Goal: Answer question/provide support: Share knowledge or assist other users

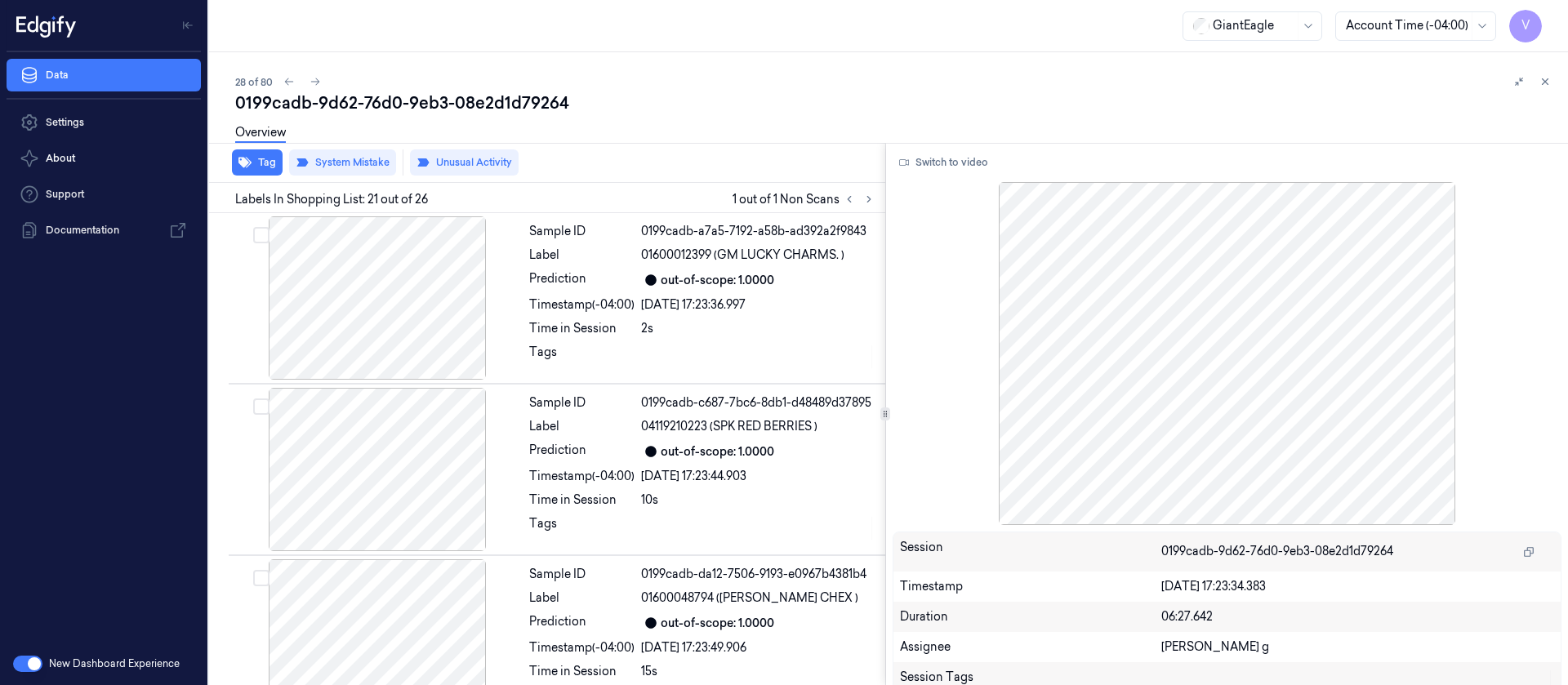
scroll to position [3292, 0]
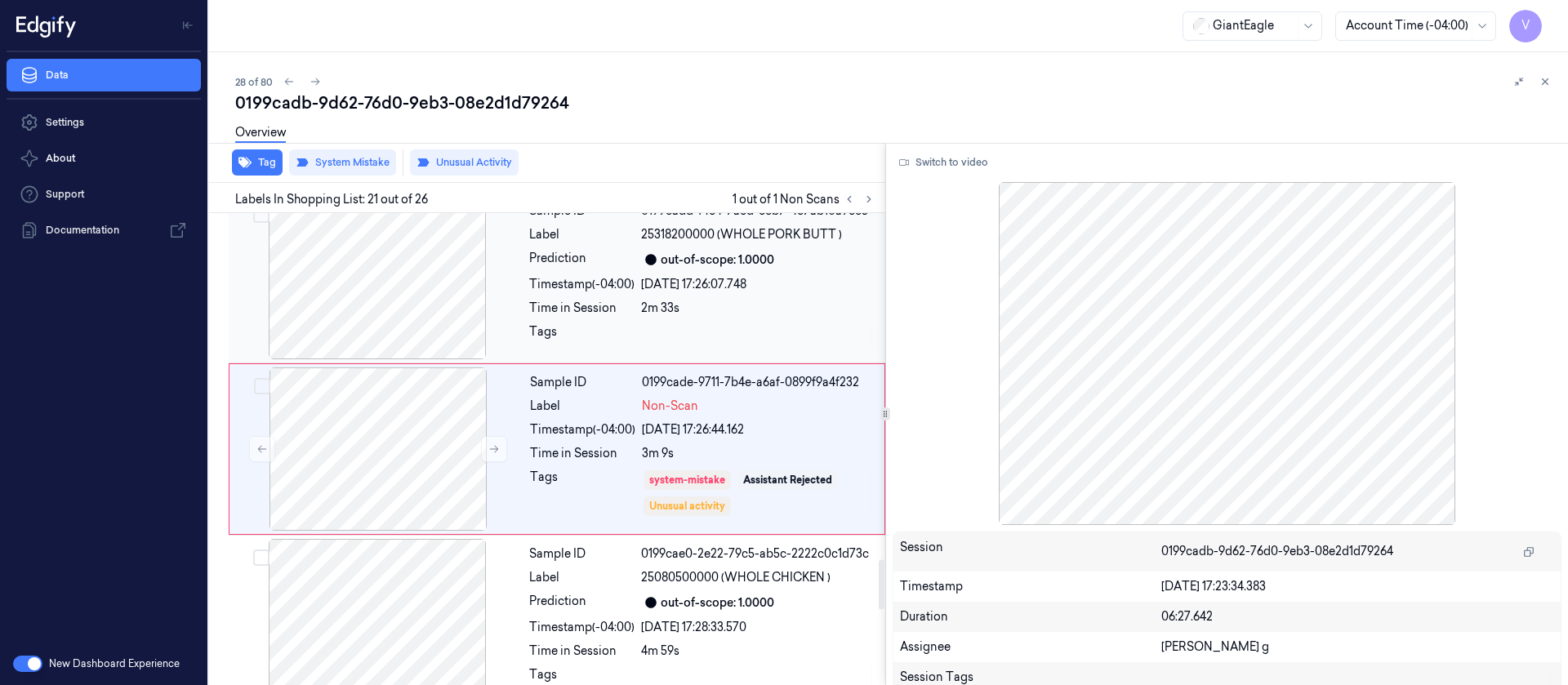
click at [372, 295] on div at bounding box center [377, 277] width 291 height 164
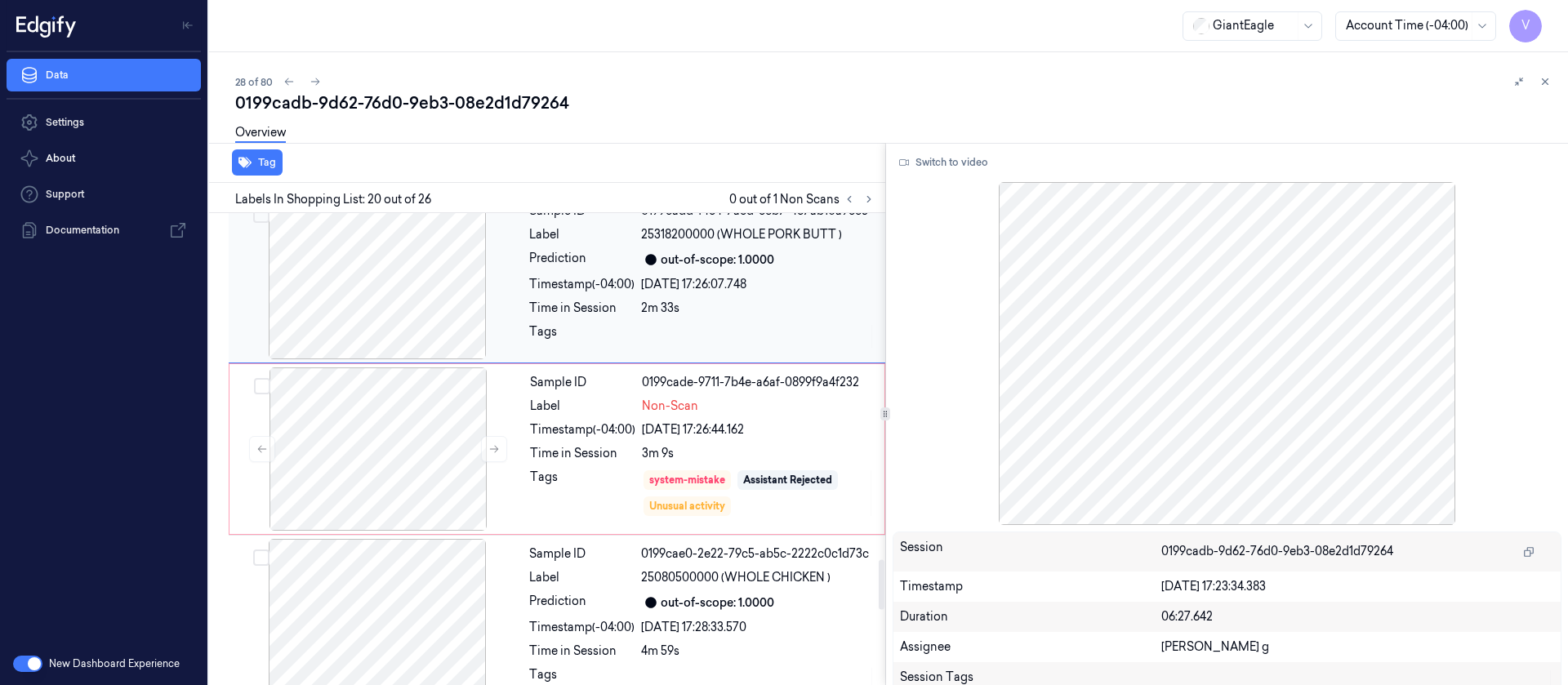
scroll to position [3120, 0]
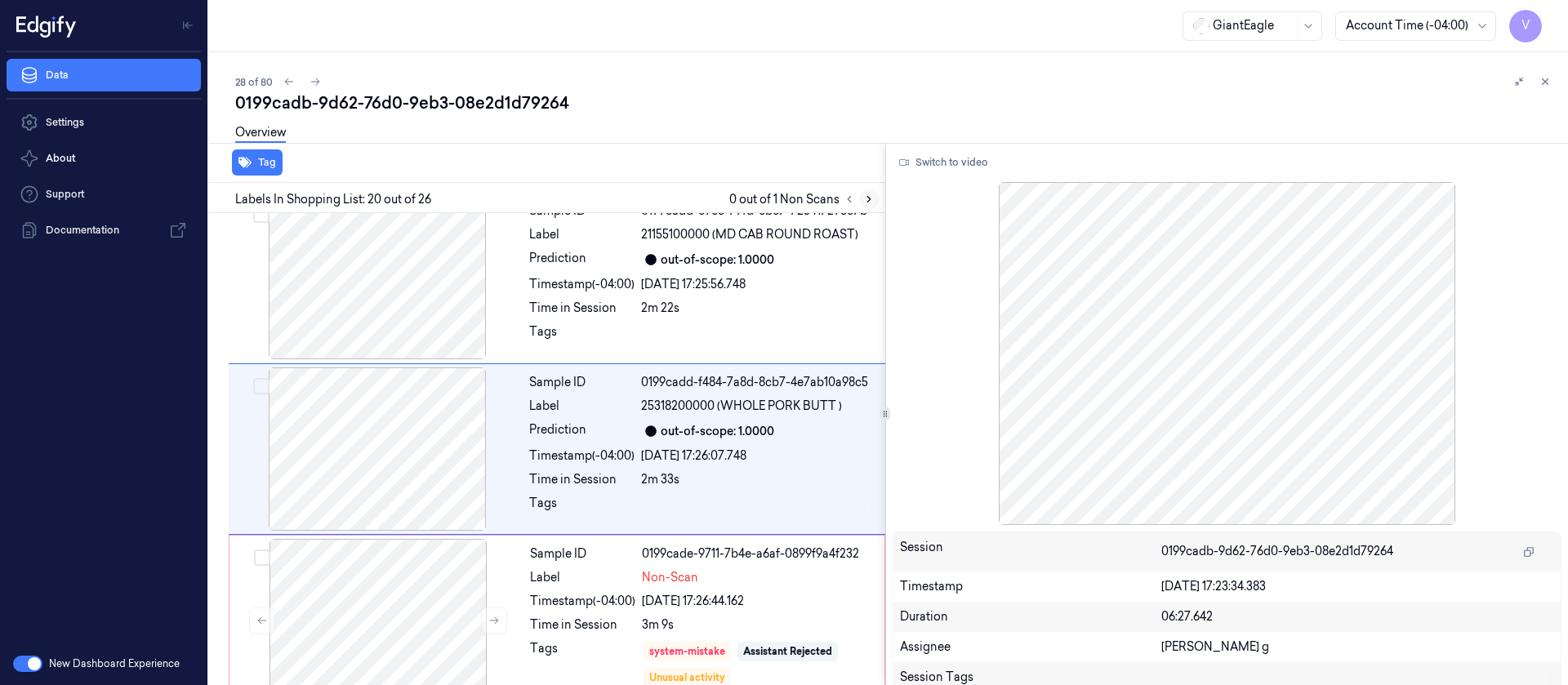
click at [872, 194] on icon at bounding box center [869, 200] width 11 height 11
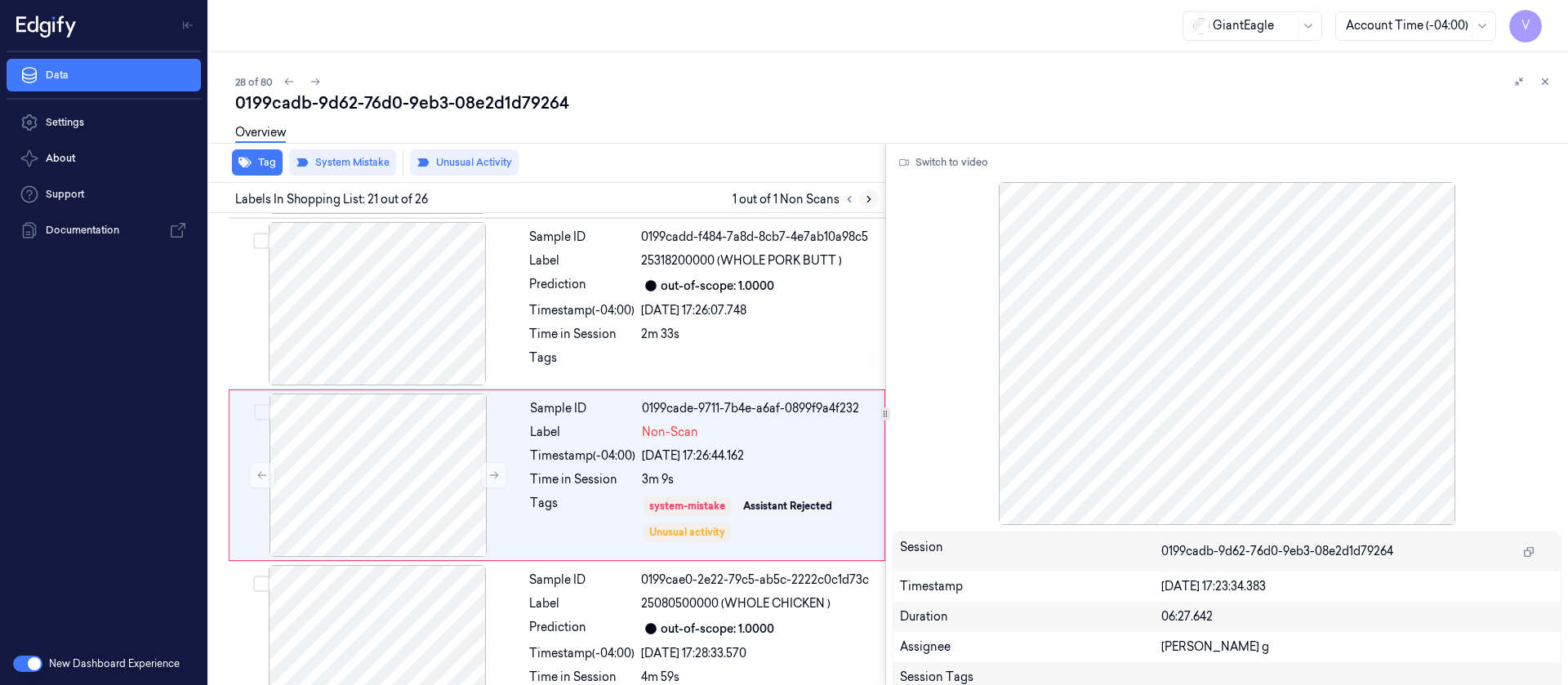
scroll to position [3292, 0]
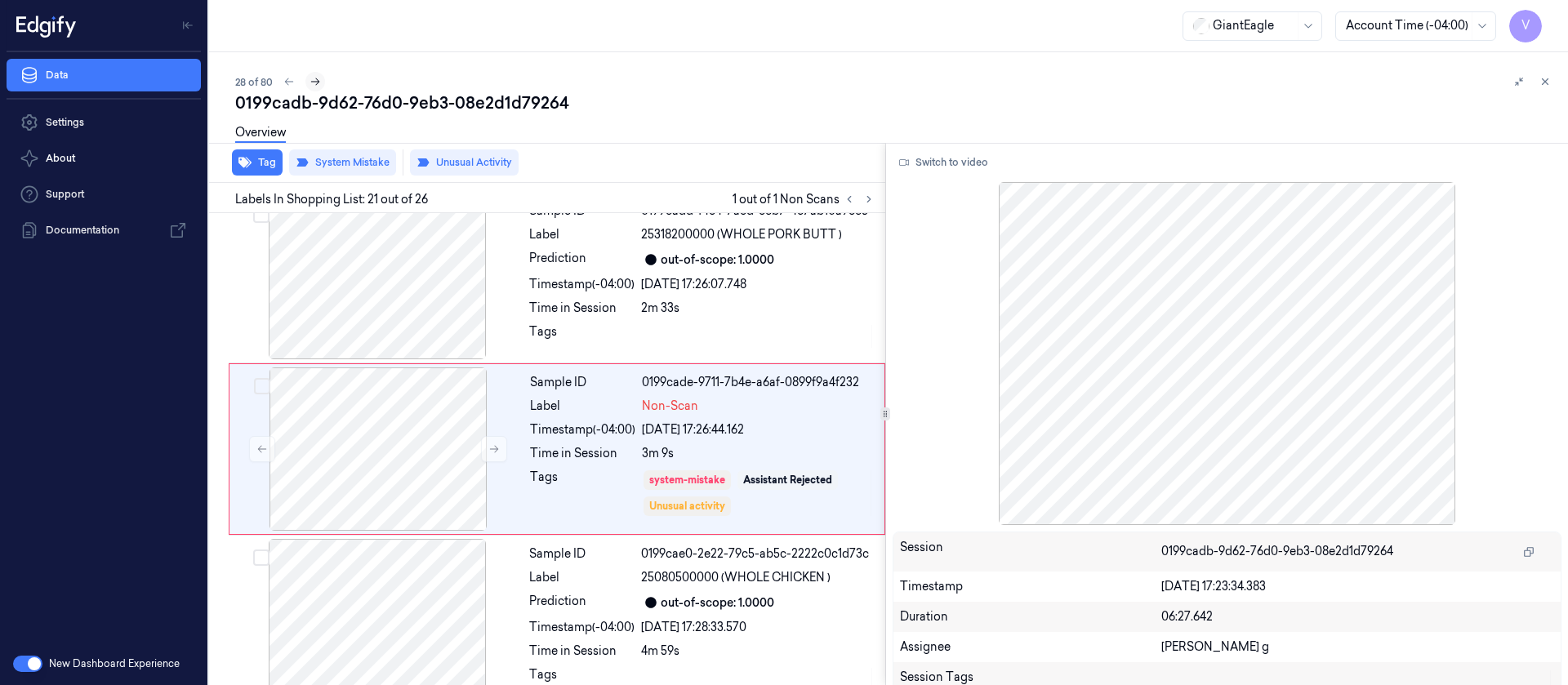
click at [316, 83] on icon at bounding box center [315, 81] width 11 height 11
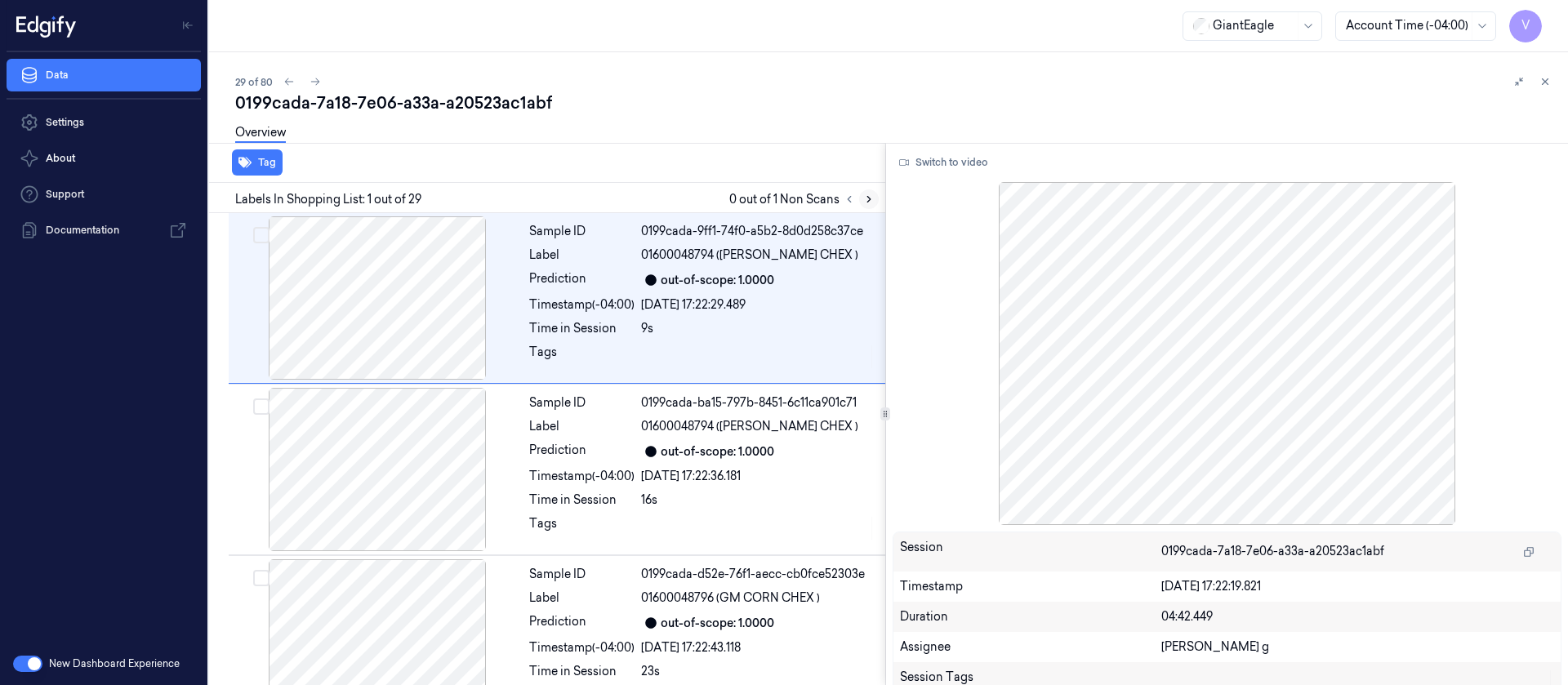
click at [866, 195] on icon at bounding box center [869, 200] width 11 height 11
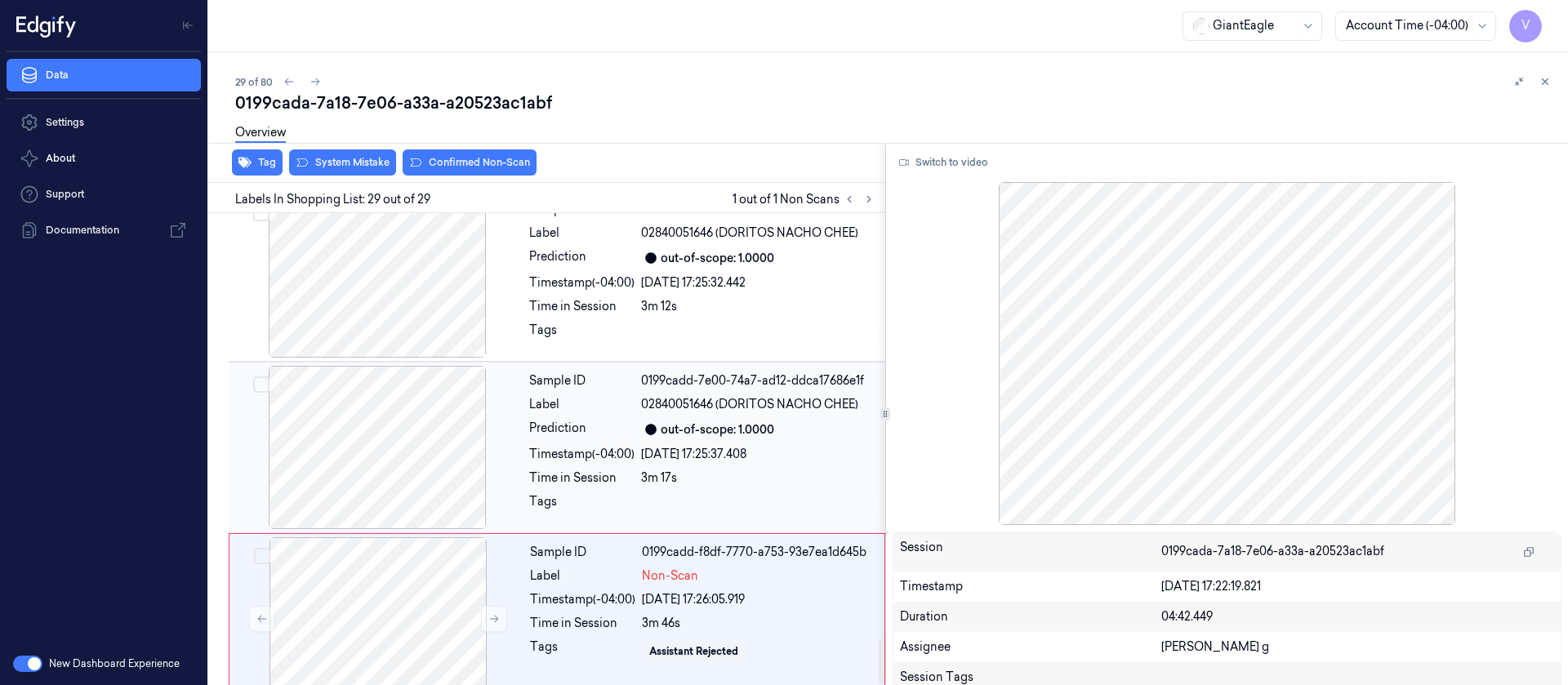
scroll to position [4505, 0]
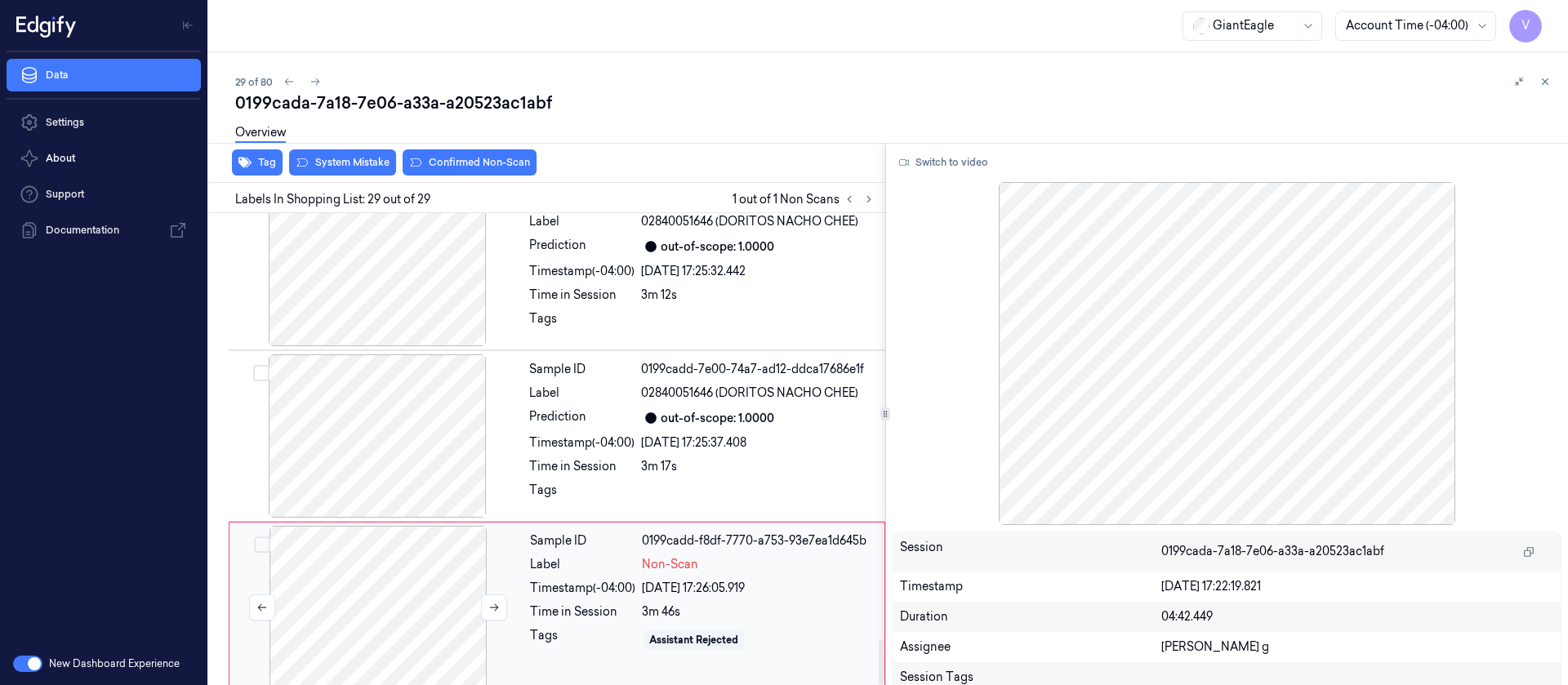
click at [329, 595] on div at bounding box center [378, 607] width 291 height 164
click at [490, 602] on icon at bounding box center [494, 607] width 11 height 11
click at [426, 431] on div at bounding box center [377, 435] width 291 height 164
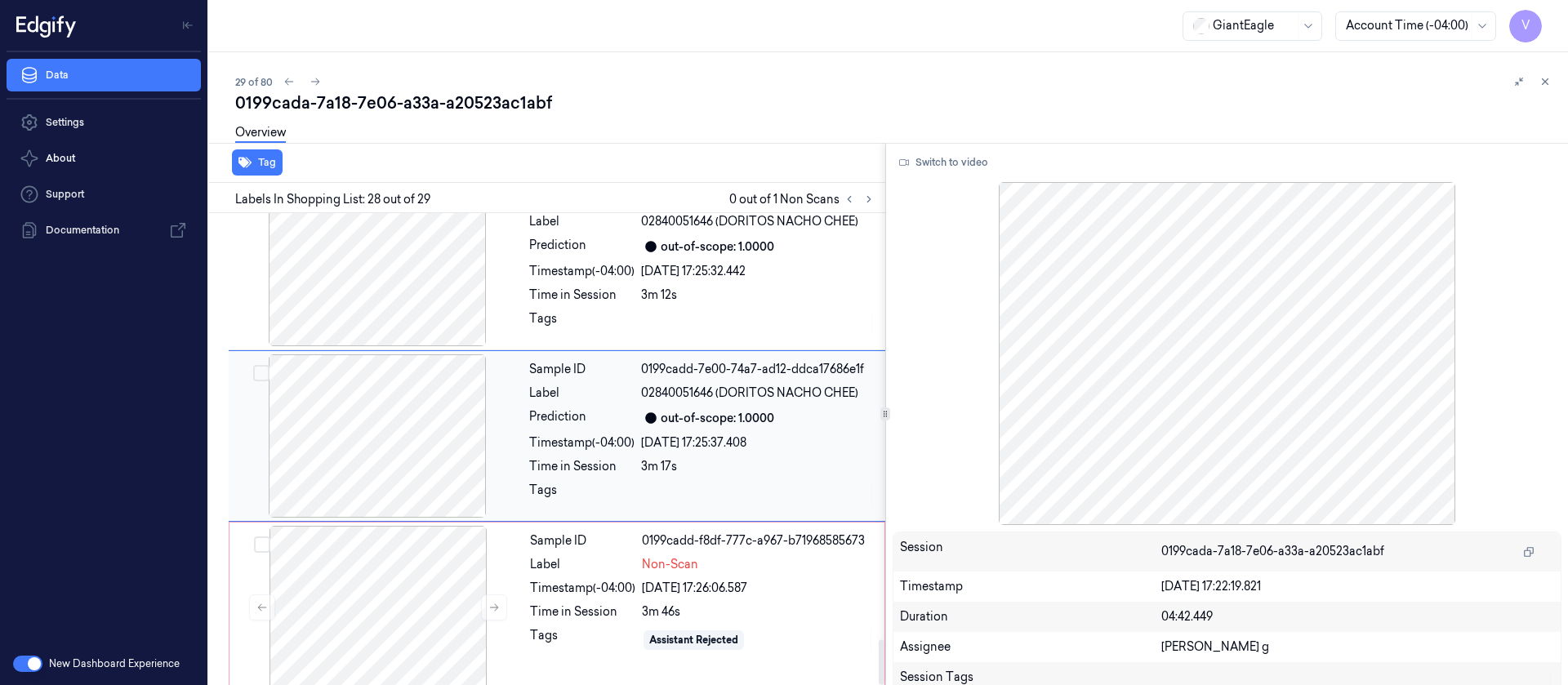
scroll to position [4478, 0]
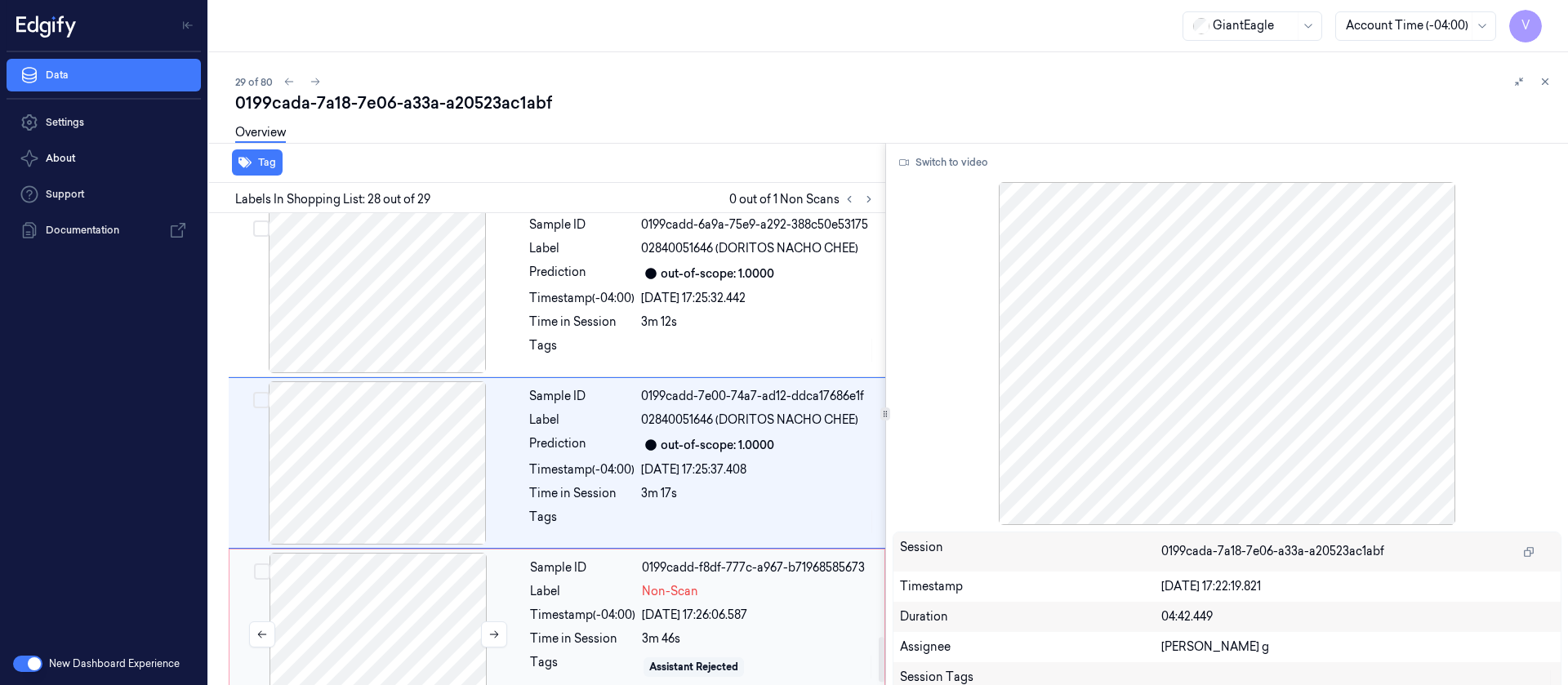
click at [409, 574] on div at bounding box center [378, 634] width 291 height 164
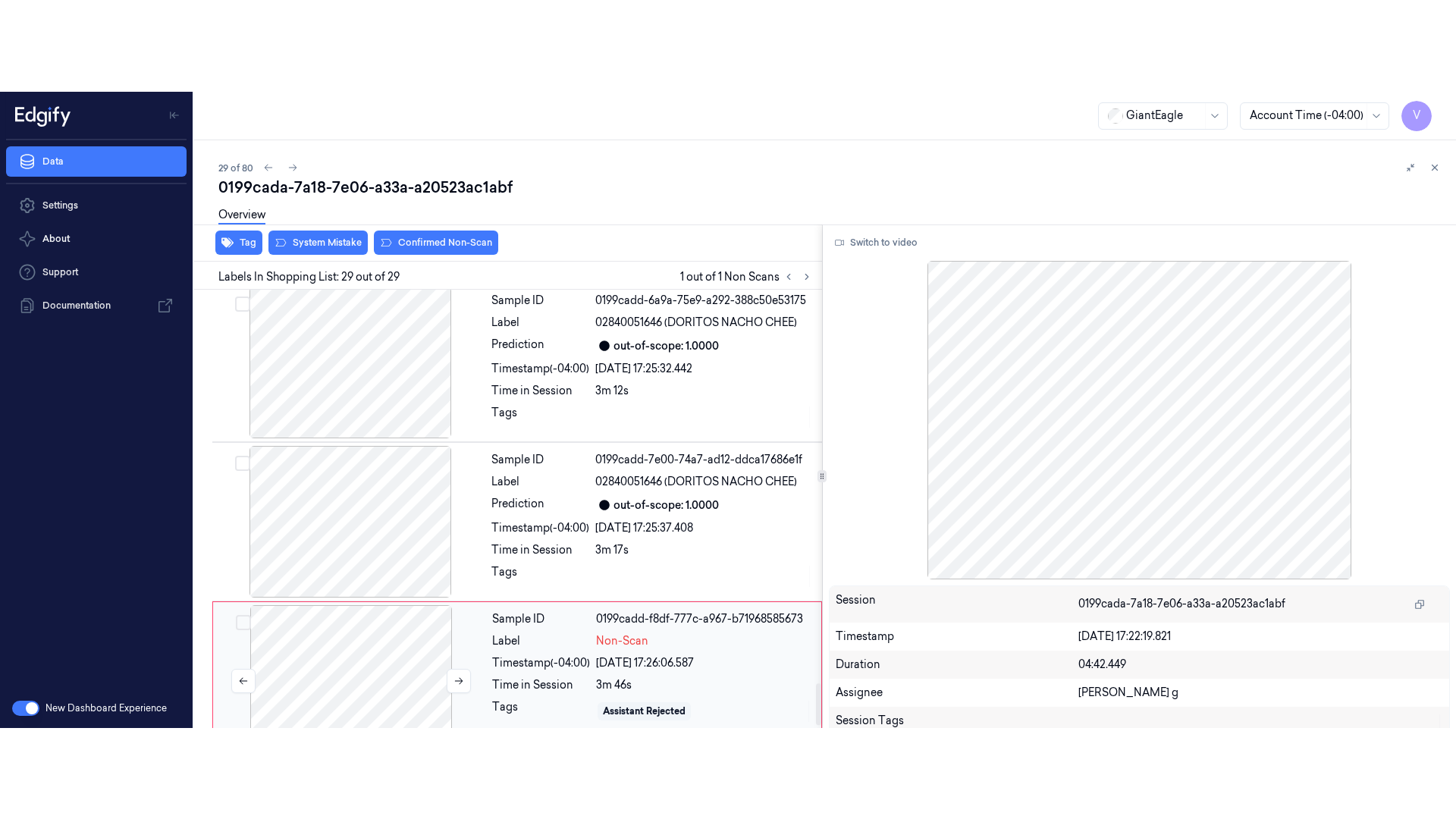
scroll to position [4184, 0]
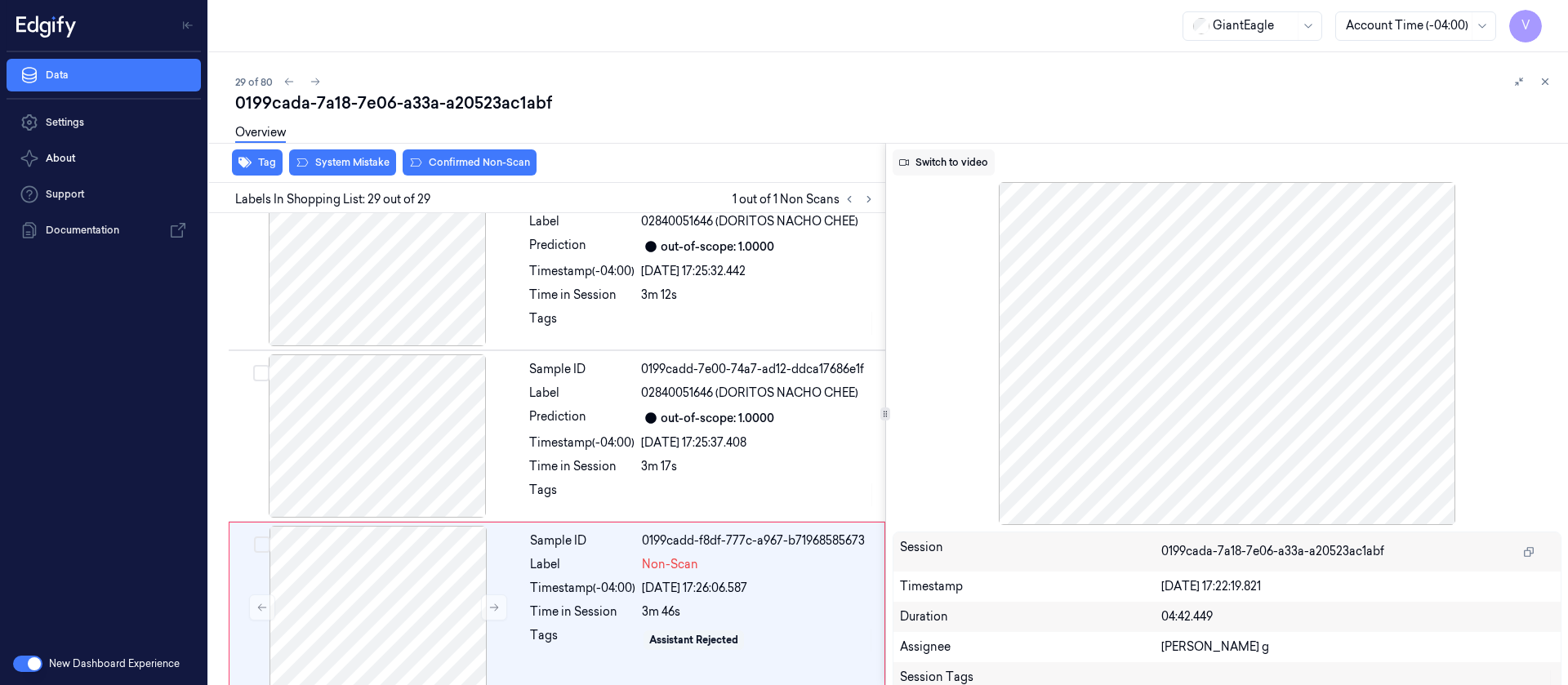
click at [971, 154] on button "Switch to video" at bounding box center [943, 163] width 102 height 26
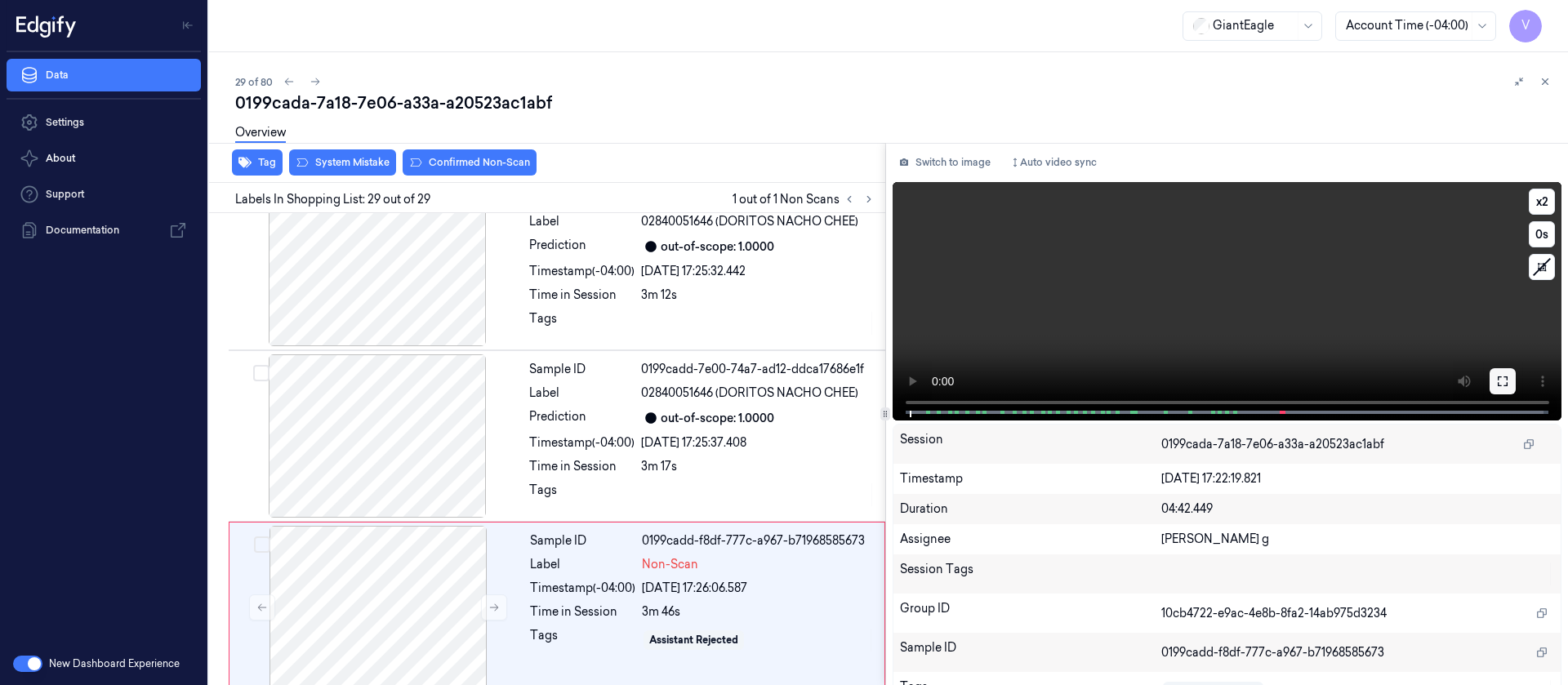
click at [1496, 375] on icon at bounding box center [1503, 381] width 13 height 13
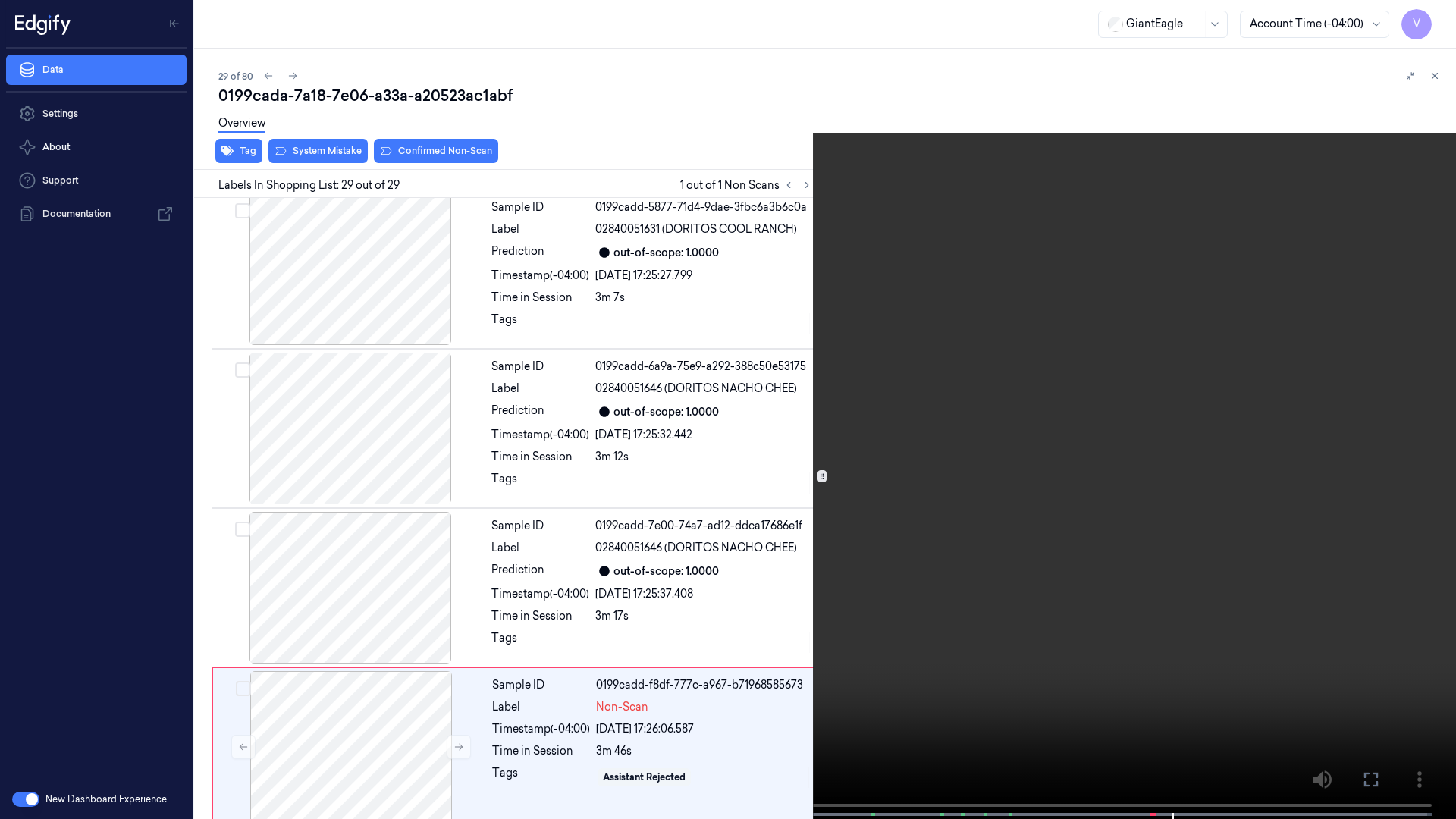
click at [0, 0] on icon at bounding box center [0, 0] width 0 height 0
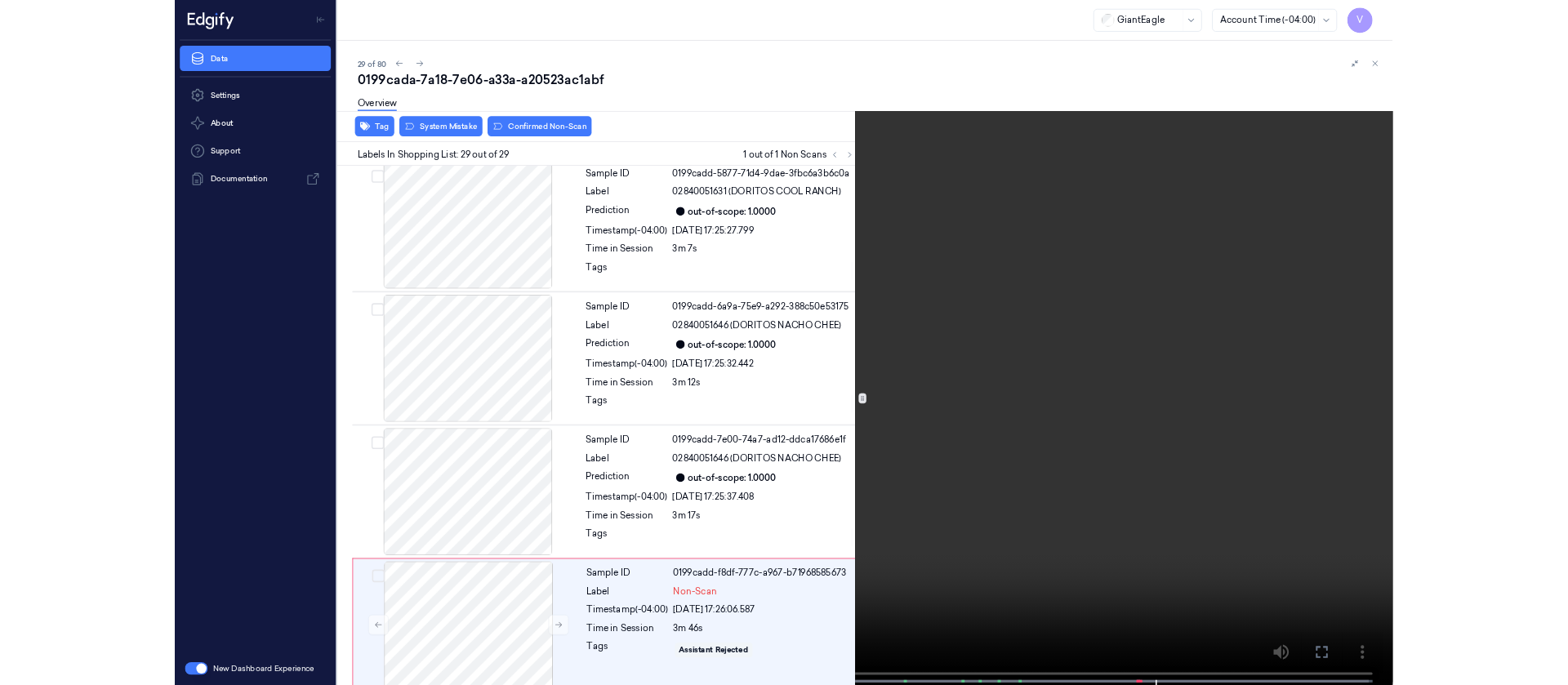
scroll to position [4505, 0]
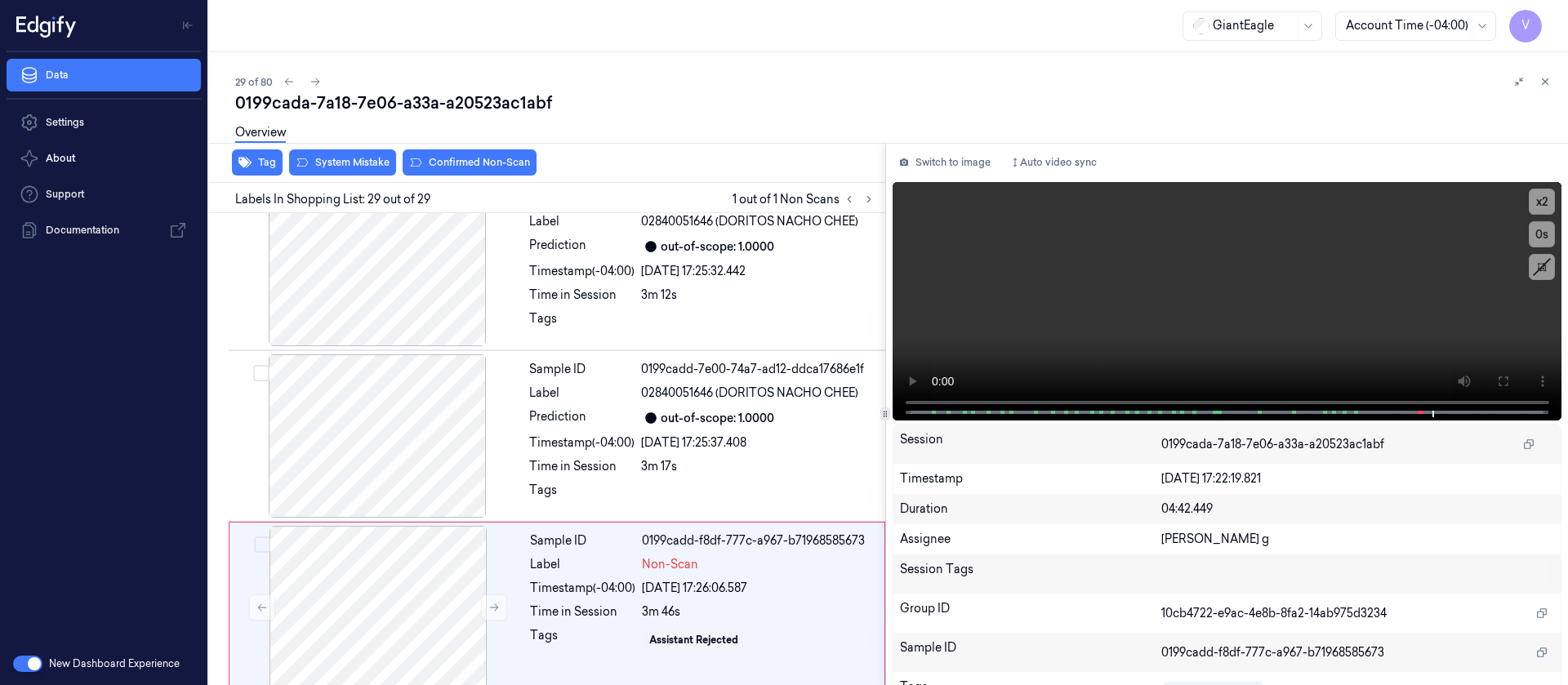
click at [934, 178] on div "Switch to image Auto video sync x 2 0 s Session 0199cada-7a18-7e06-a33a-a20523a…" at bounding box center [1226, 413] width 682 height 542
click at [946, 160] on button "Switch to image" at bounding box center [944, 163] width 104 height 26
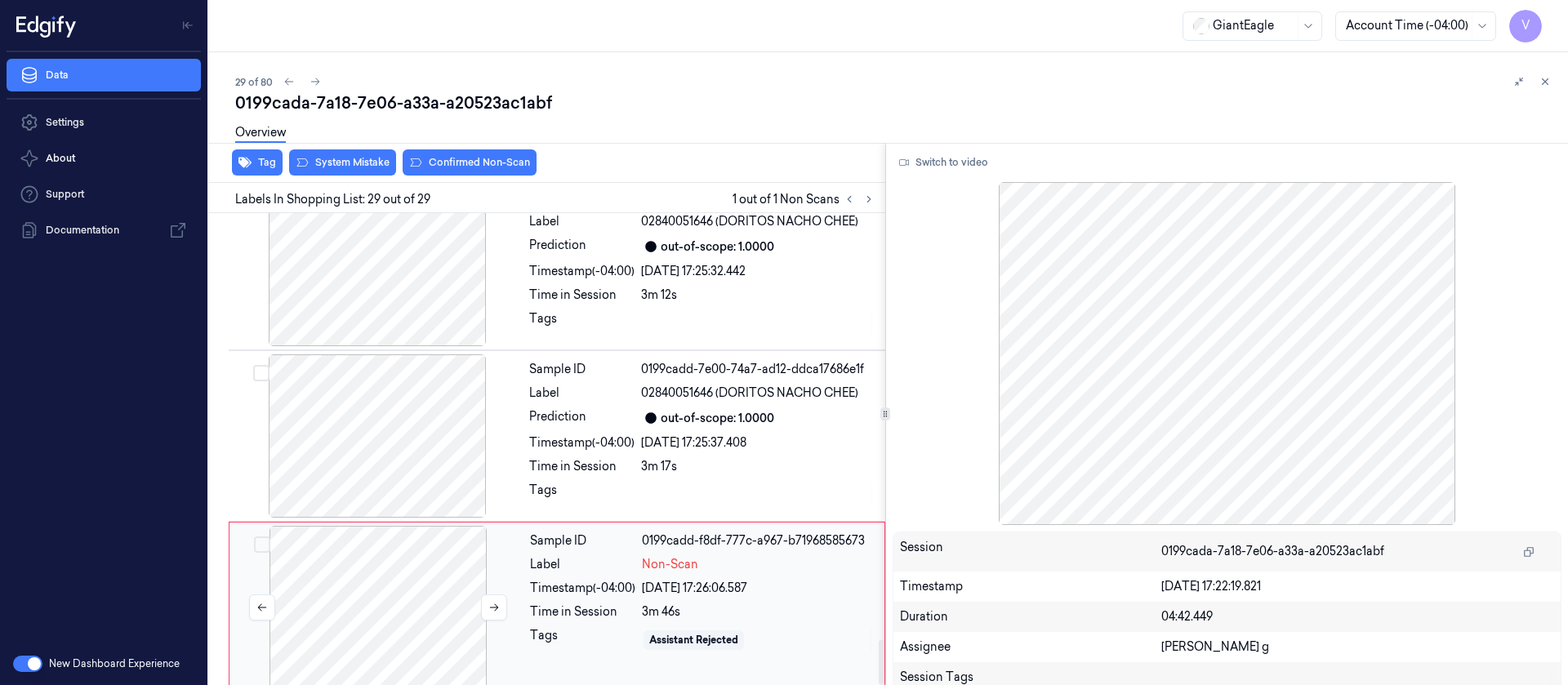
click at [340, 550] on div at bounding box center [378, 607] width 291 height 164
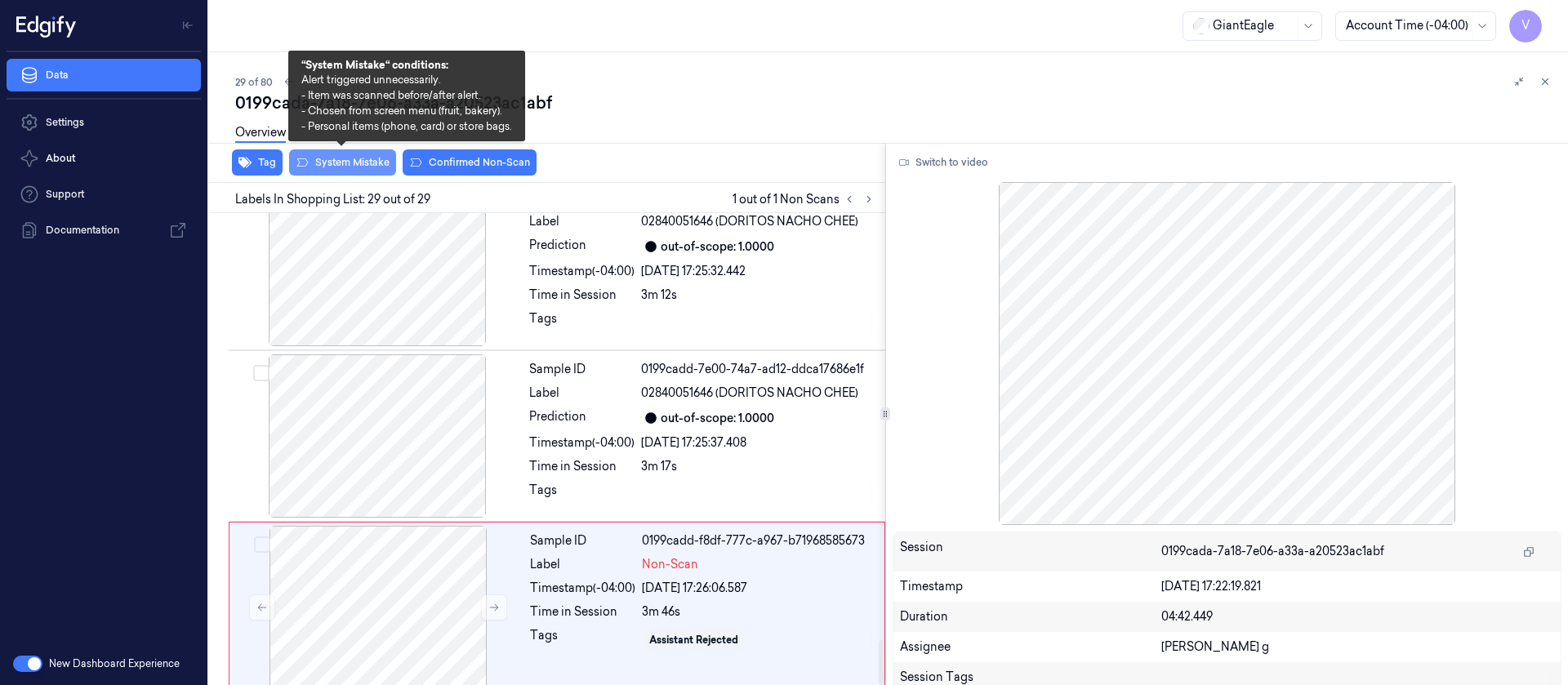
click at [345, 167] on button "System Mistake" at bounding box center [342, 163] width 107 height 26
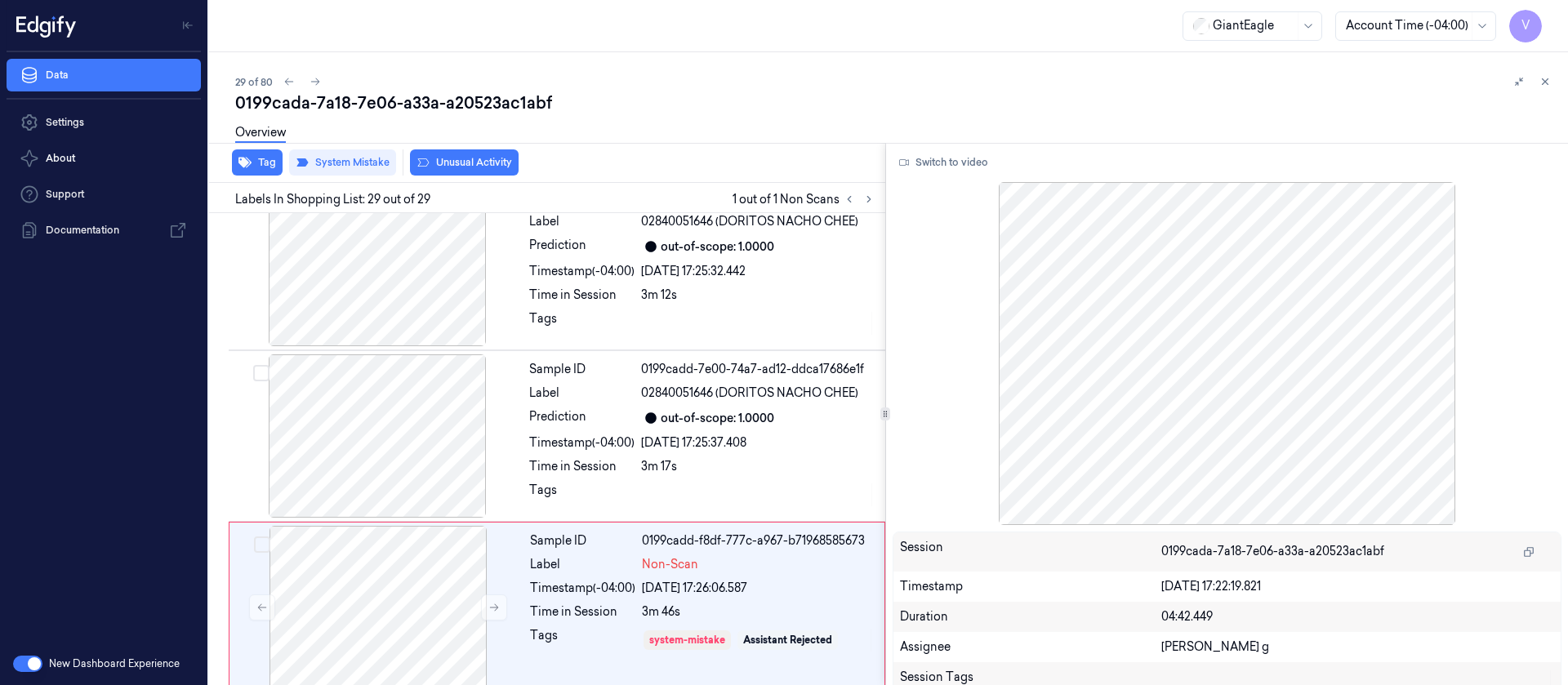
click at [663, 139] on div "Overview" at bounding box center [895, 135] width 1319 height 42
click at [310, 77] on icon at bounding box center [315, 81] width 11 height 11
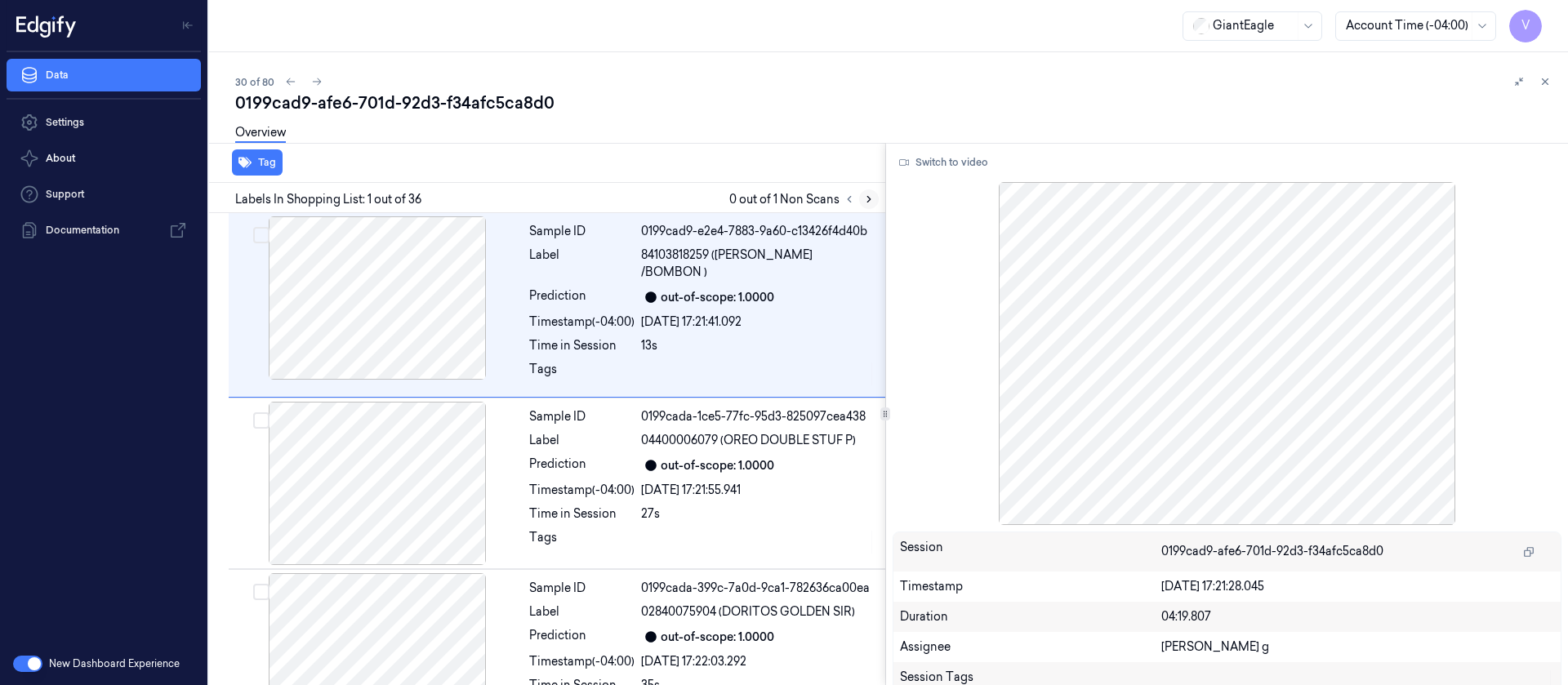
click at [861, 199] on button at bounding box center [869, 199] width 20 height 20
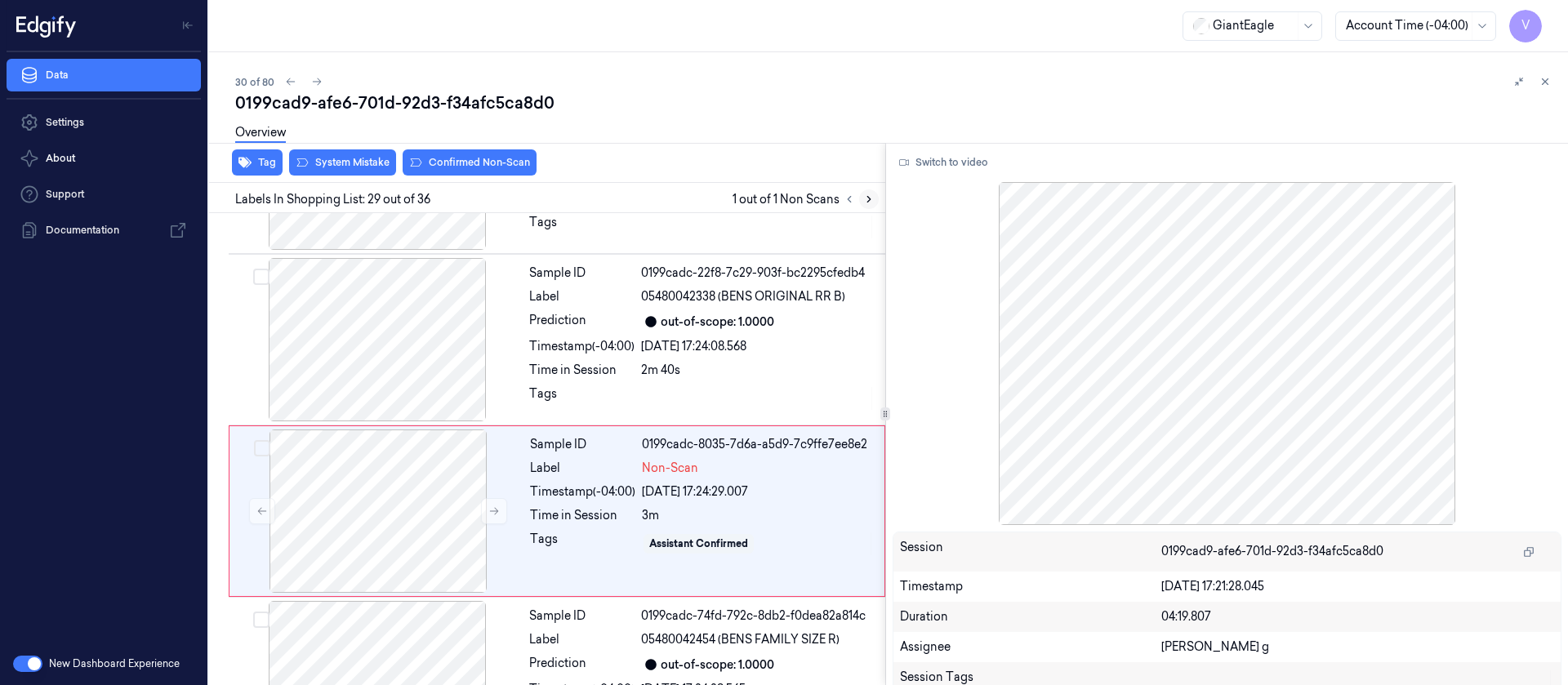
scroll to position [4649, 0]
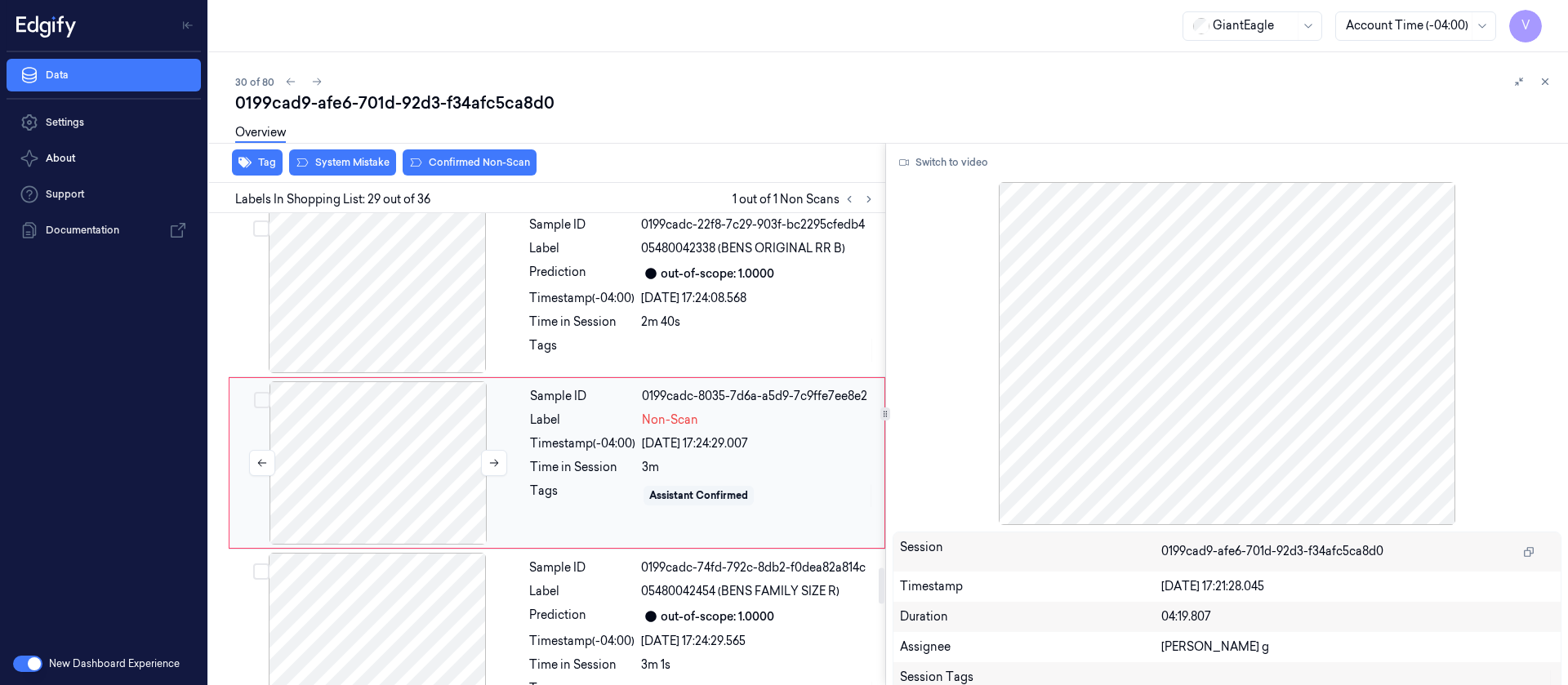
click at [417, 445] on div at bounding box center [378, 463] width 291 height 164
click at [421, 290] on div at bounding box center [377, 291] width 291 height 164
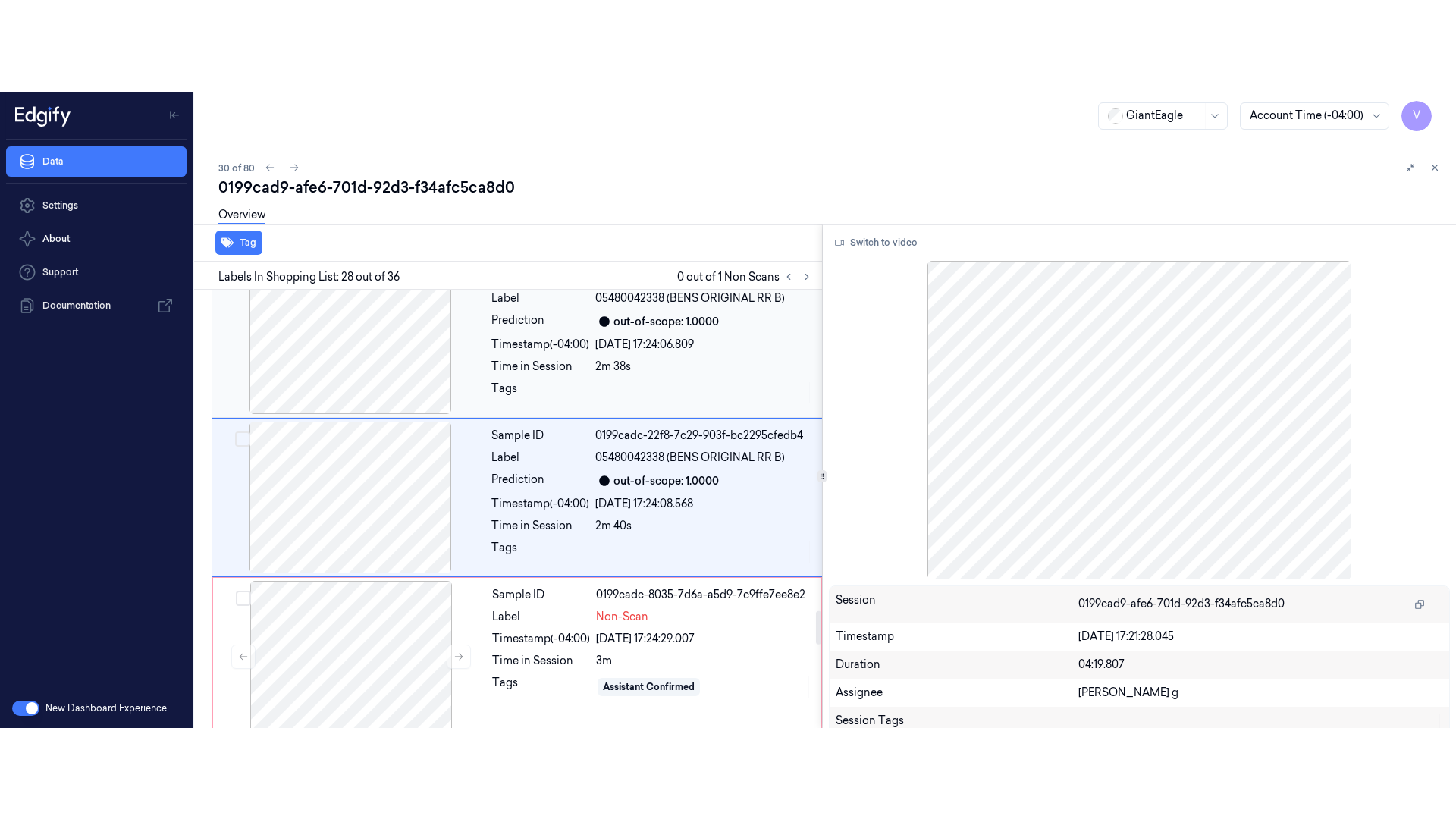
scroll to position [4159, 0]
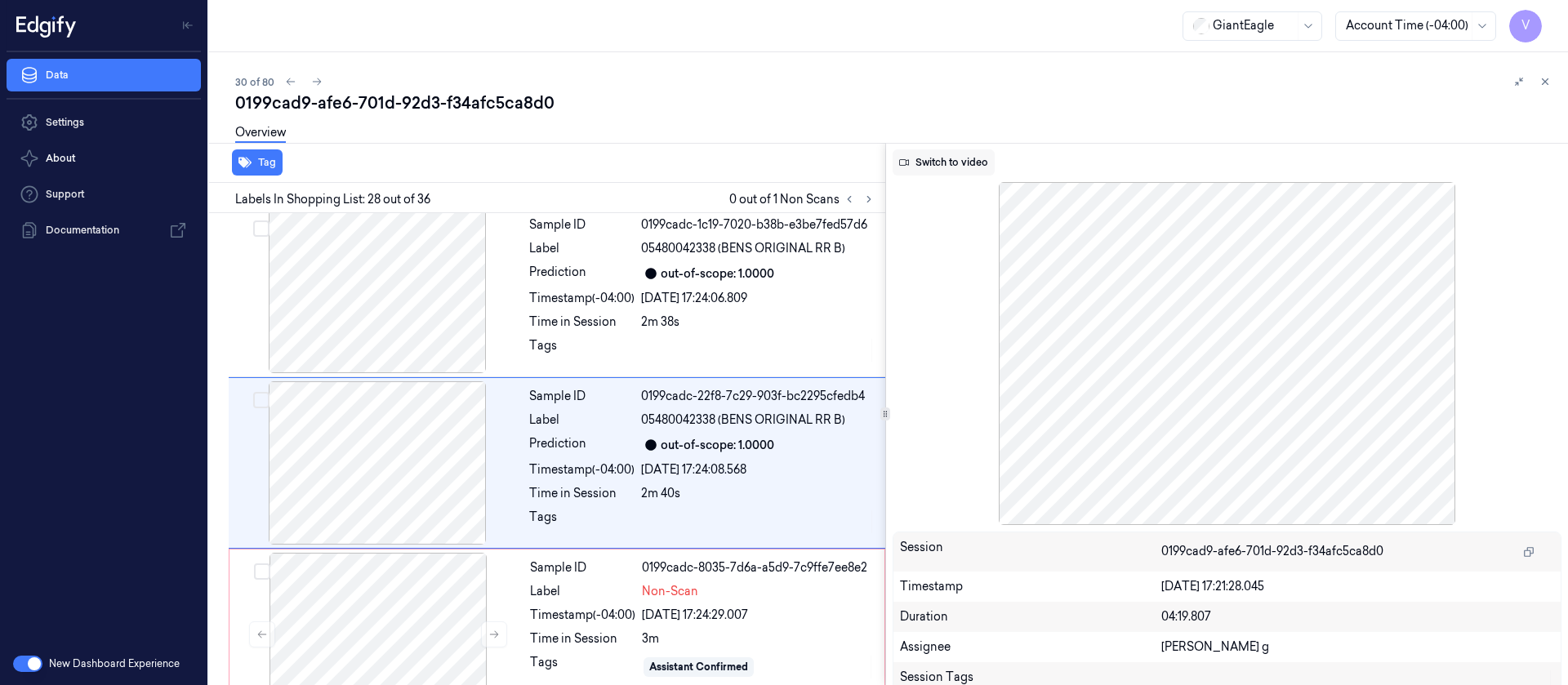
click at [936, 156] on button "Switch to video" at bounding box center [943, 163] width 102 height 26
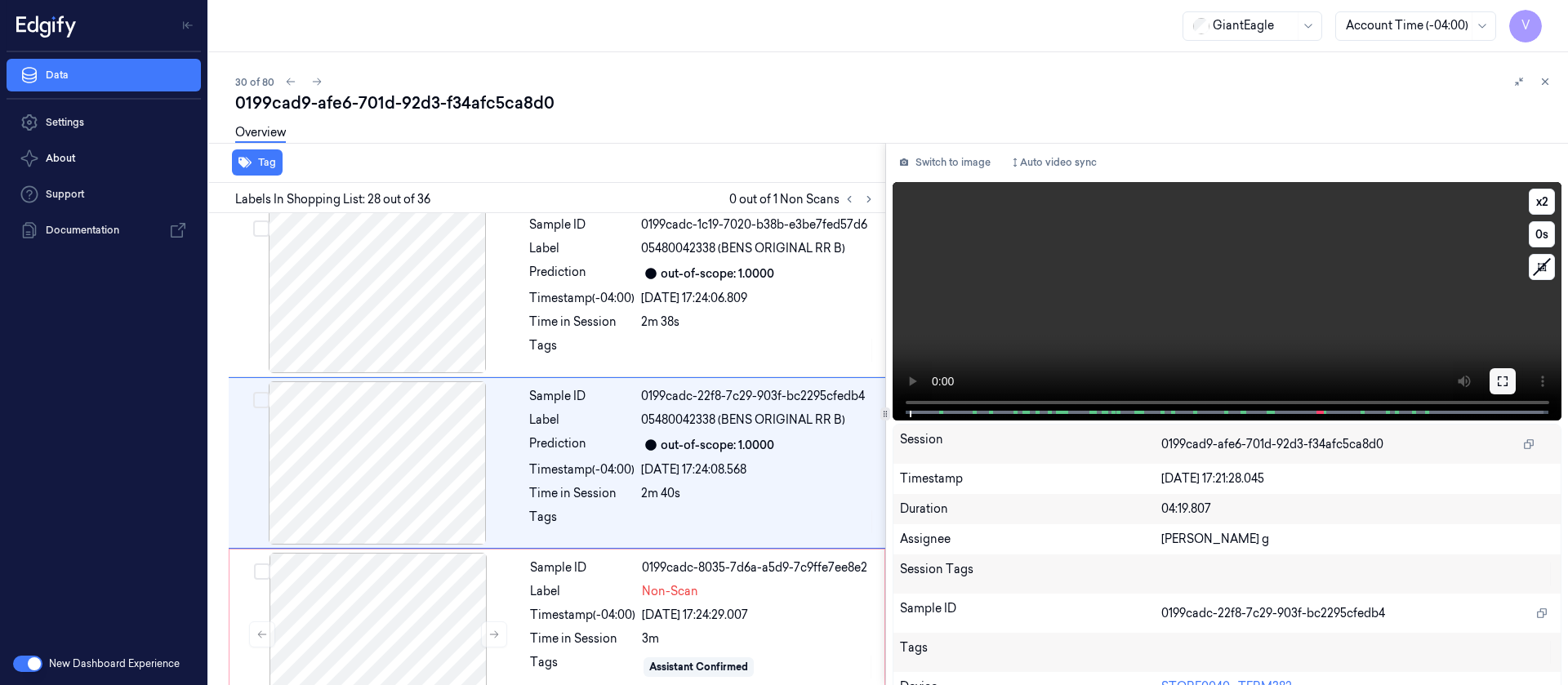
click at [1499, 380] on icon at bounding box center [1503, 381] width 13 height 13
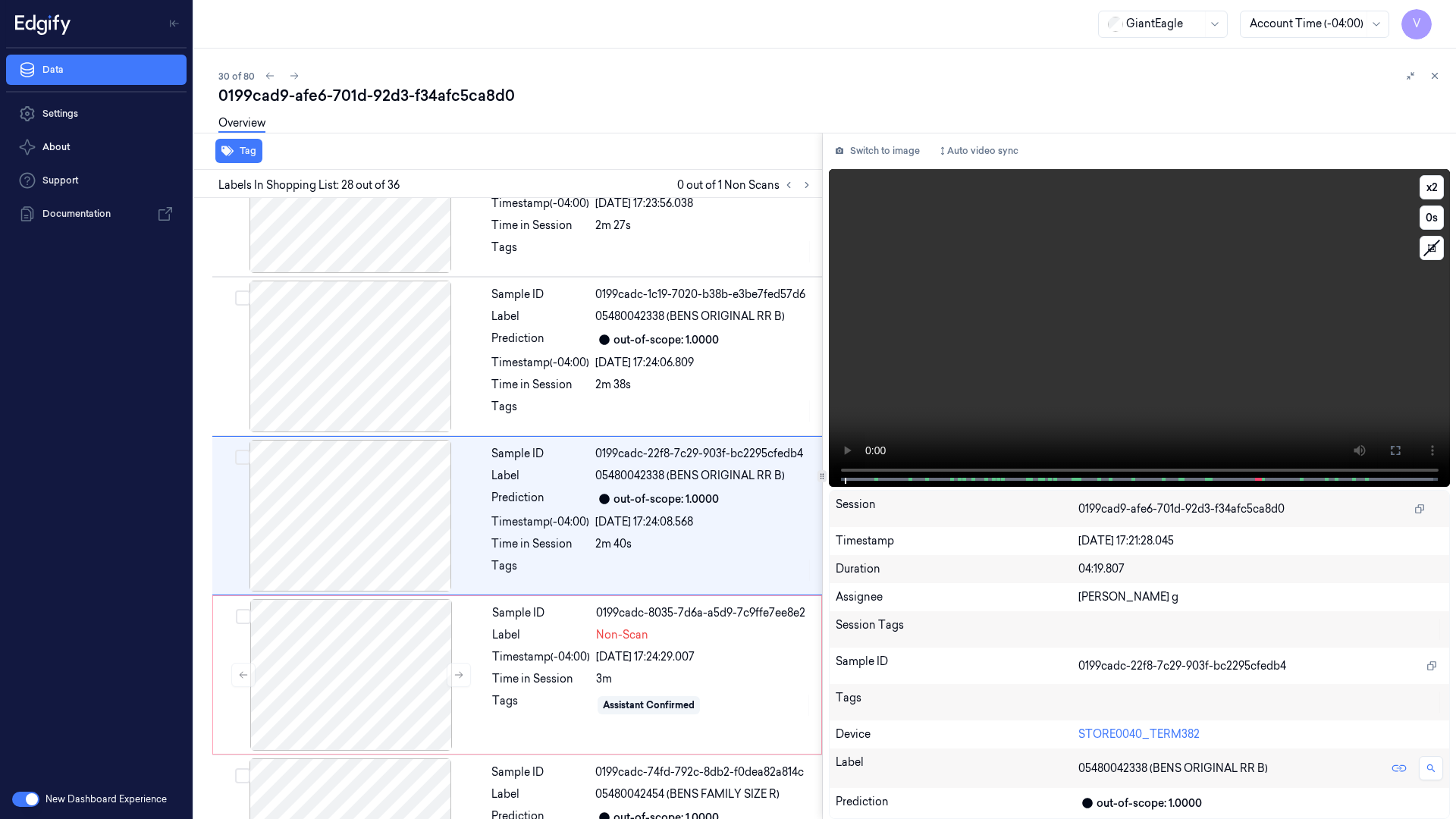
scroll to position [4068, 0]
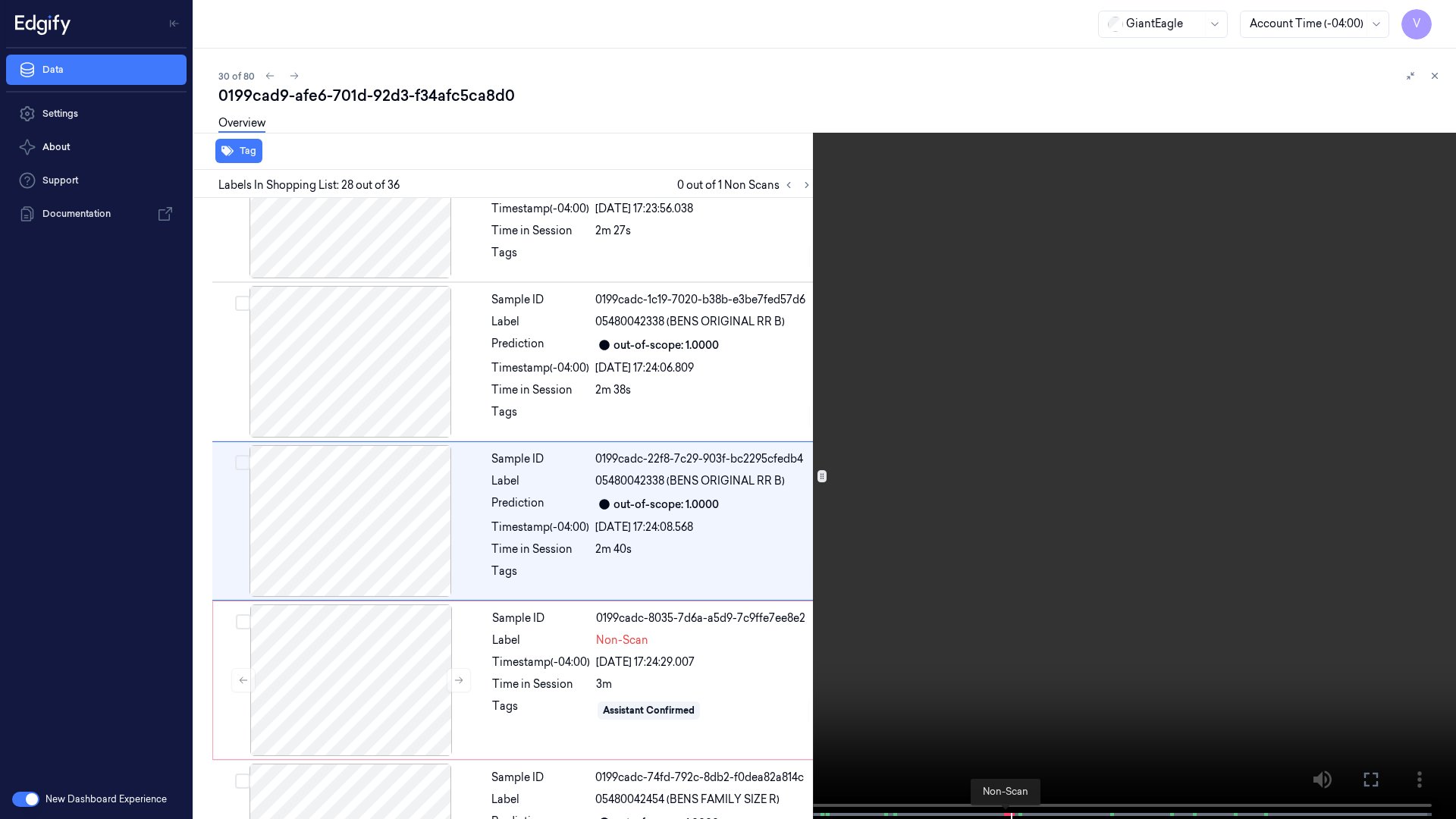
click at [1004, 635] on span at bounding box center [1004, 814] width 3 height 8
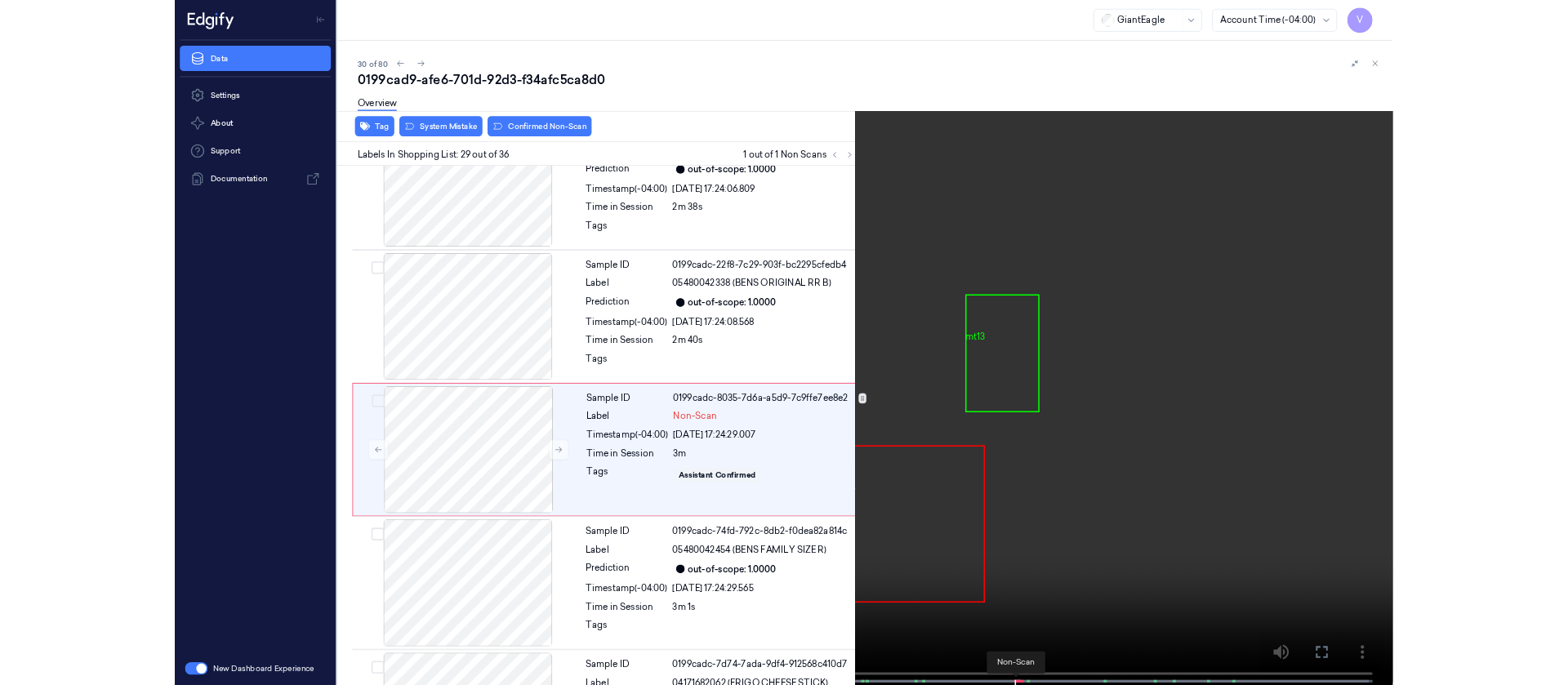
scroll to position [4552, 0]
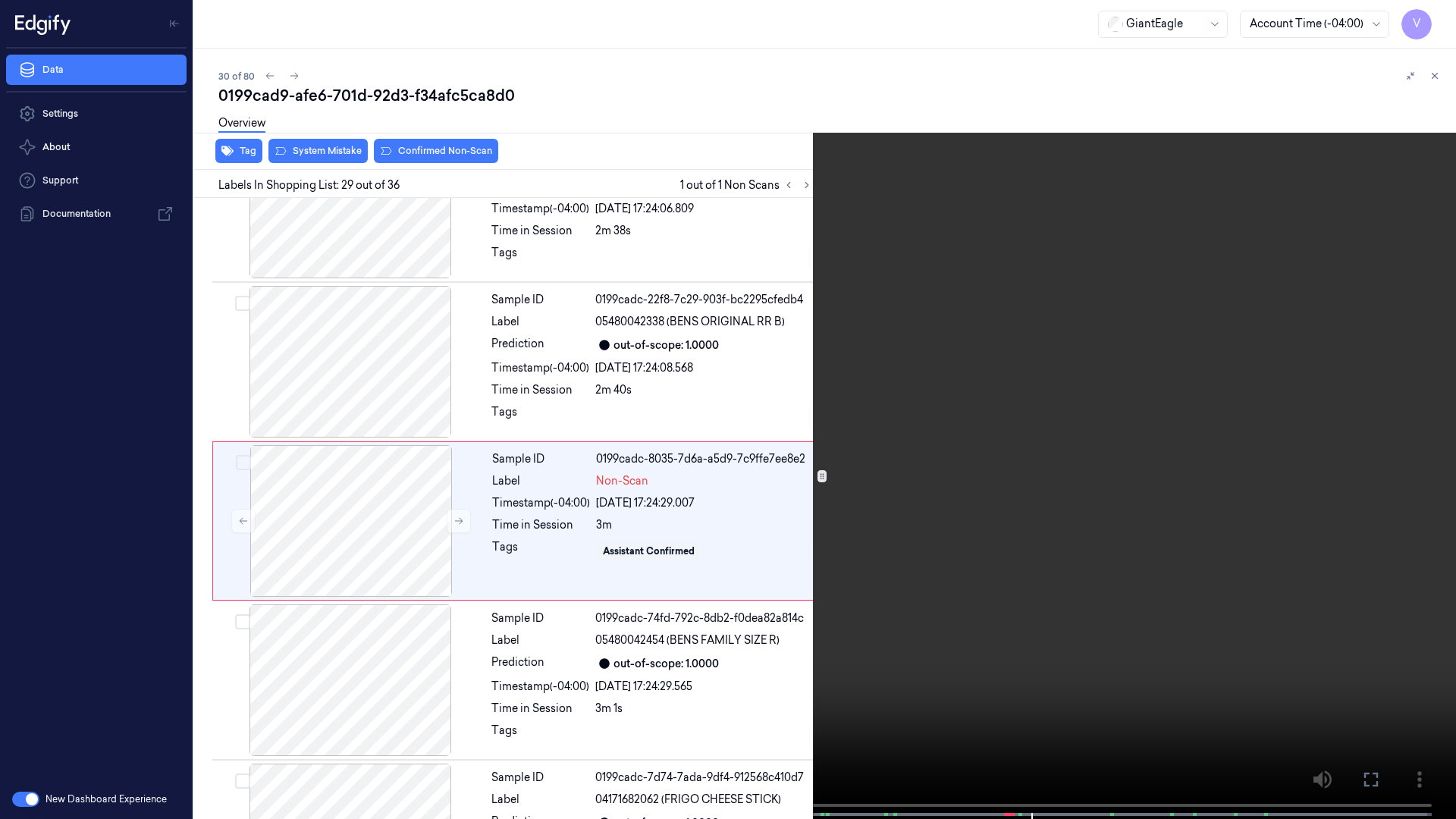
click at [0, 0] on icon at bounding box center [0, 0] width 0 height 0
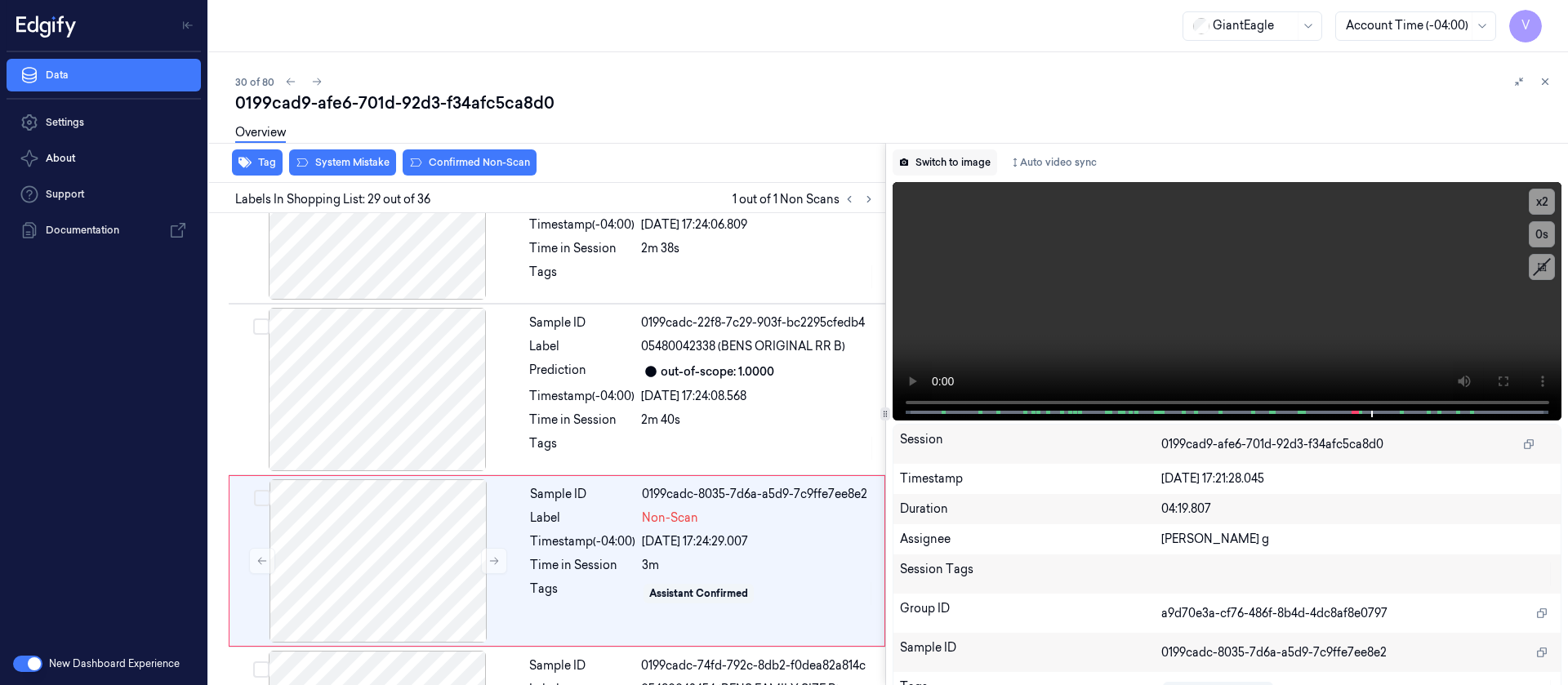
click at [966, 160] on button "Switch to image" at bounding box center [944, 163] width 104 height 26
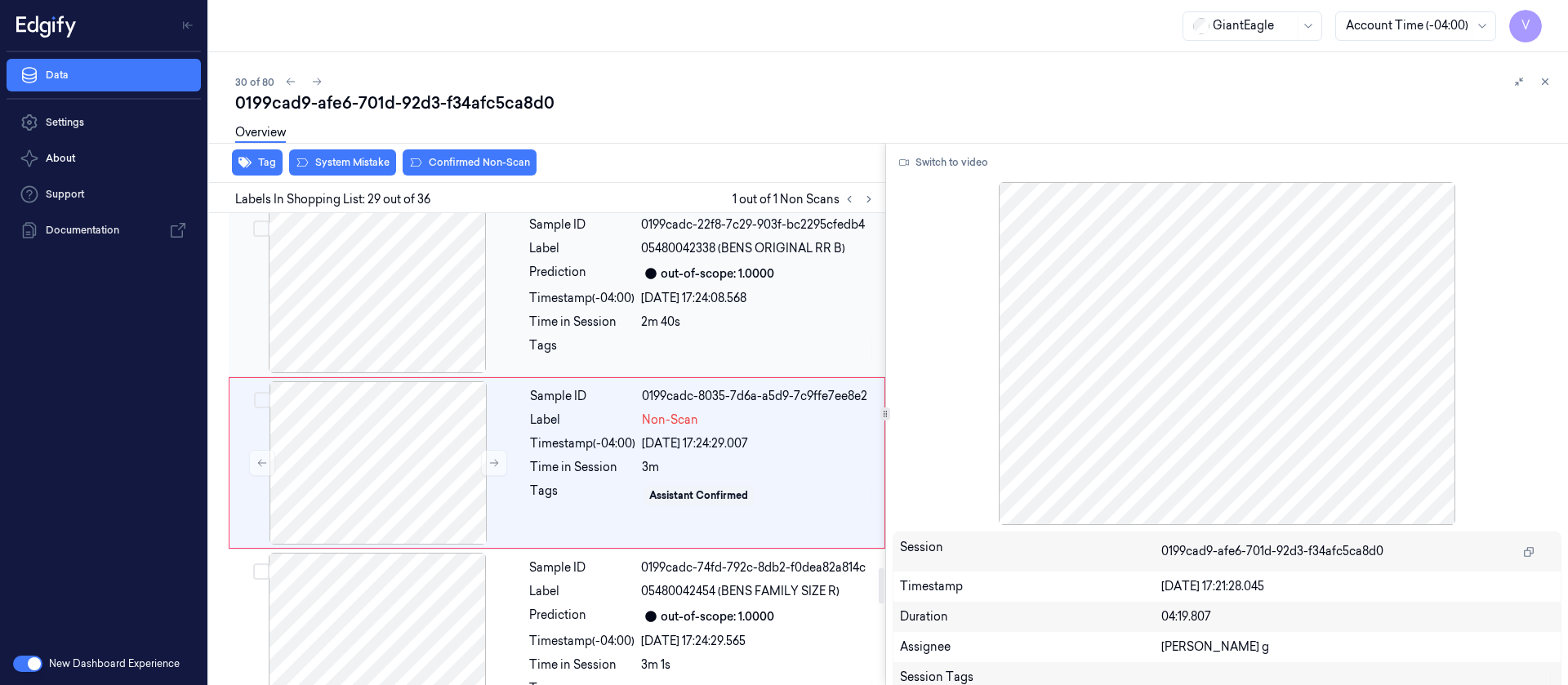
click at [394, 294] on div at bounding box center [377, 291] width 291 height 164
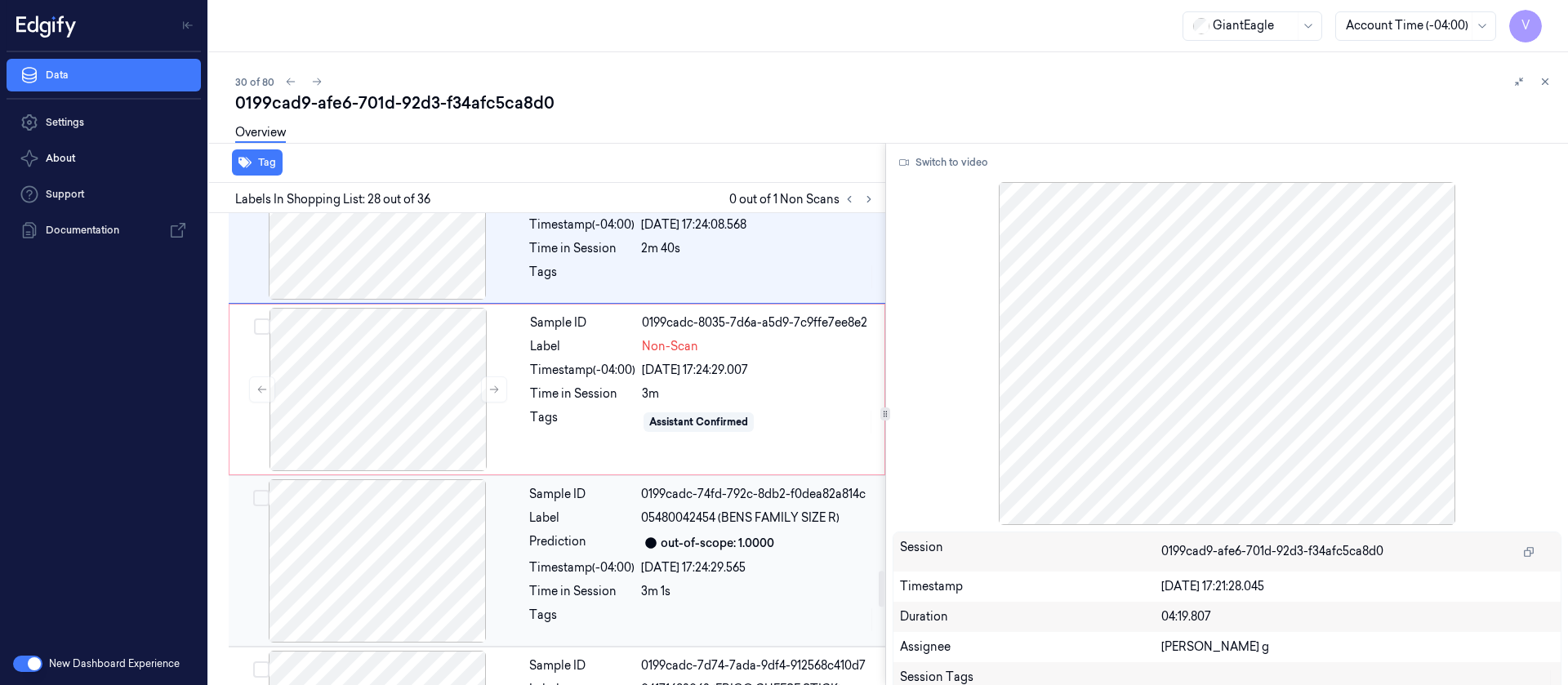
scroll to position [4600, 0]
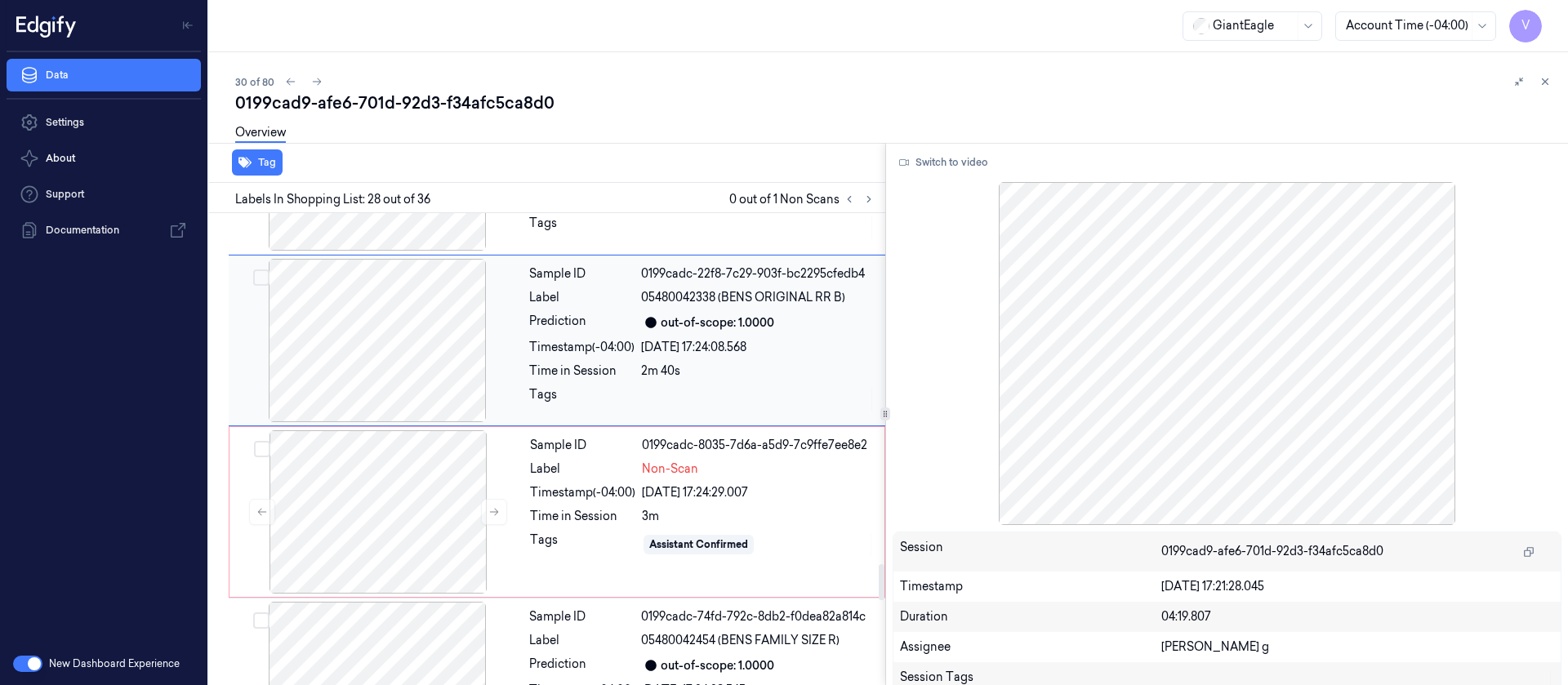
click at [472, 346] on div at bounding box center [377, 341] width 291 height 164
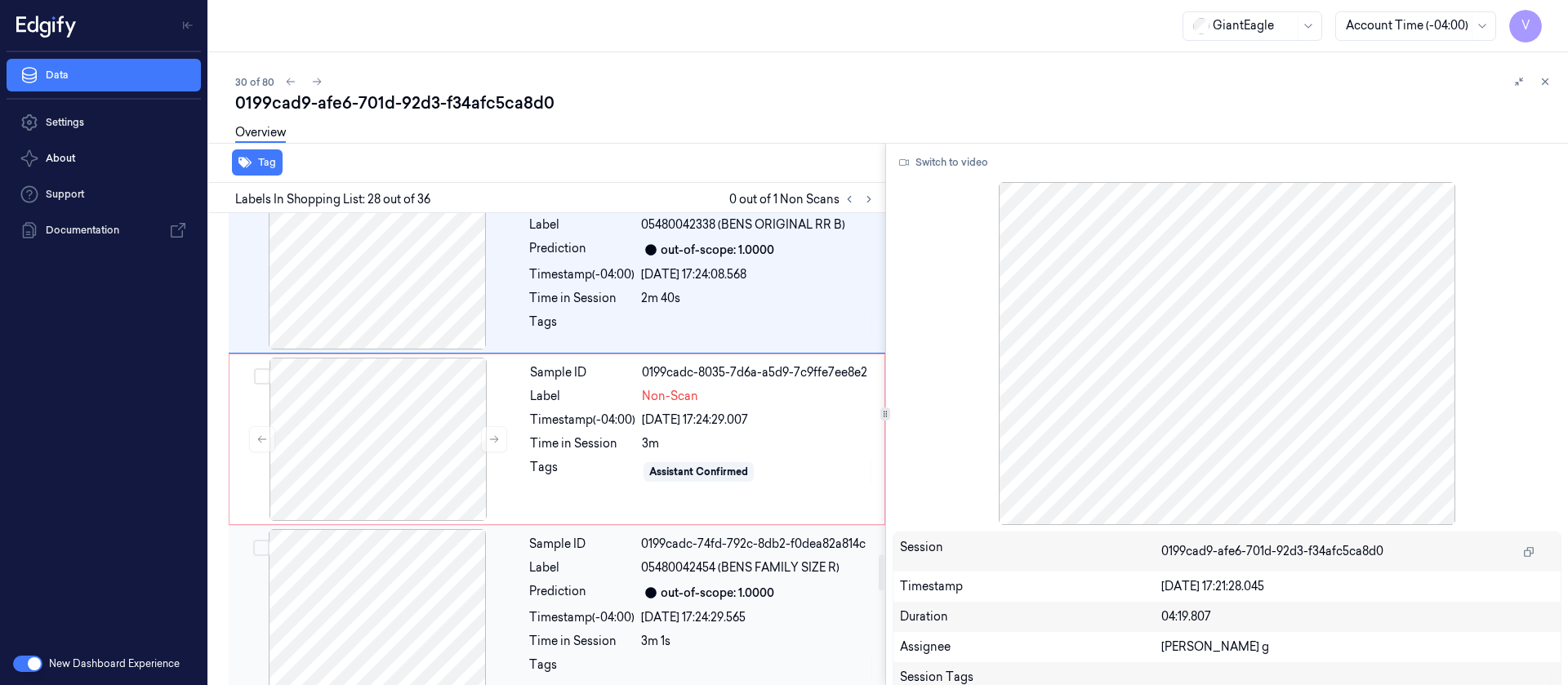
scroll to position [4845, 0]
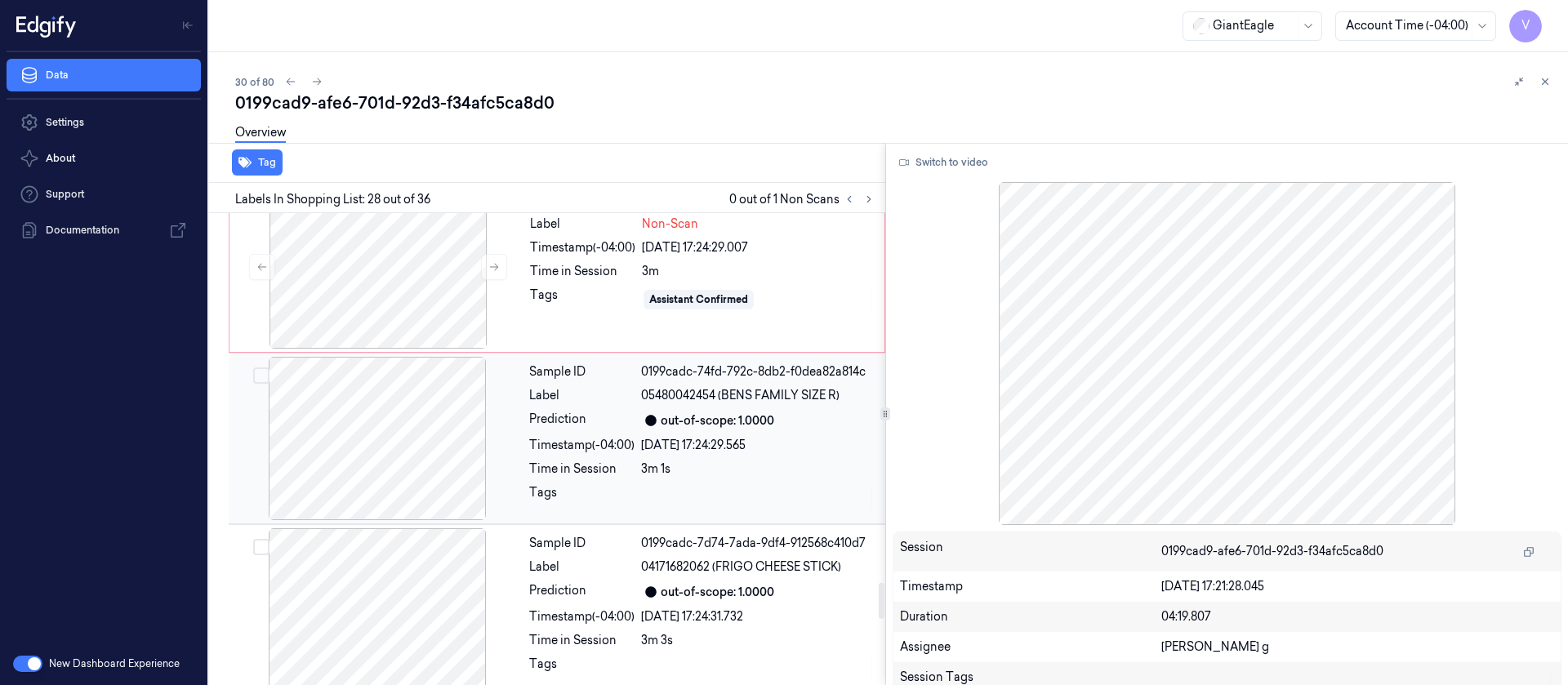
click at [403, 417] on div at bounding box center [377, 438] width 291 height 164
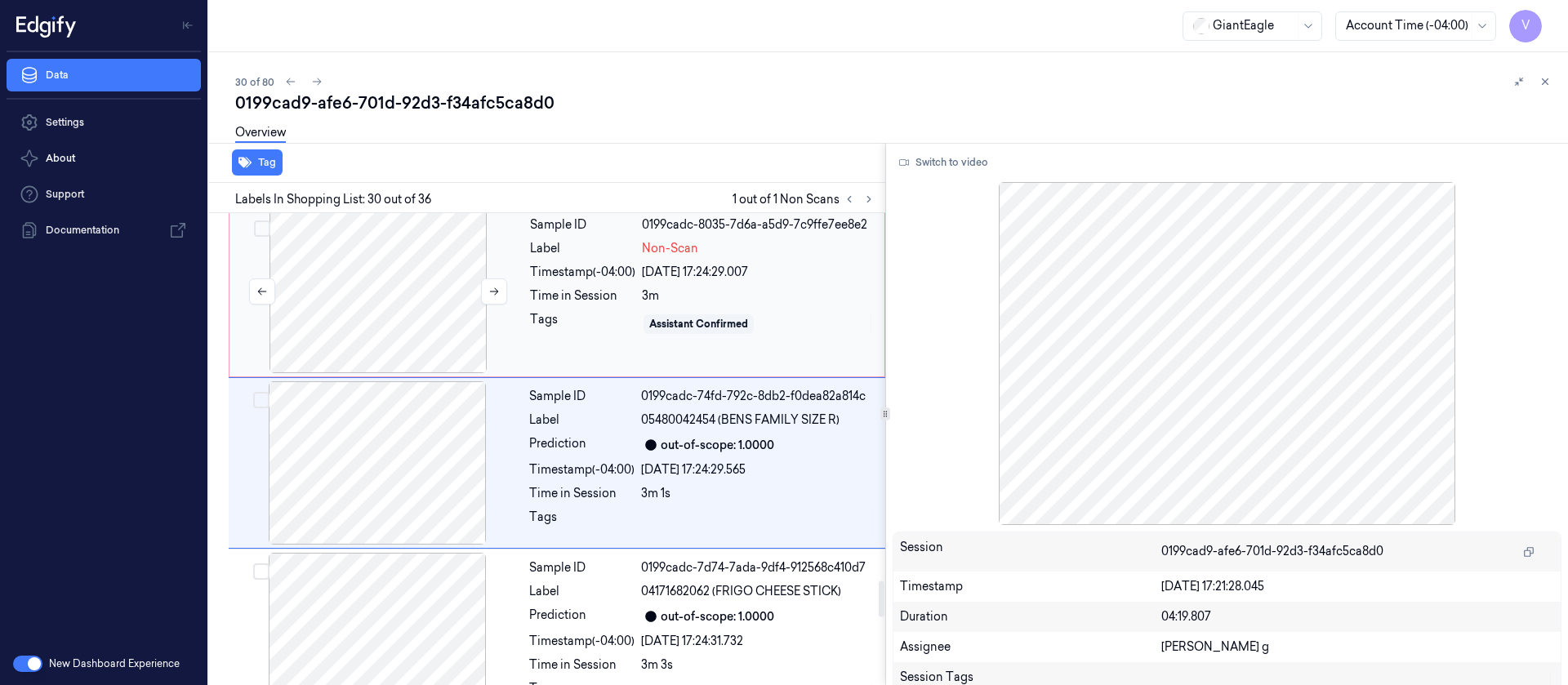
click at [386, 299] on div at bounding box center [378, 291] width 291 height 164
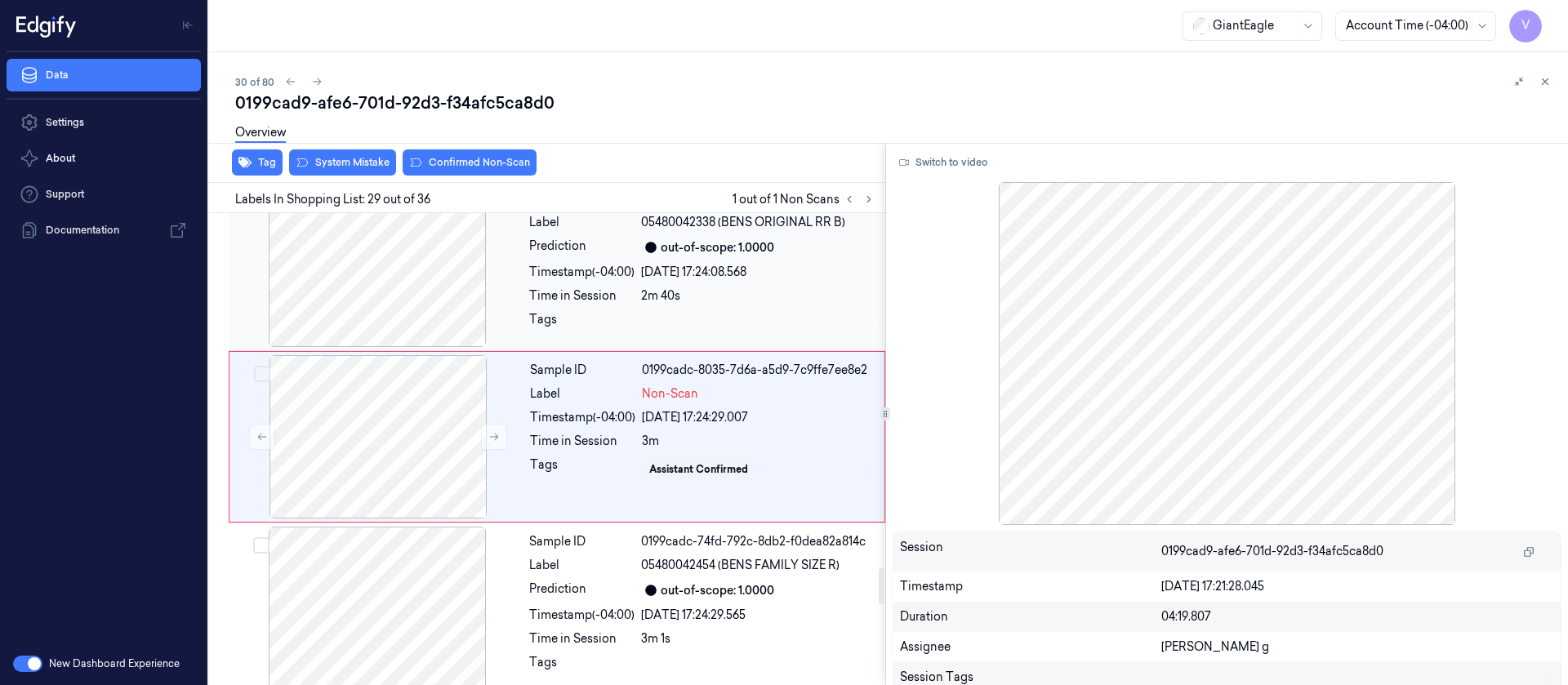
scroll to position [4649, 0]
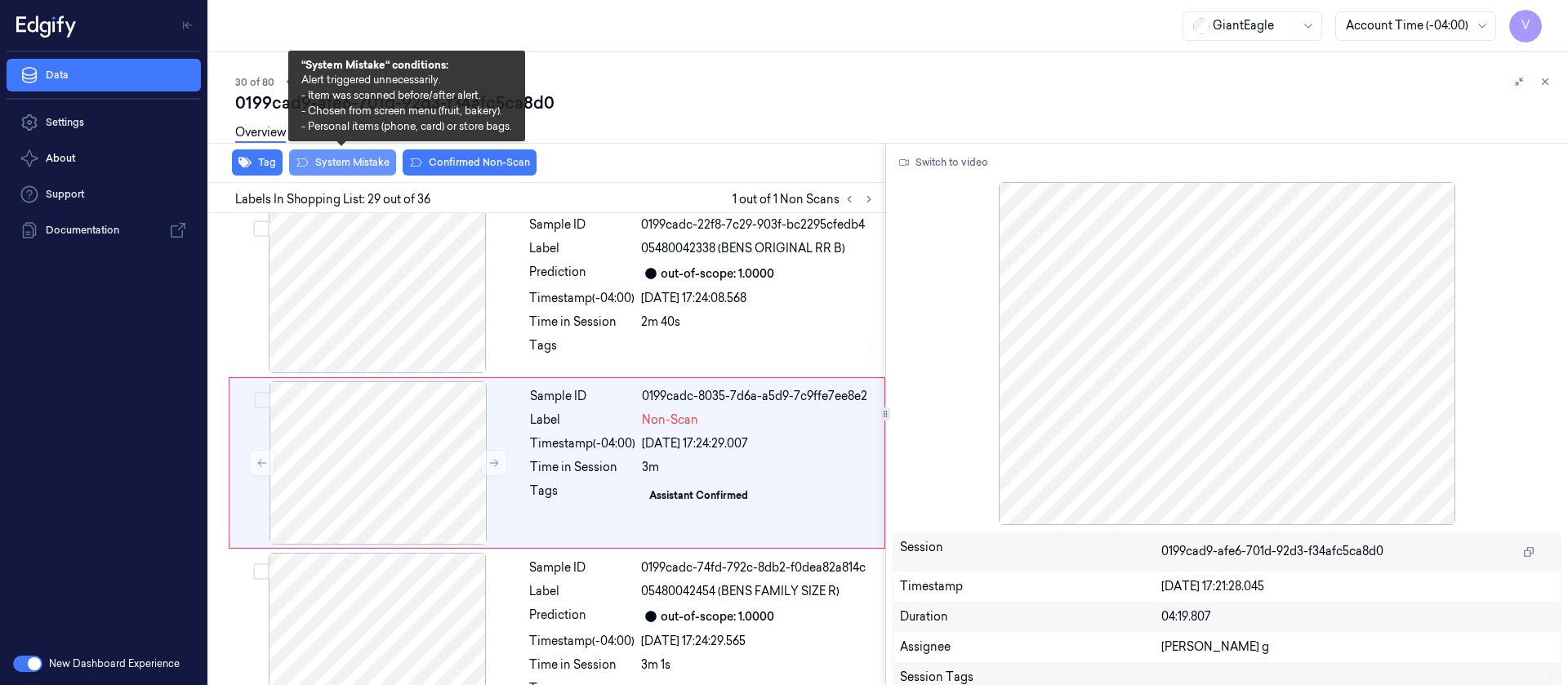
click at [372, 169] on button "System Mistake" at bounding box center [342, 163] width 107 height 26
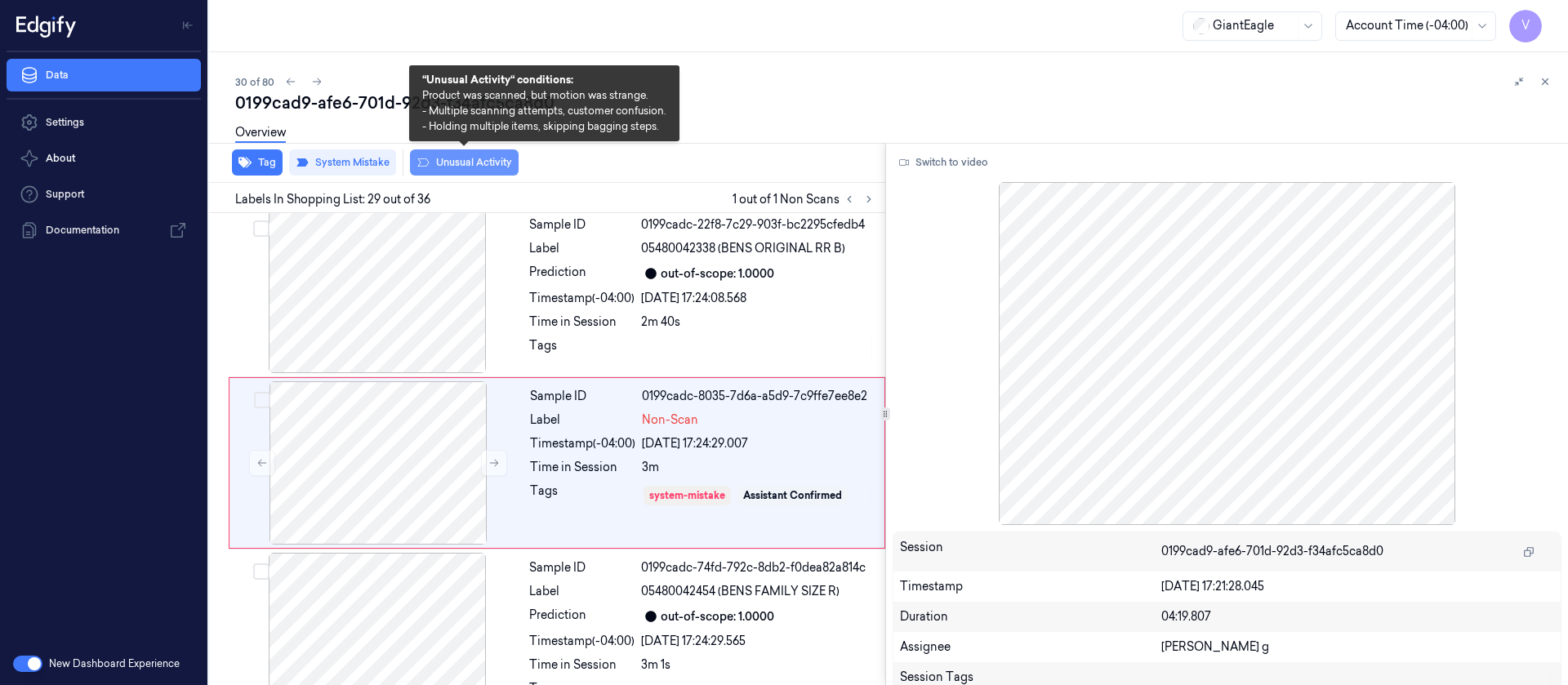
click at [480, 159] on button "Unusual Activity" at bounding box center [464, 163] width 109 height 26
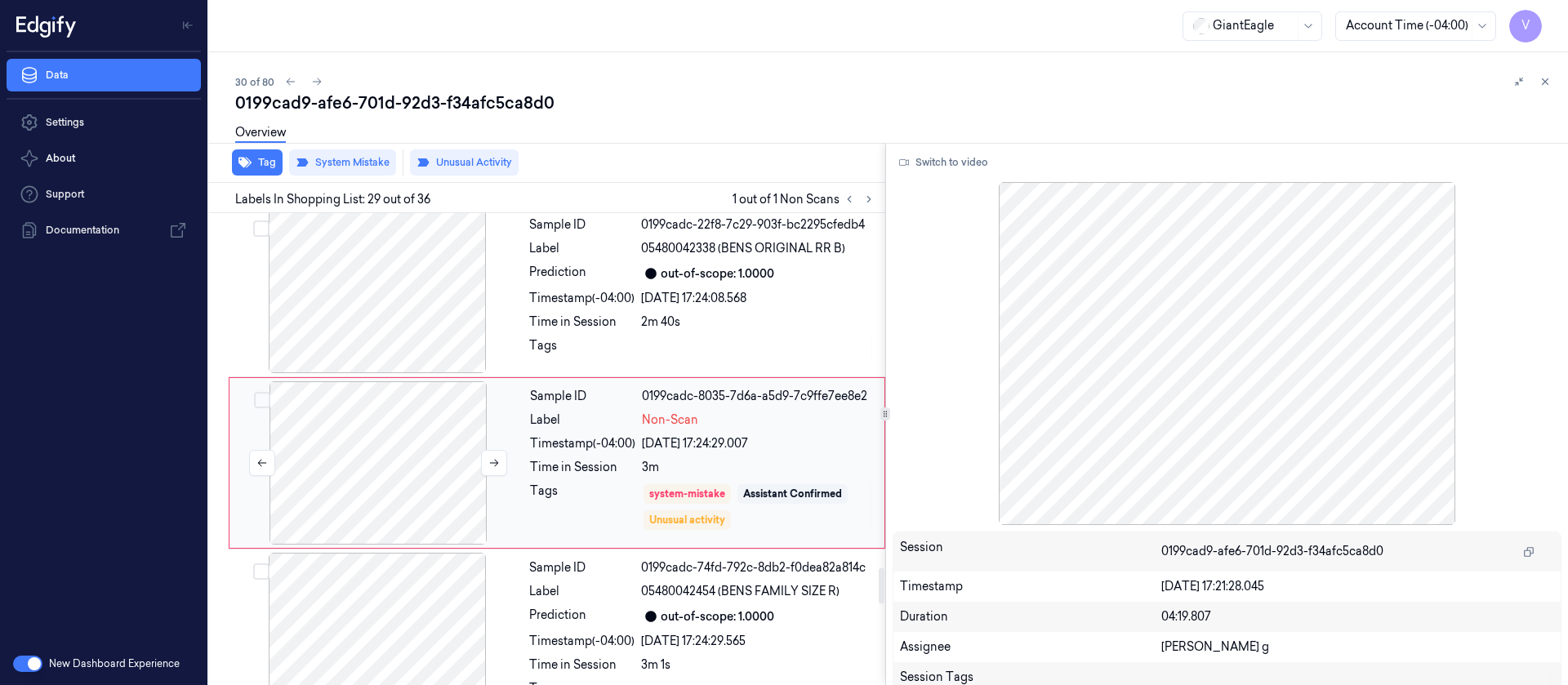
click at [420, 448] on div at bounding box center [378, 463] width 291 height 164
click at [402, 451] on div at bounding box center [378, 463] width 291 height 164
click at [318, 76] on icon at bounding box center [317, 81] width 11 height 11
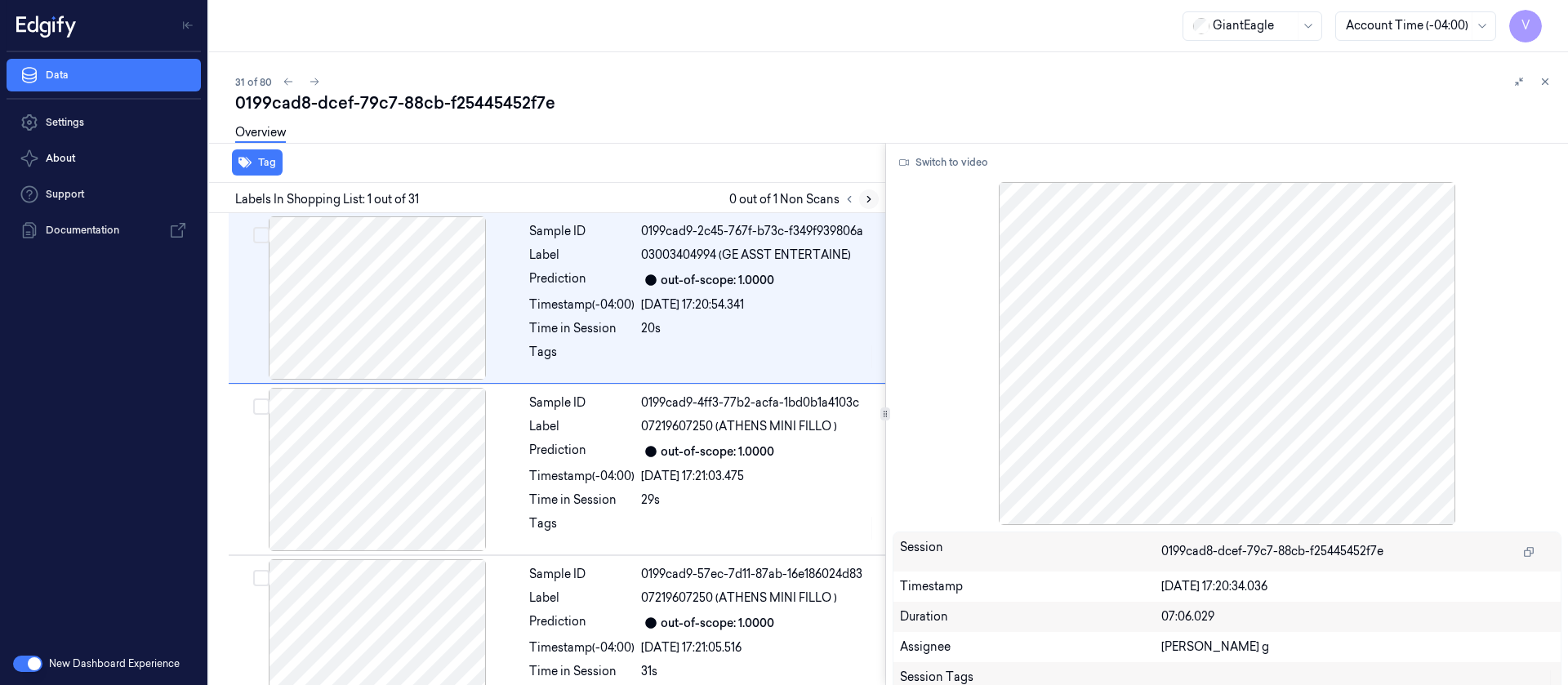
click at [865, 201] on icon at bounding box center [869, 200] width 11 height 11
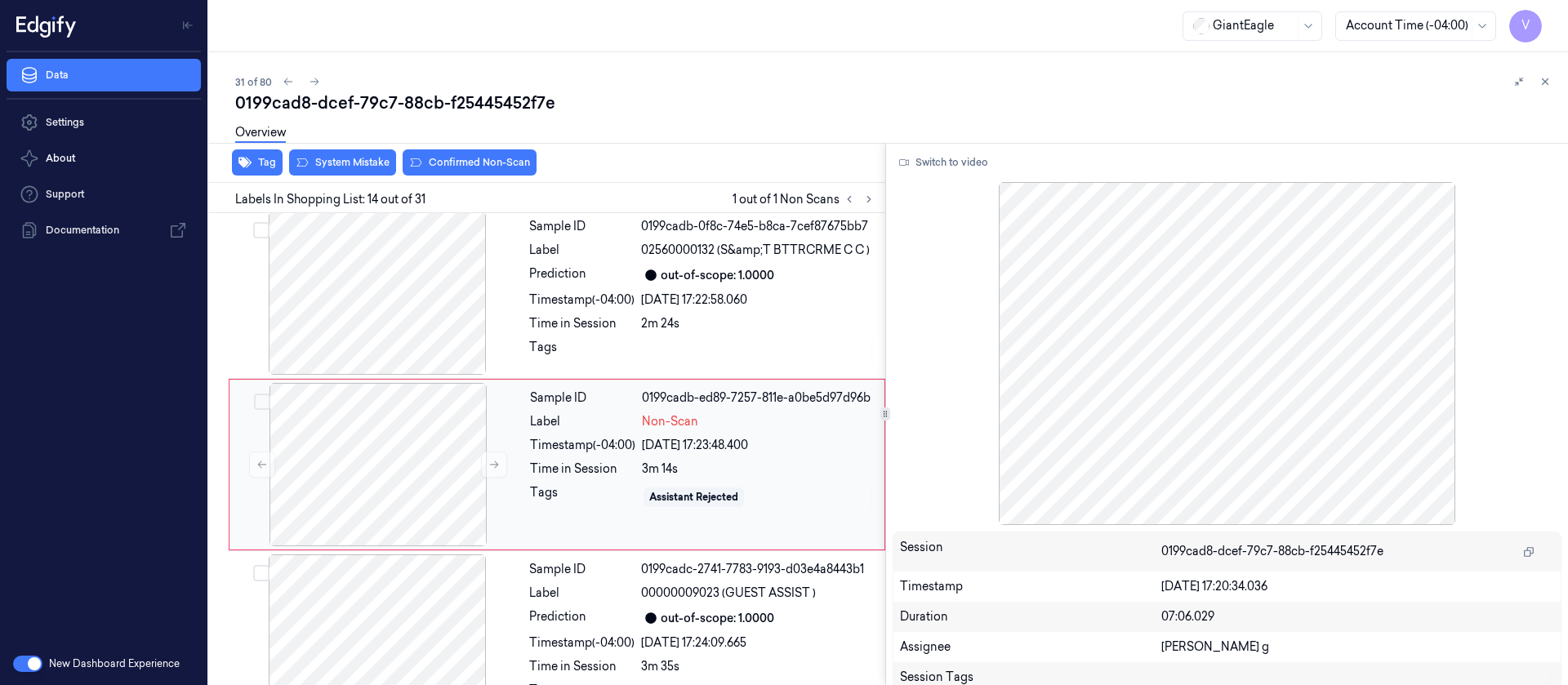
scroll to position [2078, 0]
click at [371, 437] on div at bounding box center [378, 463] width 291 height 164
click at [491, 457] on icon at bounding box center [494, 463] width 11 height 11
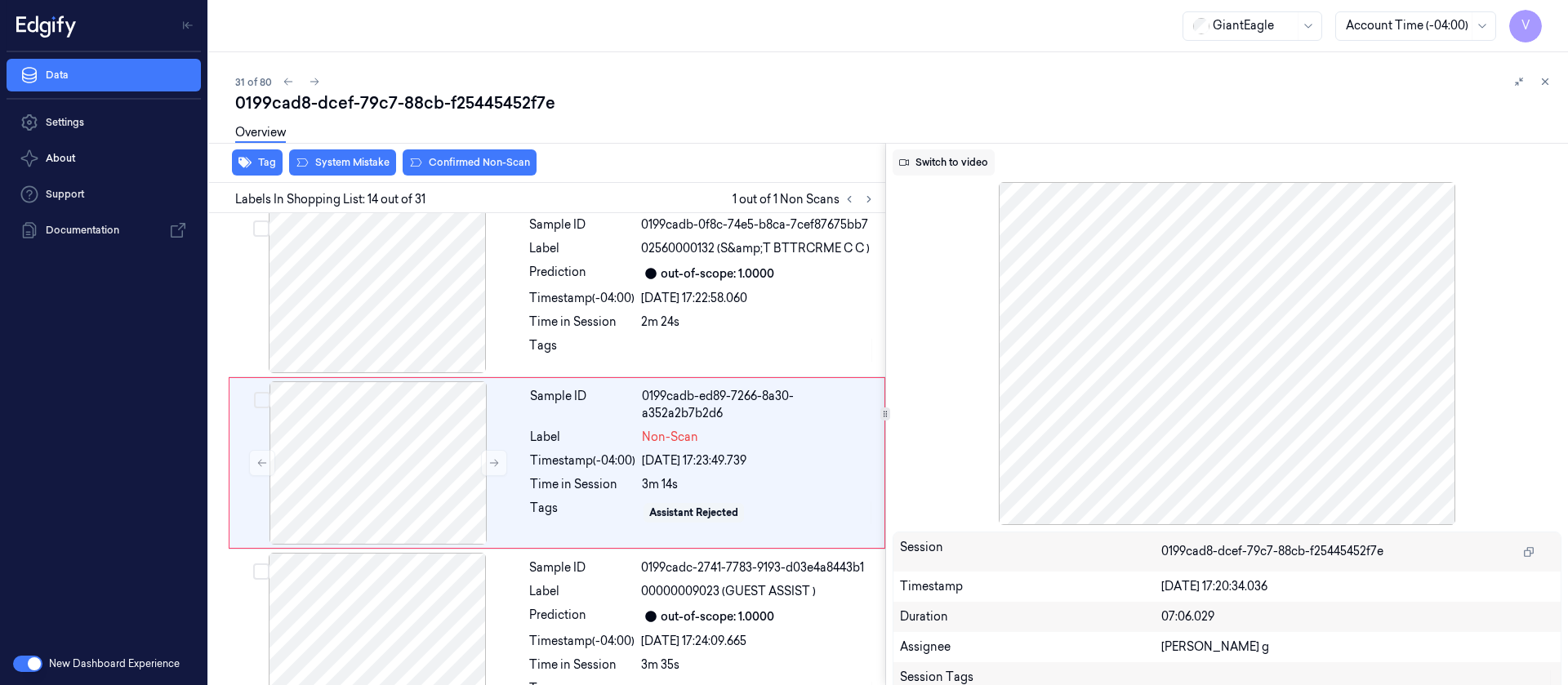
click at [938, 166] on button "Switch to video" at bounding box center [943, 163] width 102 height 26
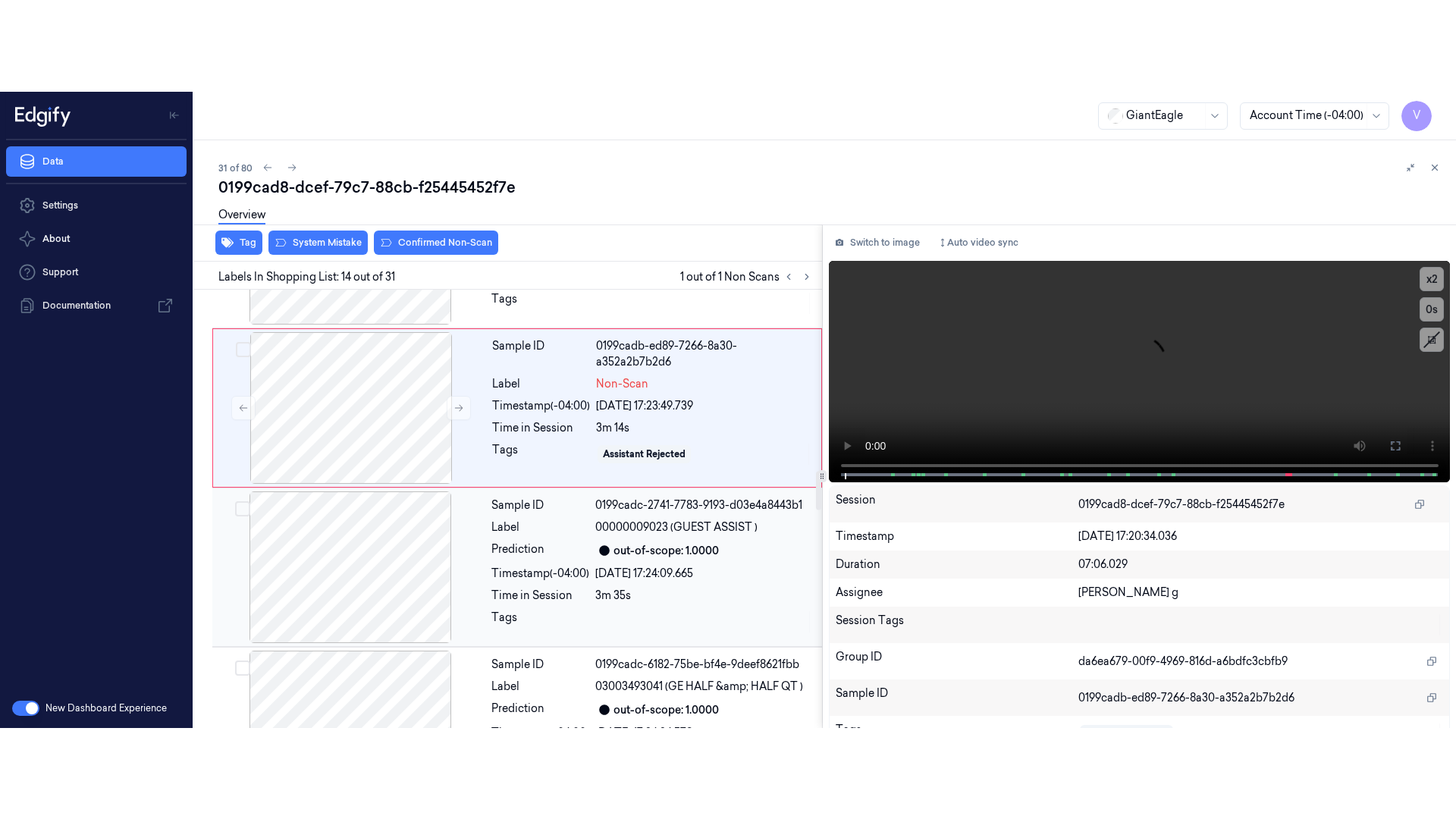
scroll to position [2157, 0]
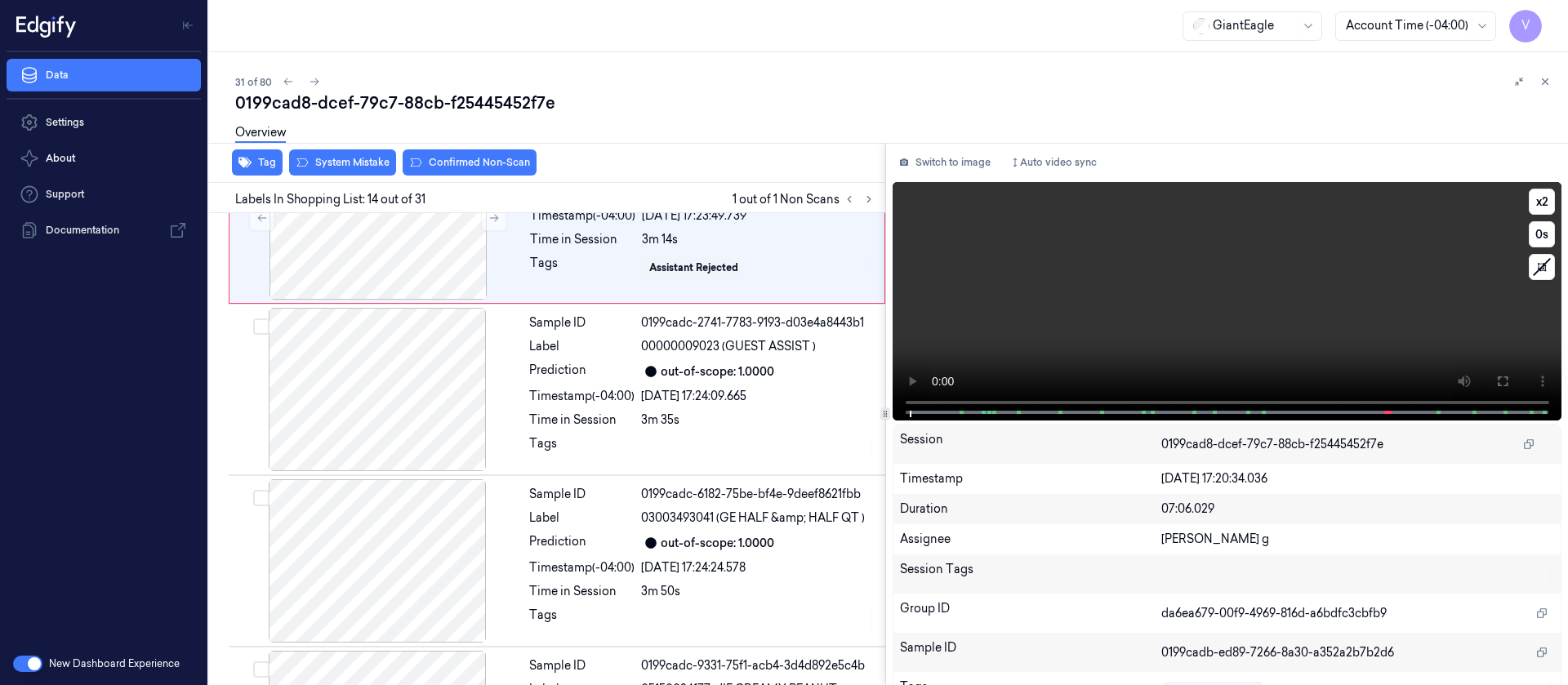
drag, startPoint x: 1504, startPoint y: 392, endPoint x: 1504, endPoint y: 539, distance: 147.0
click at [1504, 391] on button at bounding box center [1503, 381] width 26 height 26
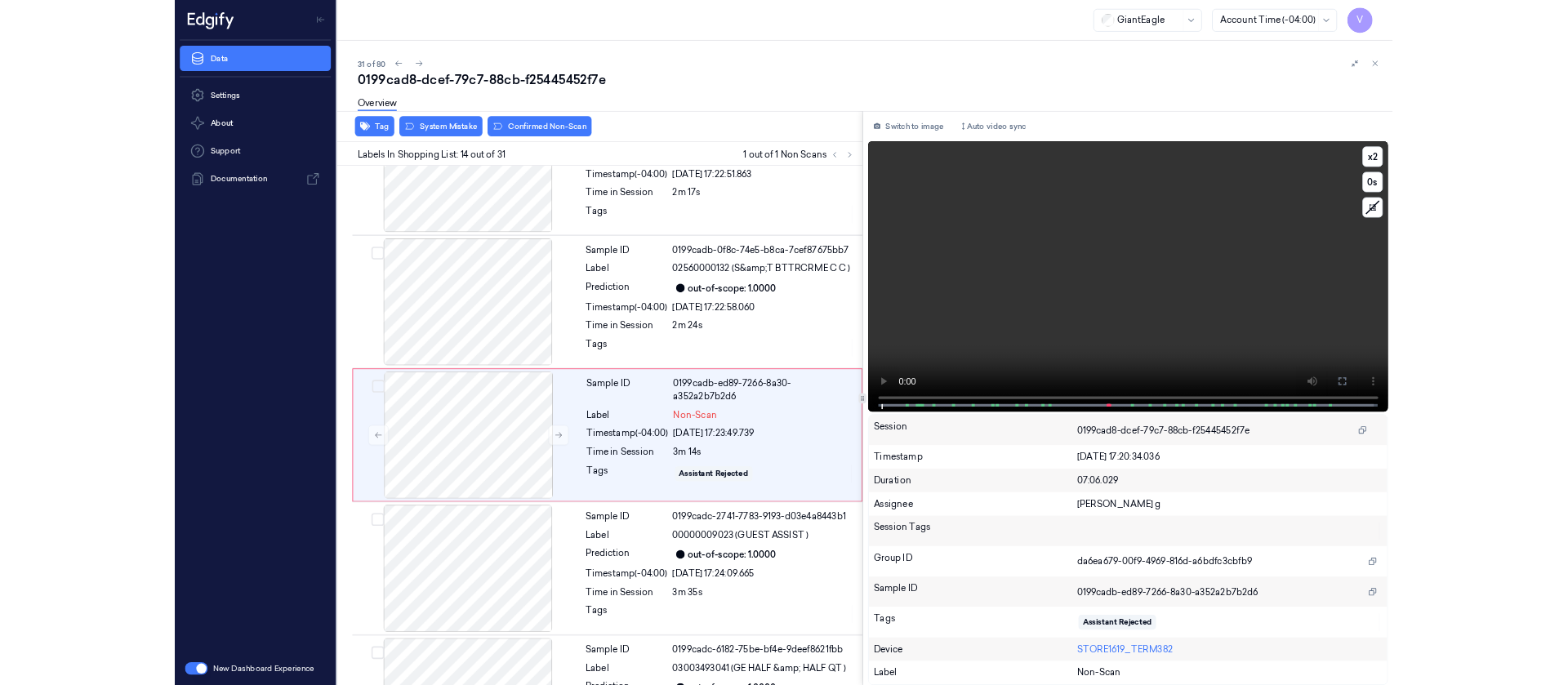
scroll to position [1979, 0]
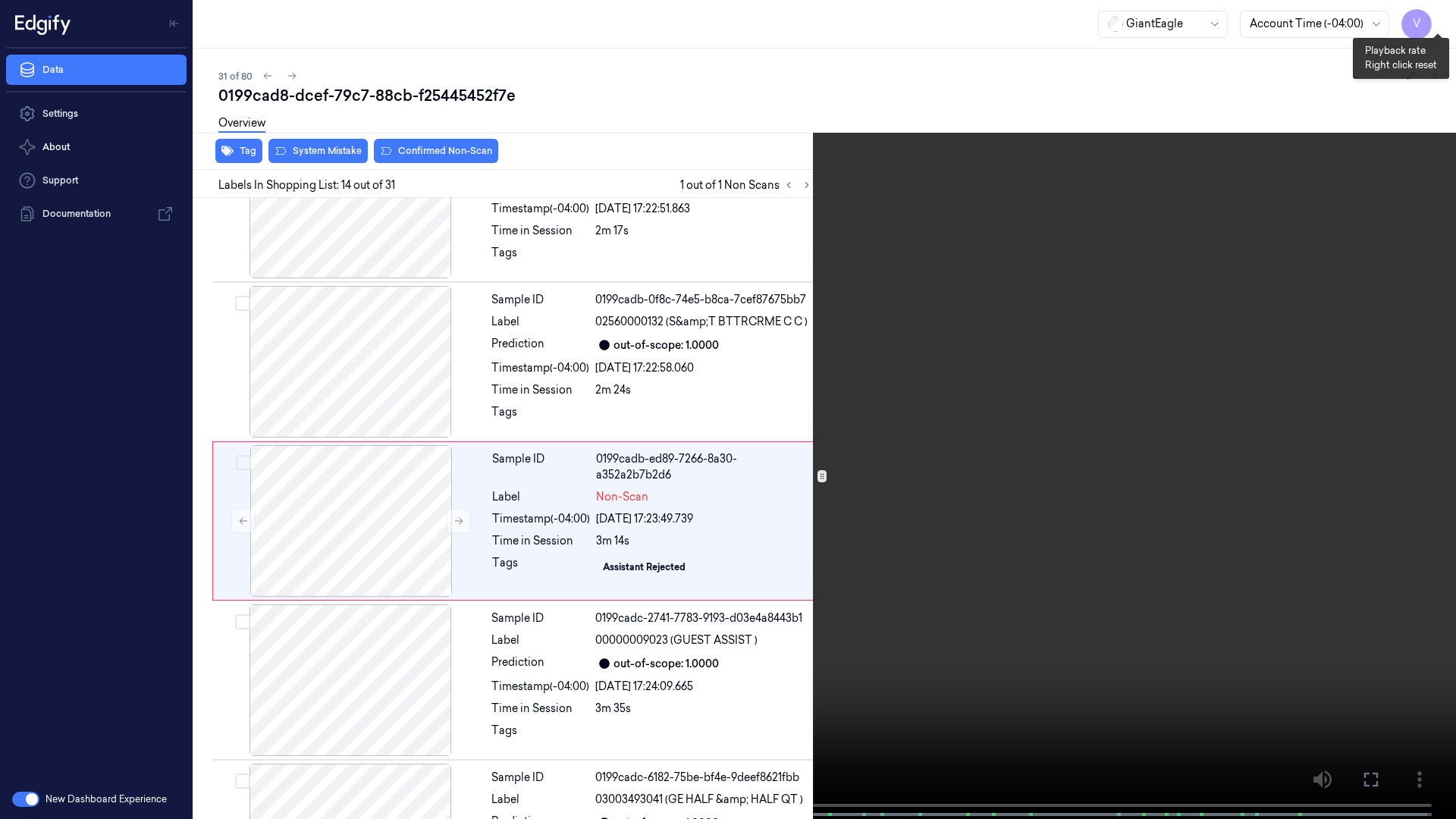
click at [1441, 10] on button "x 2" at bounding box center [1438, 18] width 25 height 25
click at [0, 0] on icon at bounding box center [0, 0] width 0 height 0
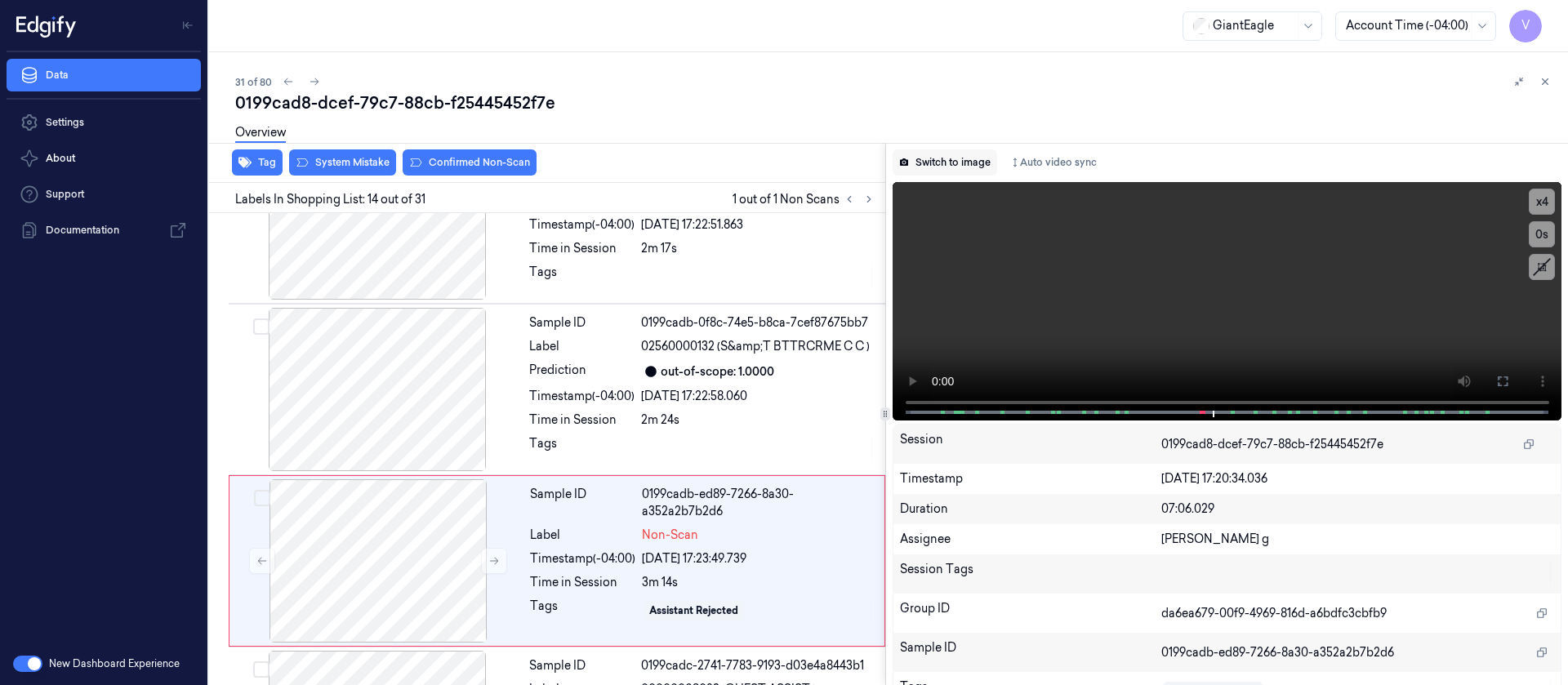
click at [931, 164] on button "Switch to image" at bounding box center [944, 163] width 104 height 26
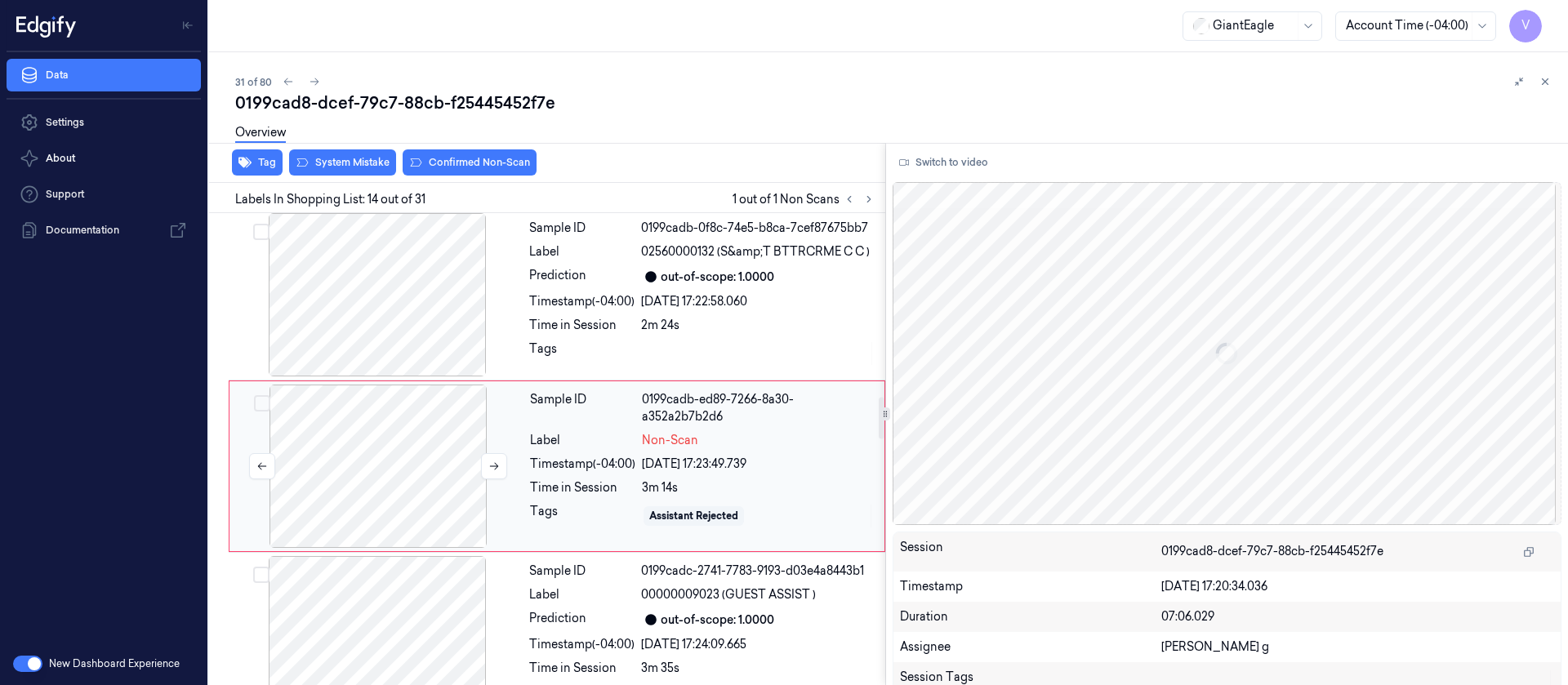
scroll to position [2078, 0]
click at [401, 453] on div at bounding box center [378, 463] width 291 height 164
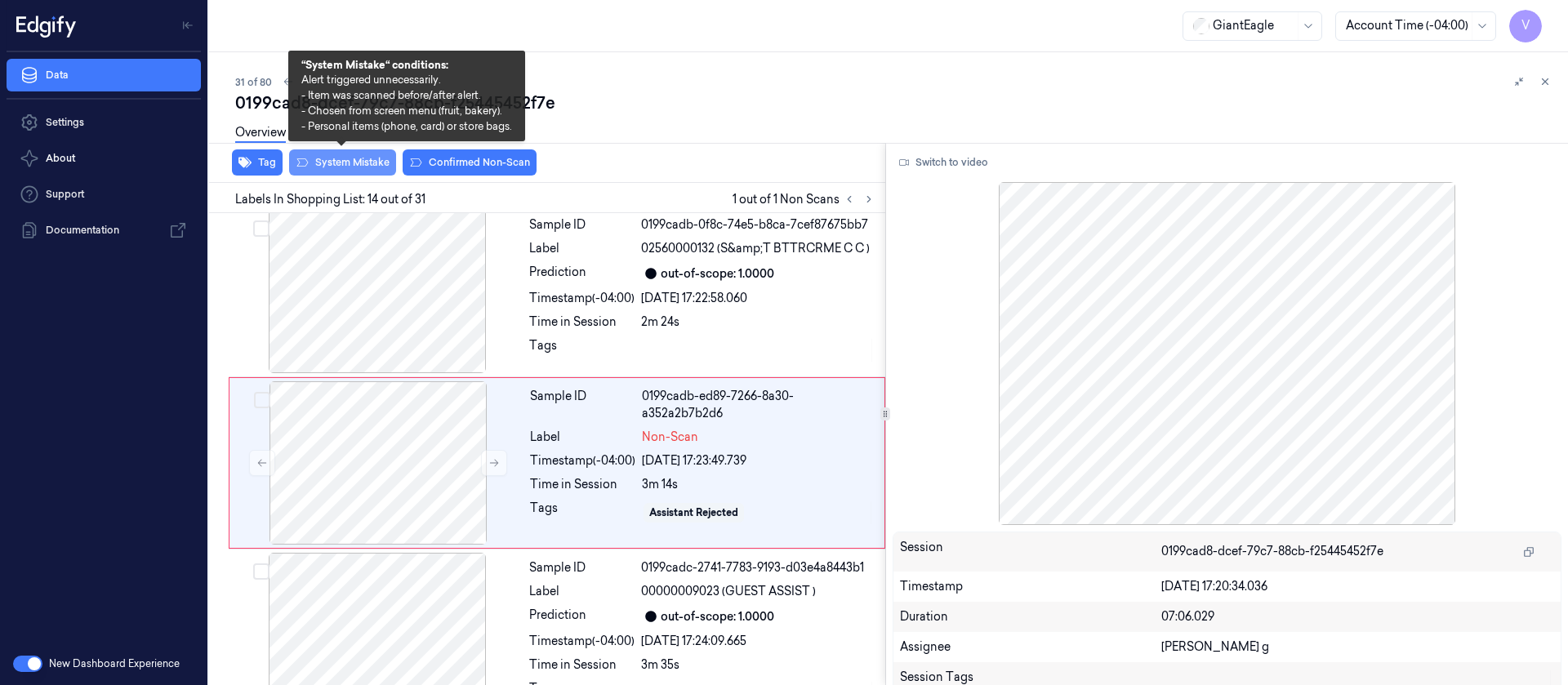
click at [348, 161] on button "System Mistake" at bounding box center [342, 163] width 107 height 26
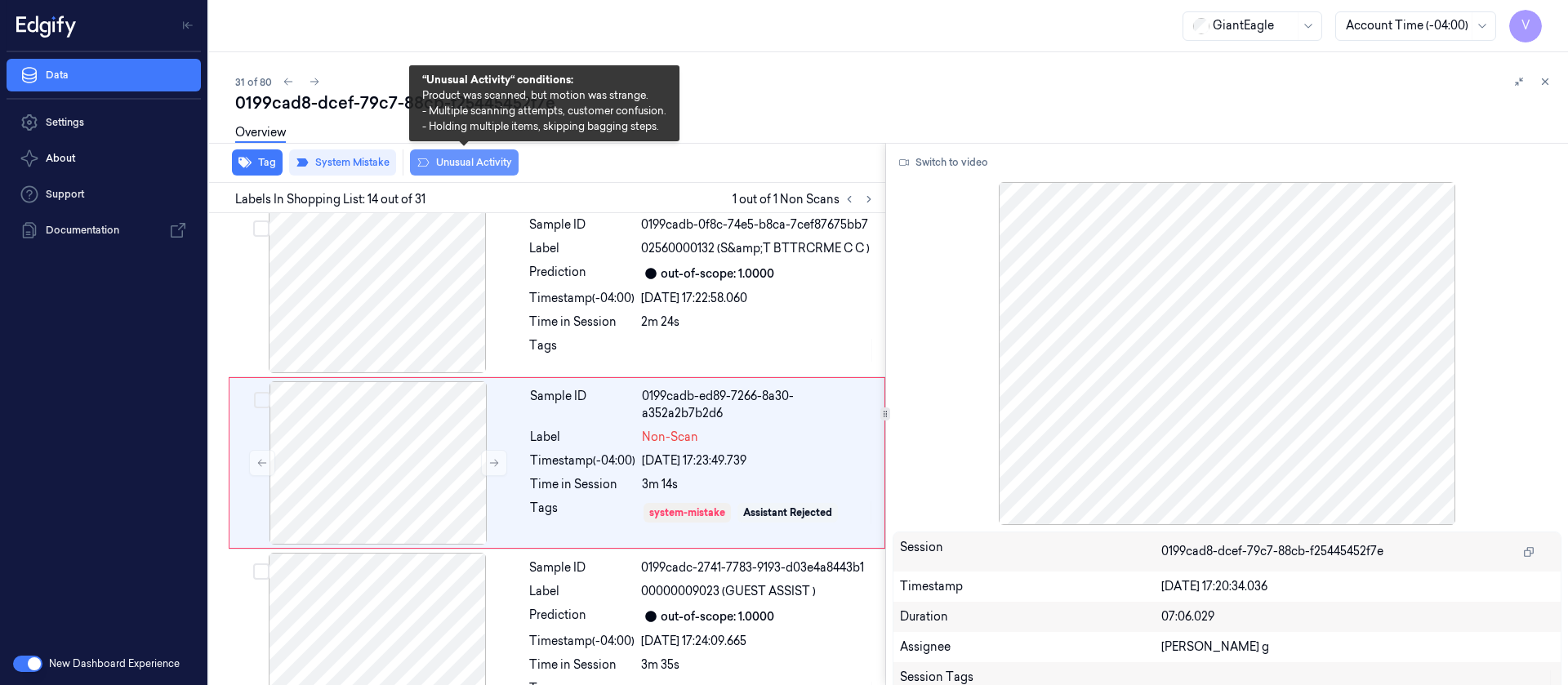
click at [475, 160] on button "Unusual Activity" at bounding box center [464, 163] width 109 height 26
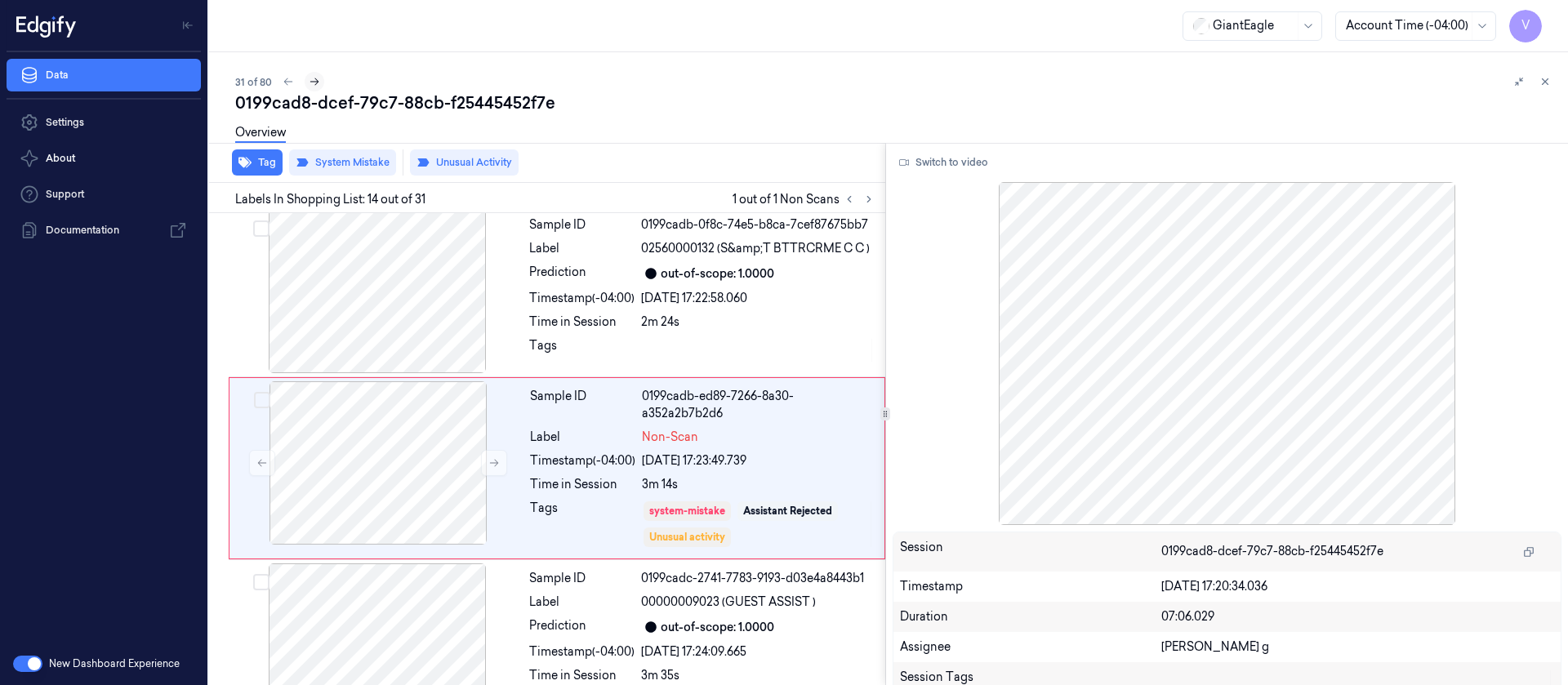
click at [307, 87] on button at bounding box center [314, 81] width 20 height 20
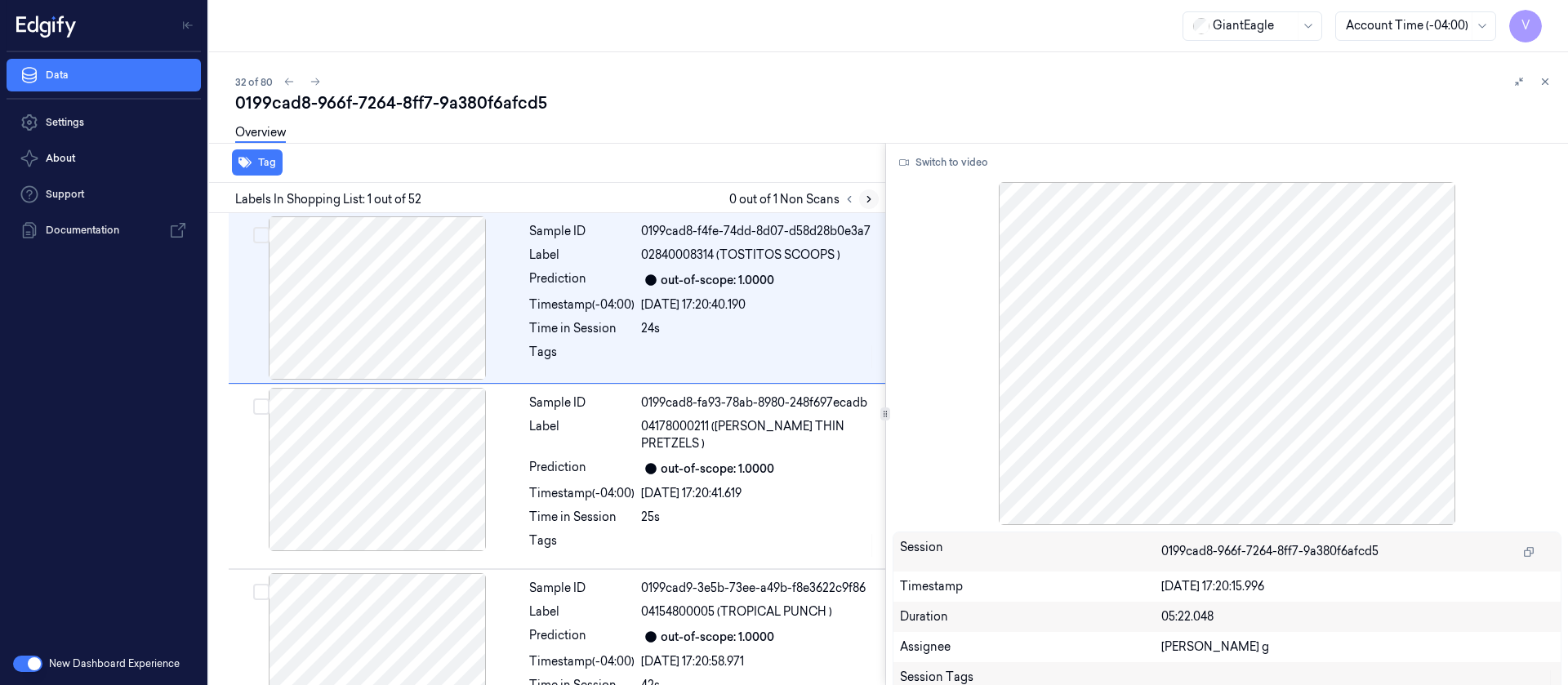
click at [861, 201] on button at bounding box center [869, 199] width 20 height 20
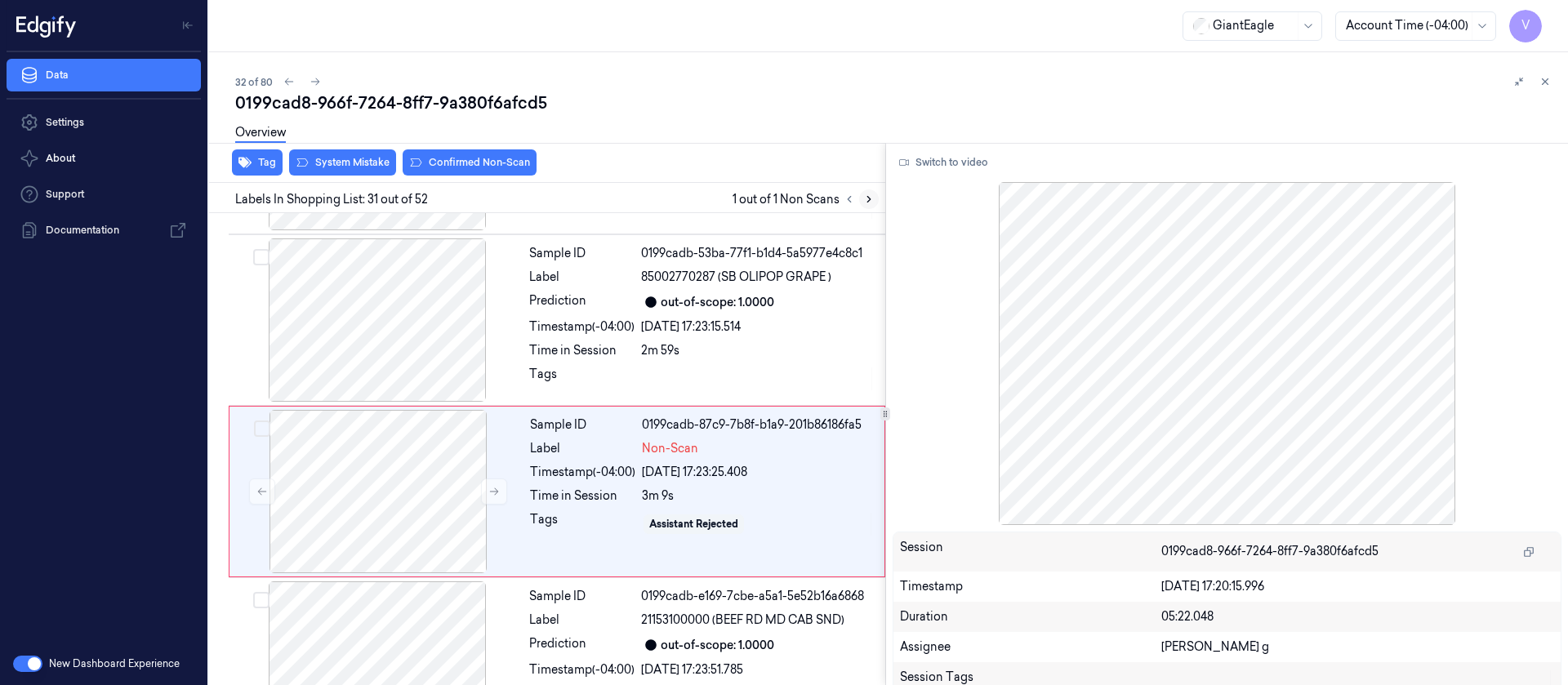
scroll to position [5062, 0]
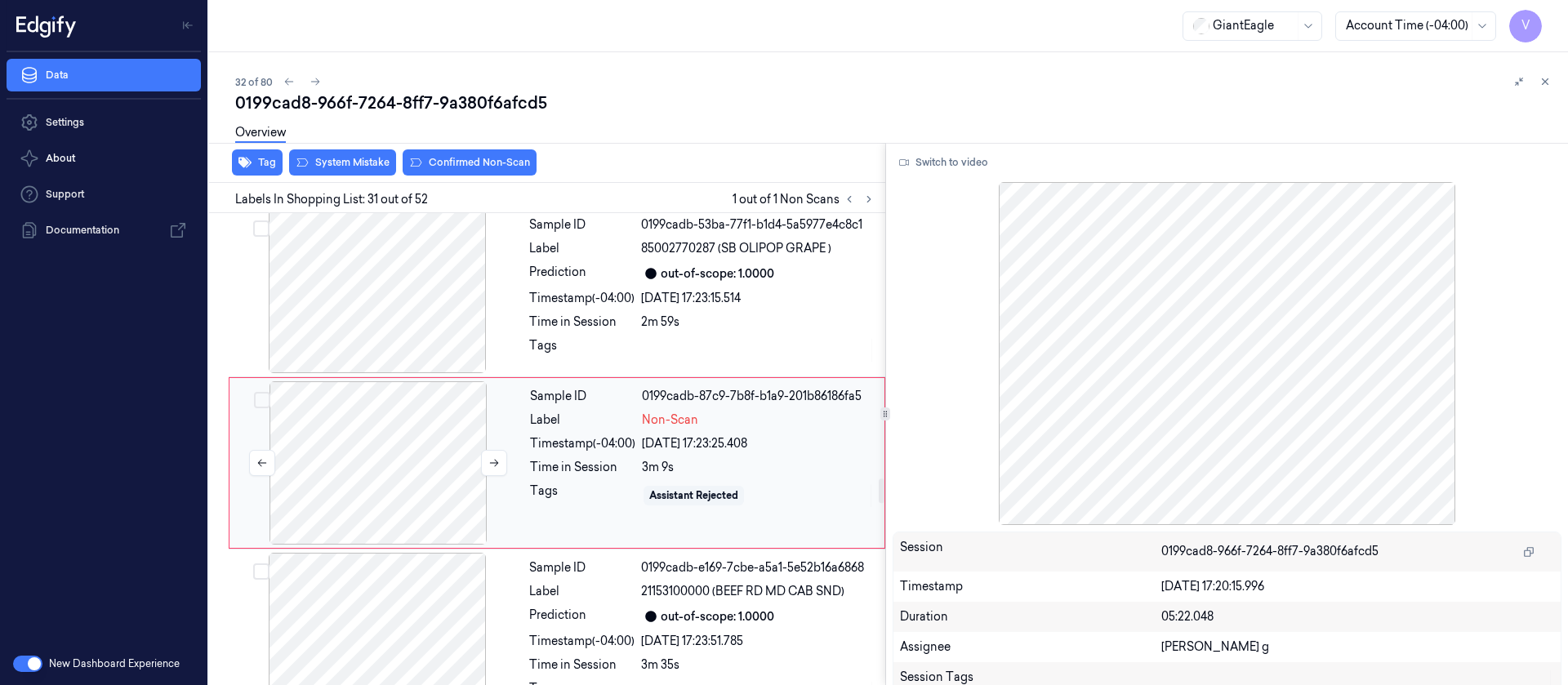
click at [397, 479] on div at bounding box center [378, 463] width 291 height 164
click at [403, 283] on div at bounding box center [377, 291] width 291 height 164
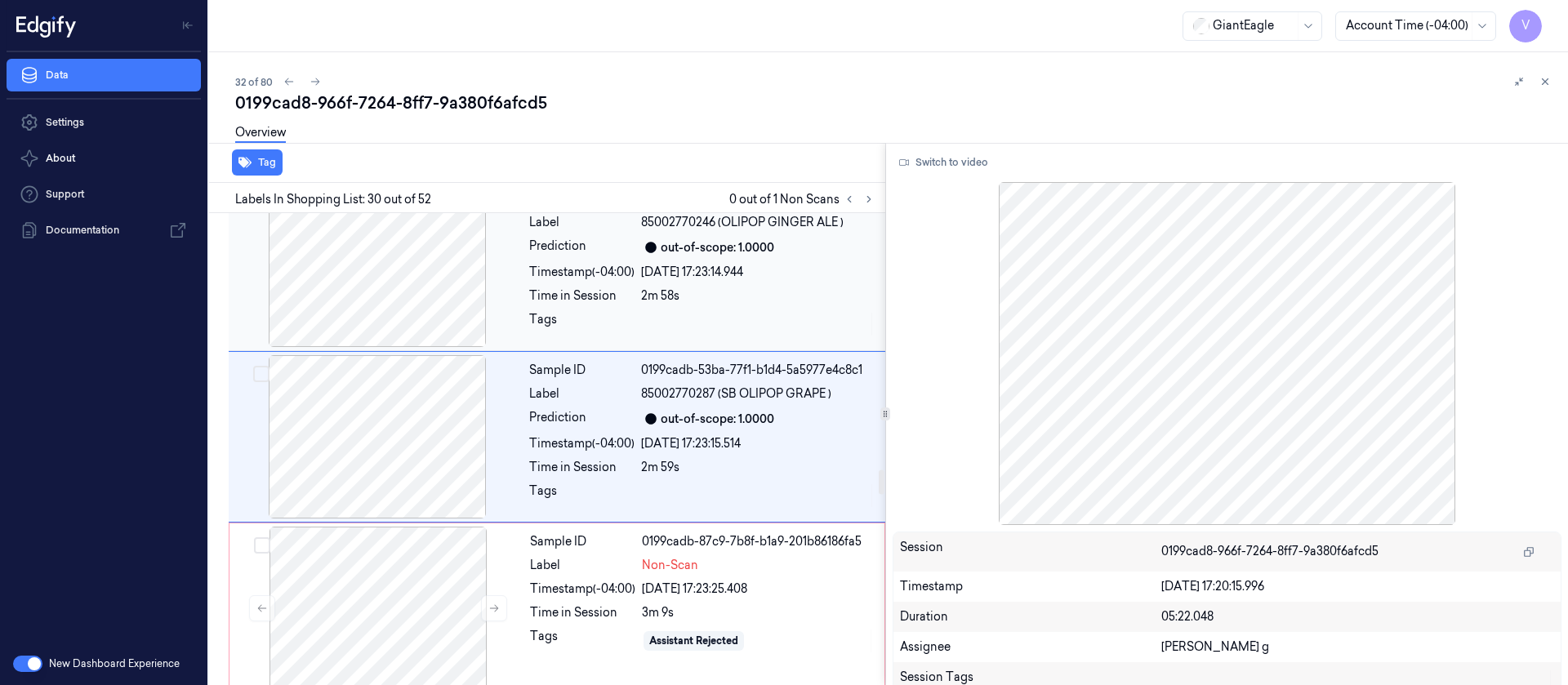
scroll to position [4891, 0]
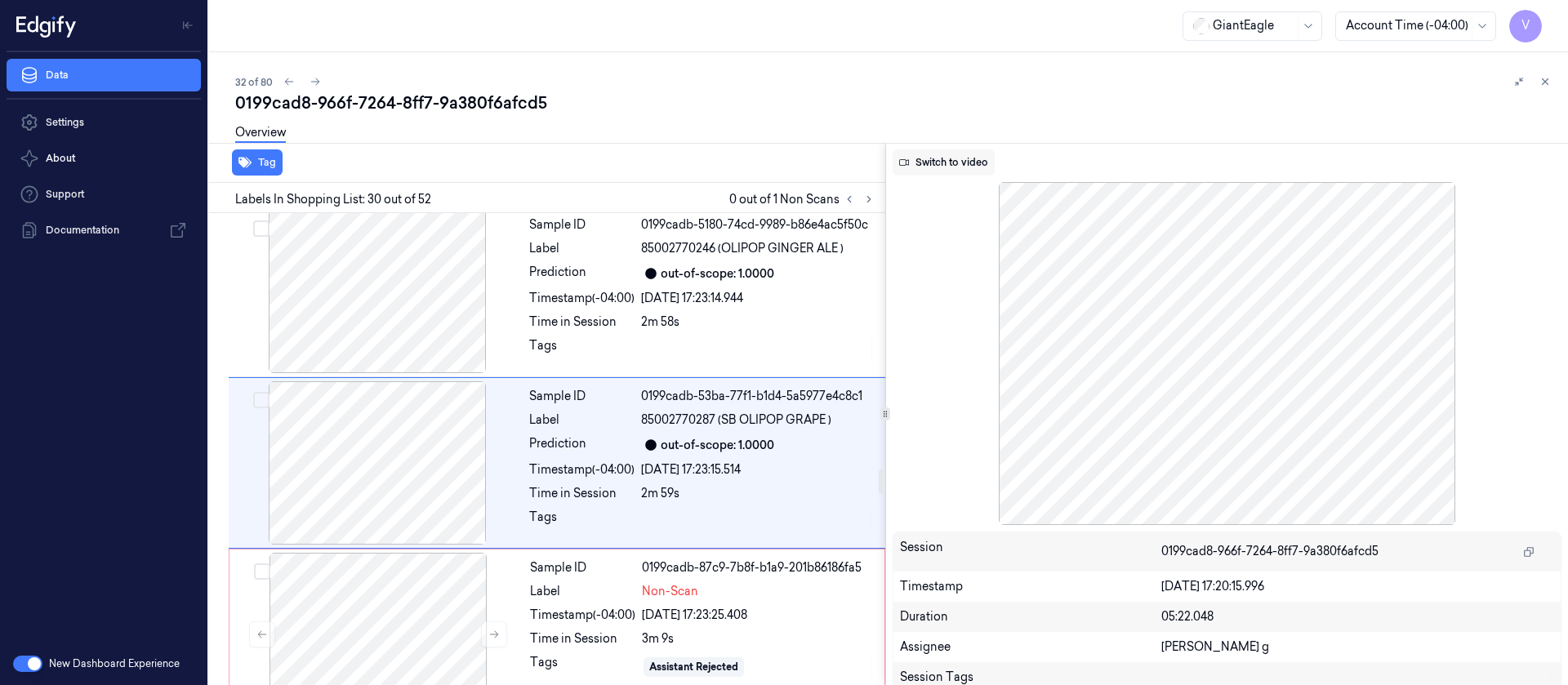
click at [962, 154] on button "Switch to video" at bounding box center [943, 163] width 102 height 26
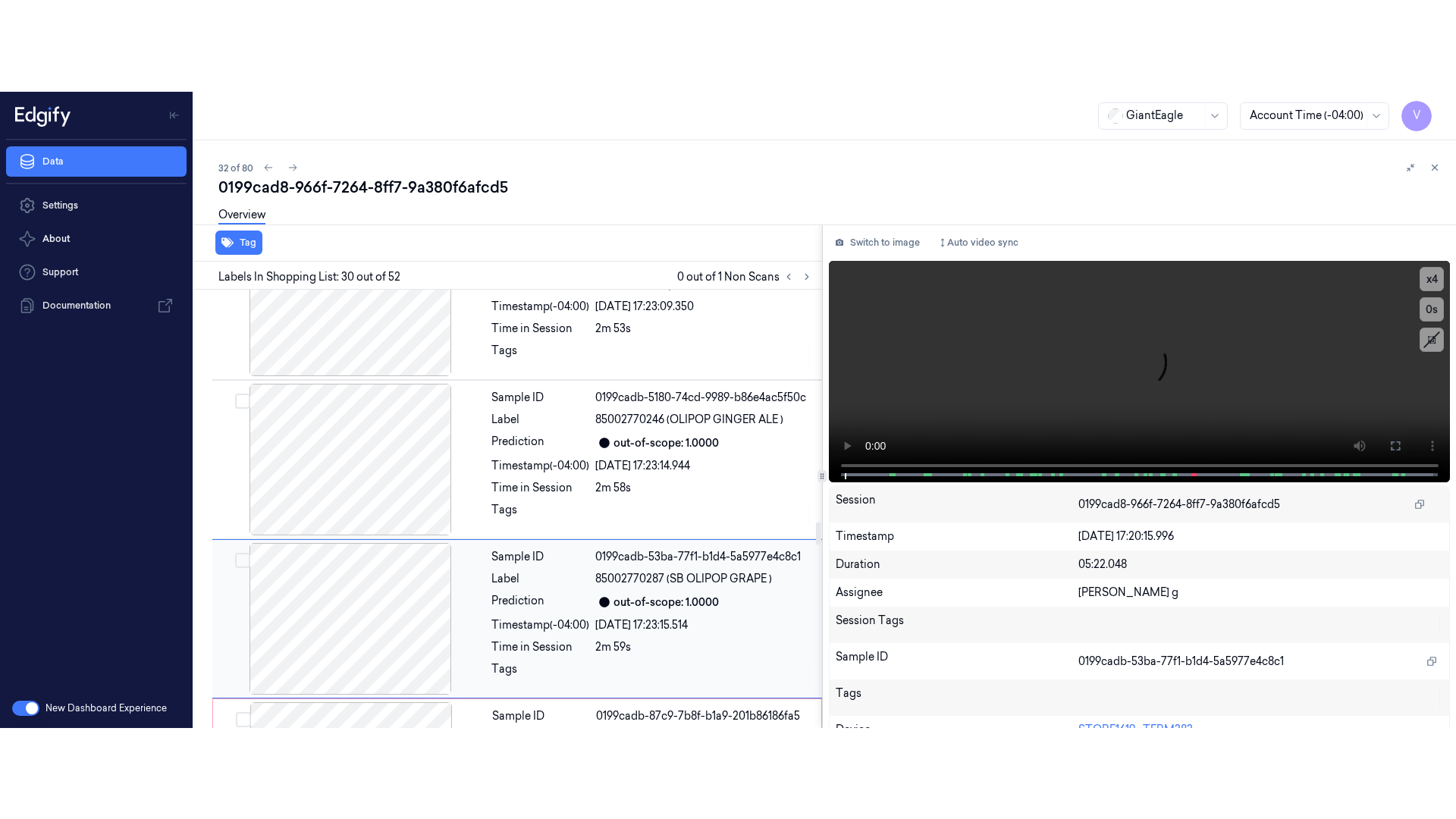
scroll to position [4428, 0]
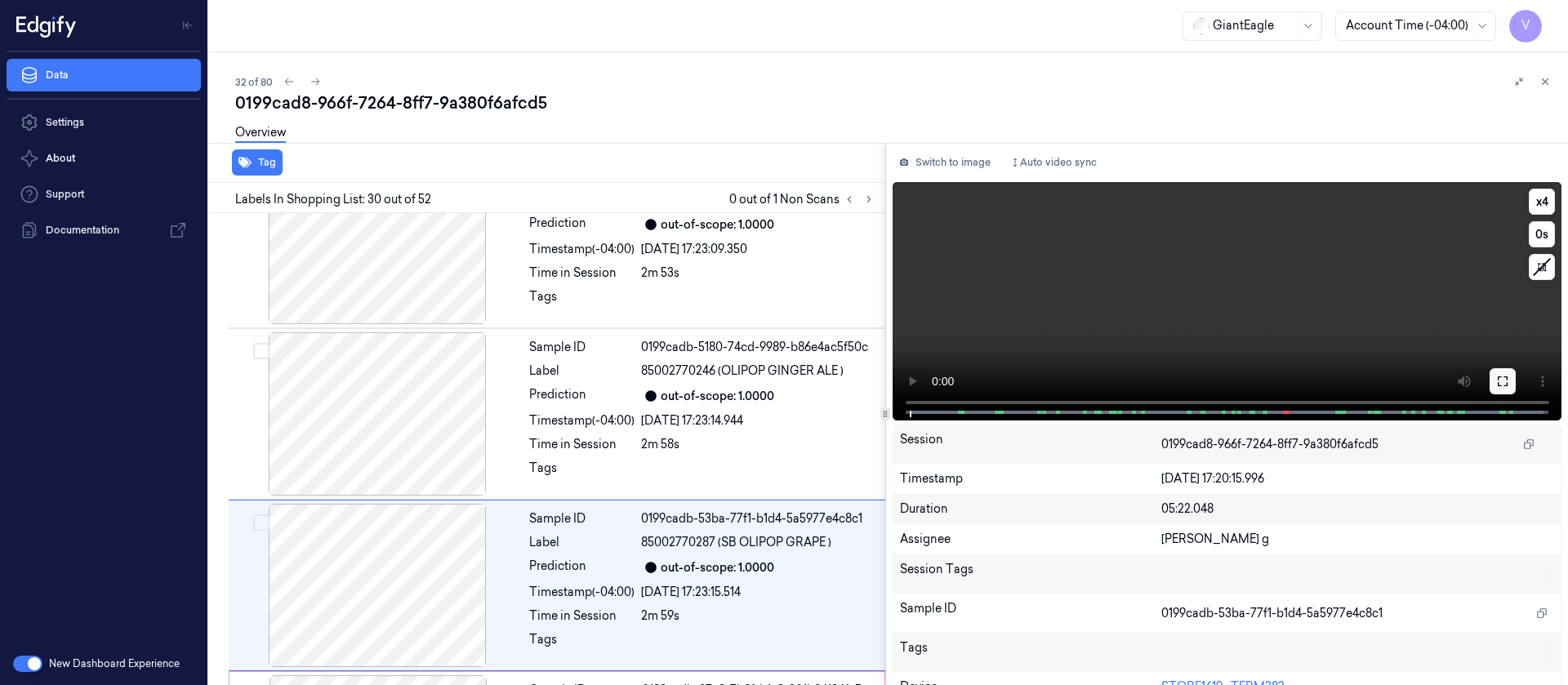
click at [1489, 378] on button at bounding box center [1503, 381] width 26 height 26
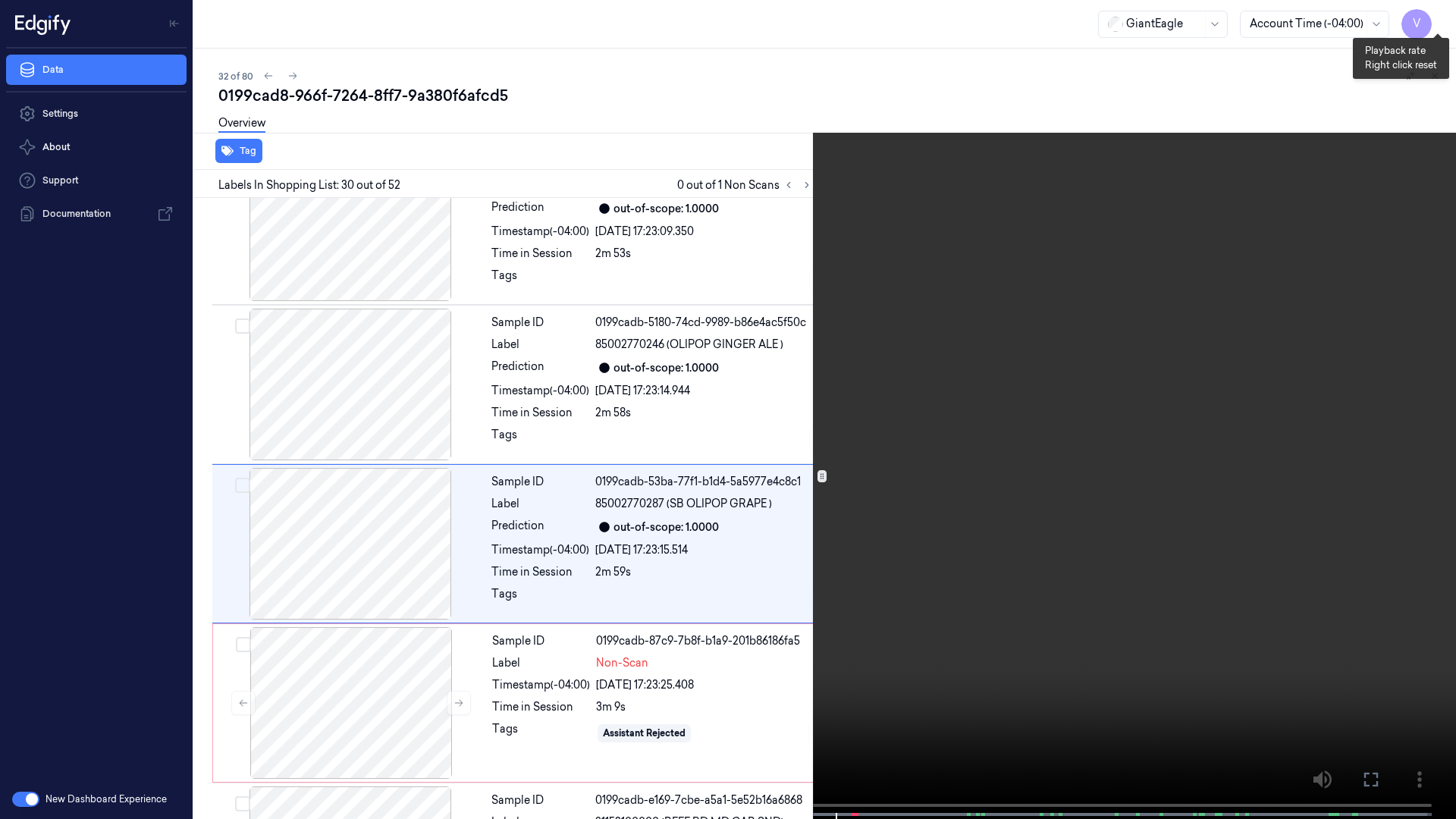
click at [1438, 18] on button "x 4" at bounding box center [1438, 18] width 25 height 25
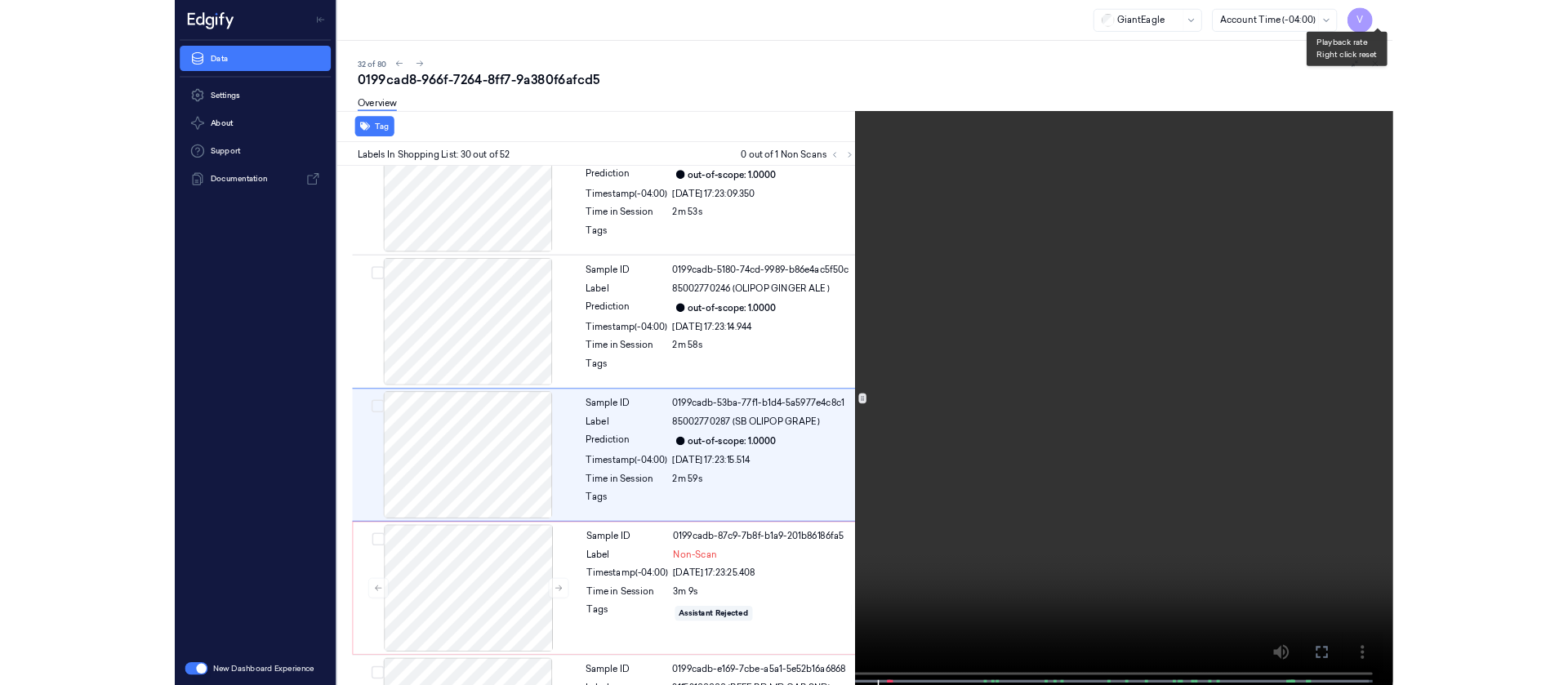
scroll to position [4792, 0]
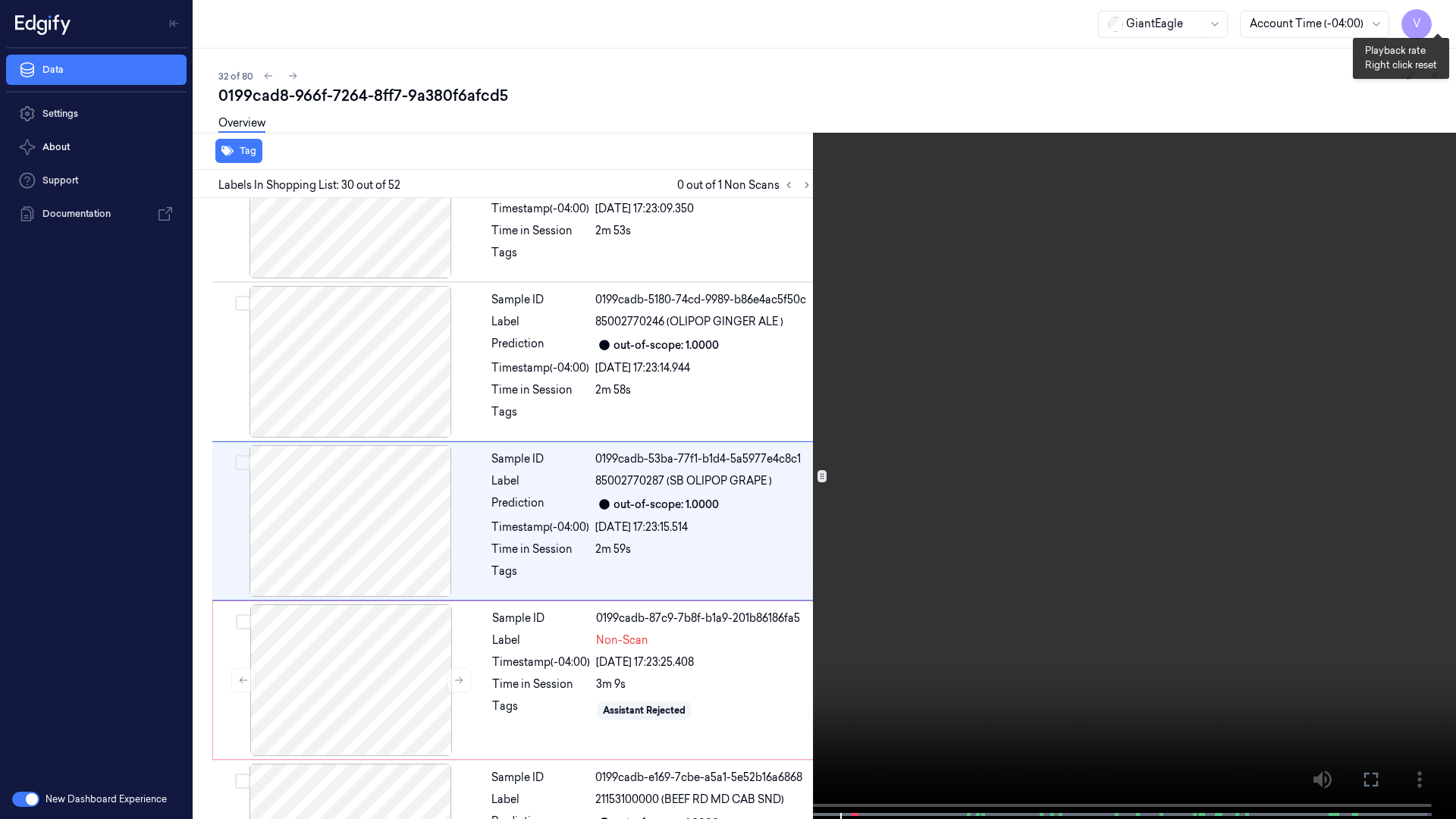
click at [1438, 18] on button "x 1" at bounding box center [1438, 18] width 25 height 25
click at [0, 0] on icon at bounding box center [0, 0] width 0 height 0
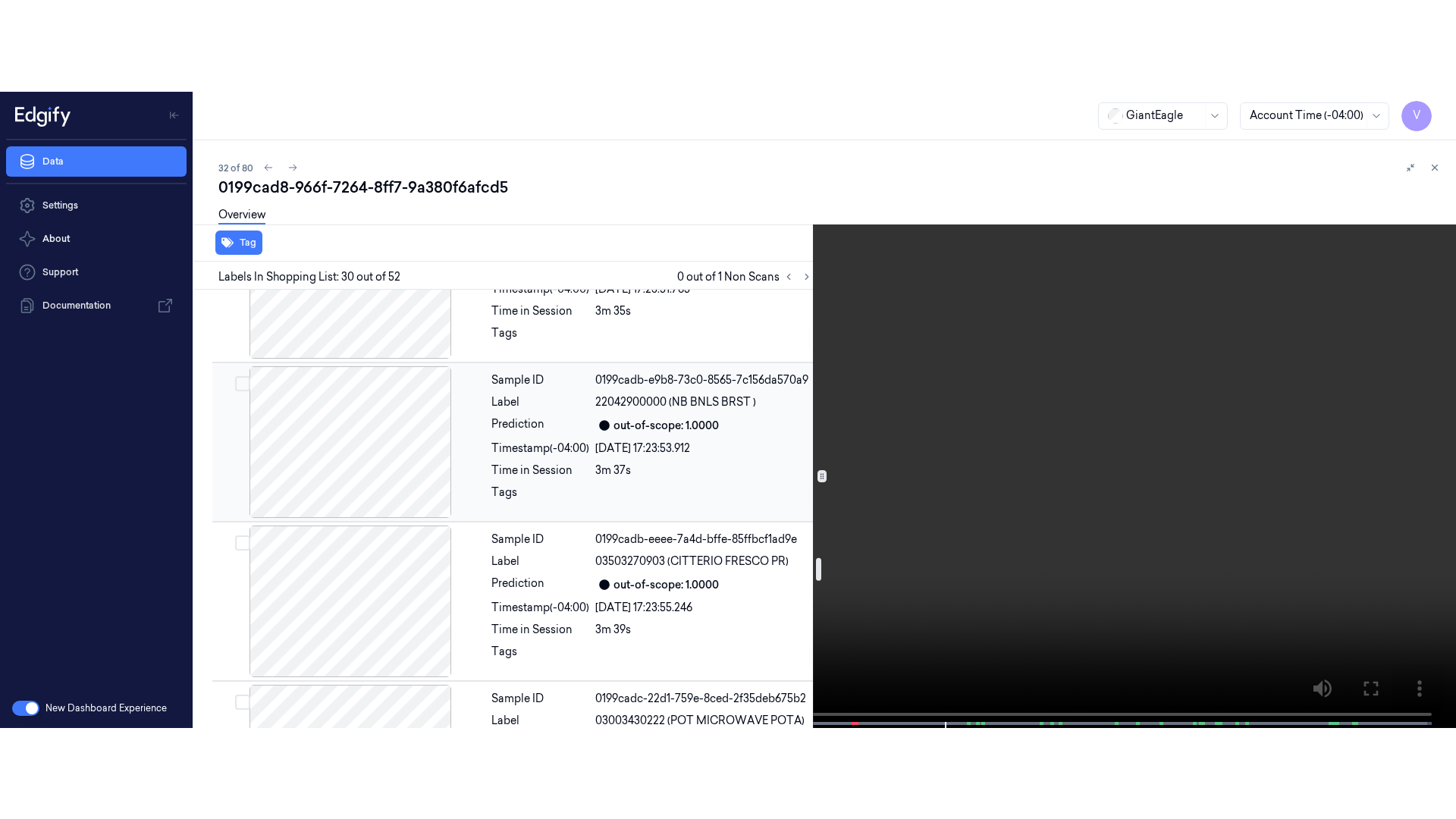
scroll to position [5134, 0]
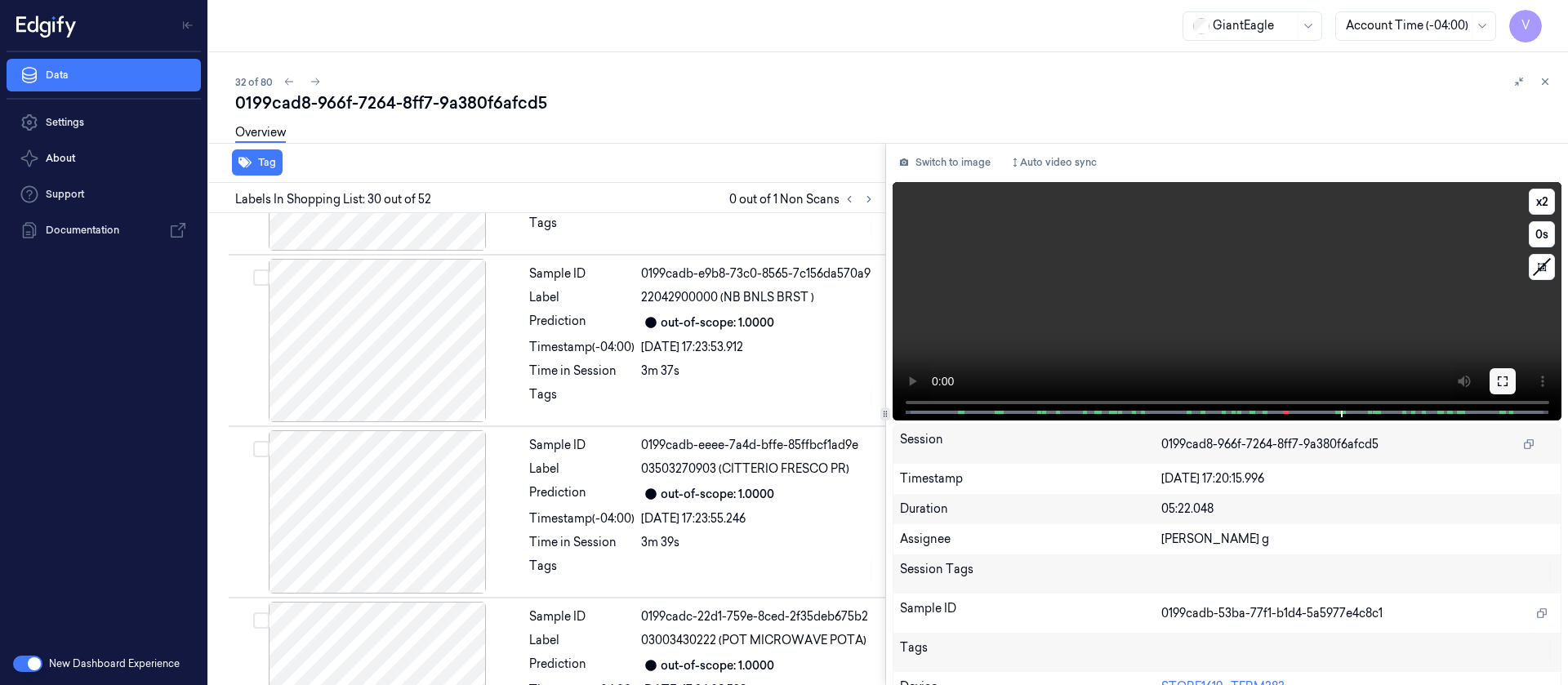
click at [1507, 380] on button at bounding box center [1503, 381] width 26 height 26
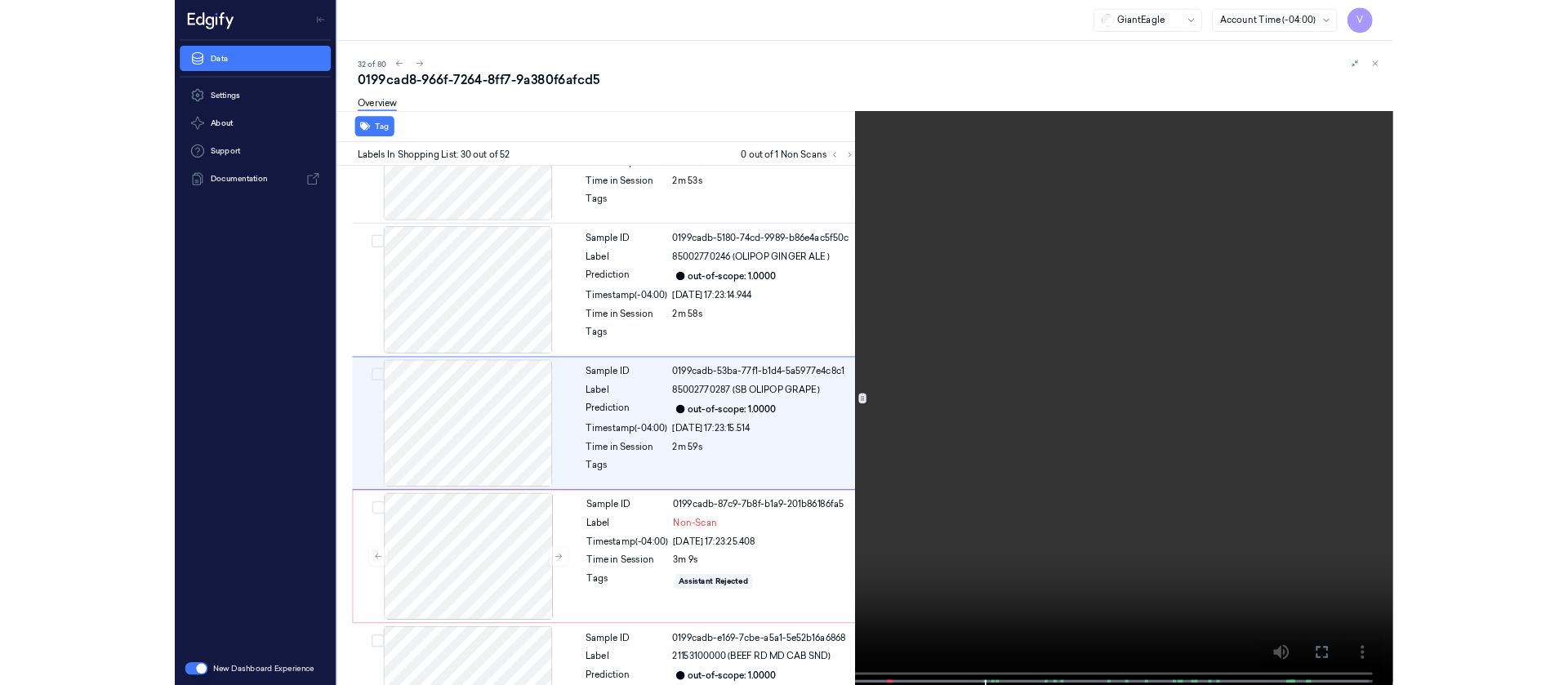
scroll to position [4792, 0]
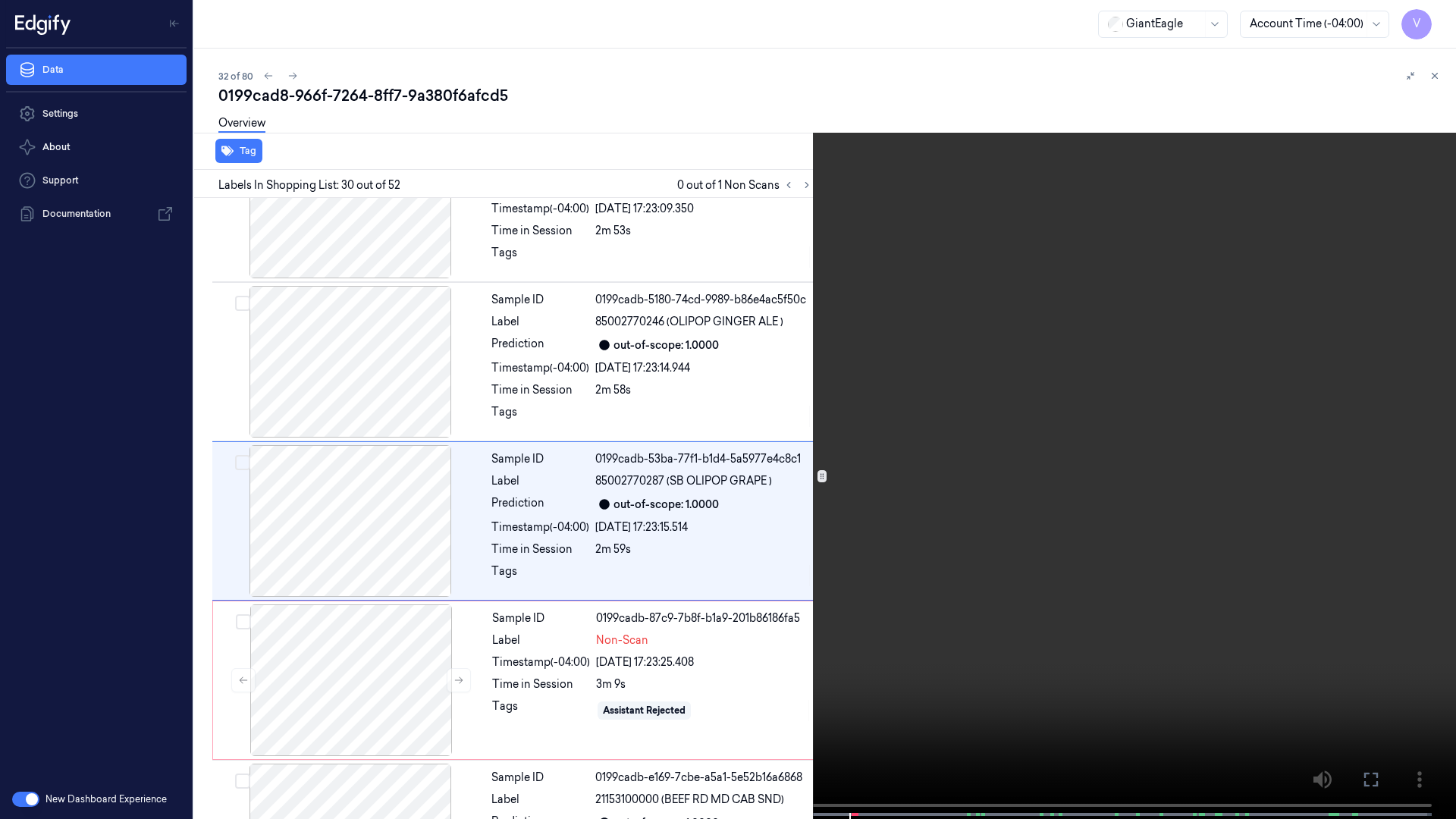
click at [0, 0] on icon at bounding box center [0, 0] width 0 height 0
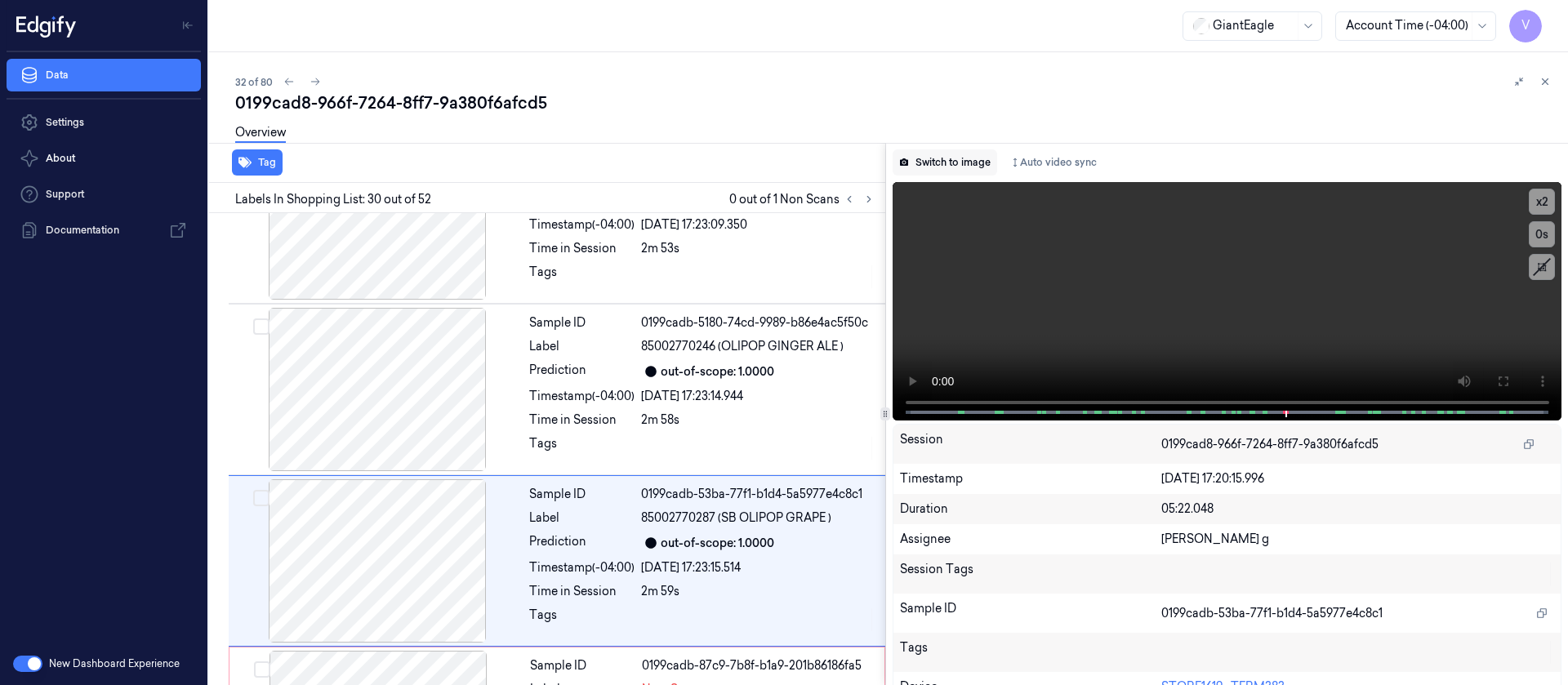
click at [951, 173] on button "Switch to image" at bounding box center [944, 163] width 104 height 26
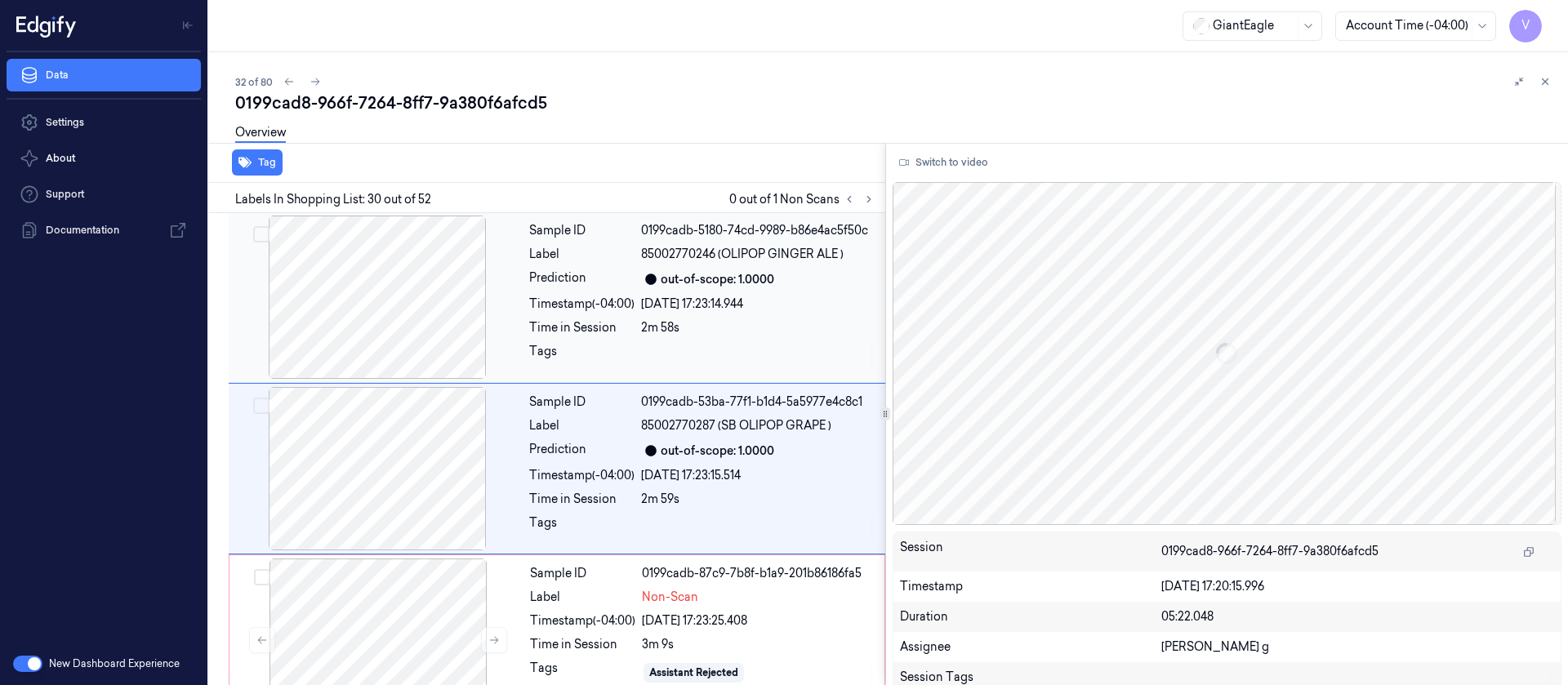
scroll to position [4891, 0]
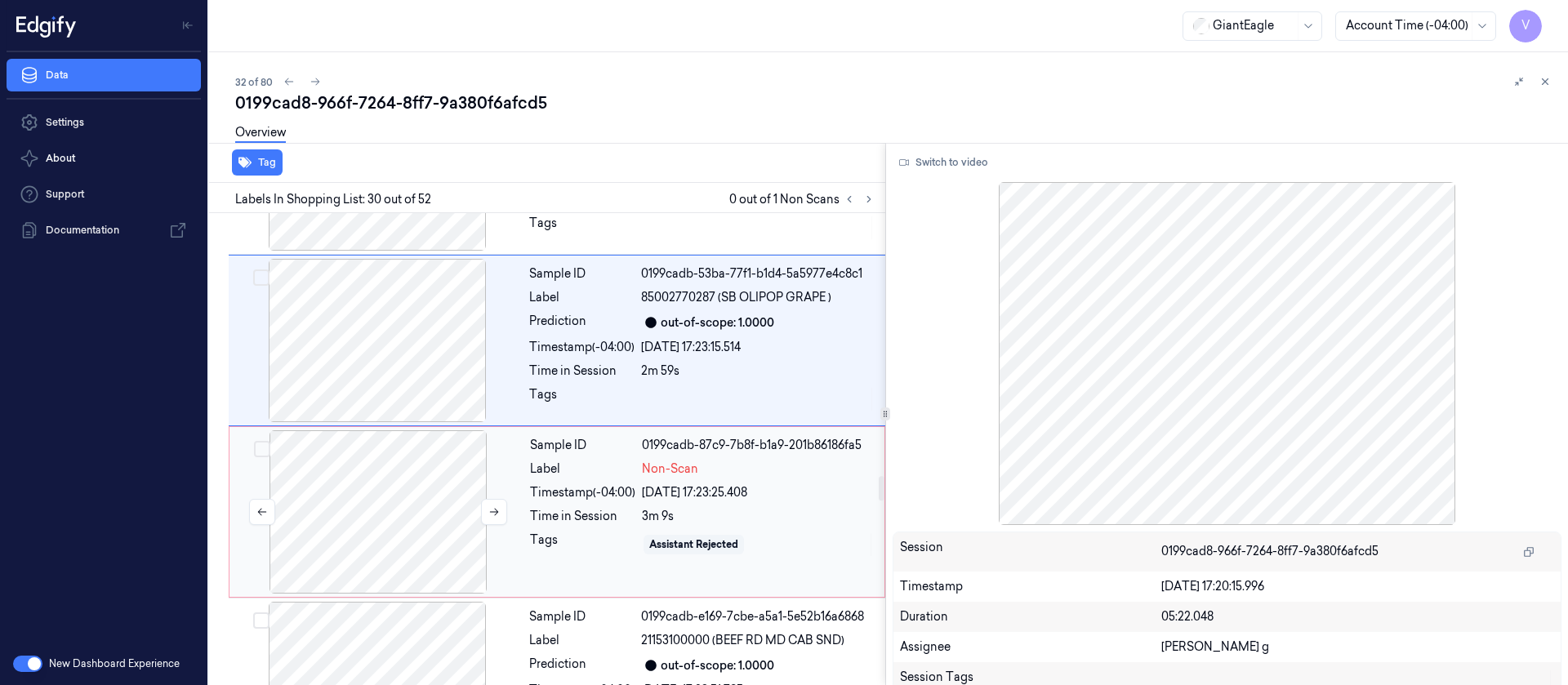
click at [378, 499] on div at bounding box center [378, 512] width 291 height 164
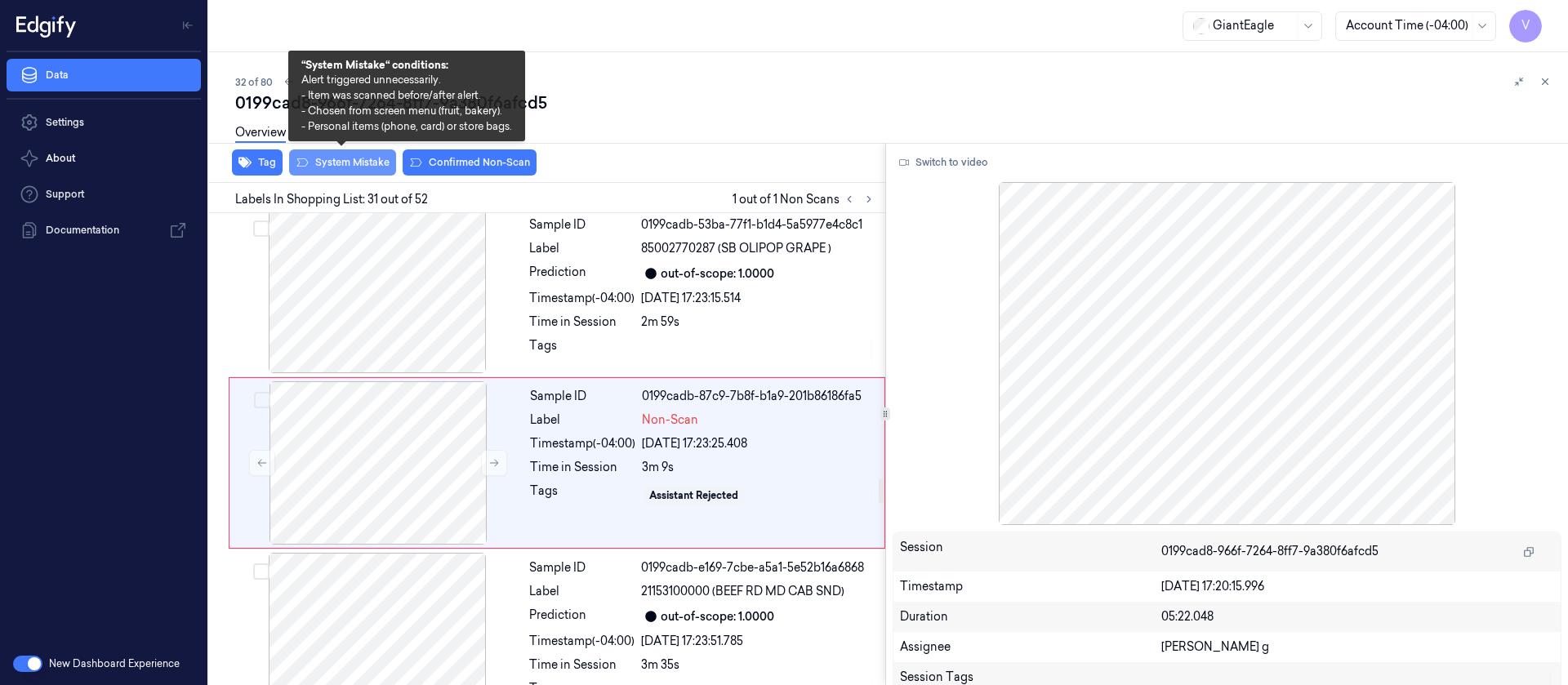
click at [337, 169] on button "System Mistake" at bounding box center [342, 163] width 107 height 26
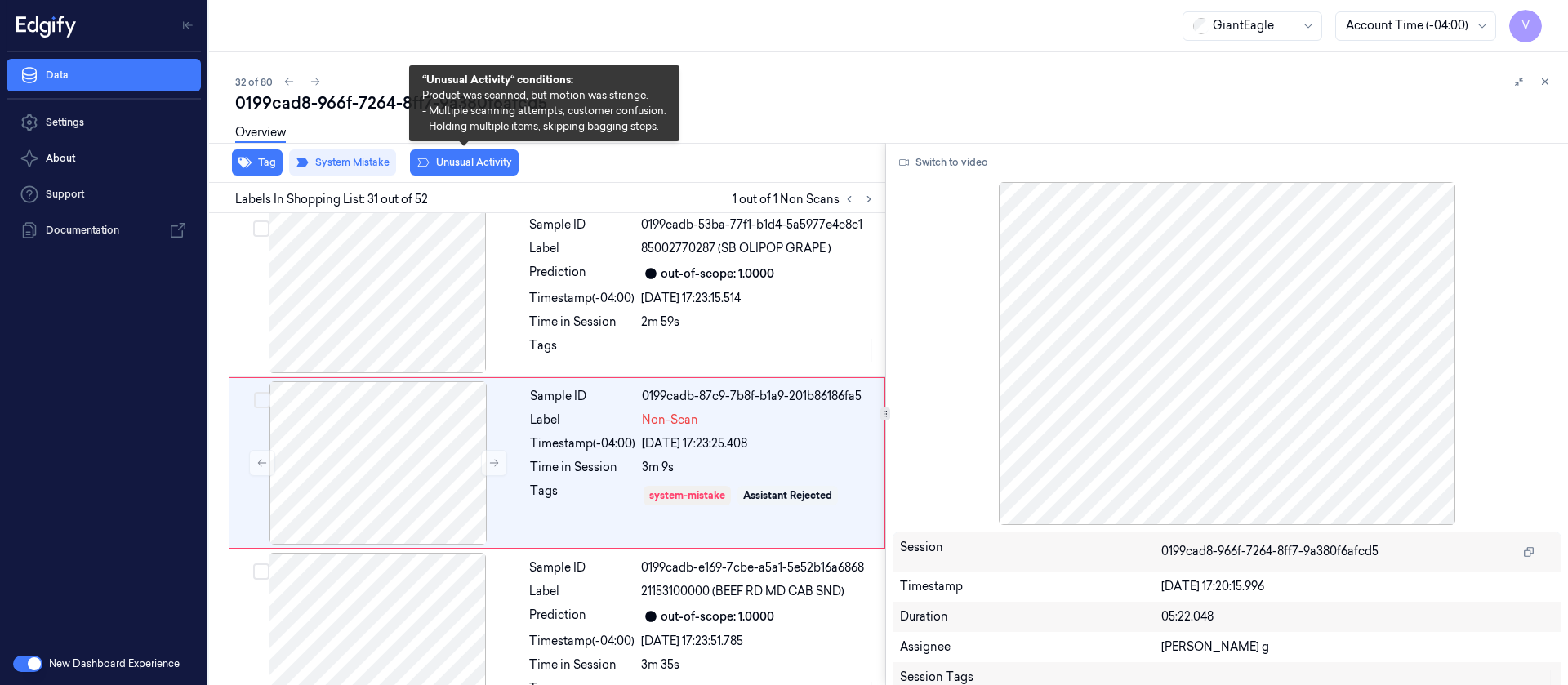
click at [464, 160] on button "Unusual Activity" at bounding box center [464, 163] width 109 height 26
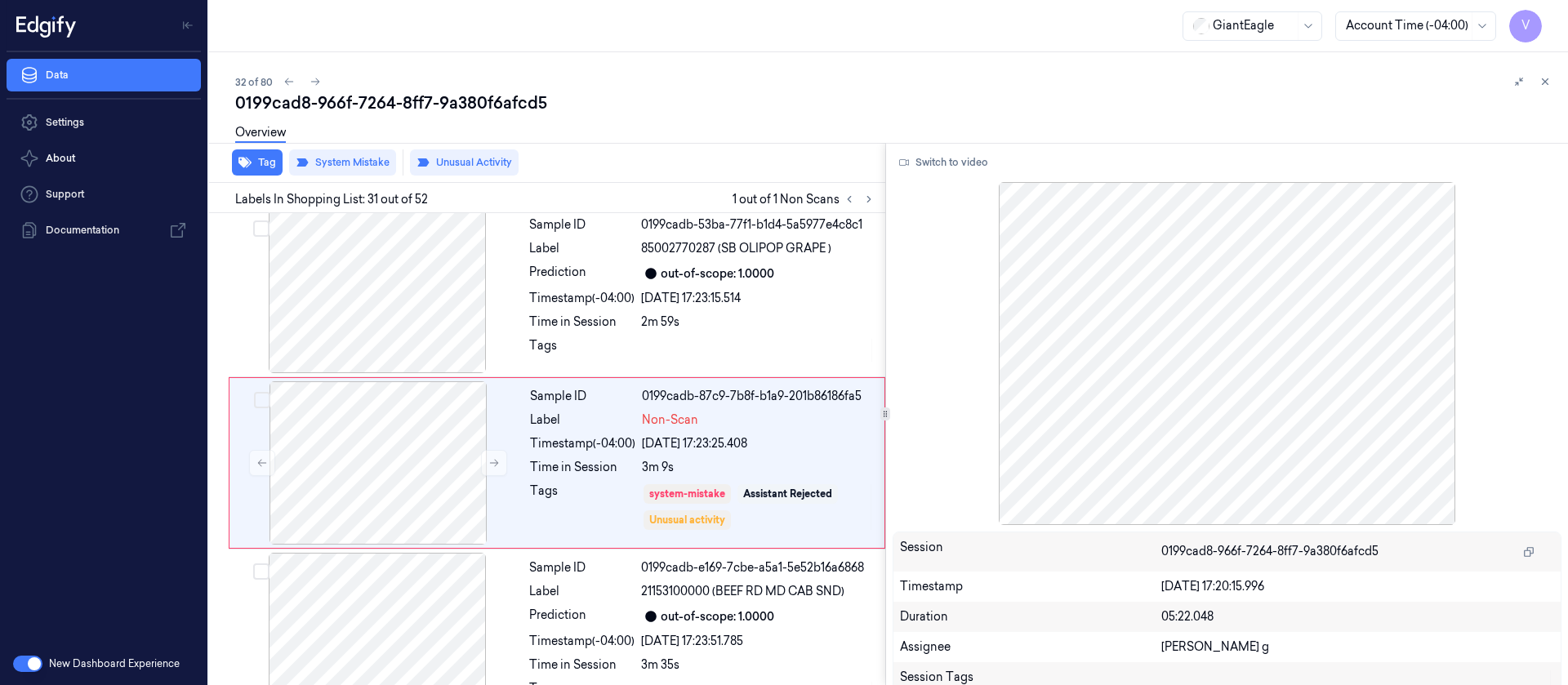
click at [822, 68] on div "32 of 80 0199cad8-966f-7264-8ff7-9a380f6afcd5 Overview Tag System Mistake Unusu…" at bounding box center [889, 368] width 1359 height 633
click at [308, 75] on button at bounding box center [315, 81] width 20 height 20
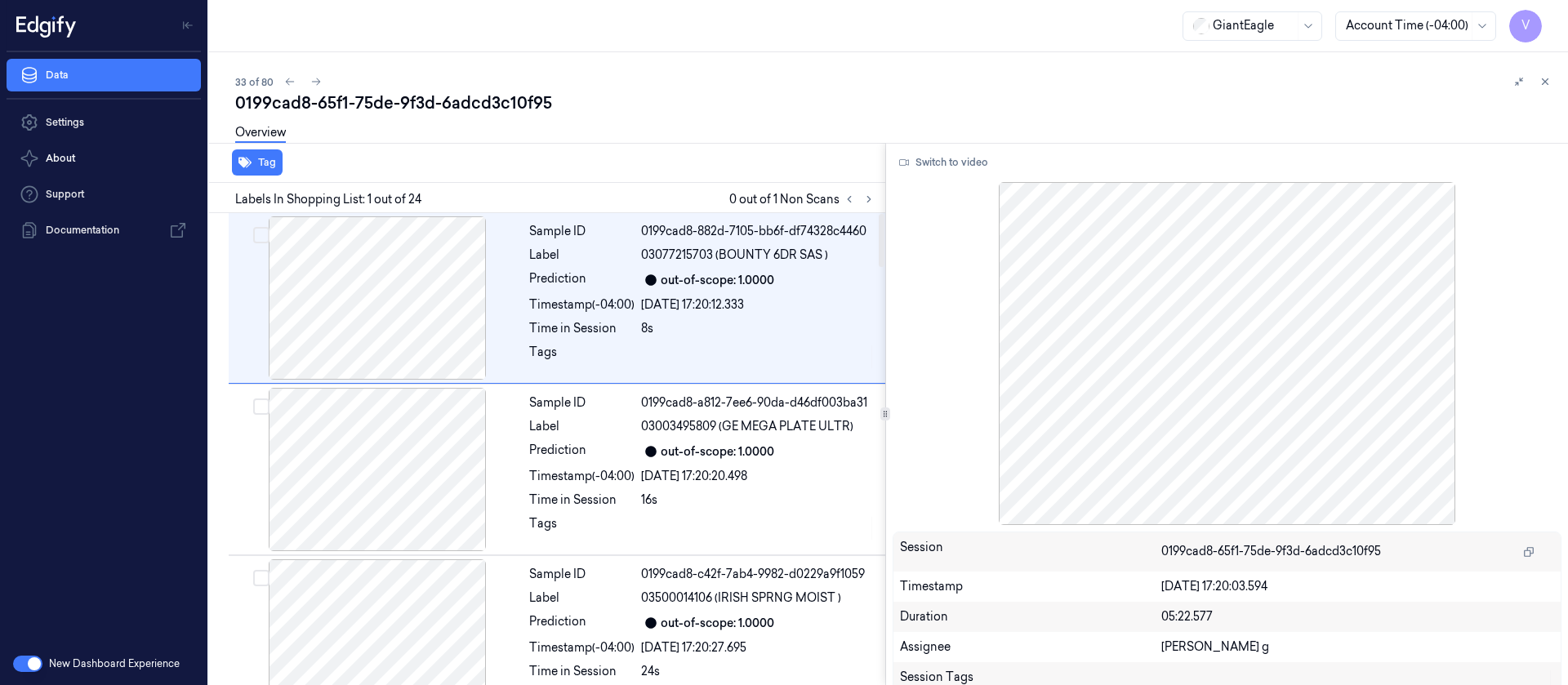
click at [636, 149] on div "Overview" at bounding box center [895, 135] width 1319 height 42
click at [738, 141] on div "Overview" at bounding box center [895, 135] width 1319 height 42
click at [872, 200] on icon at bounding box center [869, 200] width 11 height 11
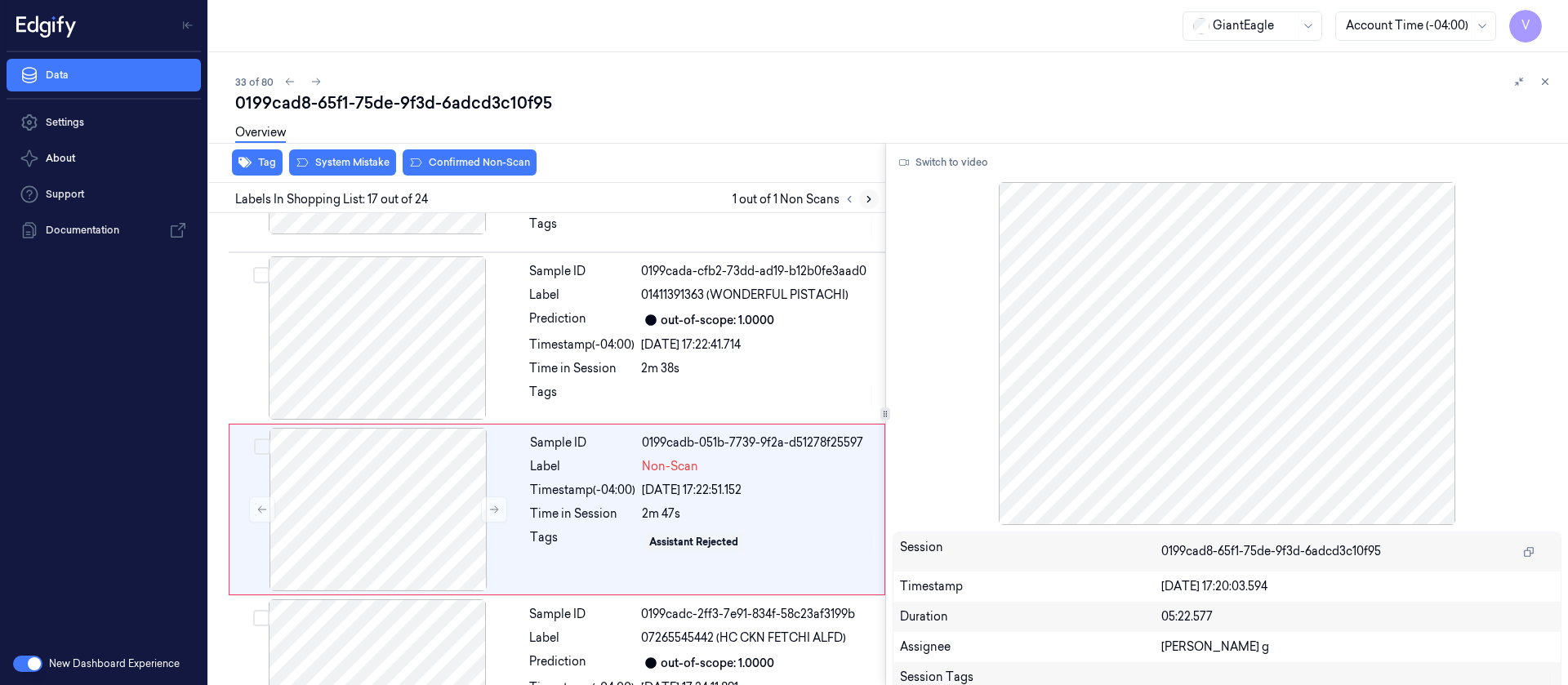
scroll to position [2634, 0]
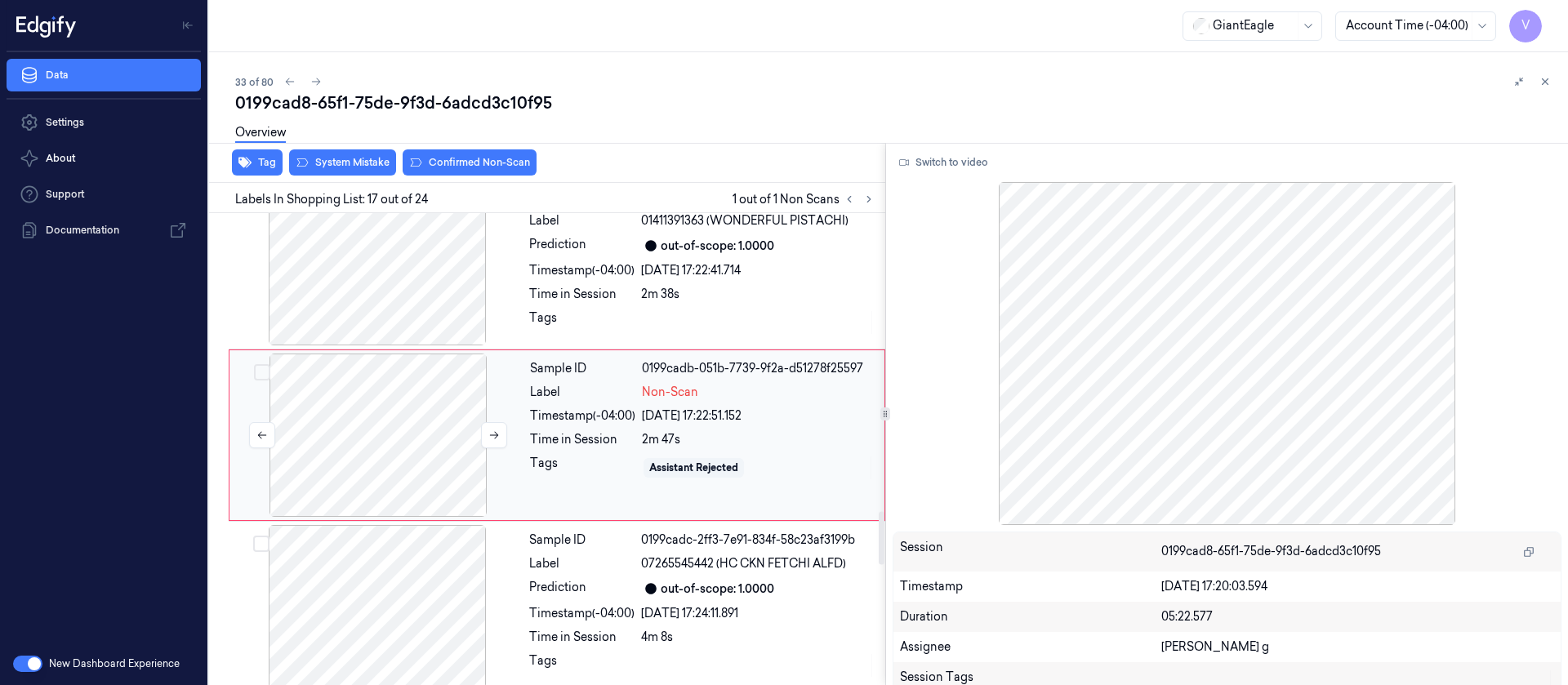
click at [418, 421] on div at bounding box center [378, 435] width 291 height 164
click at [480, 432] on div at bounding box center [378, 435] width 291 height 164
click at [482, 448] on button at bounding box center [494, 435] width 26 height 26
click at [485, 445] on button at bounding box center [494, 435] width 26 height 26
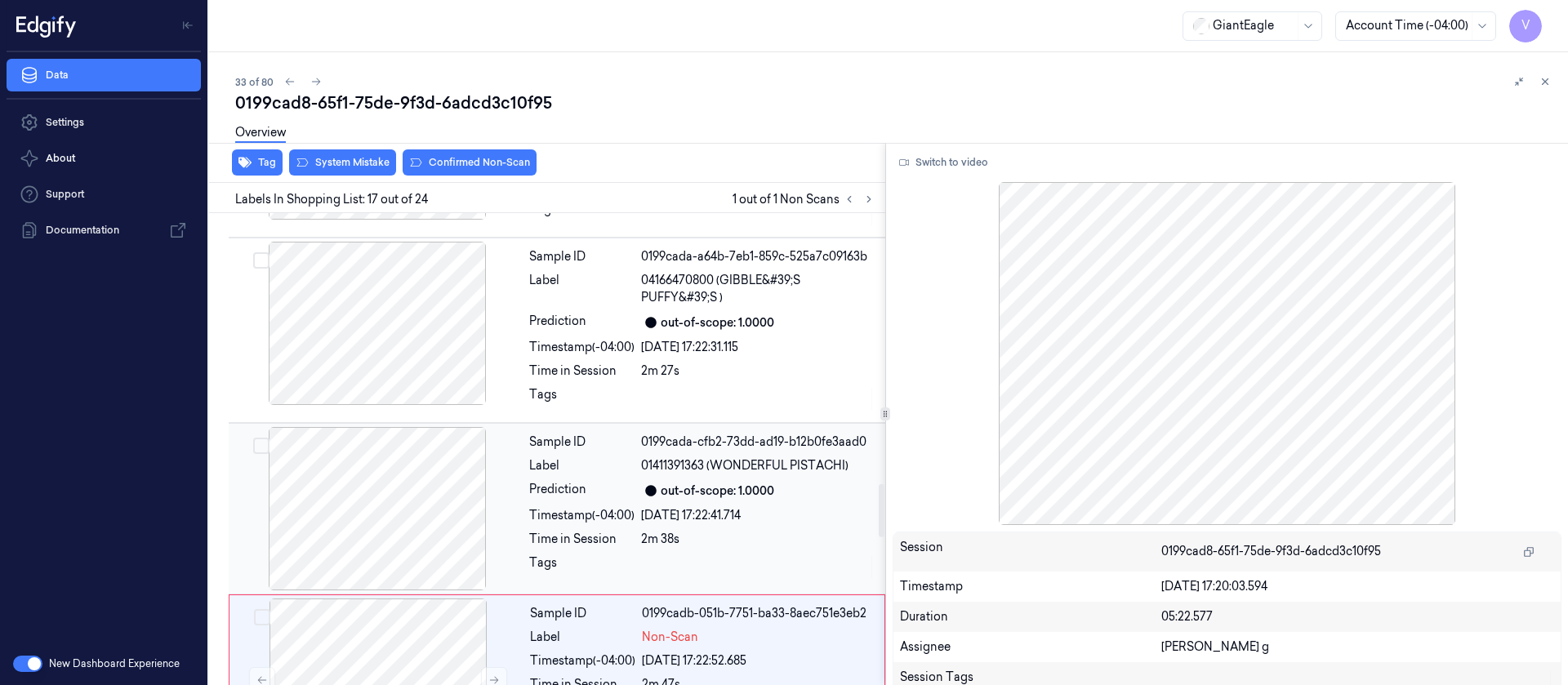
click at [385, 530] on div at bounding box center [377, 508] width 291 height 164
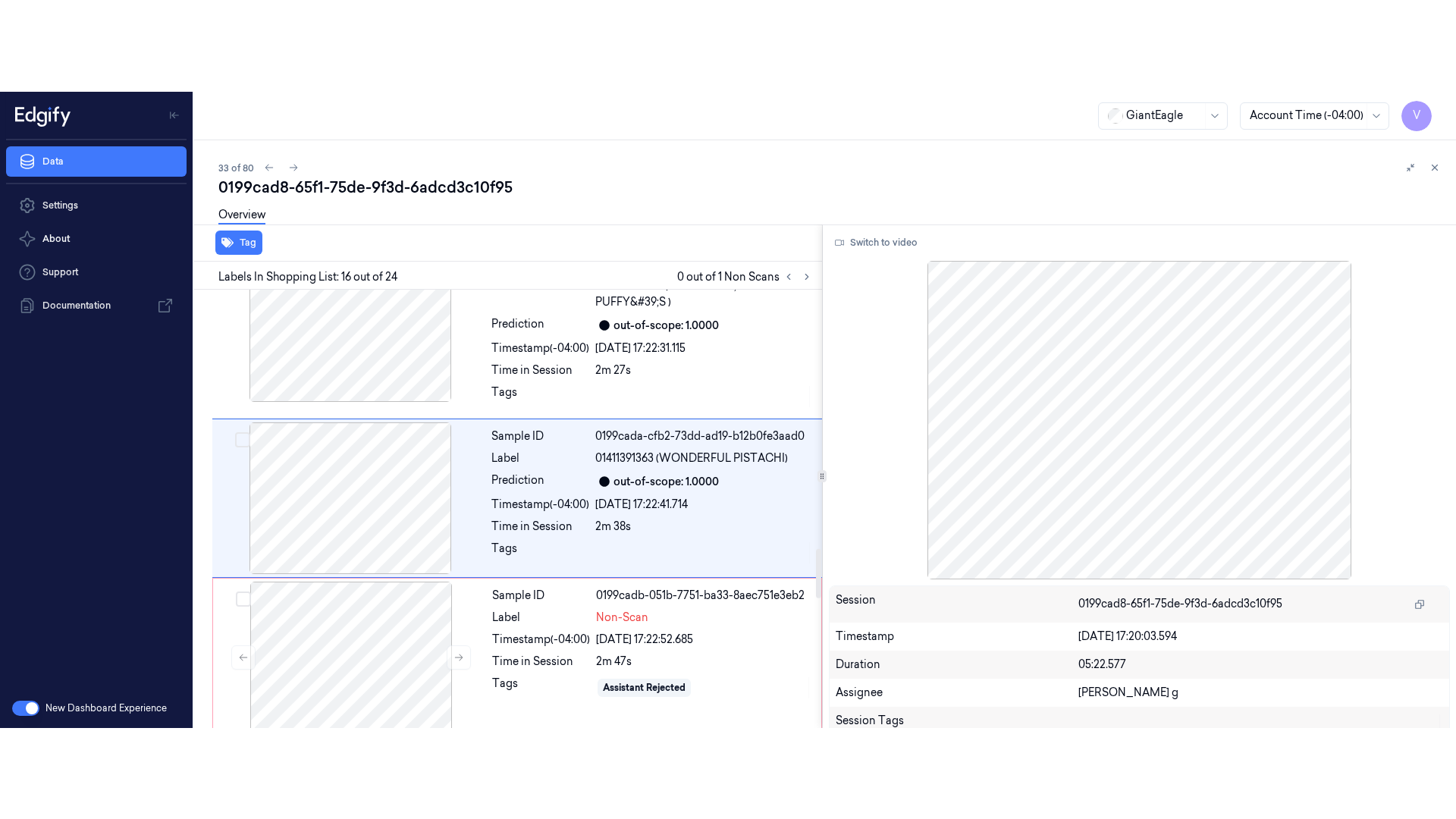
scroll to position [2287, 0]
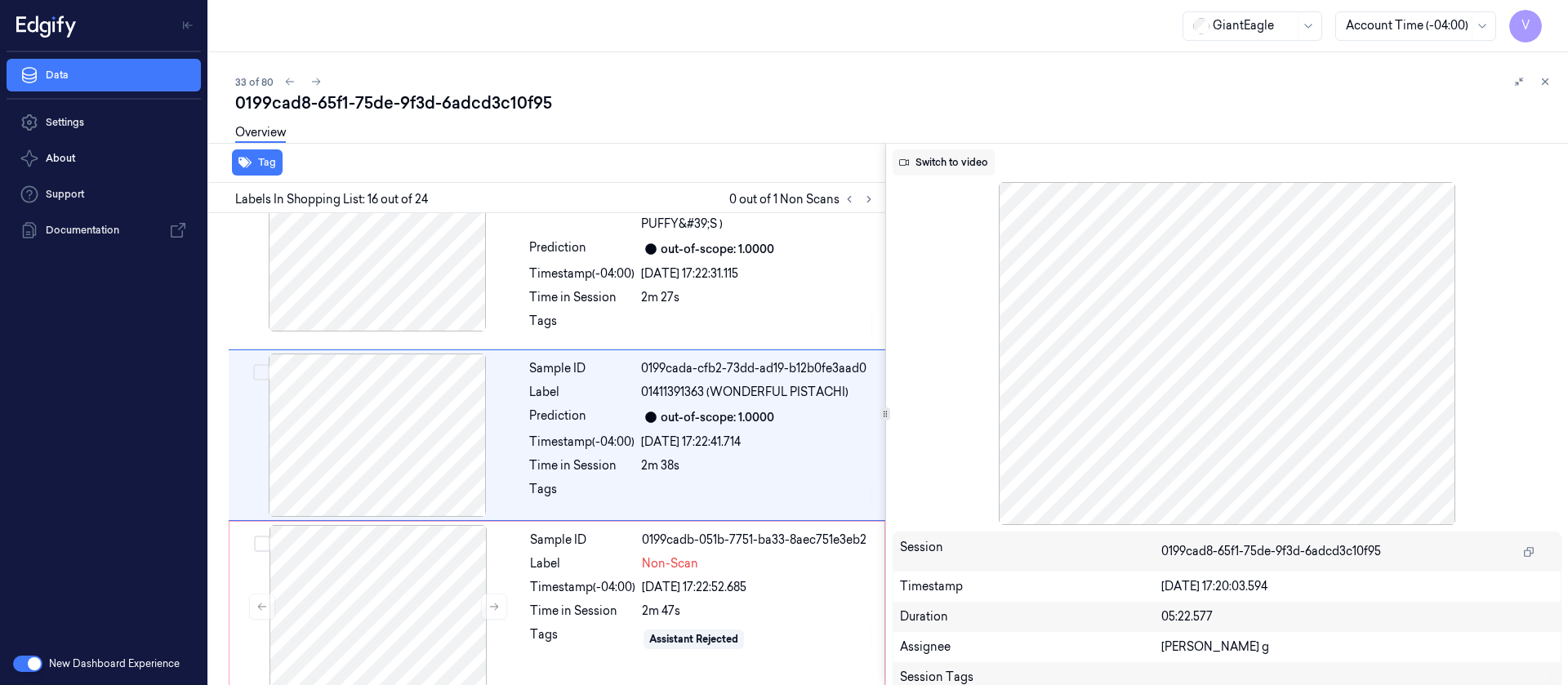
click at [928, 167] on button "Switch to video" at bounding box center [943, 163] width 102 height 26
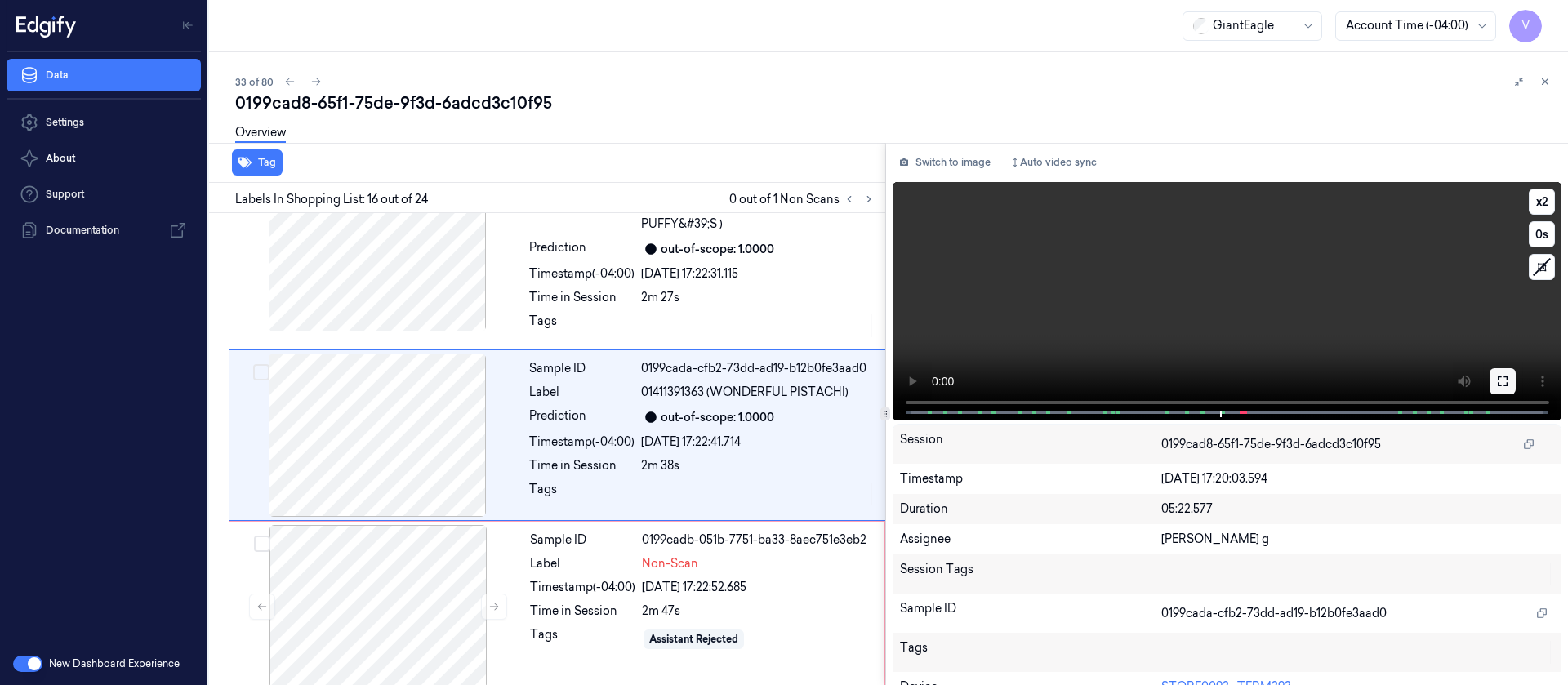
click at [1489, 379] on button at bounding box center [1503, 381] width 26 height 26
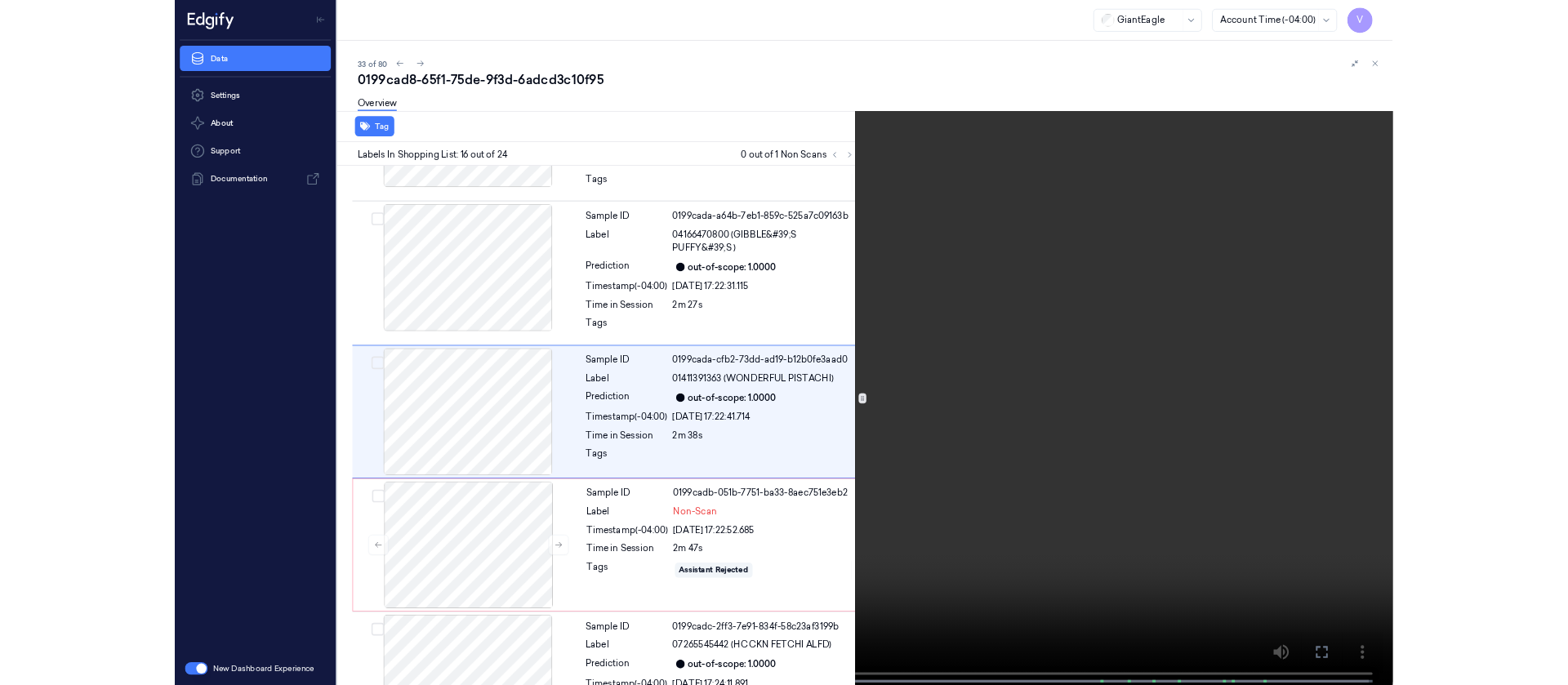
scroll to position [2364, 0]
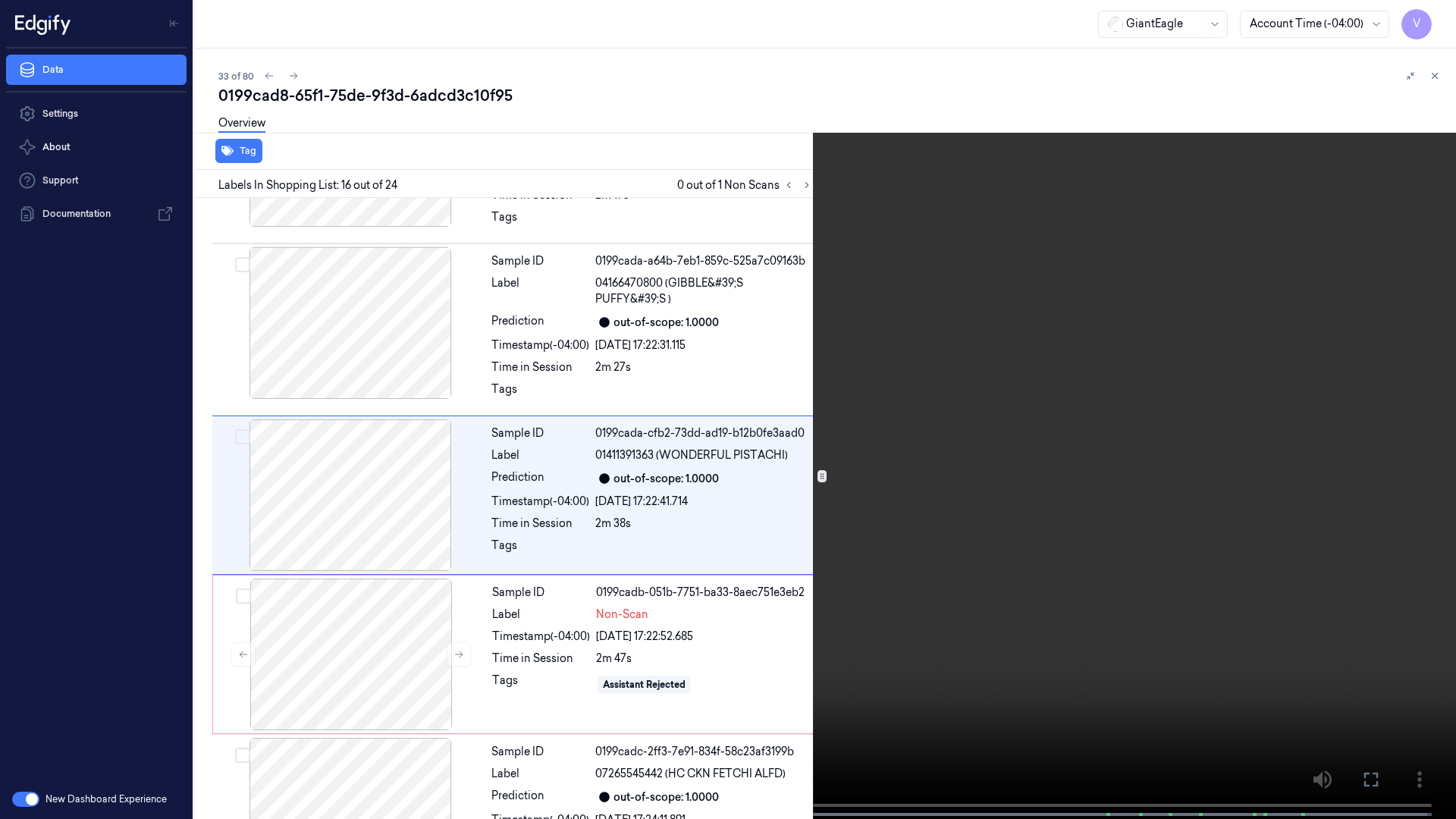
click at [0, 0] on icon at bounding box center [0, 0] width 0 height 0
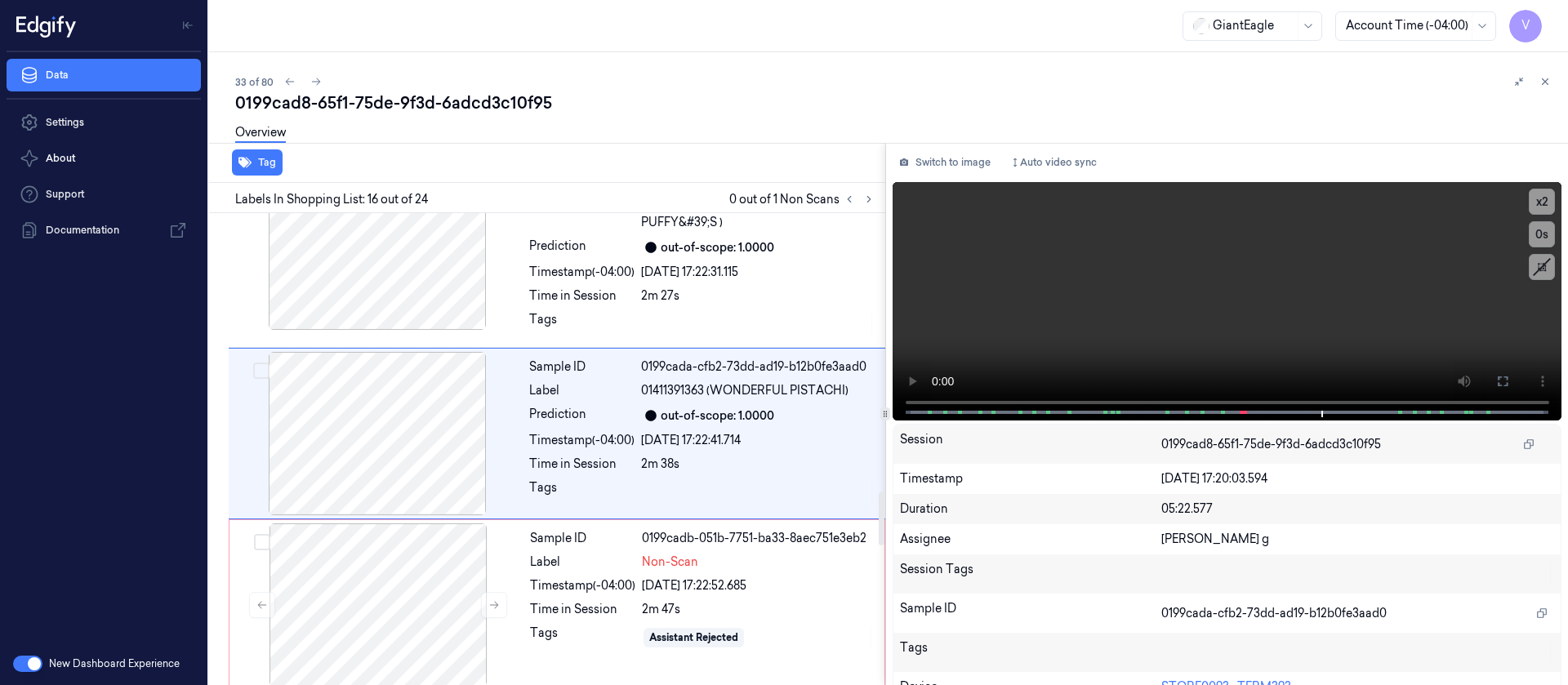
scroll to position [2462, 0]
click at [930, 150] on button "Switch to image" at bounding box center [944, 163] width 104 height 26
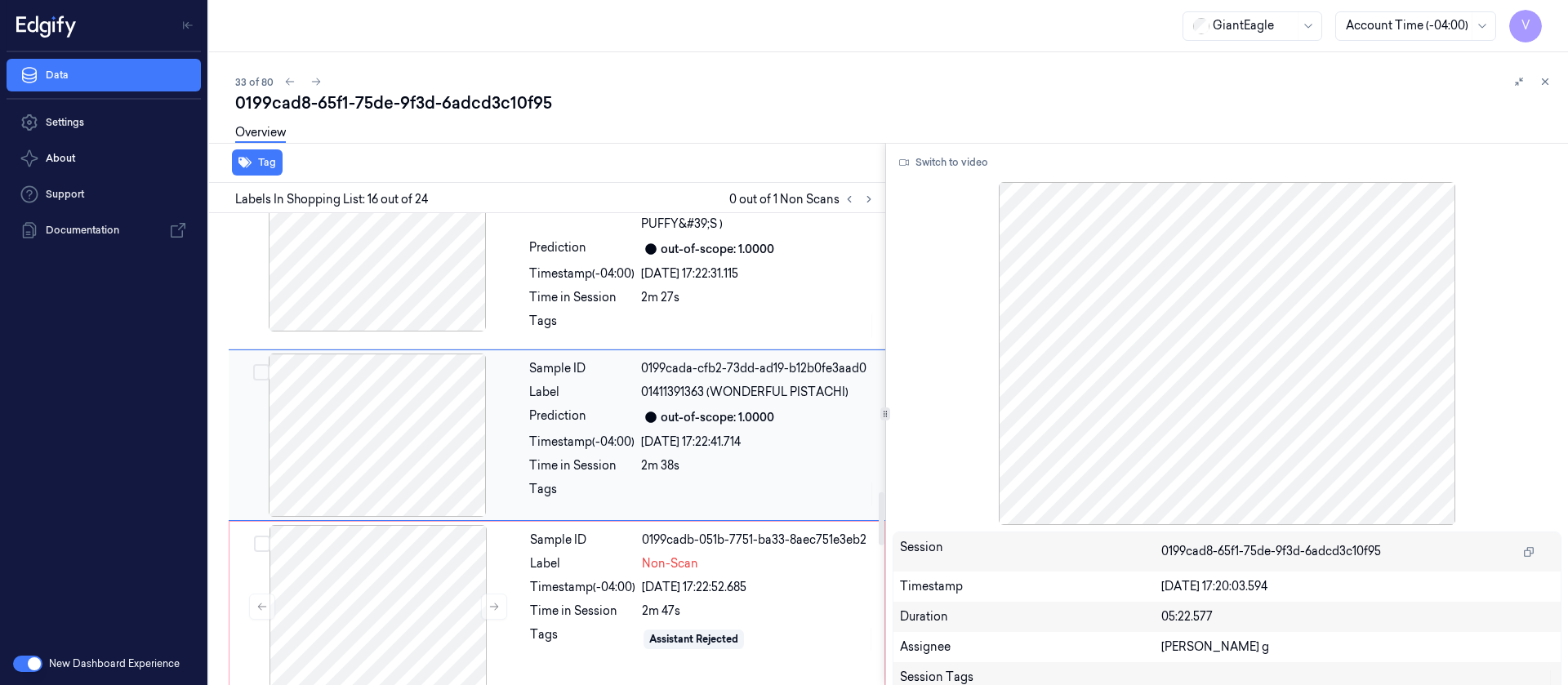
scroll to position [2585, 0]
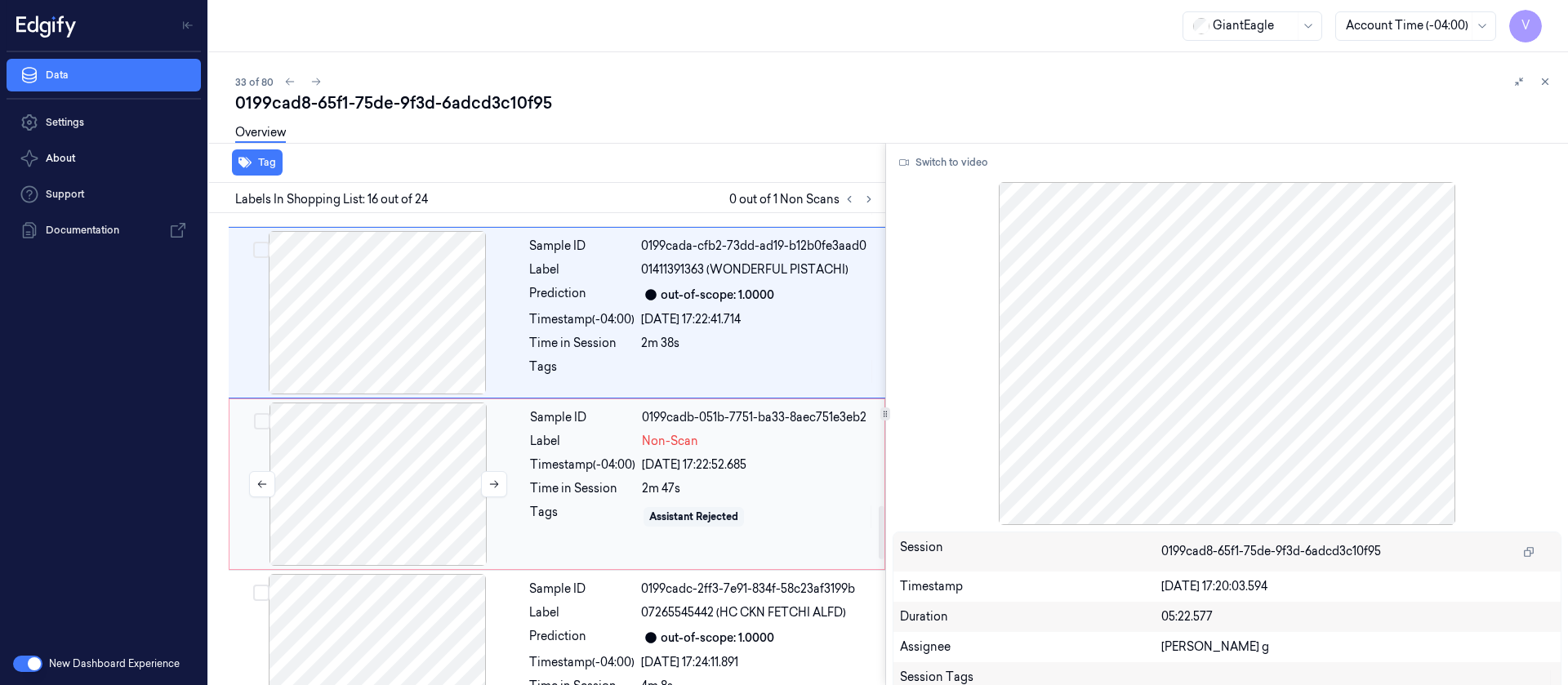
click at [376, 495] on div at bounding box center [378, 483] width 291 height 164
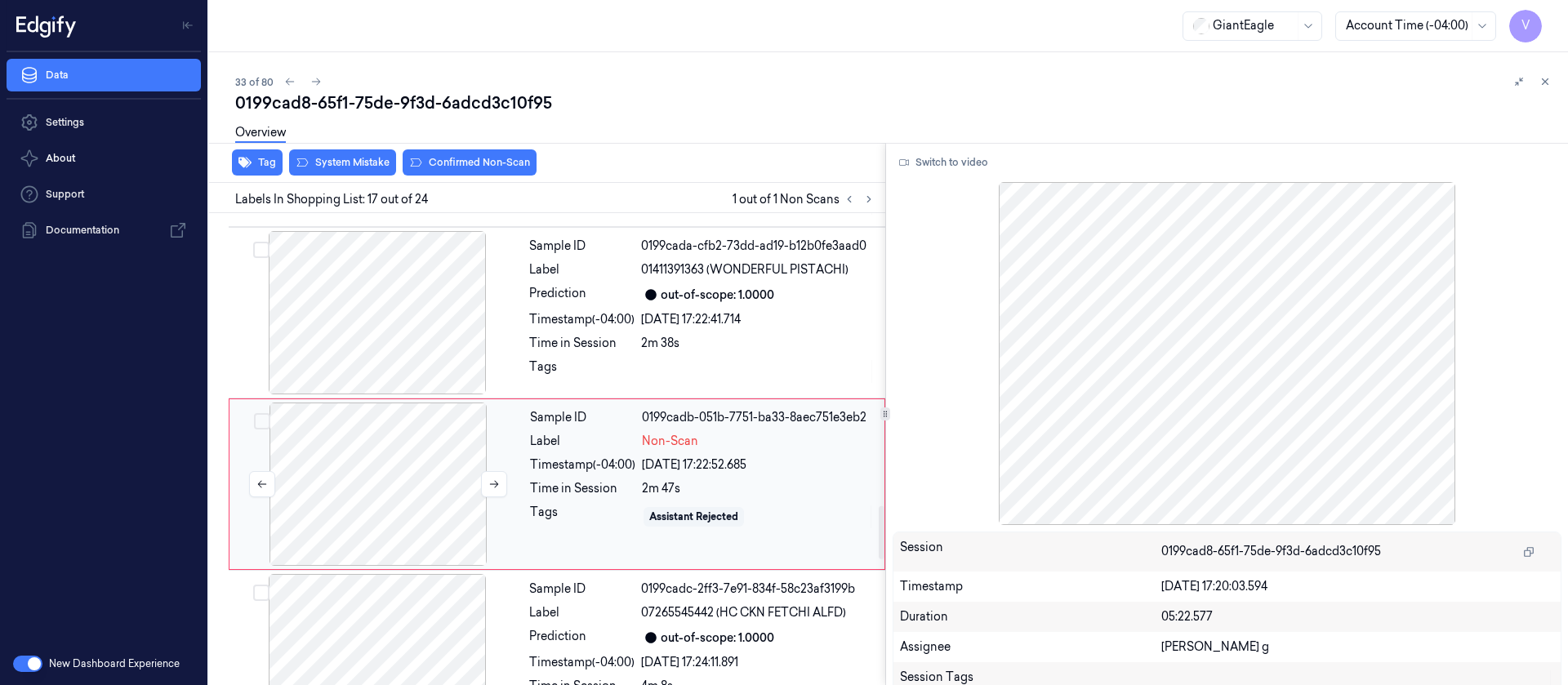
scroll to position [2634, 0]
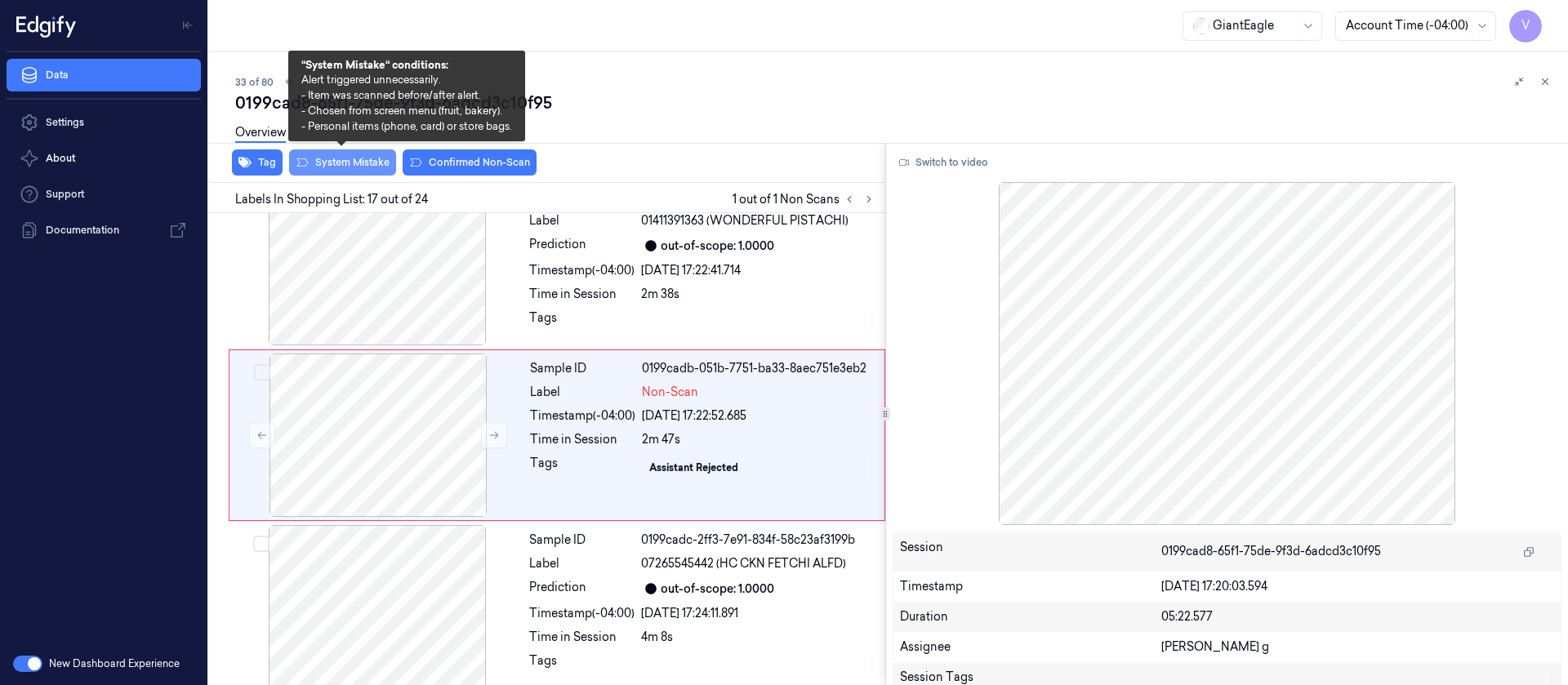
click at [337, 175] on button "System Mistake" at bounding box center [342, 163] width 107 height 26
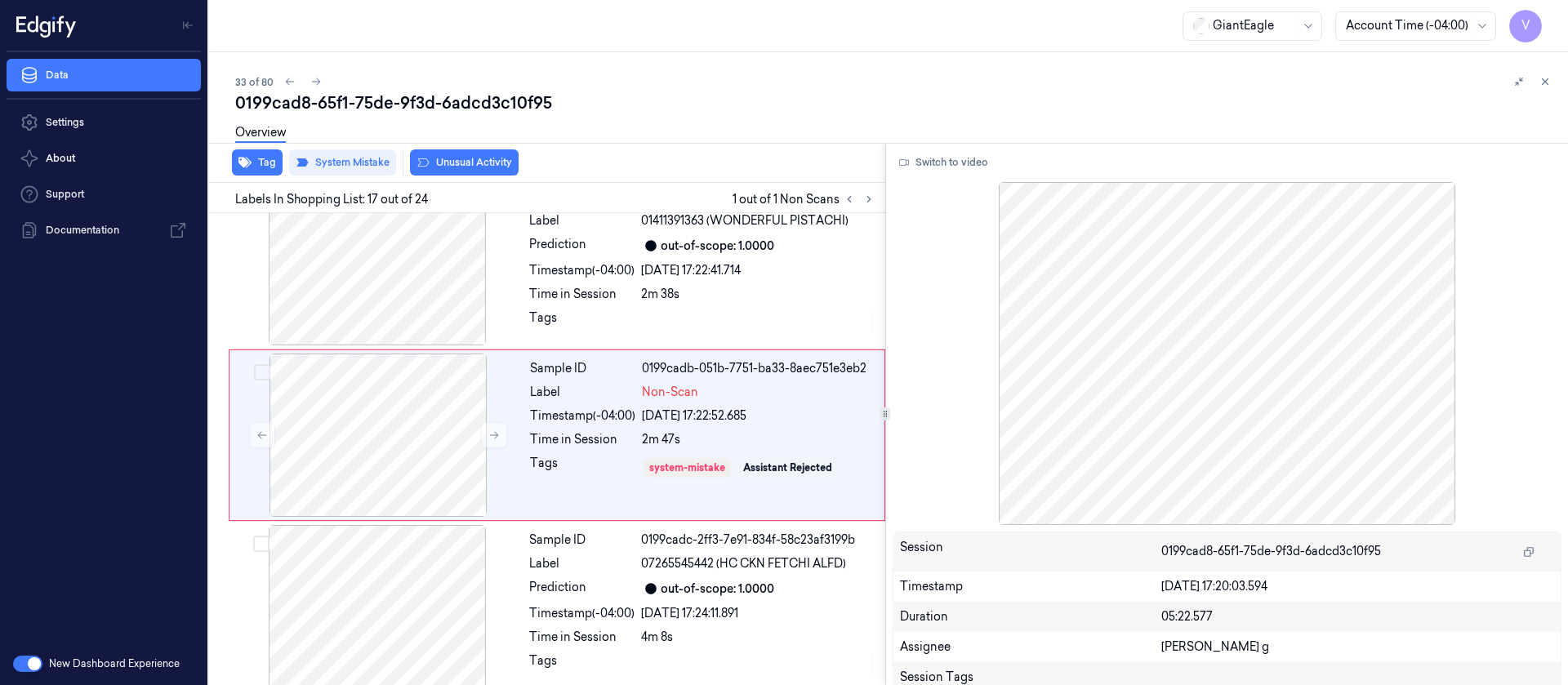
click at [469, 149] on div "Overview" at bounding box center [895, 135] width 1319 height 42
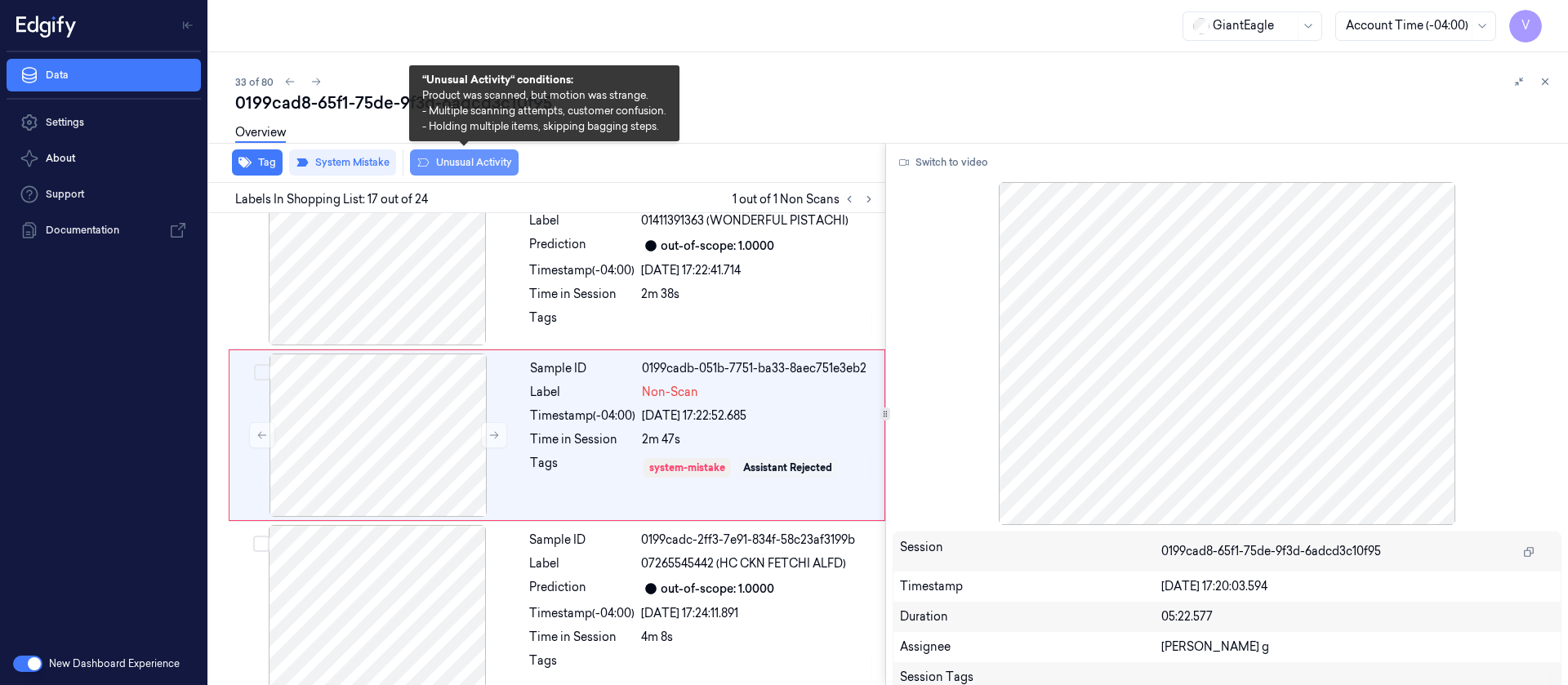
click at [469, 160] on button "Unusual Activity" at bounding box center [464, 163] width 109 height 26
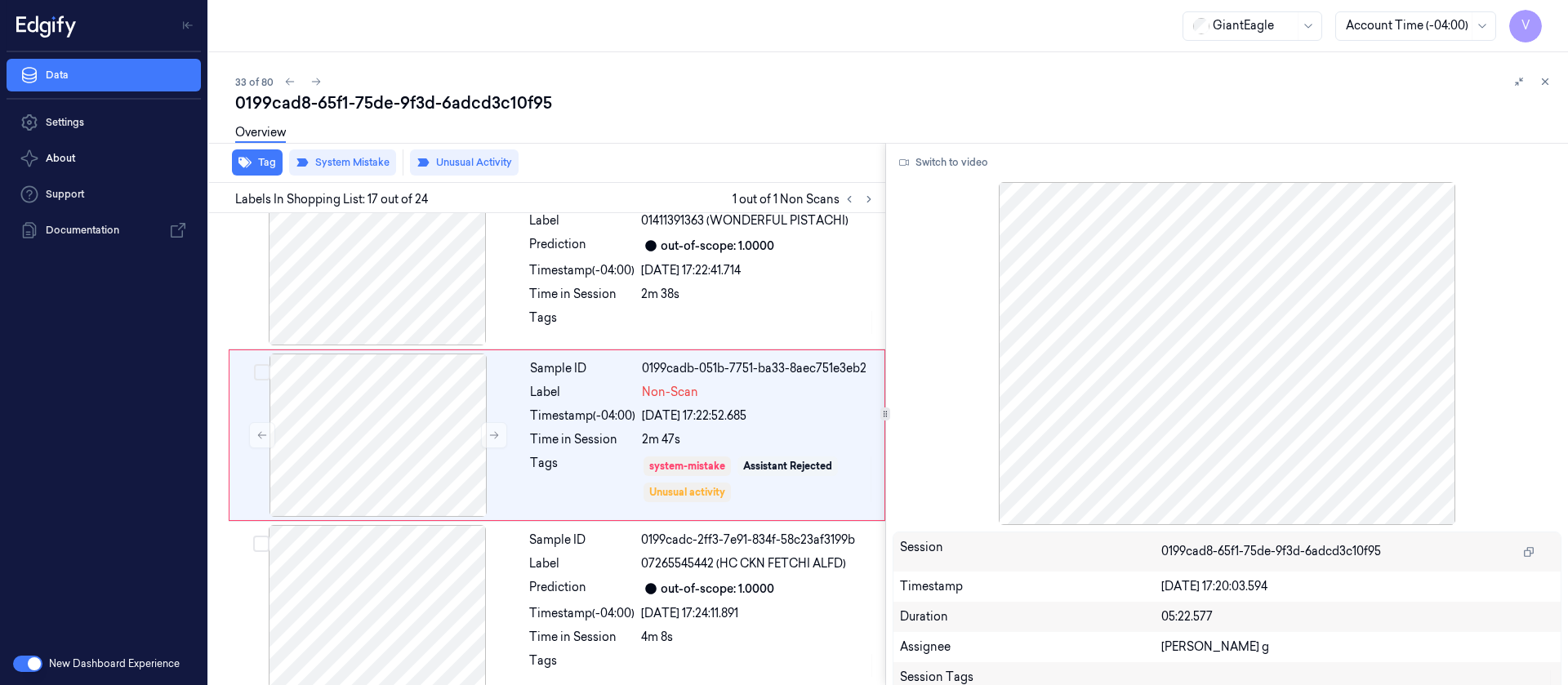
click at [657, 109] on div "0199cad8-65f1-75de-9f3d-6adcd3c10f95" at bounding box center [895, 103] width 1319 height 23
click at [598, 94] on div "0199cad8-65f1-75de-9f3d-6adcd3c10f95" at bounding box center [895, 103] width 1319 height 23
click at [867, 199] on icon at bounding box center [869, 200] width 11 height 11
click at [308, 85] on button at bounding box center [316, 81] width 20 height 20
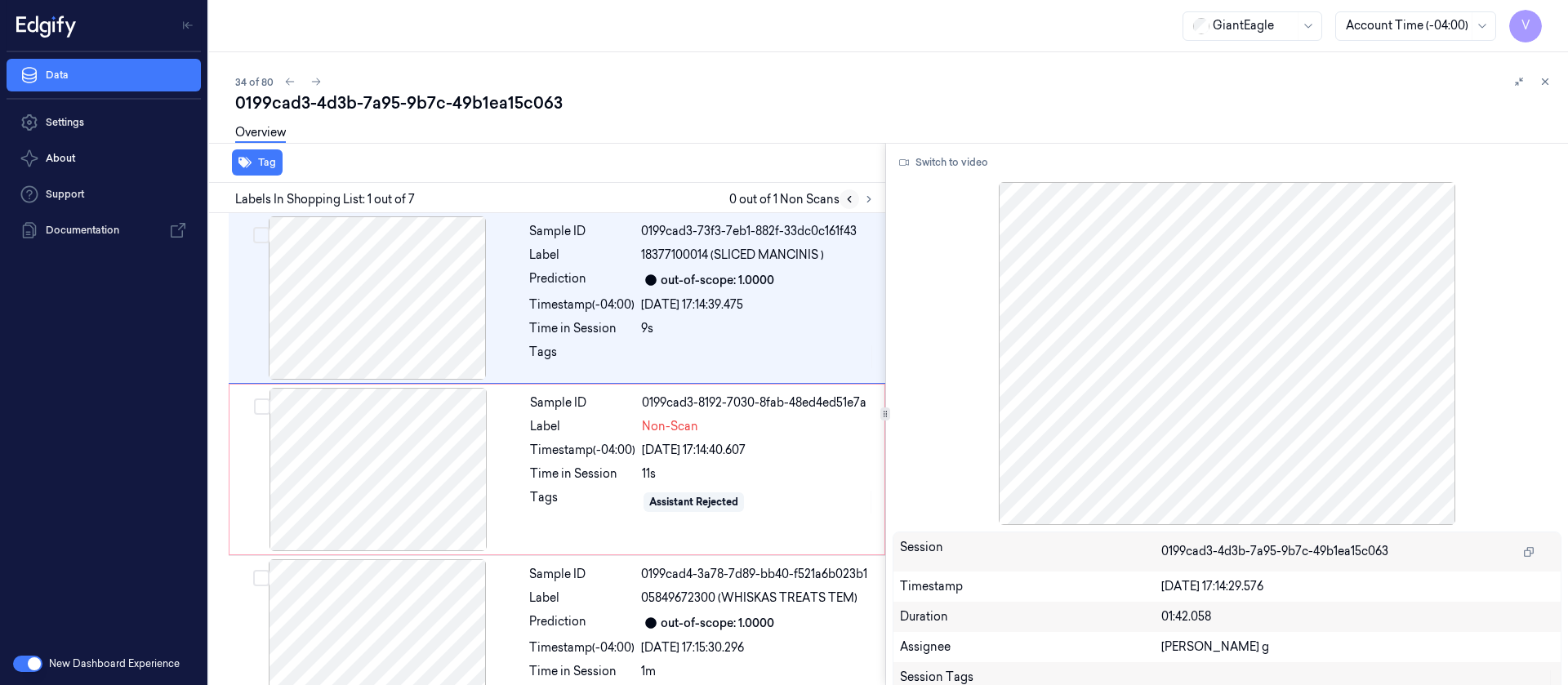
click at [856, 192] on button at bounding box center [849, 199] width 20 height 20
click at [863, 190] on button at bounding box center [869, 199] width 20 height 20
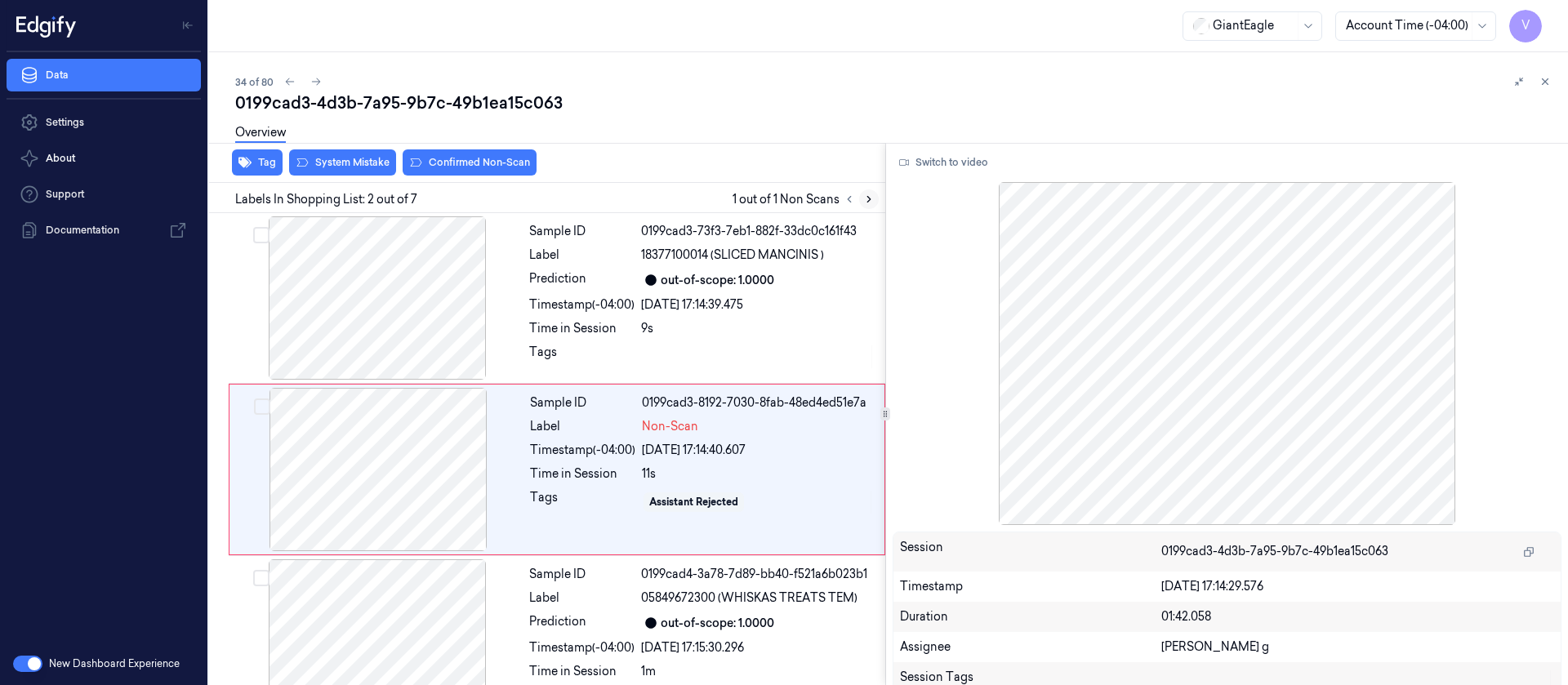
scroll to position [21, 0]
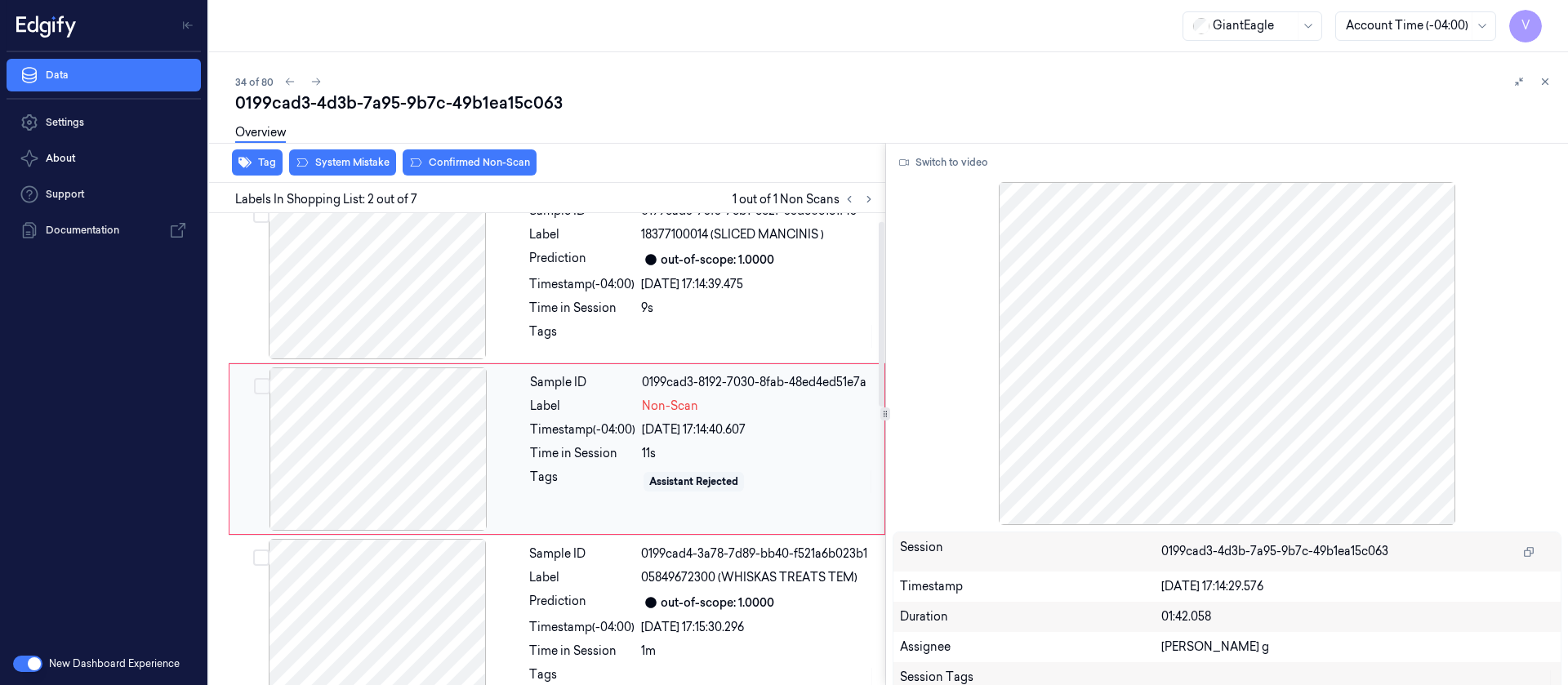
click at [390, 468] on div at bounding box center [378, 448] width 291 height 164
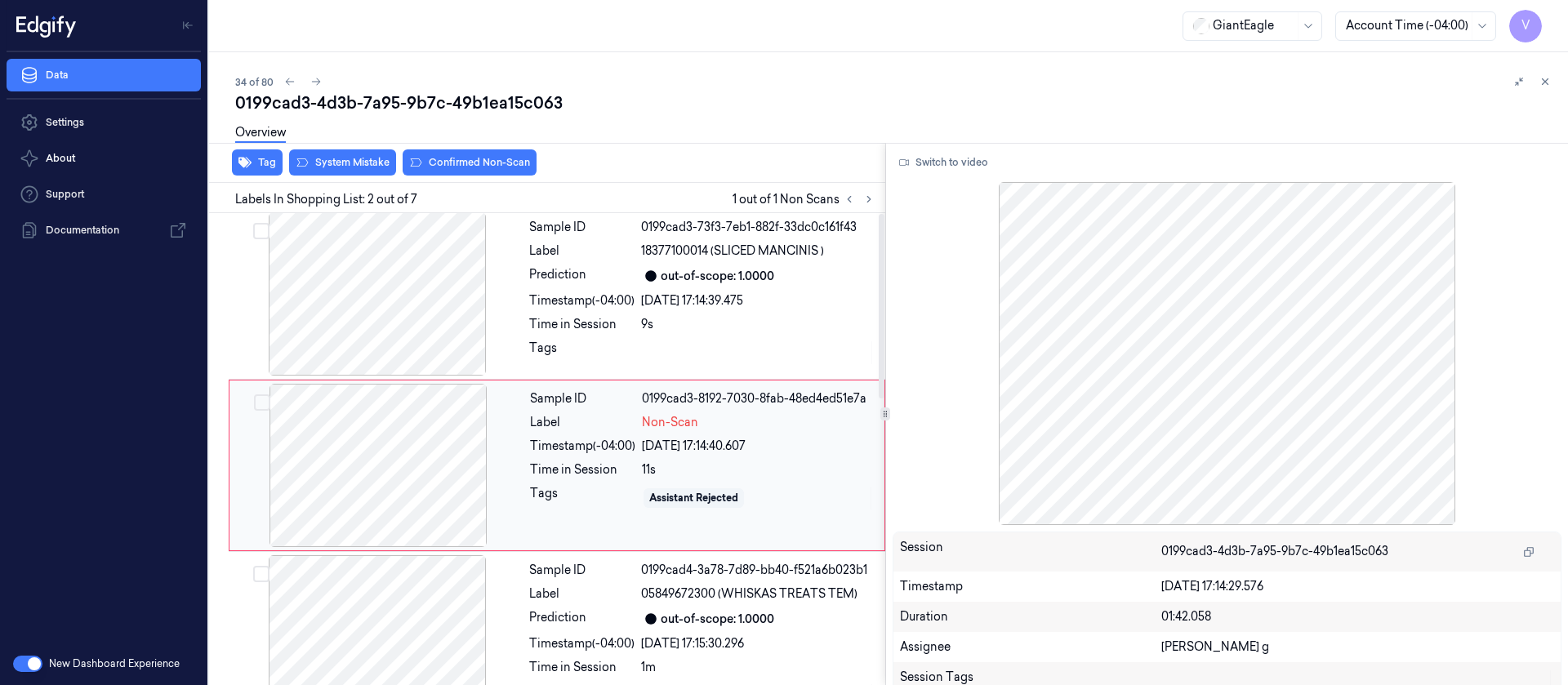
scroll to position [0, 0]
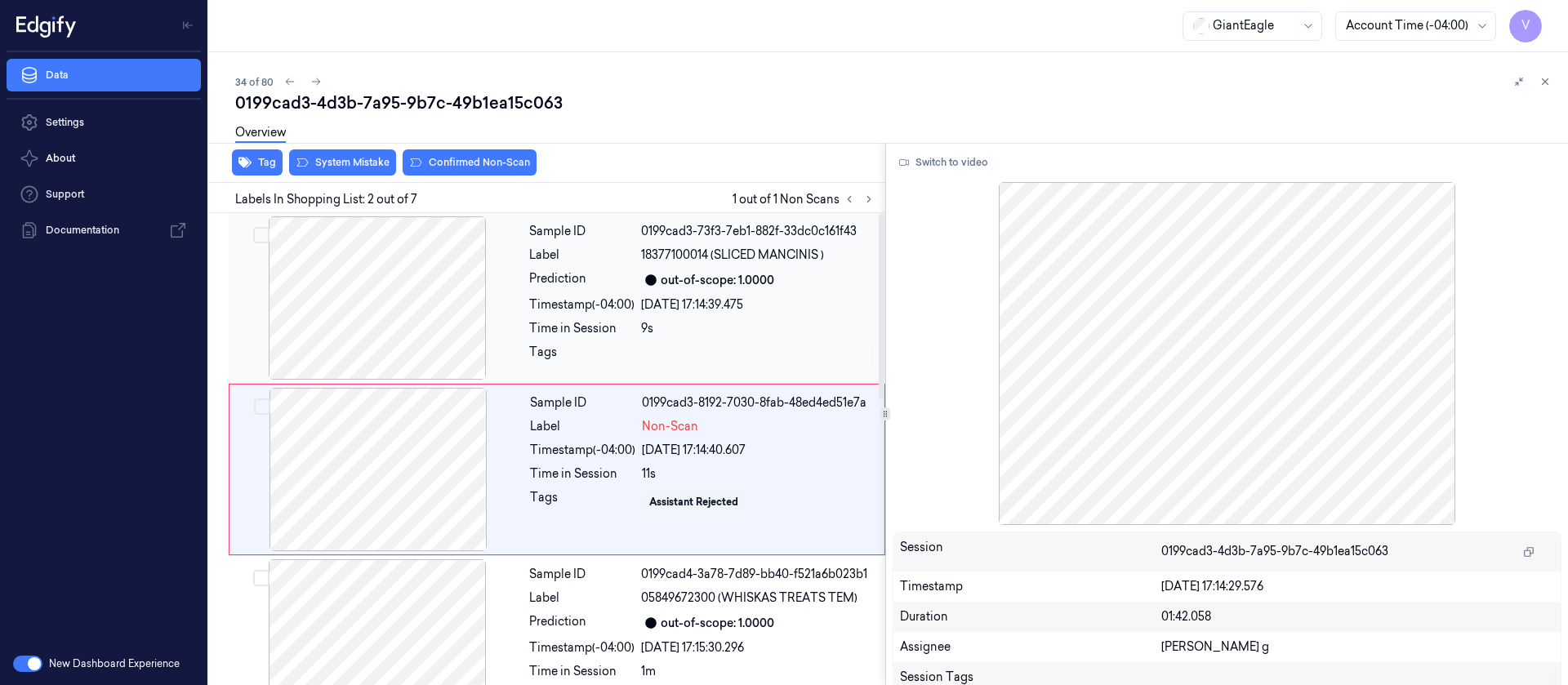
click at [384, 342] on div at bounding box center [377, 298] width 291 height 164
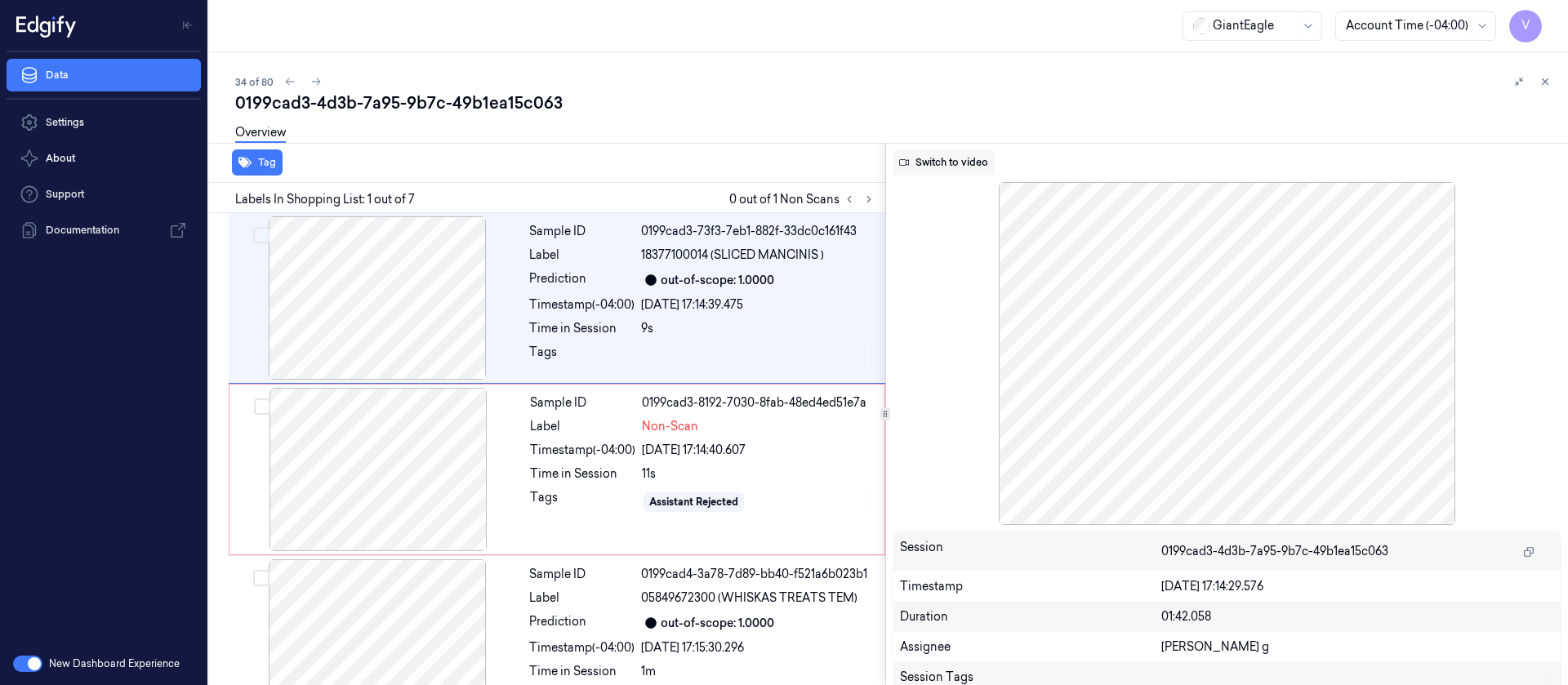
click at [973, 163] on button "Switch to video" at bounding box center [943, 163] width 102 height 26
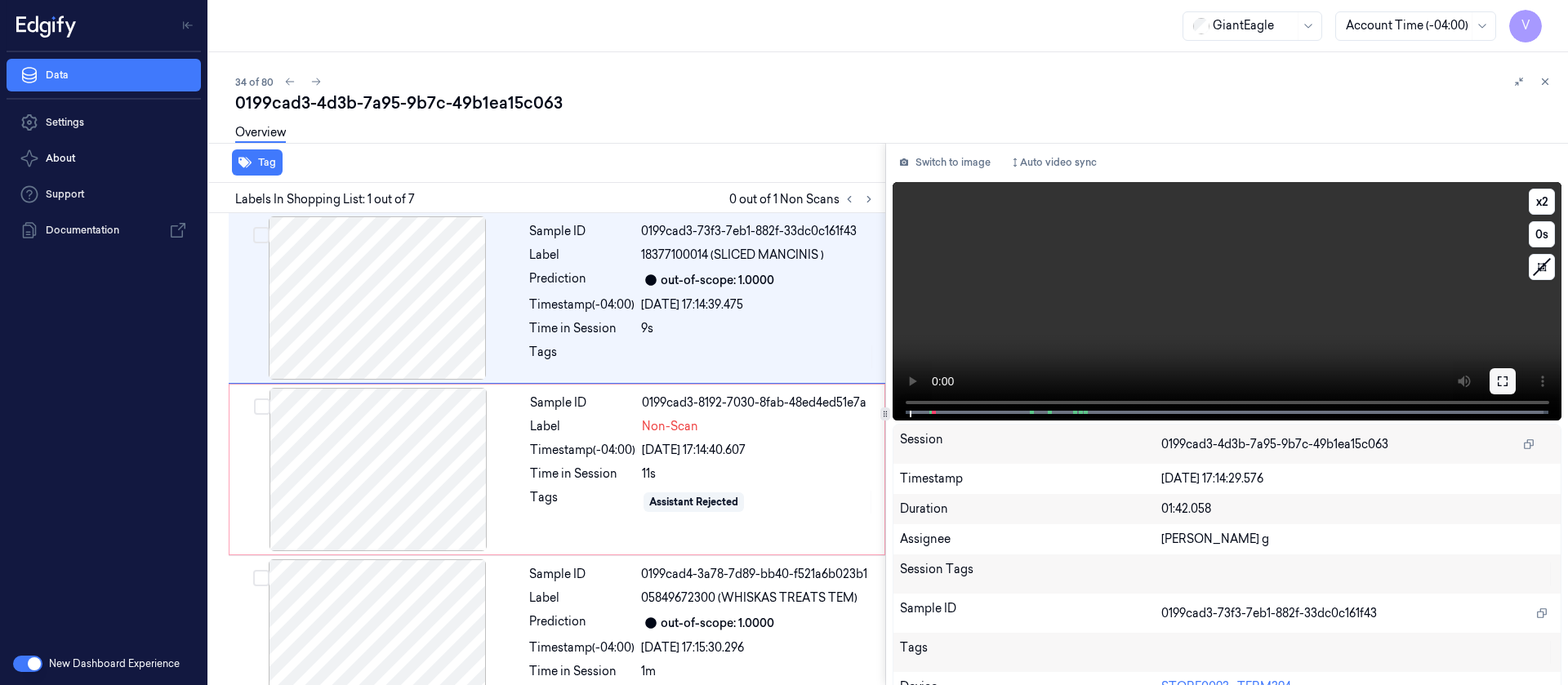
click at [1489, 378] on button at bounding box center [1503, 381] width 26 height 26
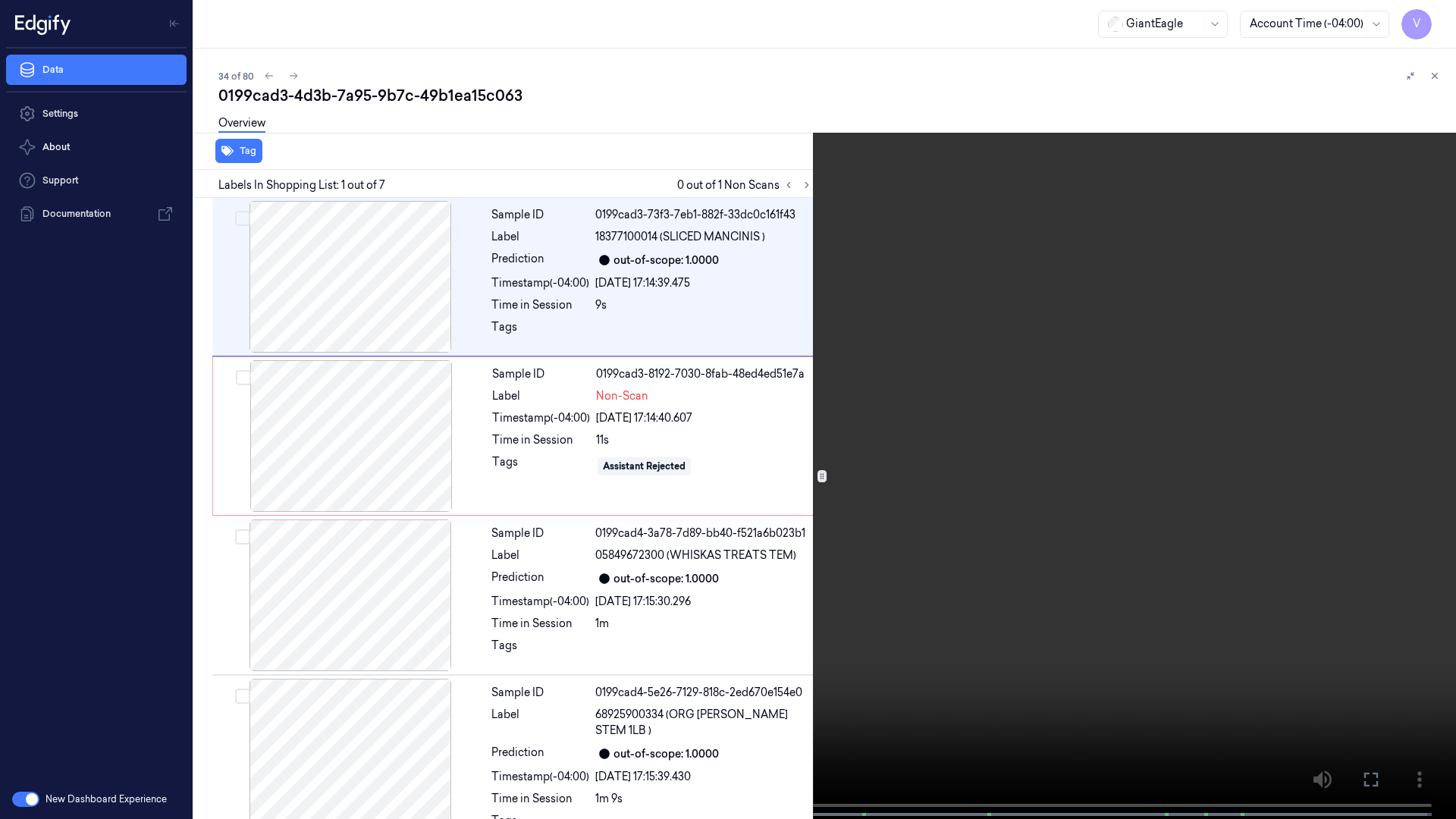
click at [0, 0] on icon at bounding box center [0, 0] width 0 height 0
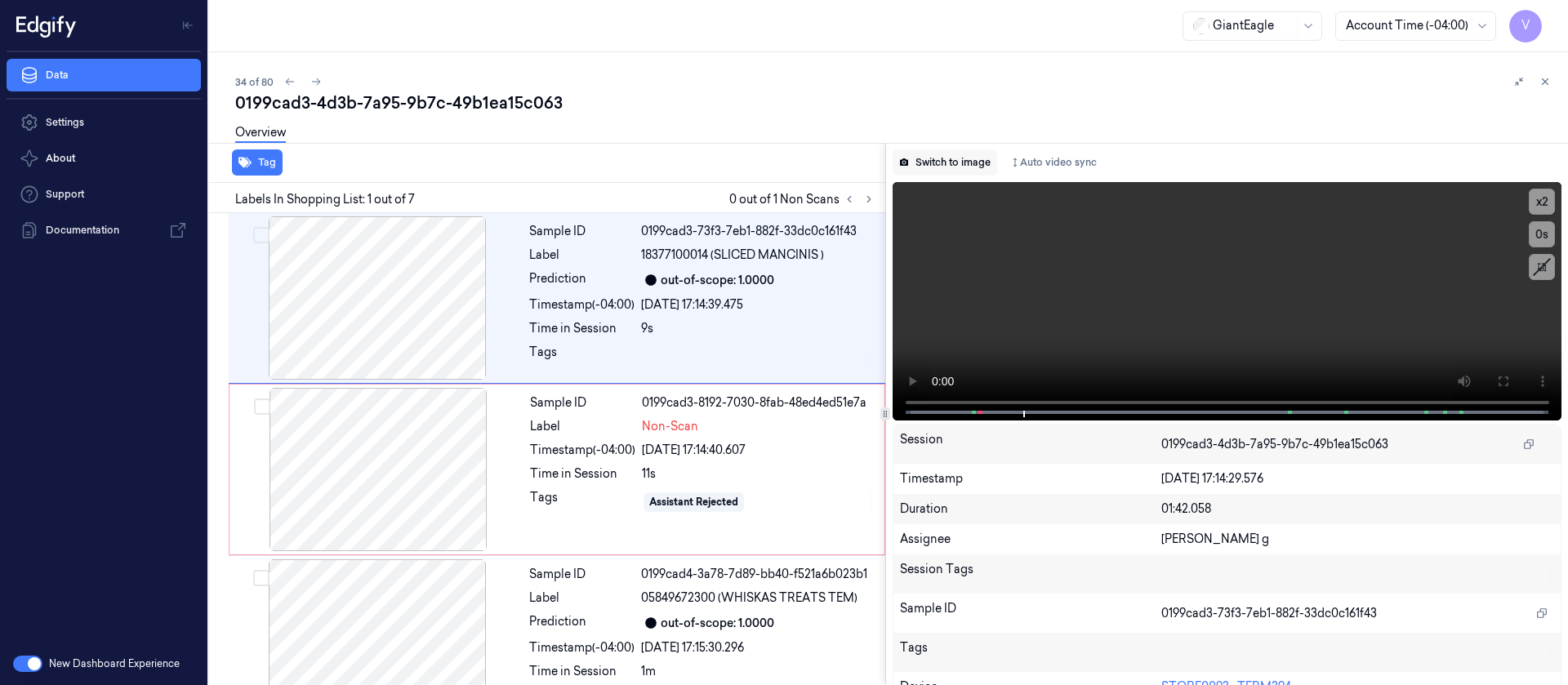
click at [951, 164] on button "Switch to image" at bounding box center [944, 163] width 104 height 26
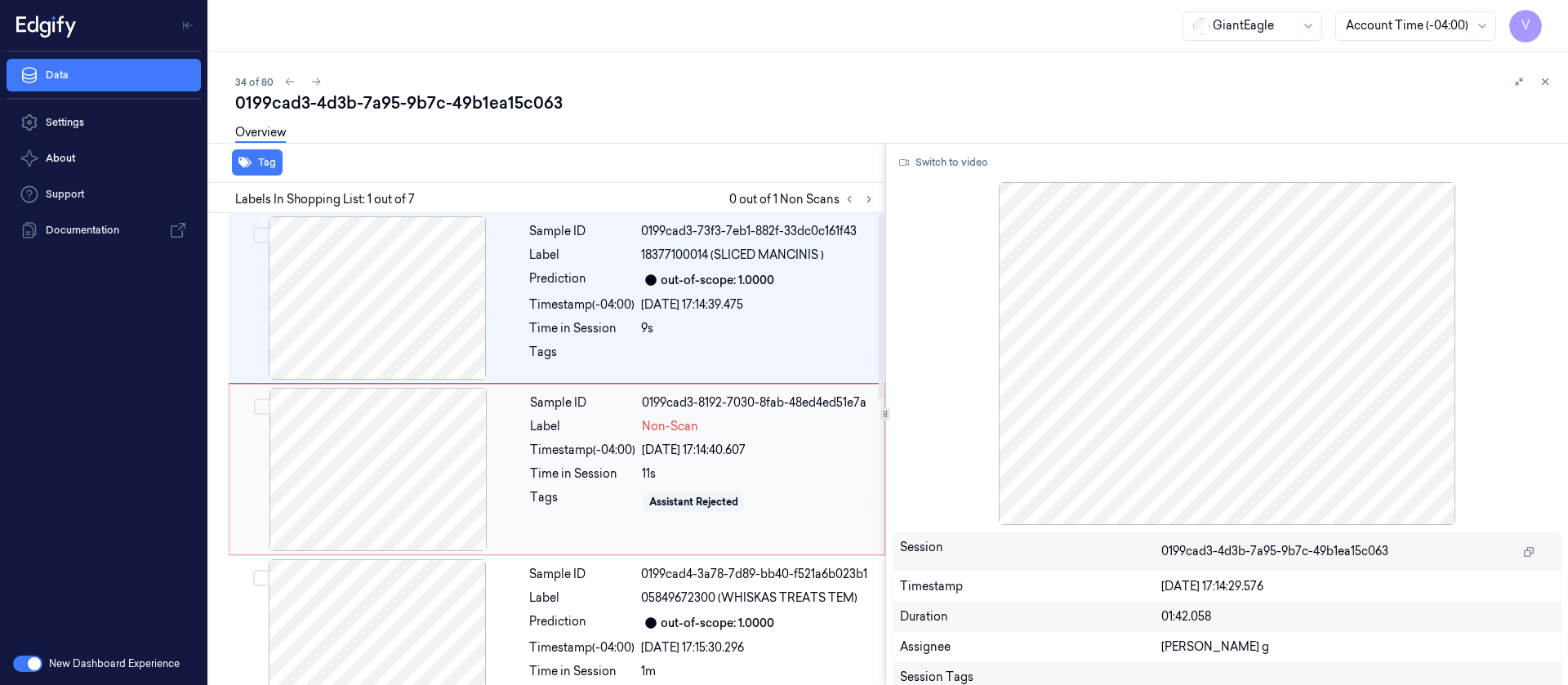
click at [379, 509] on div at bounding box center [378, 469] width 291 height 164
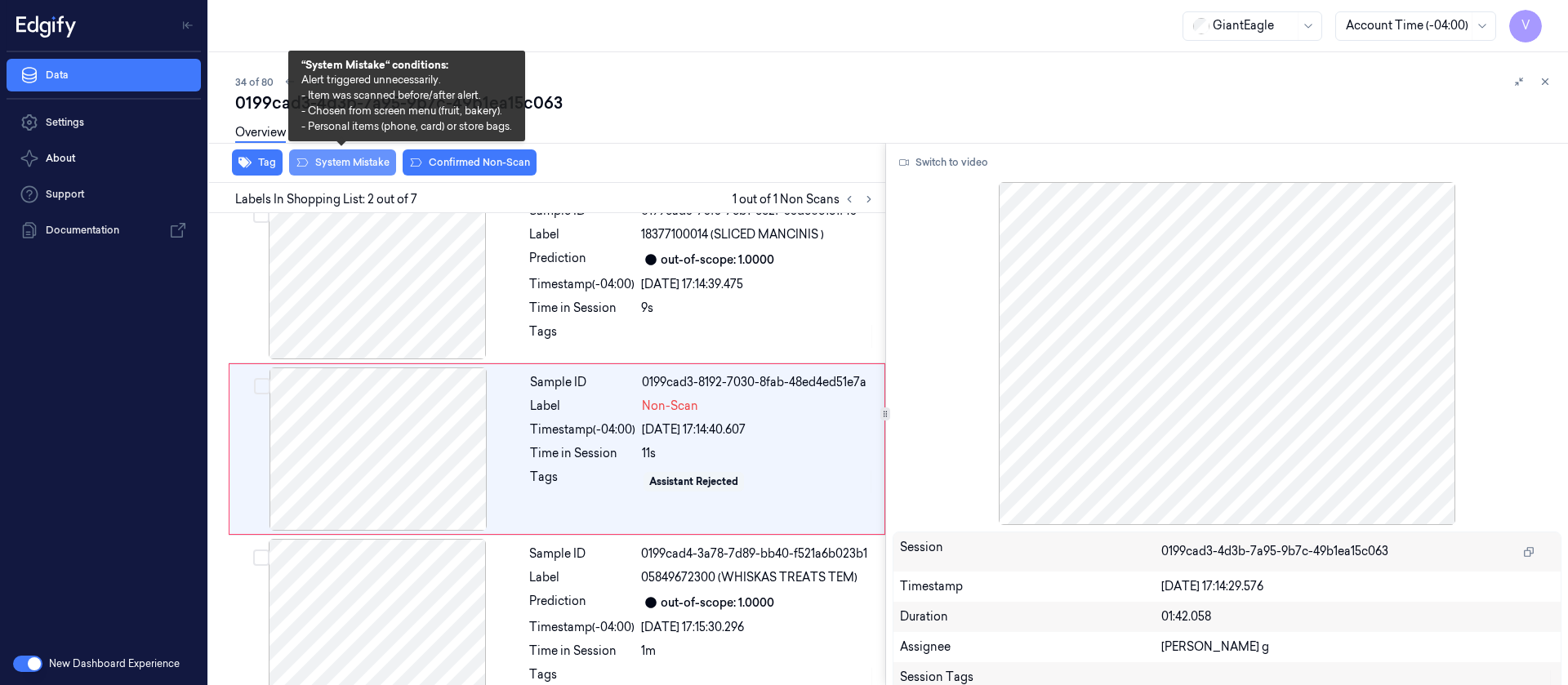
click at [328, 164] on button "System Mistake" at bounding box center [342, 163] width 107 height 26
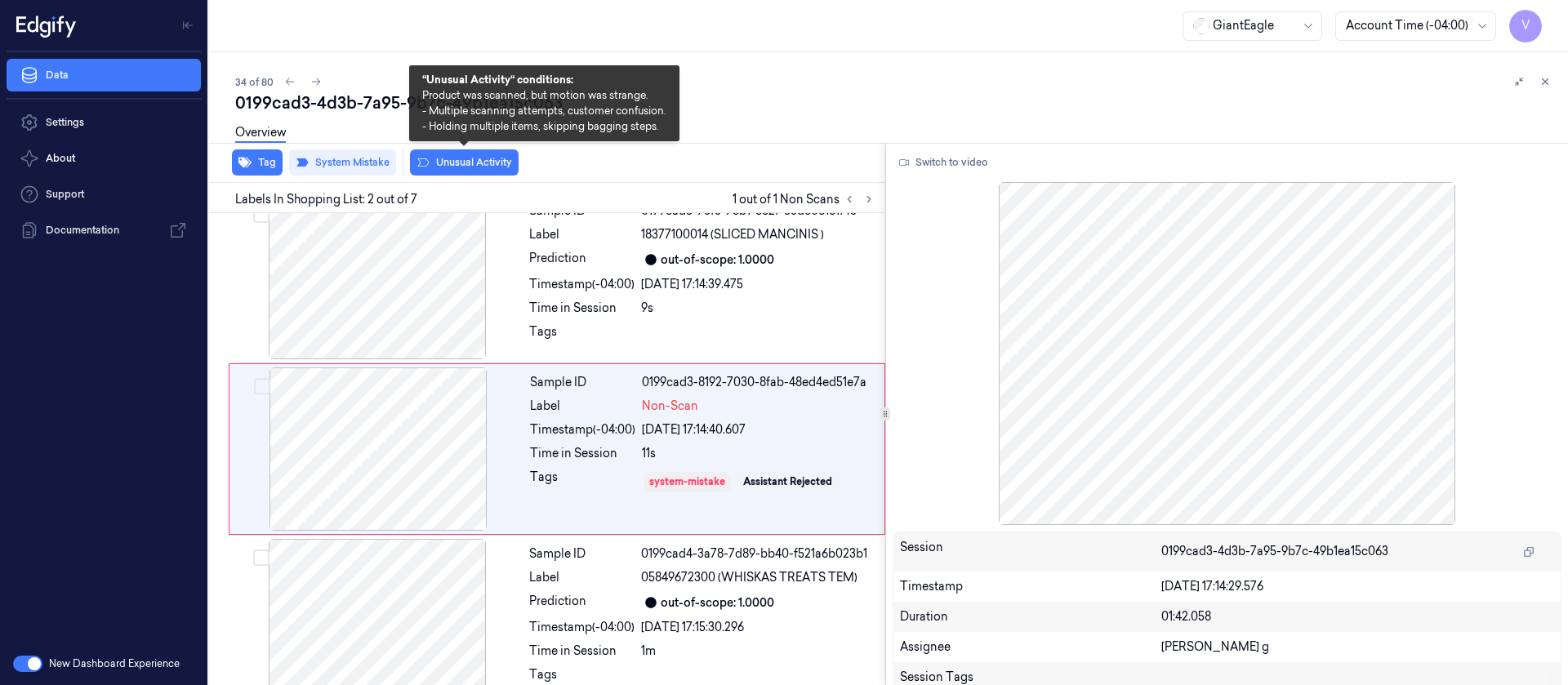
click at [426, 159] on icon at bounding box center [423, 163] width 13 height 13
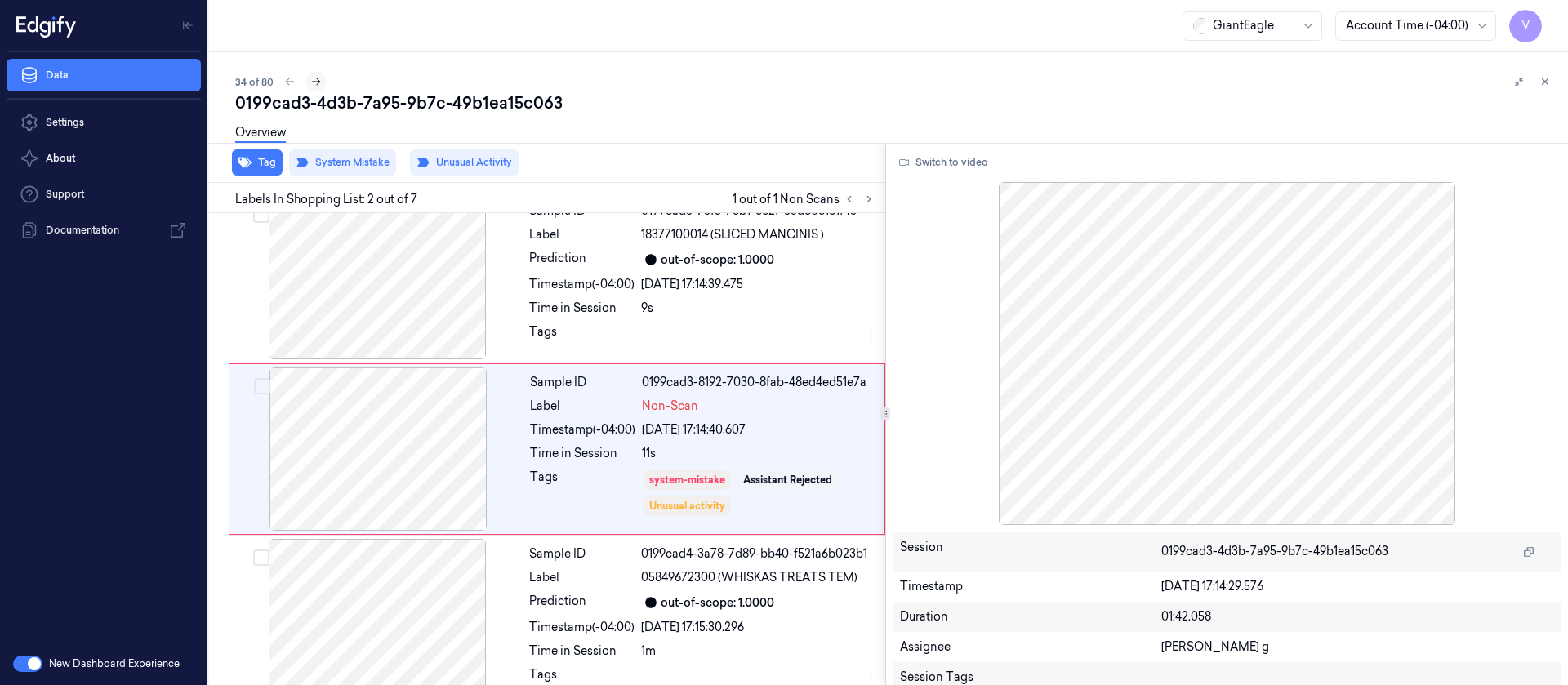
click at [313, 88] on button at bounding box center [316, 81] width 20 height 20
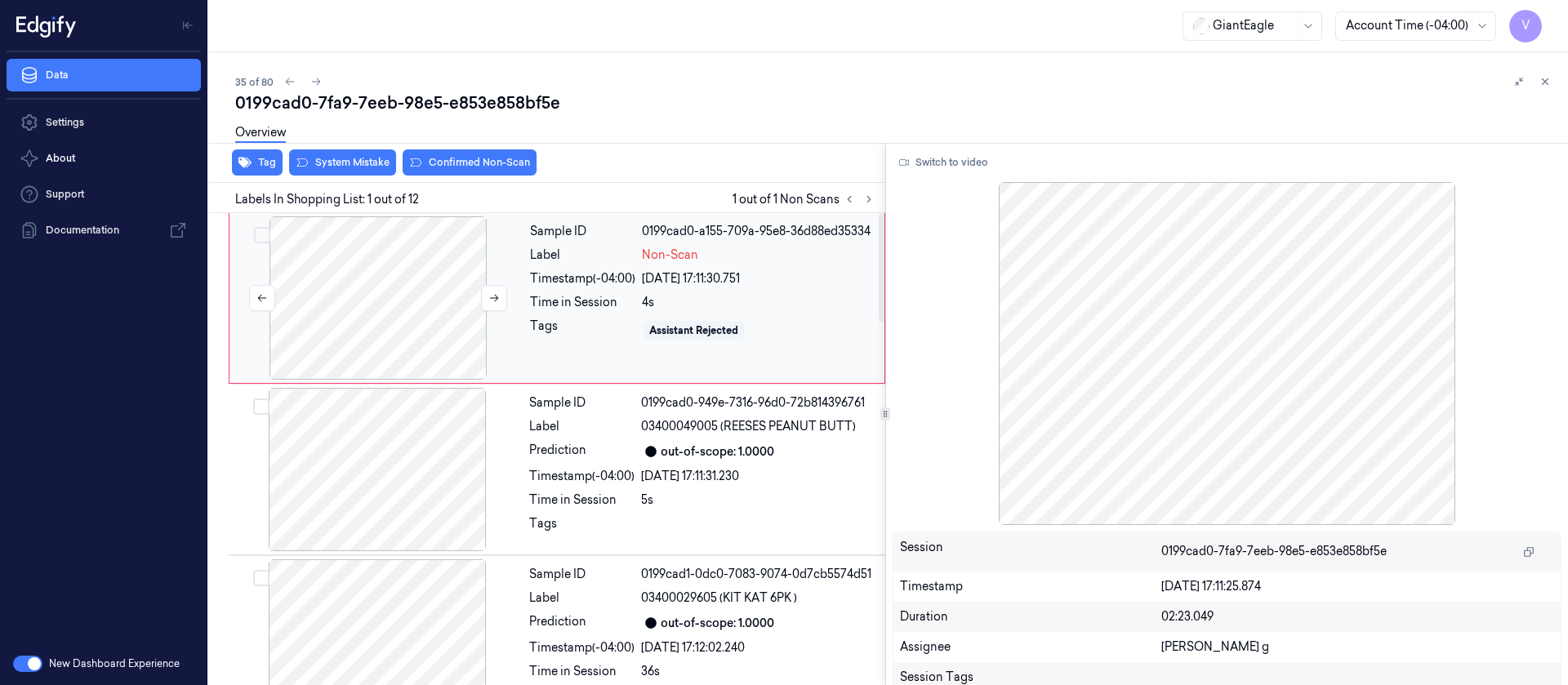
click at [384, 277] on div at bounding box center [378, 298] width 291 height 164
click at [864, 200] on icon at bounding box center [869, 200] width 11 height 11
click at [425, 319] on div at bounding box center [378, 298] width 291 height 164
click at [945, 158] on button "Switch to video" at bounding box center [943, 163] width 102 height 26
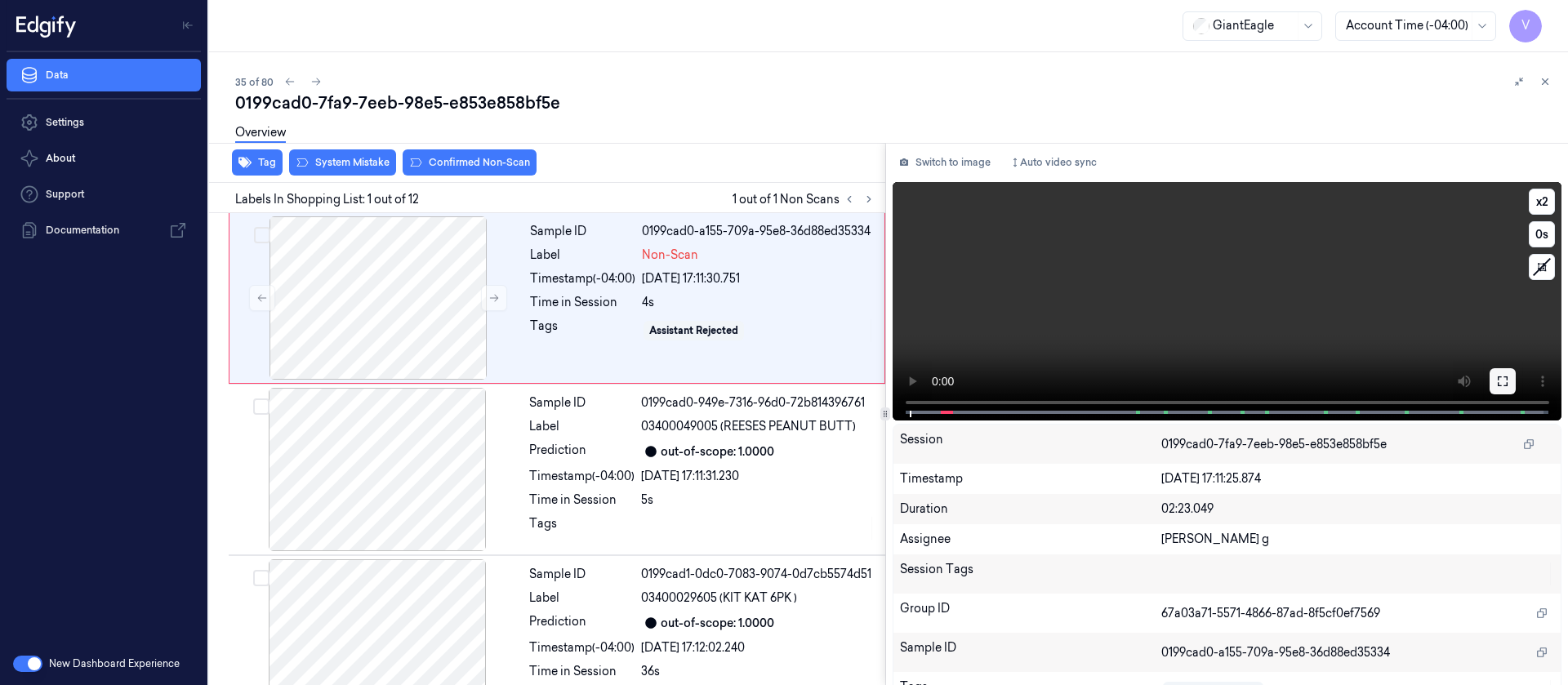
click at [1507, 388] on button at bounding box center [1503, 381] width 26 height 26
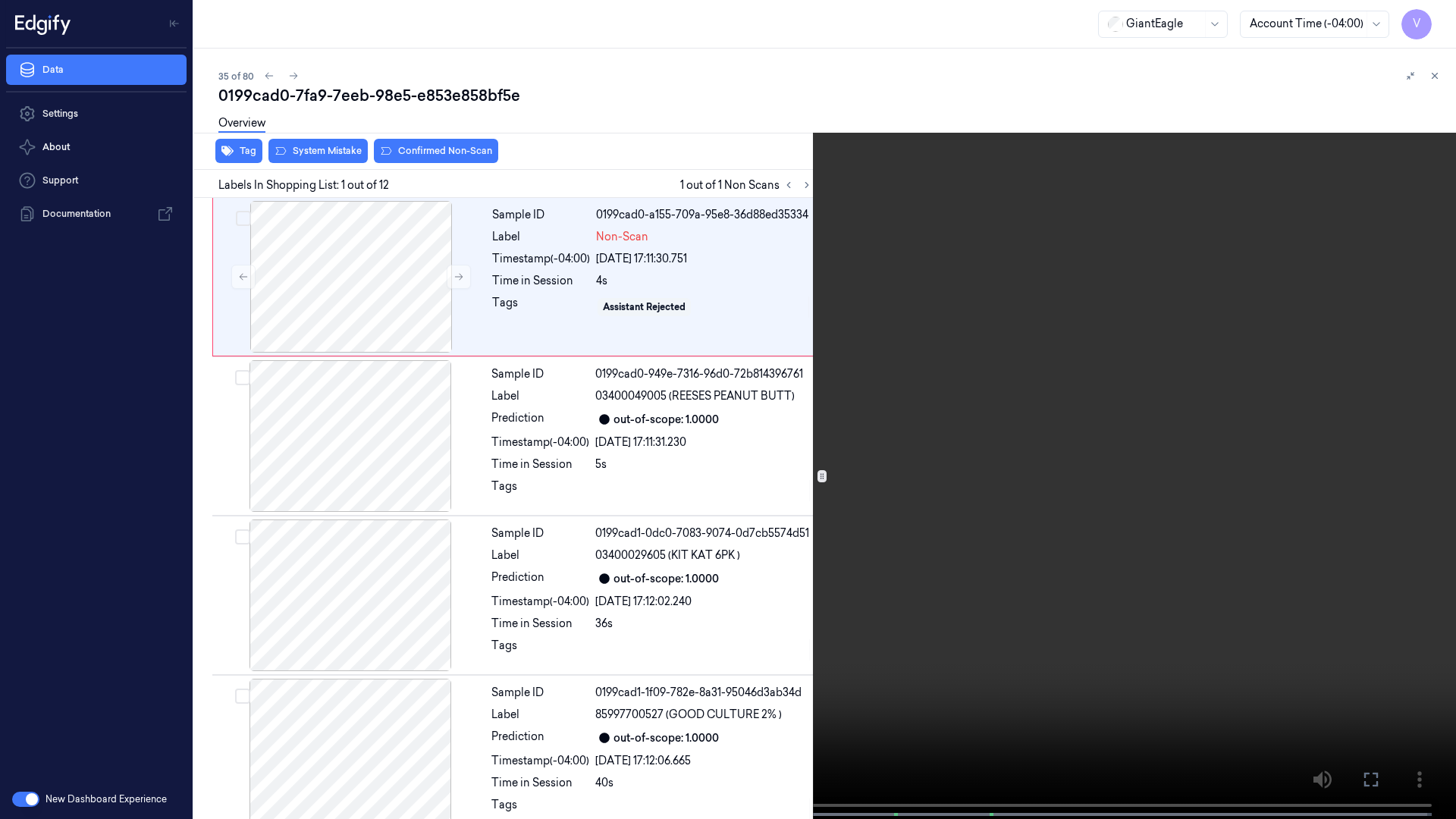
click at [0, 0] on icon at bounding box center [0, 0] width 0 height 0
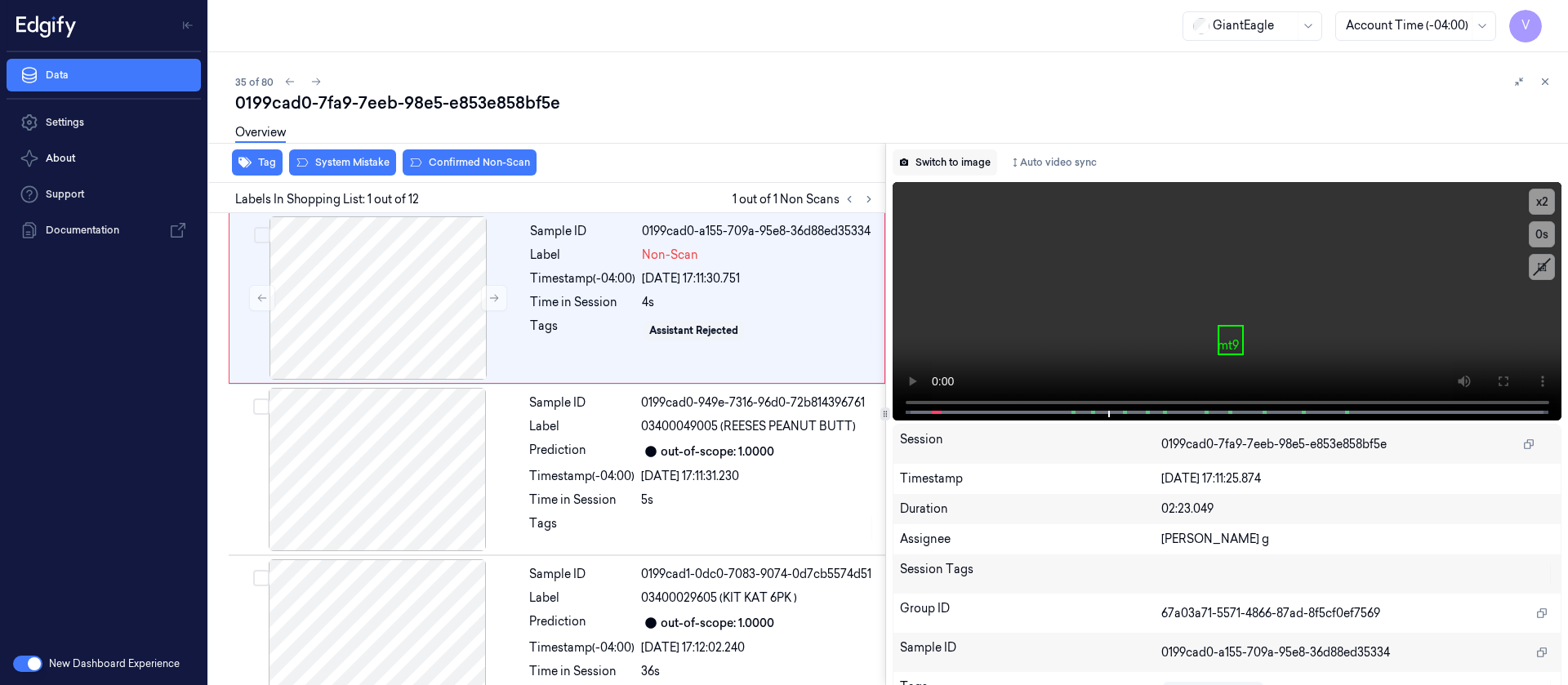
click at [931, 166] on button "Switch to image" at bounding box center [944, 163] width 104 height 26
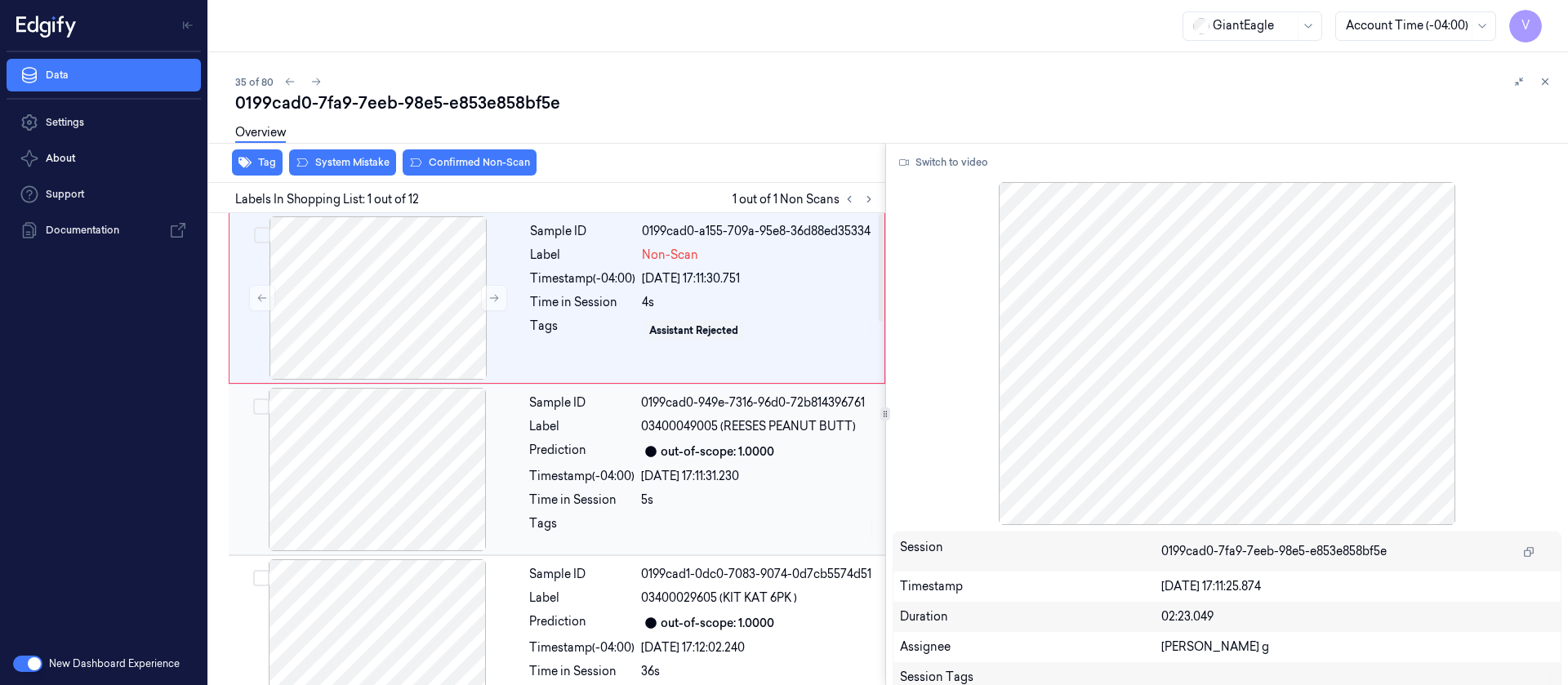
click at [438, 390] on div at bounding box center [377, 469] width 291 height 164
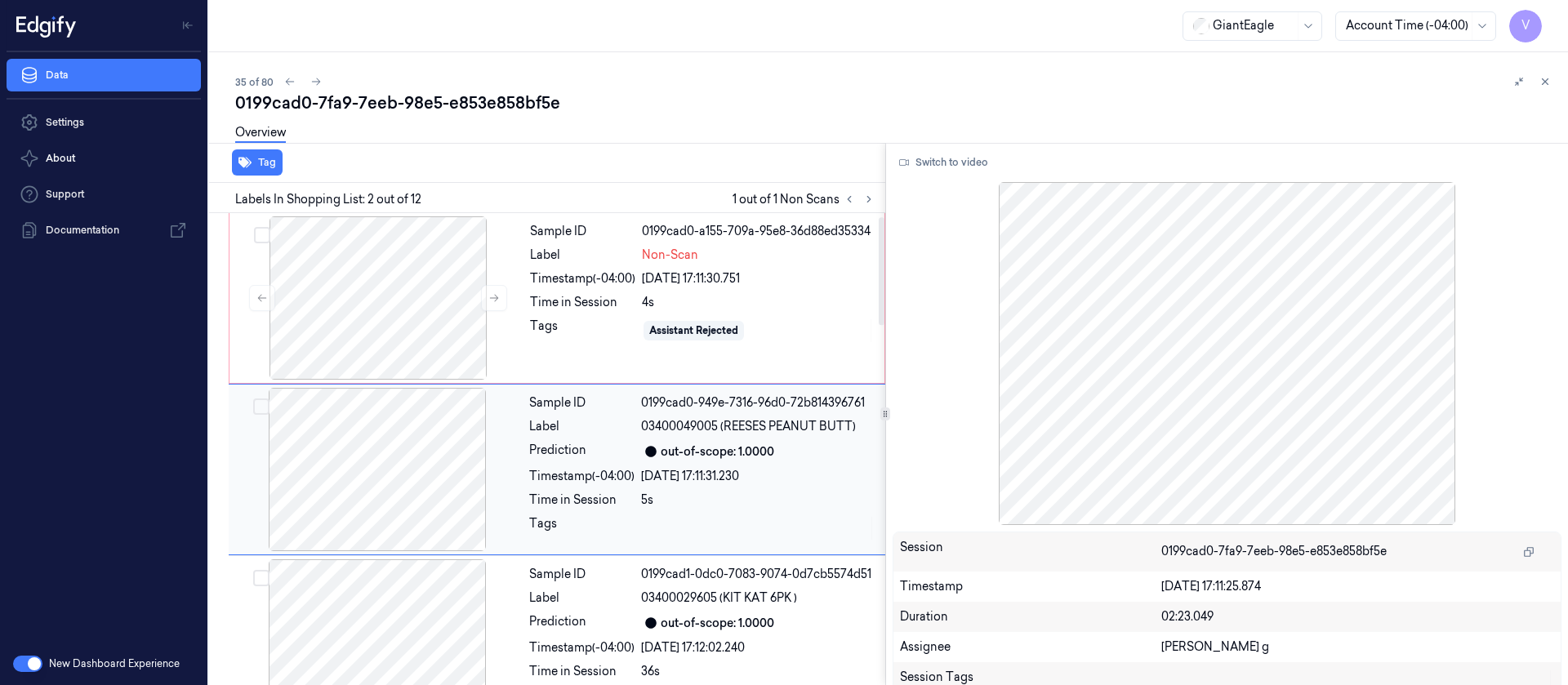
scroll to position [21, 0]
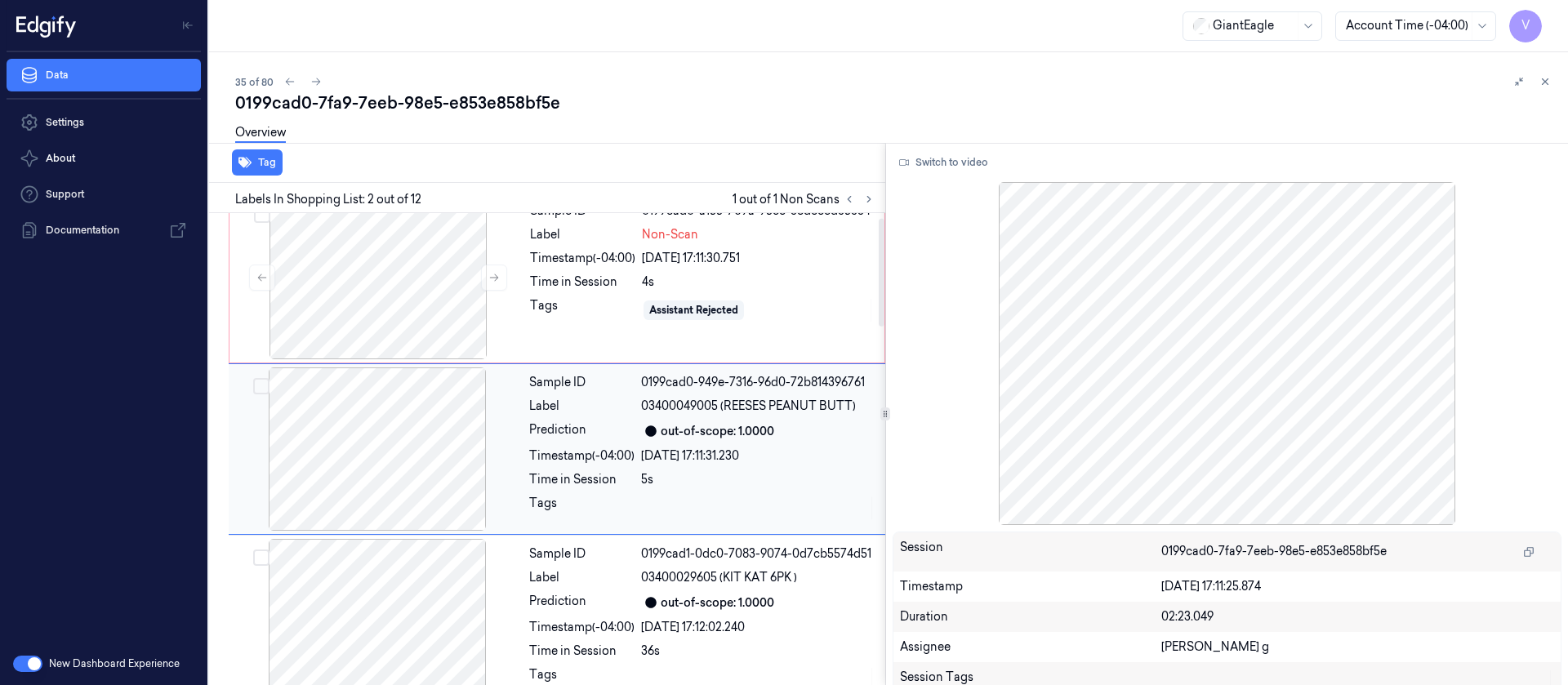
click at [371, 473] on div at bounding box center [377, 448] width 291 height 164
click at [446, 324] on div at bounding box center [378, 277] width 291 height 164
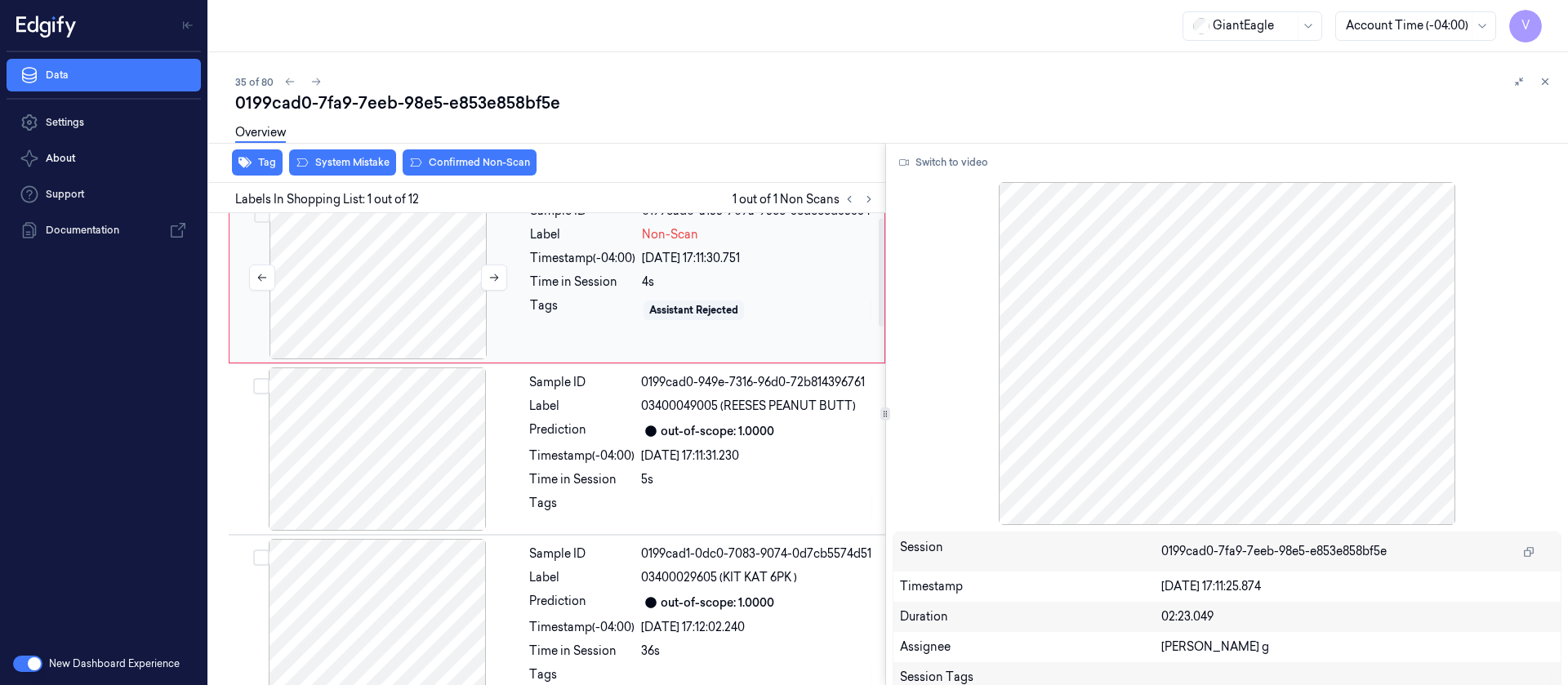
scroll to position [0, 0]
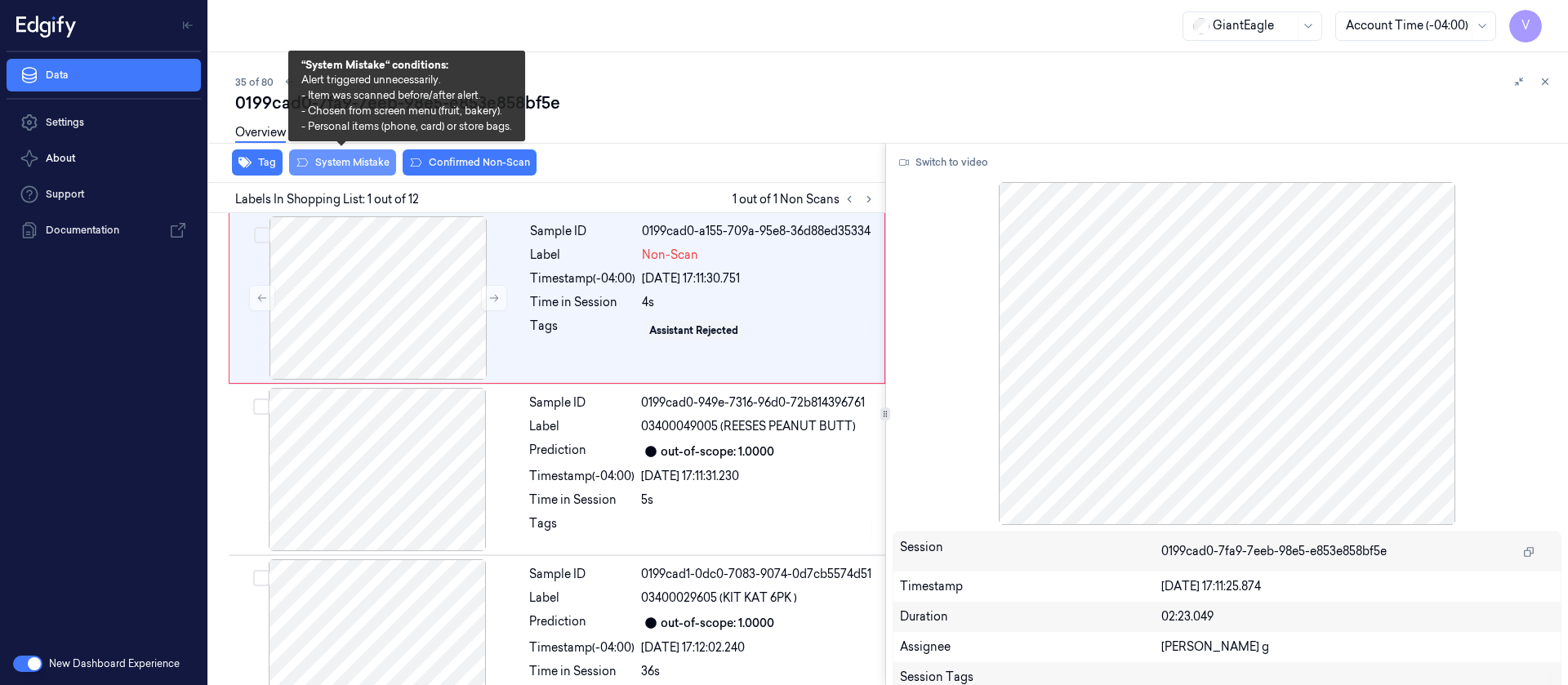
click at [325, 160] on button "System Mistake" at bounding box center [342, 163] width 107 height 26
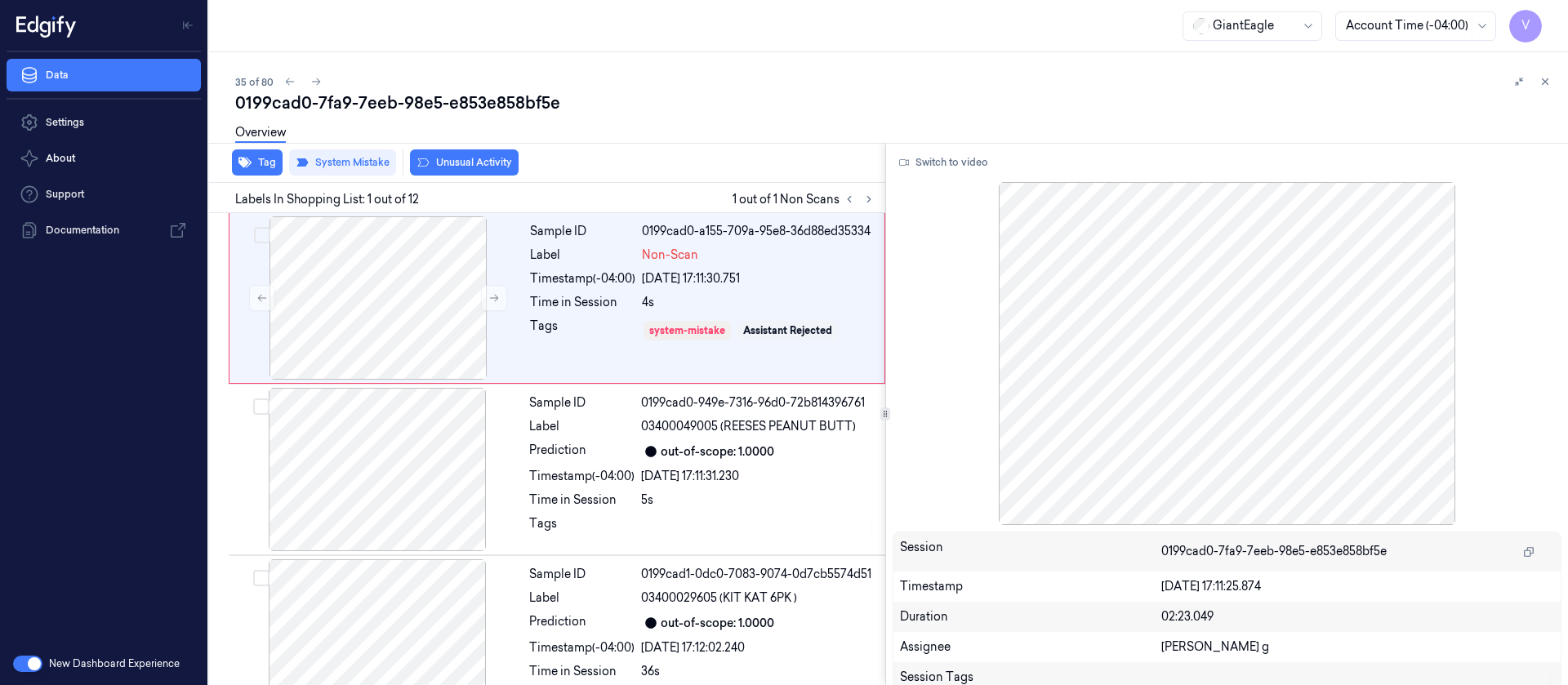
click at [431, 169] on button "Unusual Activity" at bounding box center [464, 163] width 109 height 26
click at [312, 84] on icon at bounding box center [316, 81] width 11 height 11
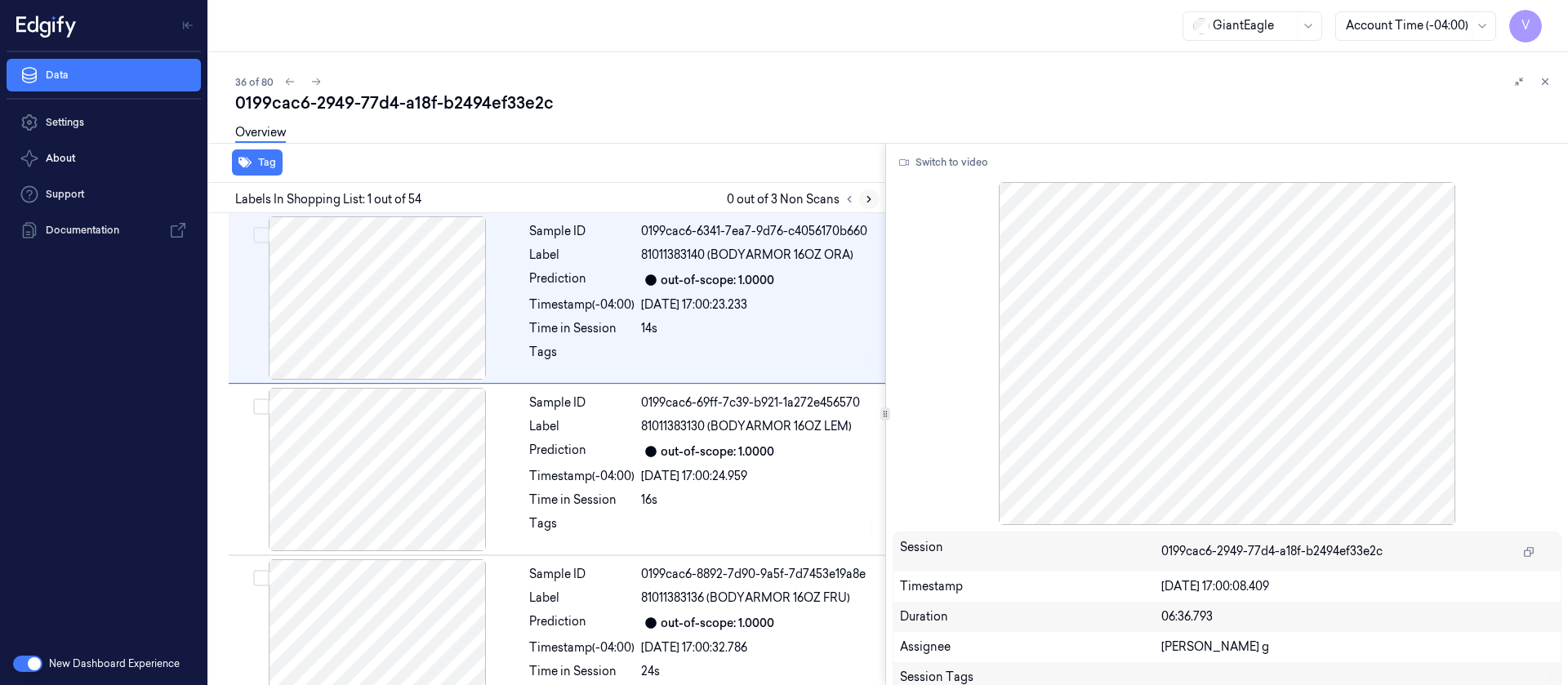
click at [863, 201] on icon at bounding box center [869, 200] width 11 height 11
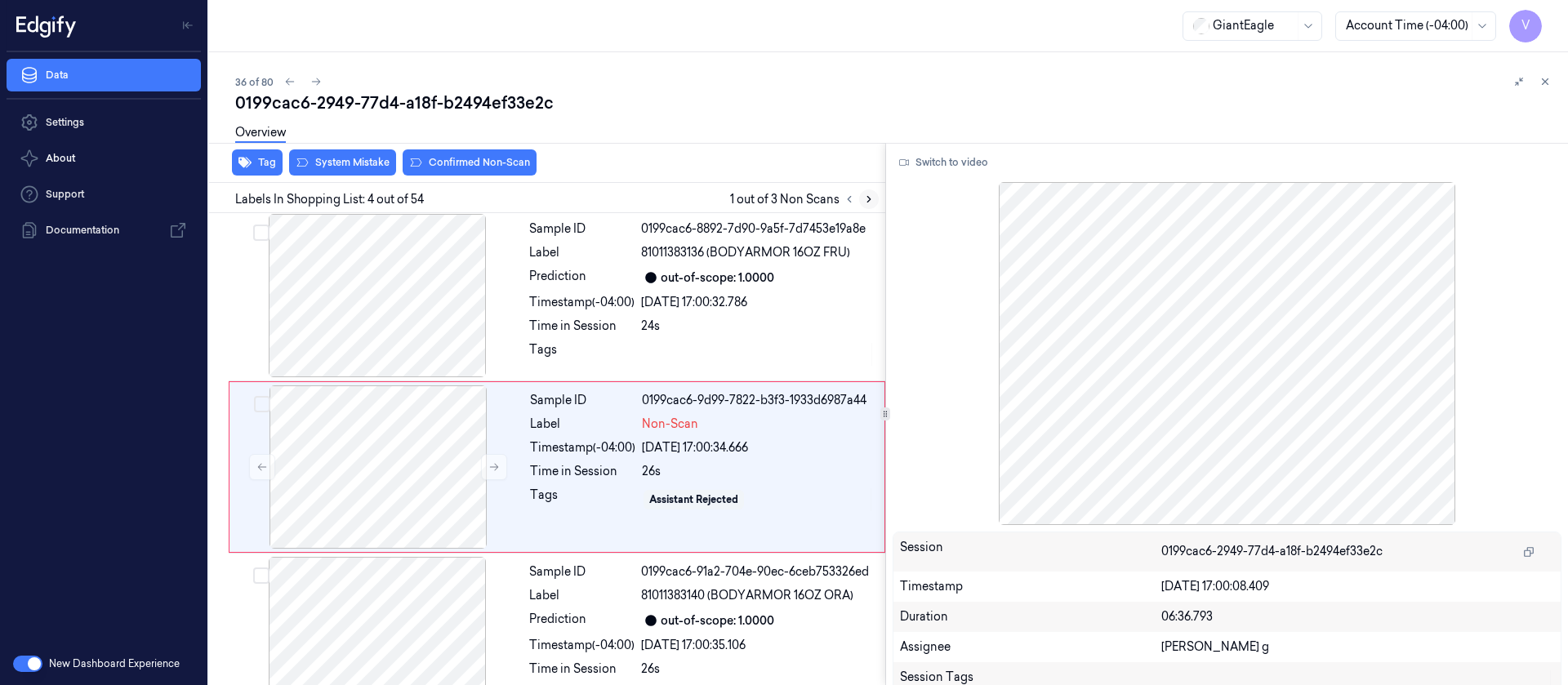
scroll to position [363, 0]
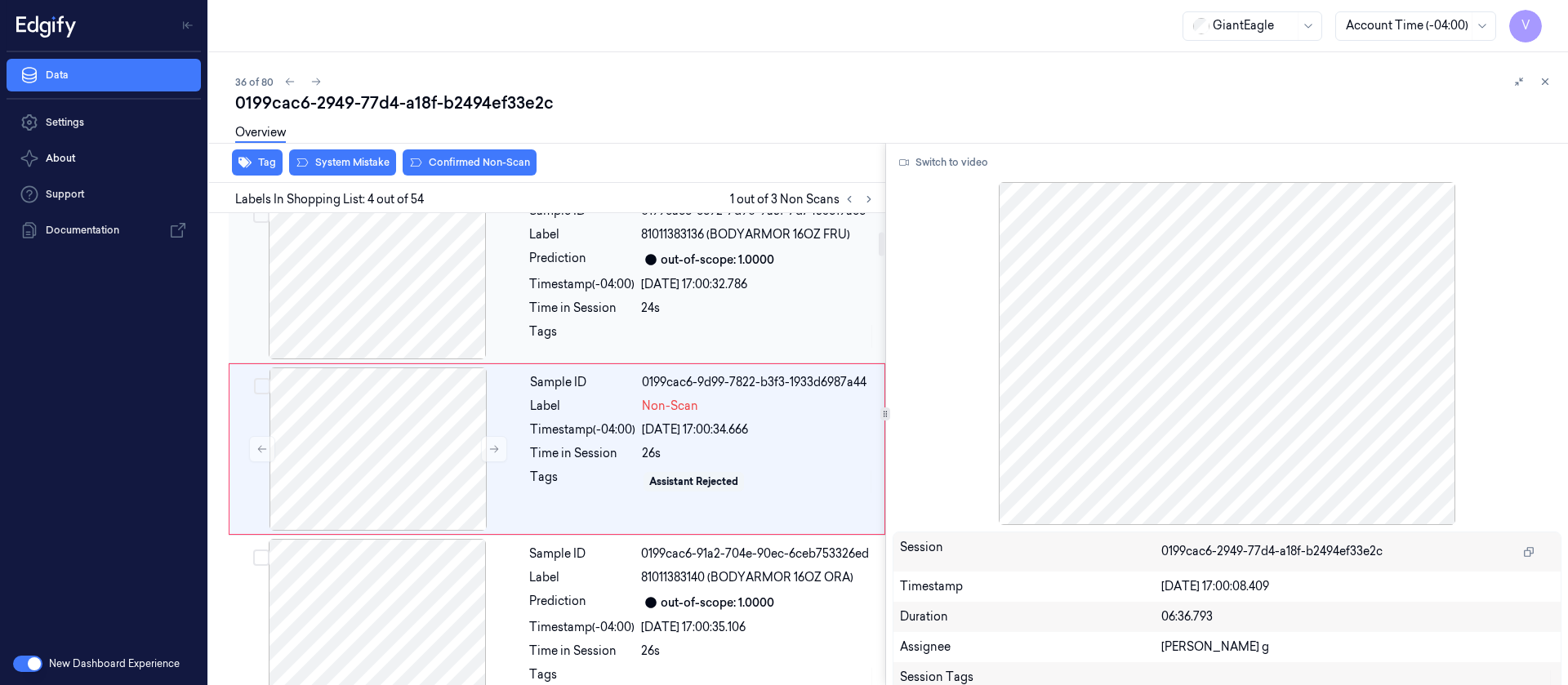
click at [357, 289] on div at bounding box center [377, 277] width 291 height 164
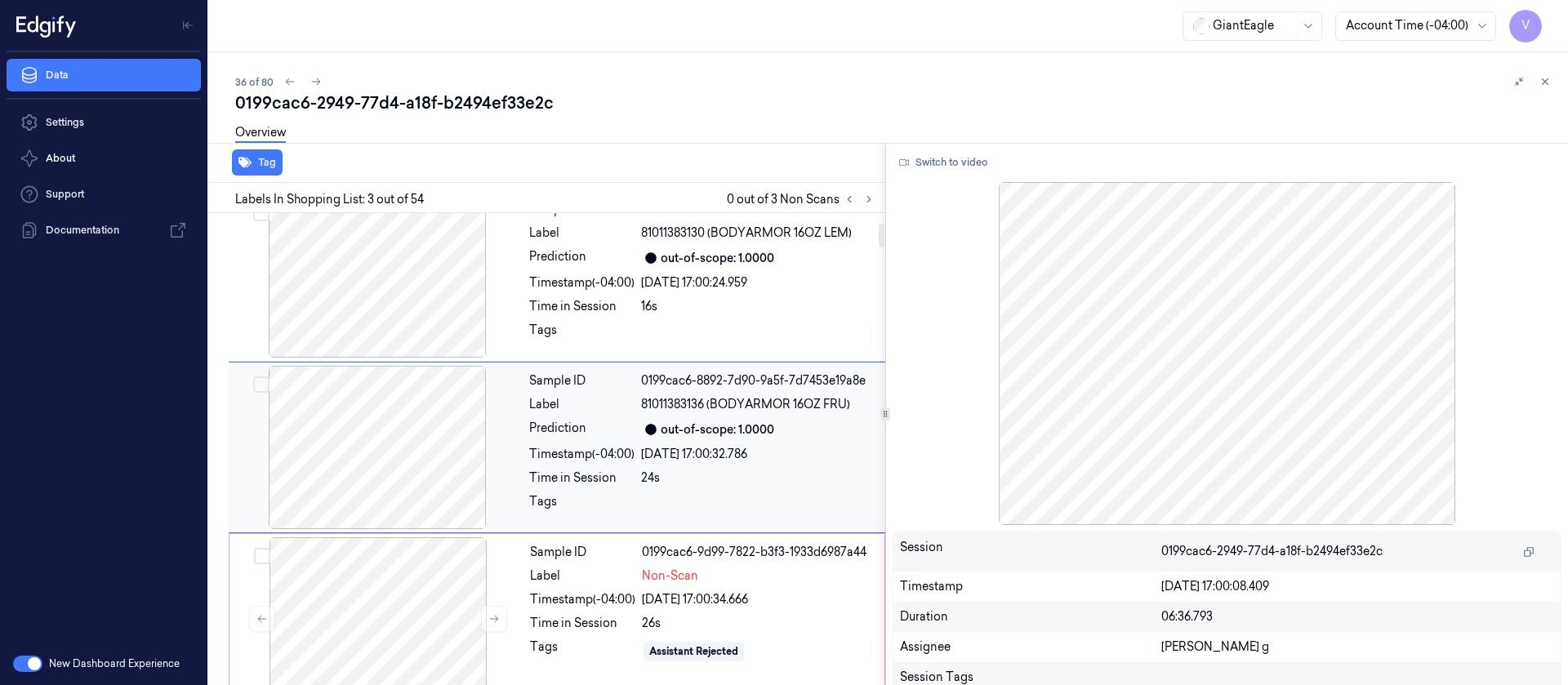
scroll to position [192, 0]
click at [944, 168] on button "Switch to video" at bounding box center [943, 163] width 102 height 26
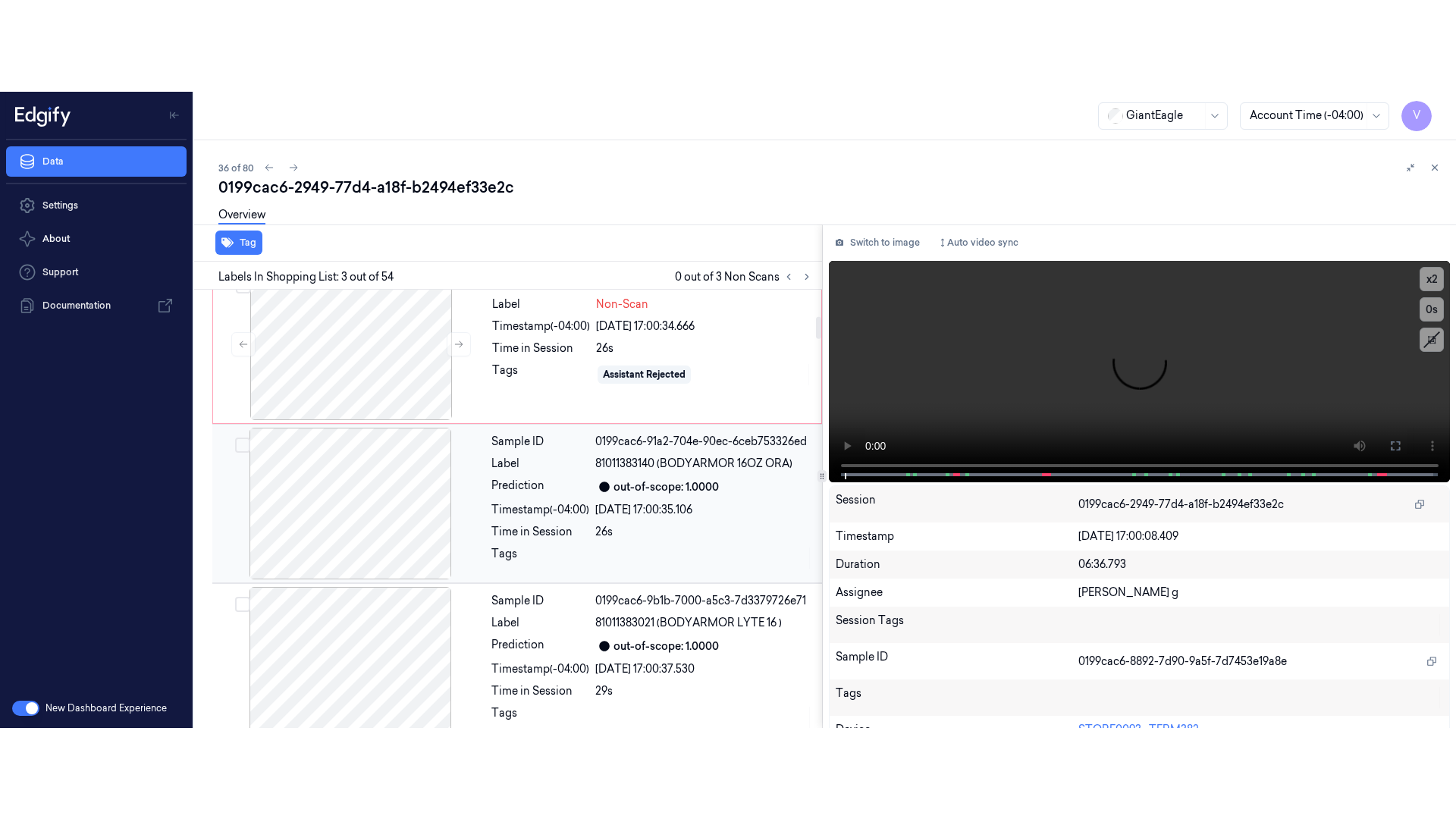
scroll to position [519, 0]
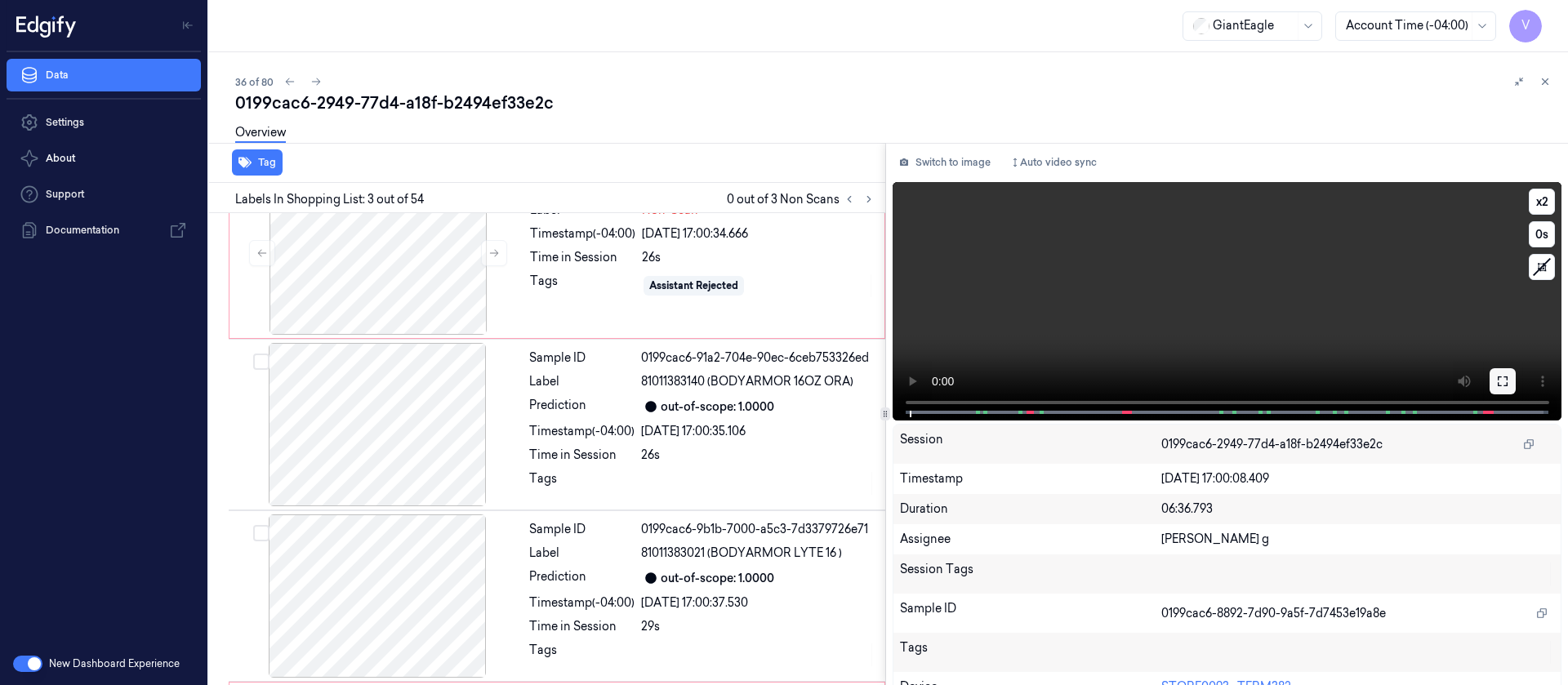
click at [1496, 378] on icon at bounding box center [1503, 381] width 13 height 13
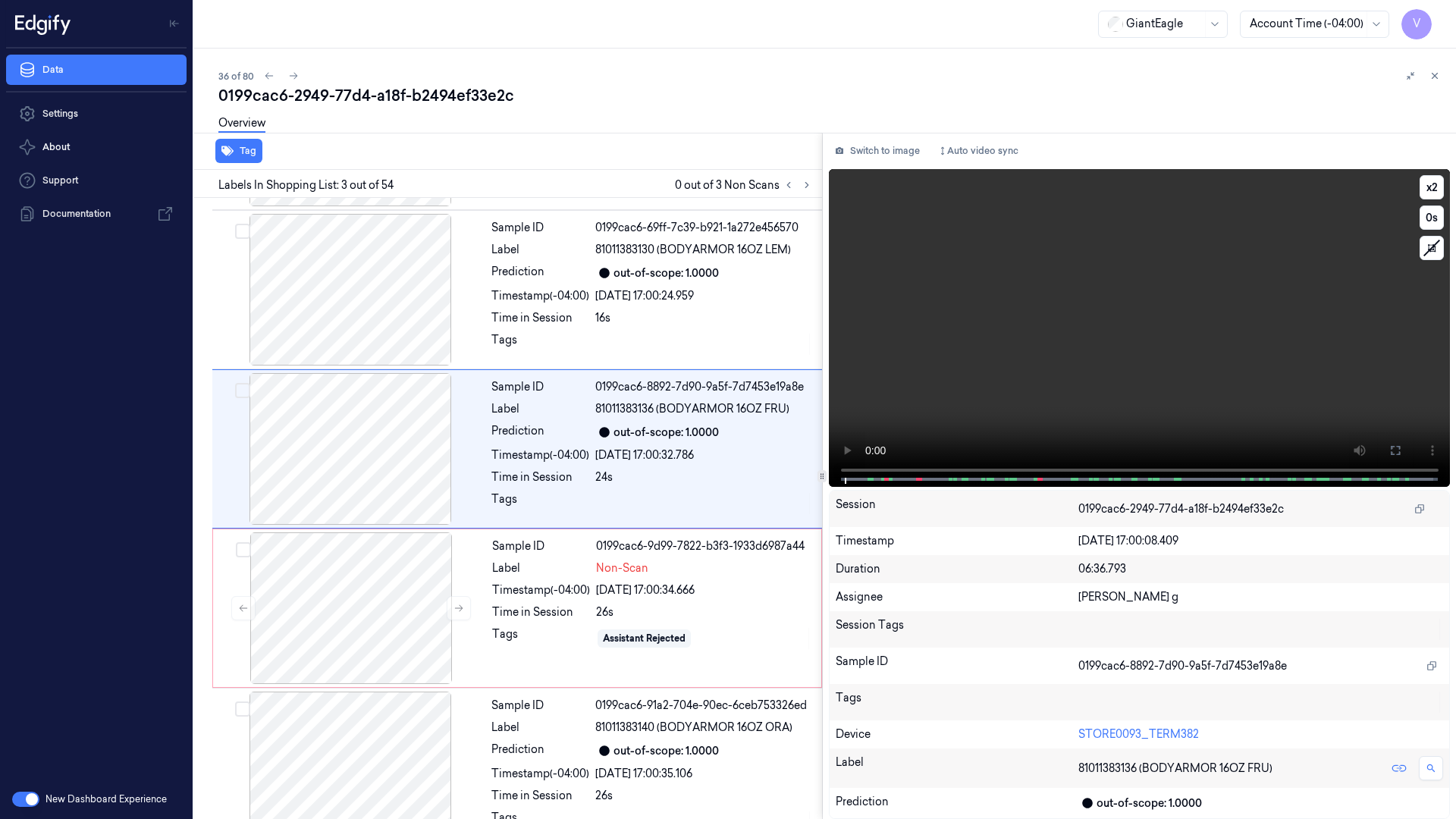
scroll to position [87, 0]
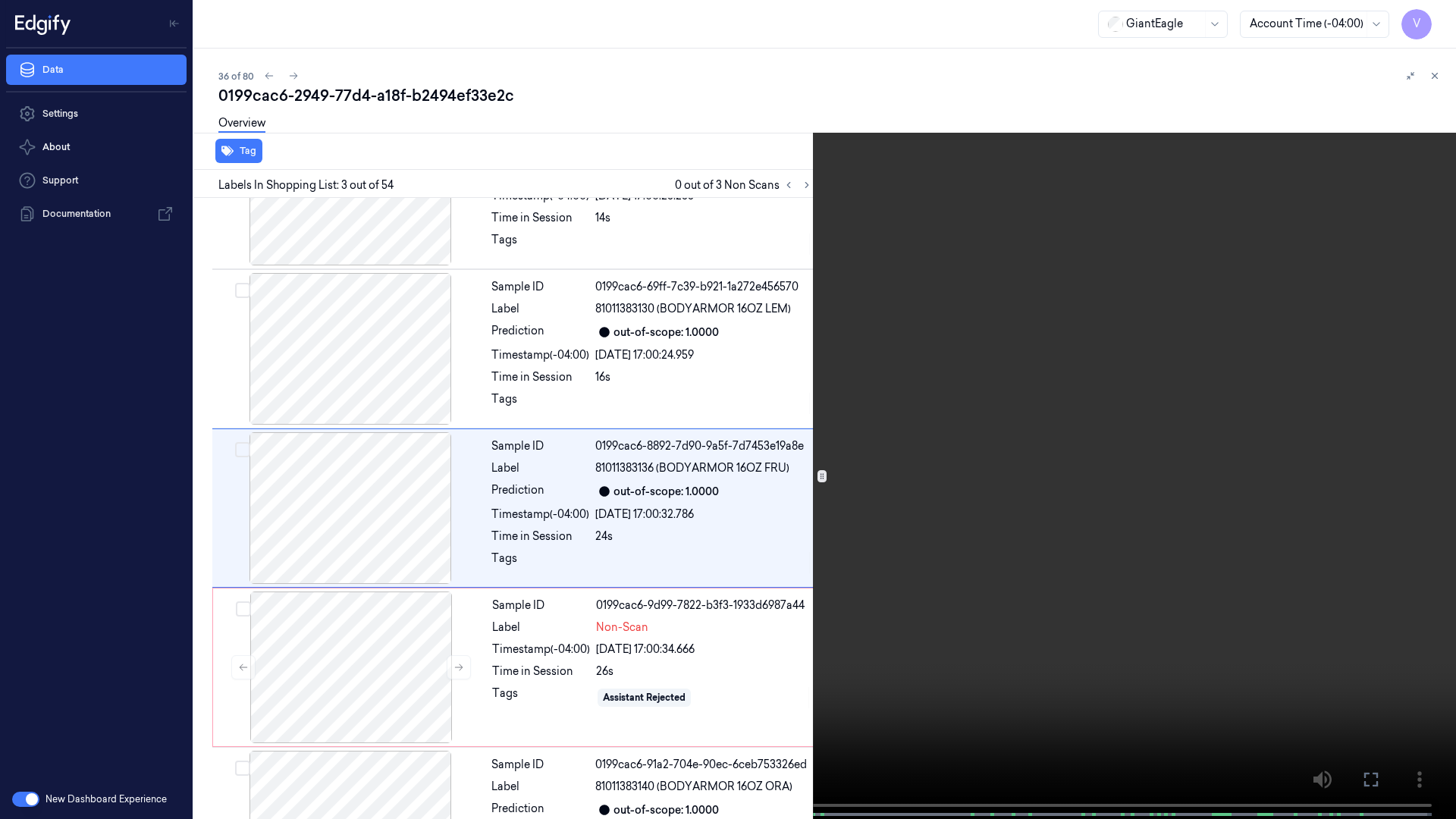
click at [91, 635] on span at bounding box center [91, 814] width 3 height 8
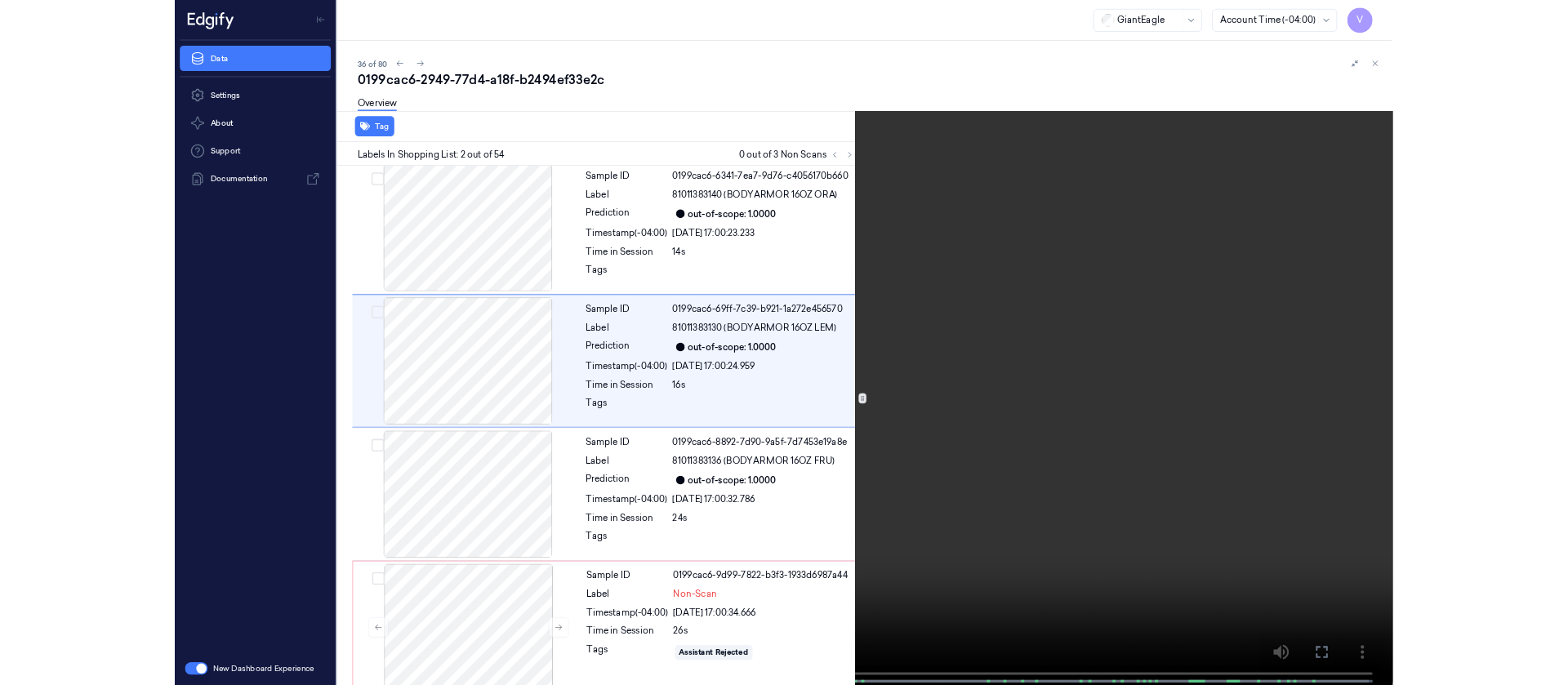
scroll to position [0, 0]
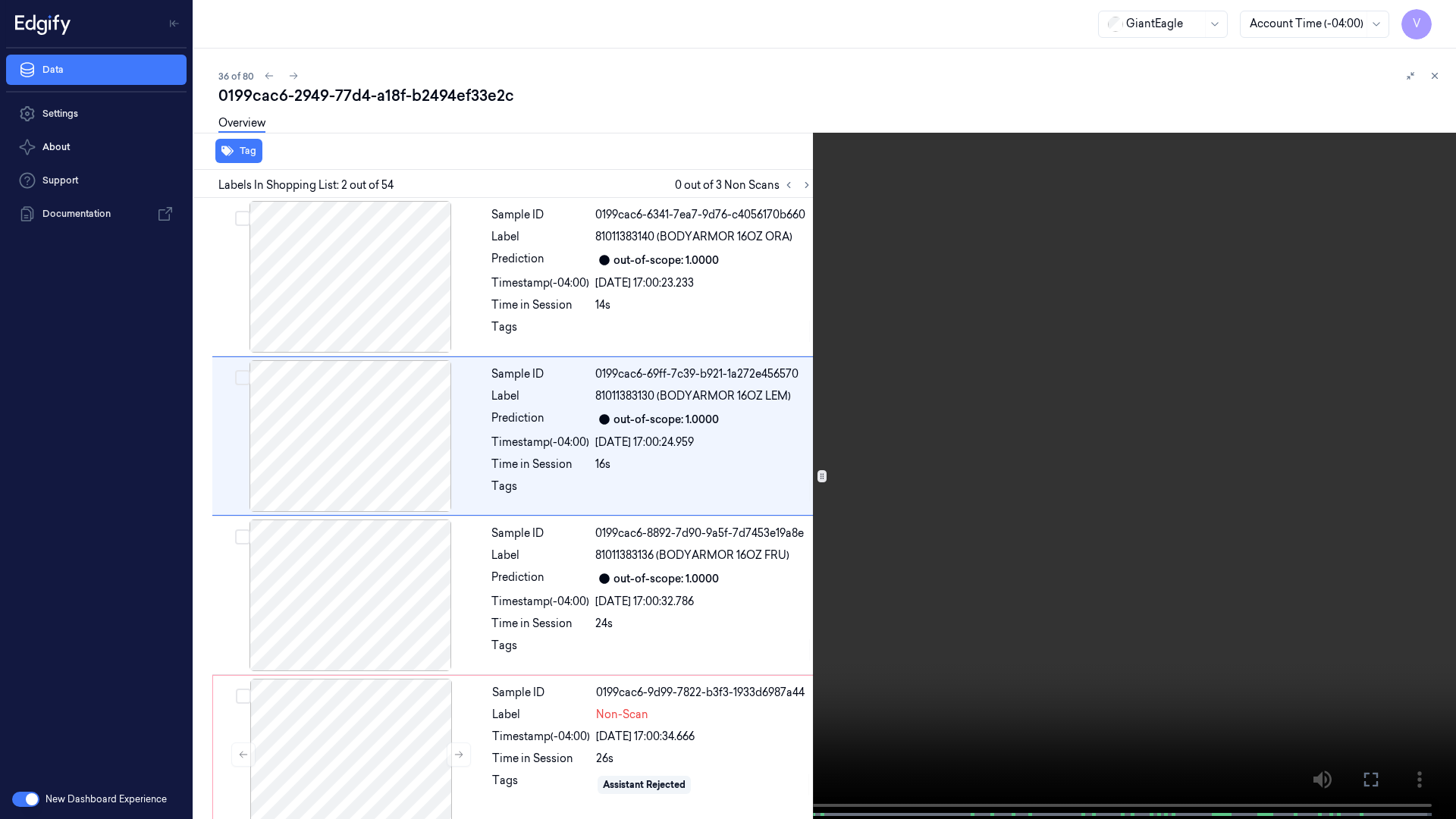
click at [0, 0] on icon at bounding box center [0, 0] width 0 height 0
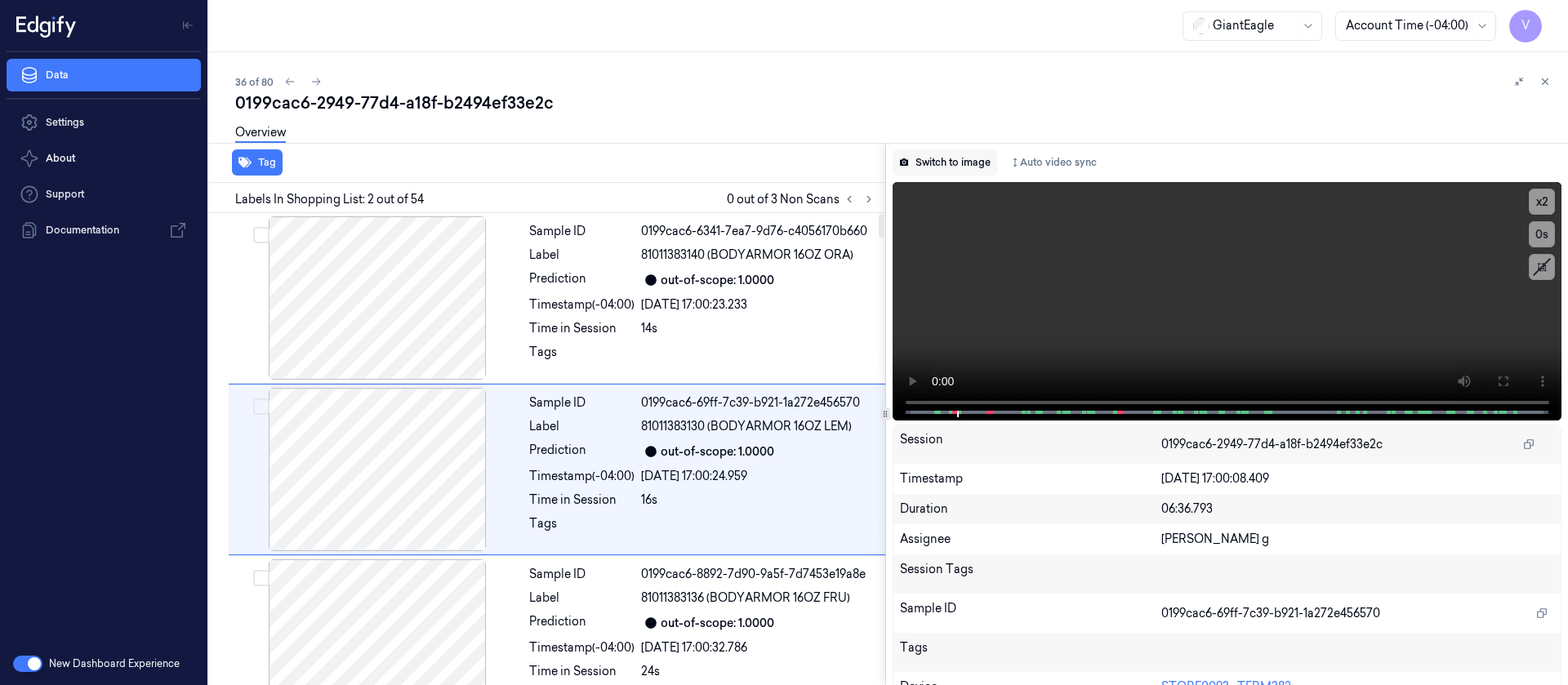
click at [927, 169] on button "Switch to image" at bounding box center [944, 163] width 104 height 26
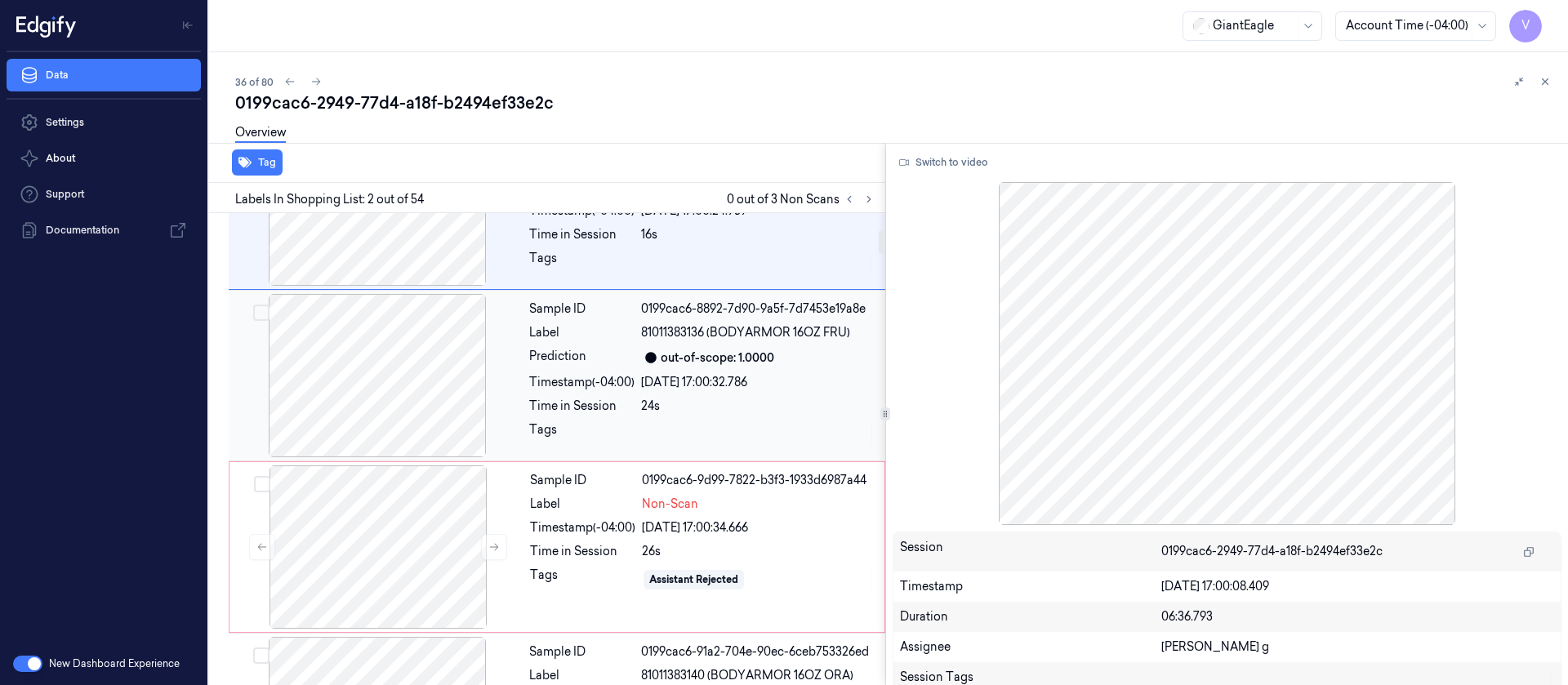
scroll to position [388, 0]
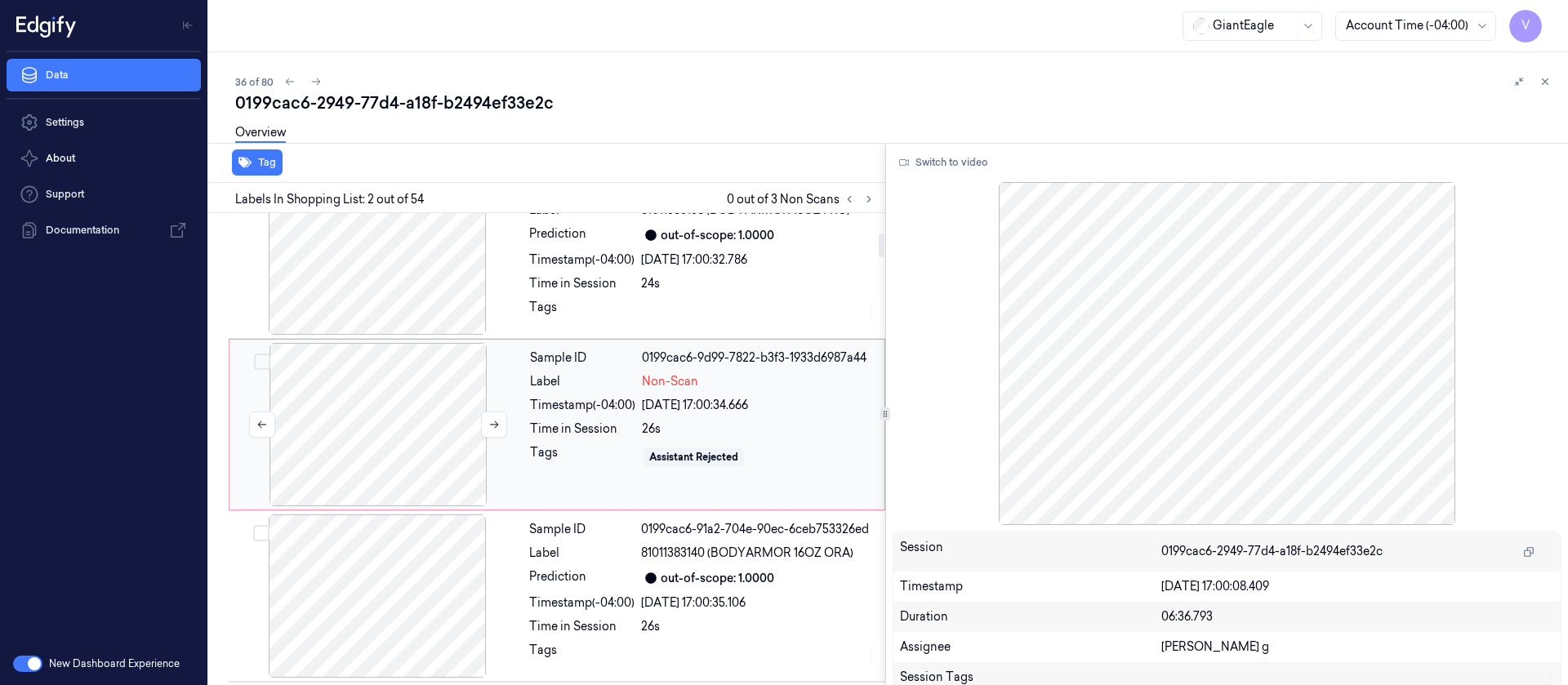
click at [390, 434] on div at bounding box center [378, 424] width 291 height 164
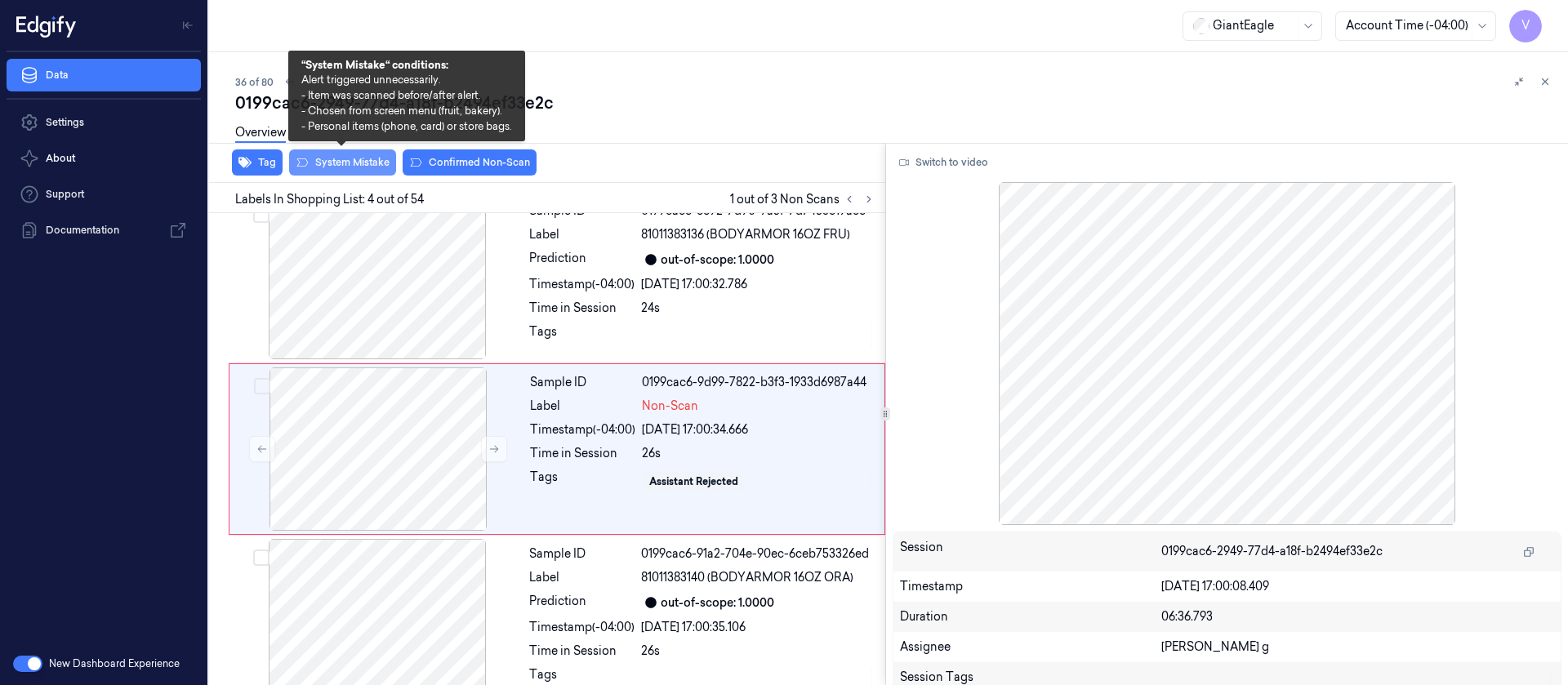
click at [343, 160] on button "System Mistake" at bounding box center [342, 163] width 107 height 26
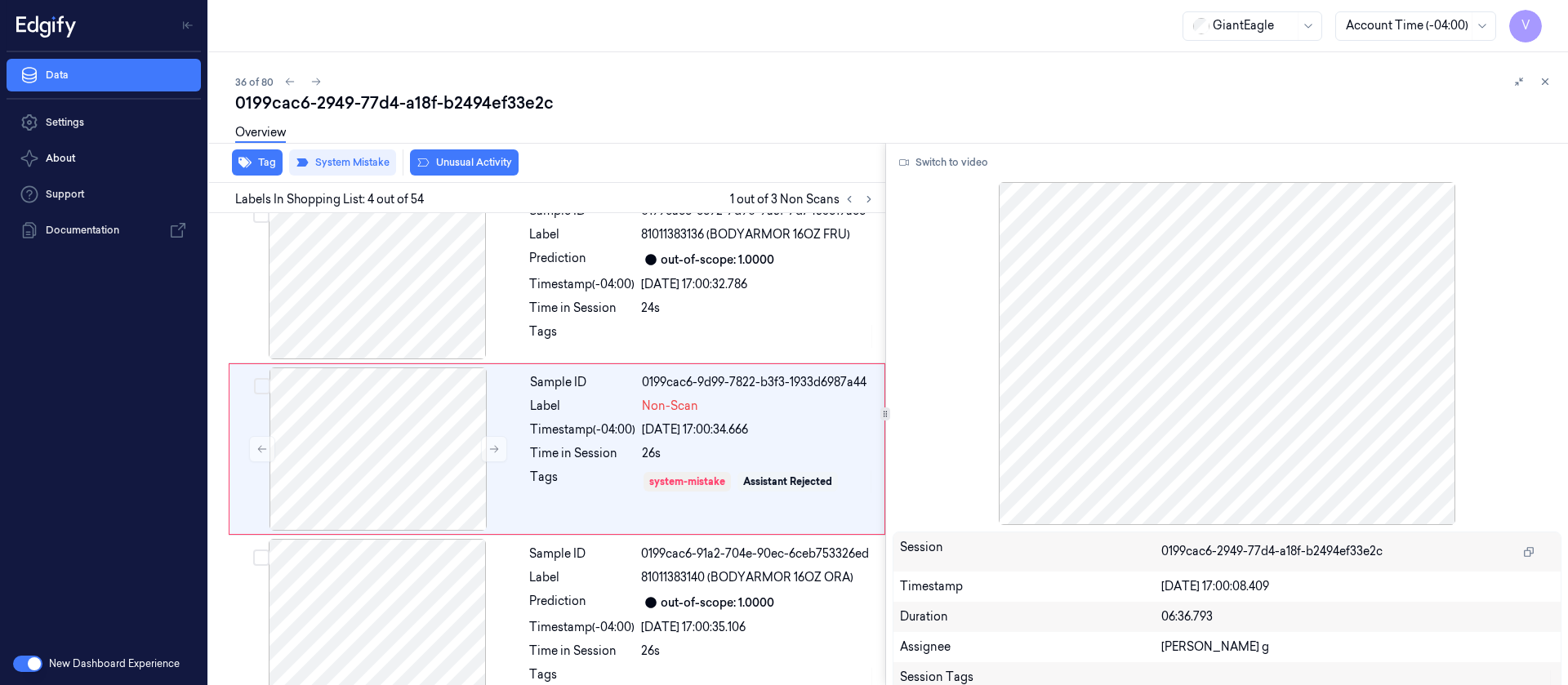
click at [461, 163] on button "Unusual Activity" at bounding box center [464, 163] width 109 height 26
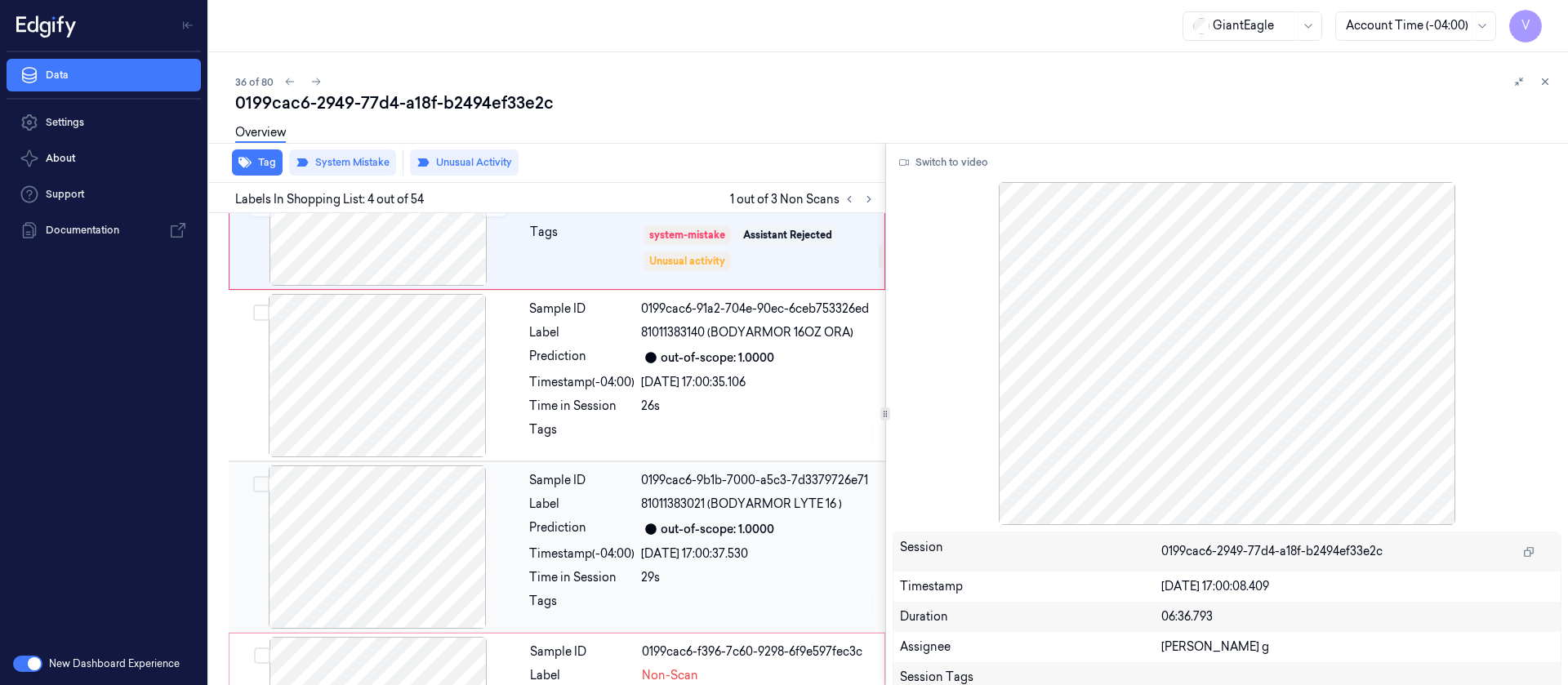
scroll to position [730, 0]
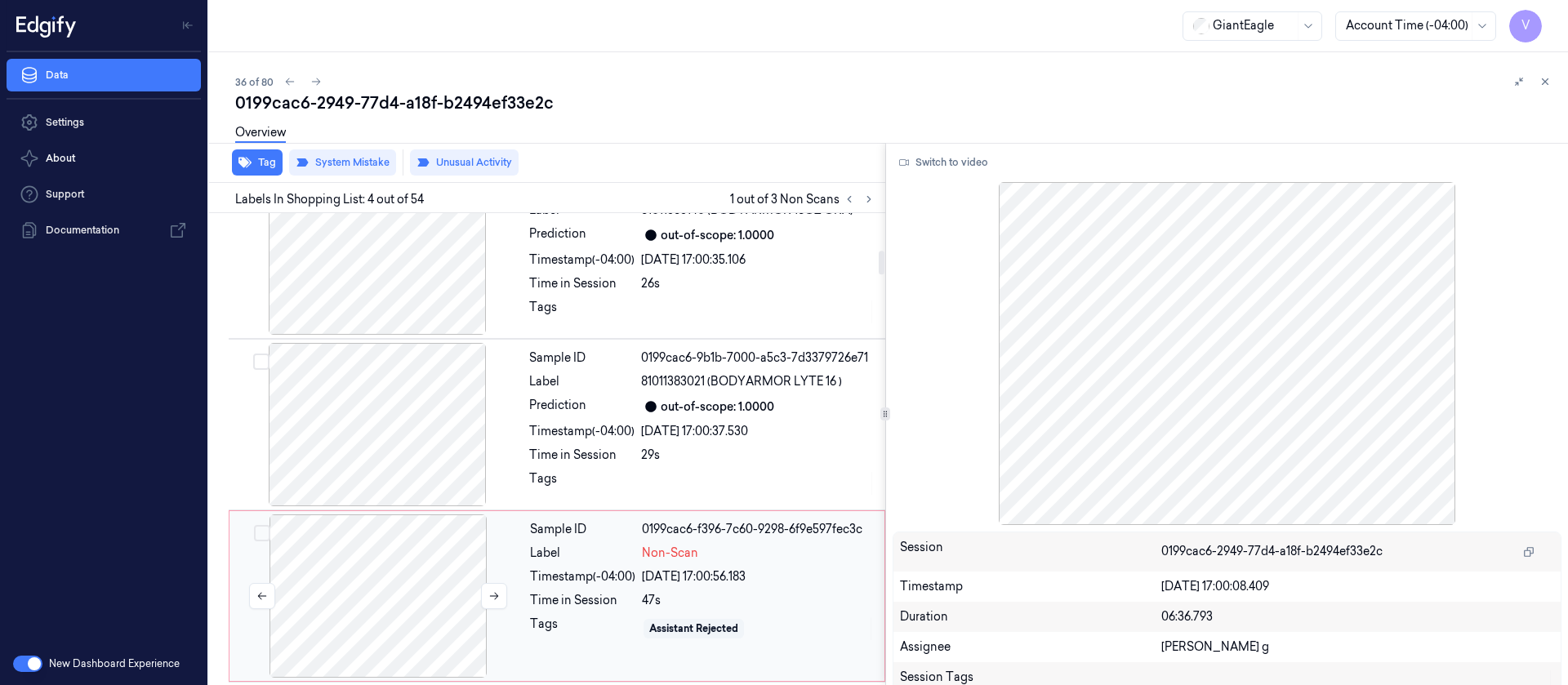
click at [370, 587] on div at bounding box center [378, 596] width 291 height 164
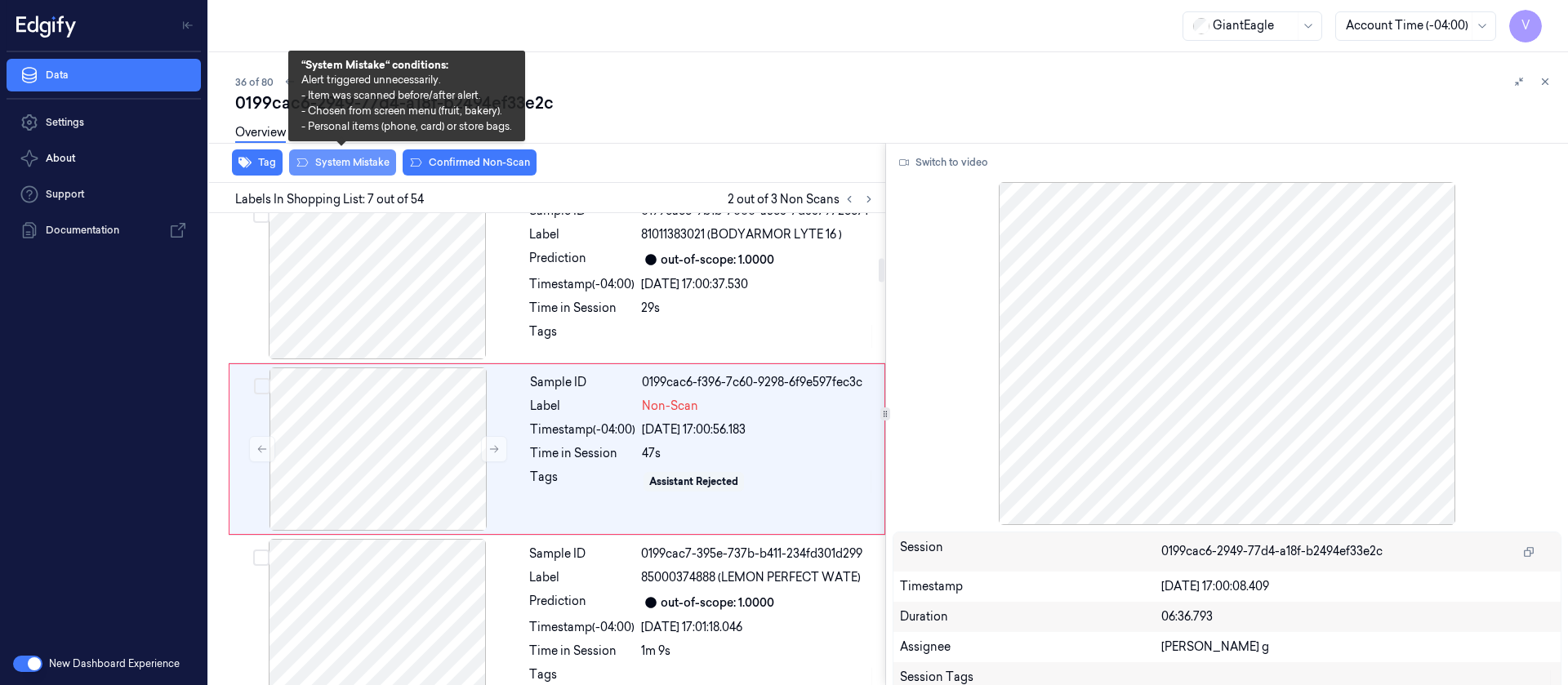
click at [344, 164] on button "System Mistake" at bounding box center [342, 163] width 107 height 26
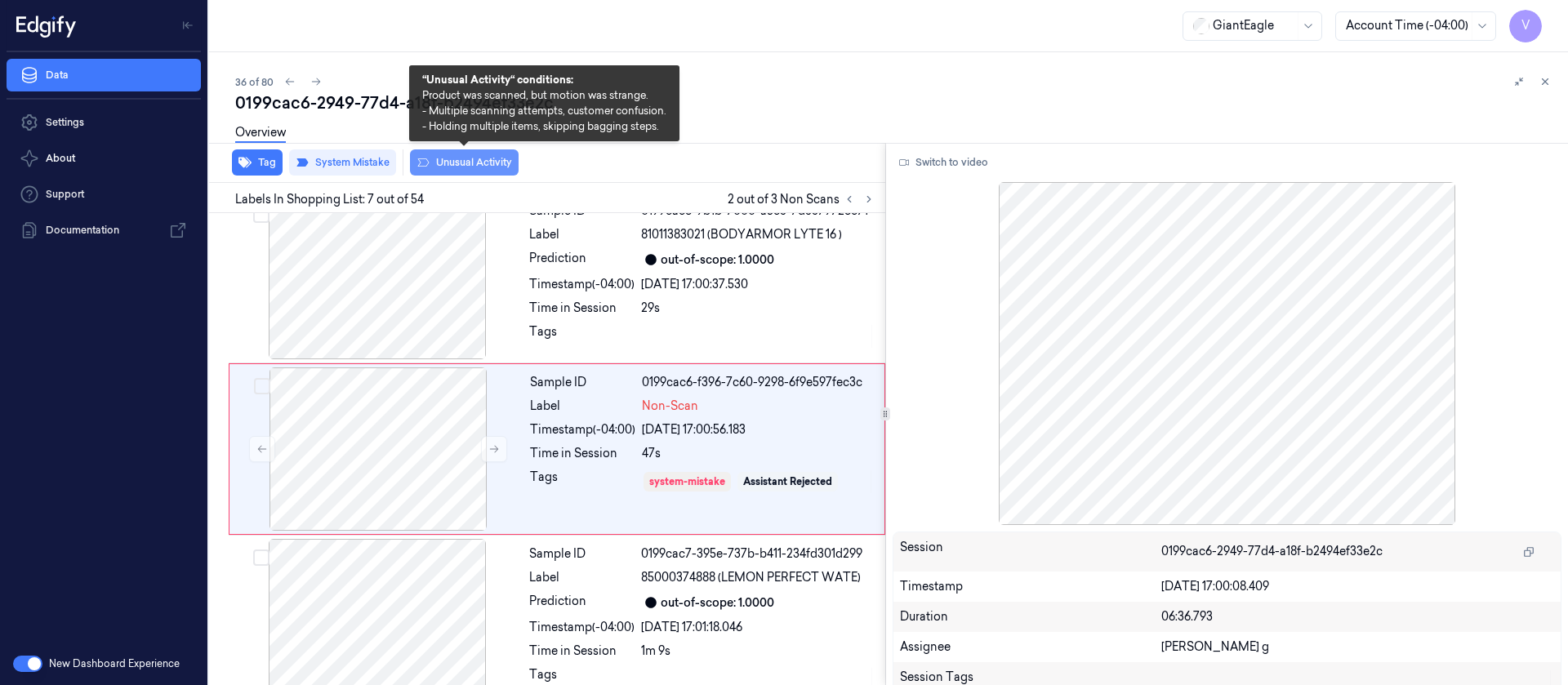
click at [483, 175] on button "Unusual Activity" at bounding box center [464, 163] width 109 height 26
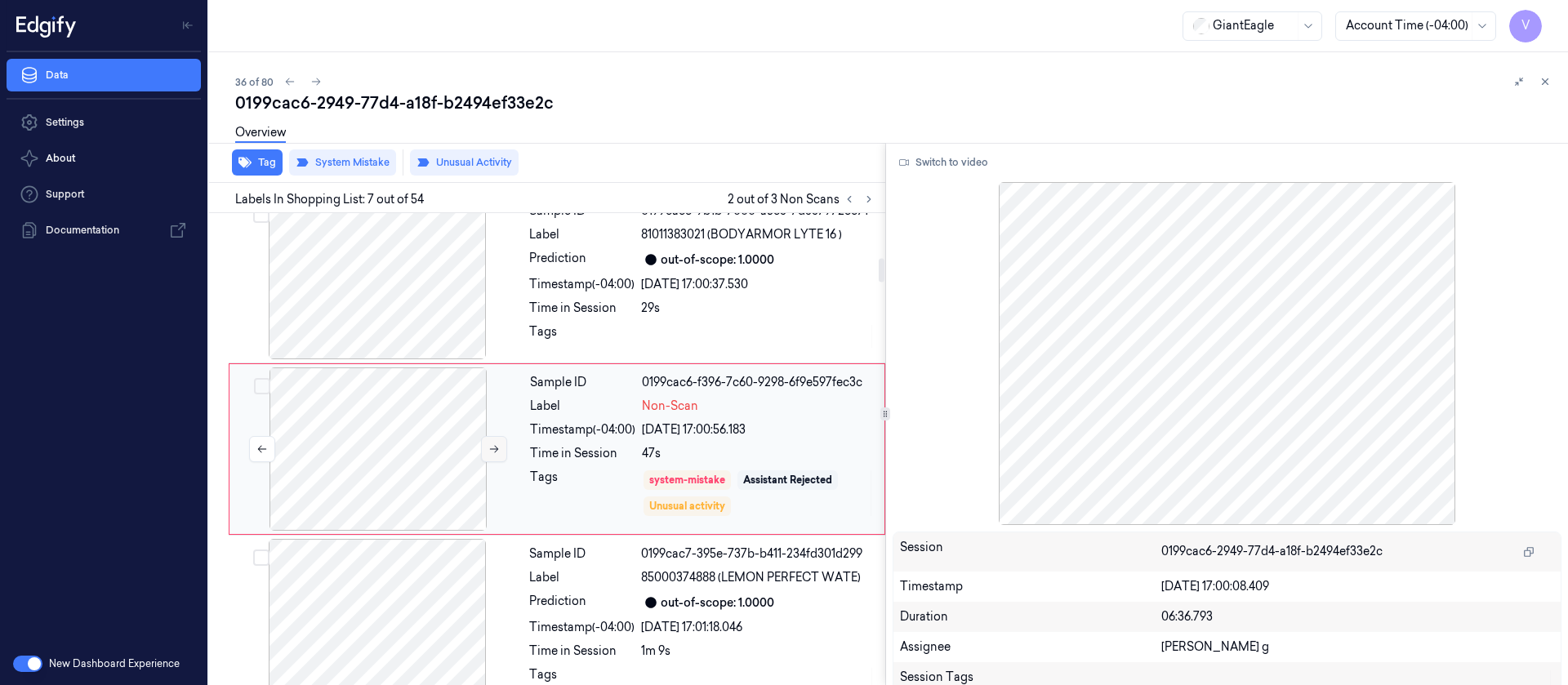
click at [498, 455] on button at bounding box center [494, 449] width 26 height 26
click at [497, 451] on icon at bounding box center [494, 449] width 11 height 11
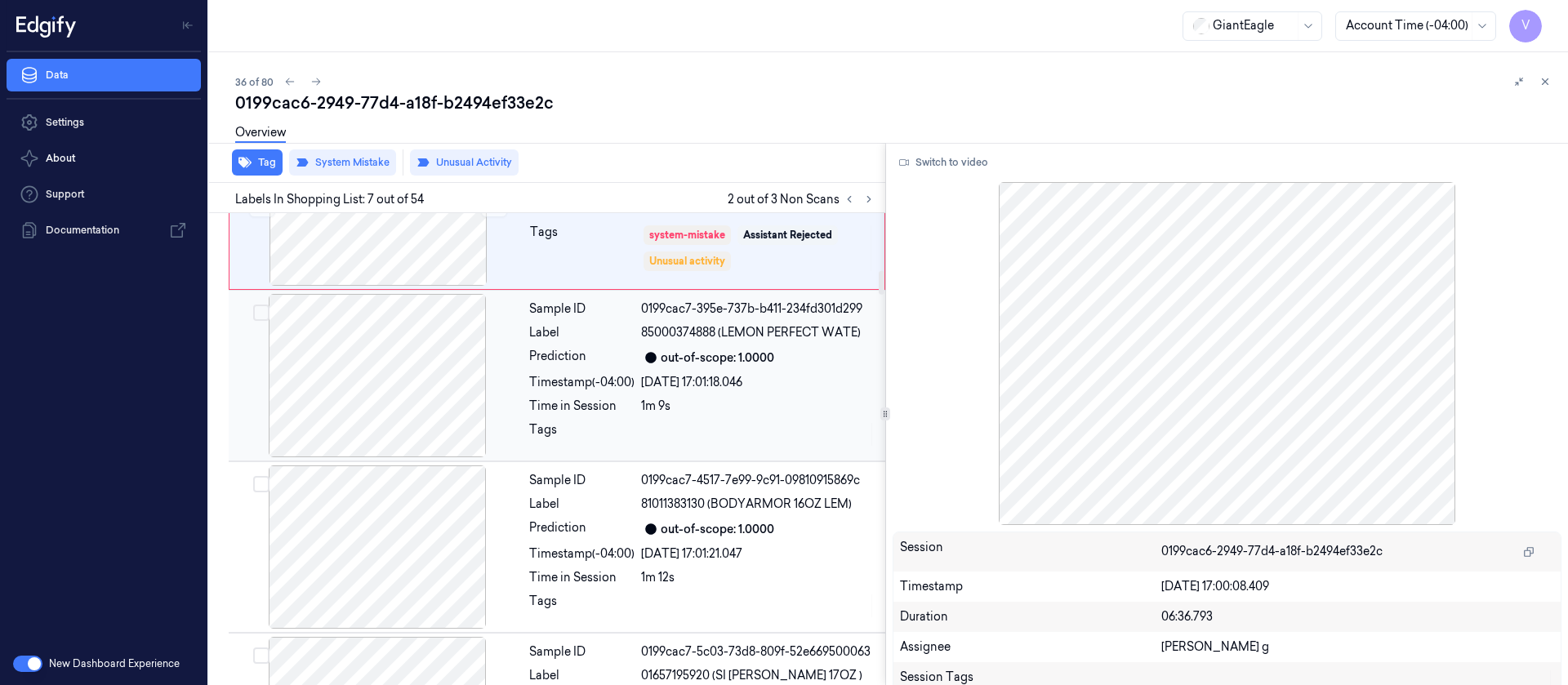
click at [382, 404] on div at bounding box center [377, 376] width 291 height 164
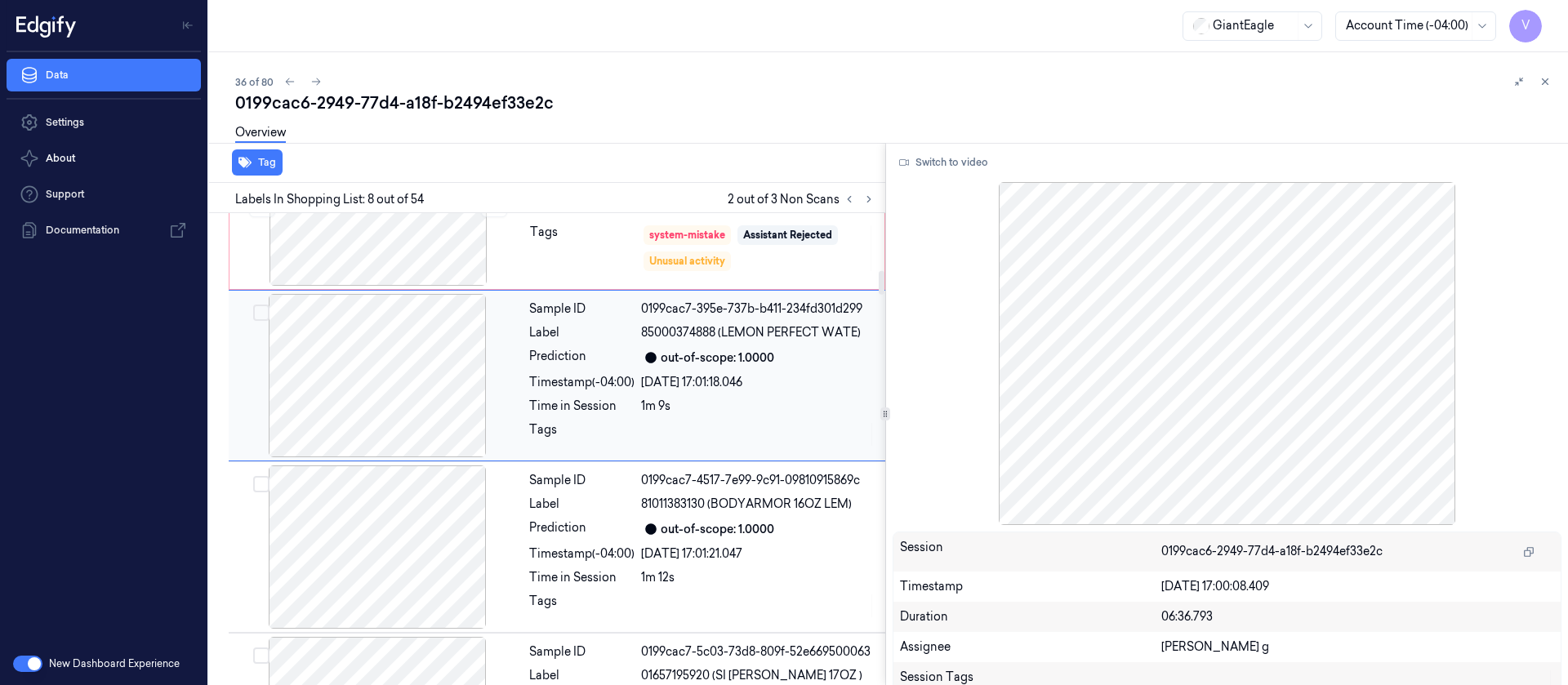
scroll to position [1049, 0]
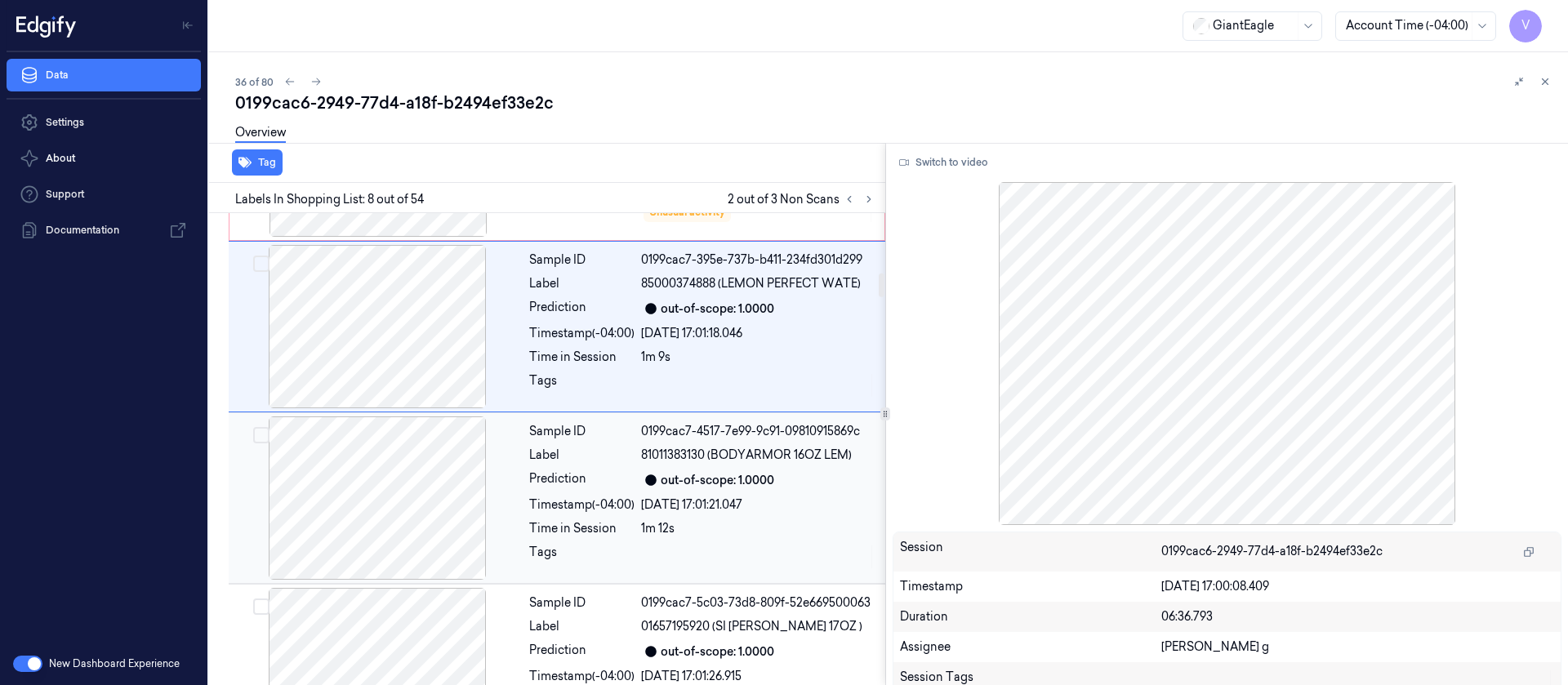
click at [398, 501] on div at bounding box center [377, 498] width 291 height 164
click at [396, 497] on div at bounding box center [377, 498] width 291 height 164
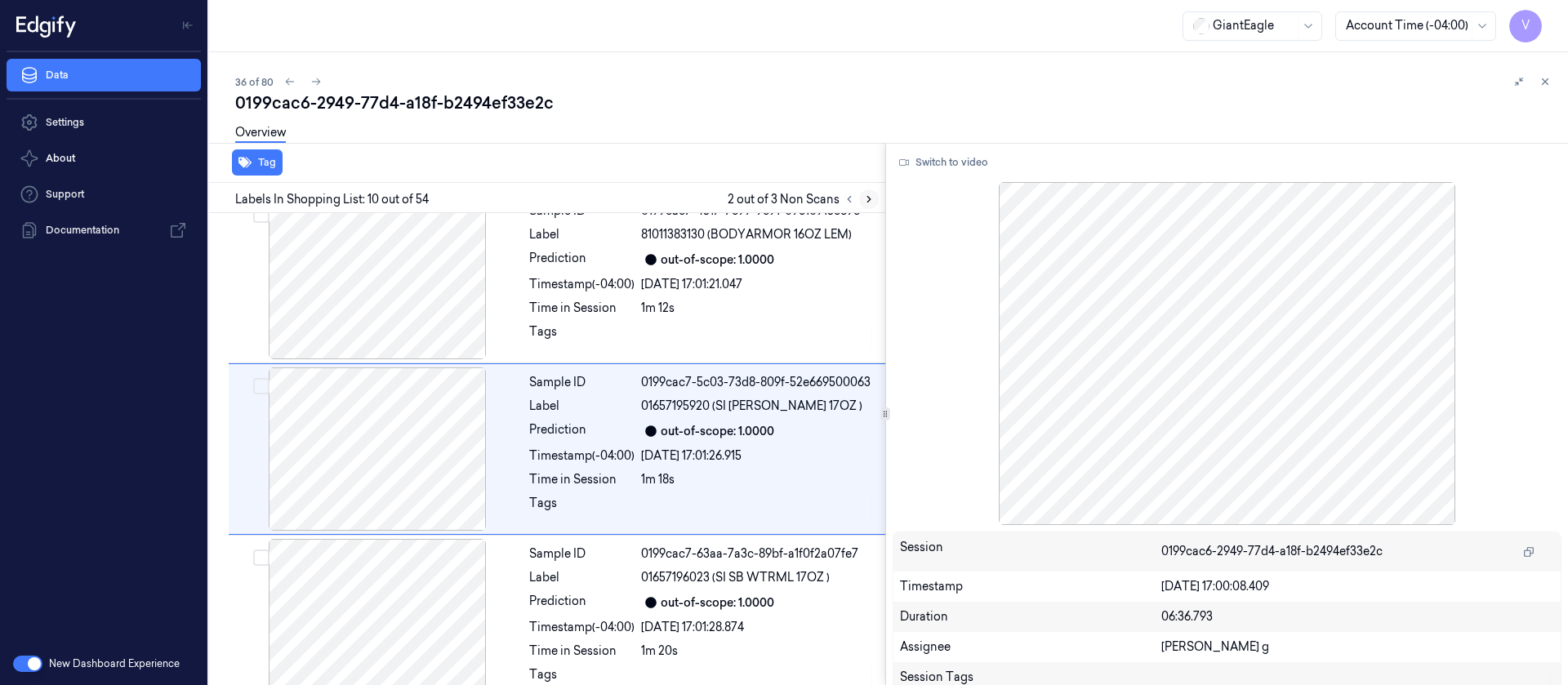
click at [867, 206] on button at bounding box center [869, 199] width 20 height 20
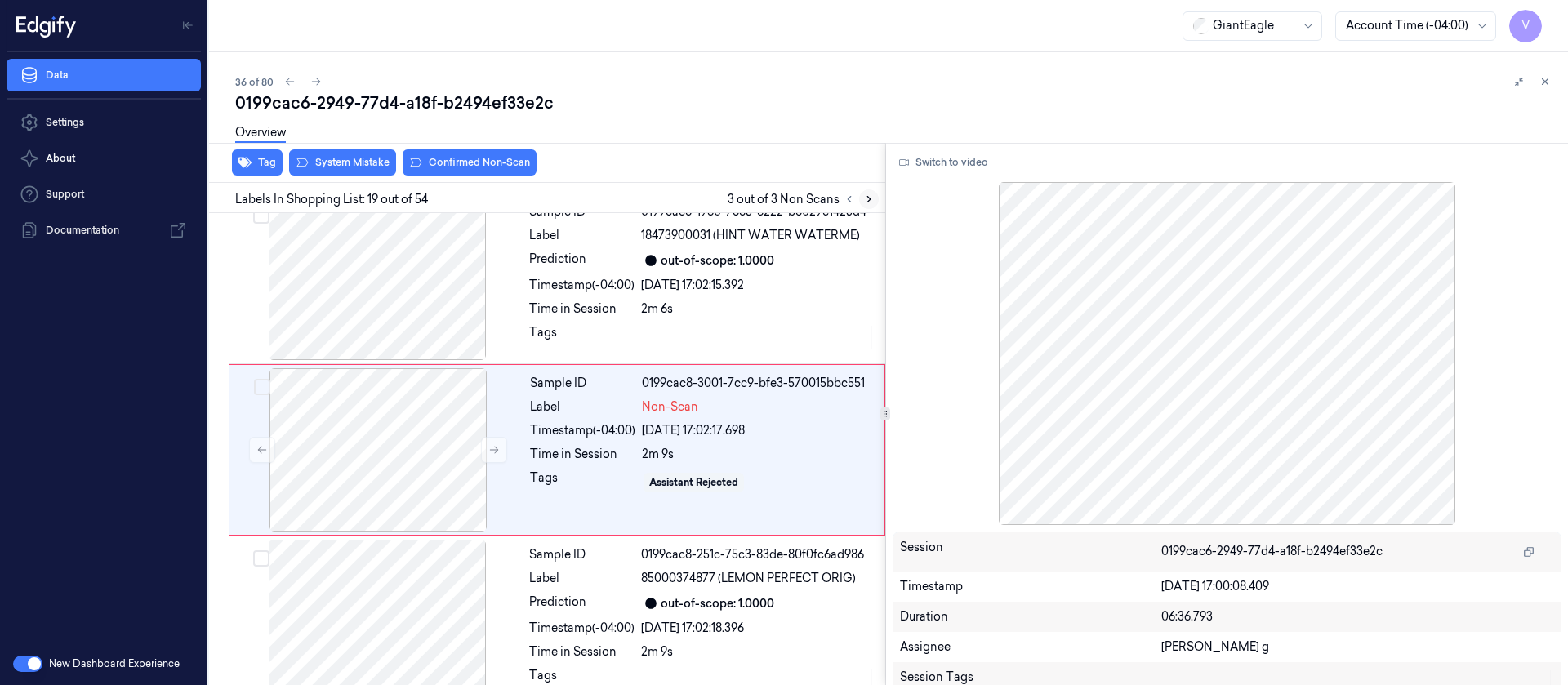
scroll to position [2935, 0]
click at [637, 222] on div "Sample ID 0199cac8-1960-7885-8222-b8029e1425d4 Label 18473900031 (HINT WATER WA…" at bounding box center [702, 277] width 360 height 164
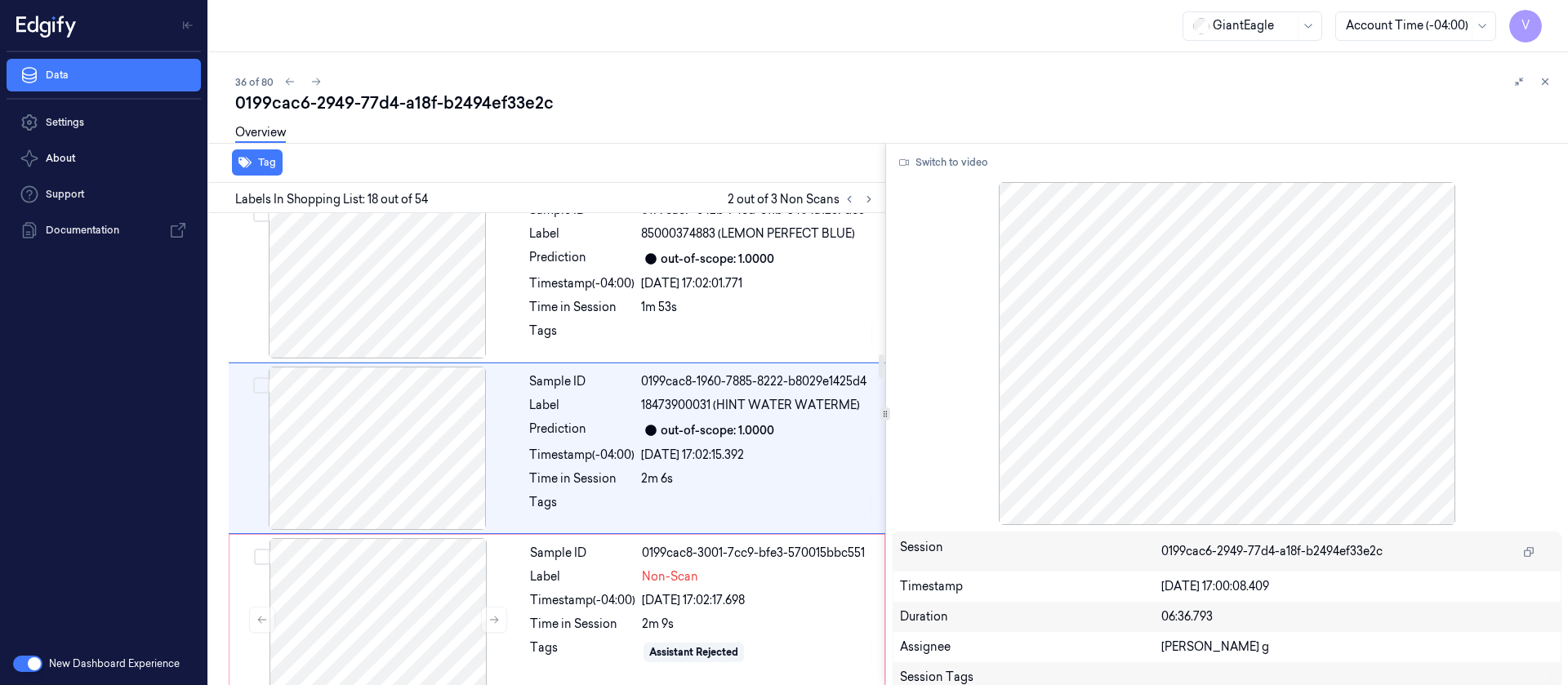
scroll to position [2764, 0]
click at [465, 597] on div at bounding box center [378, 620] width 291 height 164
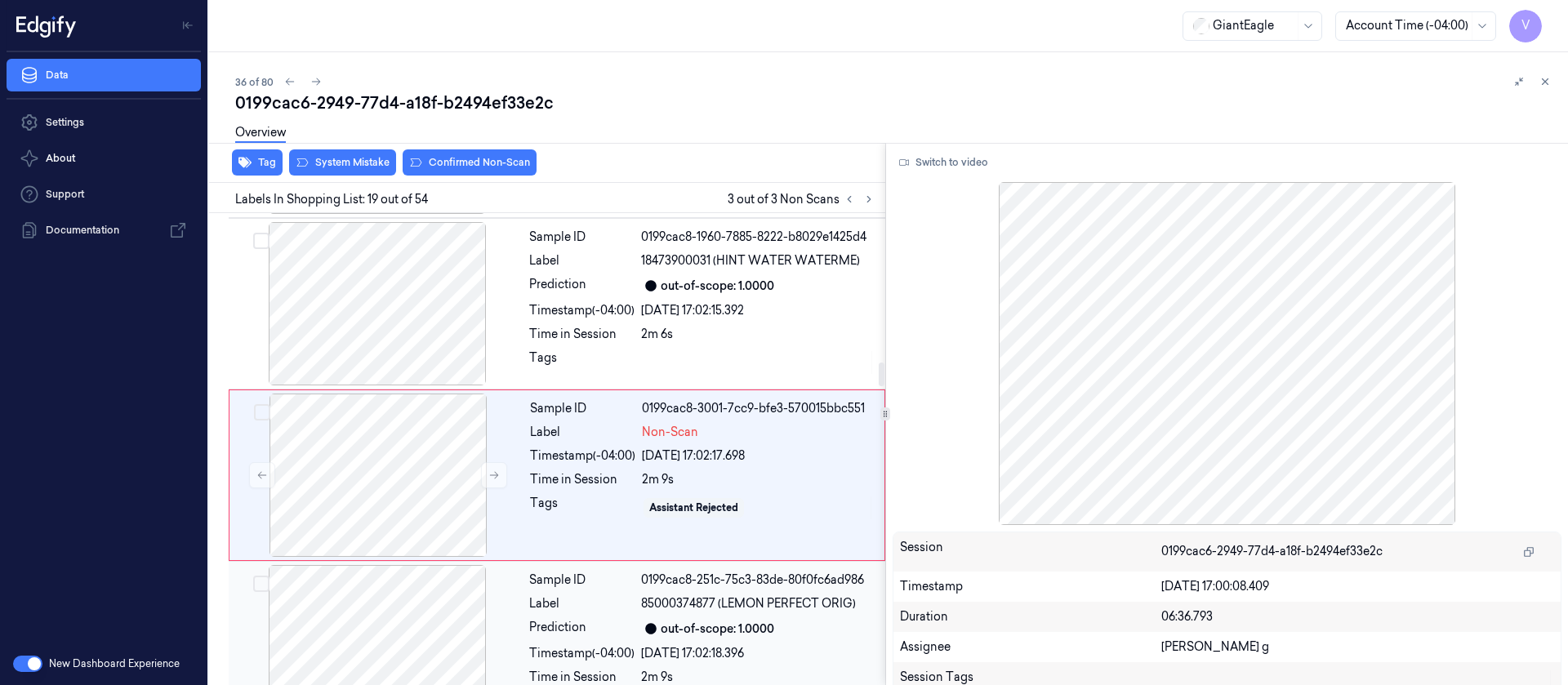
scroll to position [2935, 0]
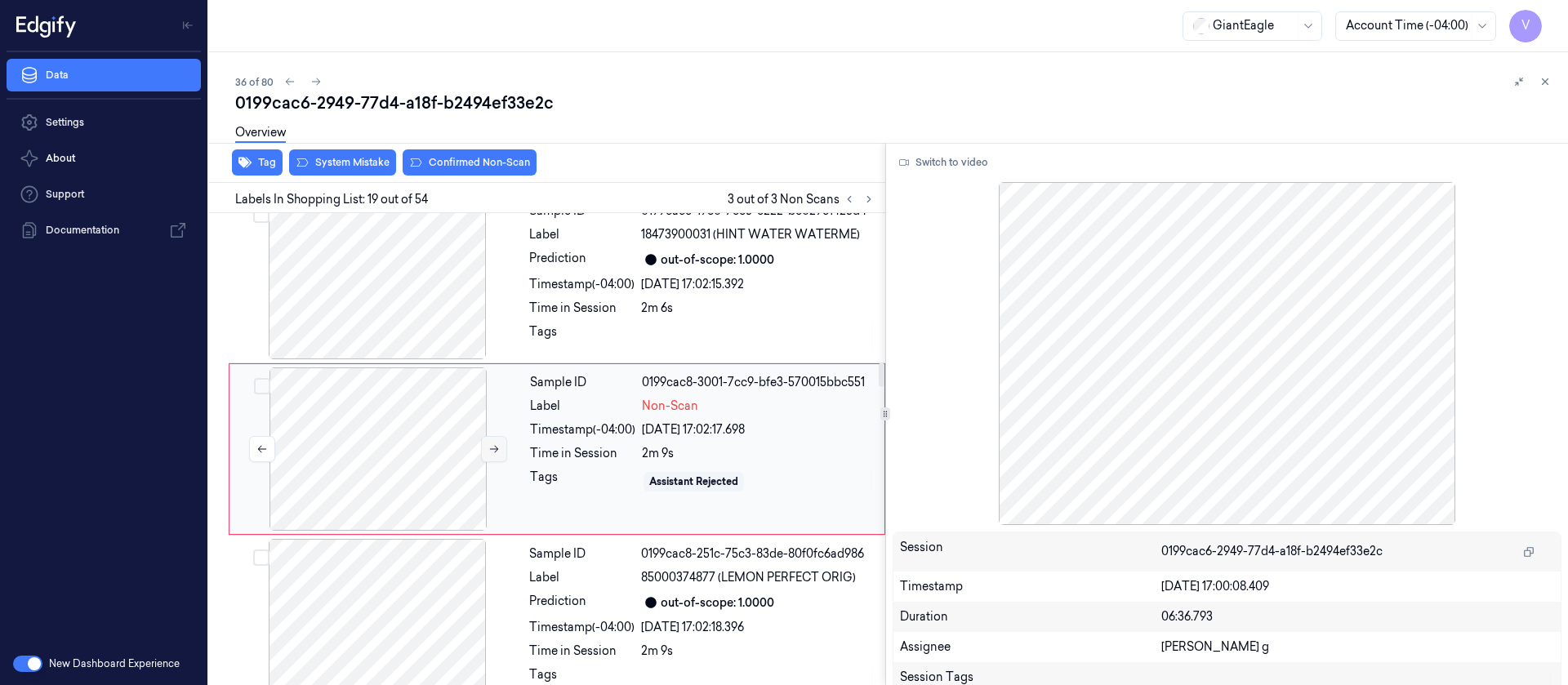
click at [492, 449] on icon at bounding box center [494, 449] width 11 height 11
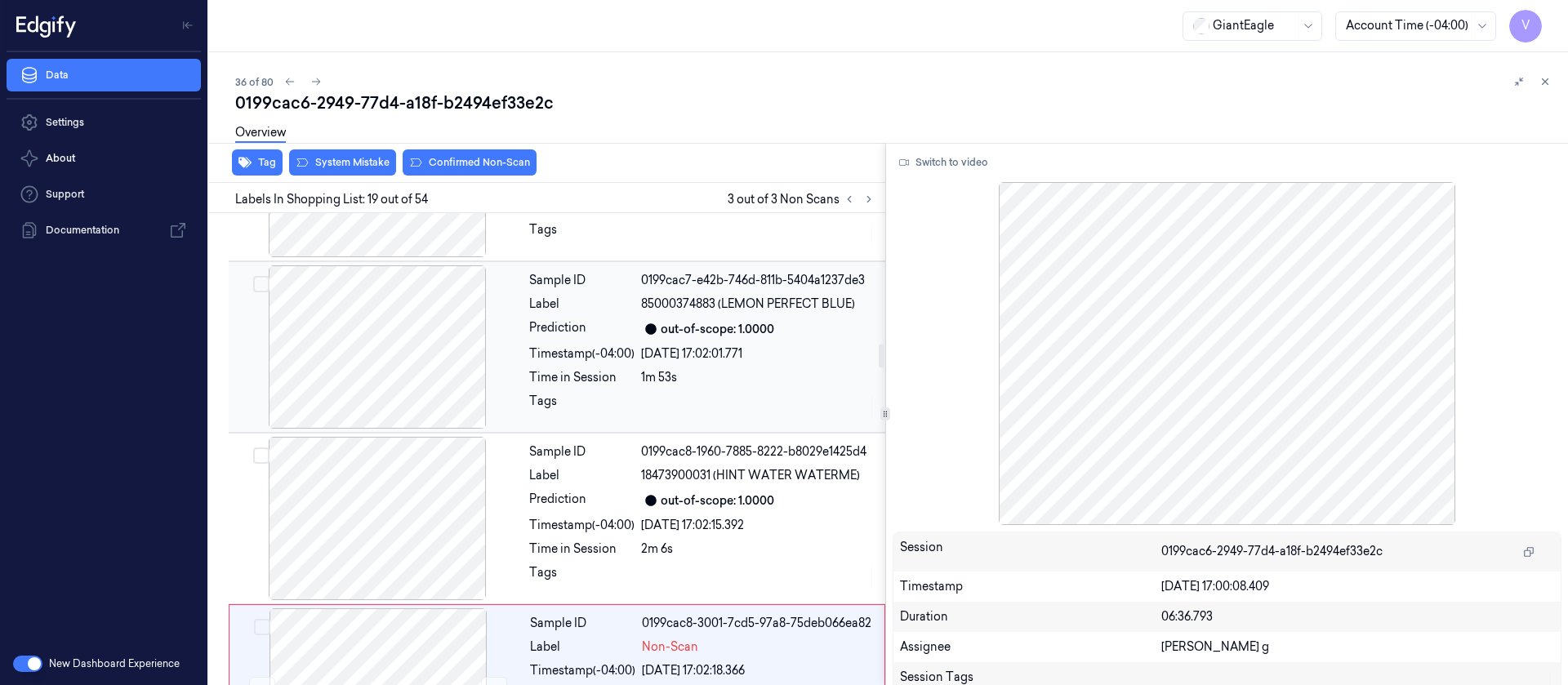
scroll to position [2568, 0]
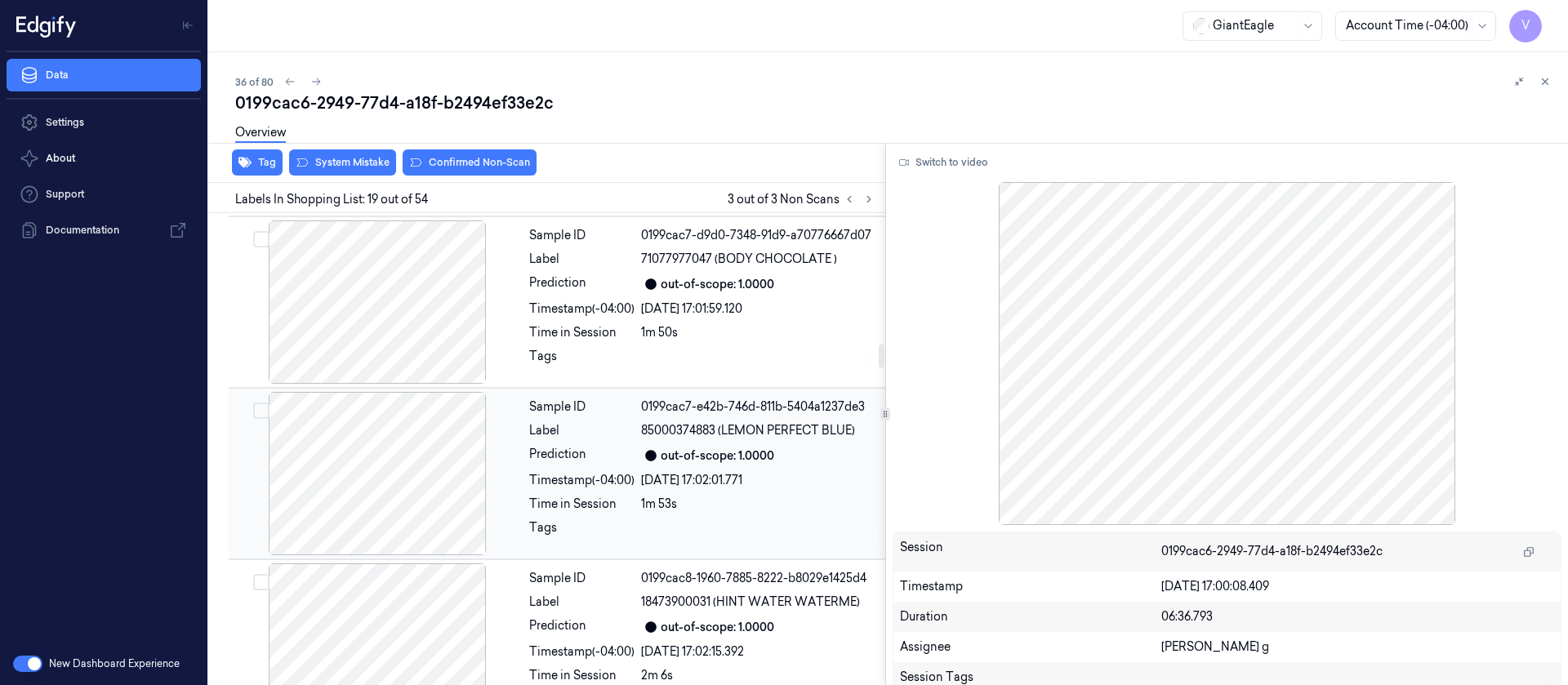
click at [413, 450] on div at bounding box center [377, 473] width 291 height 164
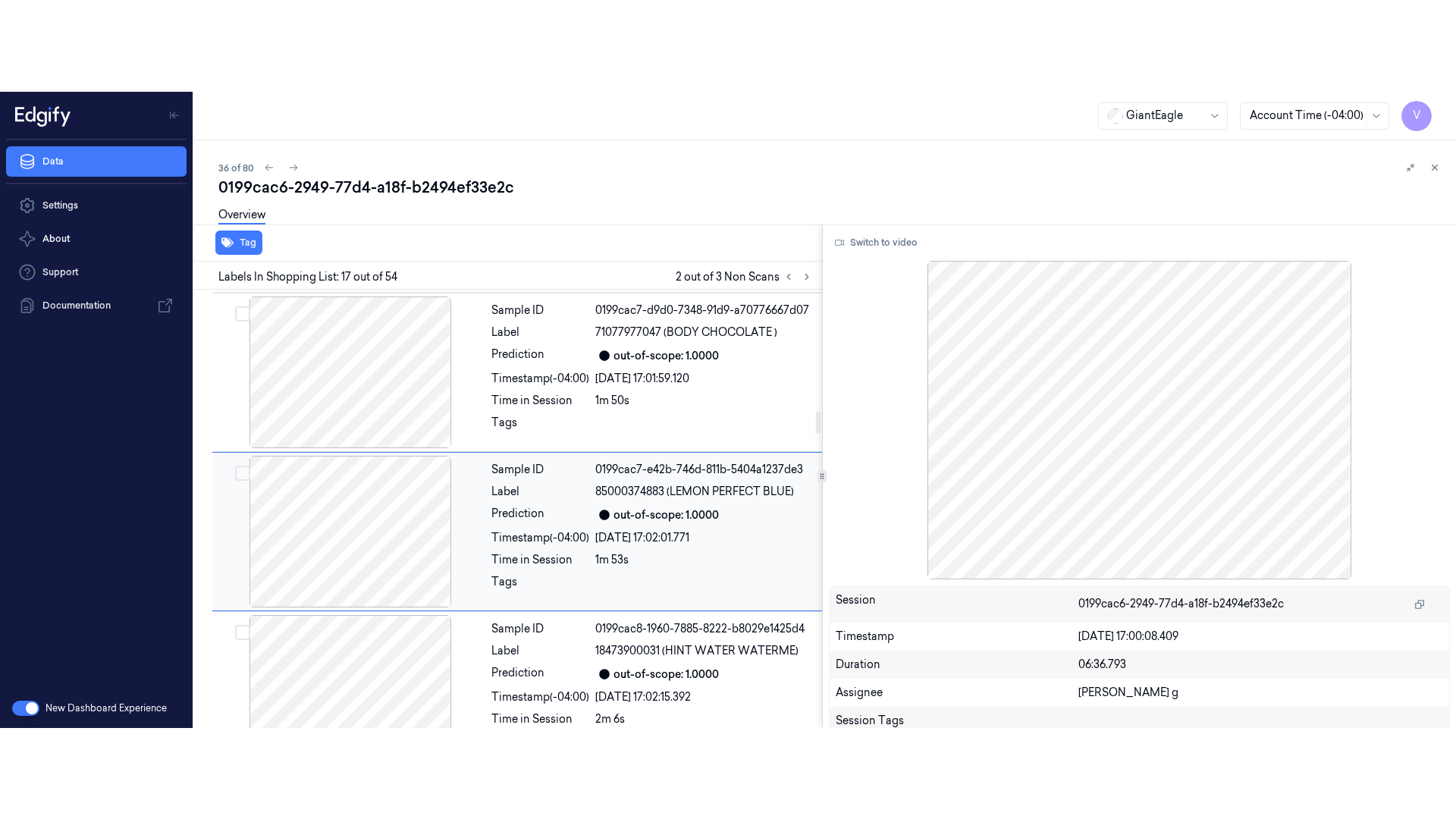
scroll to position [2408, 0]
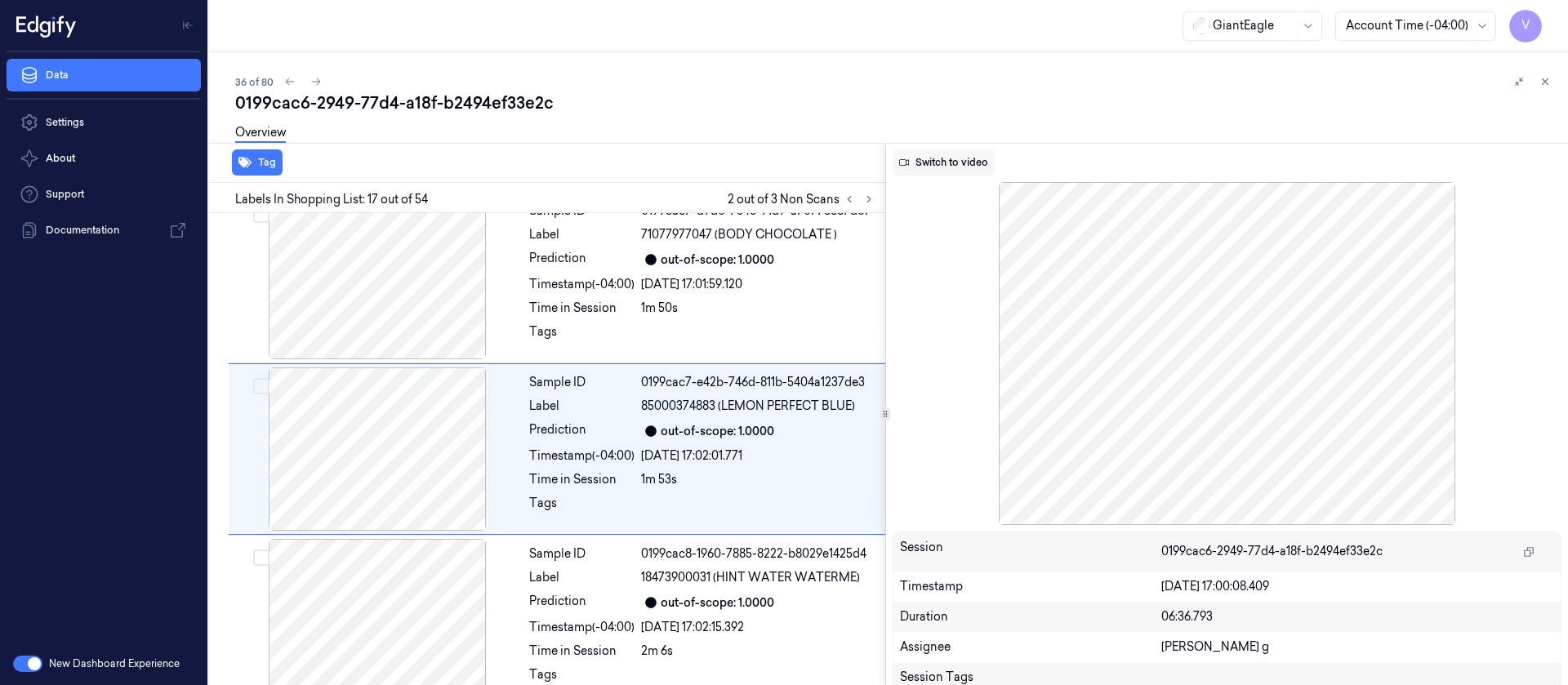
click at [960, 159] on button "Switch to video" at bounding box center [943, 163] width 102 height 26
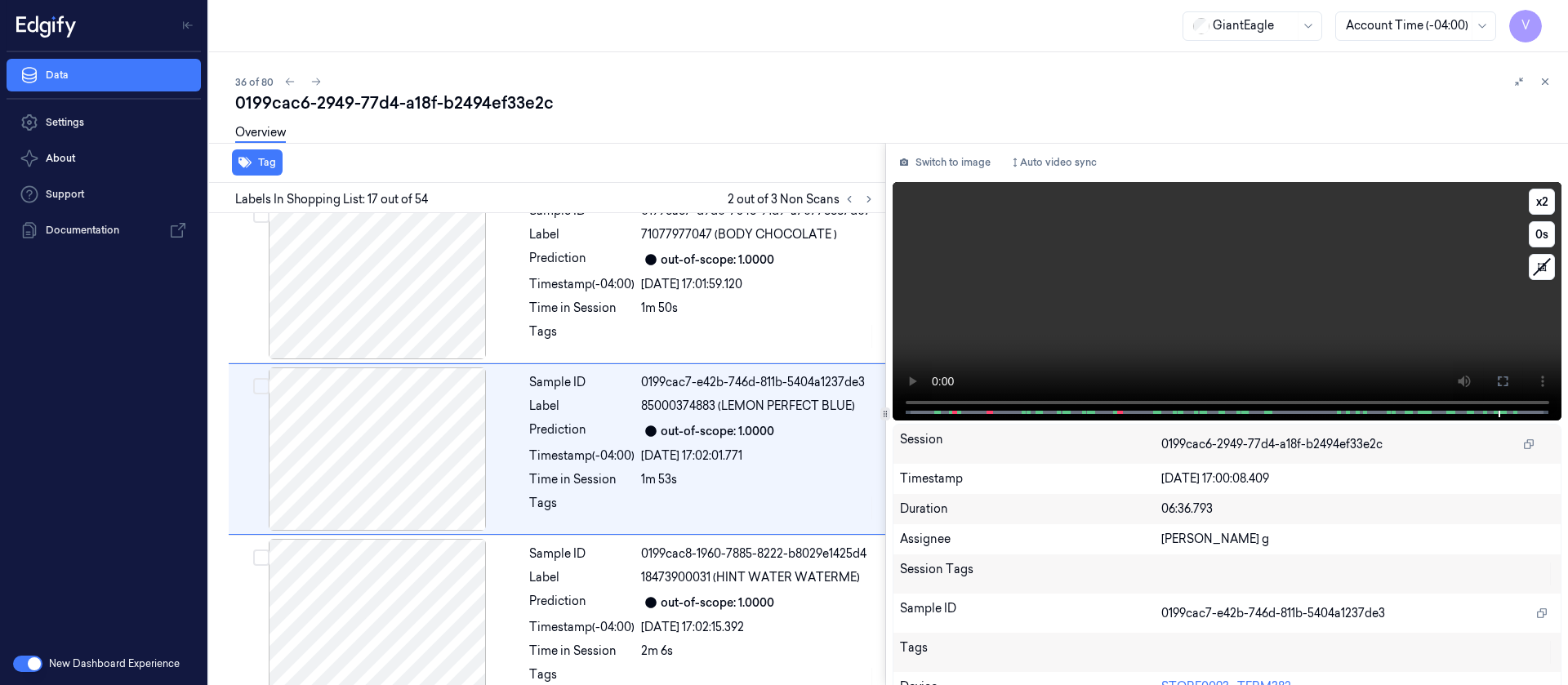
click at [1500, 356] on video at bounding box center [1227, 301] width 670 height 238
click at [1185, 327] on video at bounding box center [1227, 301] width 670 height 238
click at [1498, 379] on icon at bounding box center [1503, 381] width 13 height 13
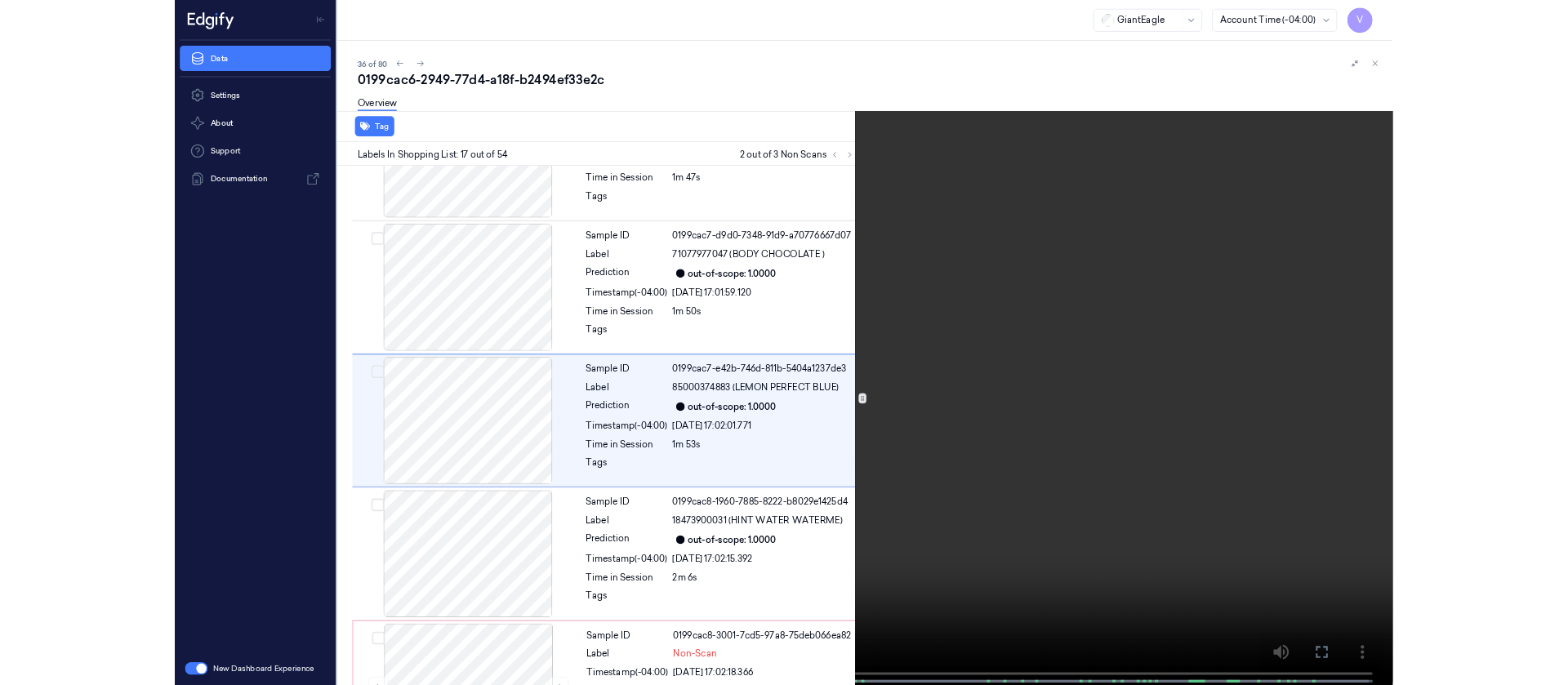
scroll to position [2494, 0]
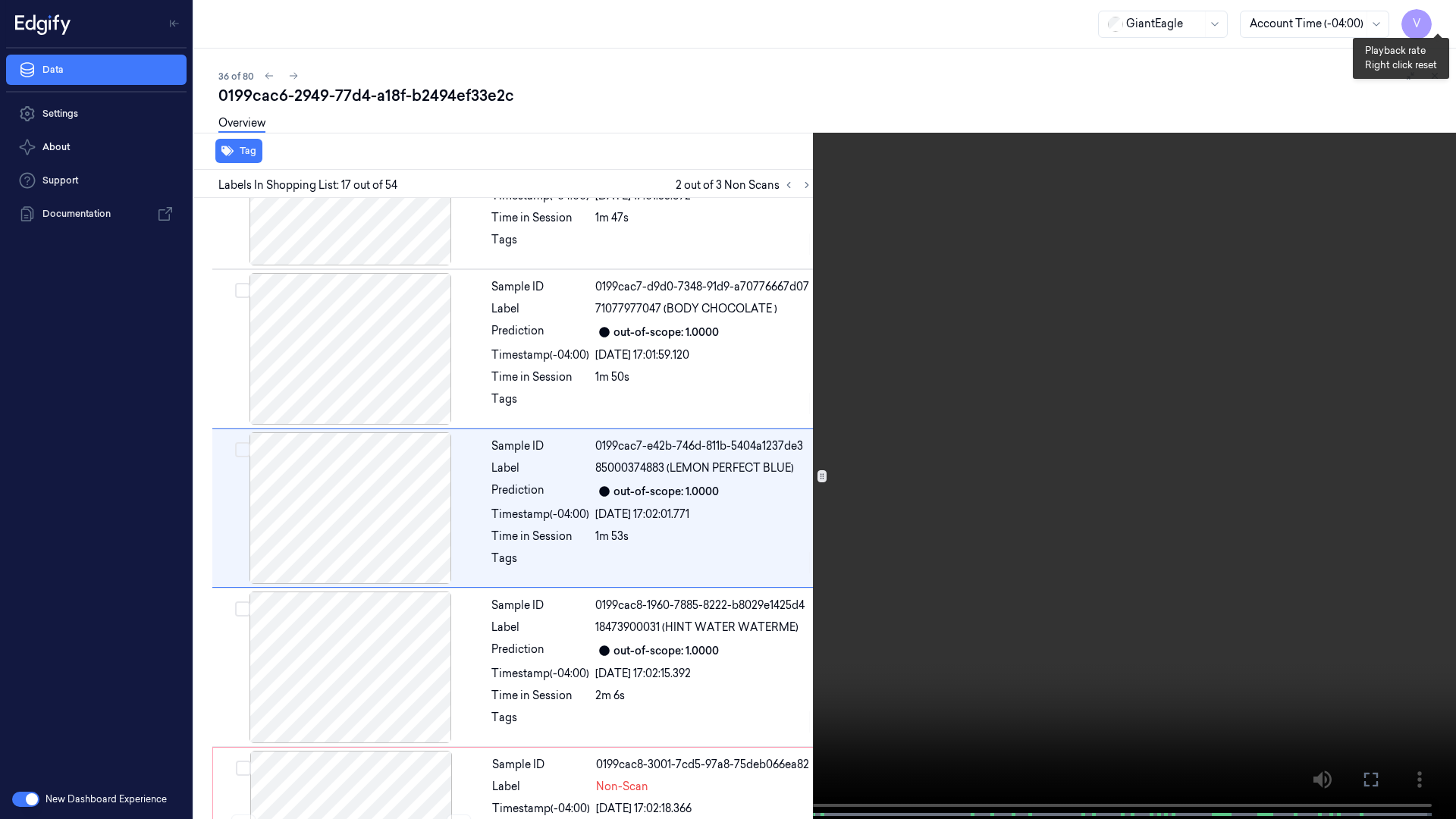
click at [1439, 19] on button "x 2" at bounding box center [1438, 18] width 25 height 25
click at [0, 0] on icon at bounding box center [0, 0] width 0 height 0
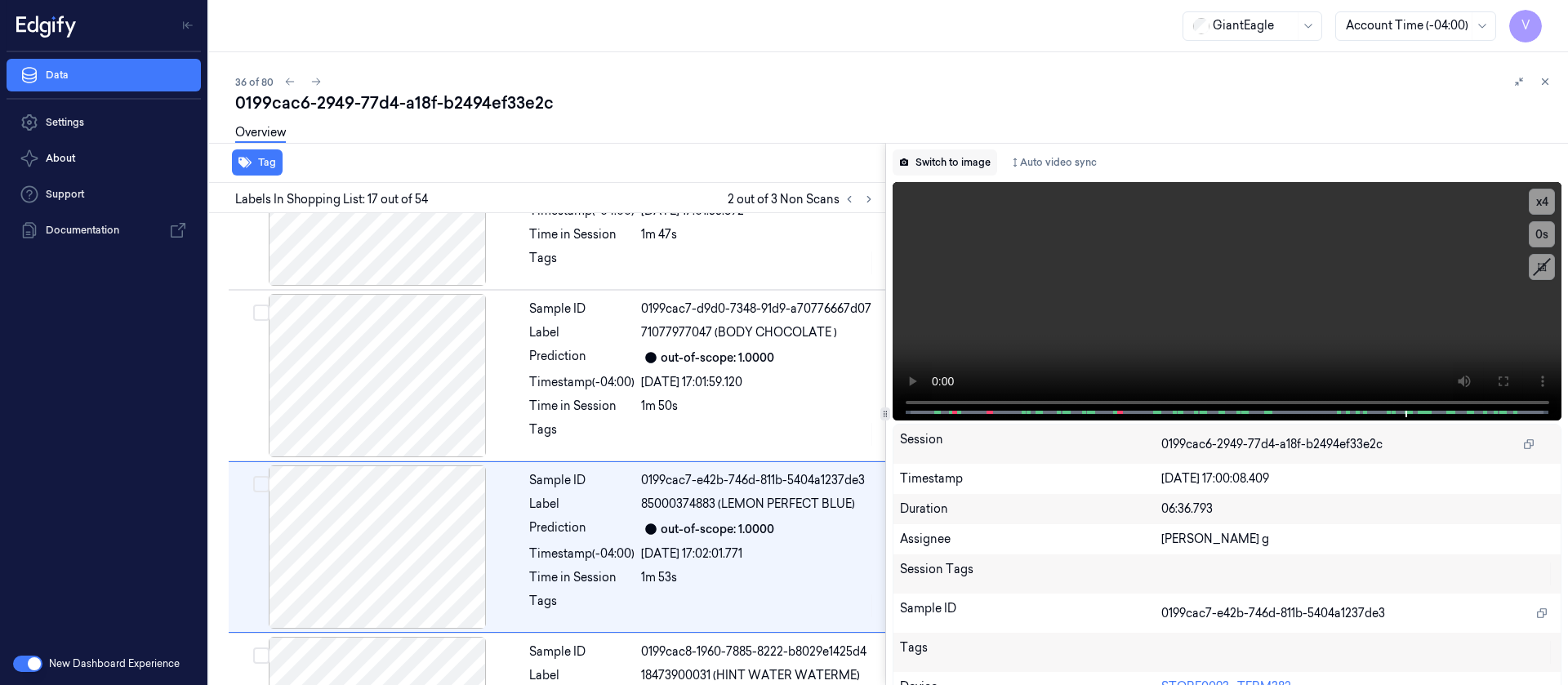
click at [949, 174] on button "Switch to image" at bounding box center [944, 163] width 104 height 26
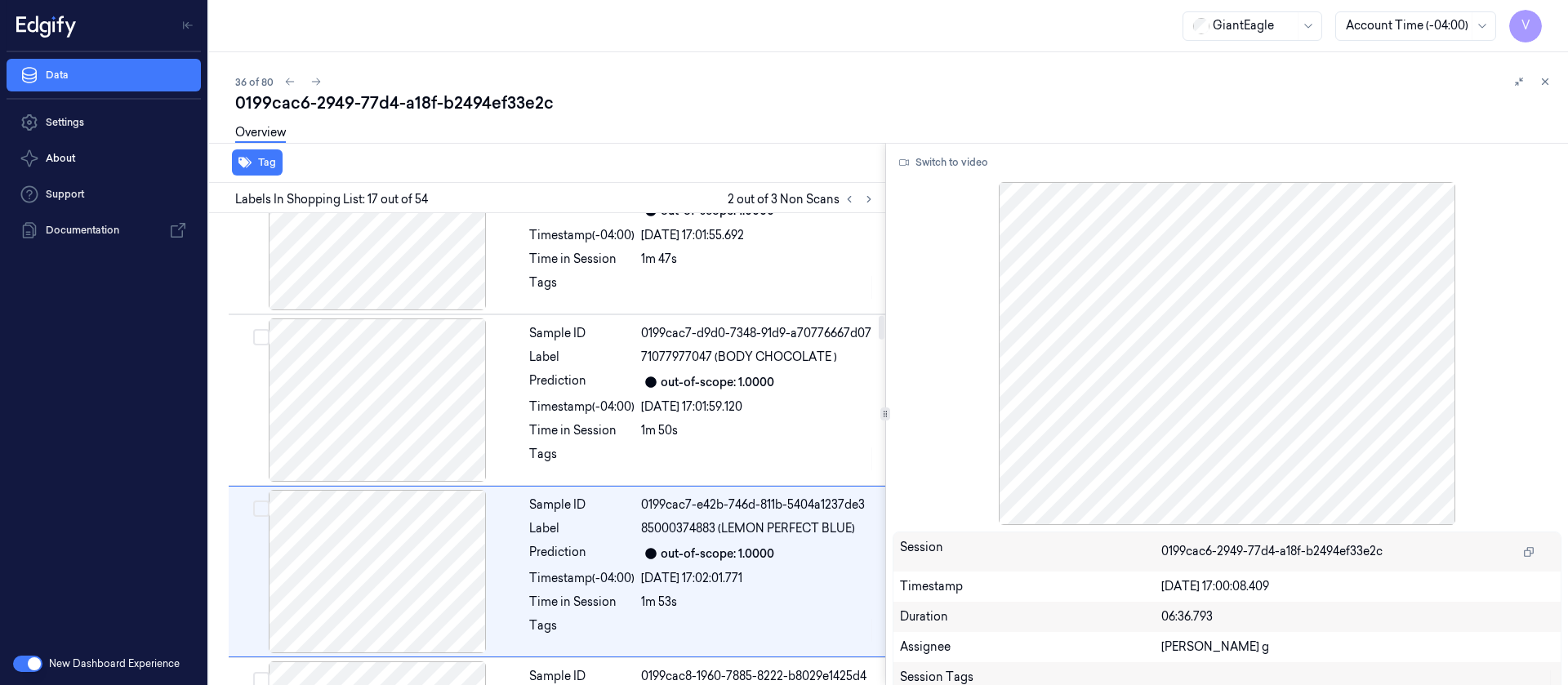
scroll to position [1857, 0]
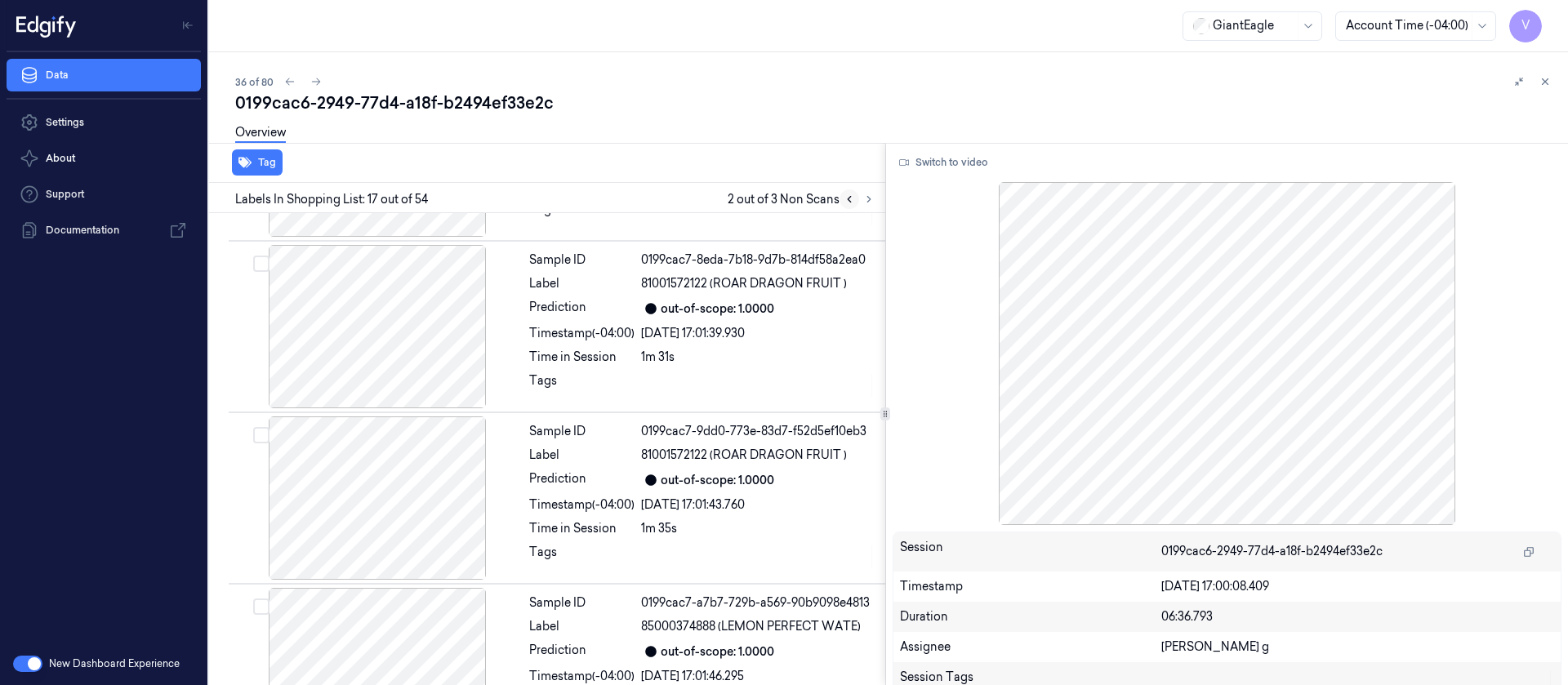
click at [854, 200] on button at bounding box center [849, 199] width 20 height 20
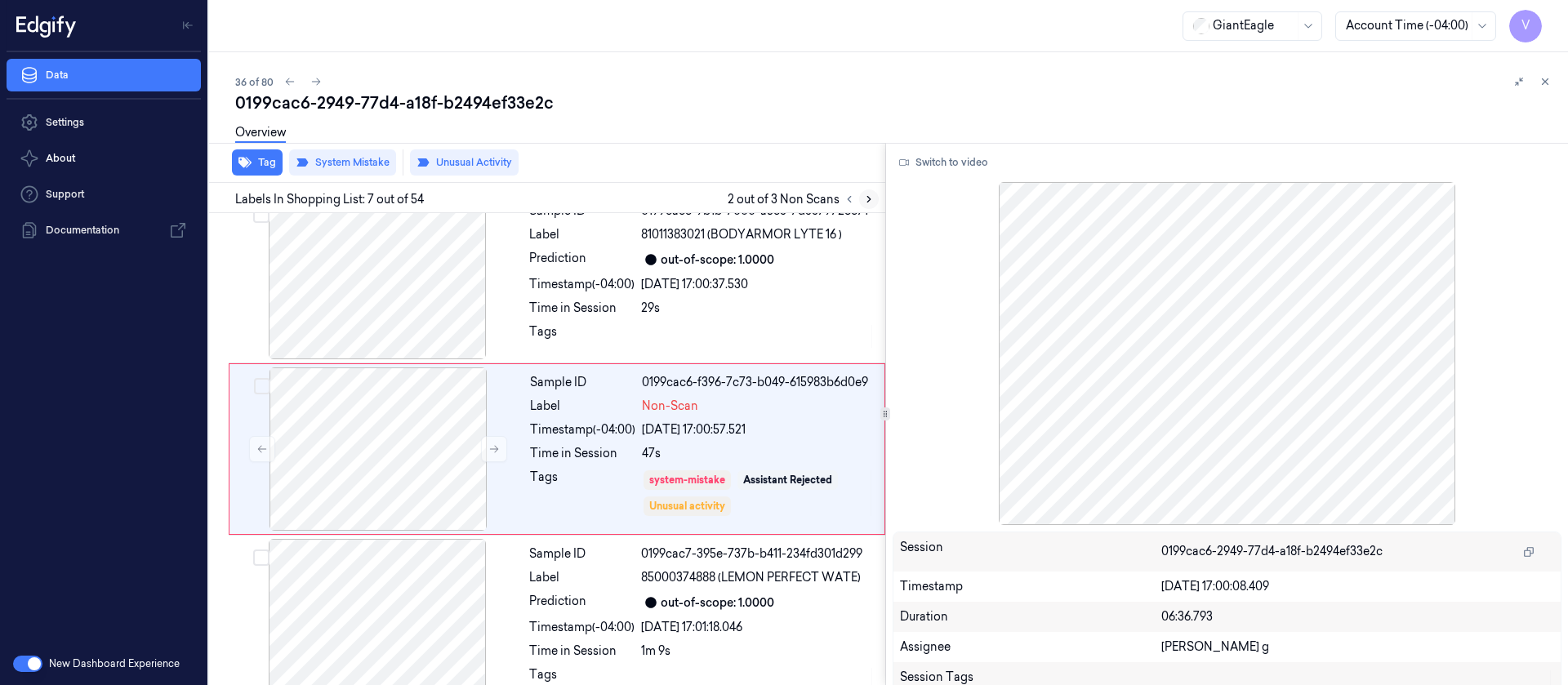
click at [870, 201] on icon at bounding box center [869, 200] width 11 height 11
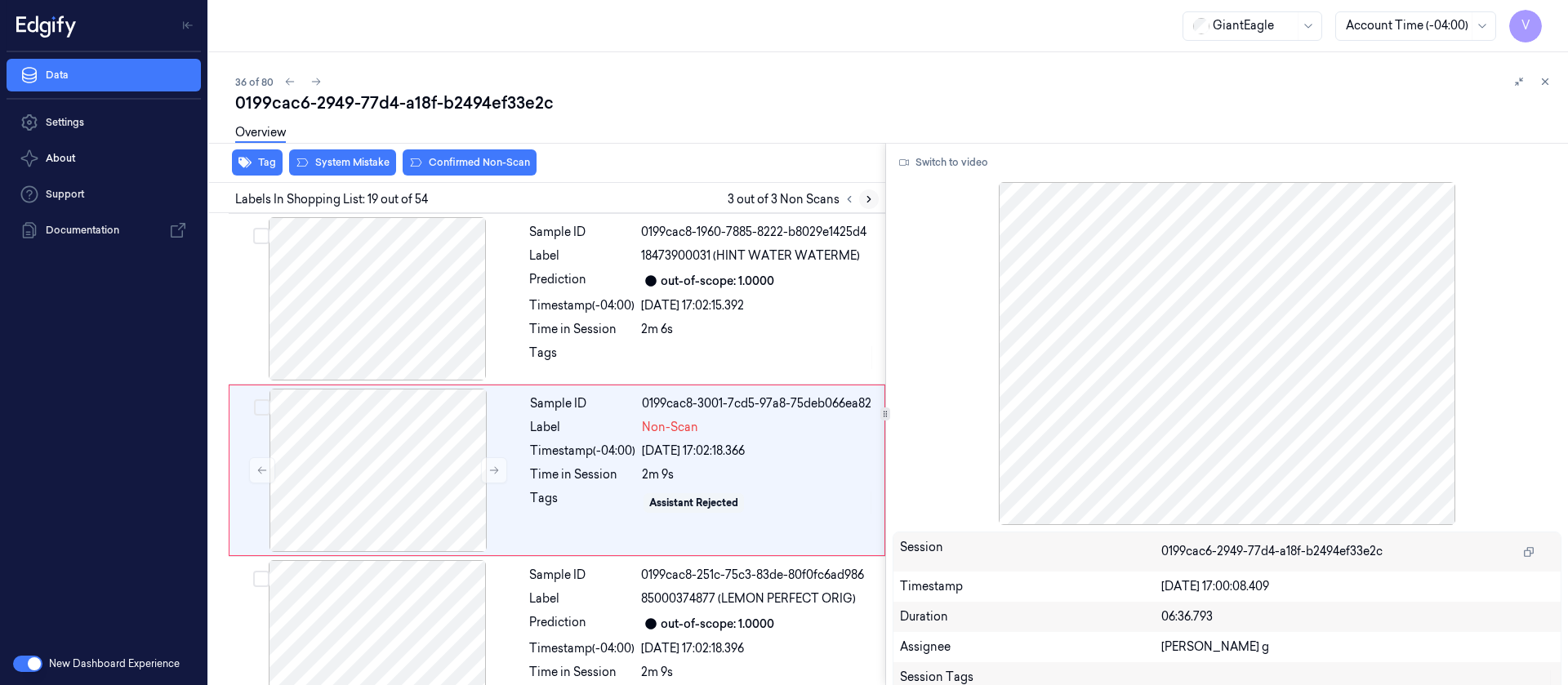
scroll to position [2935, 0]
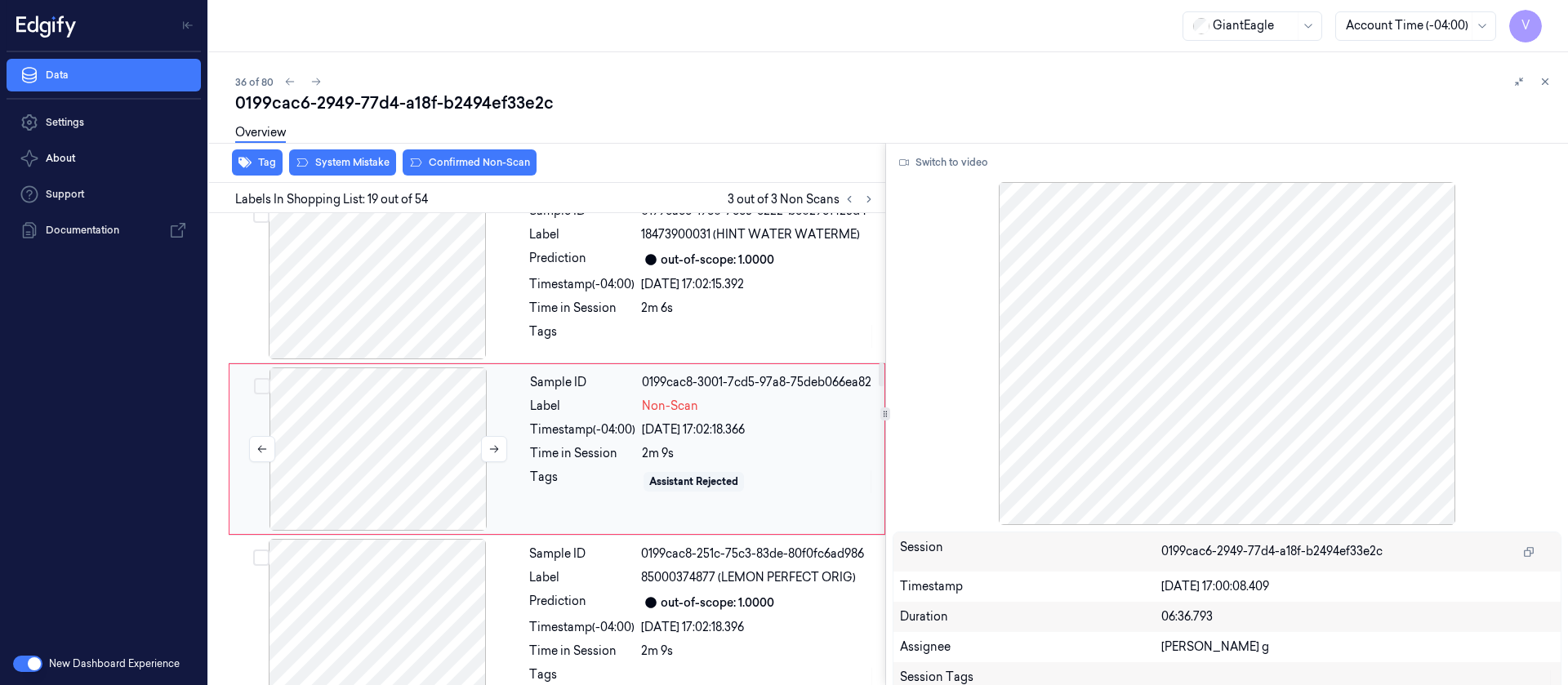
click at [338, 449] on div at bounding box center [378, 448] width 291 height 164
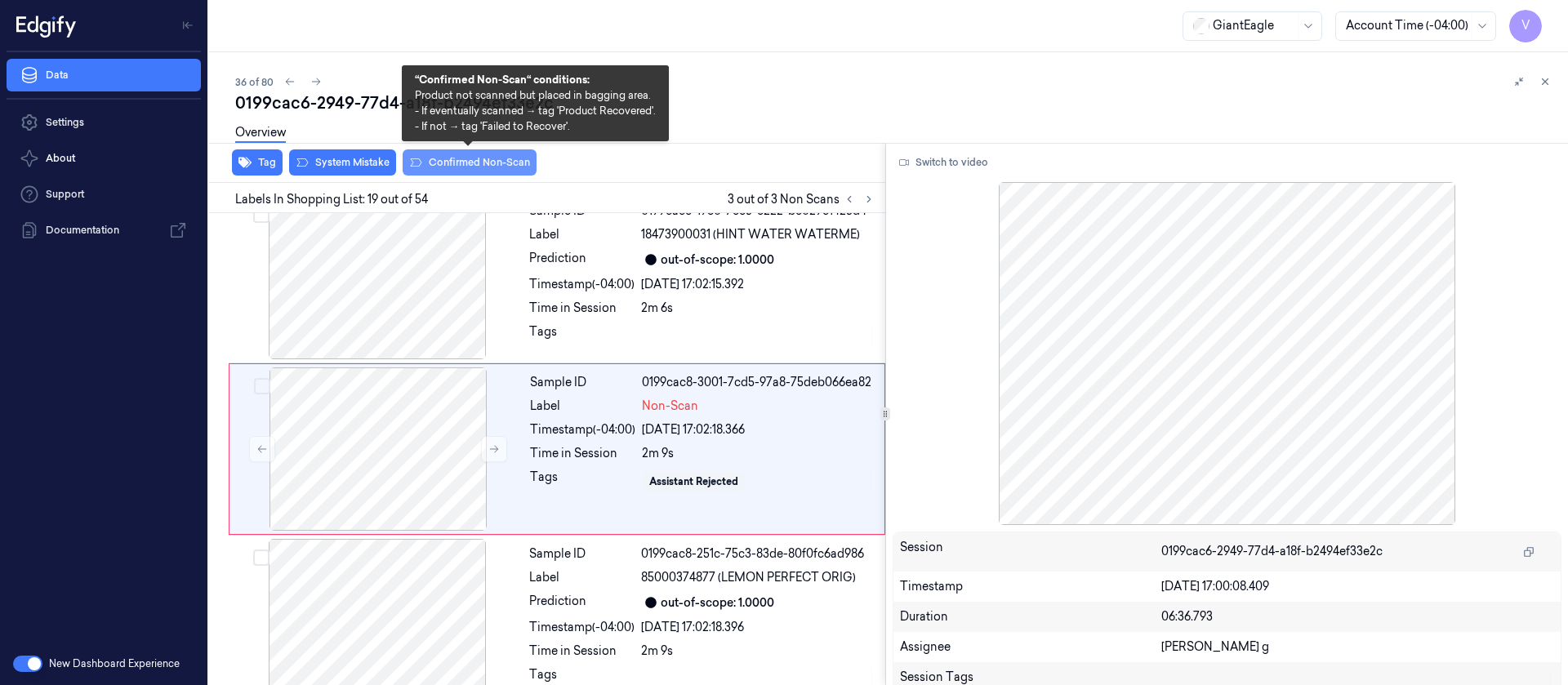
click at [449, 162] on button "Confirmed Non-Scan" at bounding box center [469, 163] width 134 height 26
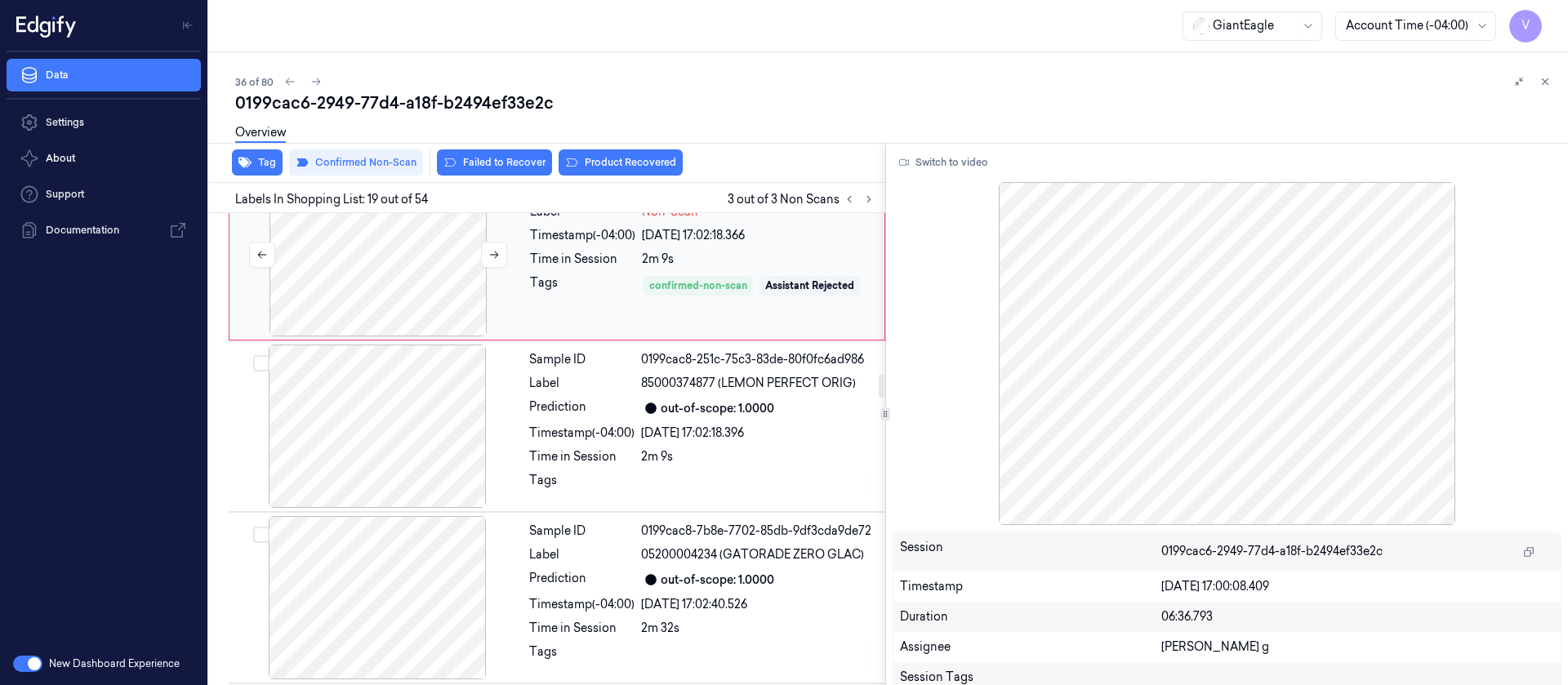
scroll to position [3180, 0]
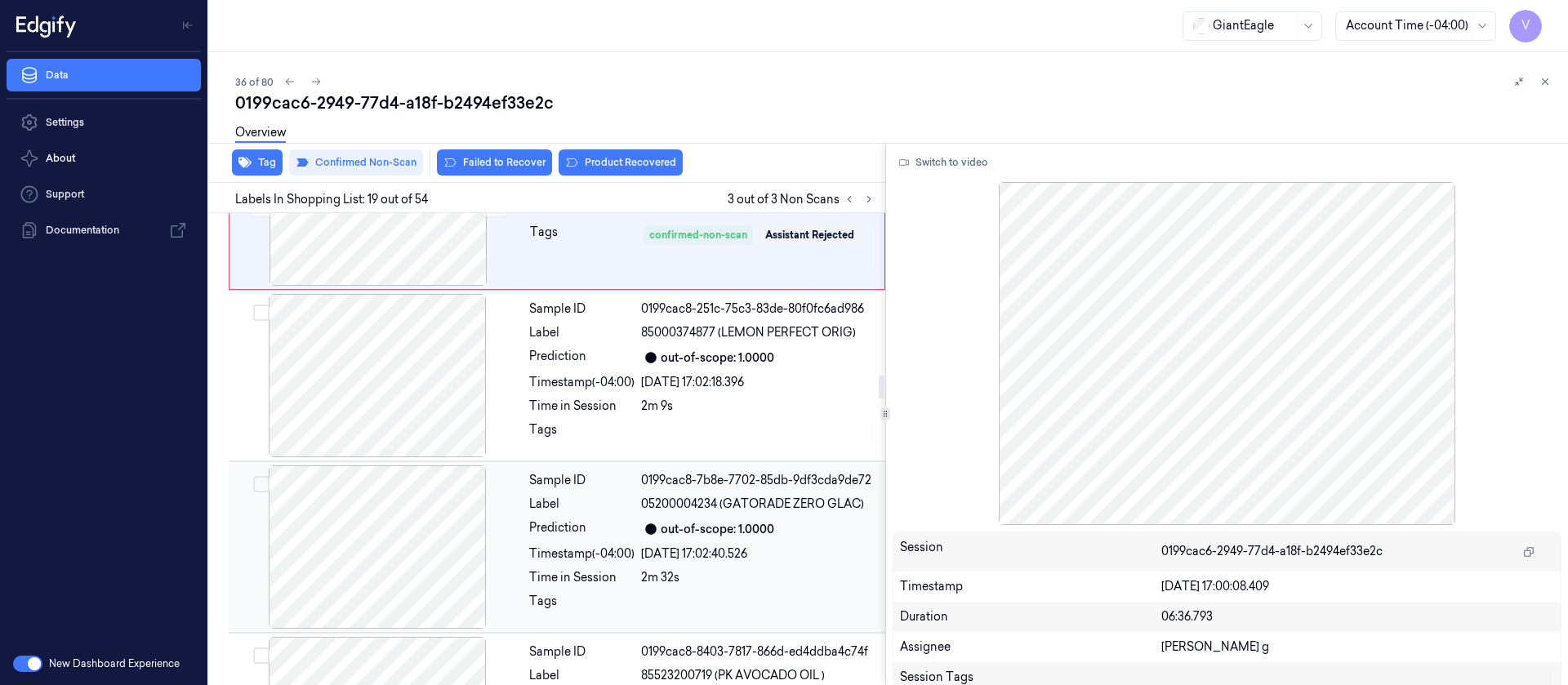
click at [449, 556] on div at bounding box center [377, 547] width 291 height 164
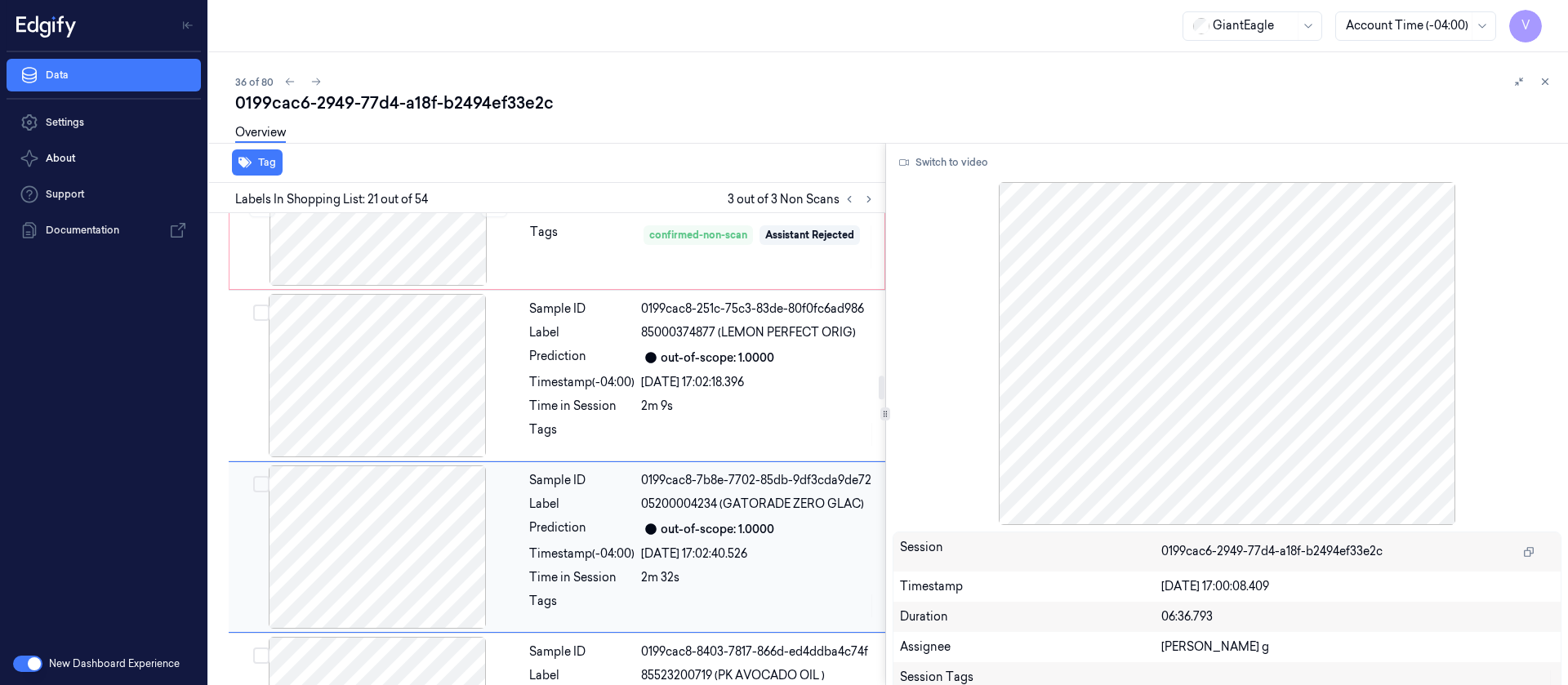
scroll to position [3277, 0]
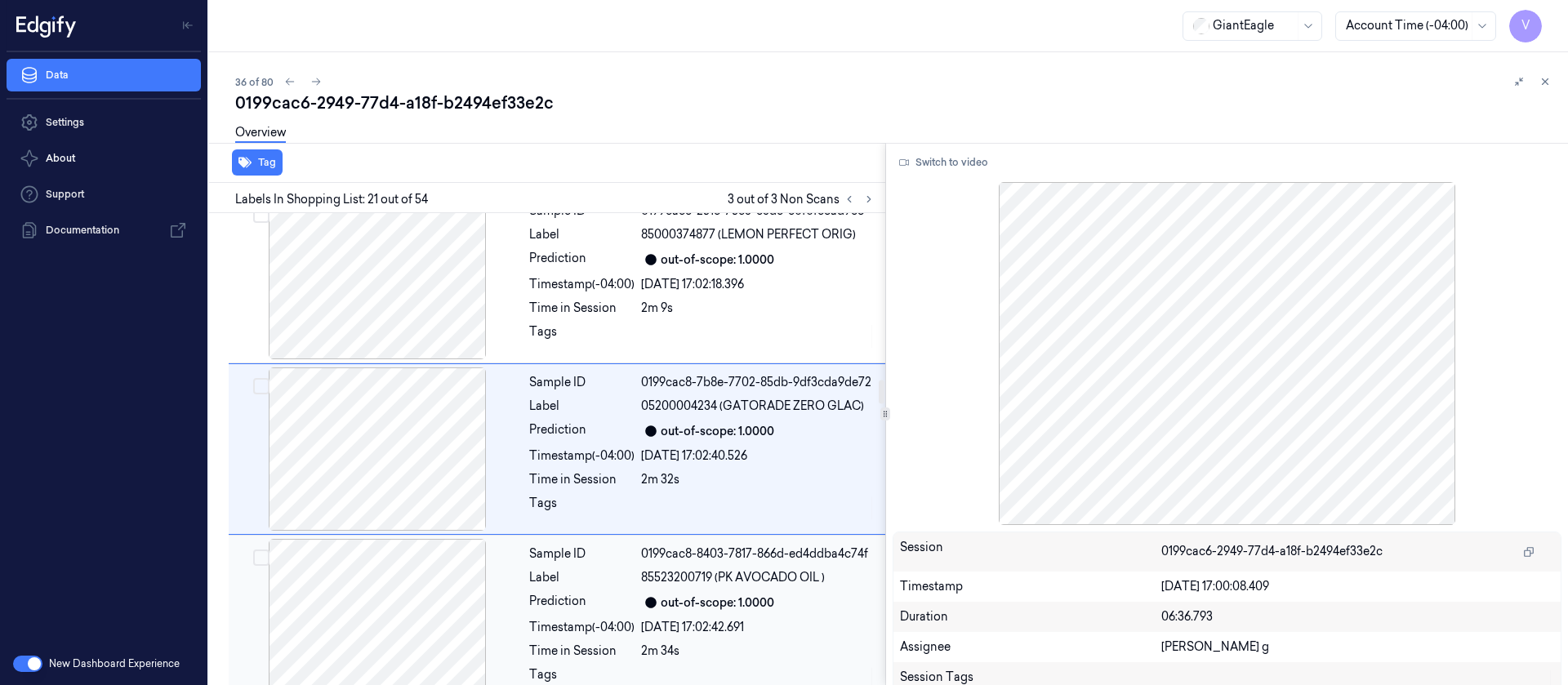
click at [379, 627] on div at bounding box center [377, 620] width 291 height 164
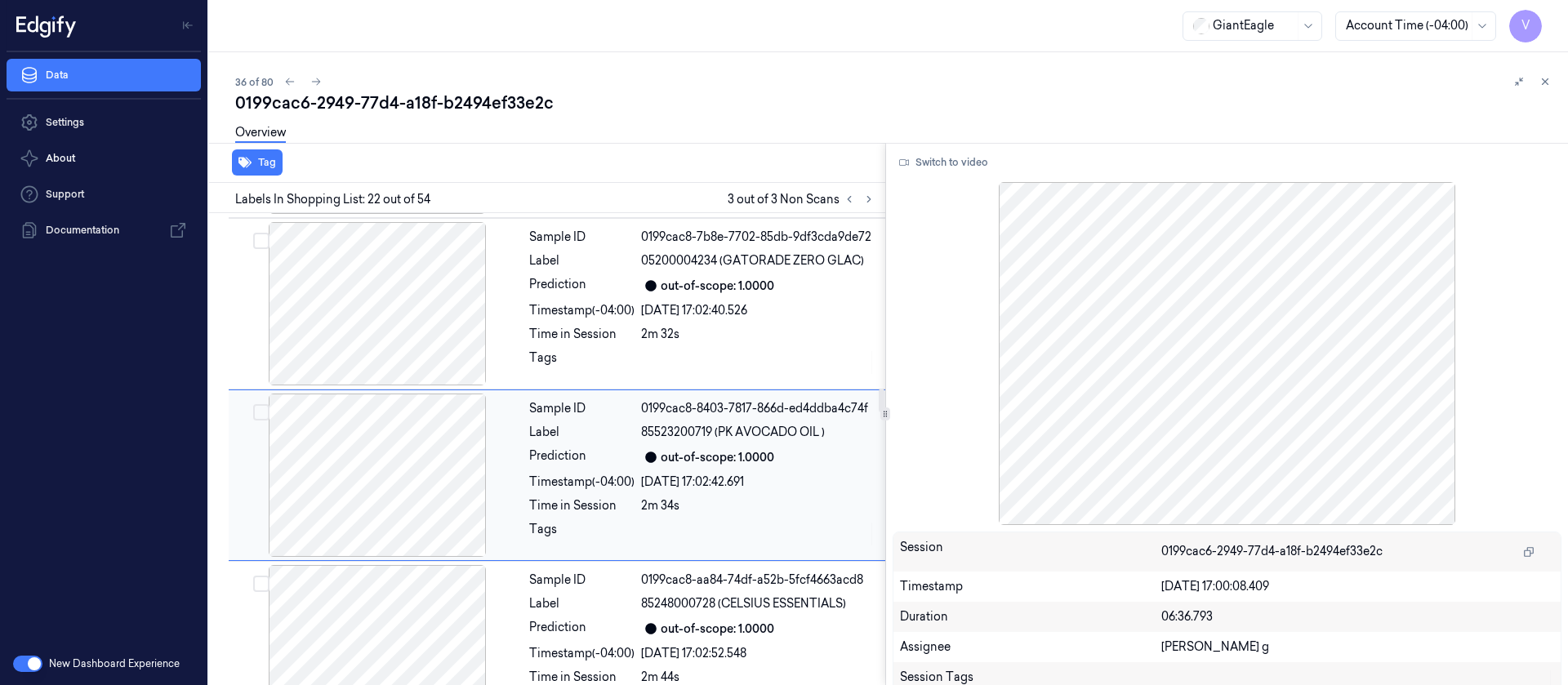
scroll to position [3450, 0]
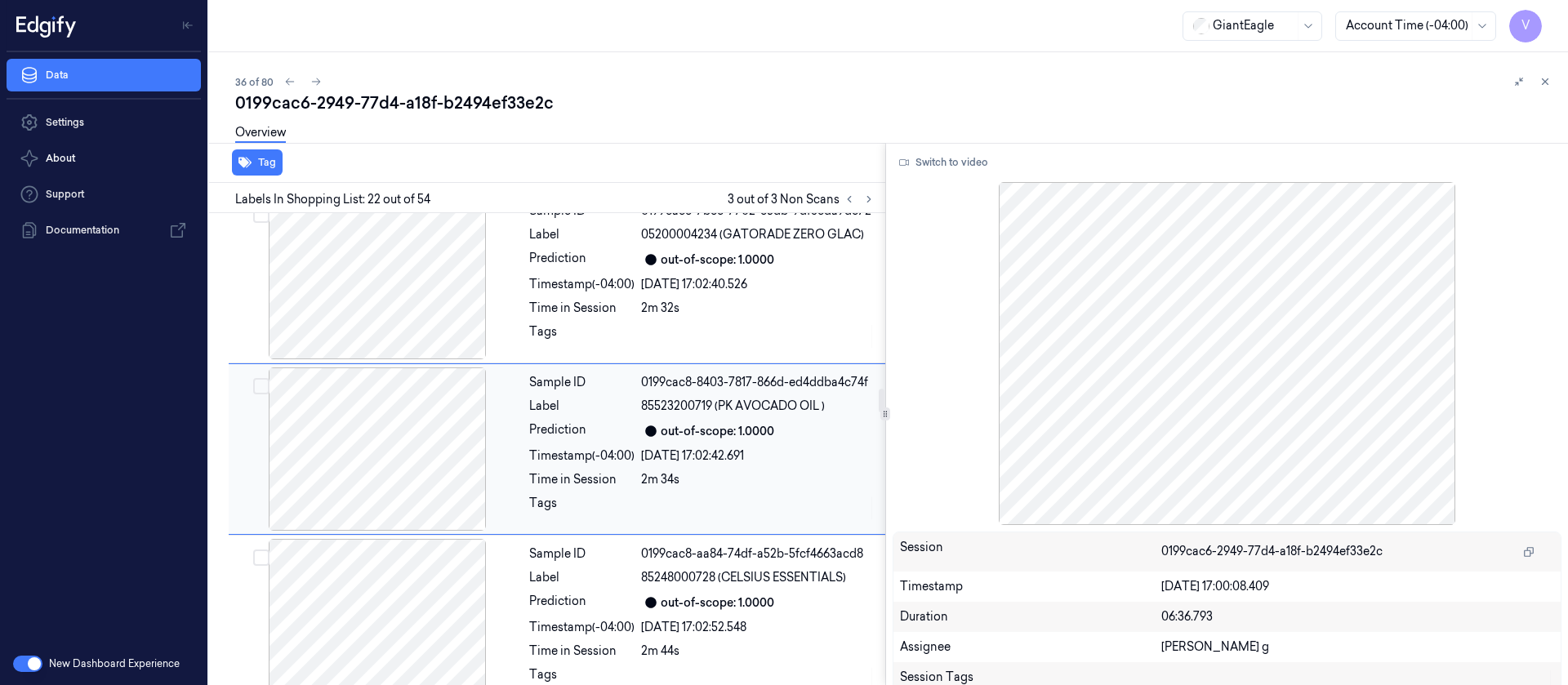
click at [383, 402] on div at bounding box center [377, 448] width 291 height 164
click at [373, 292] on div at bounding box center [377, 277] width 291 height 164
click at [377, 321] on div at bounding box center [377, 277] width 291 height 164
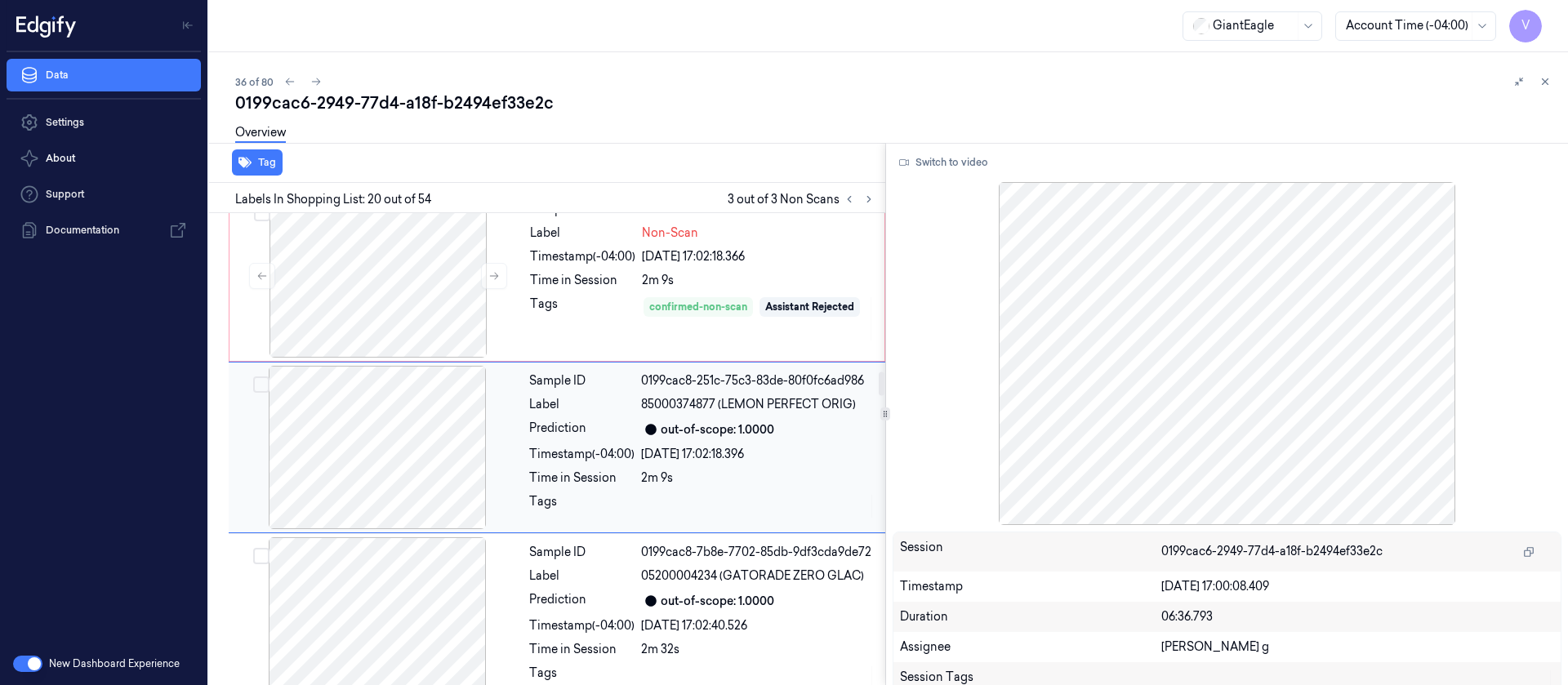
scroll to position [3106, 0]
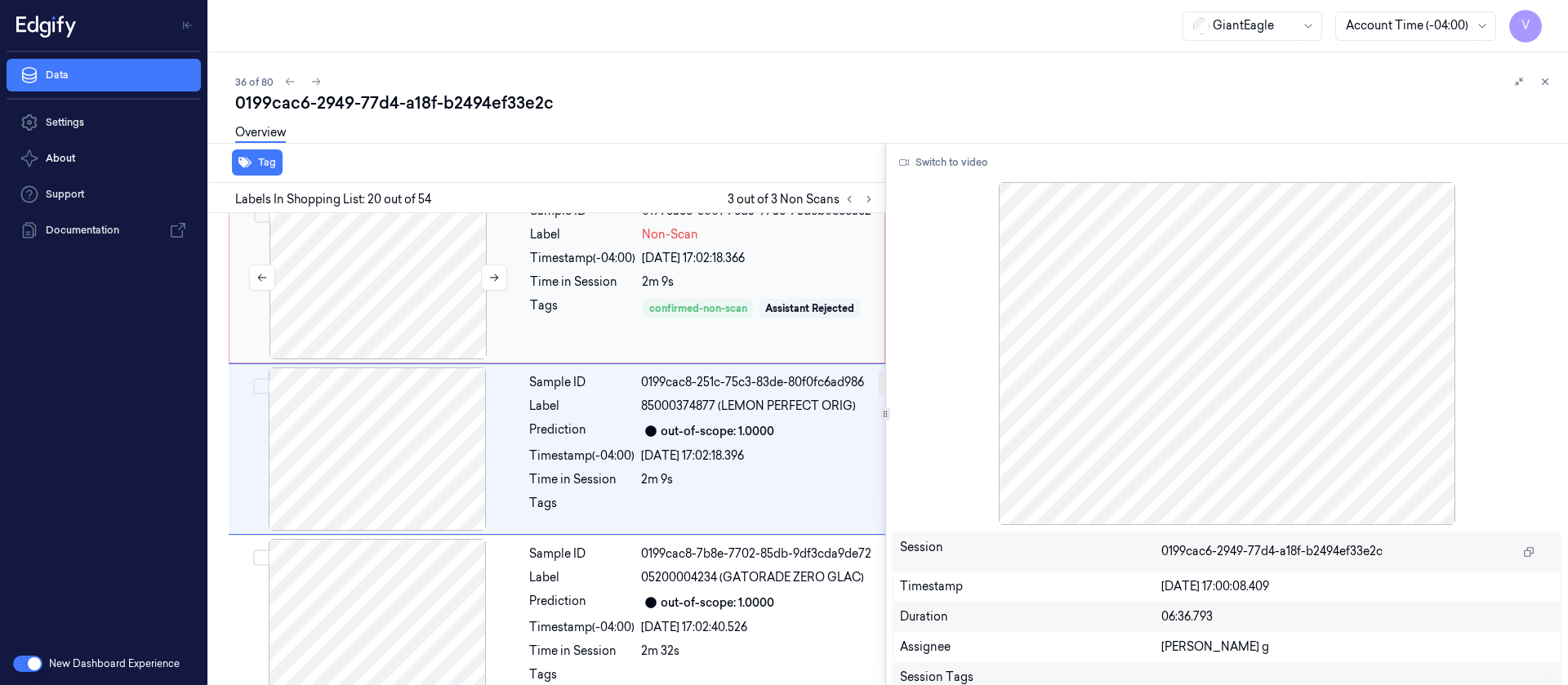
click at [401, 294] on div at bounding box center [378, 277] width 291 height 164
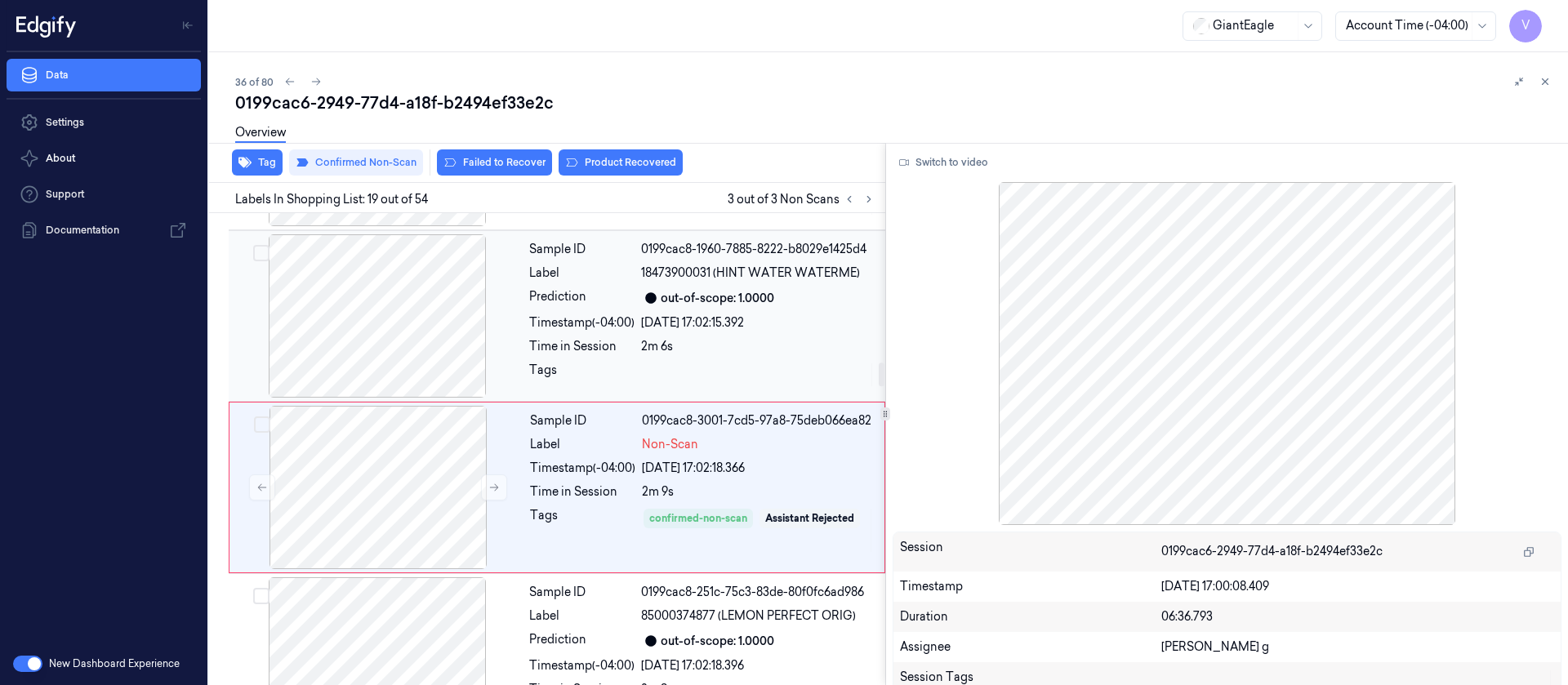
scroll to position [2935, 0]
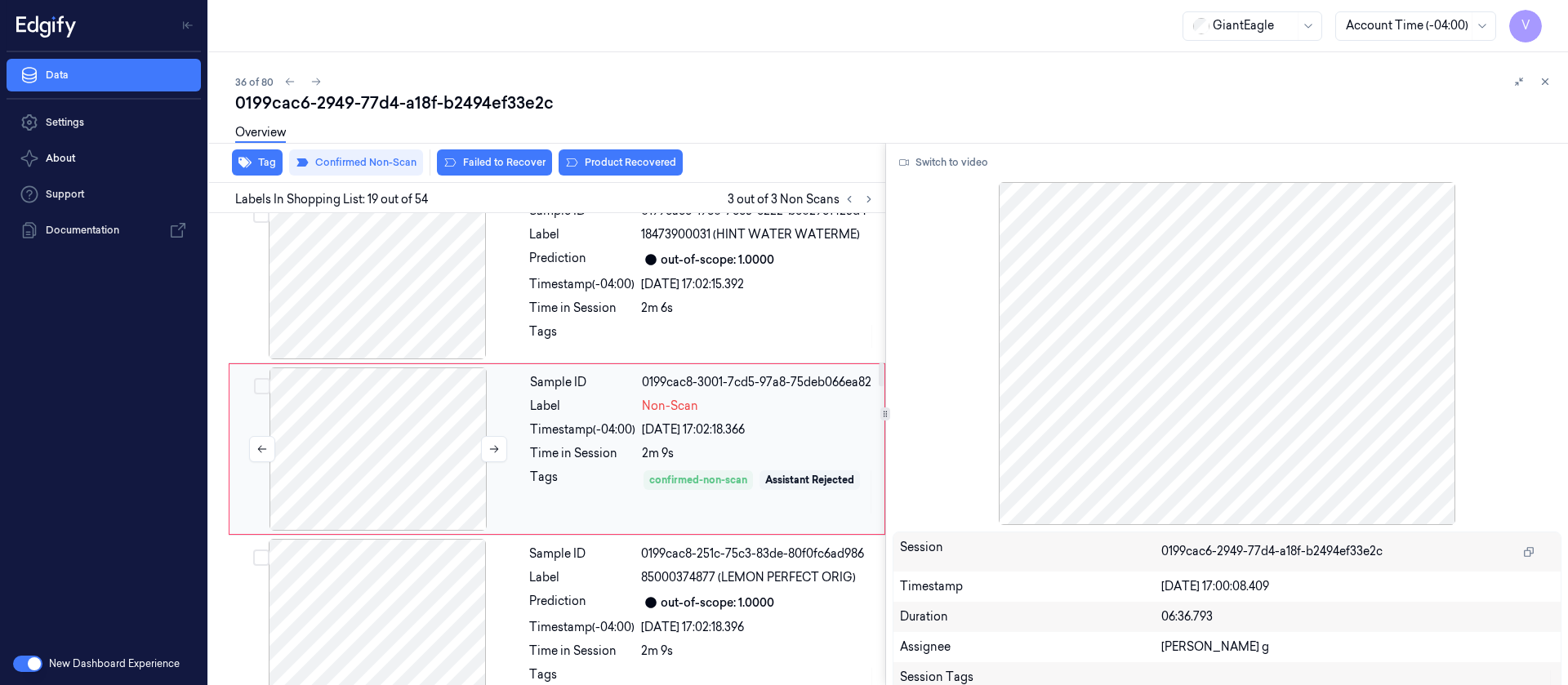
click at [379, 470] on div at bounding box center [378, 448] width 291 height 164
click at [506, 165] on button "Failed to Recover" at bounding box center [495, 163] width 115 height 26
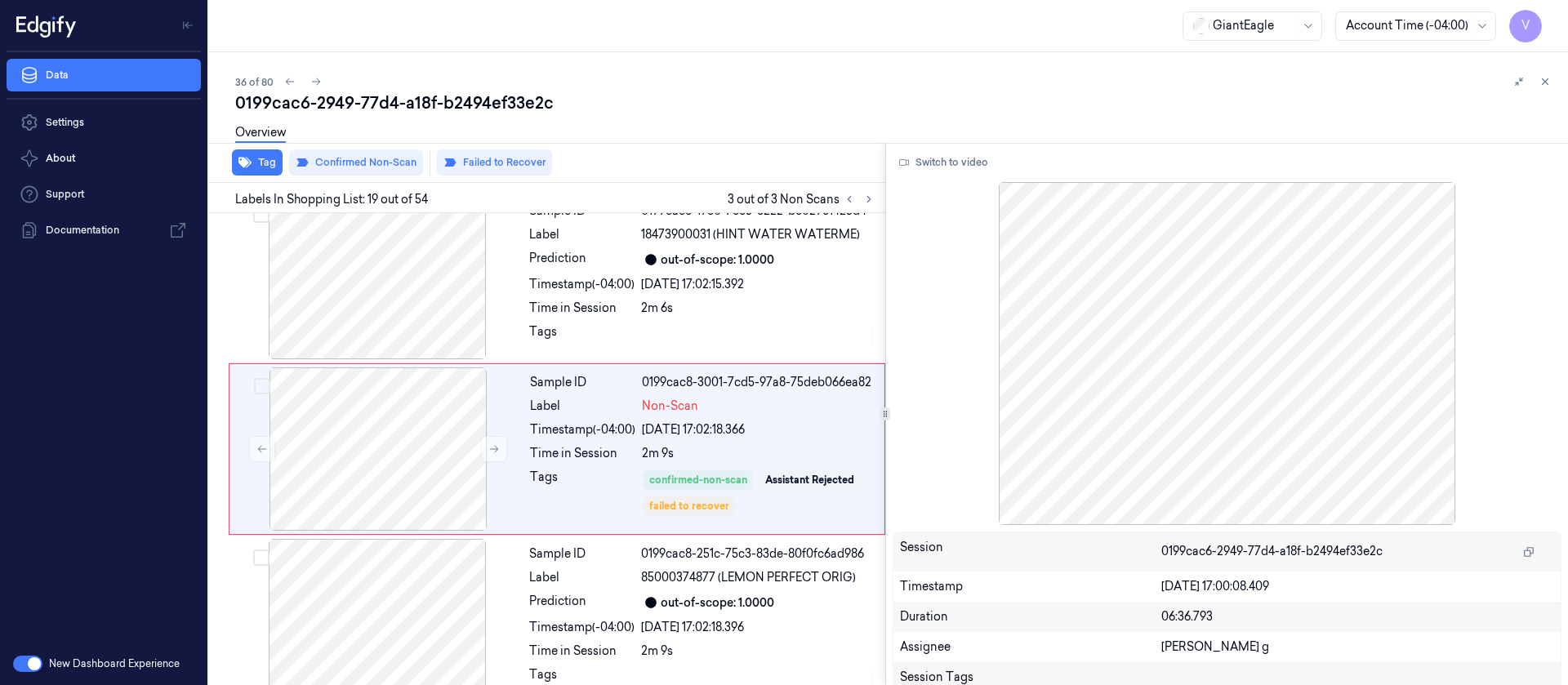
click at [608, 105] on div "0199cac6-2949-77d4-a18f-b2494ef33e2c" at bounding box center [895, 103] width 1319 height 23
click at [856, 201] on button at bounding box center [849, 199] width 20 height 20
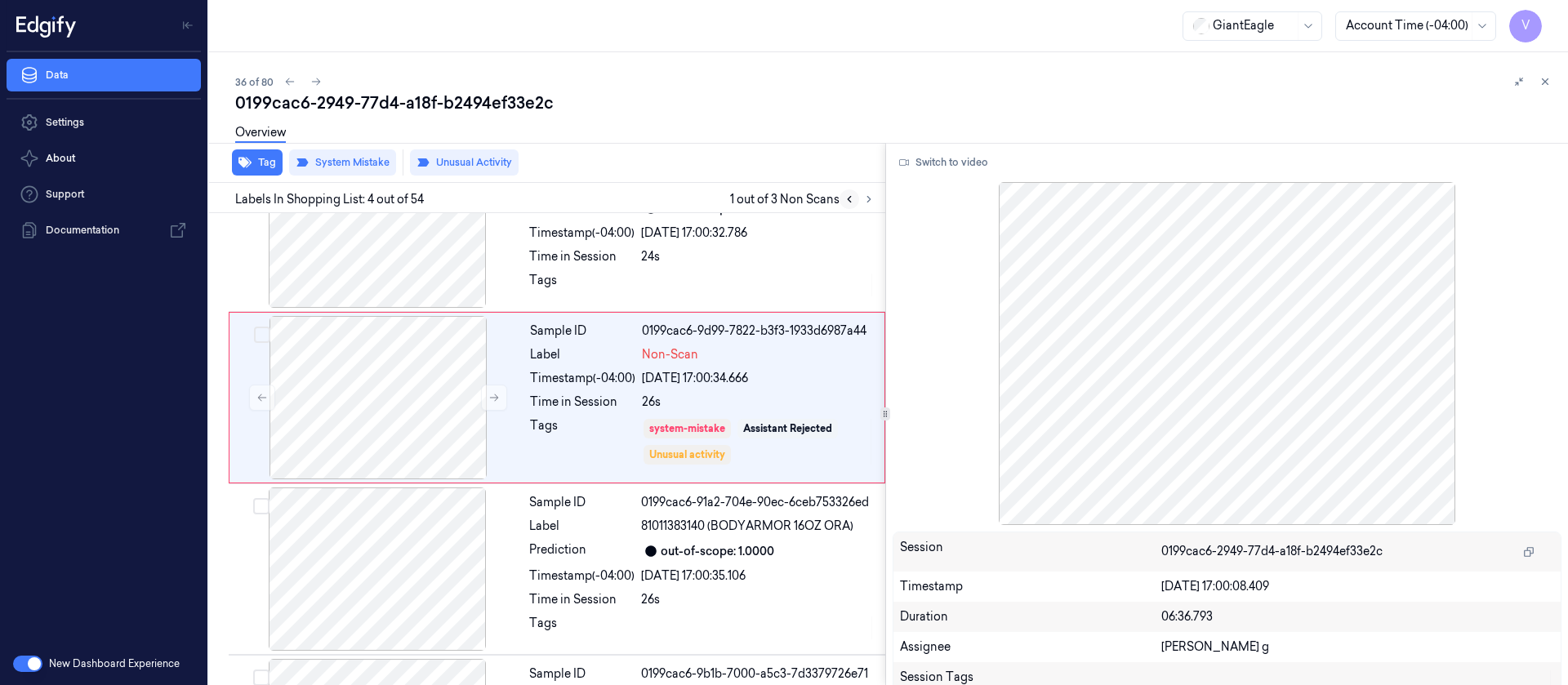
scroll to position [363, 0]
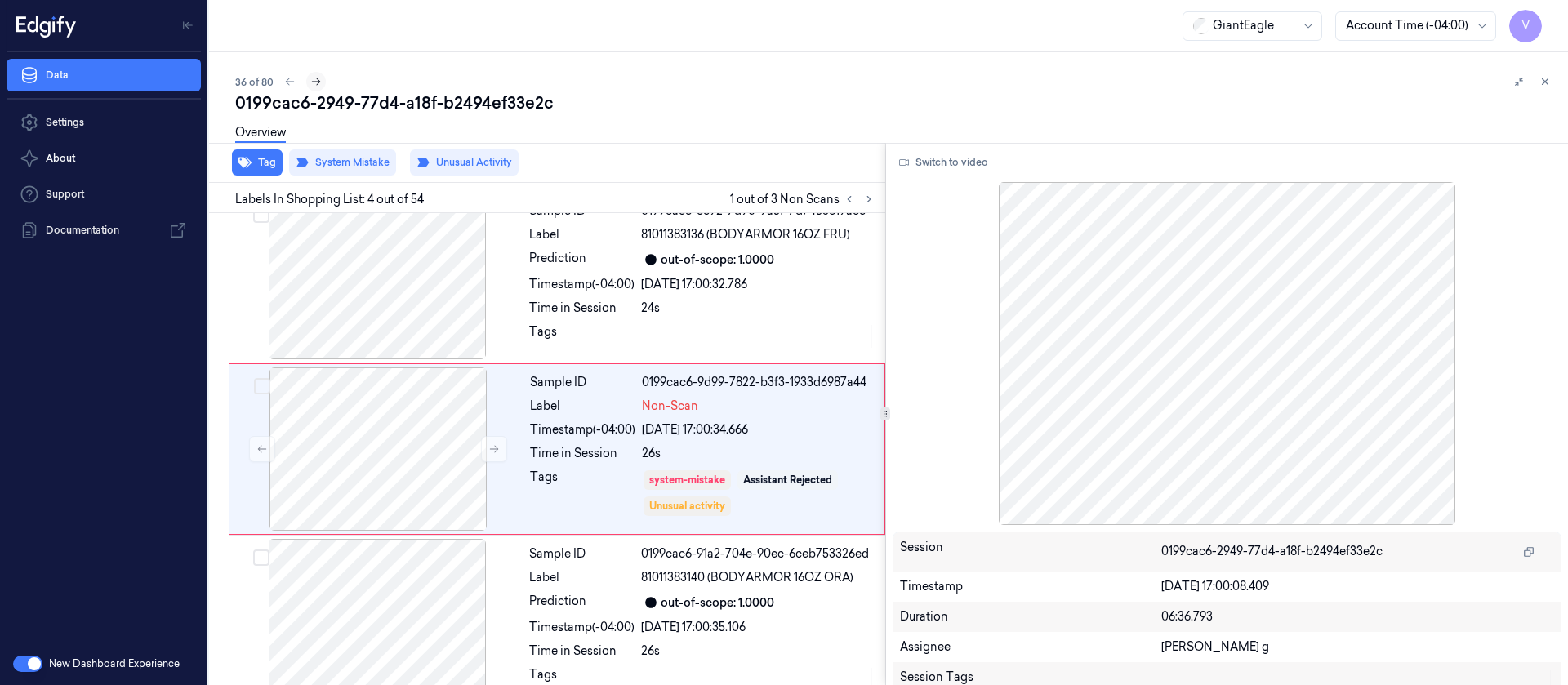
click at [315, 79] on icon at bounding box center [316, 81] width 11 height 11
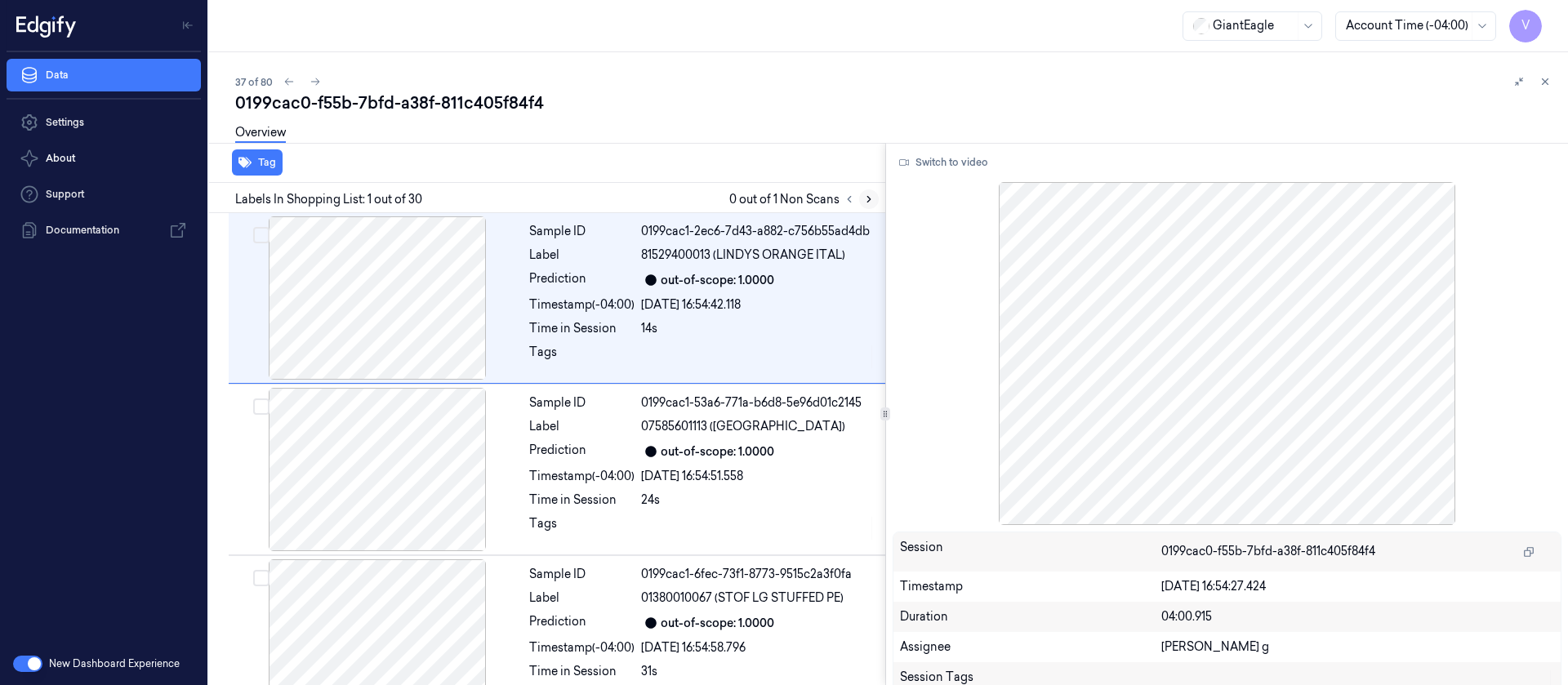
click at [861, 197] on button at bounding box center [869, 199] width 20 height 20
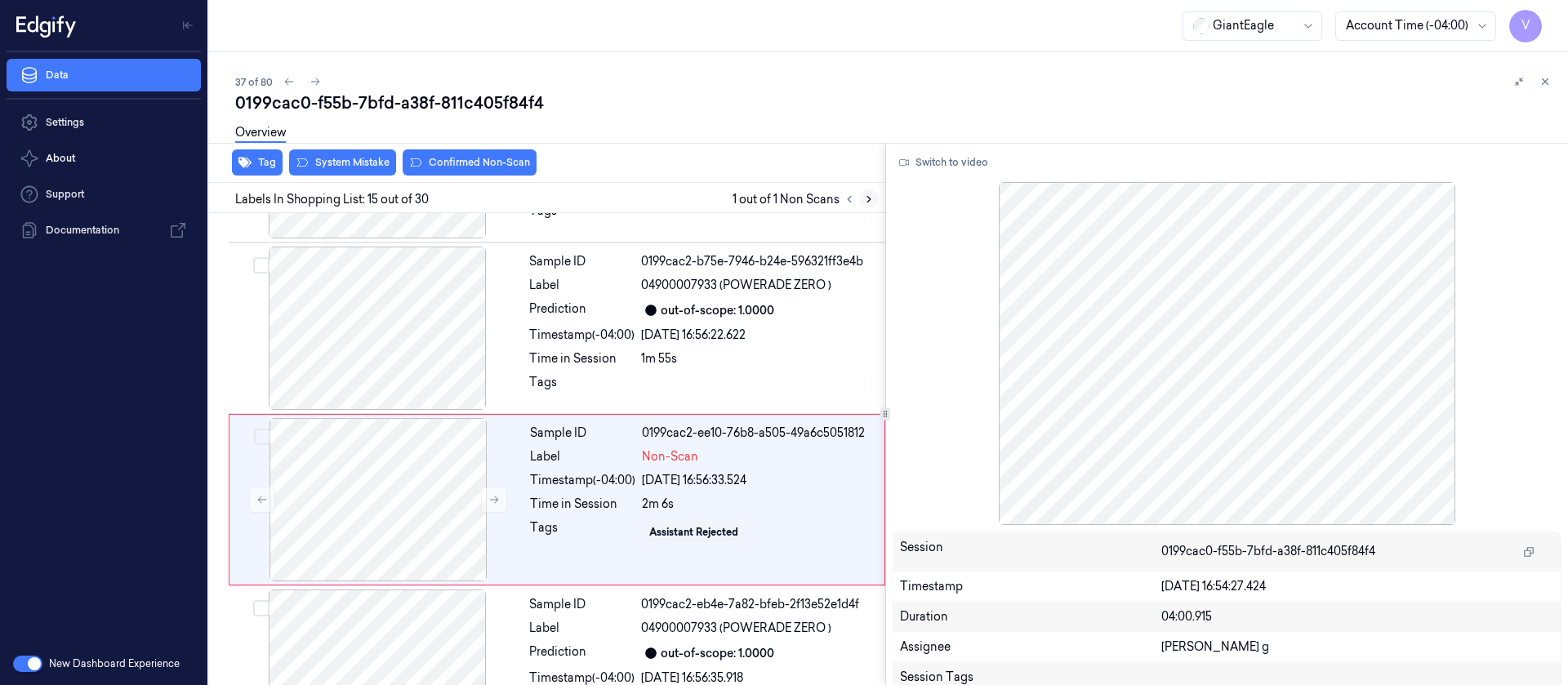
scroll to position [2263, 0]
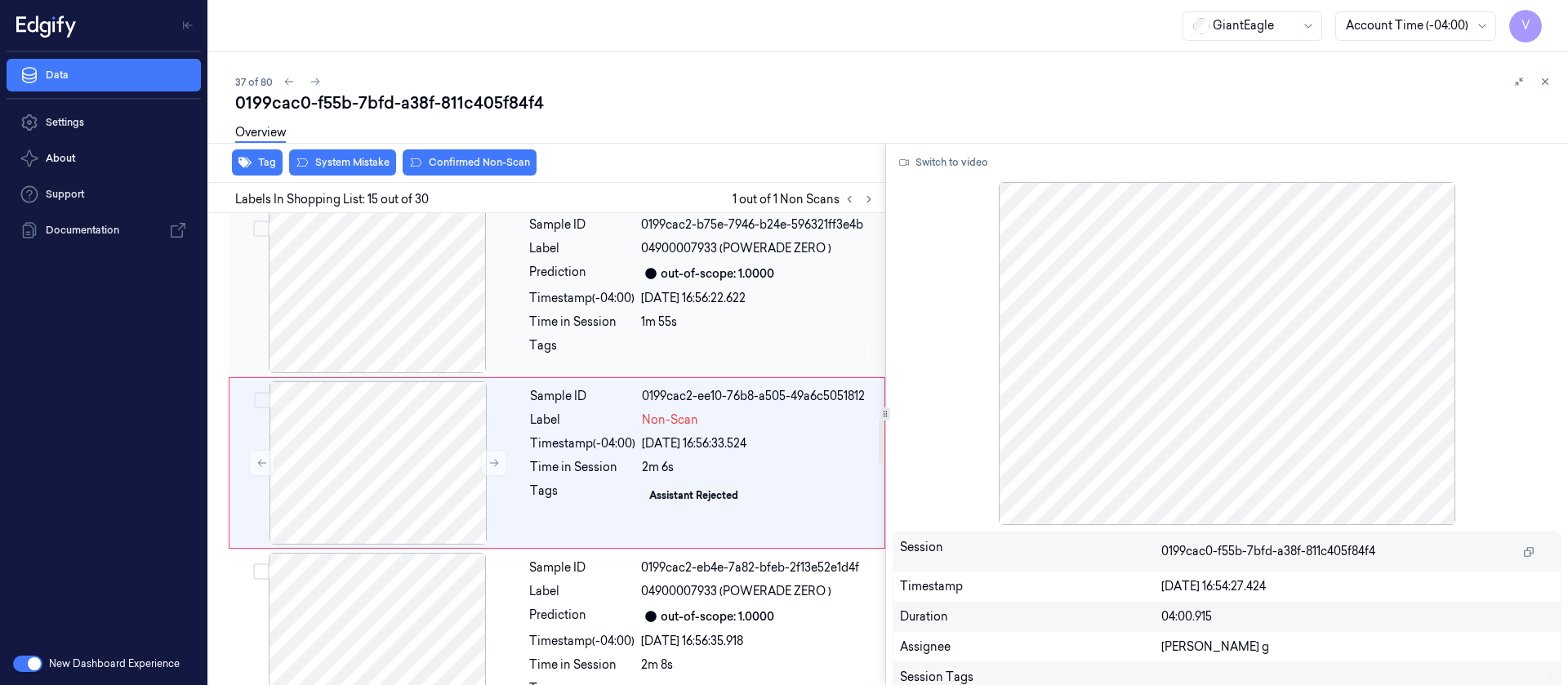
click at [376, 290] on div at bounding box center [377, 291] width 291 height 164
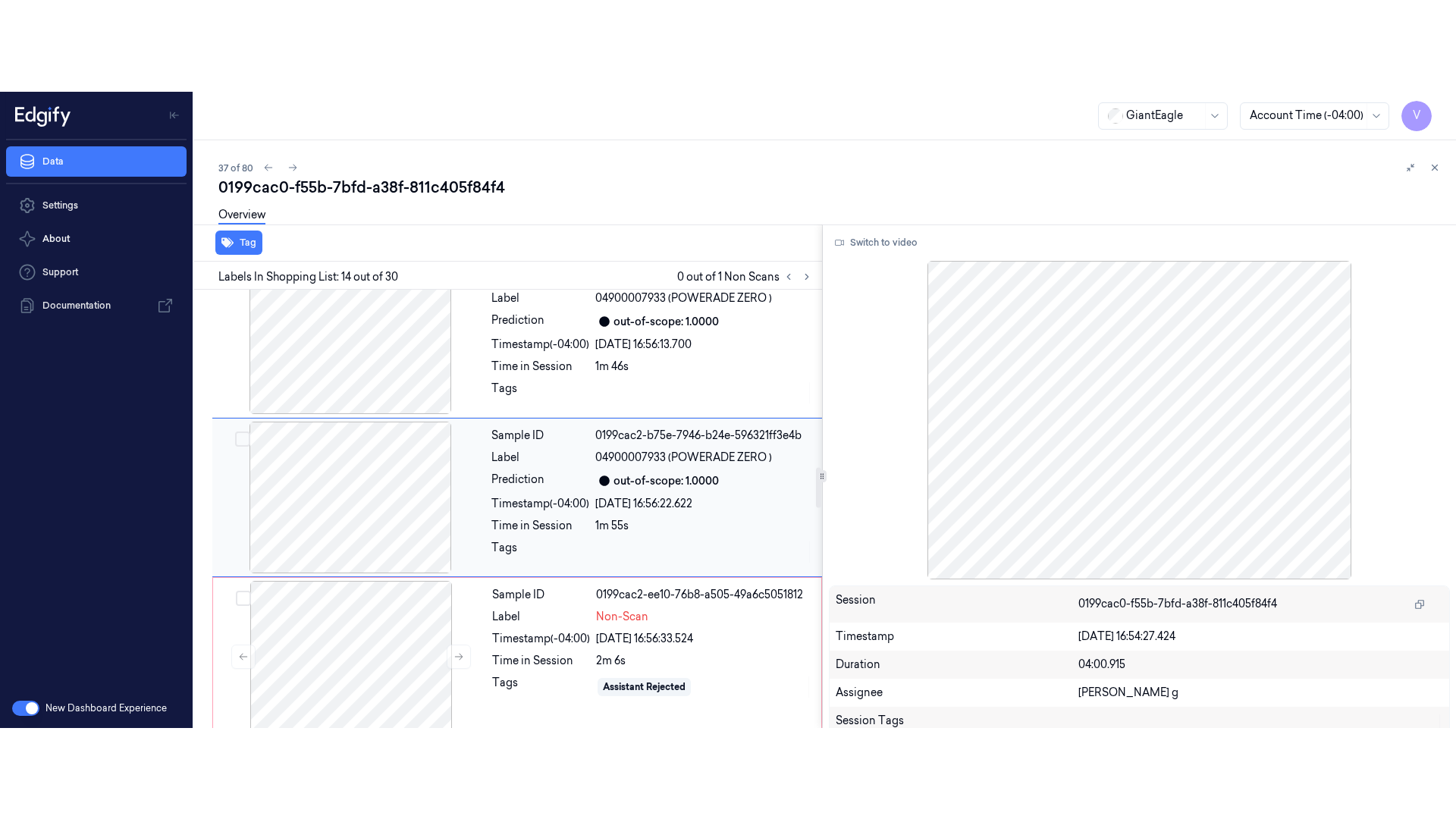
scroll to position [1943, 0]
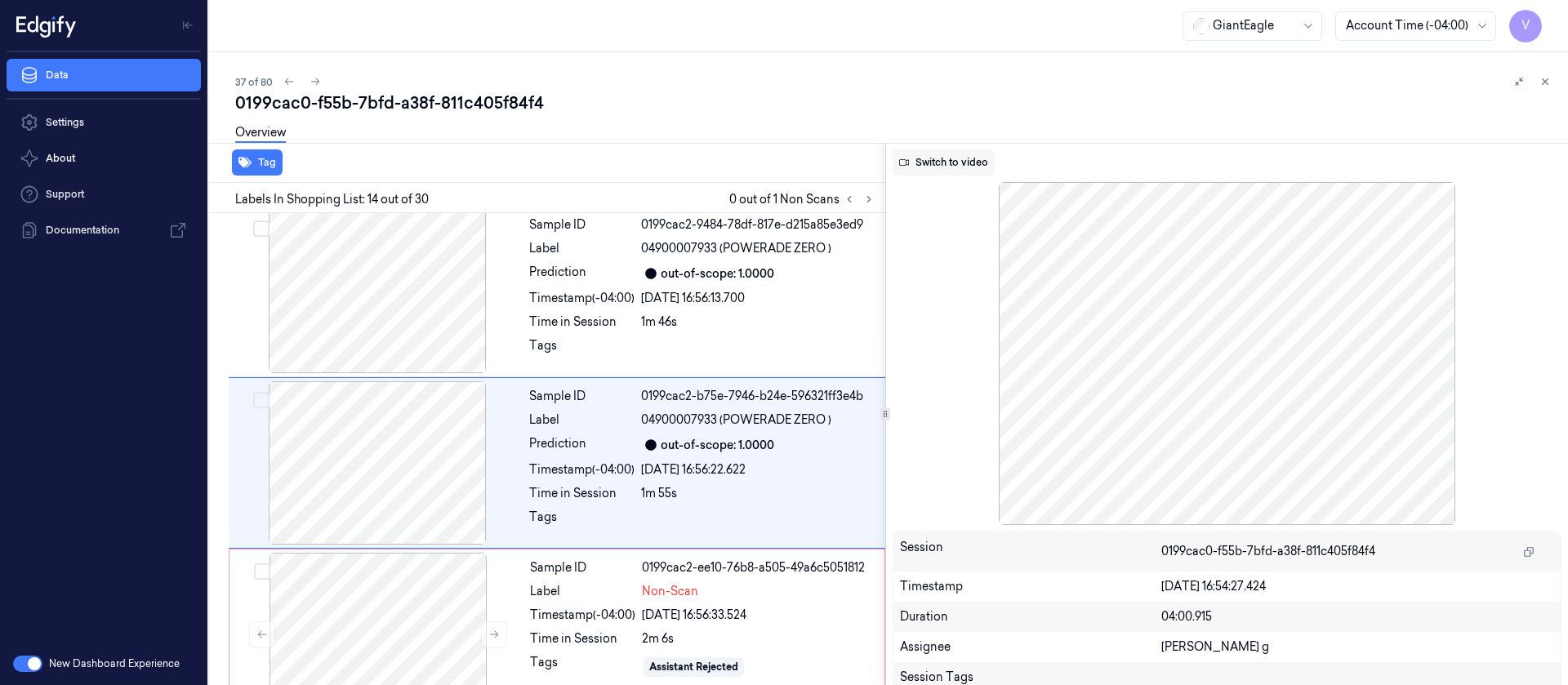
click at [944, 167] on button "Switch to video" at bounding box center [943, 163] width 102 height 26
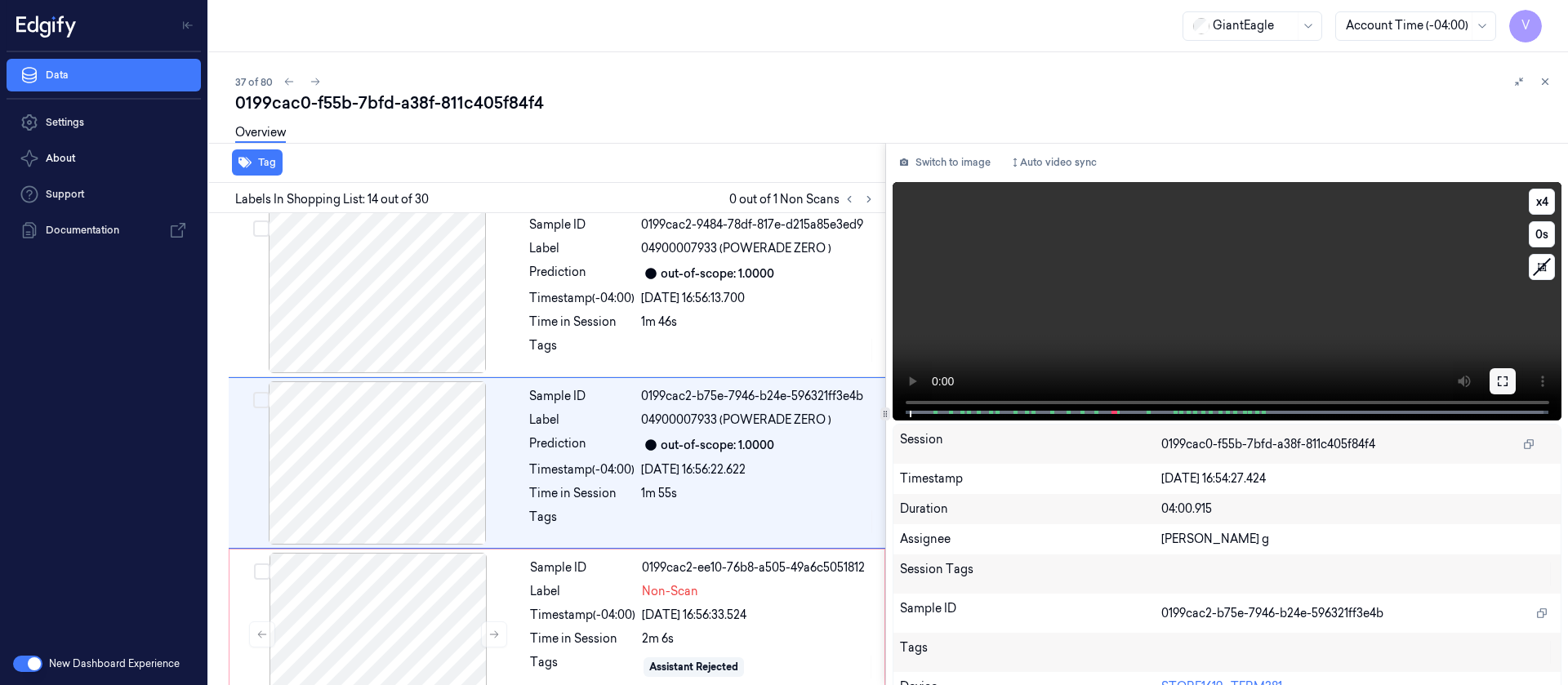
click at [1498, 386] on icon at bounding box center [1503, 381] width 13 height 13
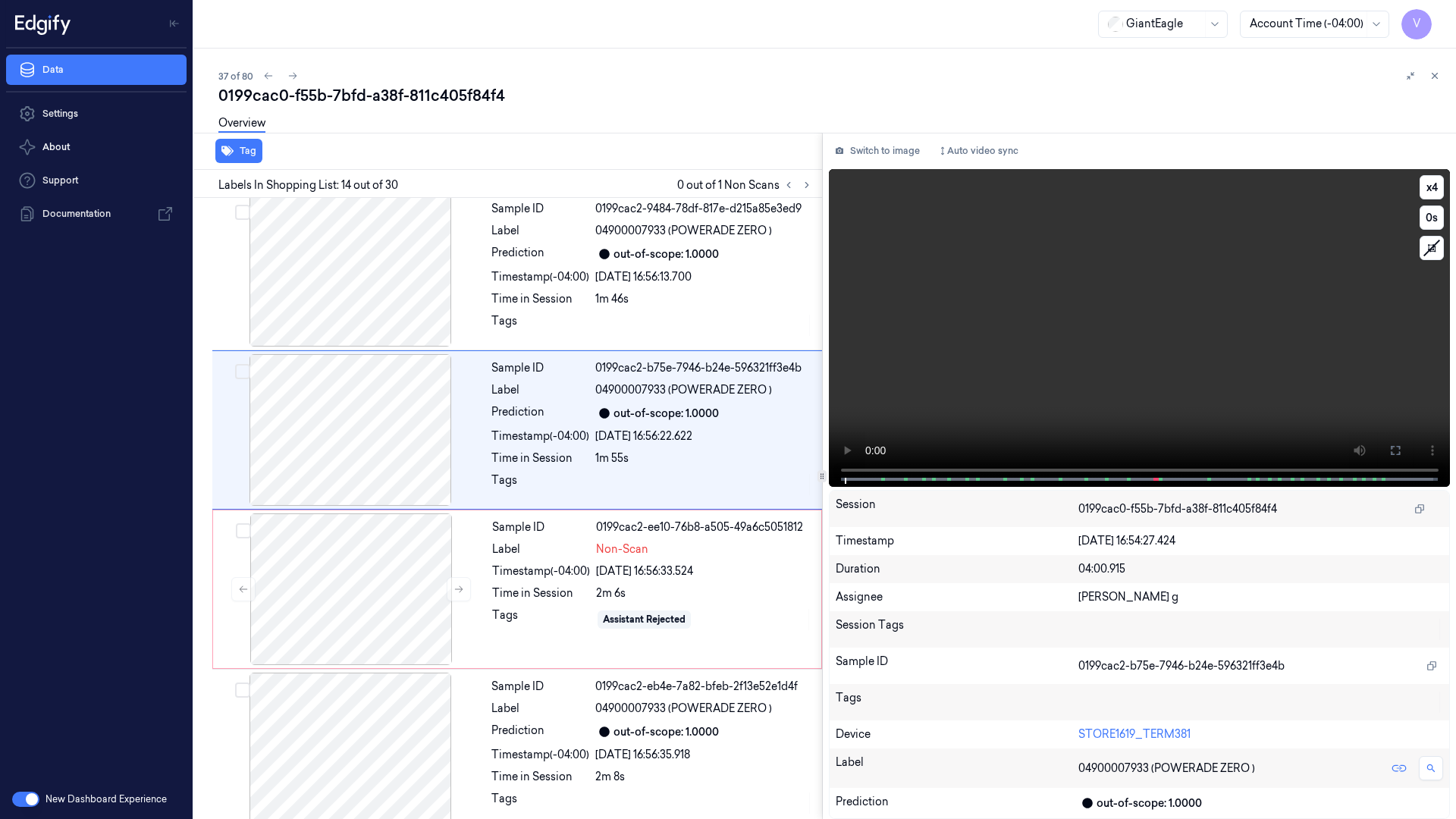
scroll to position [1852, 0]
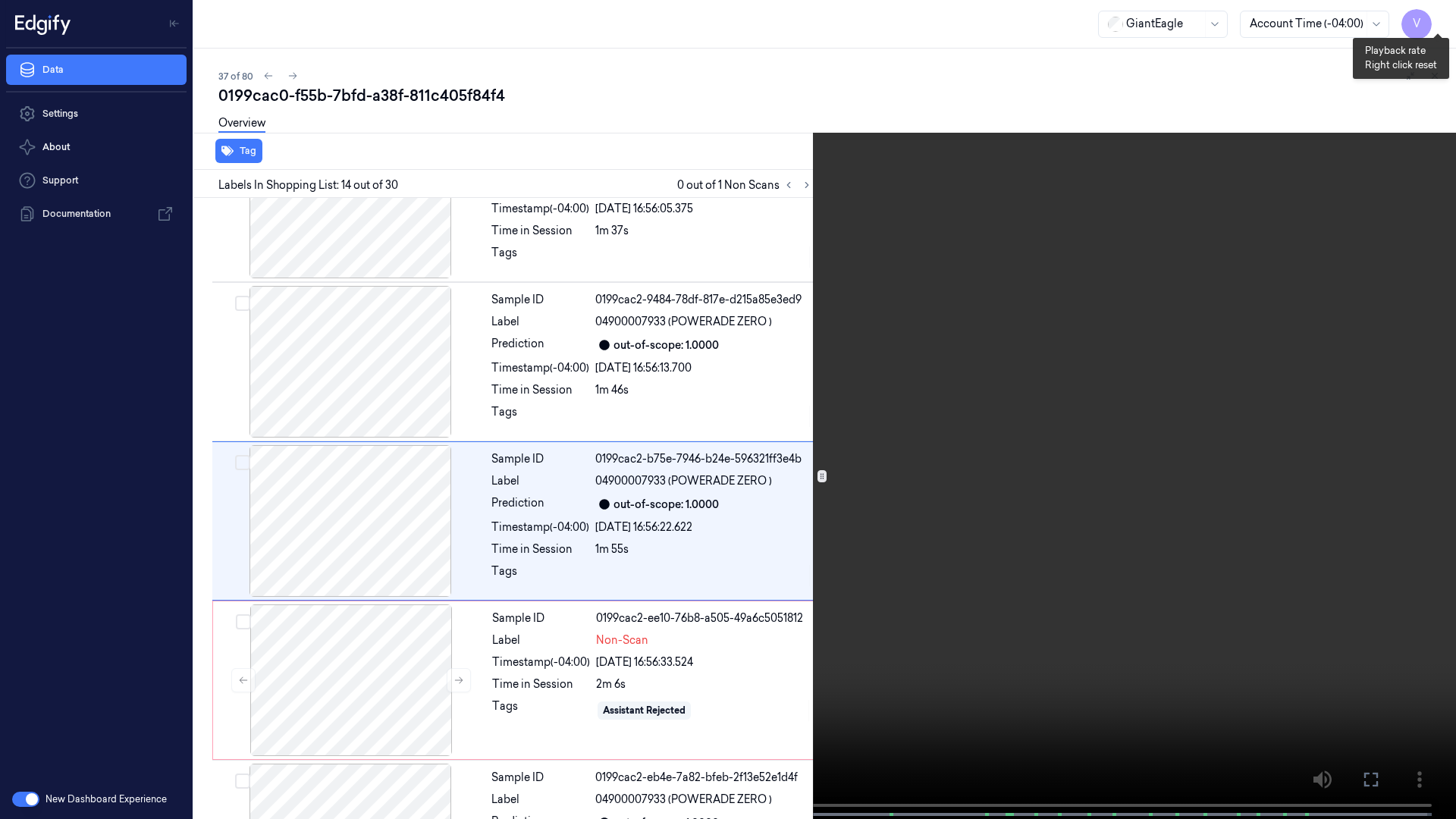
click at [1435, 23] on button "x 4" at bounding box center [1438, 18] width 25 height 25
click at [764, 635] on span at bounding box center [764, 814] width 3 height 8
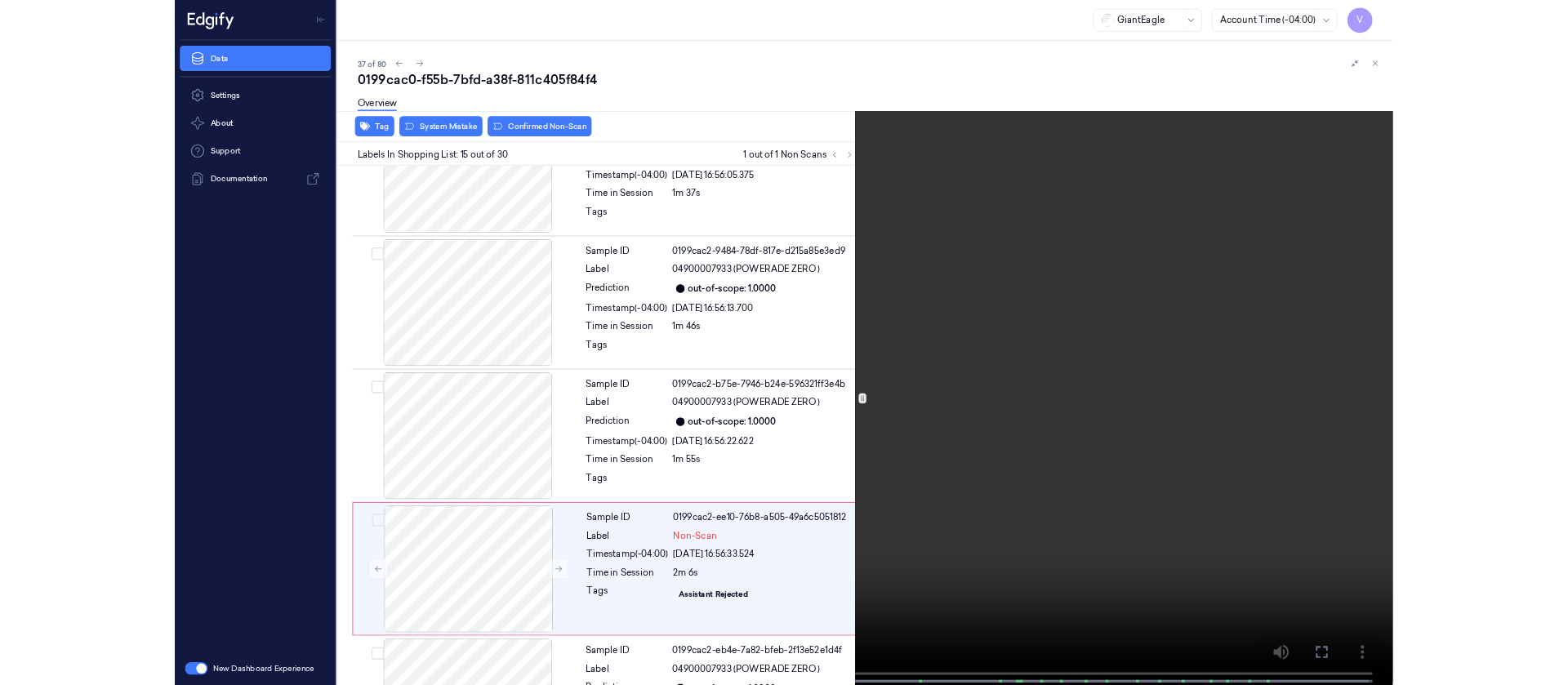
scroll to position [2165, 0]
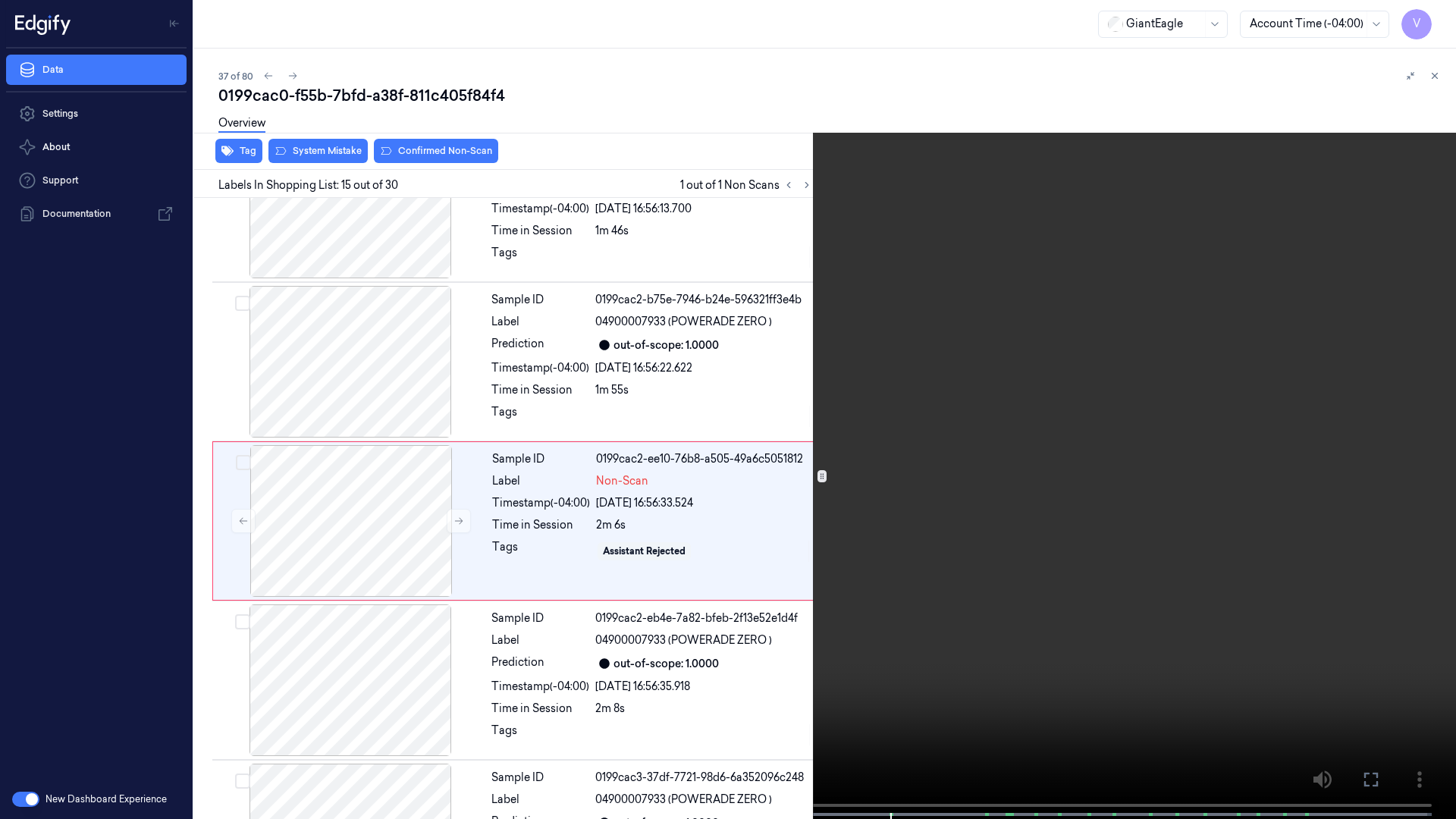
click at [0, 0] on button at bounding box center [0, 0] width 0 height 0
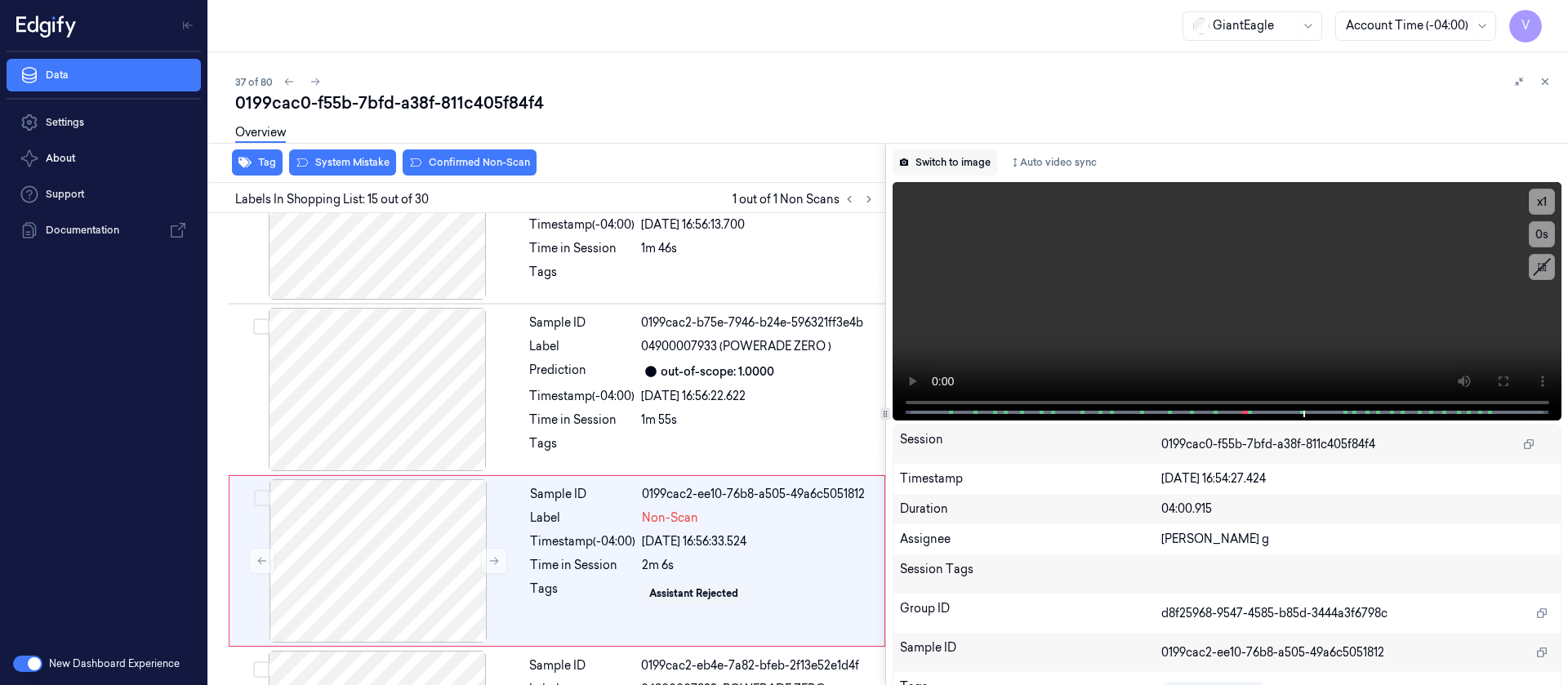
click at [937, 167] on button "Switch to image" at bounding box center [944, 163] width 104 height 26
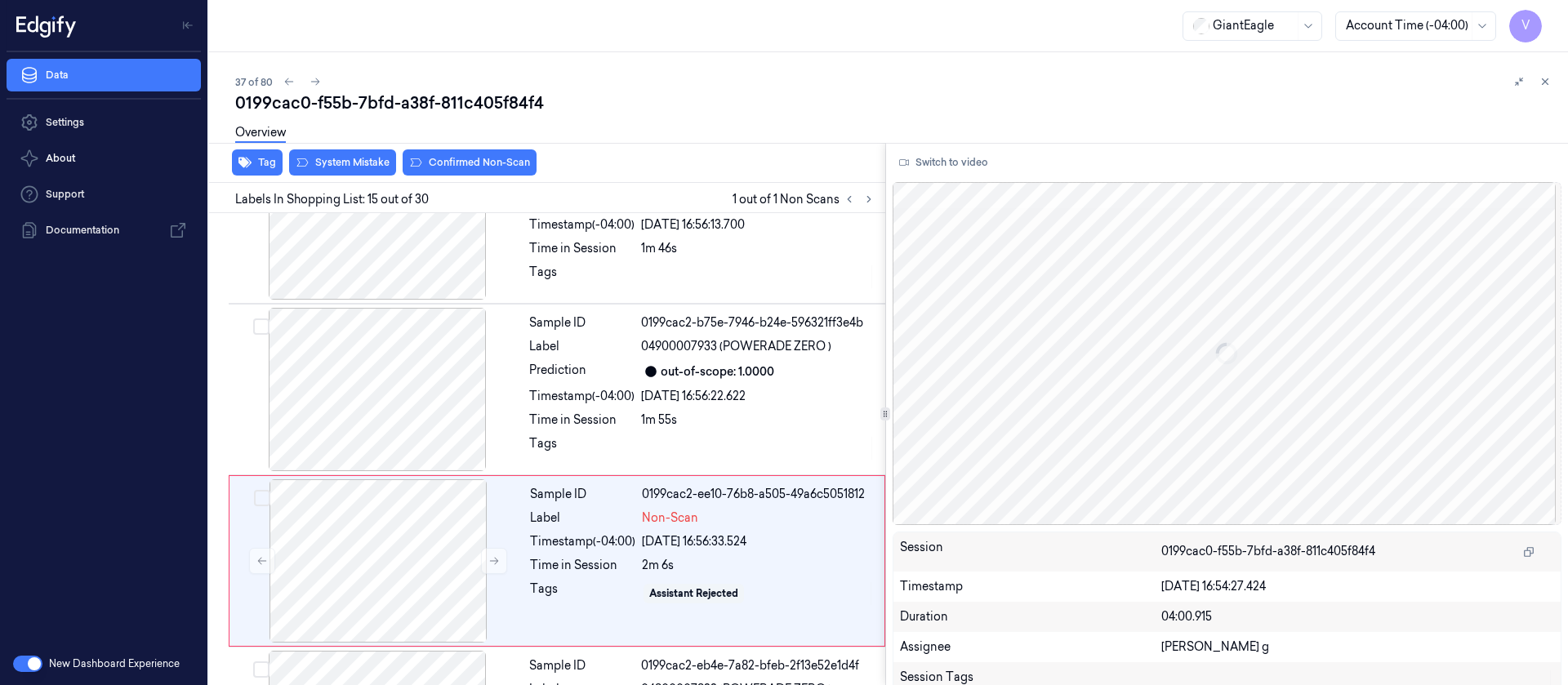
scroll to position [2263, 0]
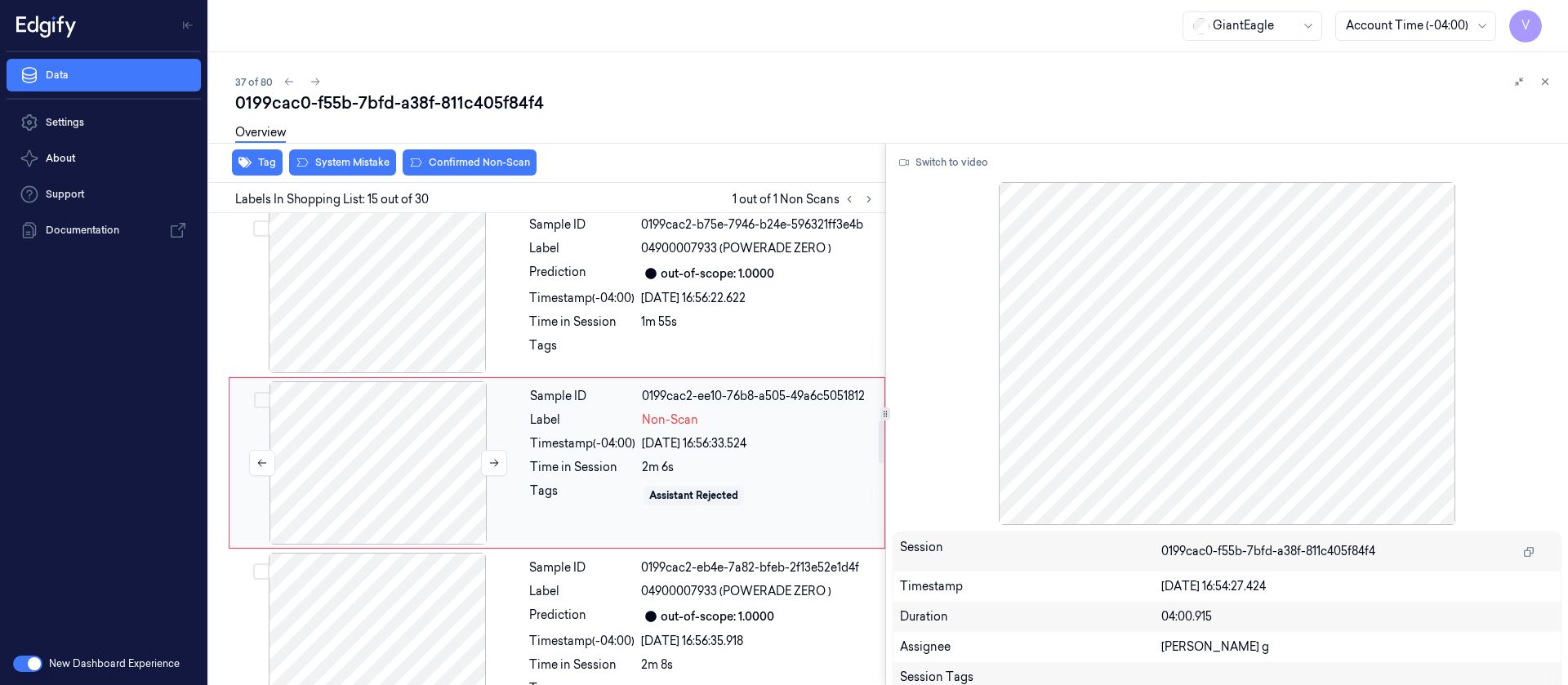
click at [342, 465] on div at bounding box center [378, 463] width 291 height 164
click at [337, 149] on div "Overview" at bounding box center [895, 135] width 1319 height 42
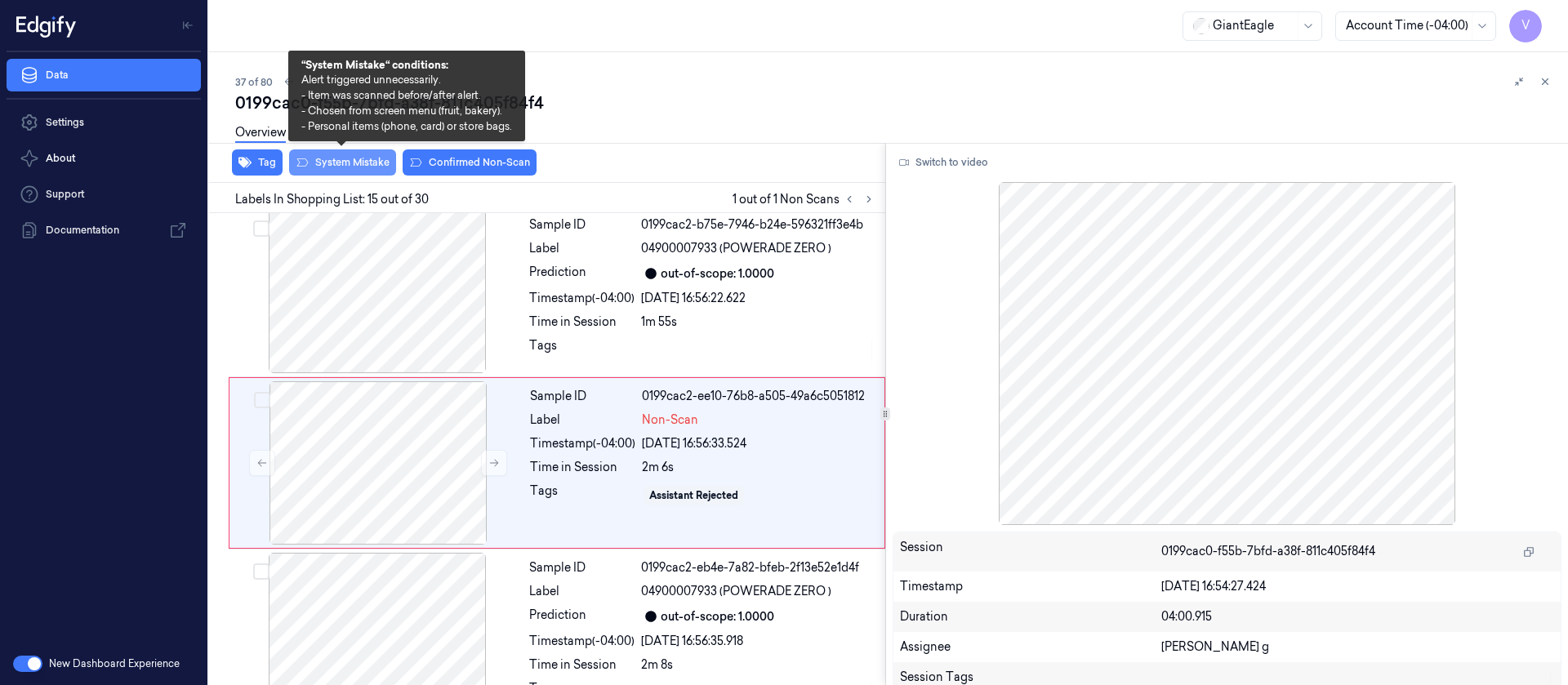
click at [337, 169] on button "System Mistake" at bounding box center [342, 163] width 107 height 26
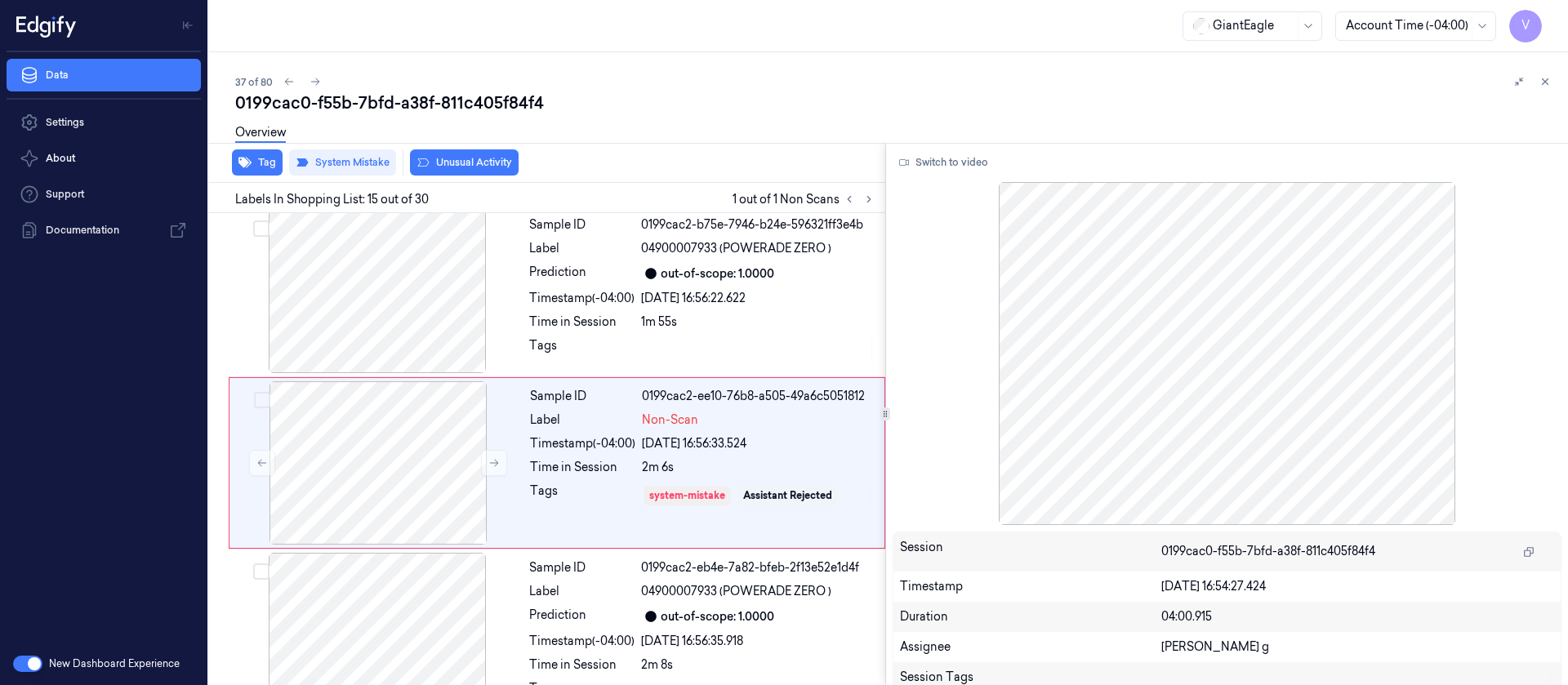
click at [479, 158] on button "Unusual Activity" at bounding box center [464, 163] width 109 height 26
click at [736, 116] on div "Overview" at bounding box center [895, 135] width 1319 height 42
click at [316, 80] on icon at bounding box center [315, 81] width 11 height 11
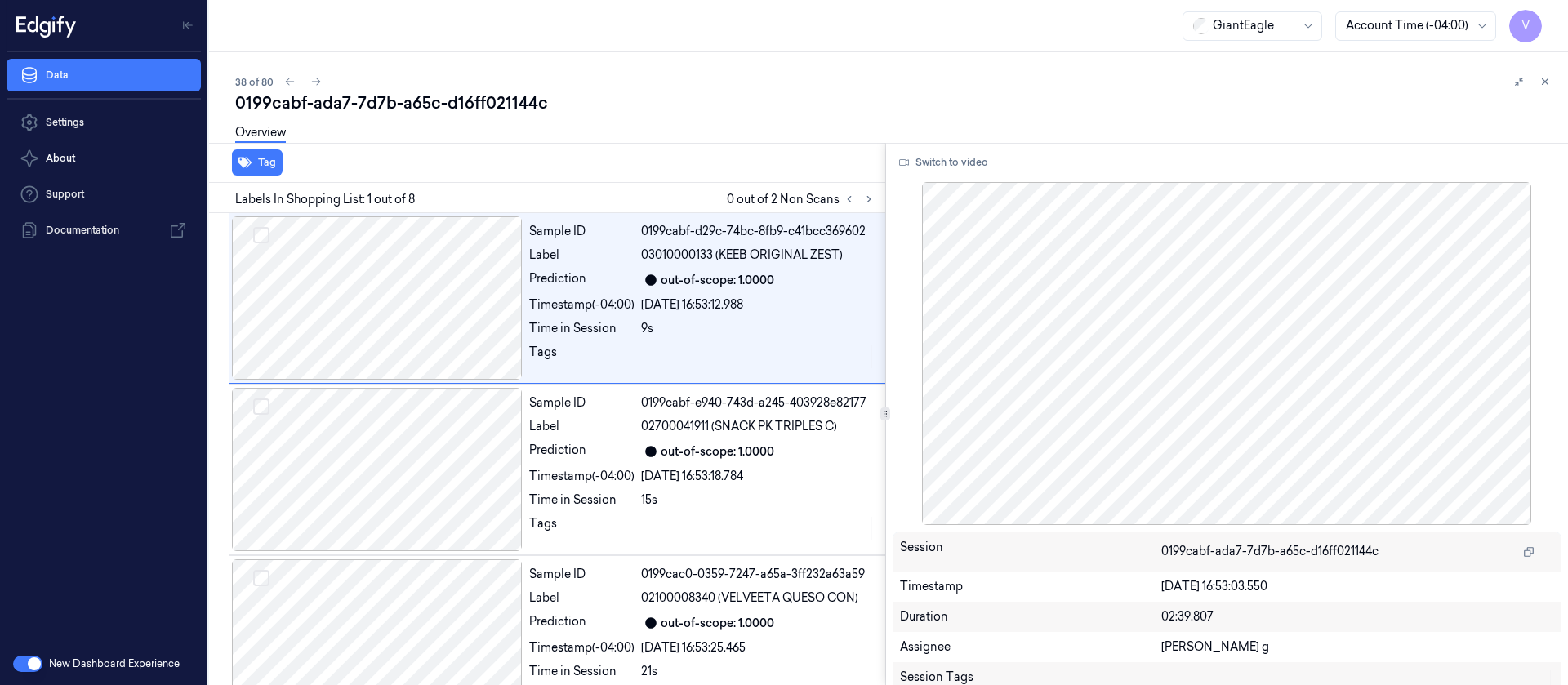
click at [657, 69] on div "38 of 80 0199cabf-ada7-7d7b-a65c-d16ff021144c Overview Tag Labels In Shopping L…" at bounding box center [889, 368] width 1359 height 633
click at [870, 202] on icon at bounding box center [869, 200] width 11 height 11
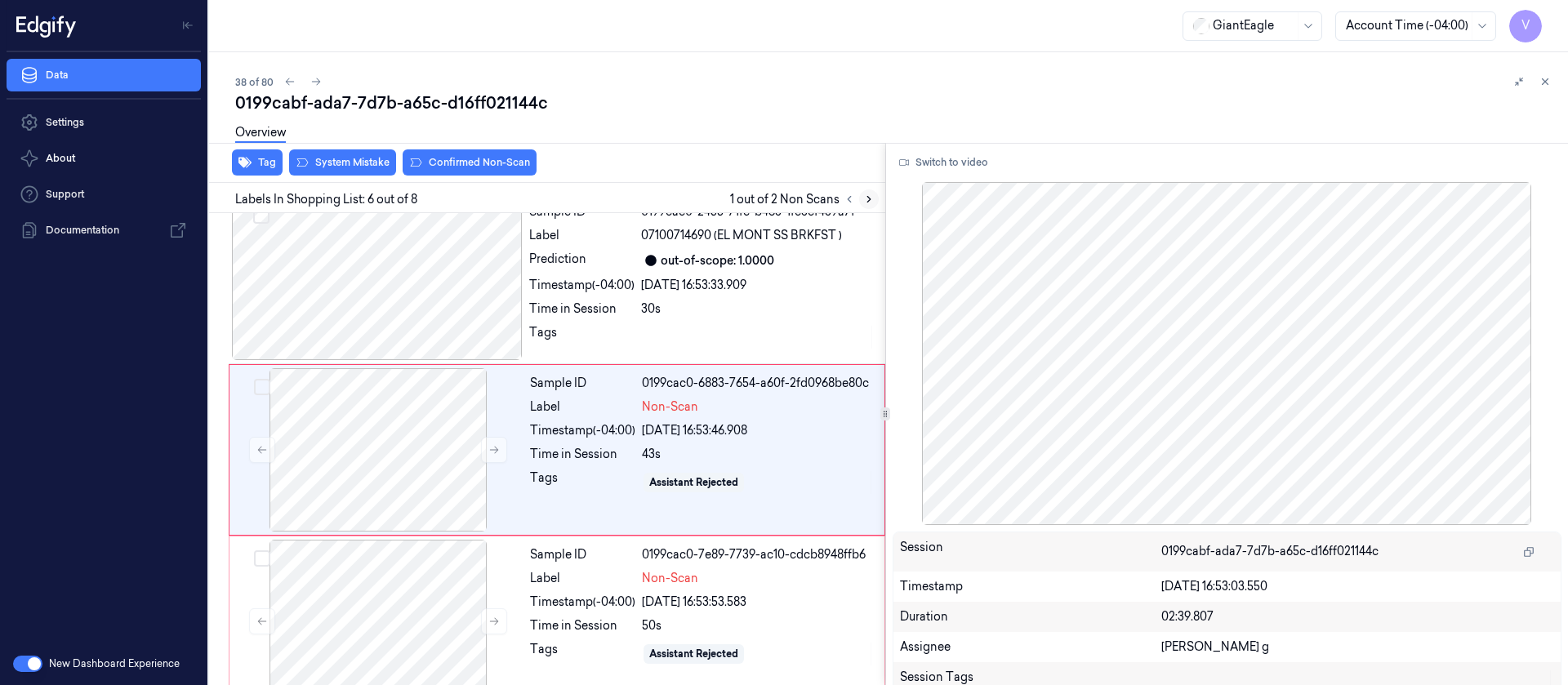
scroll to position [706, 0]
click at [409, 301] on div at bounding box center [377, 277] width 291 height 164
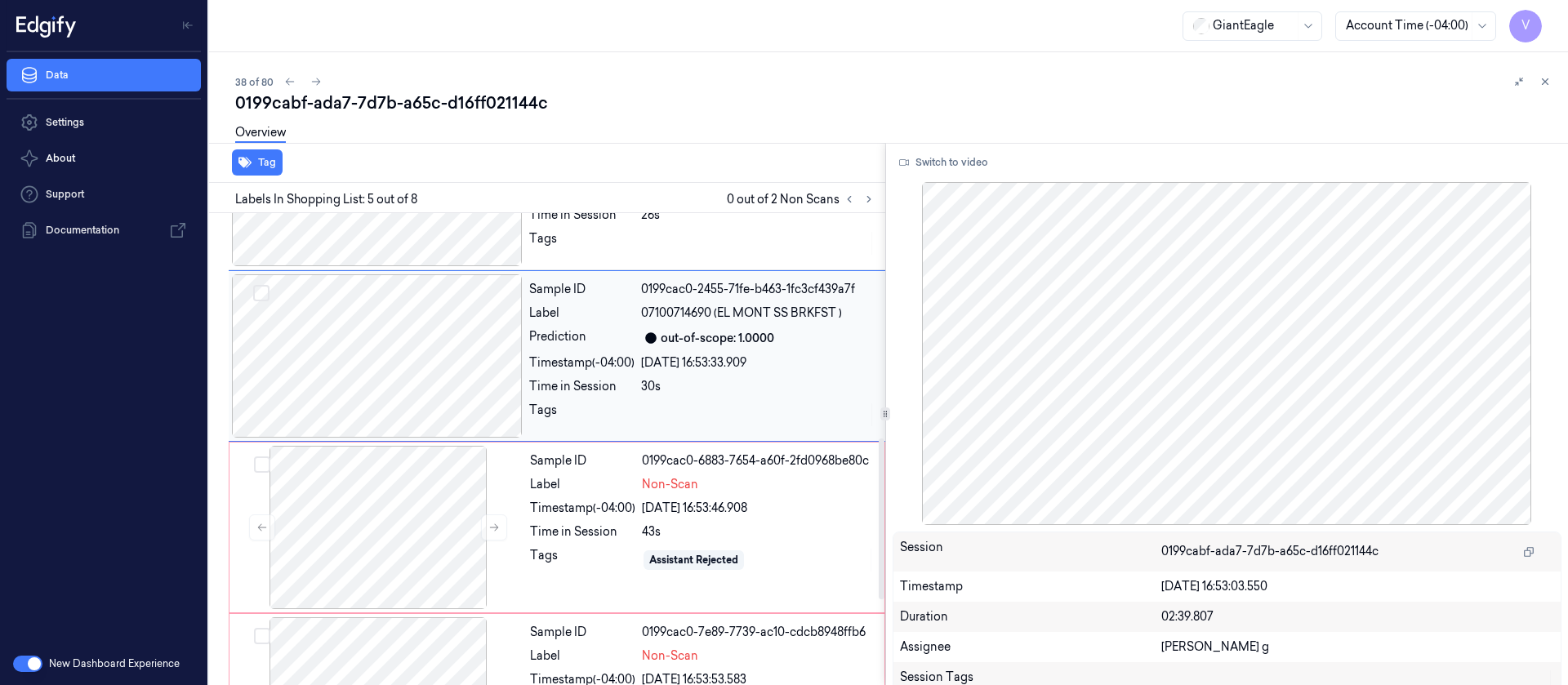
scroll to position [658, 0]
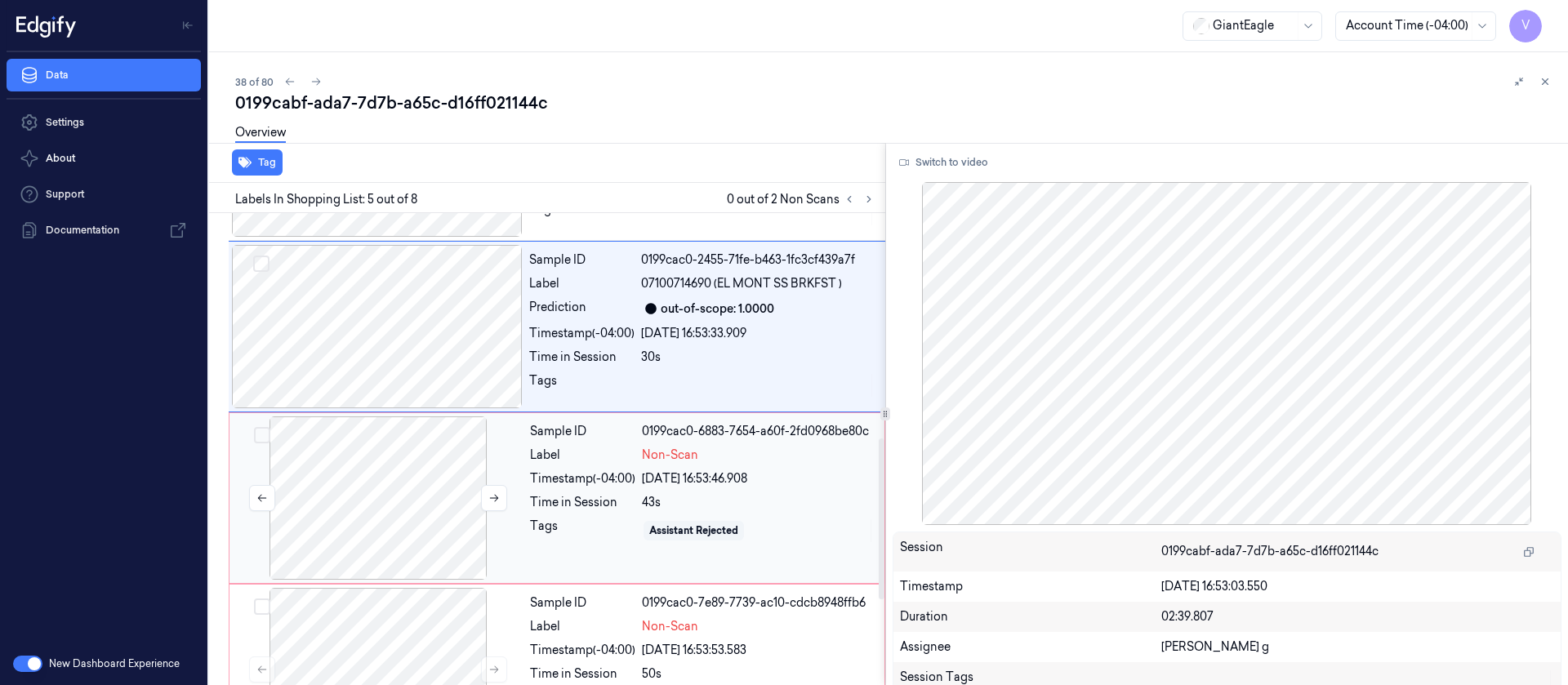
click at [408, 498] on div at bounding box center [378, 498] width 291 height 164
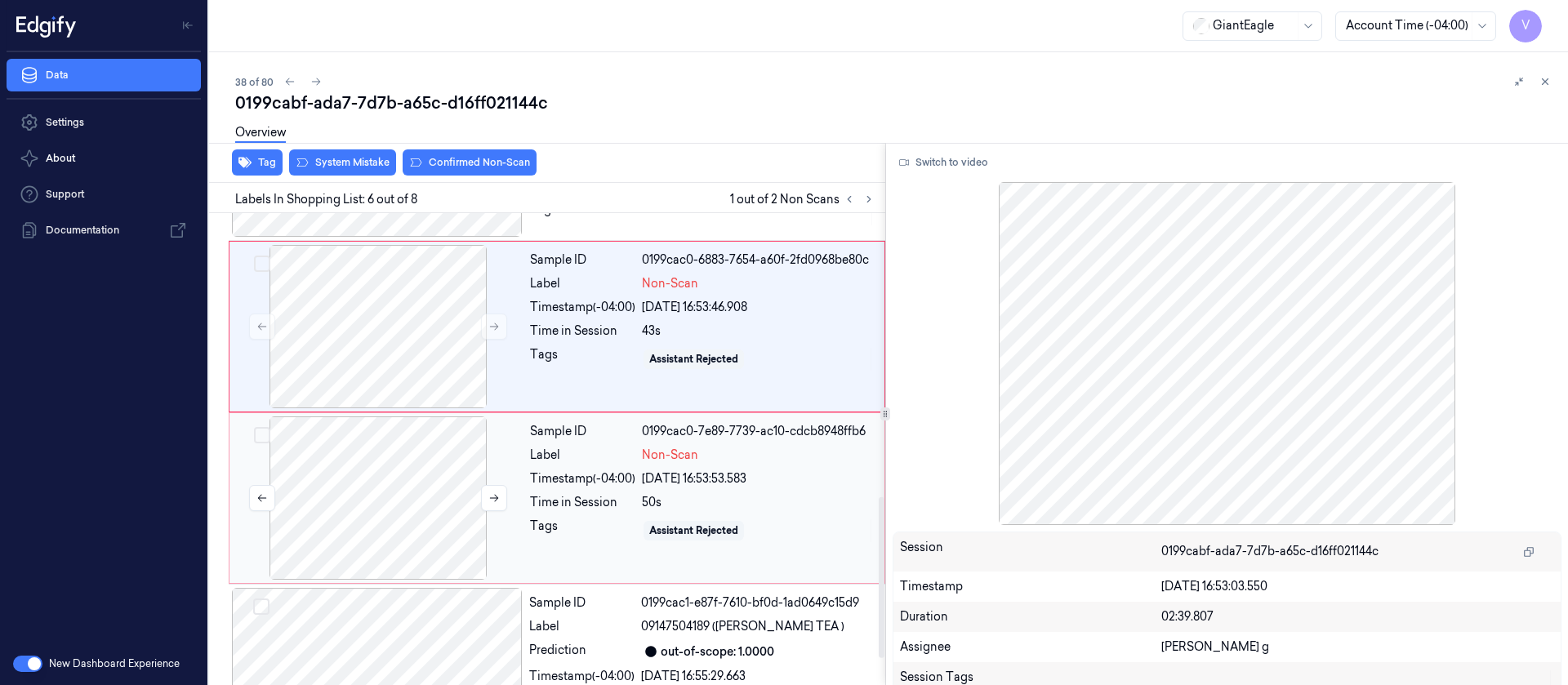
click at [401, 485] on div at bounding box center [378, 498] width 291 height 164
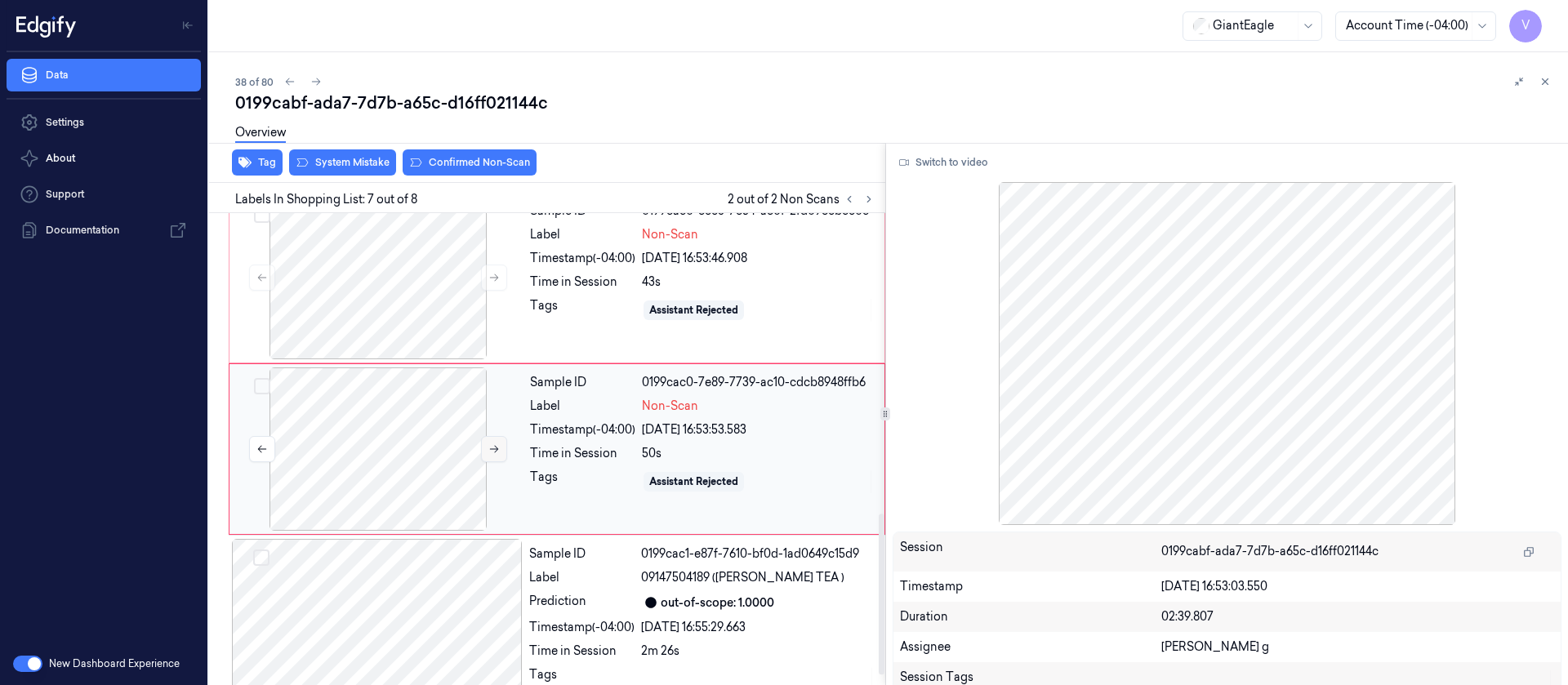
click at [486, 446] on button at bounding box center [494, 449] width 26 height 26
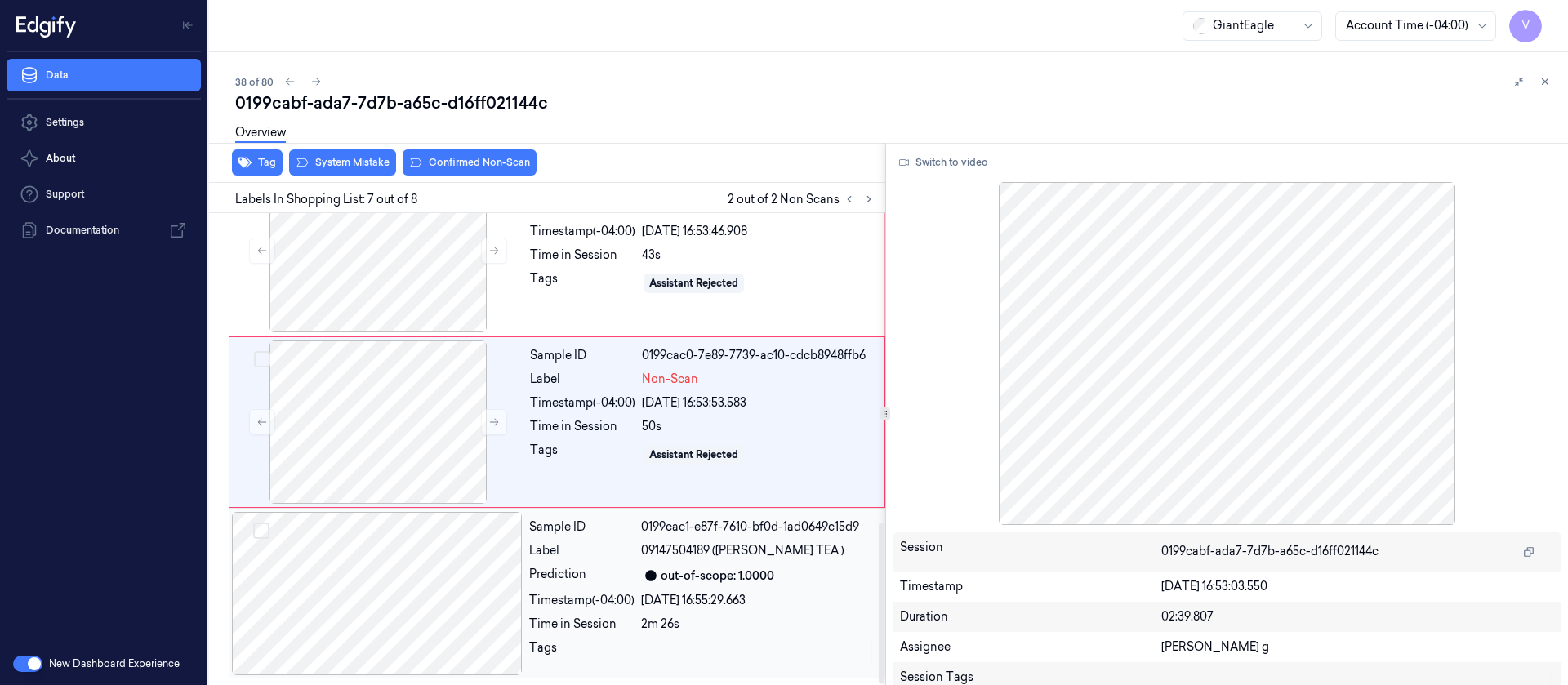
click at [379, 608] on div at bounding box center [377, 593] width 291 height 164
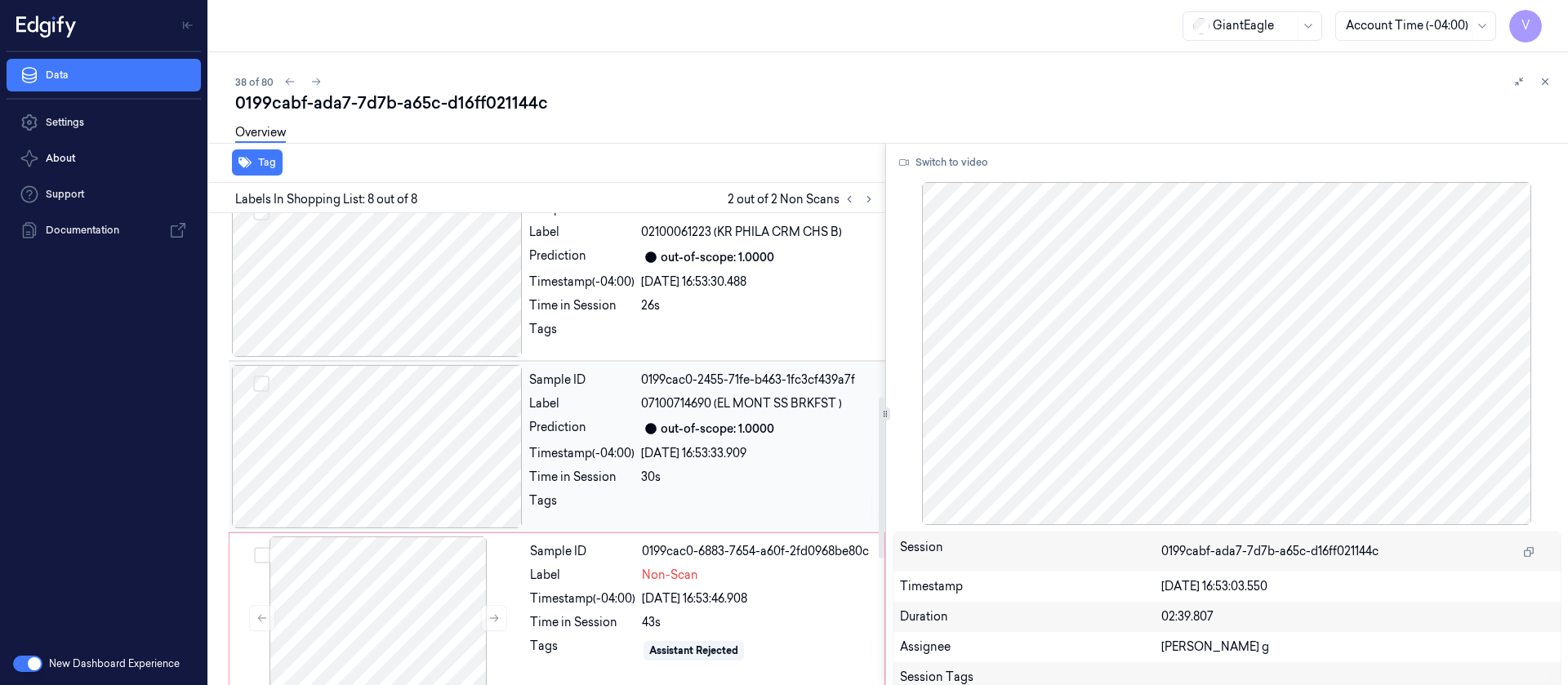
click at [388, 449] on div at bounding box center [377, 447] width 291 height 164
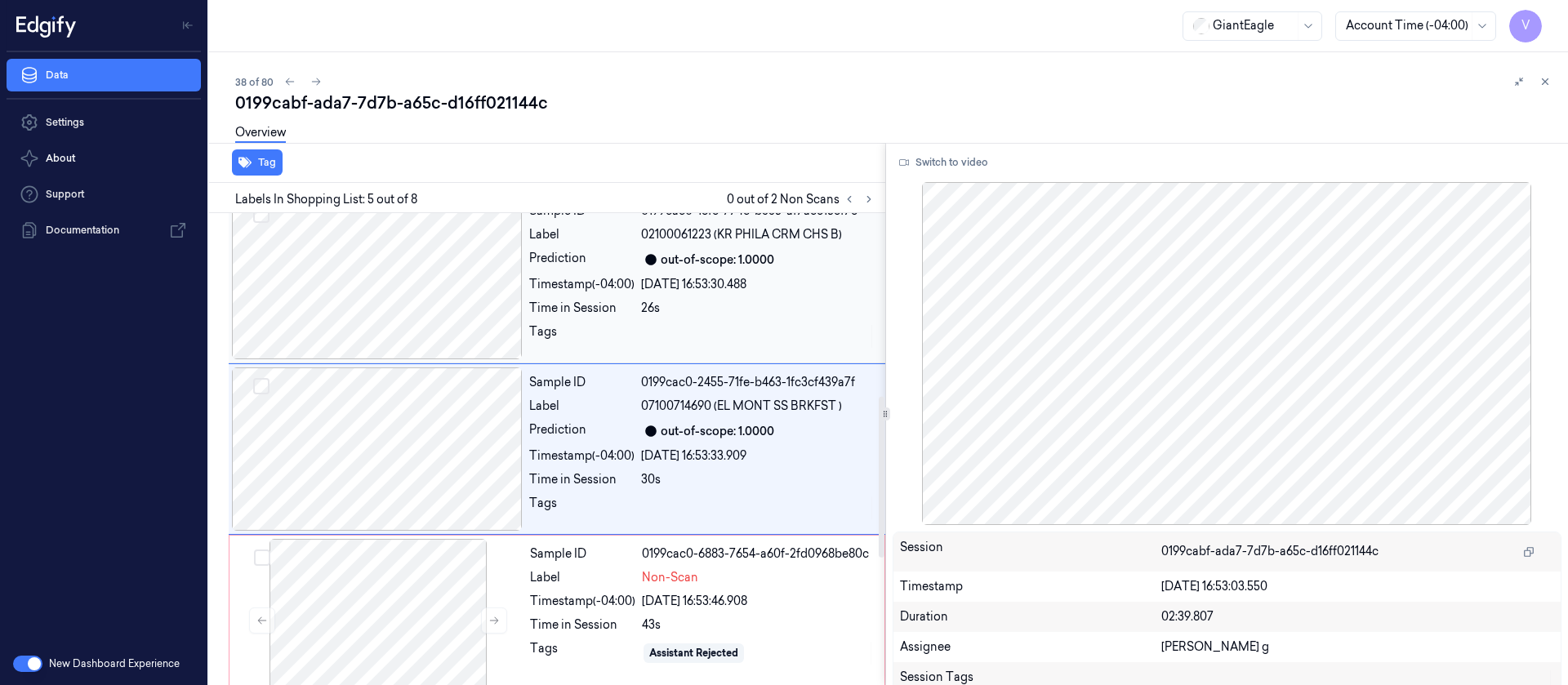
click at [432, 307] on div at bounding box center [377, 277] width 291 height 164
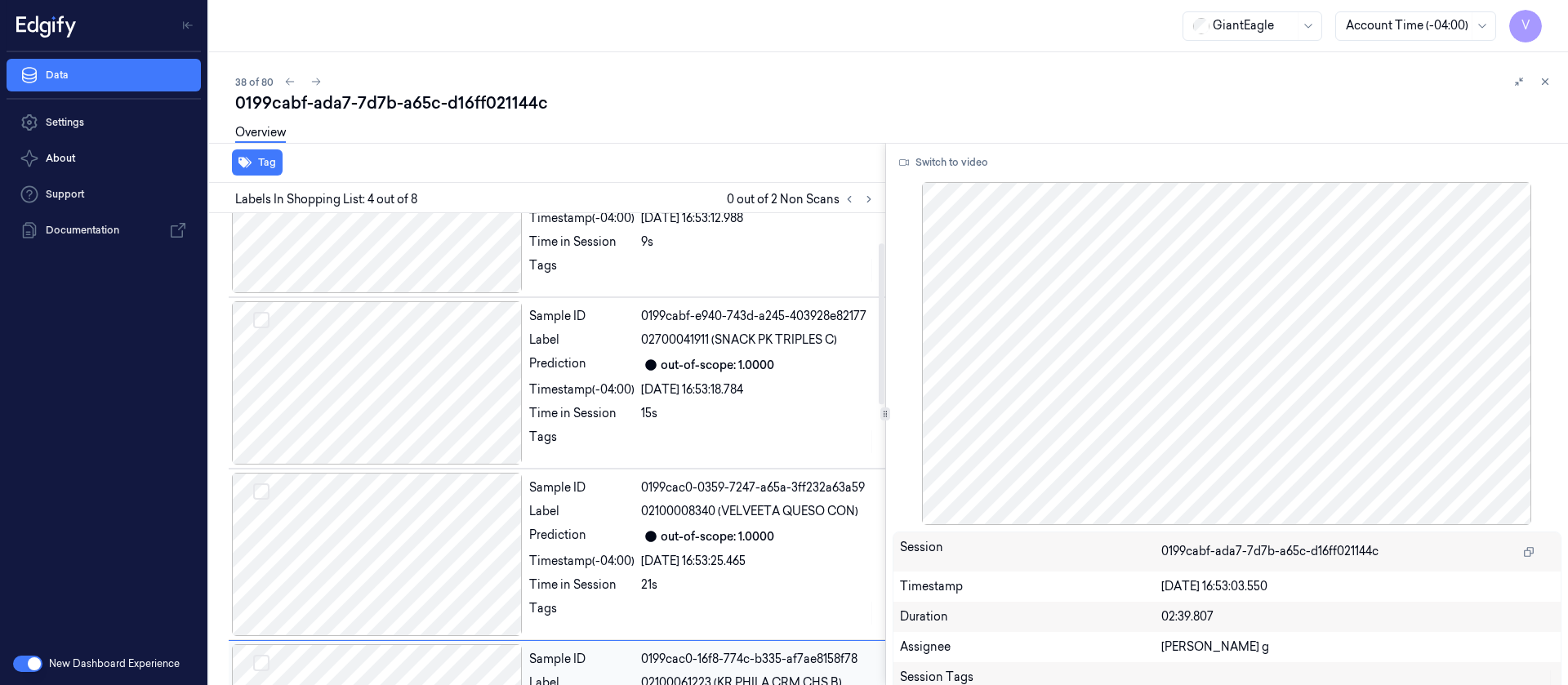
scroll to position [0, 0]
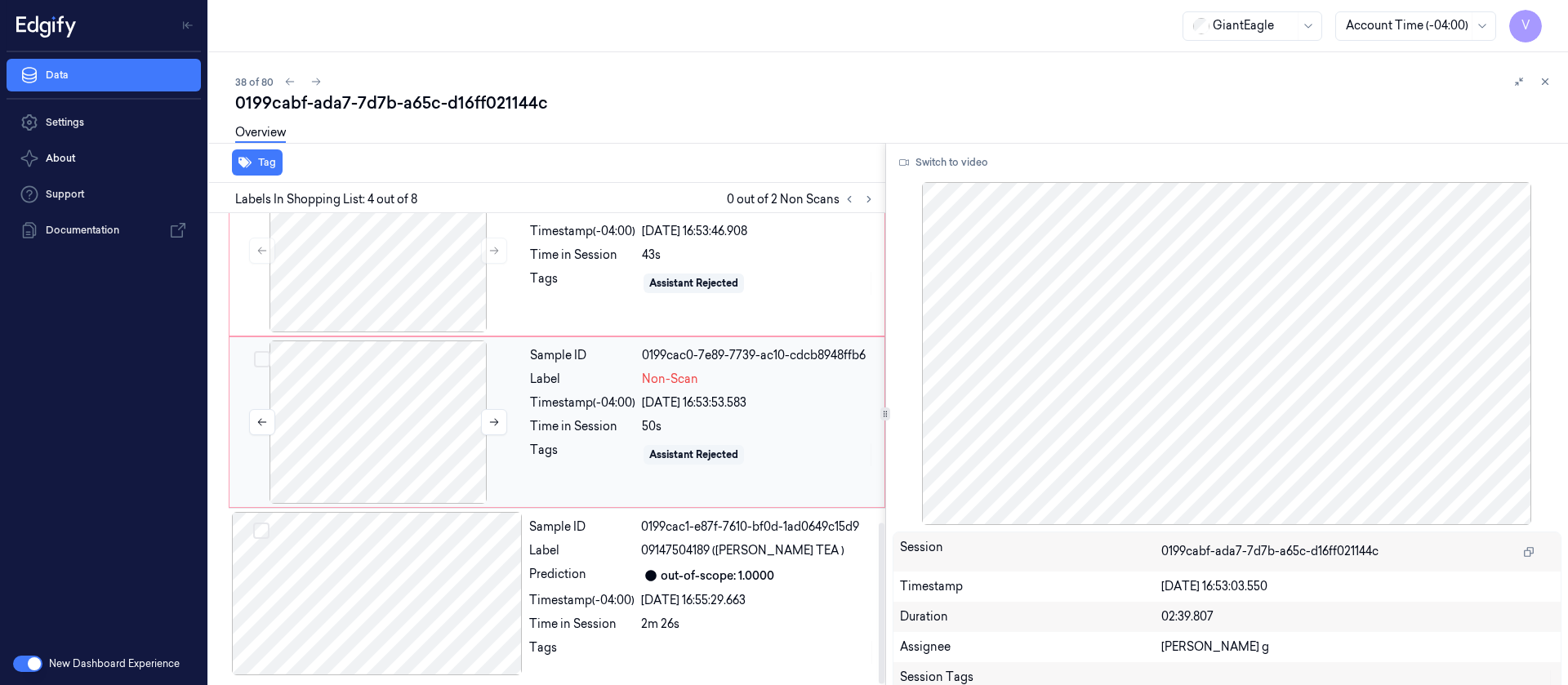
click at [376, 395] on div at bounding box center [378, 422] width 291 height 164
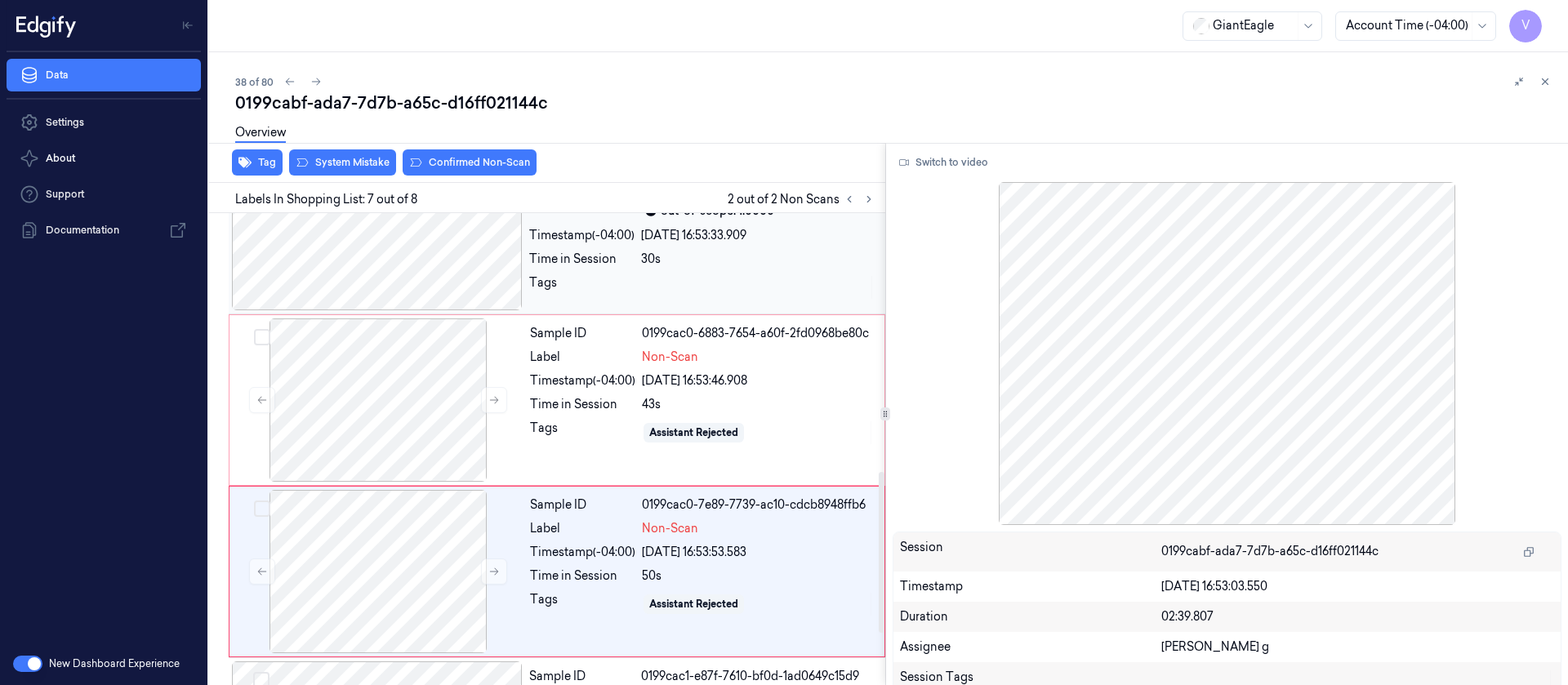
click at [429, 285] on div at bounding box center [377, 228] width 291 height 164
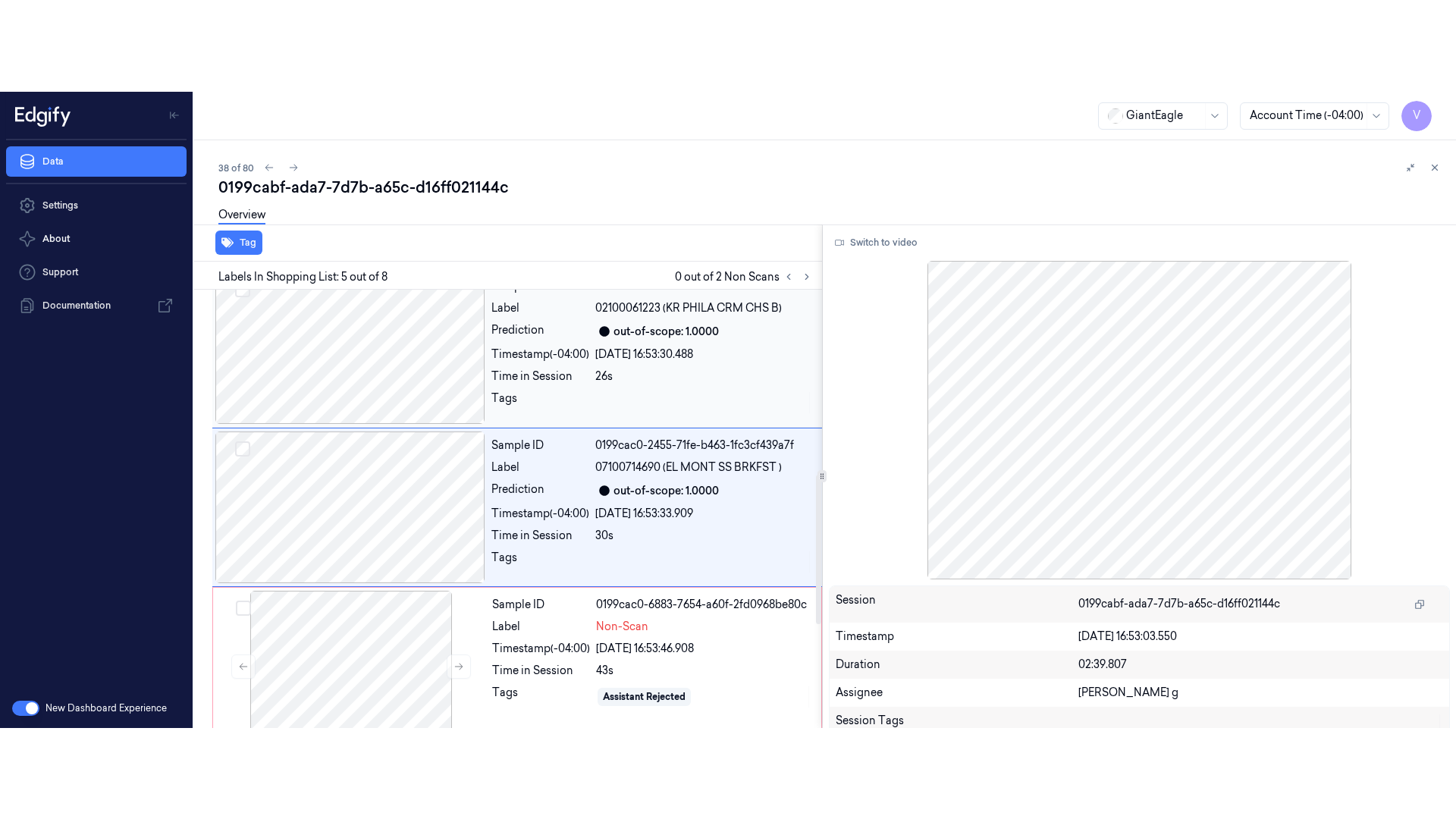
scroll to position [496, 0]
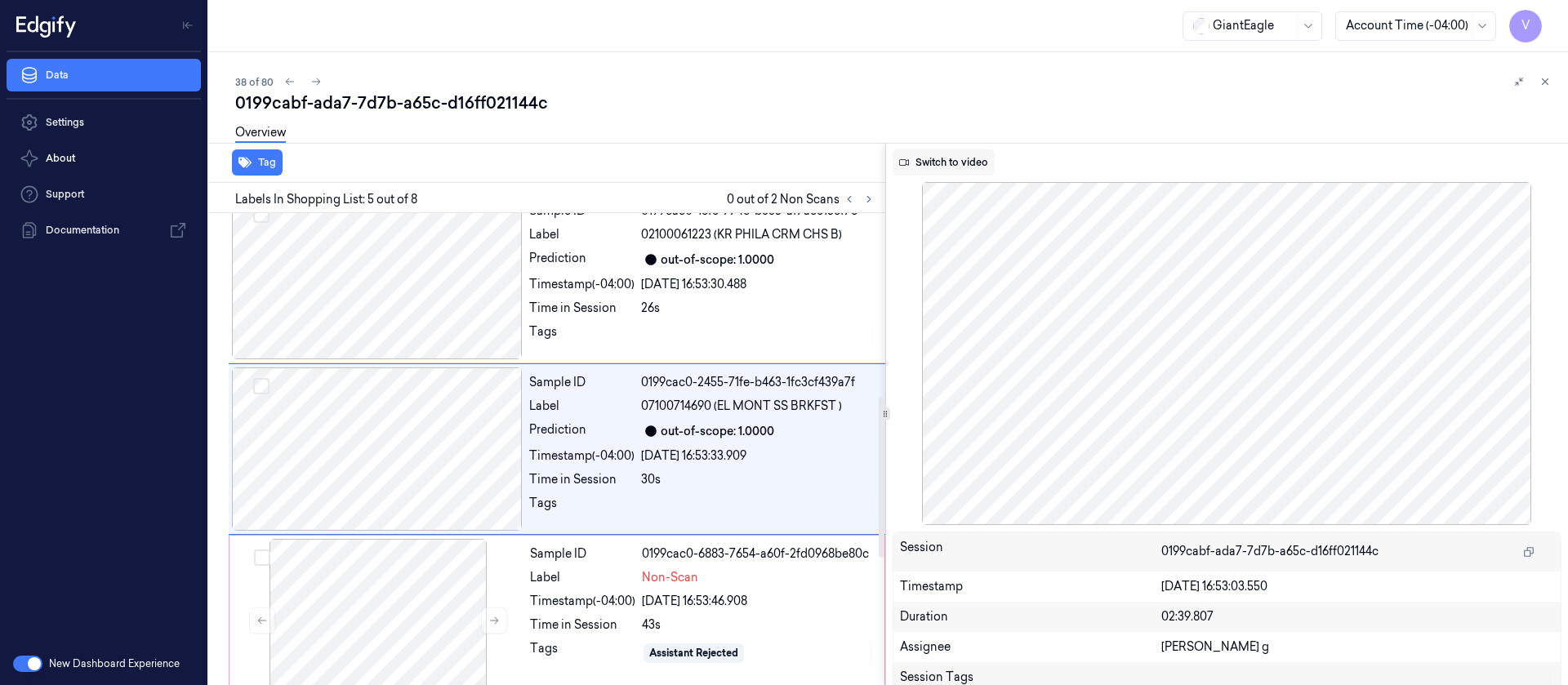
drag, startPoint x: 960, startPoint y: 148, endPoint x: 957, endPoint y: 160, distance: 12.4
click at [957, 153] on div "Switch to video Session 0199cabf-ada7-7d7b-a65c-d16ff021144c Timestamp 09/10/20…" at bounding box center [1226, 413] width 682 height 542
click at [957, 164] on button "Switch to video" at bounding box center [943, 163] width 102 height 26
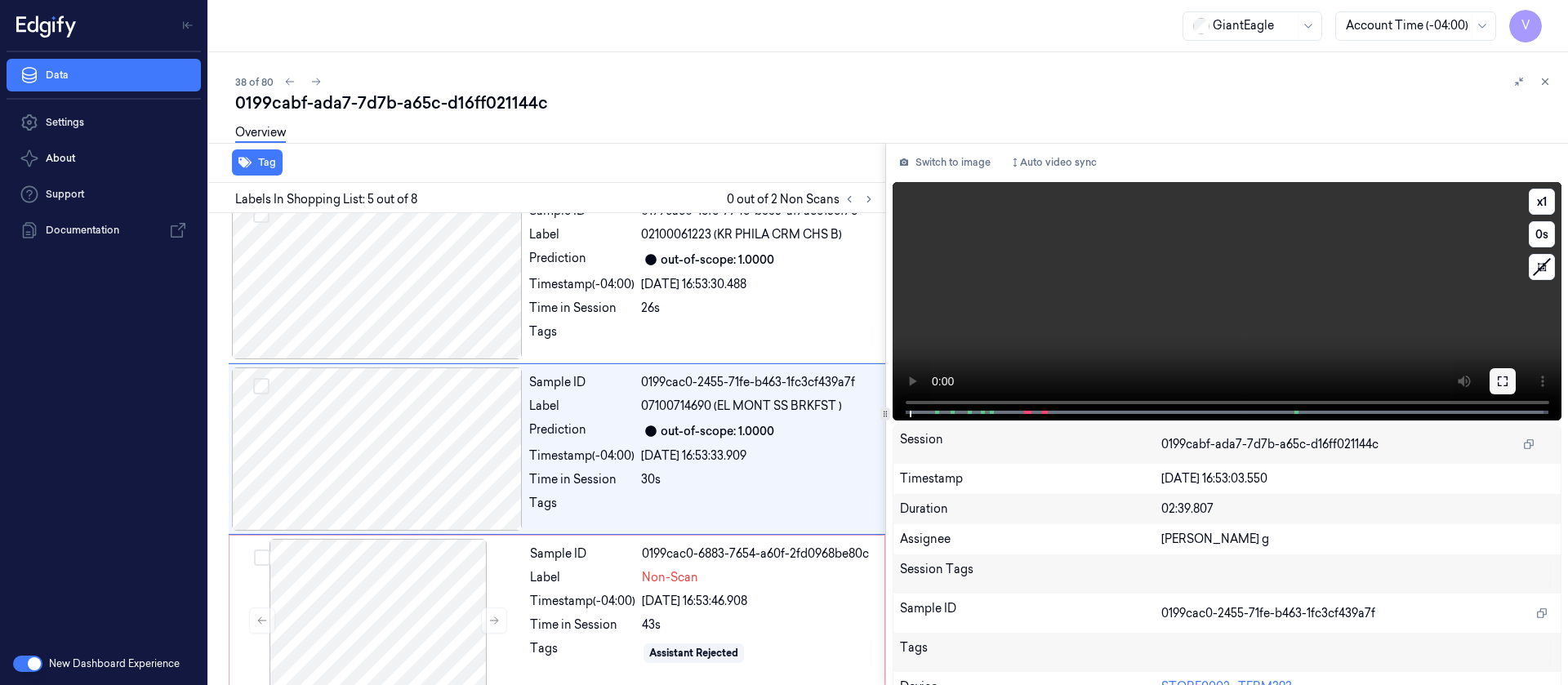
click at [1502, 389] on button at bounding box center [1503, 381] width 26 height 26
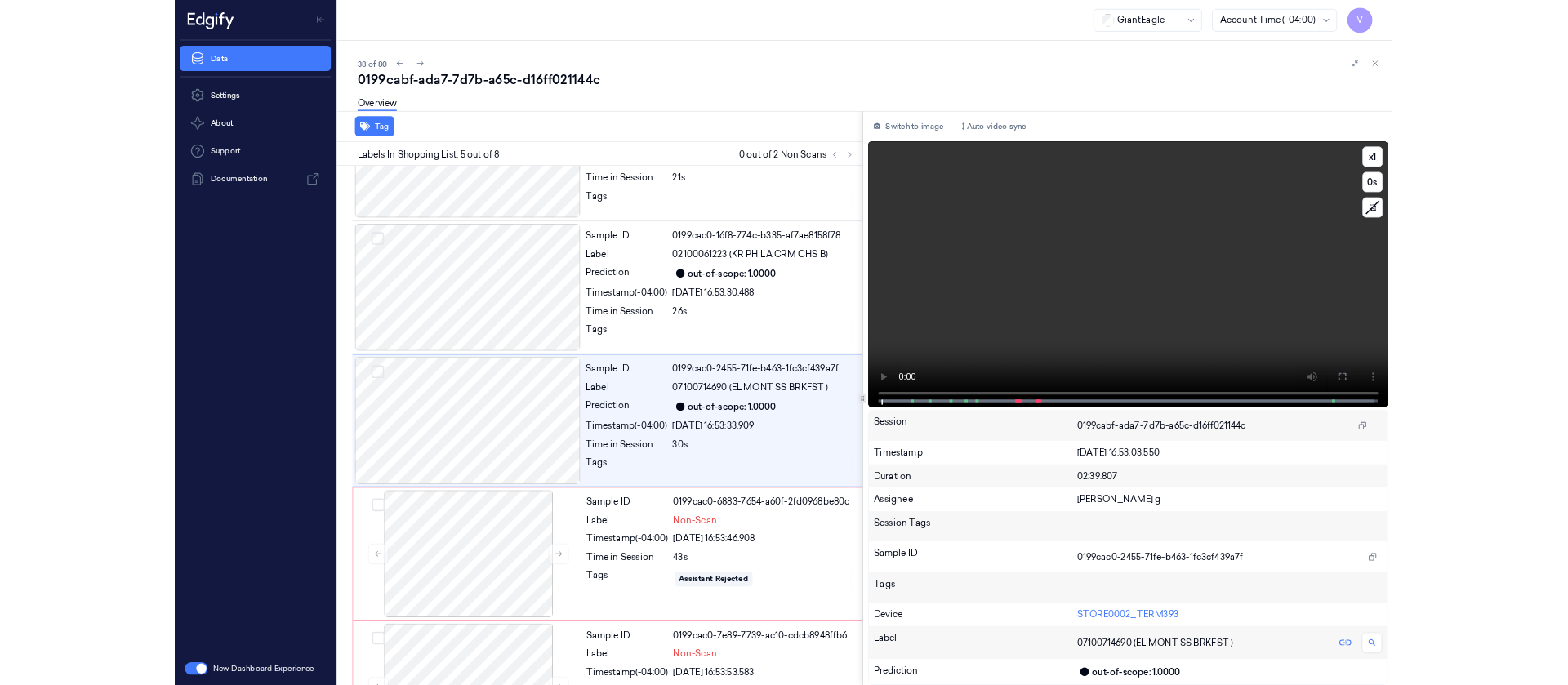
scroll to position [437, 0]
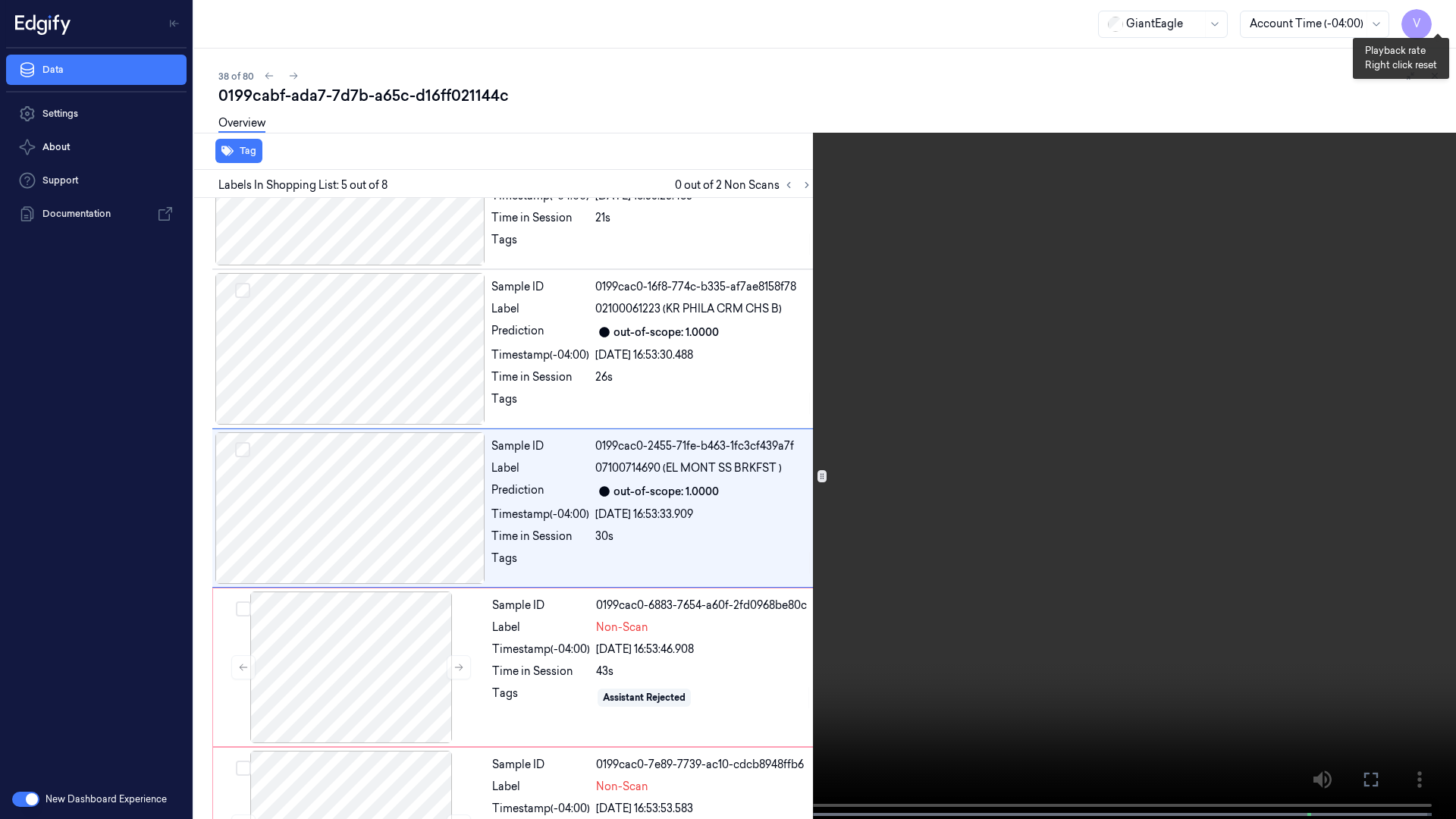
click at [1430, 17] on button "x 1" at bounding box center [1438, 18] width 25 height 25
click at [0, 0] on icon at bounding box center [0, 0] width 0 height 0
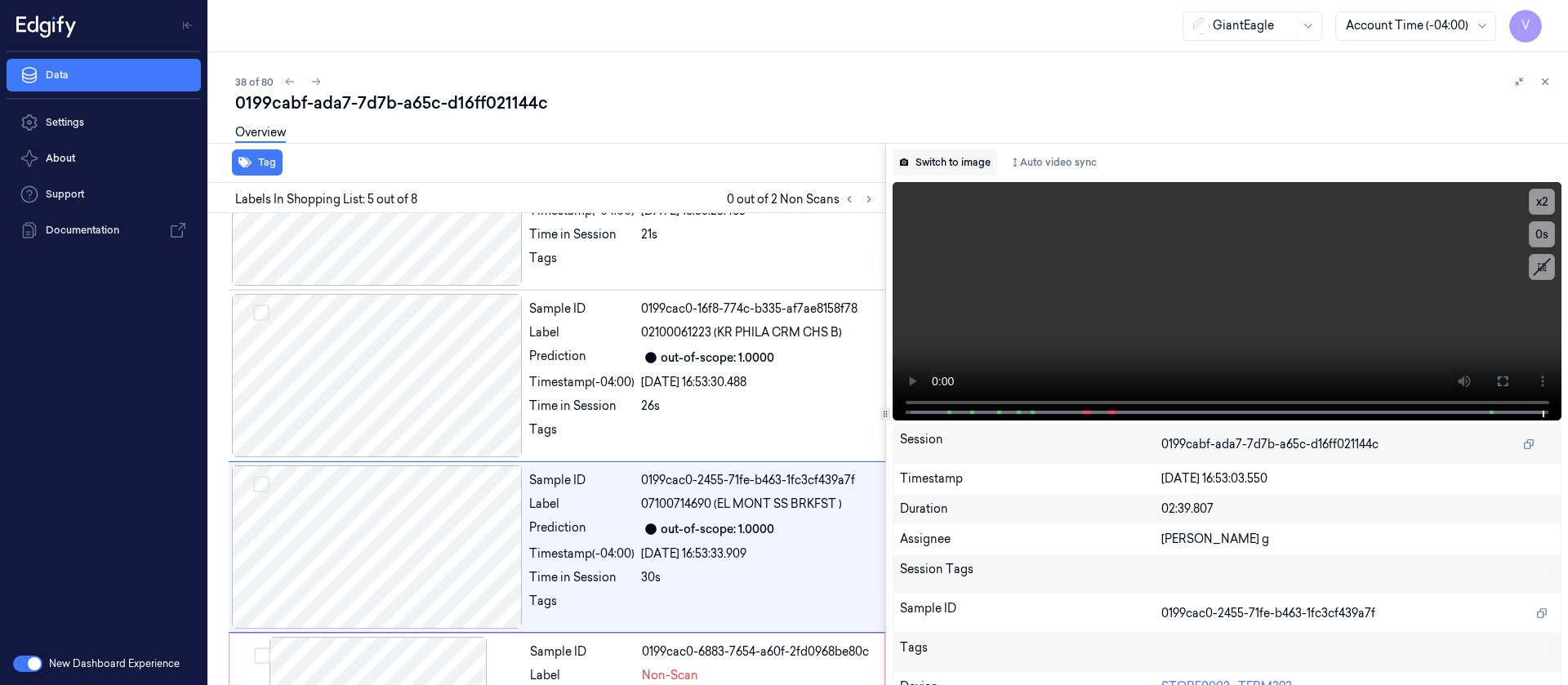
click at [943, 173] on button "Switch to image" at bounding box center [944, 163] width 104 height 26
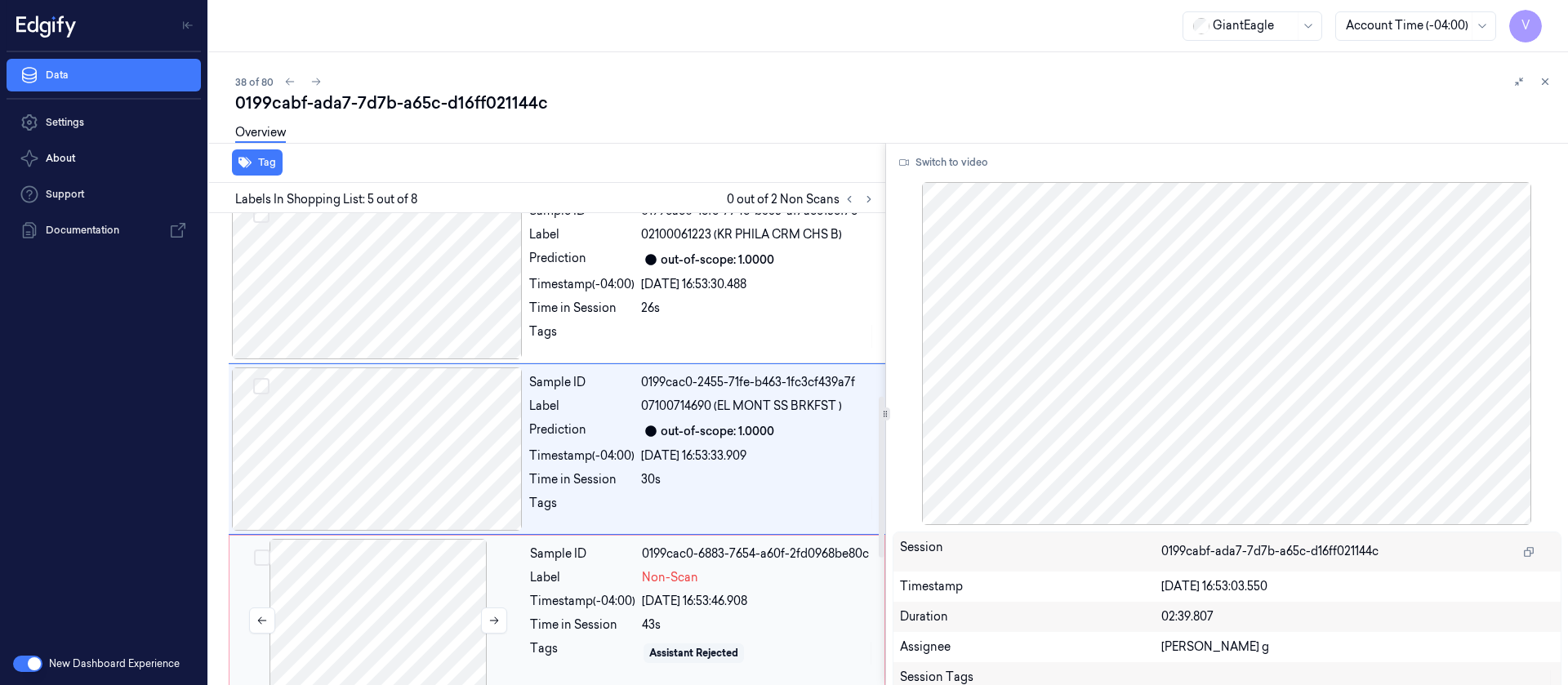
click at [406, 560] on div at bounding box center [378, 620] width 291 height 164
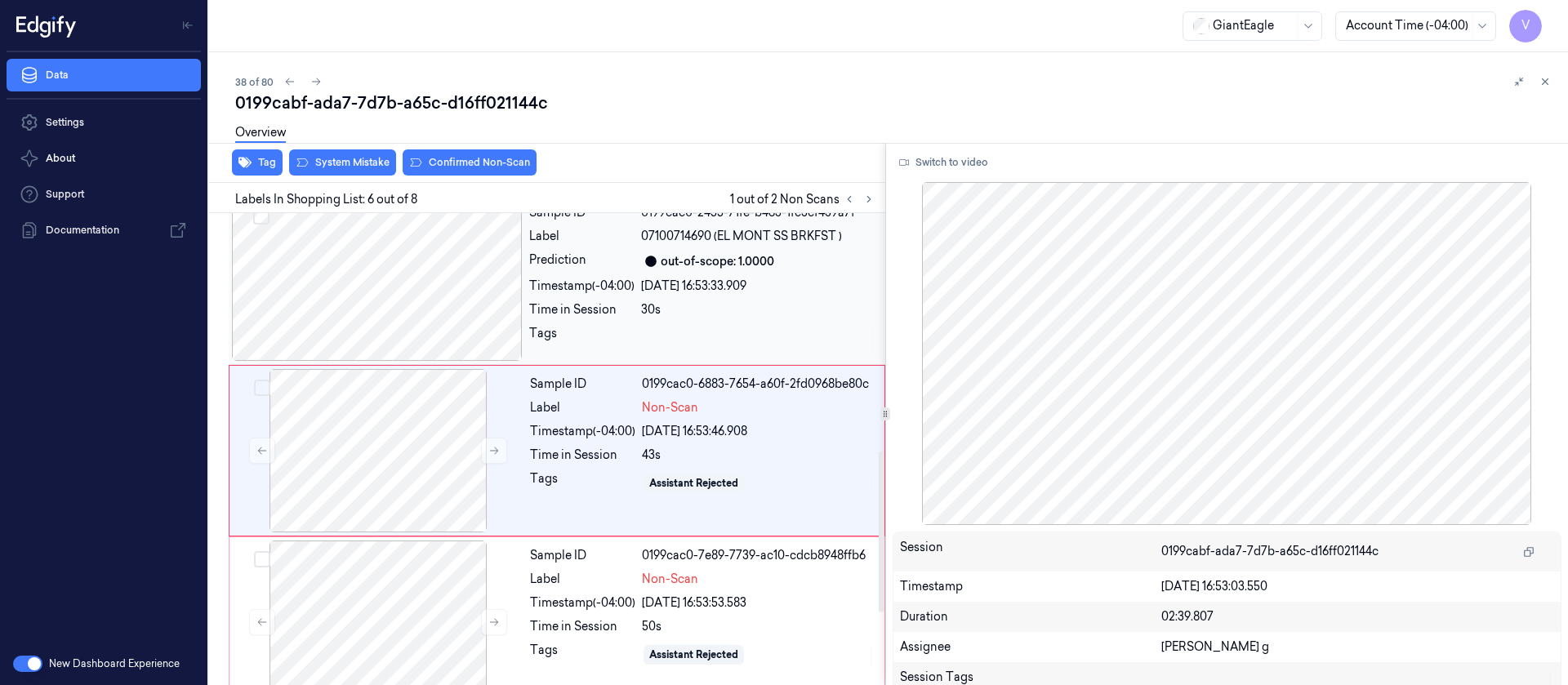
scroll to position [706, 0]
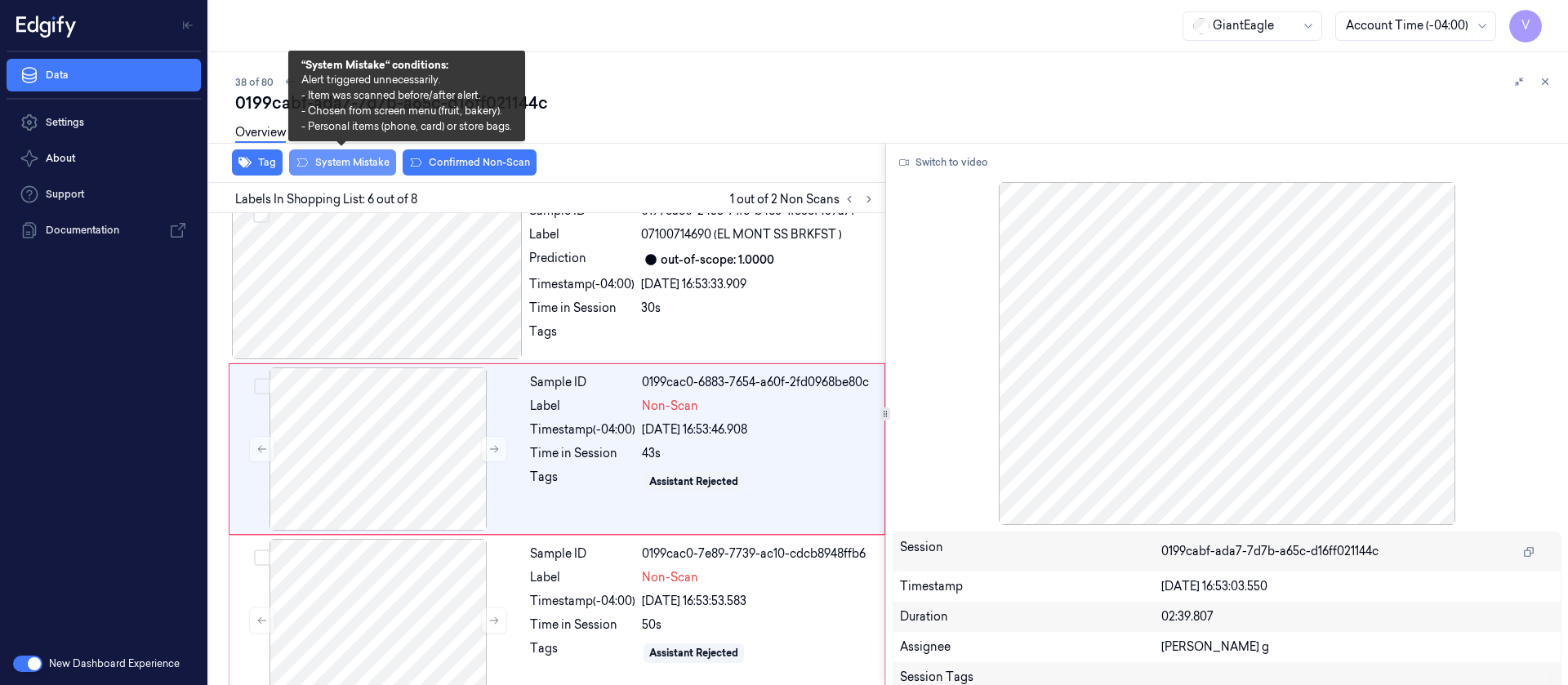
click at [356, 162] on button "System Mistake" at bounding box center [342, 163] width 107 height 26
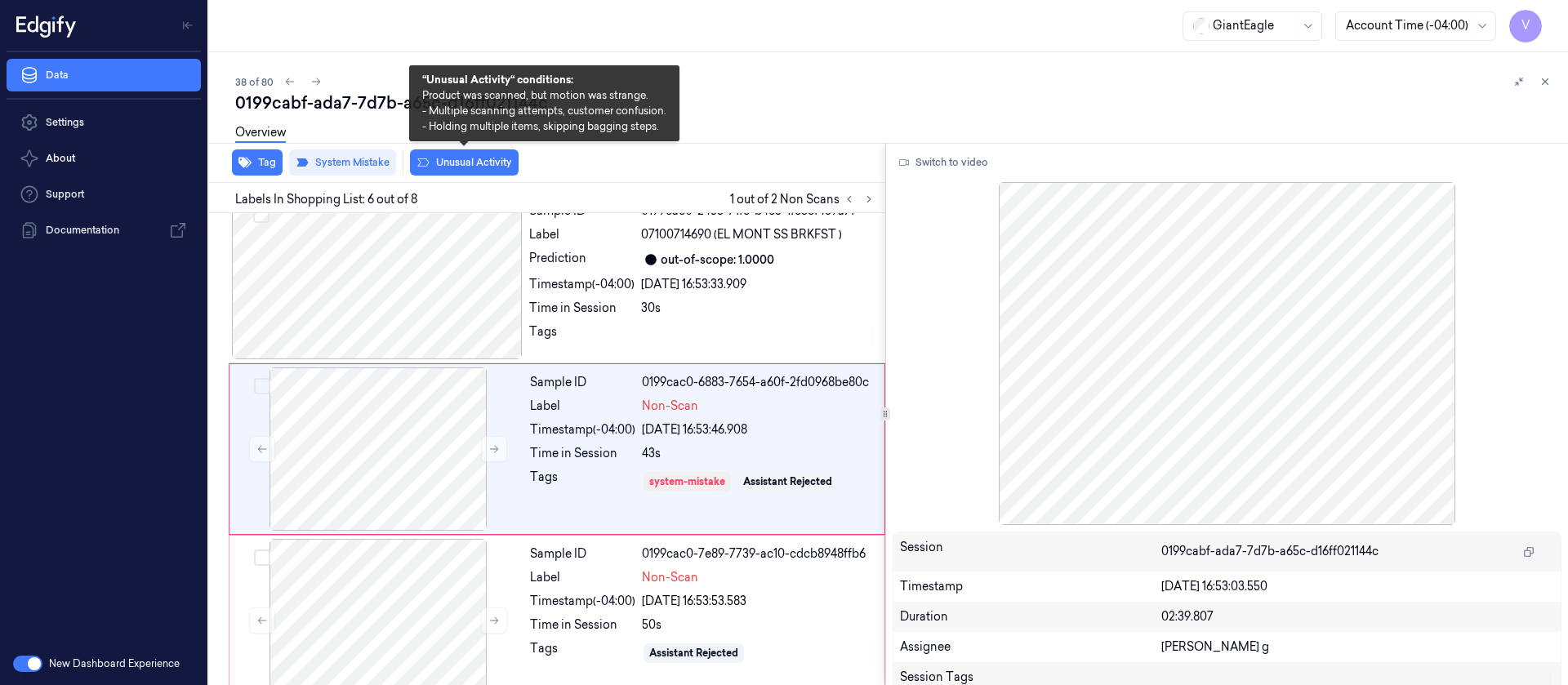
click at [449, 161] on button "Unusual Activity" at bounding box center [464, 163] width 109 height 26
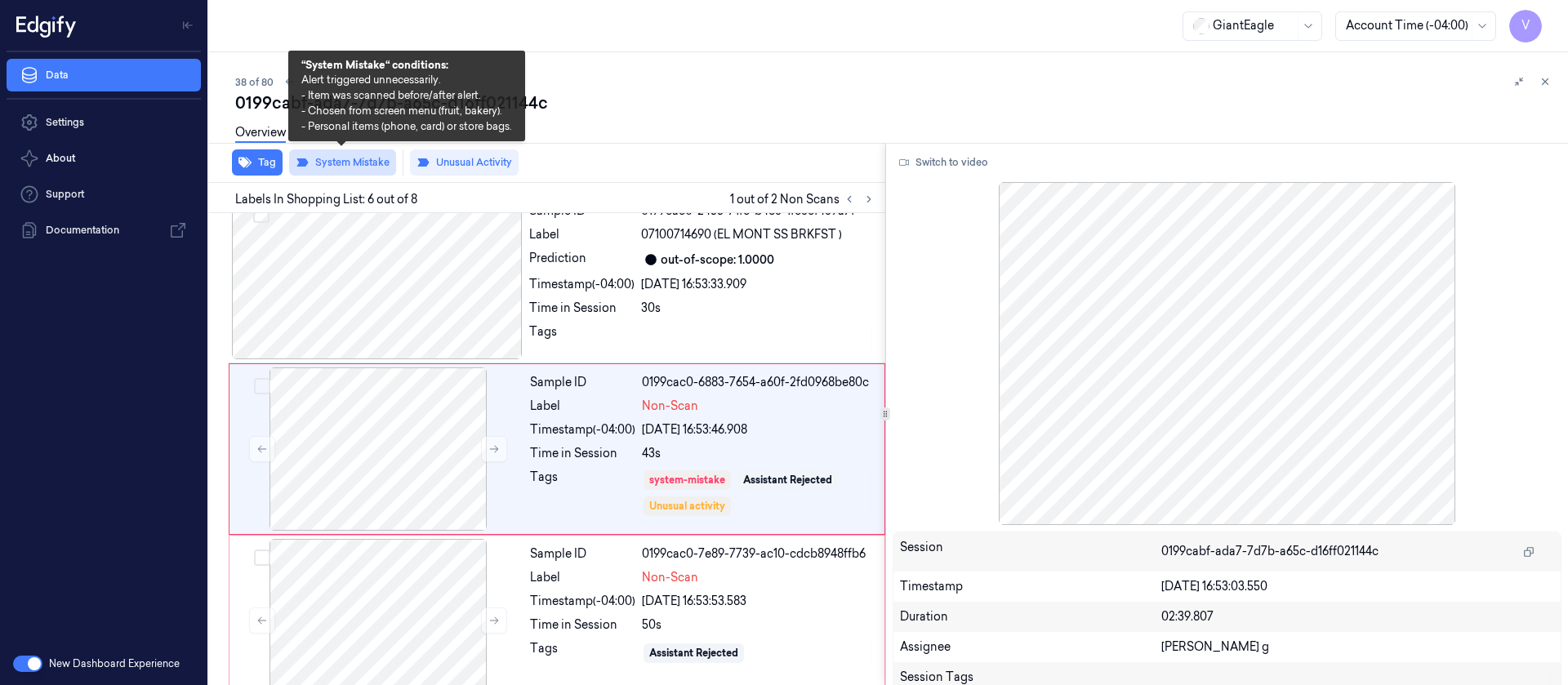
click at [380, 160] on button "System Mistake" at bounding box center [342, 163] width 107 height 26
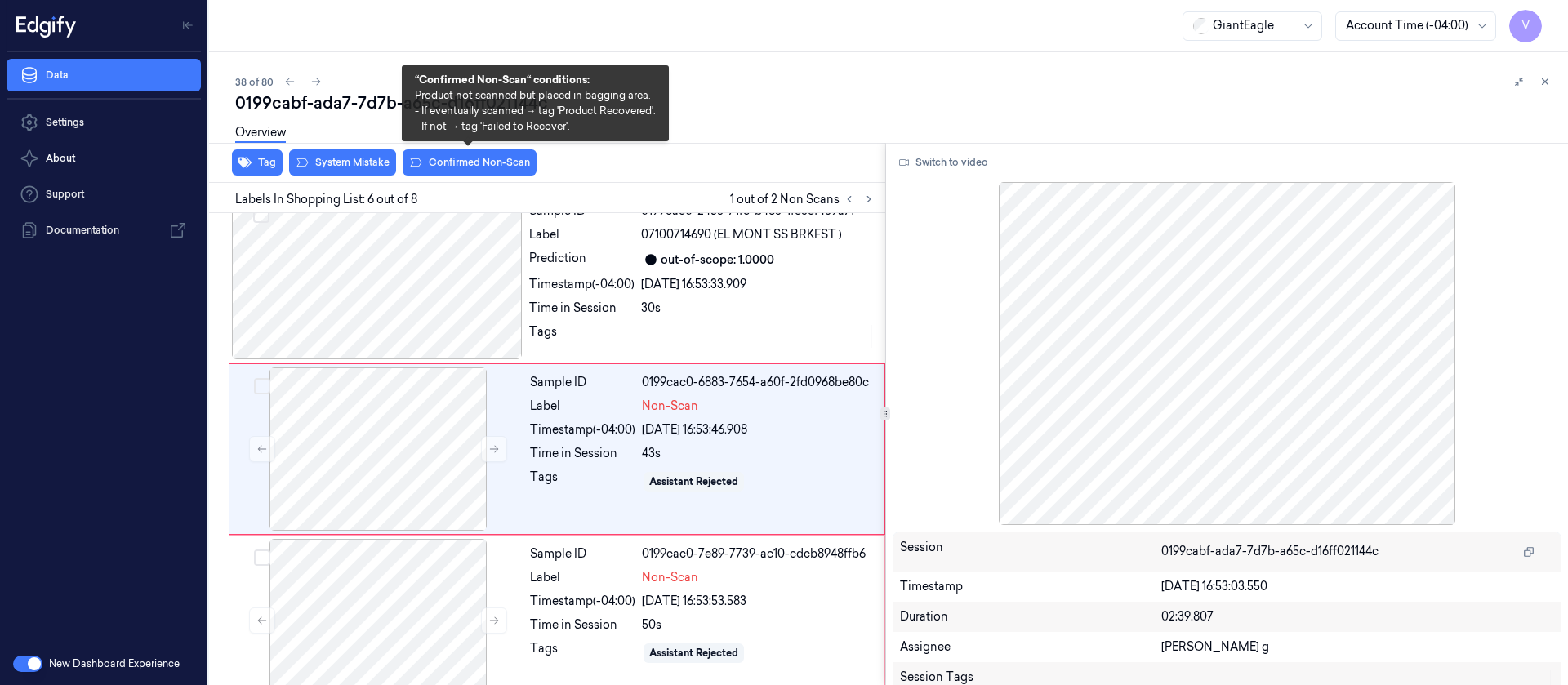
click at [475, 162] on button "Confirmed Non-Scan" at bounding box center [469, 163] width 134 height 26
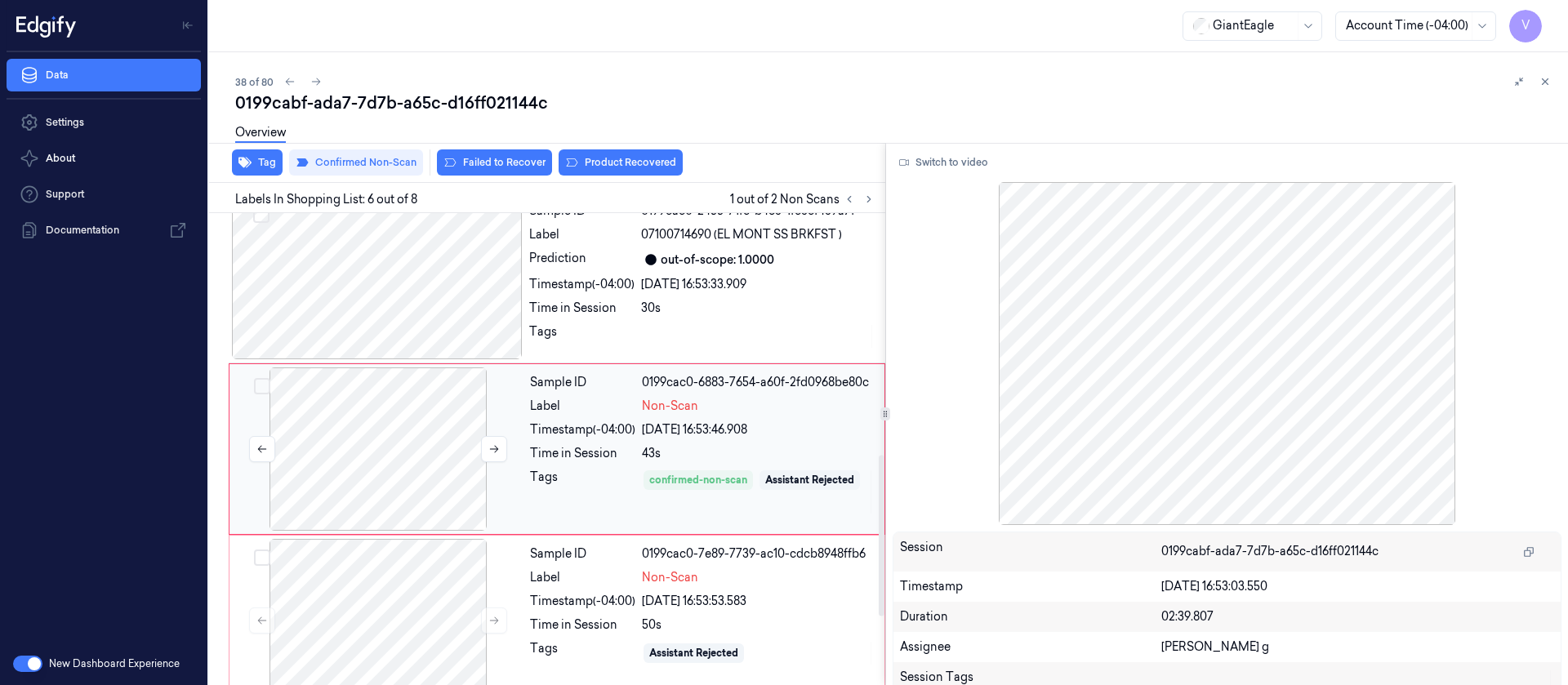
click at [432, 441] on div at bounding box center [378, 448] width 291 height 164
click at [616, 156] on button "Product Recovered" at bounding box center [620, 163] width 124 height 26
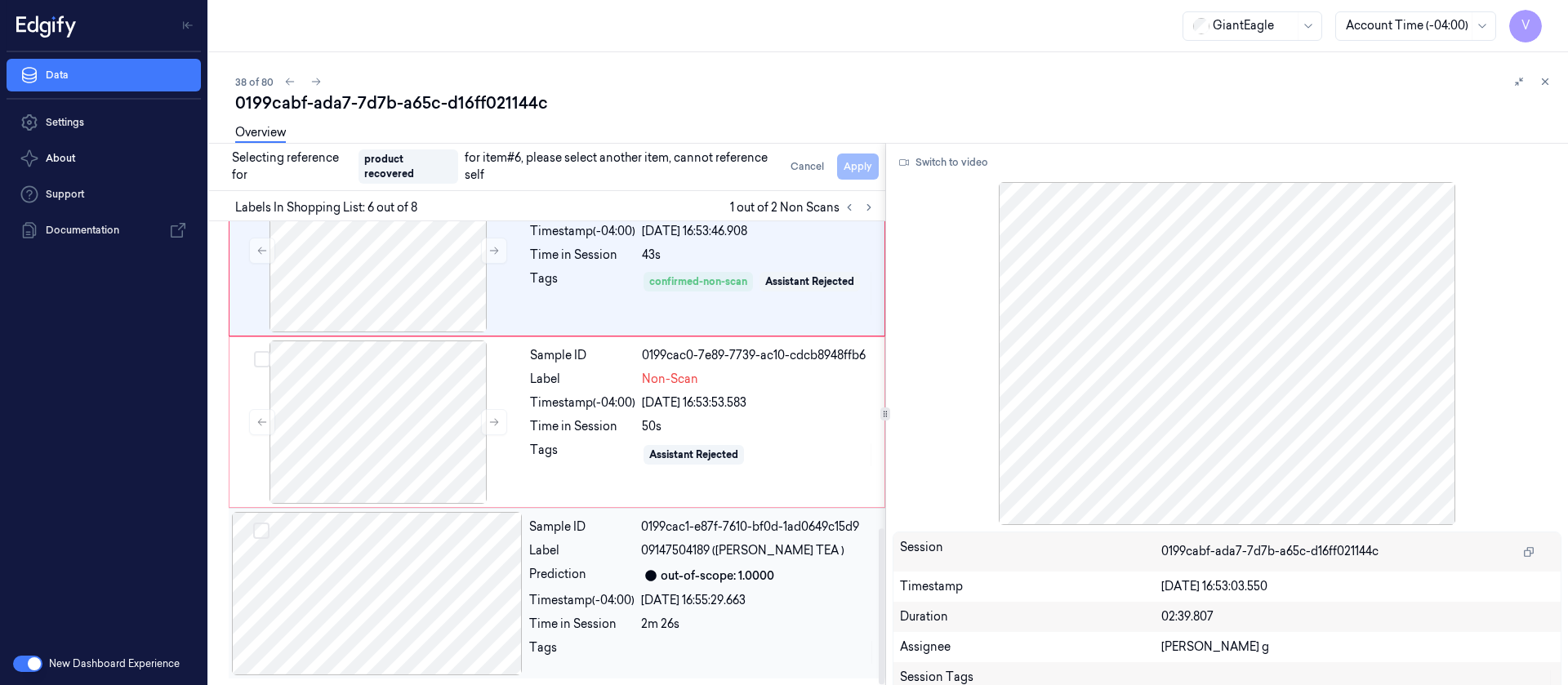
click at [381, 601] on div at bounding box center [377, 593] width 291 height 164
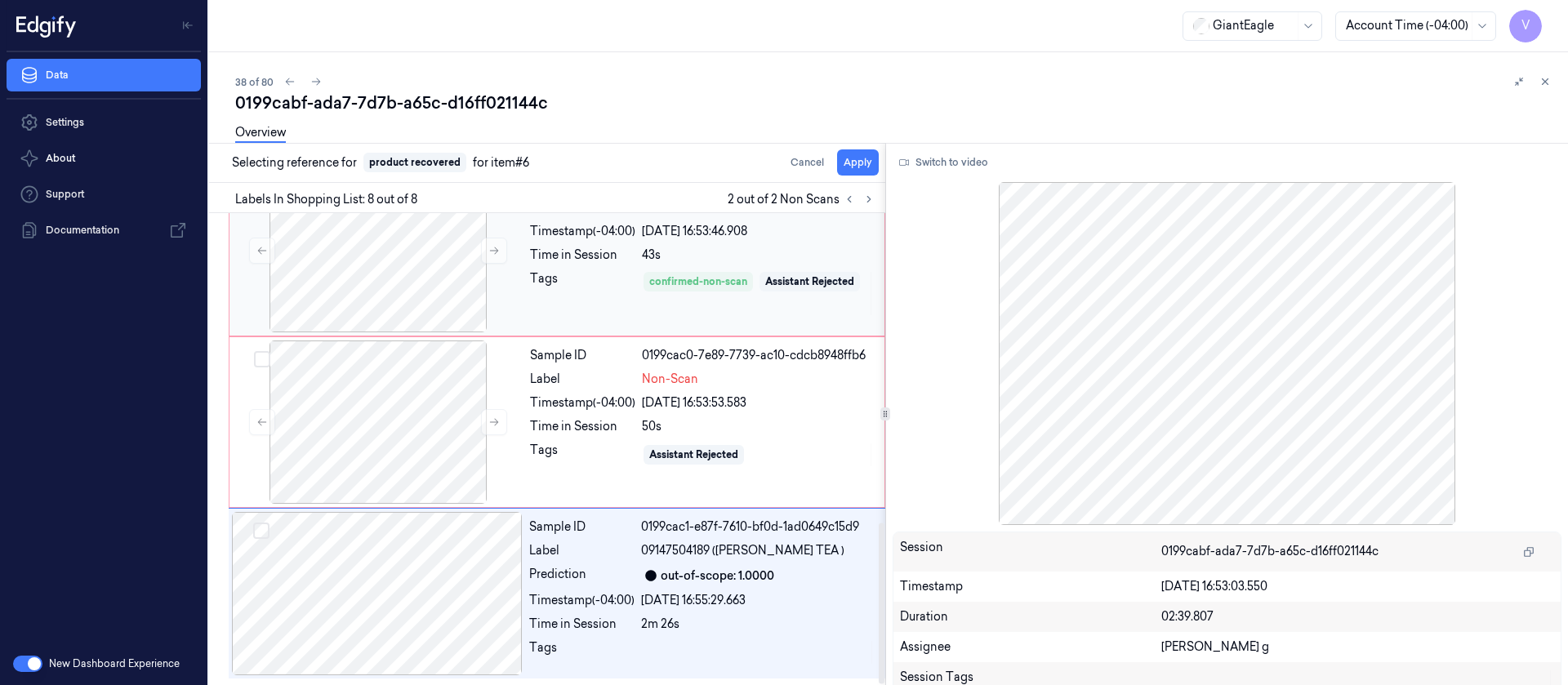
scroll to position [905, 0]
click at [868, 162] on button "Apply" at bounding box center [857, 163] width 42 height 26
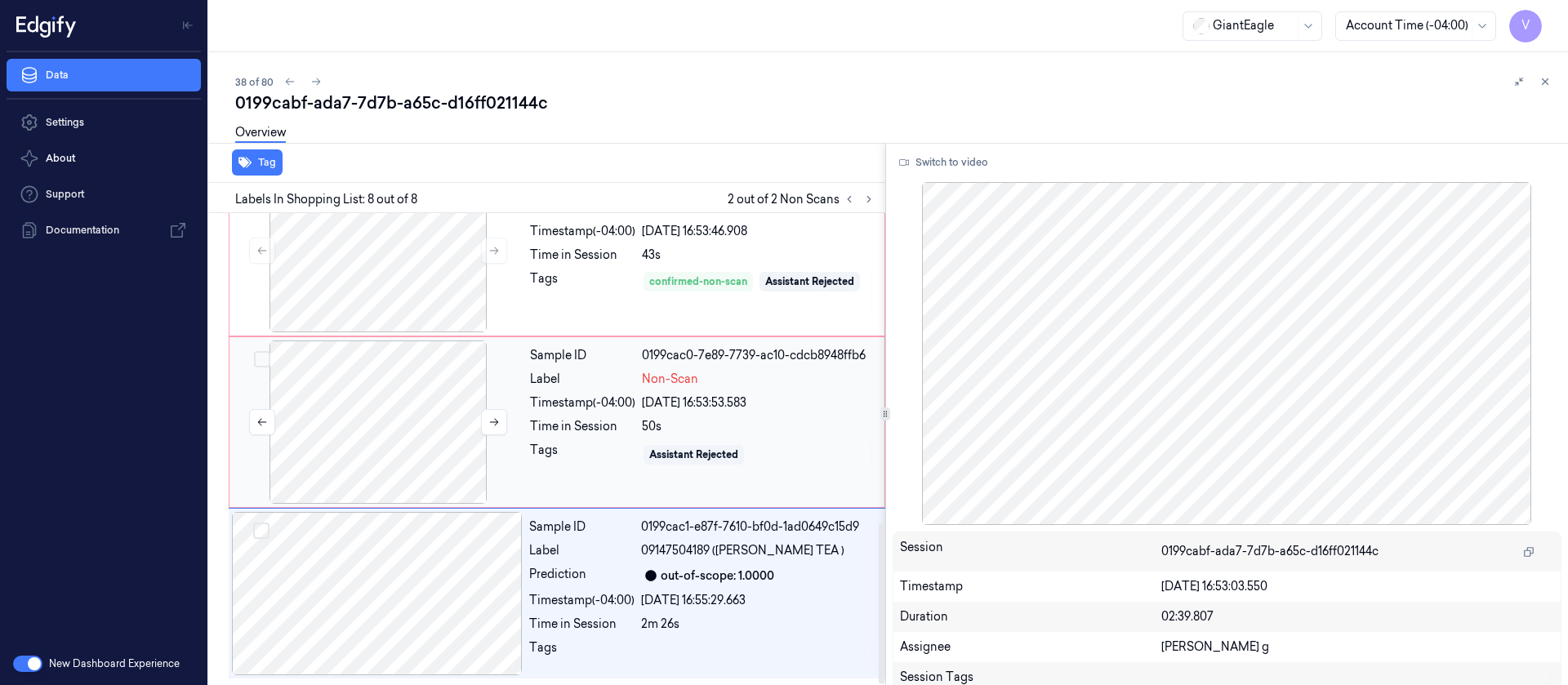
click at [369, 420] on div at bounding box center [378, 422] width 291 height 164
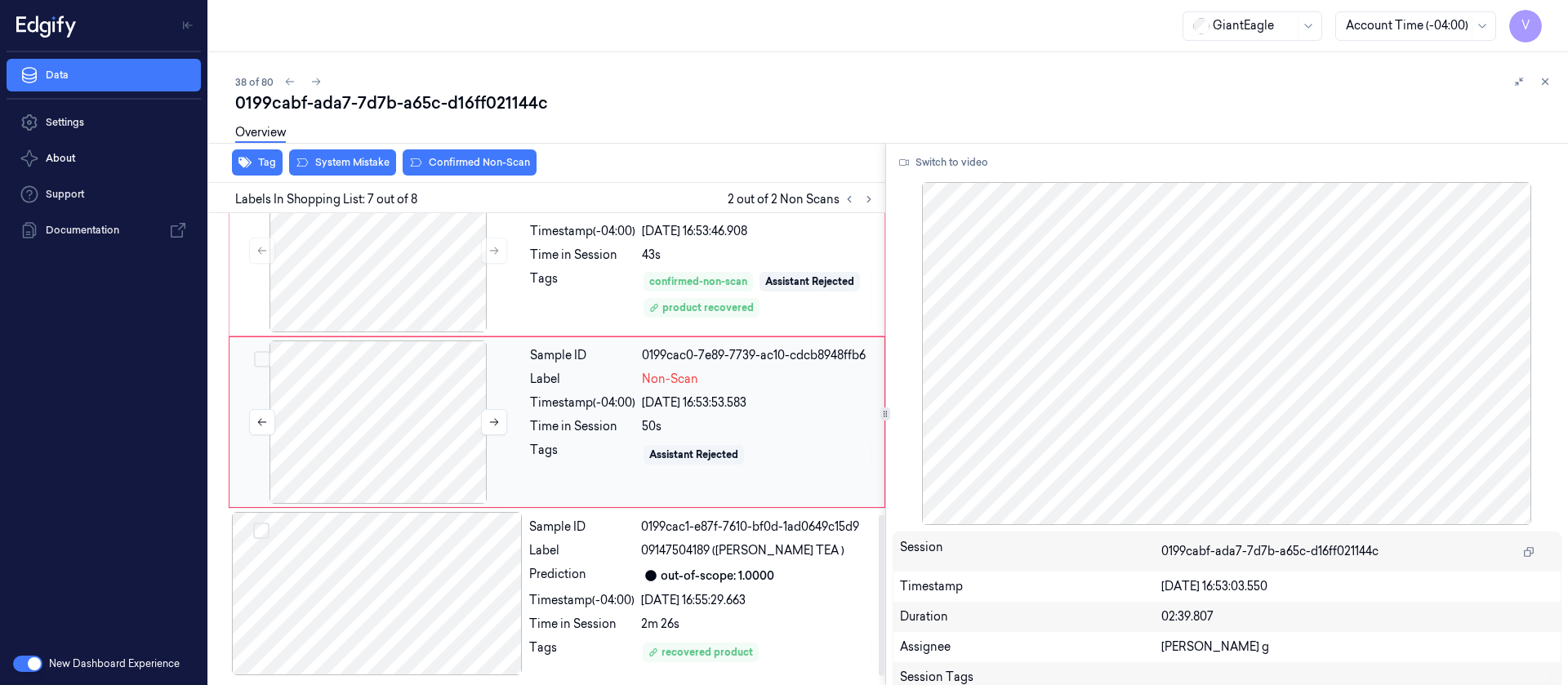
scroll to position [878, 0]
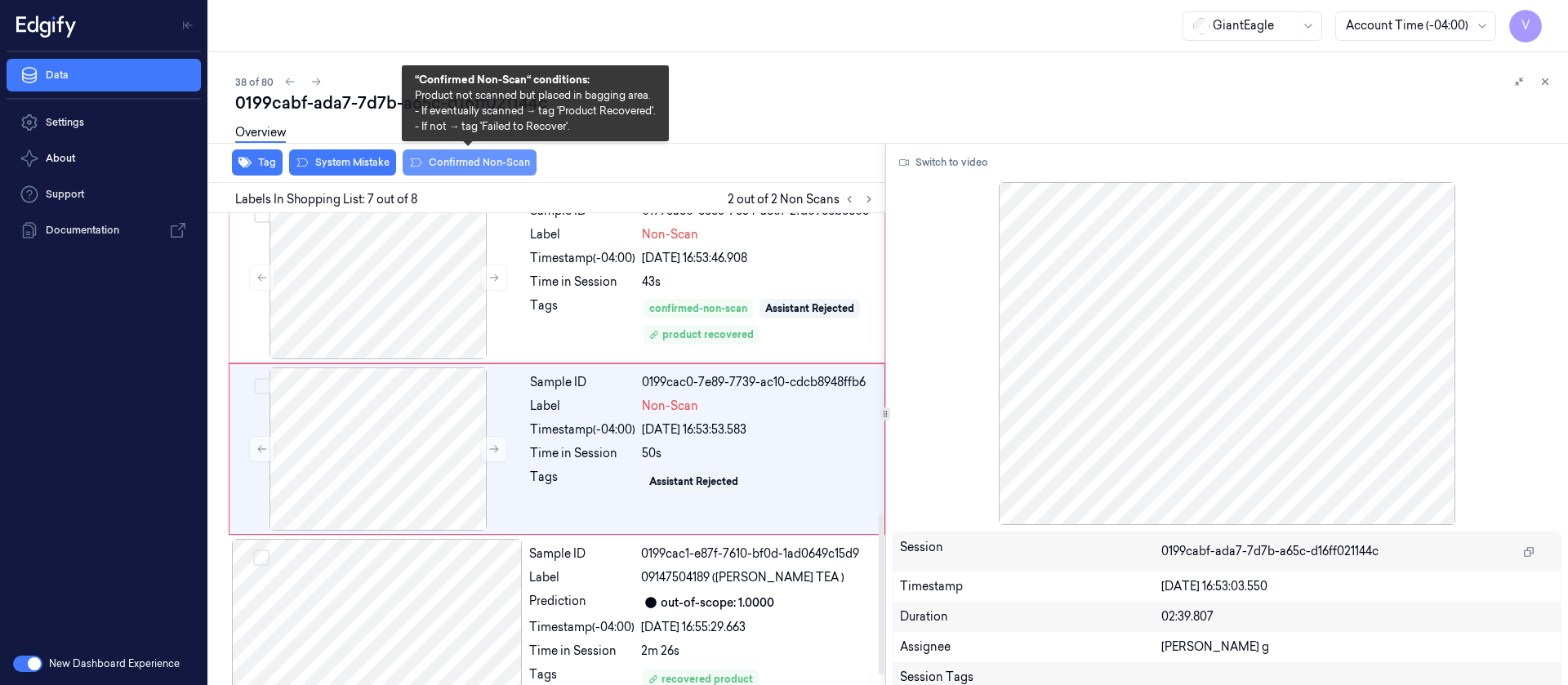
click at [481, 170] on button "Confirmed Non-Scan" at bounding box center [469, 163] width 134 height 26
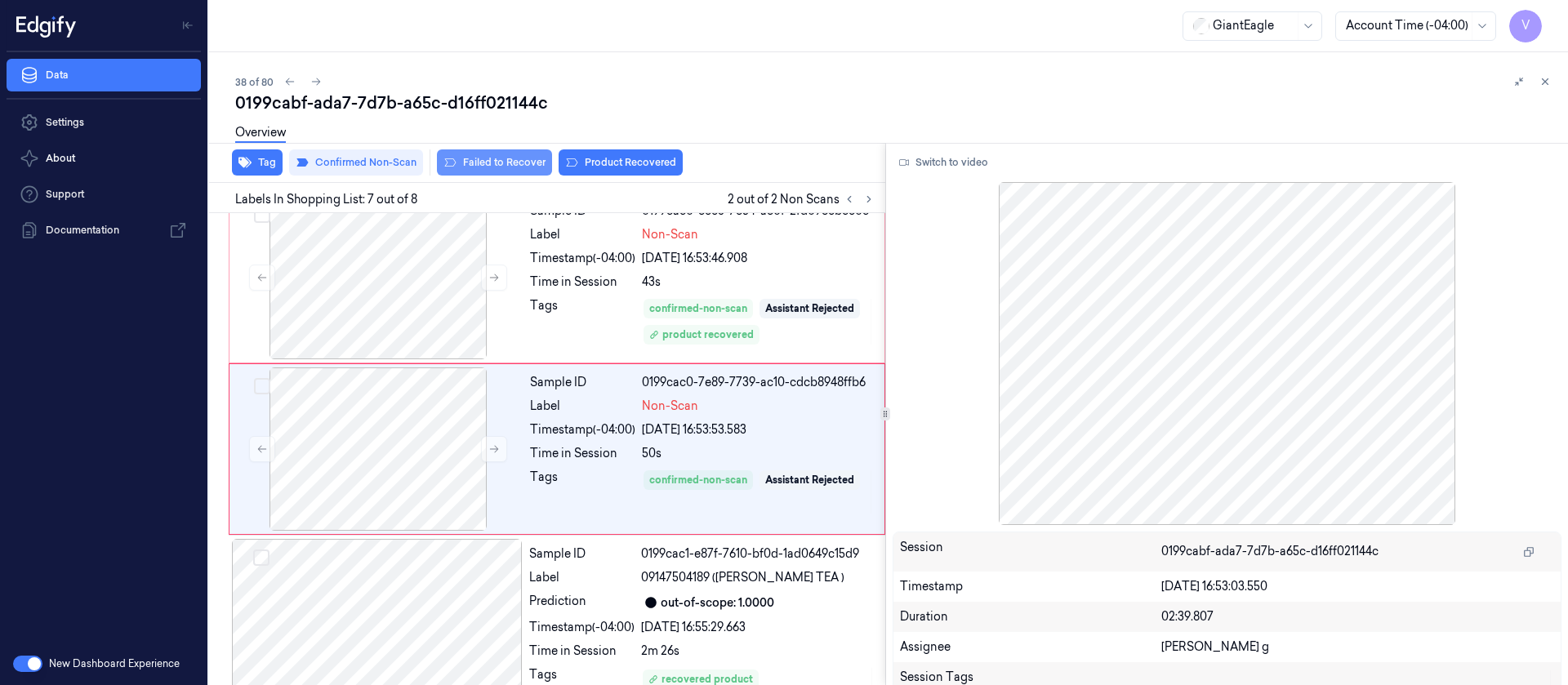
click at [485, 165] on button "Failed to Recover" at bounding box center [495, 163] width 115 height 26
click at [573, 118] on div "Overview" at bounding box center [895, 135] width 1319 height 42
click at [317, 85] on icon at bounding box center [316, 81] width 11 height 11
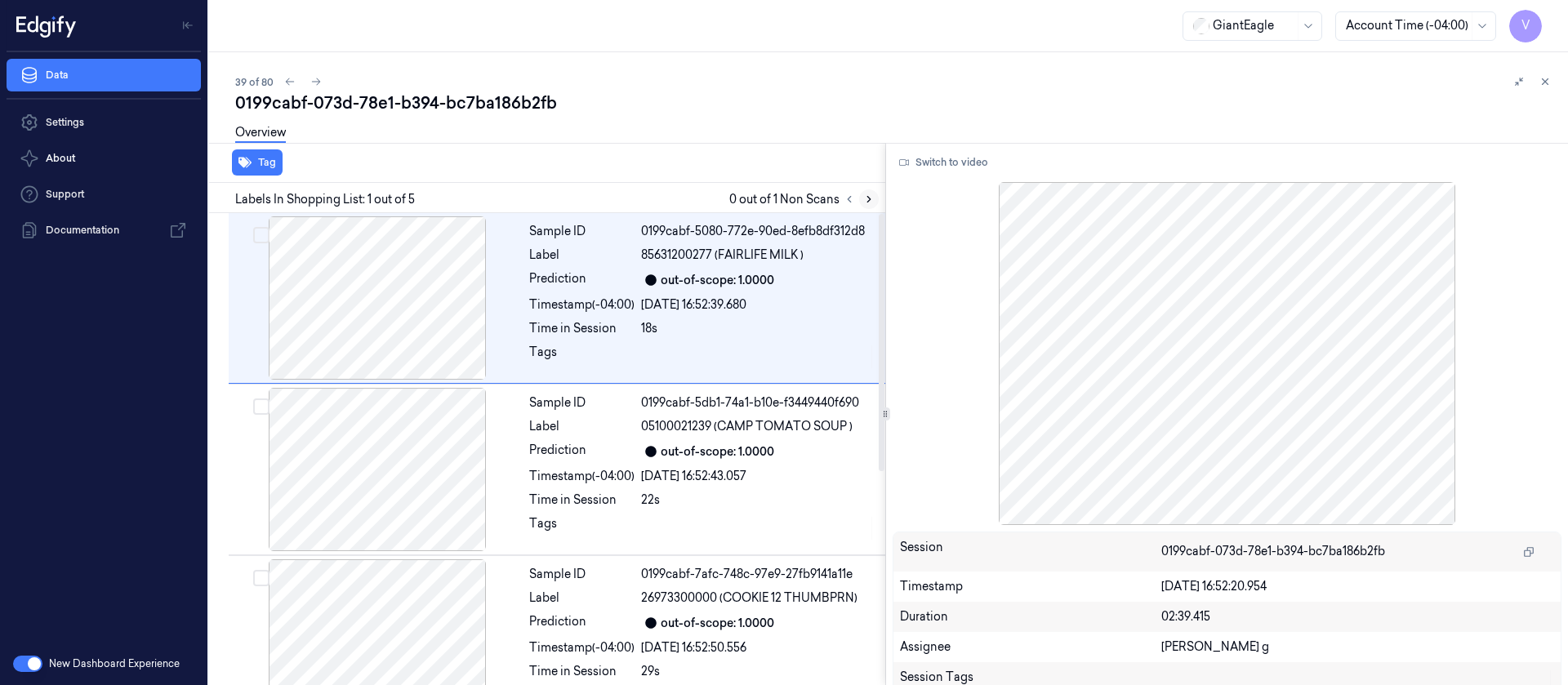
click at [872, 200] on icon at bounding box center [869, 200] width 11 height 11
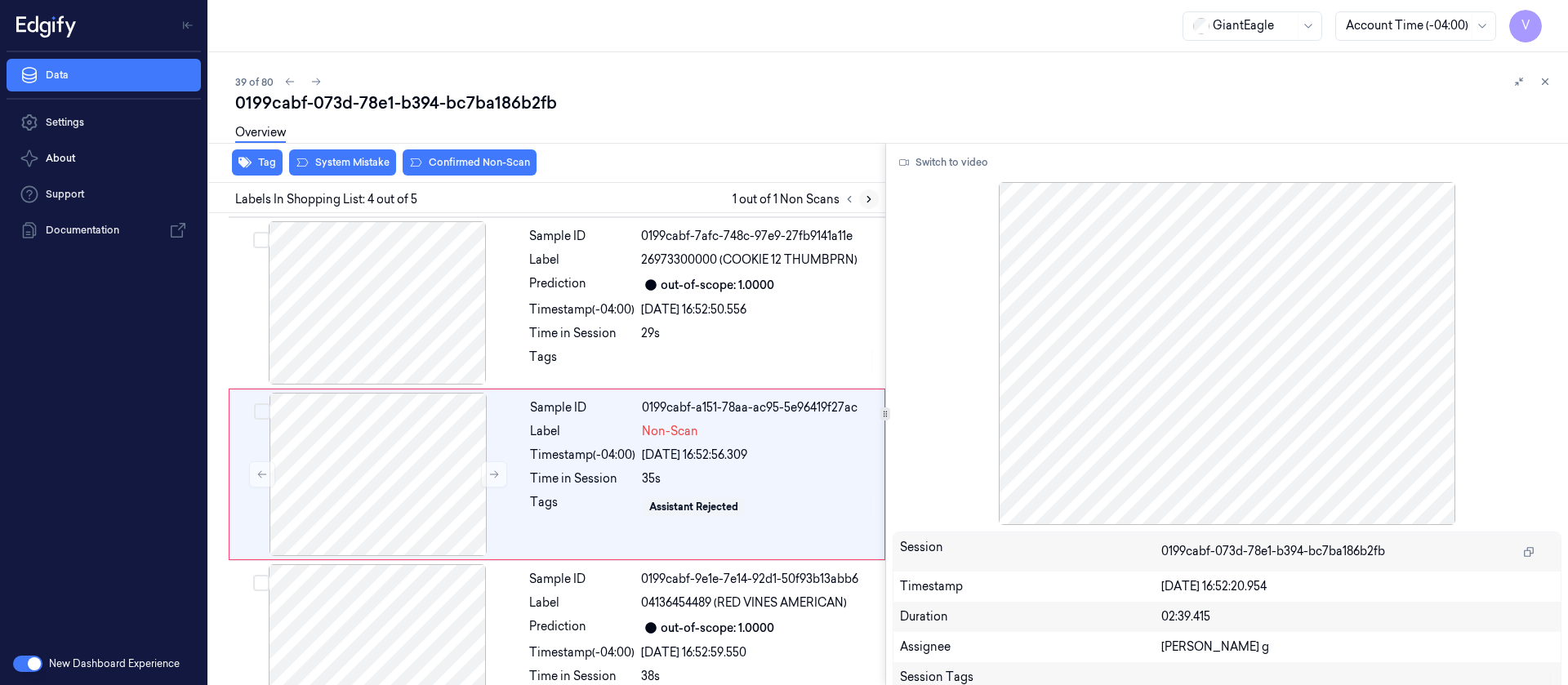
scroll to position [363, 0]
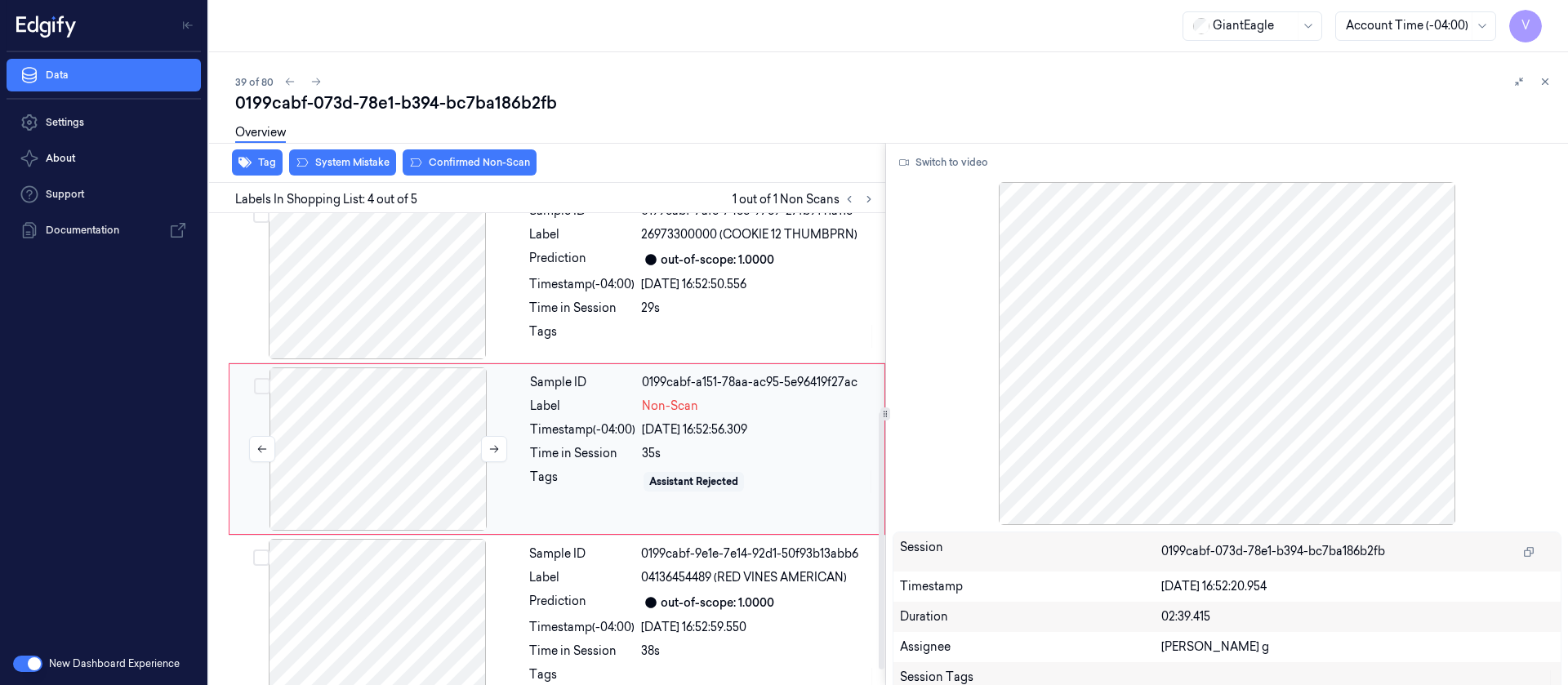
click at [405, 444] on div at bounding box center [378, 448] width 291 height 164
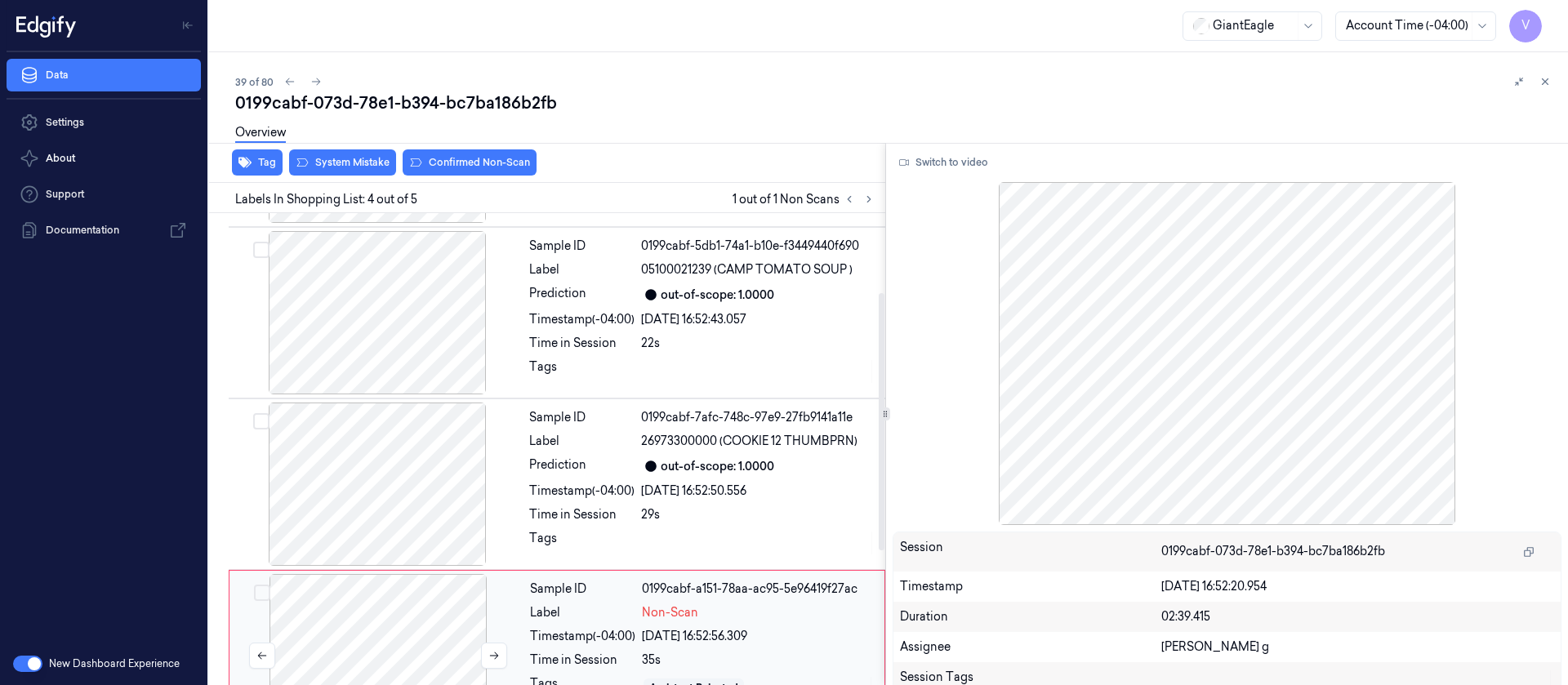
scroll to position [146, 0]
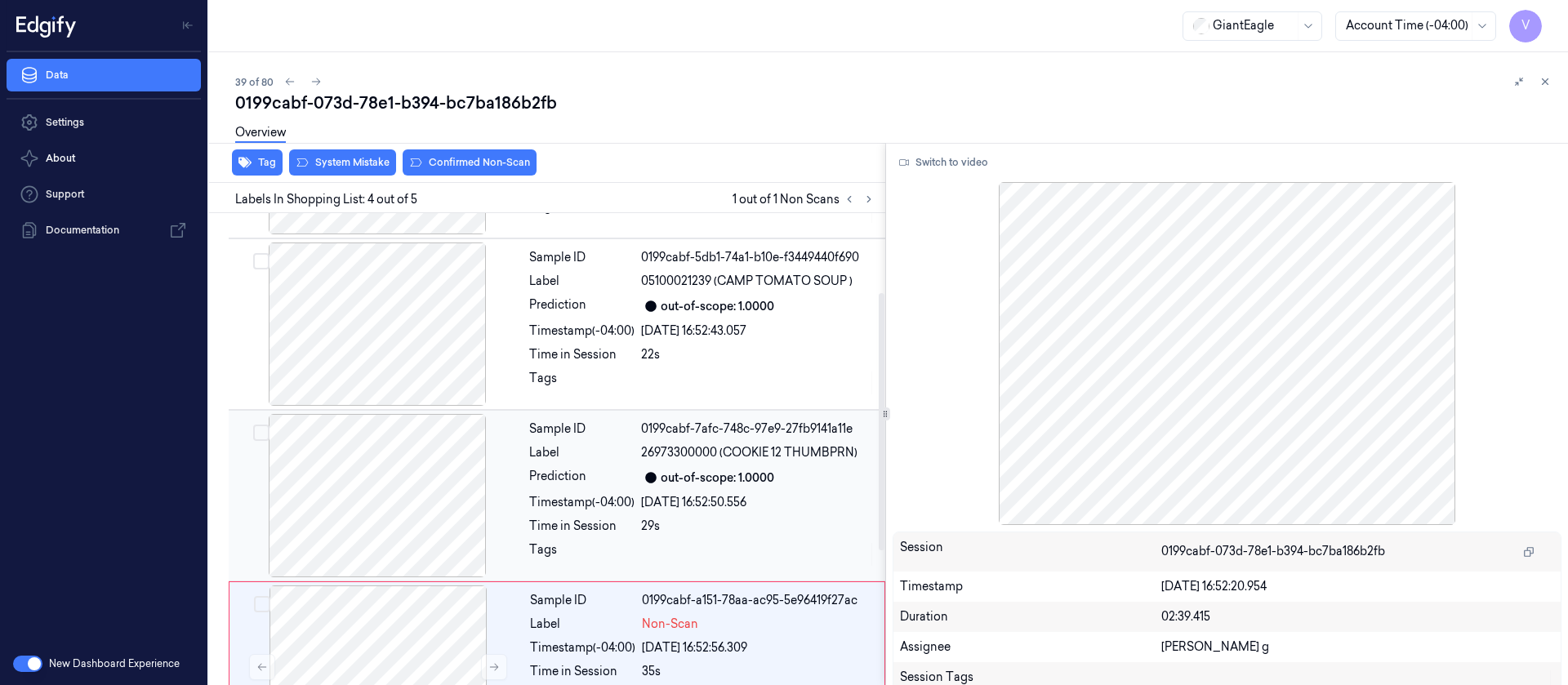
click at [396, 488] on div at bounding box center [377, 495] width 291 height 164
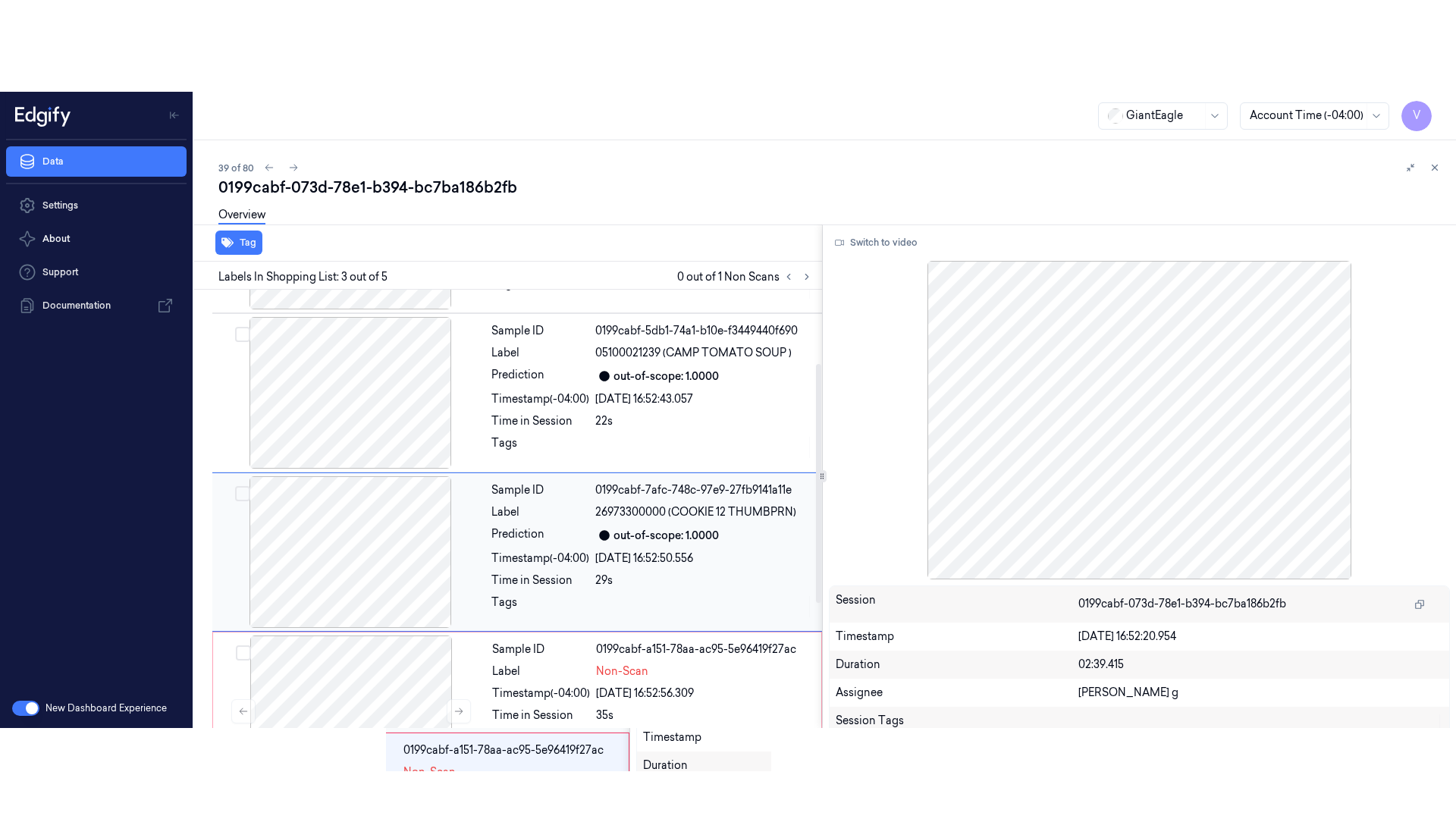
scroll to position [178, 0]
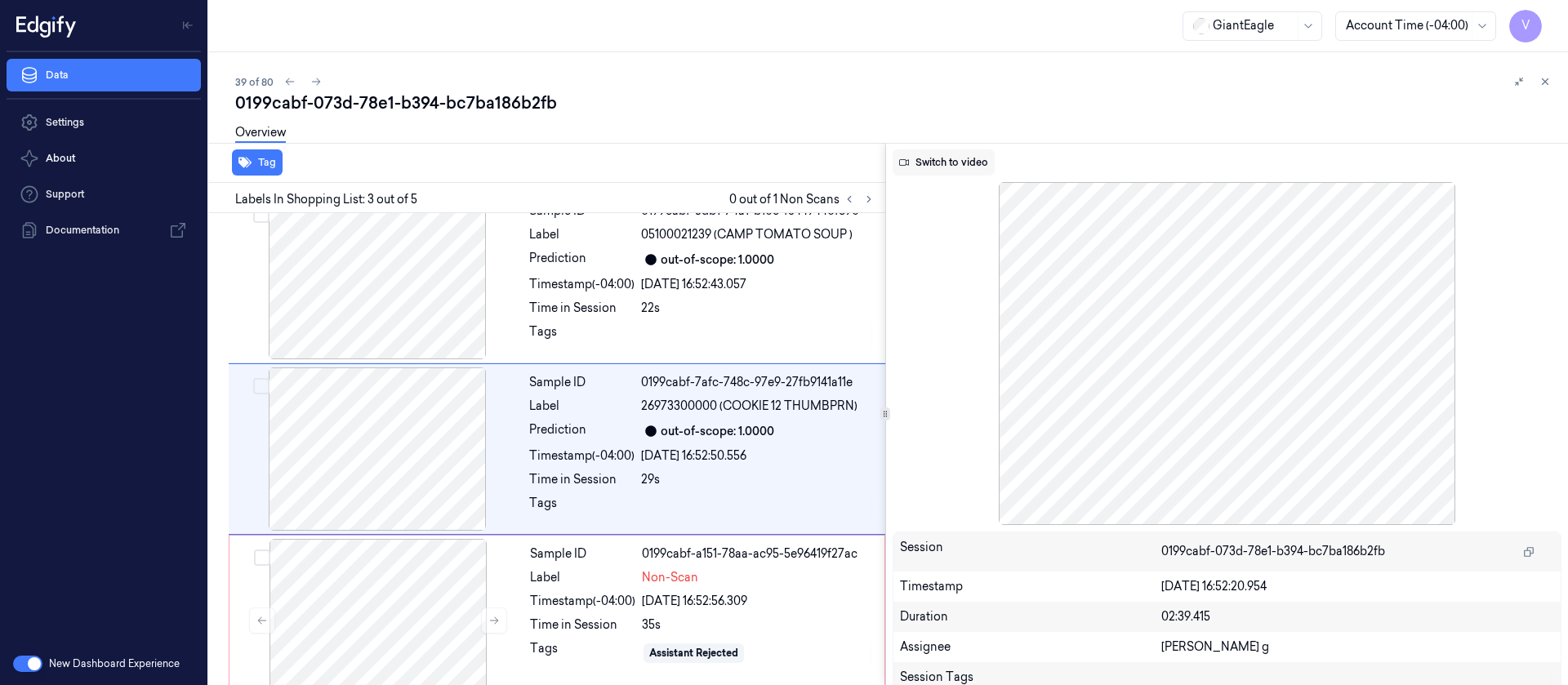
click at [915, 162] on button "Switch to video" at bounding box center [943, 163] width 102 height 26
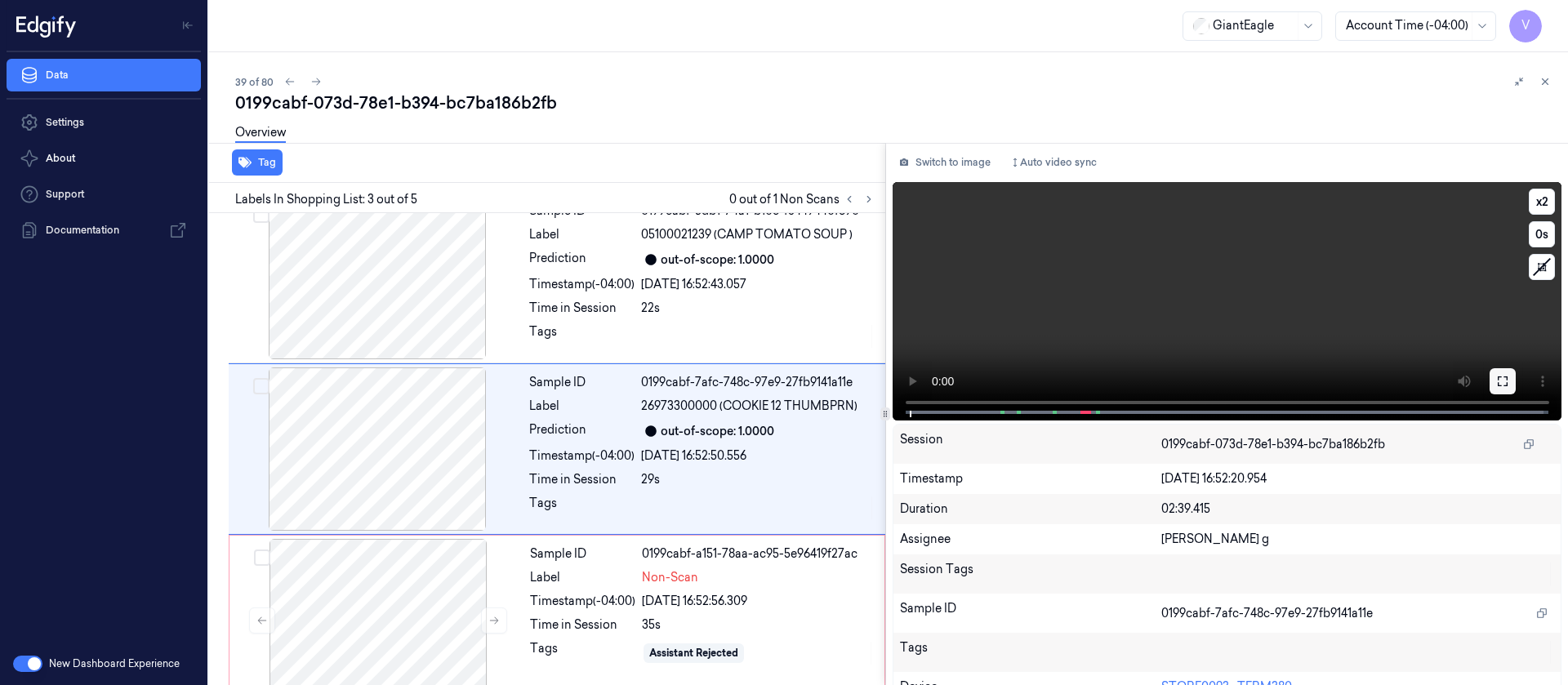
click at [1496, 382] on icon at bounding box center [1503, 381] width 13 height 13
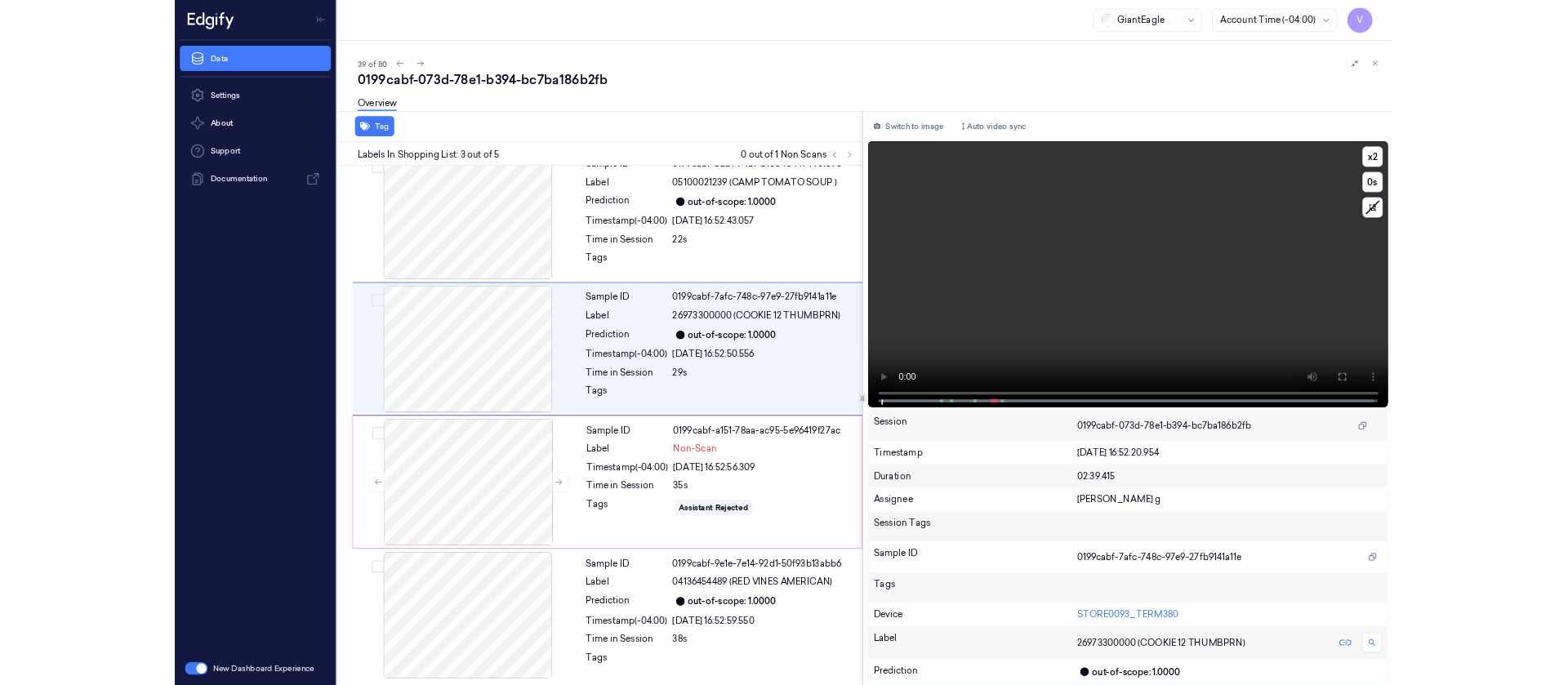
scroll to position [94, 0]
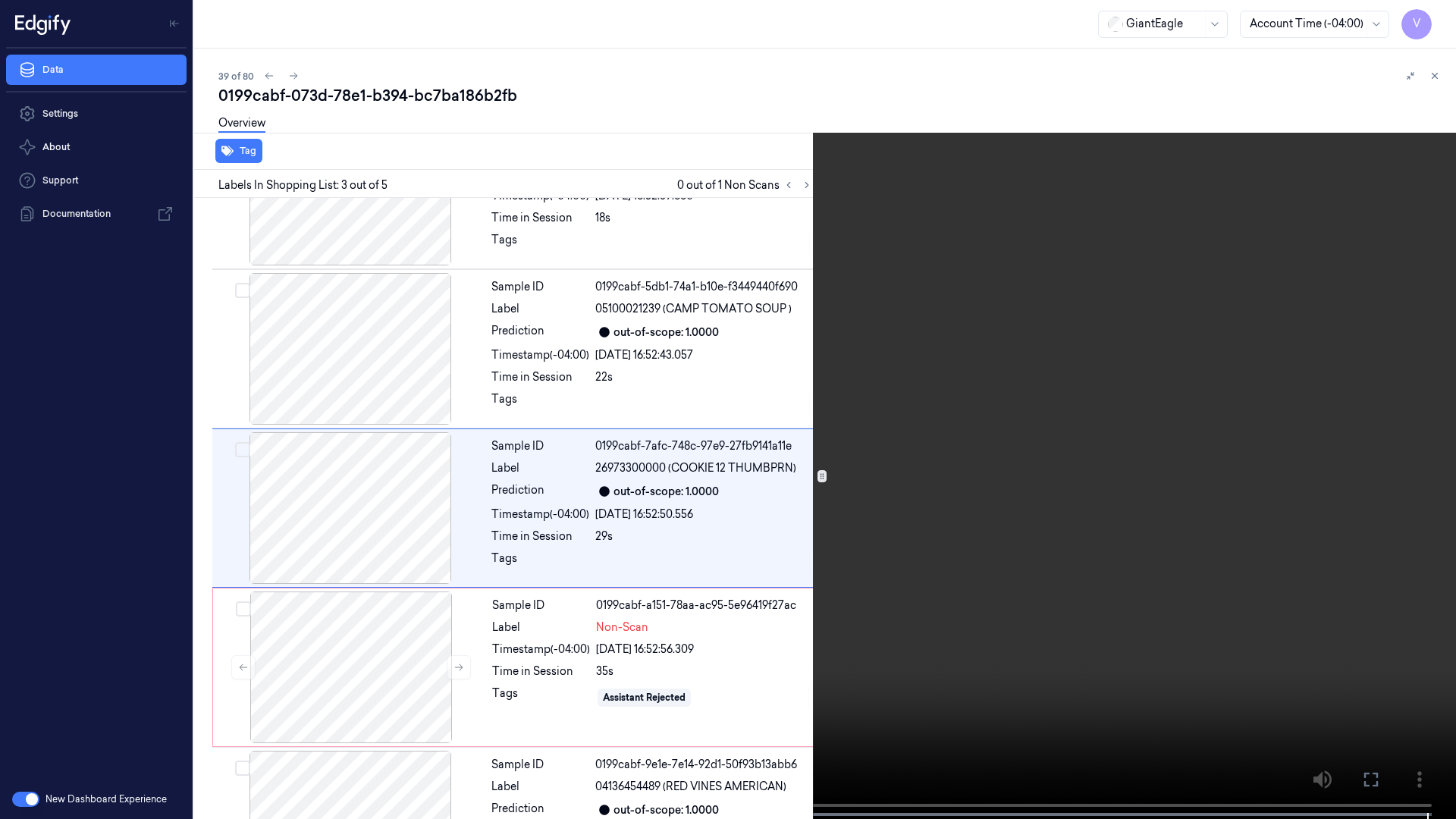
click at [0, 0] on icon at bounding box center [0, 0] width 0 height 0
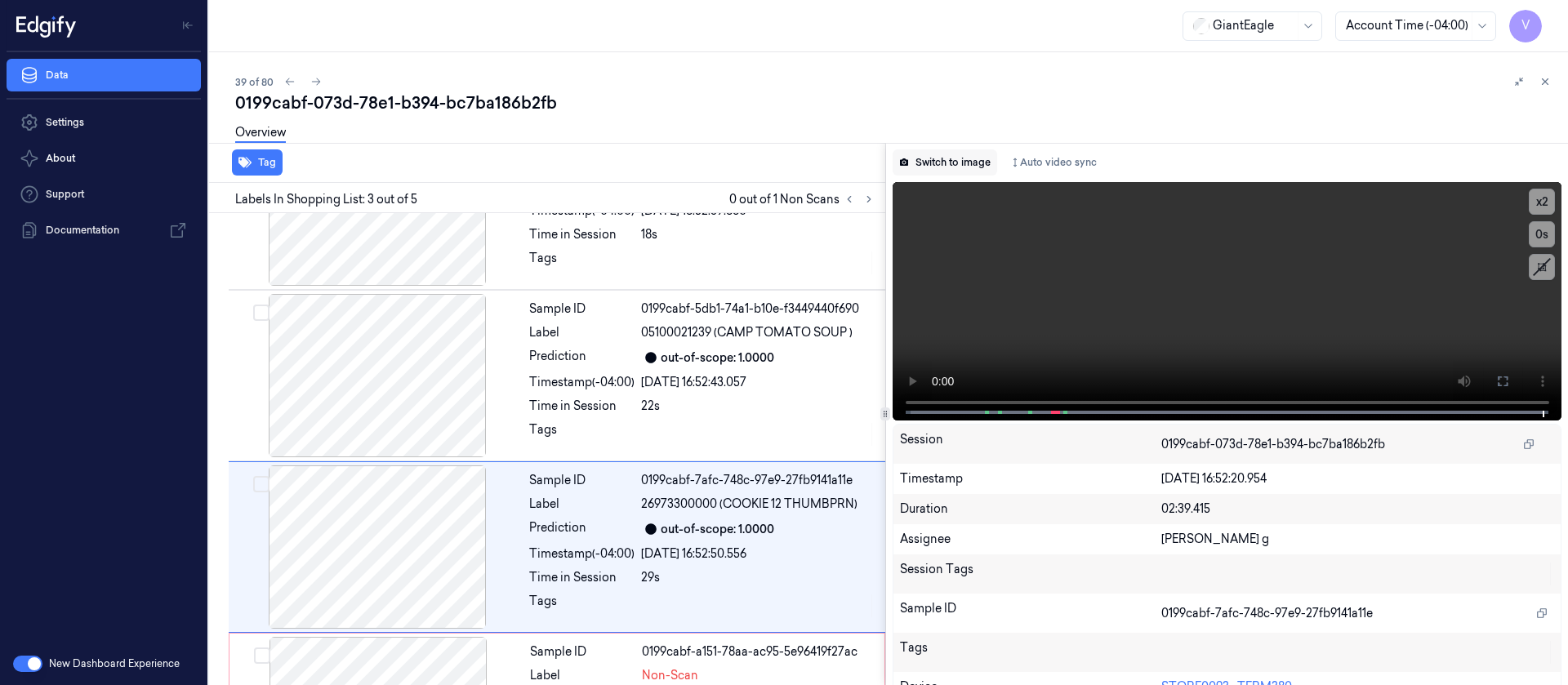
click at [944, 161] on button "Switch to image" at bounding box center [944, 163] width 104 height 26
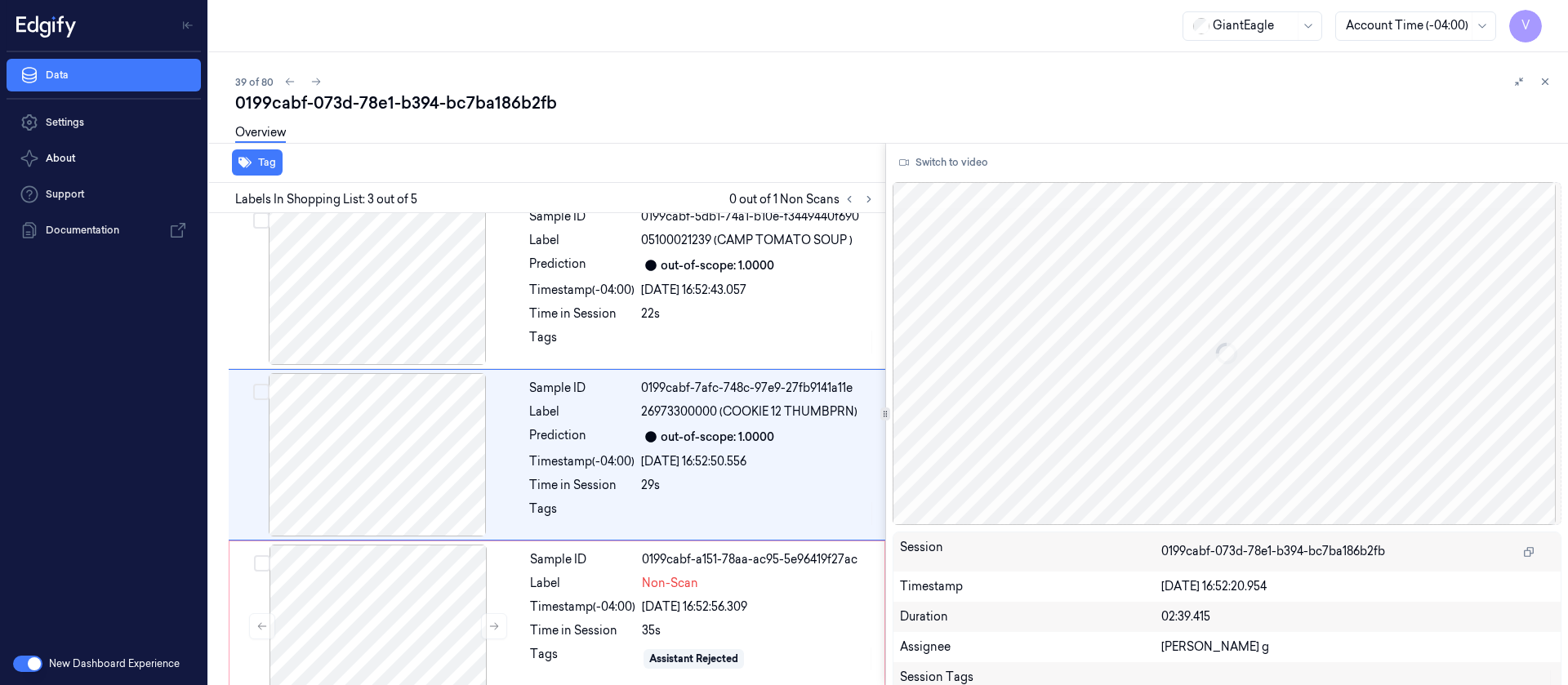
scroll to position [192, 0]
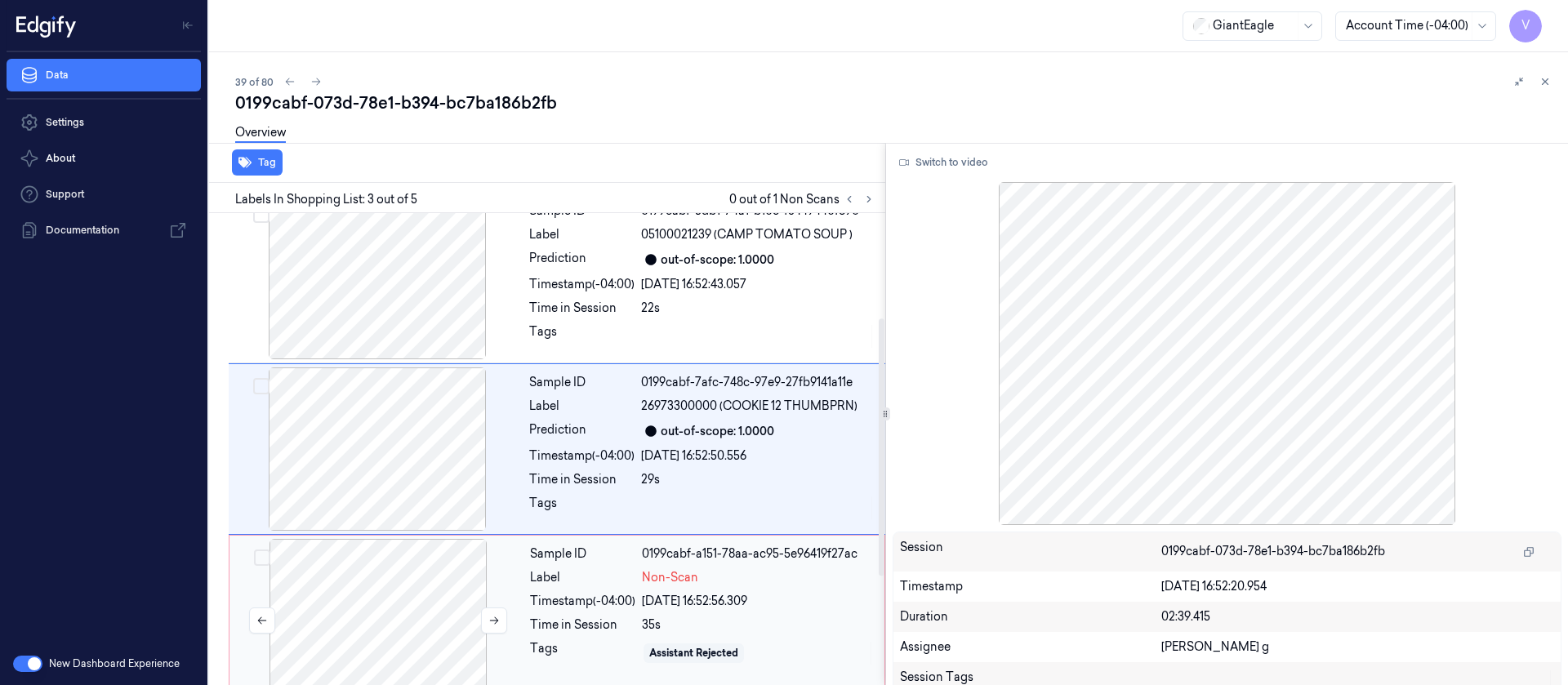
click at [449, 568] on div at bounding box center [378, 620] width 291 height 164
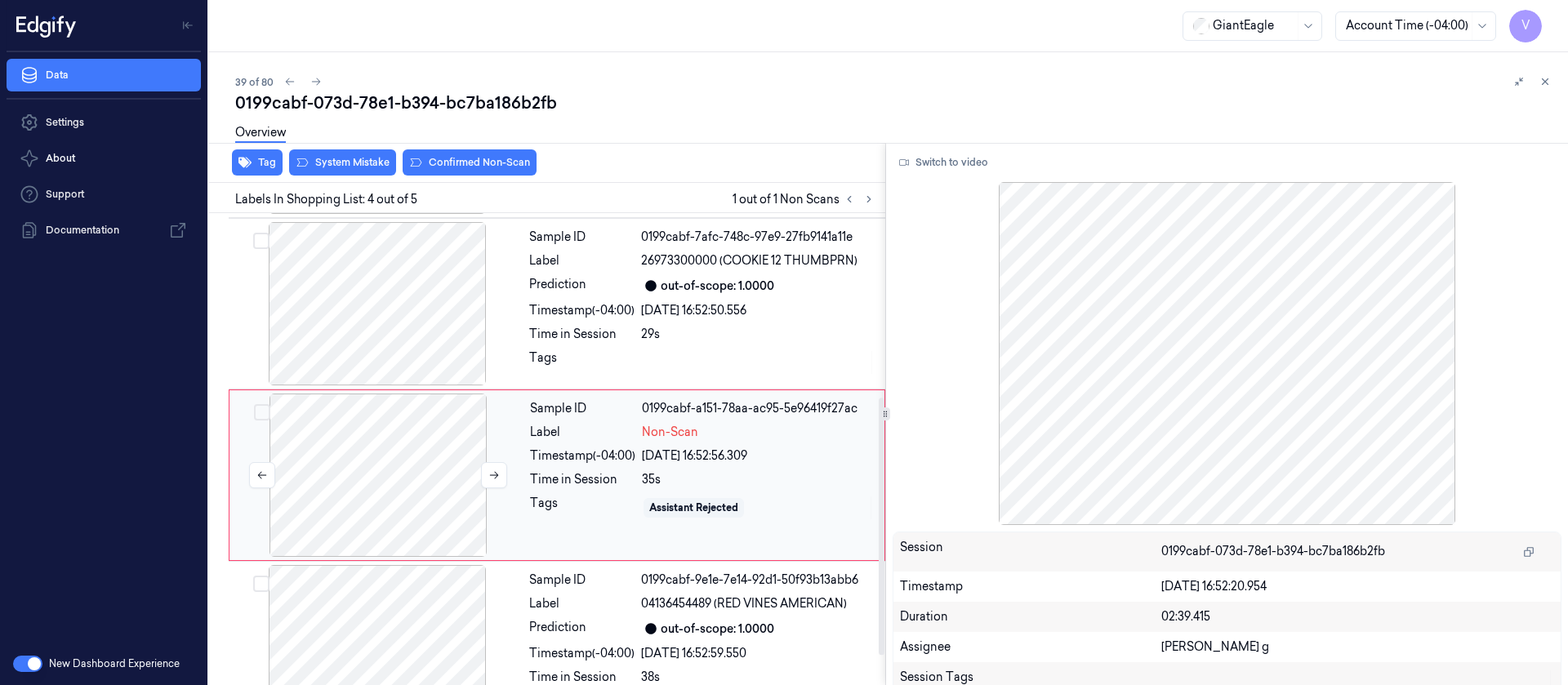
scroll to position [363, 0]
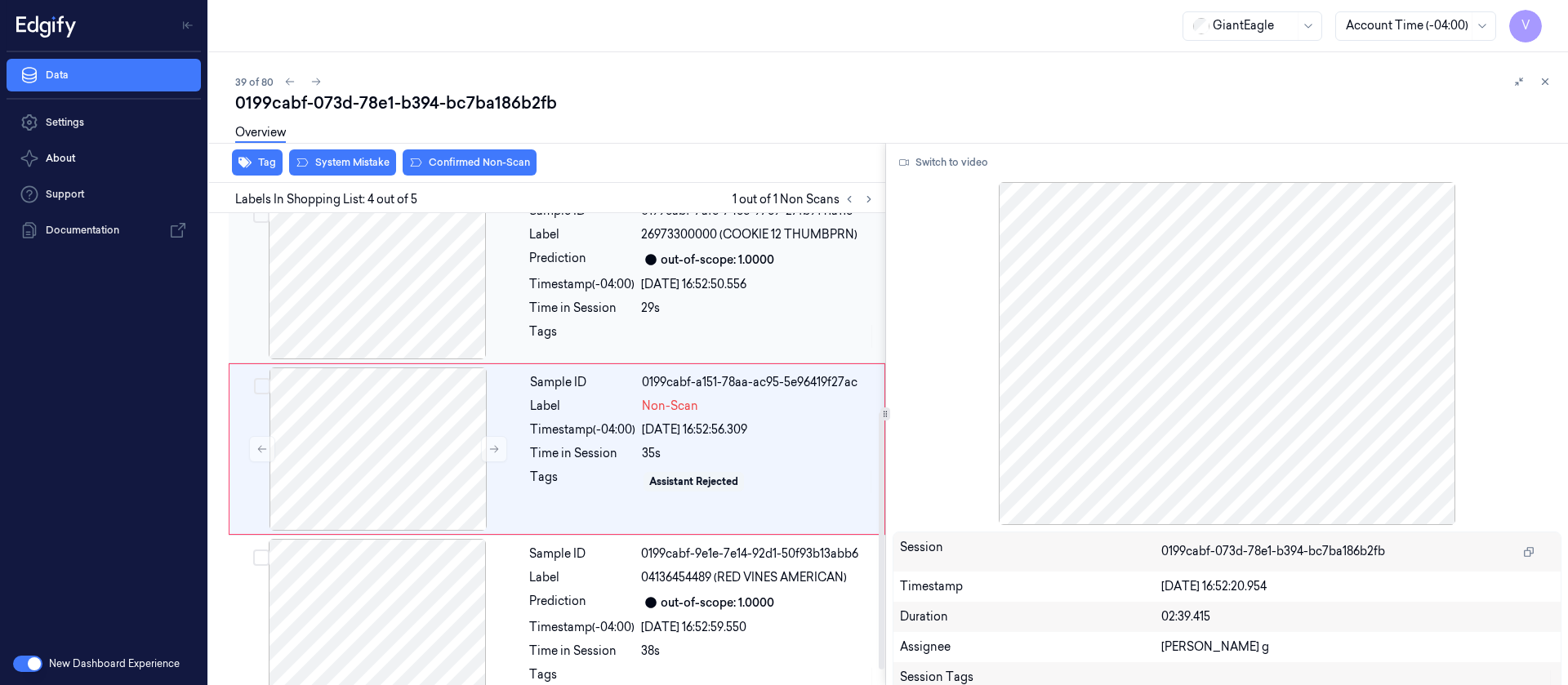
click at [423, 313] on div at bounding box center [377, 277] width 291 height 164
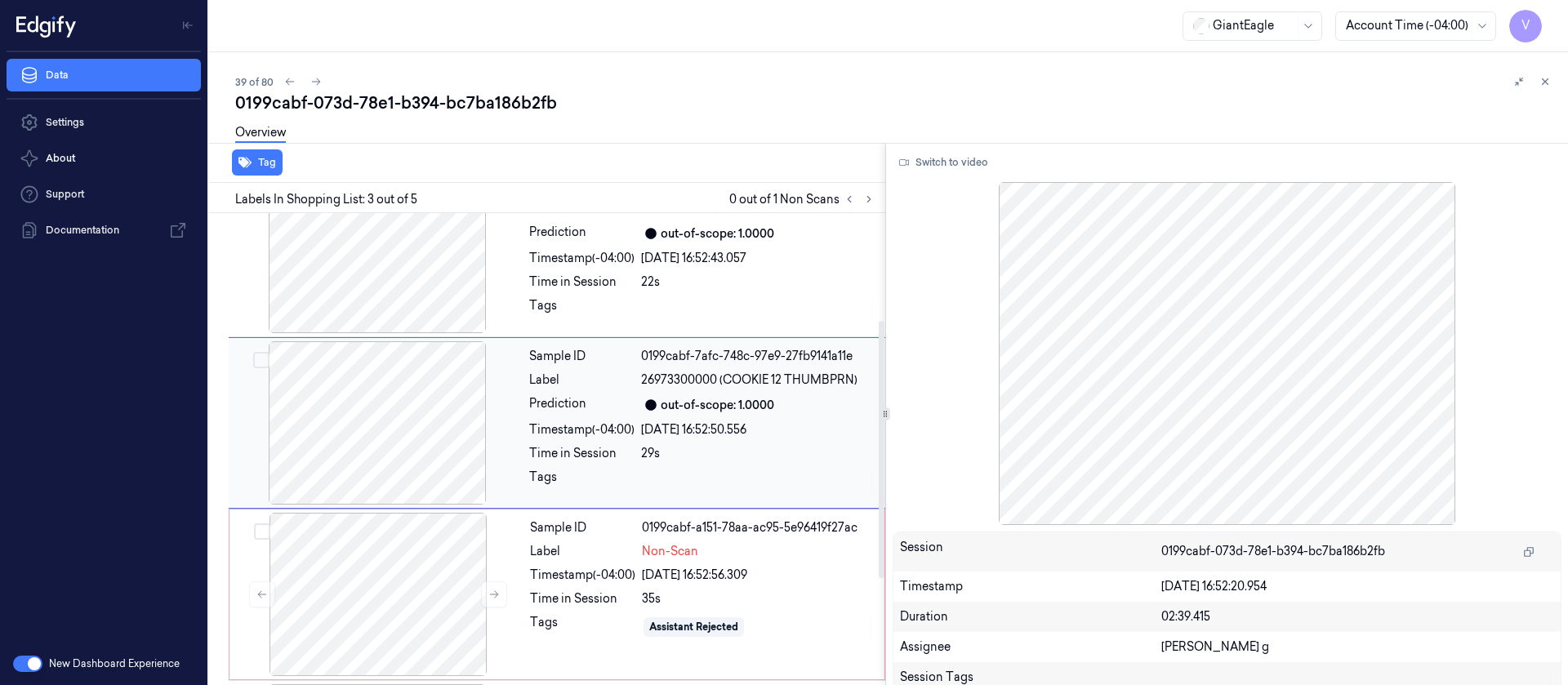
scroll to position [192, 0]
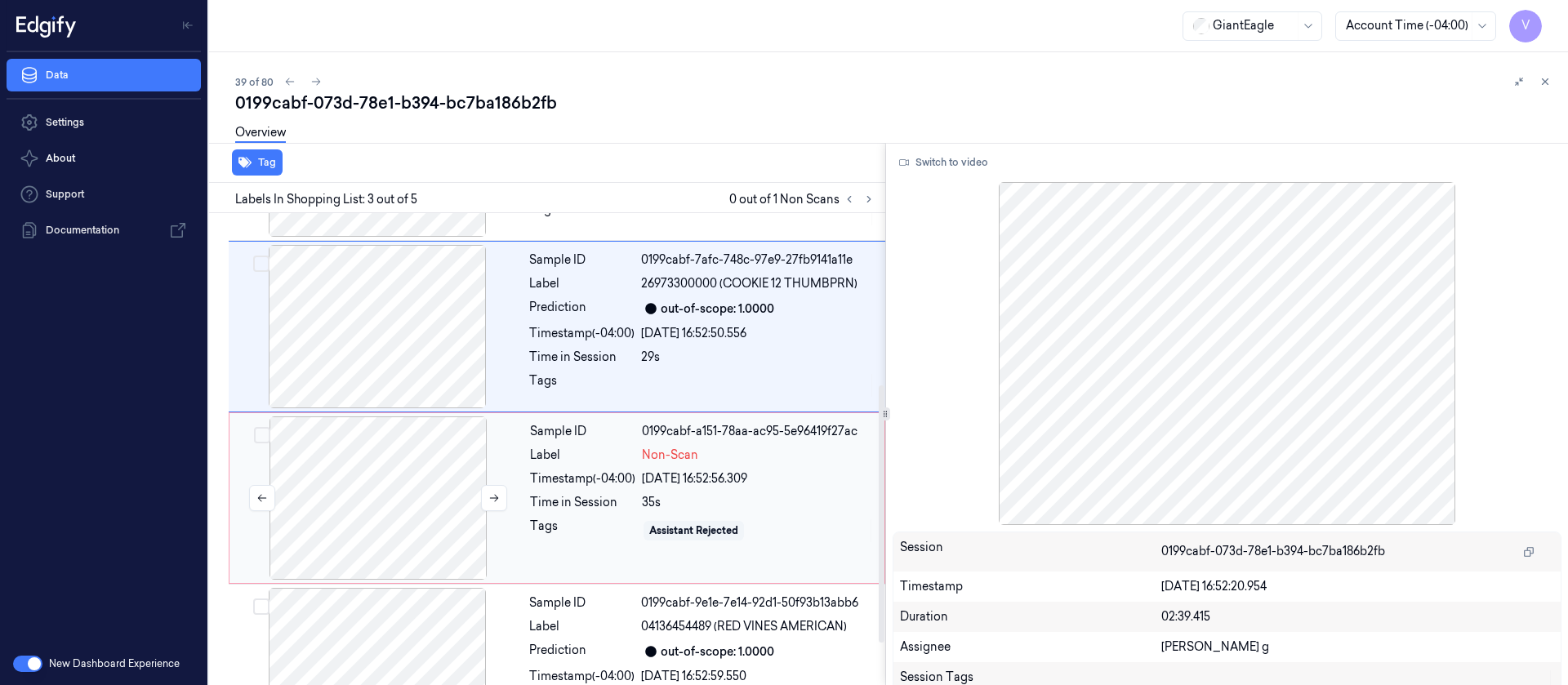
click at [391, 501] on div at bounding box center [378, 498] width 291 height 164
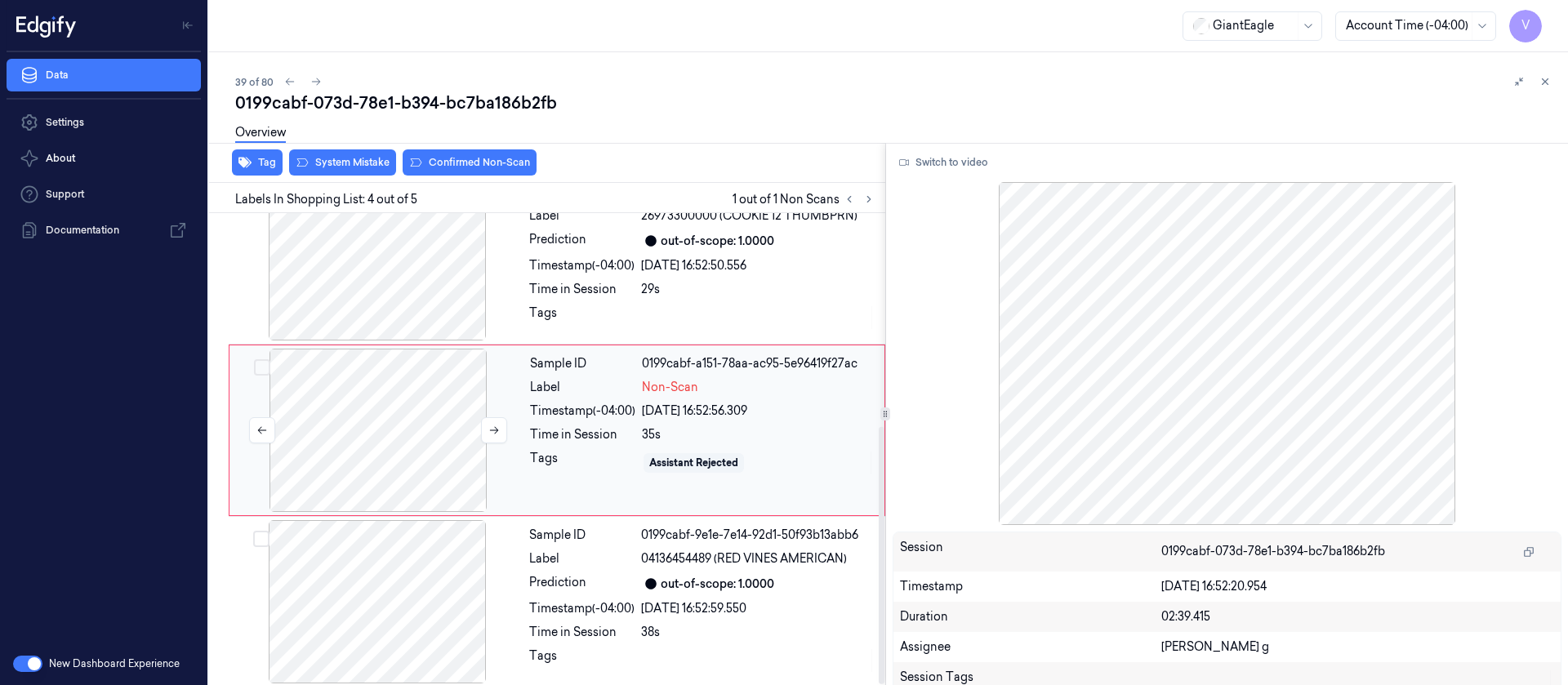
scroll to position [390, 0]
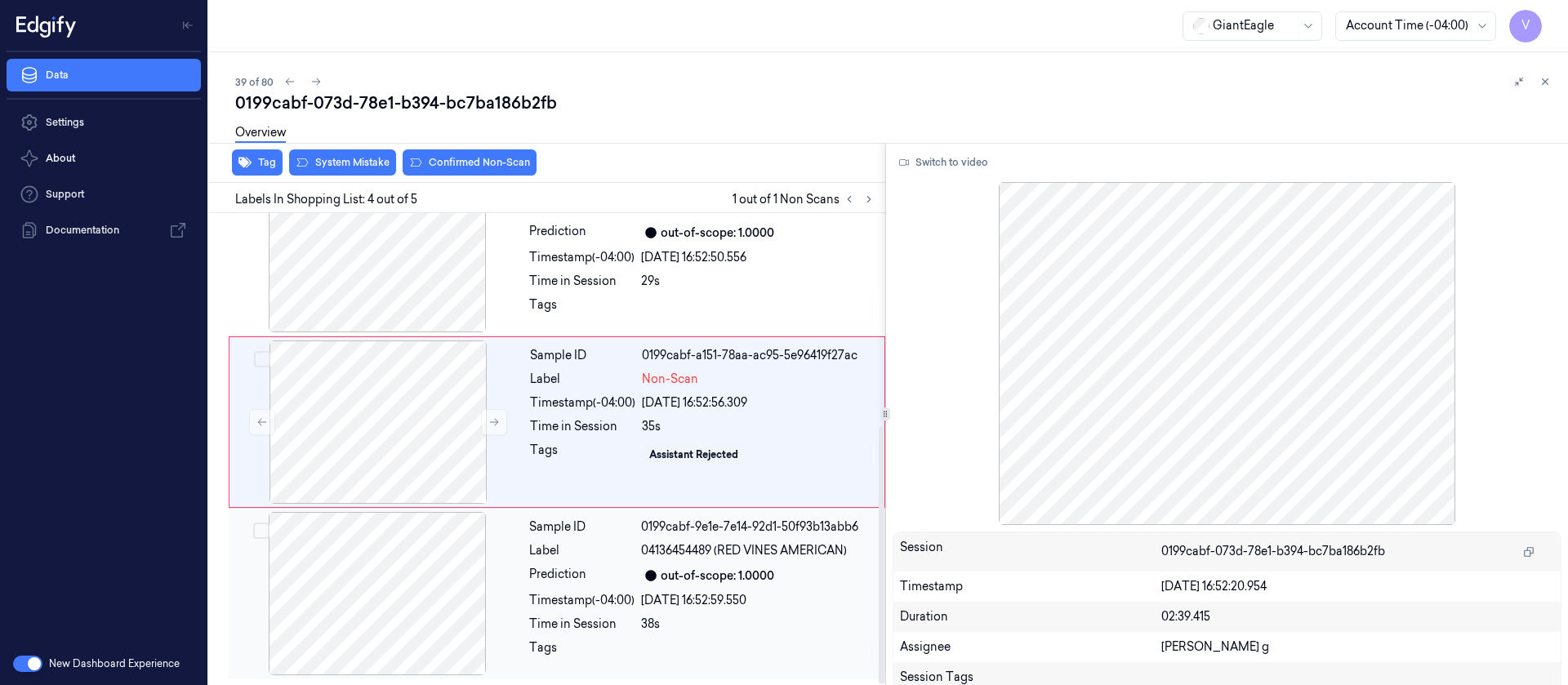
click at [413, 603] on div at bounding box center [377, 593] width 291 height 164
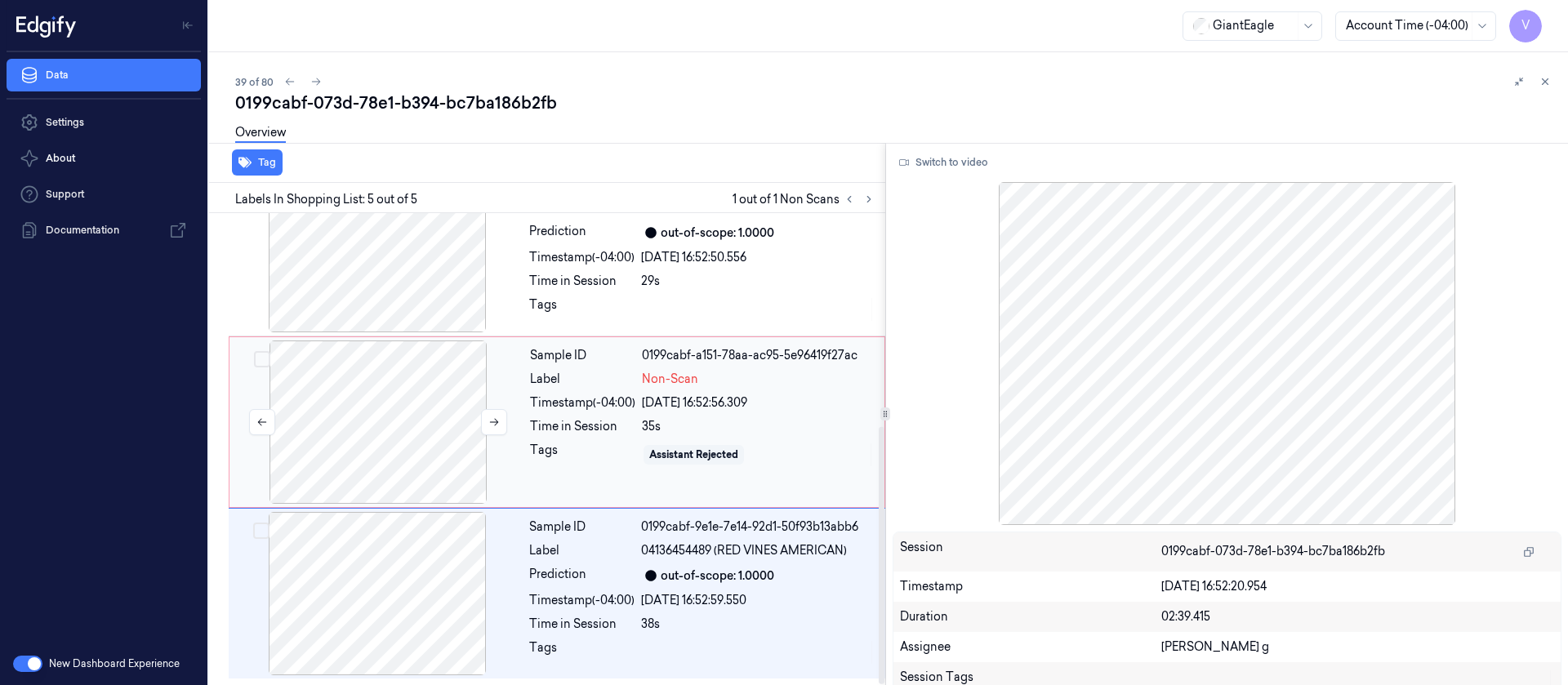
click at [338, 433] on div at bounding box center [378, 422] width 291 height 164
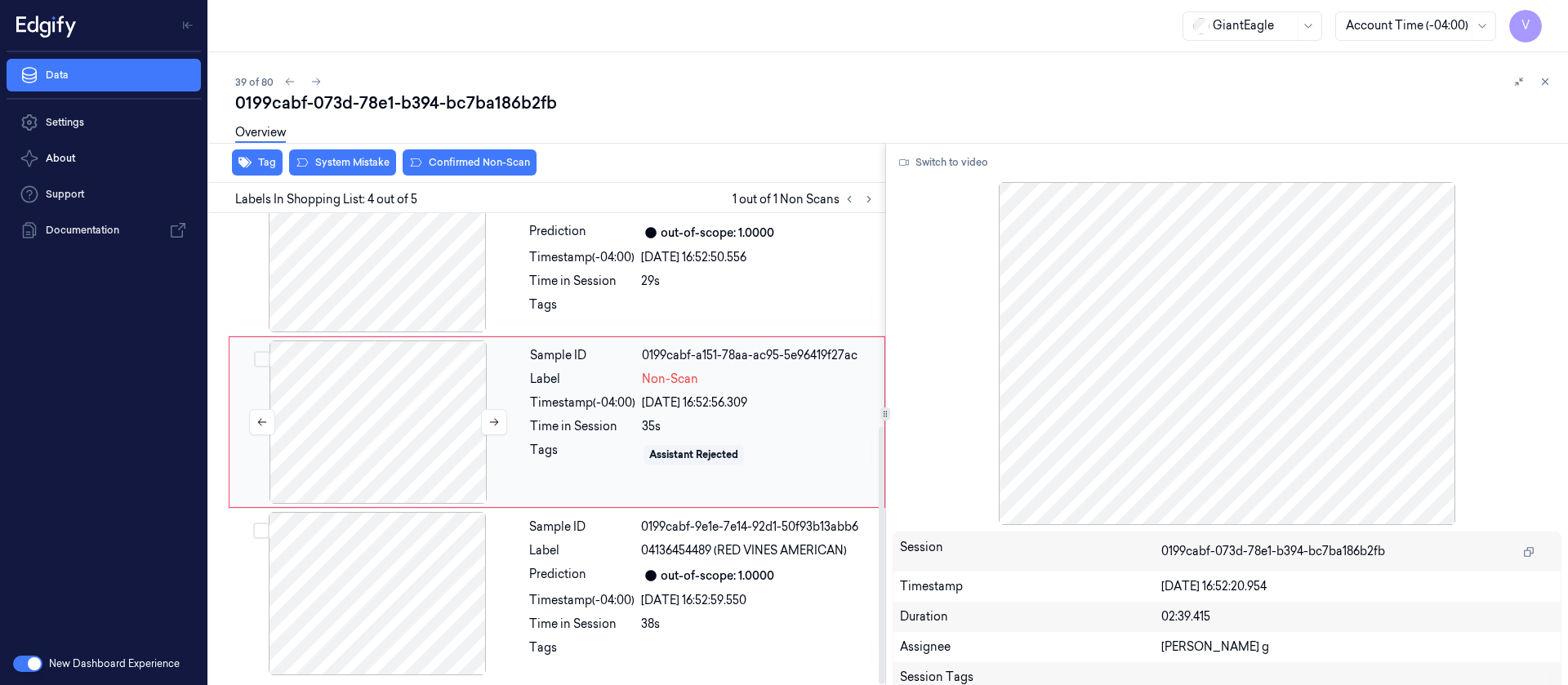
scroll to position [363, 0]
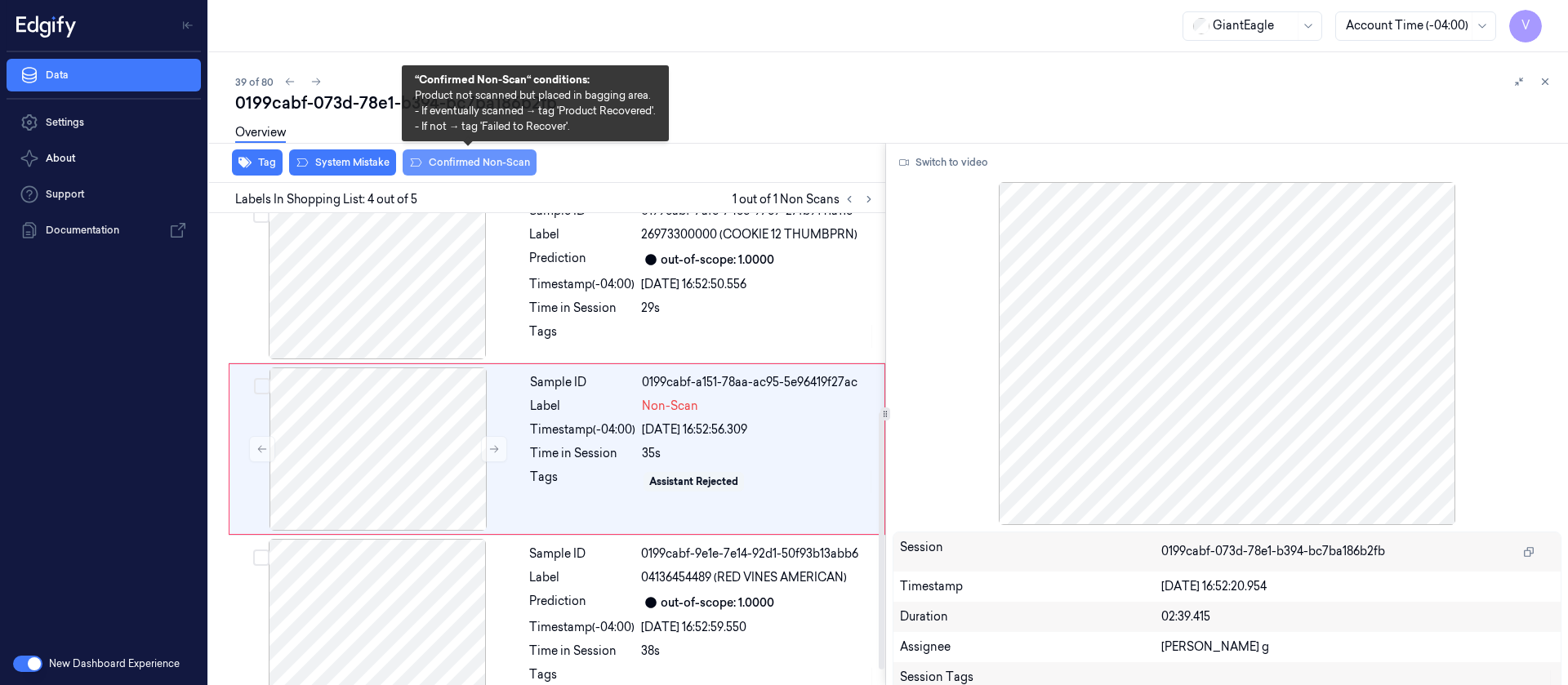
click at [461, 164] on button "Confirmed Non-Scan" at bounding box center [469, 163] width 134 height 26
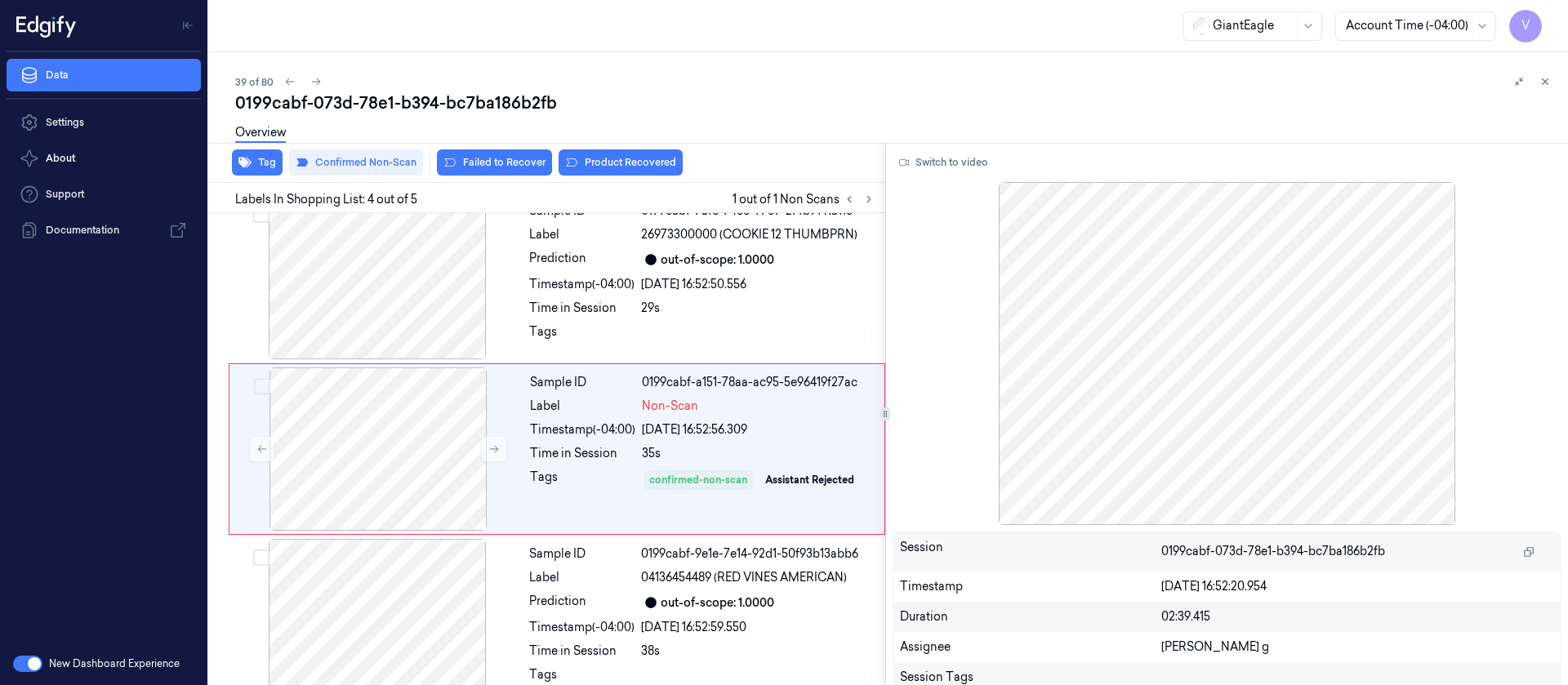
click at [694, 117] on div "Overview" at bounding box center [895, 135] width 1319 height 42
click at [317, 79] on icon at bounding box center [316, 82] width 9 height 8
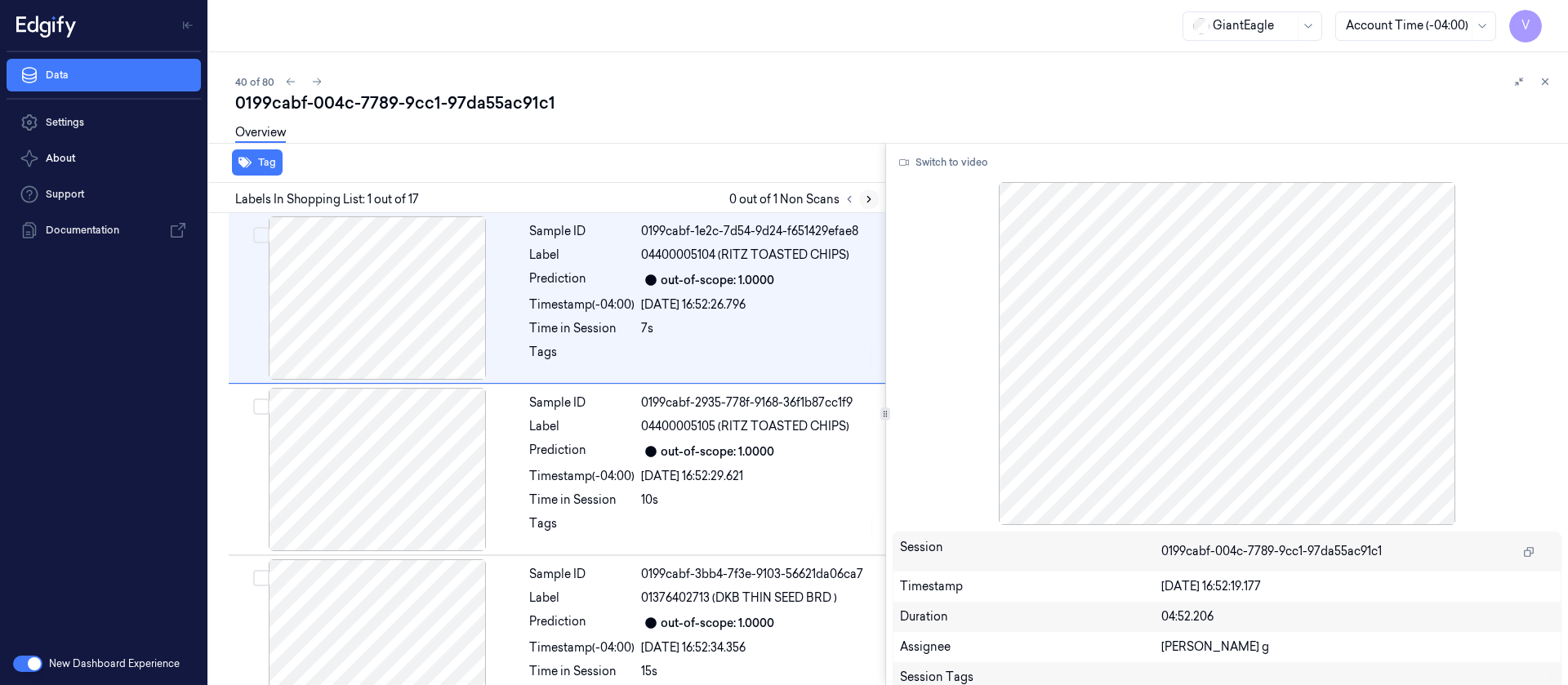
click at [872, 194] on icon at bounding box center [869, 200] width 11 height 11
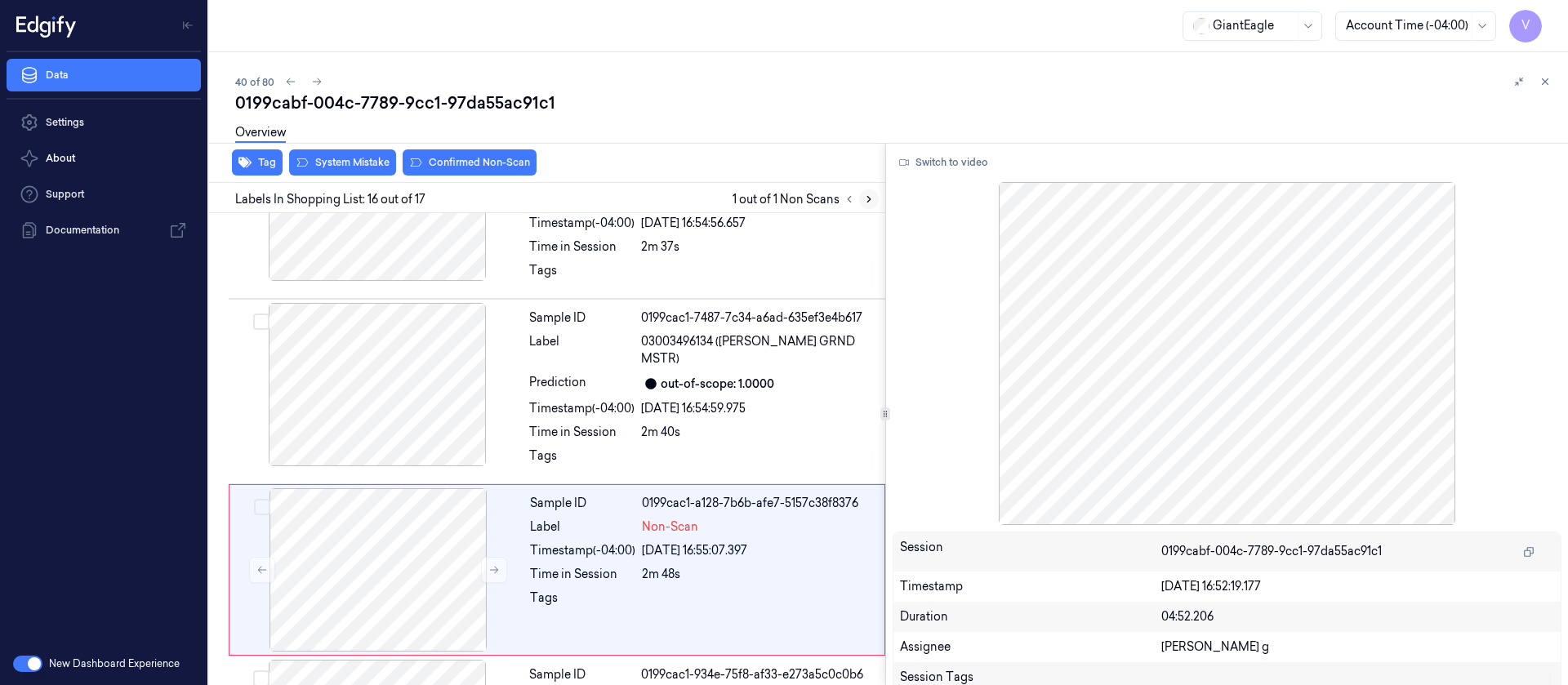
scroll to position [2420, 0]
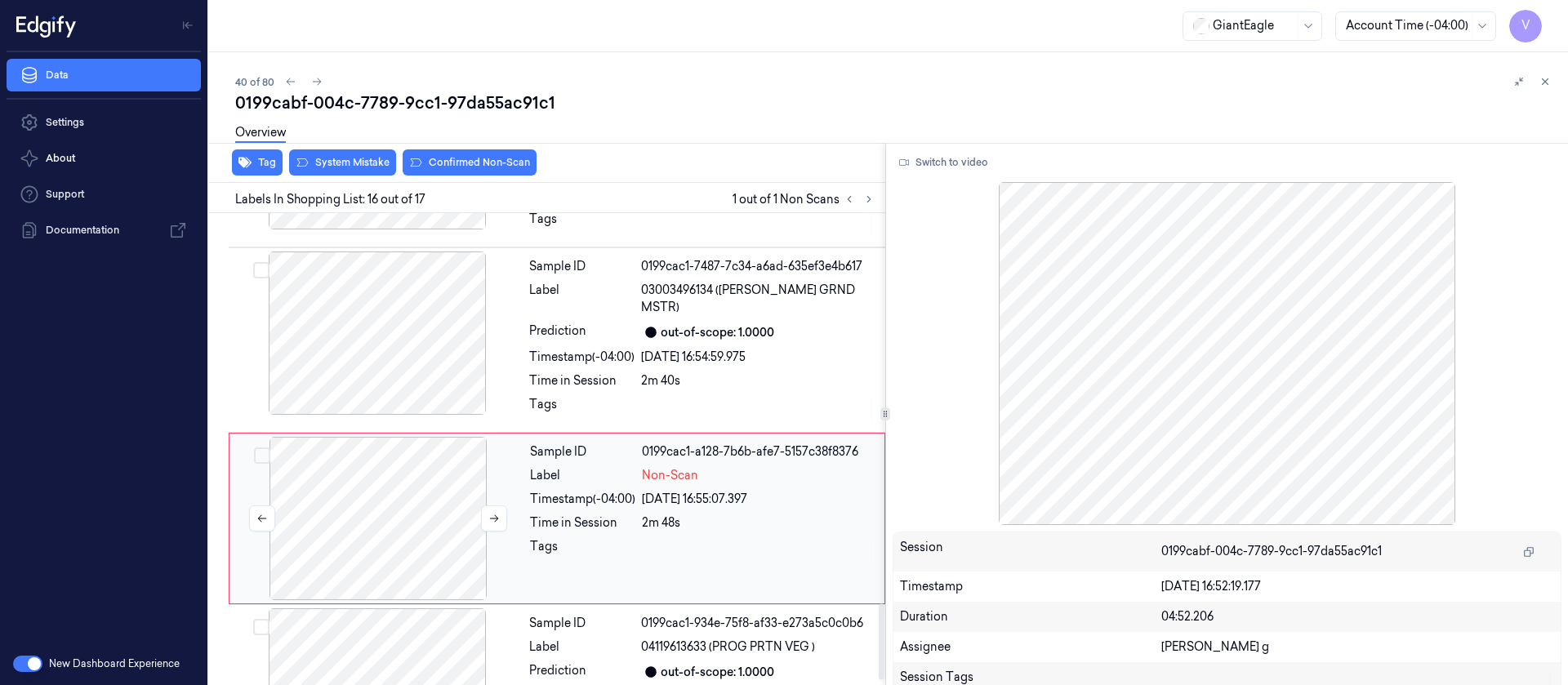
click at [381, 450] on div at bounding box center [378, 518] width 291 height 164
click at [496, 515] on icon at bounding box center [494, 518] width 9 height 8
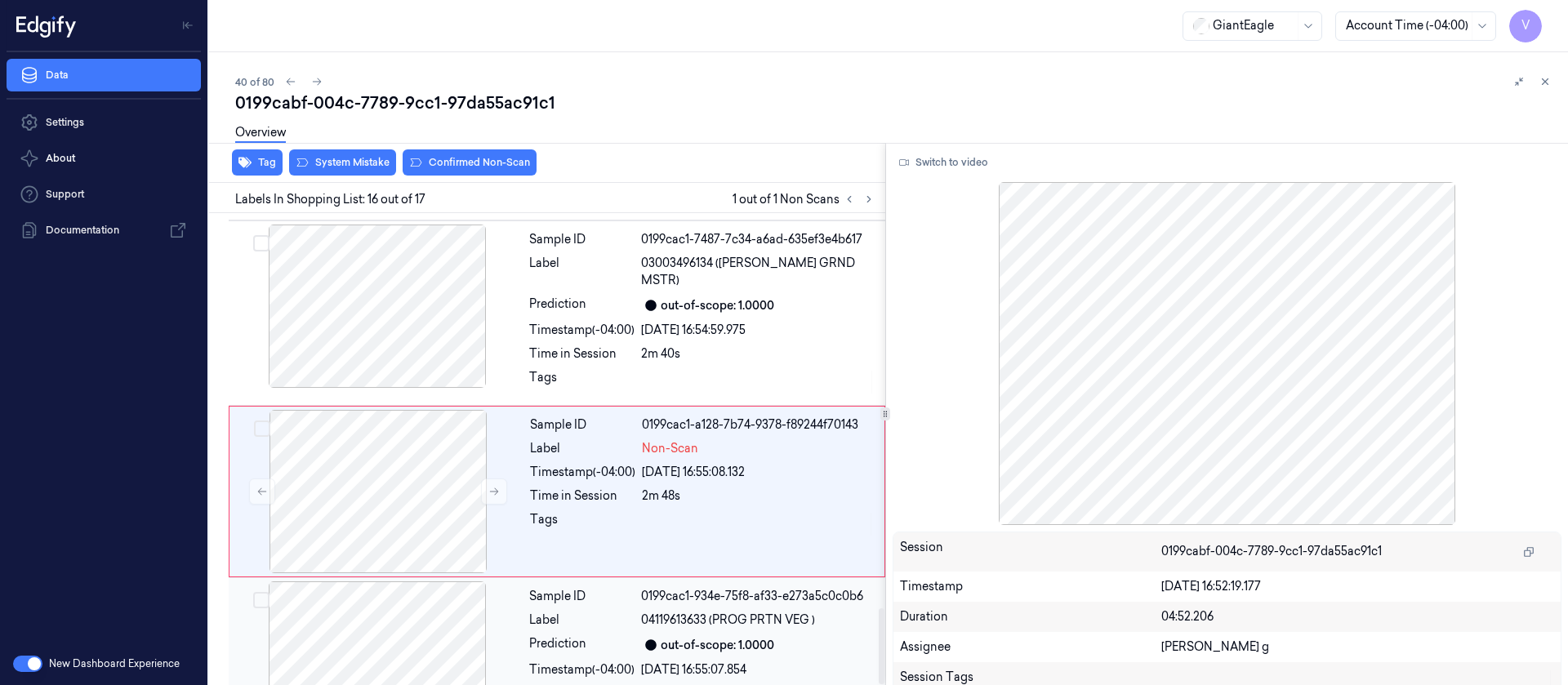
click at [396, 581] on div at bounding box center [377, 662] width 291 height 164
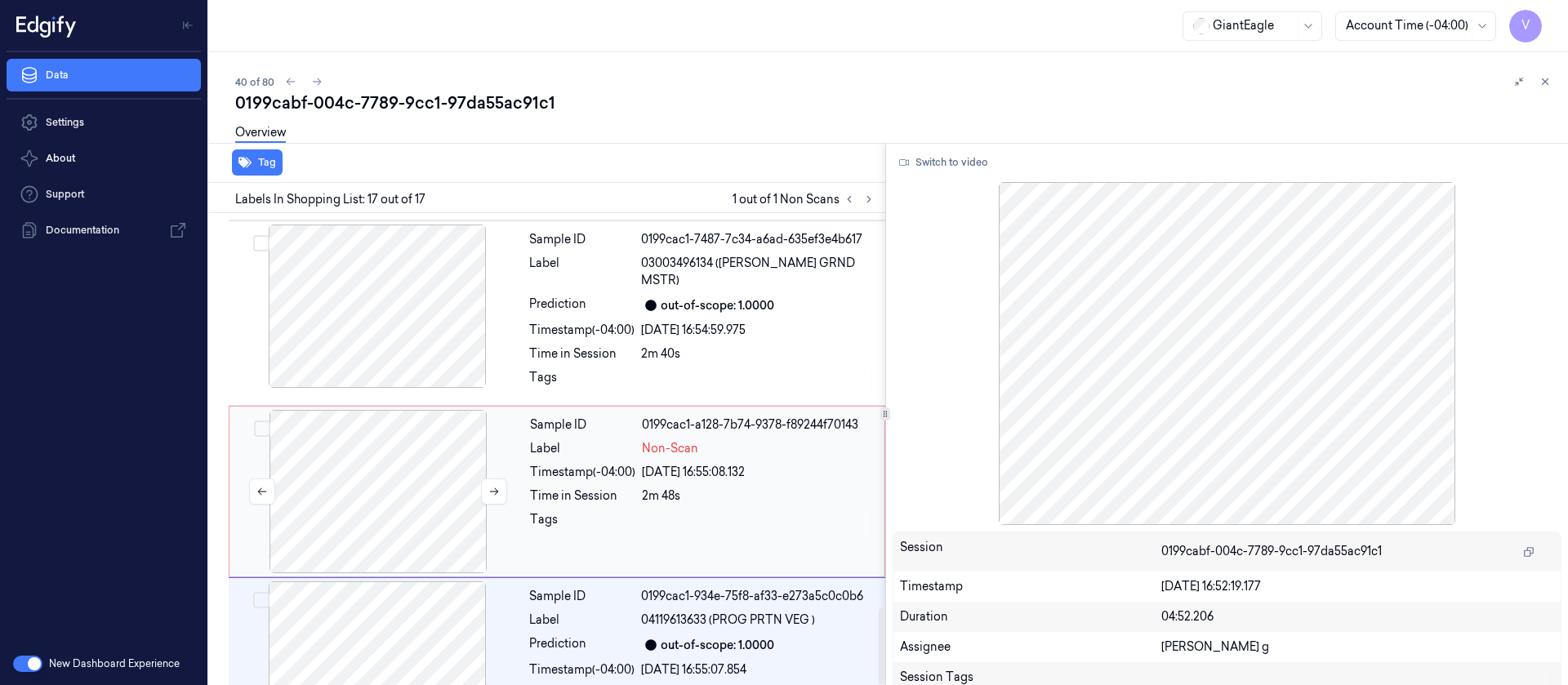
click at [413, 421] on div at bounding box center [378, 491] width 291 height 164
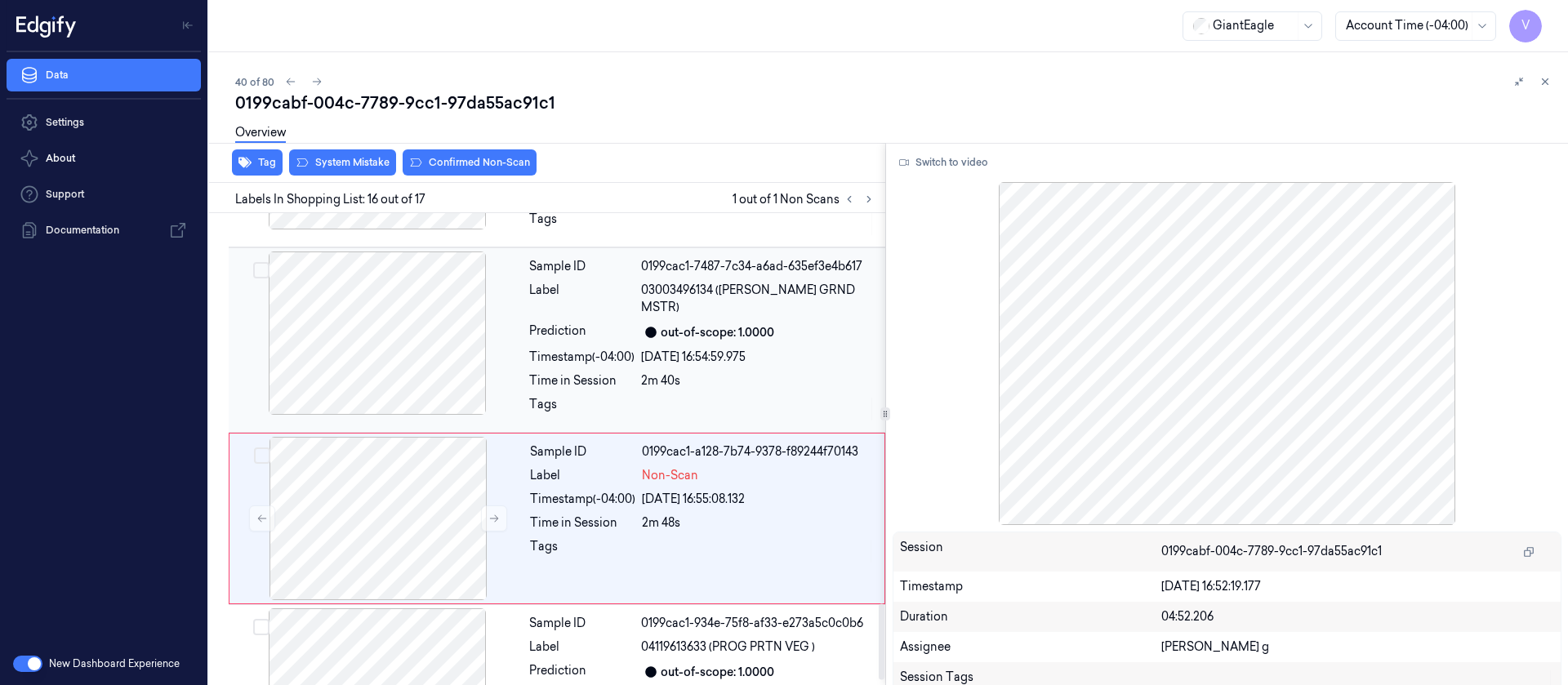
click at [408, 314] on div at bounding box center [377, 333] width 291 height 164
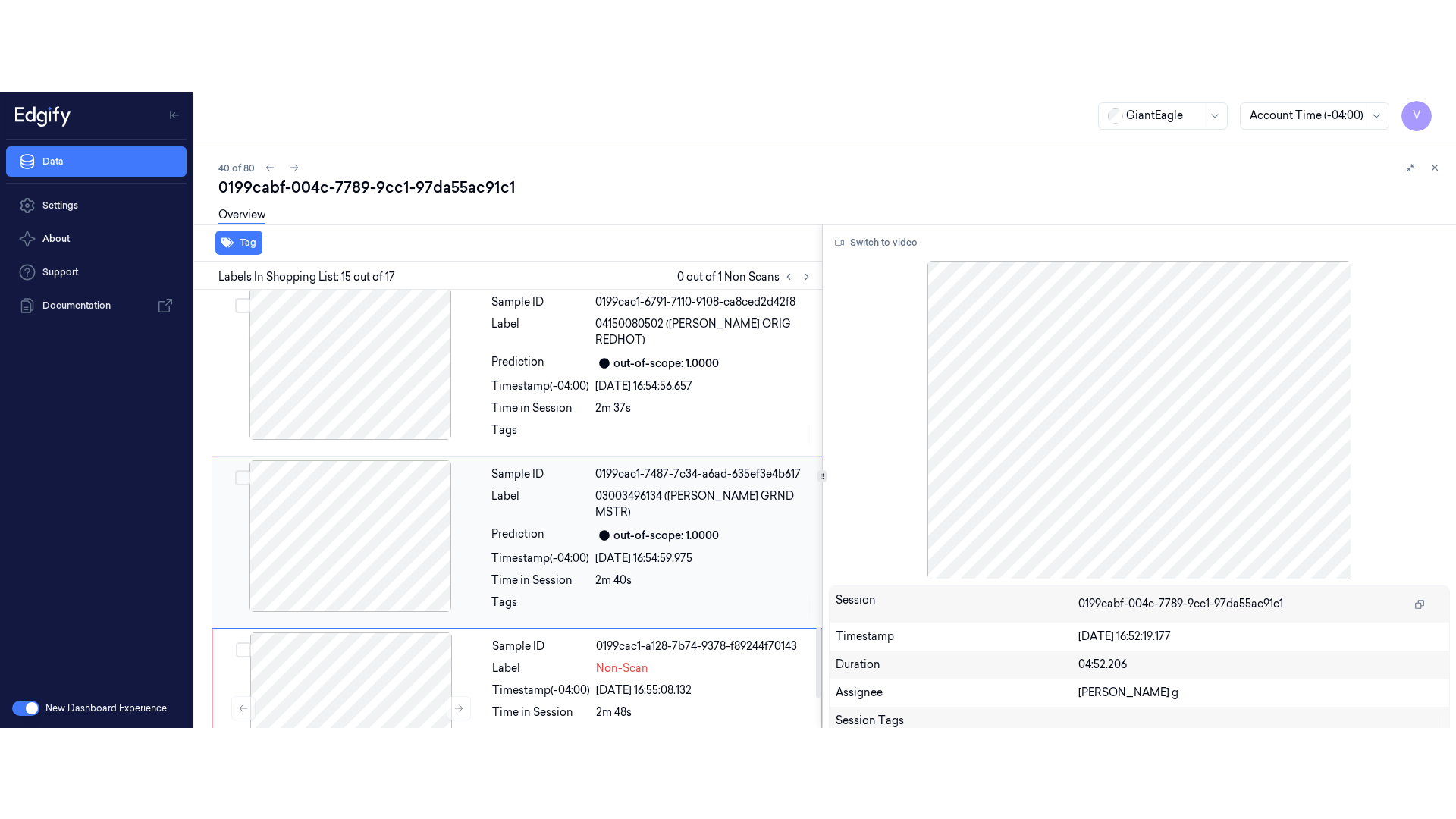
scroll to position [2089, 0]
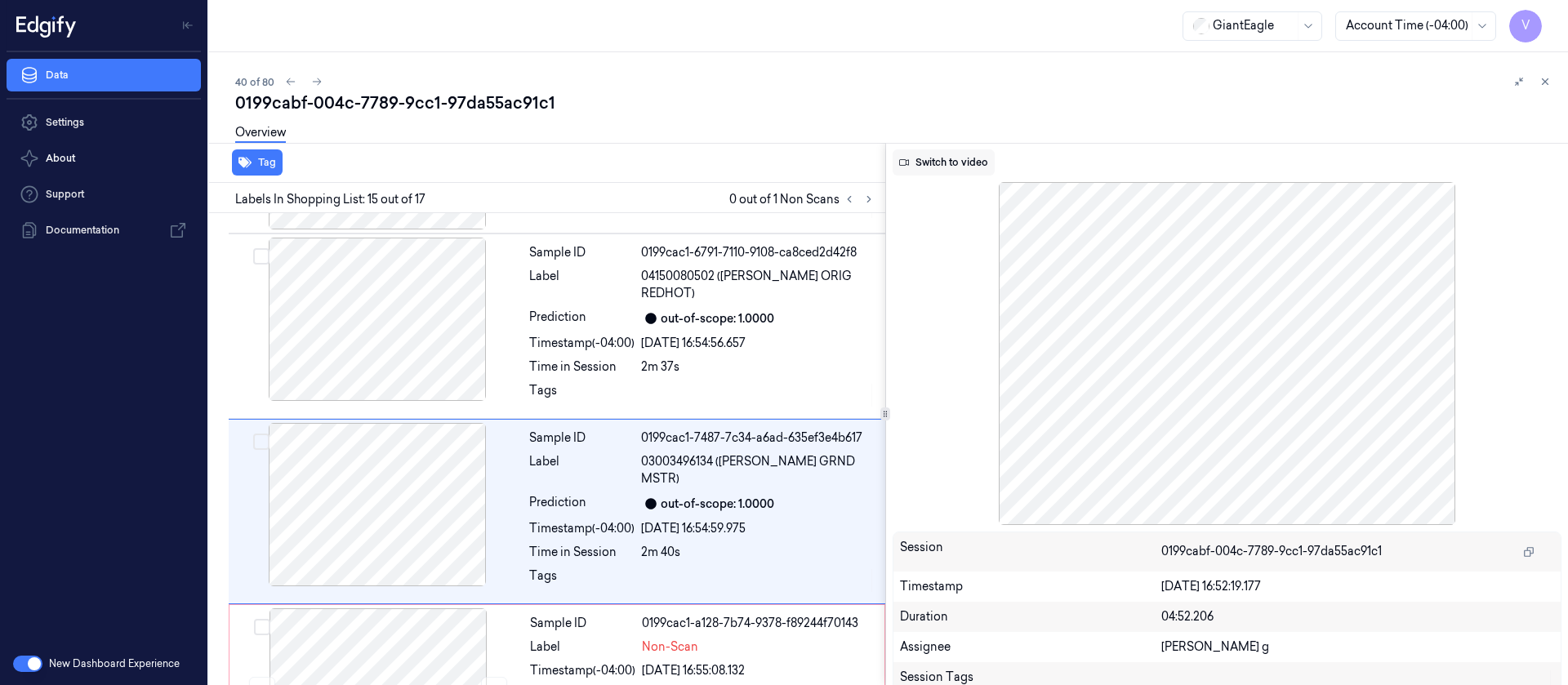
click at [974, 169] on button "Switch to video" at bounding box center [943, 163] width 102 height 26
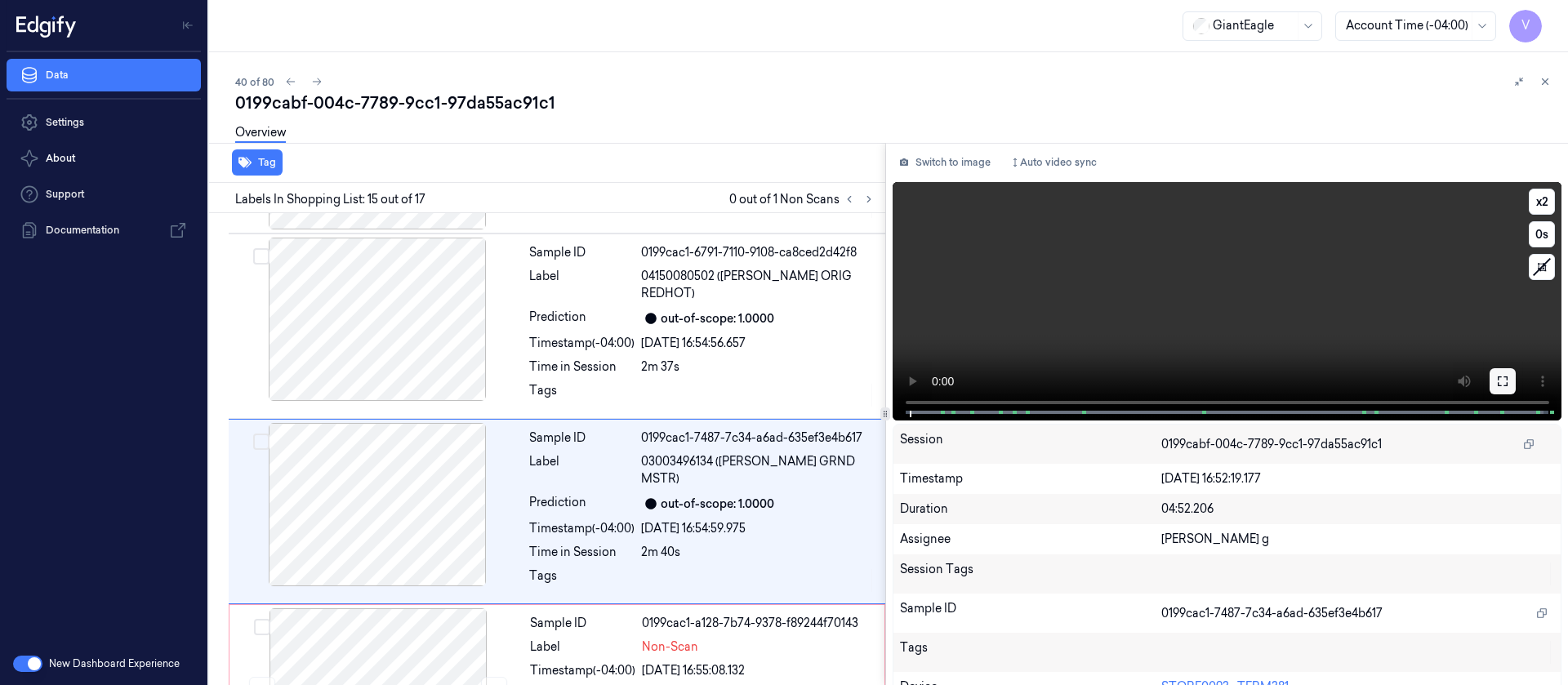
click at [1503, 380] on icon at bounding box center [1503, 381] width 13 height 13
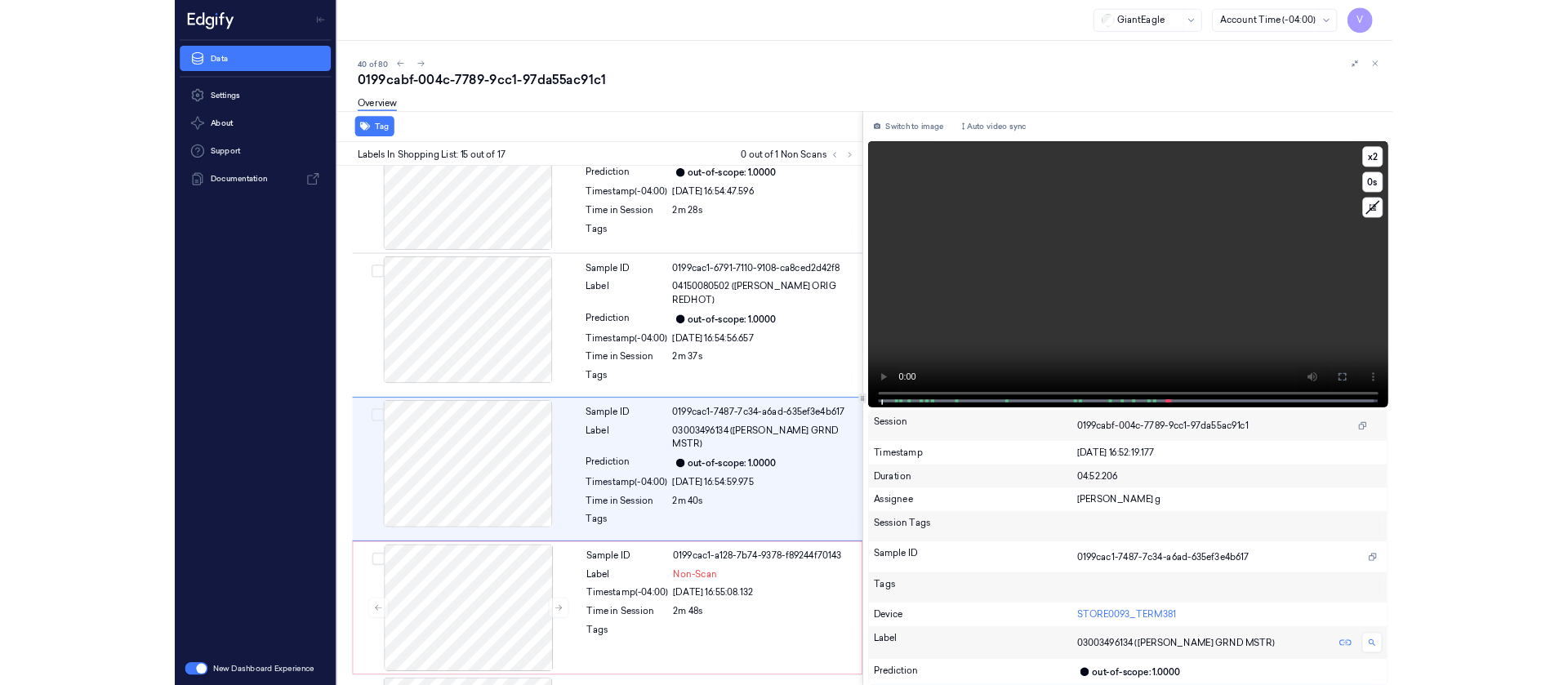
scroll to position [2152, 0]
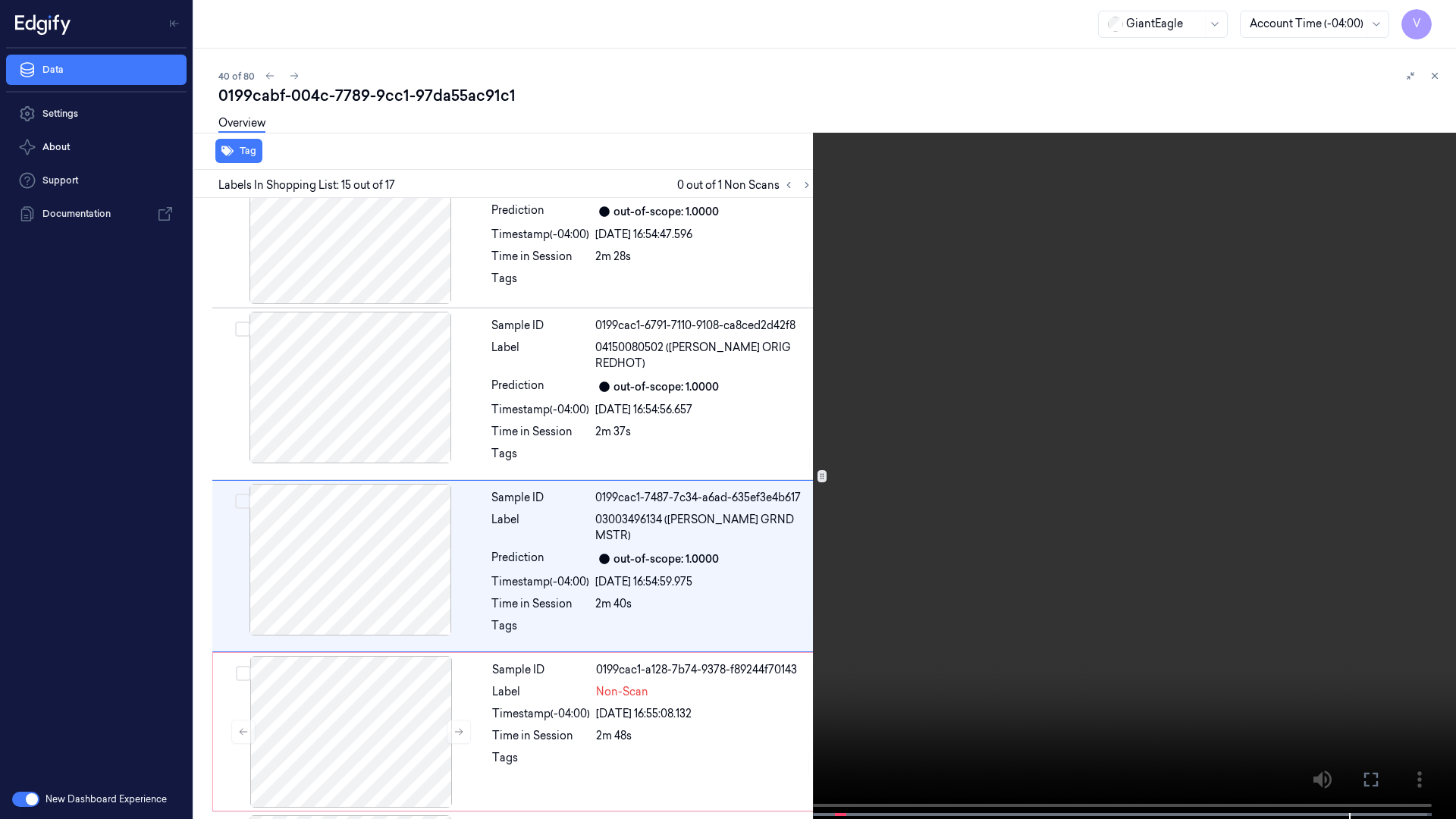
click at [0, 0] on icon at bounding box center [0, 0] width 0 height 0
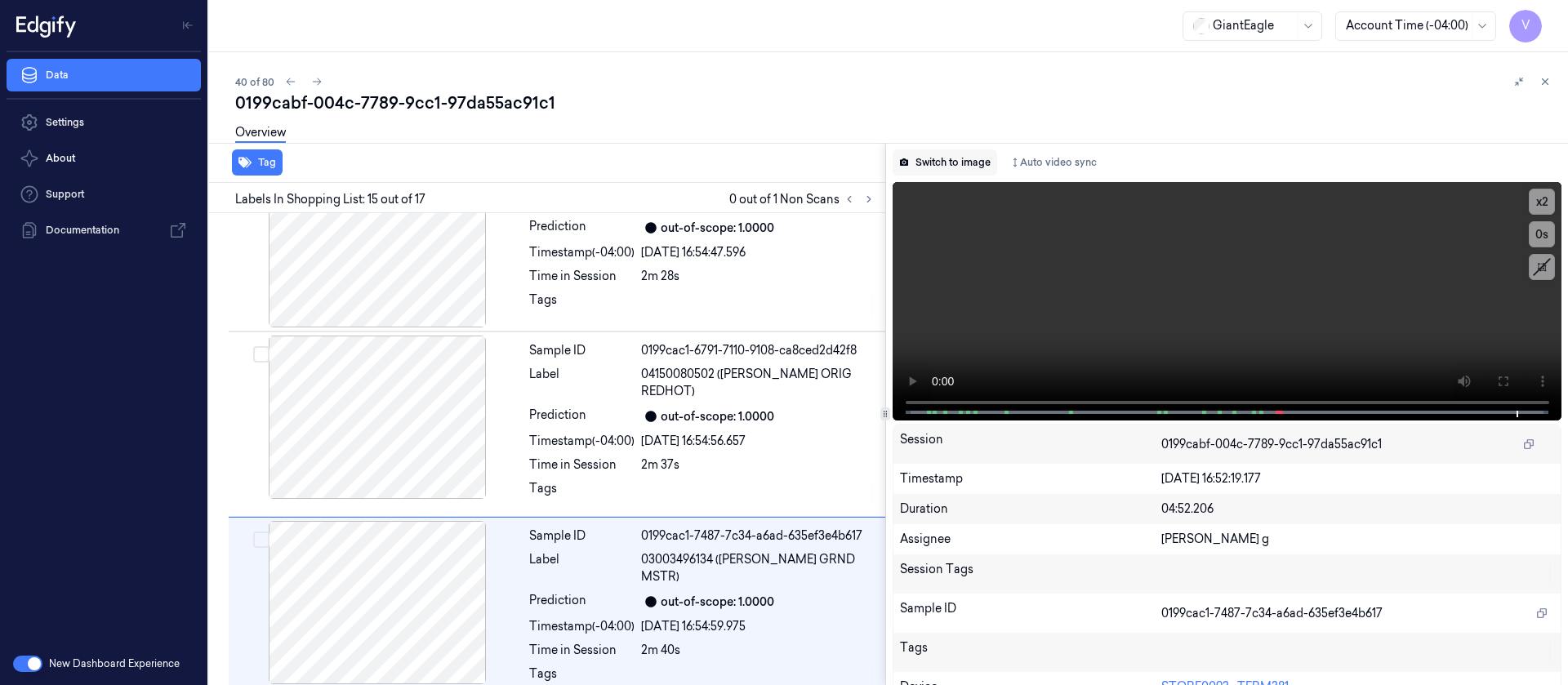
click at [936, 164] on button "Switch to image" at bounding box center [944, 163] width 104 height 26
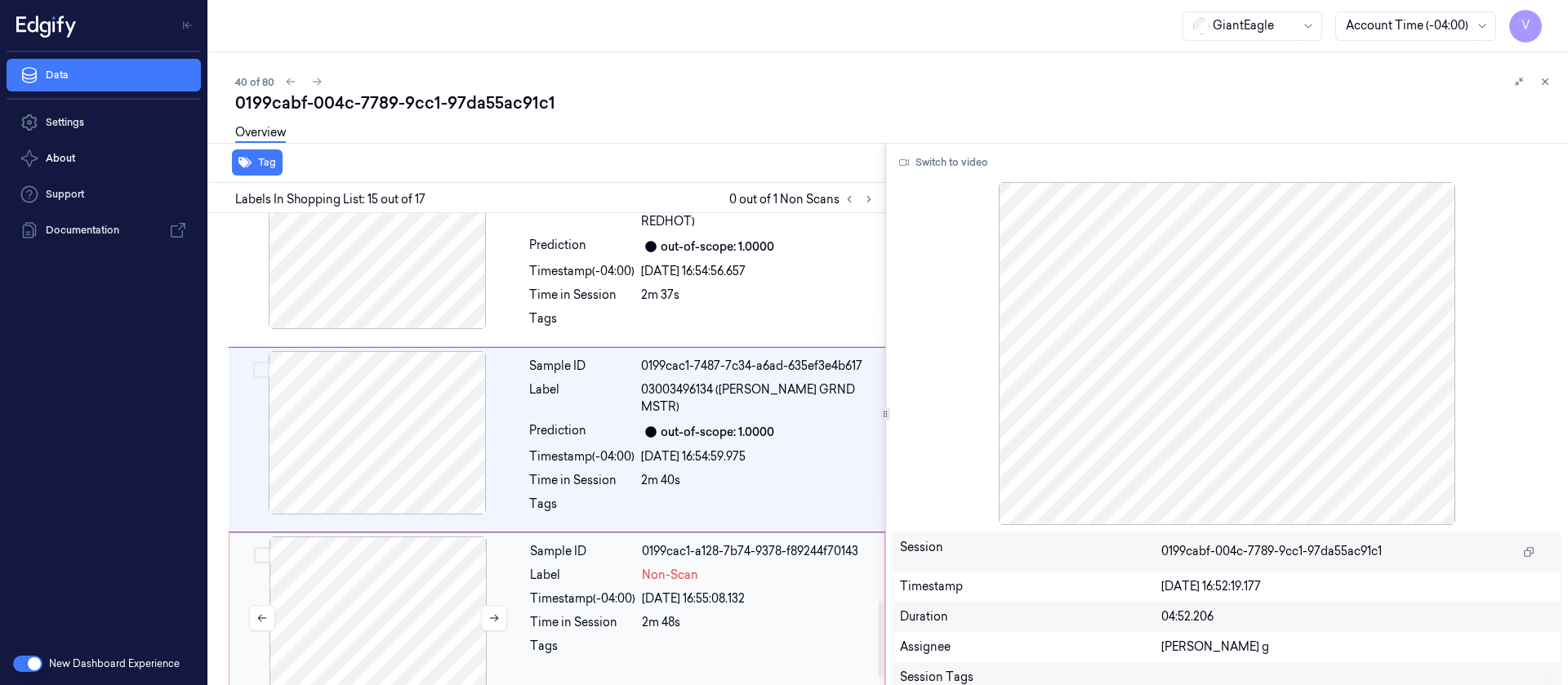
scroll to position [2448, 0]
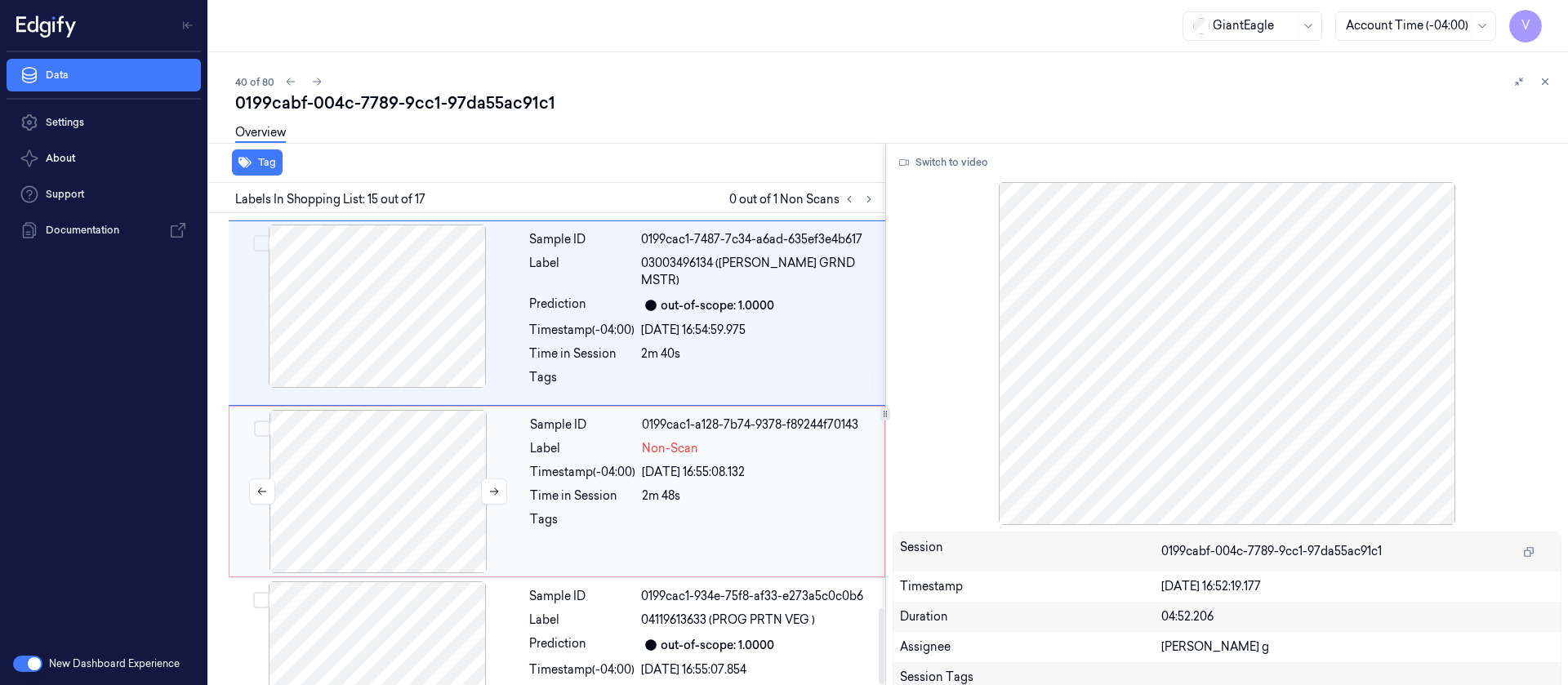
click at [305, 430] on div at bounding box center [378, 491] width 291 height 164
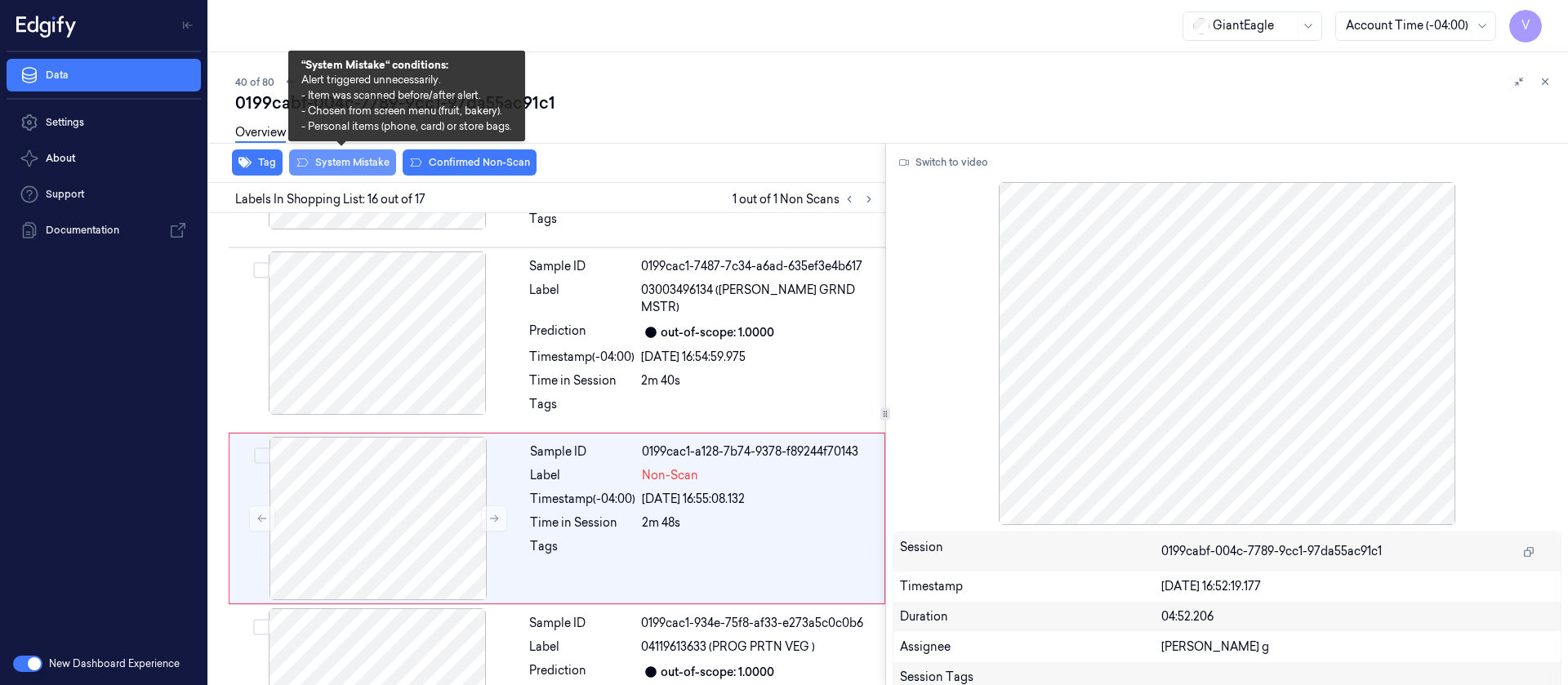
click at [372, 167] on button "System Mistake" at bounding box center [342, 163] width 107 height 26
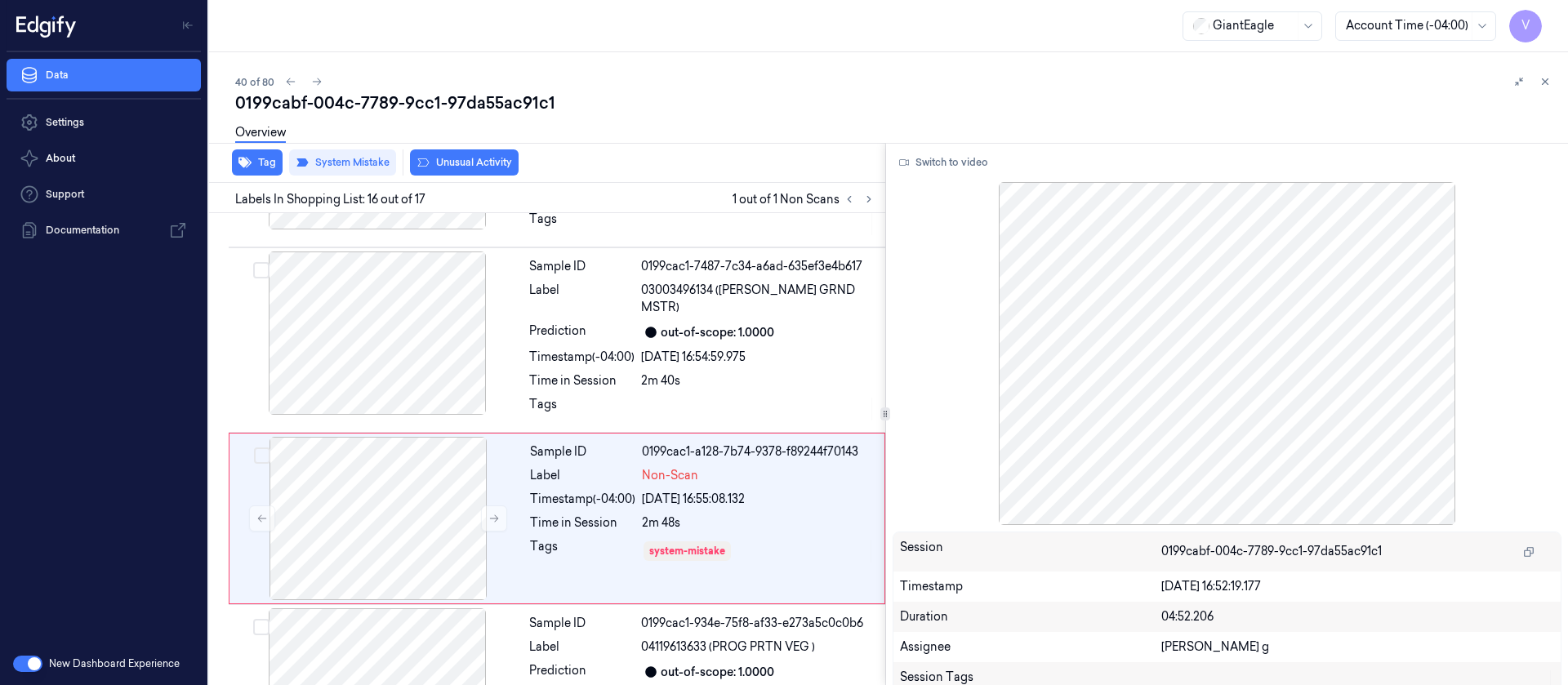
click at [748, 134] on div "Overview" at bounding box center [895, 135] width 1319 height 42
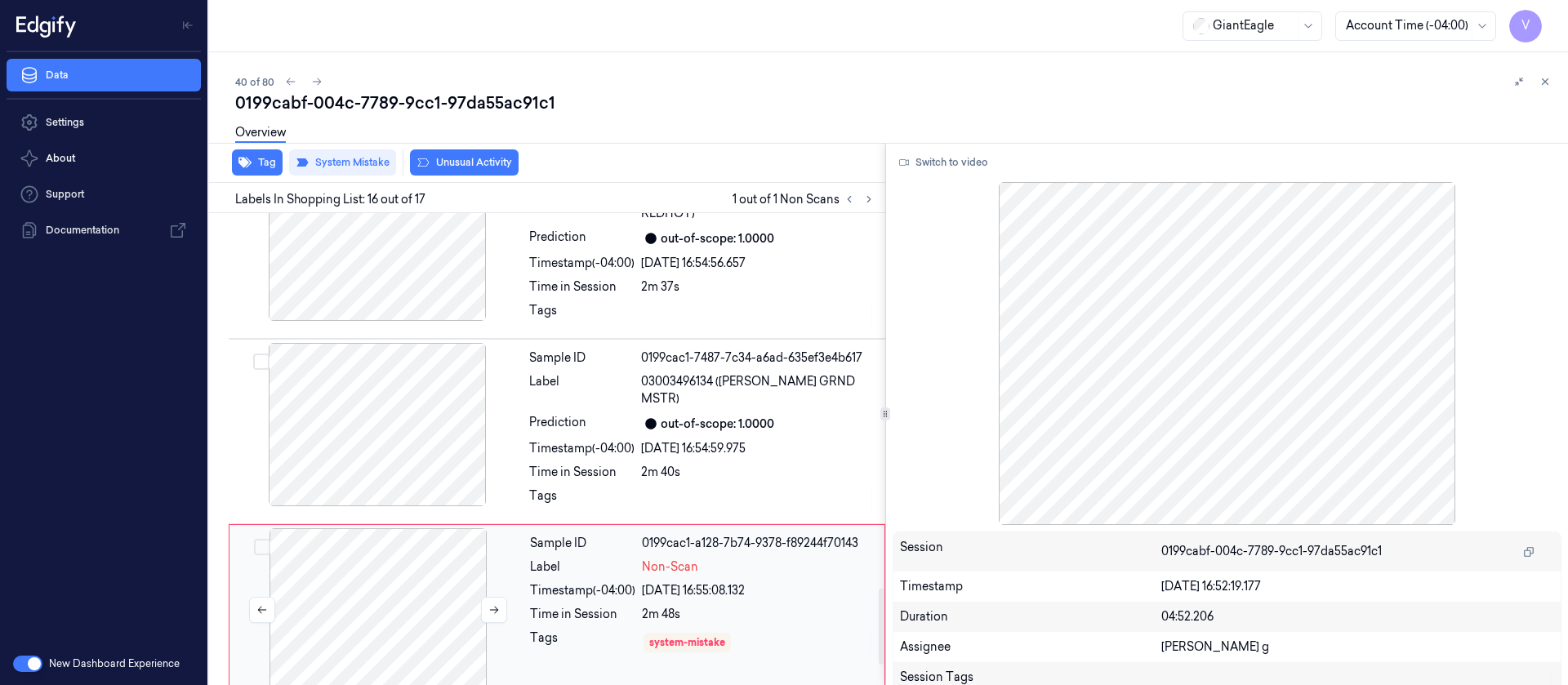
scroll to position [2325, 0]
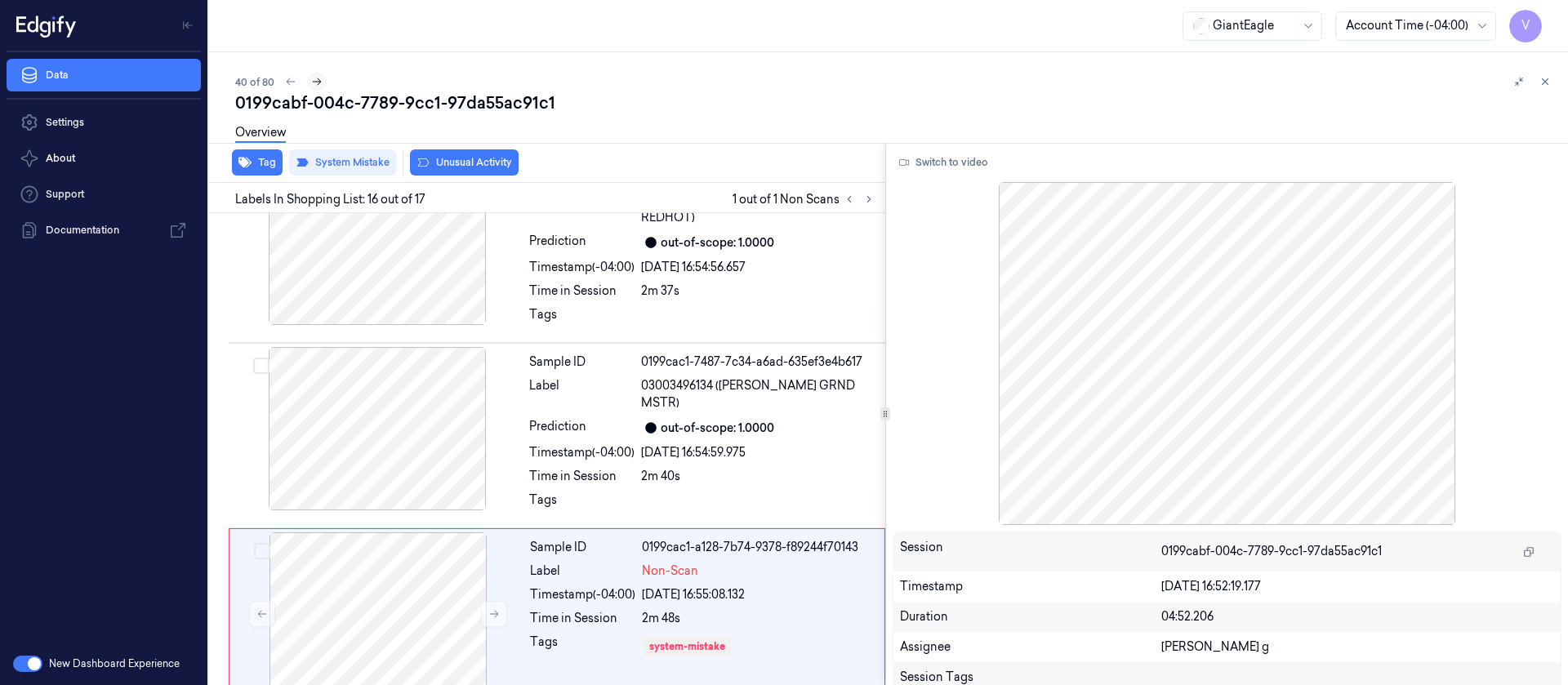
click at [315, 84] on icon at bounding box center [317, 81] width 11 height 11
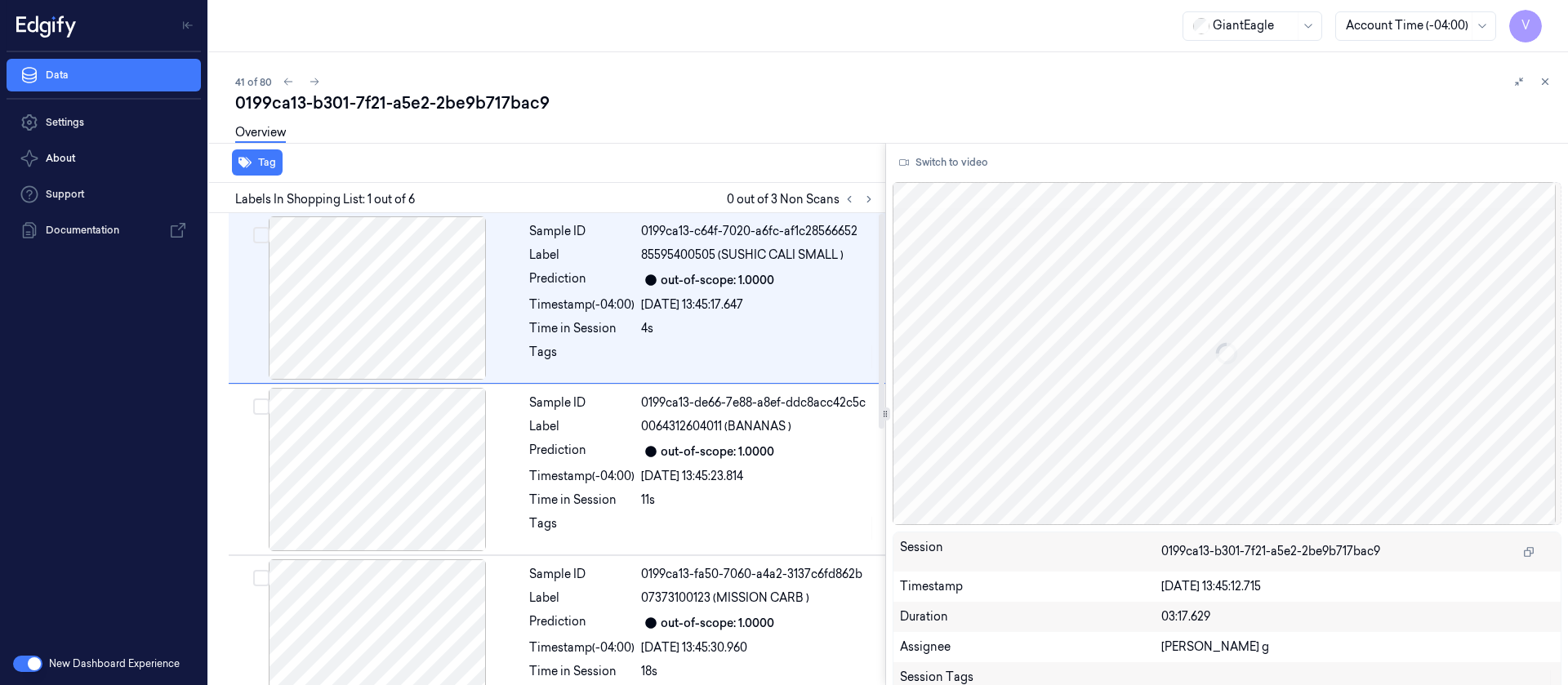
click at [878, 190] on div "Labels In Shopping List: 1 out of 6 0 out of 3 Non Scans" at bounding box center [543, 198] width 682 height 30
click at [871, 203] on icon at bounding box center [869, 200] width 11 height 11
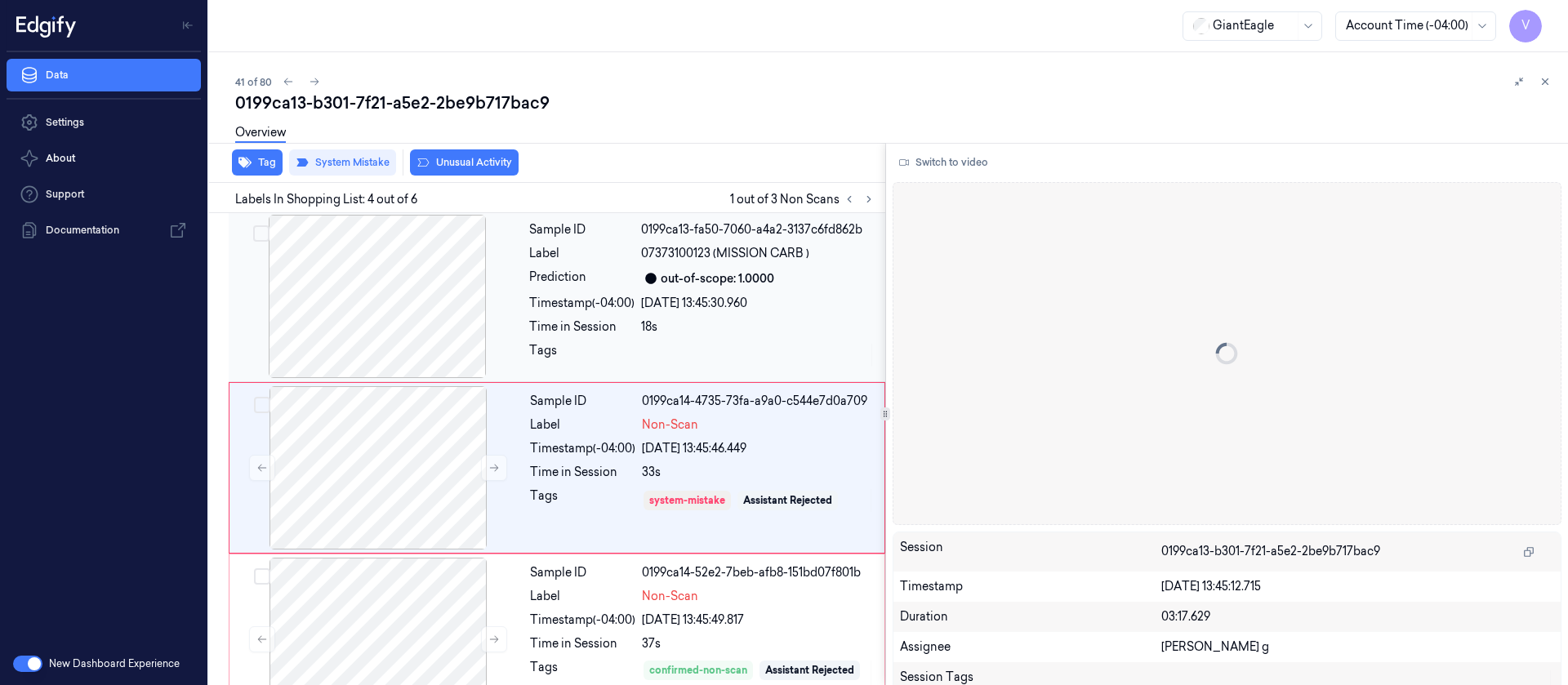
scroll to position [363, 0]
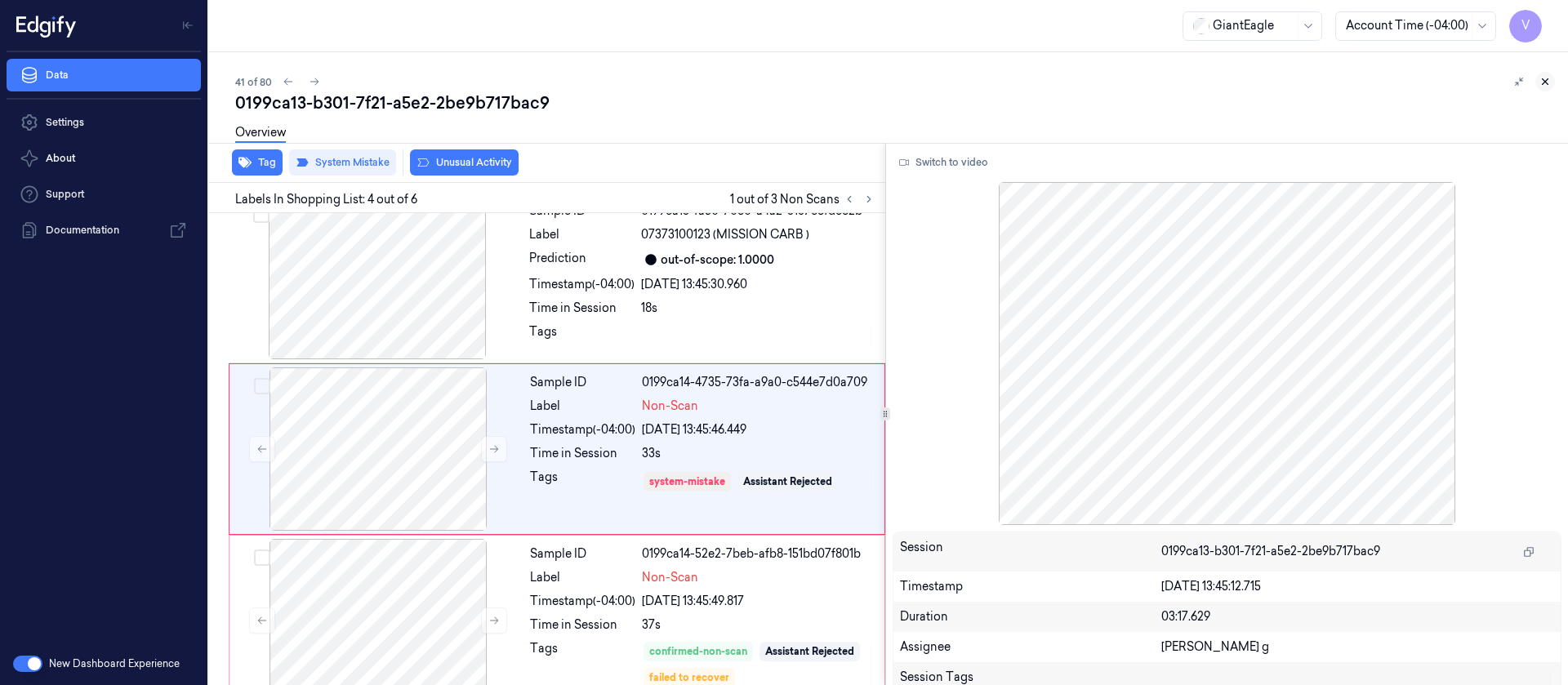
click at [1540, 79] on icon at bounding box center [1545, 81] width 11 height 11
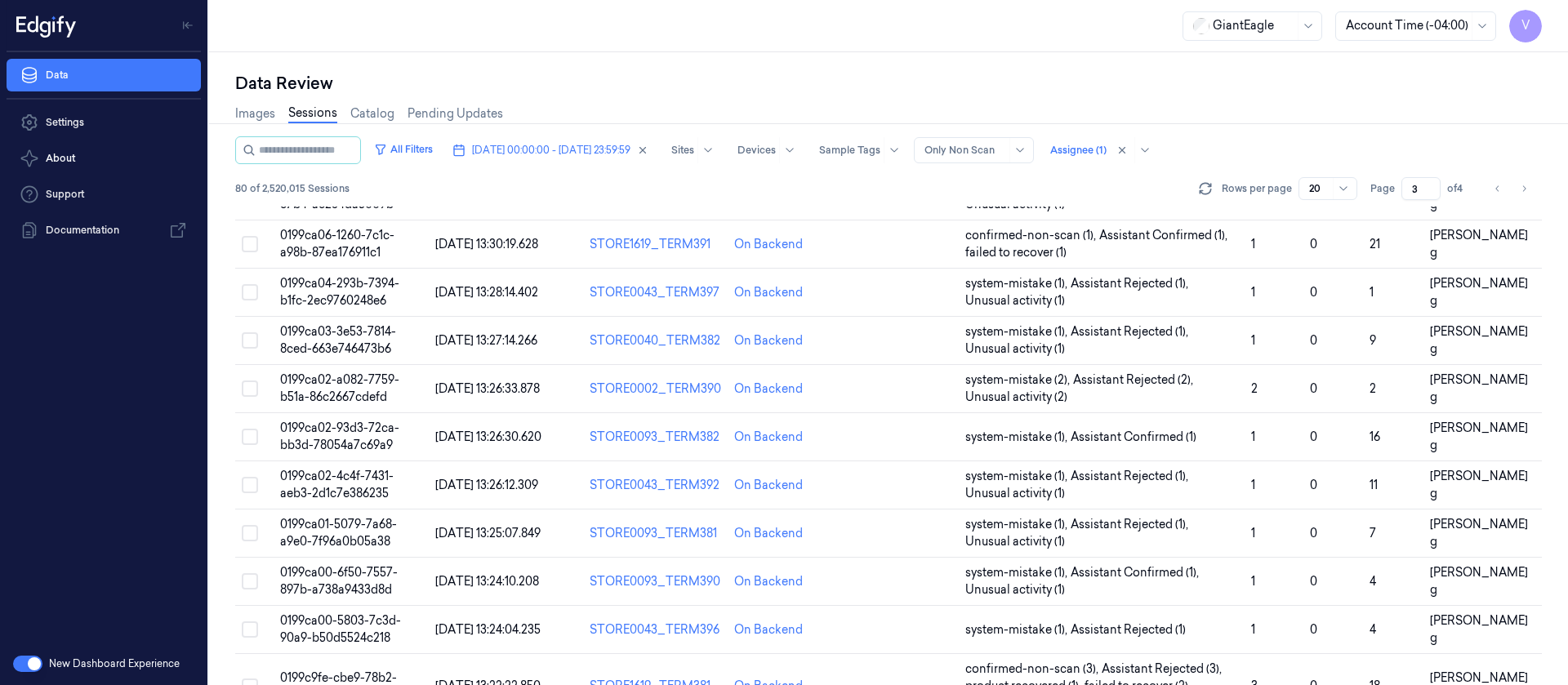
scroll to position [235, 0]
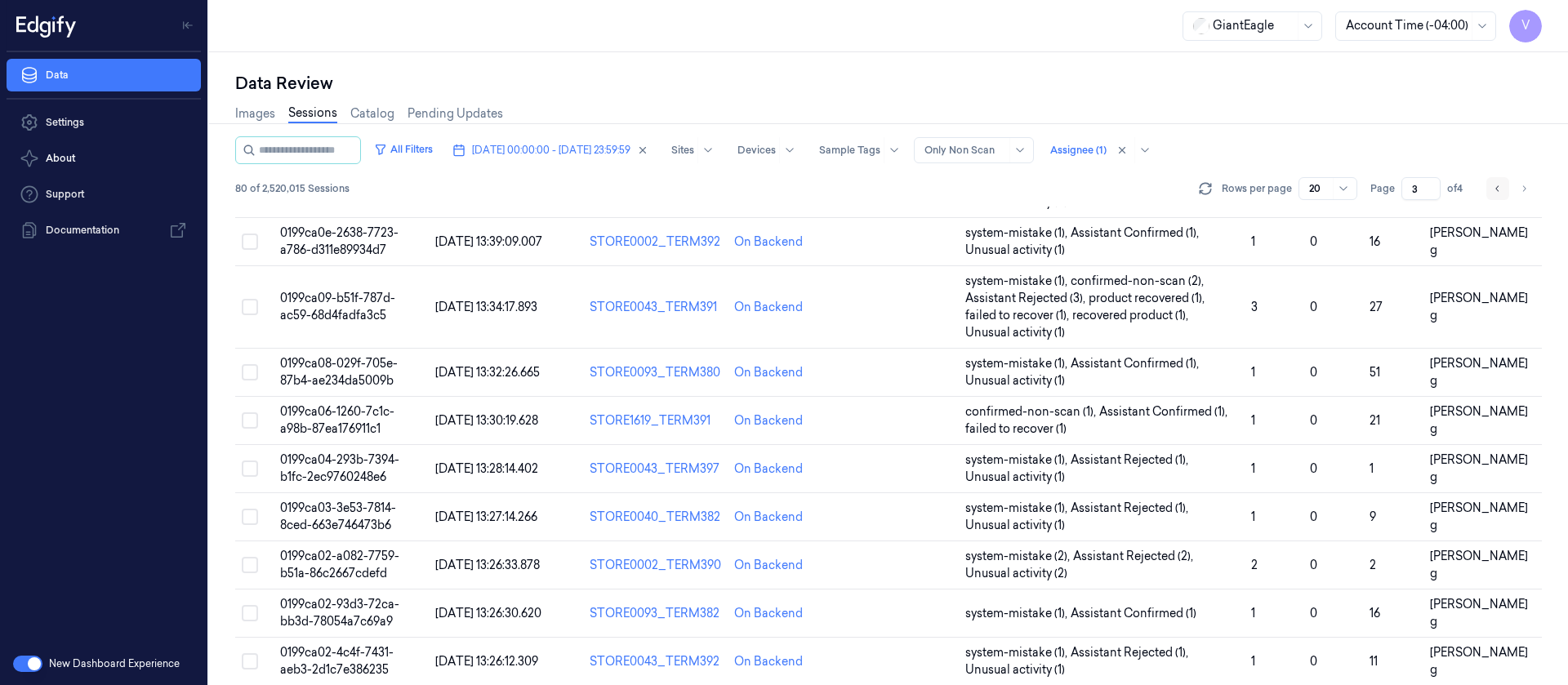
click at [1504, 187] on button "Go to previous page" at bounding box center [1497, 188] width 23 height 23
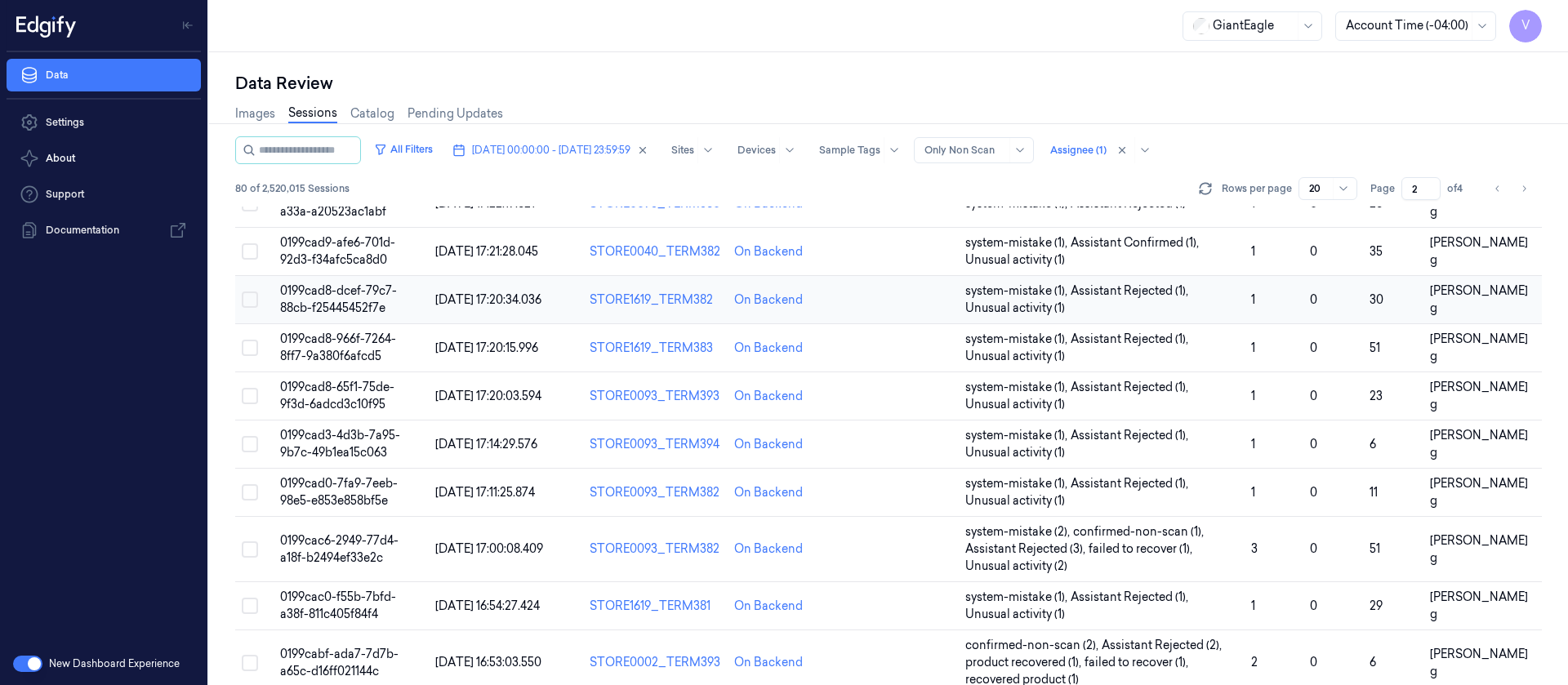
scroll to position [568, 0]
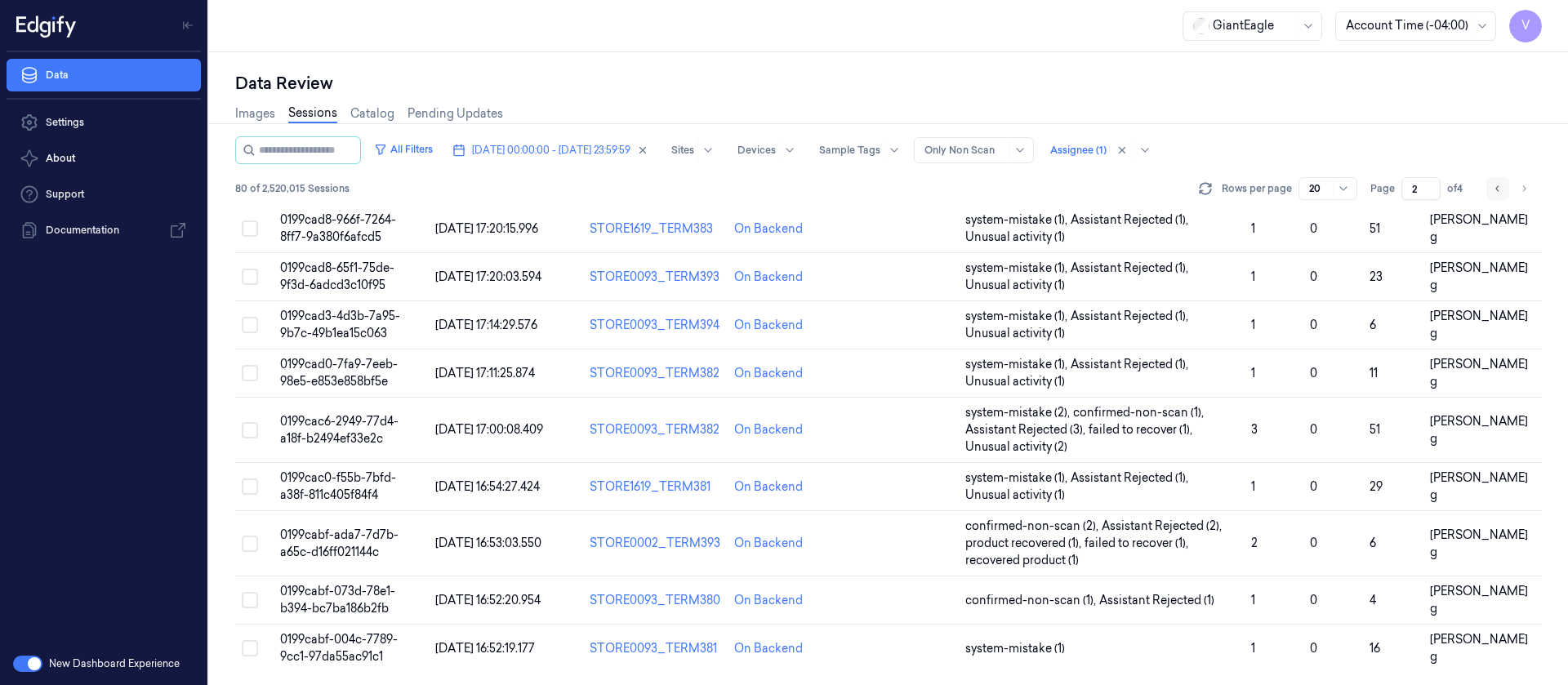
click at [1498, 190] on icon "Go to previous page" at bounding box center [1497, 188] width 9 height 13
type input "1"
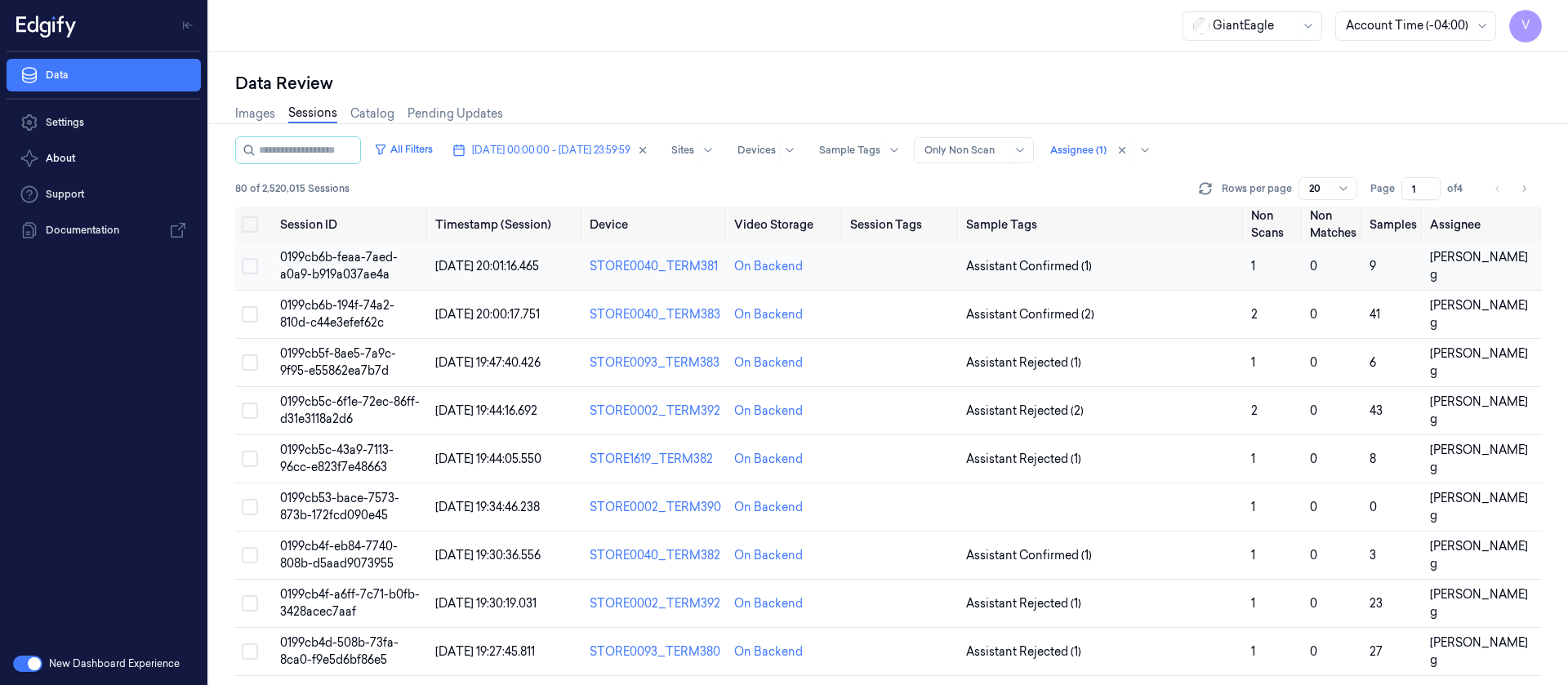
click at [879, 263] on td at bounding box center [901, 266] width 115 height 48
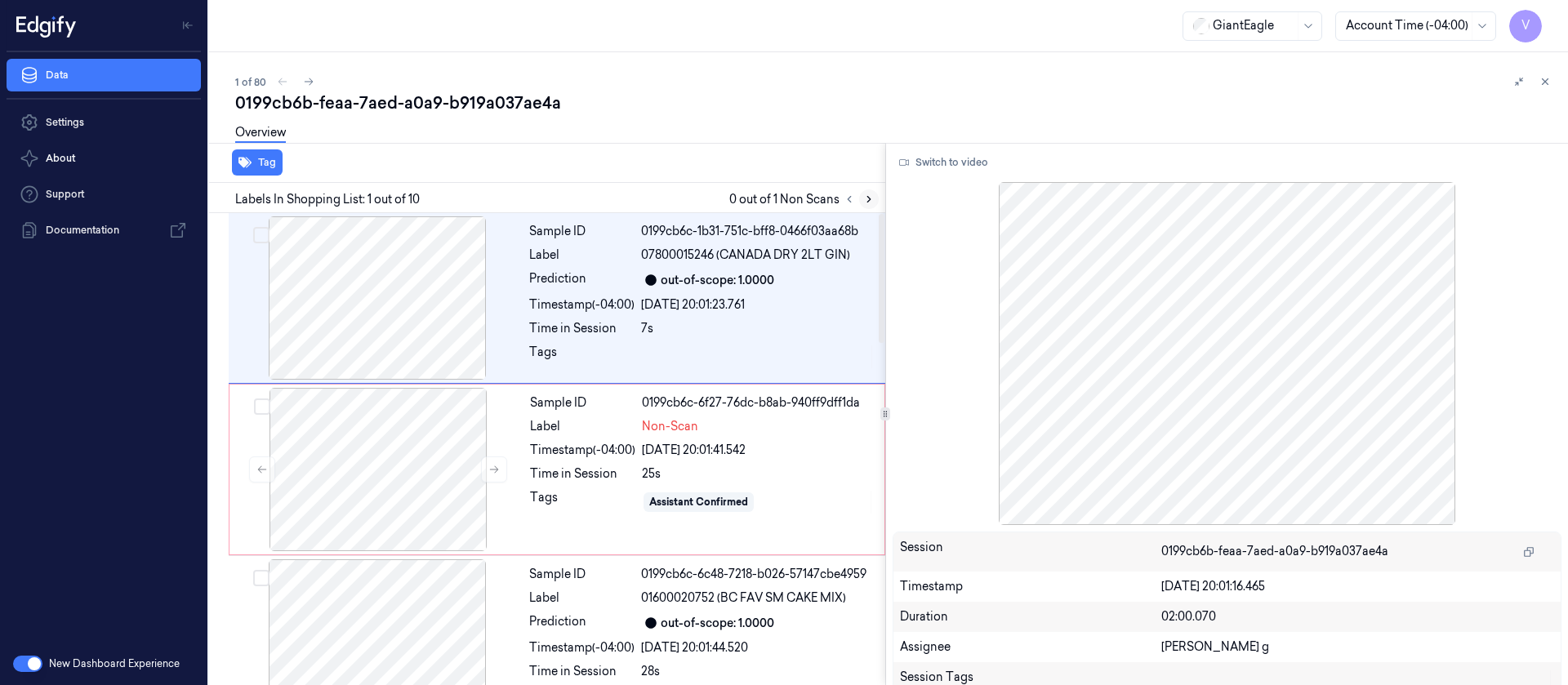
click at [872, 201] on icon at bounding box center [869, 200] width 11 height 11
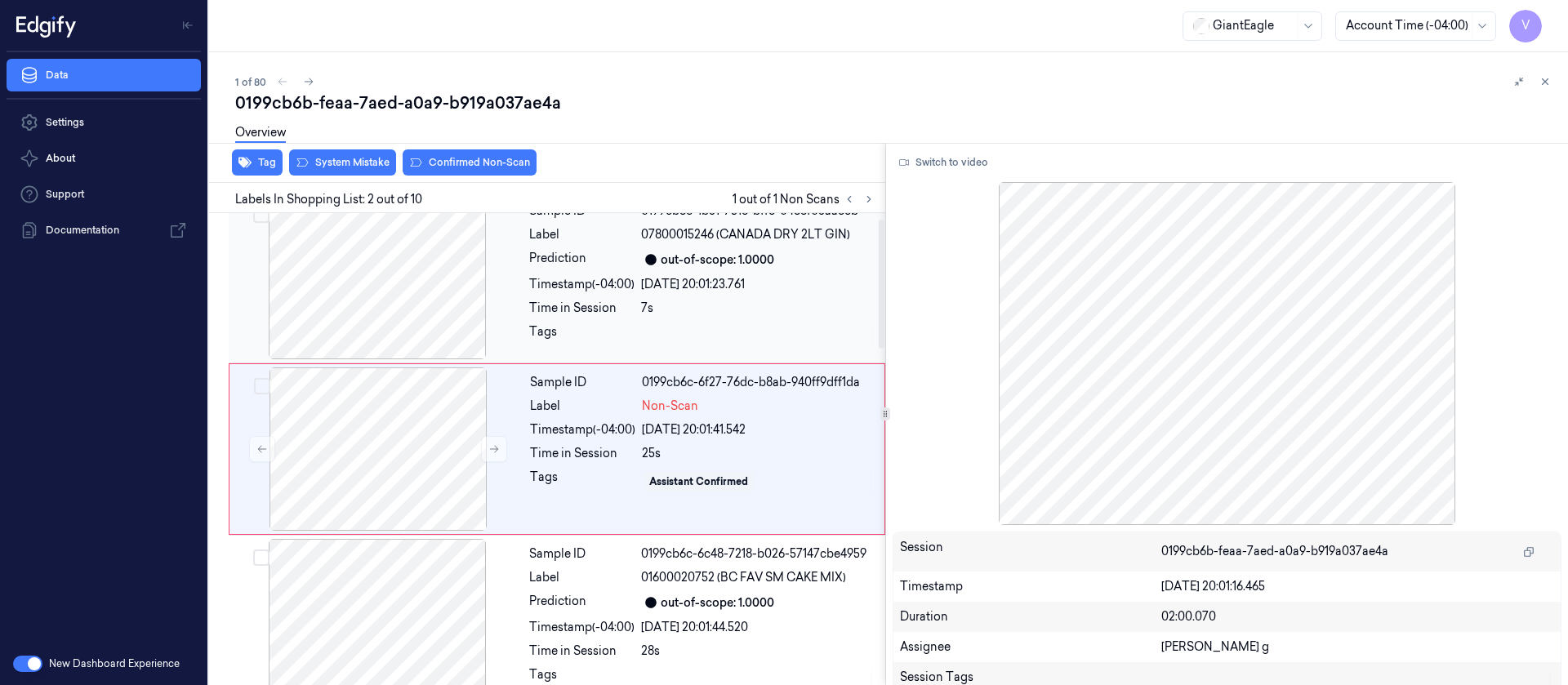
click at [384, 335] on div at bounding box center [377, 277] width 291 height 164
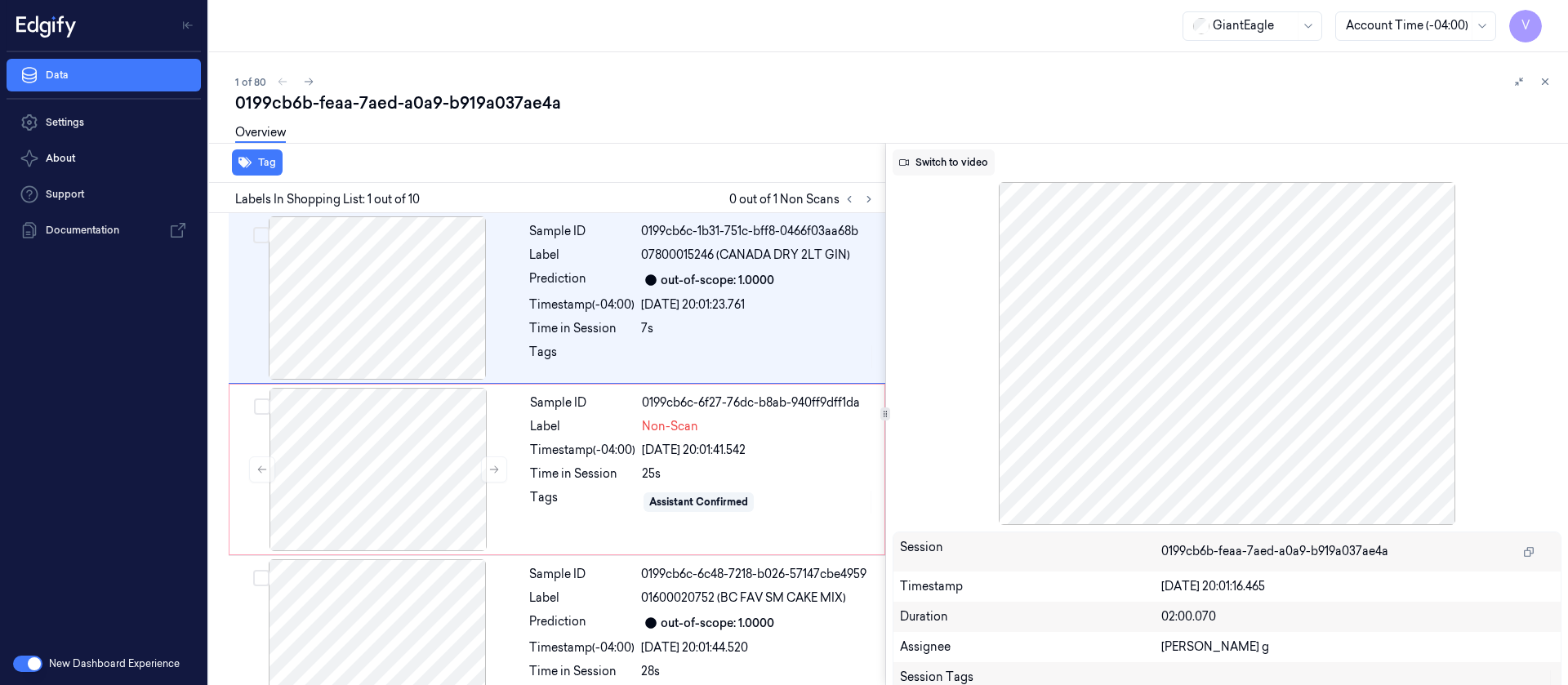
click at [962, 163] on button "Switch to video" at bounding box center [943, 163] width 102 height 26
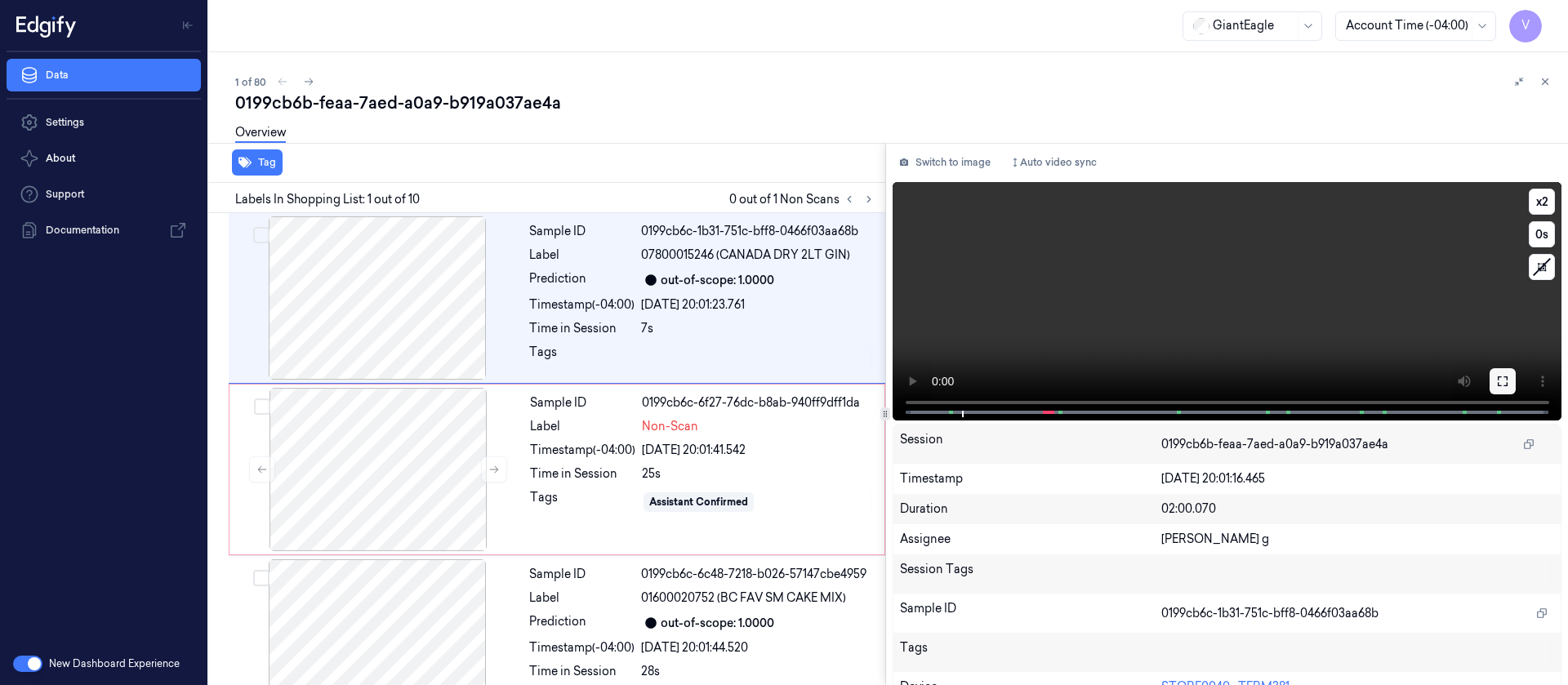
click at [1501, 380] on icon at bounding box center [1503, 381] width 13 height 13
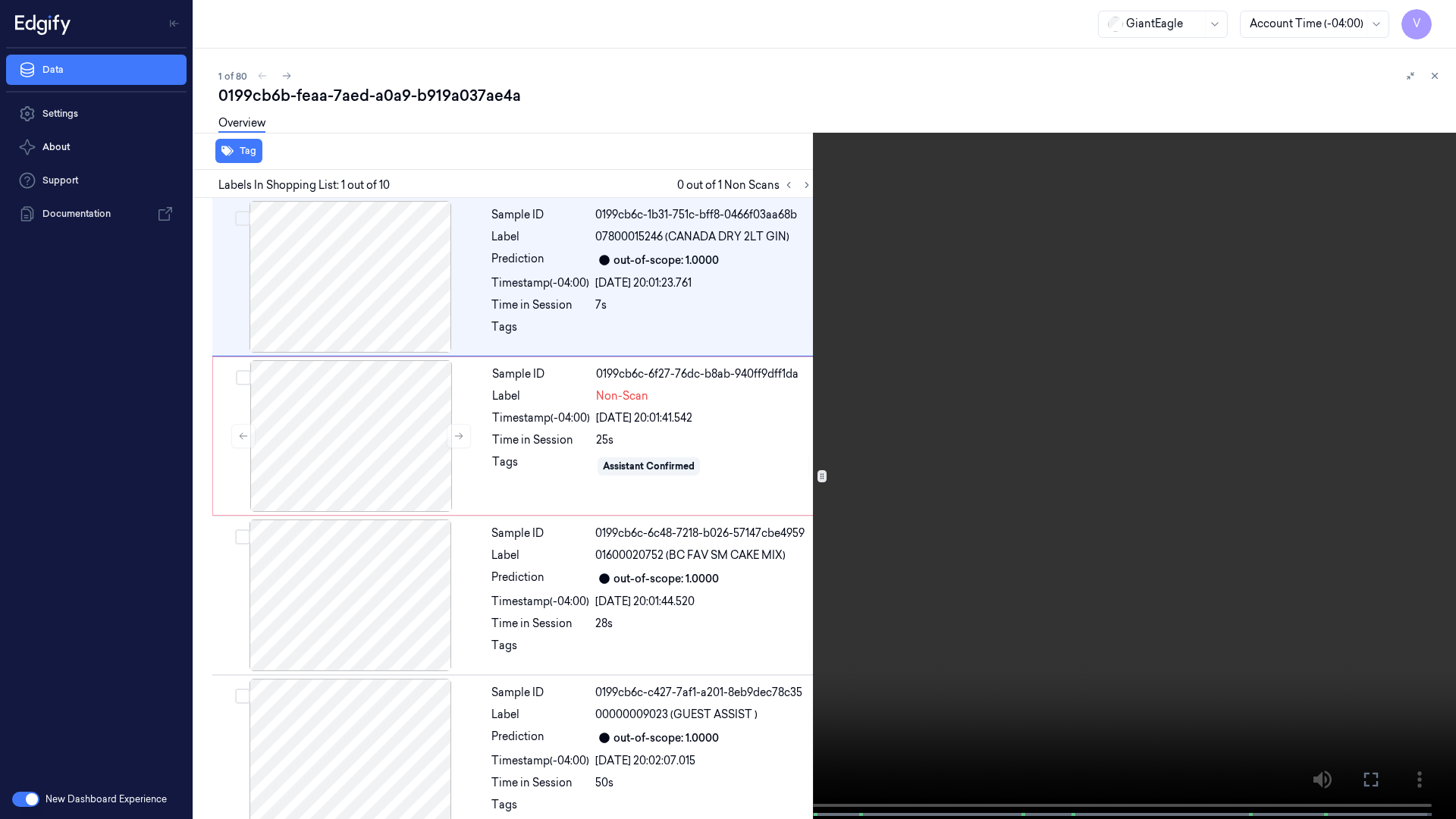
click at [117, 635] on span at bounding box center [117, 814] width 3 height 8
click at [1429, 11] on button "x 2" at bounding box center [1438, 18] width 25 height 25
click at [1438, 20] on button "x 4" at bounding box center [1438, 18] width 25 height 25
click at [0, 0] on icon at bounding box center [0, 0] width 0 height 0
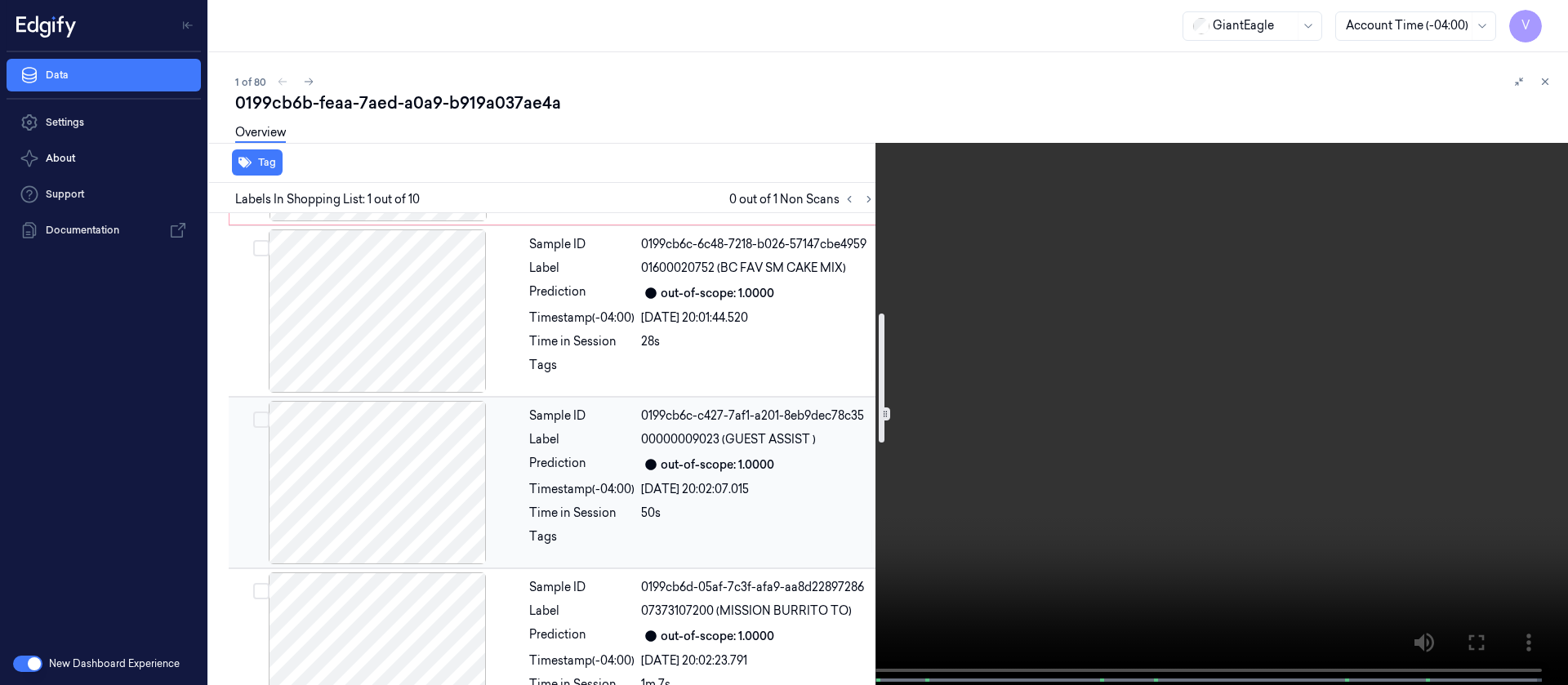
scroll to position [367, 0]
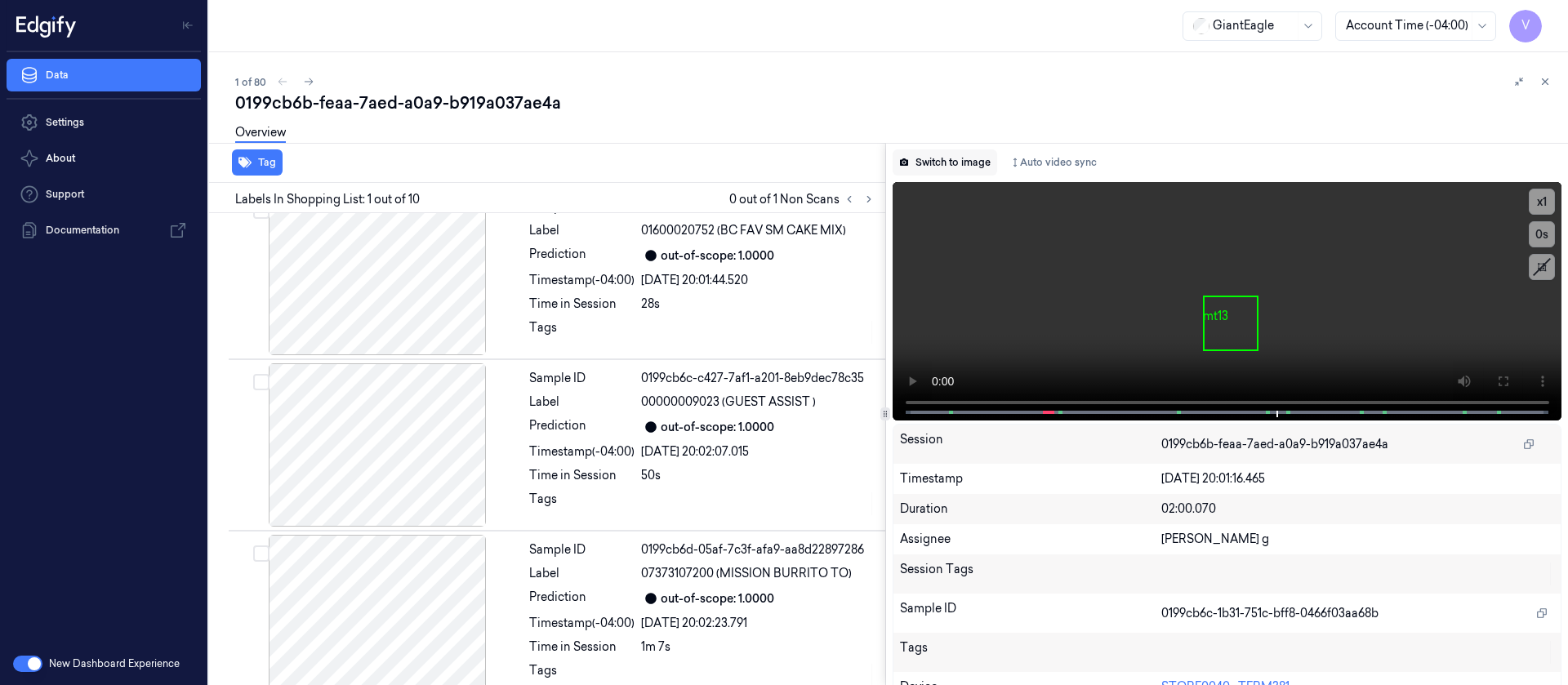
click at [932, 162] on button "Switch to image" at bounding box center [944, 163] width 104 height 26
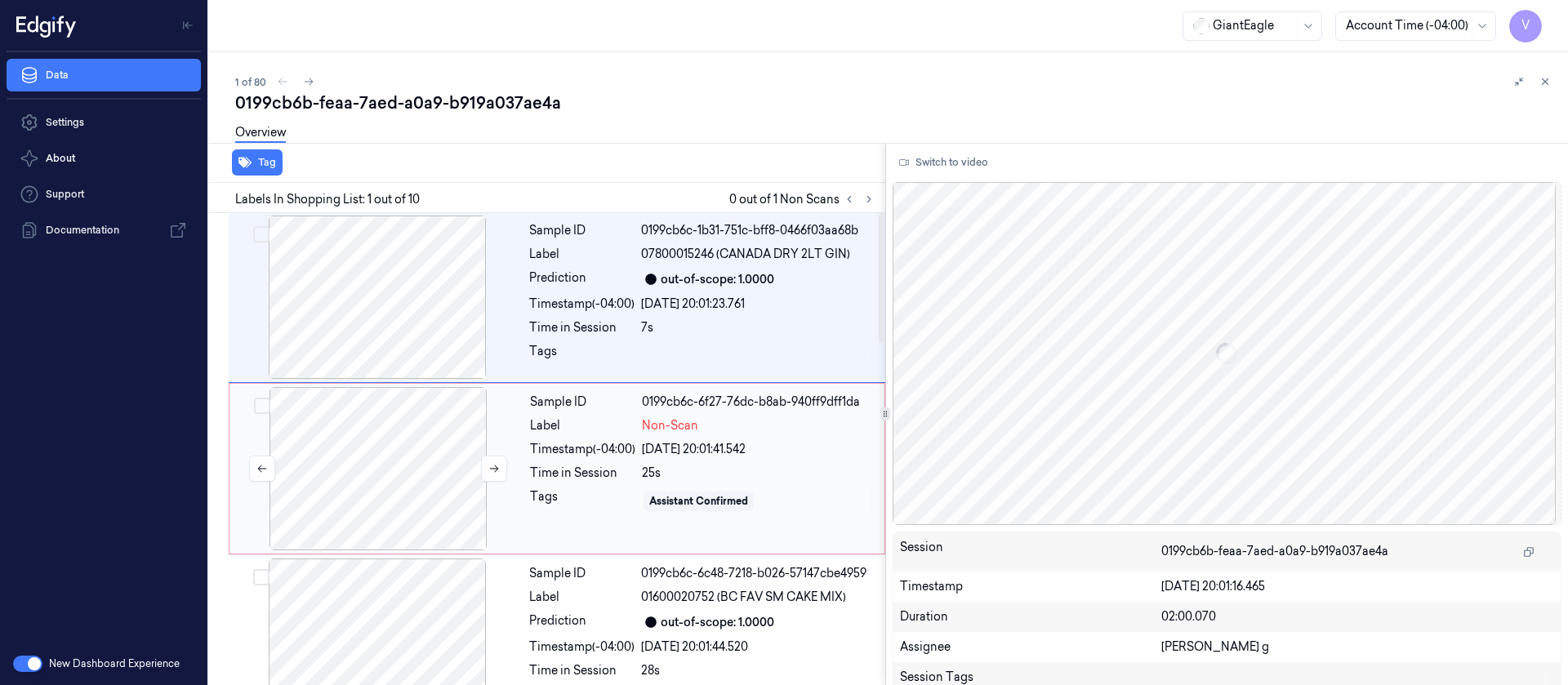
scroll to position [0, 0]
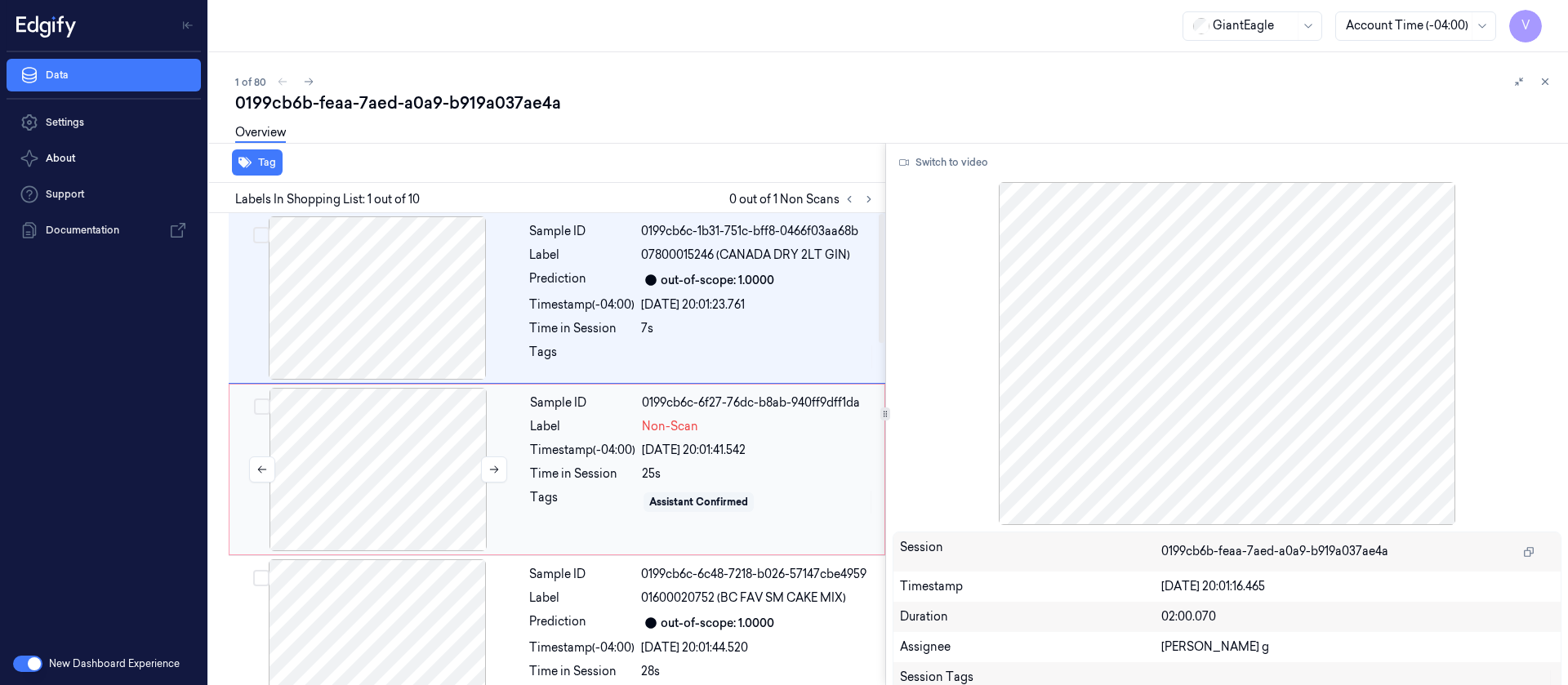
click at [365, 465] on div at bounding box center [378, 469] width 291 height 164
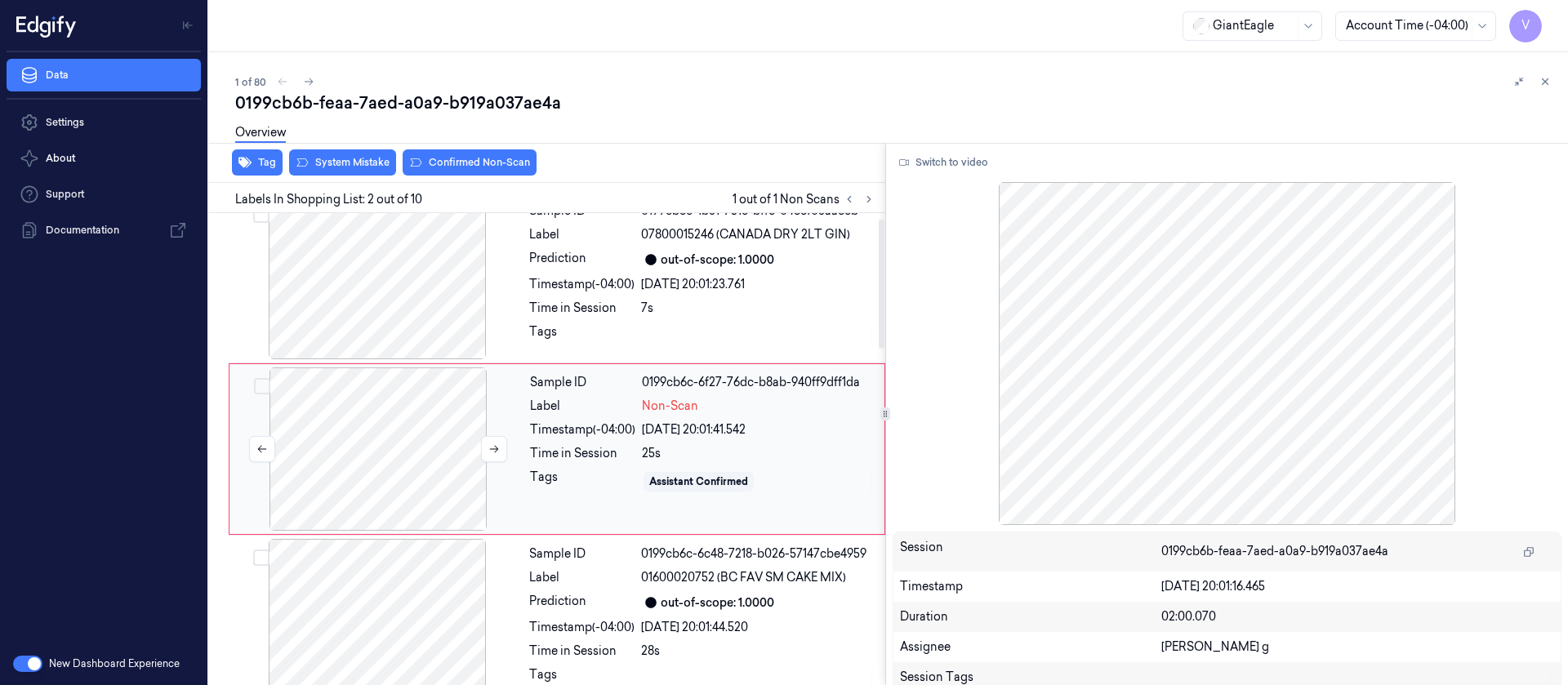
click at [354, 408] on div at bounding box center [378, 448] width 291 height 164
click at [455, 150] on div "Overview" at bounding box center [895, 135] width 1319 height 42
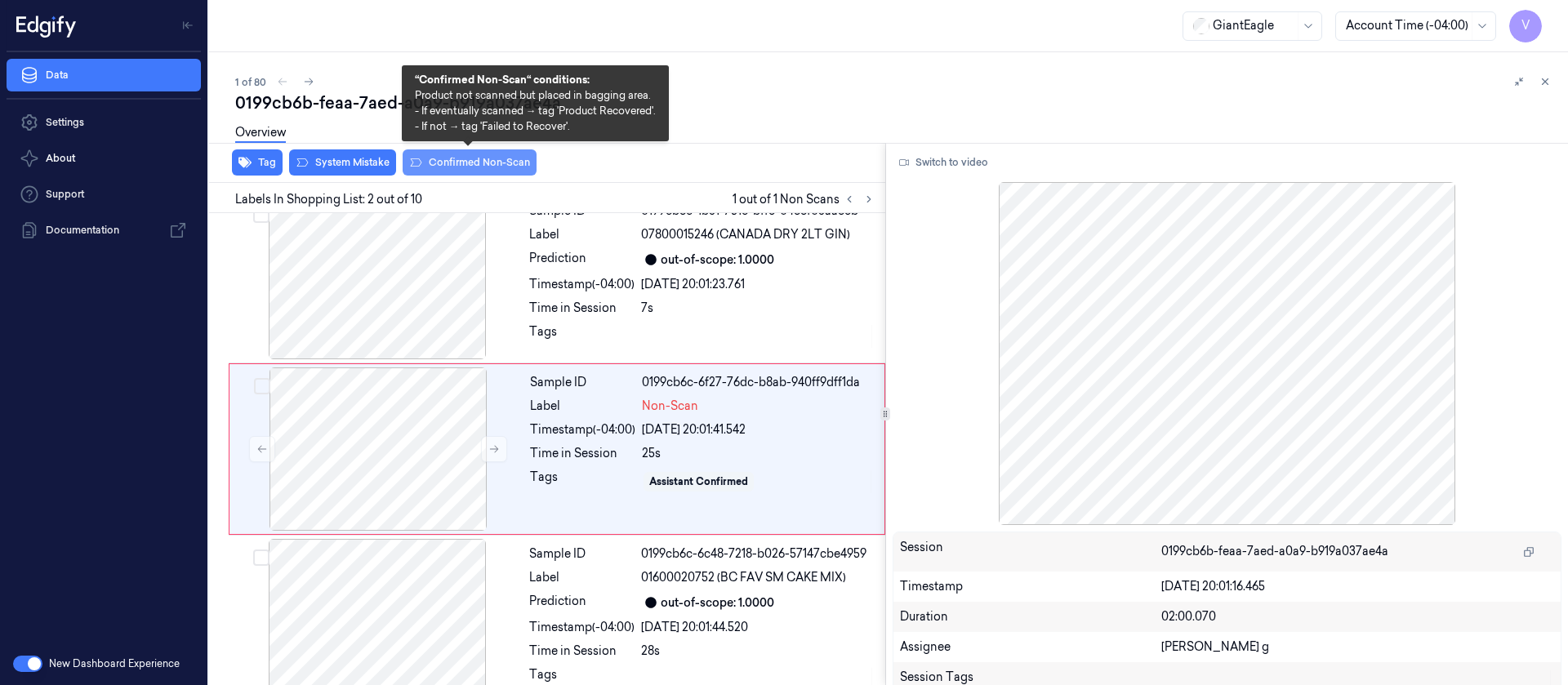
click at [454, 162] on button "Confirmed Non-Scan" at bounding box center [469, 163] width 134 height 26
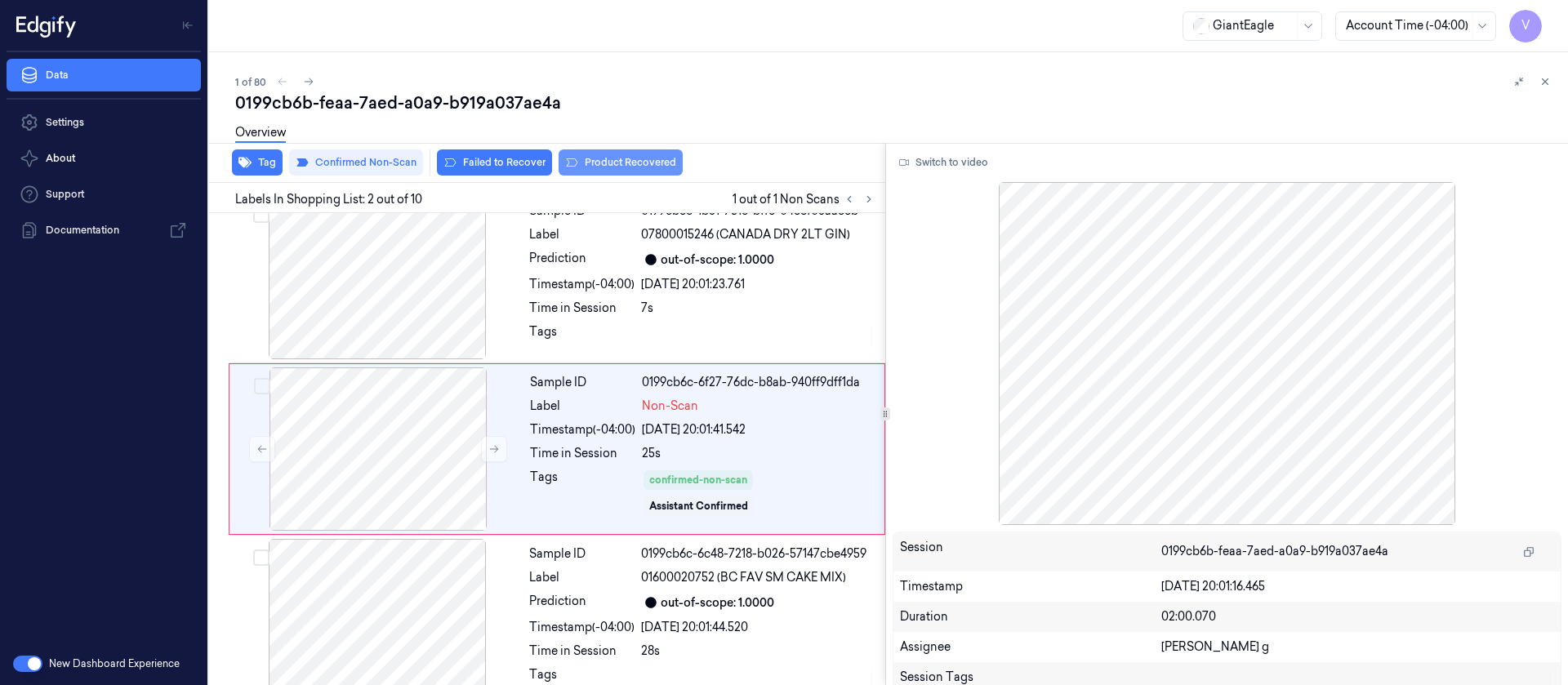
click at [623, 174] on button "Product Recovered" at bounding box center [620, 163] width 124 height 26
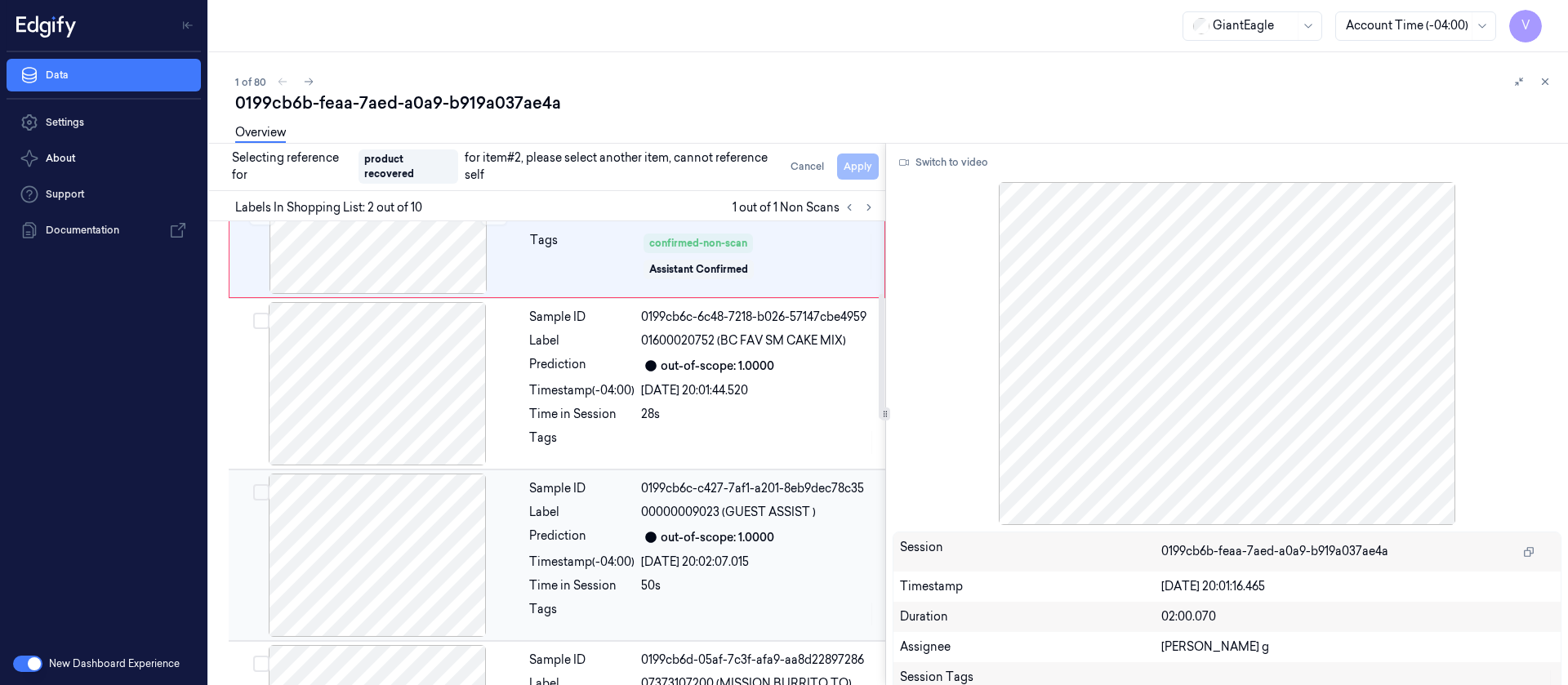
scroll to position [388, 0]
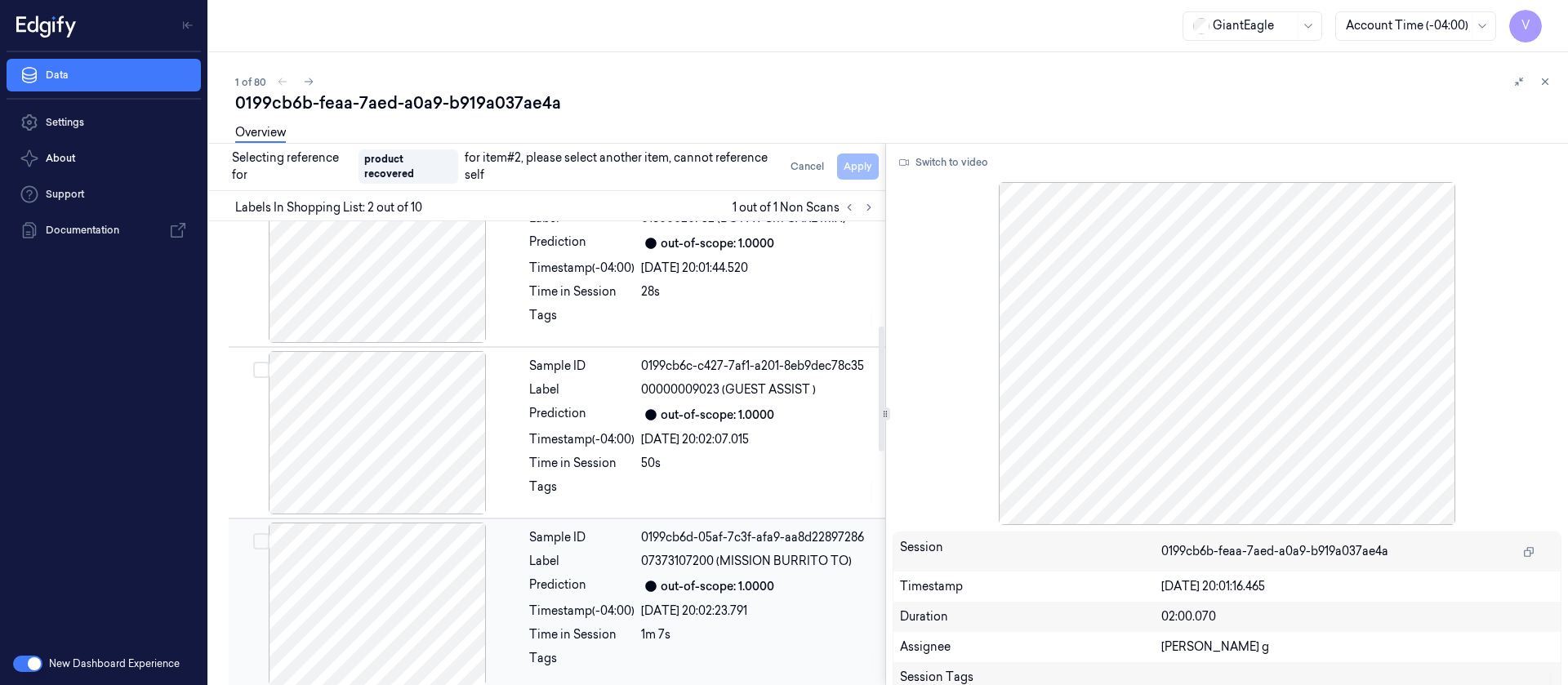
click at [374, 565] on div at bounding box center [377, 604] width 291 height 164
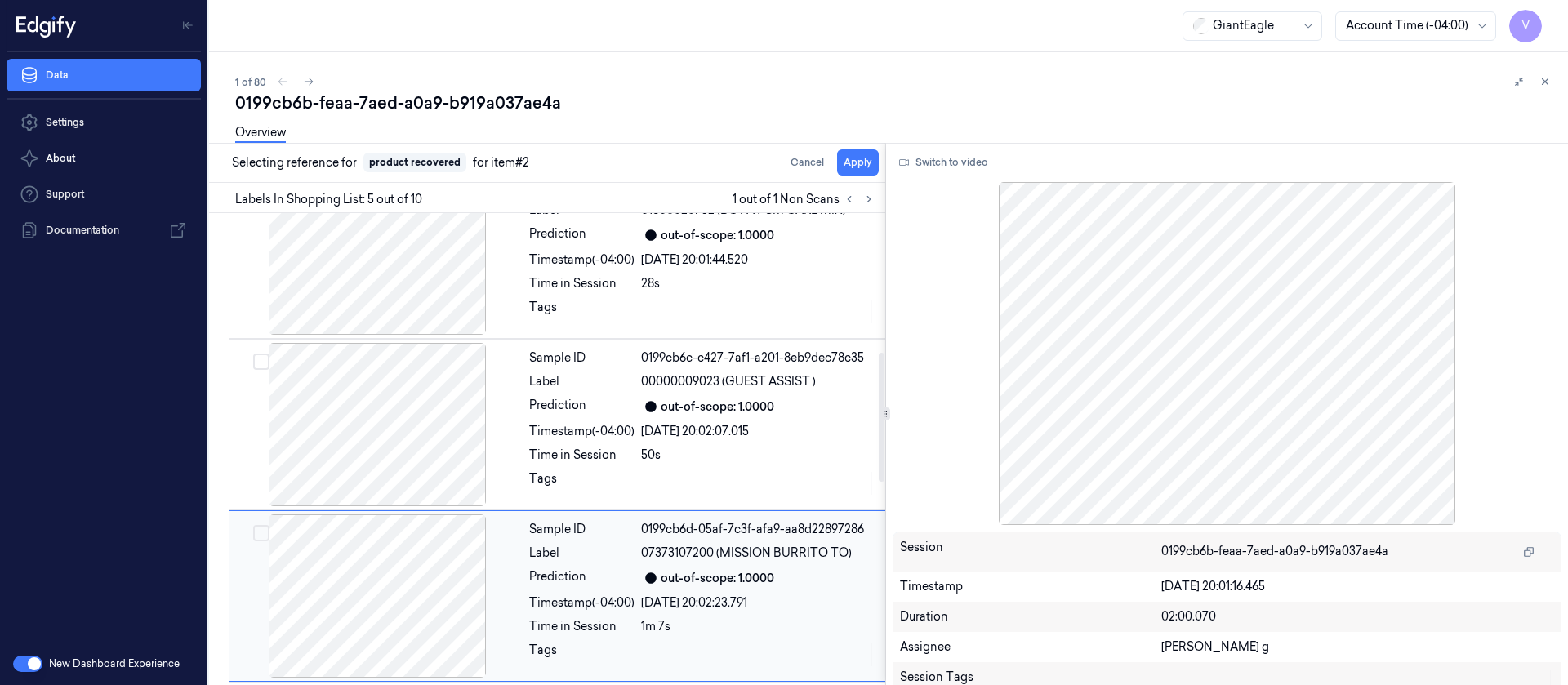
scroll to position [535, 0]
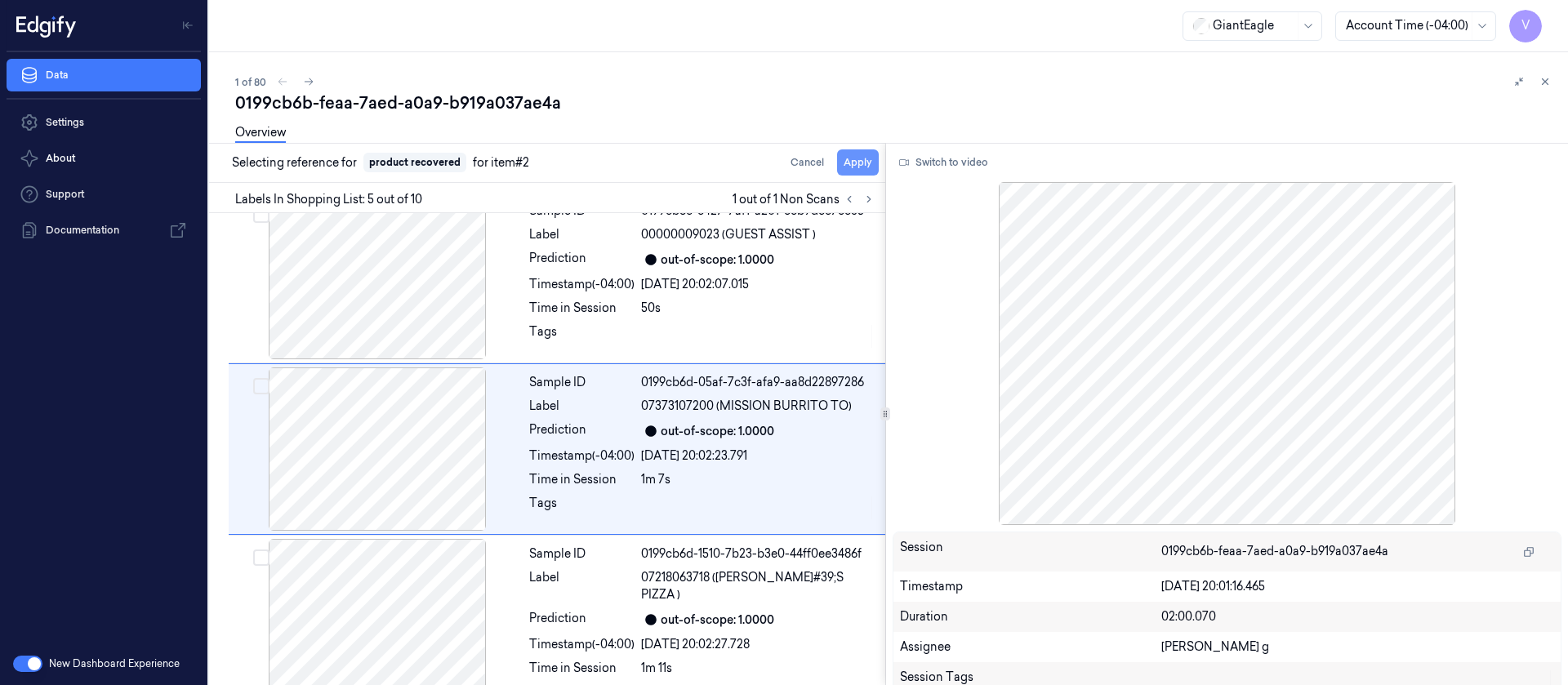
click at [852, 163] on button "Apply" at bounding box center [857, 163] width 42 height 26
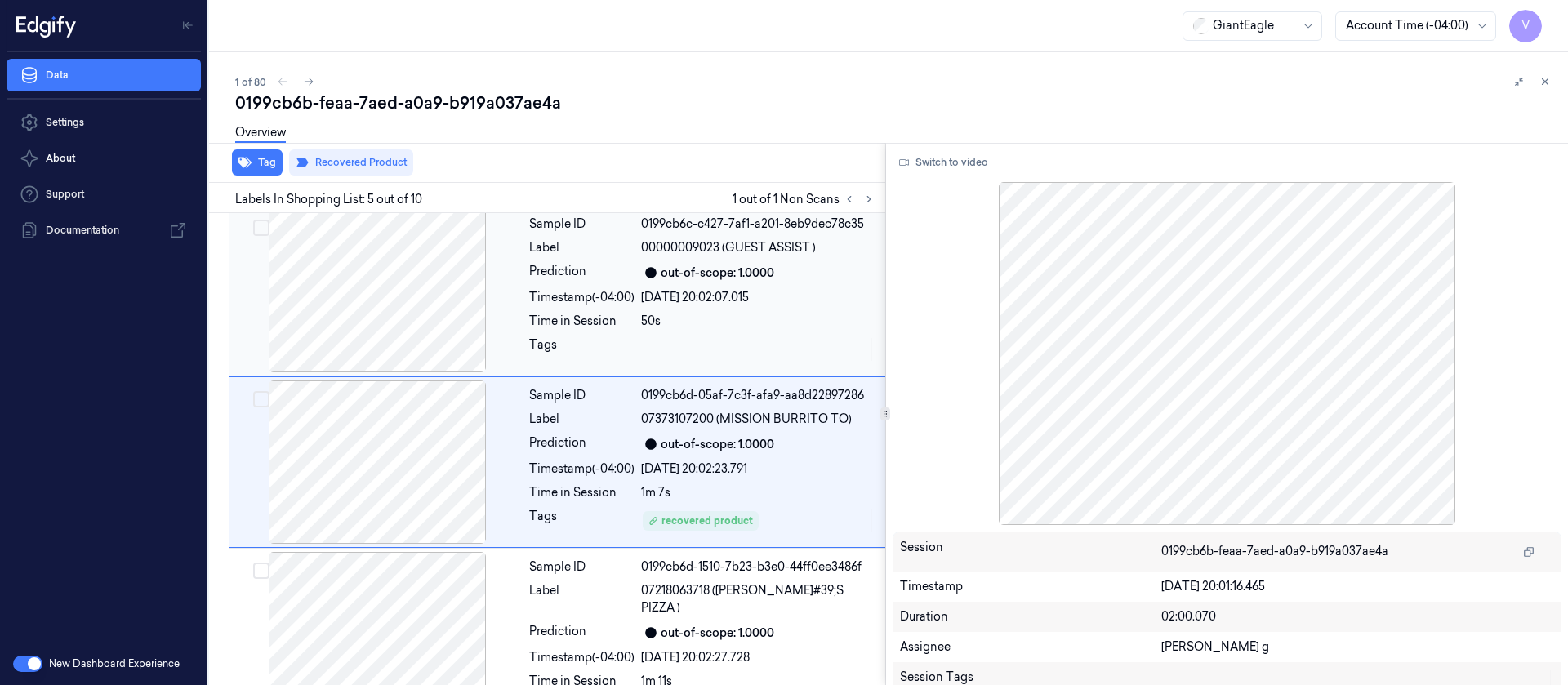
scroll to position [548, 0]
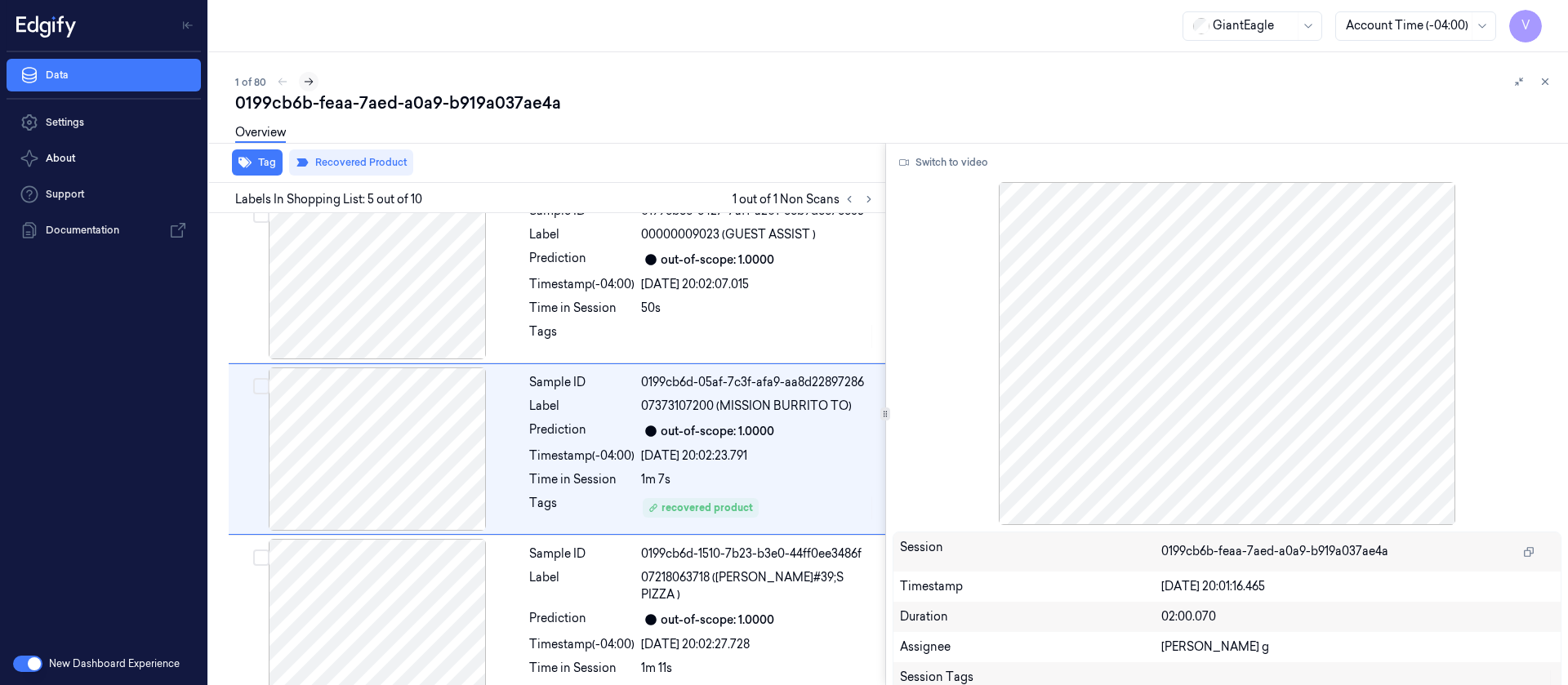
click at [303, 80] on icon at bounding box center [308, 81] width 11 height 11
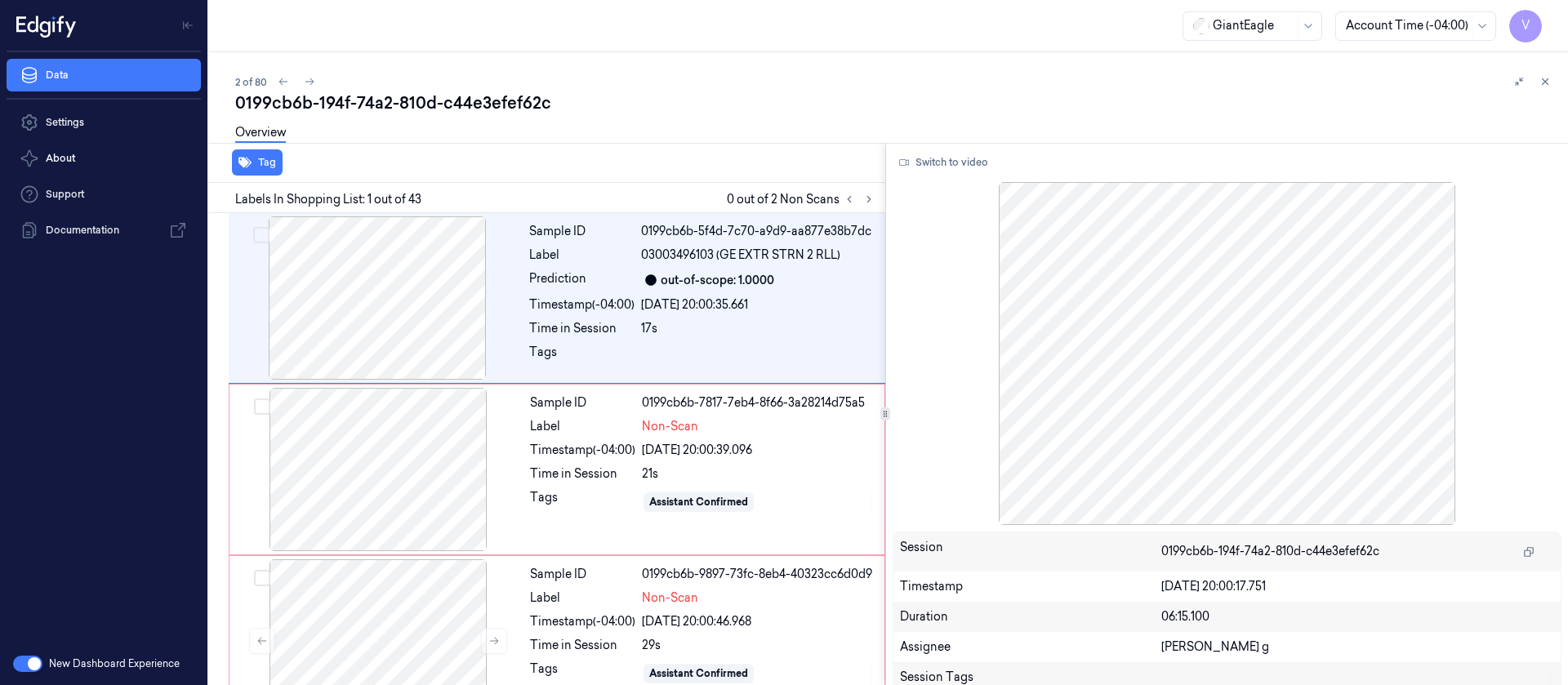
click at [830, 111] on div "0199cb6b-194f-74a2-810d-c44e3efef62c" at bounding box center [895, 103] width 1319 height 23
click at [876, 205] on div at bounding box center [858, 199] width 39 height 20
click at [875, 203] on button at bounding box center [869, 199] width 20 height 20
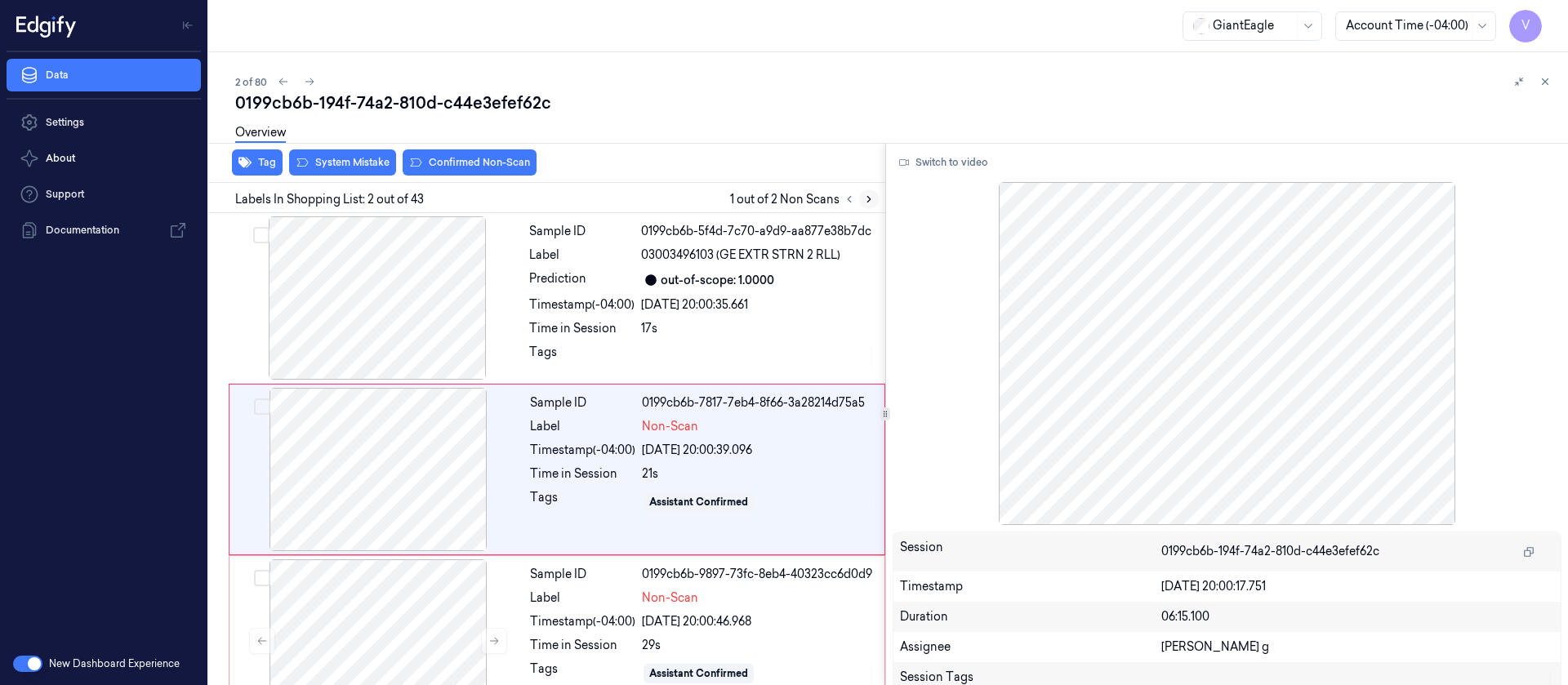
scroll to position [21, 0]
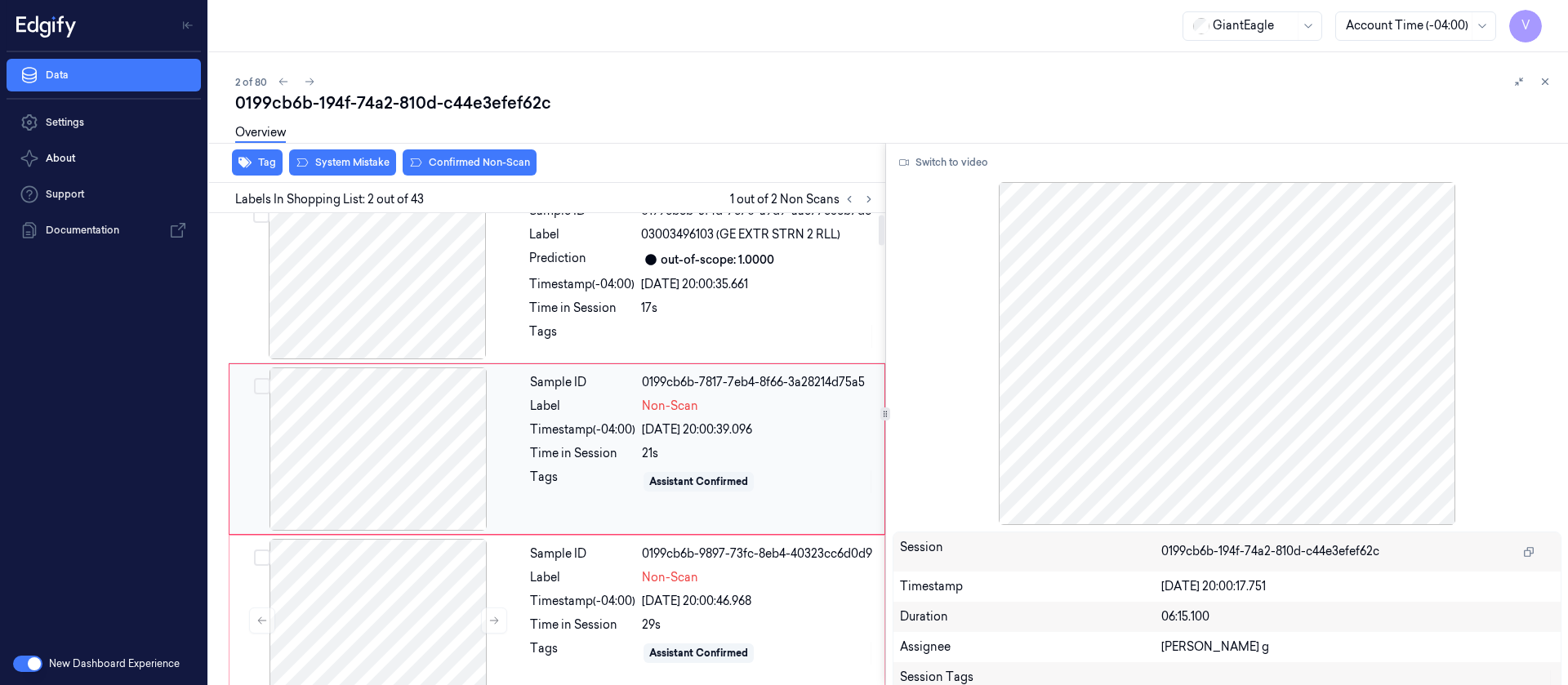
click at [395, 454] on div at bounding box center [378, 448] width 291 height 164
click at [405, 440] on div at bounding box center [378, 448] width 291 height 164
click at [925, 154] on button "Switch to video" at bounding box center [943, 163] width 102 height 26
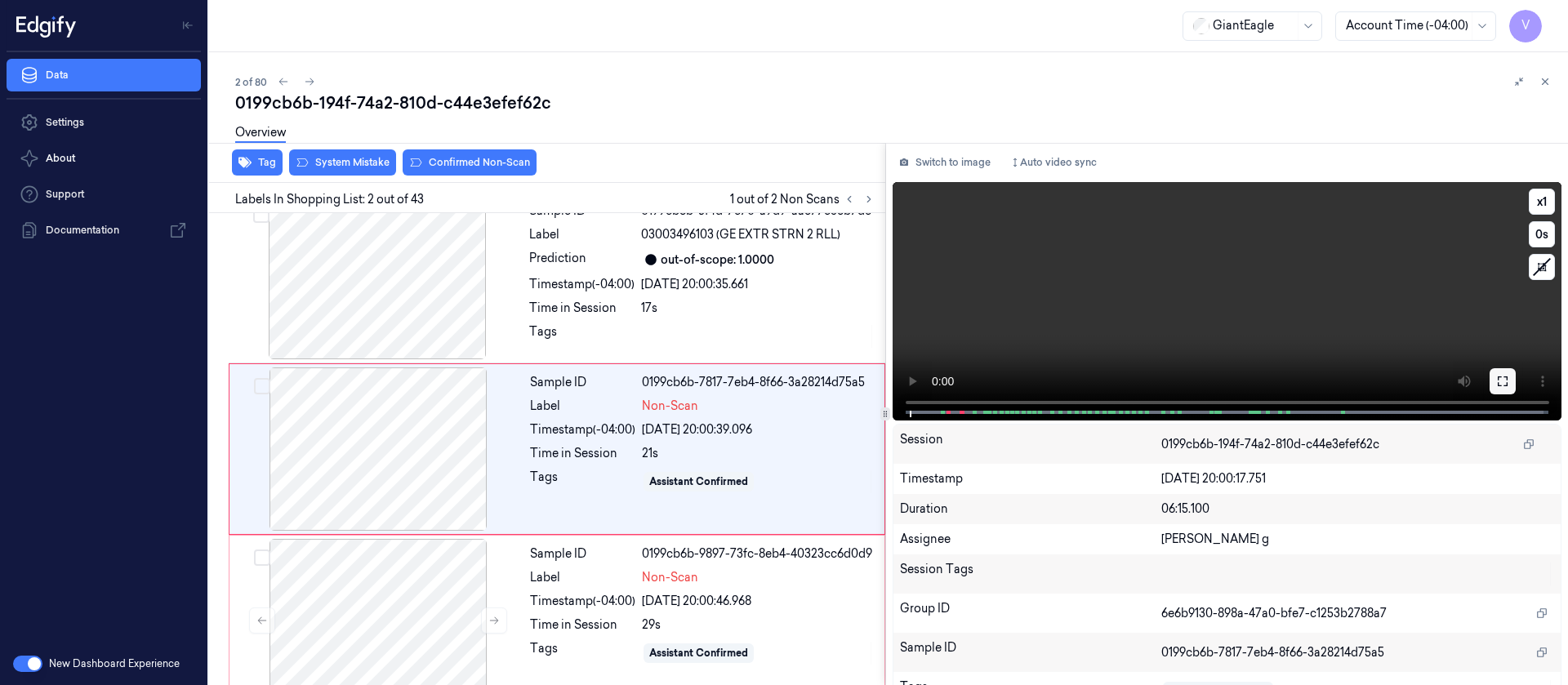
click at [1489, 382] on button at bounding box center [1503, 381] width 26 height 26
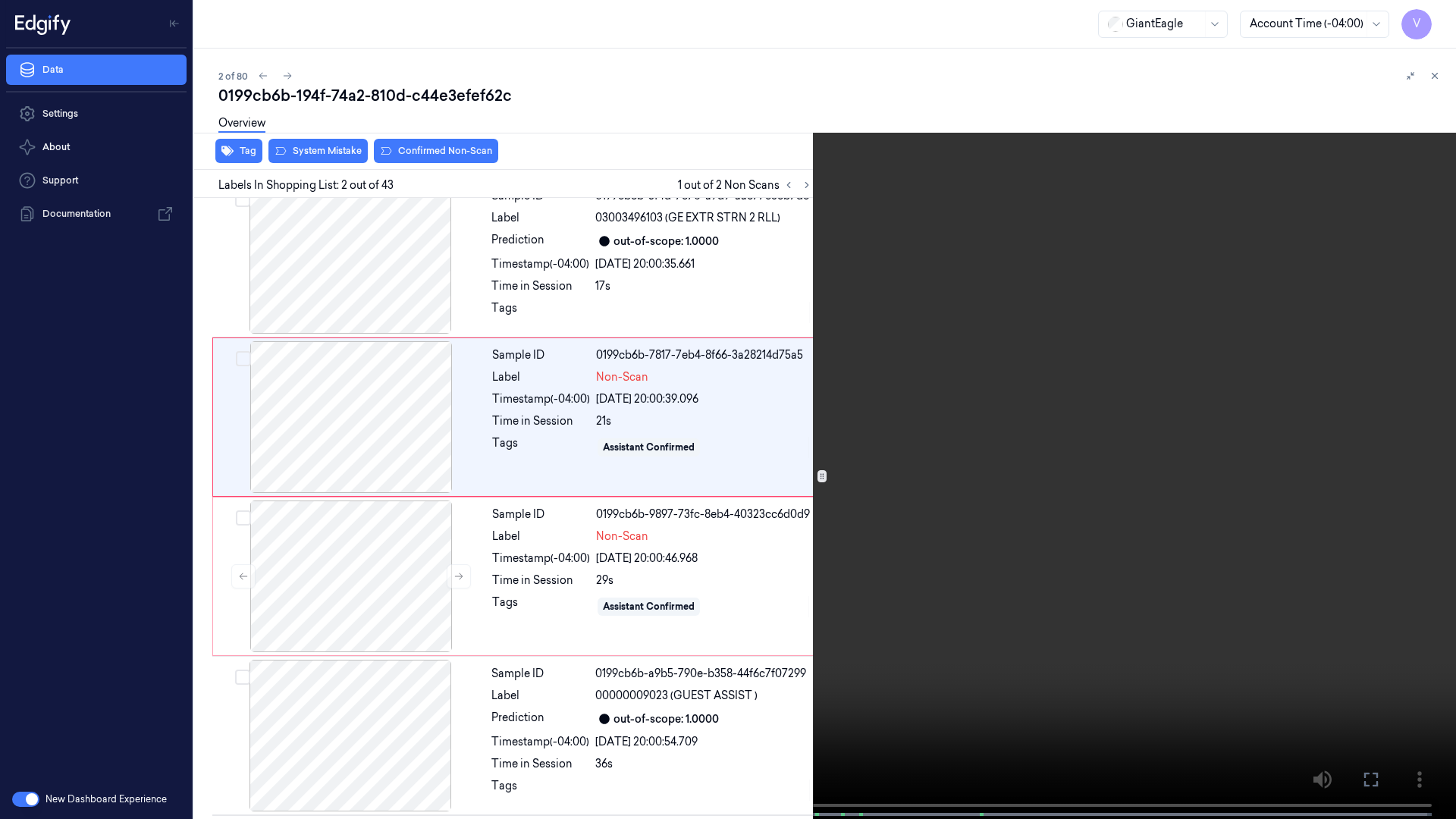
click at [0, 0] on icon at bounding box center [0, 0] width 0 height 0
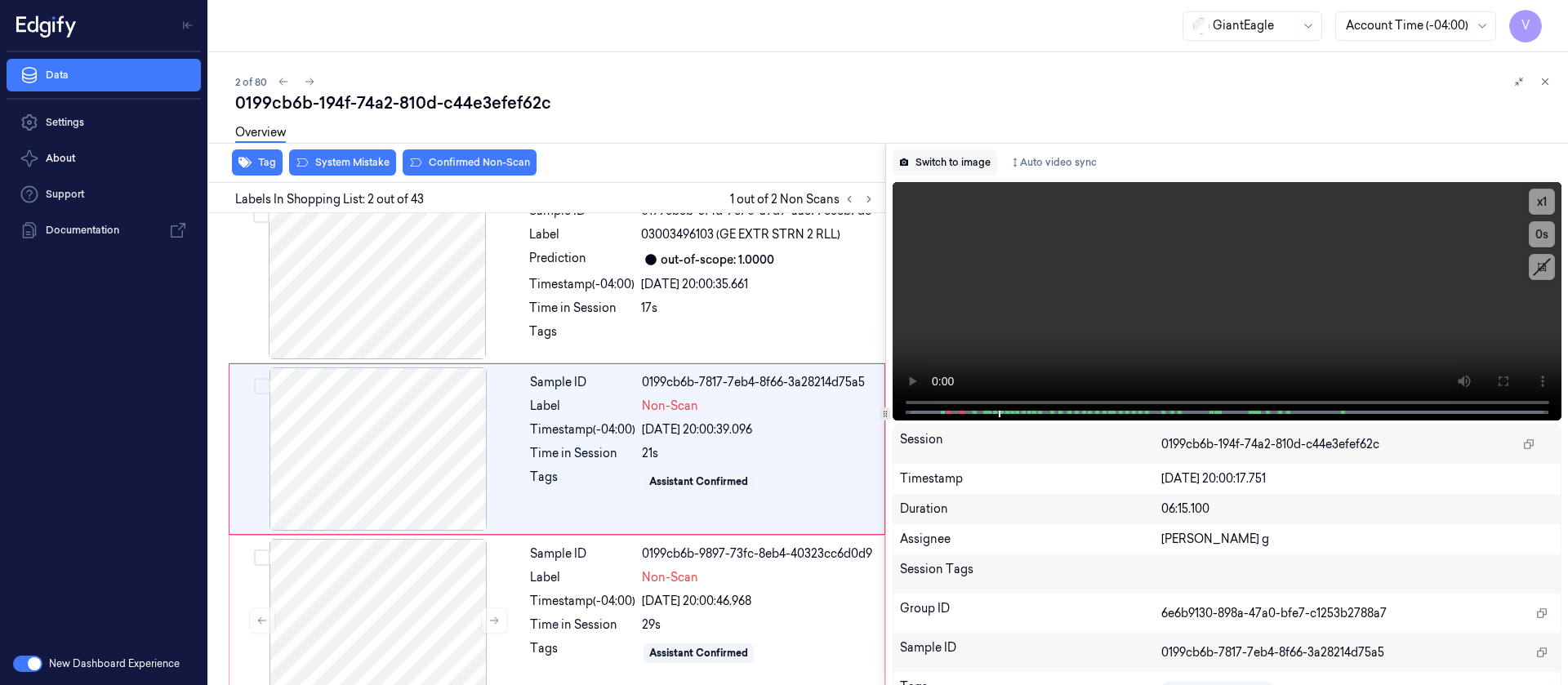
click at [954, 167] on button "Switch to image" at bounding box center [944, 163] width 104 height 26
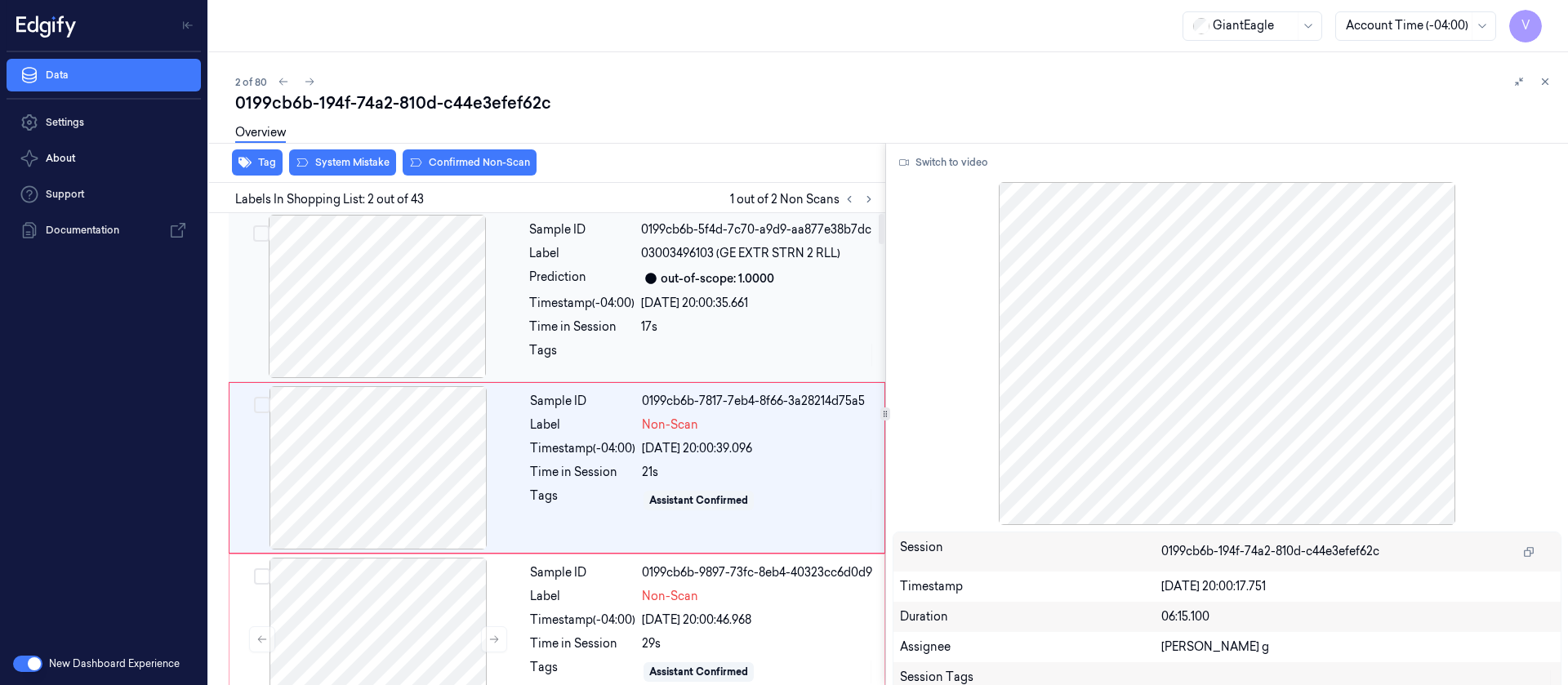
scroll to position [0, 0]
click at [938, 176] on div "Switch to video Session 0199cb6b-194f-74a2-810d-c44e3efef62c Timestamp 09/10/20…" at bounding box center [1226, 413] width 682 height 542
click at [943, 169] on button "Switch to video" at bounding box center [943, 163] width 102 height 26
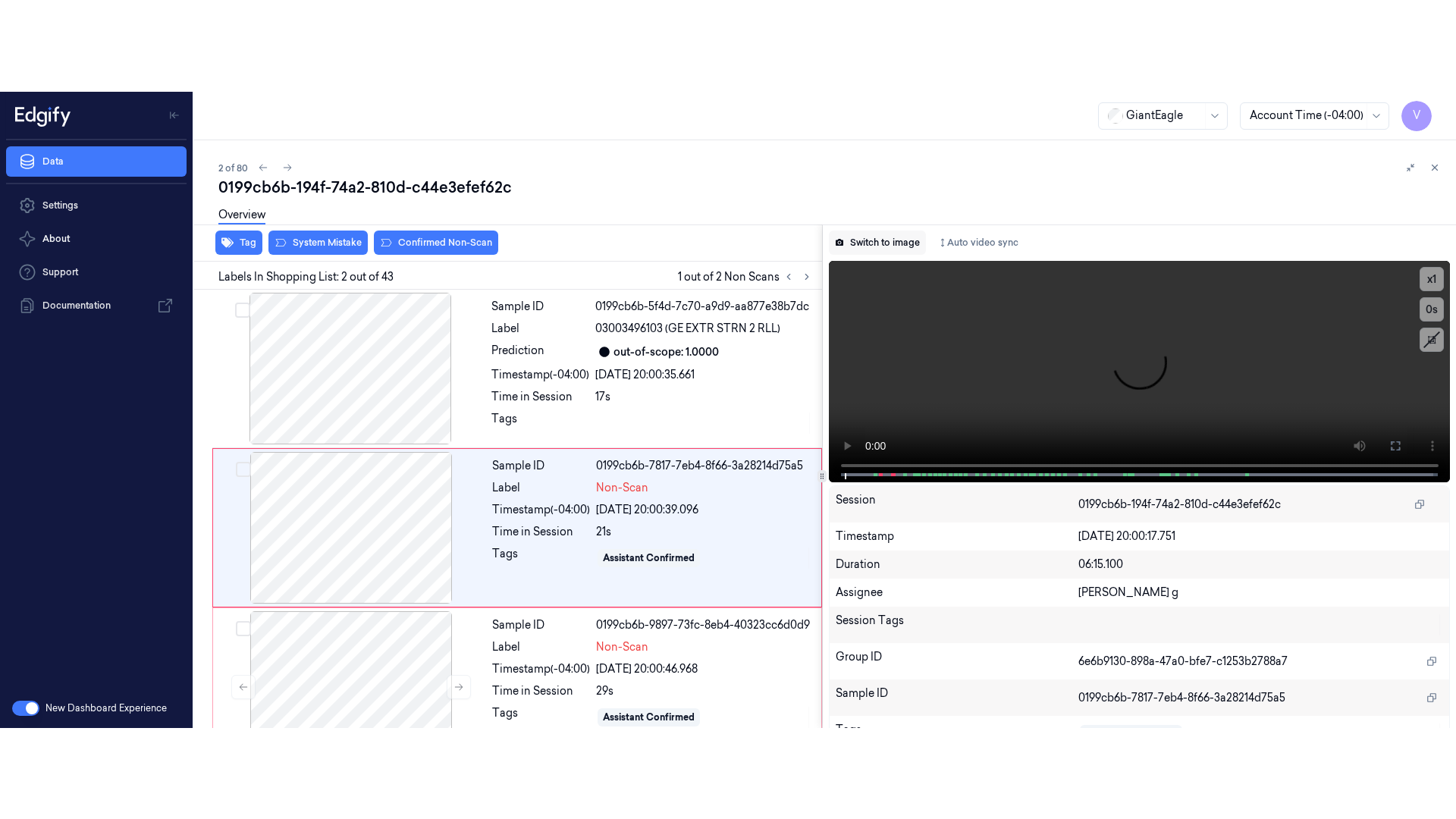
scroll to position [19, 0]
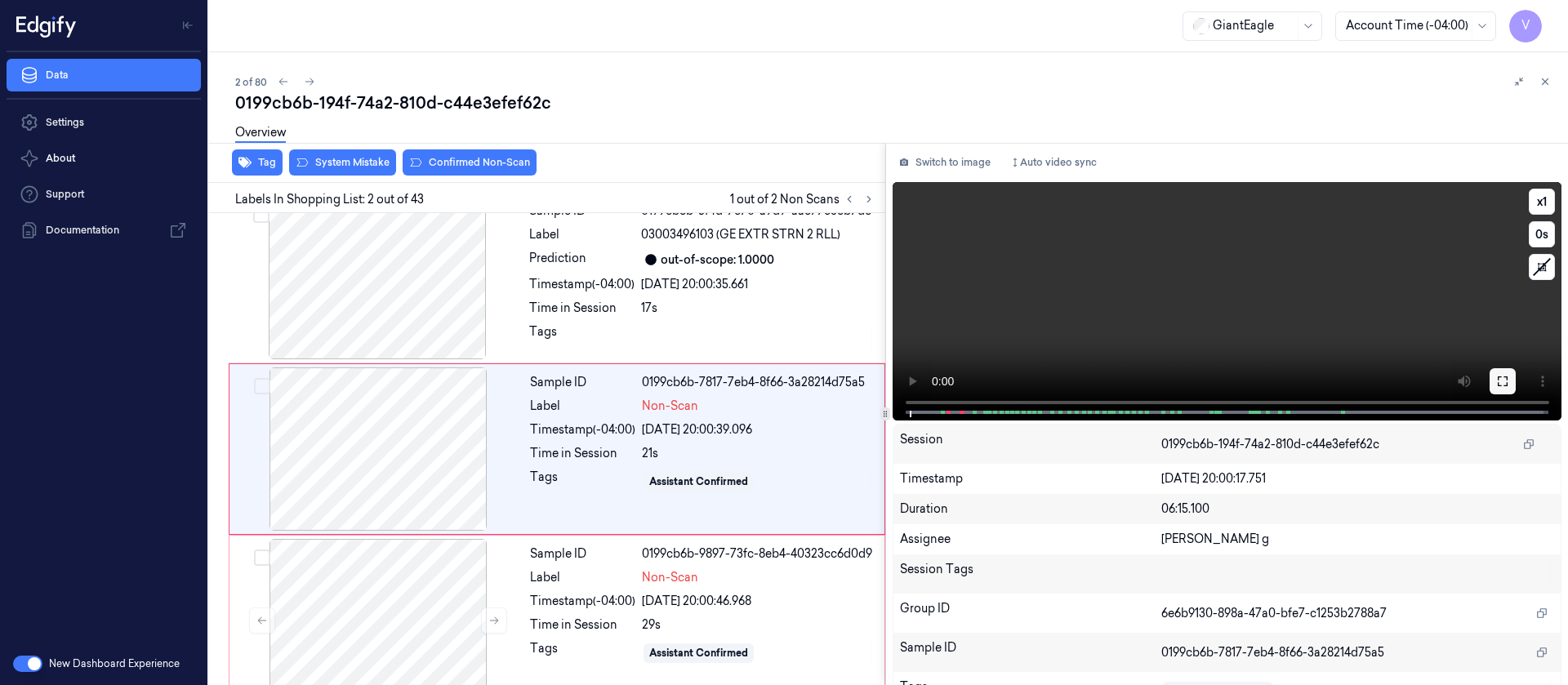
click at [1494, 389] on button at bounding box center [1503, 381] width 26 height 26
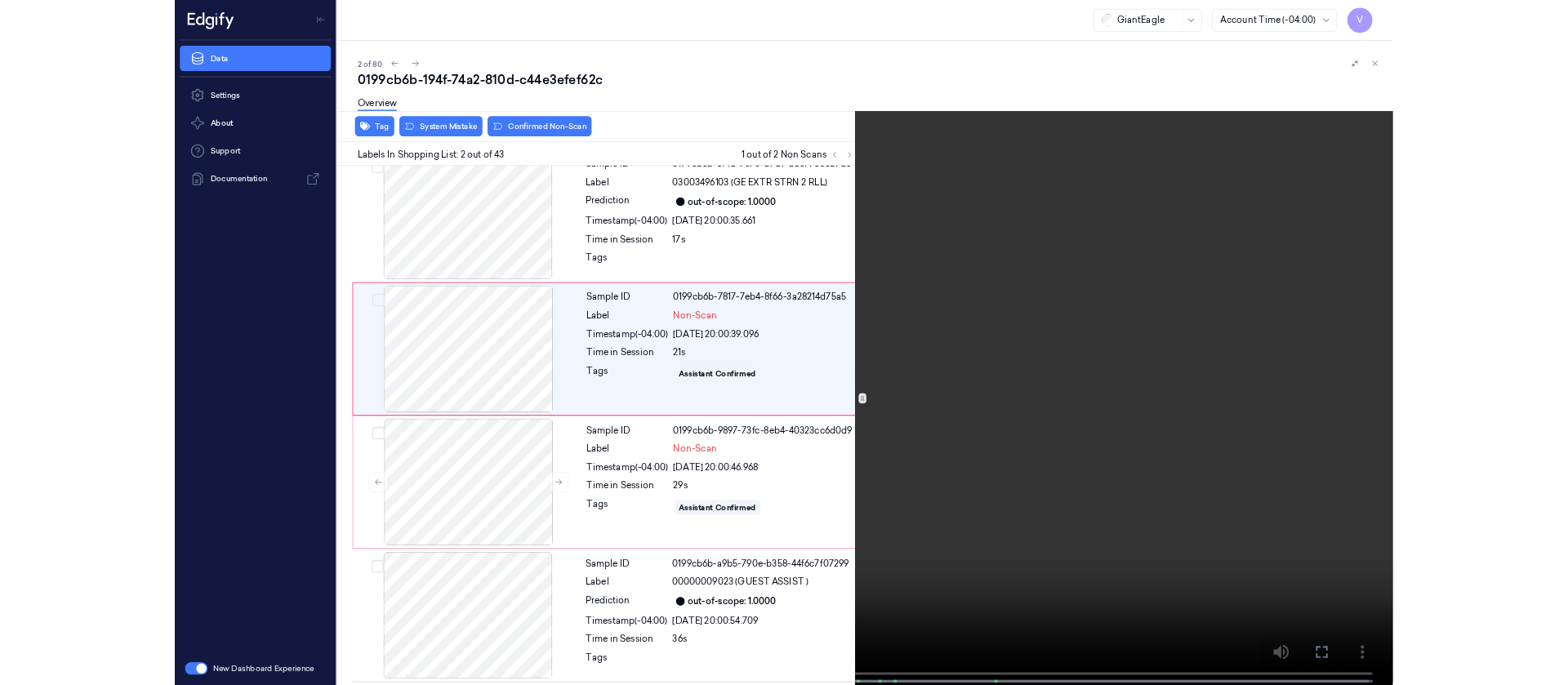
scroll to position [0, 0]
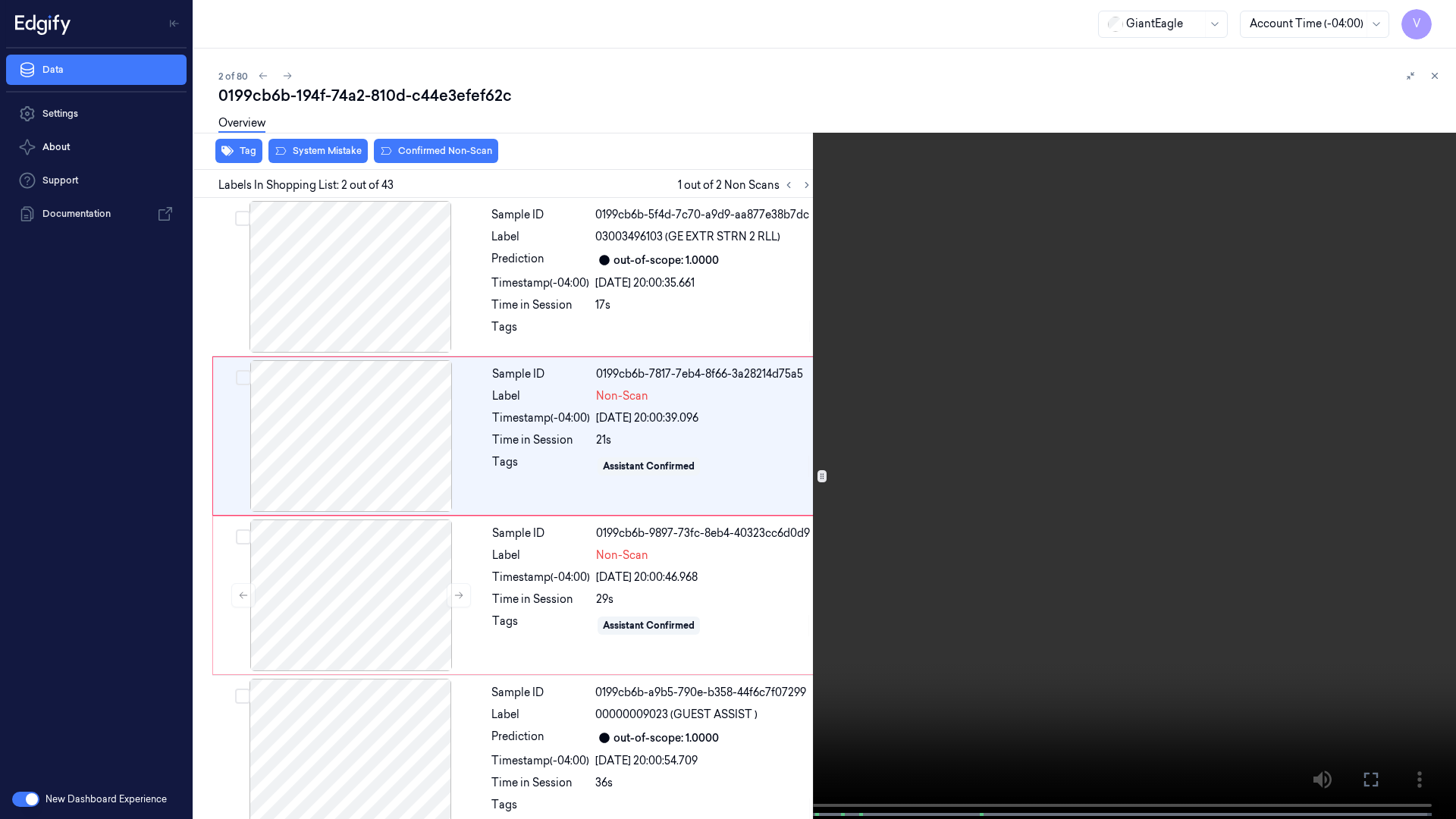
click at [0, 0] on icon at bounding box center [0, 0] width 0 height 0
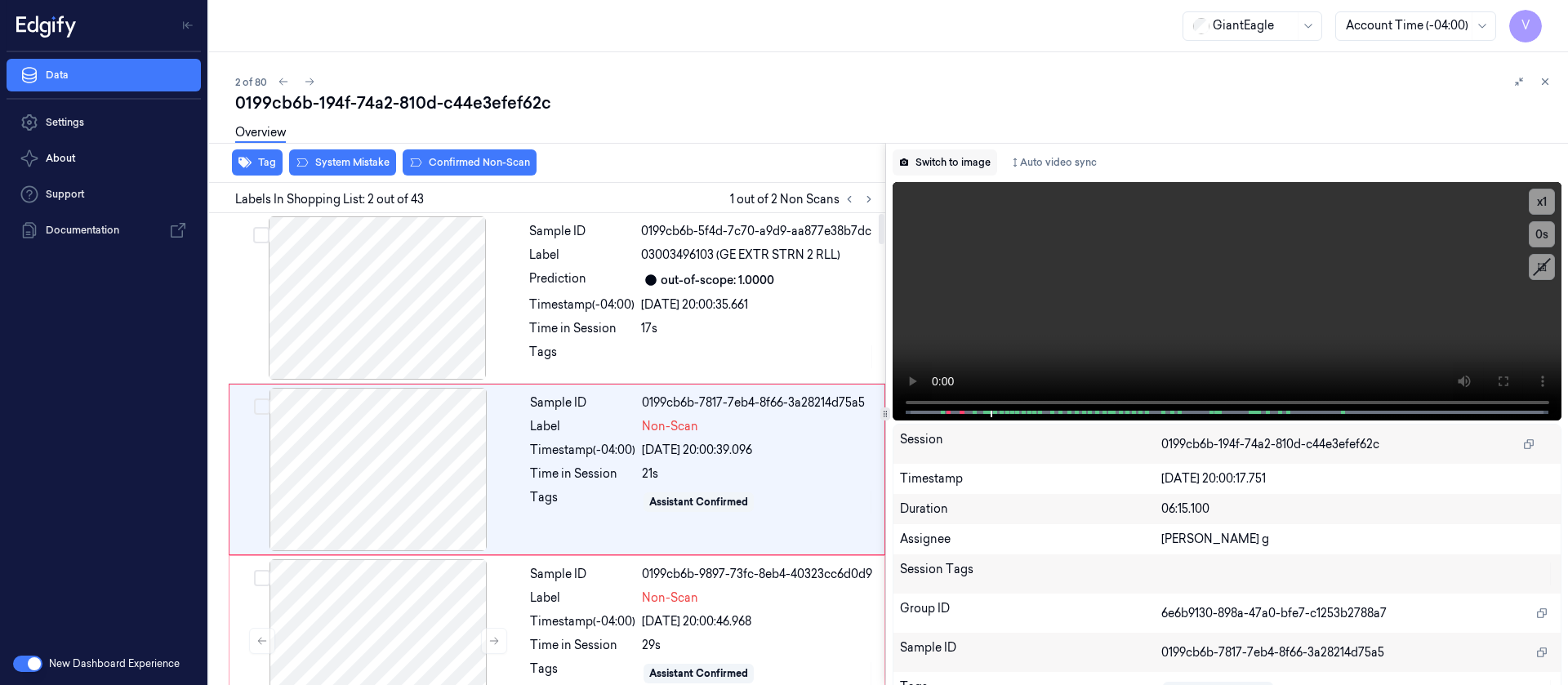
click at [947, 161] on button "Switch to image" at bounding box center [944, 163] width 104 height 26
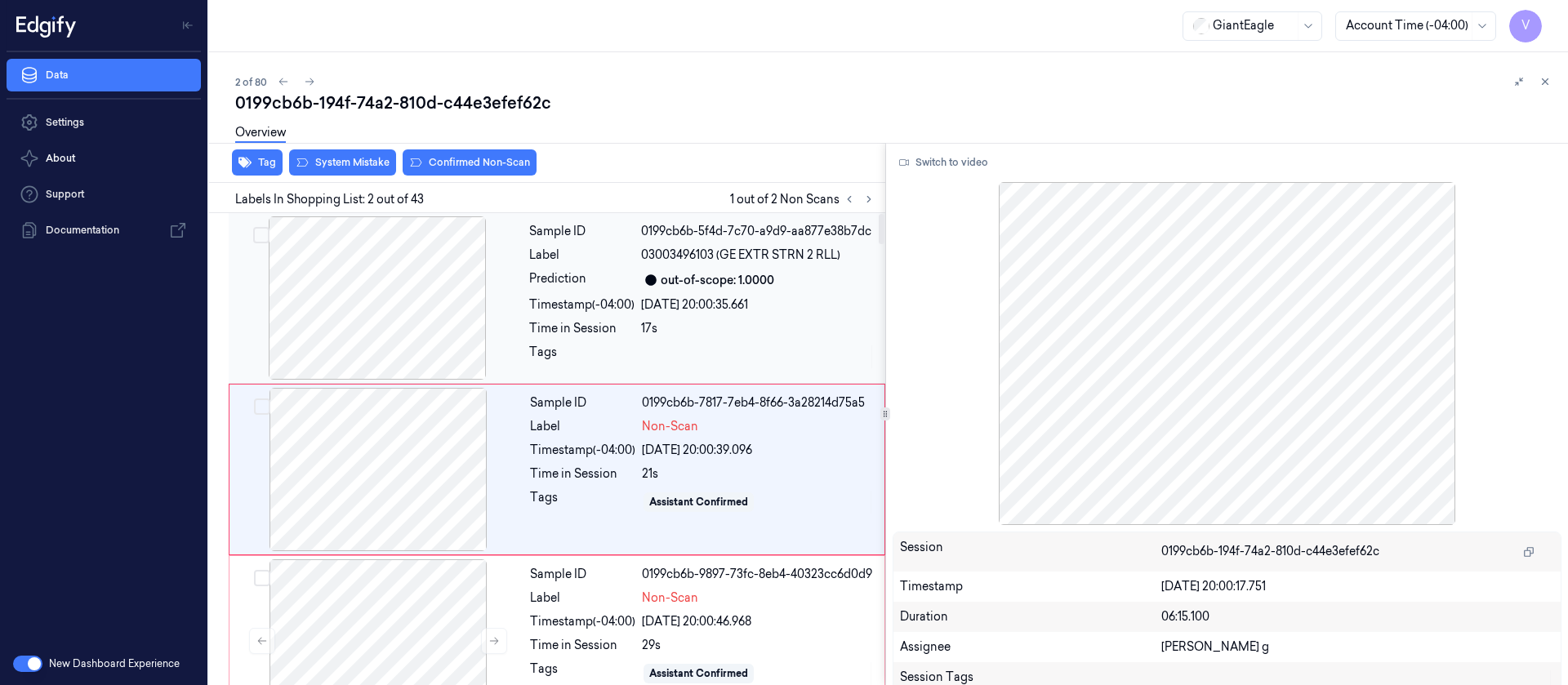
click at [377, 351] on div at bounding box center [377, 298] width 291 height 164
click at [403, 499] on div at bounding box center [378, 469] width 291 height 164
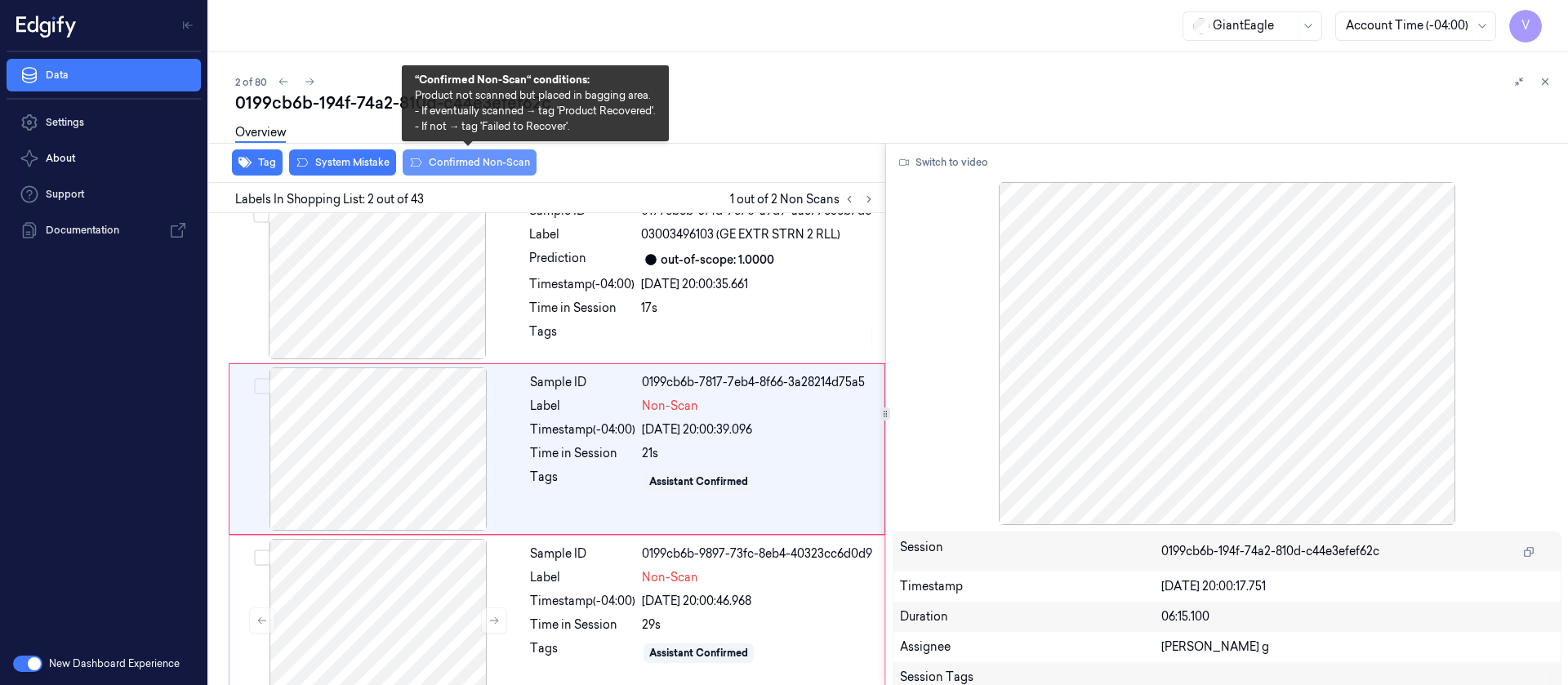
click at [457, 158] on button "Confirmed Non-Scan" at bounding box center [469, 163] width 134 height 26
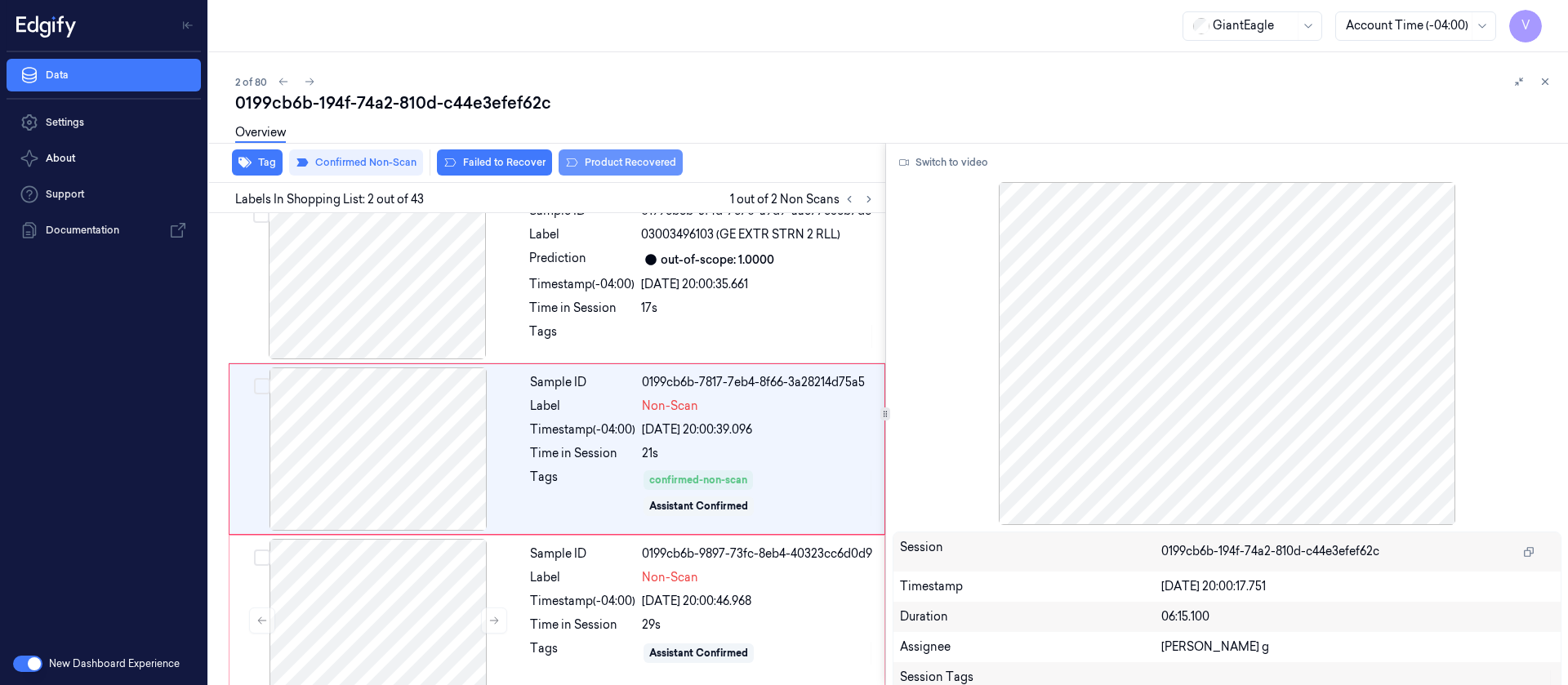
click at [606, 162] on button "Product Recovered" at bounding box center [620, 163] width 124 height 26
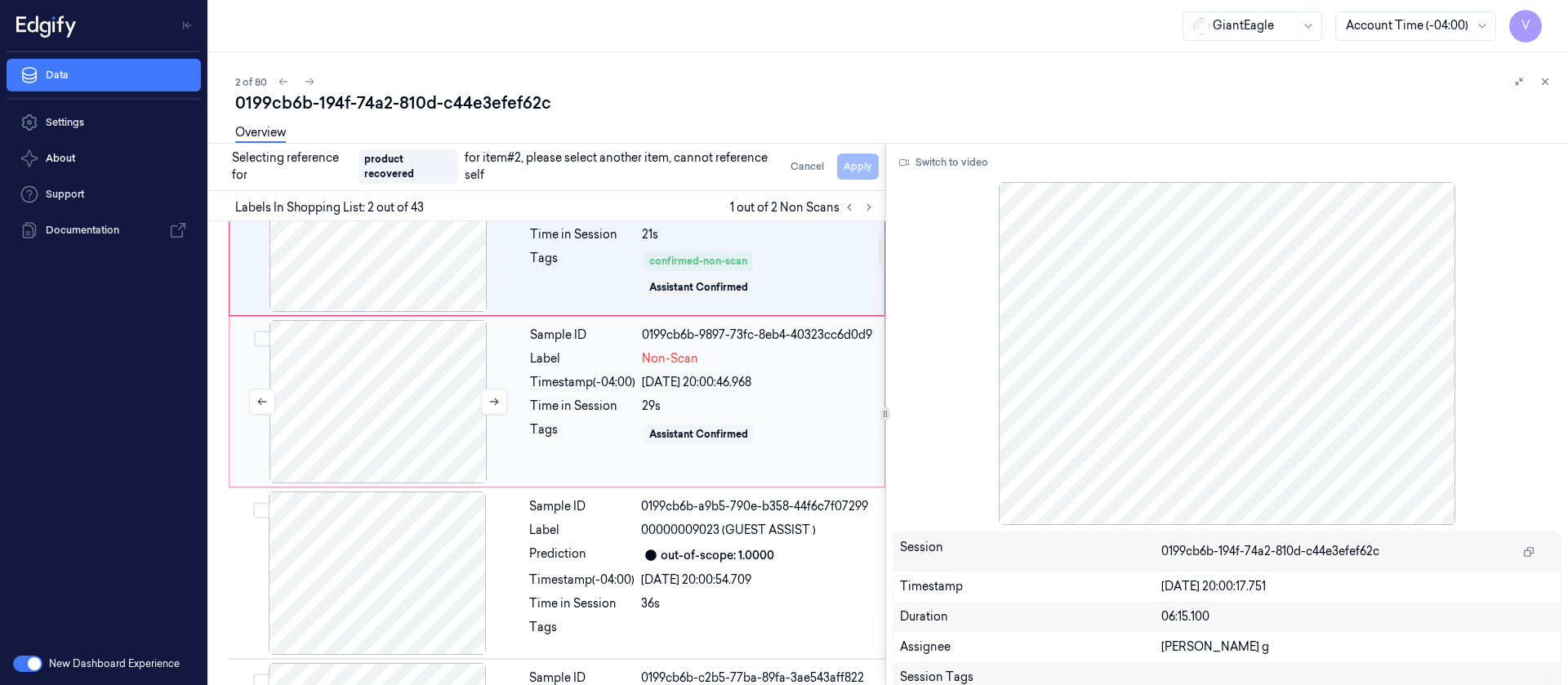
scroll to position [265, 0]
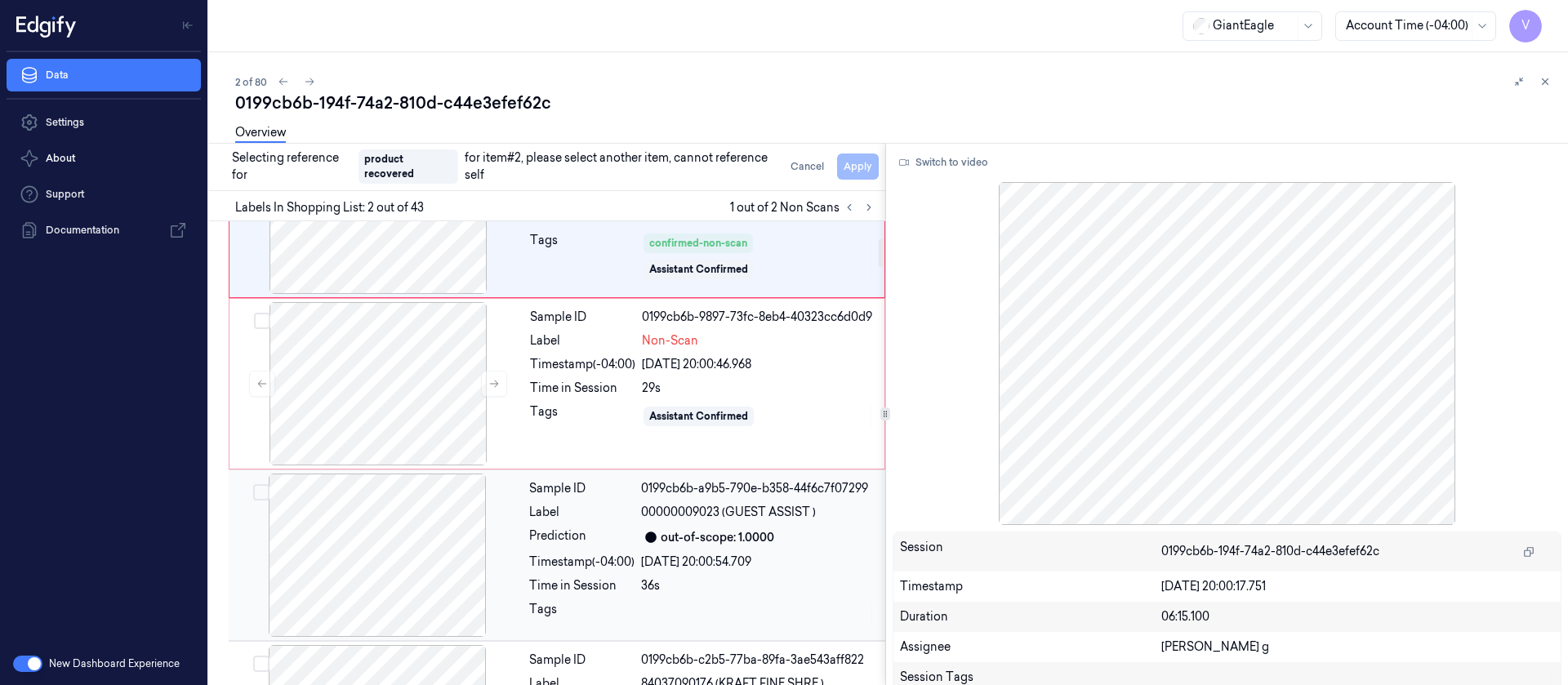
click at [374, 550] on div at bounding box center [377, 554] width 291 height 164
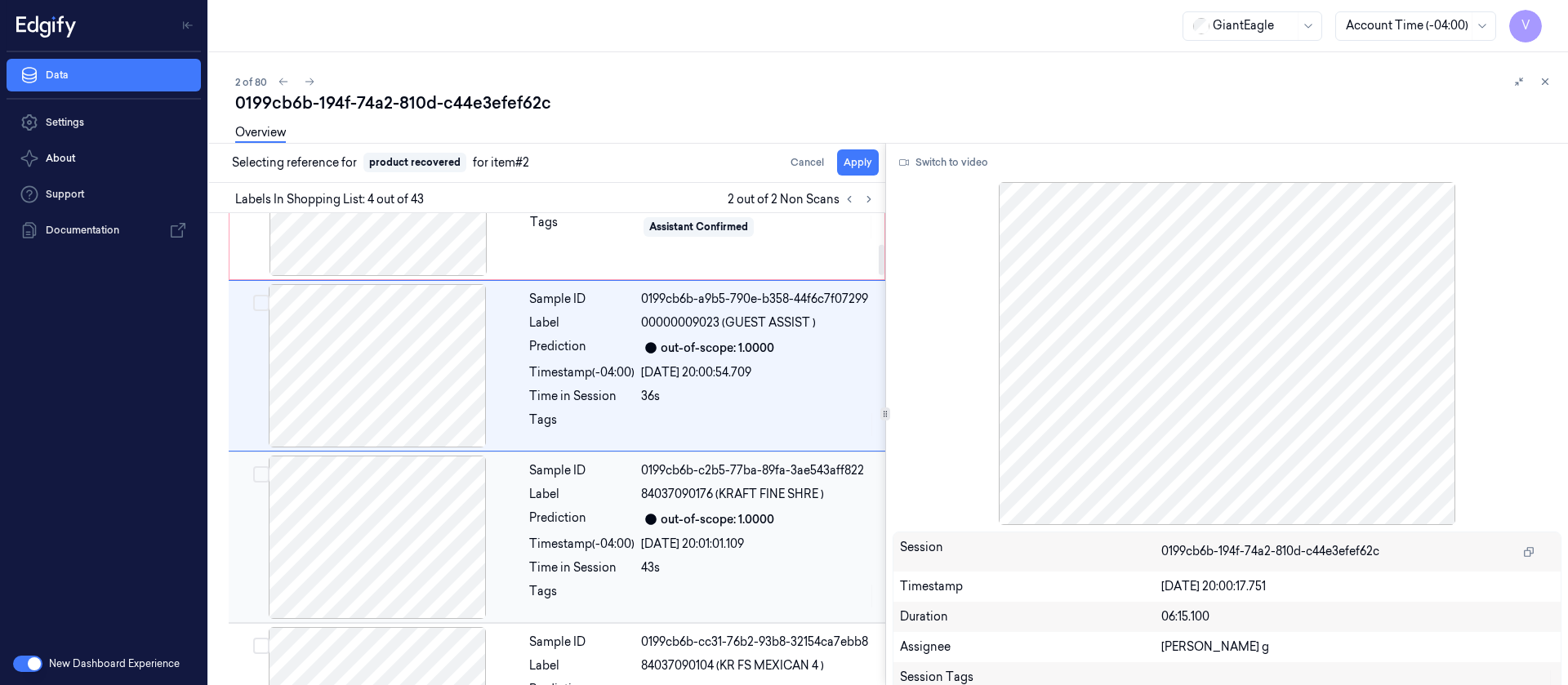
scroll to position [485, 0]
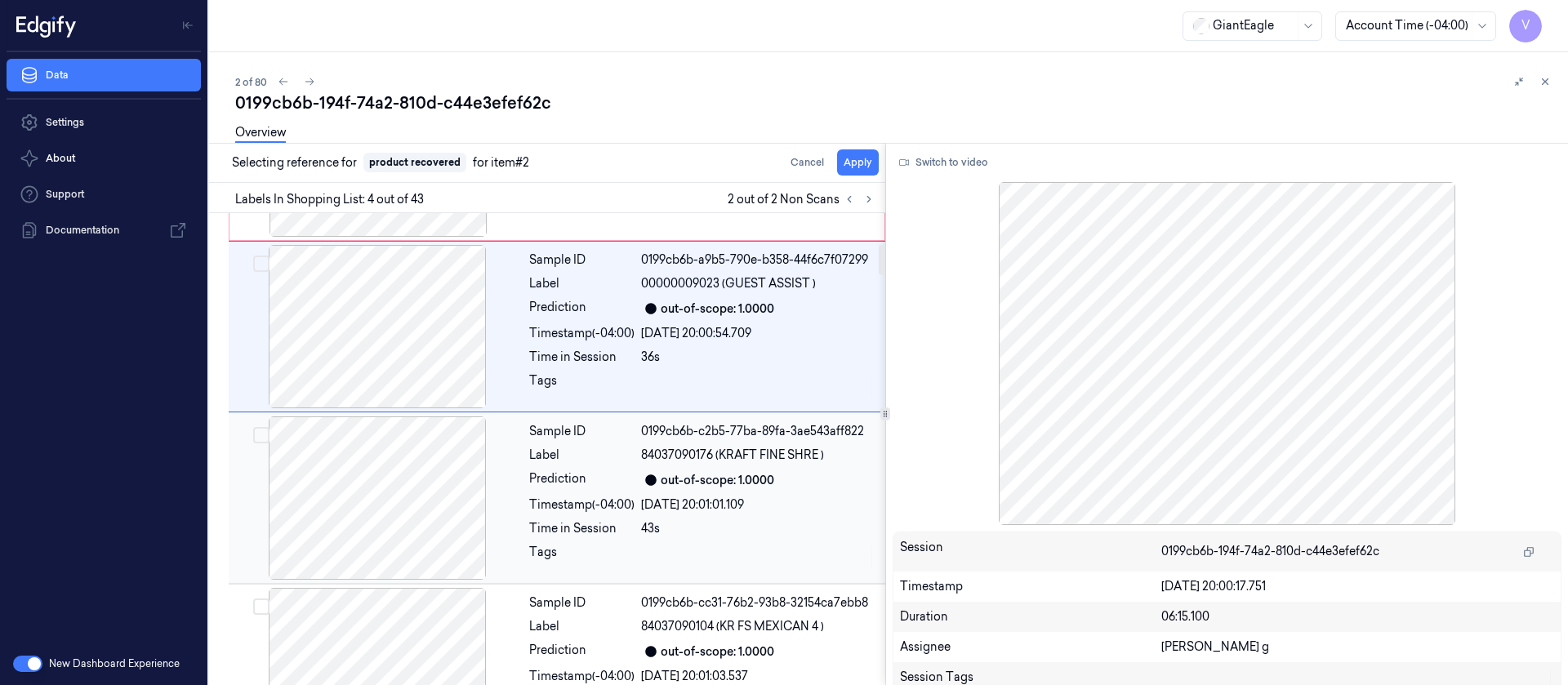
click at [363, 502] on div at bounding box center [377, 498] width 291 height 164
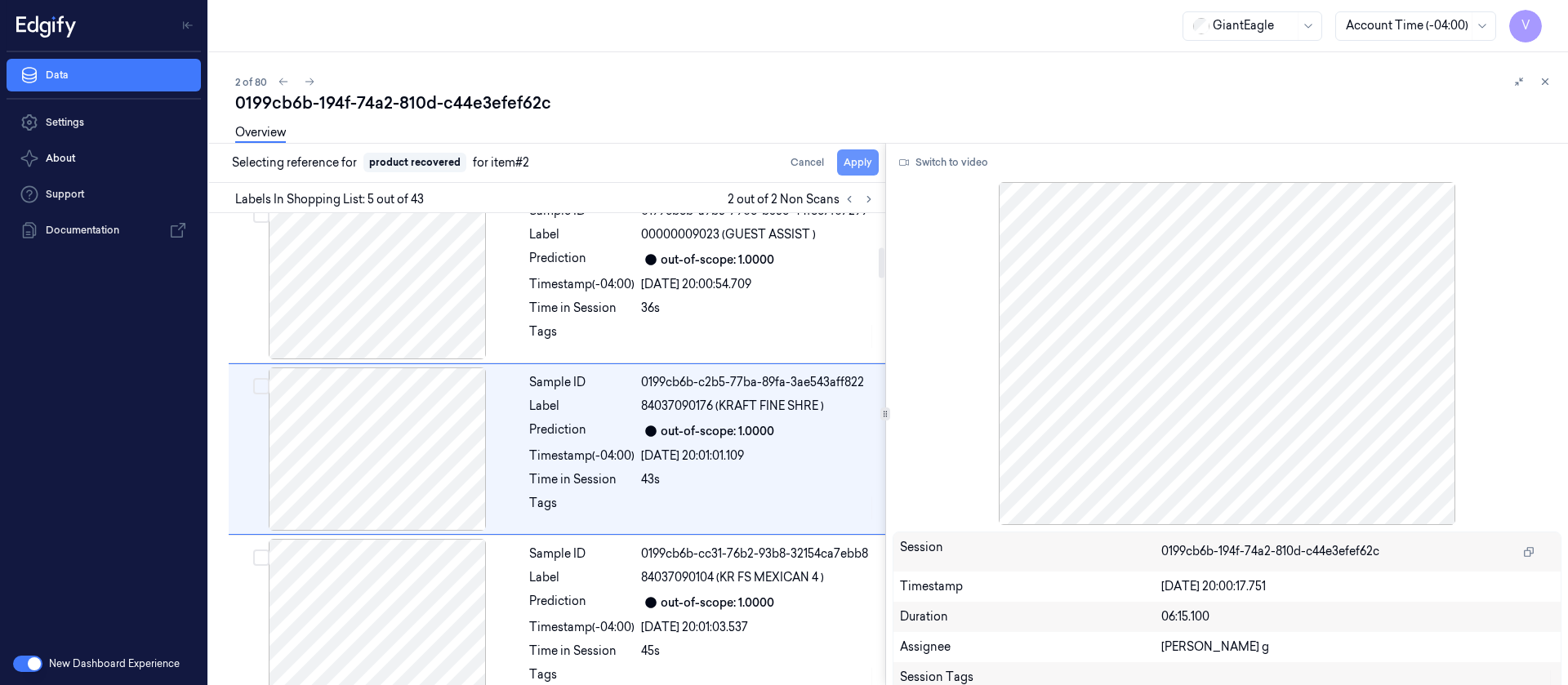
click at [867, 156] on button "Apply" at bounding box center [857, 163] width 42 height 26
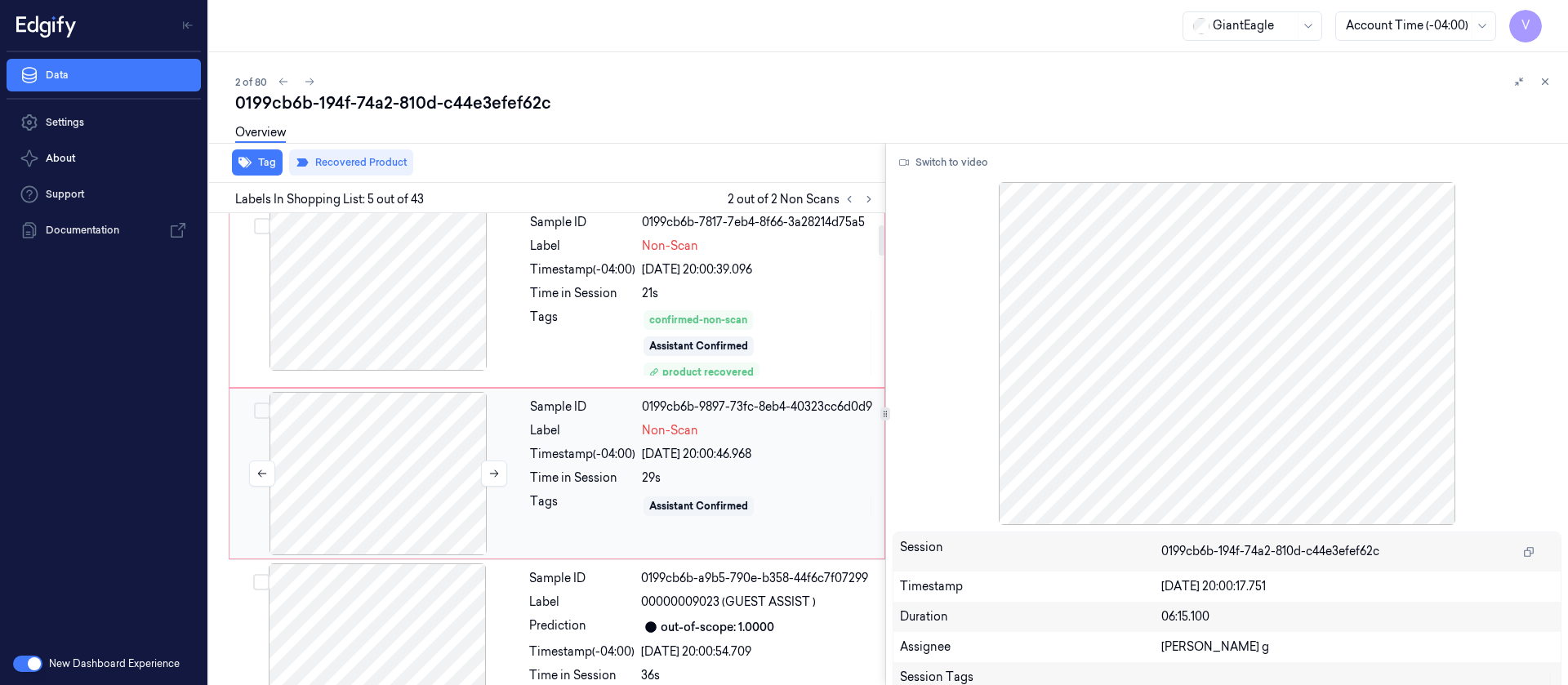
click at [348, 476] on div at bounding box center [378, 473] width 291 height 164
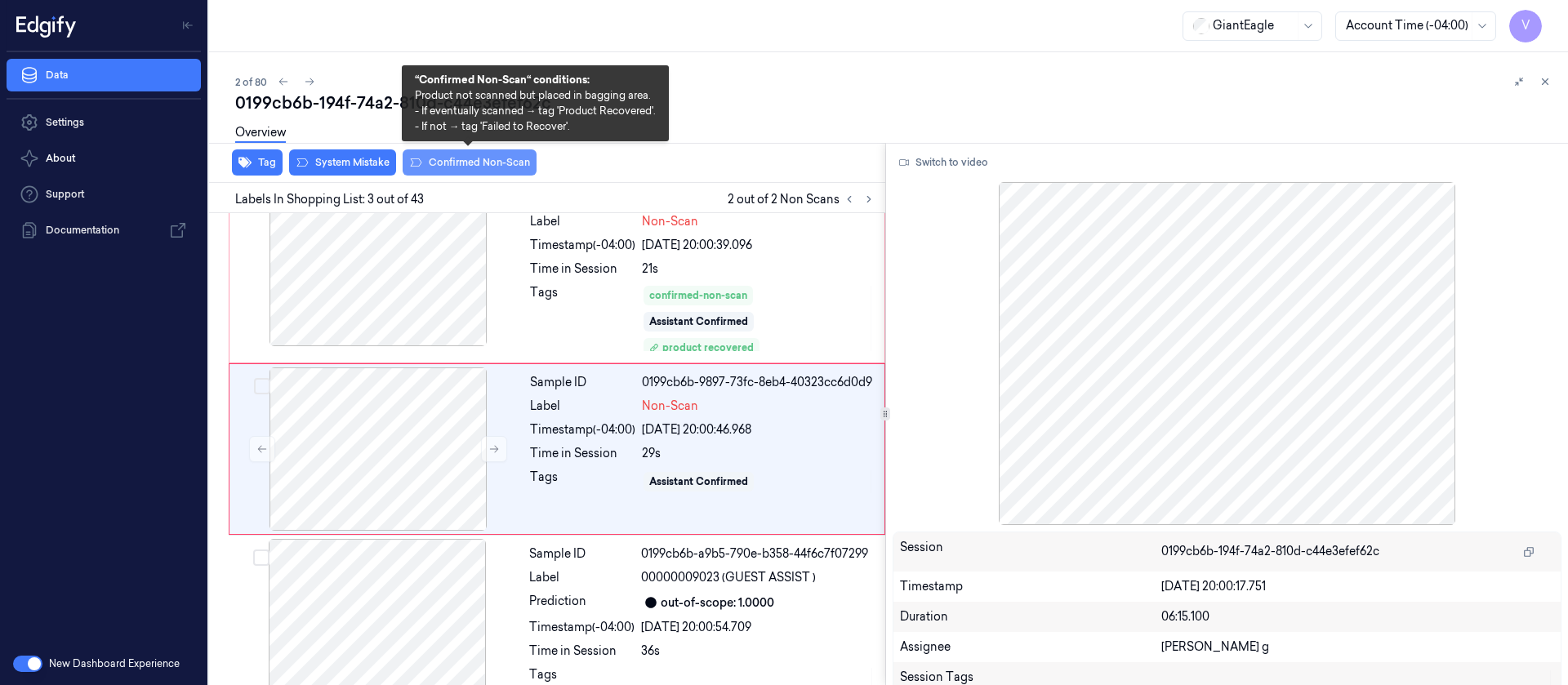
click at [463, 169] on button "Confirmed Non-Scan" at bounding box center [469, 163] width 134 height 26
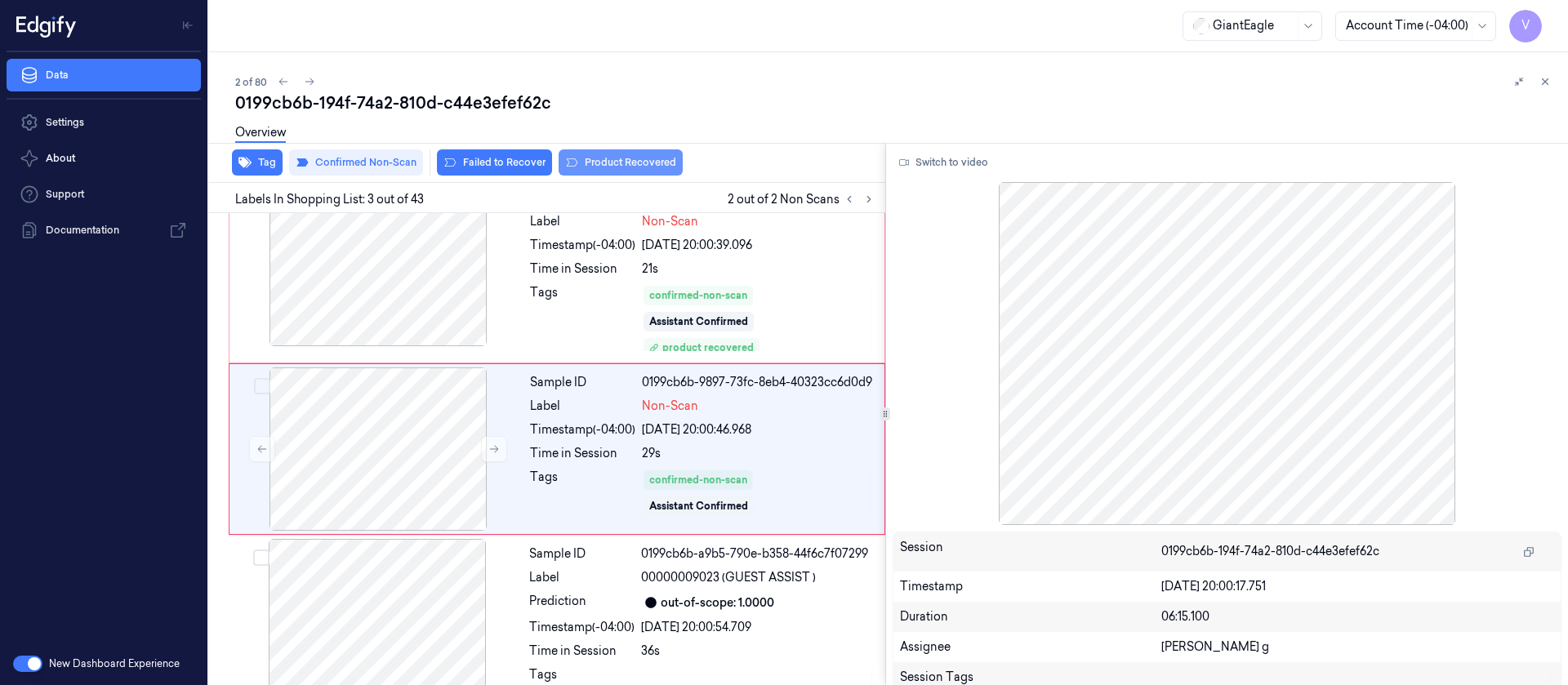
click at [608, 164] on button "Product Recovered" at bounding box center [620, 163] width 124 height 26
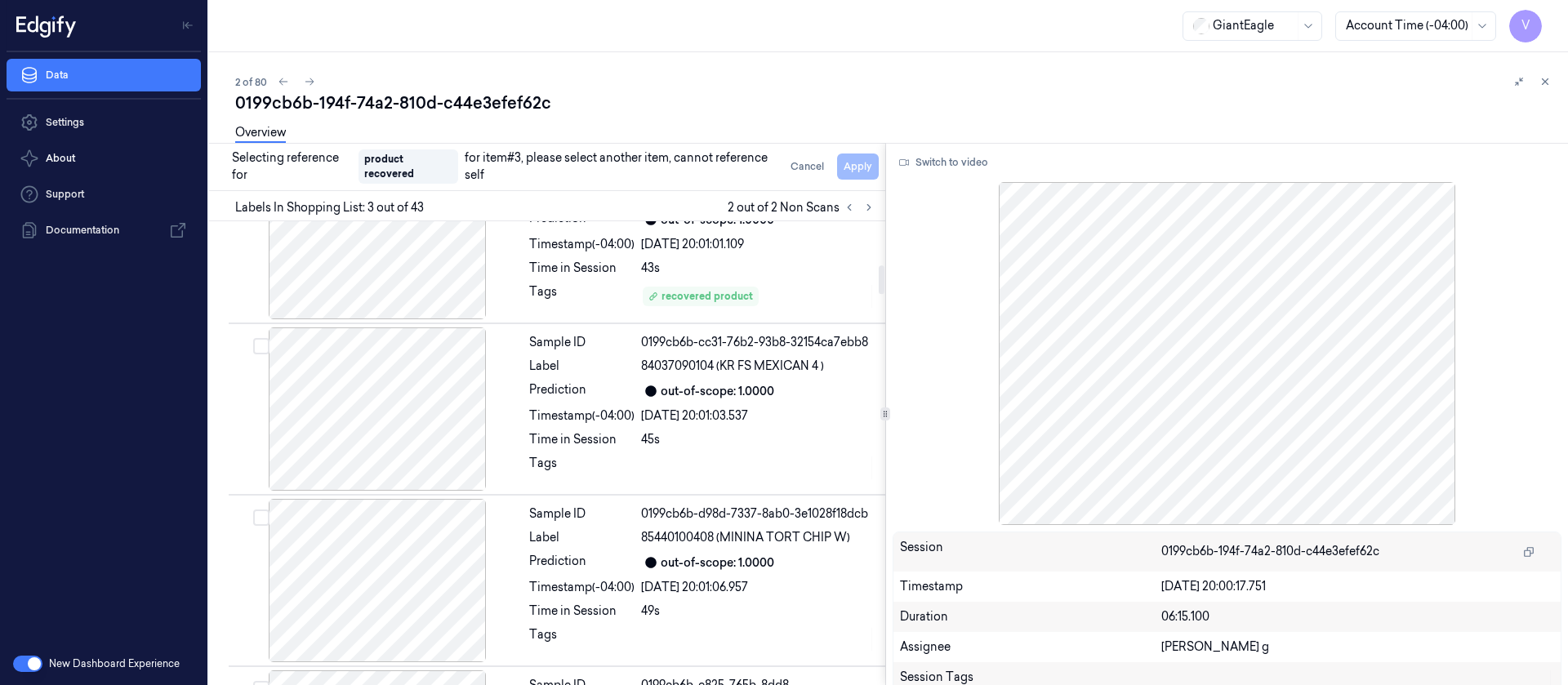
scroll to position [817, 0]
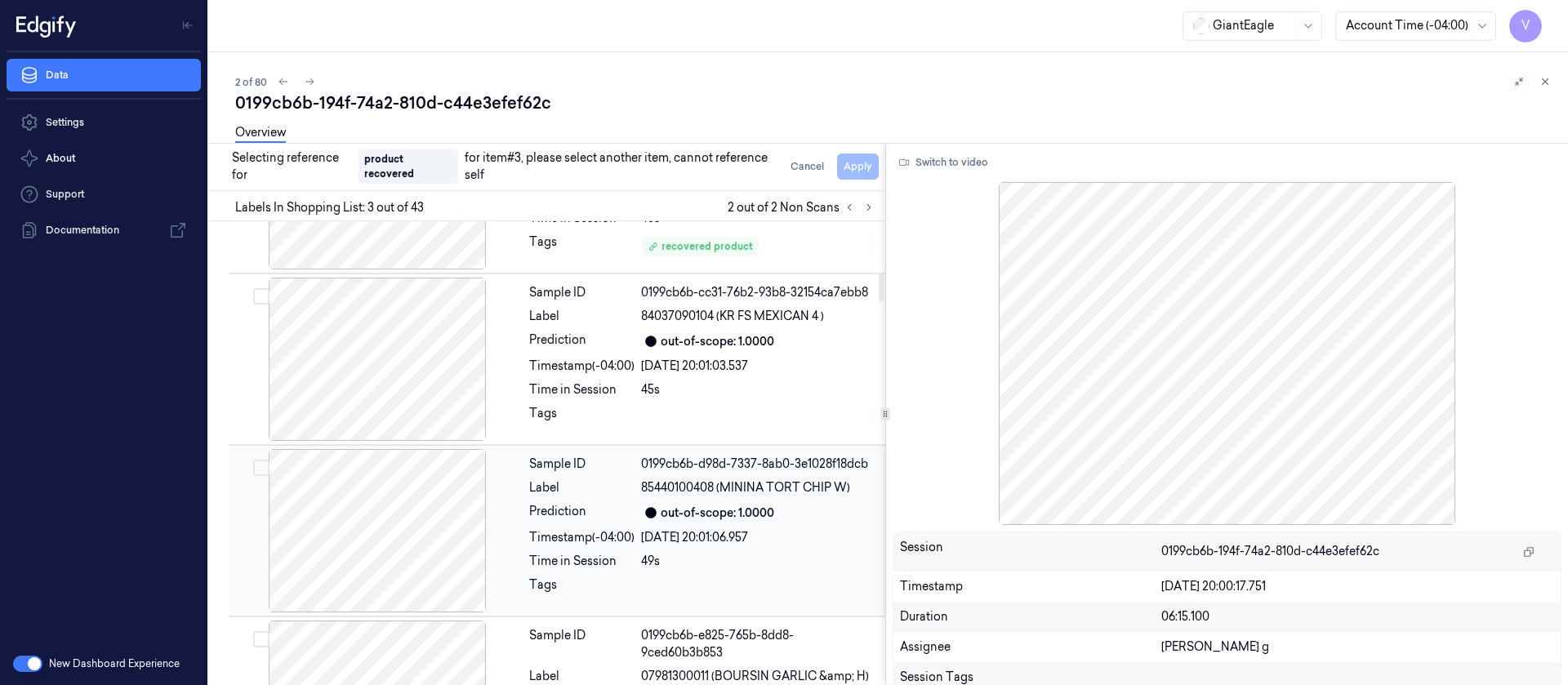
click at [379, 531] on div at bounding box center [377, 531] width 291 height 164
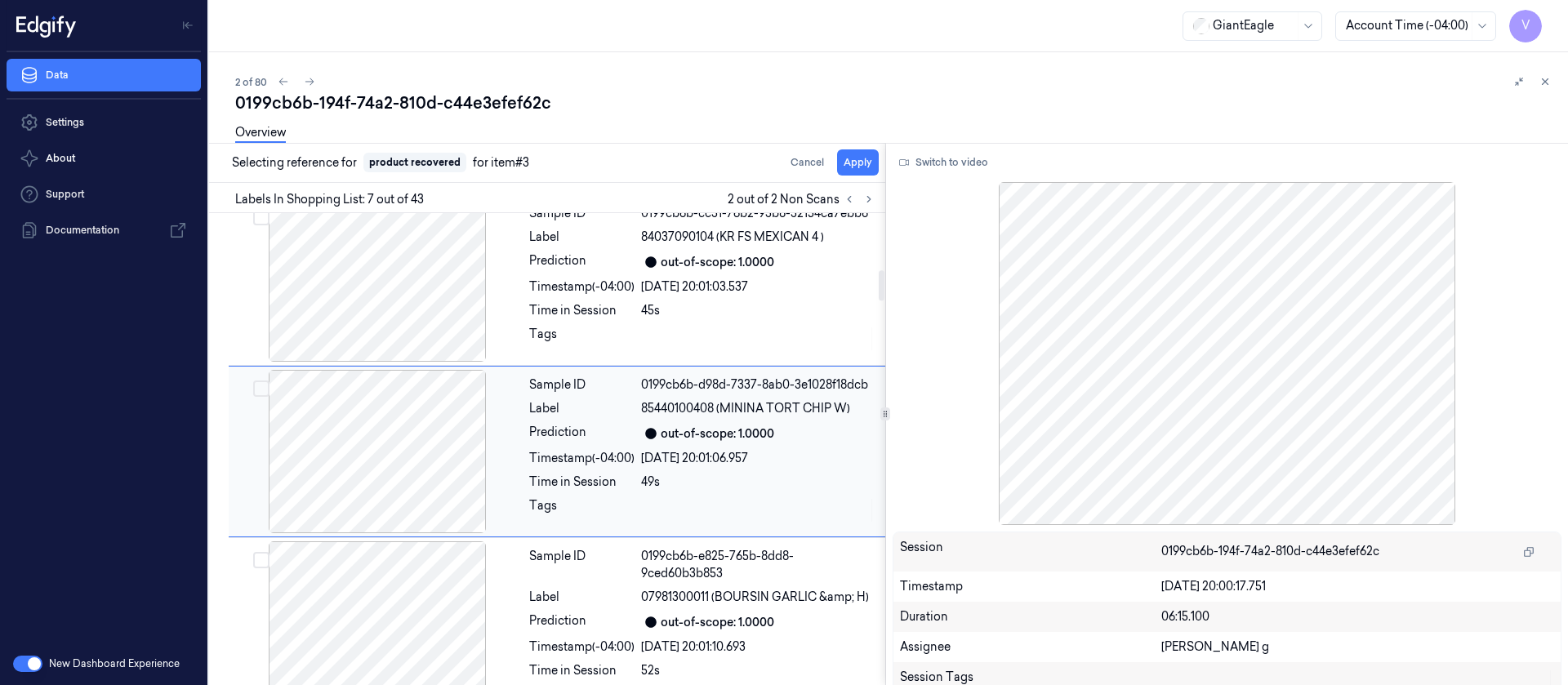
scroll to position [890, 0]
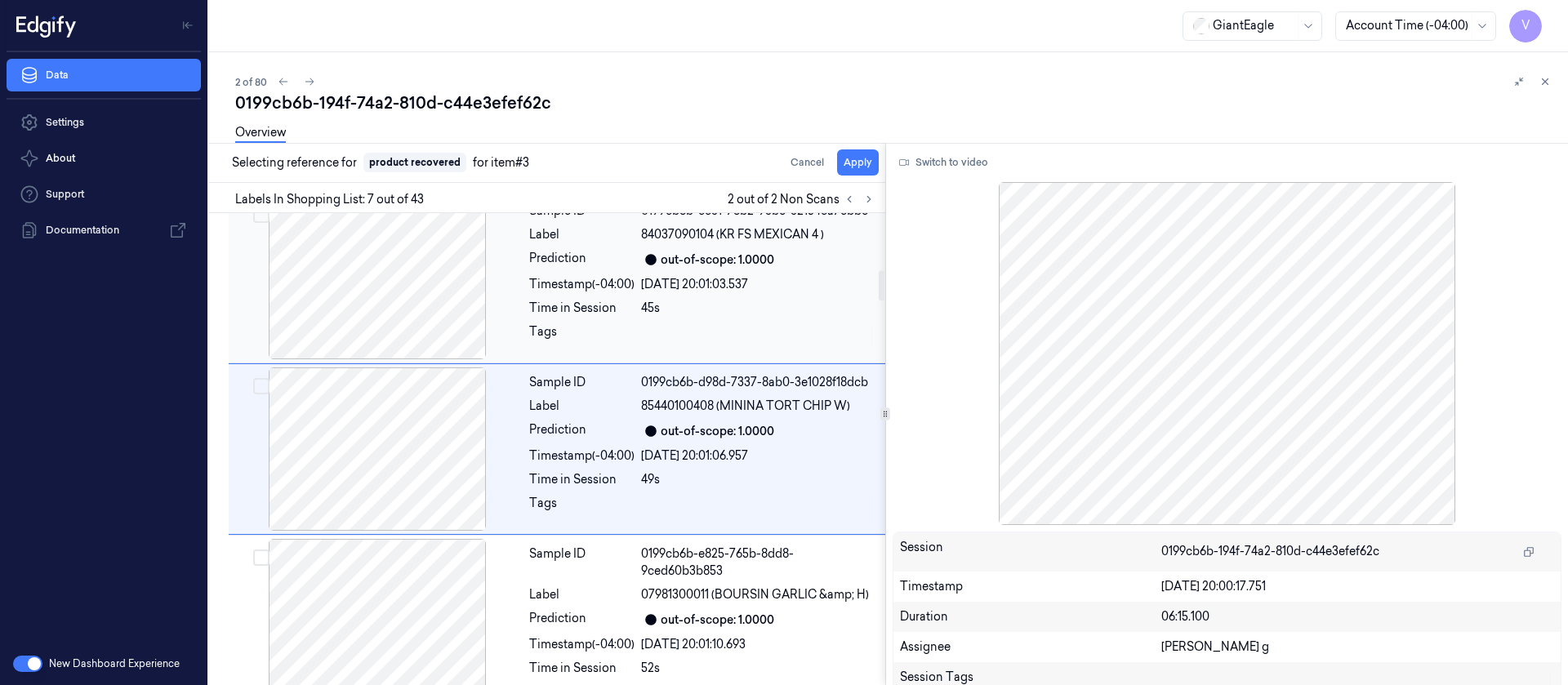
click at [408, 302] on div at bounding box center [377, 277] width 291 height 164
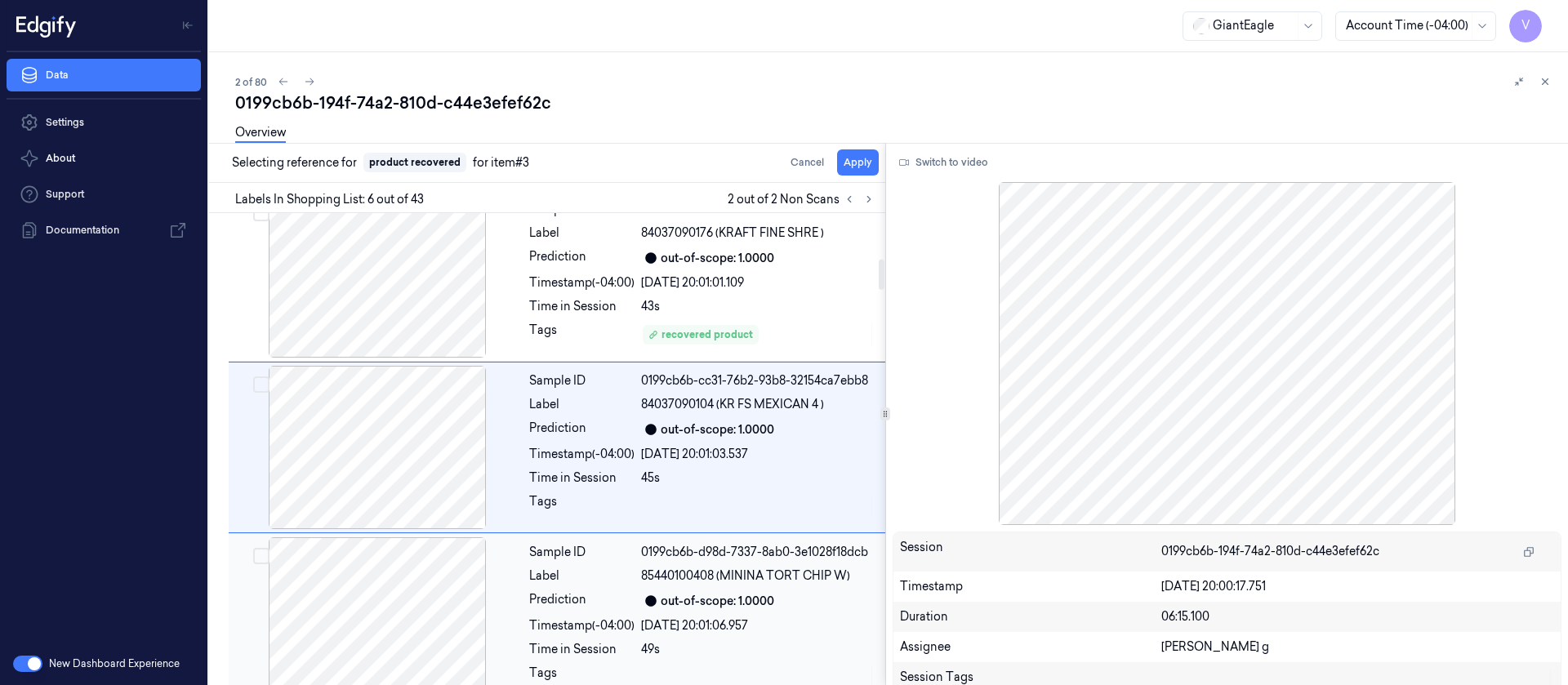
scroll to position [719, 0]
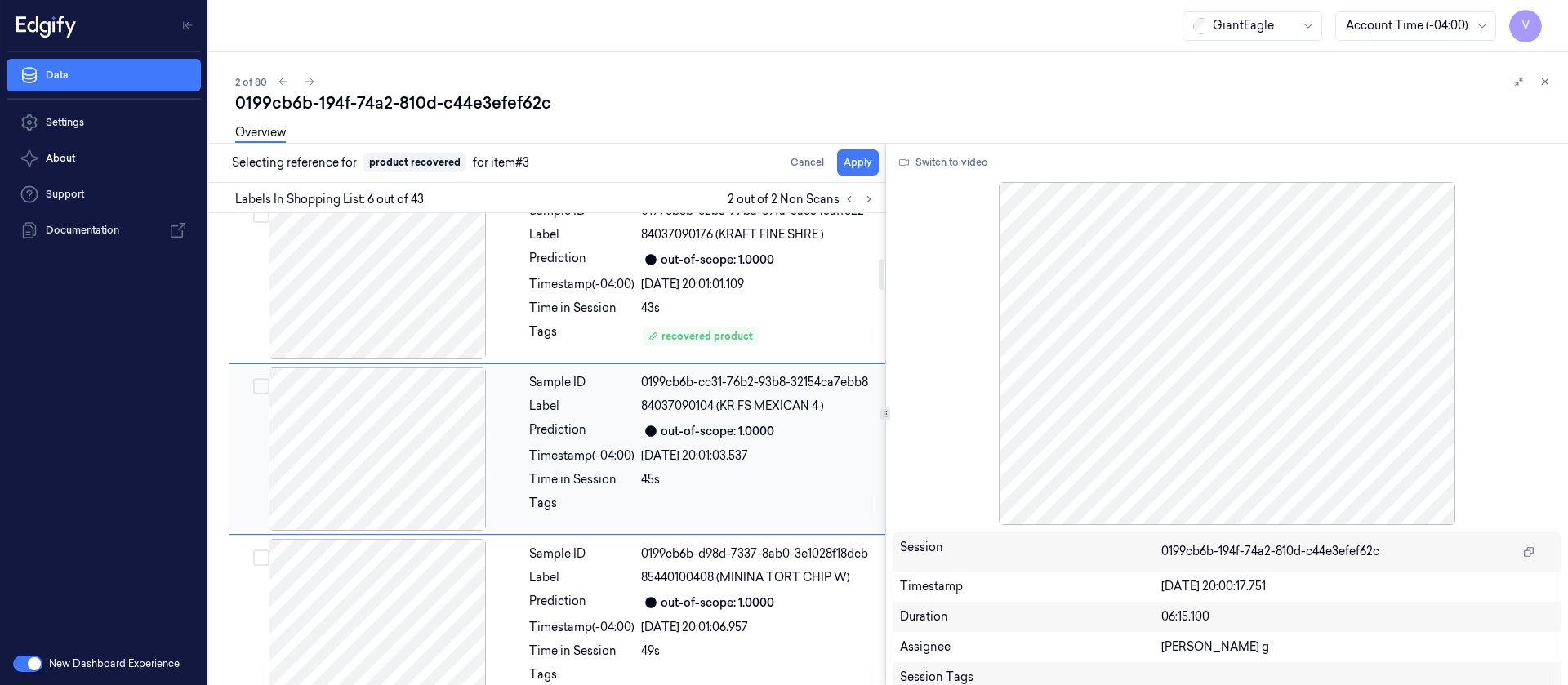
click at [400, 477] on div at bounding box center [377, 448] width 291 height 164
click at [863, 165] on button "Apply" at bounding box center [857, 163] width 42 height 26
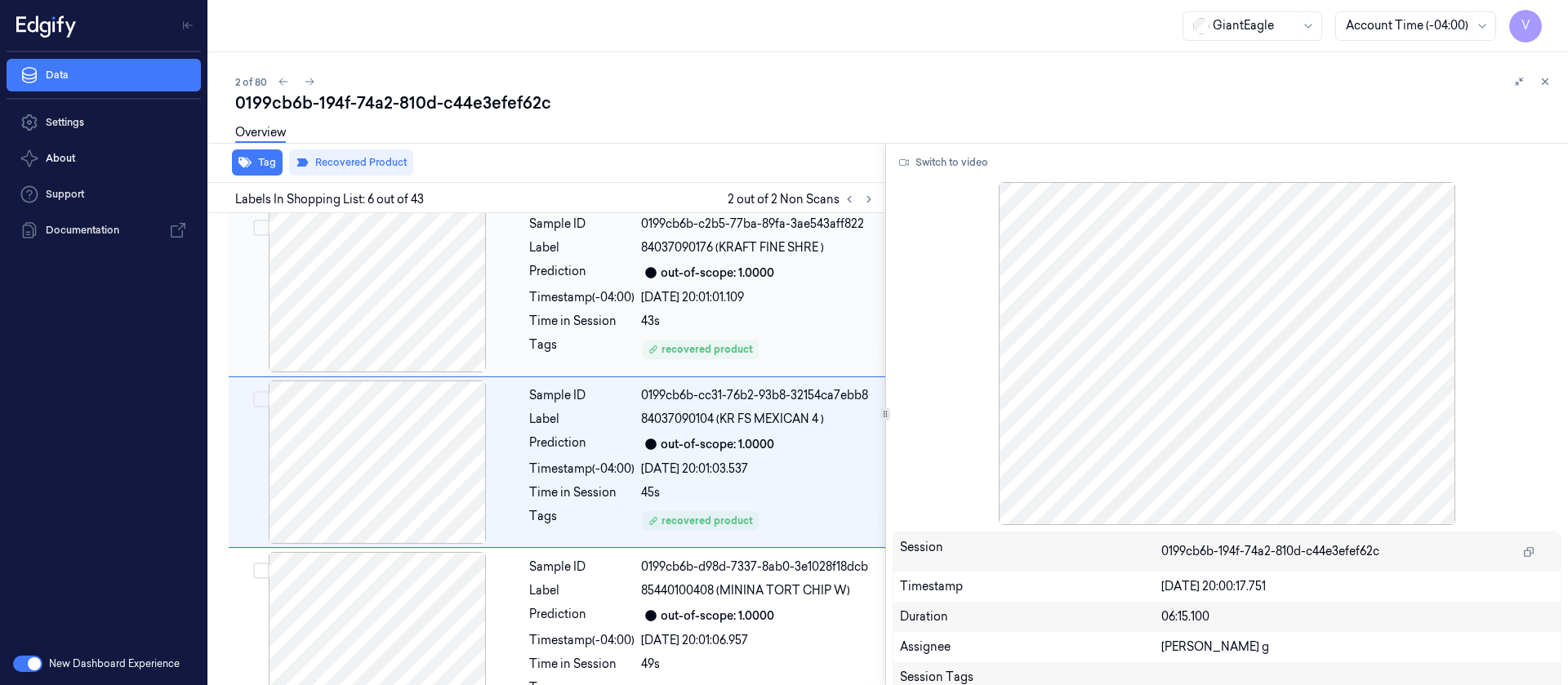
scroll to position [732, 0]
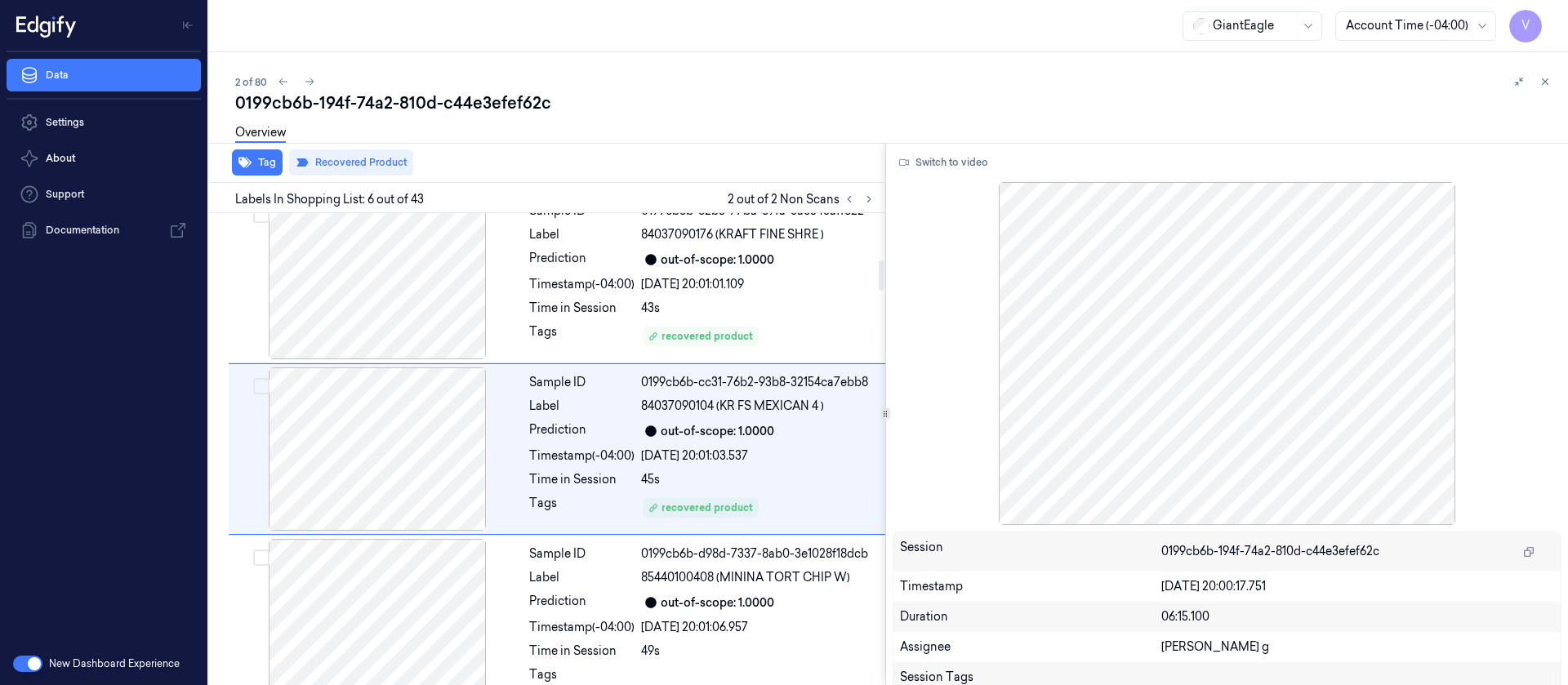
click at [565, 105] on div "0199cb6b-194f-74a2-810d-c44e3efef62c" at bounding box center [895, 103] width 1319 height 23
click at [313, 80] on icon at bounding box center [309, 81] width 11 height 11
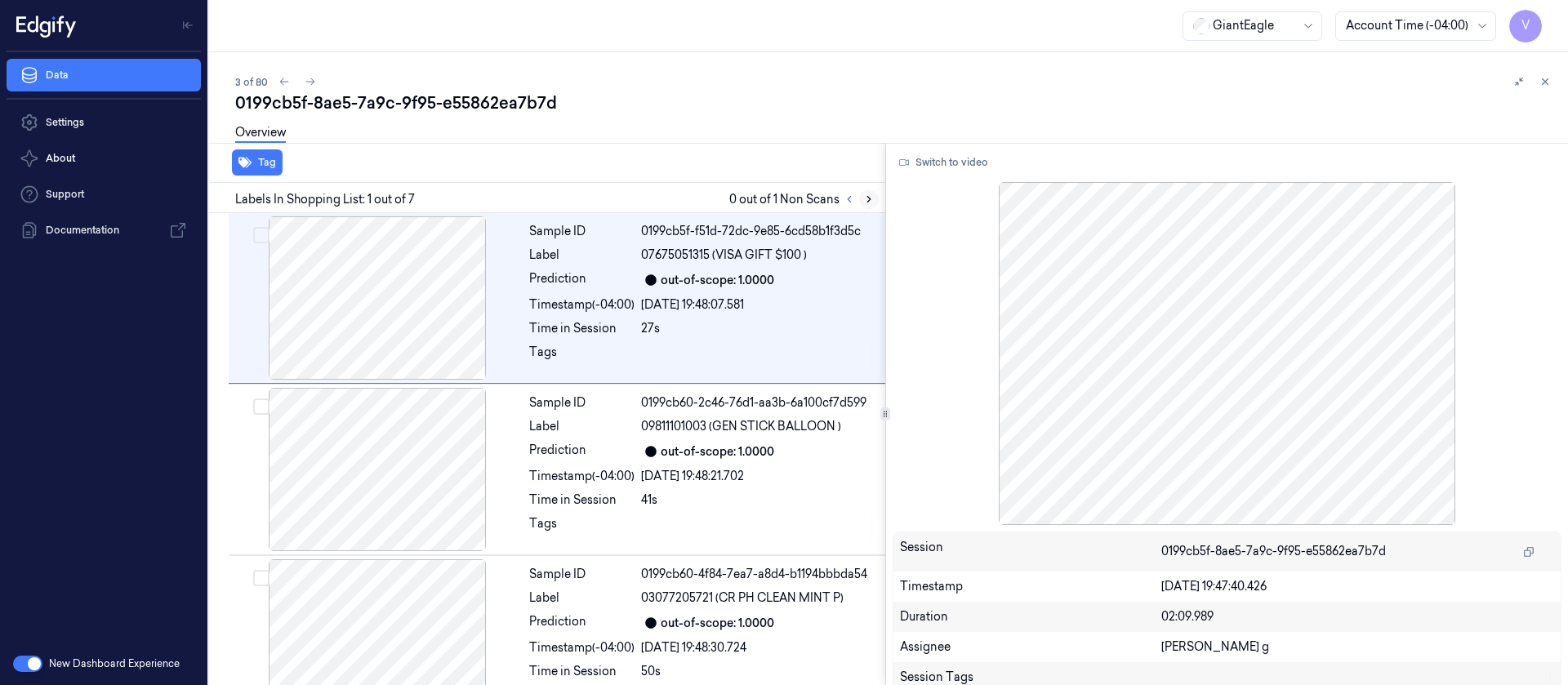
click at [870, 203] on icon at bounding box center [869, 200] width 11 height 11
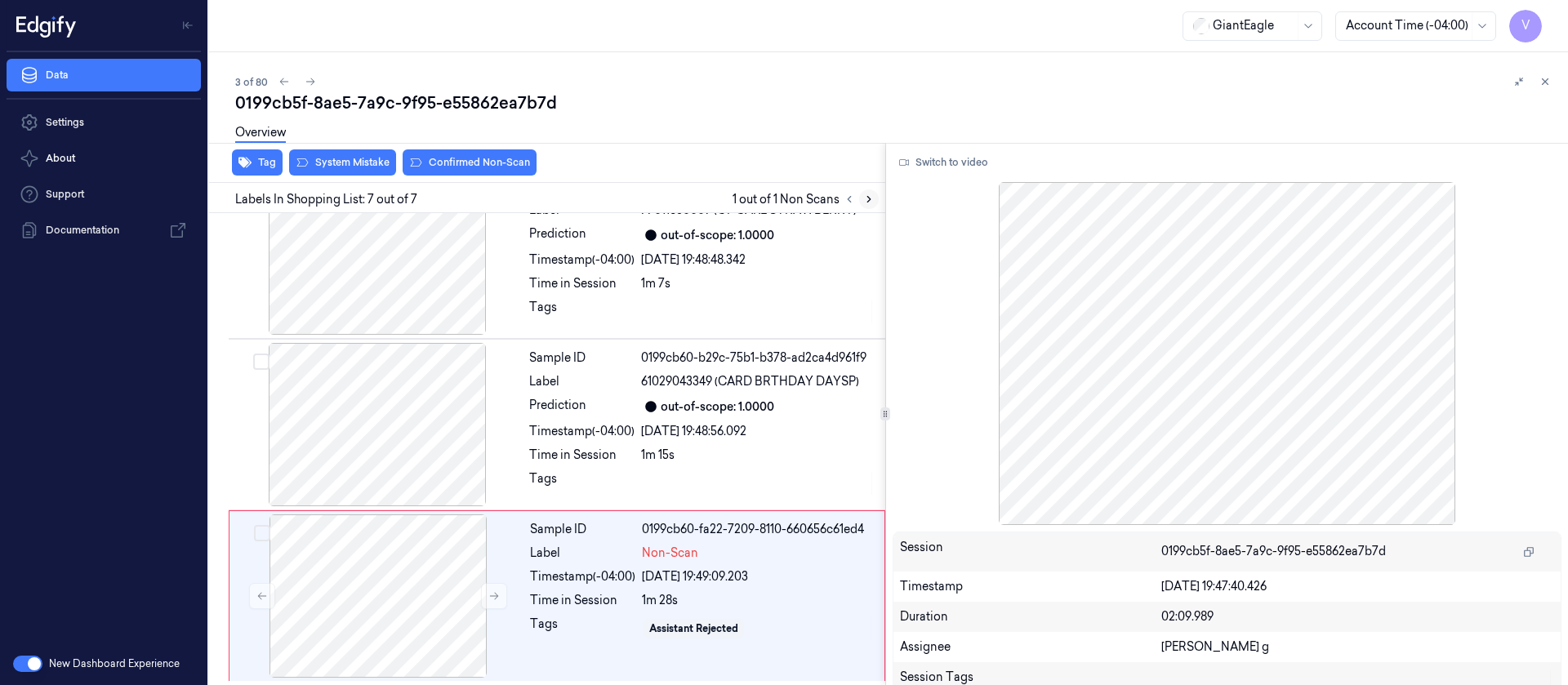
scroll to position [733, 0]
click at [371, 598] on div at bounding box center [378, 593] width 291 height 164
click at [412, 242] on div at bounding box center [377, 251] width 291 height 164
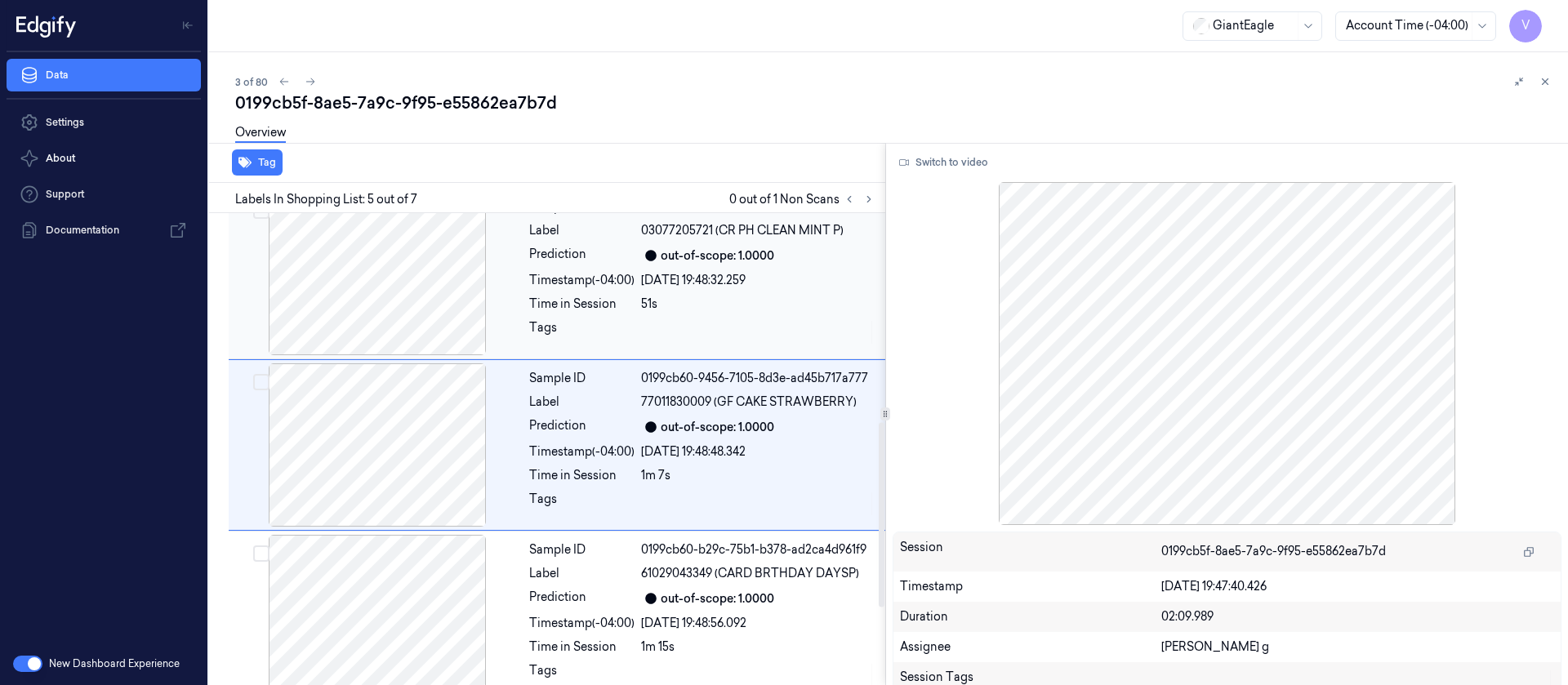
scroll to position [535, 0]
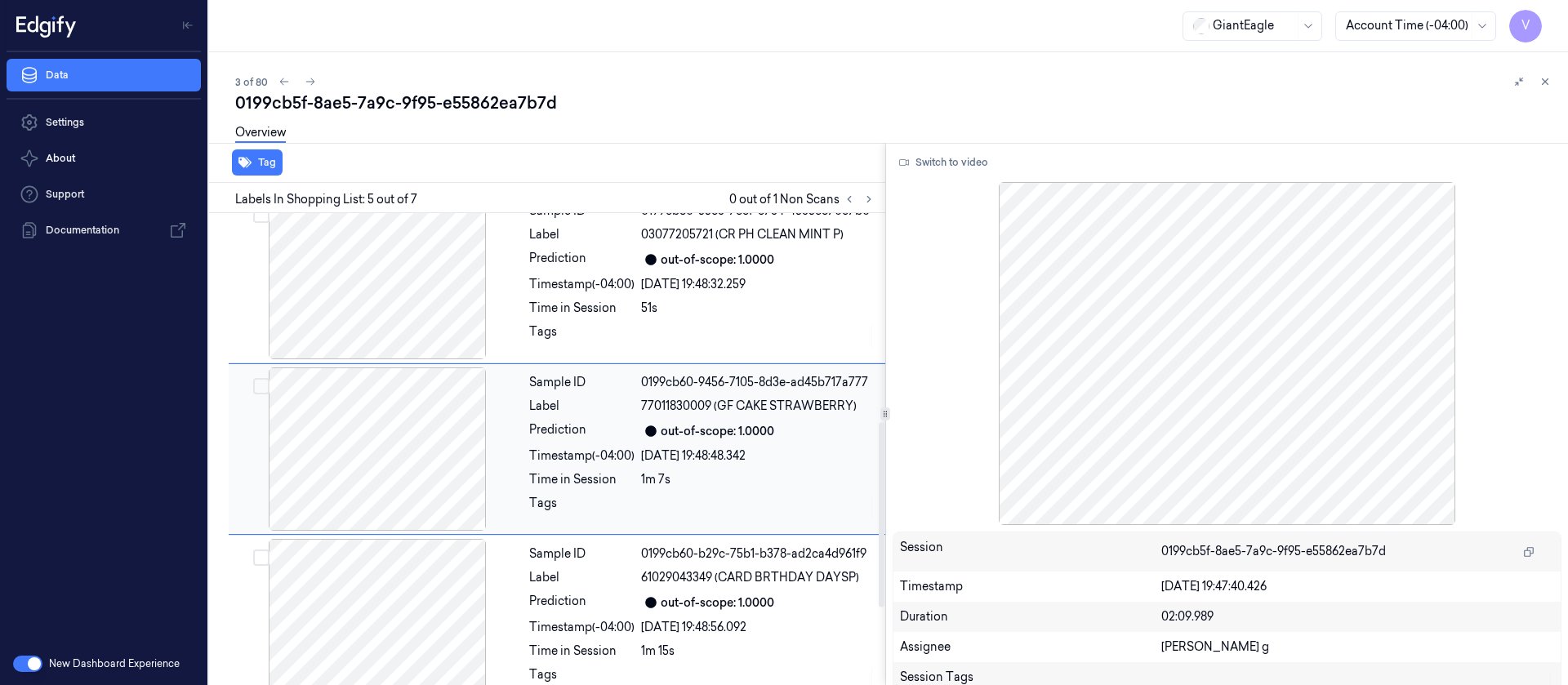
click at [402, 483] on div at bounding box center [377, 448] width 291 height 164
click at [956, 165] on button "Switch to video" at bounding box center [943, 163] width 102 height 26
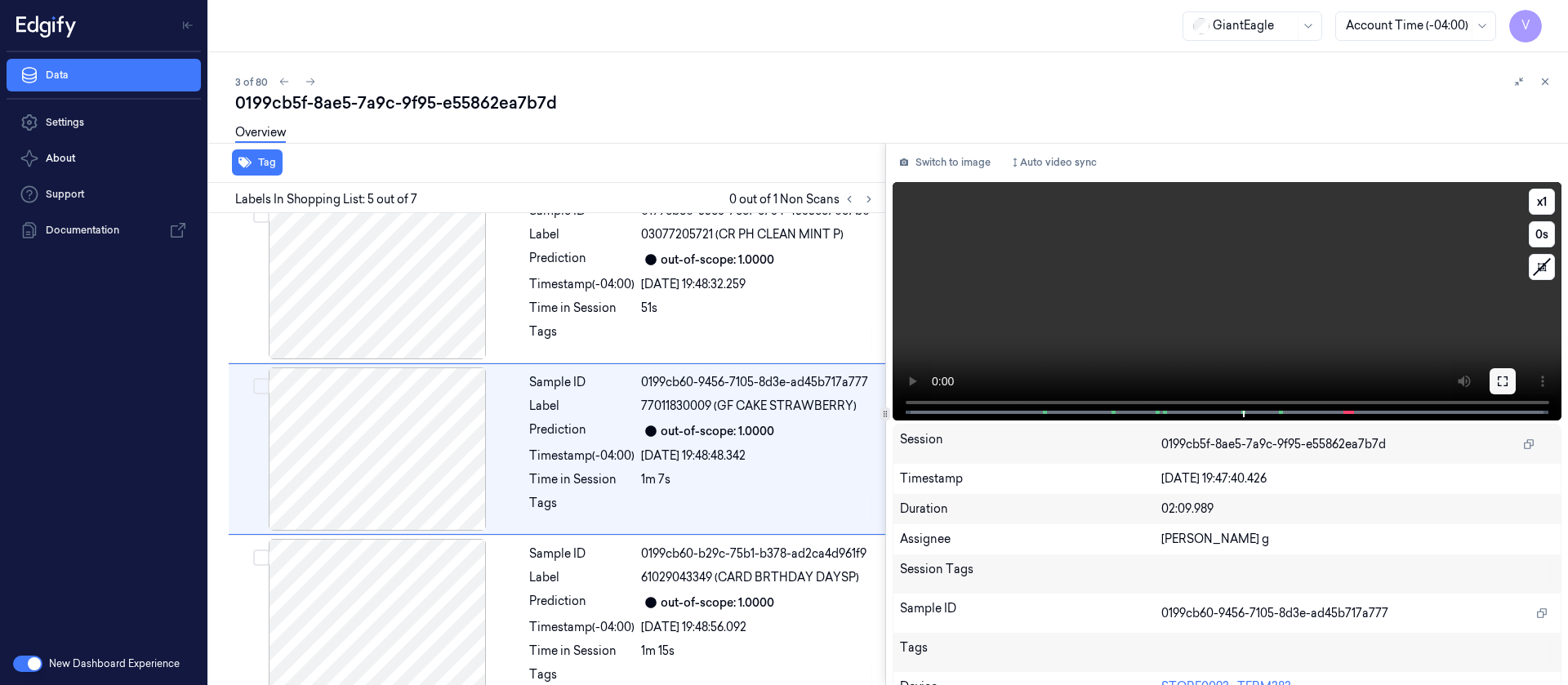
click at [1504, 372] on button at bounding box center [1503, 381] width 26 height 26
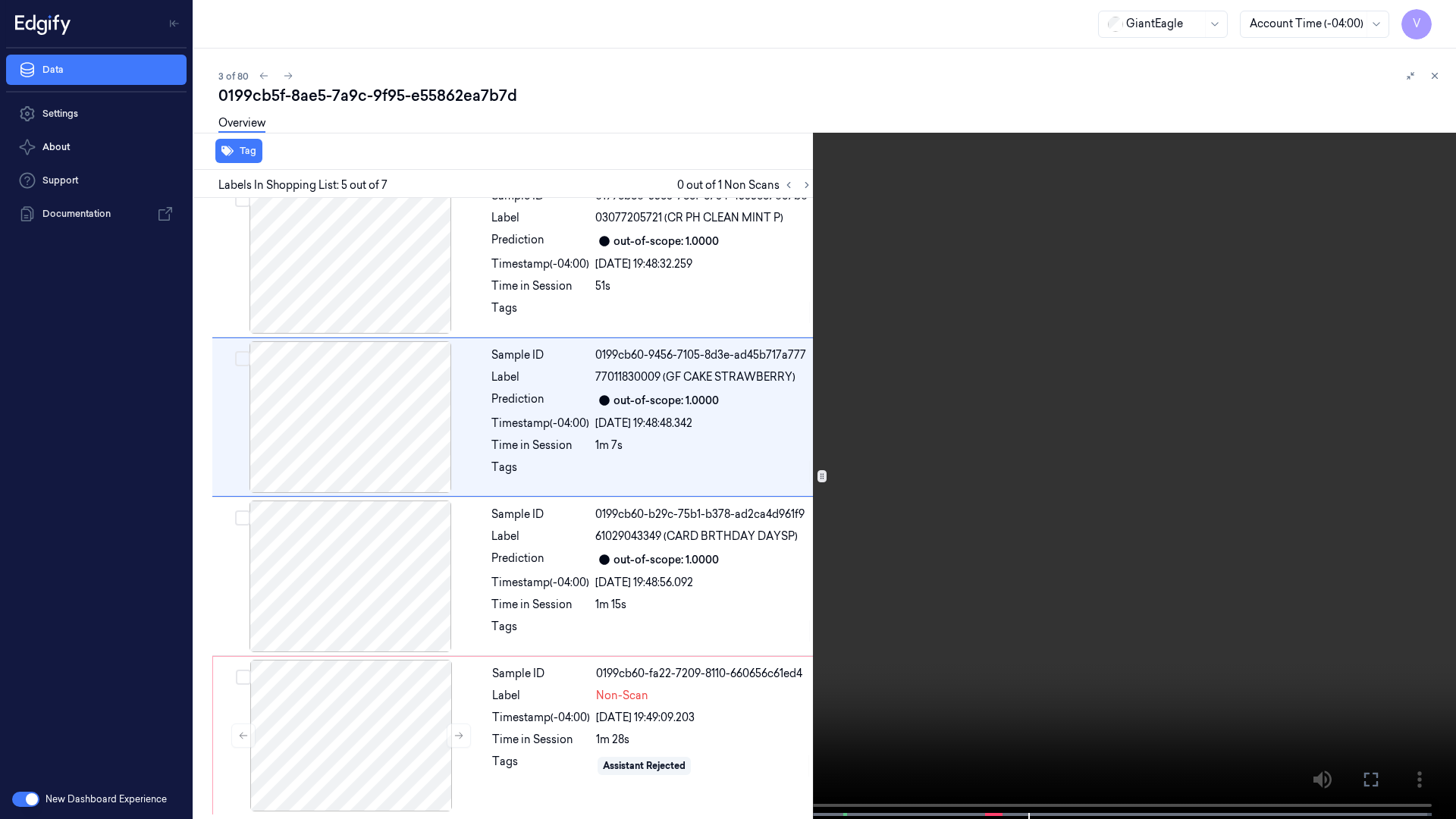
click at [0, 0] on icon at bounding box center [0, 0] width 0 height 0
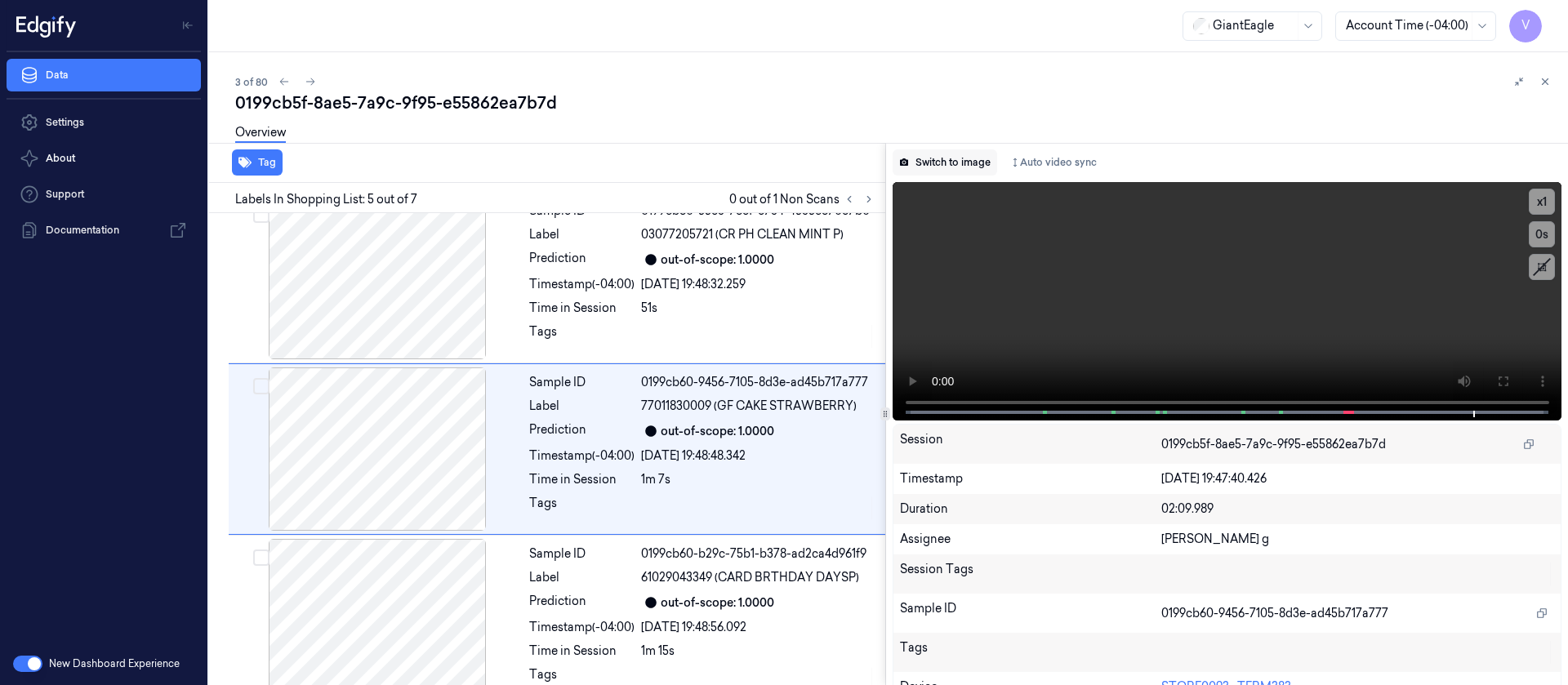
click at [974, 158] on button "Switch to image" at bounding box center [944, 163] width 104 height 26
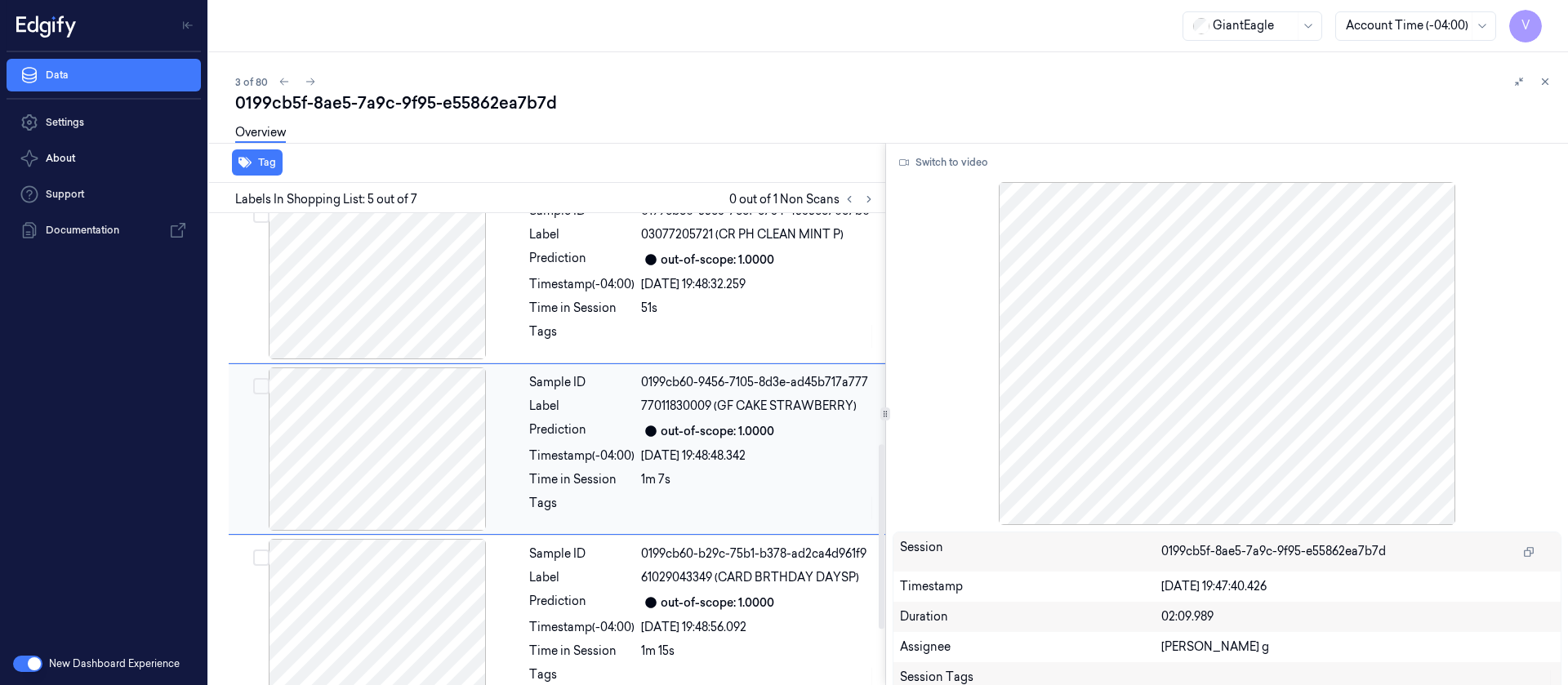
scroll to position [733, 0]
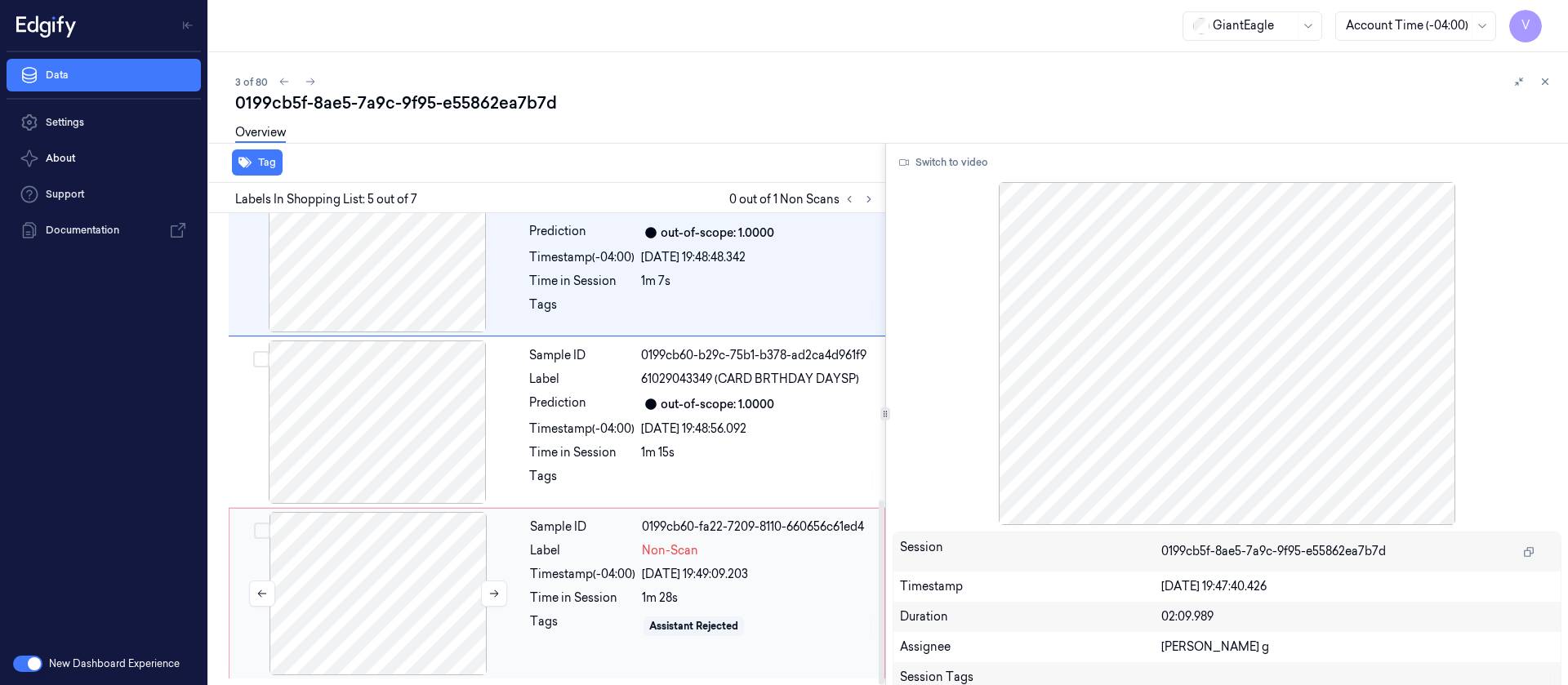
click at [344, 603] on div at bounding box center [378, 593] width 291 height 164
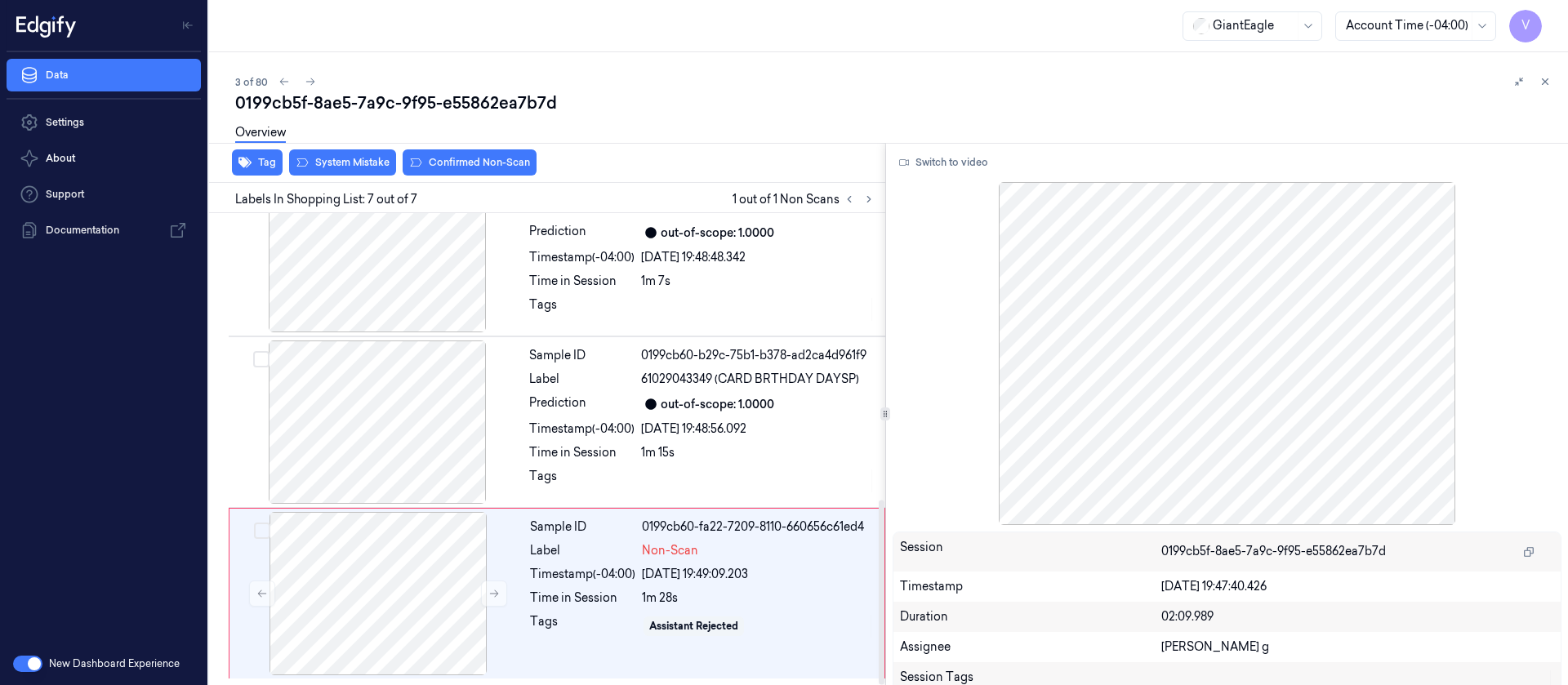
click at [359, 176] on div "Tag System Mistake Confirmed Non-Scan" at bounding box center [543, 163] width 682 height 40
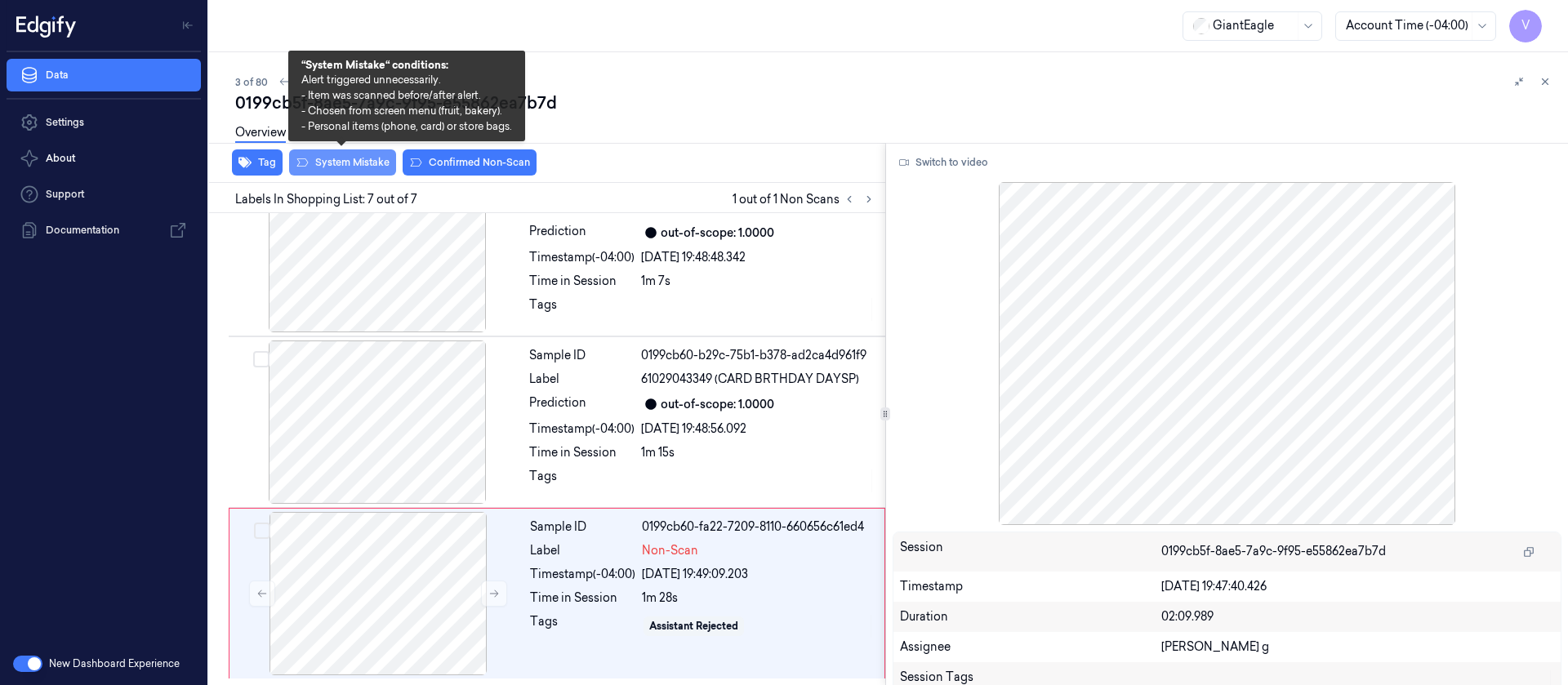
click at [359, 169] on button "System Mistake" at bounding box center [342, 163] width 107 height 26
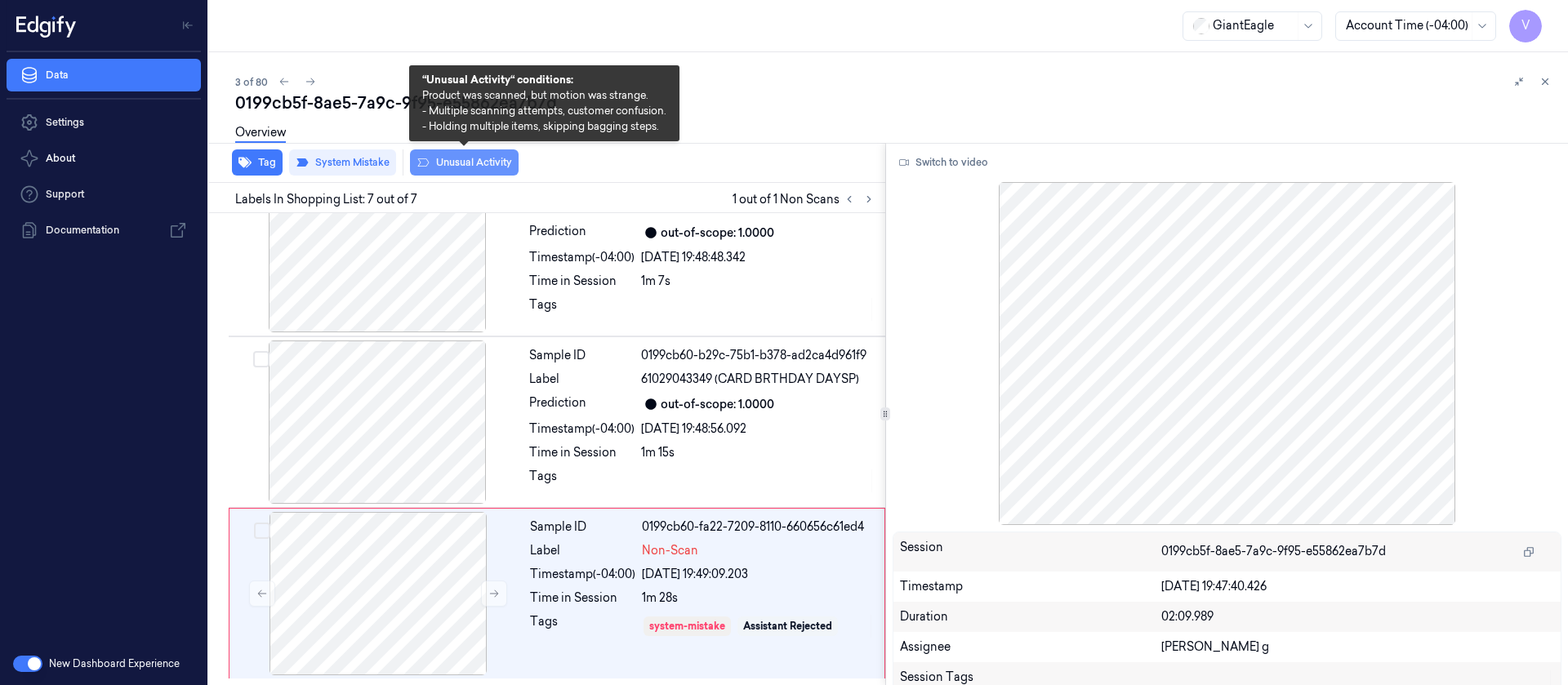
click at [490, 158] on button "Unusual Activity" at bounding box center [464, 163] width 109 height 26
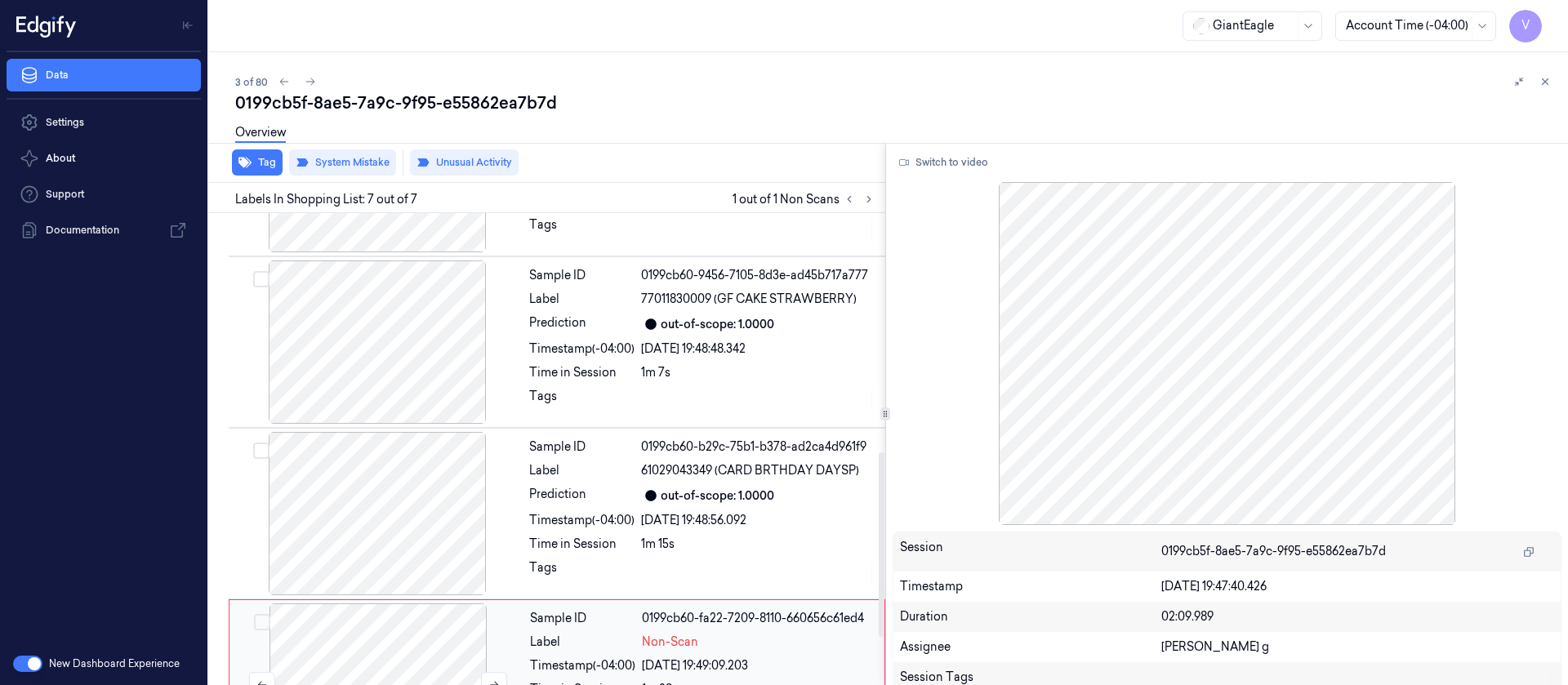
scroll to position [610, 0]
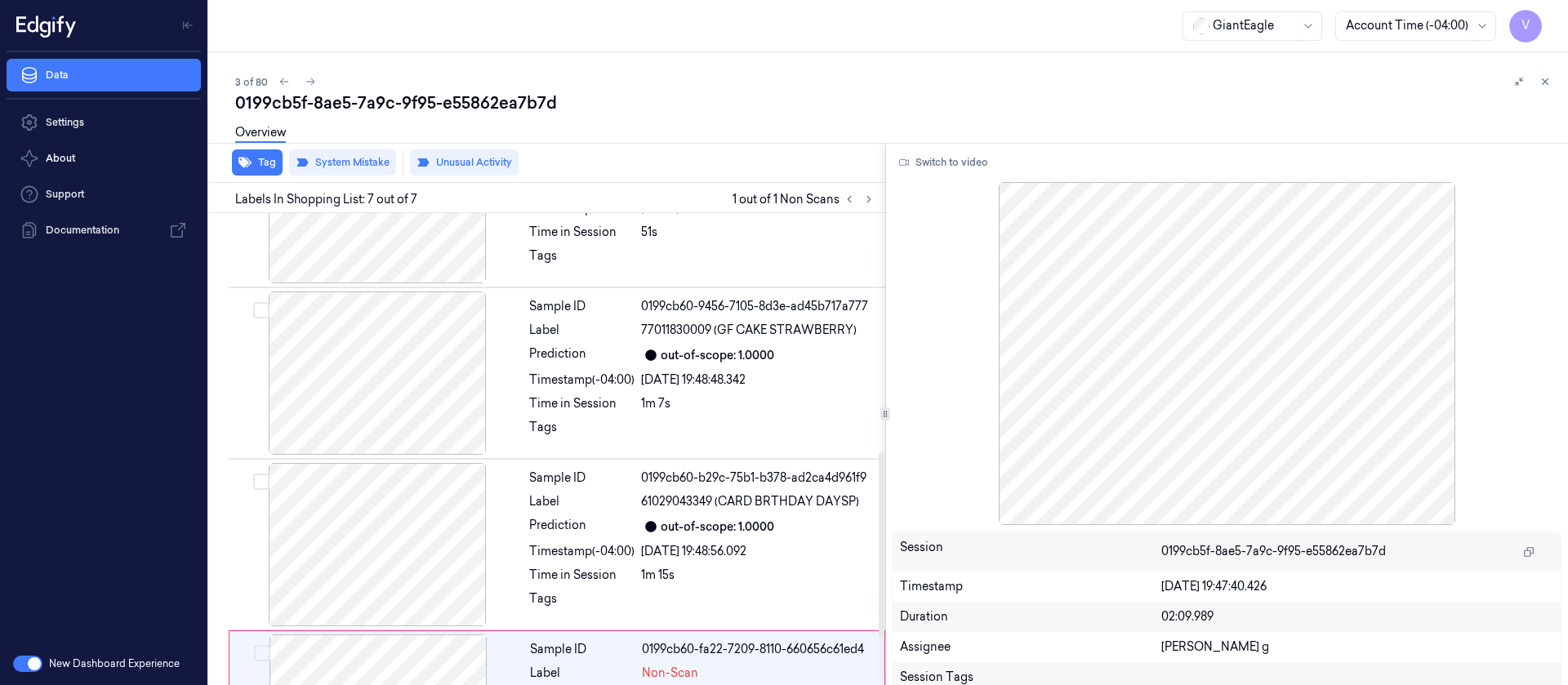
click at [601, 137] on div "Overview" at bounding box center [895, 135] width 1319 height 42
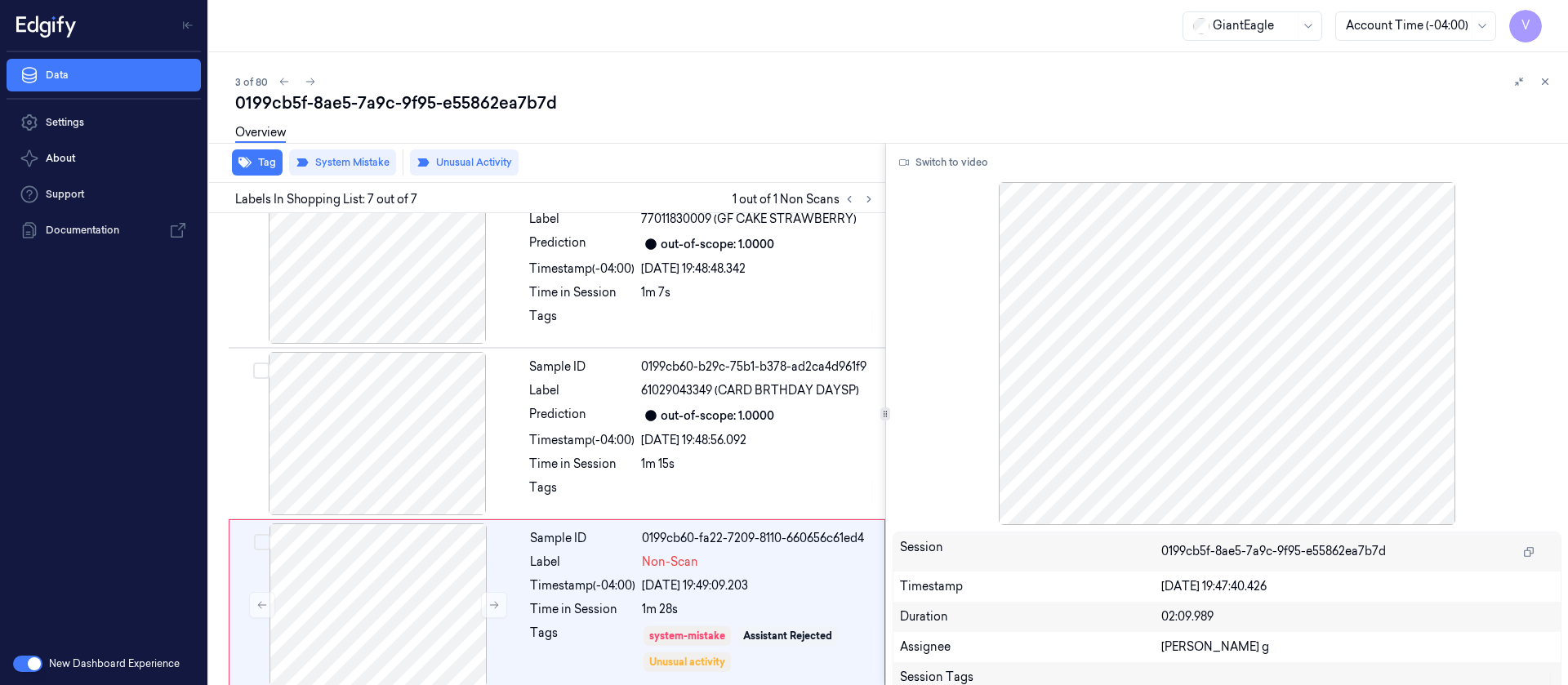
scroll to position [733, 0]
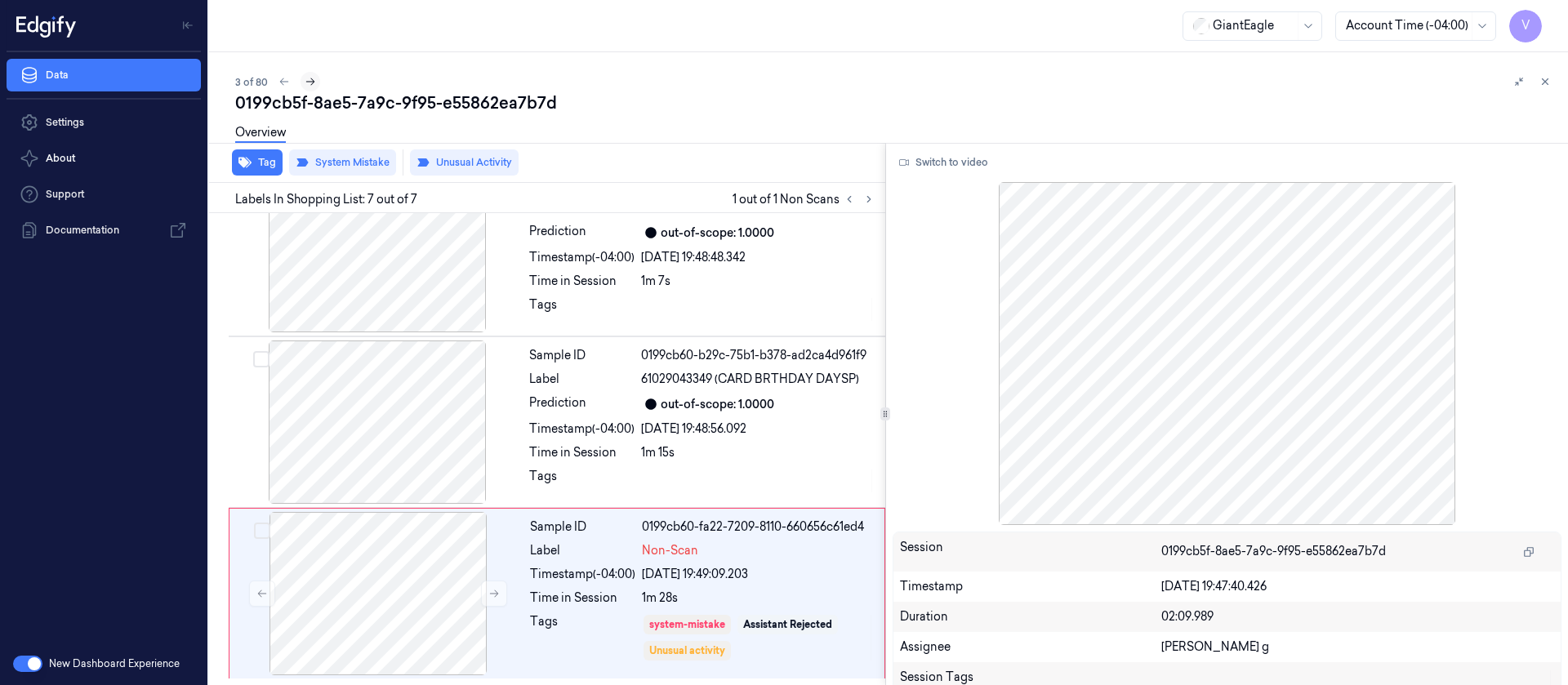
click at [309, 79] on icon at bounding box center [310, 81] width 11 height 11
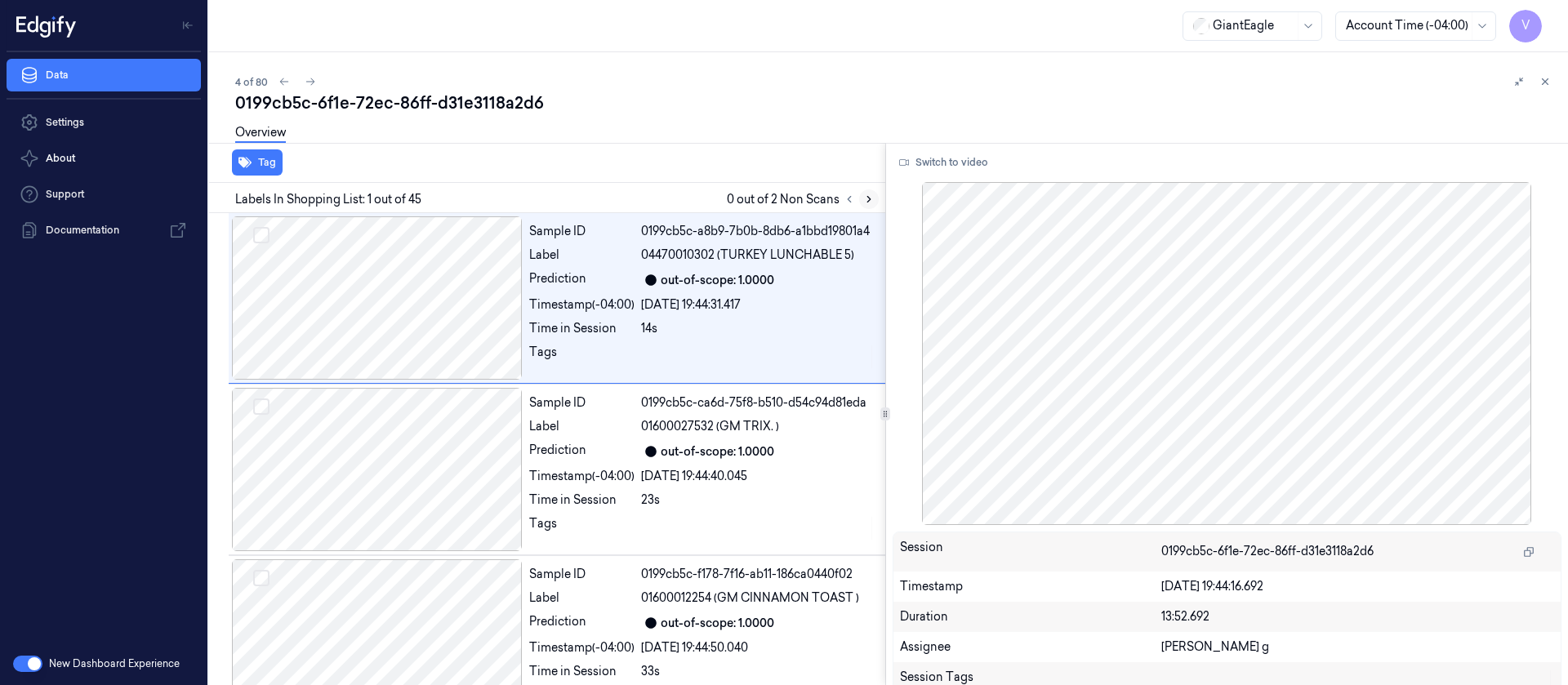
click at [864, 200] on icon at bounding box center [869, 200] width 11 height 11
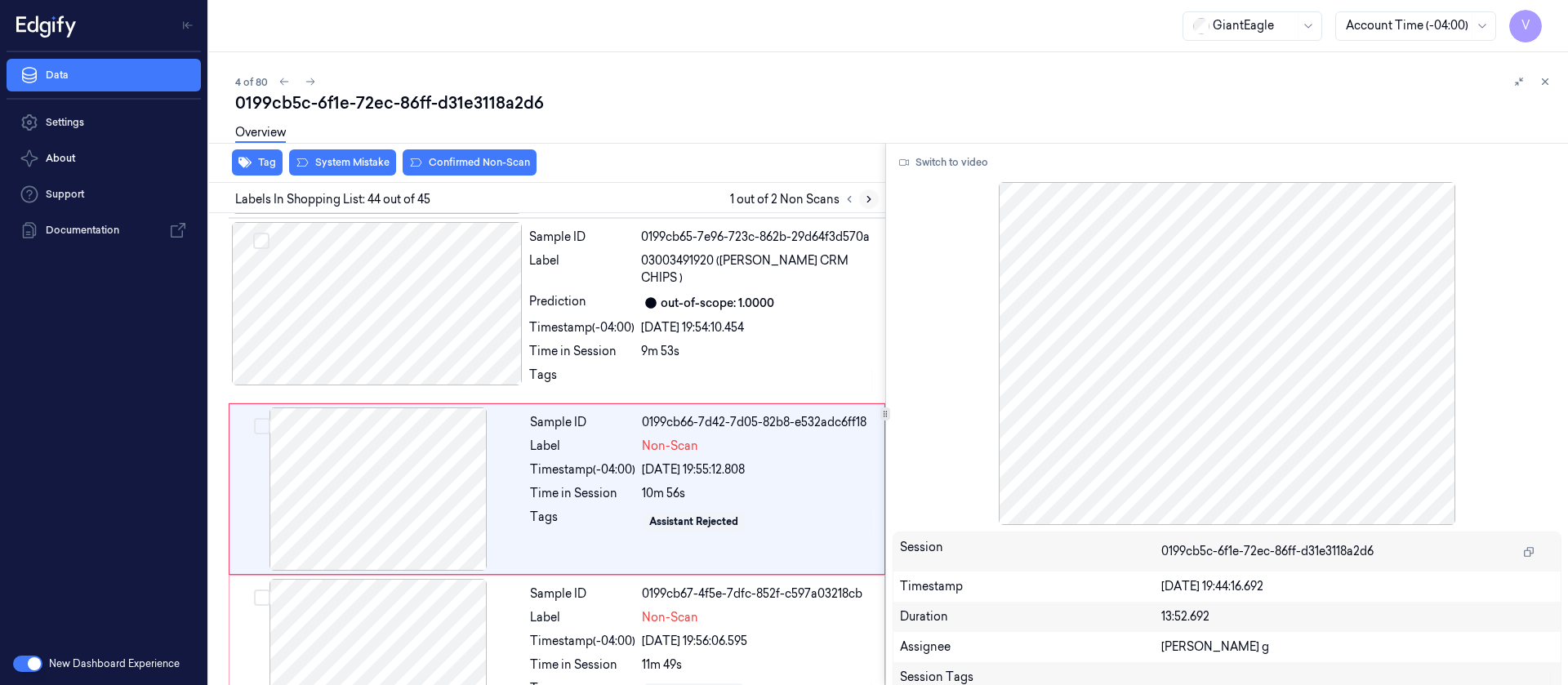
scroll to position [7248, 0]
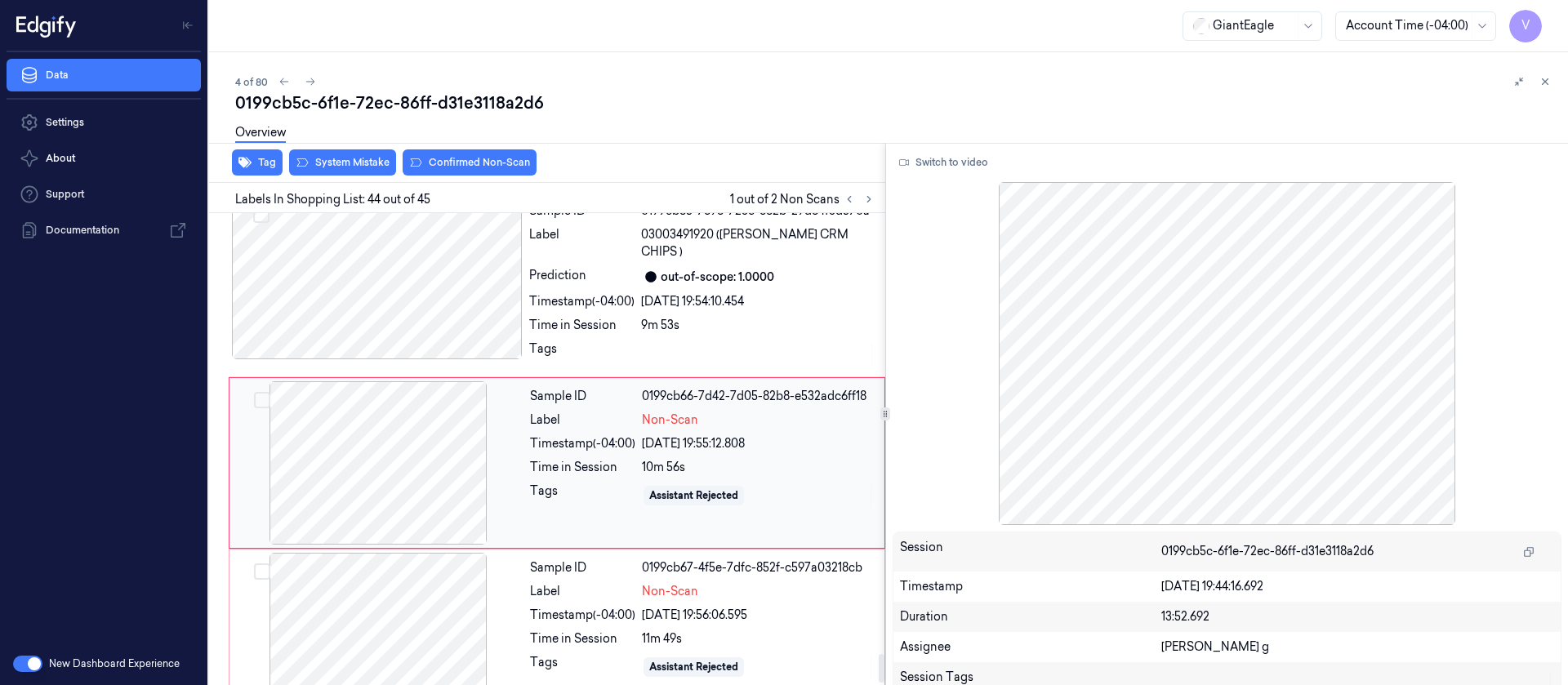
click at [437, 483] on div at bounding box center [378, 463] width 291 height 164
click at [383, 622] on div at bounding box center [378, 634] width 291 height 164
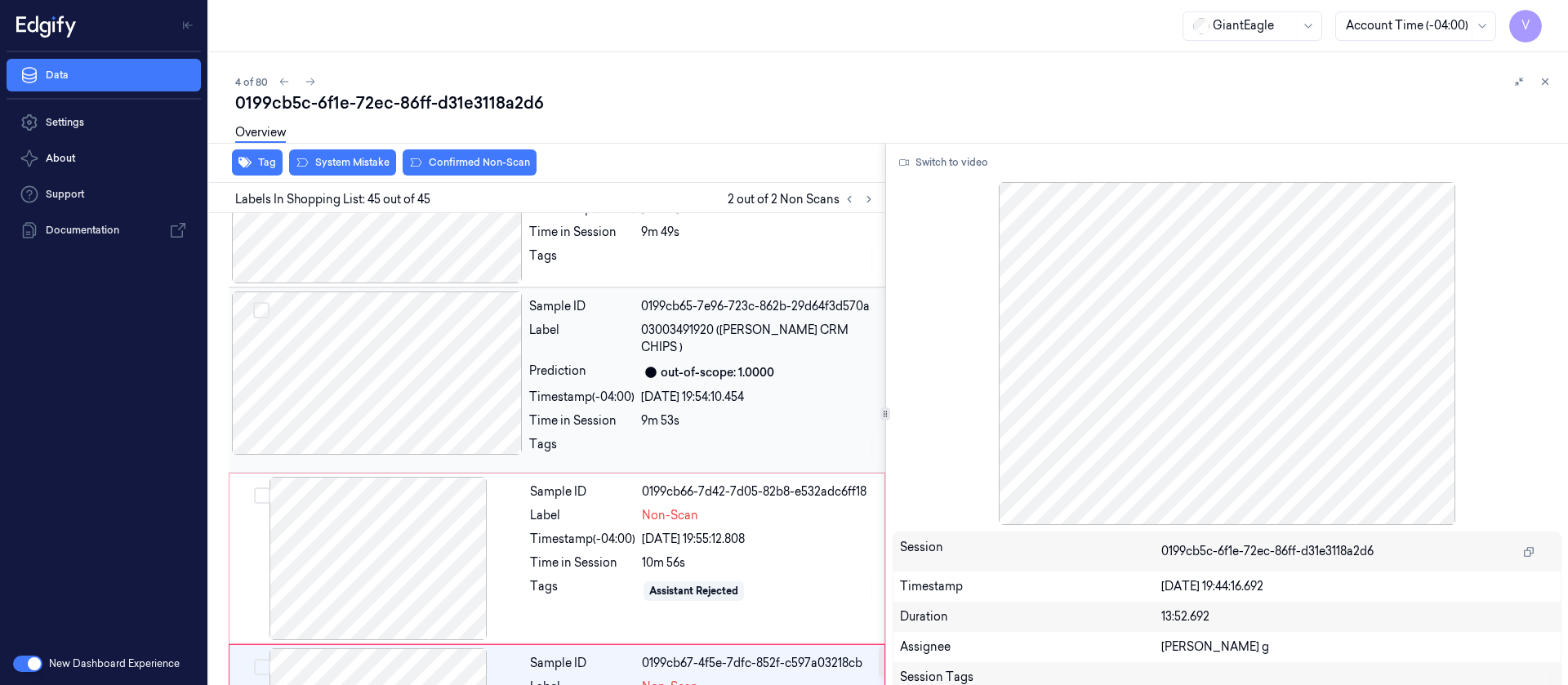
click at [407, 351] on div at bounding box center [377, 373] width 291 height 164
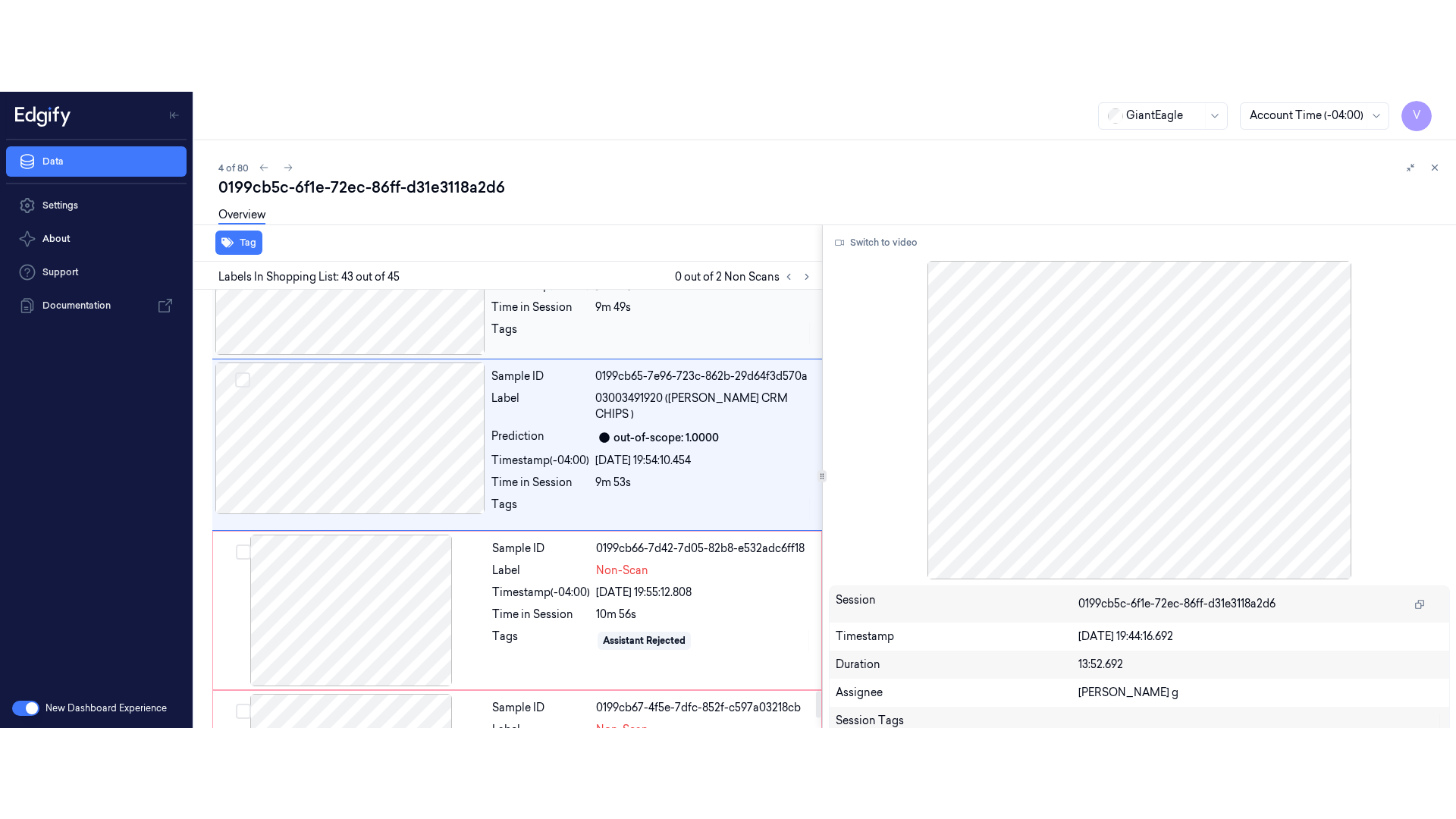
scroll to position [6573, 0]
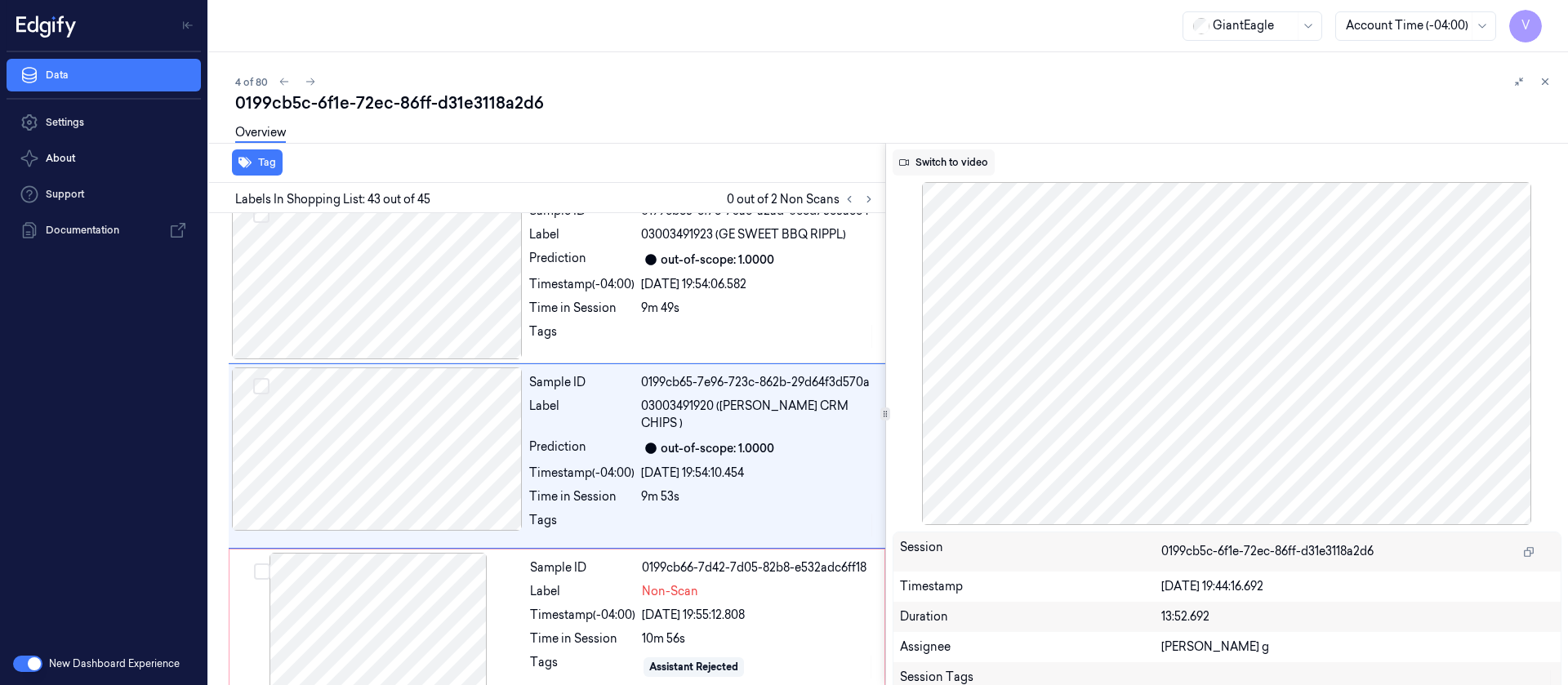
click at [936, 164] on button "Switch to video" at bounding box center [943, 163] width 102 height 26
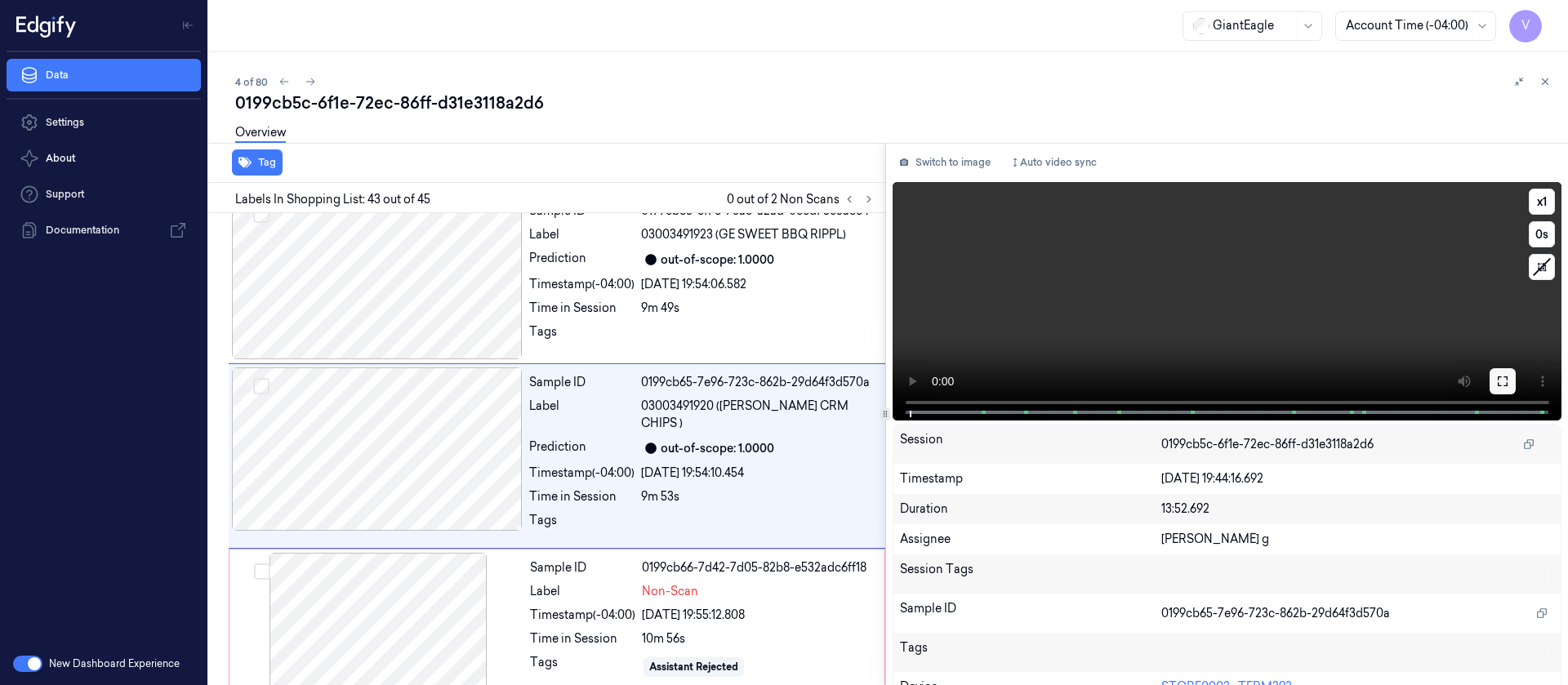
click at [1496, 381] on icon at bounding box center [1503, 381] width 13 height 13
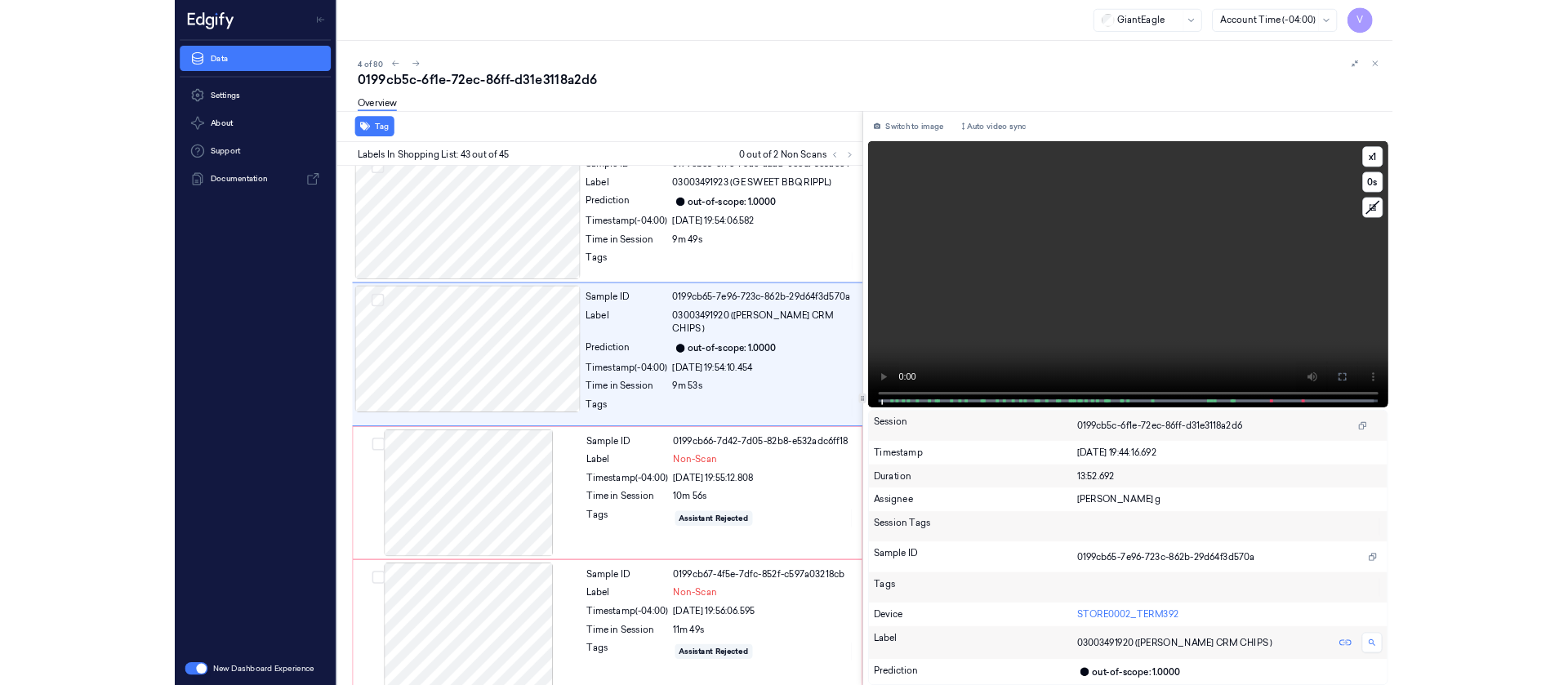
scroll to position [6980, 0]
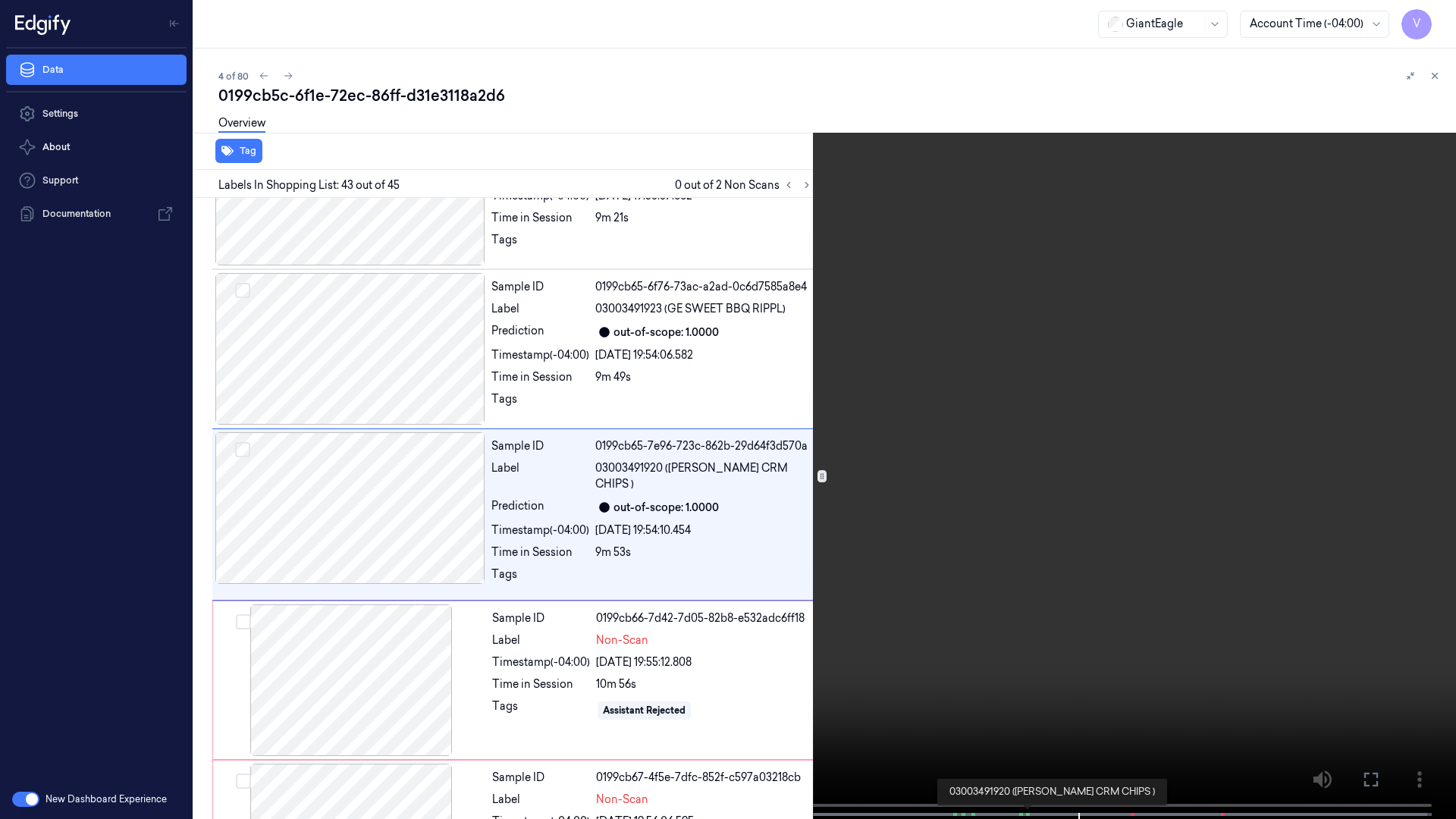
click at [1027, 635] on span at bounding box center [1028, 814] width 3 height 8
click at [1435, 12] on button "x 1" at bounding box center [1438, 18] width 25 height 25
click at [0, 0] on button at bounding box center [0, 0] width 0 height 0
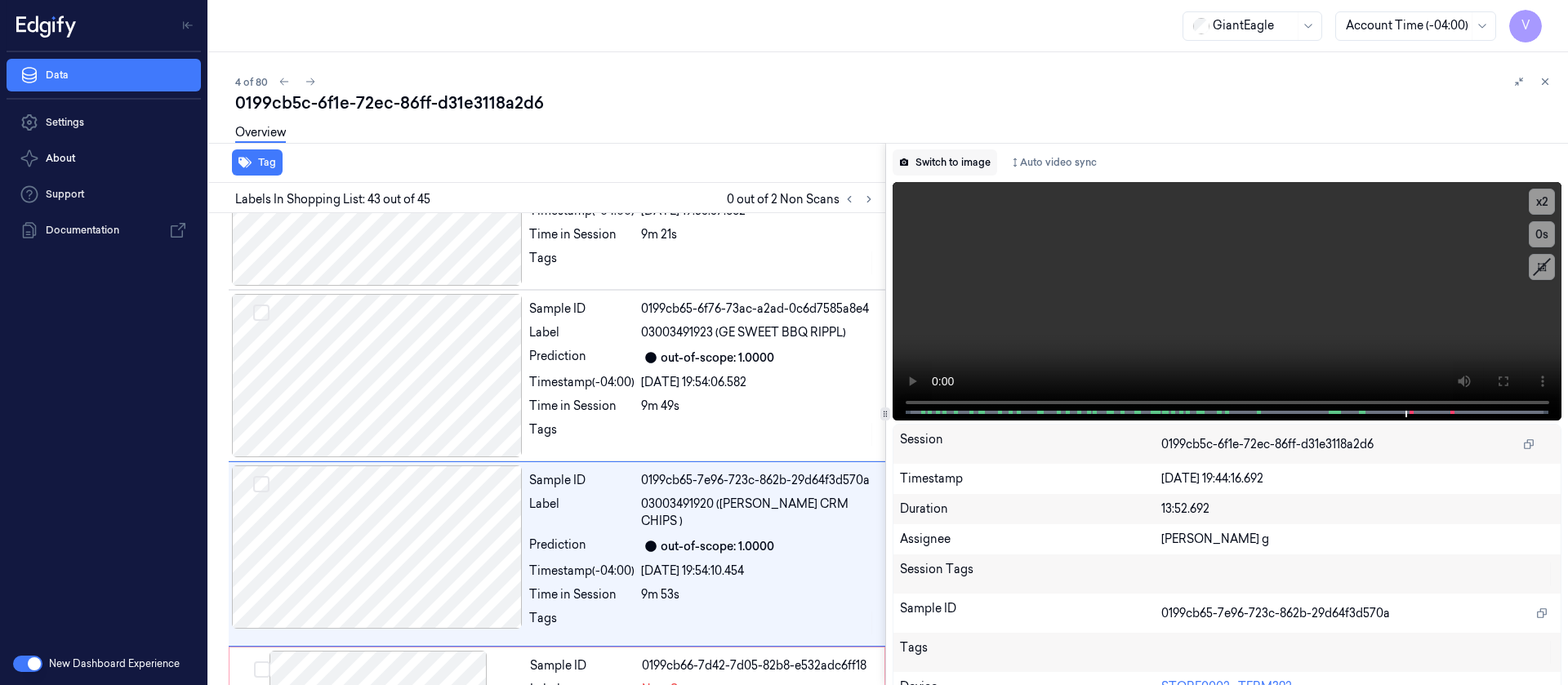
click at [943, 174] on button "Switch to image" at bounding box center [944, 163] width 104 height 26
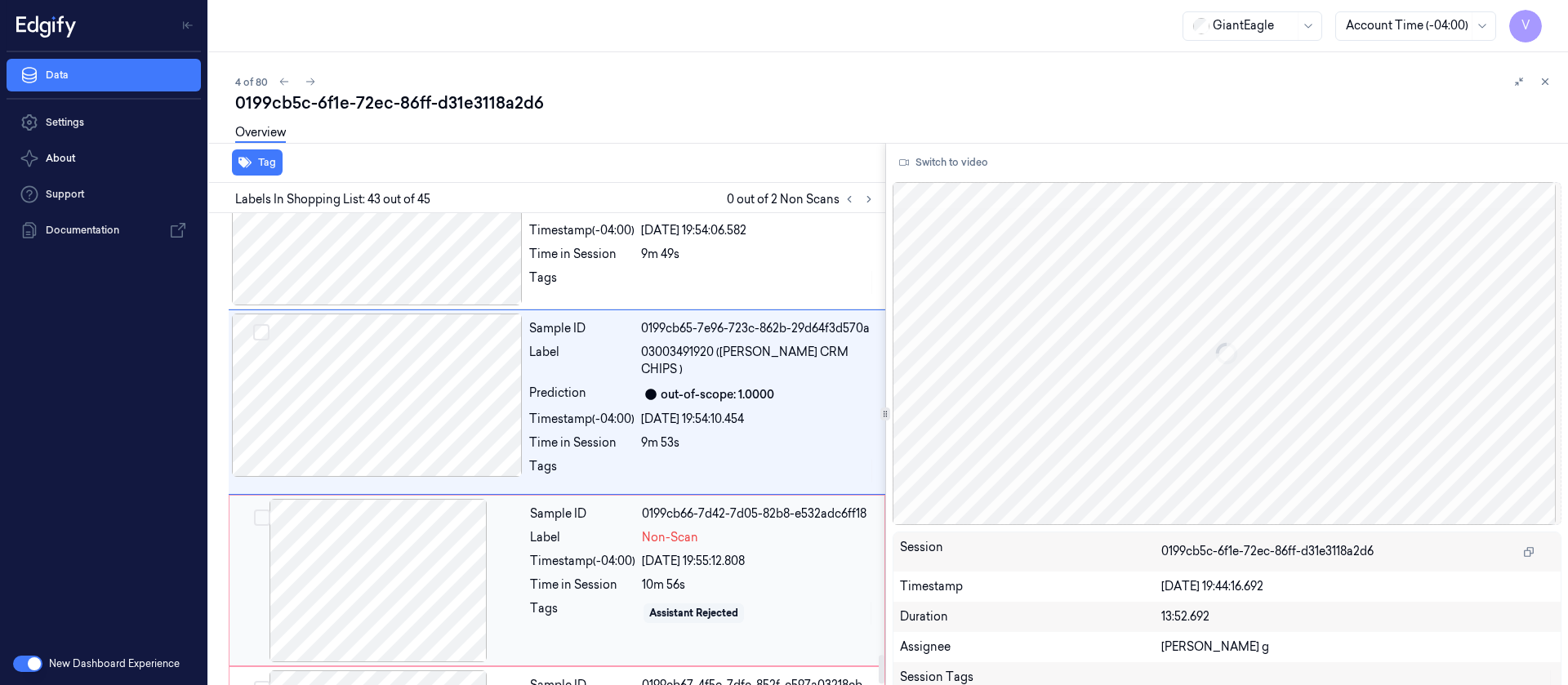
scroll to position [7276, 0]
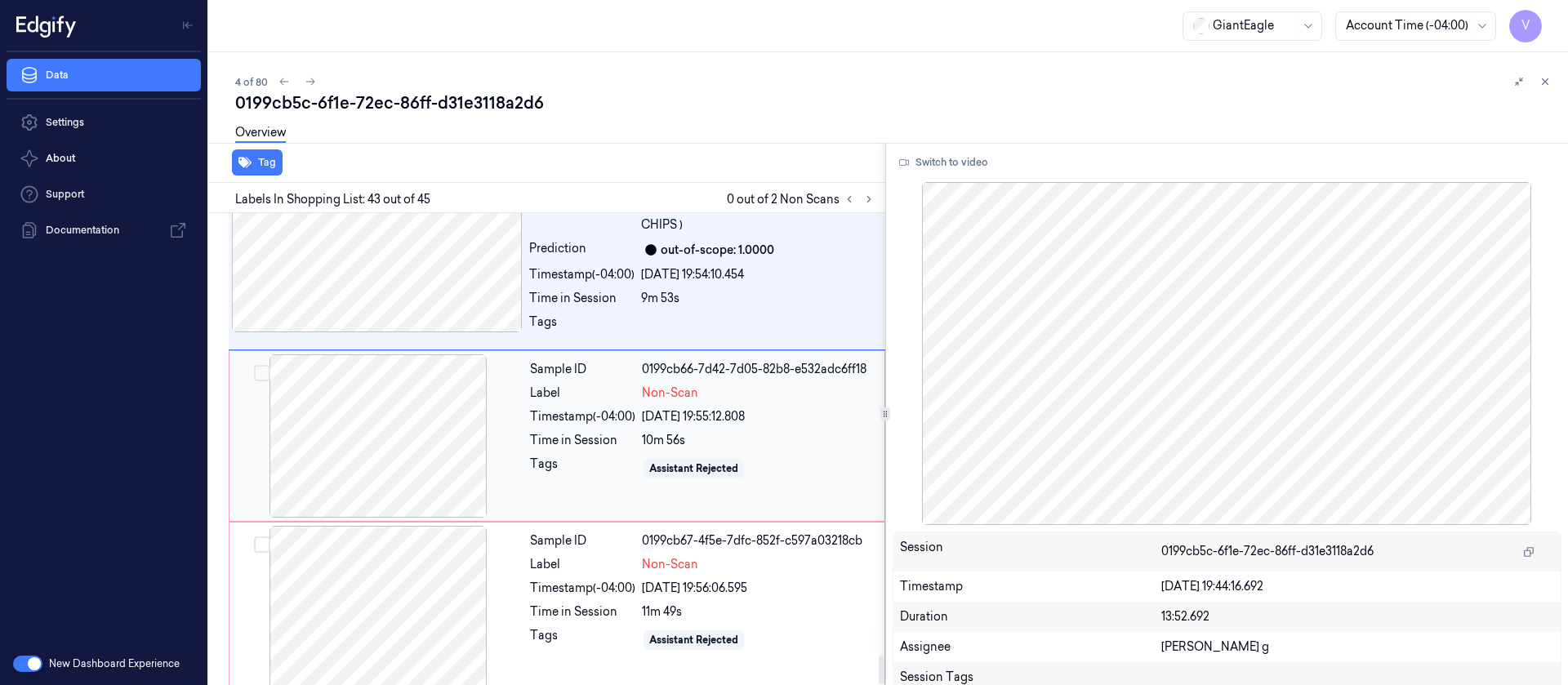
click at [379, 412] on div at bounding box center [378, 435] width 291 height 164
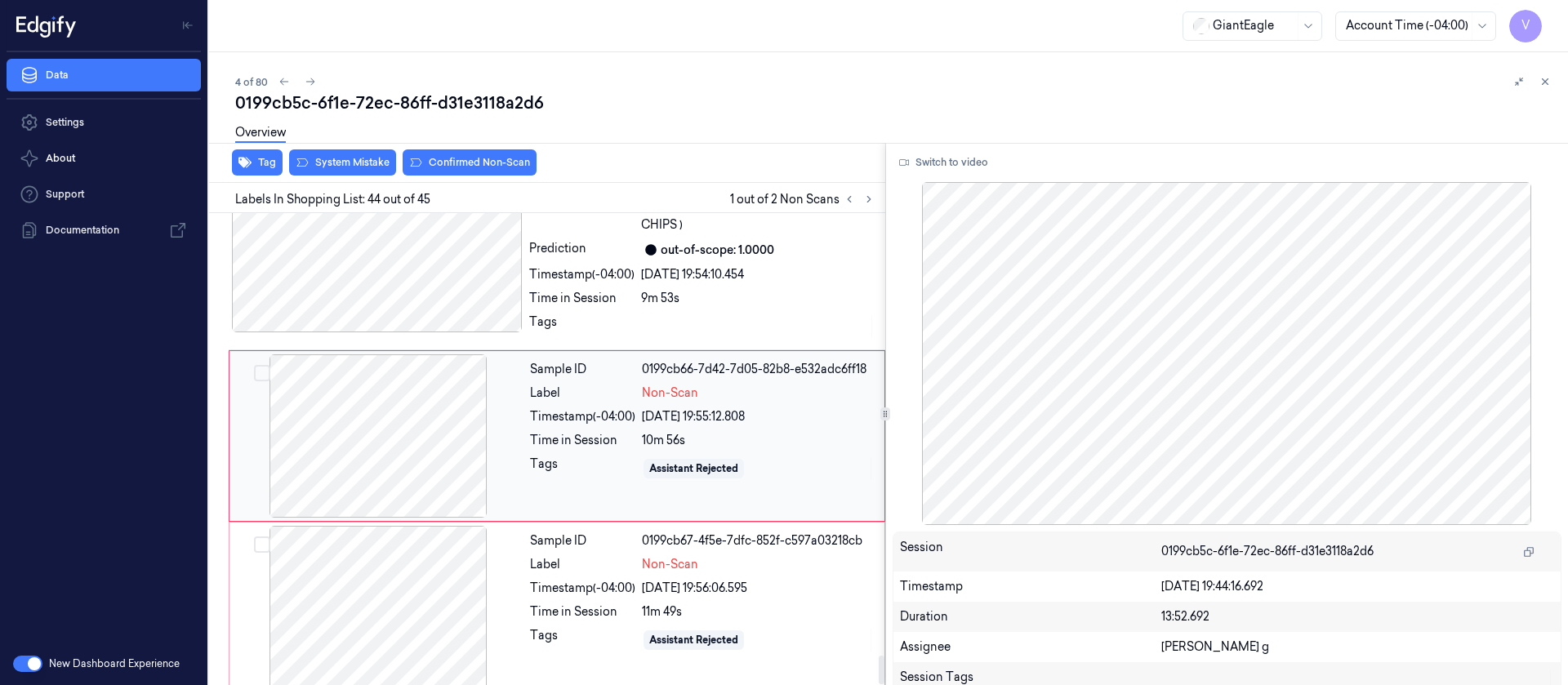
scroll to position [7248, 0]
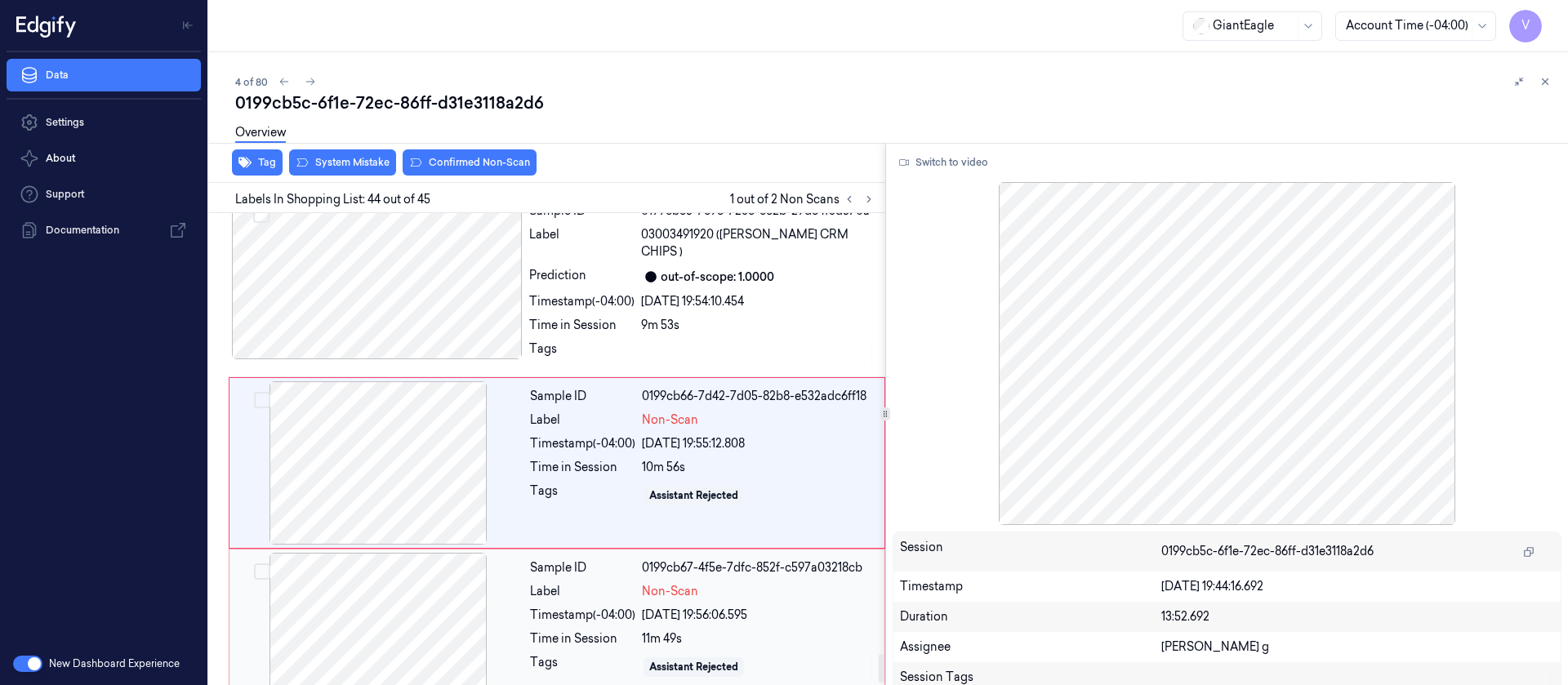
click at [585, 630] on div "Time in Session" at bounding box center [582, 639] width 105 height 17
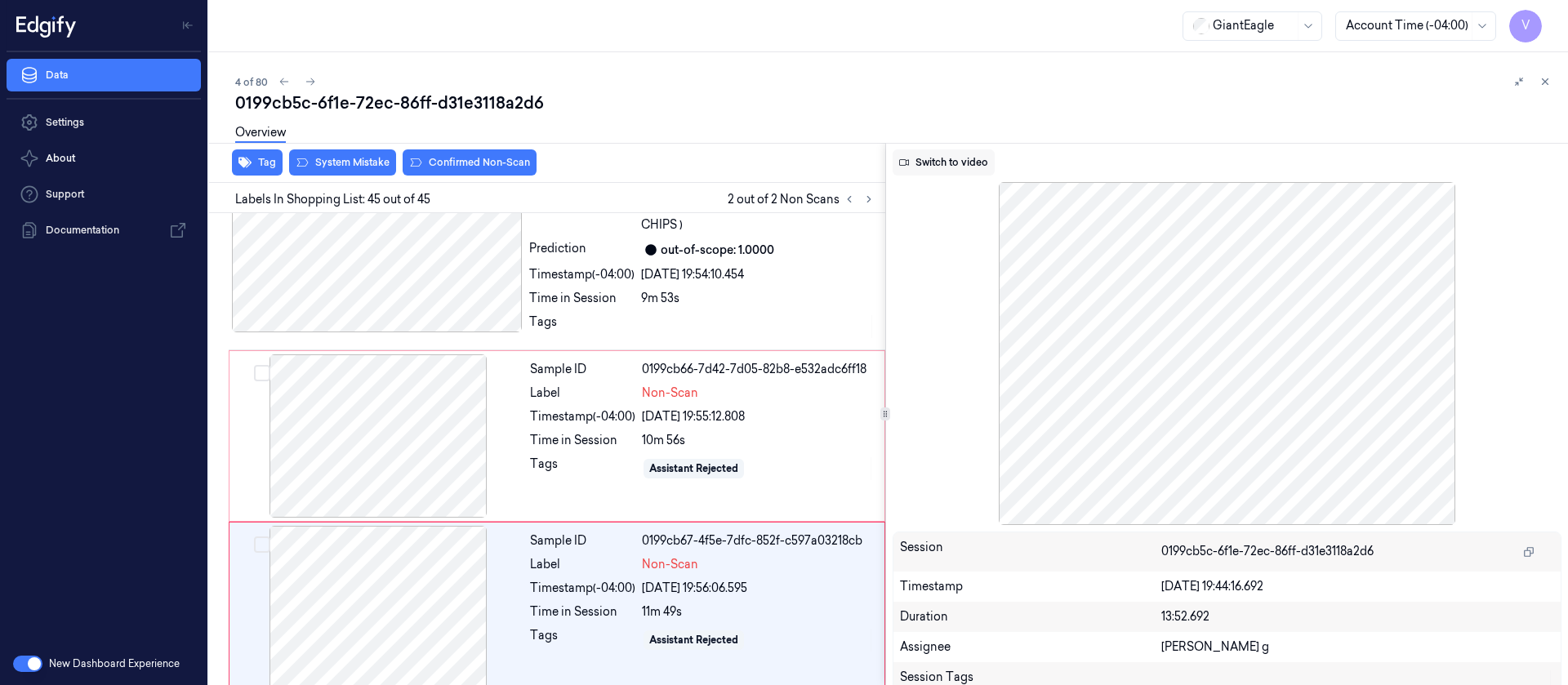
click at [943, 158] on button "Switch to video" at bounding box center [943, 163] width 102 height 26
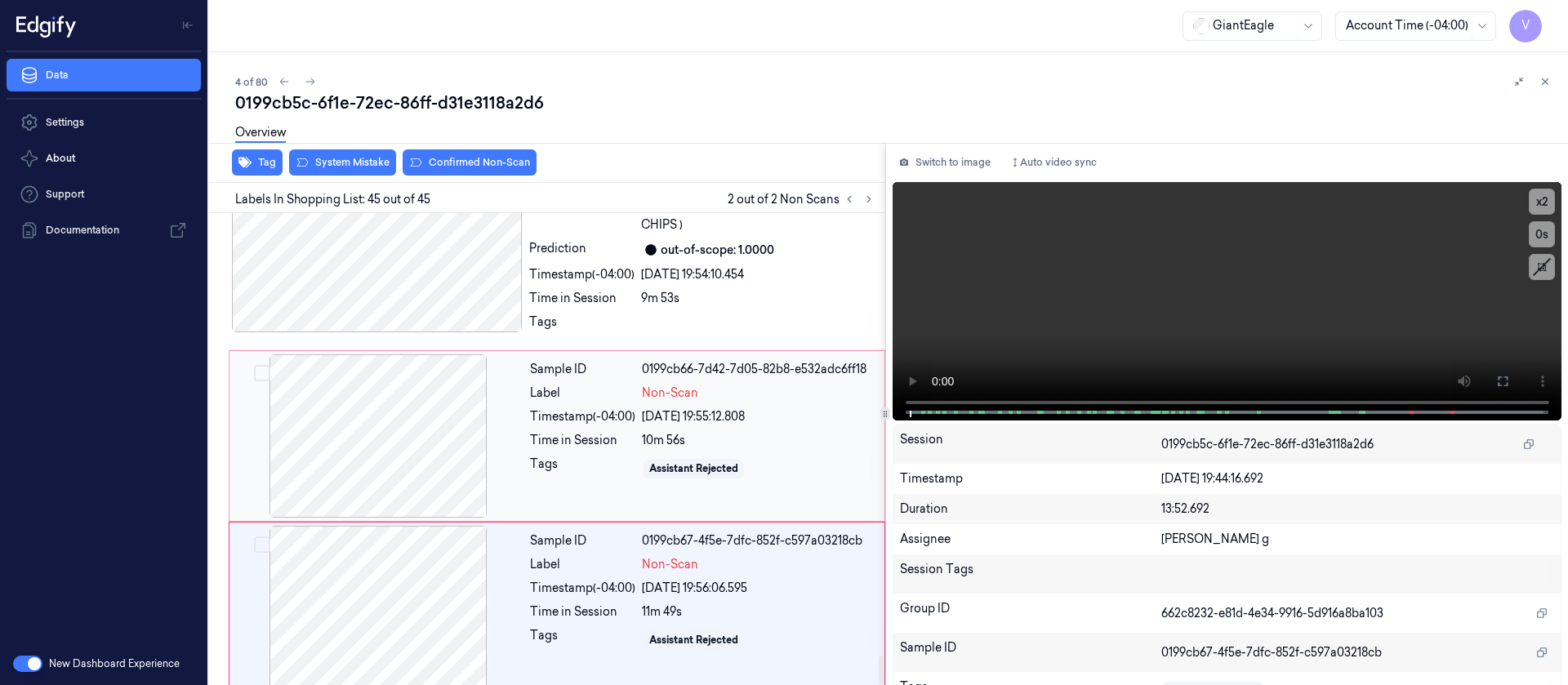
click at [733, 408] on div "09/10/2025 19:55:12.808" at bounding box center [758, 416] width 233 height 17
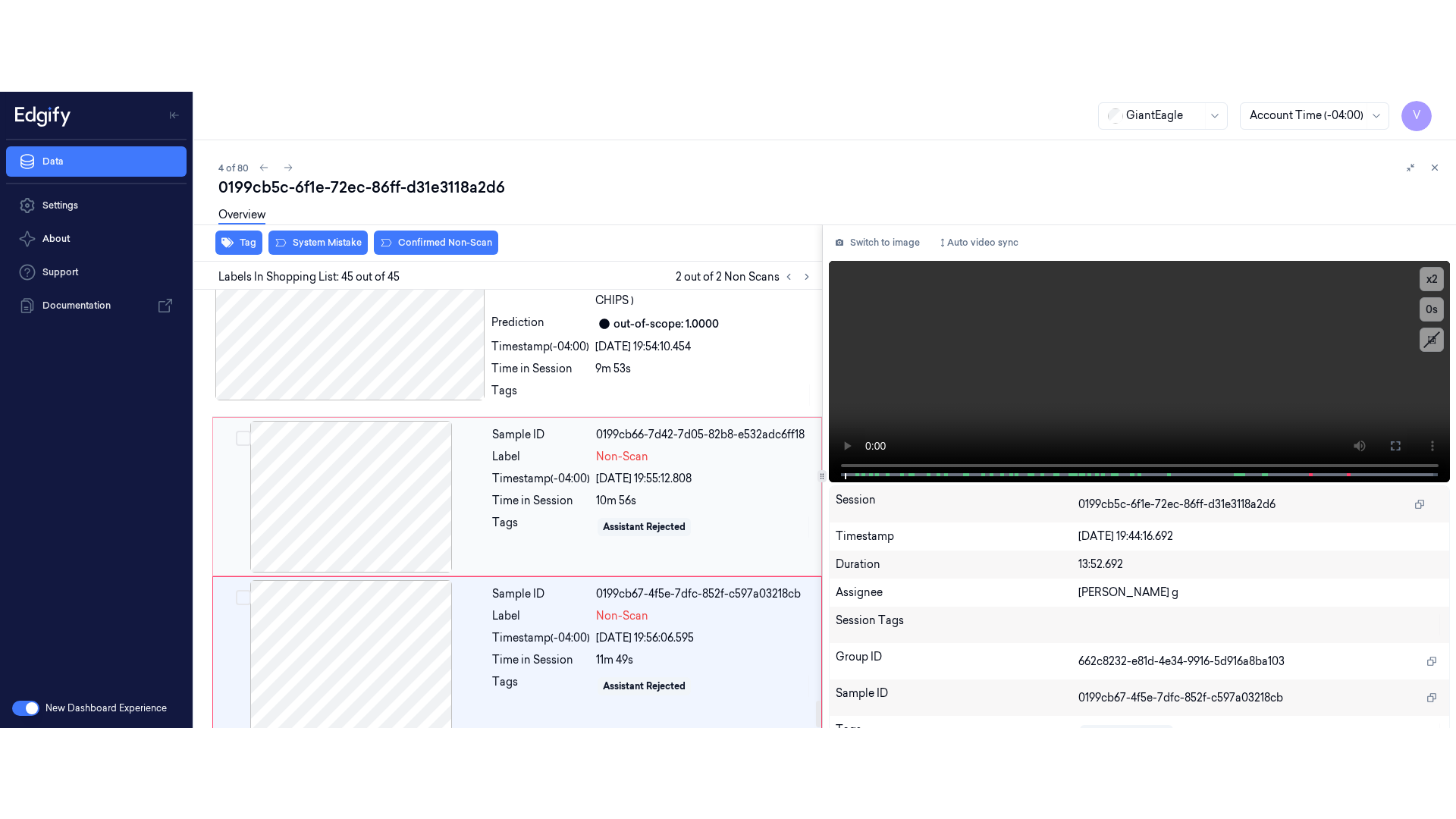
scroll to position [6732, 0]
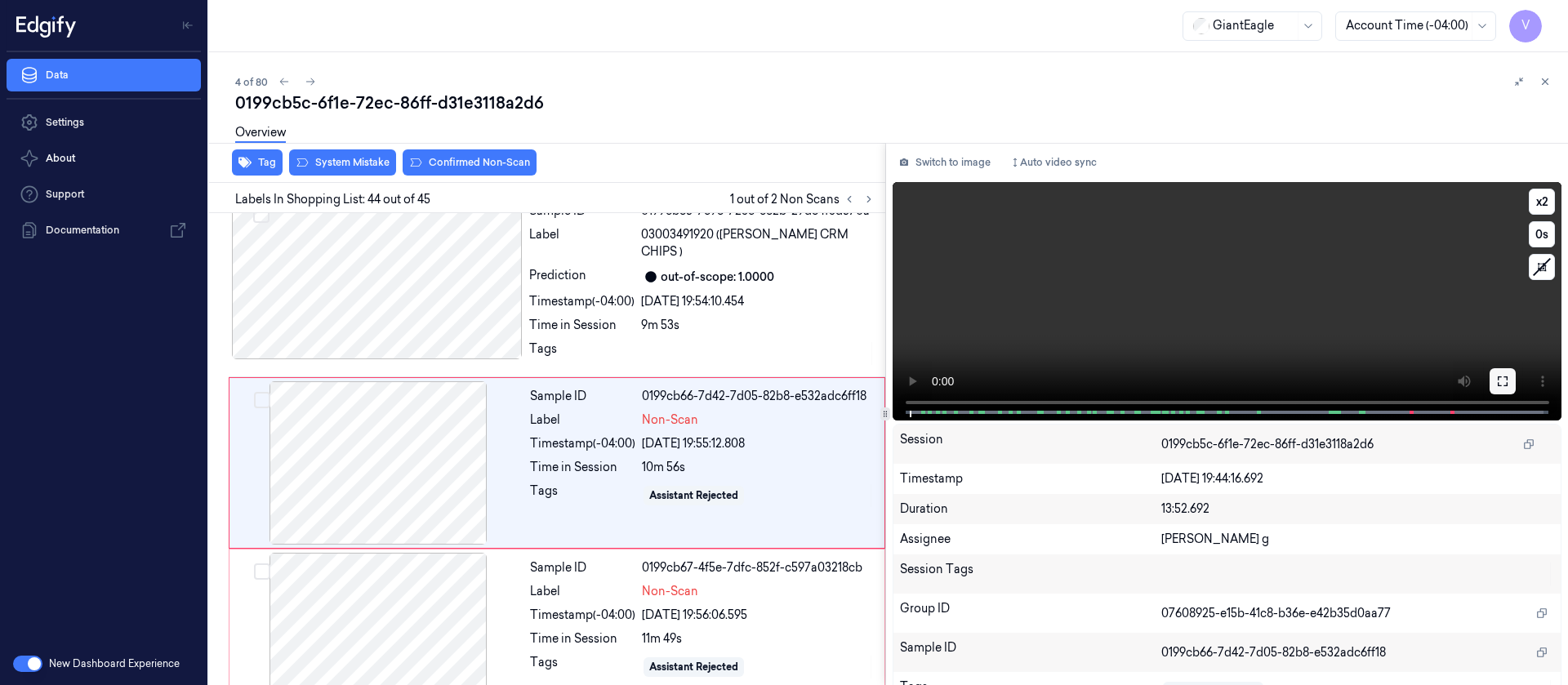
click at [1504, 383] on button at bounding box center [1503, 381] width 26 height 26
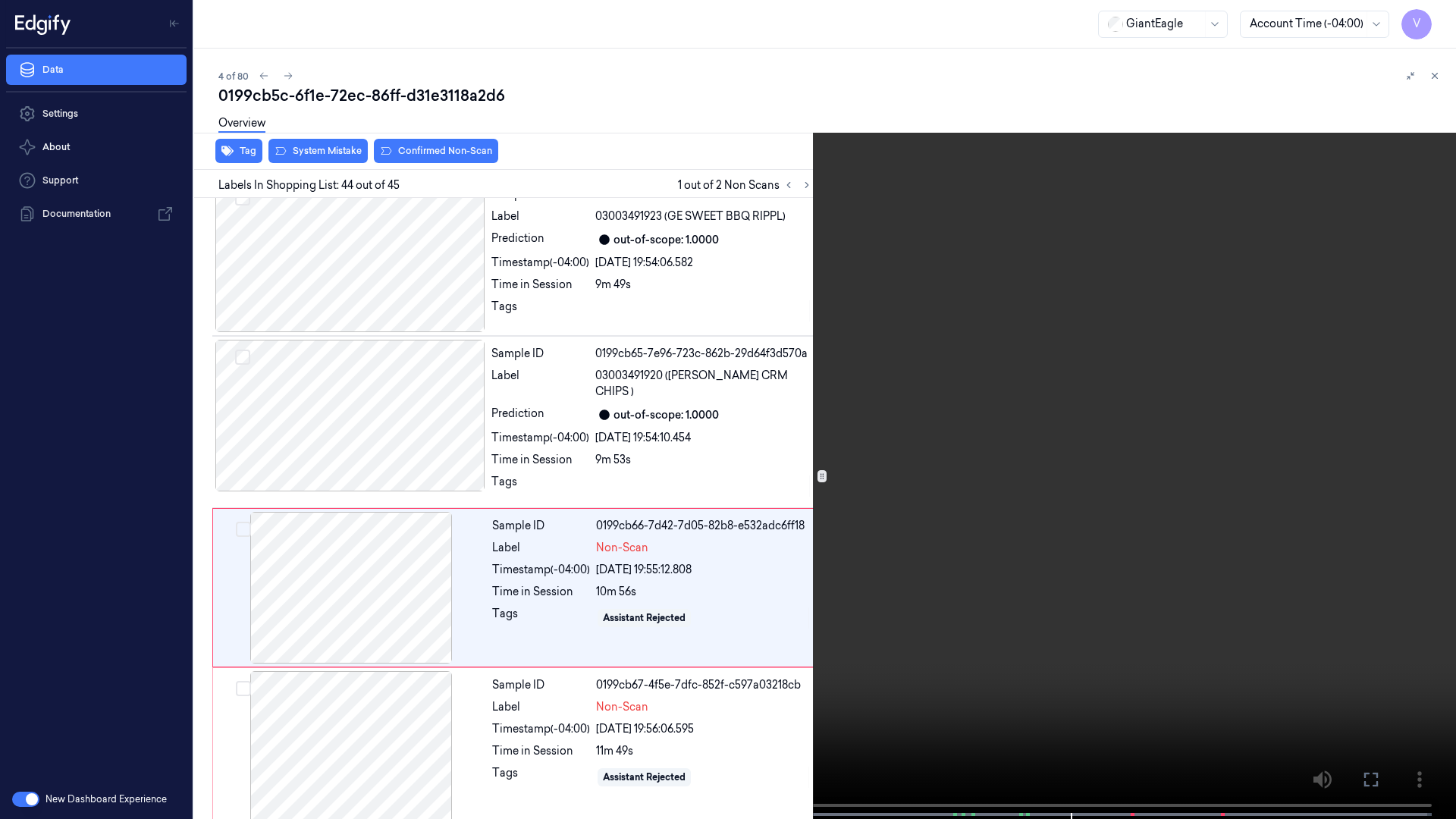
click at [1443, 12] on button "x 2" at bounding box center [1438, 18] width 25 height 25
click at [0, 0] on icon at bounding box center [0, 0] width 0 height 0
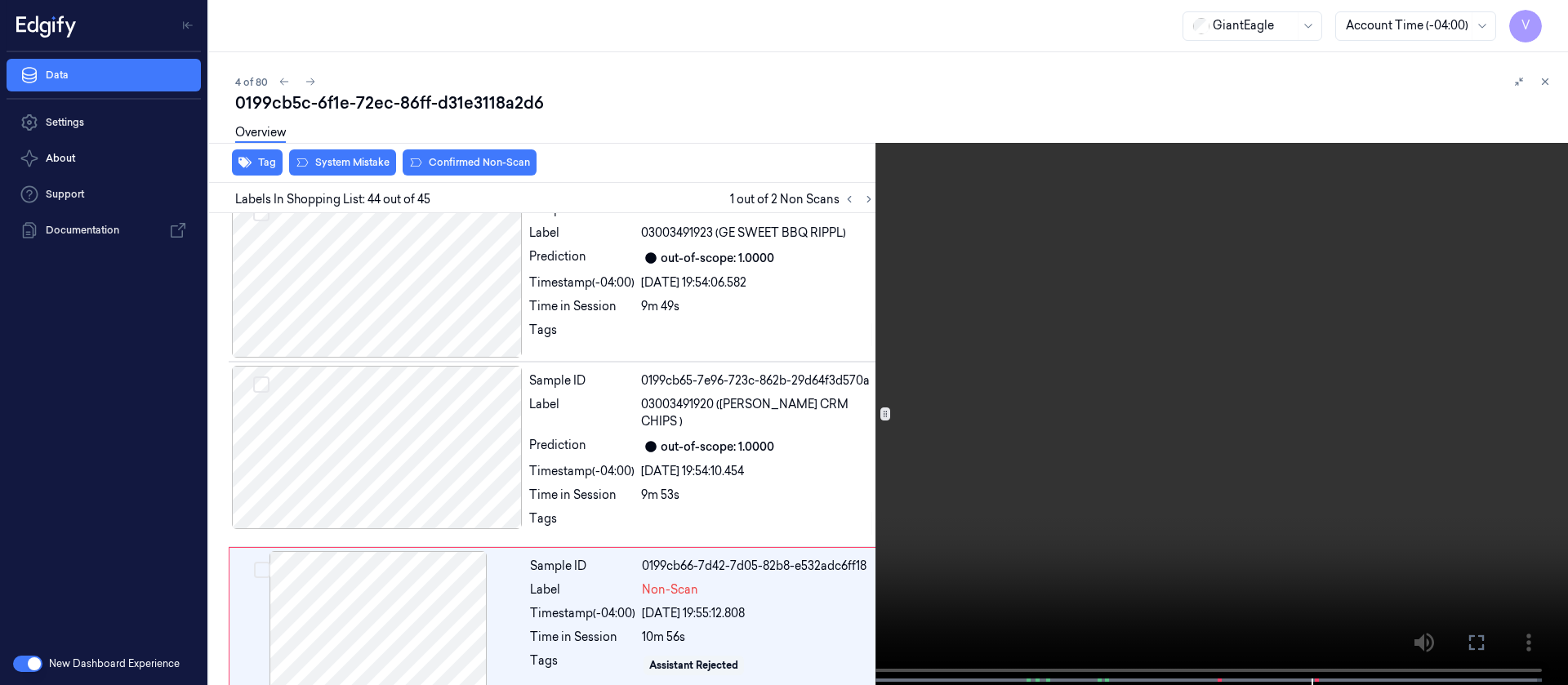
scroll to position [7248, 0]
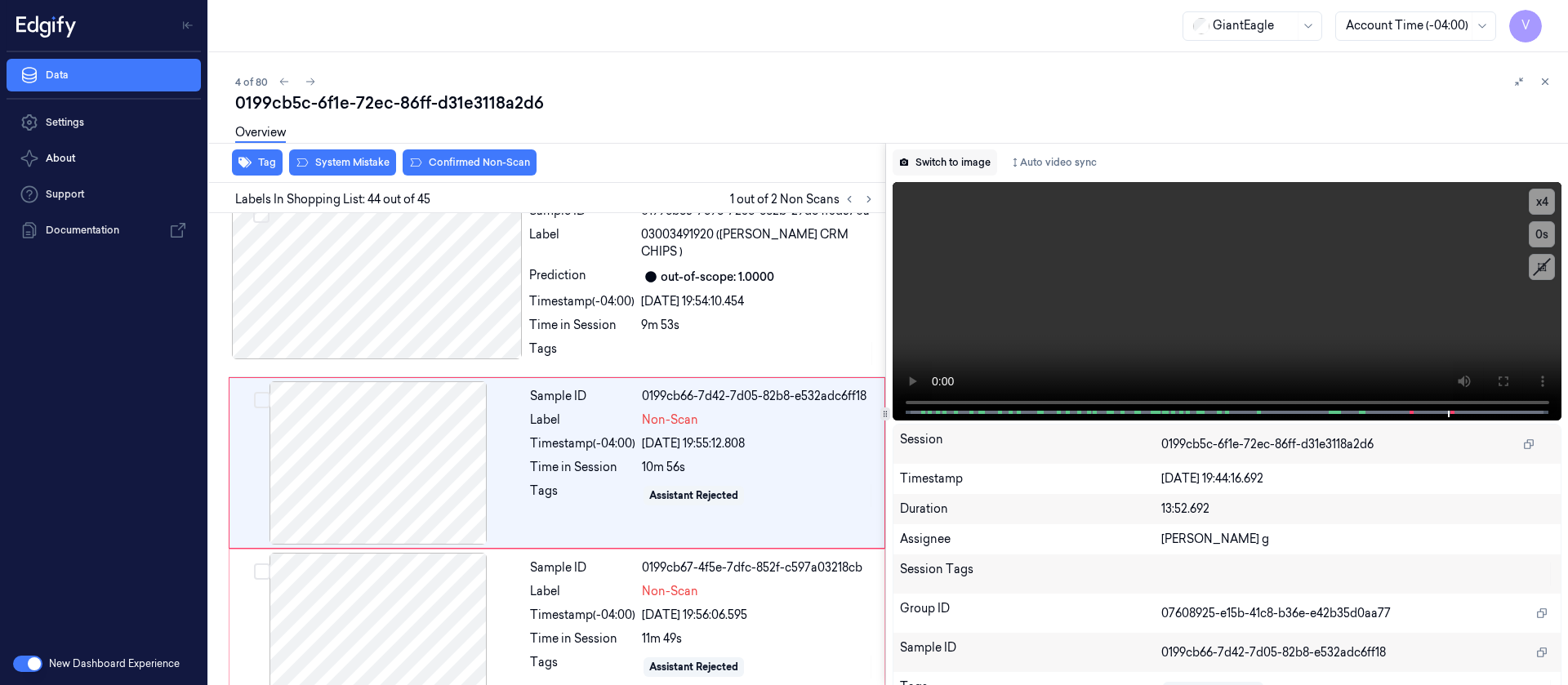
click at [936, 158] on button "Switch to image" at bounding box center [944, 163] width 104 height 26
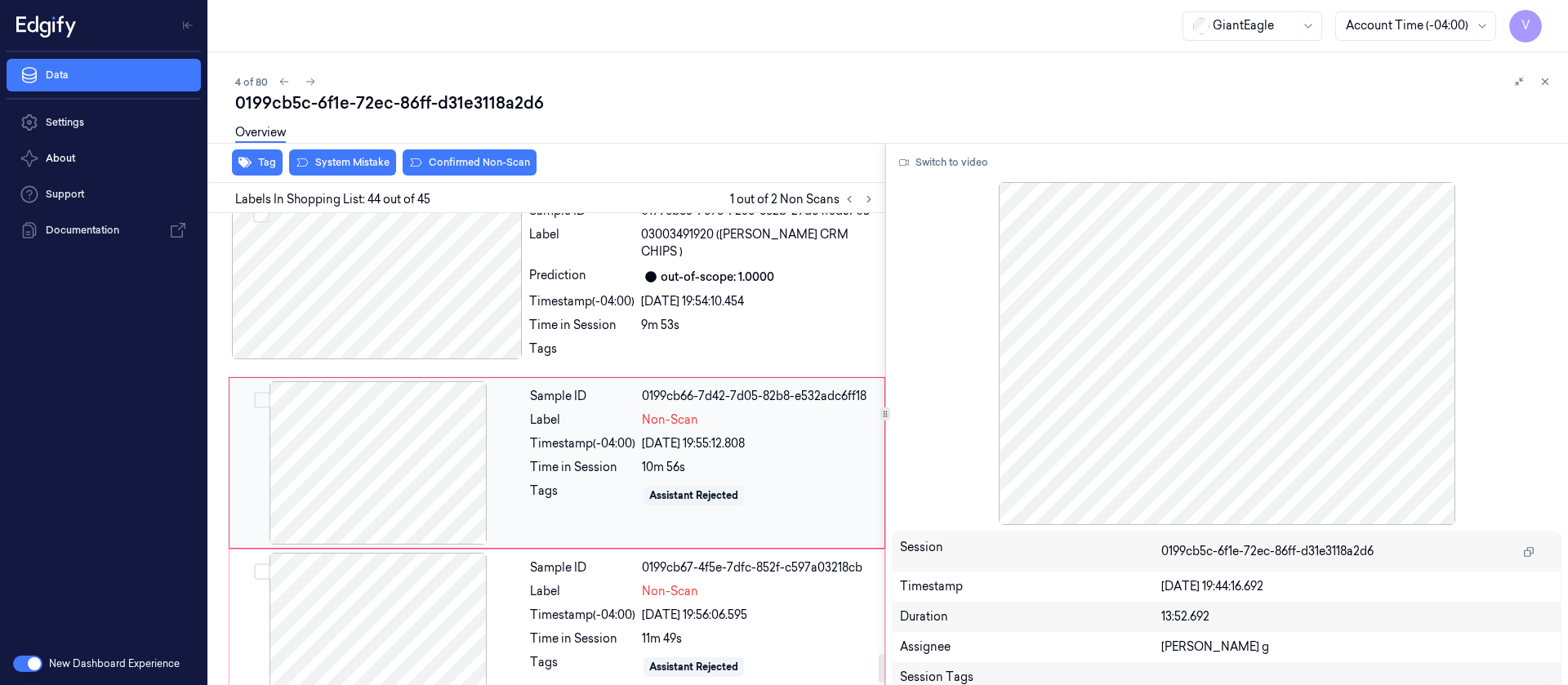
click at [396, 433] on div at bounding box center [378, 463] width 291 height 164
click at [361, 444] on div at bounding box center [378, 463] width 291 height 164
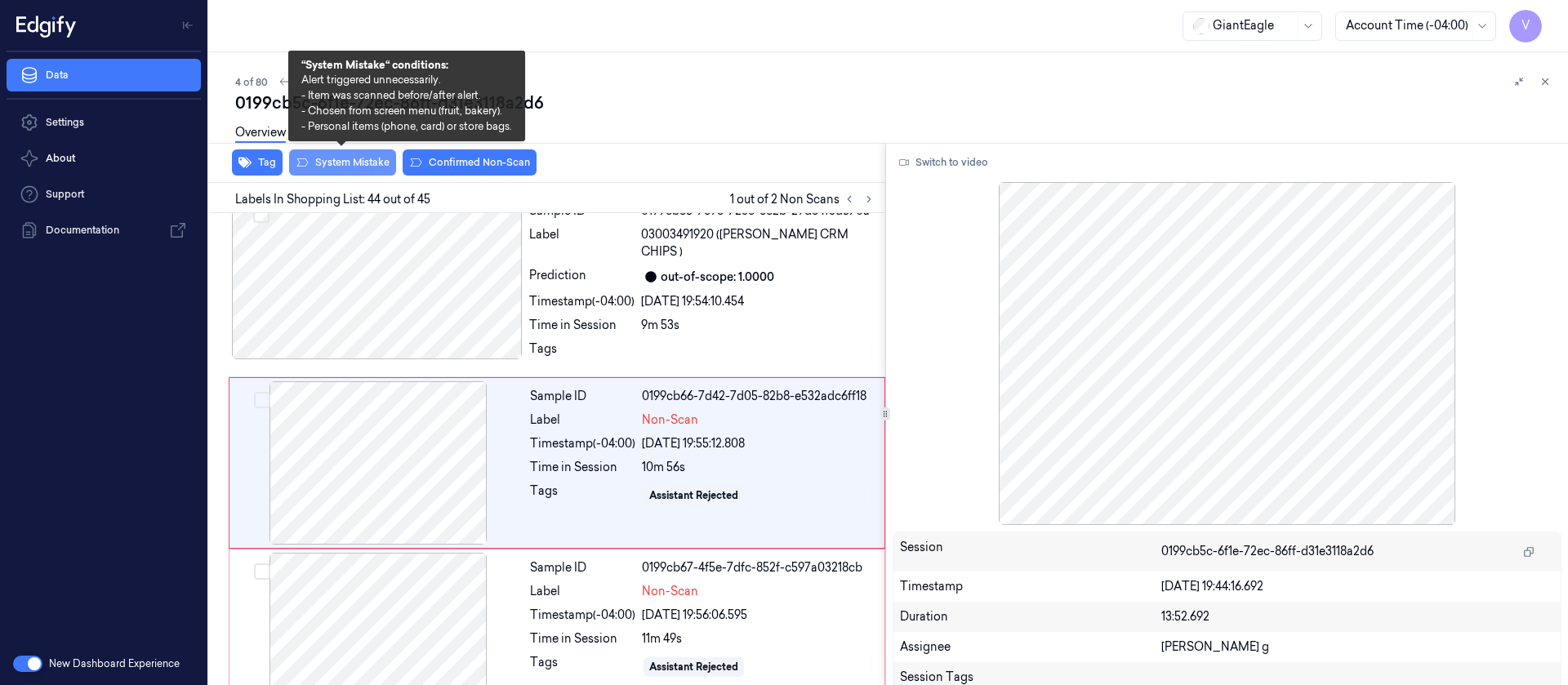
click at [361, 175] on button "System Mistake" at bounding box center [342, 163] width 107 height 26
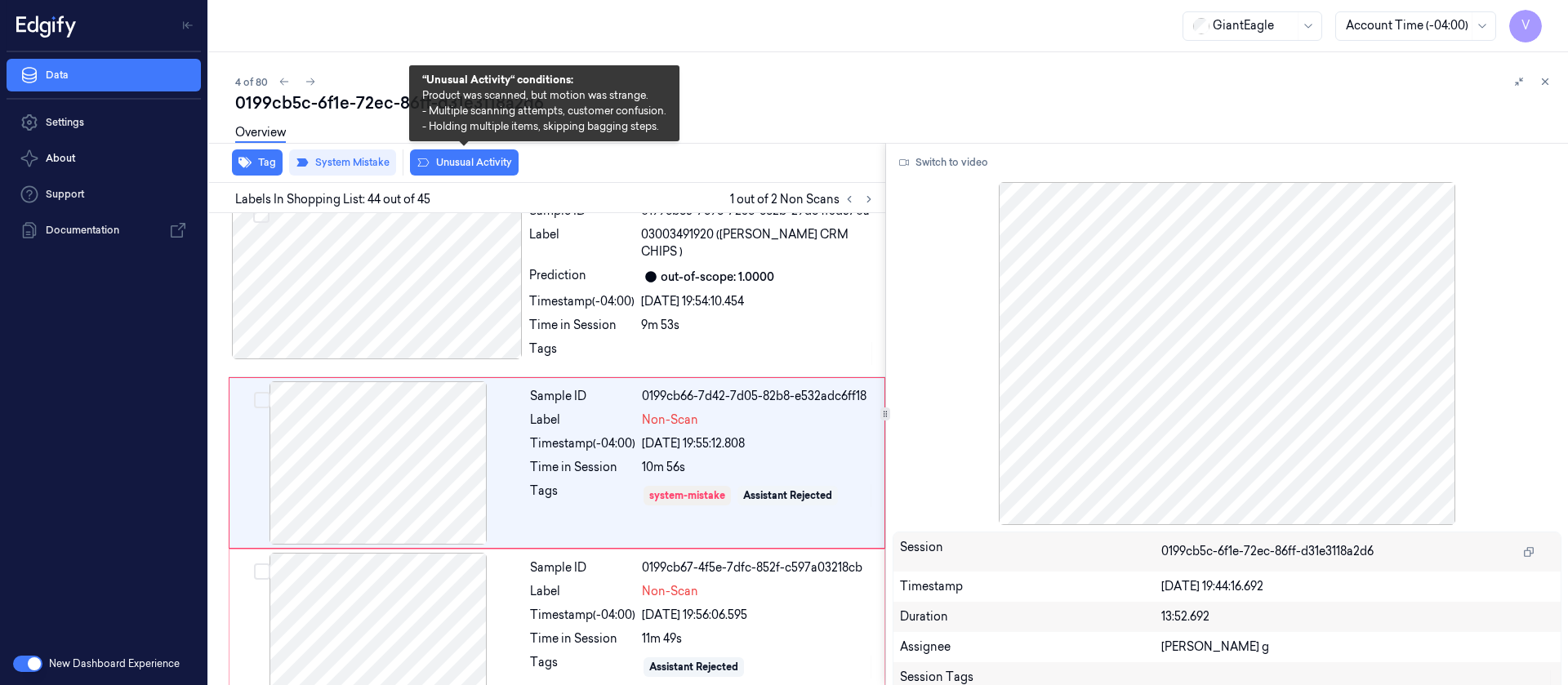
click at [471, 160] on button "Unusual Activity" at bounding box center [464, 163] width 109 height 26
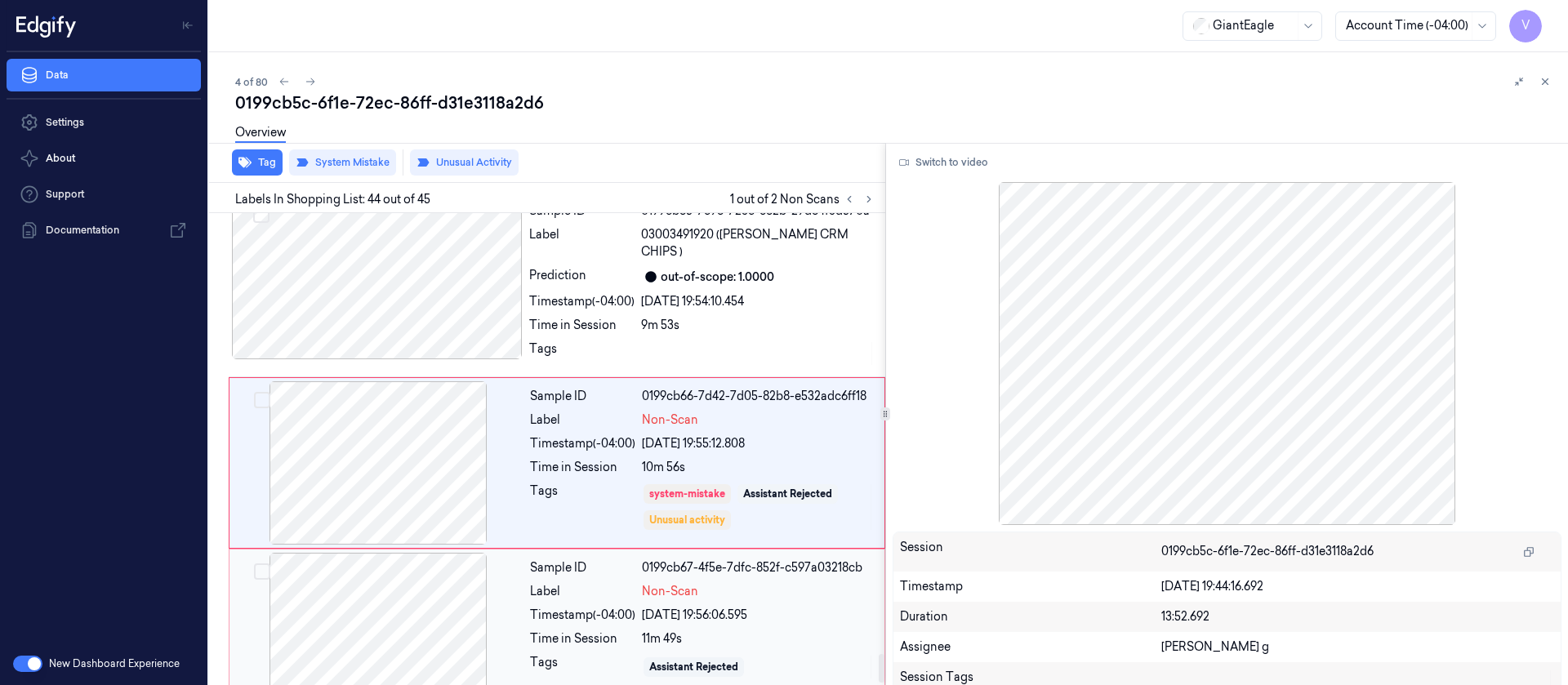
click at [348, 604] on div at bounding box center [378, 634] width 291 height 164
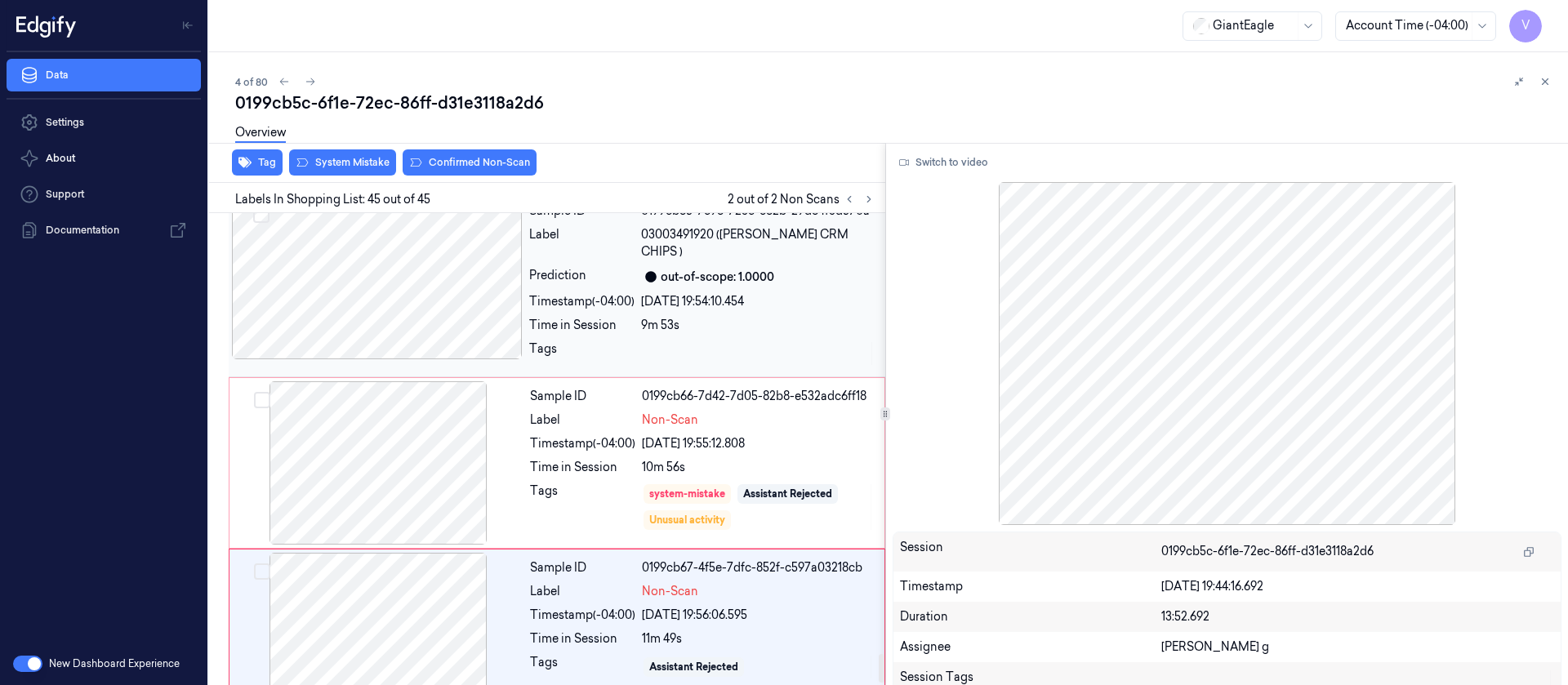
scroll to position [7276, 0]
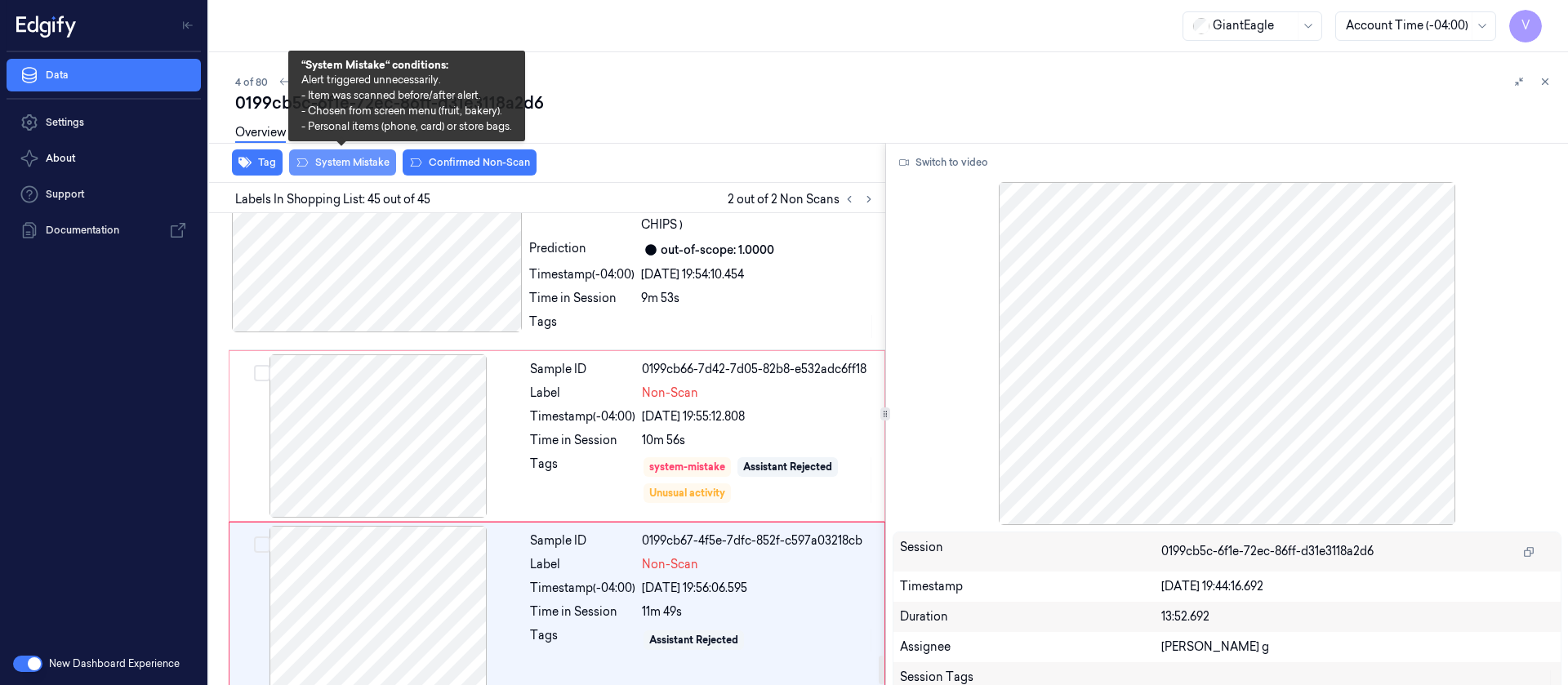
click at [354, 169] on button "System Mistake" at bounding box center [342, 163] width 107 height 26
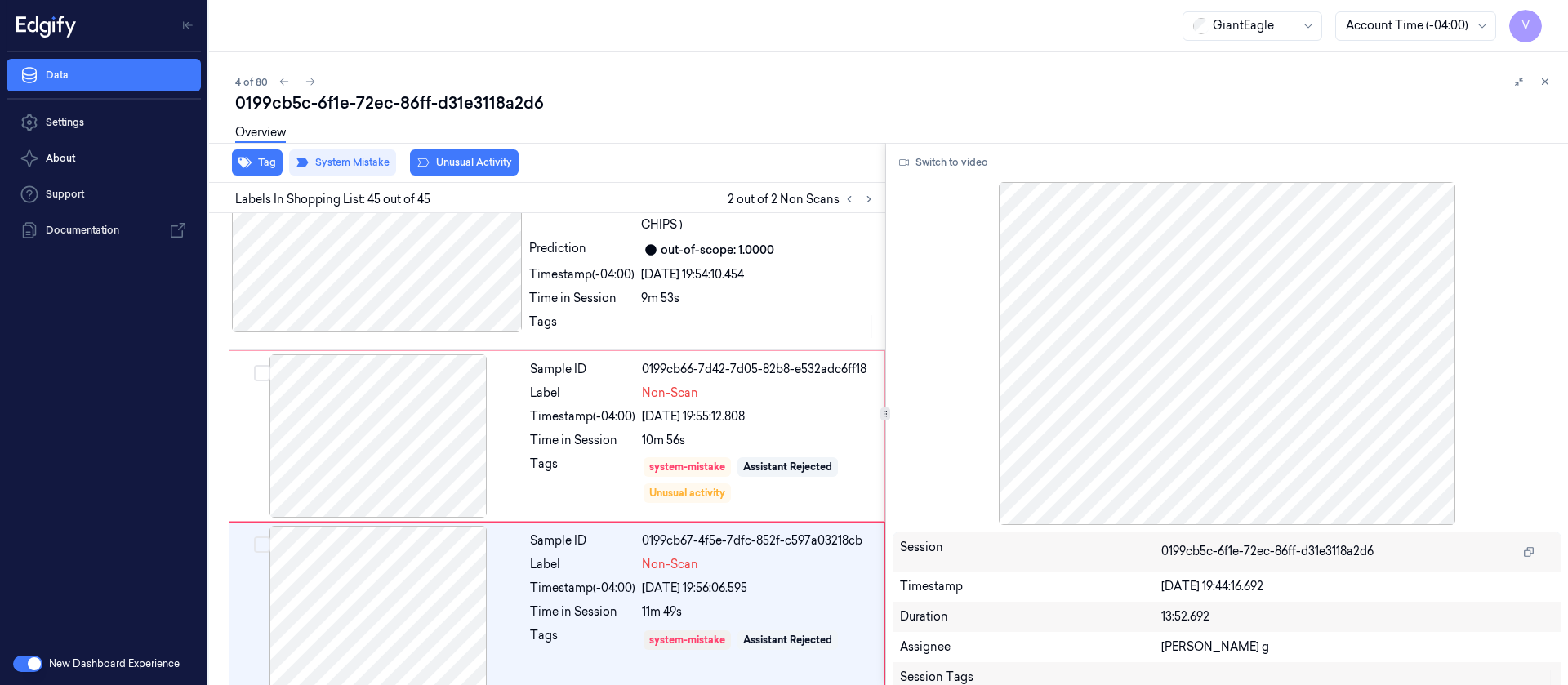
click at [476, 160] on button "Unusual Activity" at bounding box center [464, 163] width 109 height 26
click at [379, 582] on div at bounding box center [378, 607] width 291 height 164
click at [384, 455] on div at bounding box center [378, 435] width 291 height 164
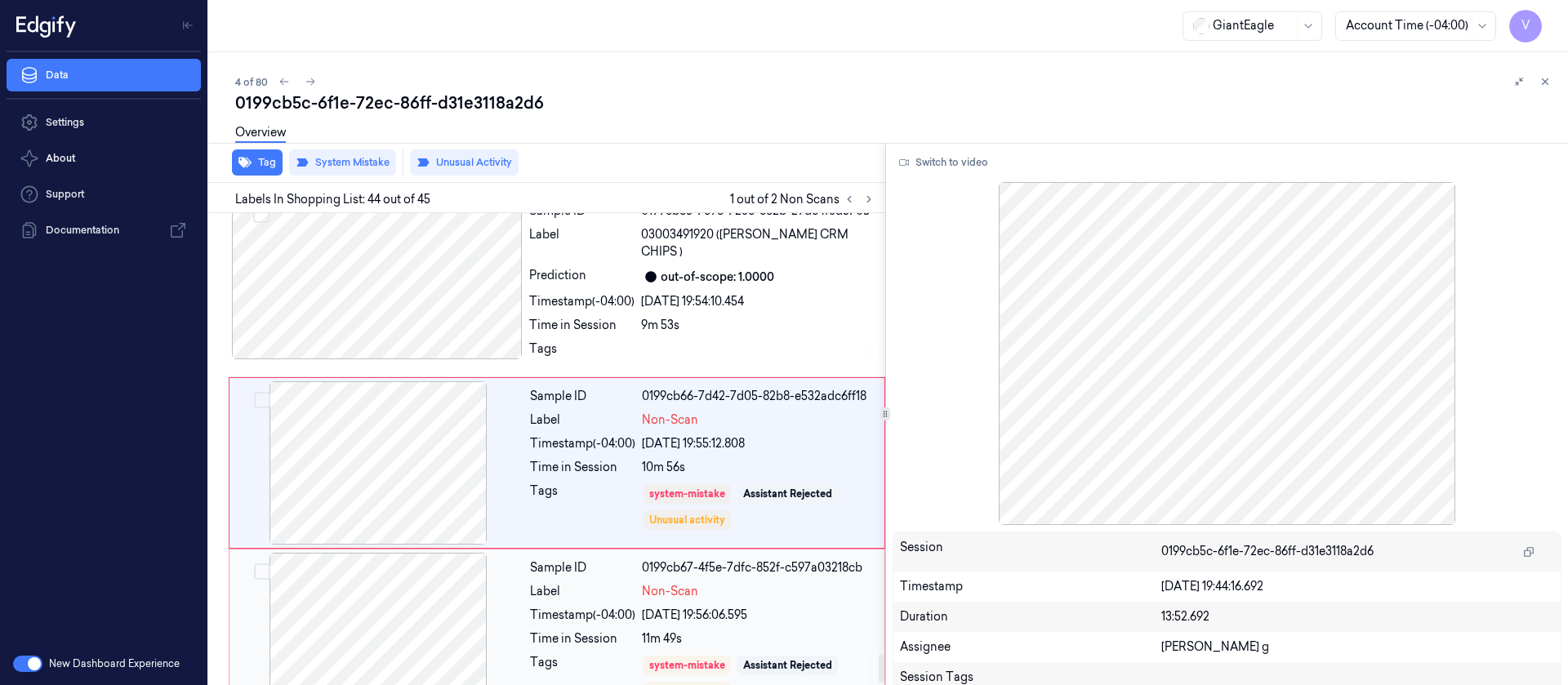
click at [372, 595] on div at bounding box center [378, 634] width 291 height 164
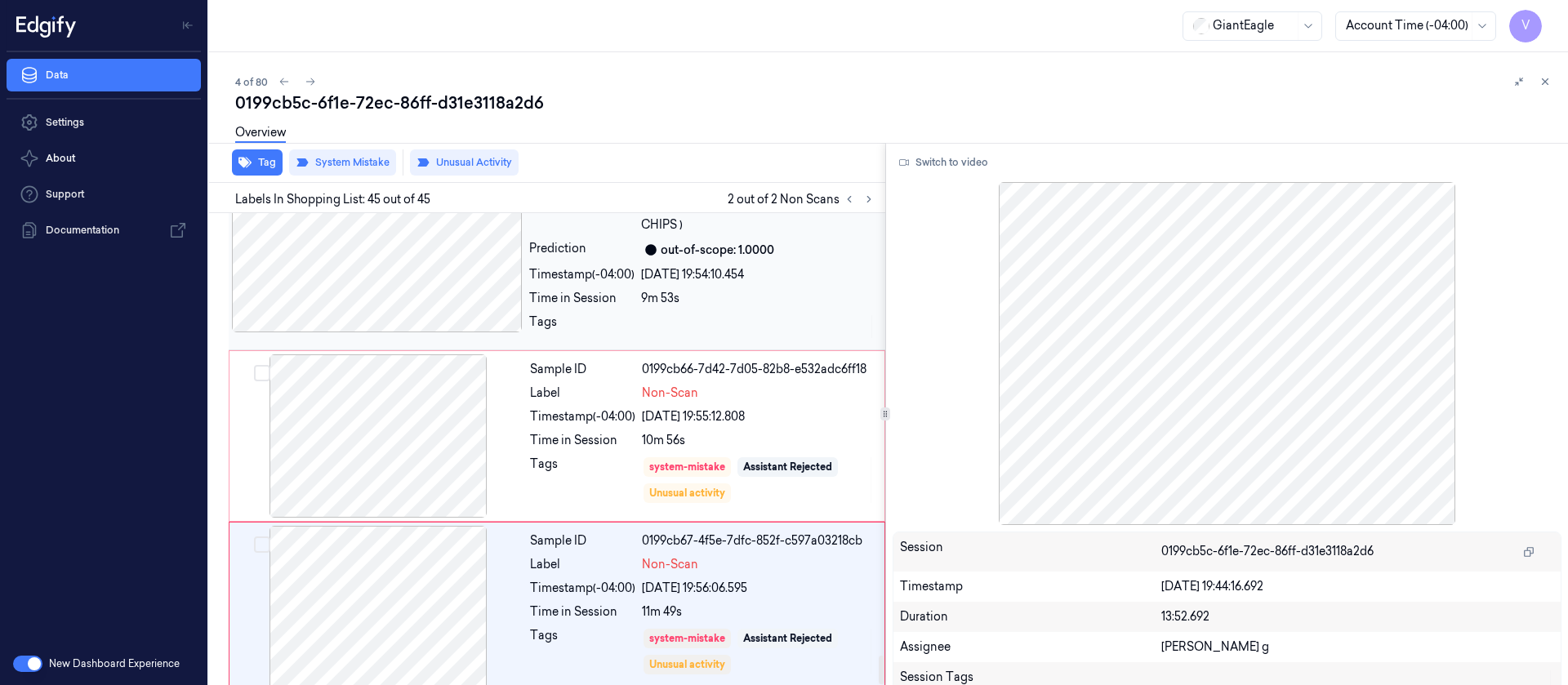
click at [434, 249] on div at bounding box center [377, 251] width 291 height 164
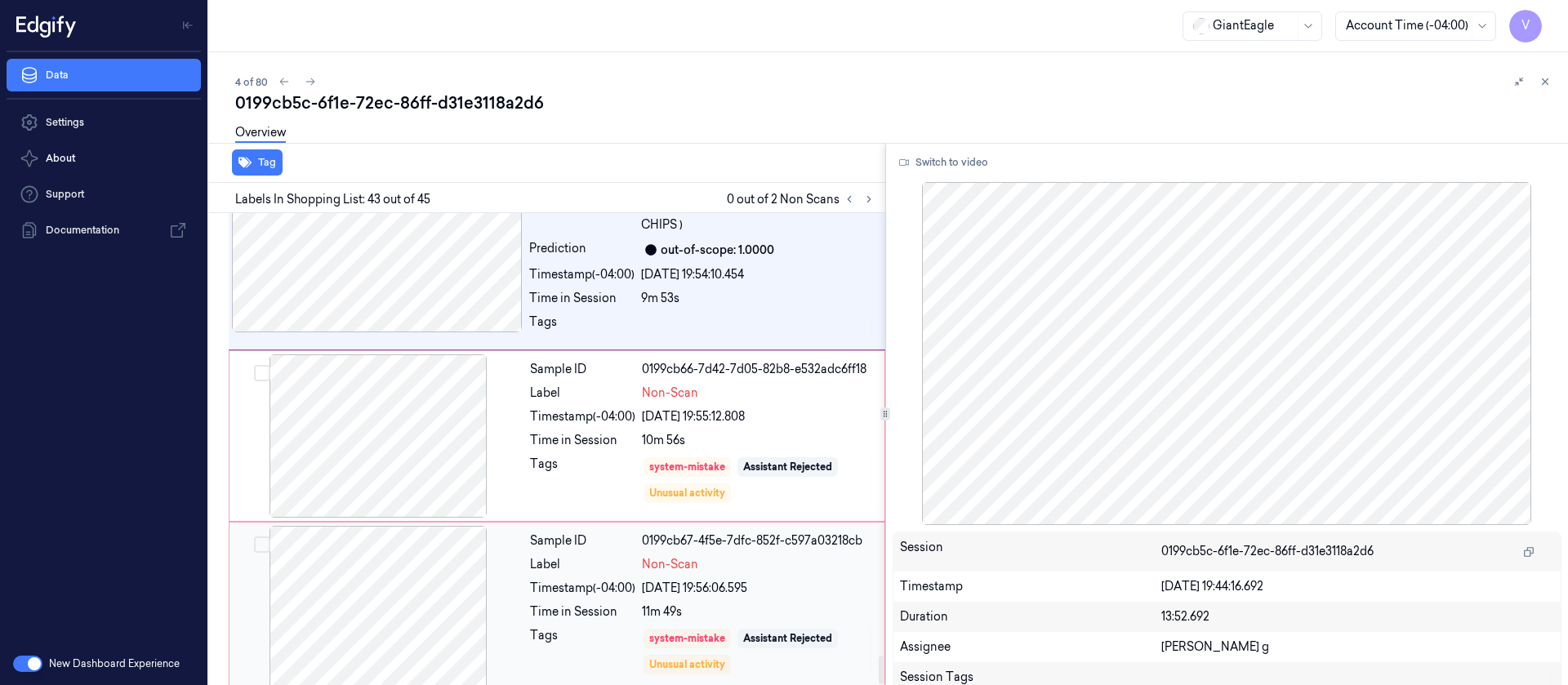
click at [386, 597] on div at bounding box center [378, 607] width 291 height 164
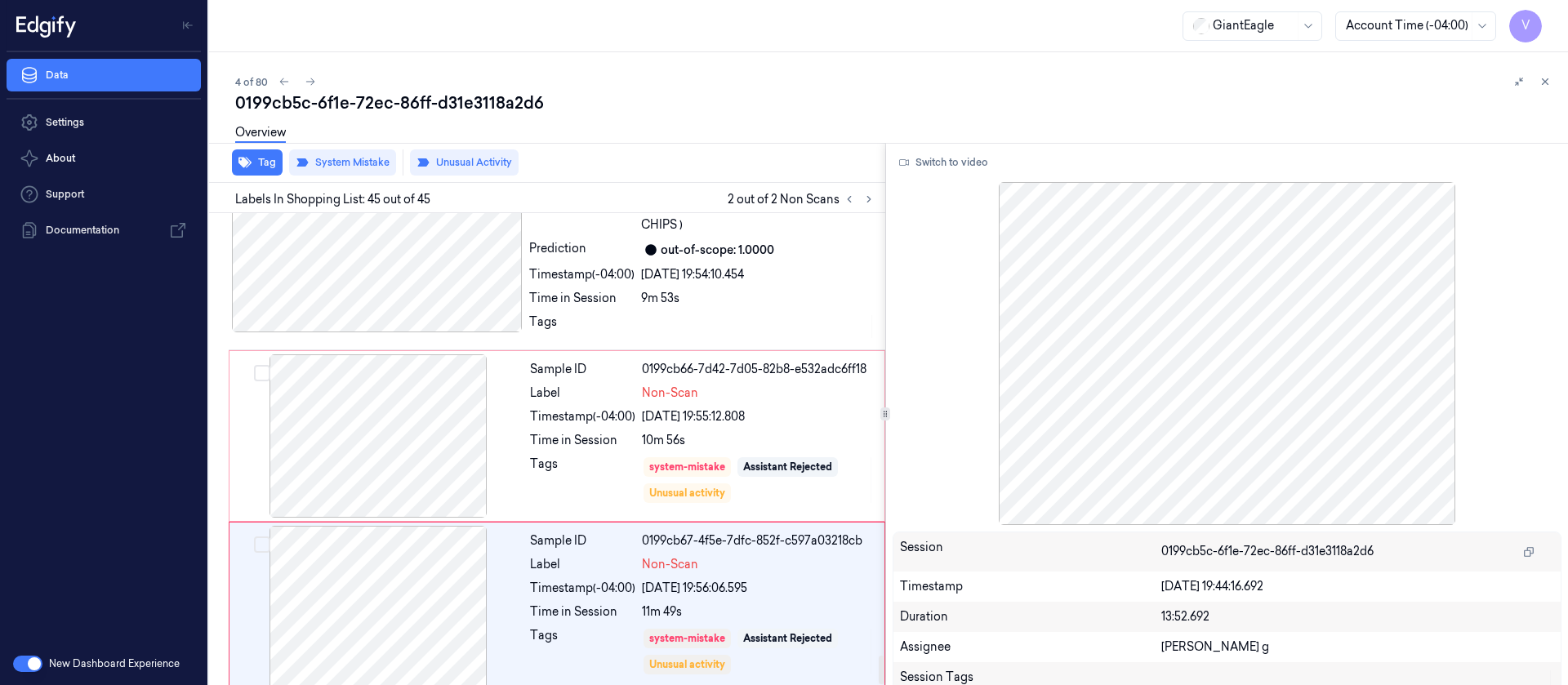
click at [782, 107] on div "0199cb5c-6f1e-72ec-86ff-d31e3118a2d6" at bounding box center [895, 103] width 1319 height 23
click at [311, 76] on icon at bounding box center [310, 81] width 11 height 11
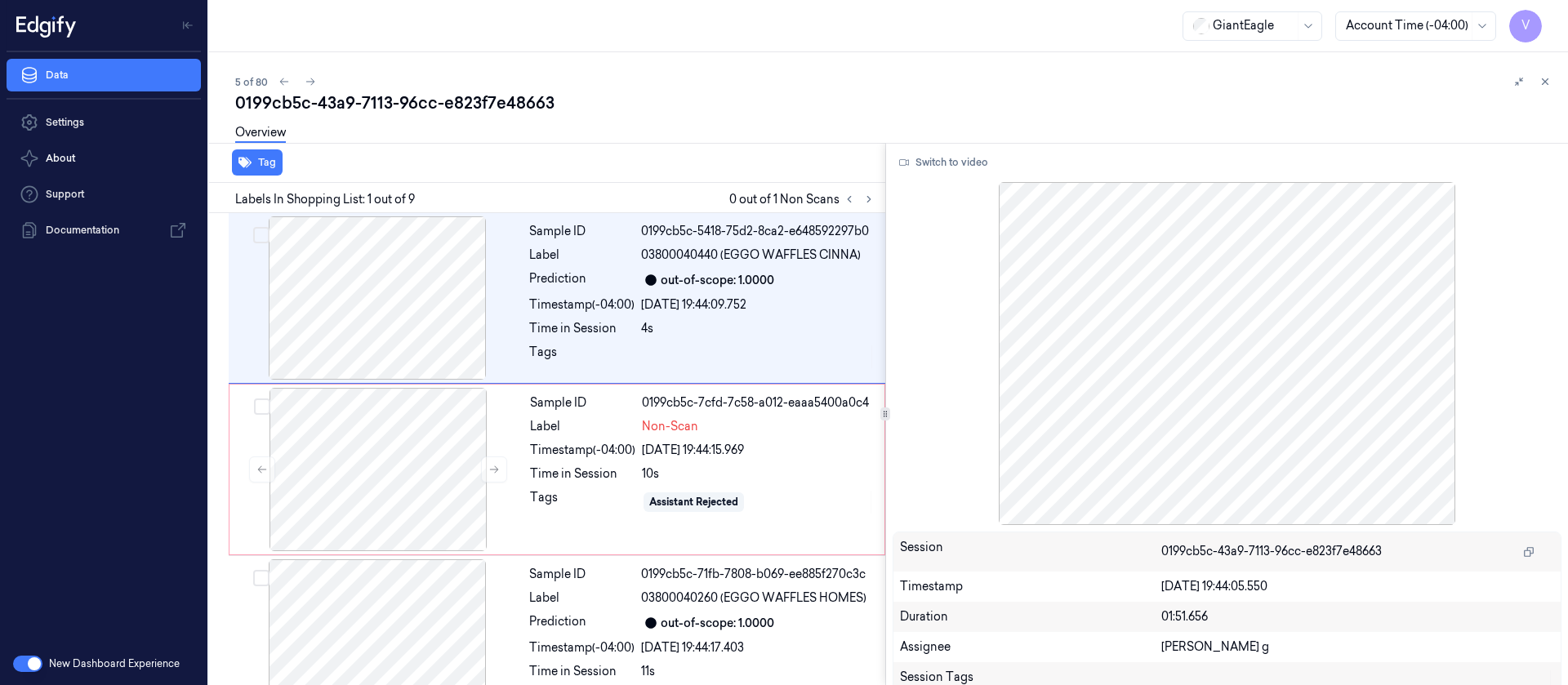
click at [640, 121] on div "Overview" at bounding box center [895, 135] width 1319 height 42
click at [361, 497] on div at bounding box center [378, 469] width 291 height 164
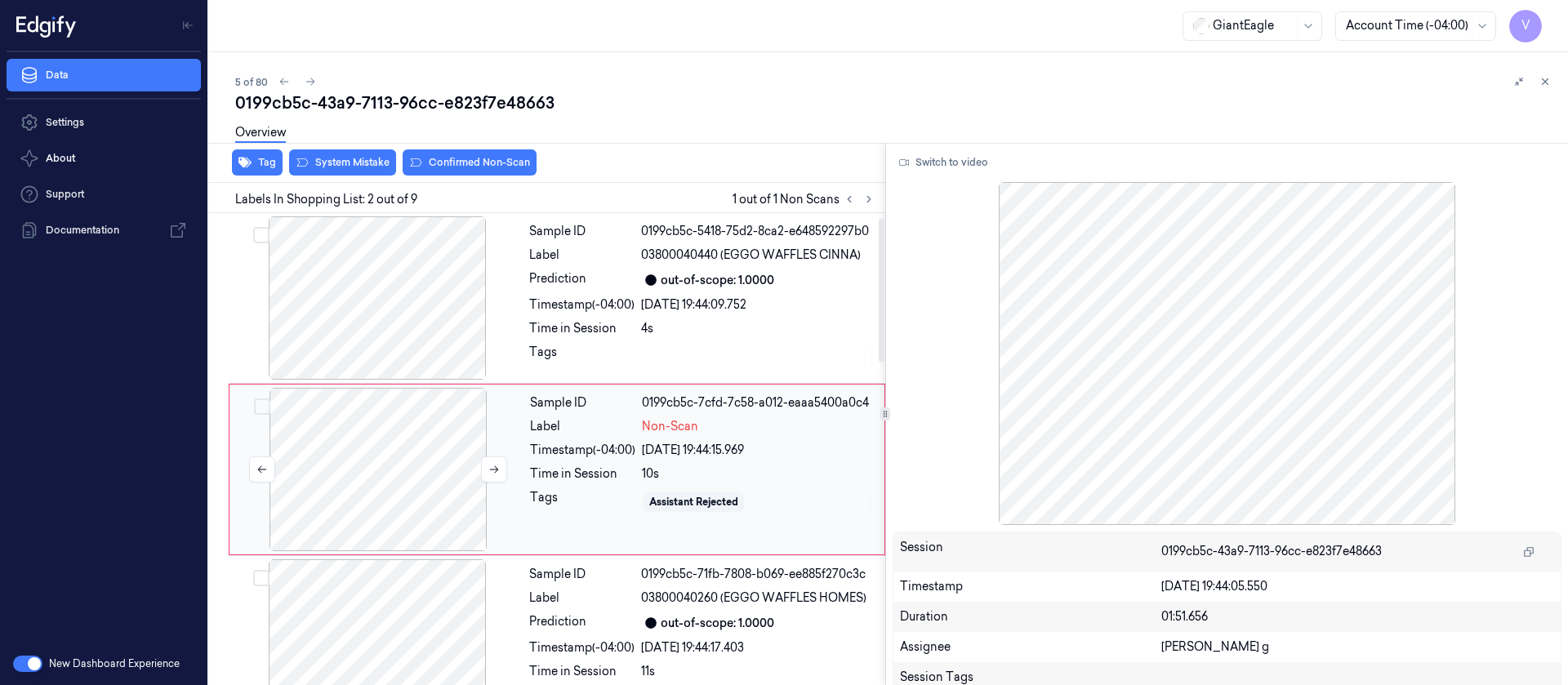
scroll to position [21, 0]
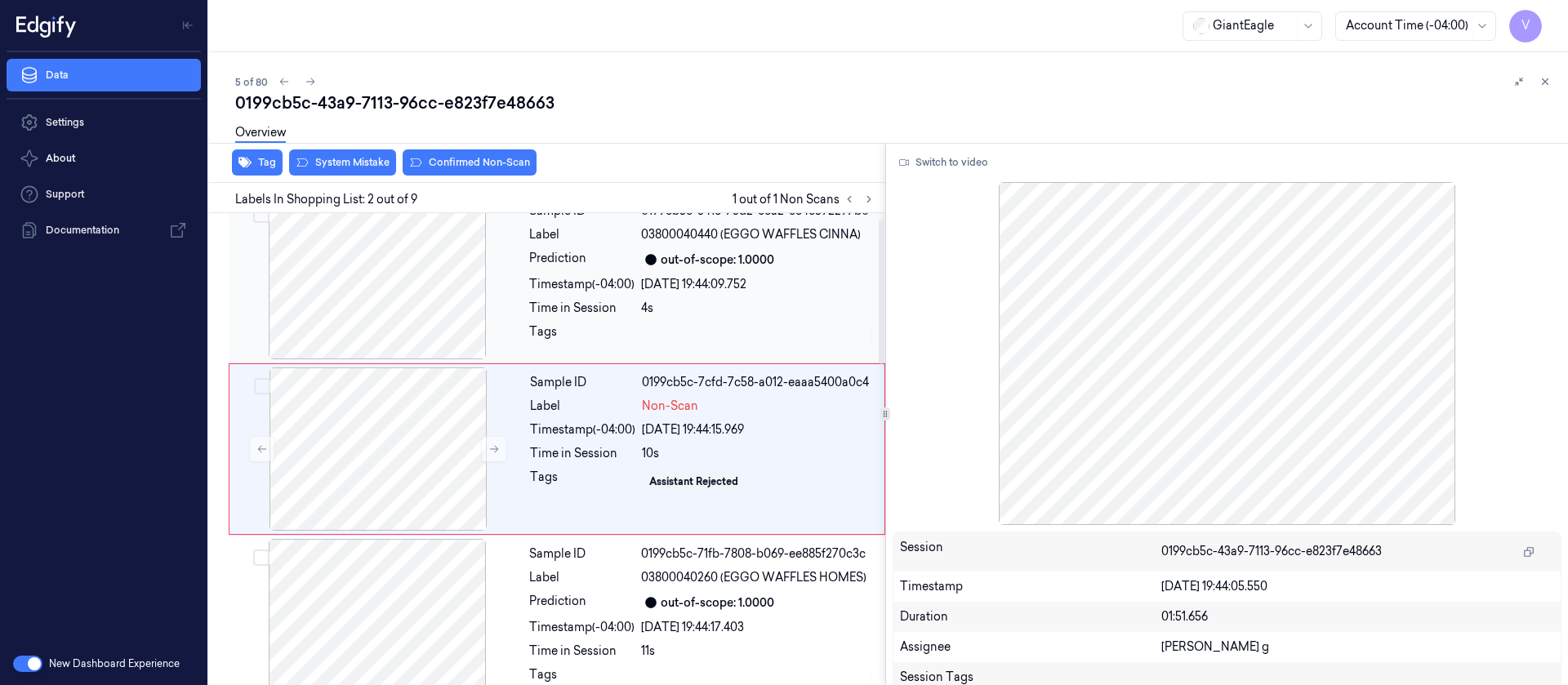
click at [396, 314] on div at bounding box center [377, 277] width 291 height 164
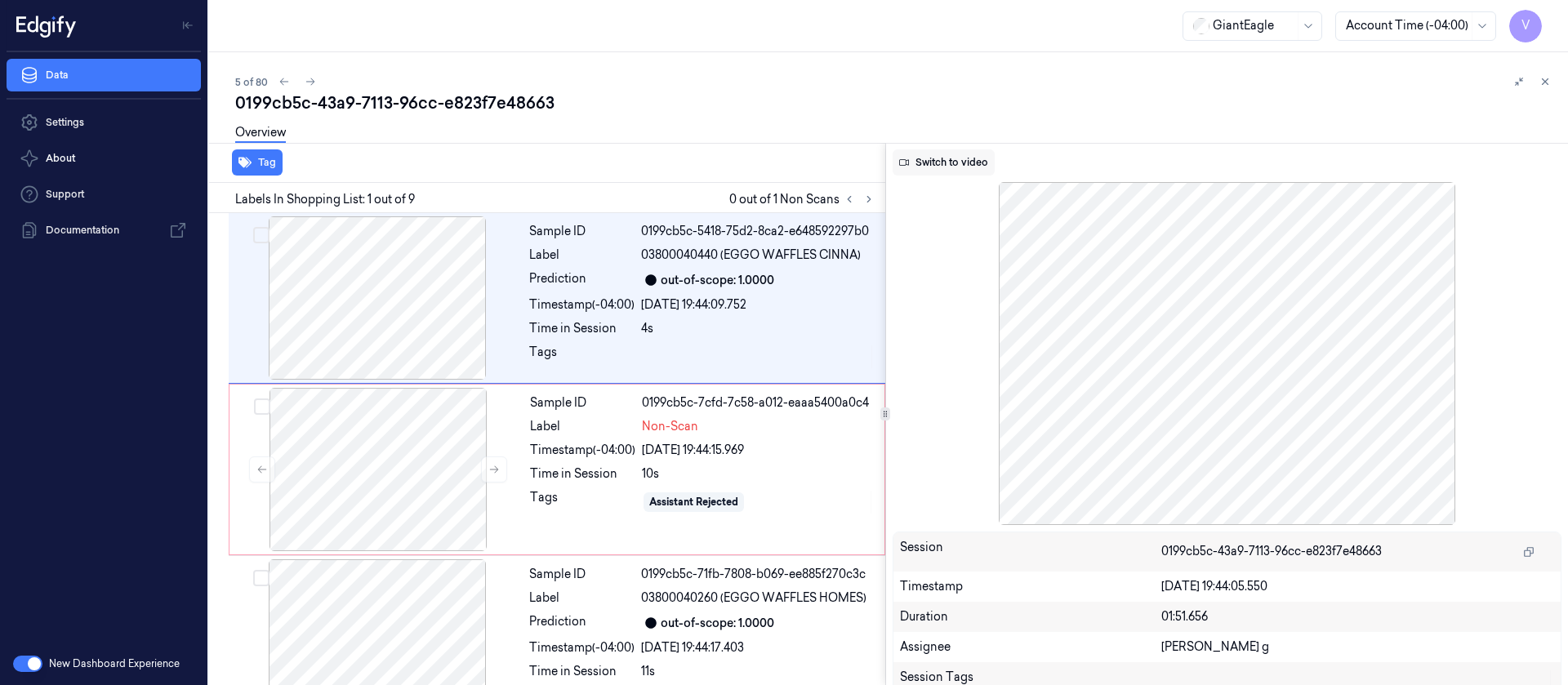
click at [953, 167] on button "Switch to video" at bounding box center [943, 163] width 102 height 26
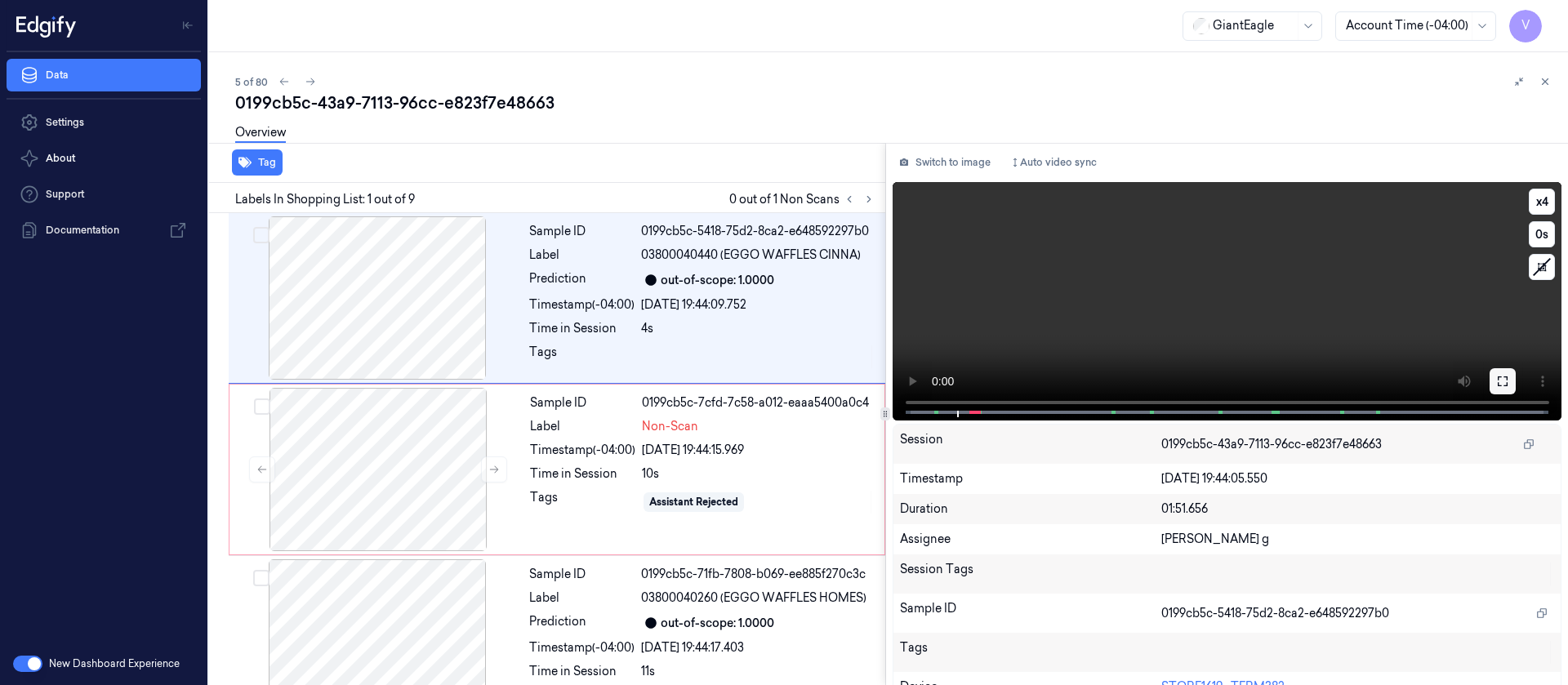
click at [1501, 382] on icon at bounding box center [1503, 381] width 9 height 9
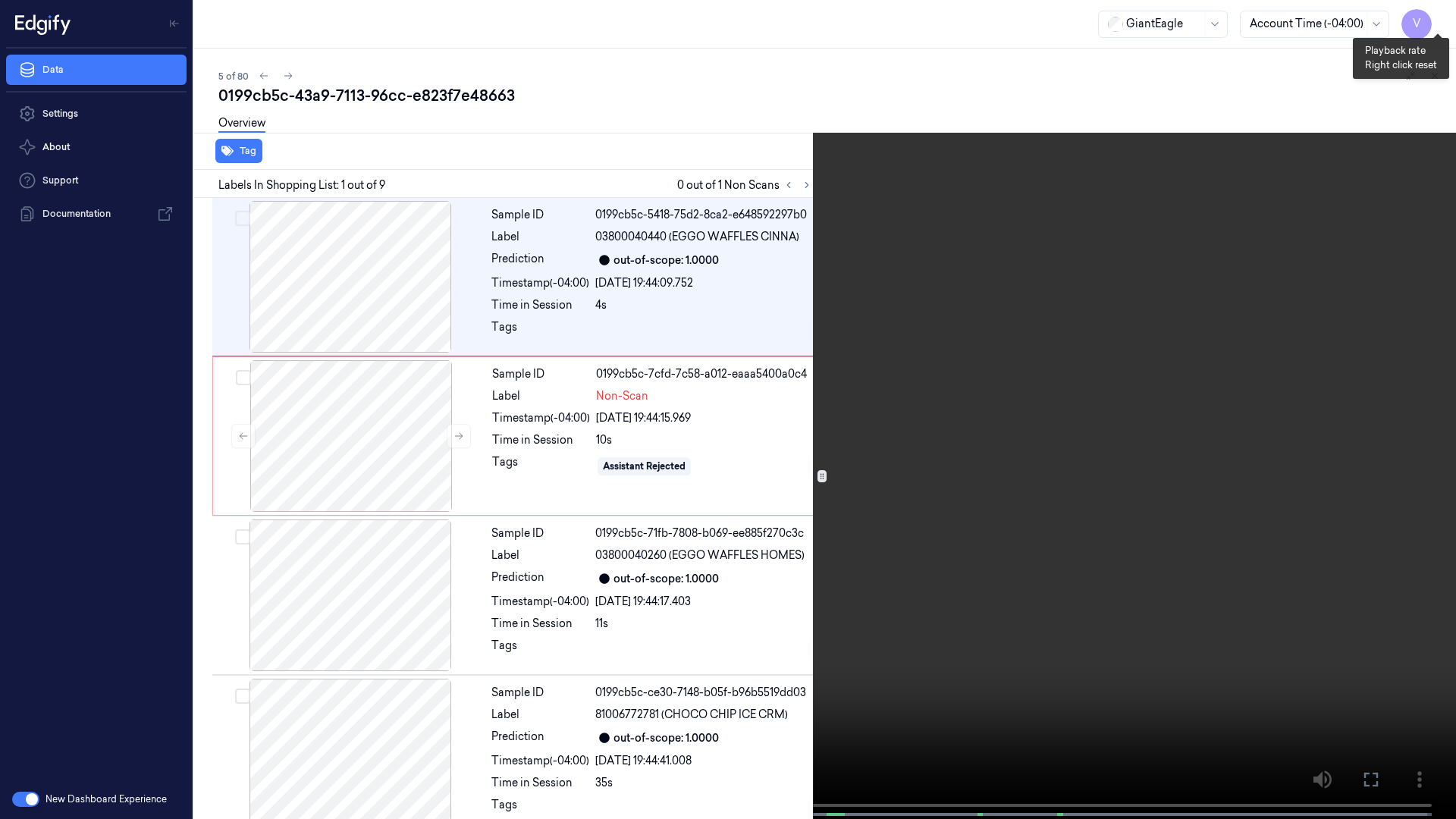
click at [1439, 27] on button "x 4" at bounding box center [1438, 18] width 25 height 25
click at [1439, 27] on button "x 1" at bounding box center [1438, 18] width 25 height 25
click at [0, 0] on icon at bounding box center [0, 0] width 0 height 0
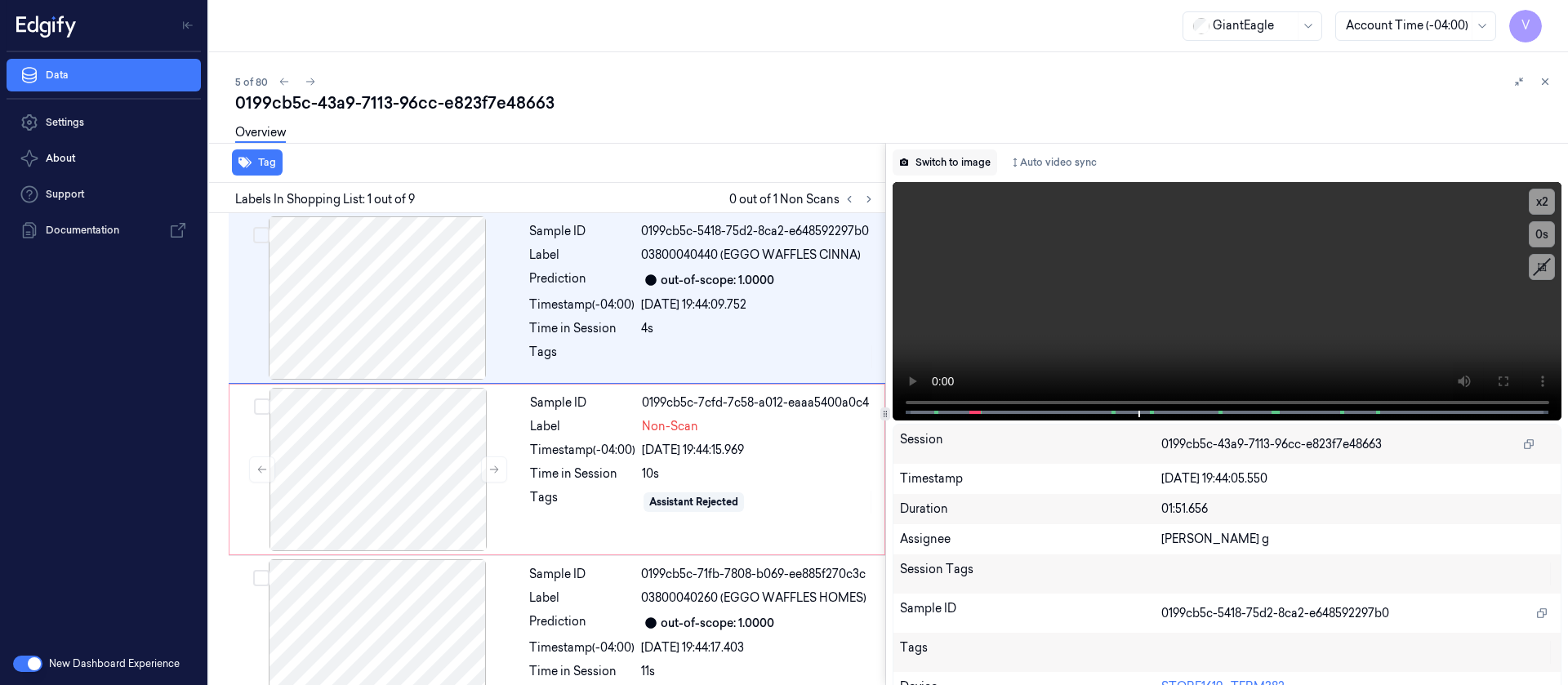
click at [938, 166] on button "Switch to image" at bounding box center [944, 163] width 104 height 26
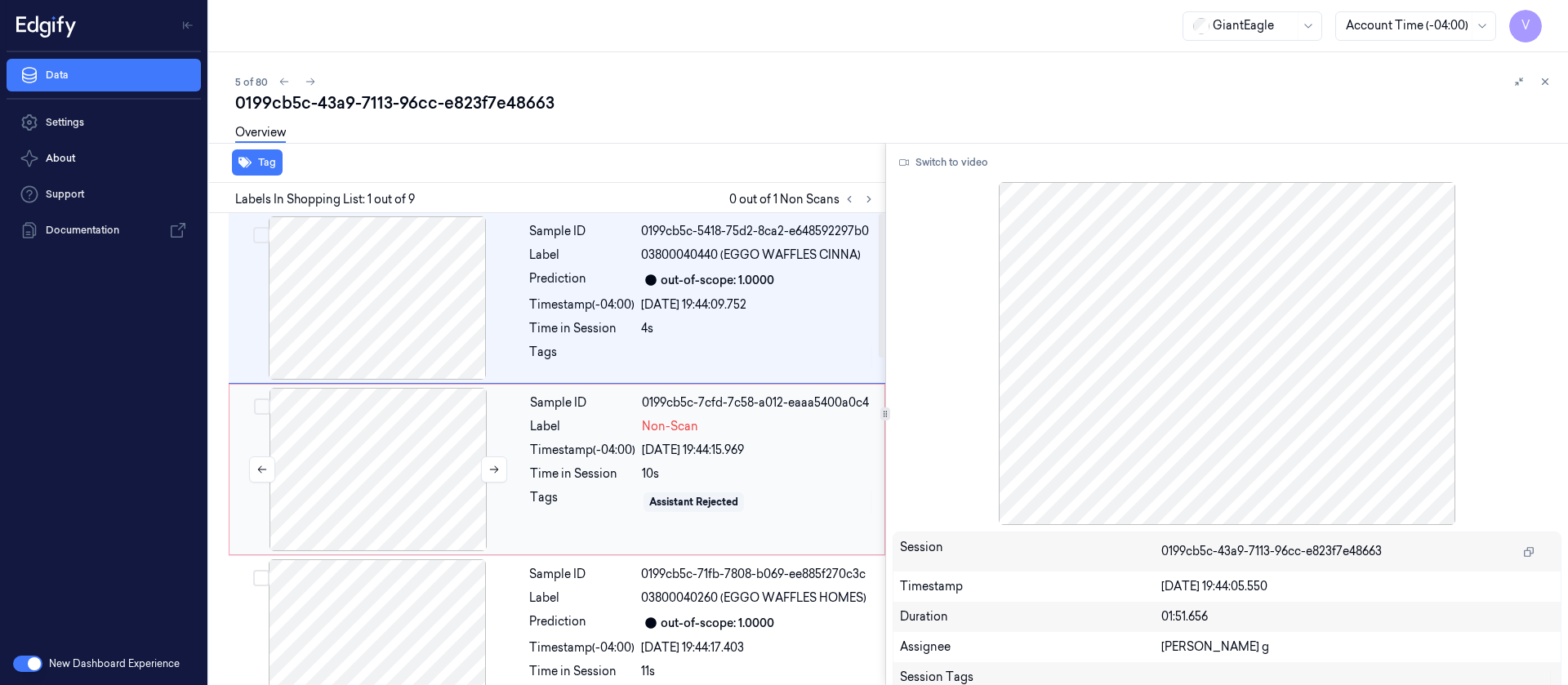
click at [402, 479] on div at bounding box center [378, 469] width 291 height 164
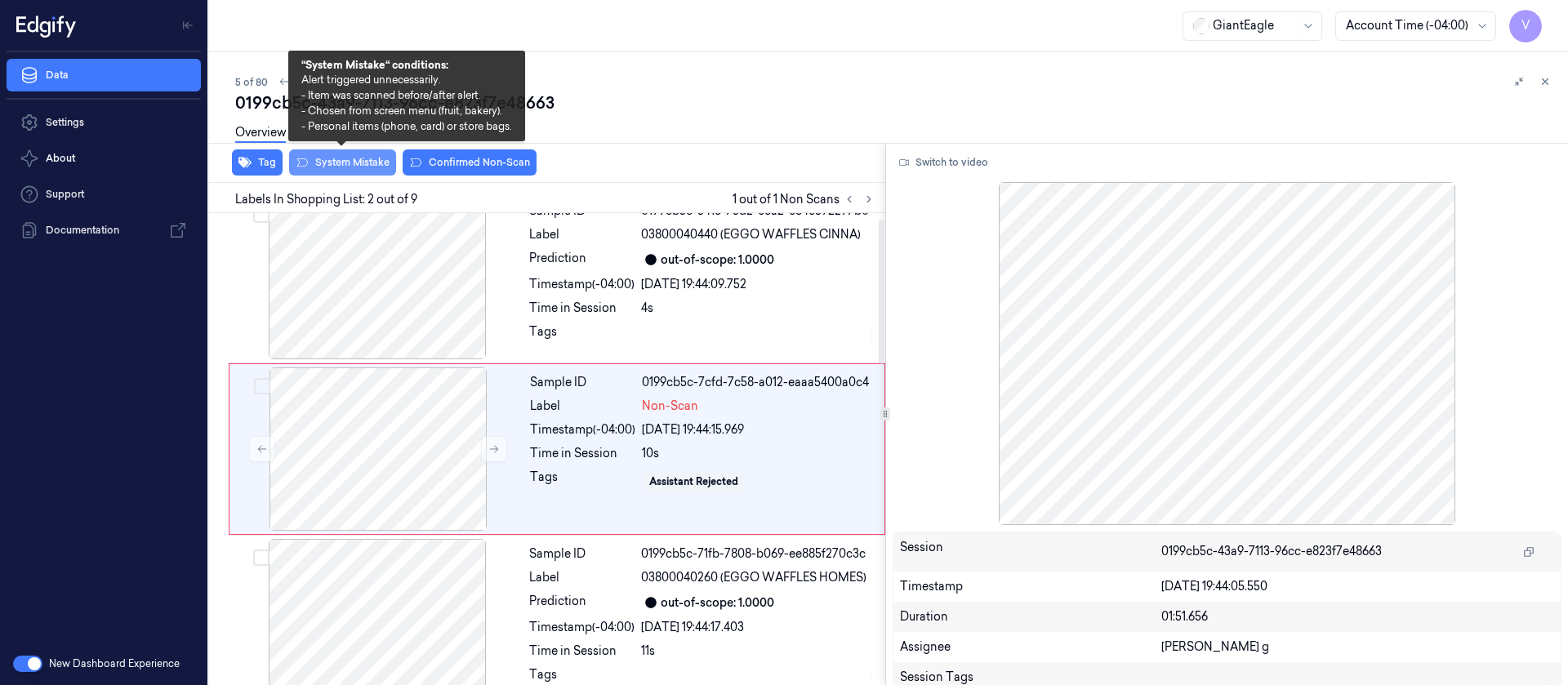
click at [330, 161] on button "System Mistake" at bounding box center [342, 163] width 107 height 26
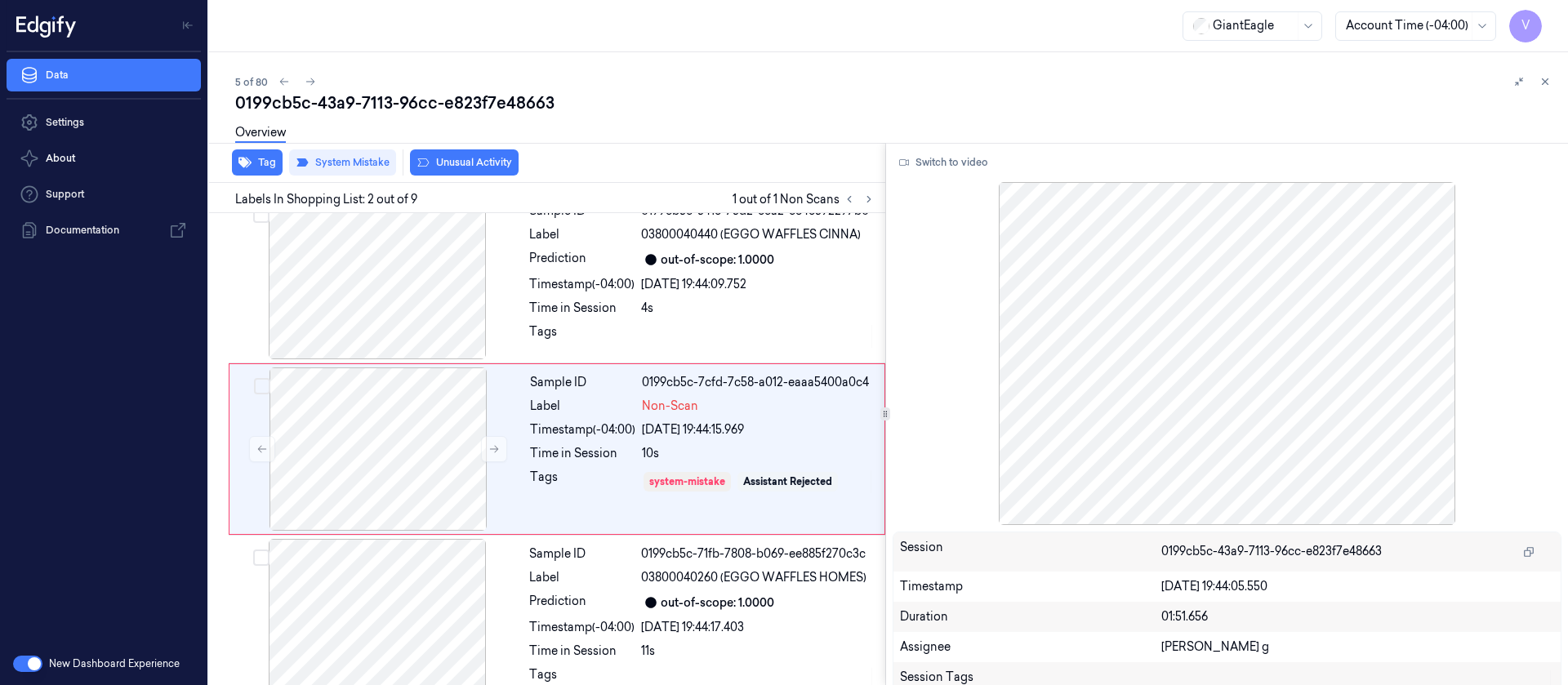
click at [456, 167] on button "Unusual Activity" at bounding box center [464, 163] width 109 height 26
click at [651, 110] on div "0199cb5c-43a9-7113-96cc-e823f7e48663" at bounding box center [895, 103] width 1319 height 23
click at [310, 82] on icon at bounding box center [310, 81] width 11 height 11
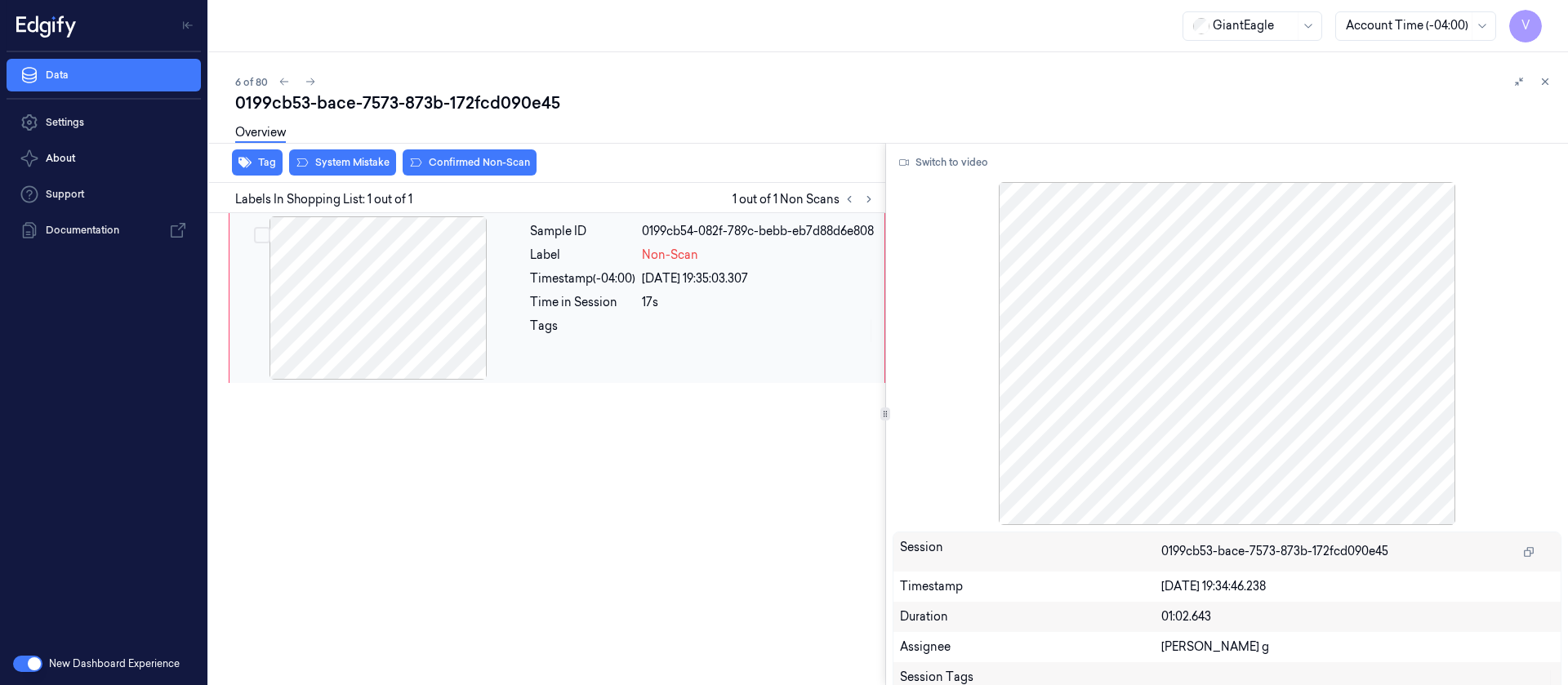
click at [384, 301] on div at bounding box center [378, 298] width 291 height 164
click at [956, 160] on button "Switch to video" at bounding box center [943, 163] width 102 height 26
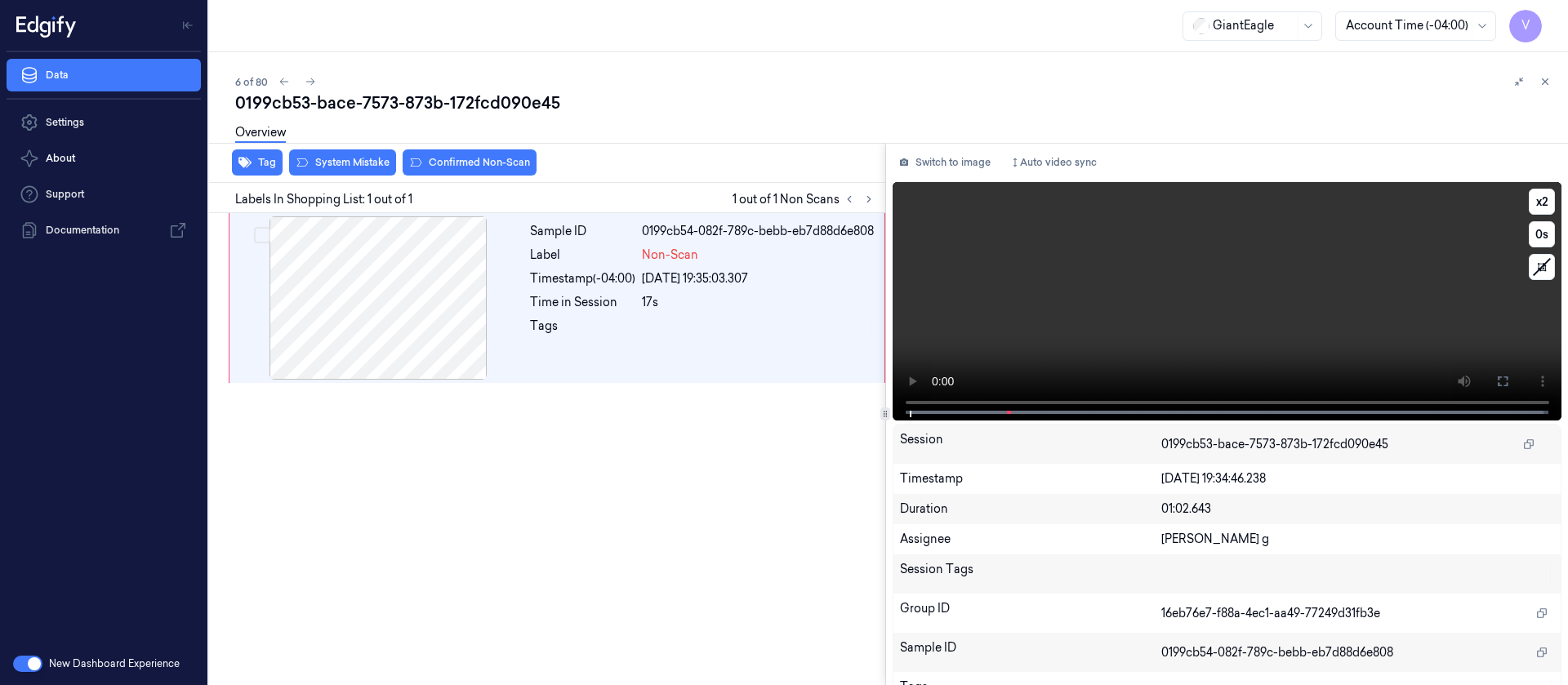
drag, startPoint x: 1498, startPoint y: 381, endPoint x: 1499, endPoint y: 529, distance: 148.0
click at [1500, 381] on icon at bounding box center [1503, 381] width 13 height 13
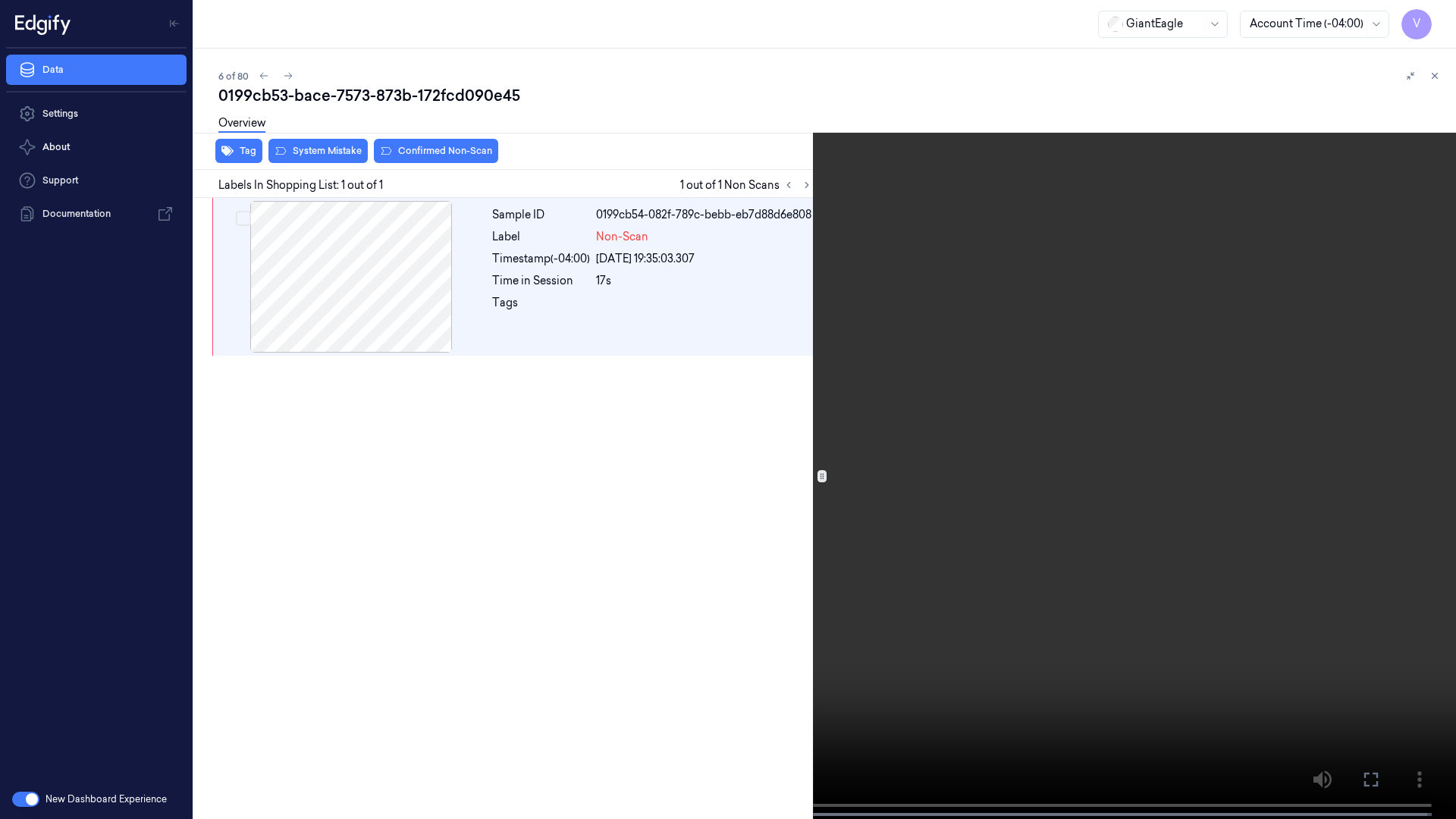
click at [0, 0] on icon at bounding box center [0, 0] width 0 height 0
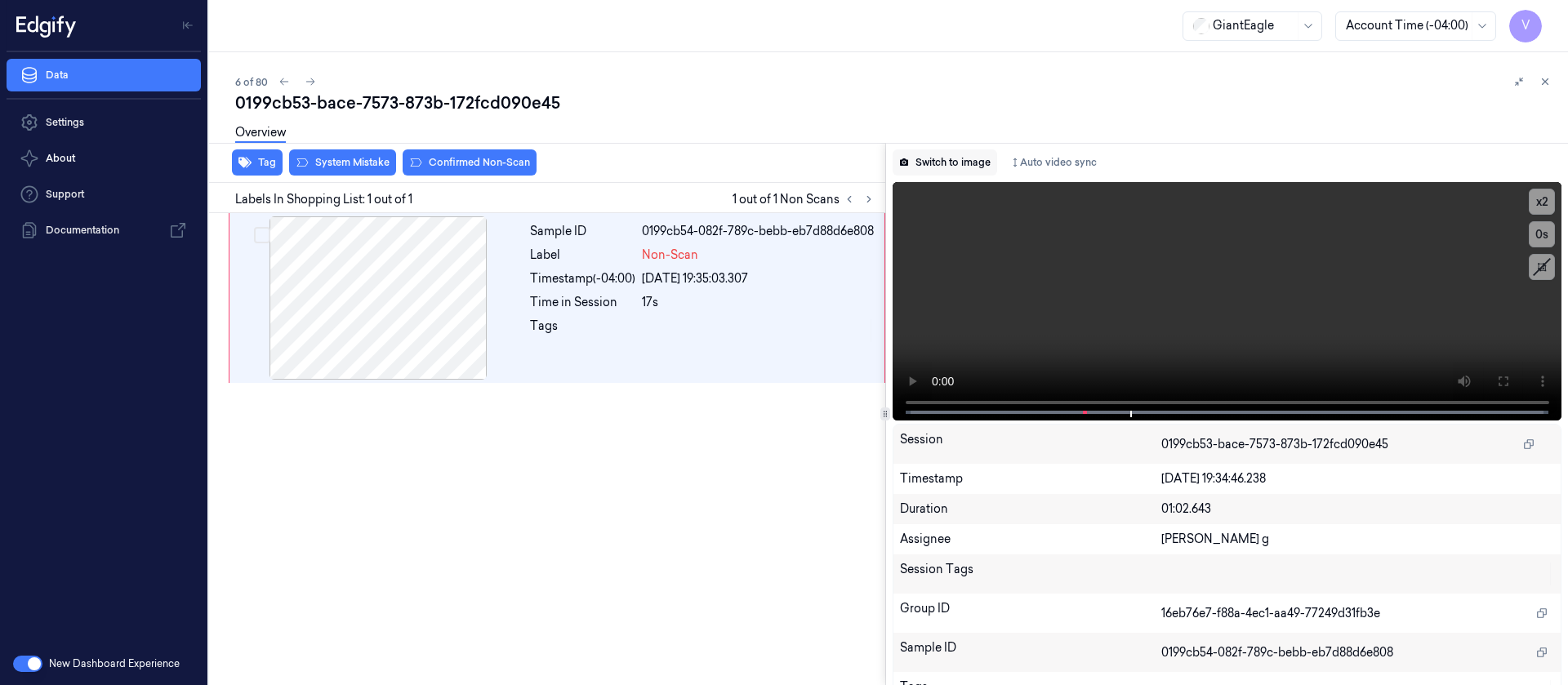
click at [936, 150] on button "Switch to image" at bounding box center [944, 163] width 104 height 26
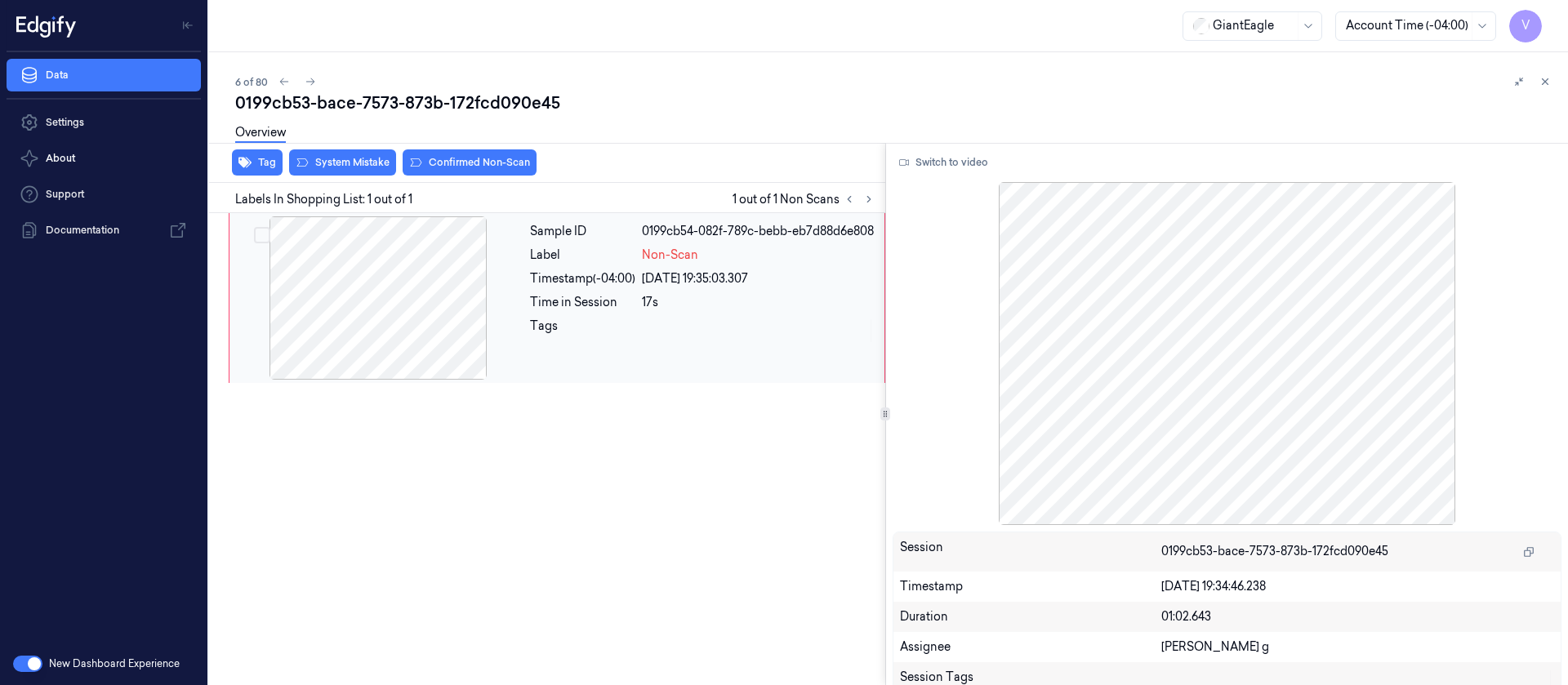
click at [475, 289] on div at bounding box center [378, 298] width 291 height 164
click at [463, 154] on div "Overview" at bounding box center [895, 135] width 1319 height 42
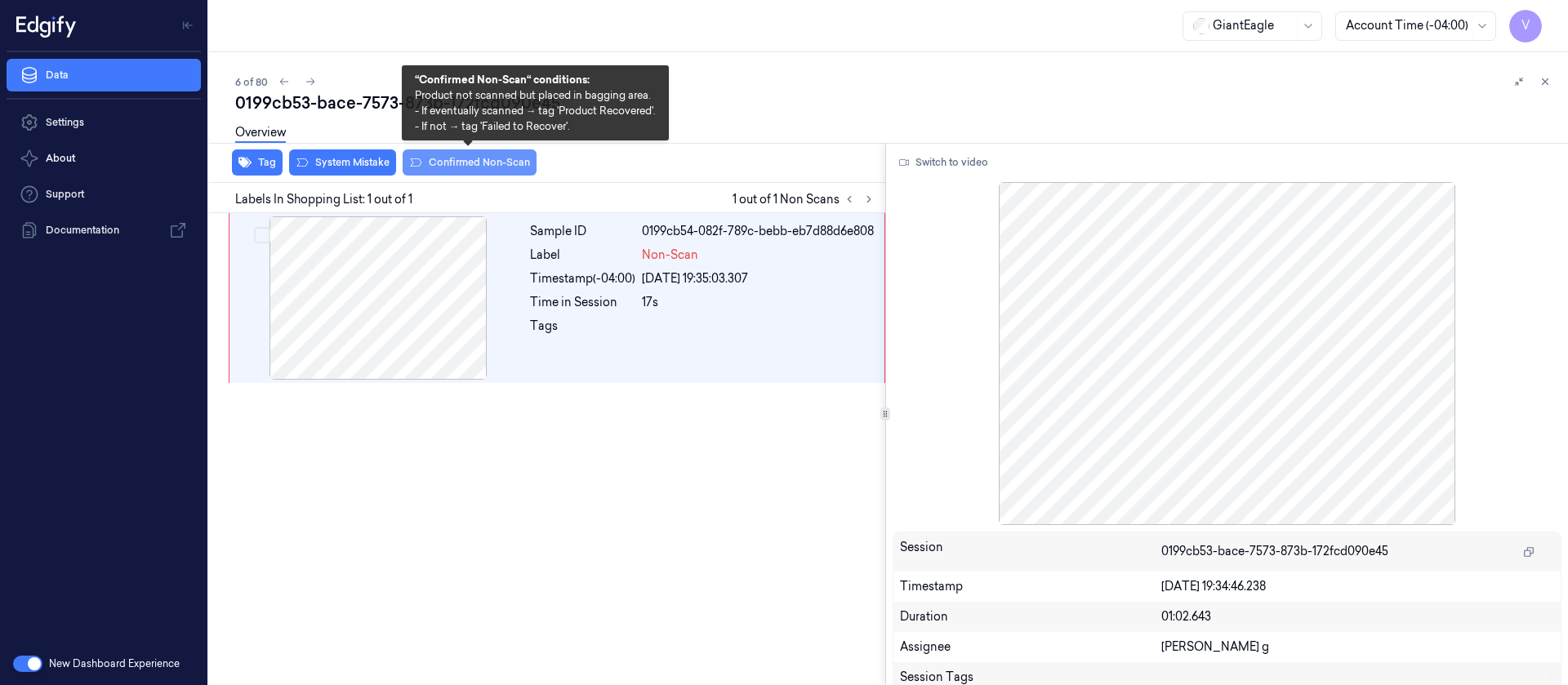
click at [442, 164] on button "Confirmed Non-Scan" at bounding box center [469, 163] width 134 height 26
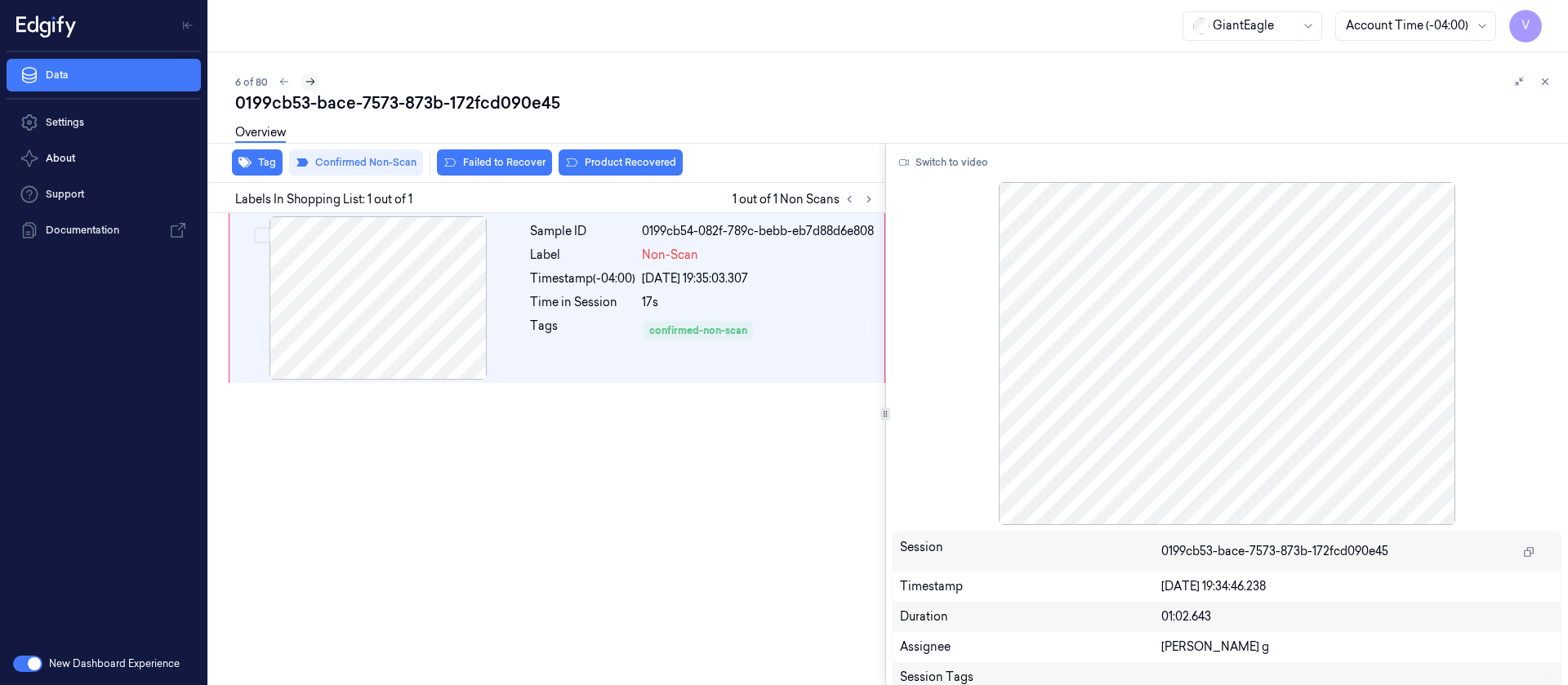
click at [311, 80] on icon at bounding box center [310, 81] width 11 height 11
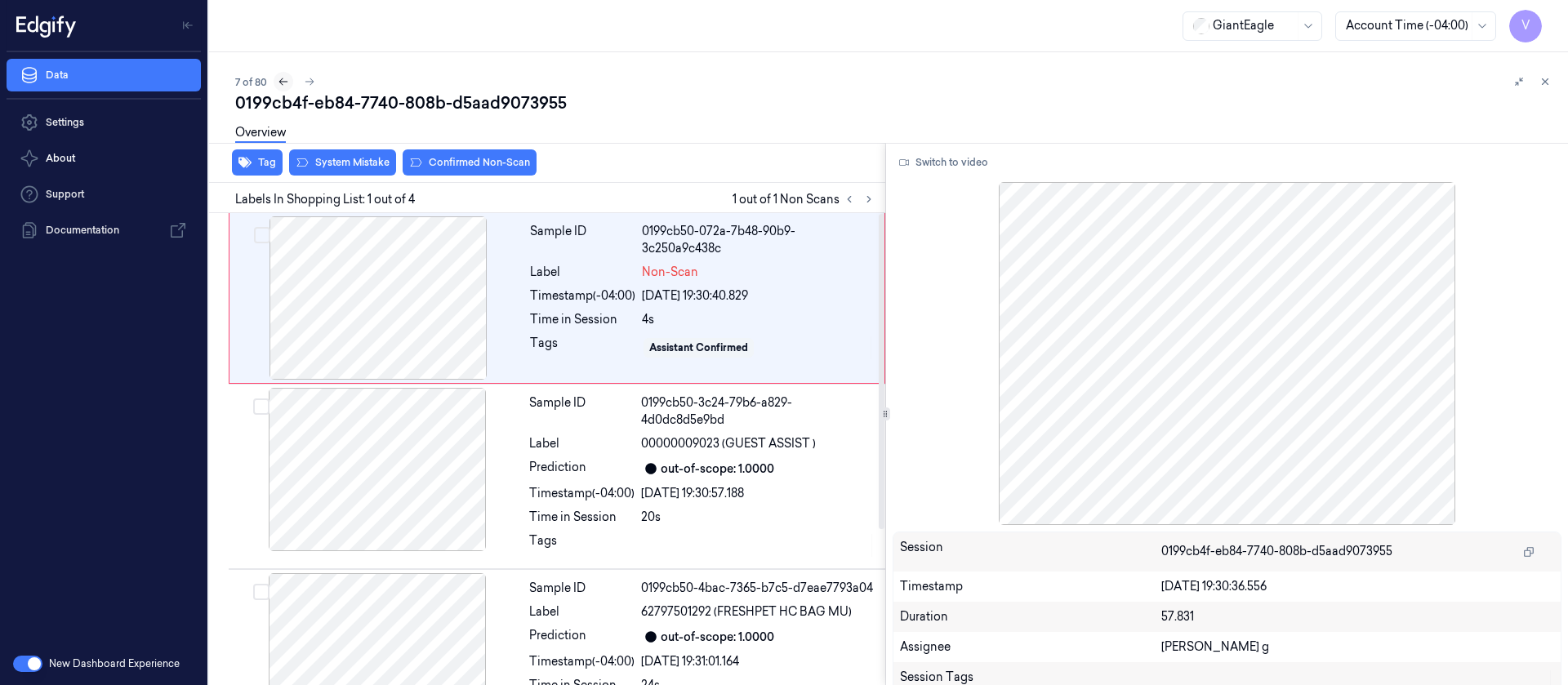
click at [288, 81] on icon at bounding box center [283, 81] width 11 height 11
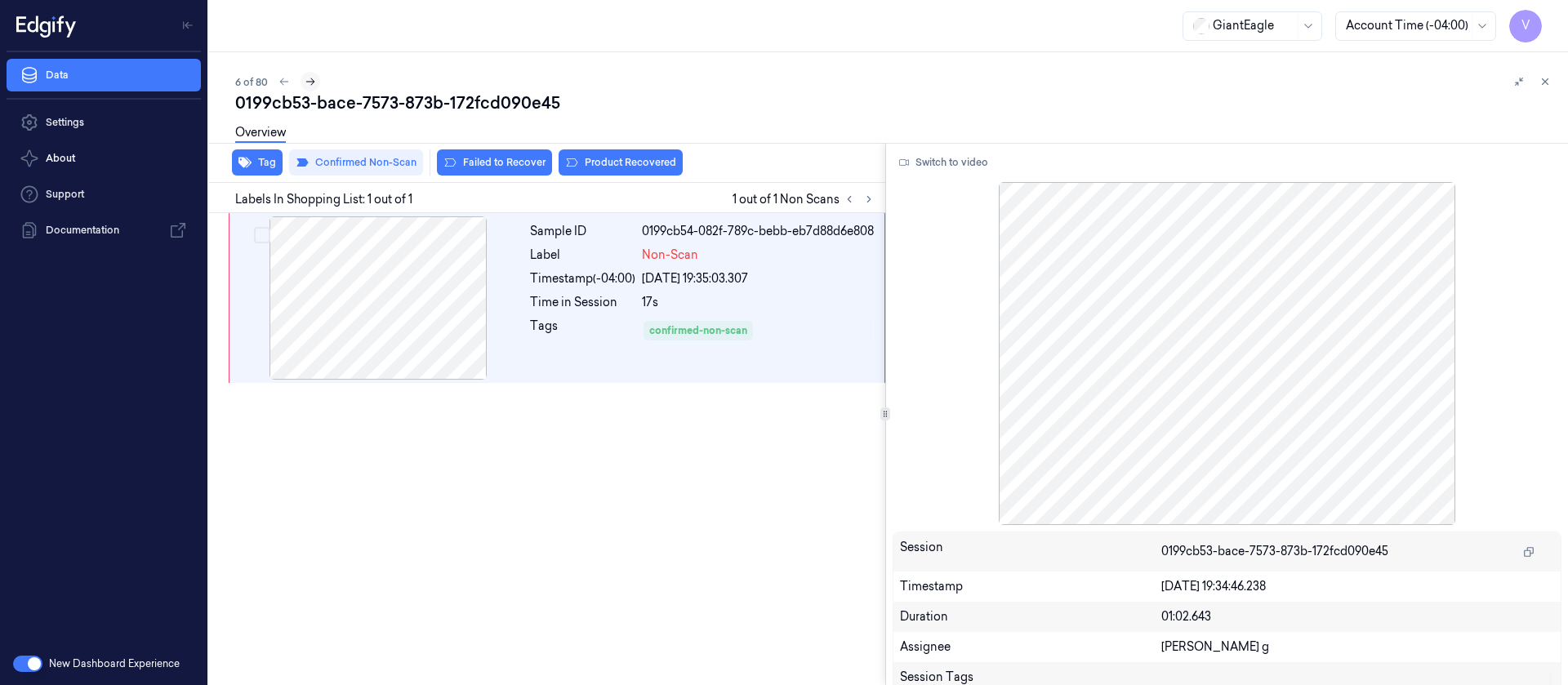
click at [308, 76] on icon at bounding box center [310, 81] width 11 height 11
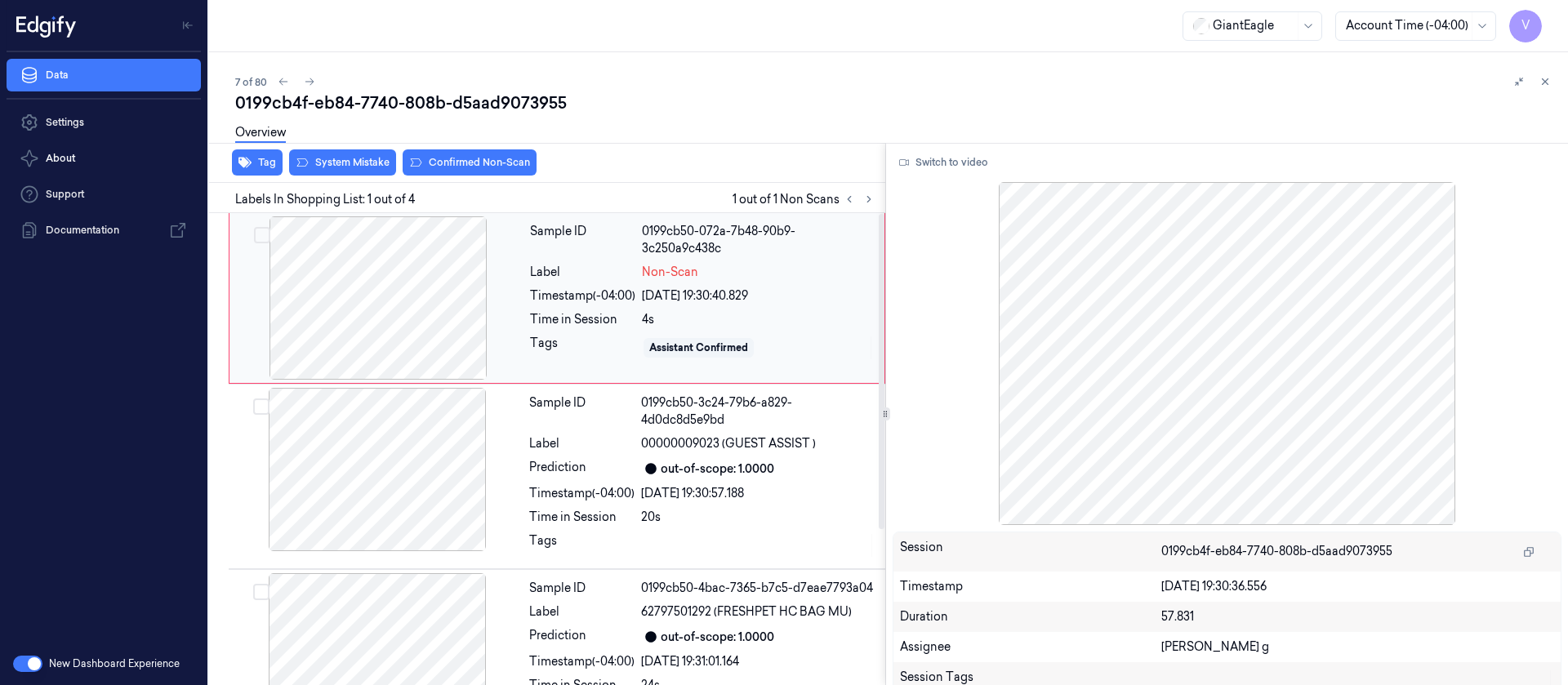
click at [431, 296] on div at bounding box center [378, 298] width 291 height 164
click at [941, 163] on button "Switch to video" at bounding box center [943, 163] width 102 height 26
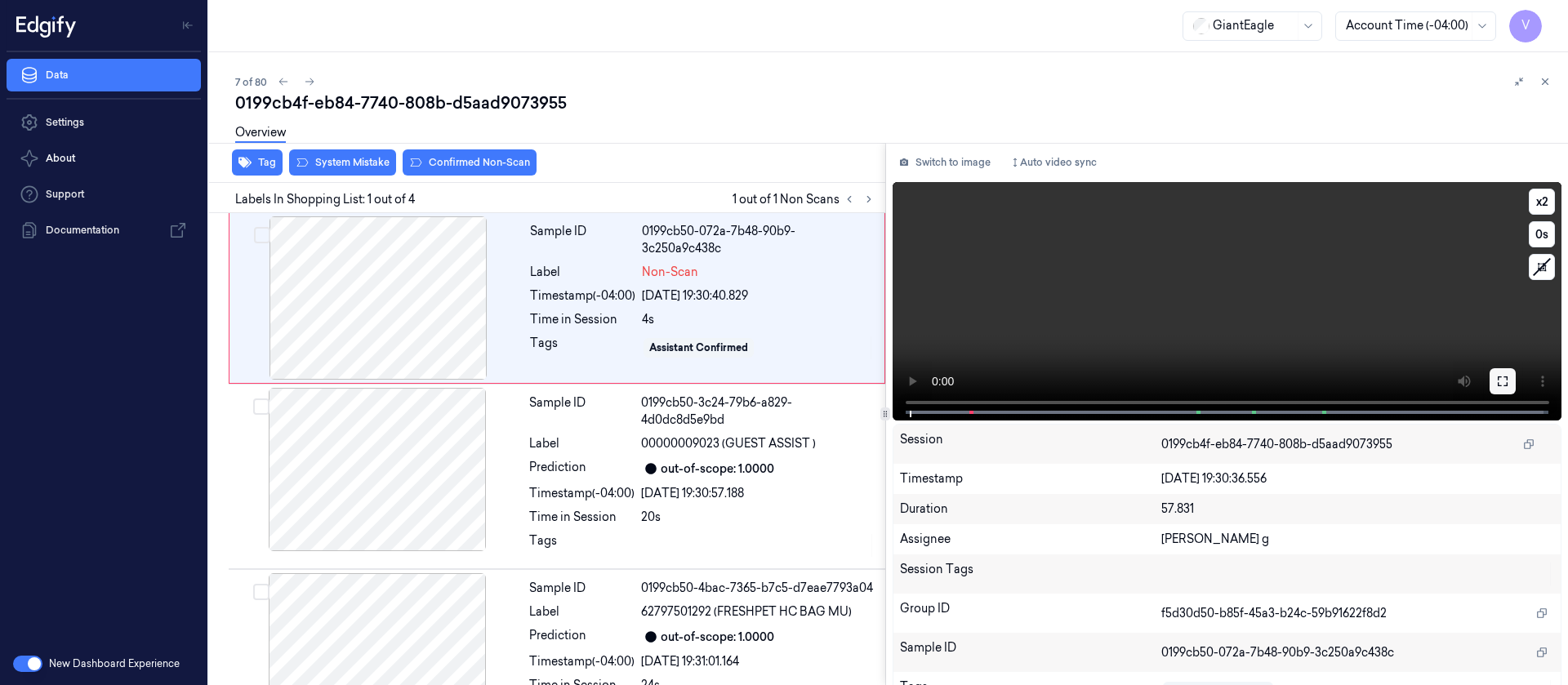
click at [1491, 388] on button at bounding box center [1503, 381] width 26 height 26
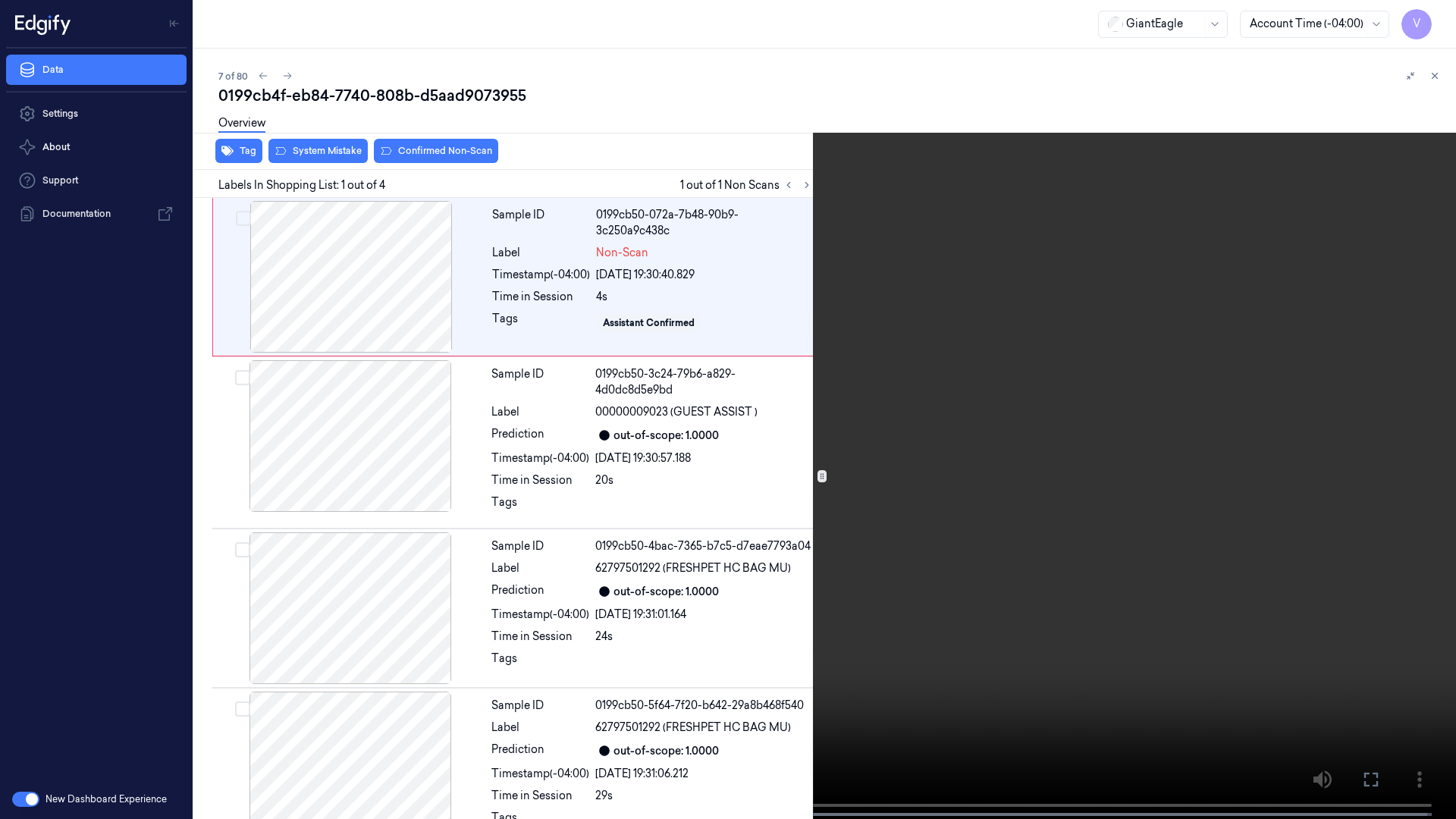
click at [0, 0] on icon at bounding box center [0, 0] width 0 height 0
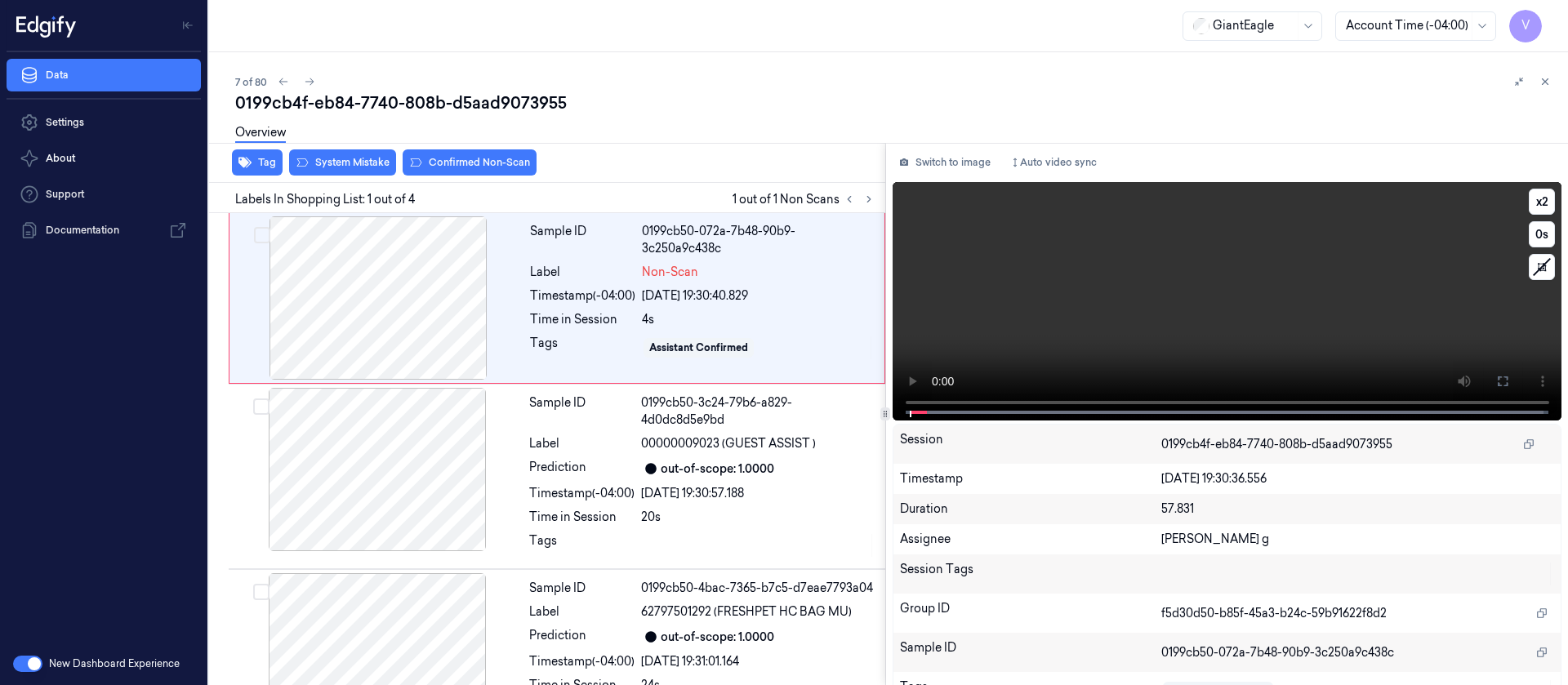
drag, startPoint x: 1506, startPoint y: 378, endPoint x: 1504, endPoint y: 527, distance: 149.0
click at [1505, 378] on button at bounding box center [1503, 381] width 26 height 26
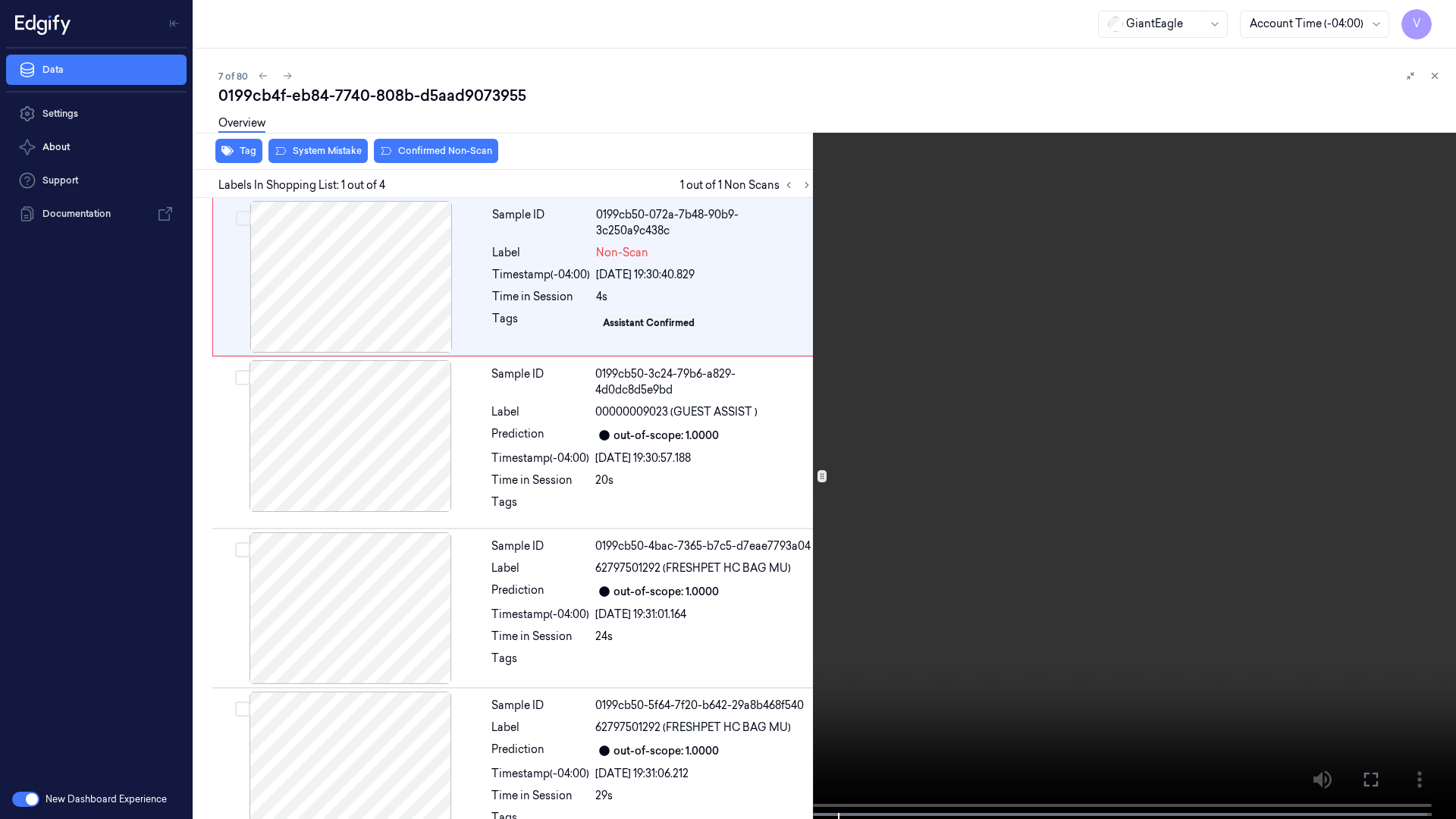
click at [0, 0] on icon at bounding box center [0, 0] width 0 height 0
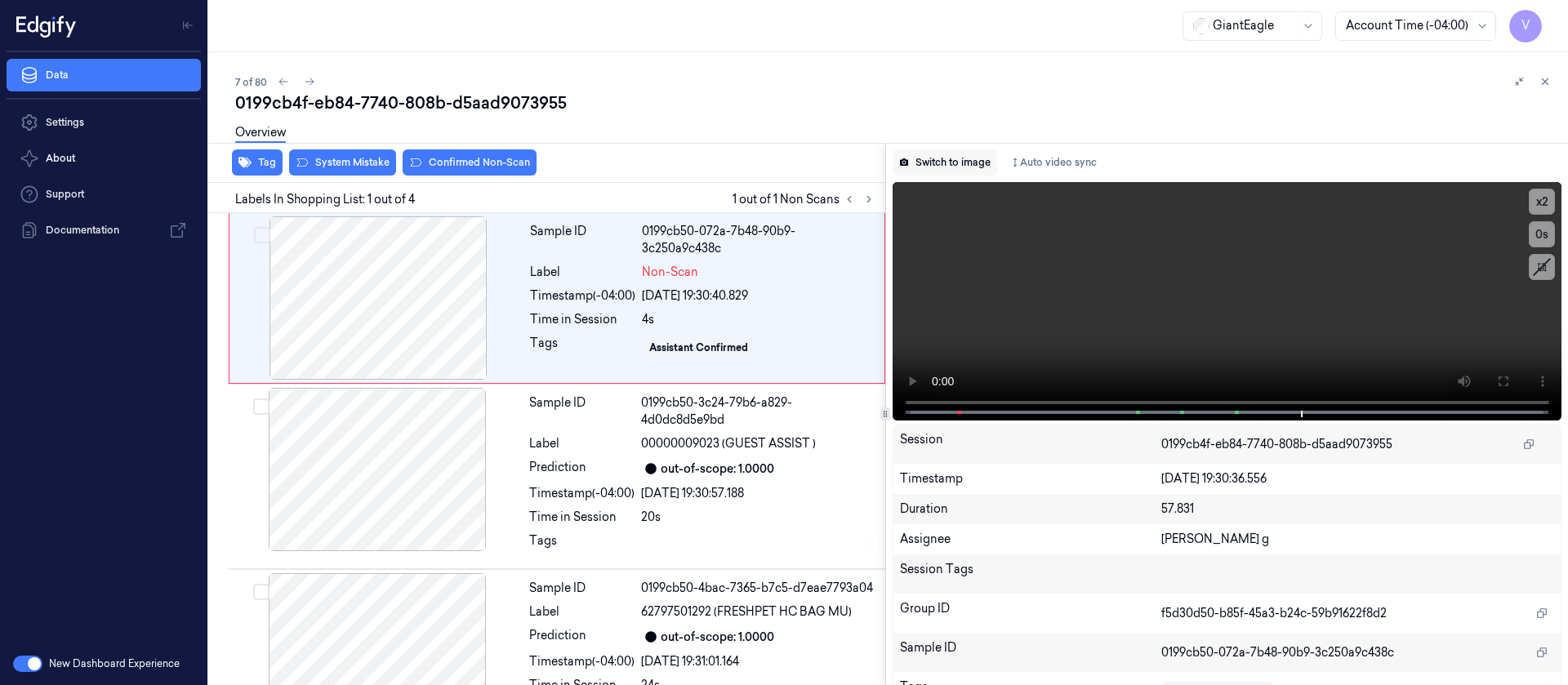
click at [948, 157] on button "Switch to image" at bounding box center [944, 163] width 104 height 26
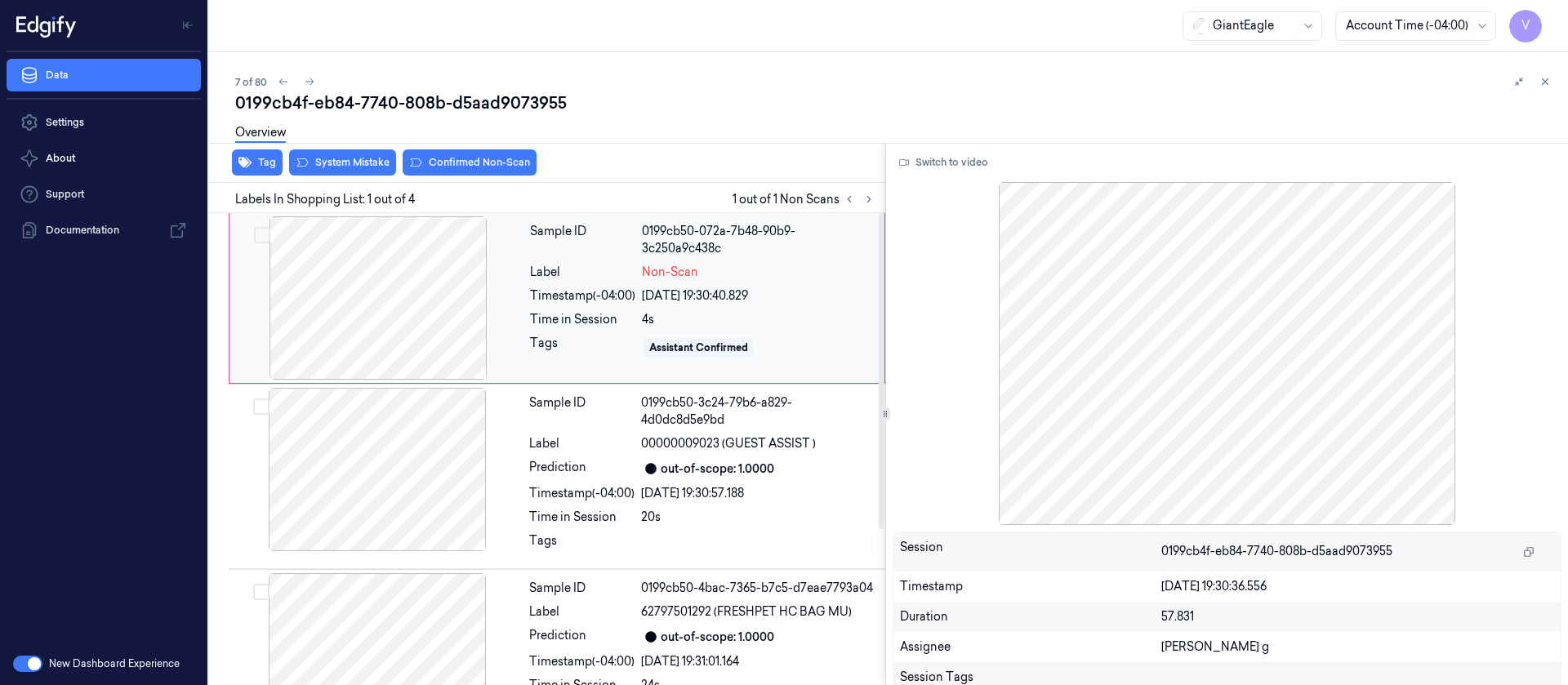
click at [372, 318] on div at bounding box center [378, 298] width 291 height 164
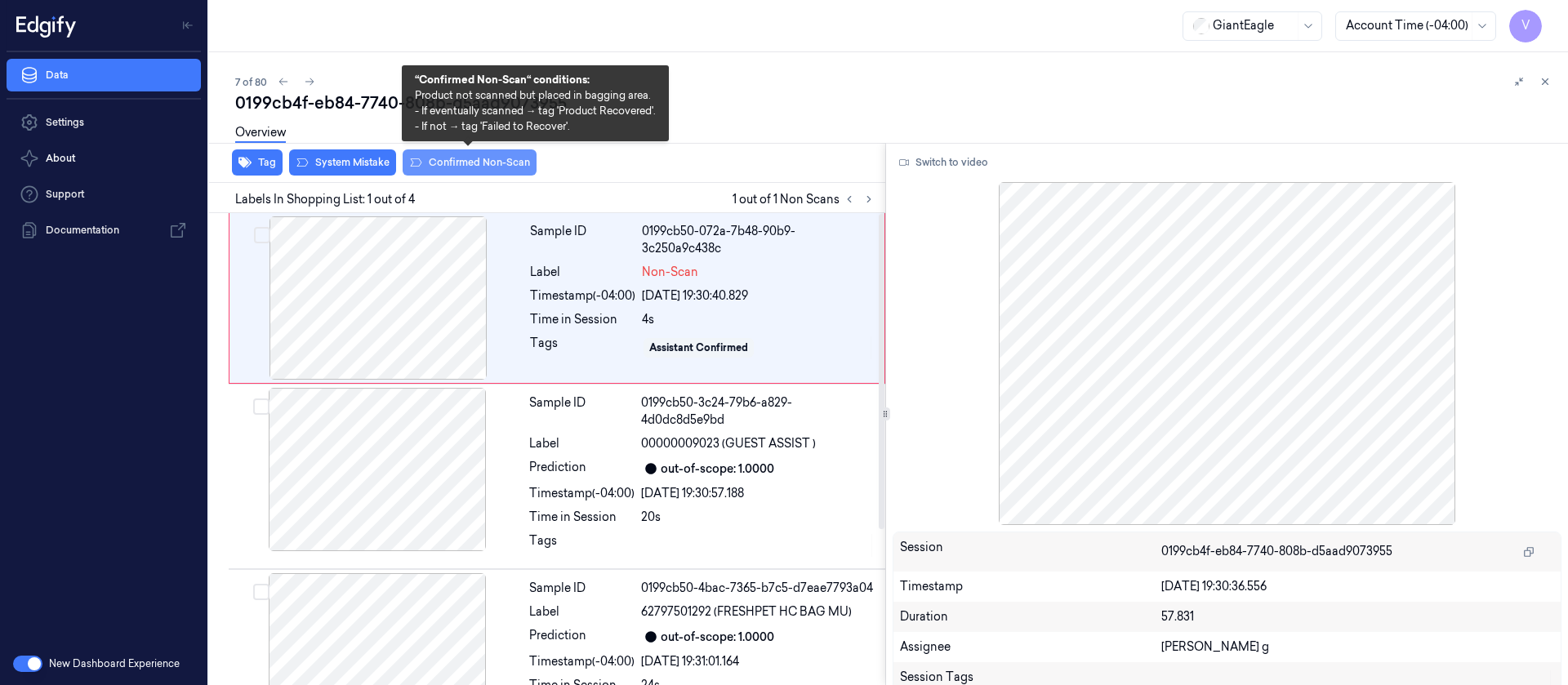
click at [454, 166] on button "Confirmed Non-Scan" at bounding box center [469, 163] width 134 height 26
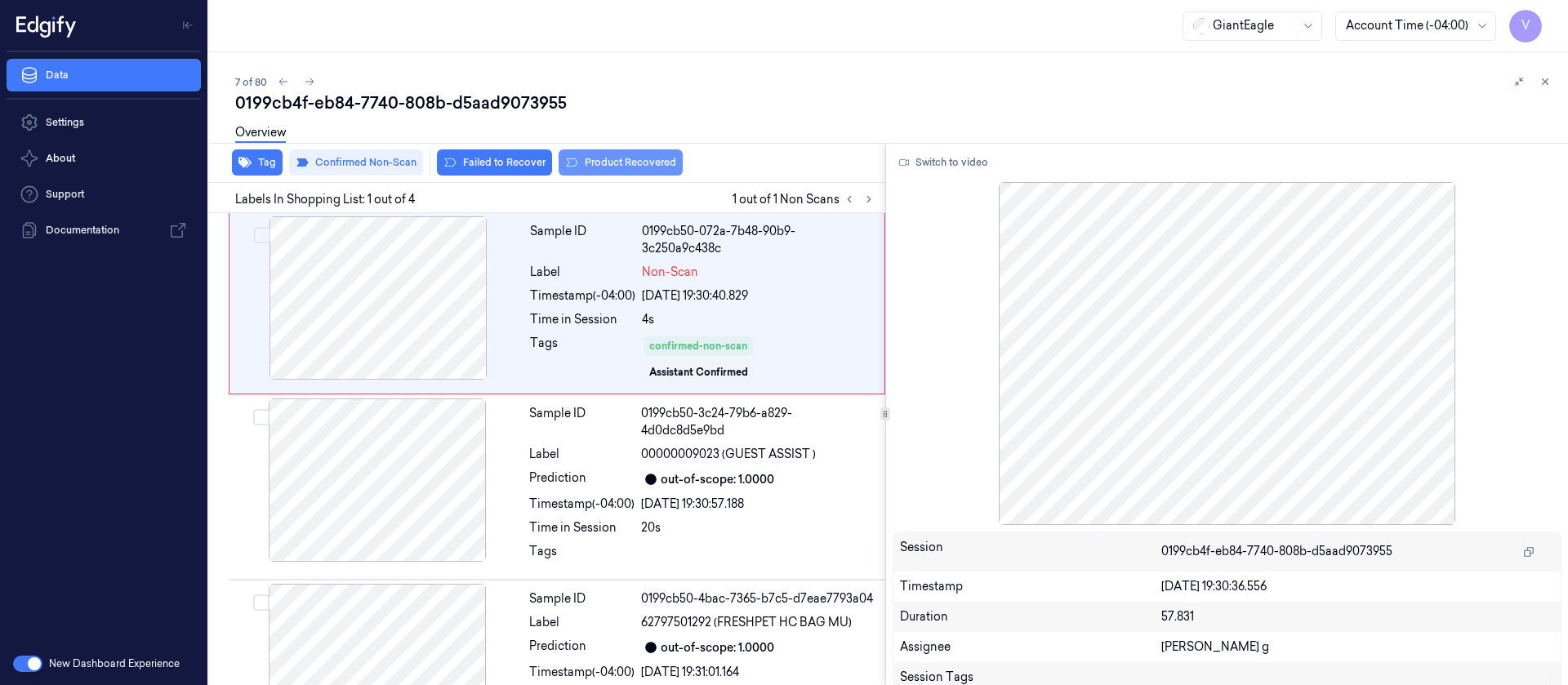
click at [610, 160] on button "Product Recovered" at bounding box center [620, 163] width 124 height 26
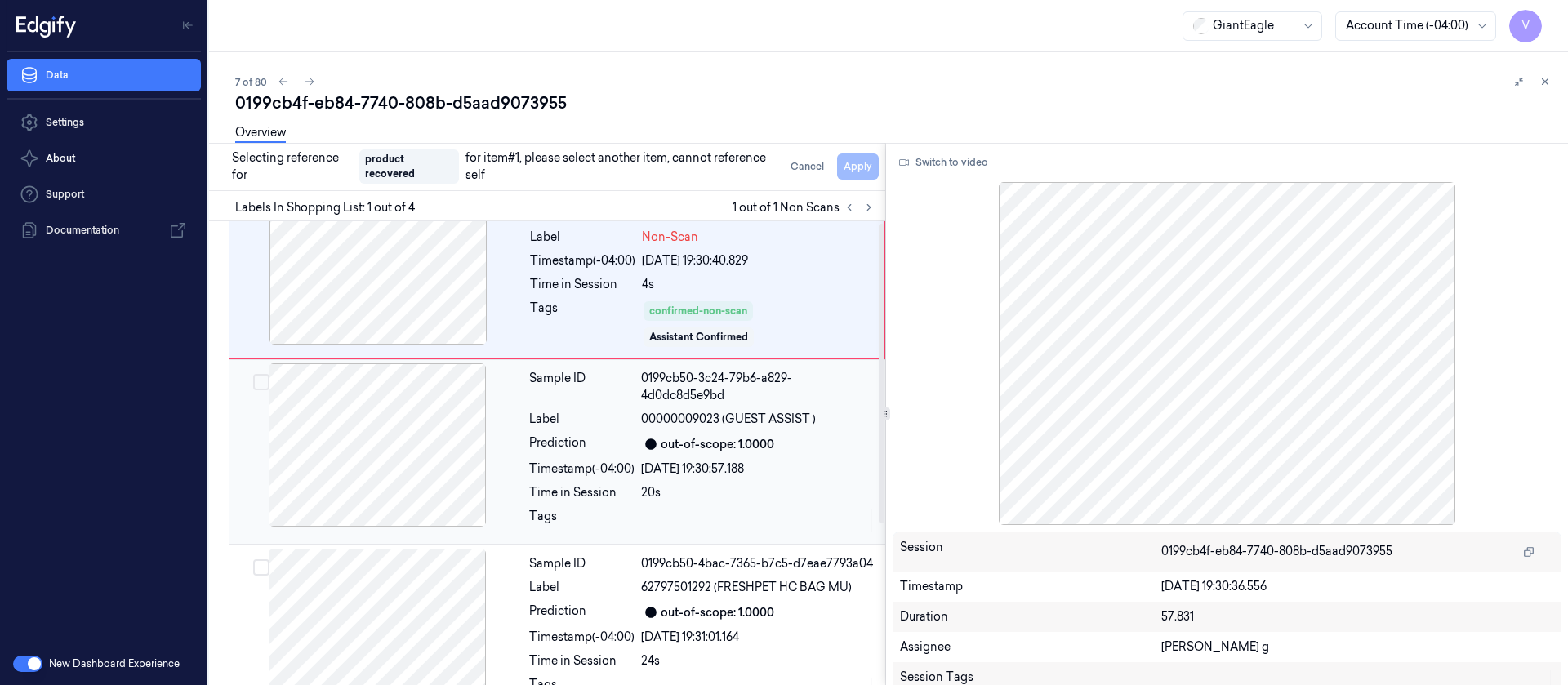
scroll to position [122, 0]
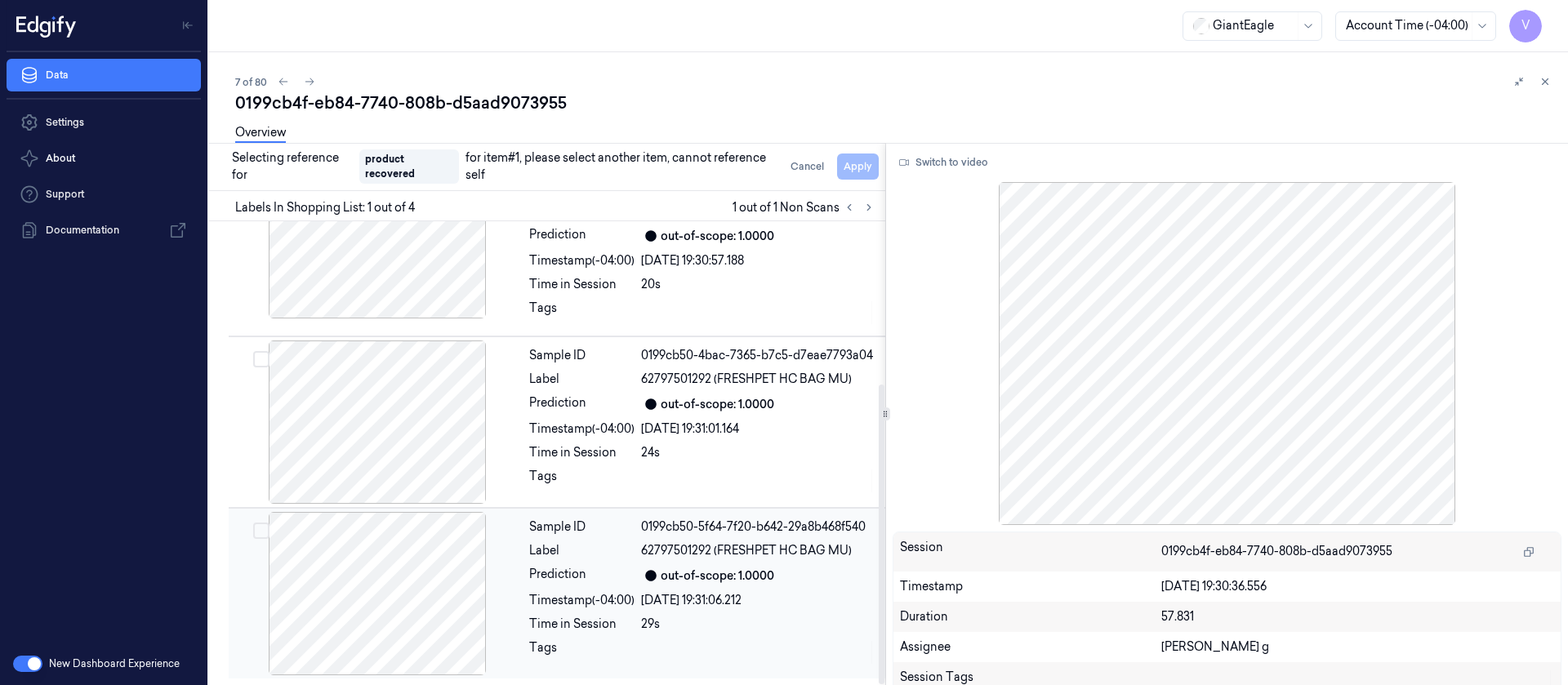
click at [379, 576] on div at bounding box center [377, 593] width 291 height 164
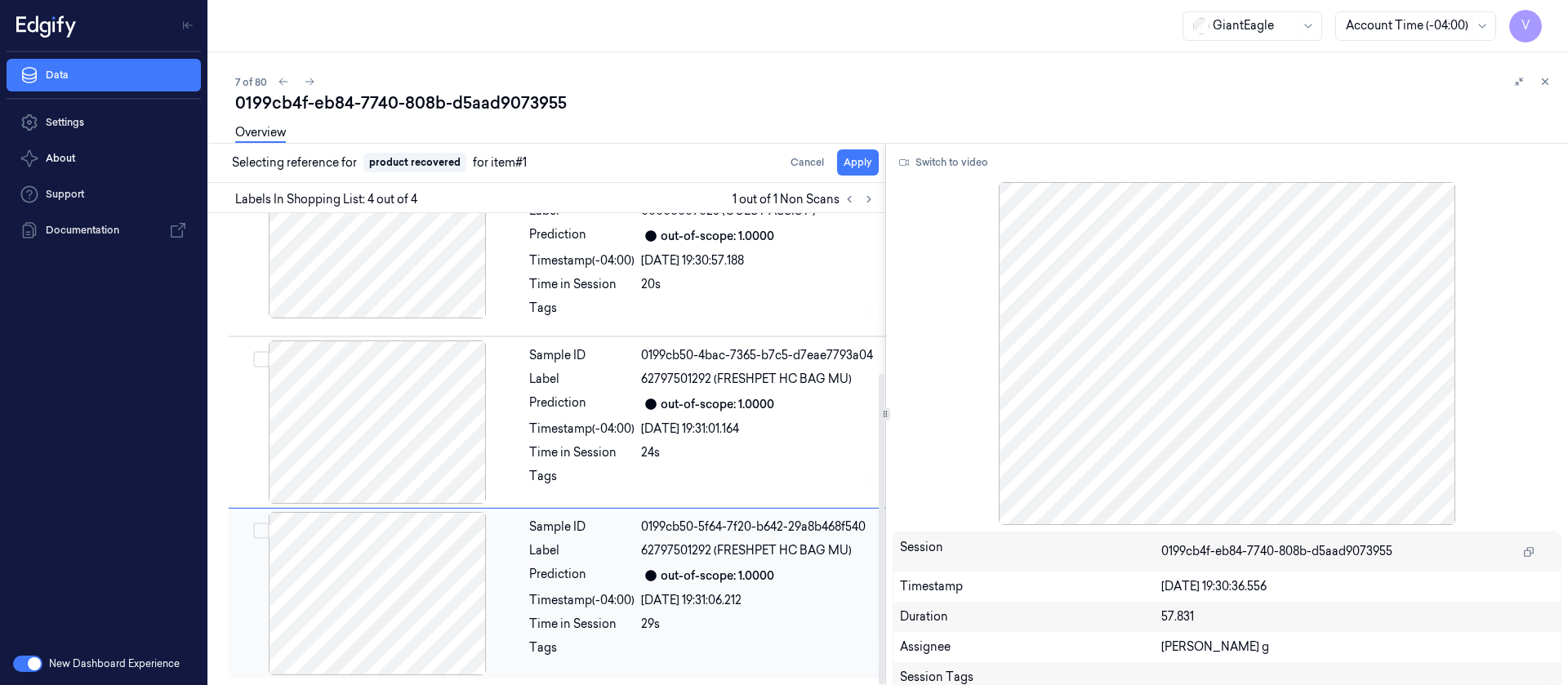
scroll to position [243, 0]
click at [856, 165] on button "Apply" at bounding box center [857, 163] width 42 height 26
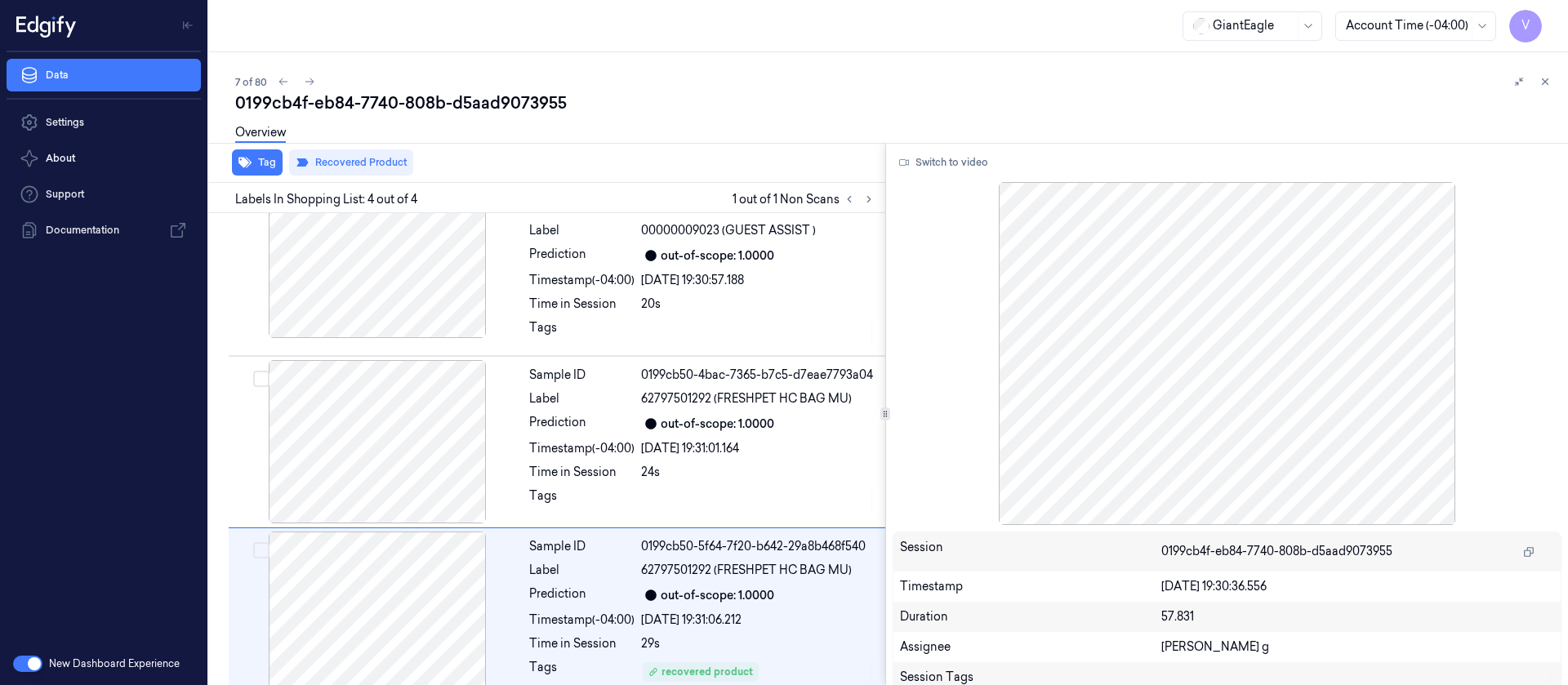
scroll to position [263, 0]
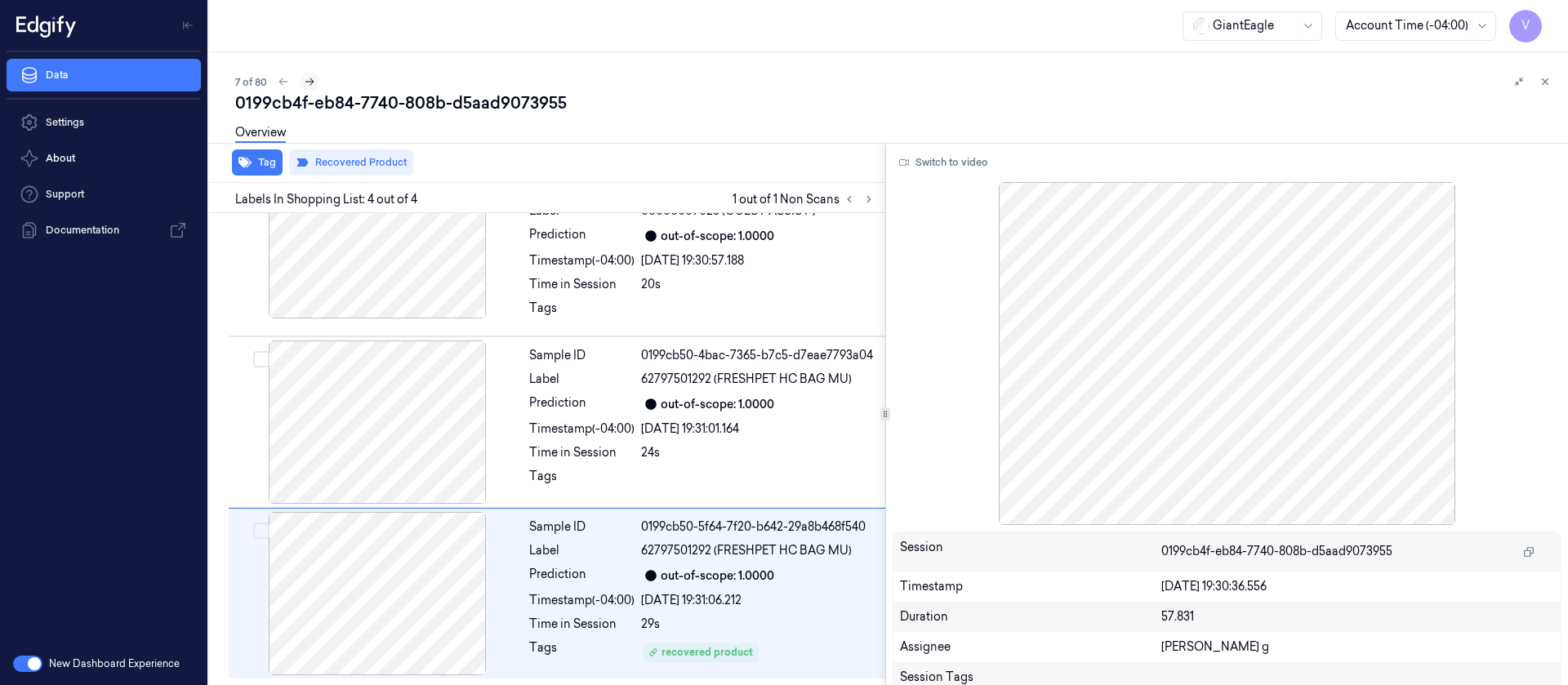
click at [314, 78] on icon at bounding box center [309, 81] width 11 height 11
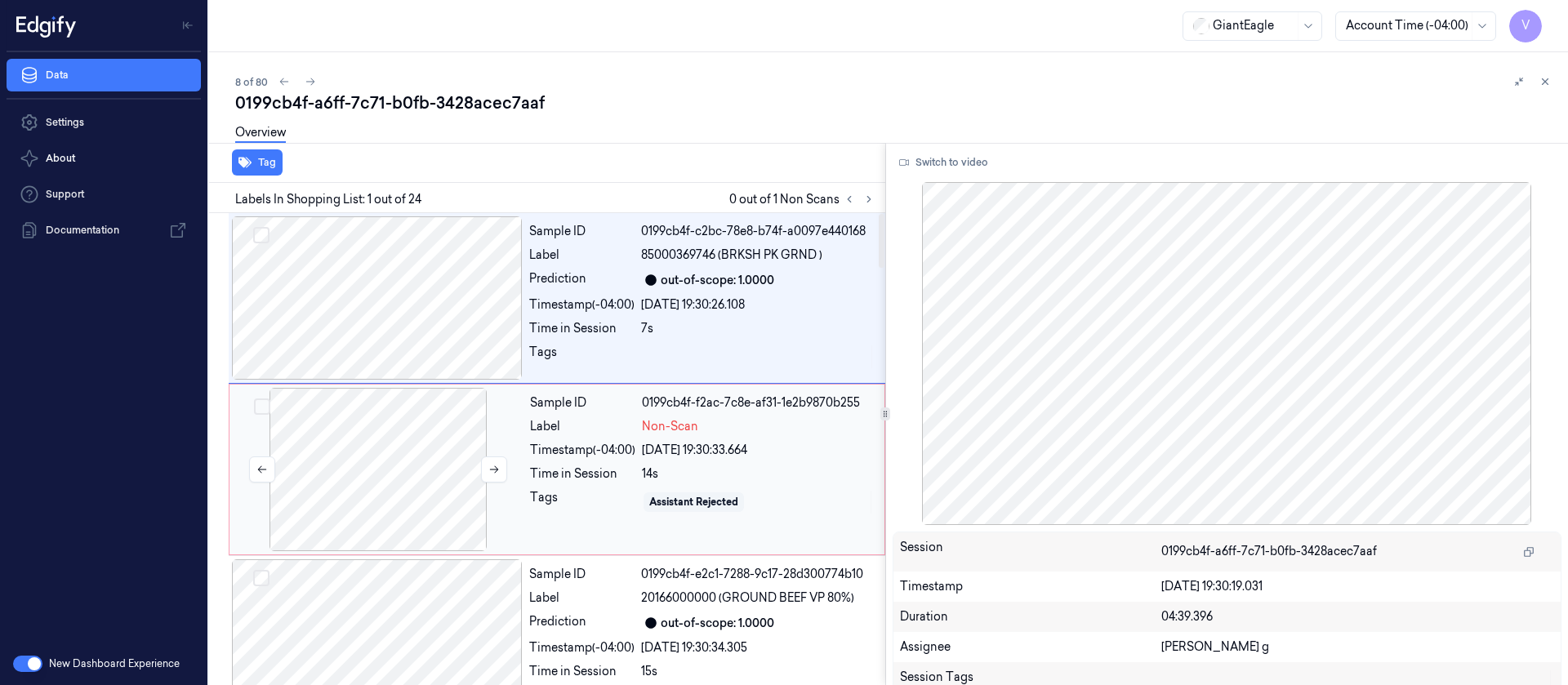
click at [406, 486] on div at bounding box center [378, 469] width 291 height 164
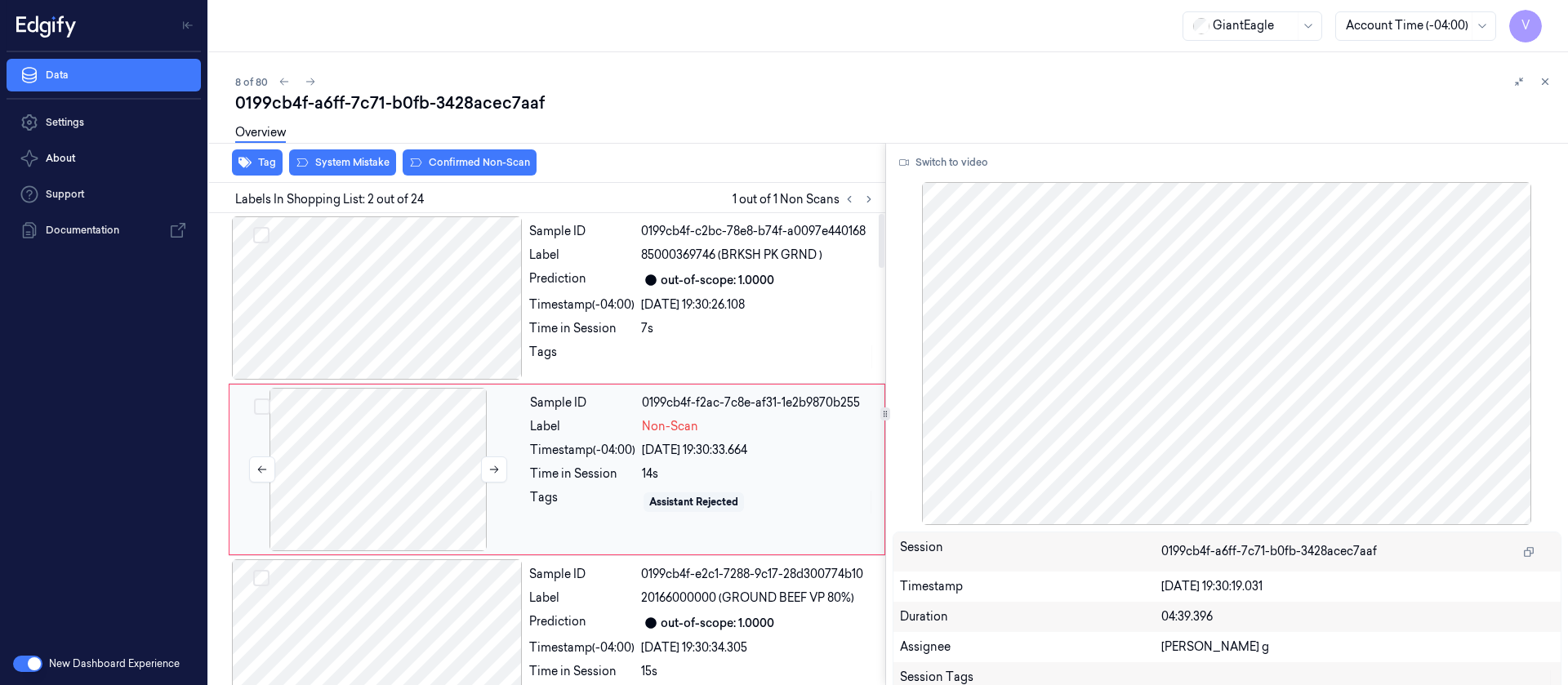
scroll to position [21, 0]
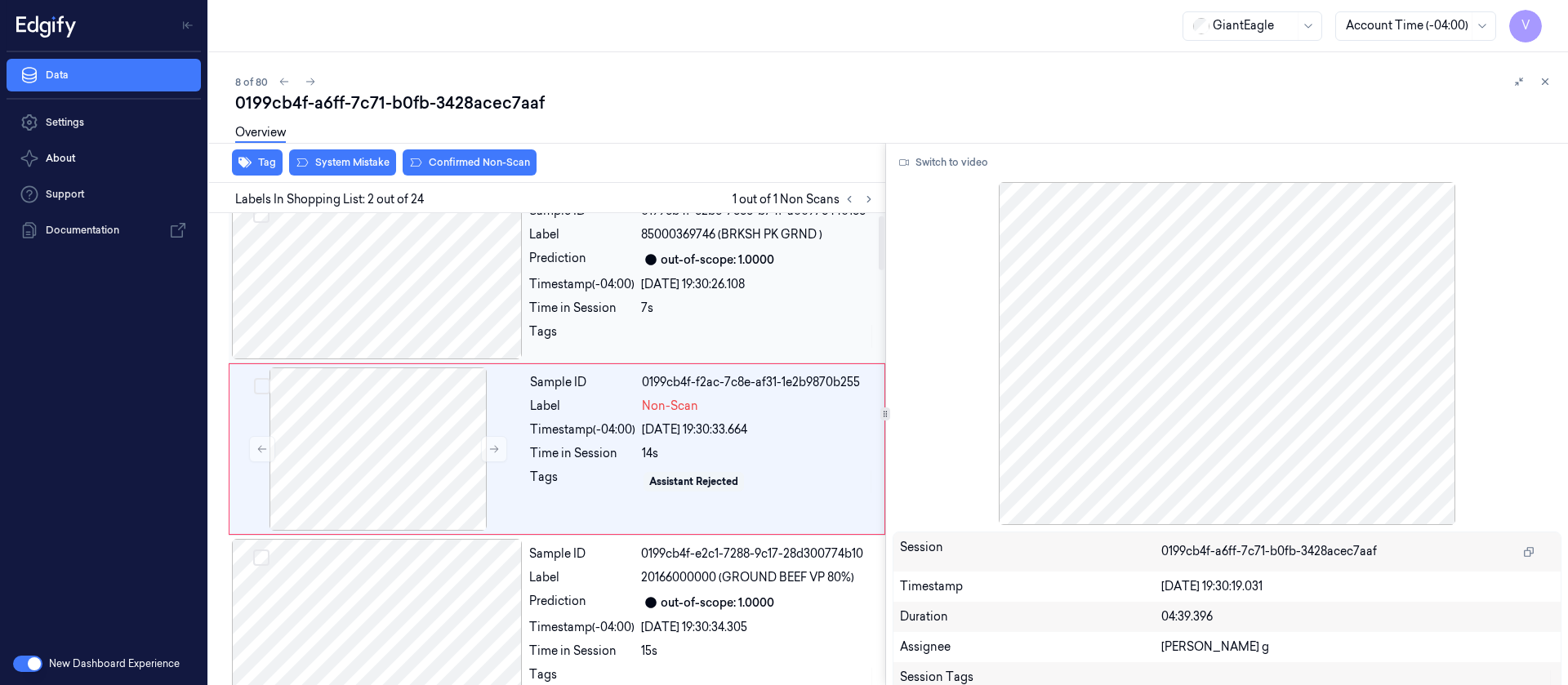
click at [415, 284] on div at bounding box center [377, 277] width 291 height 164
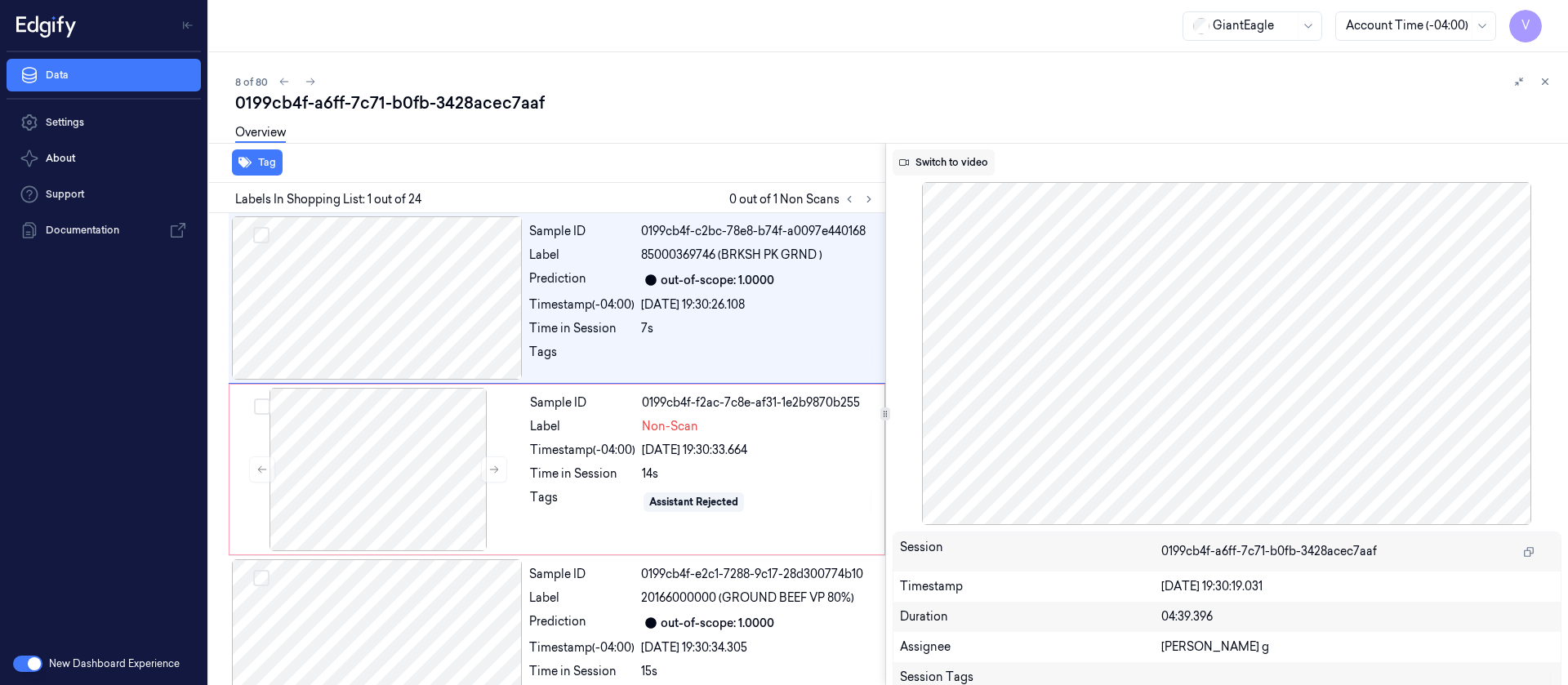
click at [945, 164] on button "Switch to video" at bounding box center [943, 163] width 102 height 26
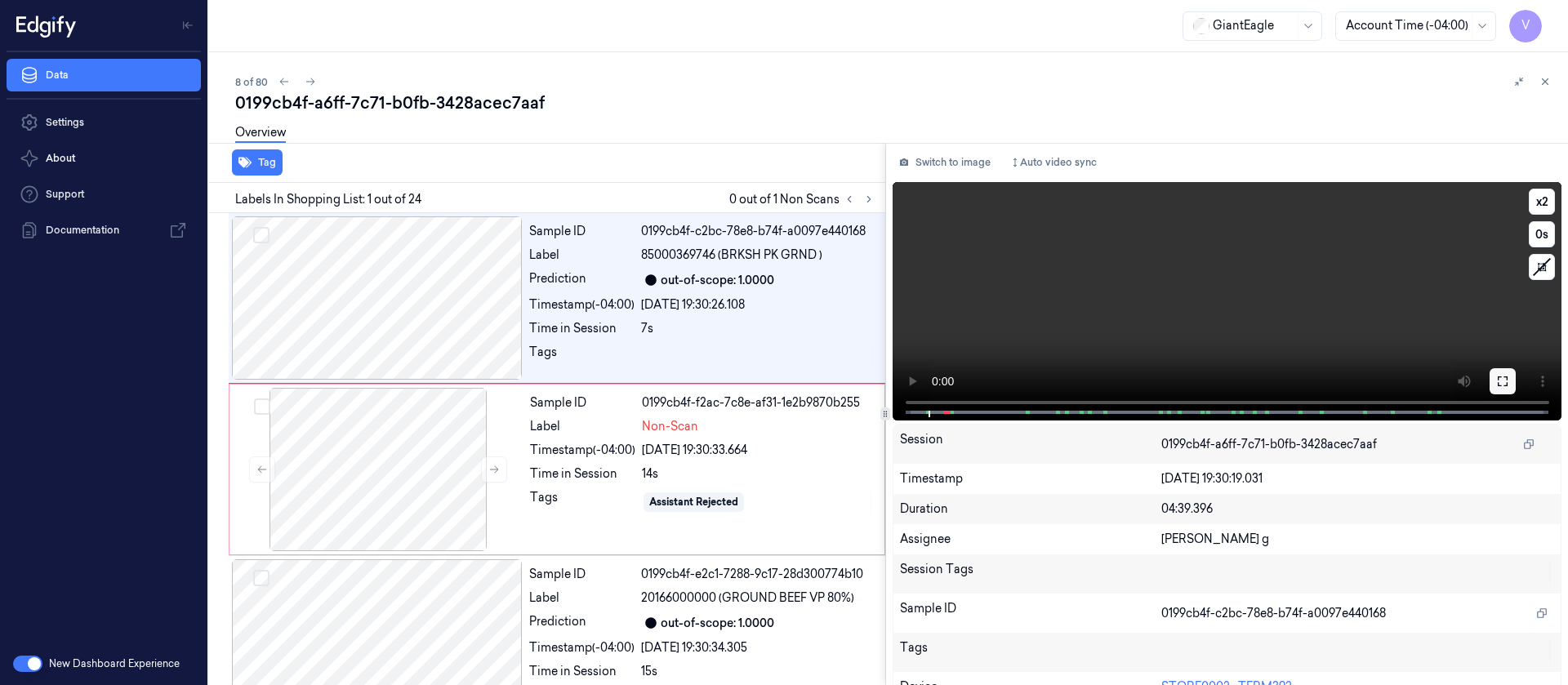
click at [1504, 384] on button at bounding box center [1503, 381] width 26 height 26
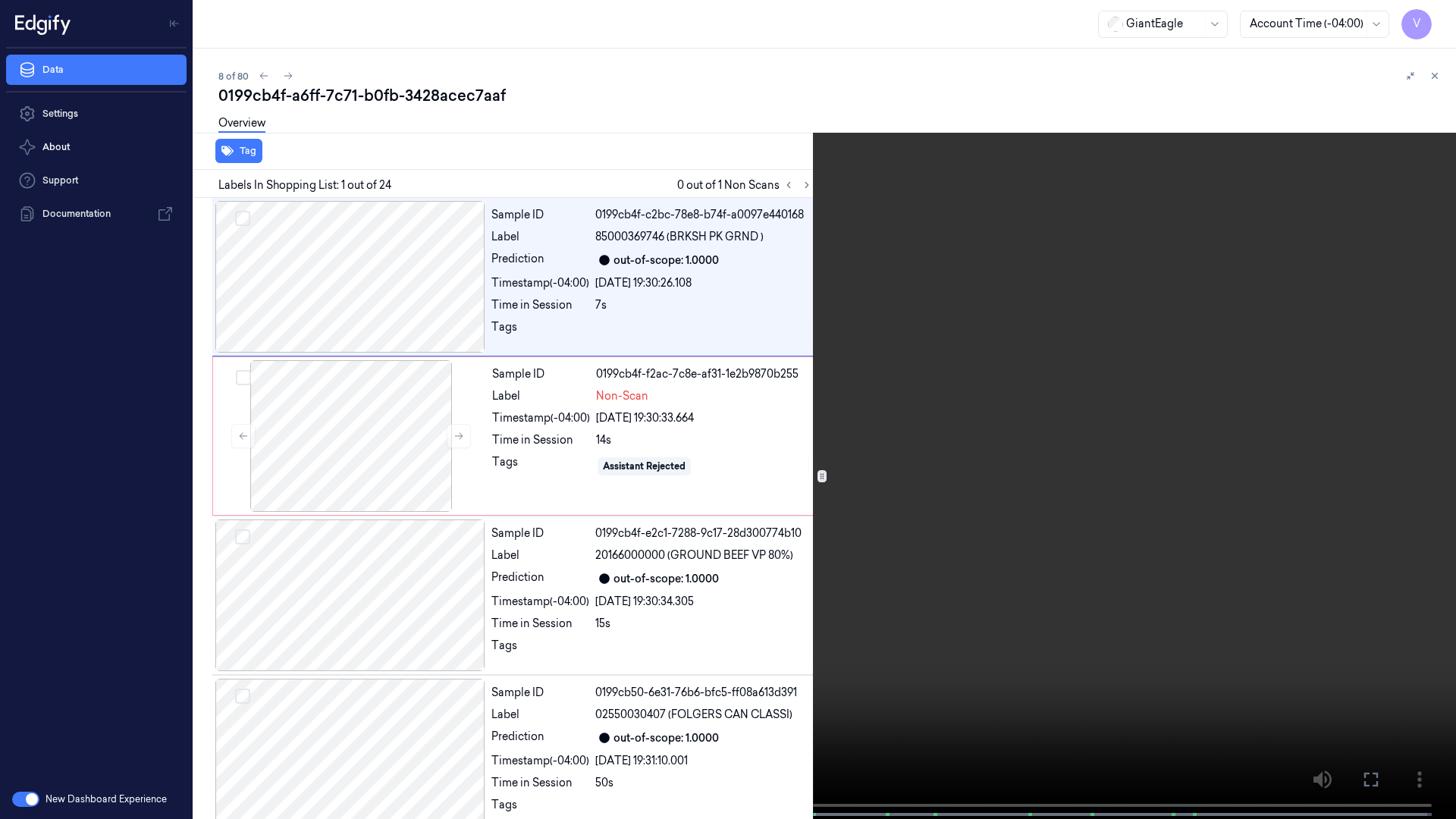
click at [0, 0] on button at bounding box center [0, 0] width 0 height 0
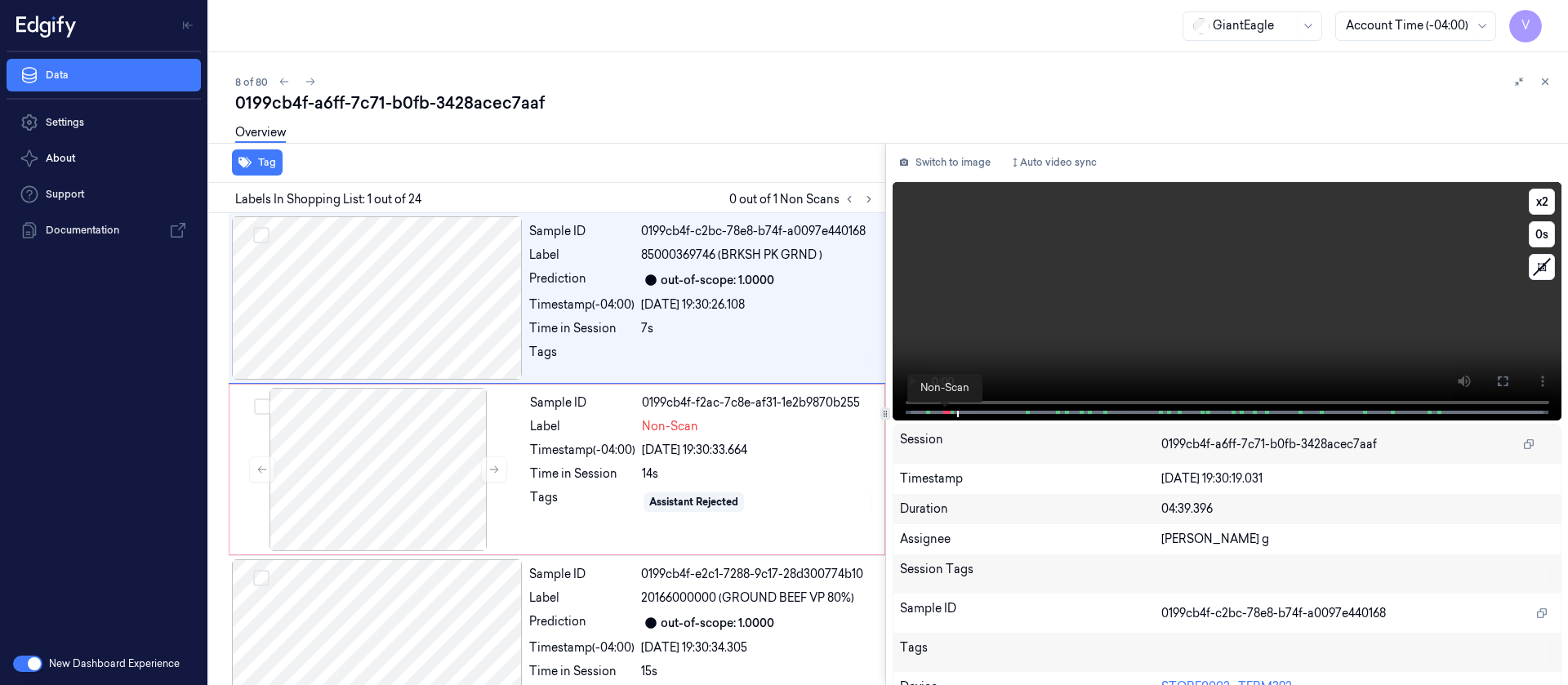
click at [943, 413] on span at bounding box center [944, 412] width 3 height 9
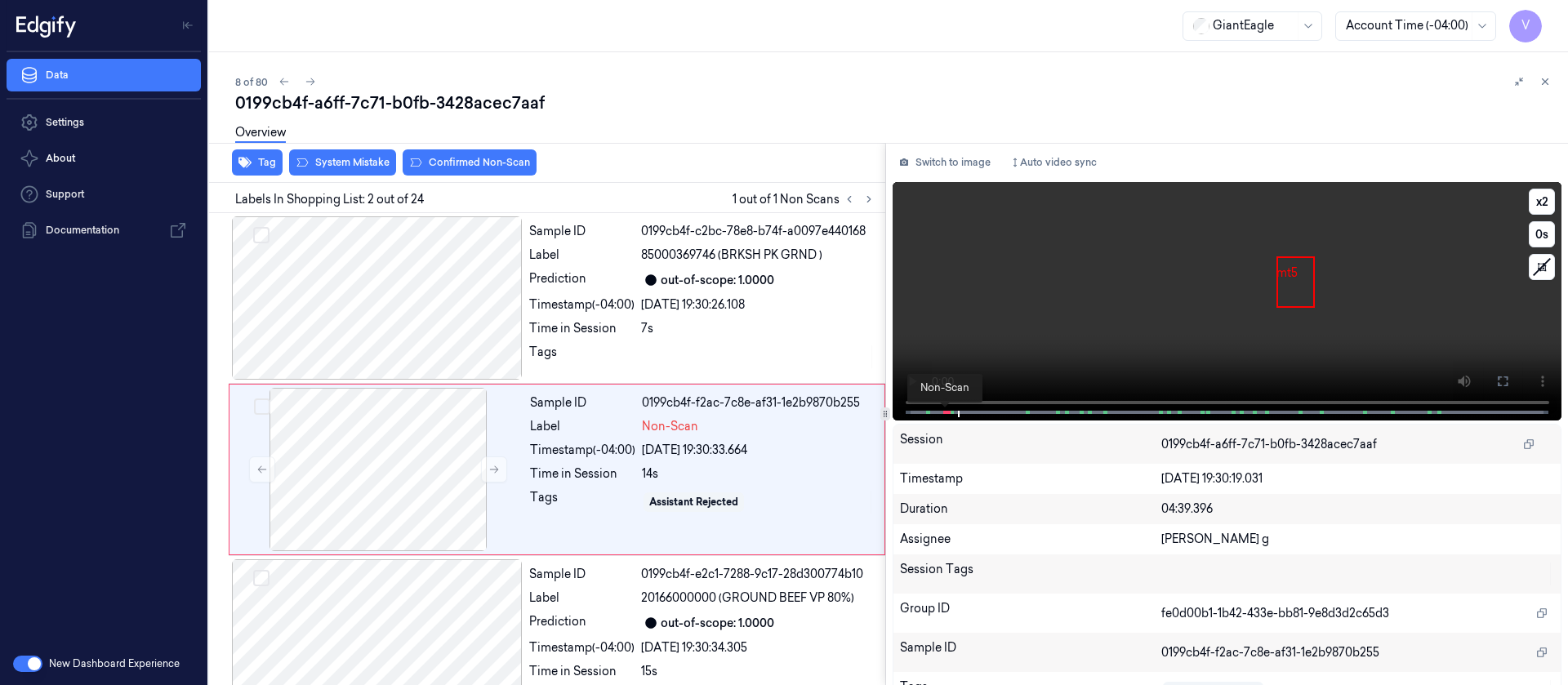
scroll to position [21, 0]
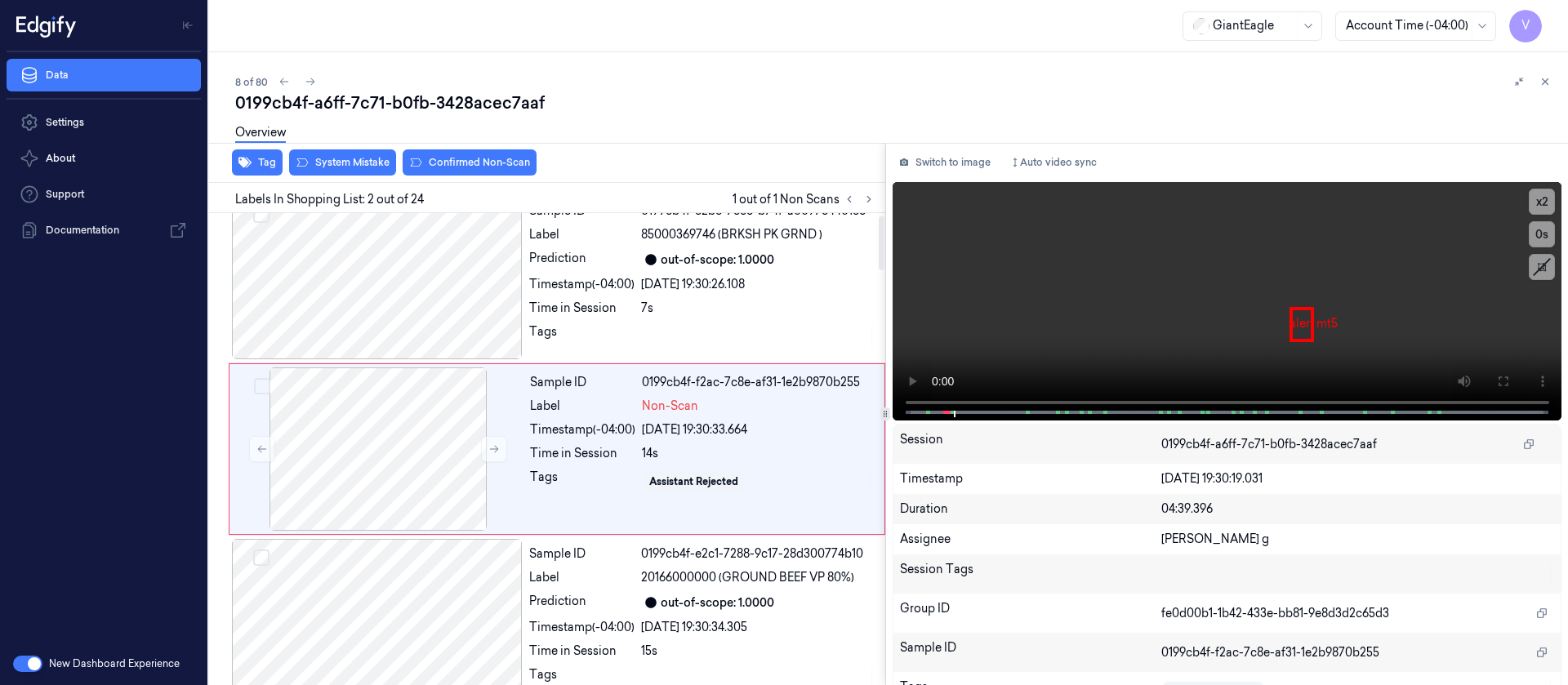
click at [941, 148] on div "Switch to image Auto video sync x 2 0 s alert mt5 Session 0199cb4f-a6ff-7c71-b0…" at bounding box center [1226, 413] width 682 height 542
click at [958, 172] on button "Switch to image" at bounding box center [944, 163] width 104 height 26
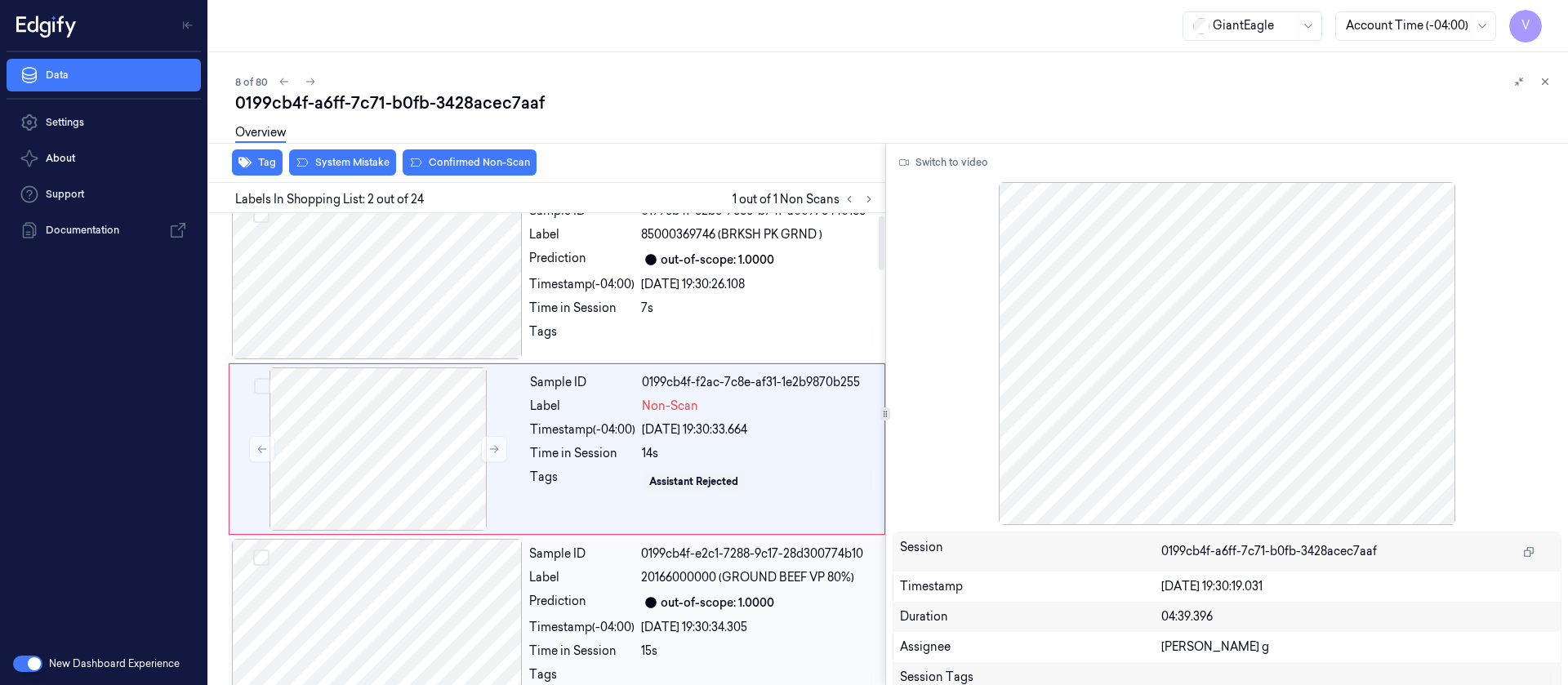
click at [457, 614] on div at bounding box center [377, 620] width 291 height 164
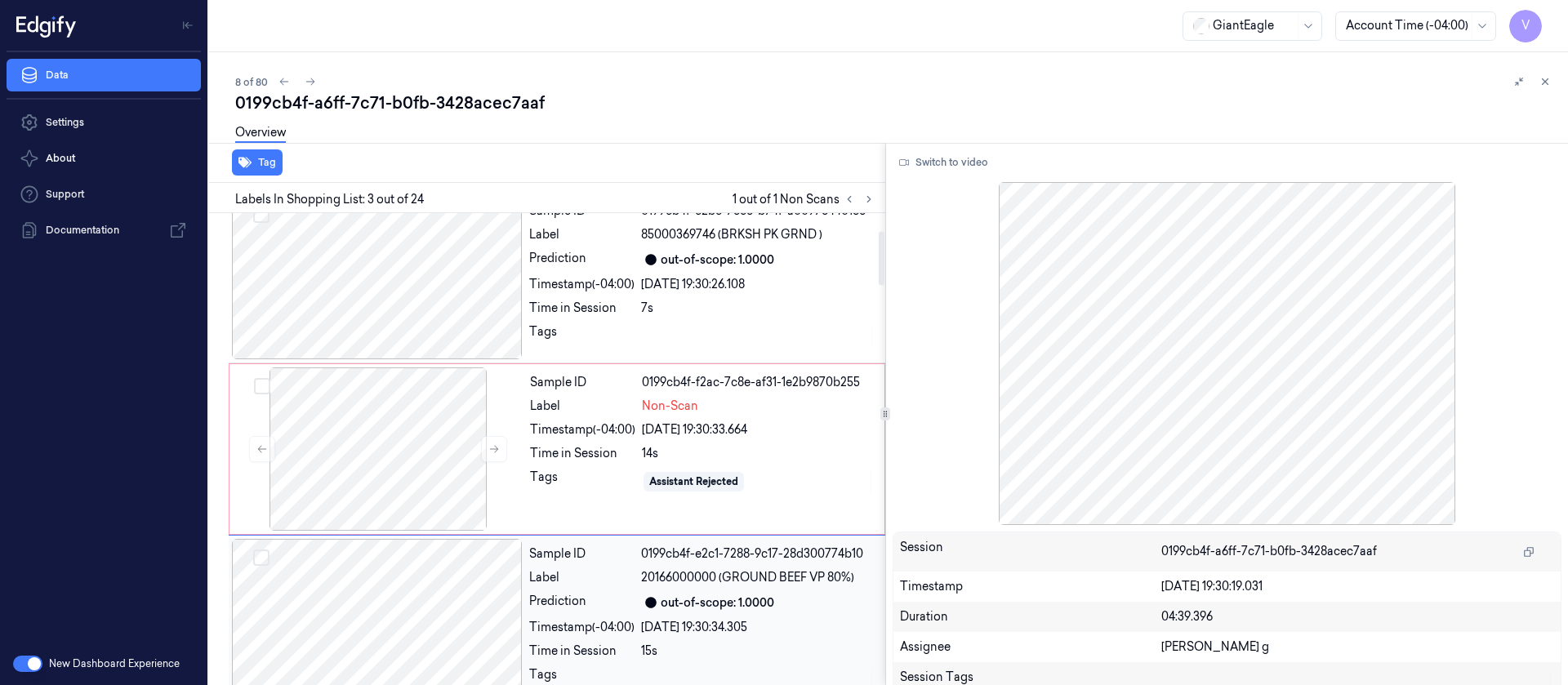
scroll to position [192, 0]
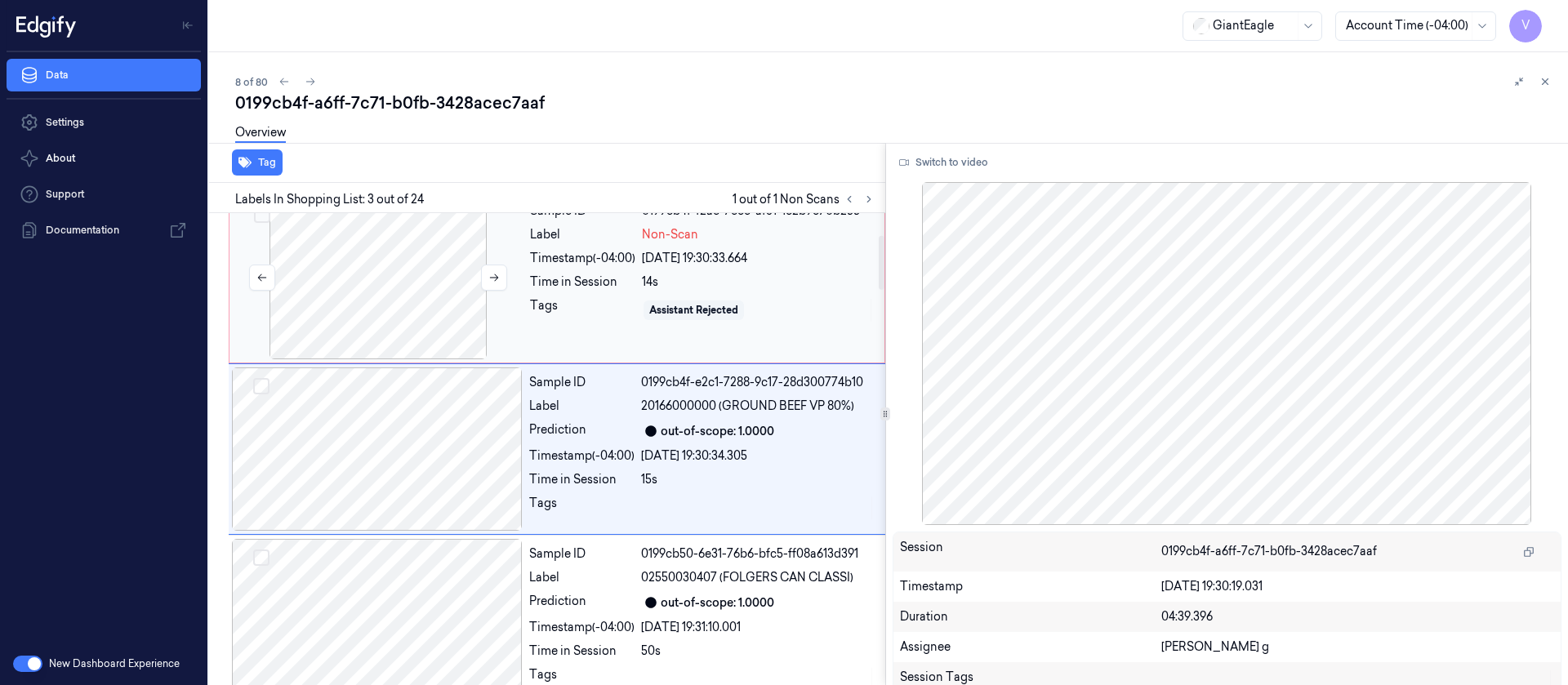
click at [402, 286] on div at bounding box center [378, 277] width 291 height 164
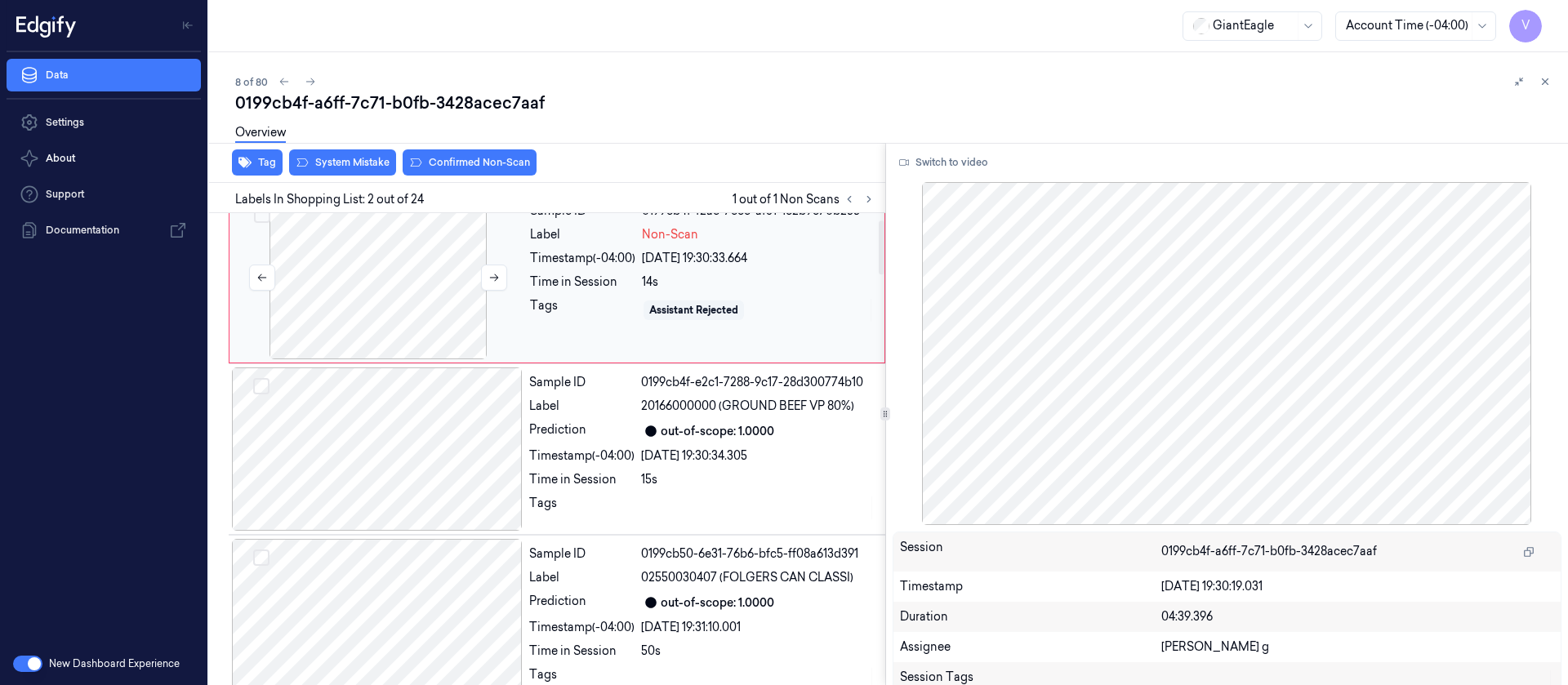
scroll to position [21, 0]
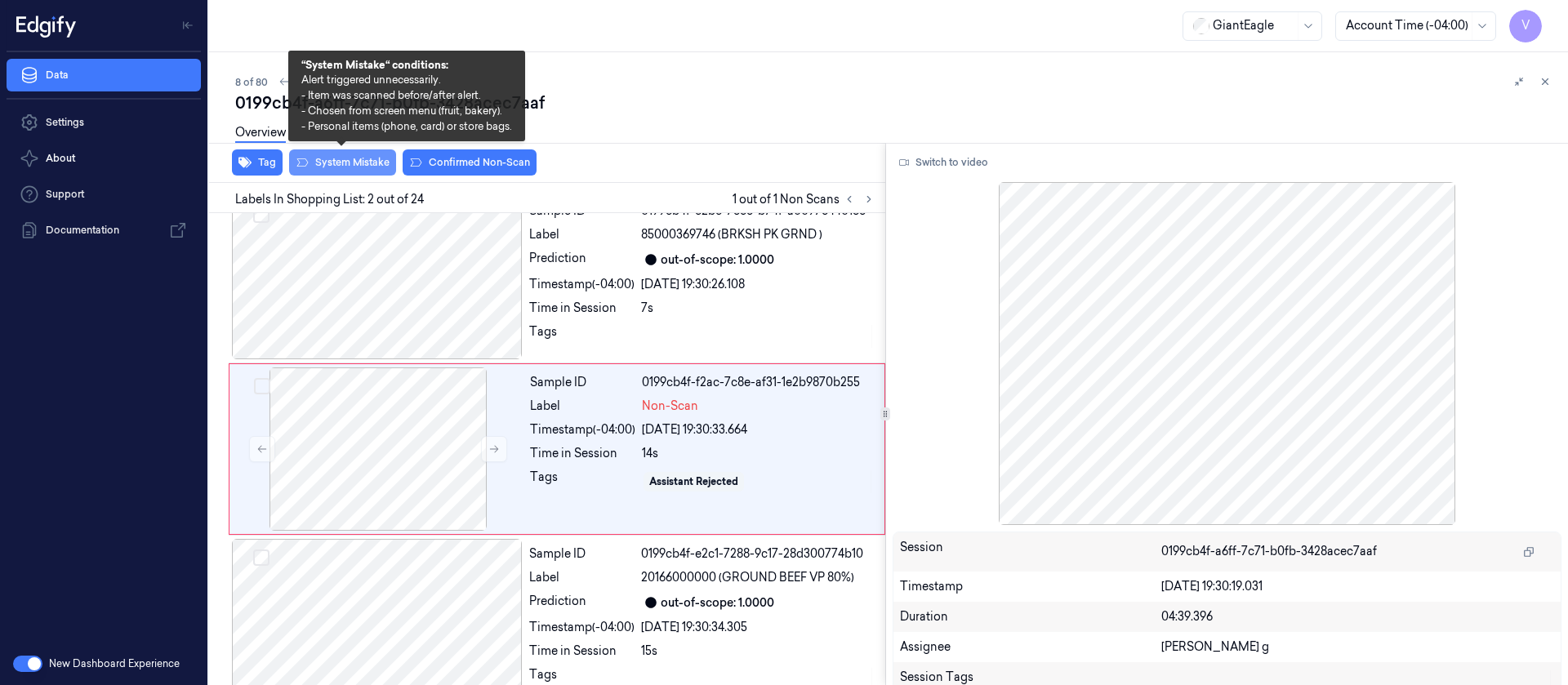
click at [336, 164] on button "System Mistake" at bounding box center [342, 163] width 107 height 26
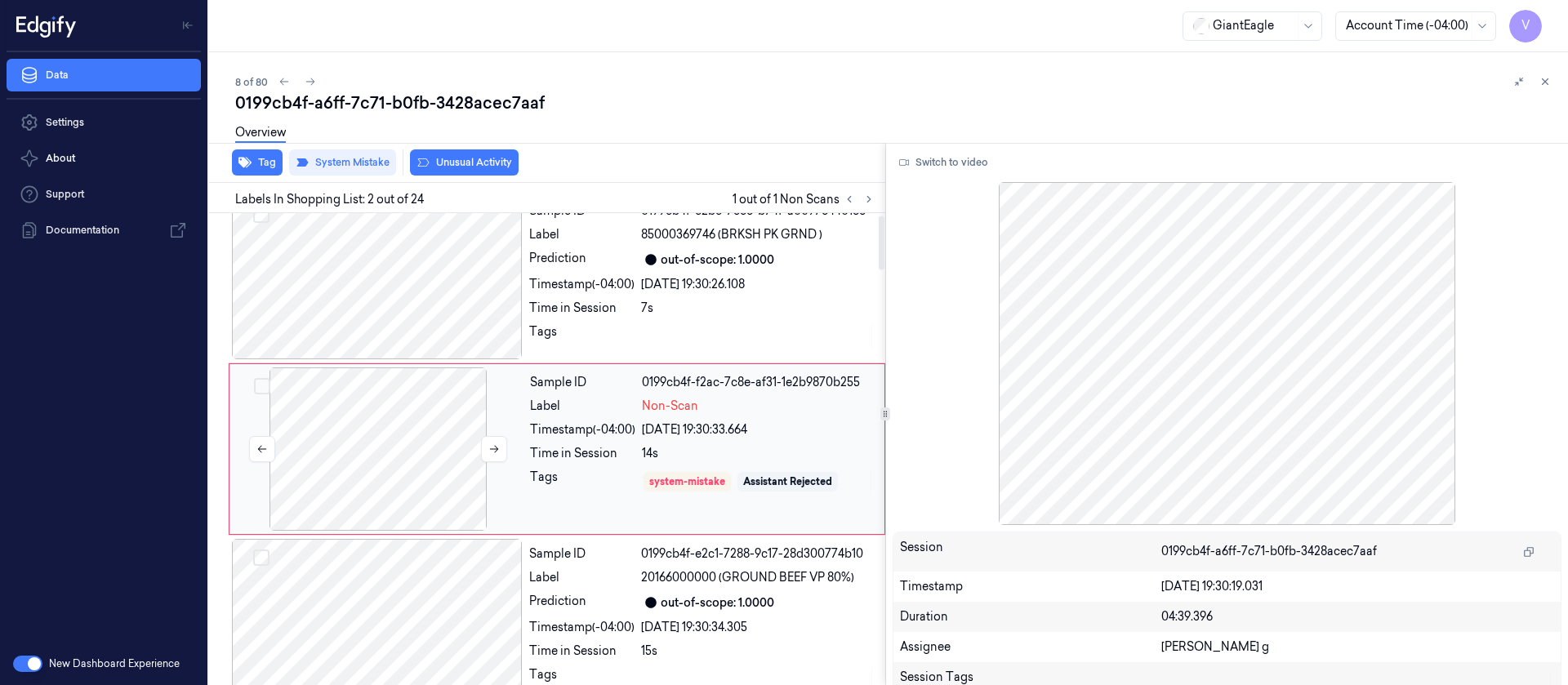
scroll to position [0, 0]
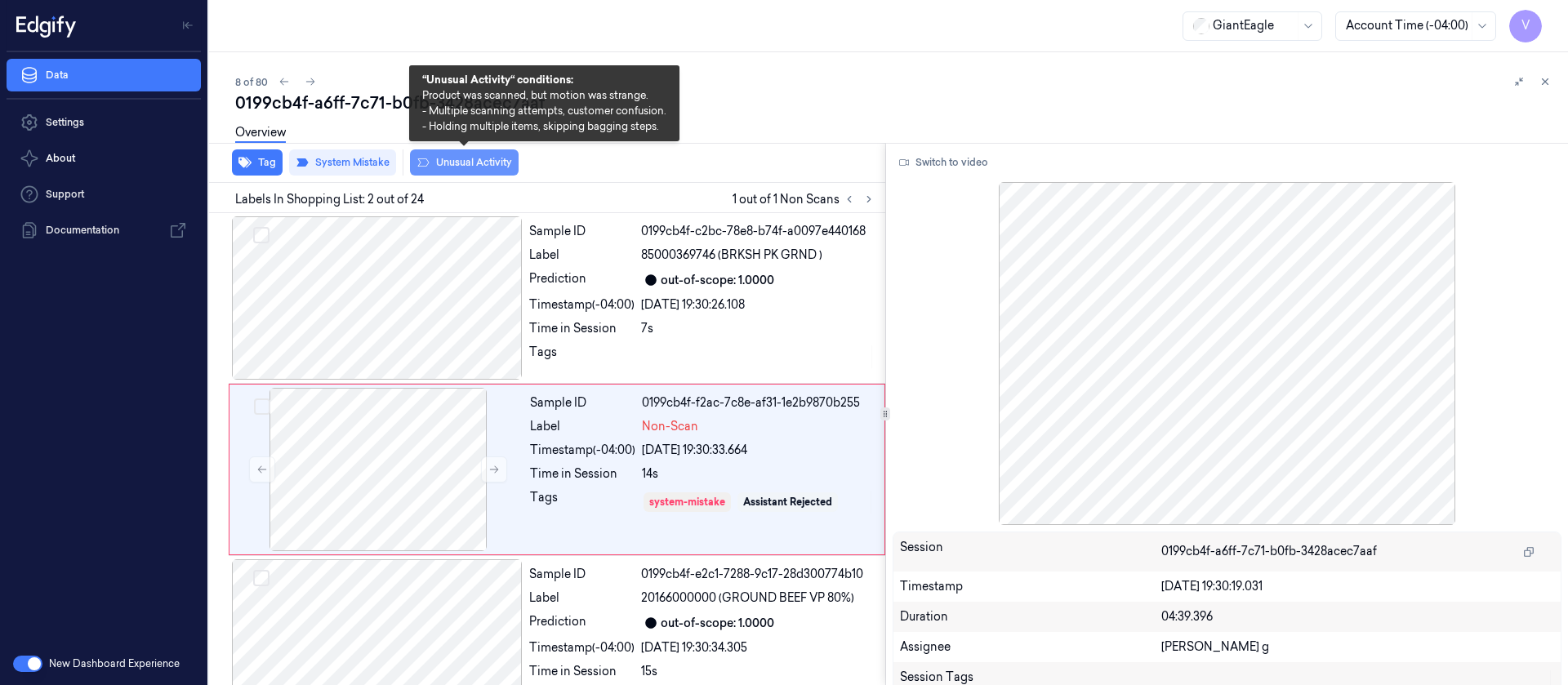
click at [447, 162] on button "Unusual Activity" at bounding box center [464, 163] width 109 height 26
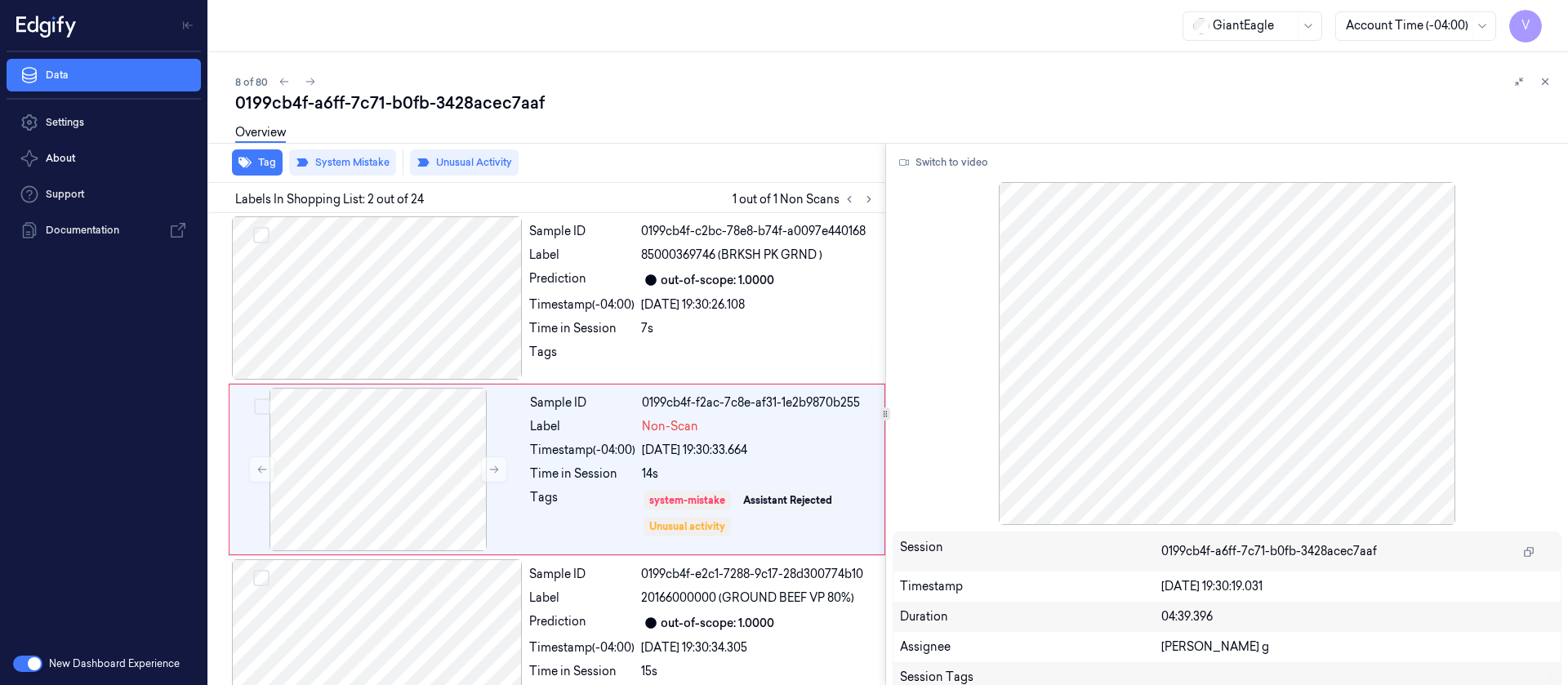
scroll to position [21, 0]
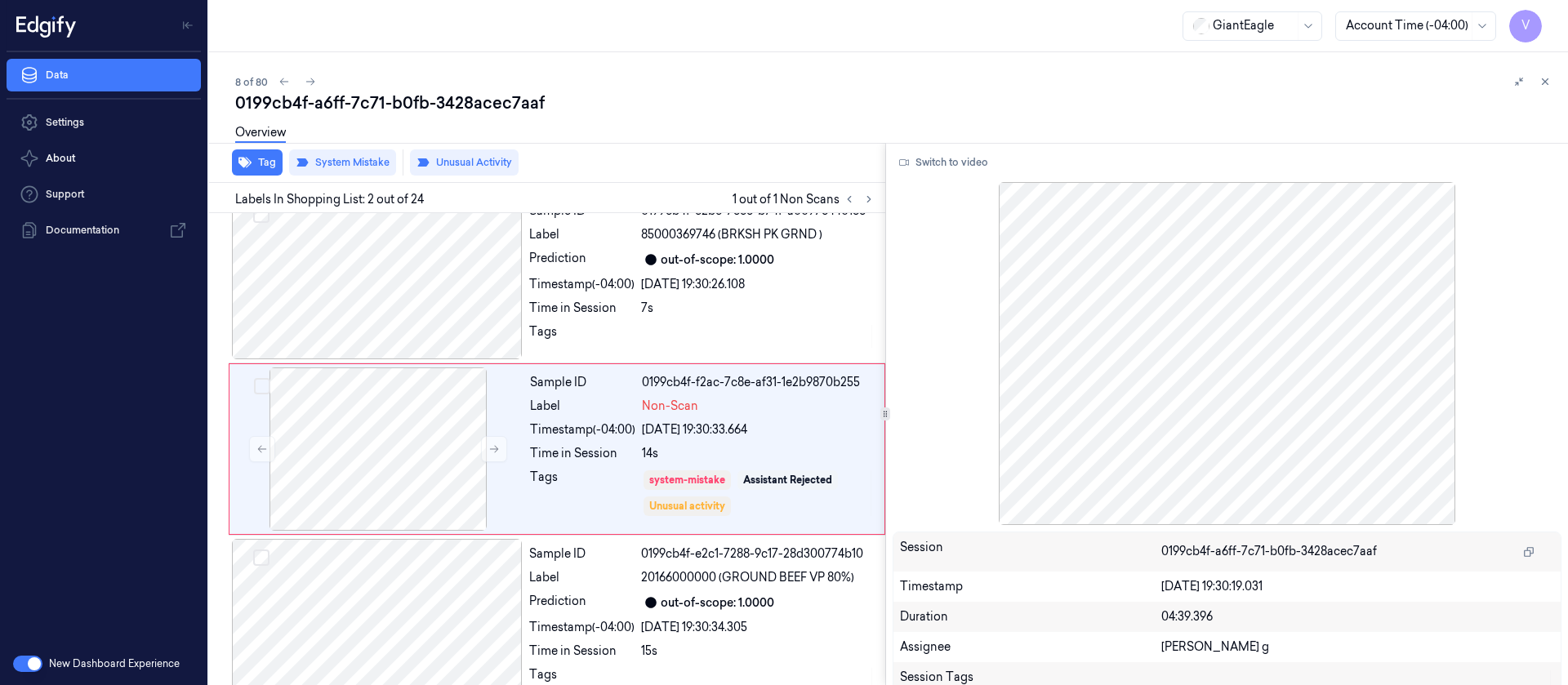
click at [594, 99] on div "0199cb4f-a6ff-7c71-b0fb-3428acec7aaf" at bounding box center [895, 103] width 1319 height 23
click at [307, 78] on icon at bounding box center [310, 81] width 11 height 11
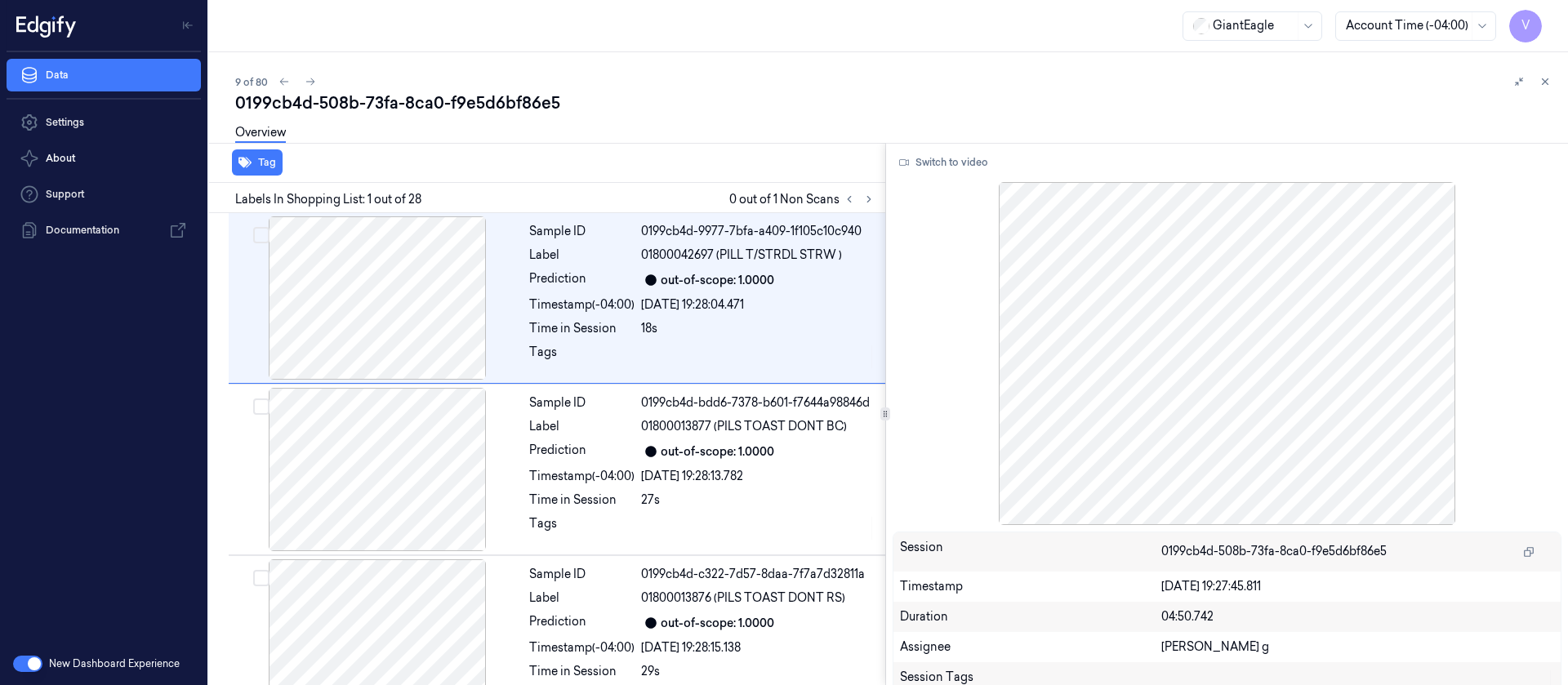
click at [761, 151] on div "Overview" at bounding box center [895, 135] width 1319 height 42
click at [875, 207] on div at bounding box center [858, 199] width 39 height 20
click at [864, 198] on icon at bounding box center [869, 200] width 11 height 11
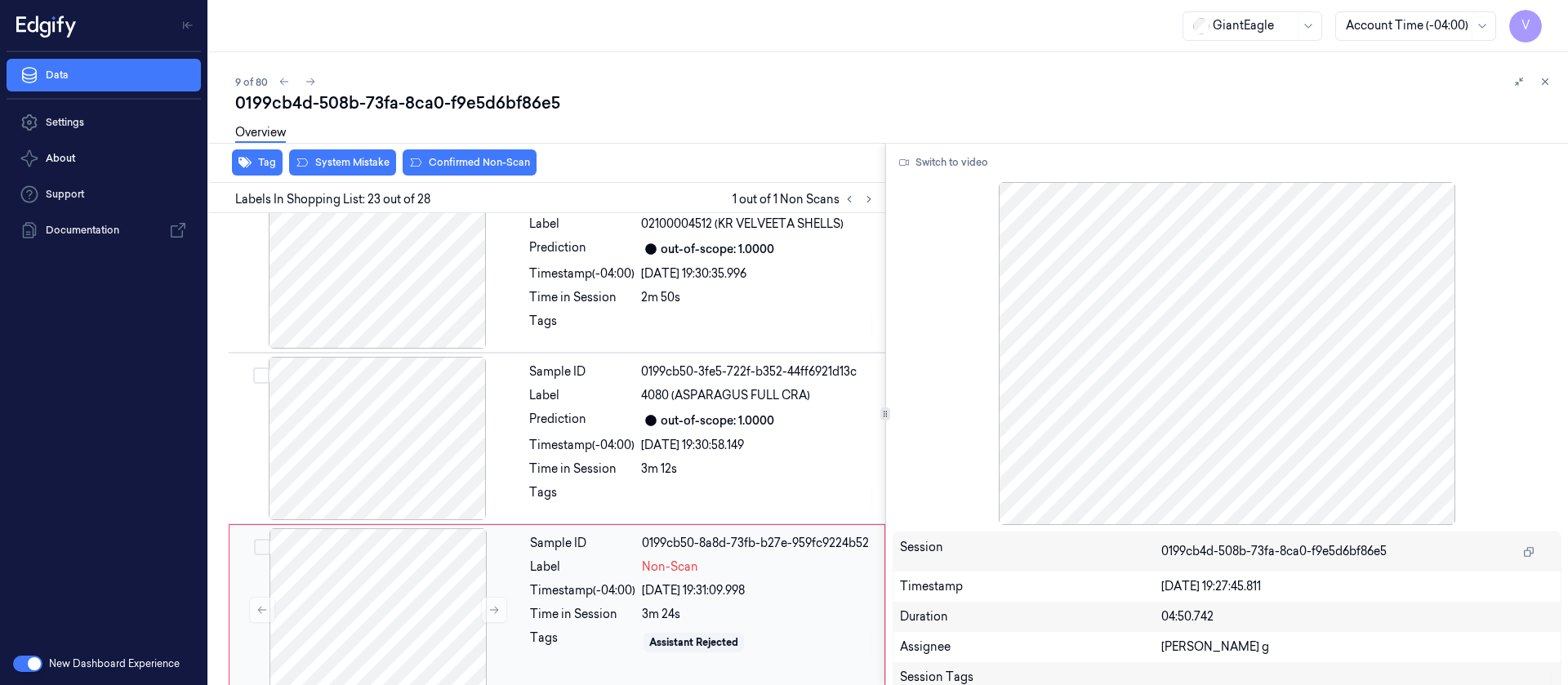
scroll to position [3621, 0]
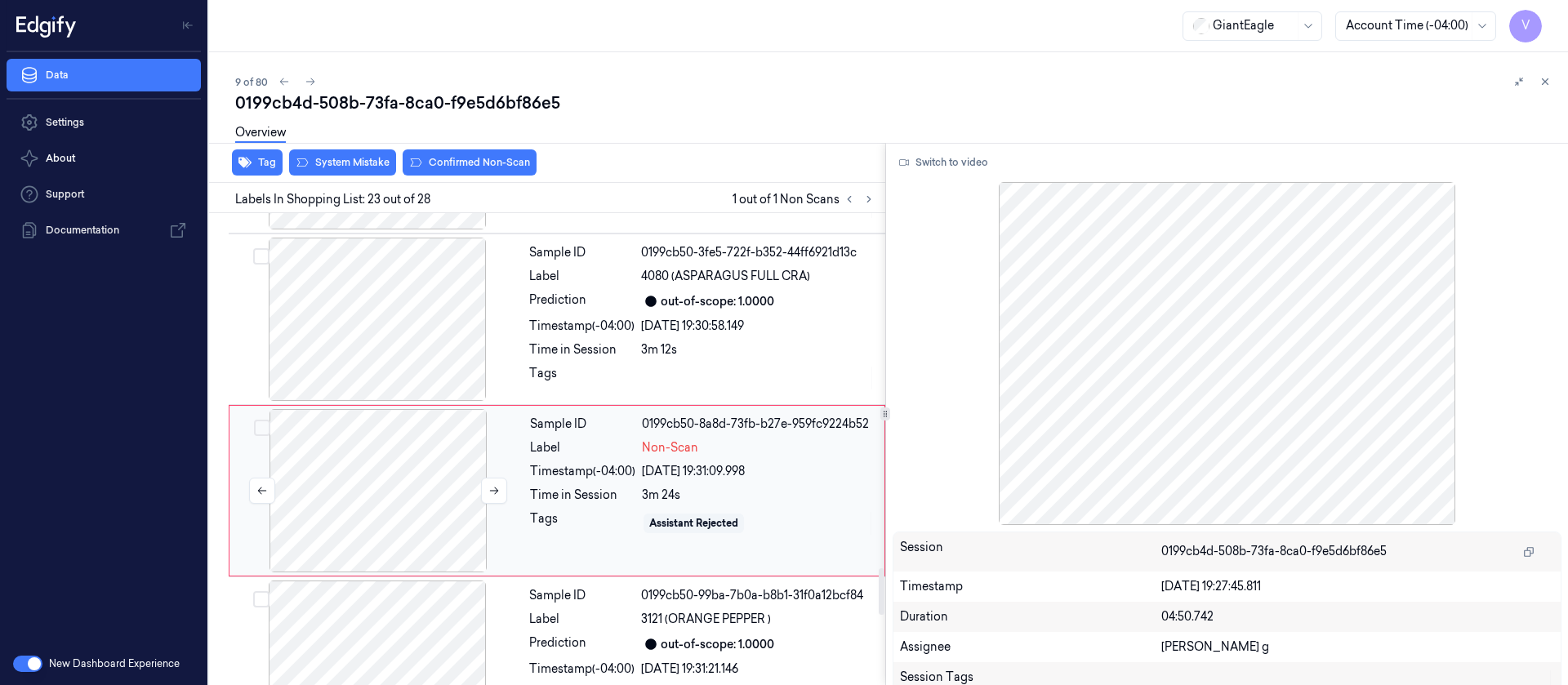
click at [337, 450] on div at bounding box center [378, 490] width 291 height 164
click at [655, 151] on div "Overview" at bounding box center [895, 135] width 1319 height 42
click at [343, 446] on div at bounding box center [378, 490] width 291 height 164
click at [361, 294] on div at bounding box center [377, 319] width 291 height 164
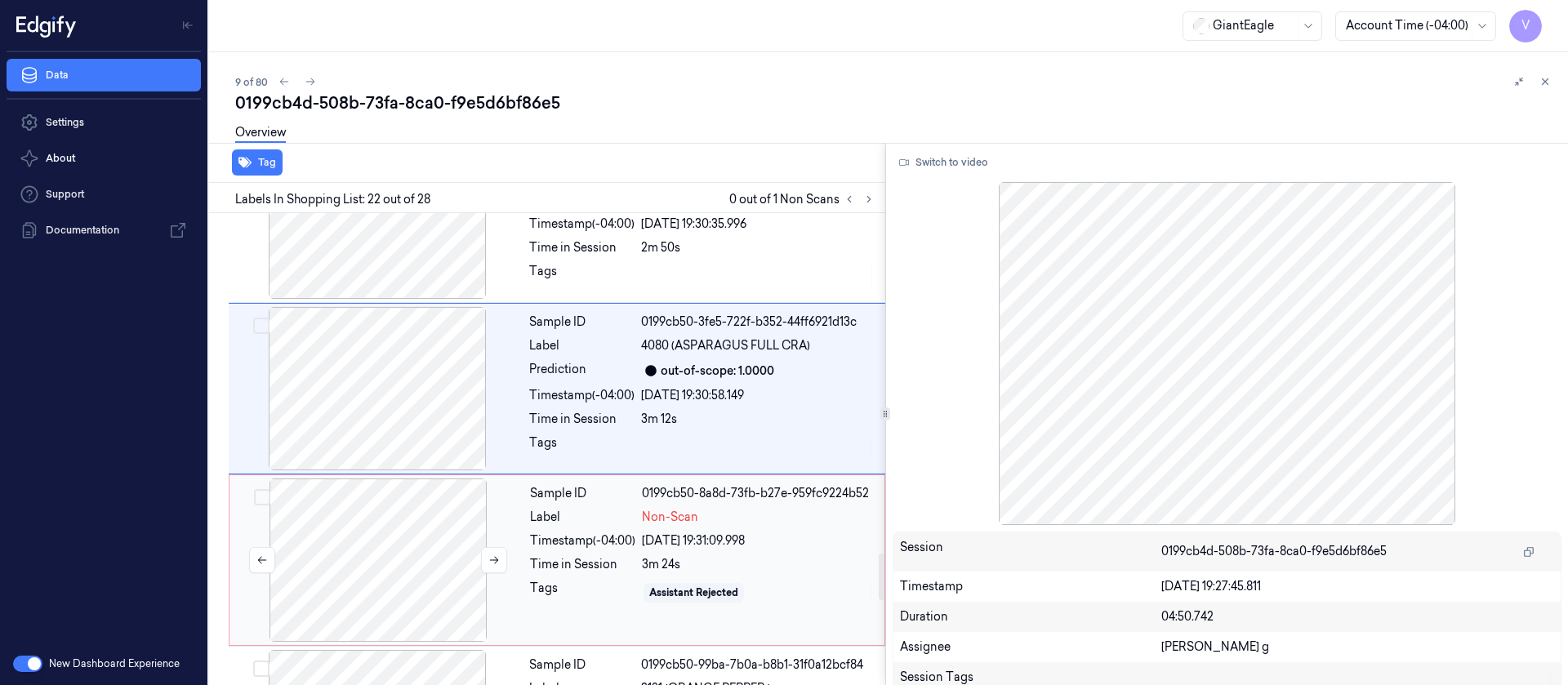
scroll to position [3695, 0]
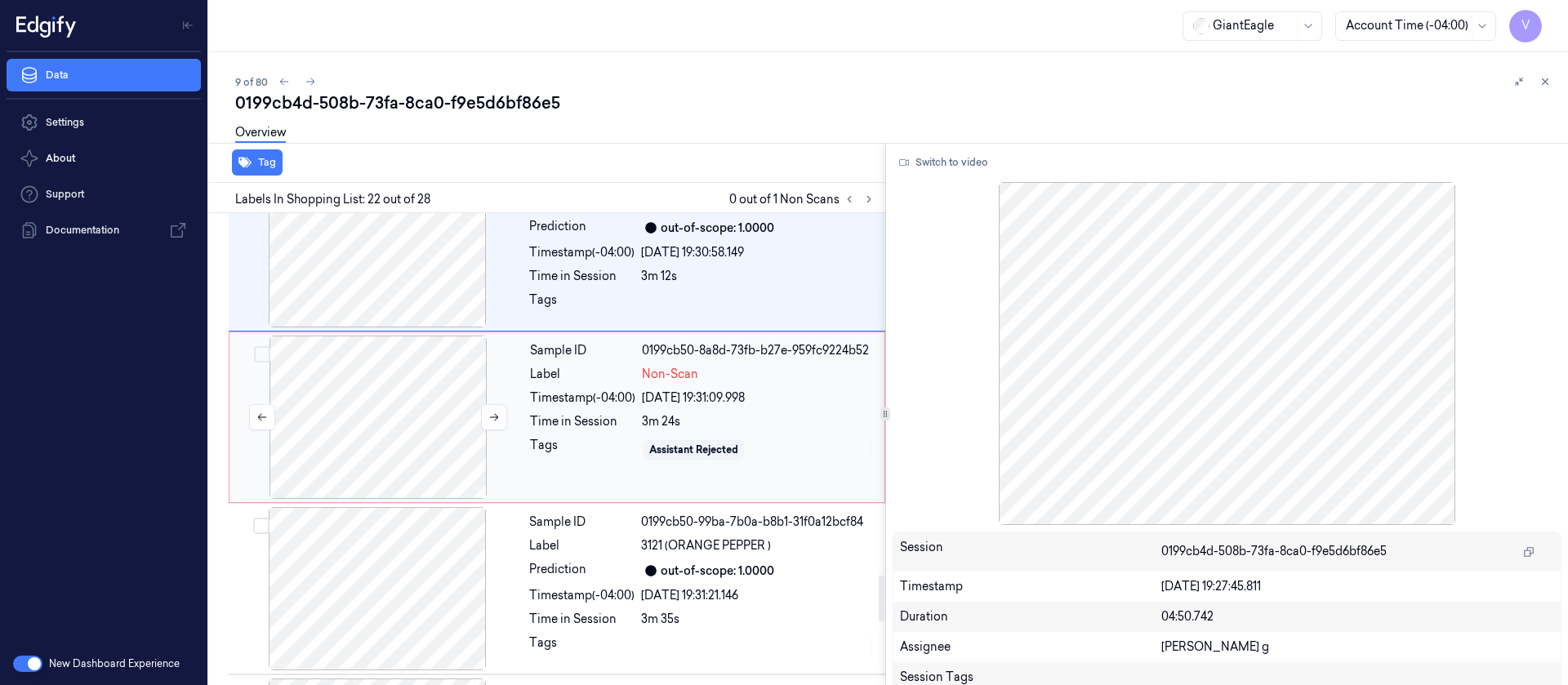
click at [398, 380] on div at bounding box center [378, 417] width 291 height 164
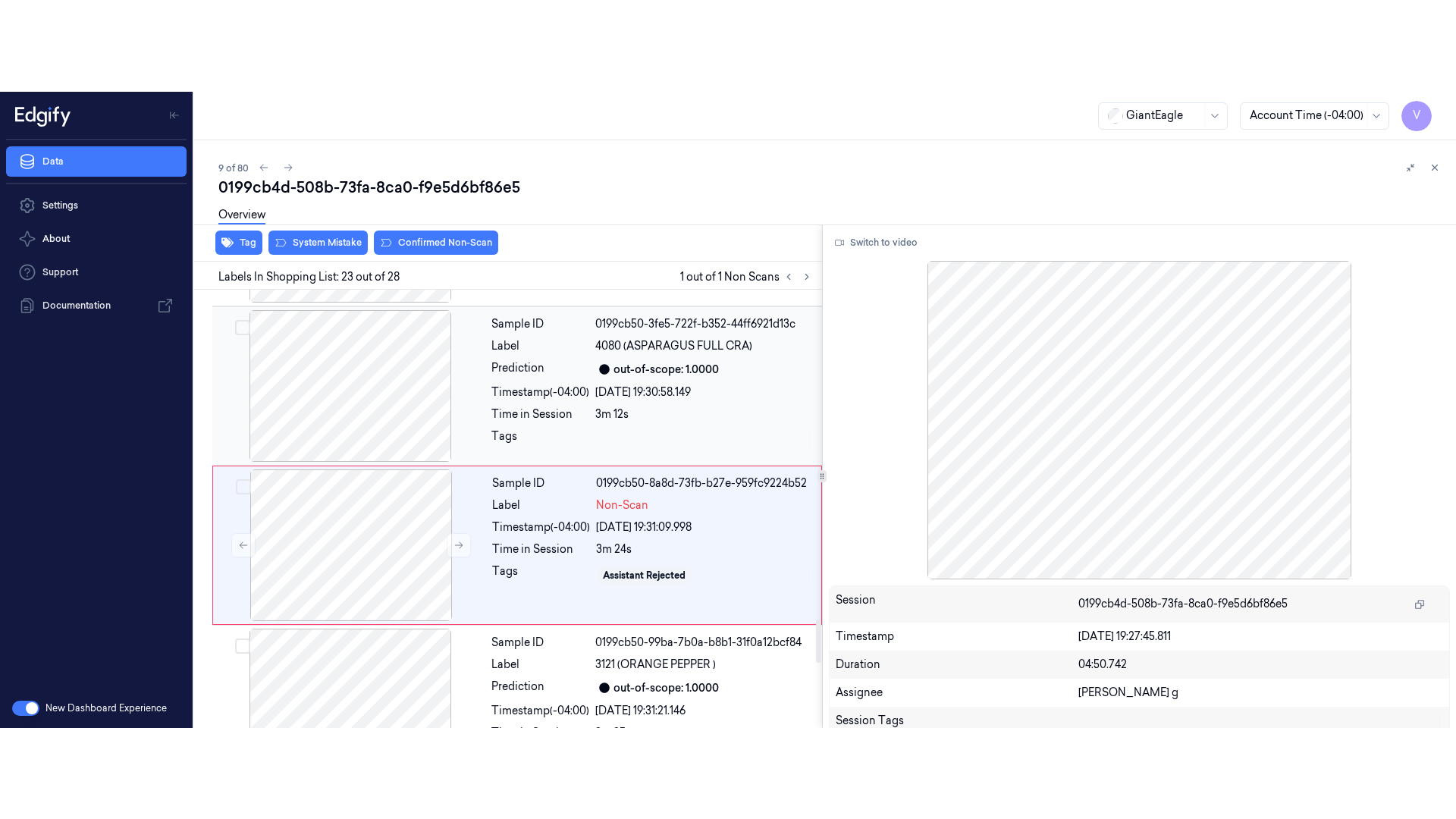
scroll to position [3363, 0]
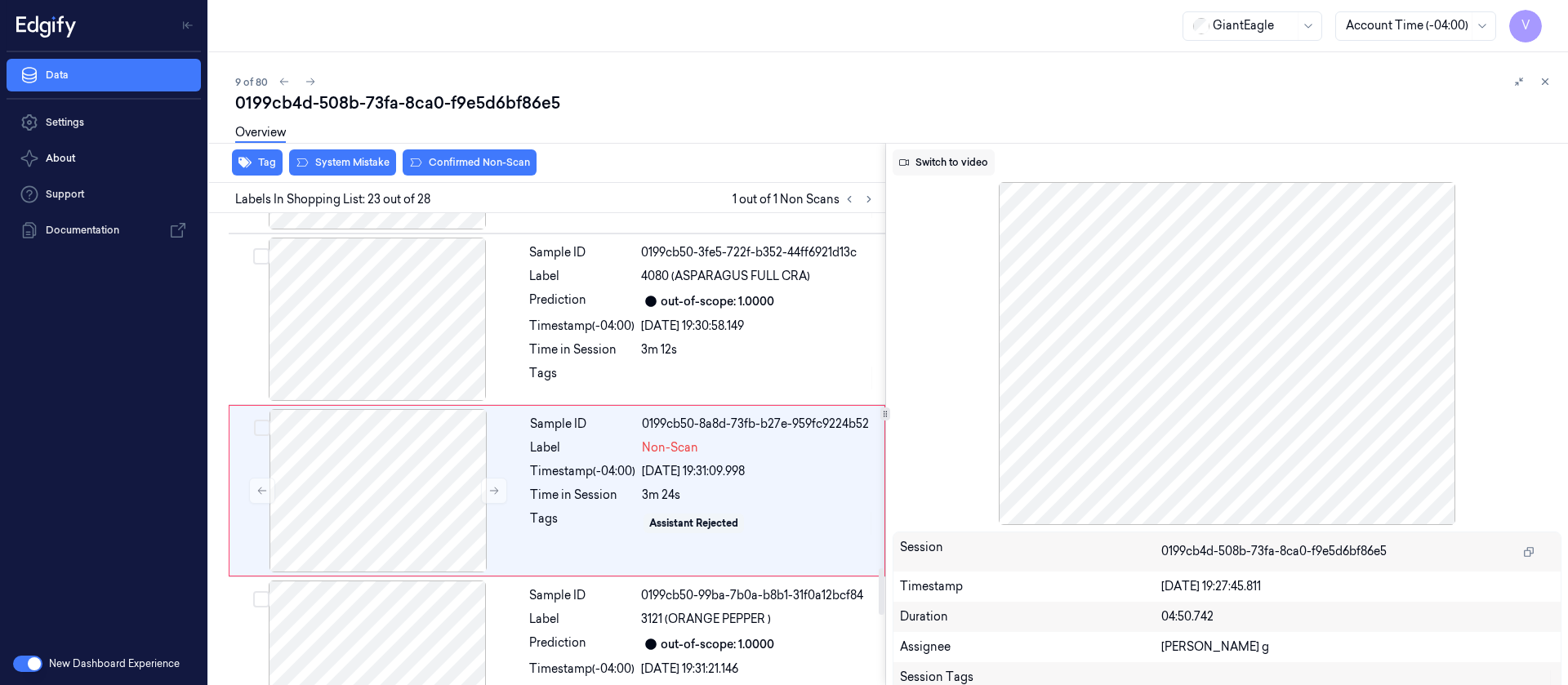
click at [944, 167] on button "Switch to video" at bounding box center [943, 163] width 102 height 26
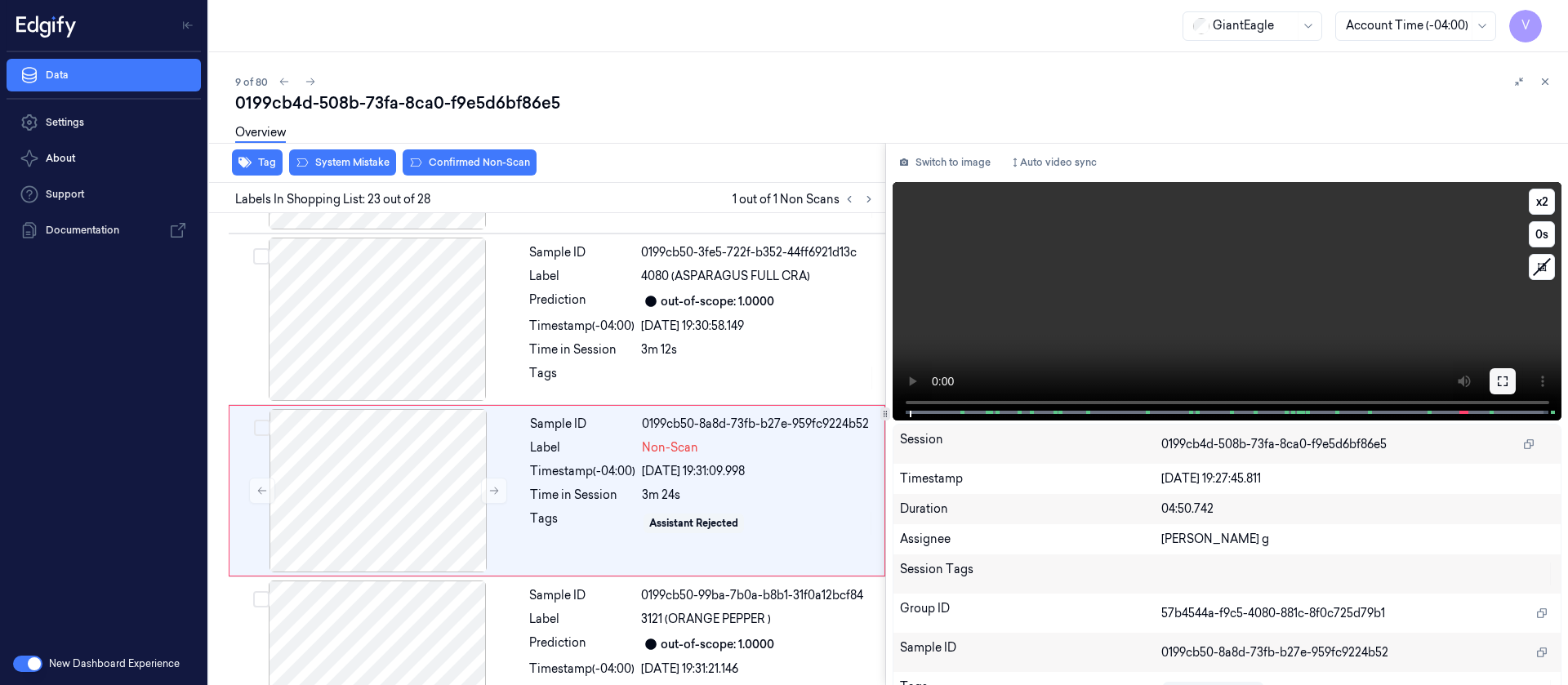
click at [1493, 393] on button at bounding box center [1503, 381] width 26 height 26
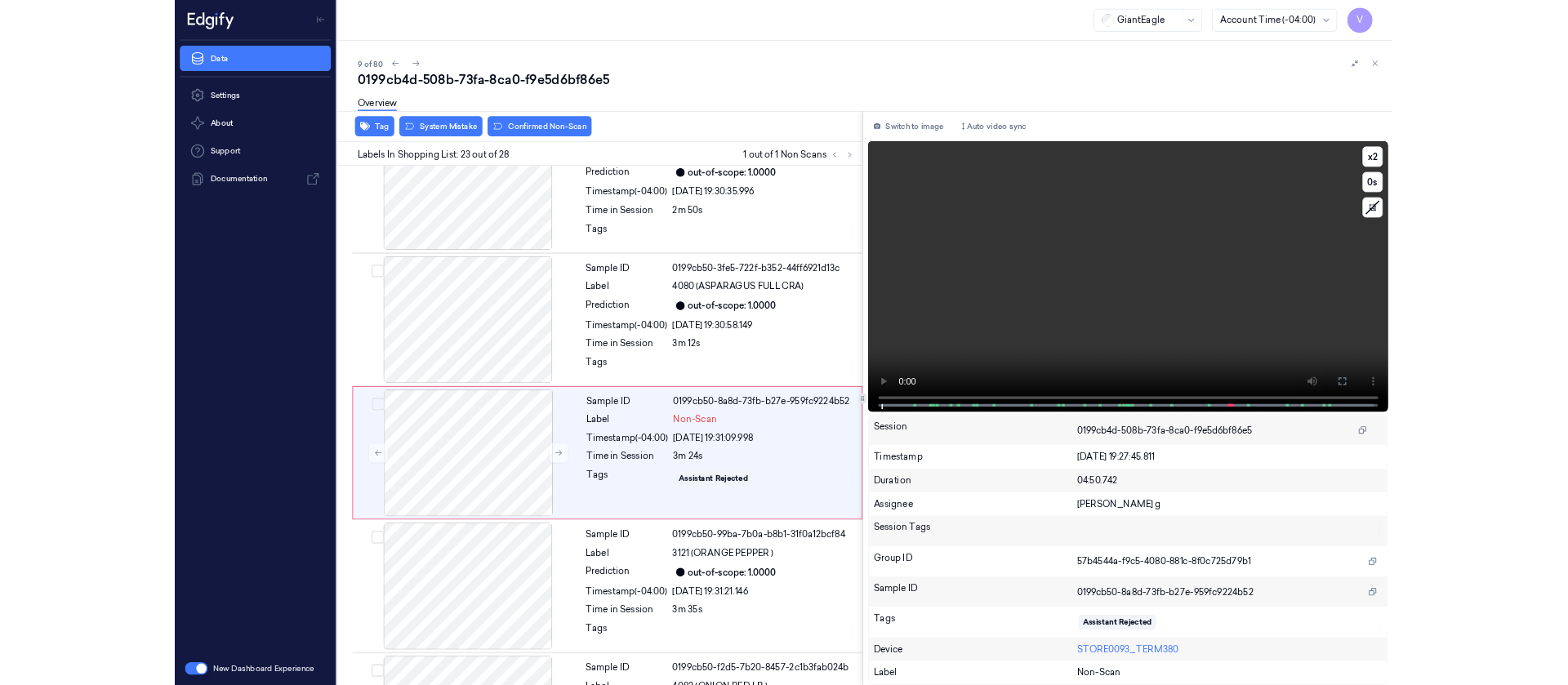
scroll to position [3522, 0]
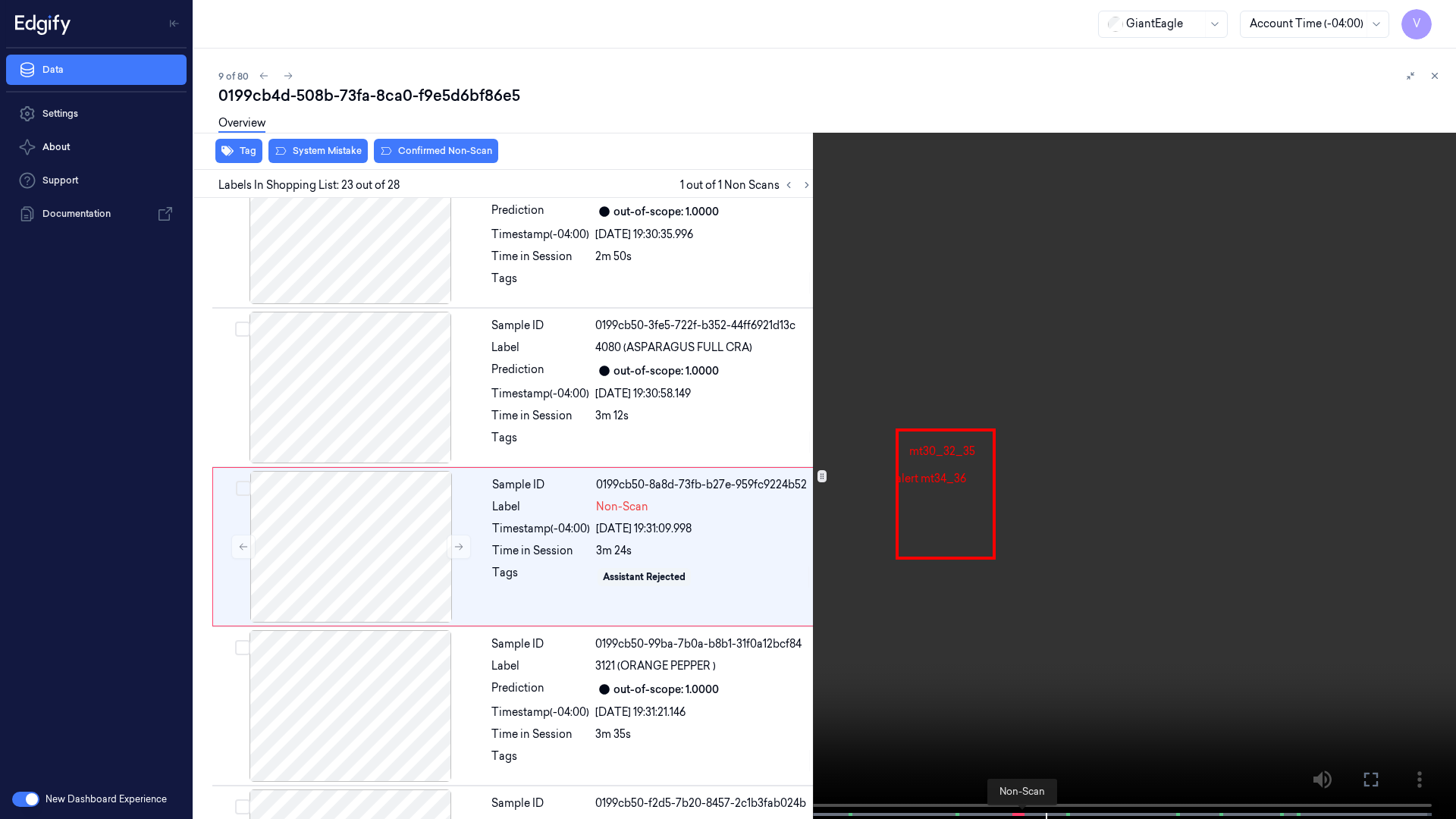
click at [1024, 635] on span at bounding box center [1023, 814] width 3 height 8
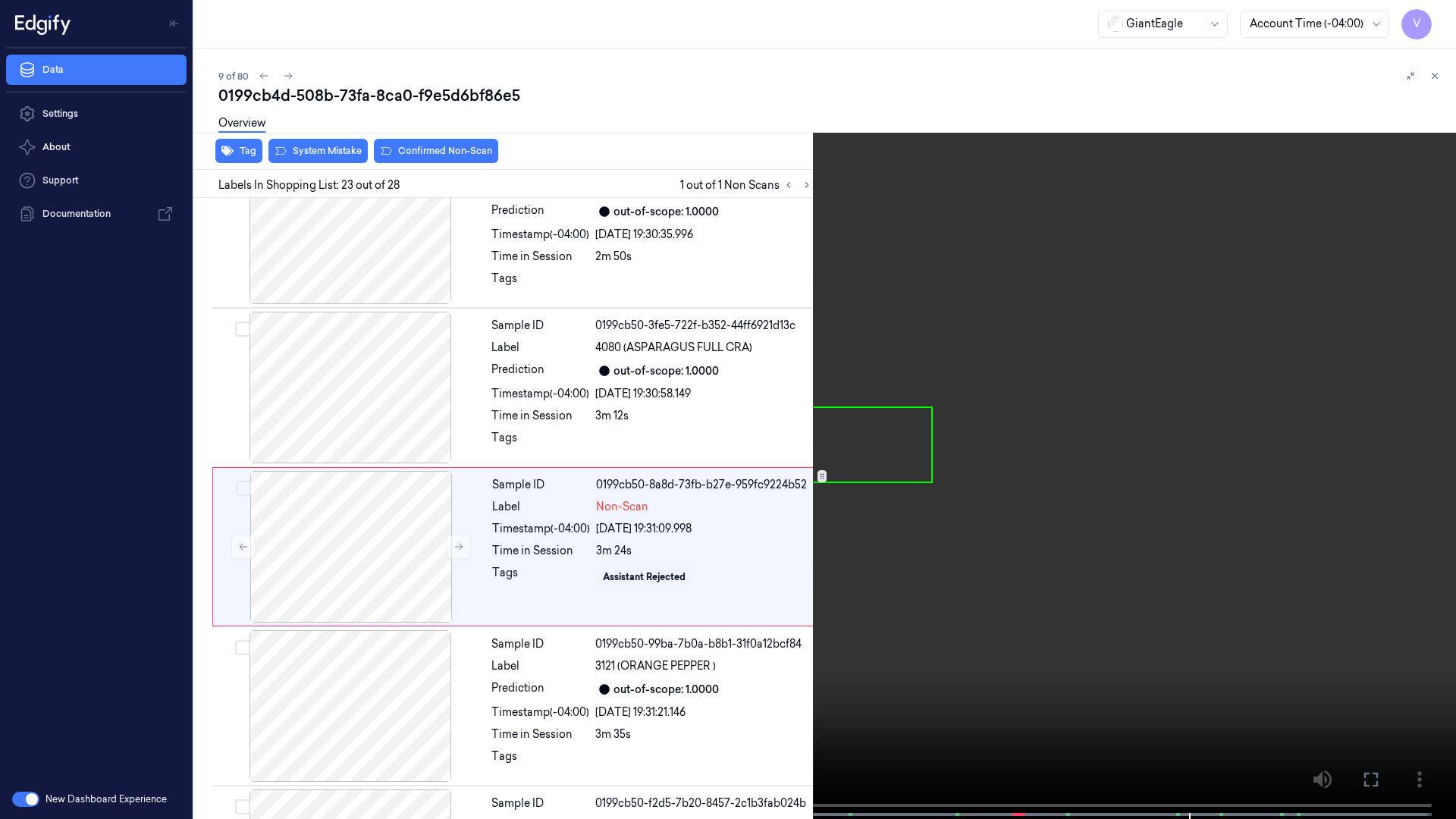
click at [0, 0] on button at bounding box center [0, 0] width 0 height 0
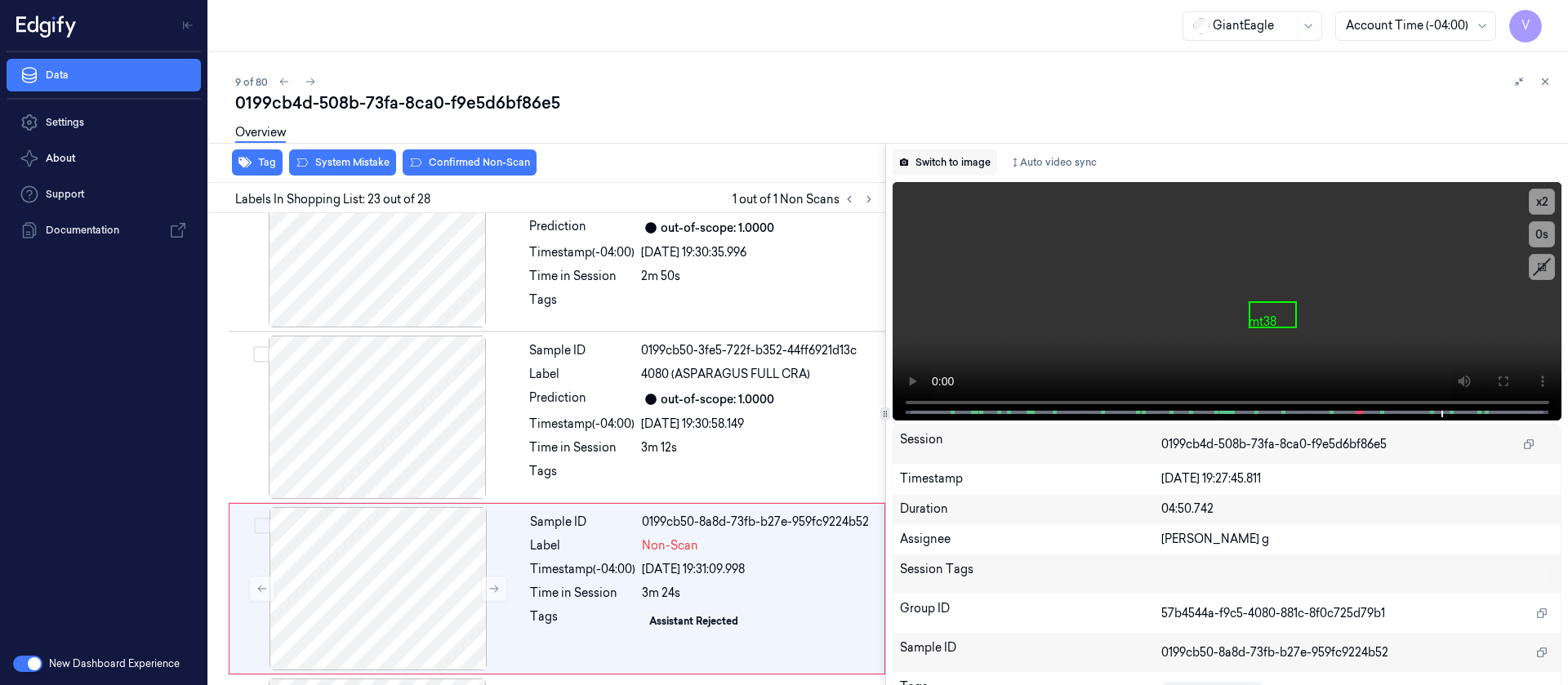
click at [925, 155] on button "Switch to image" at bounding box center [944, 163] width 104 height 26
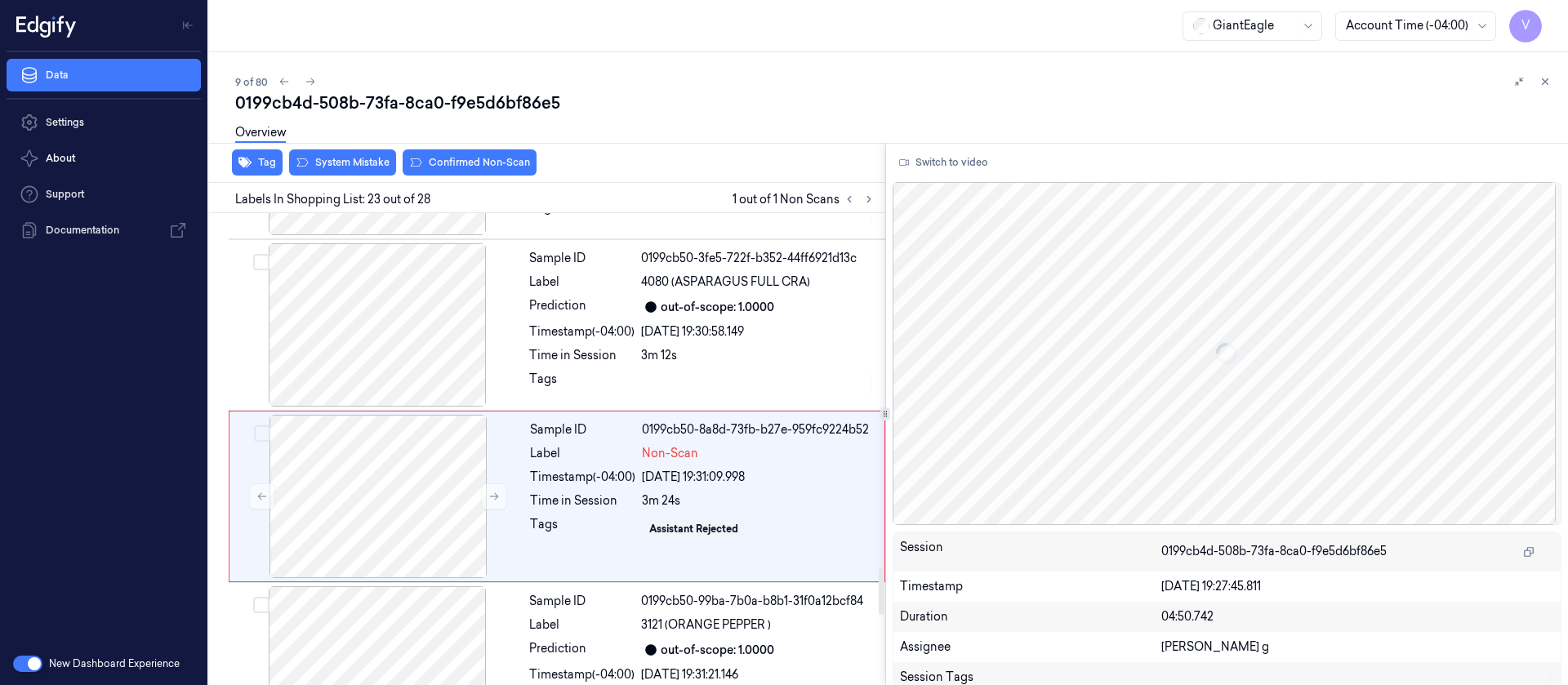
scroll to position [3621, 0]
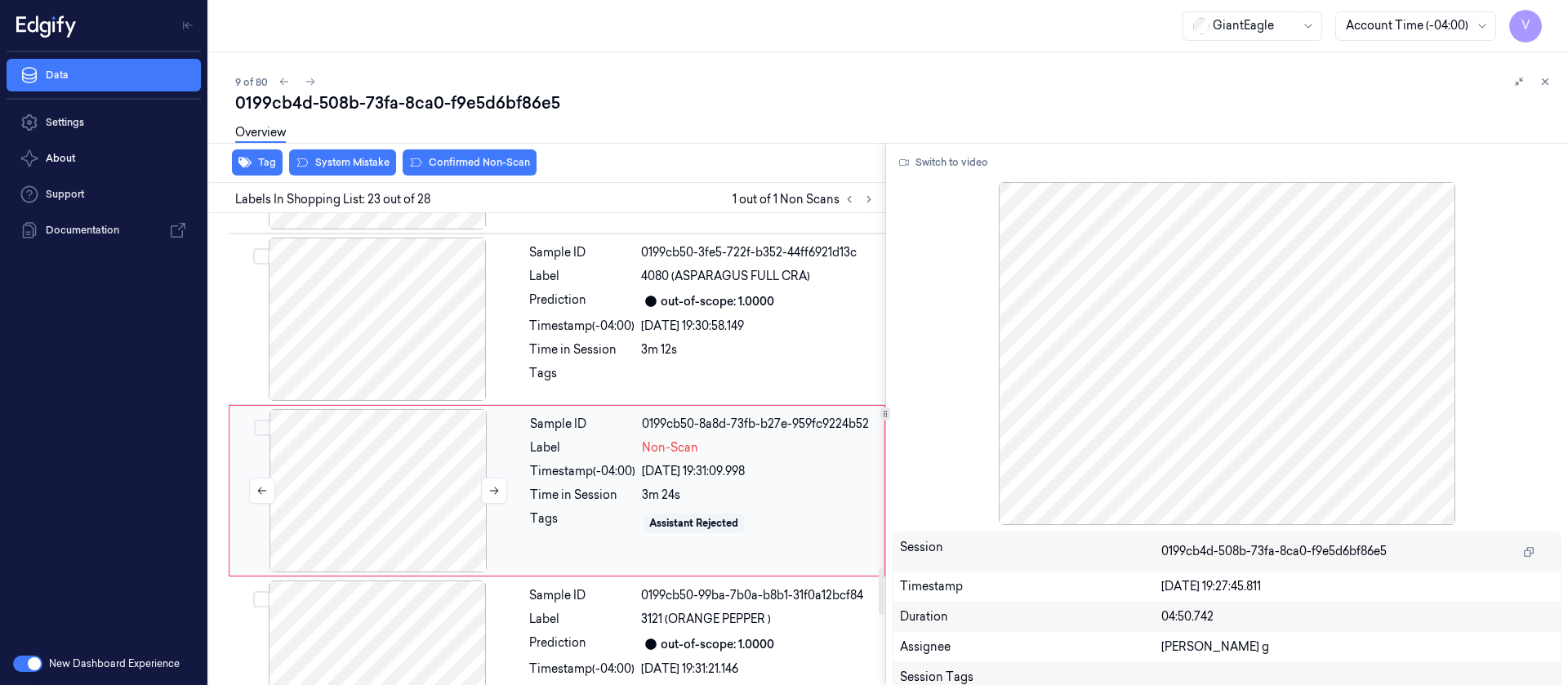
click at [400, 448] on div at bounding box center [378, 490] width 291 height 164
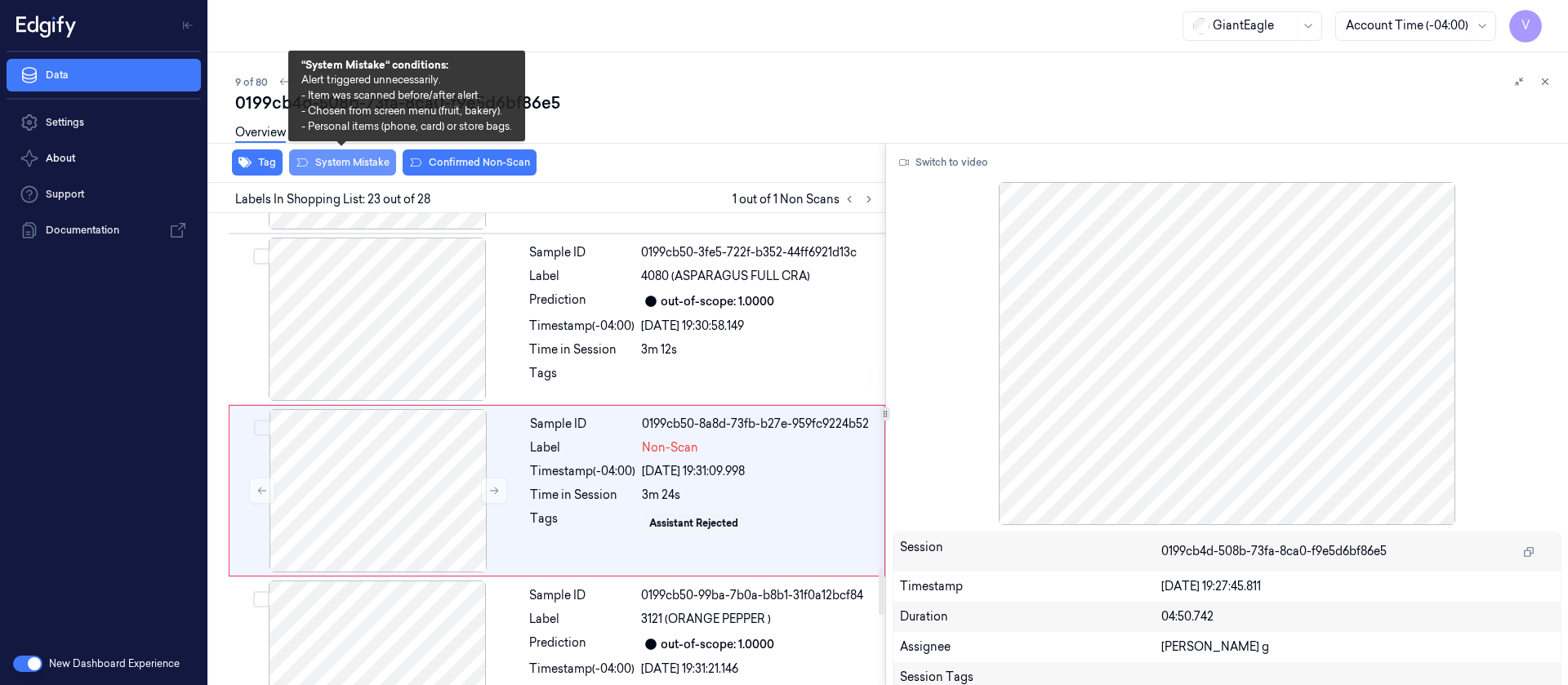
click at [352, 168] on button "System Mistake" at bounding box center [342, 163] width 107 height 26
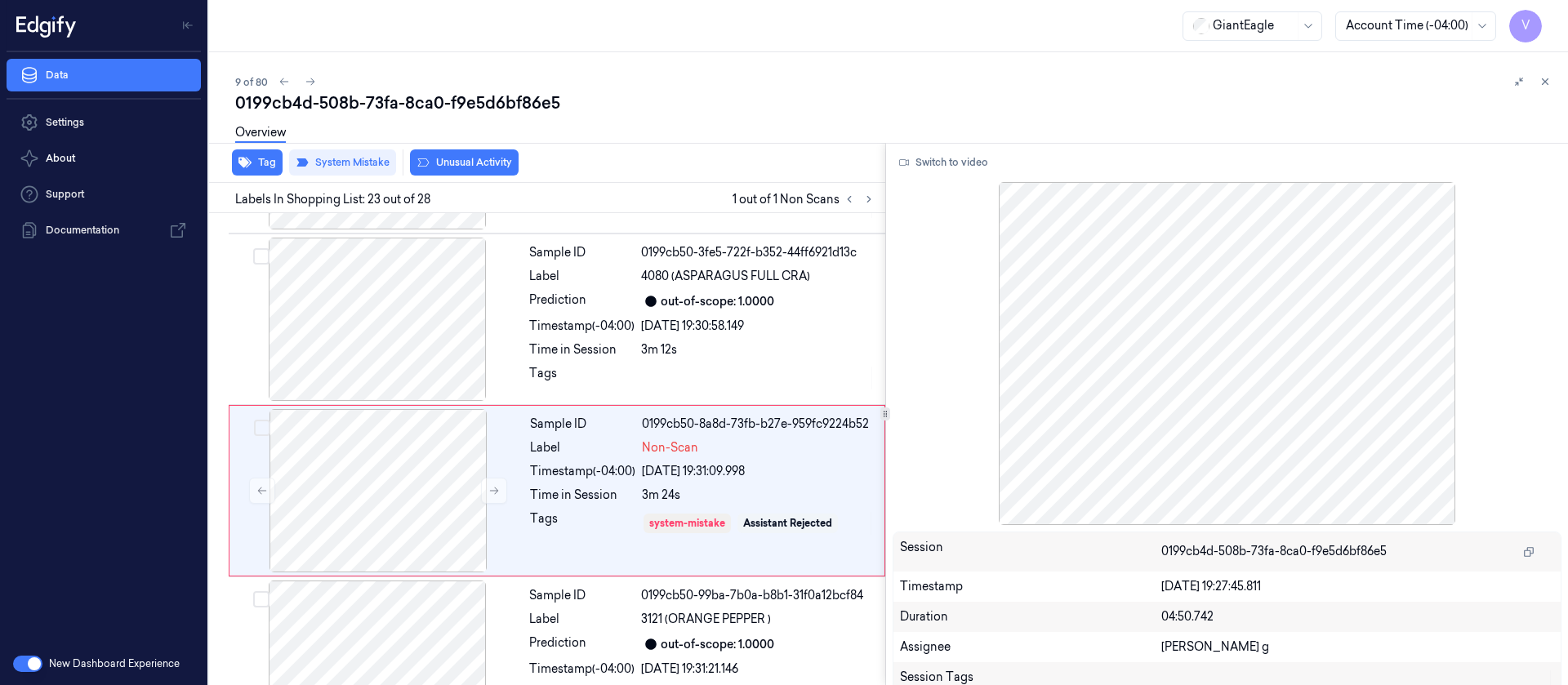
click at [474, 164] on button "Unusual Activity" at bounding box center [464, 163] width 109 height 26
click at [691, 116] on div "Overview" at bounding box center [895, 135] width 1319 height 42
click at [314, 80] on icon at bounding box center [310, 81] width 11 height 11
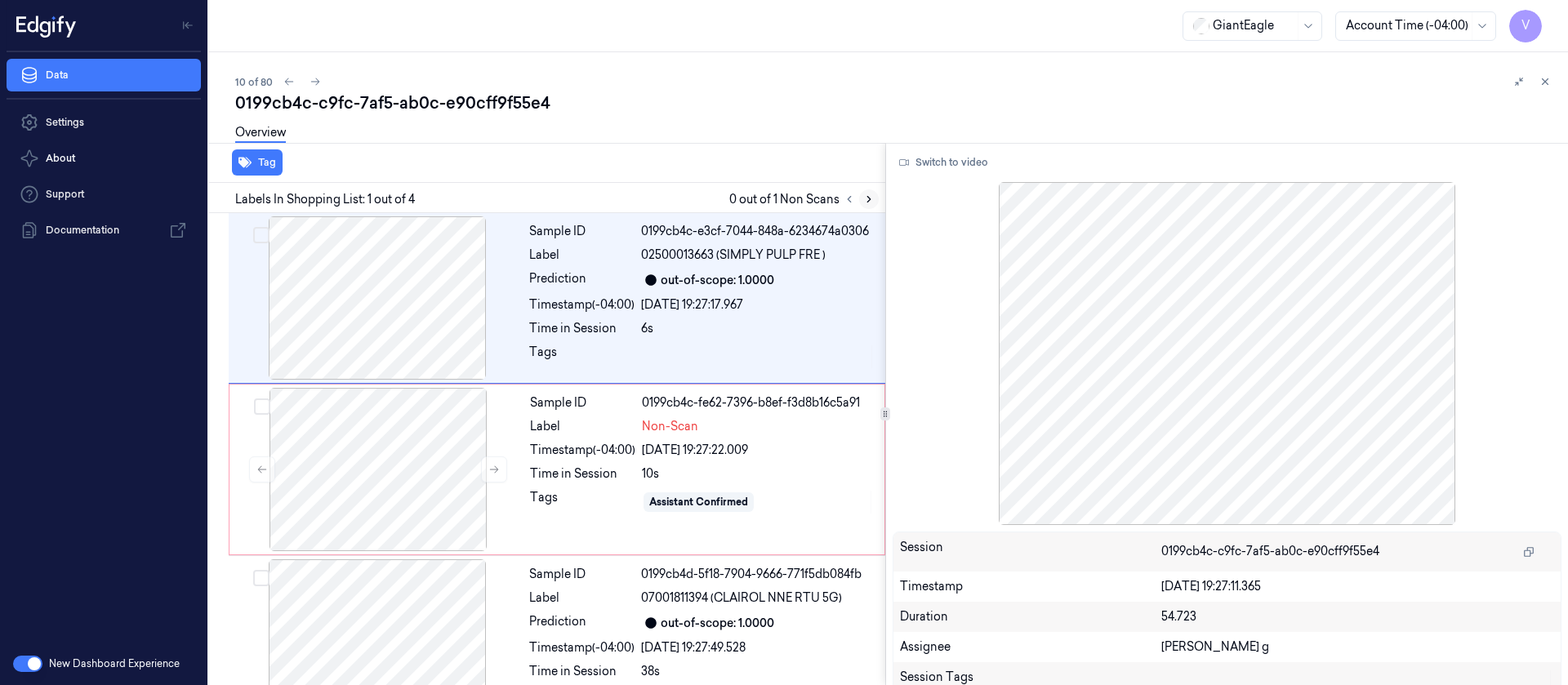
click at [864, 195] on icon at bounding box center [869, 200] width 11 height 11
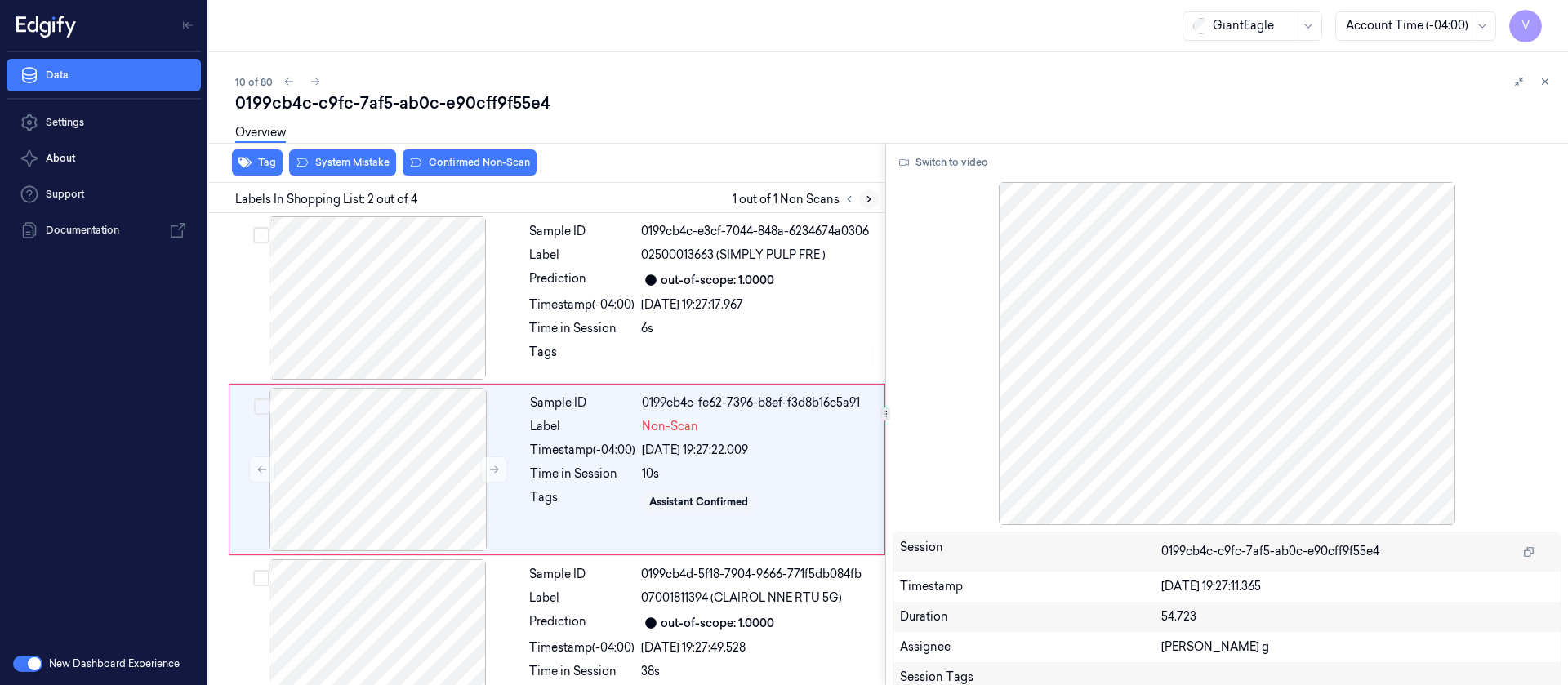
scroll to position [21, 0]
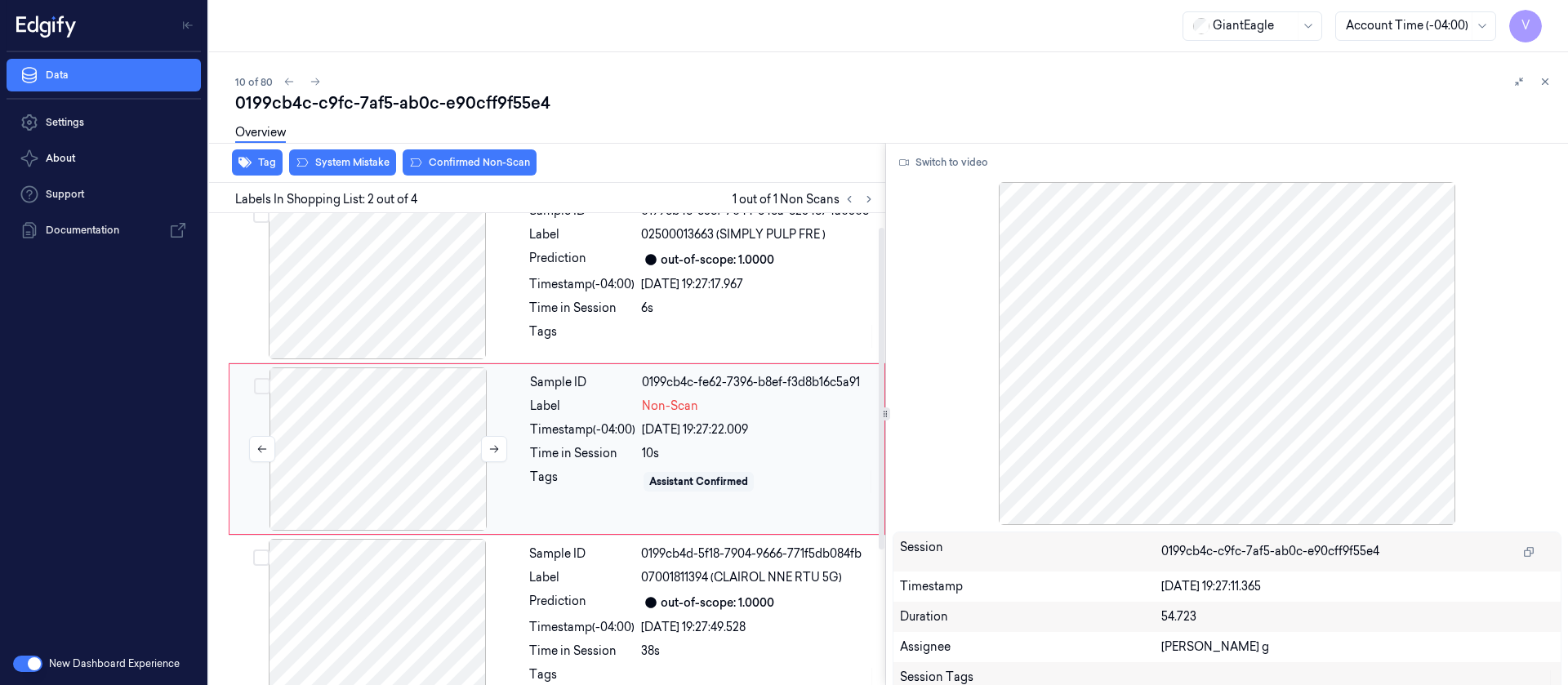
click at [406, 480] on div at bounding box center [378, 448] width 291 height 164
click at [492, 448] on icon at bounding box center [494, 449] width 11 height 11
click at [420, 296] on div at bounding box center [377, 277] width 291 height 164
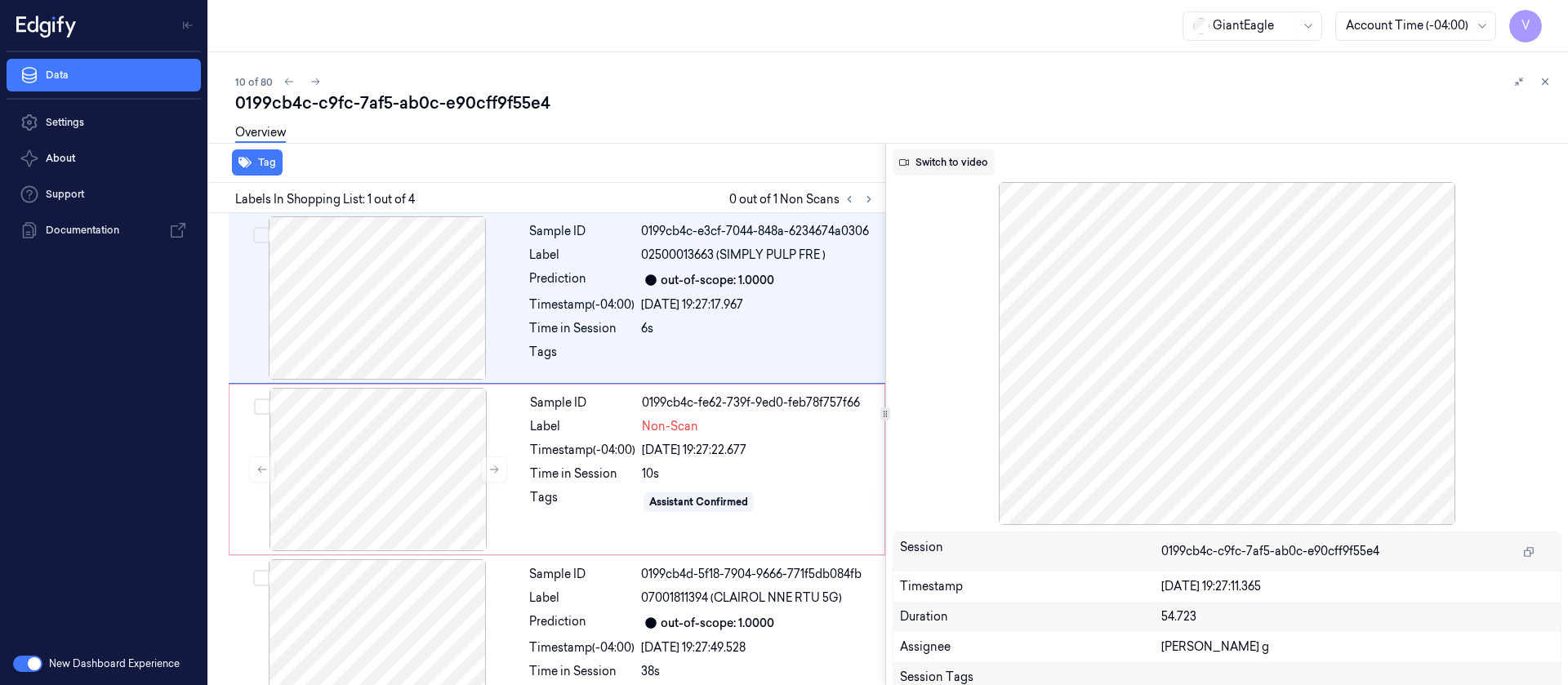
click at [944, 171] on button "Switch to video" at bounding box center [943, 163] width 102 height 26
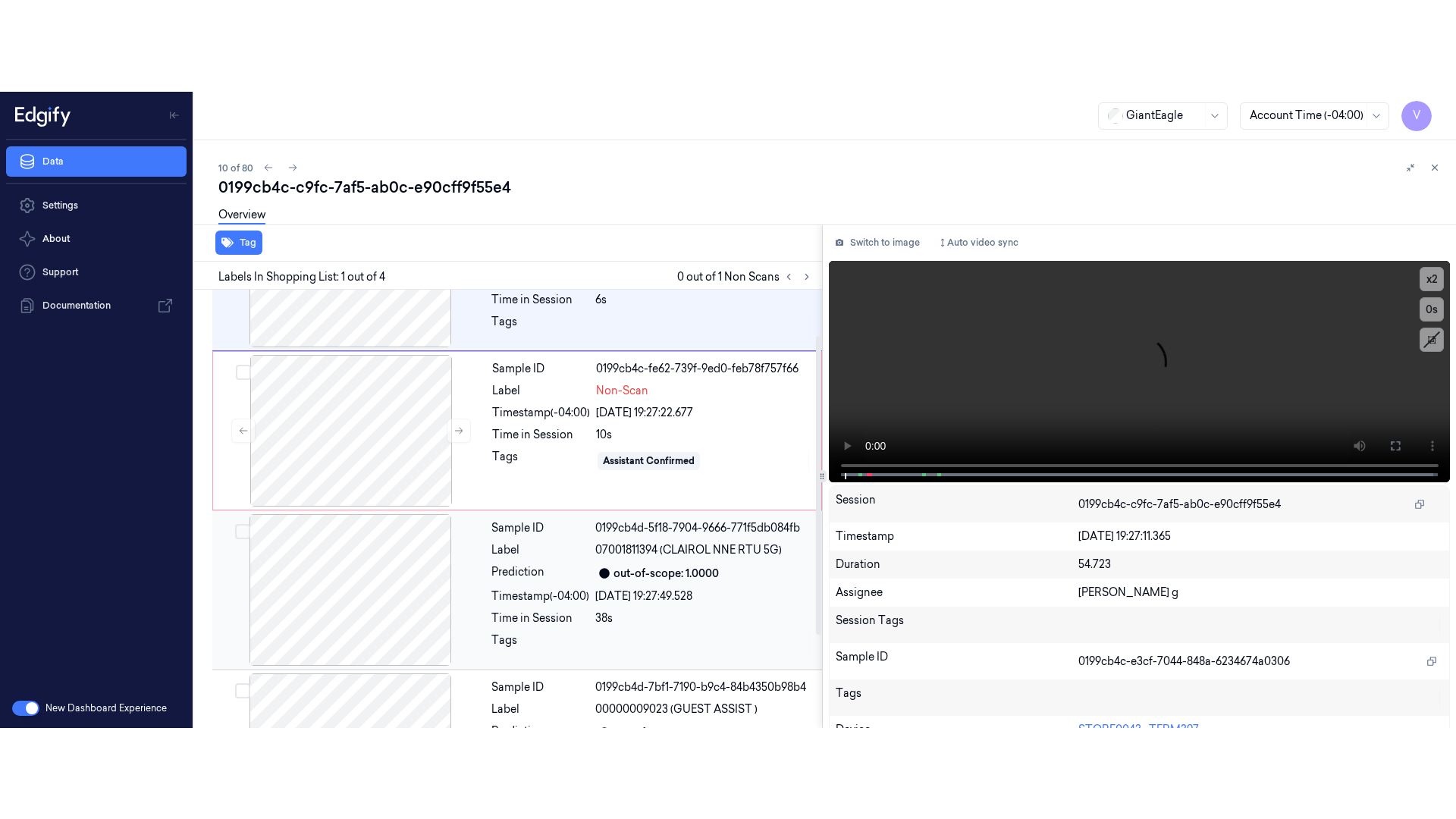
scroll to position [113, 0]
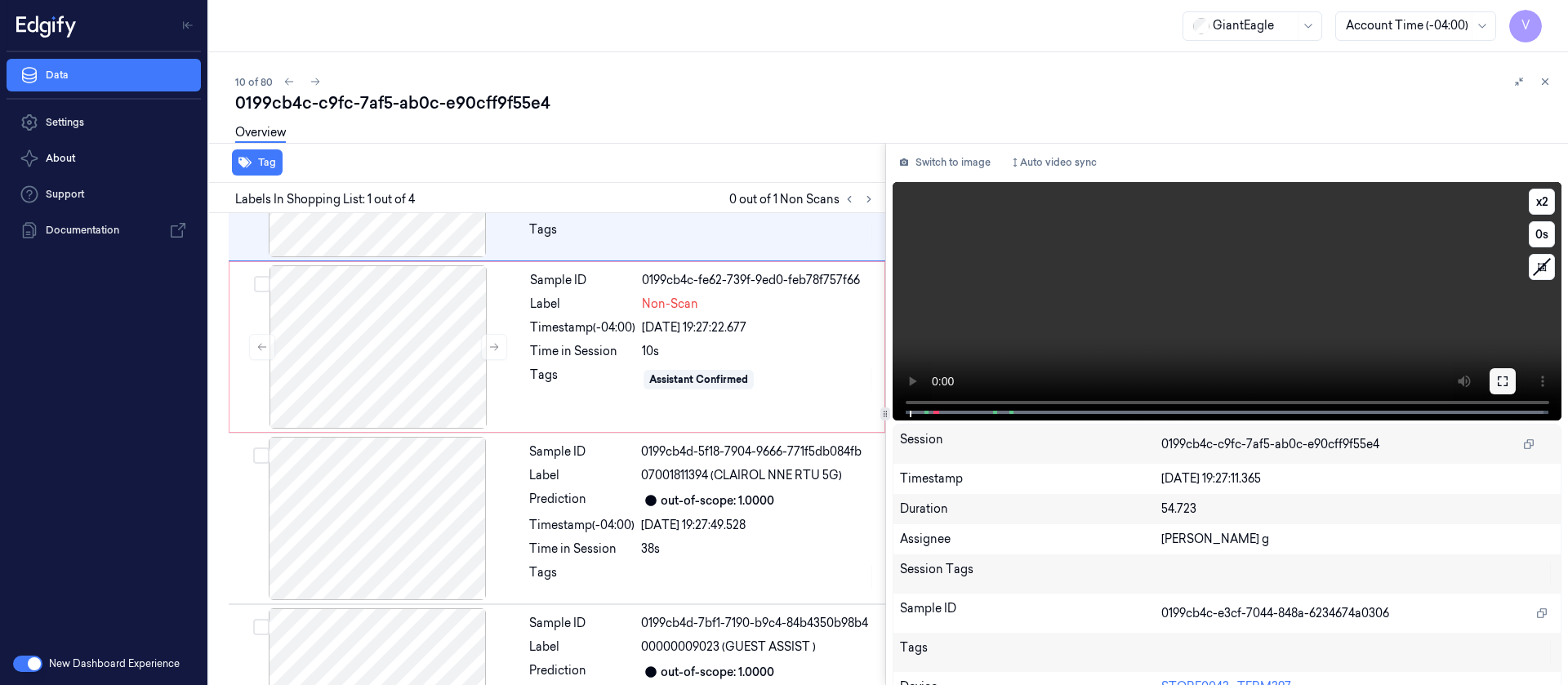
click at [1500, 372] on button at bounding box center [1503, 381] width 26 height 26
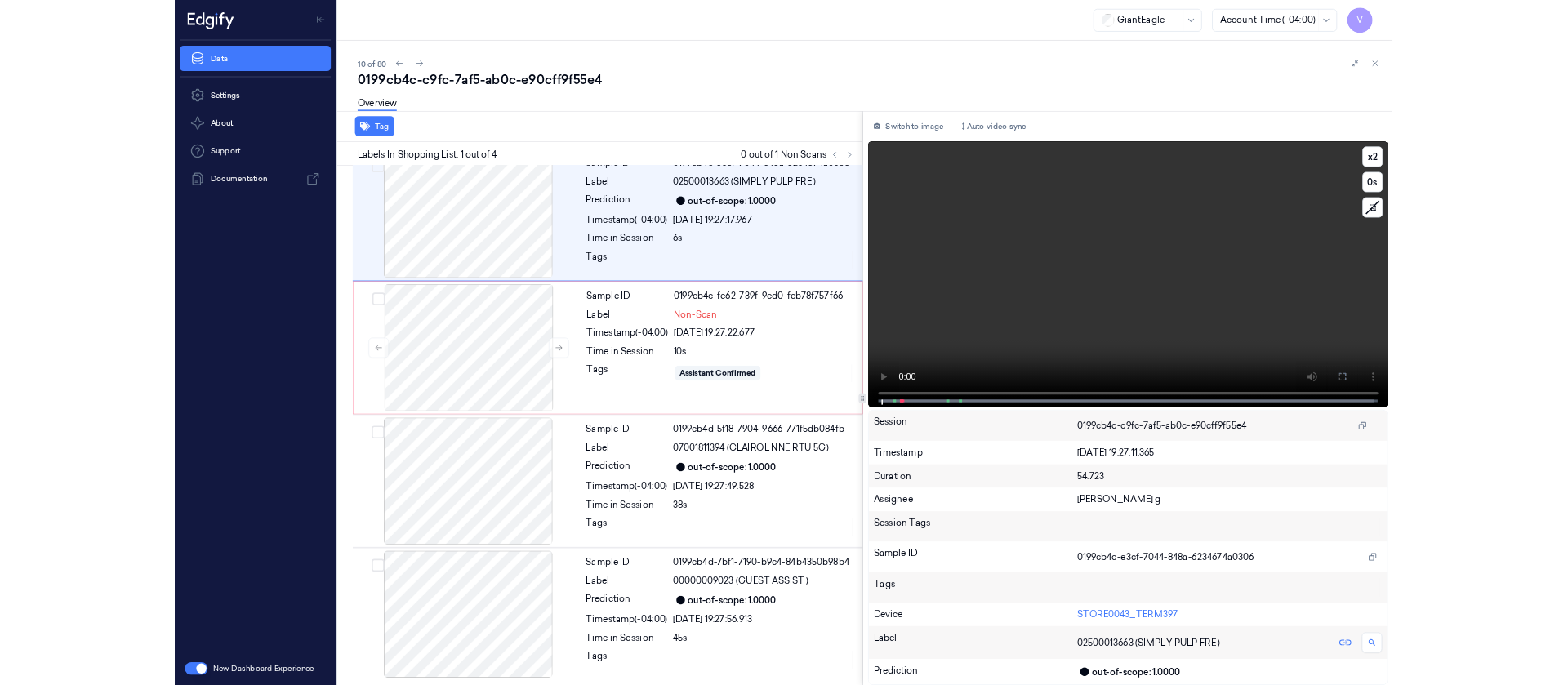
scroll to position [0, 0]
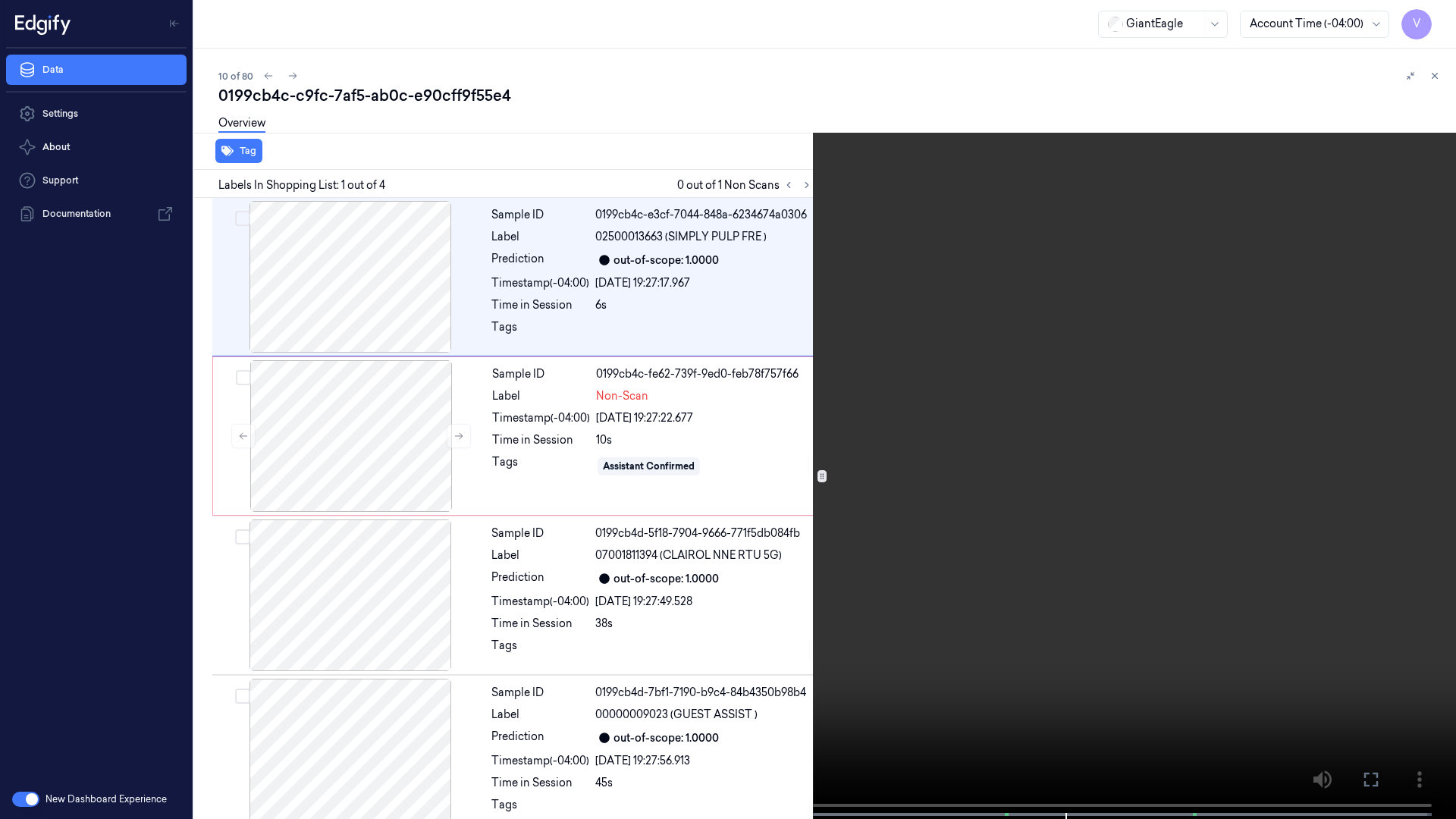
click at [0, 0] on icon at bounding box center [0, 0] width 0 height 0
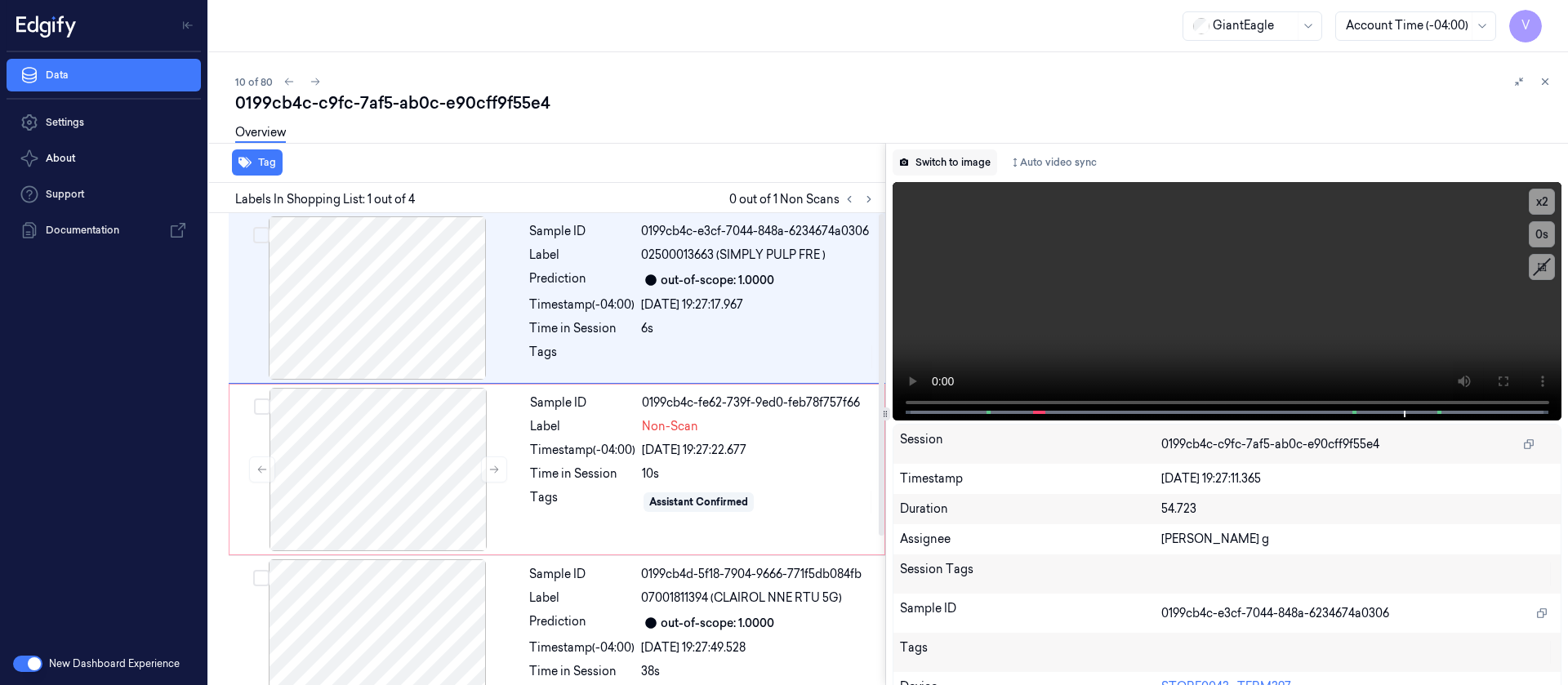
click at [956, 161] on button "Switch to image" at bounding box center [944, 163] width 104 height 26
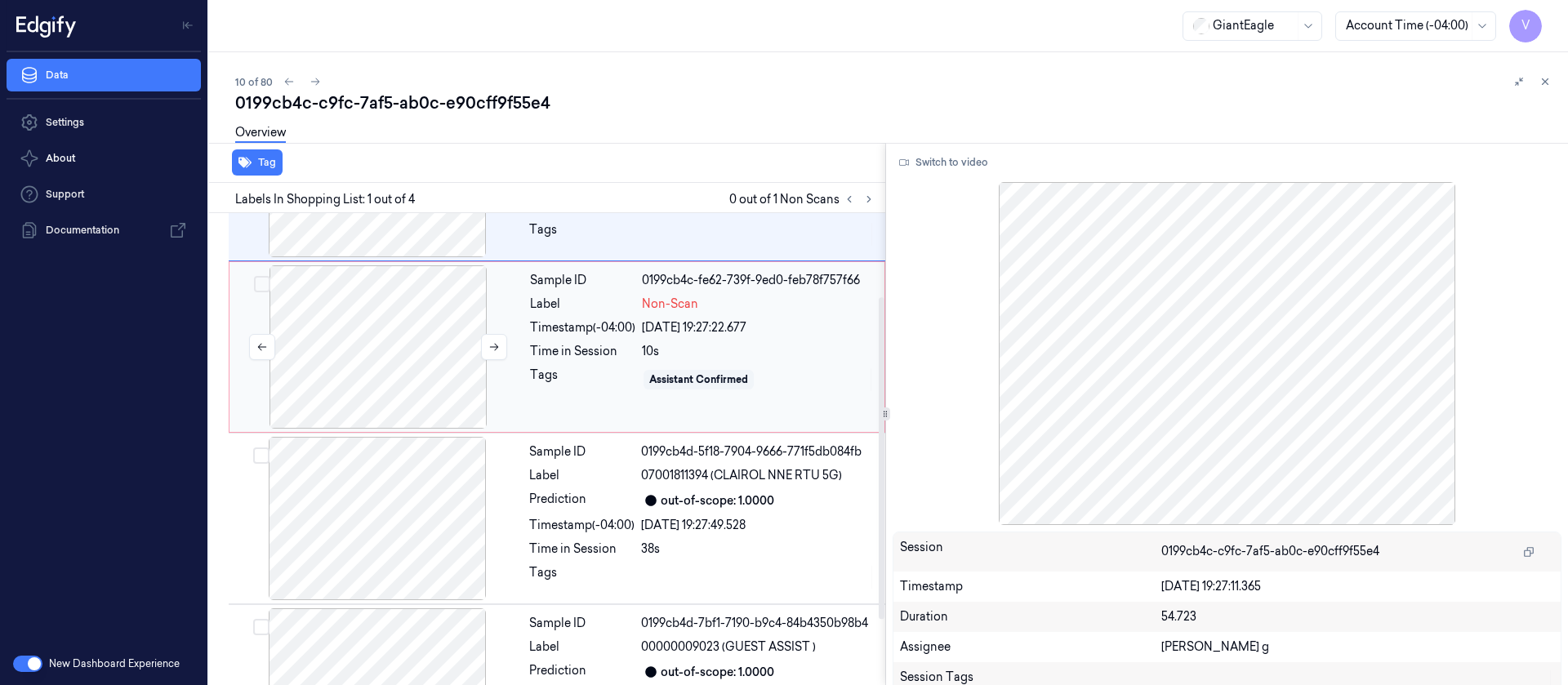
click at [311, 376] on div at bounding box center [378, 346] width 291 height 164
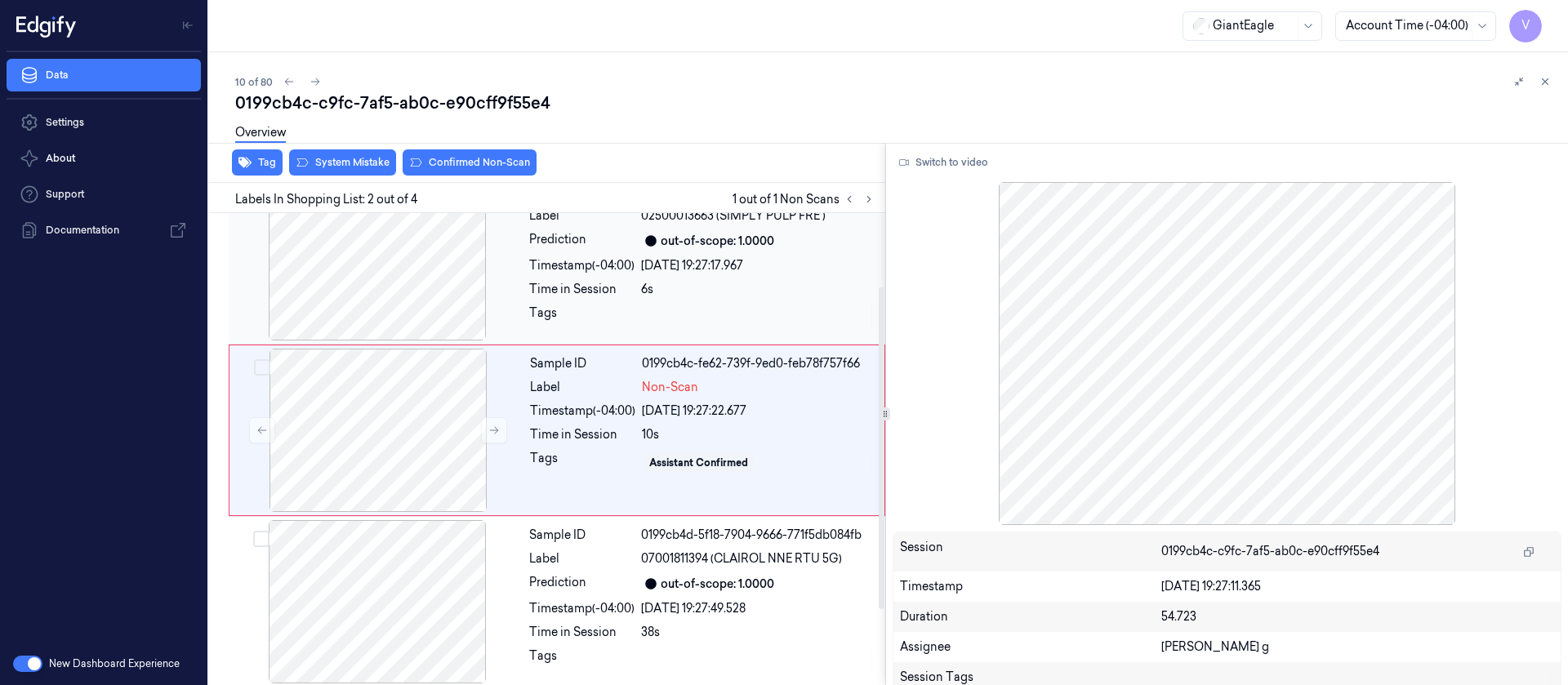
scroll to position [21, 0]
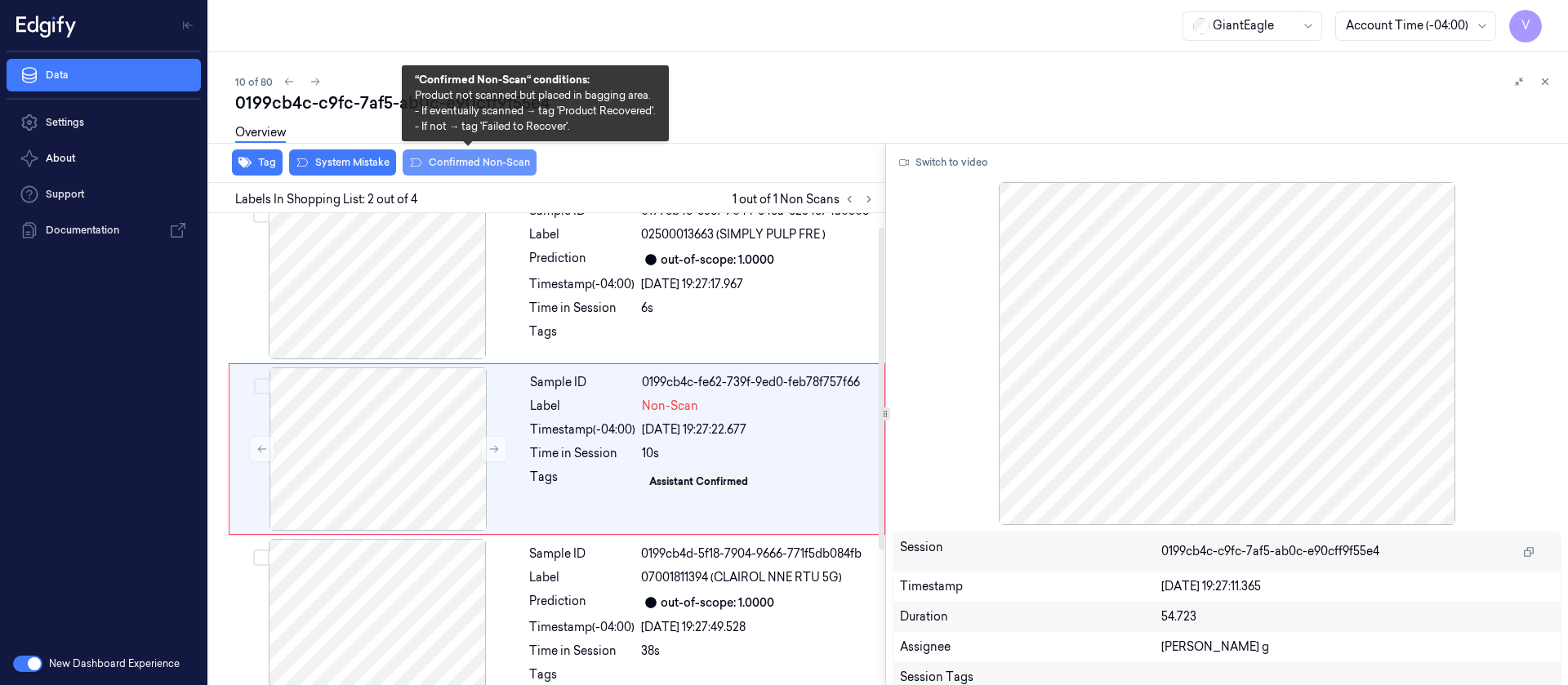
click at [457, 166] on button "Confirmed Non-Scan" at bounding box center [469, 163] width 134 height 26
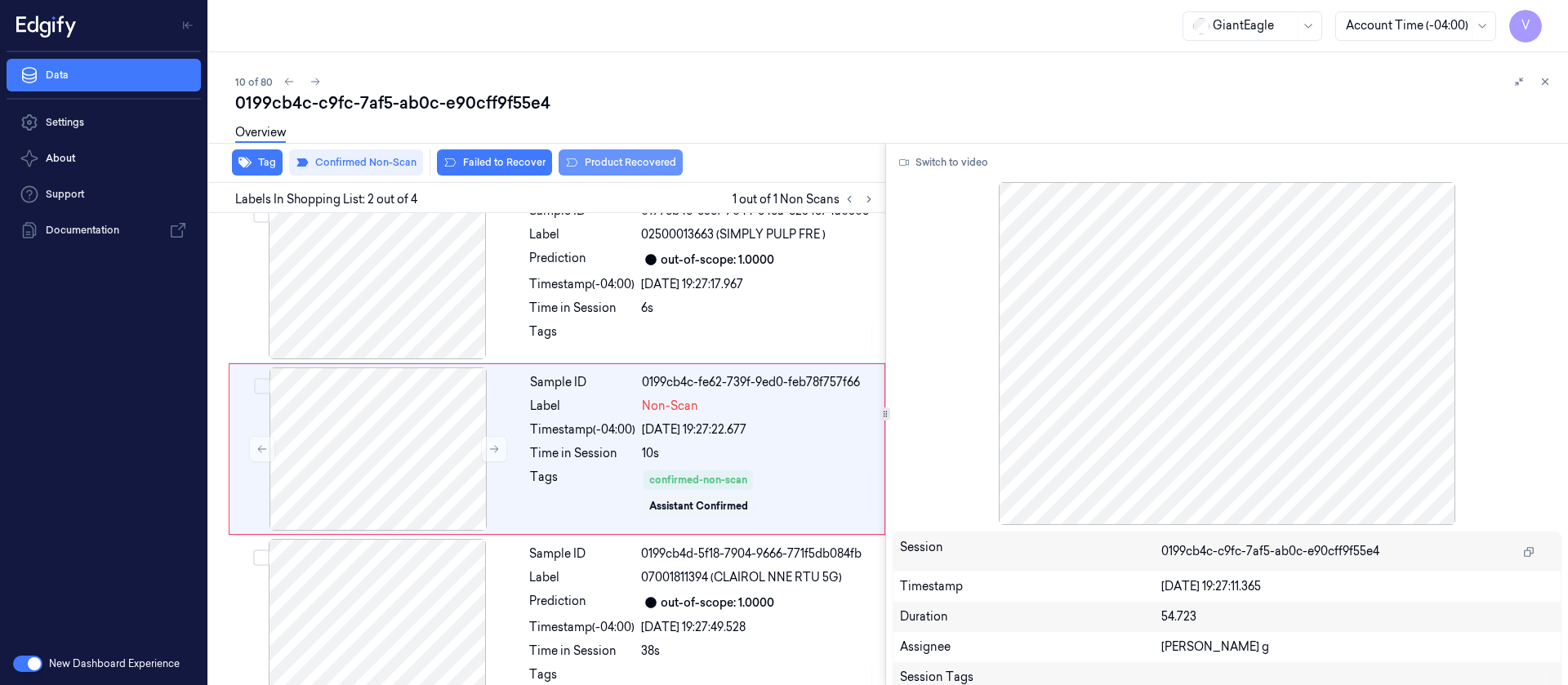
click at [597, 158] on button "Product Recovered" at bounding box center [620, 163] width 124 height 26
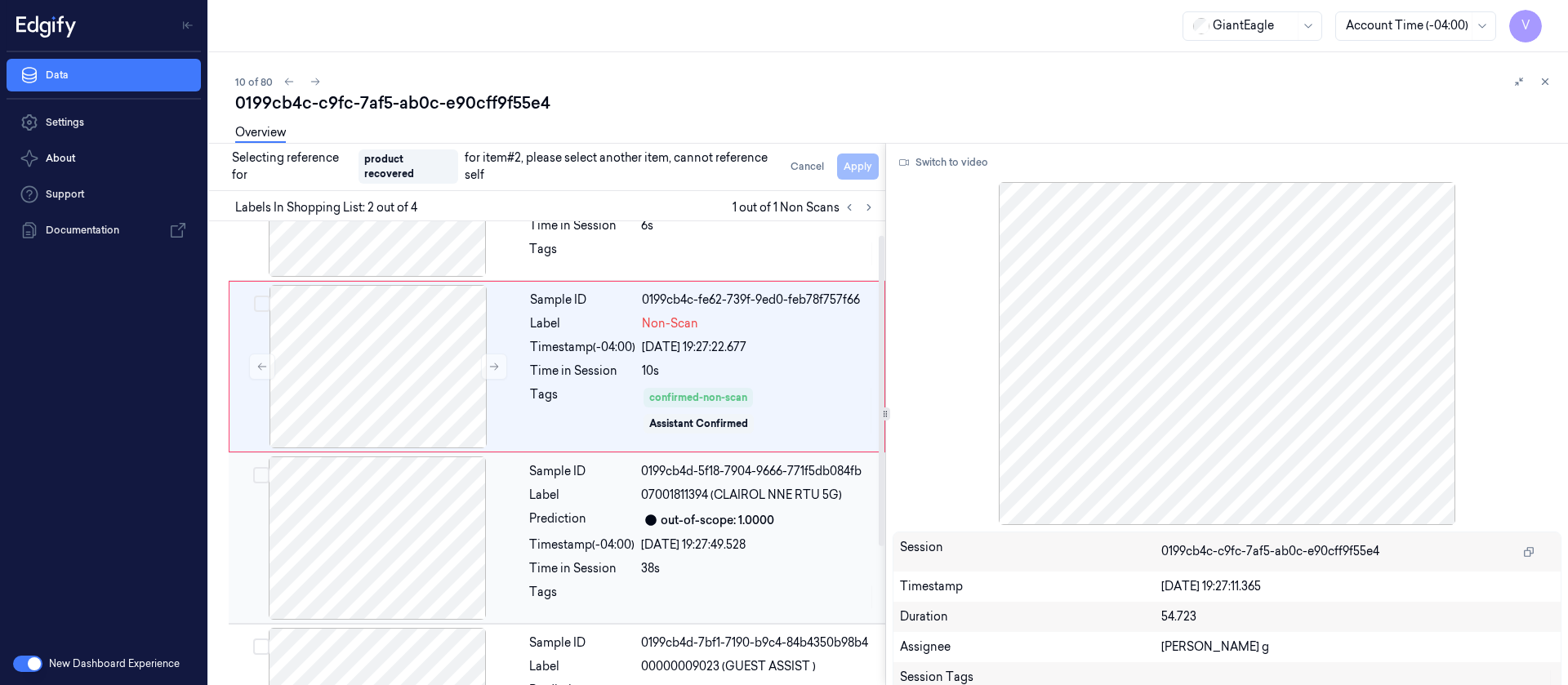
scroll to position [143, 0]
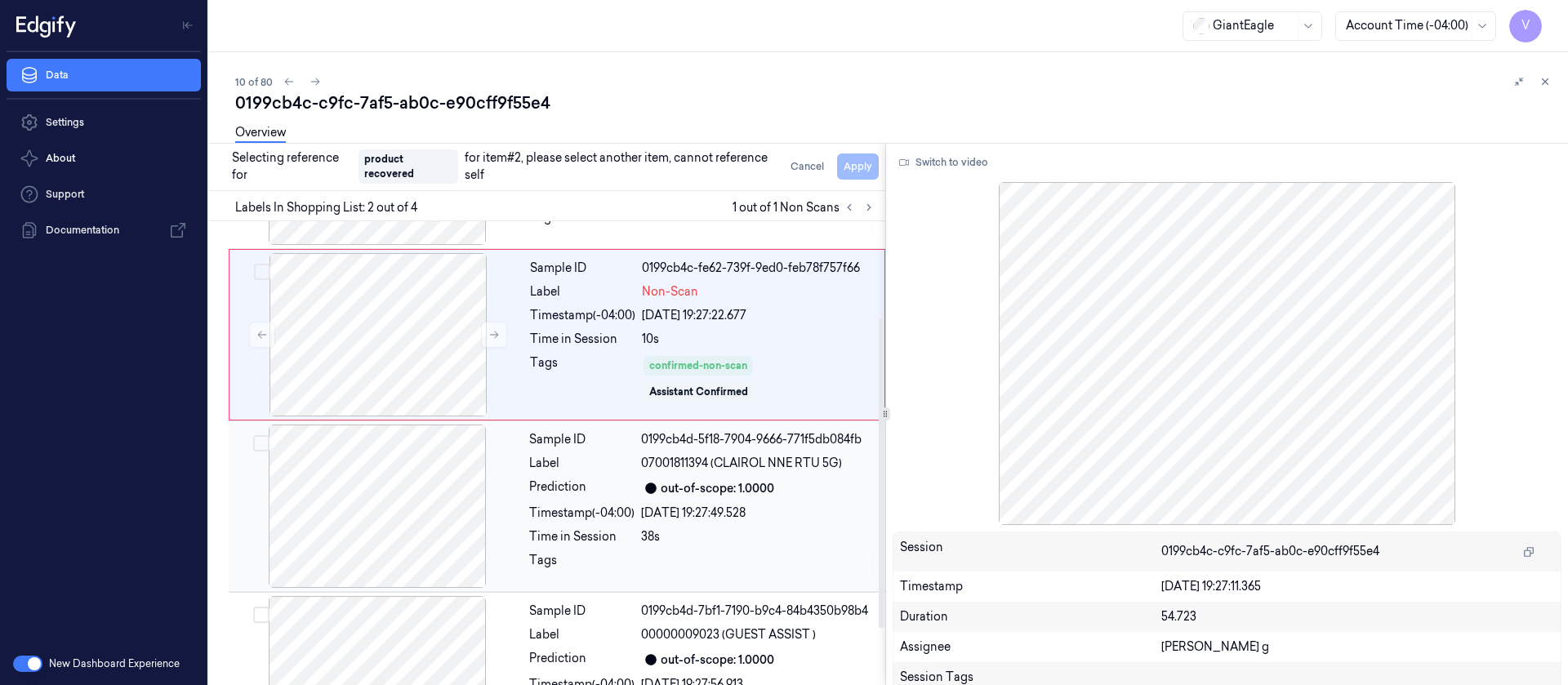
click at [379, 521] on div at bounding box center [377, 506] width 291 height 164
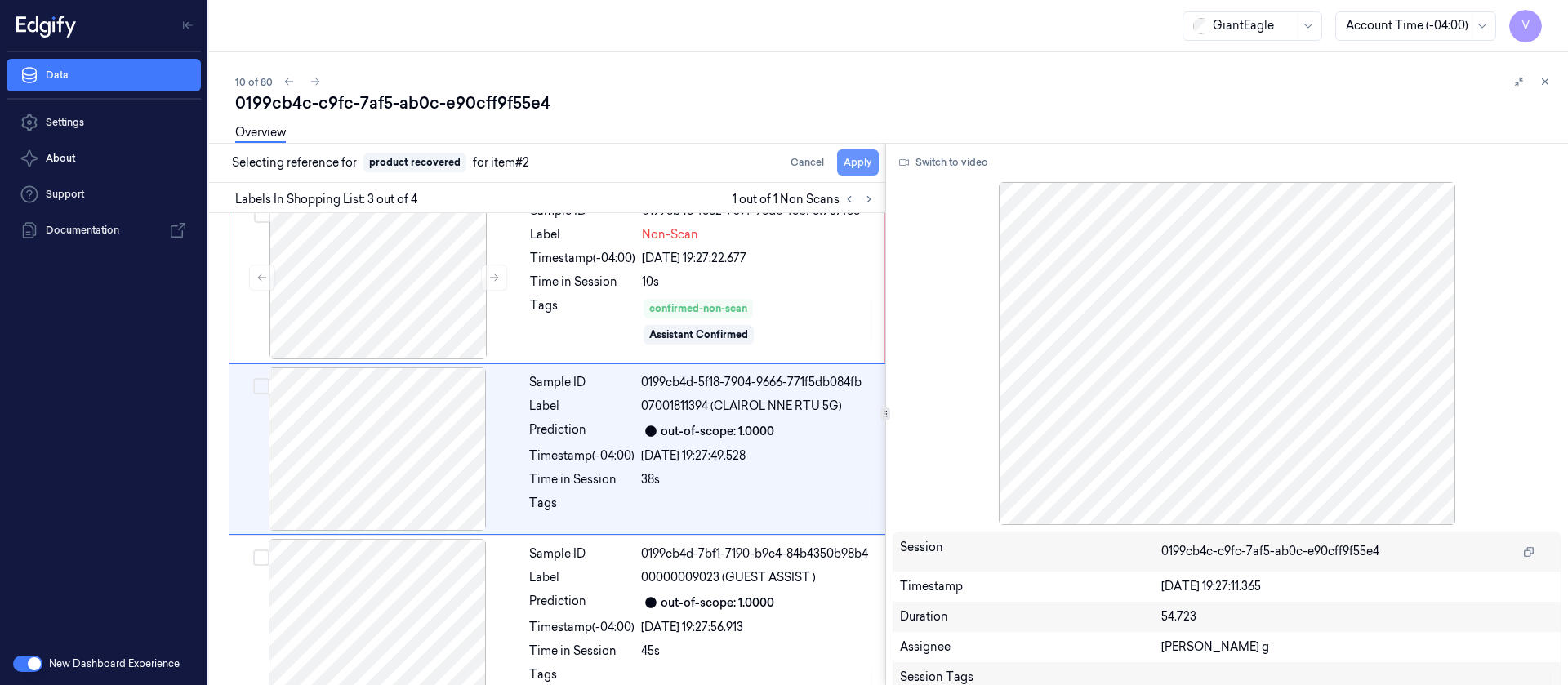
click at [855, 158] on button "Apply" at bounding box center [857, 163] width 42 height 26
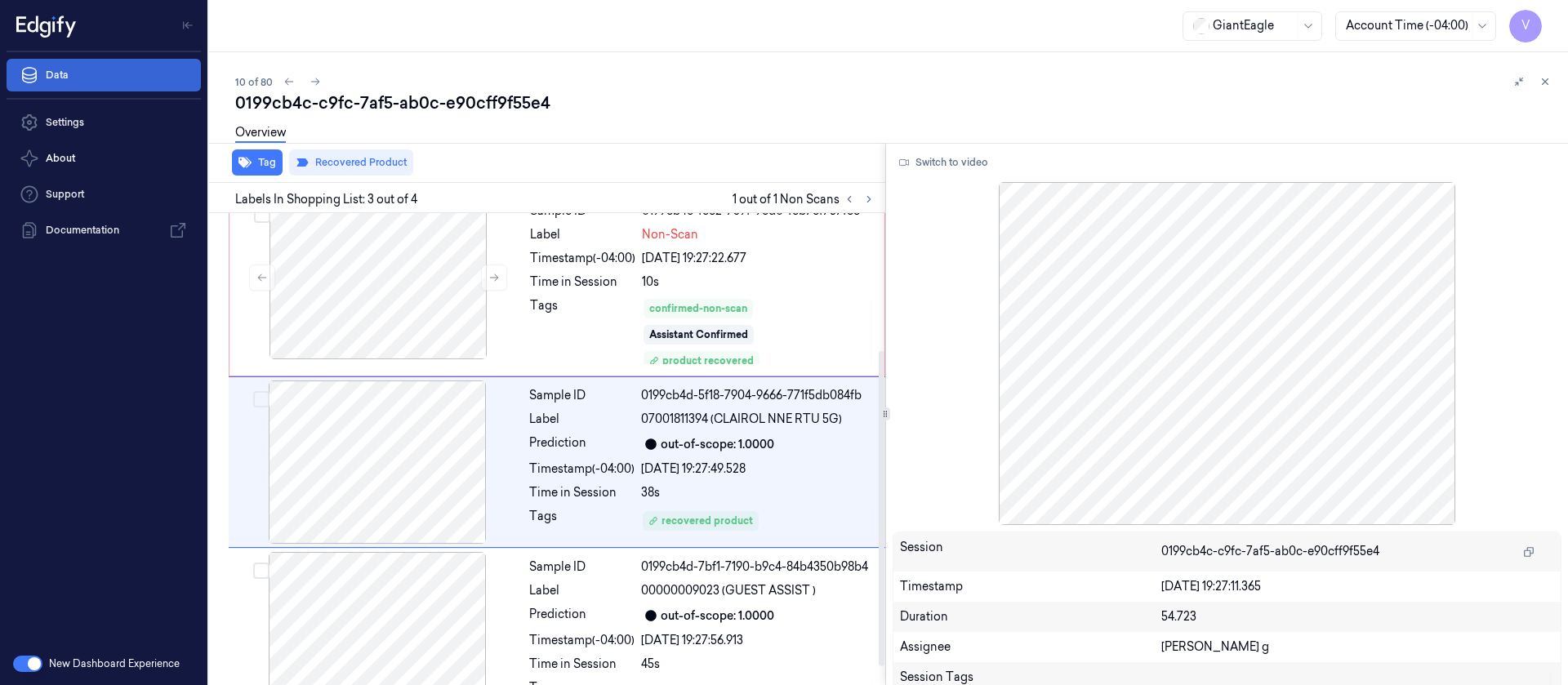
scroll to position [205, 0]
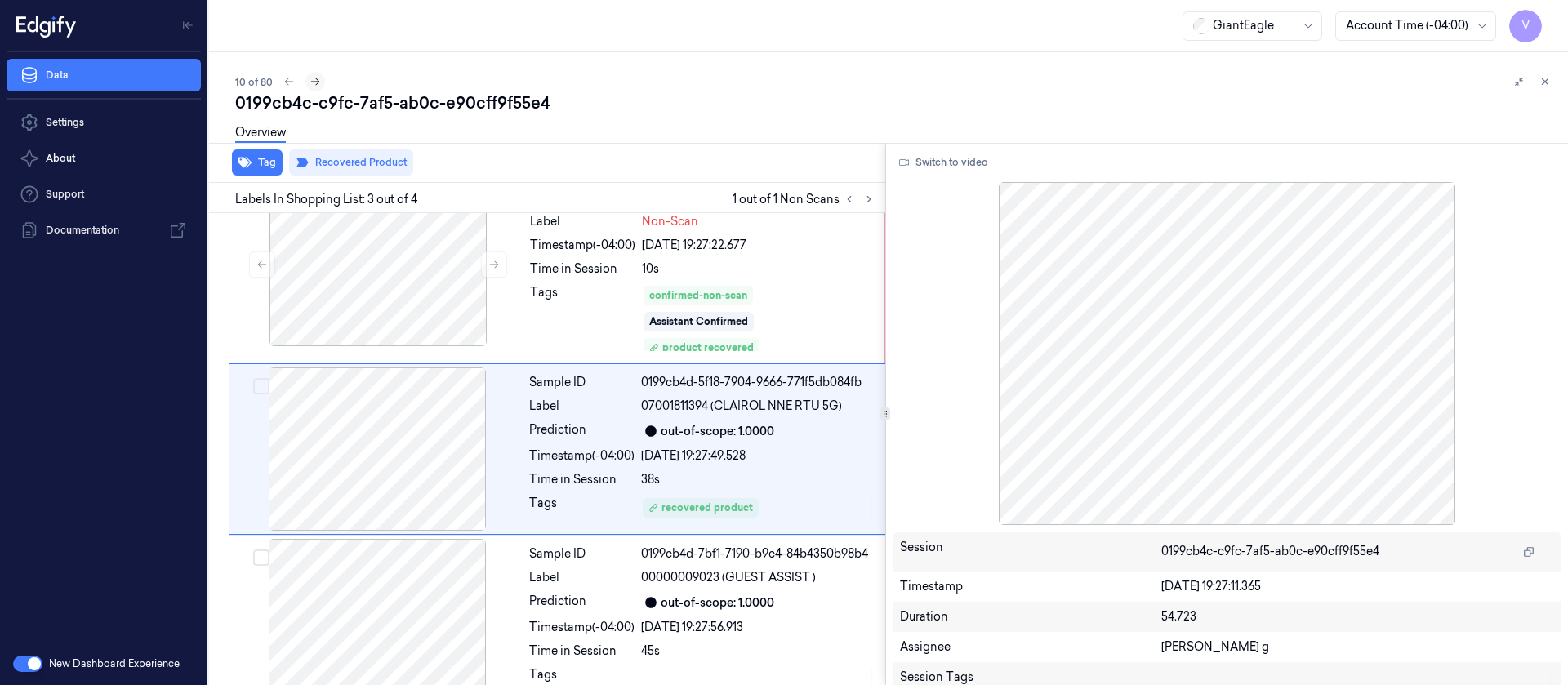
click at [316, 87] on button at bounding box center [315, 81] width 20 height 20
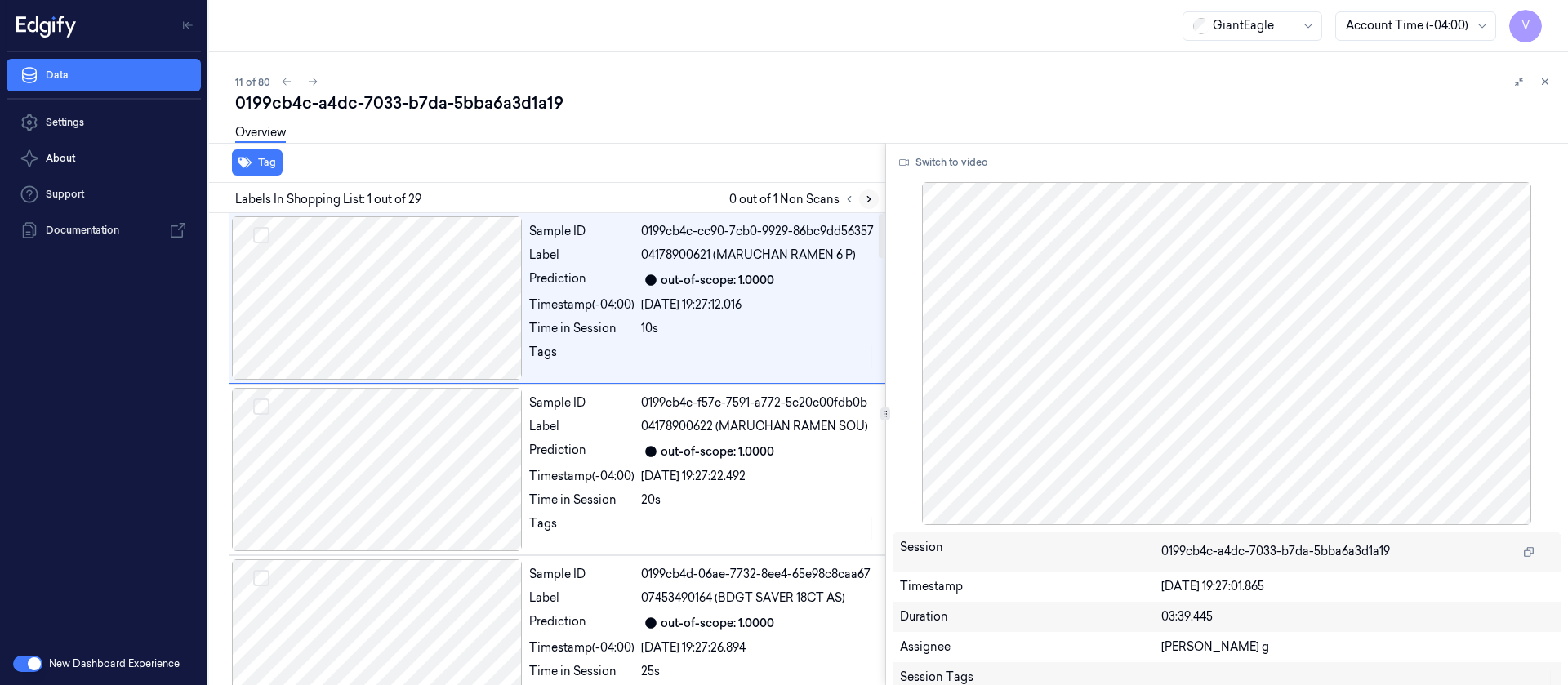
click at [865, 202] on icon at bounding box center [869, 200] width 11 height 11
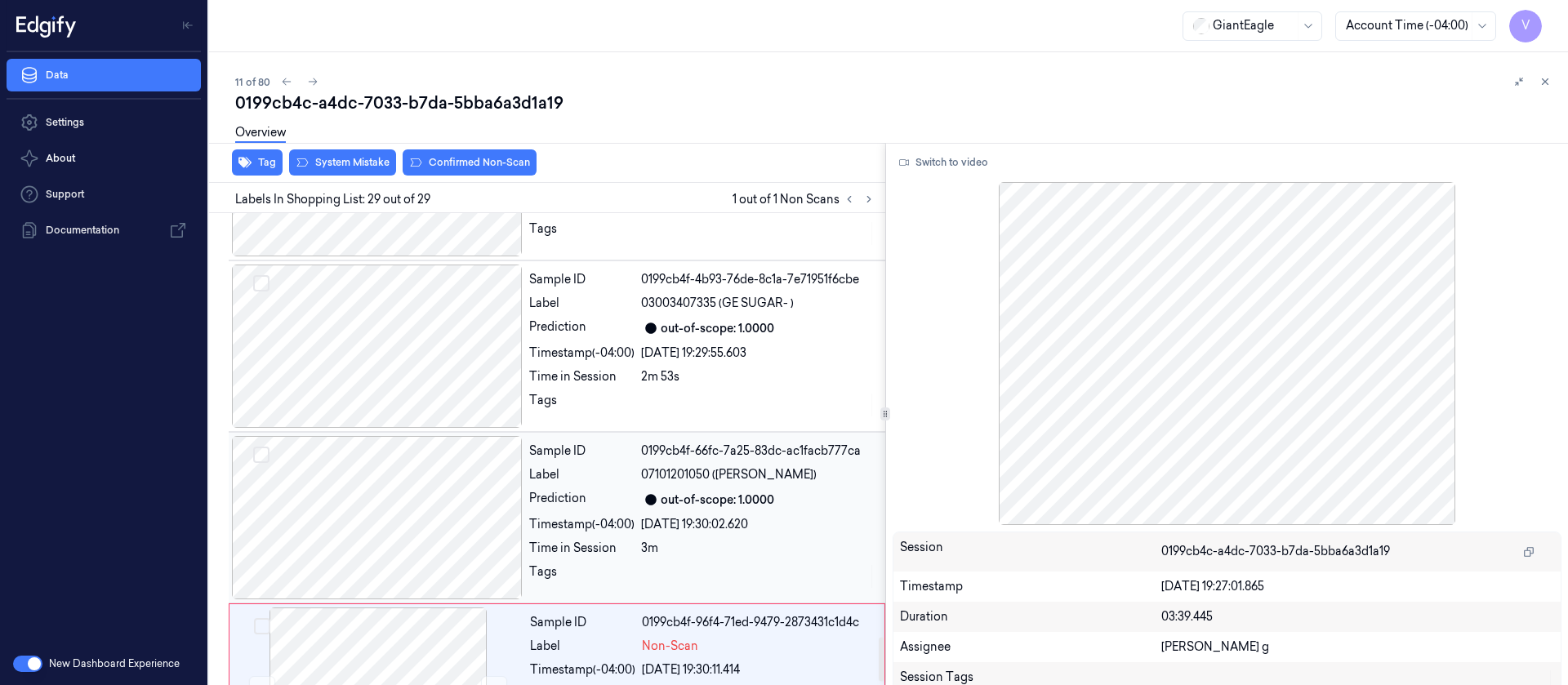
scroll to position [4519, 0]
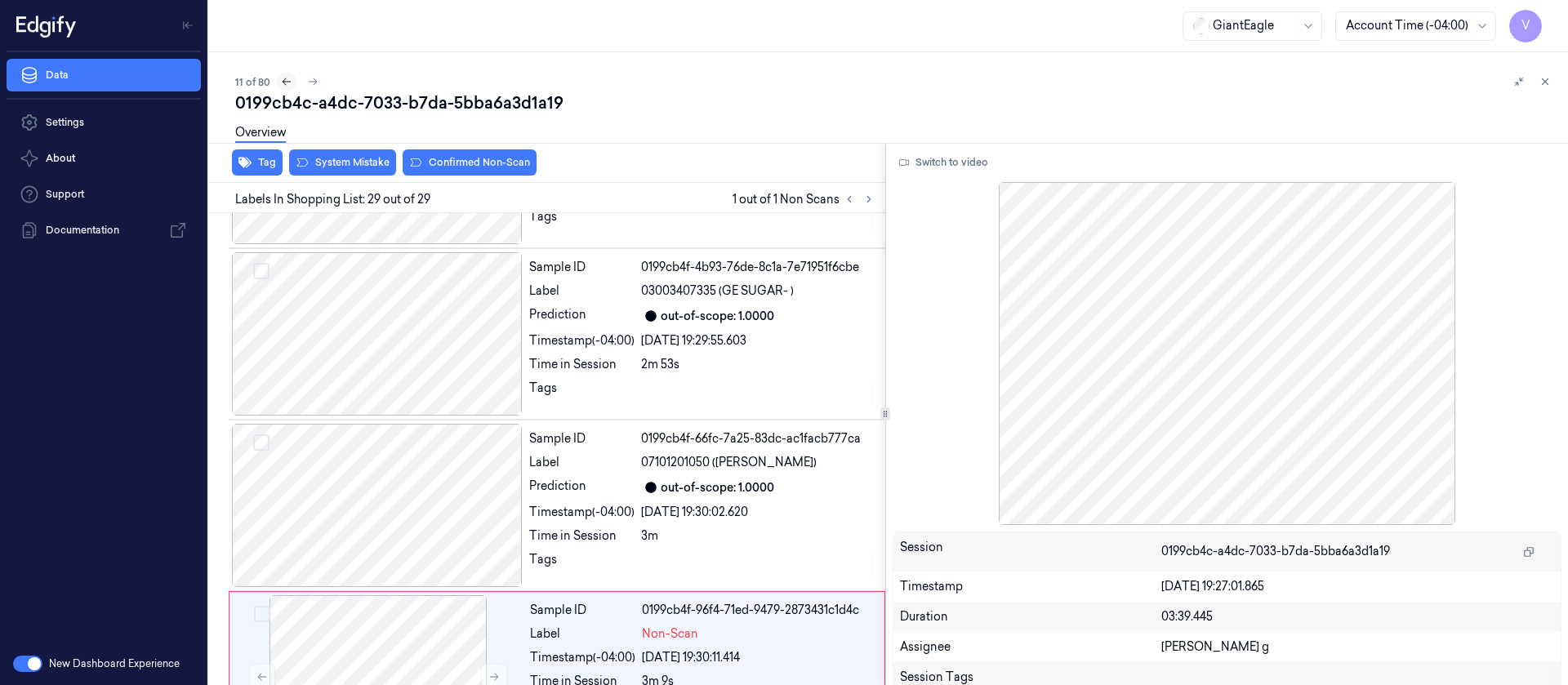
click at [286, 80] on icon at bounding box center [287, 81] width 11 height 11
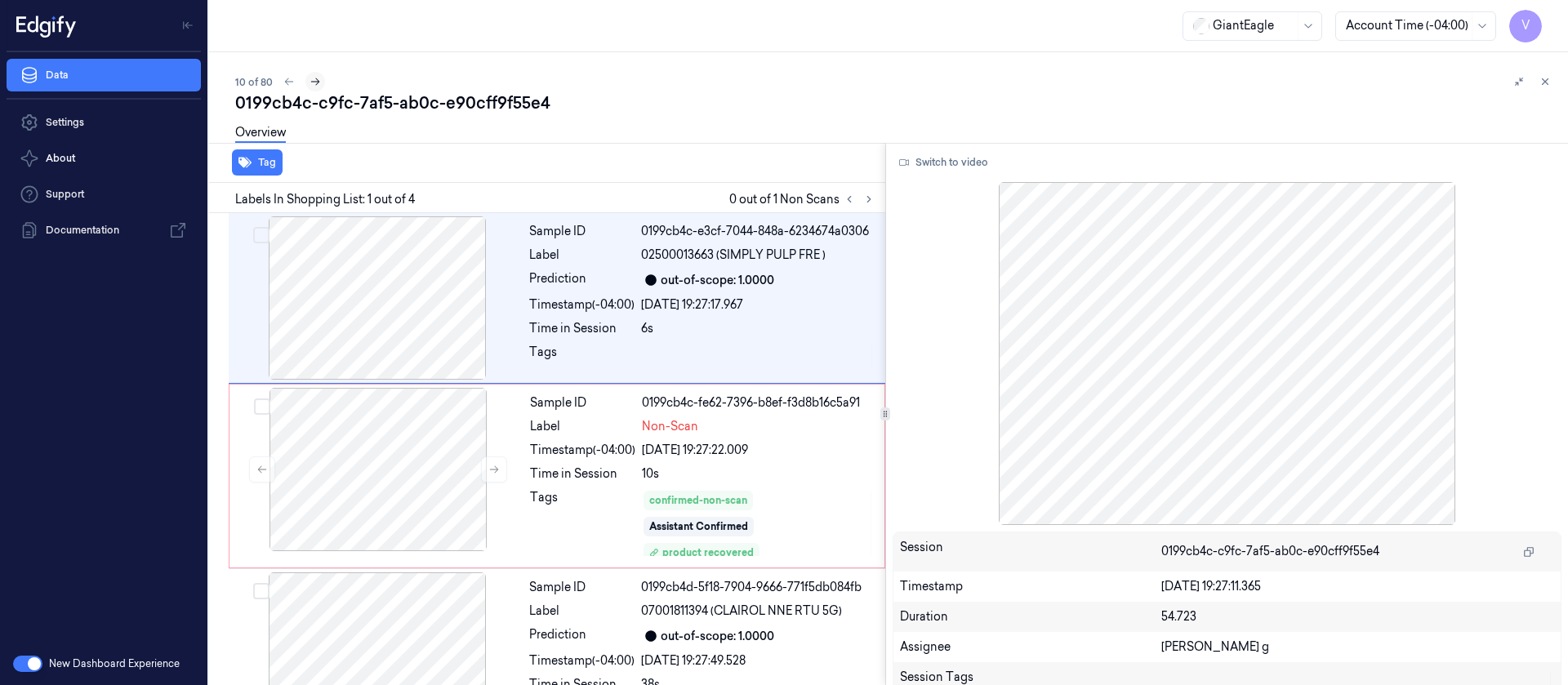
click at [315, 86] on icon at bounding box center [315, 81] width 11 height 11
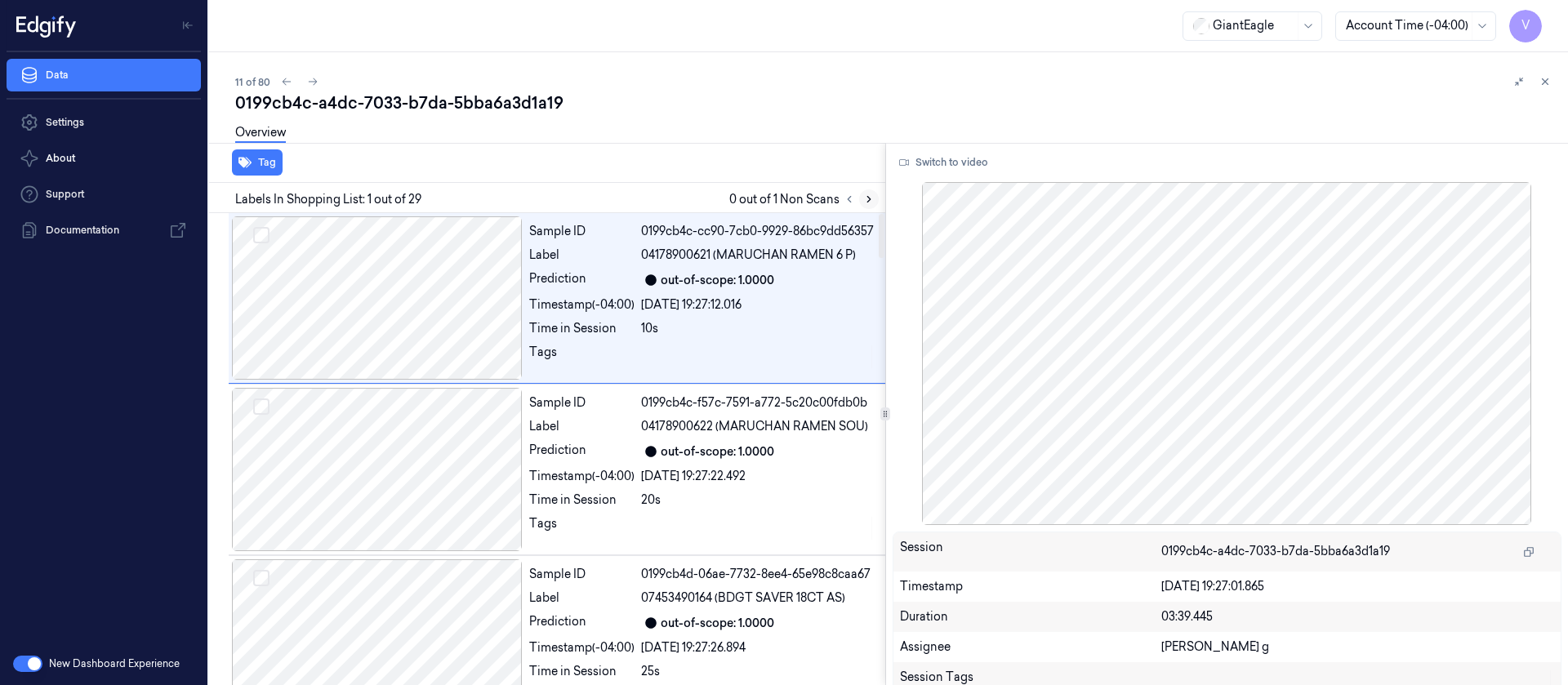
click at [871, 202] on icon at bounding box center [869, 200] width 11 height 11
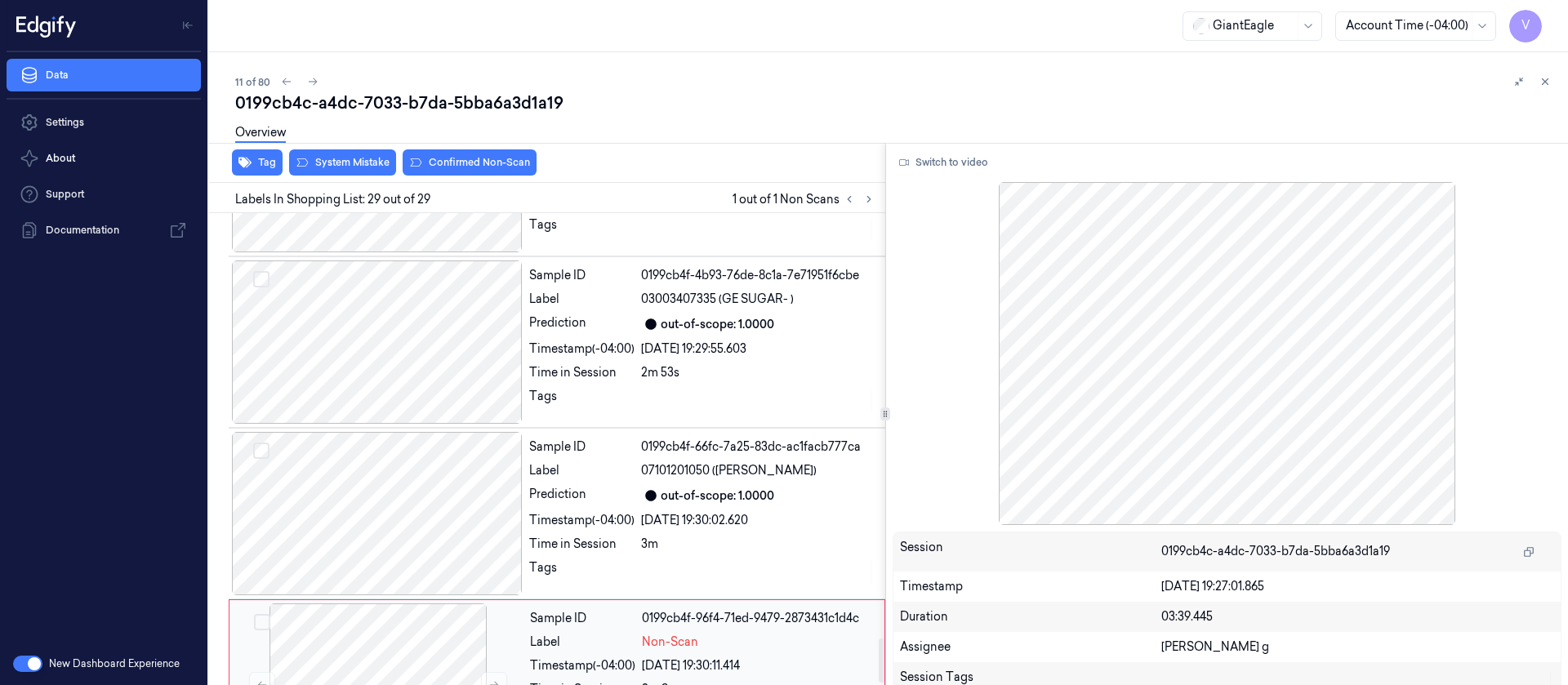
scroll to position [4519, 0]
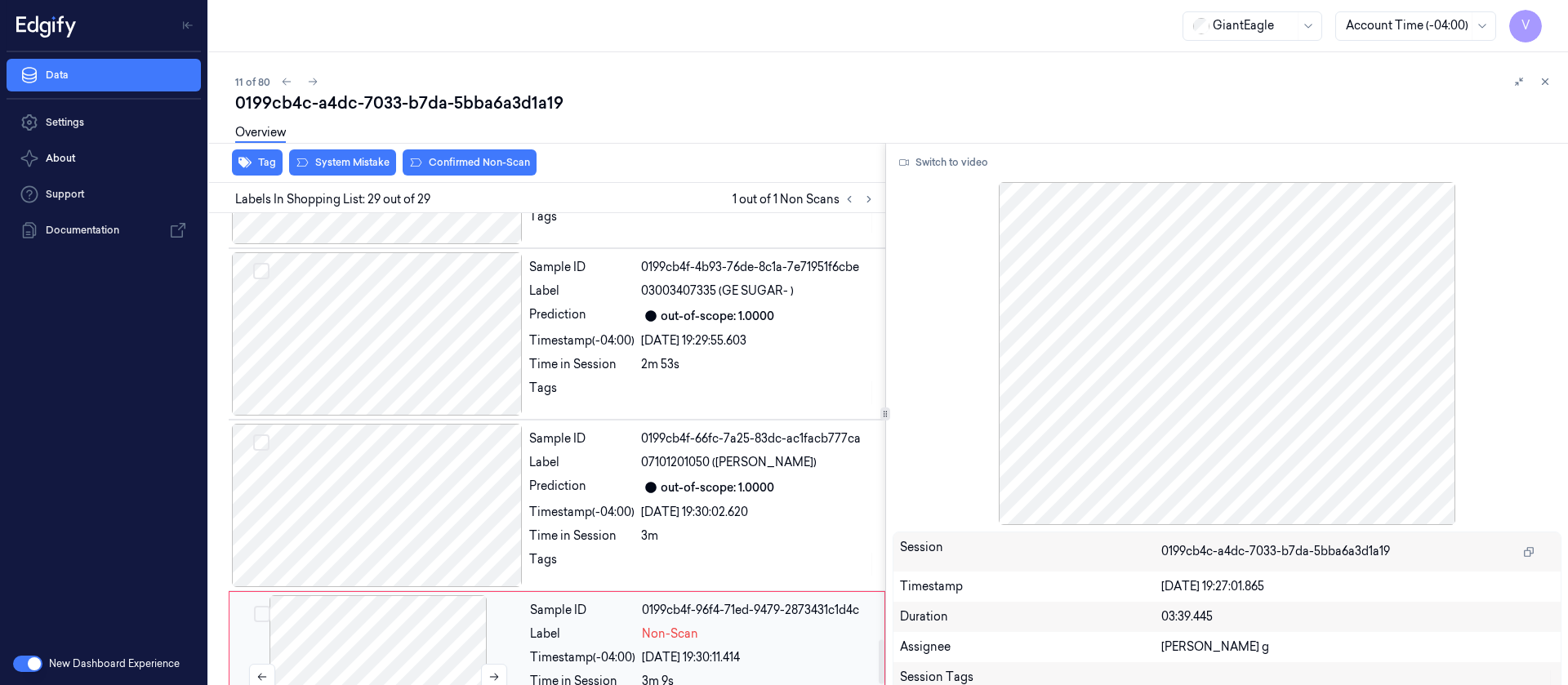
click at [350, 595] on div at bounding box center [378, 676] width 291 height 164
click at [384, 264] on div at bounding box center [377, 334] width 291 height 164
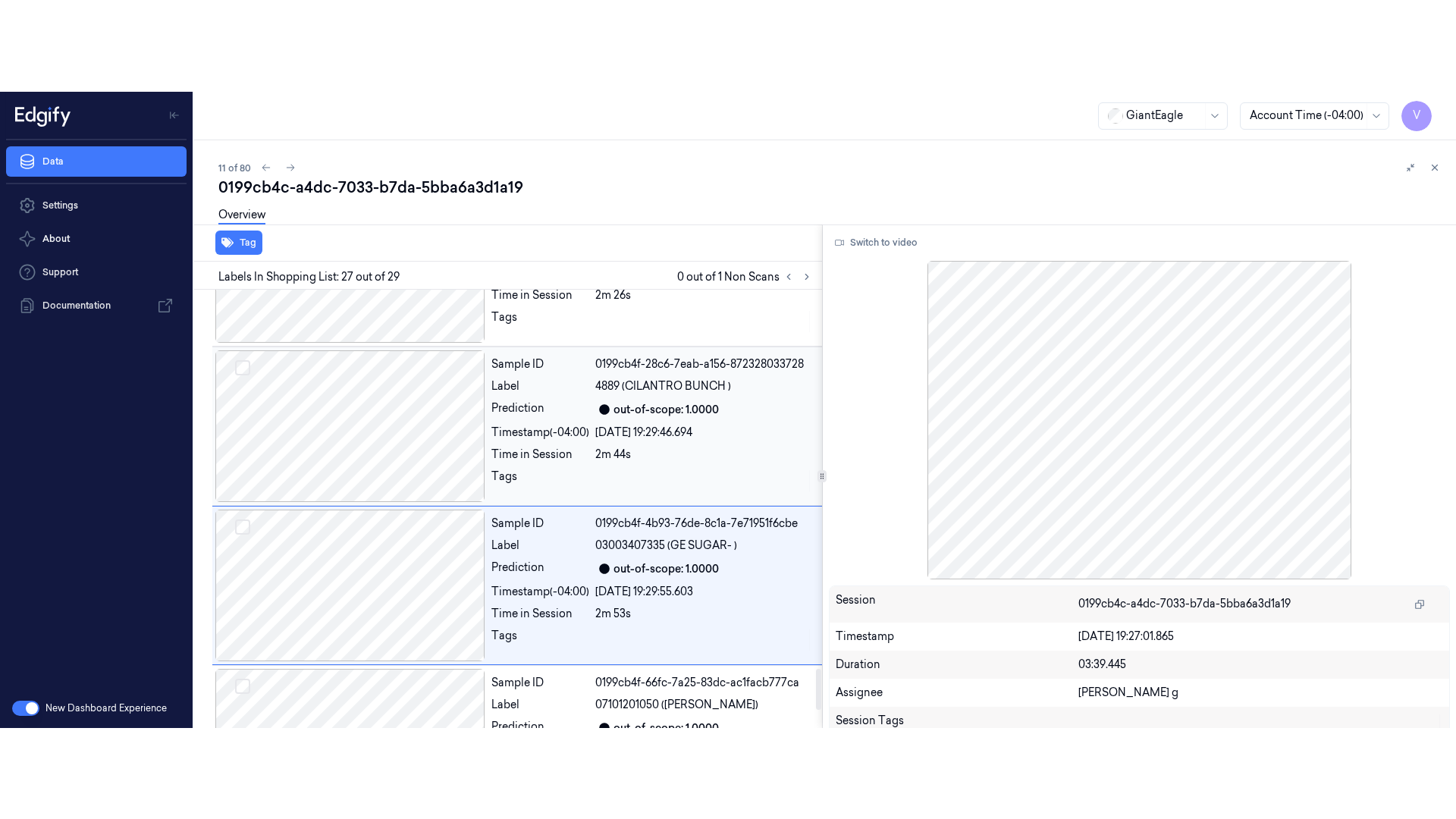
scroll to position [4012, 0]
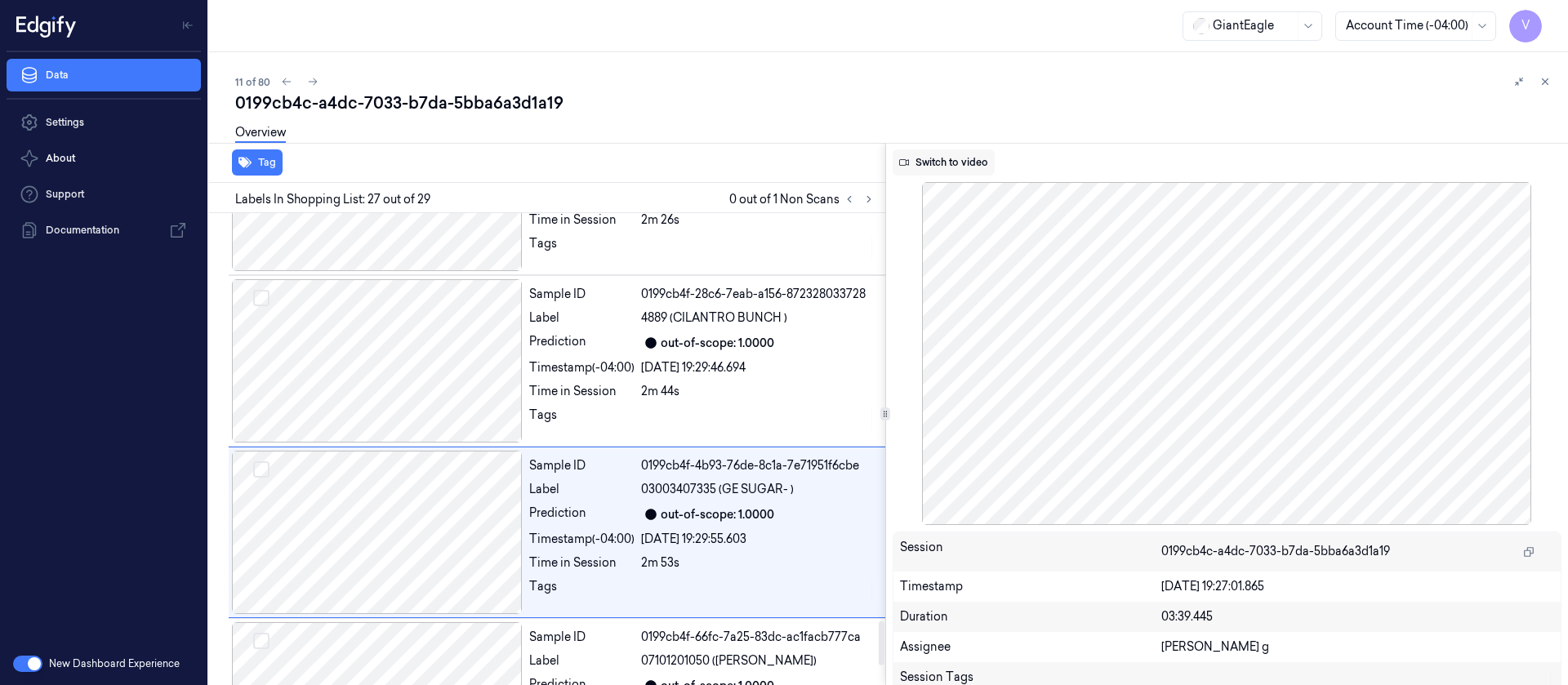
click at [955, 160] on button "Switch to video" at bounding box center [943, 163] width 102 height 26
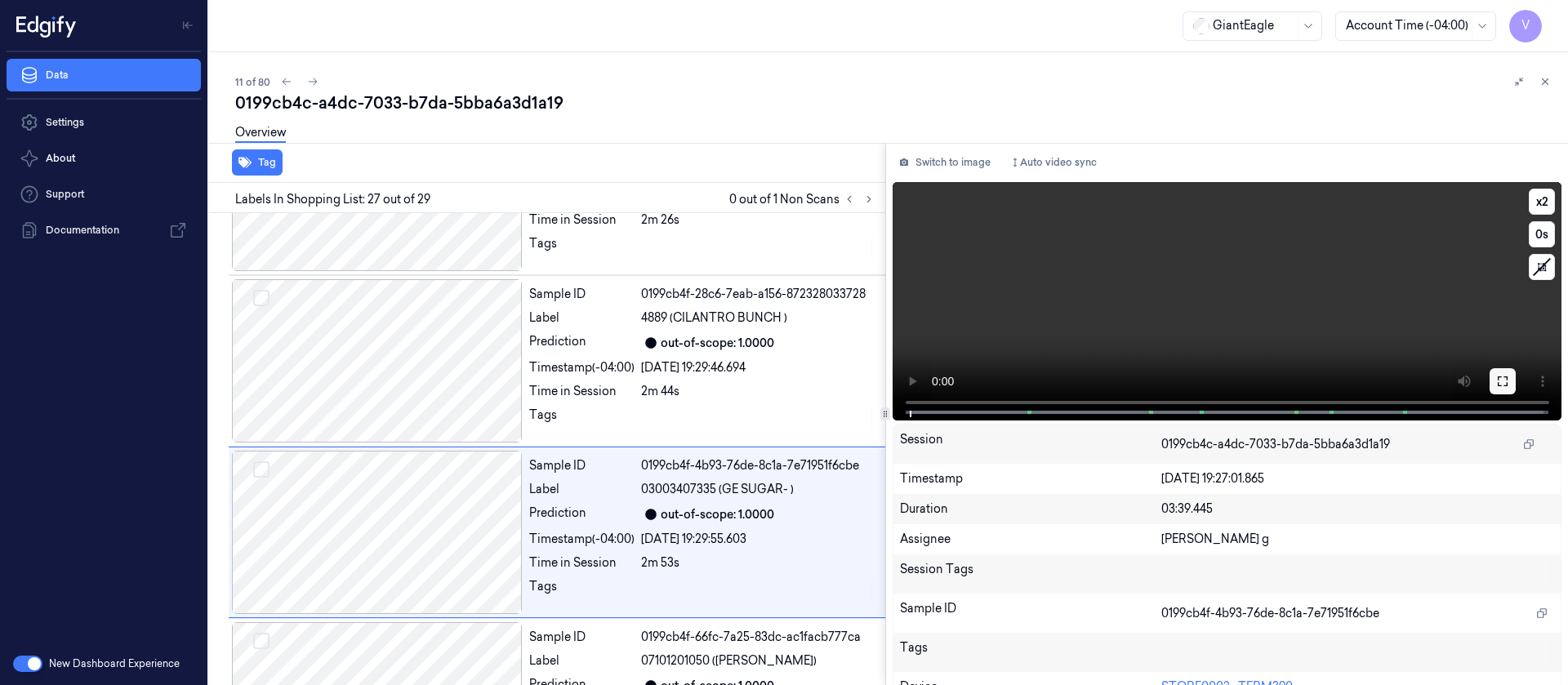
click at [1496, 378] on icon at bounding box center [1503, 381] width 13 height 13
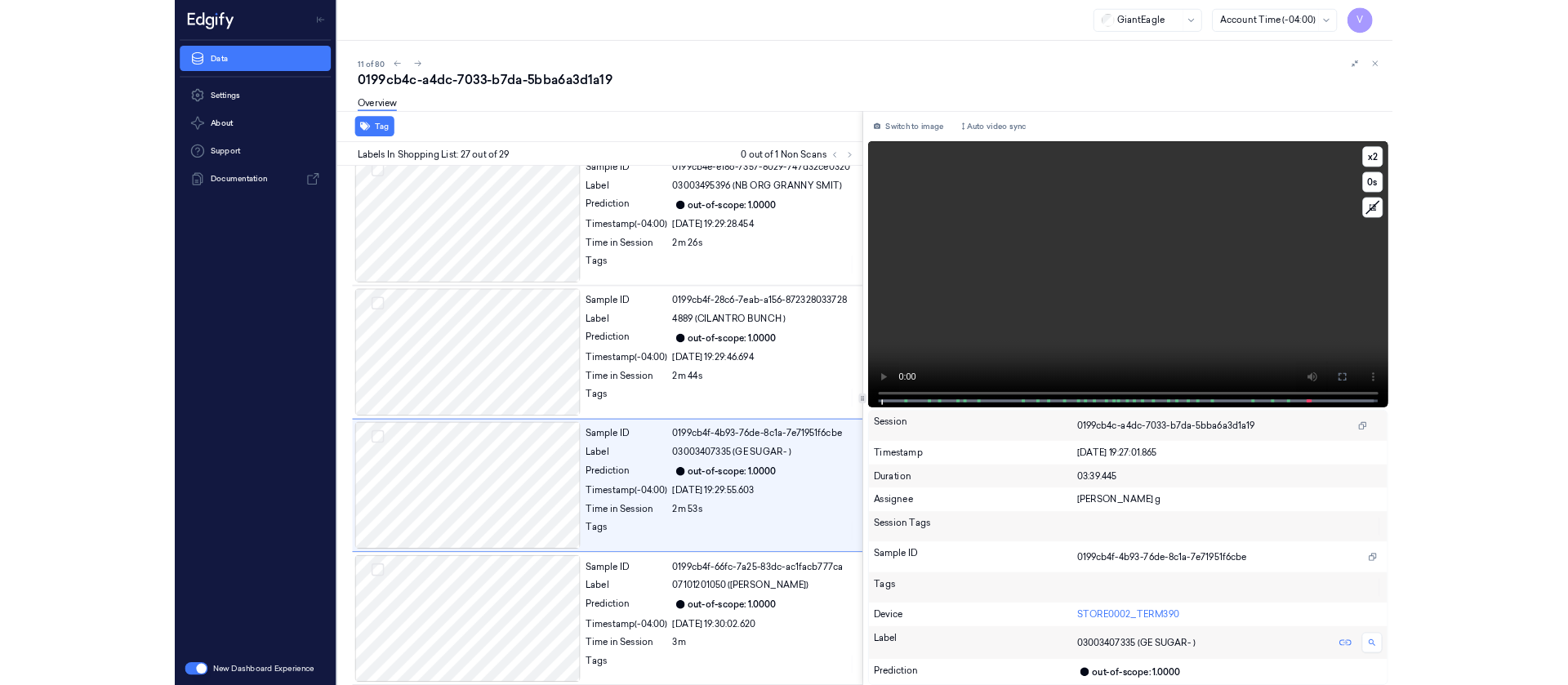
scroll to position [4223, 0]
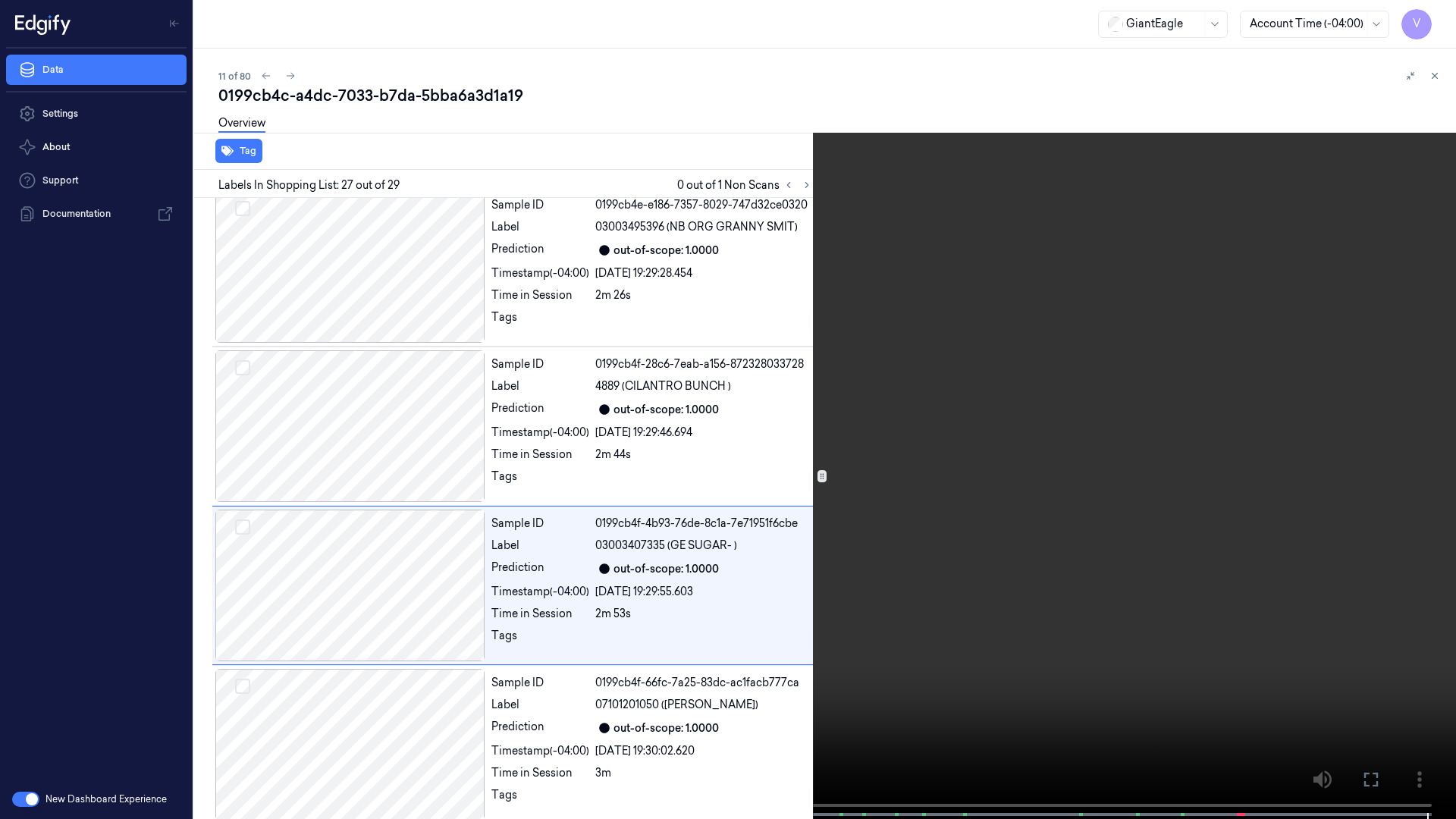
click at [0, 0] on icon at bounding box center [0, 0] width 0 height 0
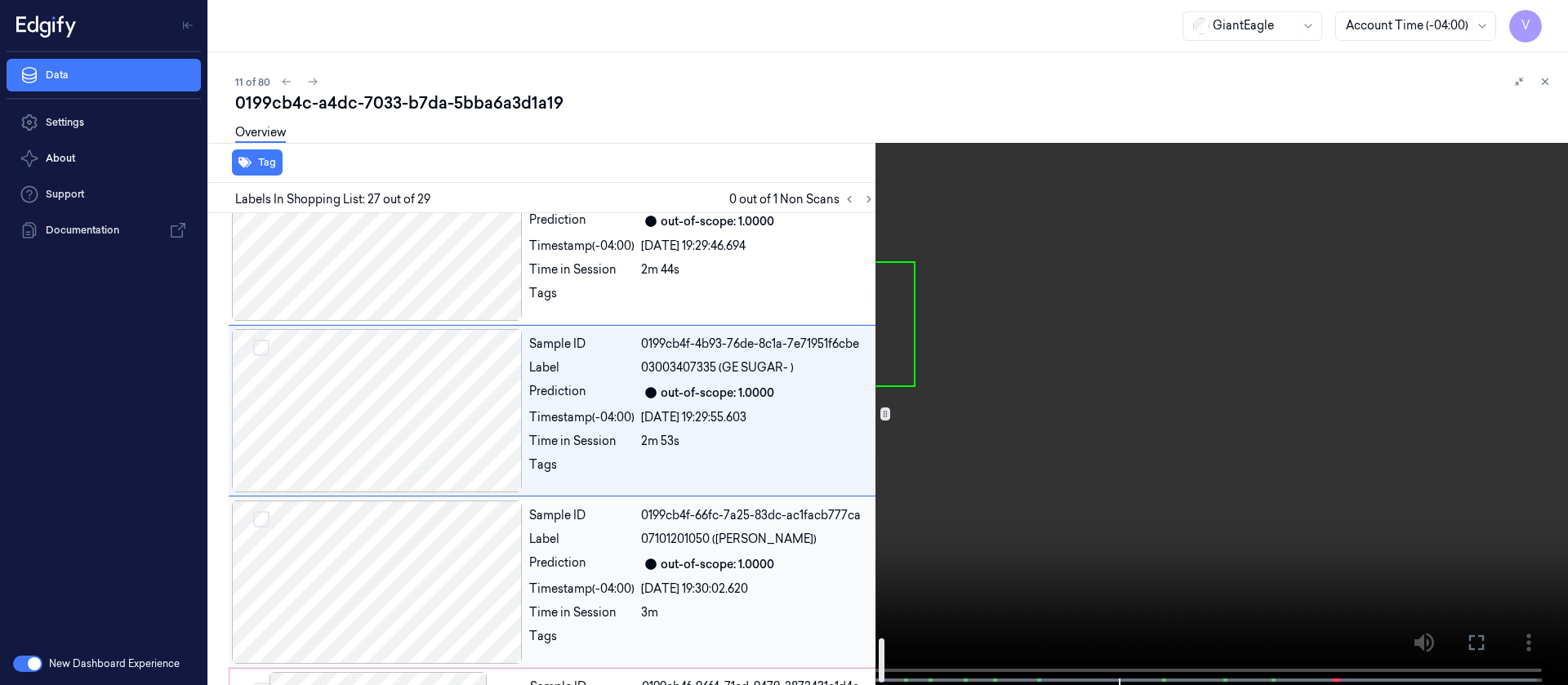
scroll to position [4519, 0]
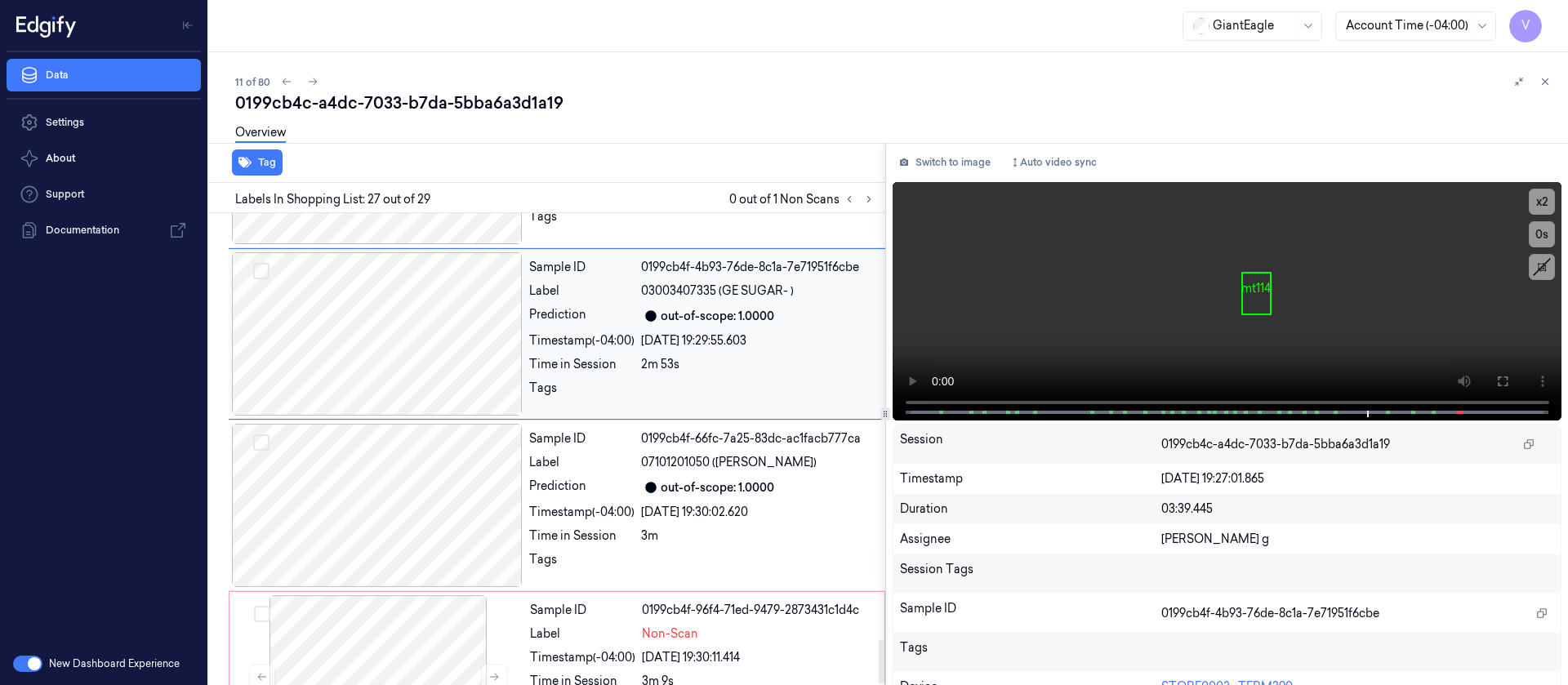
click at [483, 301] on div at bounding box center [377, 334] width 291 height 164
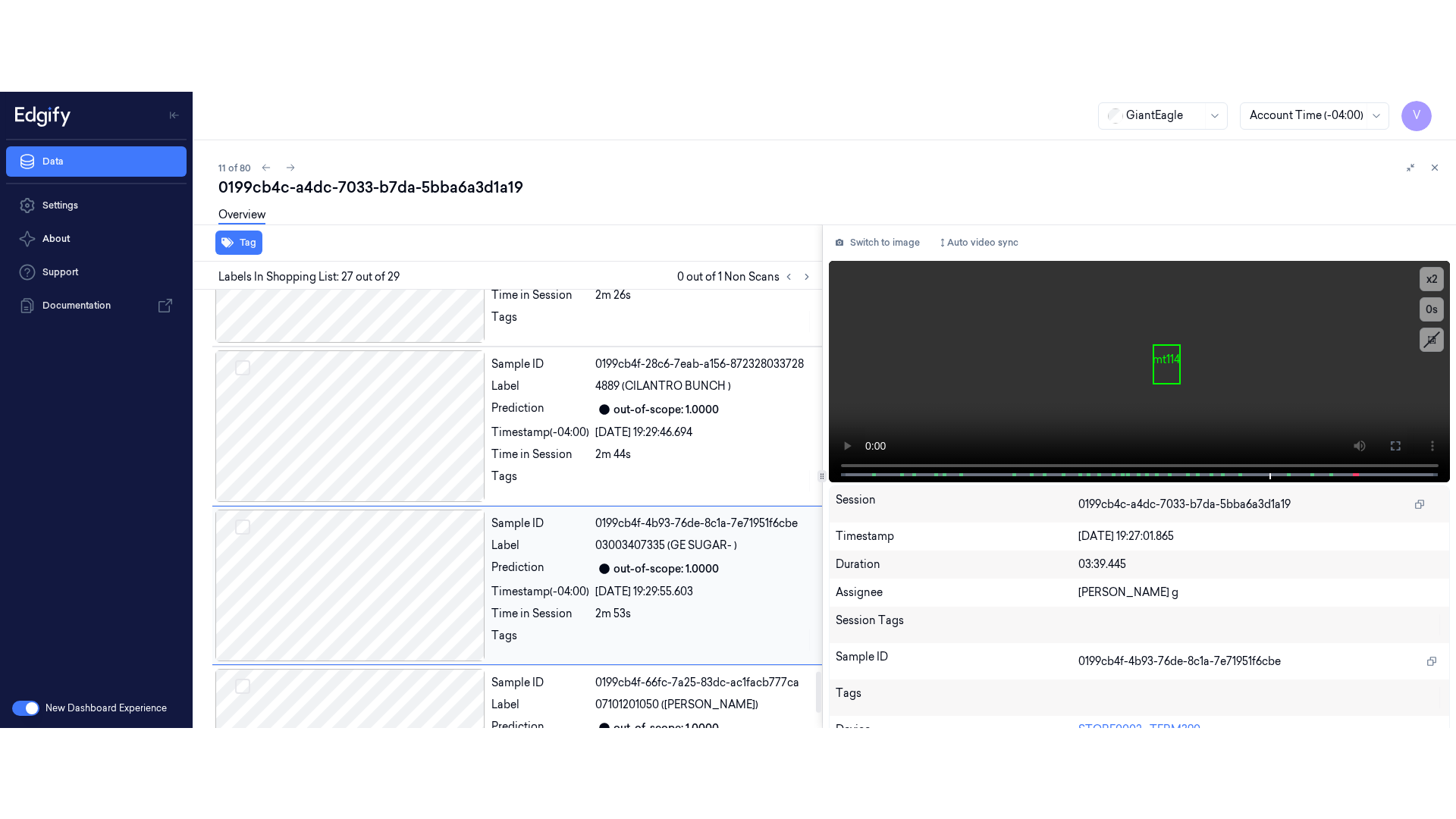
scroll to position [4012, 0]
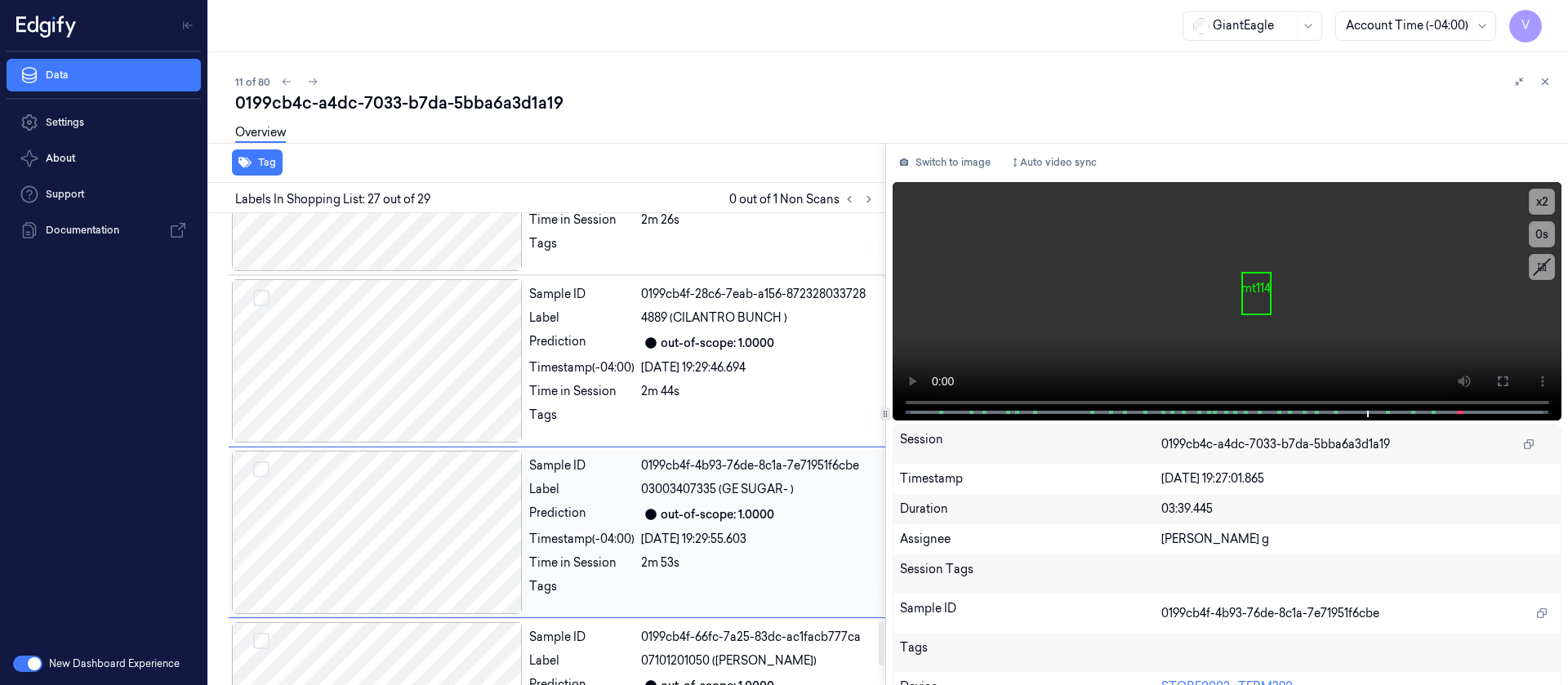
click at [672, 531] on div "09/10/2025 19:29:55.603" at bounding box center [758, 539] width 235 height 17
click at [1489, 379] on button at bounding box center [1503, 381] width 26 height 26
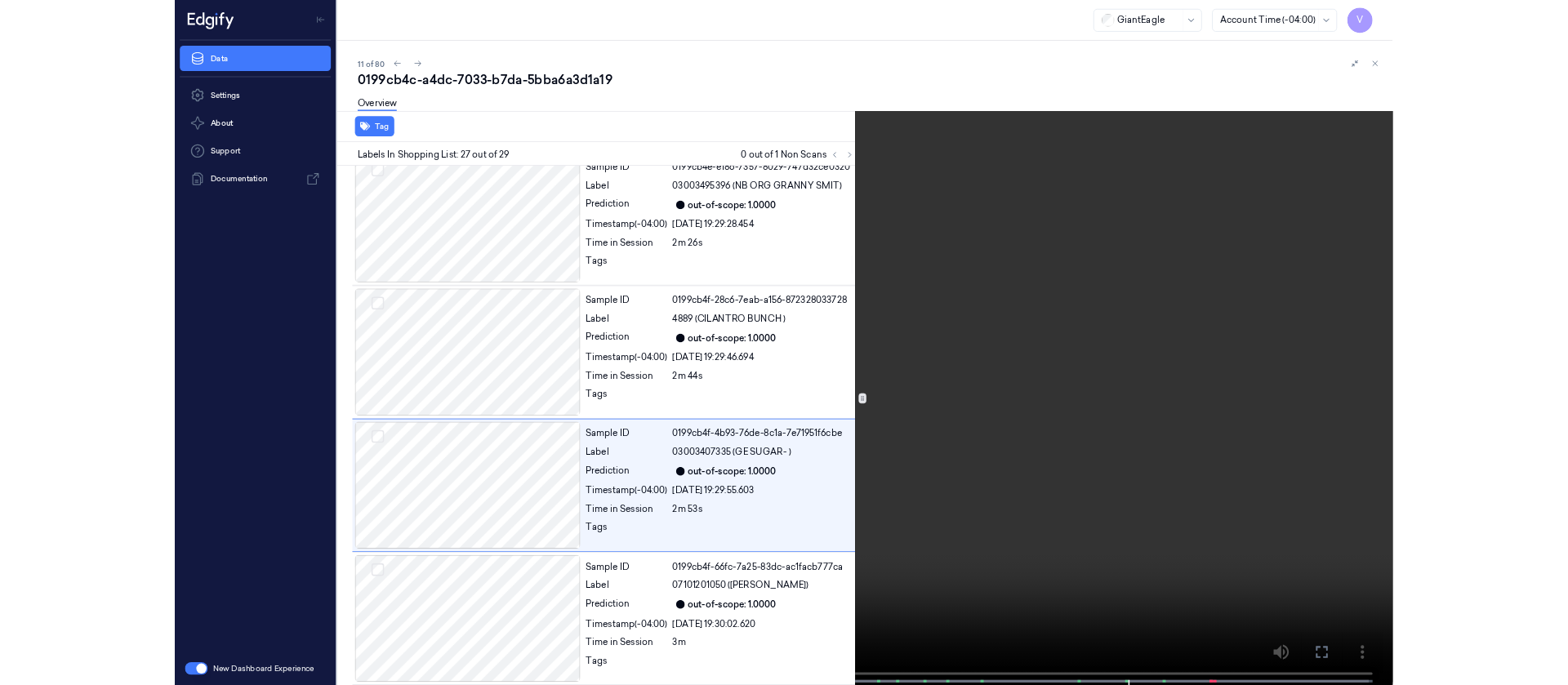
scroll to position [4223, 0]
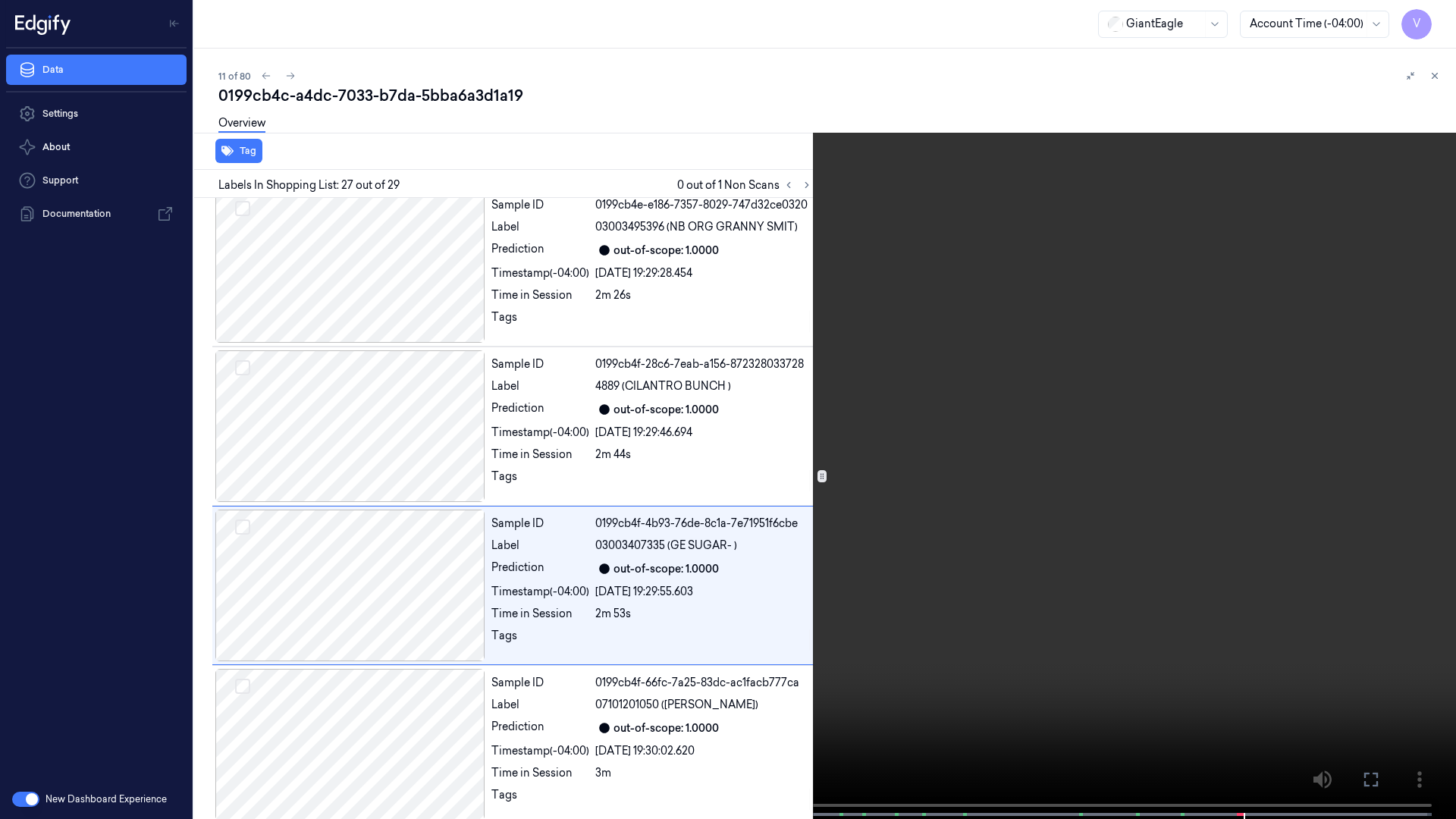
click at [0, 0] on button at bounding box center [0, 0] width 0 height 0
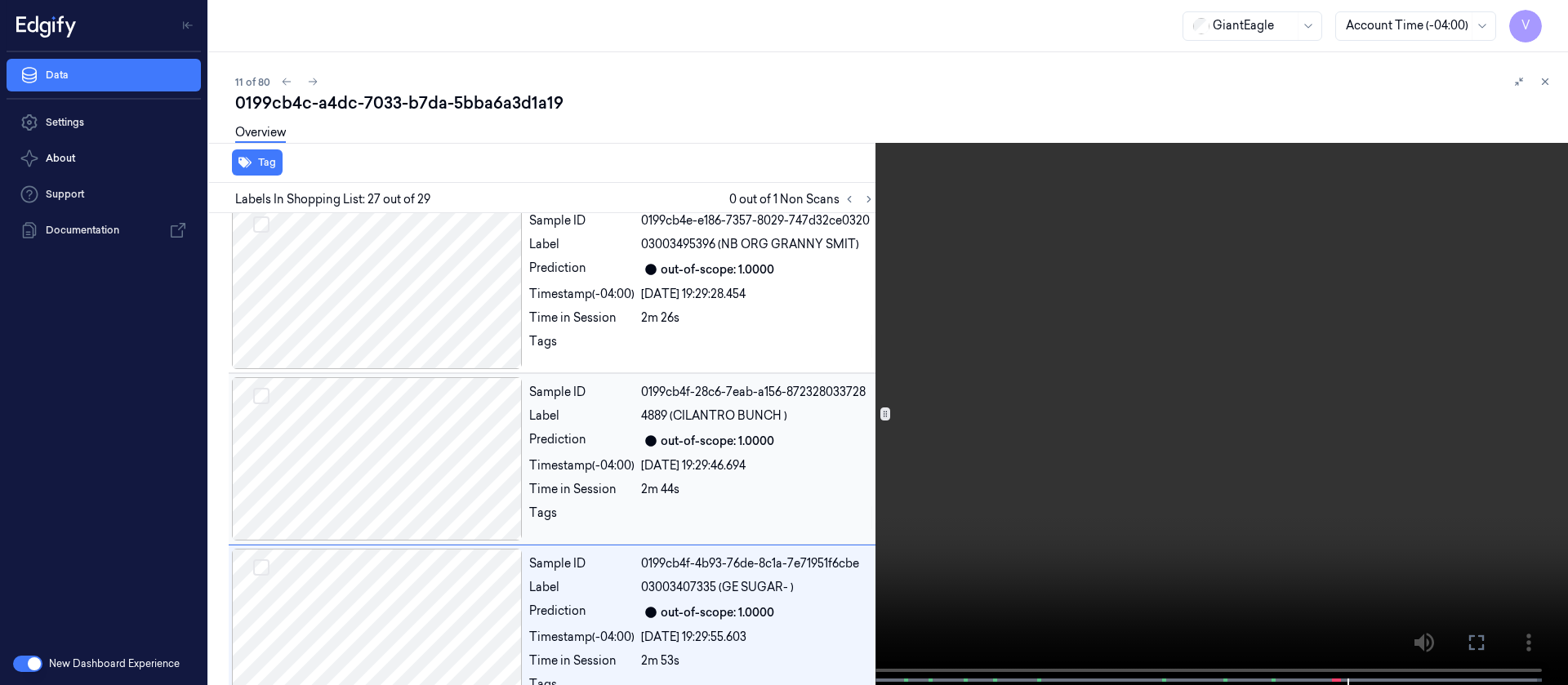
scroll to position [4320, 0]
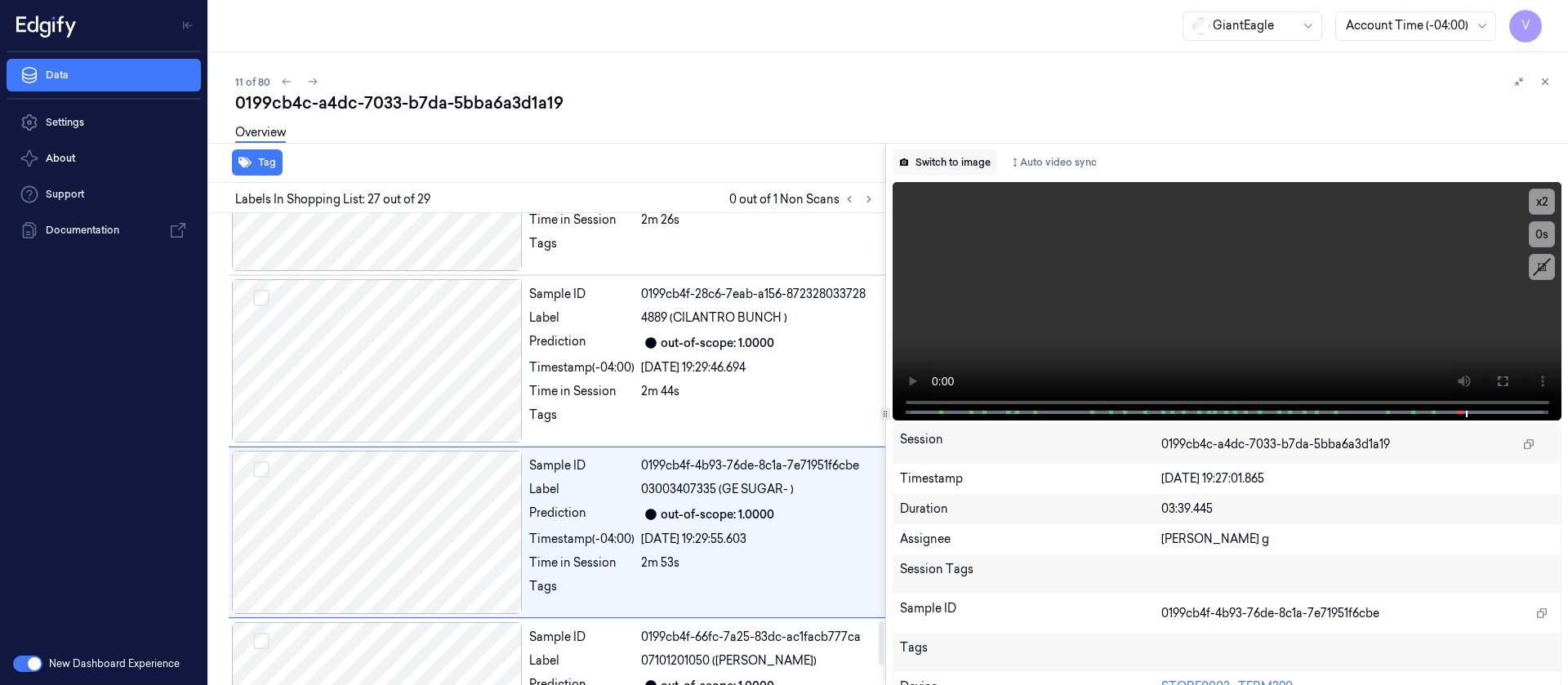
click at [949, 158] on button "Switch to image" at bounding box center [944, 163] width 104 height 26
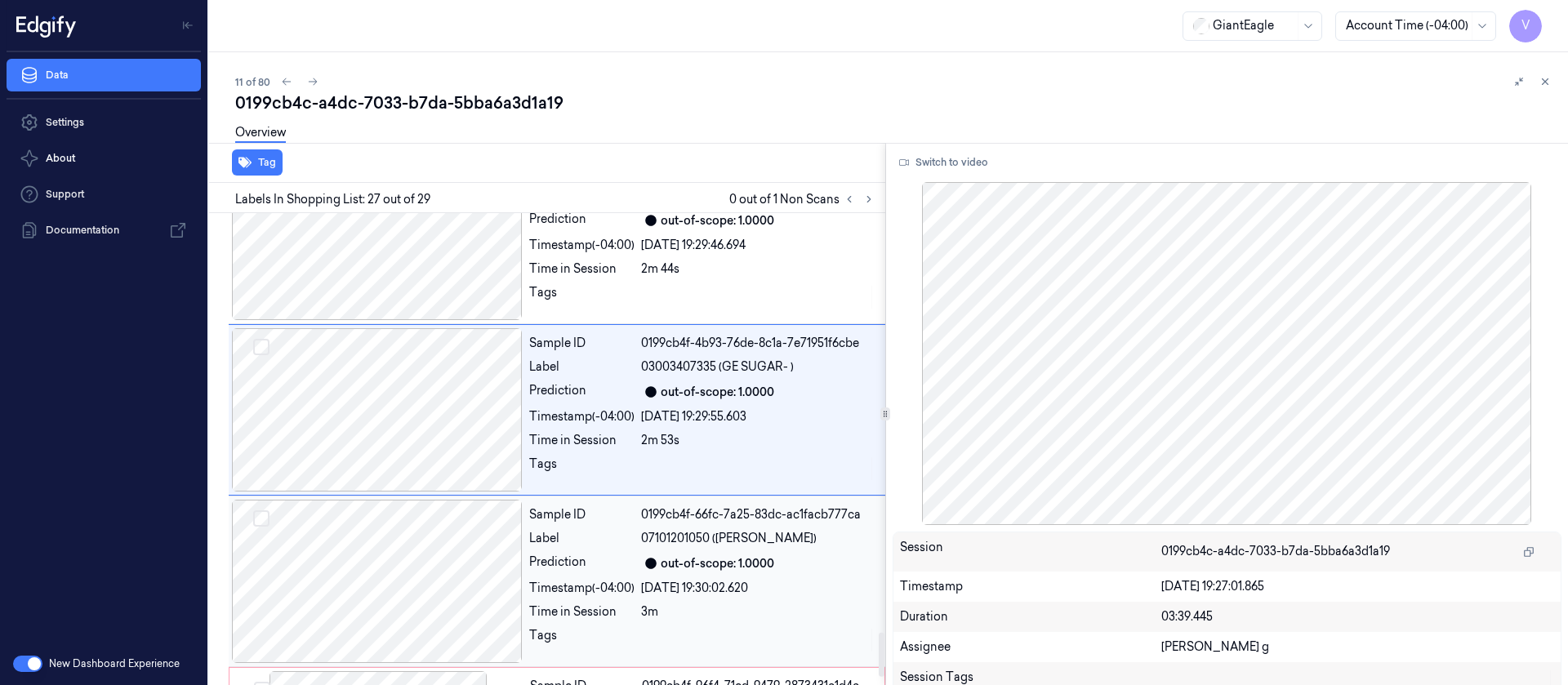
click at [406, 523] on div at bounding box center [377, 581] width 291 height 164
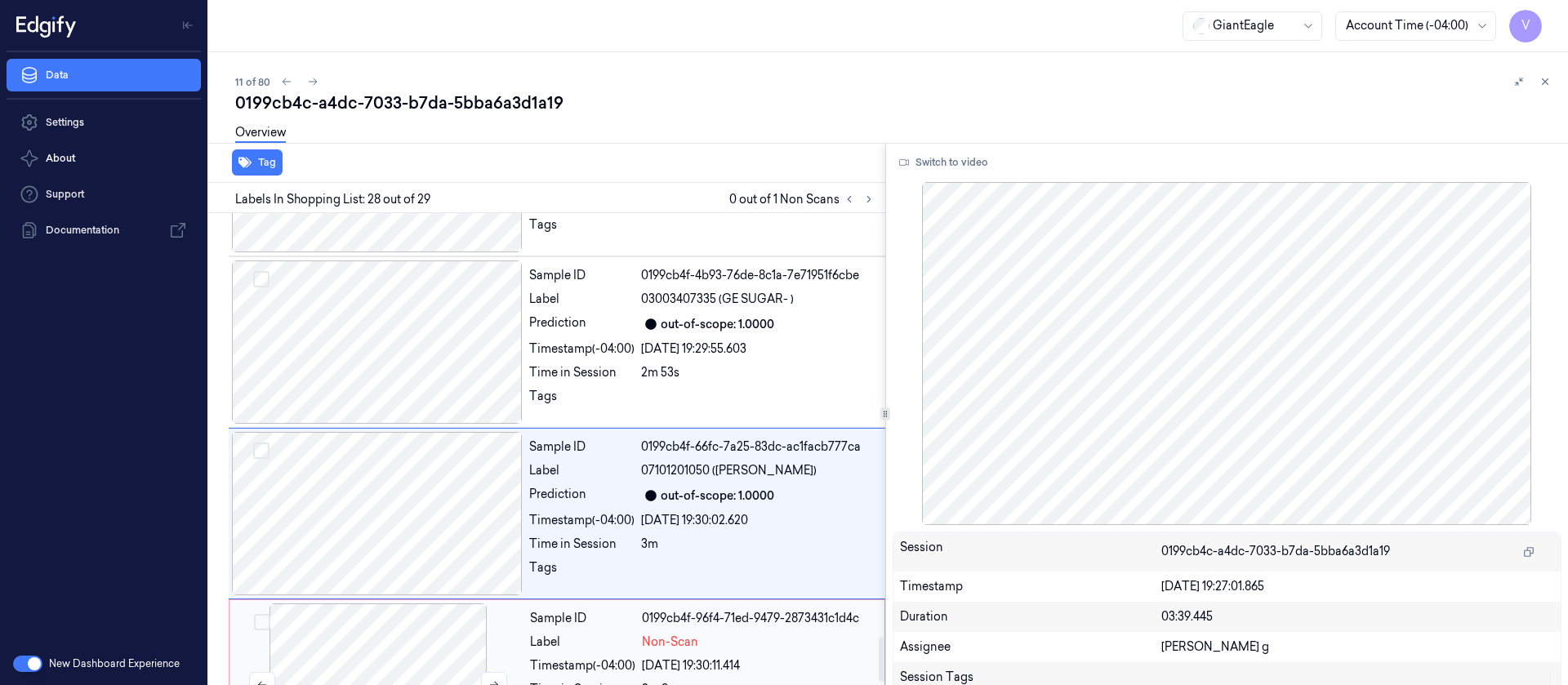
scroll to position [4519, 0]
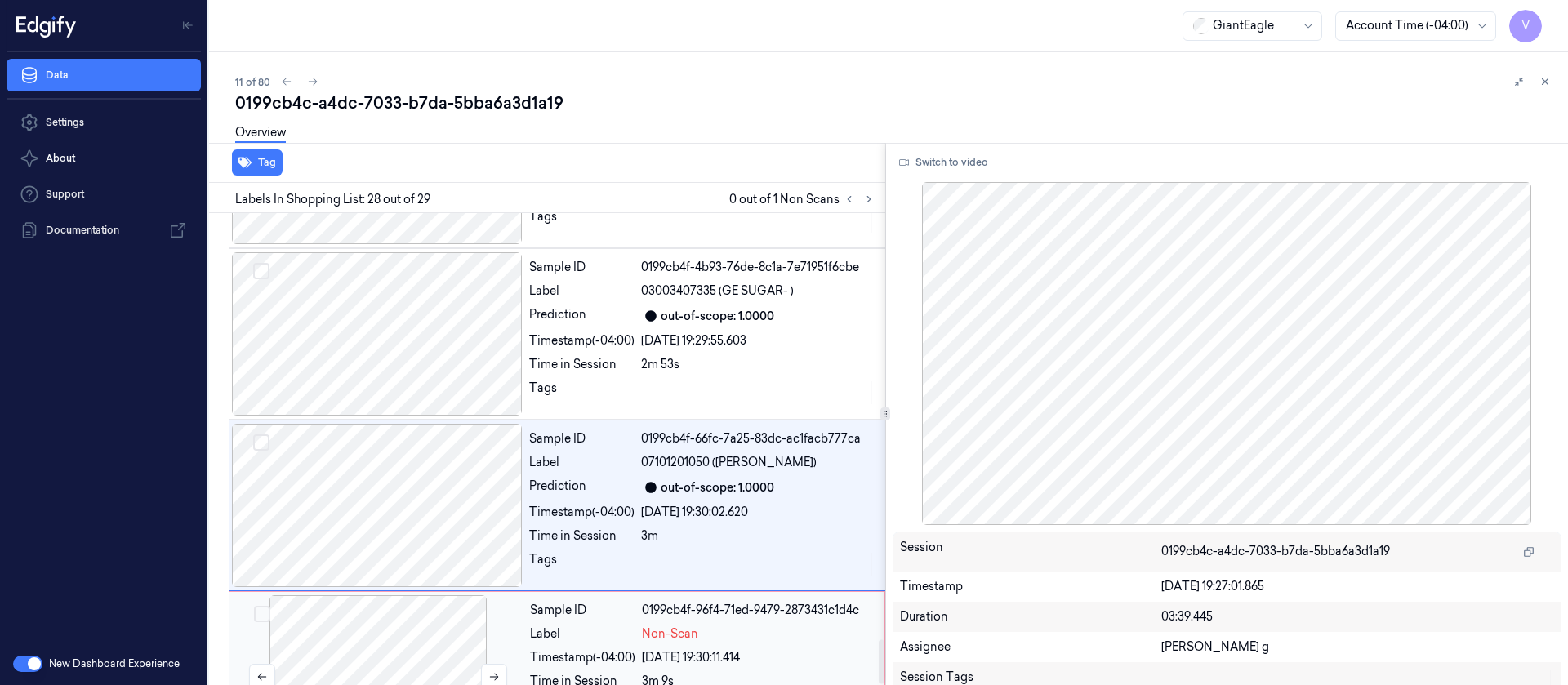
click at [428, 595] on div at bounding box center [378, 676] width 291 height 164
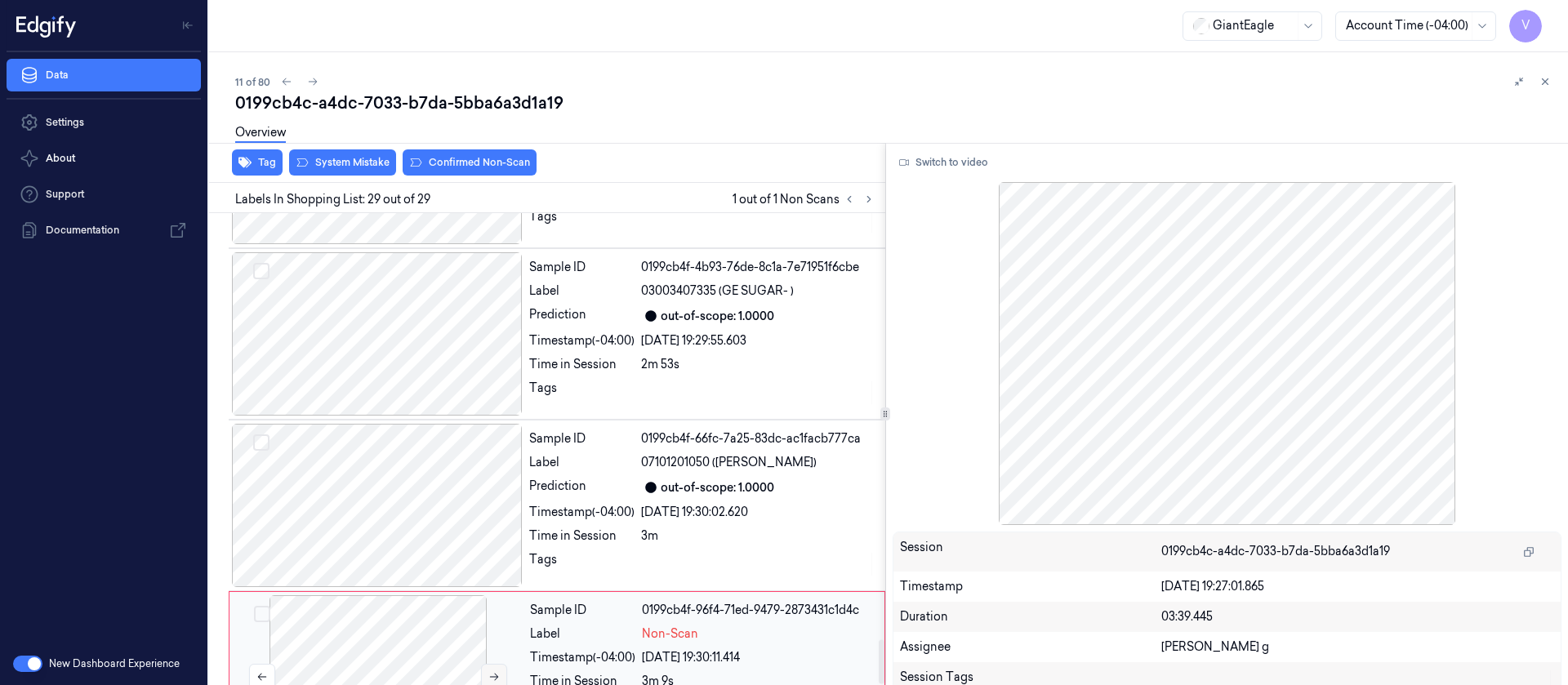
click at [489, 671] on icon at bounding box center [494, 676] width 11 height 11
click at [327, 151] on div "Overview" at bounding box center [895, 135] width 1319 height 42
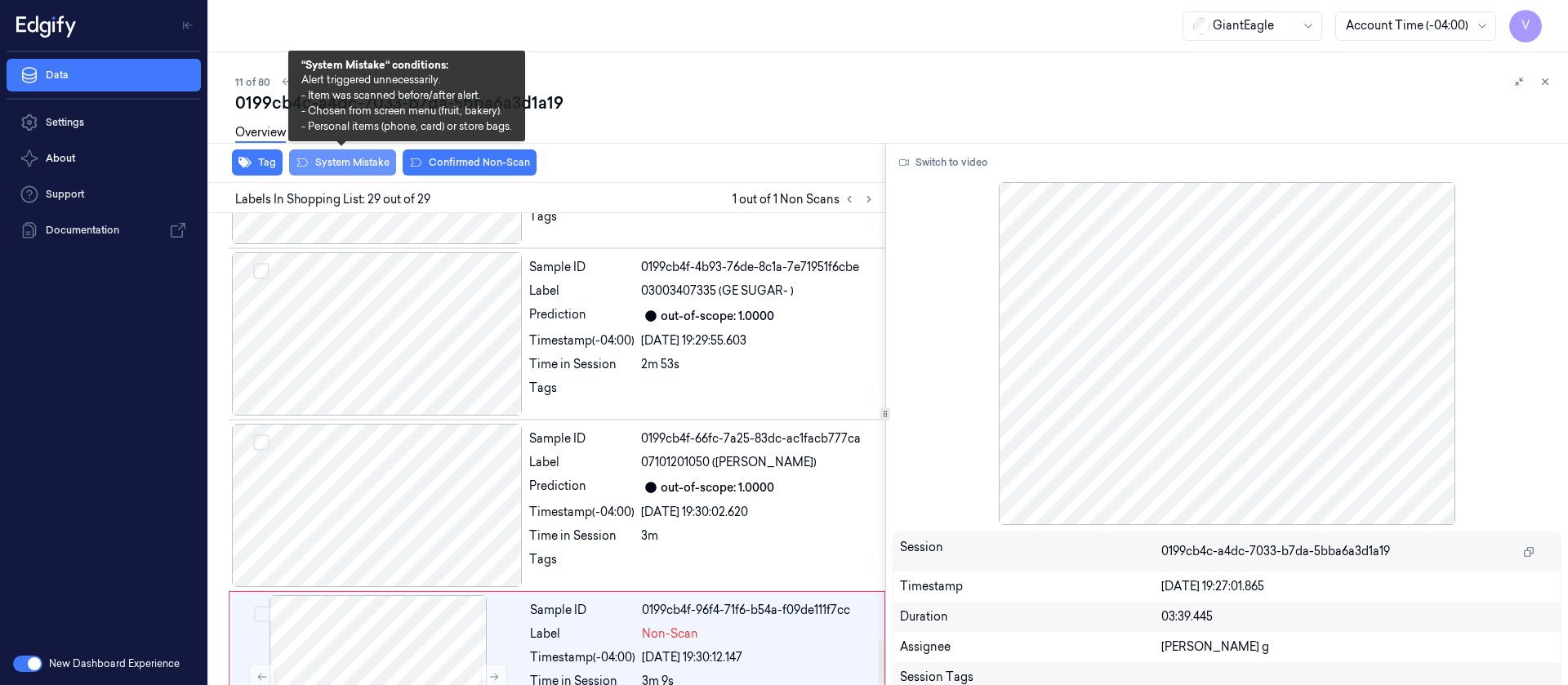
click at [326, 165] on button "System Mistake" at bounding box center [342, 163] width 107 height 26
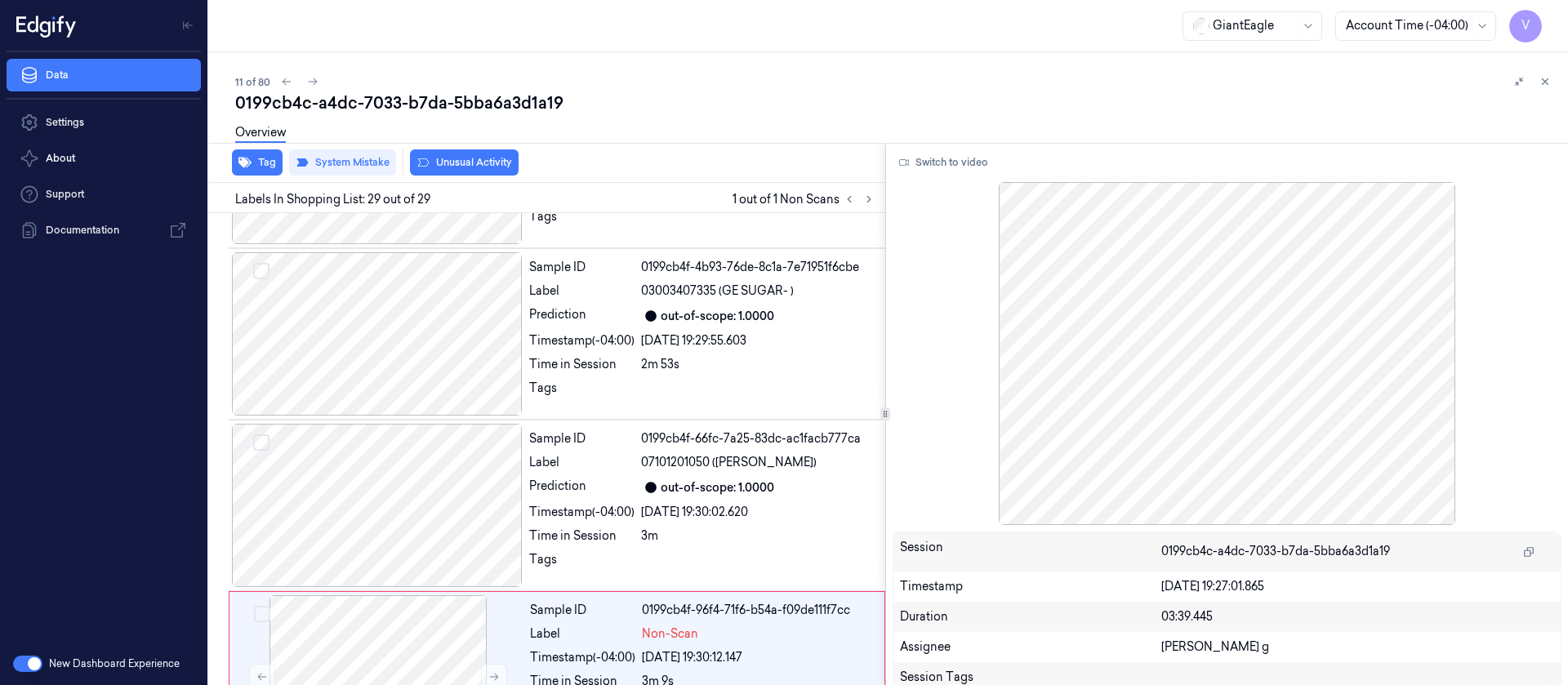
click at [473, 159] on button "Unusual Activity" at bounding box center [464, 163] width 109 height 26
click at [310, 81] on icon at bounding box center [312, 81] width 11 height 11
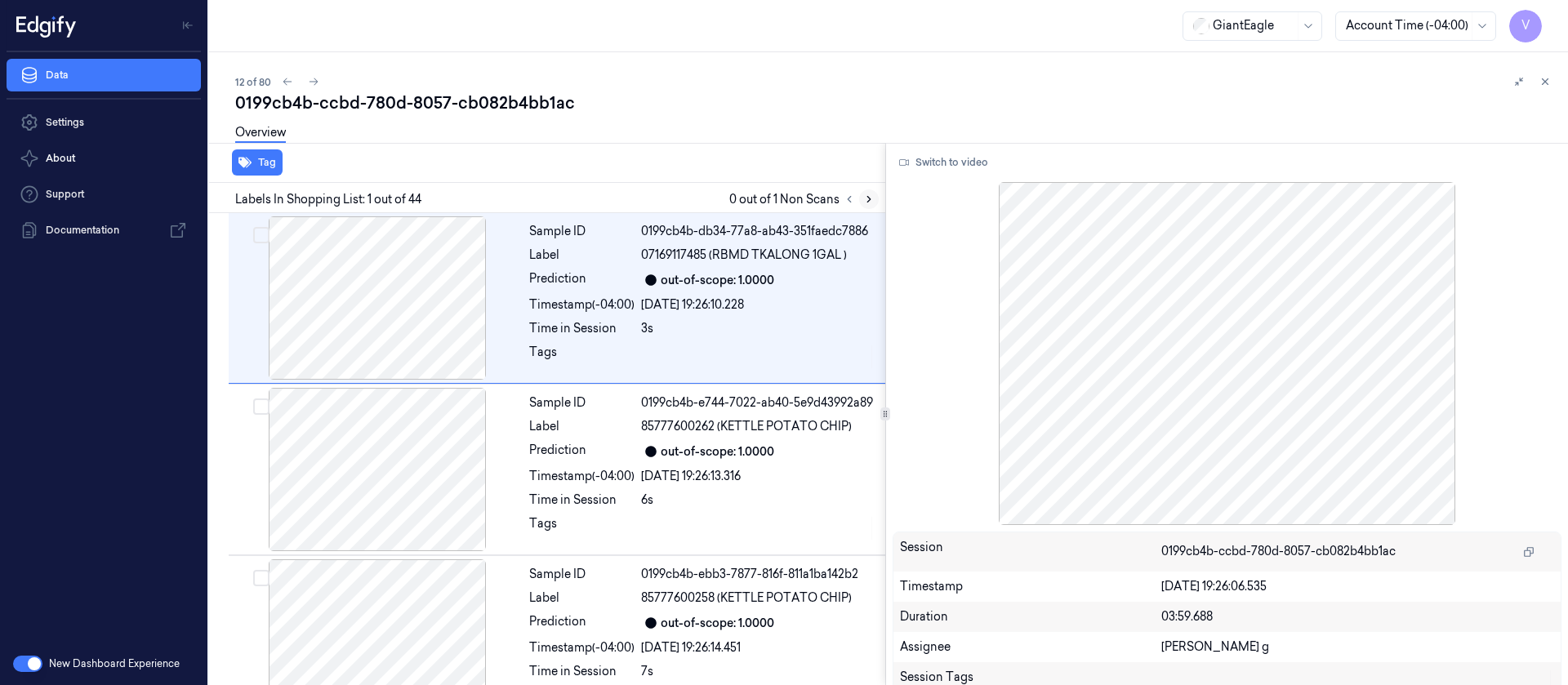
click at [872, 199] on icon at bounding box center [869, 200] width 11 height 11
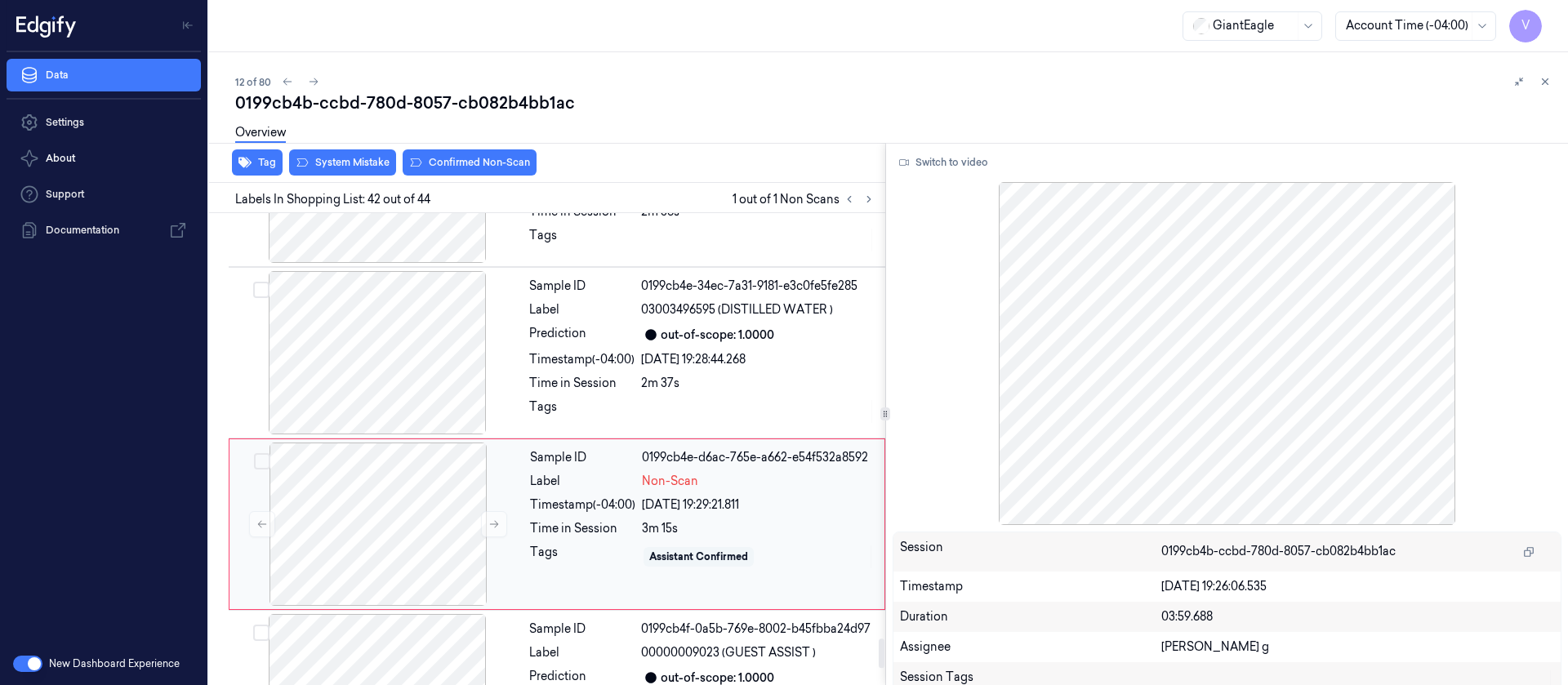
scroll to position [6920, 0]
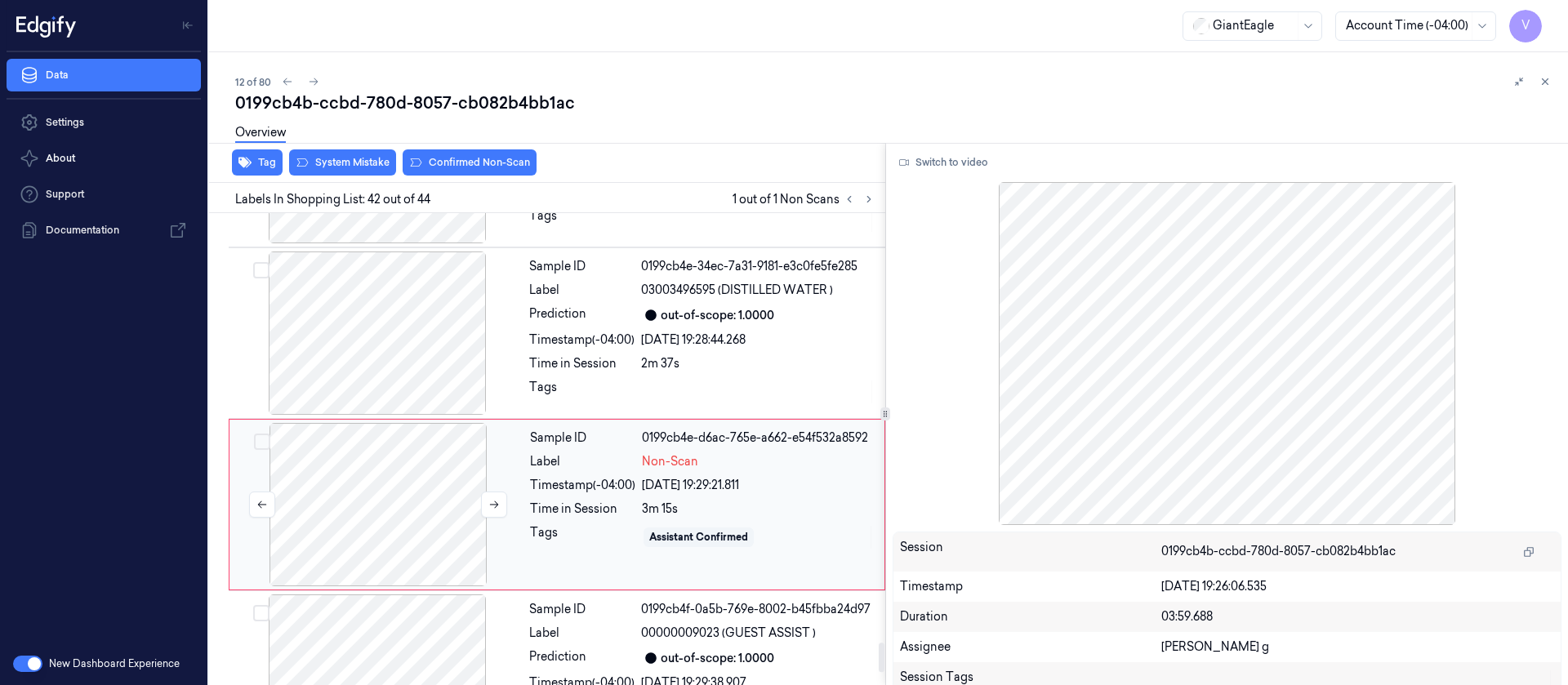
click at [392, 473] on div at bounding box center [378, 504] width 291 height 164
click at [964, 166] on button "Switch to video" at bounding box center [943, 163] width 102 height 26
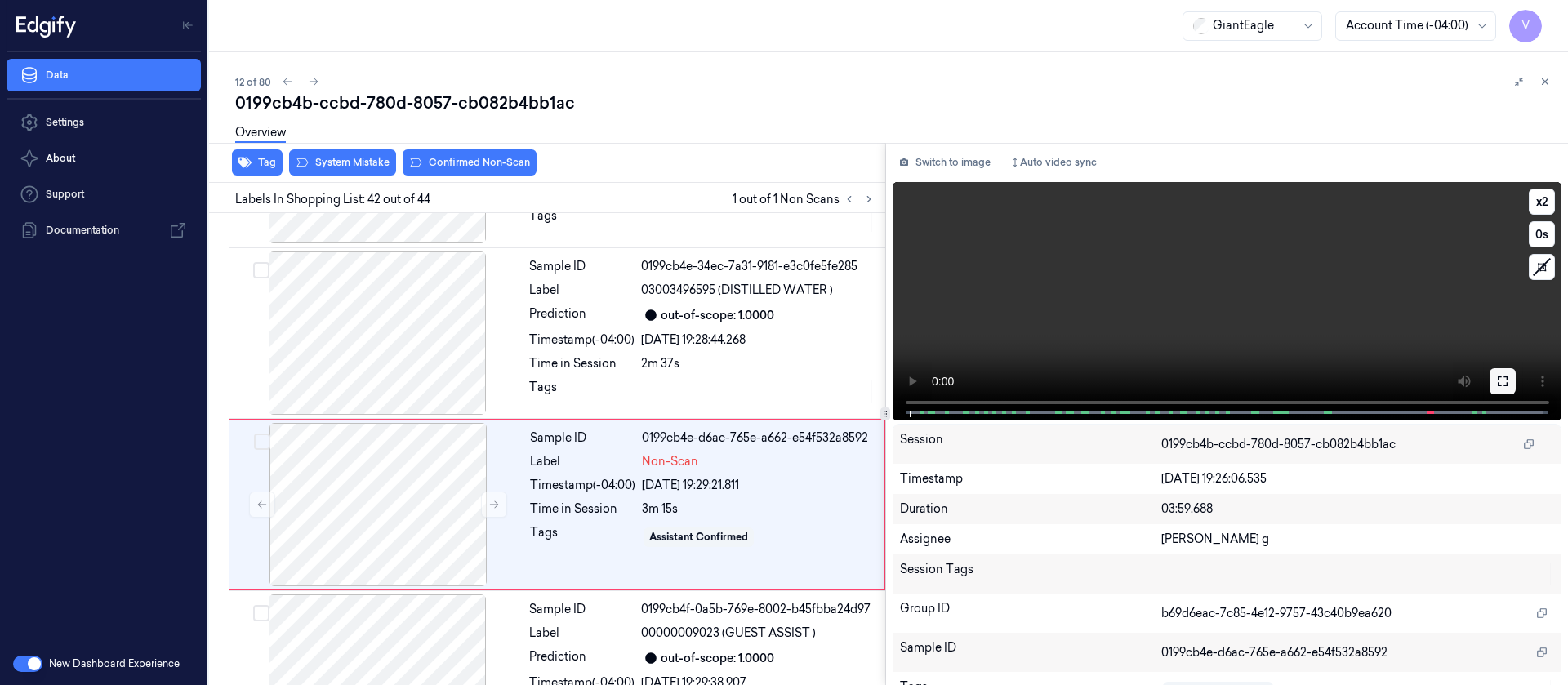
click at [1498, 379] on icon at bounding box center [1503, 381] width 9 height 9
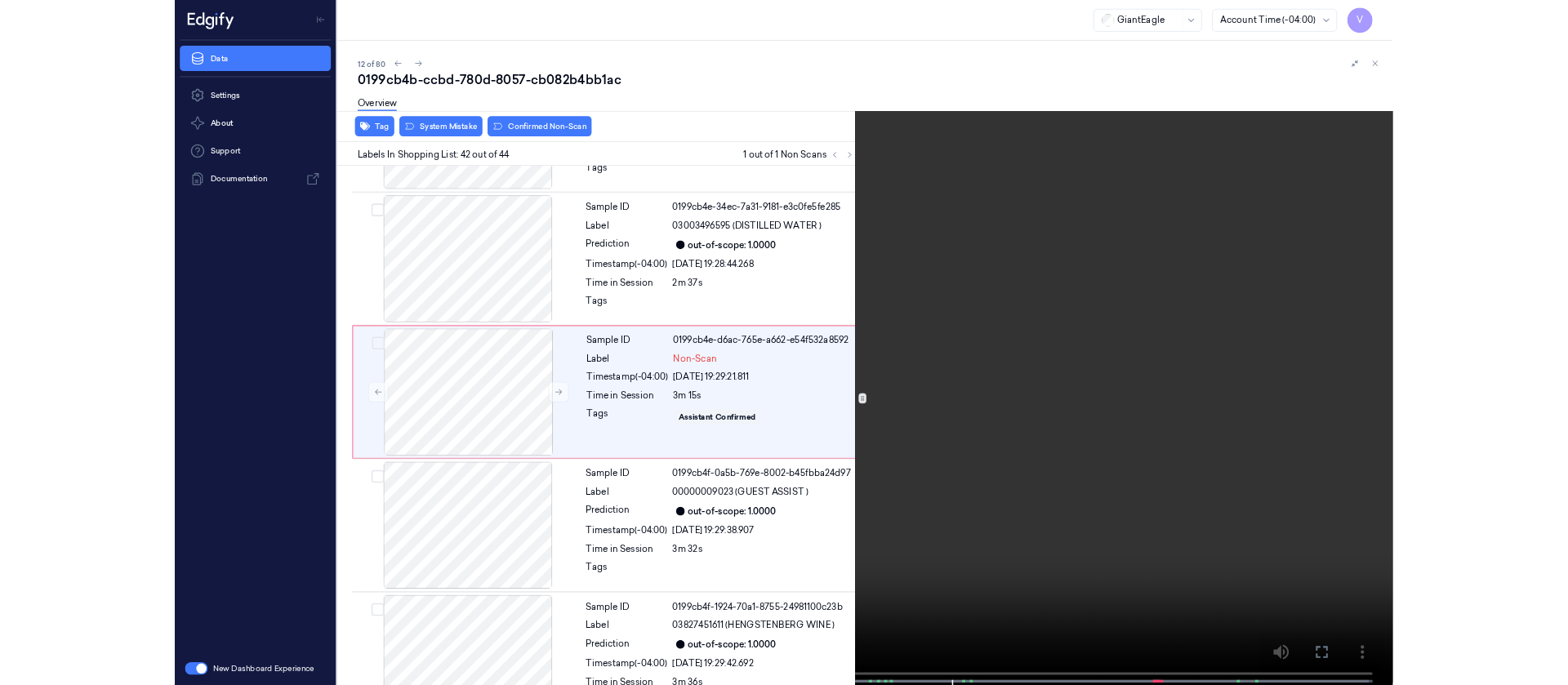
scroll to position [6822, 0]
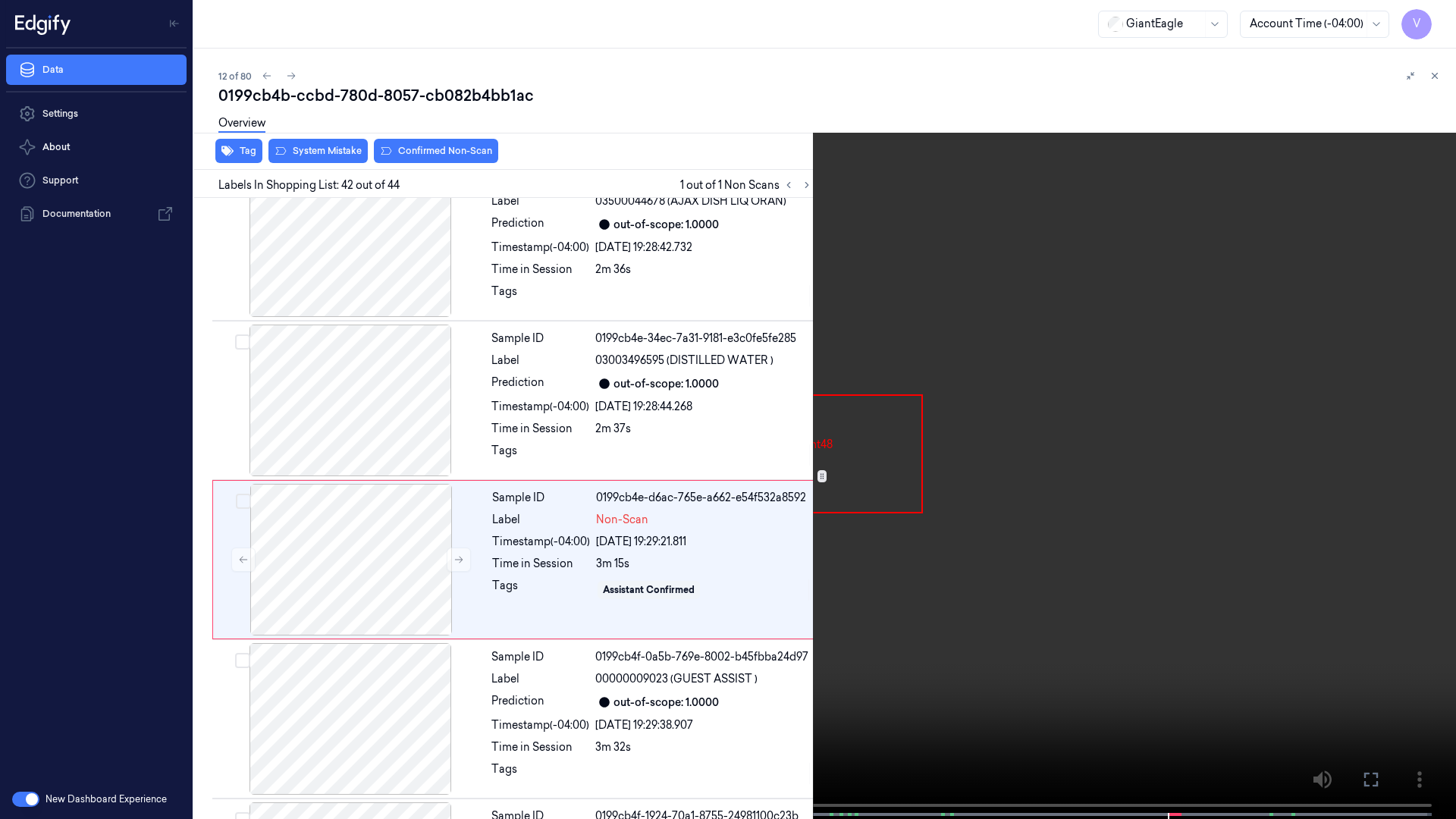
click at [0, 0] on icon at bounding box center [0, 0] width 0 height 0
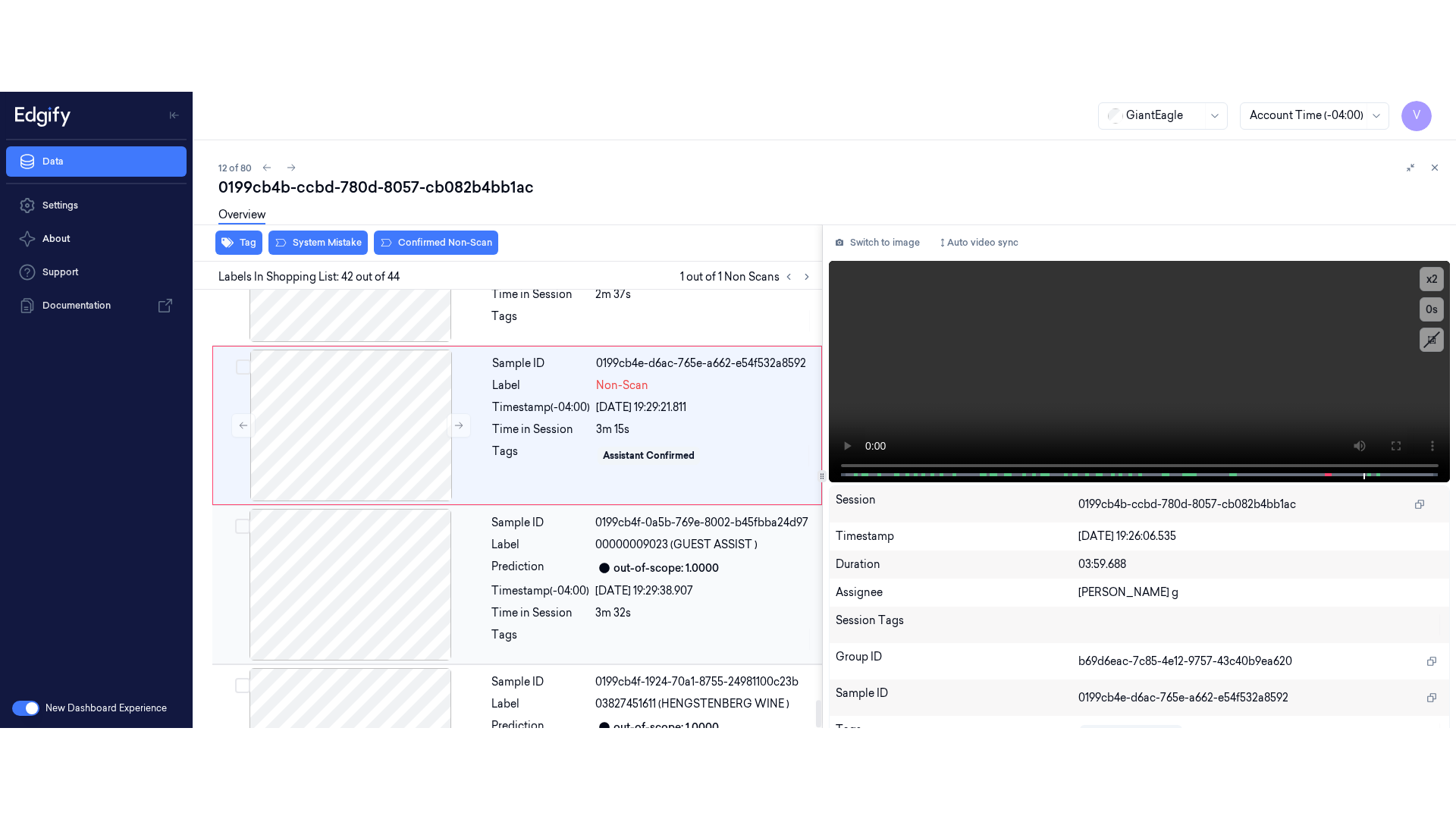
scroll to position [6611, 0]
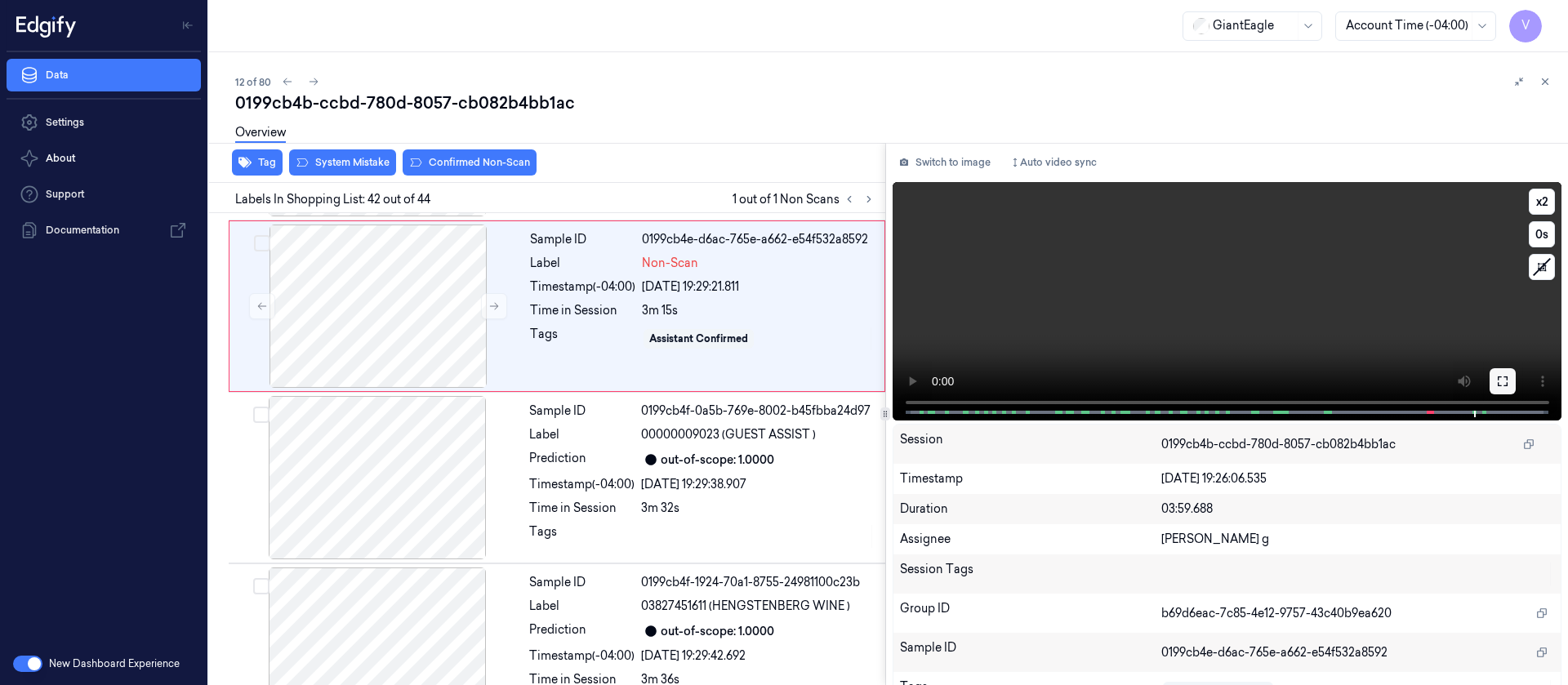
click at [1489, 375] on button at bounding box center [1503, 381] width 26 height 26
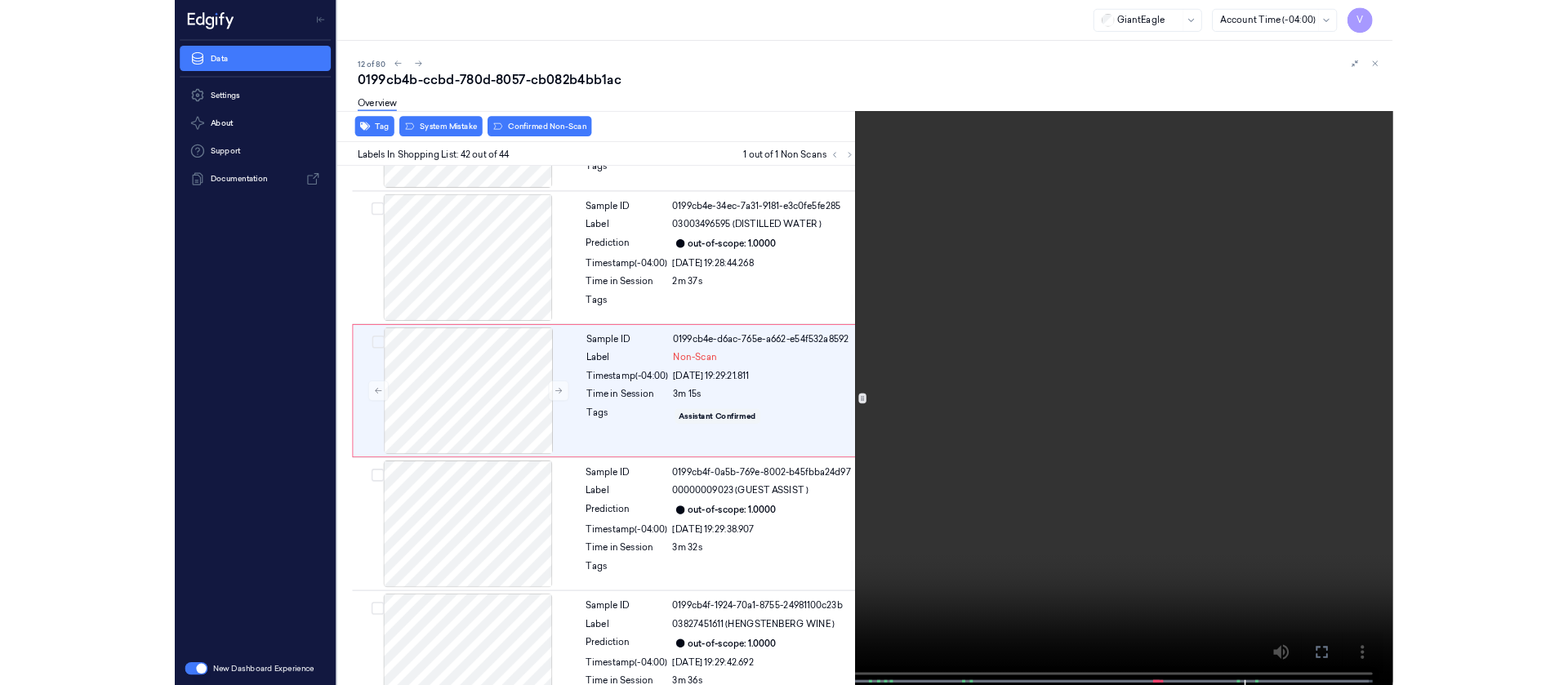
scroll to position [6822, 0]
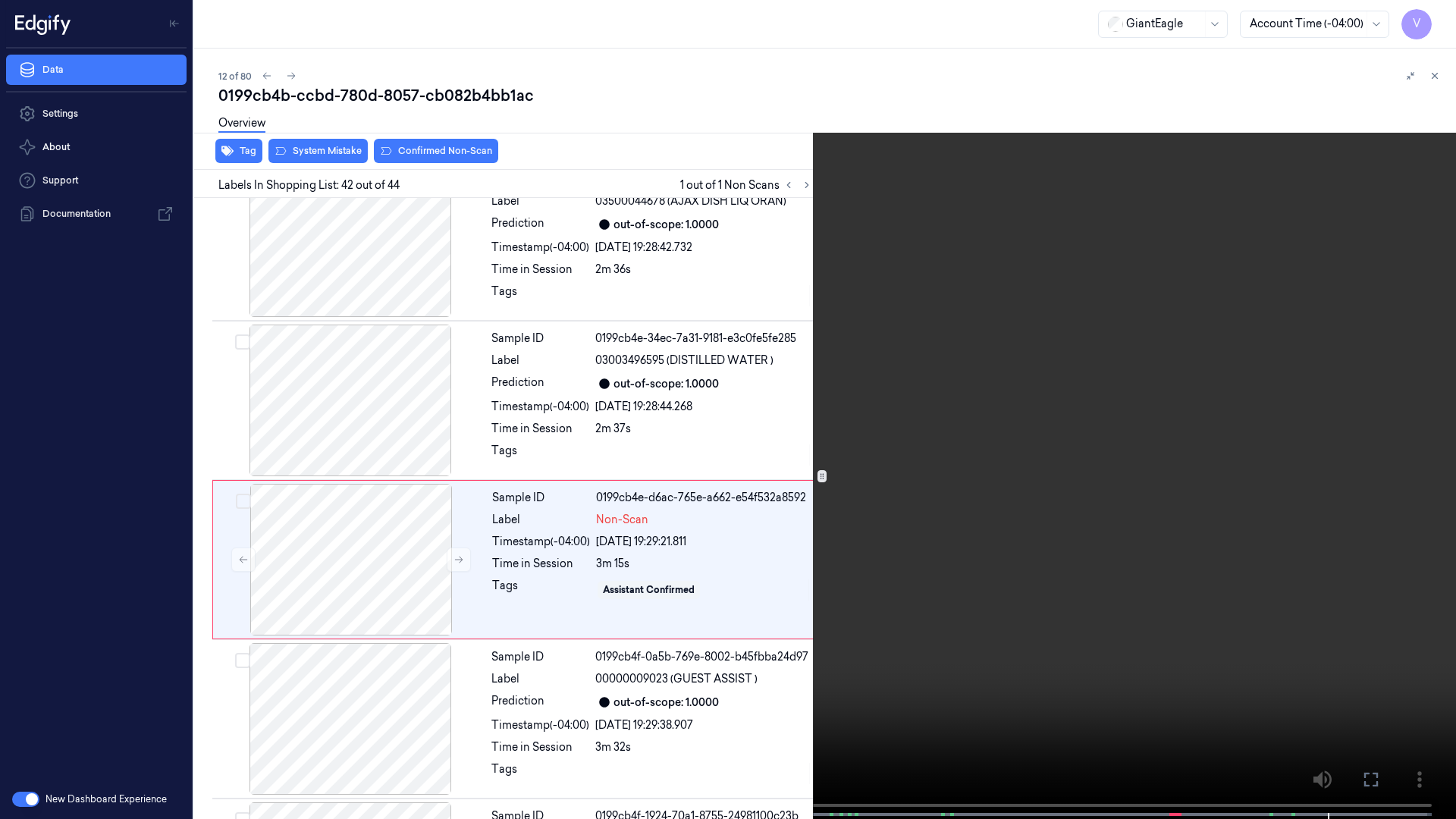
click at [0, 0] on button at bounding box center [0, 0] width 0 height 0
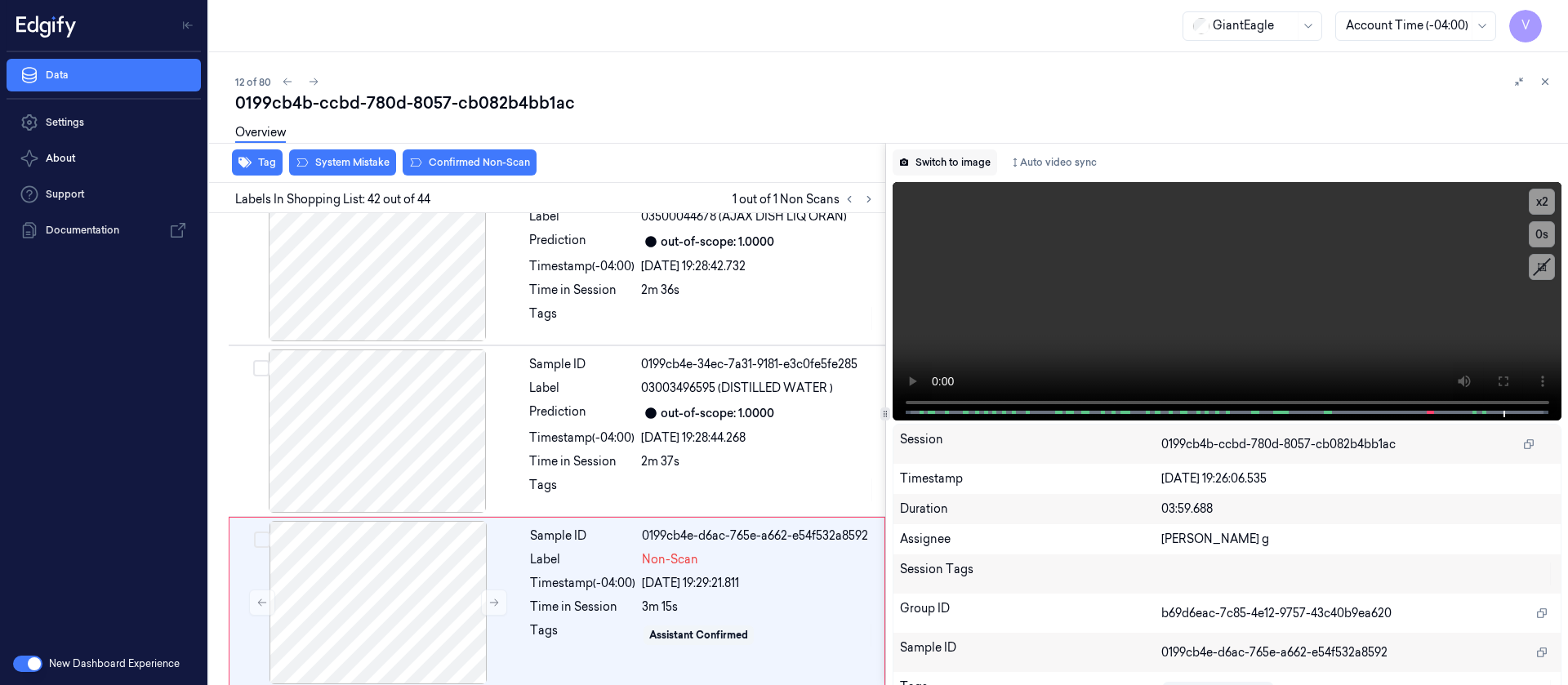
click at [943, 167] on button "Switch to image" at bounding box center [944, 163] width 104 height 26
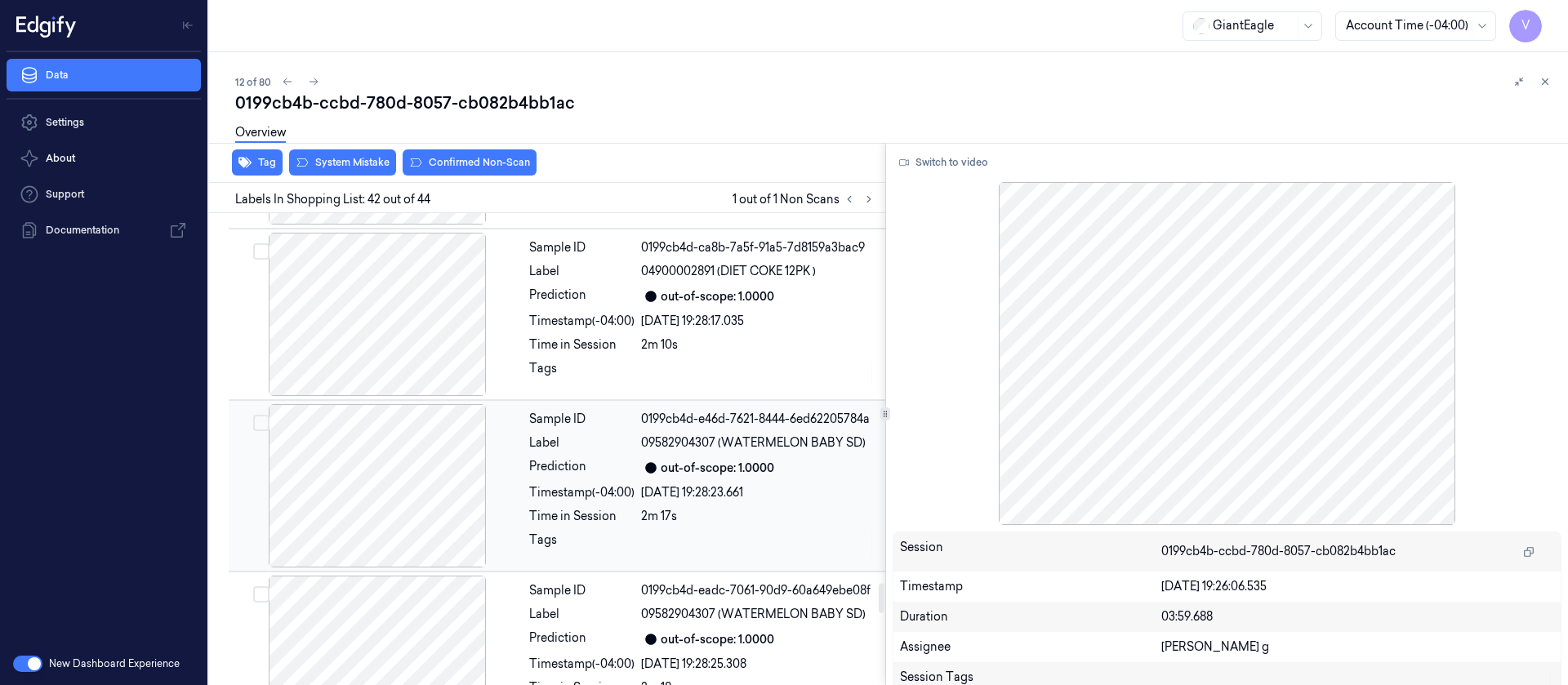
scroll to position [5893, 0]
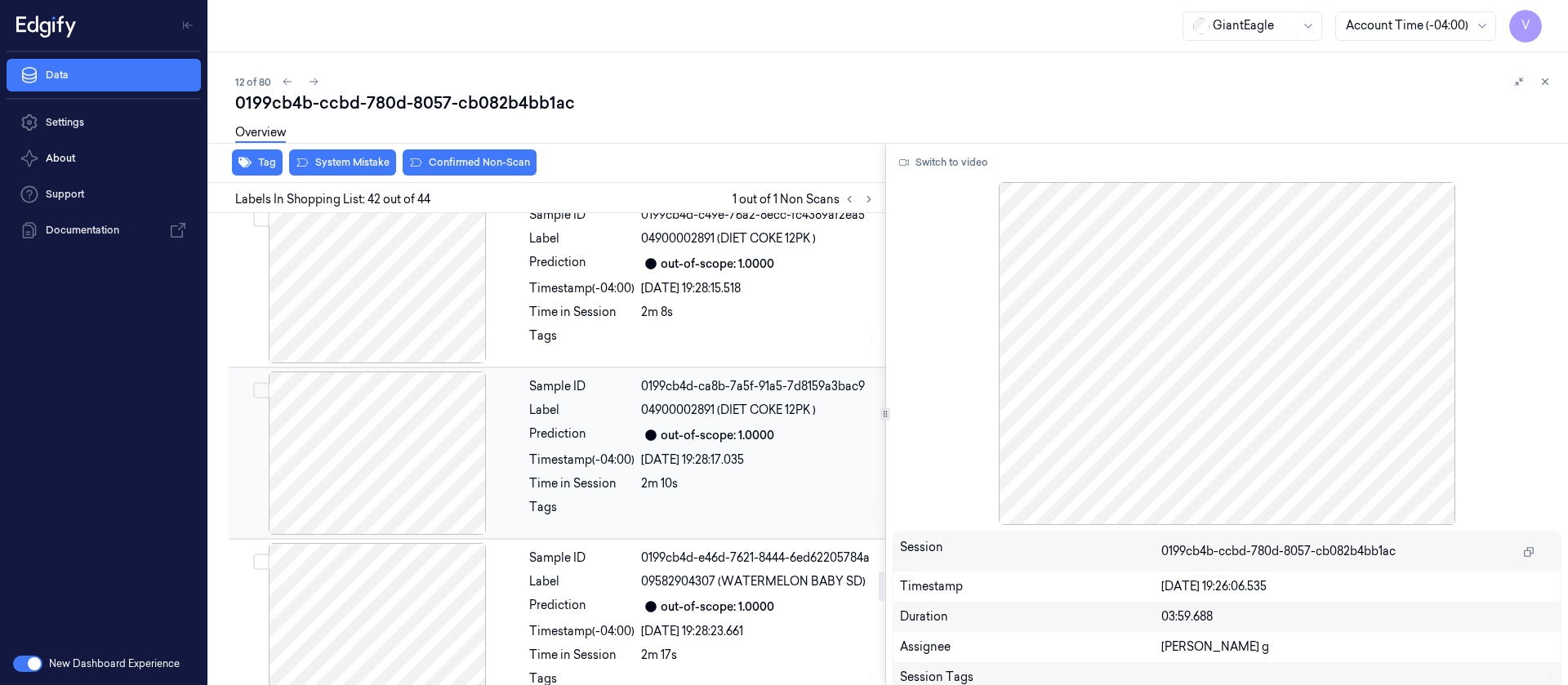
click at [388, 399] on div at bounding box center [377, 453] width 291 height 164
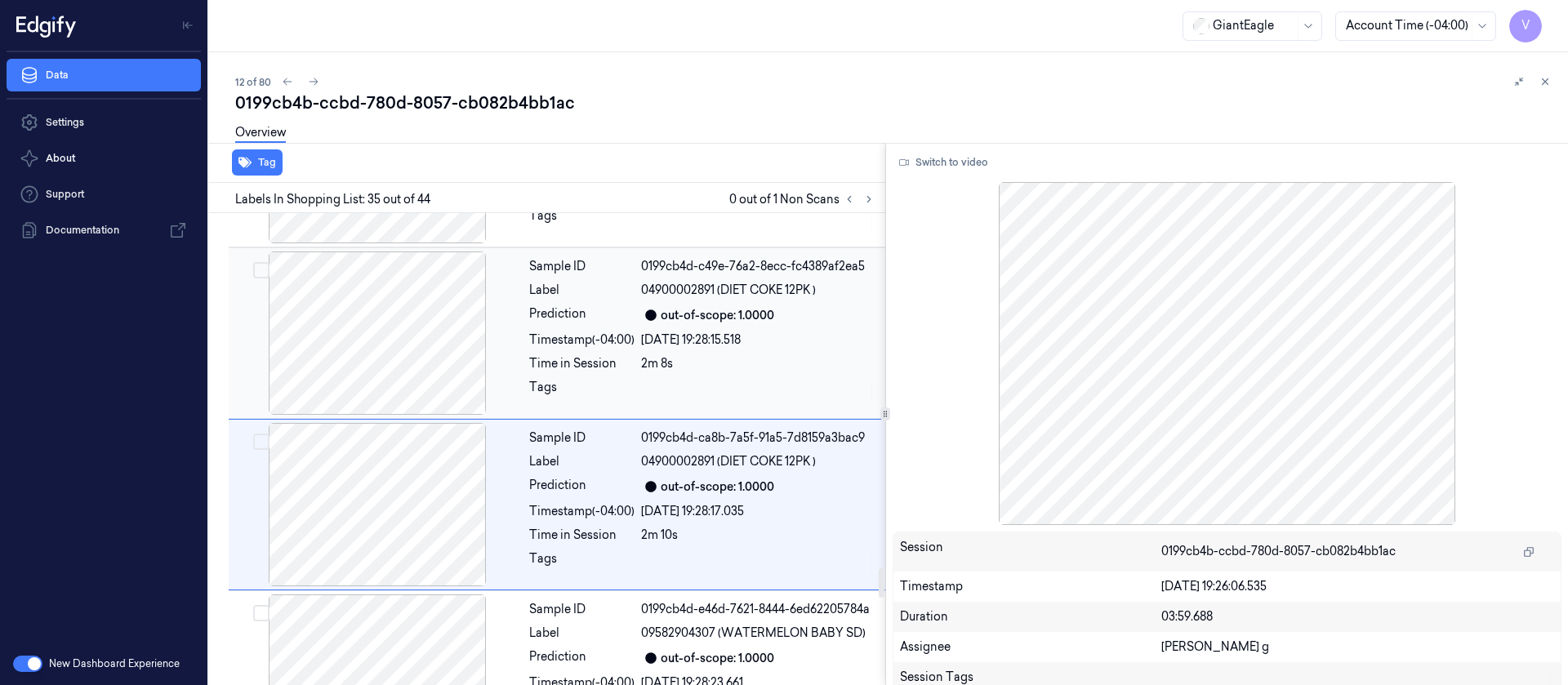
click at [356, 294] on div at bounding box center [377, 333] width 291 height 164
click at [350, 253] on div at bounding box center [377, 333] width 291 height 164
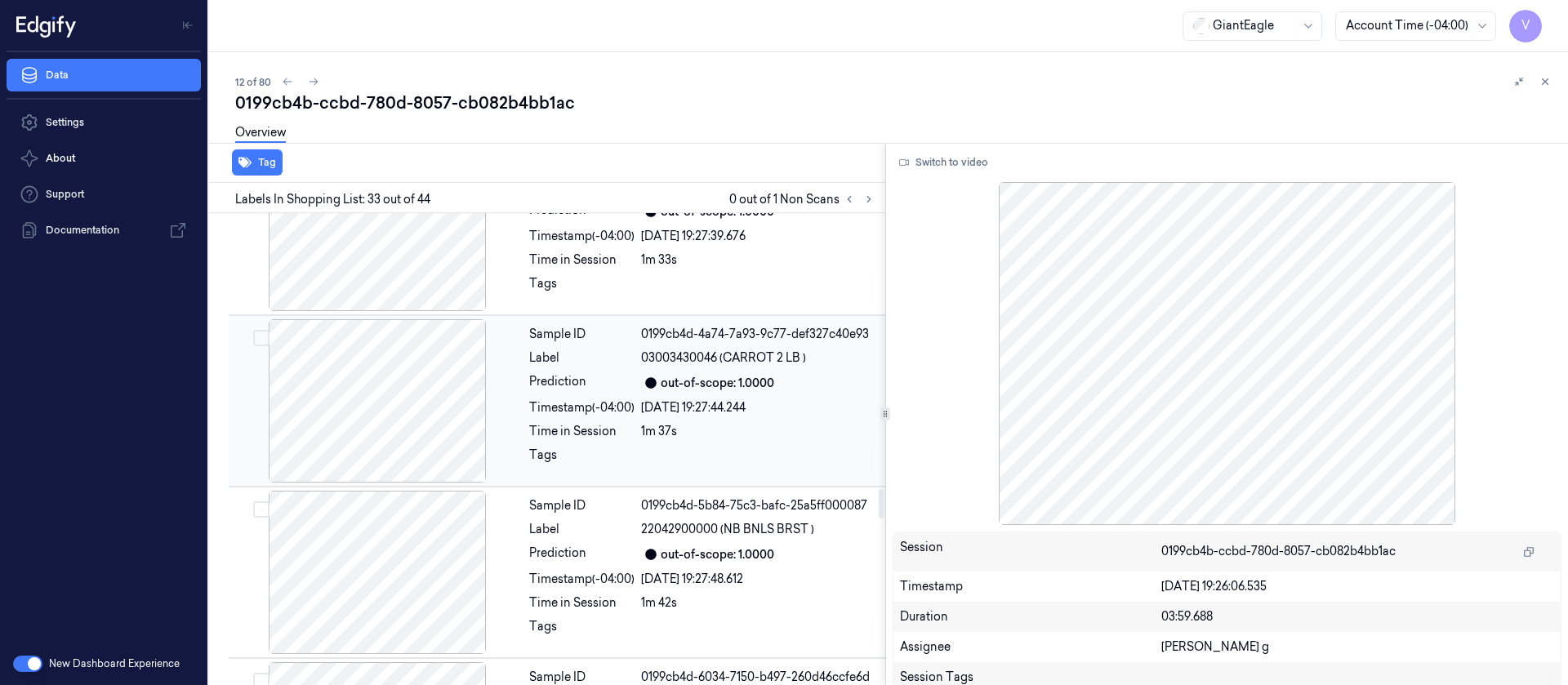
scroll to position [4391, 0]
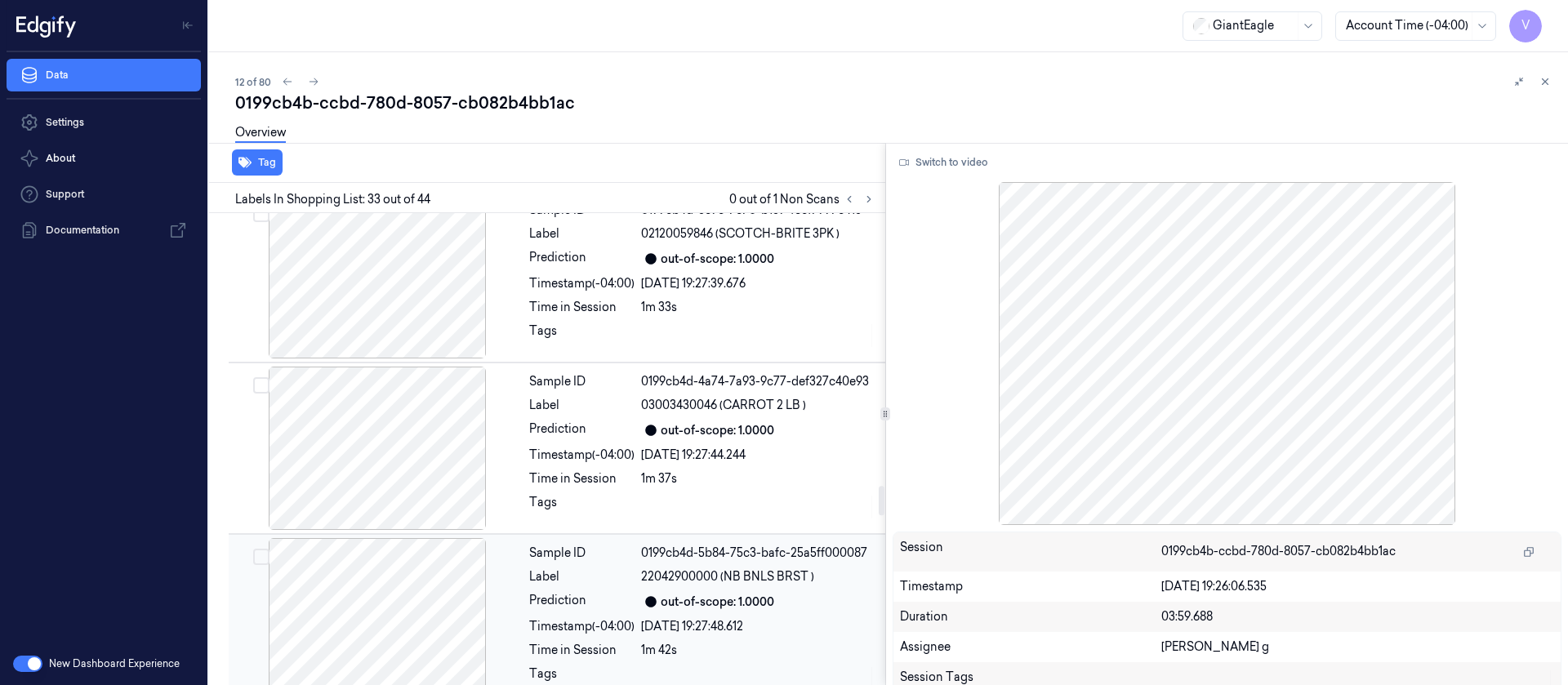
click at [343, 539] on div at bounding box center [377, 620] width 291 height 164
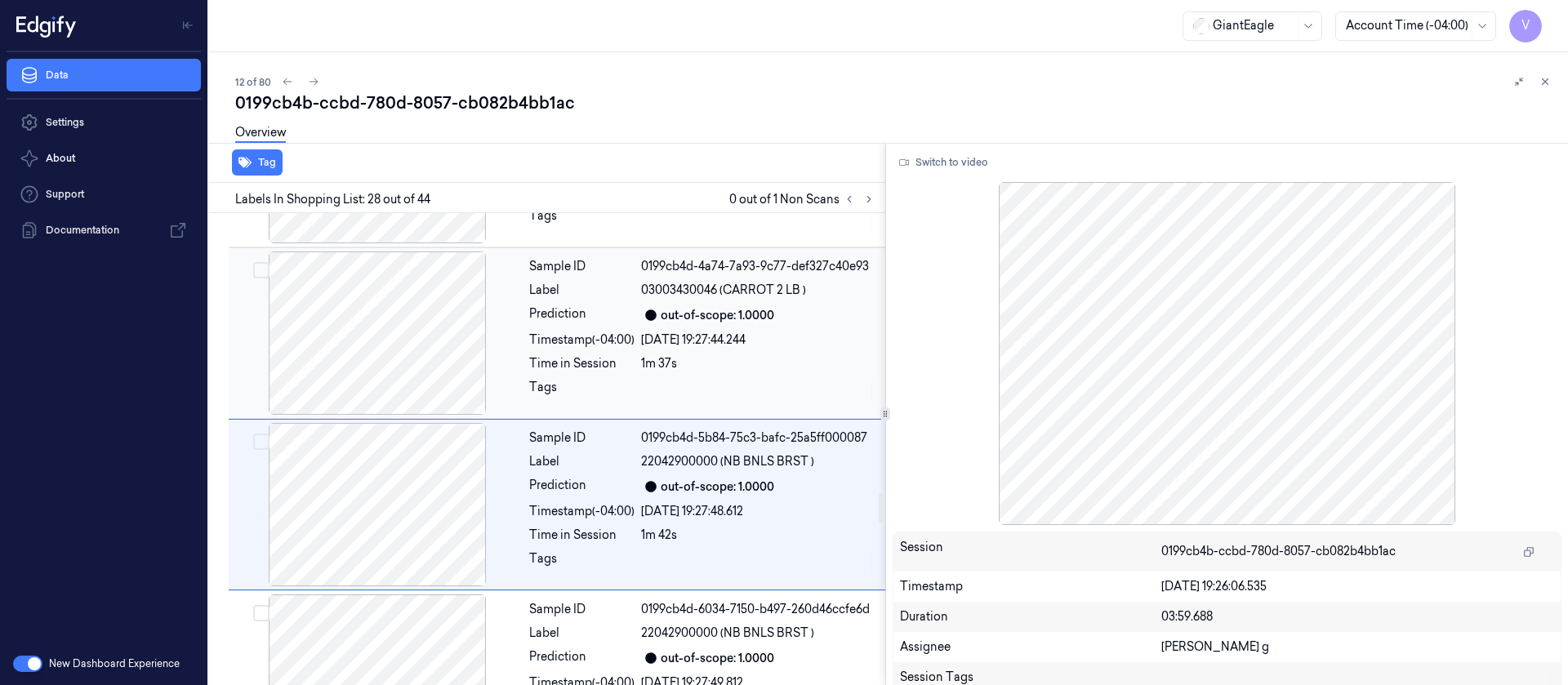
click at [348, 289] on div at bounding box center [377, 333] width 291 height 164
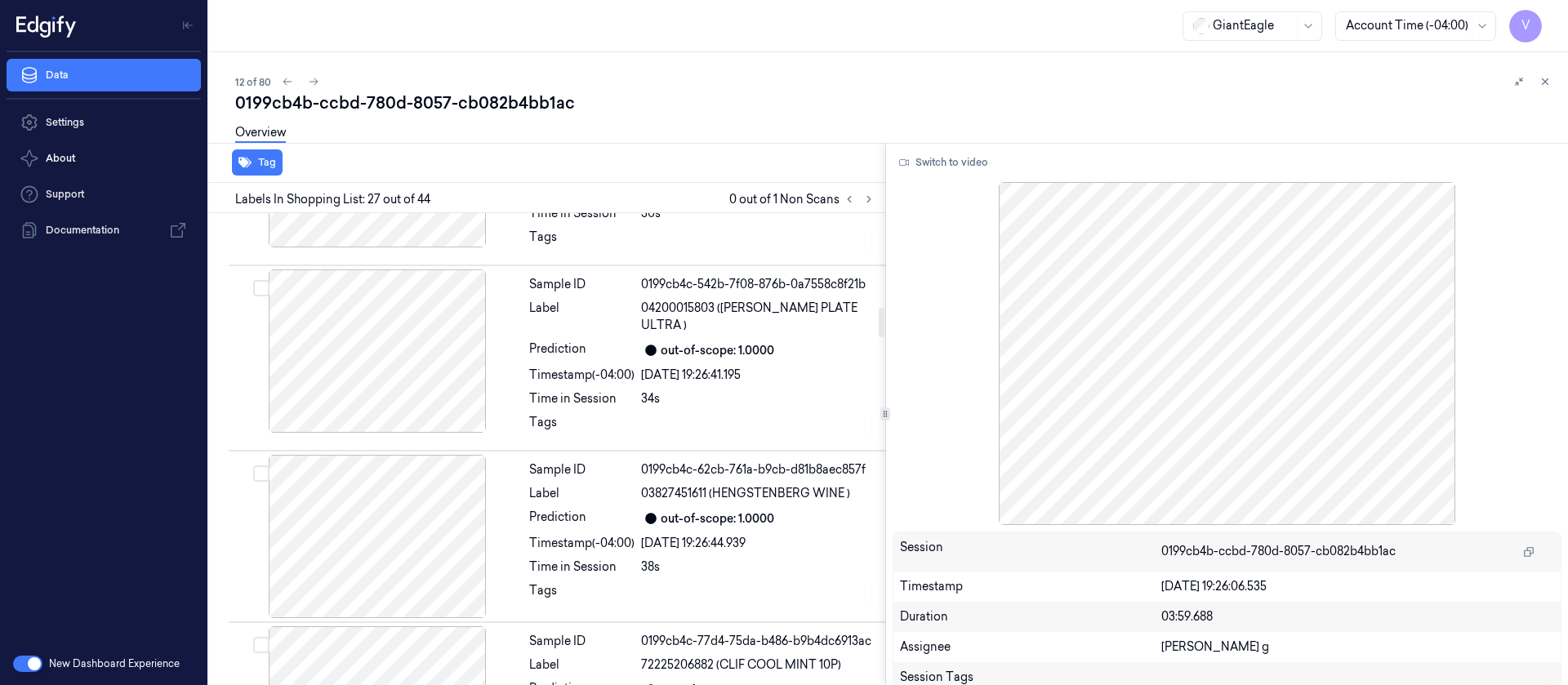
scroll to position [1641, 0]
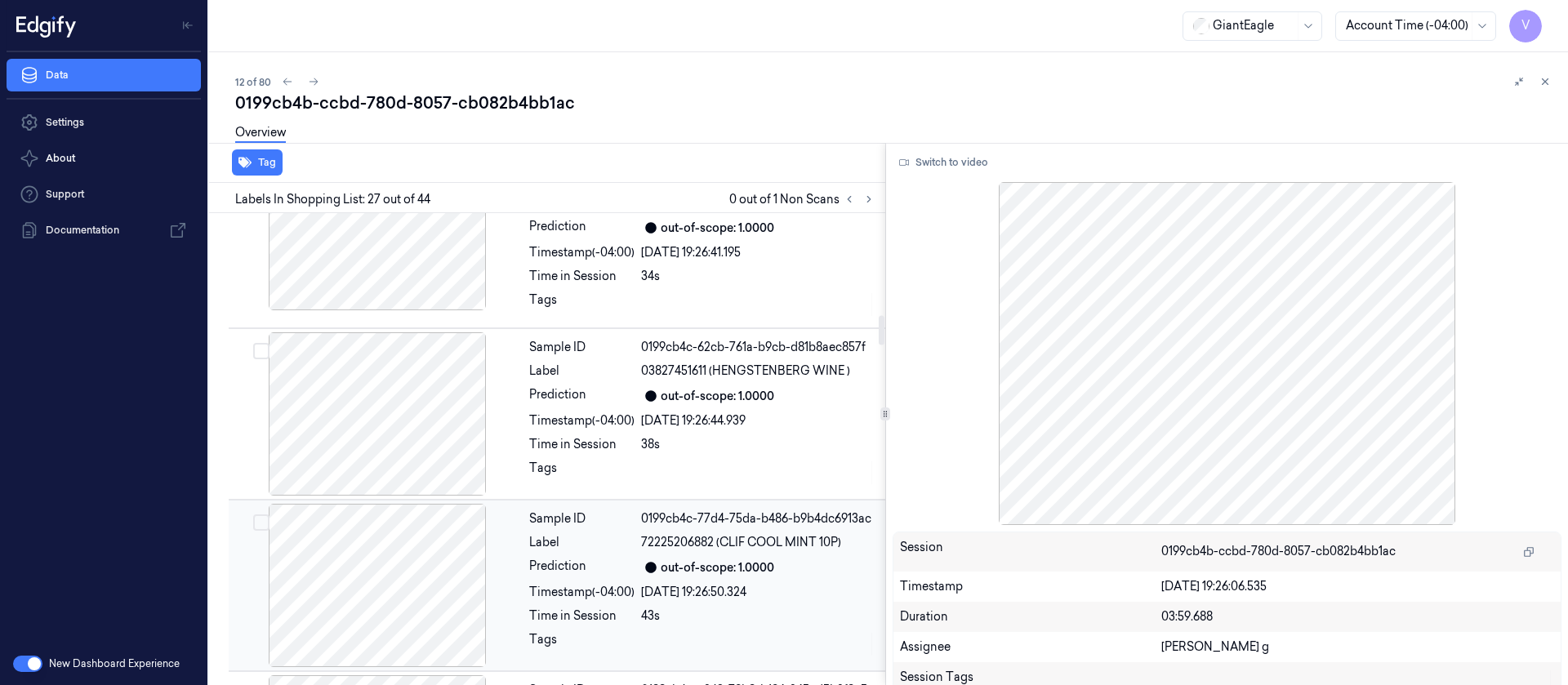
click at [359, 509] on div at bounding box center [377, 585] width 291 height 164
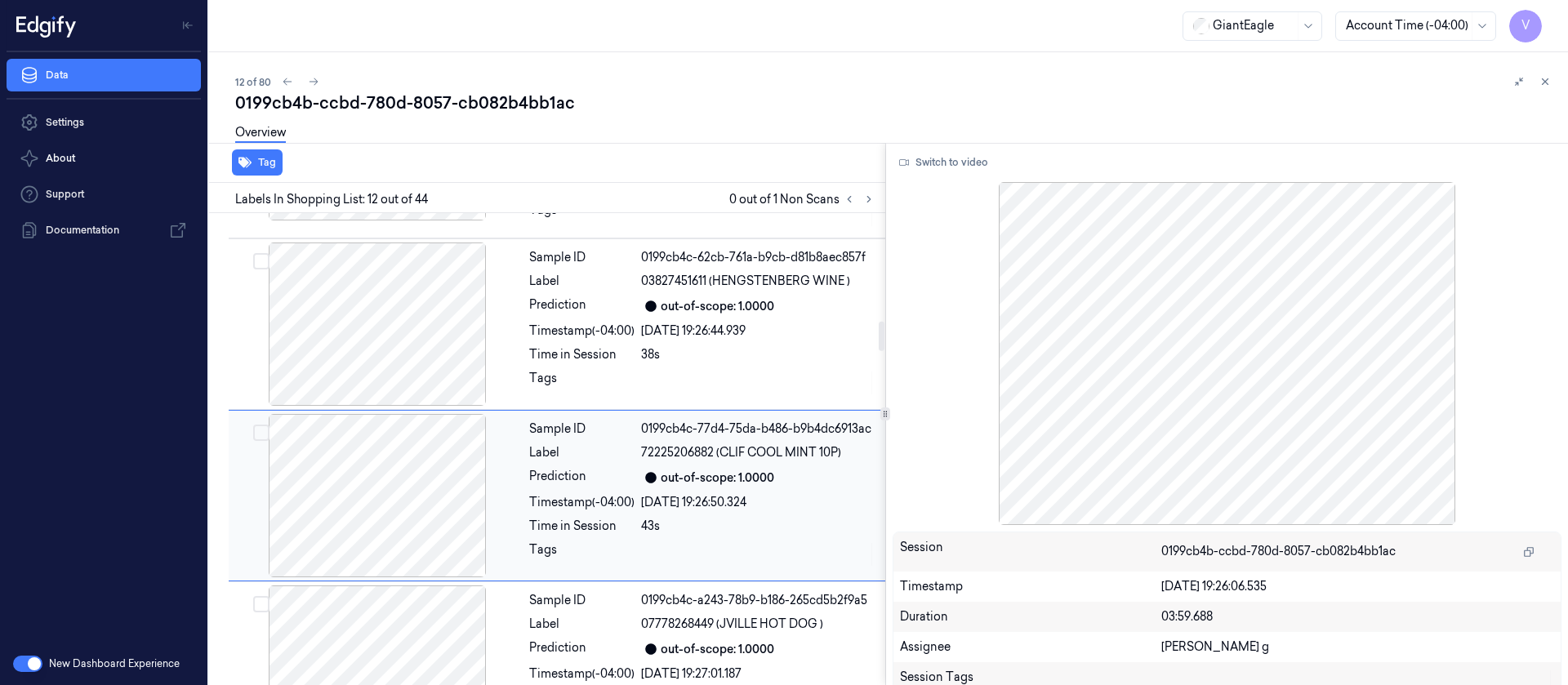
scroll to position [1735, 0]
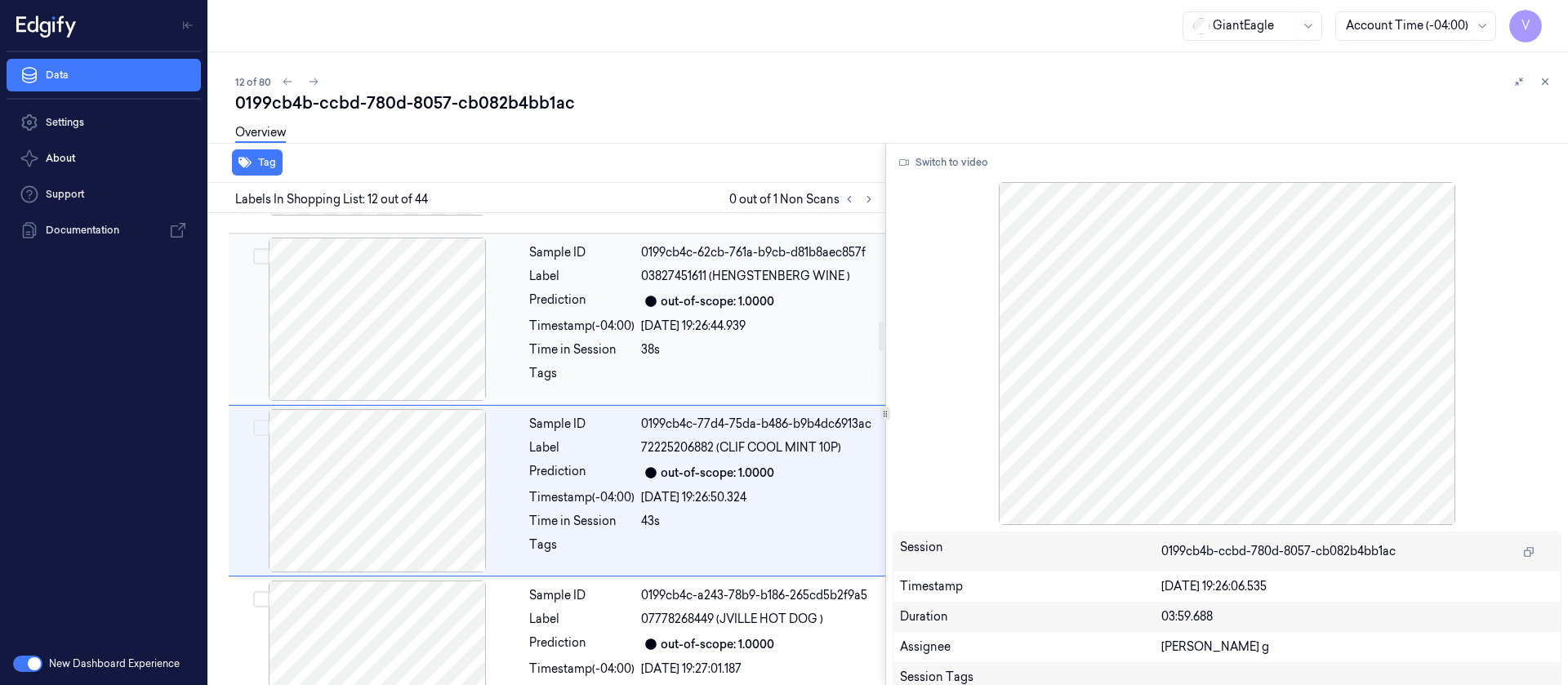
click at [381, 281] on div at bounding box center [377, 319] width 291 height 164
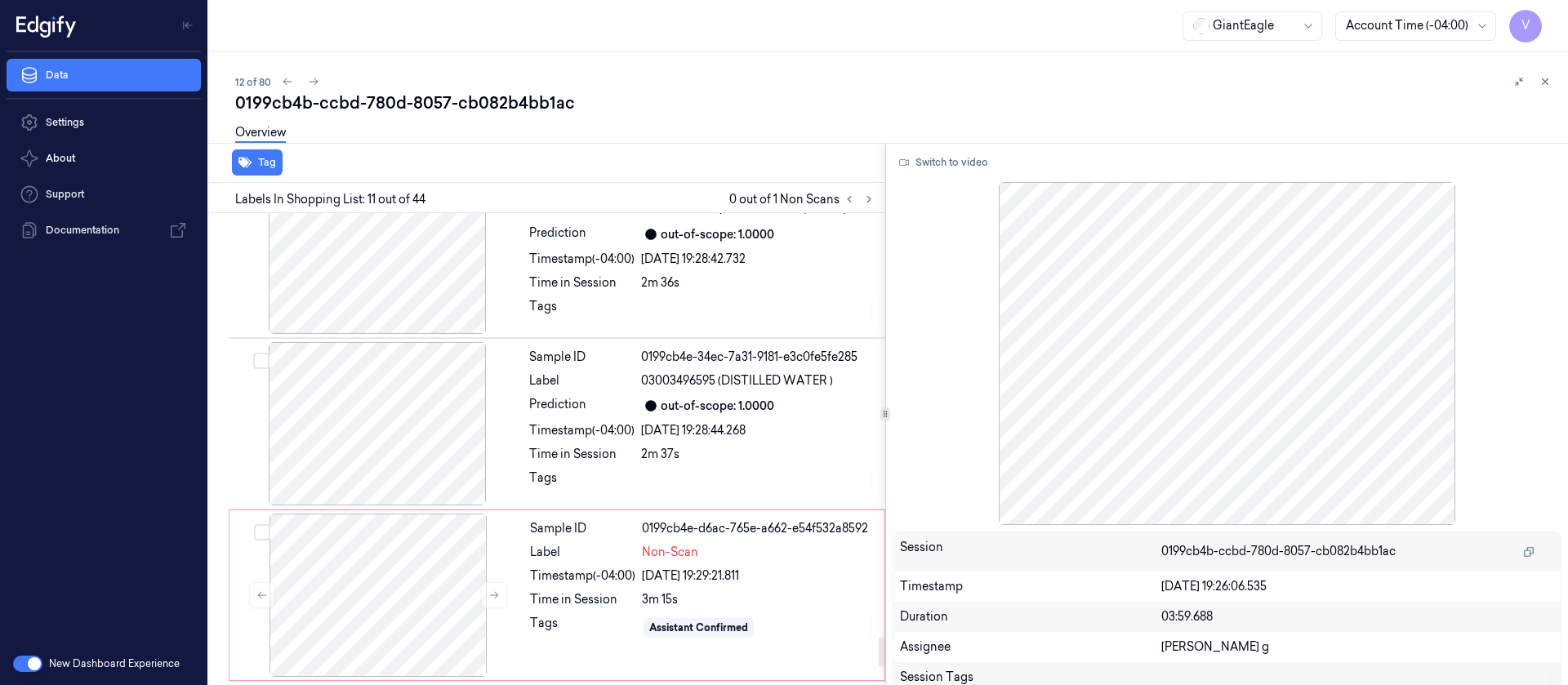
scroll to position [7118, 0]
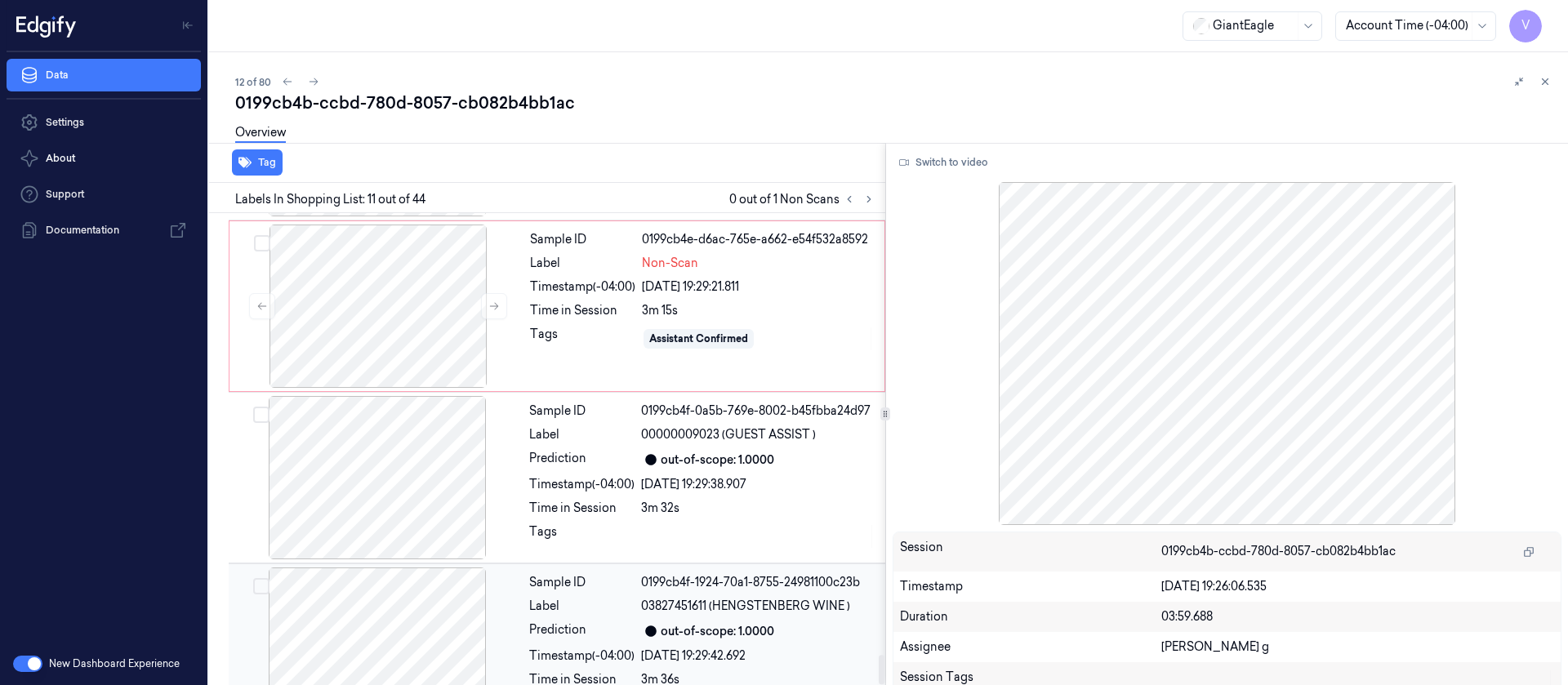
click at [413, 582] on div at bounding box center [377, 649] width 291 height 164
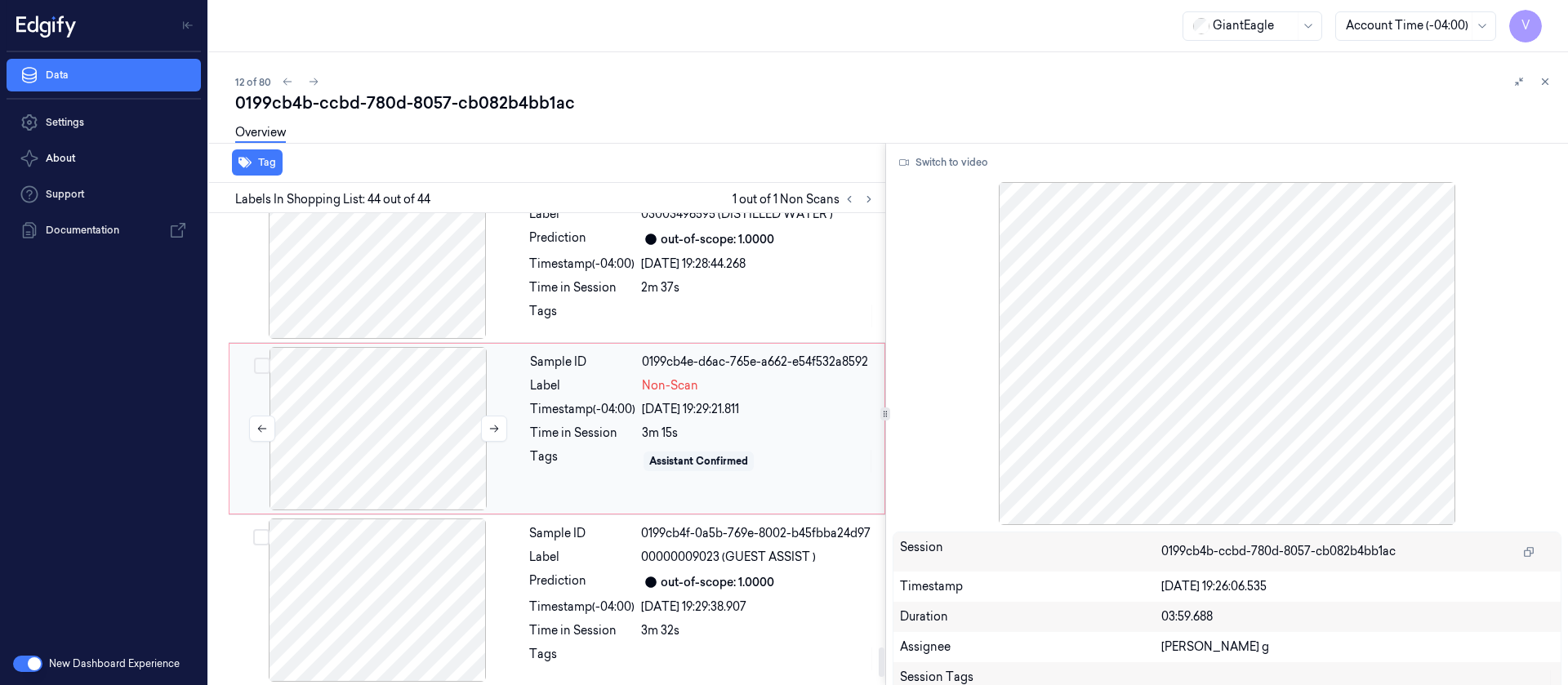
click at [426, 408] on div at bounding box center [378, 429] width 291 height 164
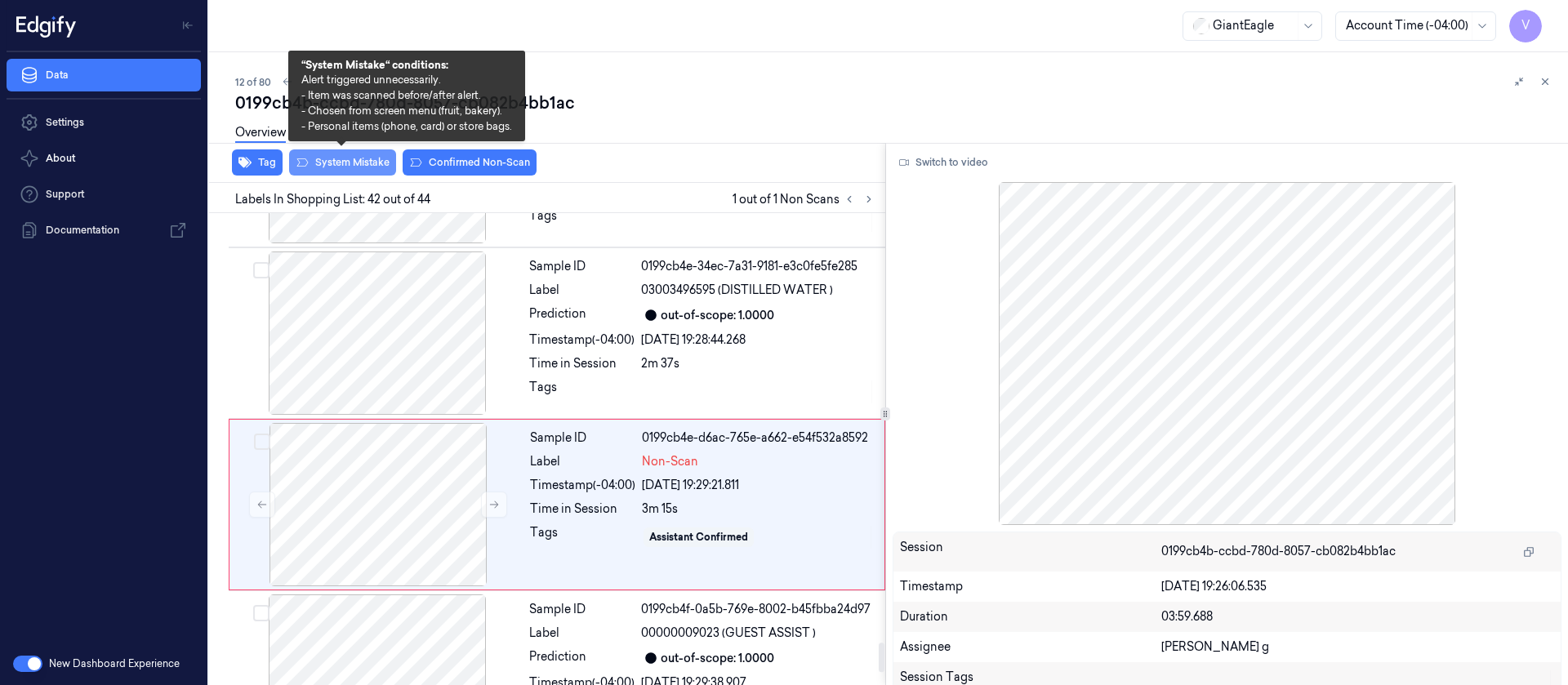
click at [338, 170] on button "System Mistake" at bounding box center [342, 163] width 107 height 26
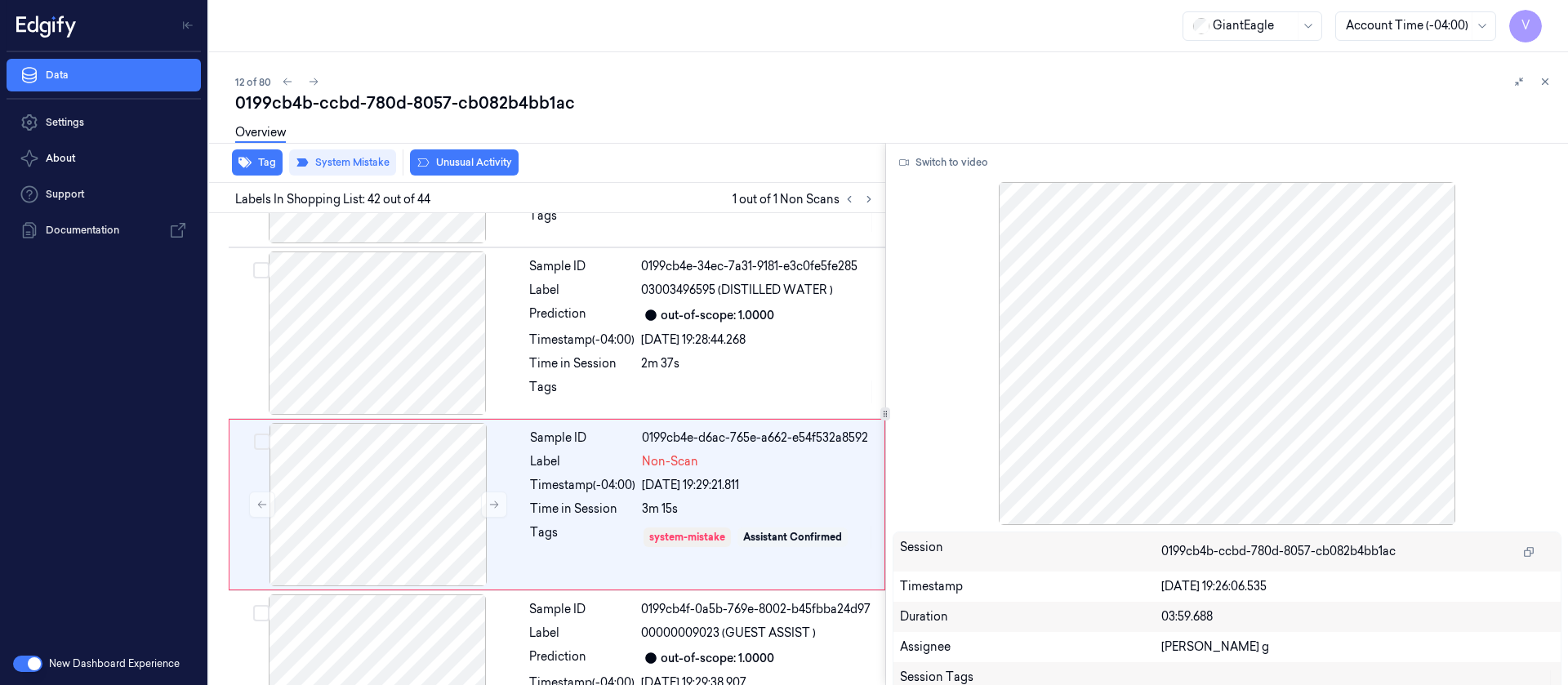
click at [477, 152] on div "Overview" at bounding box center [895, 135] width 1319 height 42
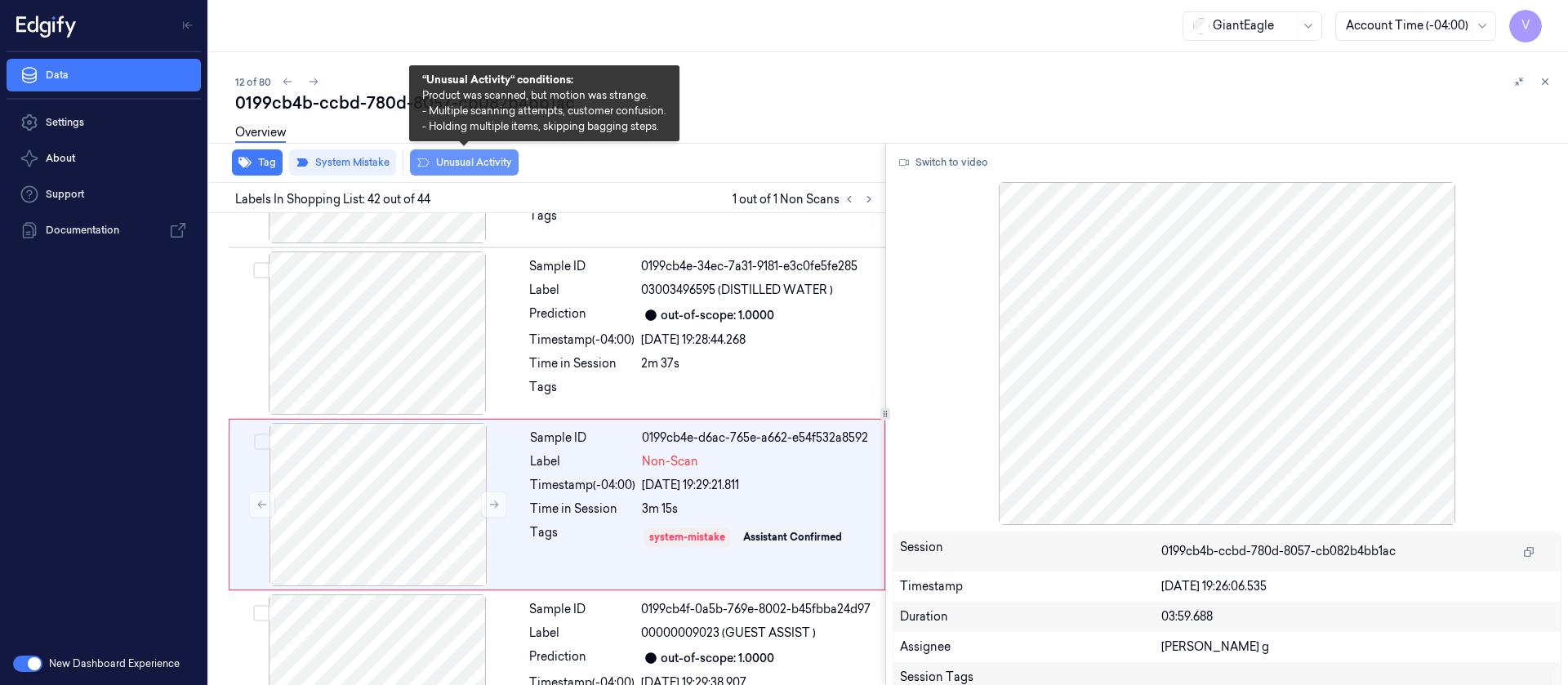
click at [448, 165] on button "Unusual Activity" at bounding box center [464, 163] width 109 height 26
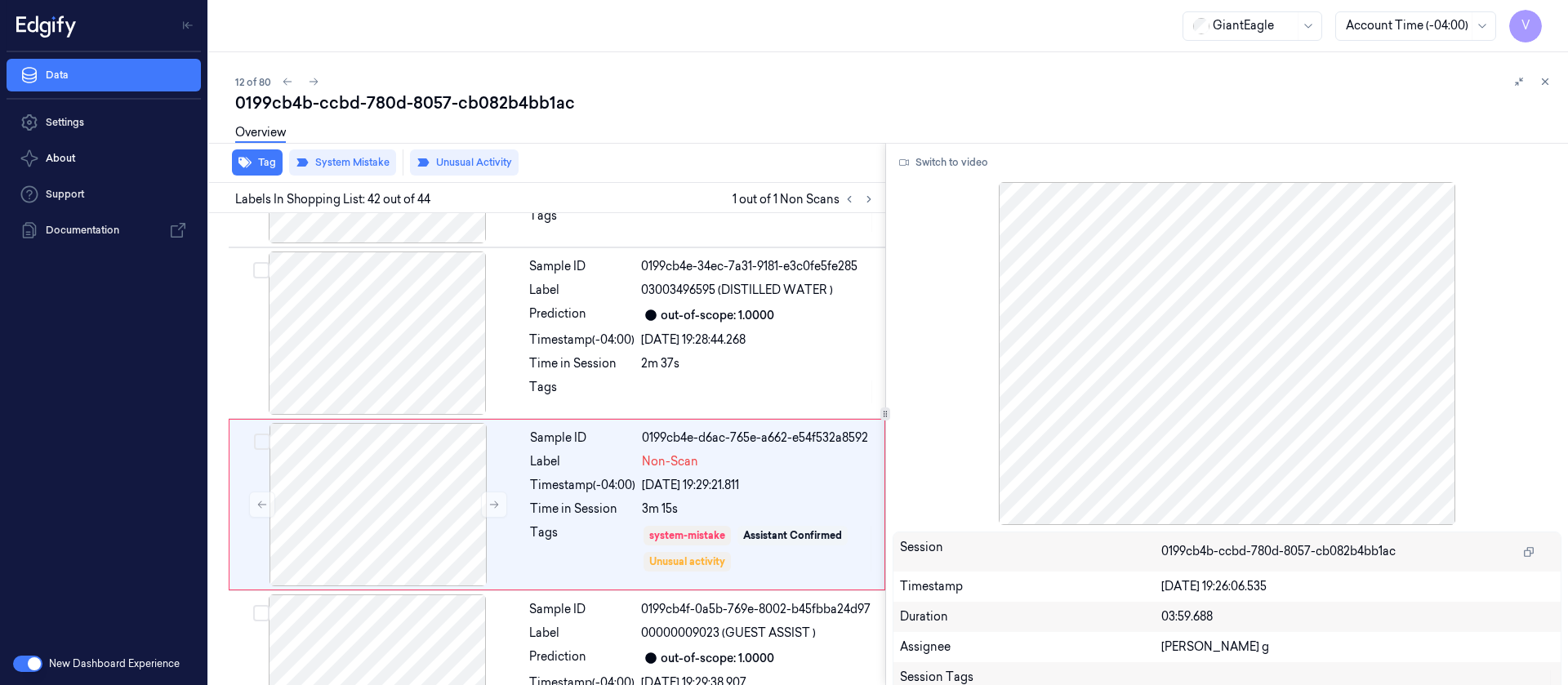
click at [705, 134] on div "Overview" at bounding box center [895, 135] width 1319 height 42
click at [312, 80] on icon at bounding box center [313, 81] width 11 height 11
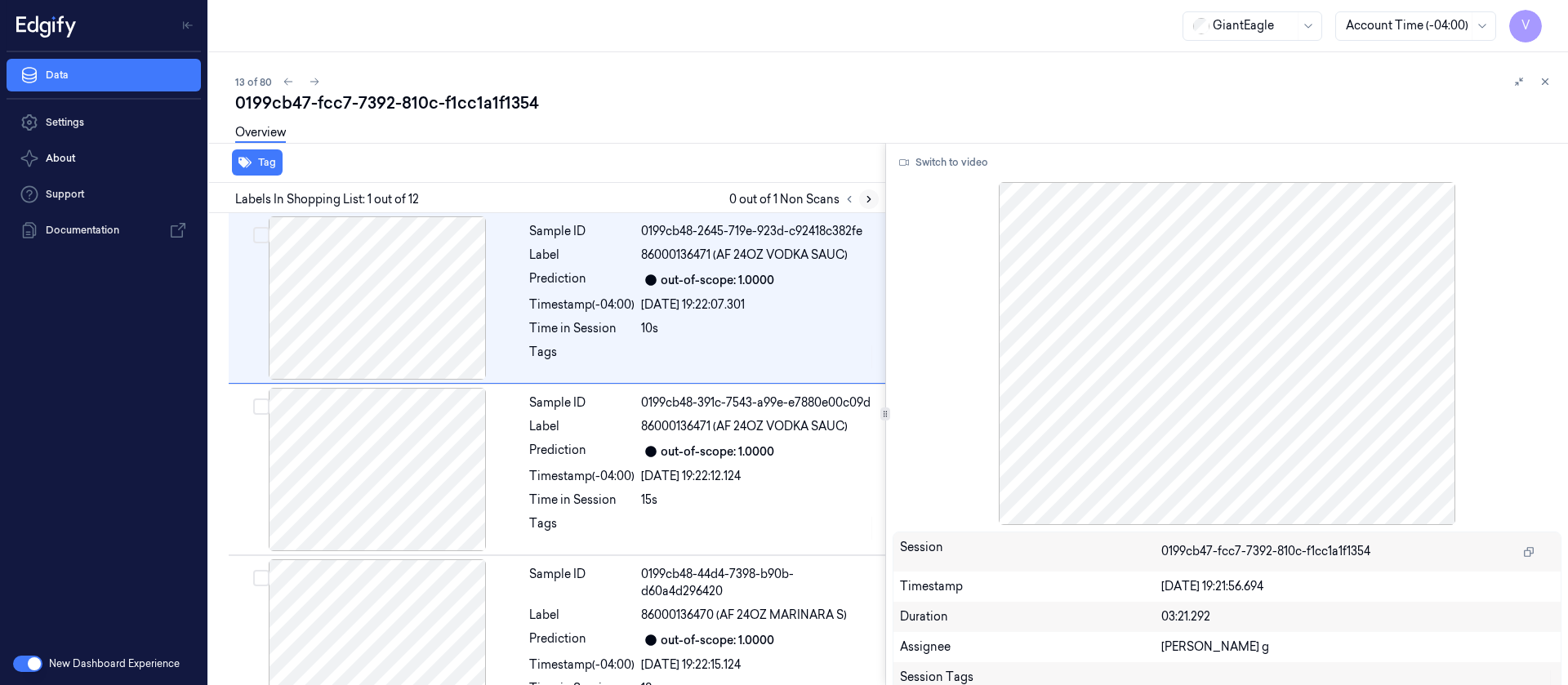
click at [872, 197] on icon at bounding box center [869, 200] width 11 height 11
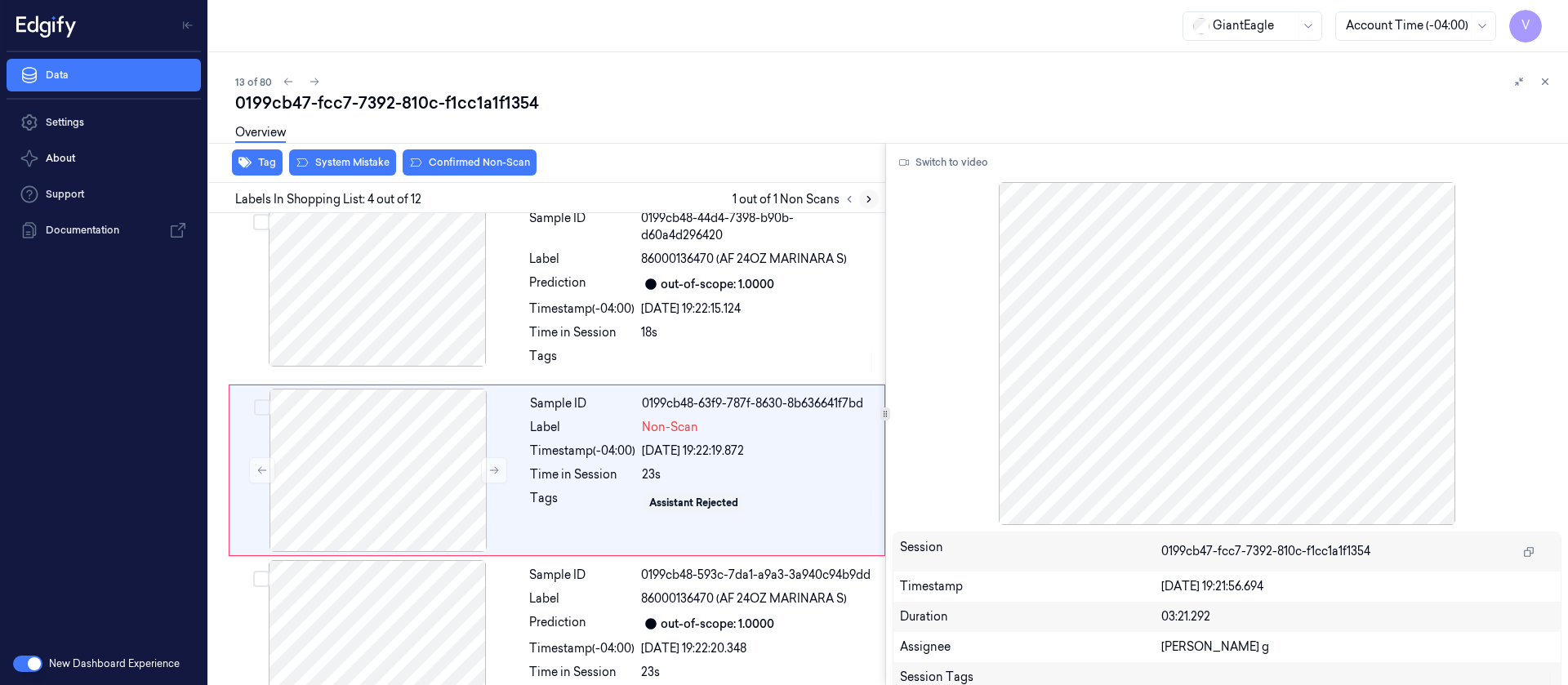
scroll to position [378, 0]
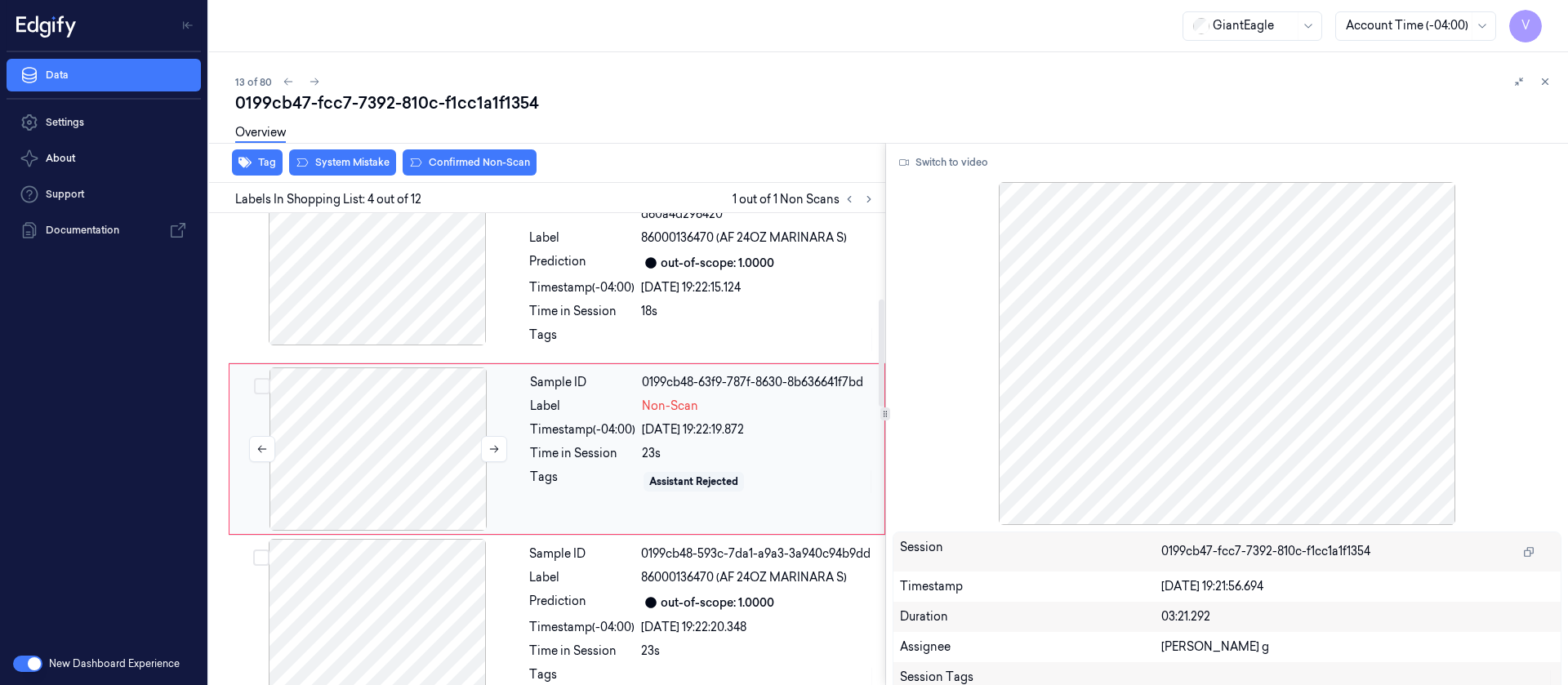
click at [390, 438] on div at bounding box center [378, 448] width 291 height 164
click at [489, 447] on icon at bounding box center [494, 449] width 11 height 11
click at [420, 299] on div at bounding box center [377, 263] width 291 height 164
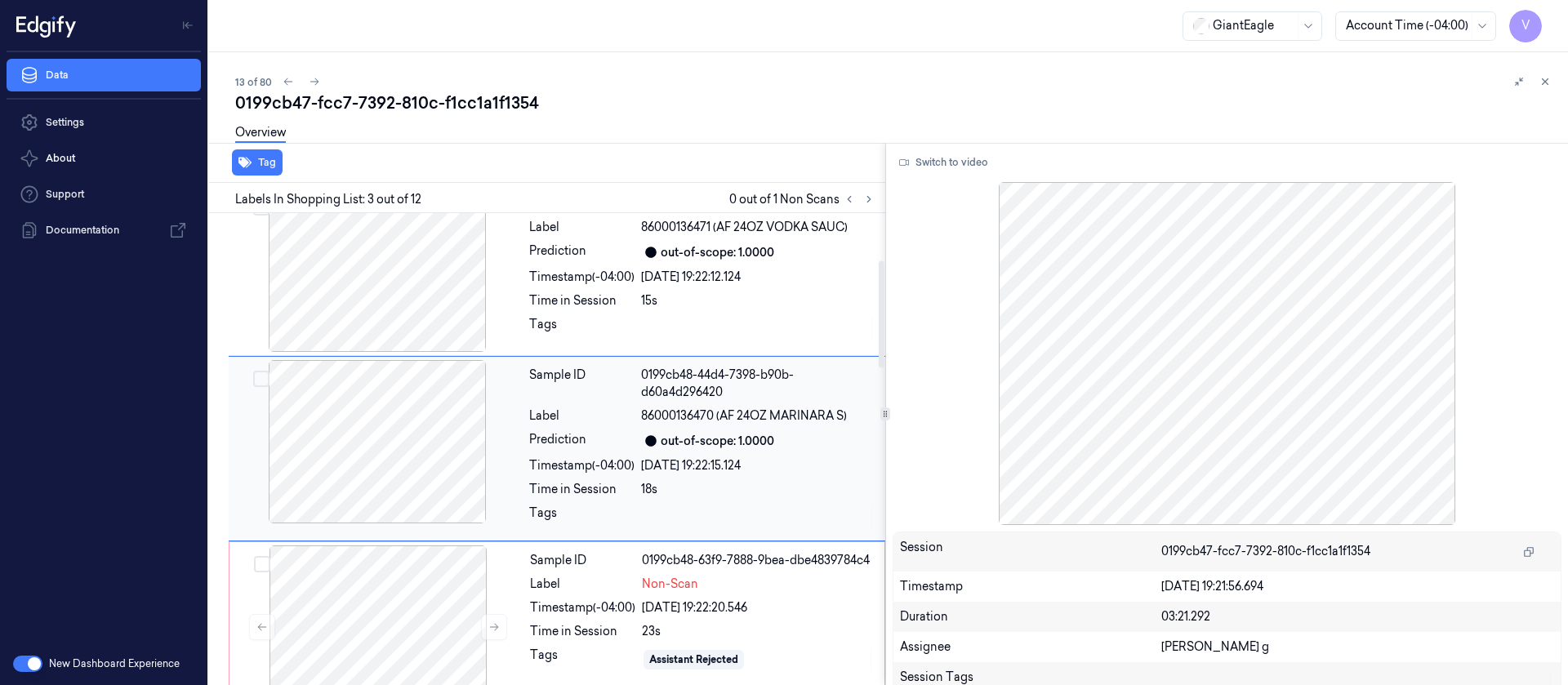
scroll to position [322, 0]
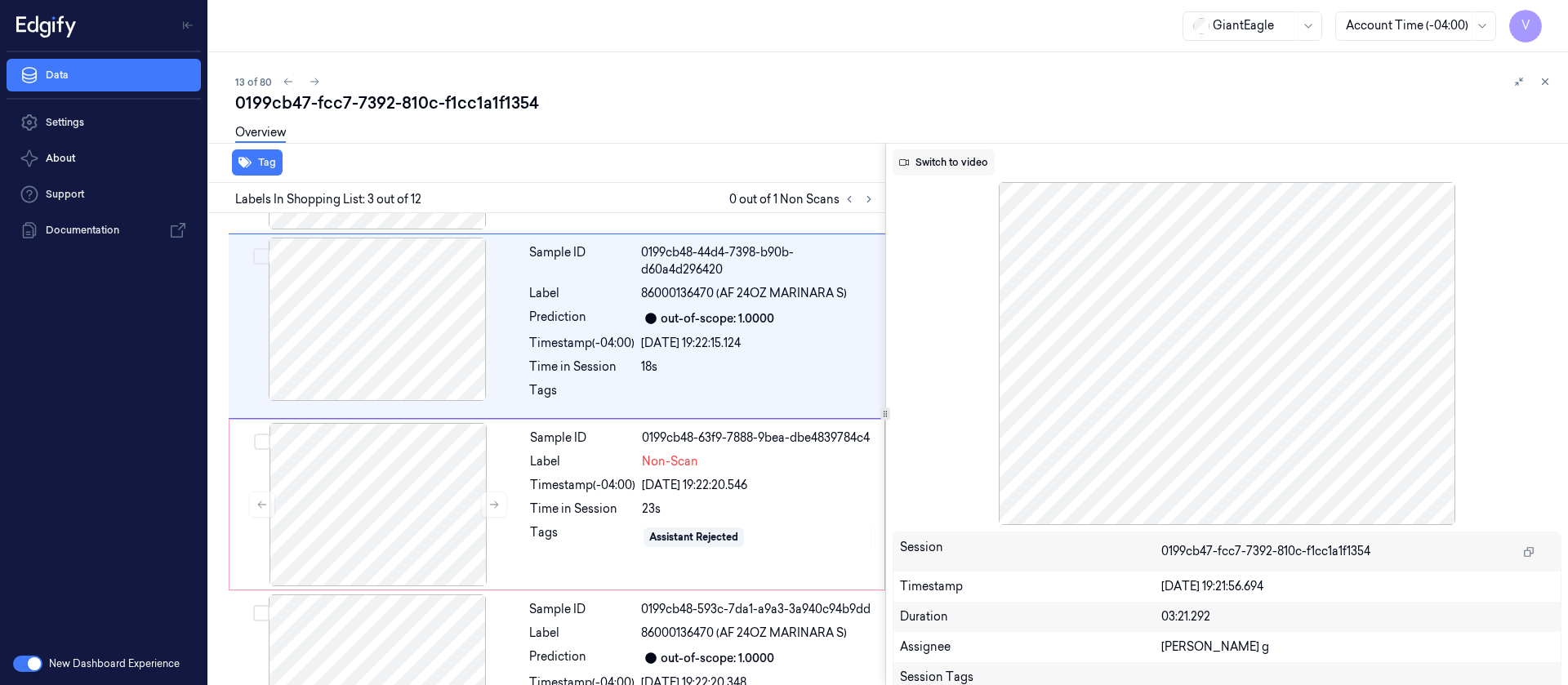
click at [984, 165] on button "Switch to video" at bounding box center [943, 163] width 102 height 26
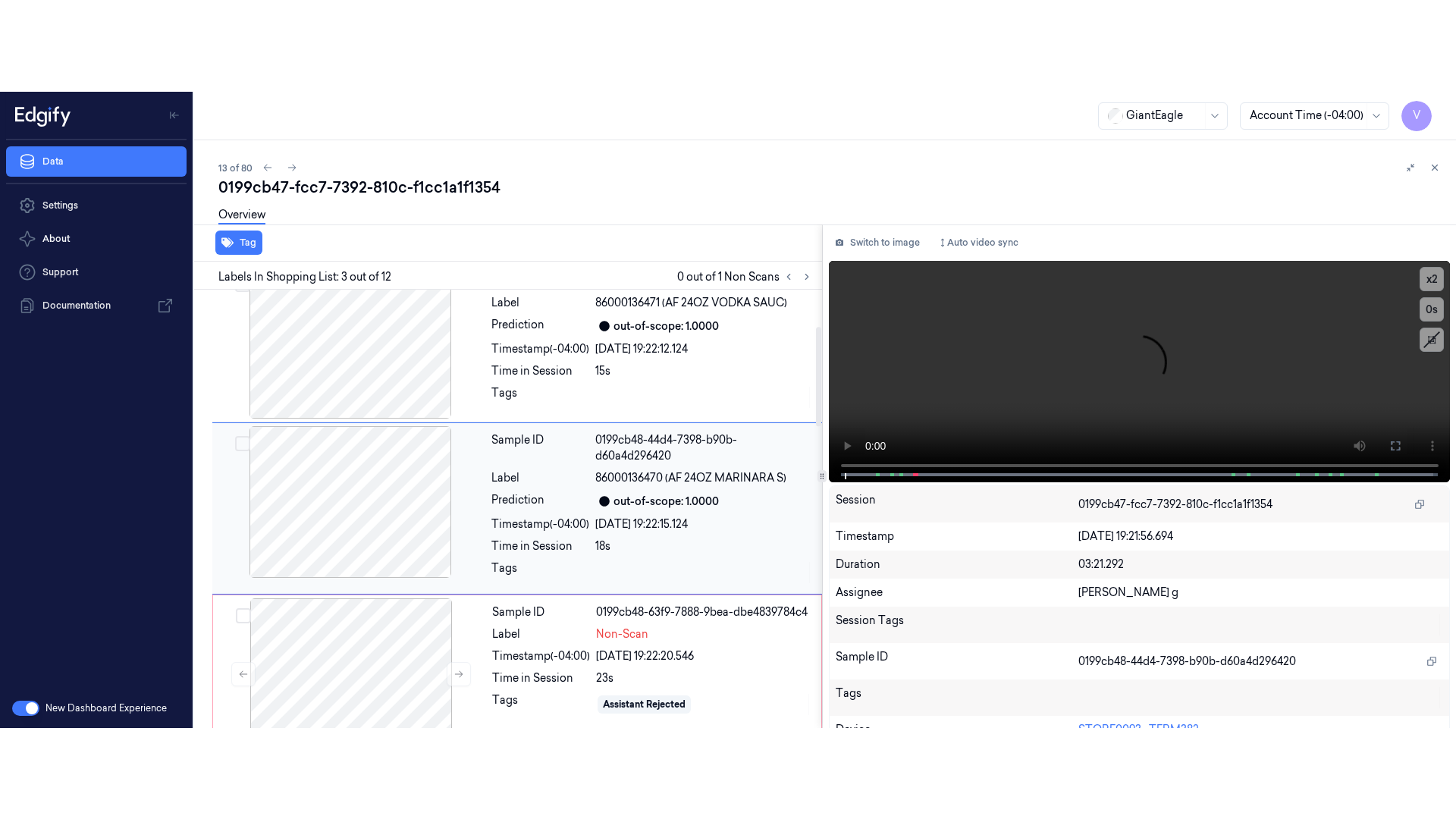
scroll to position [0, 0]
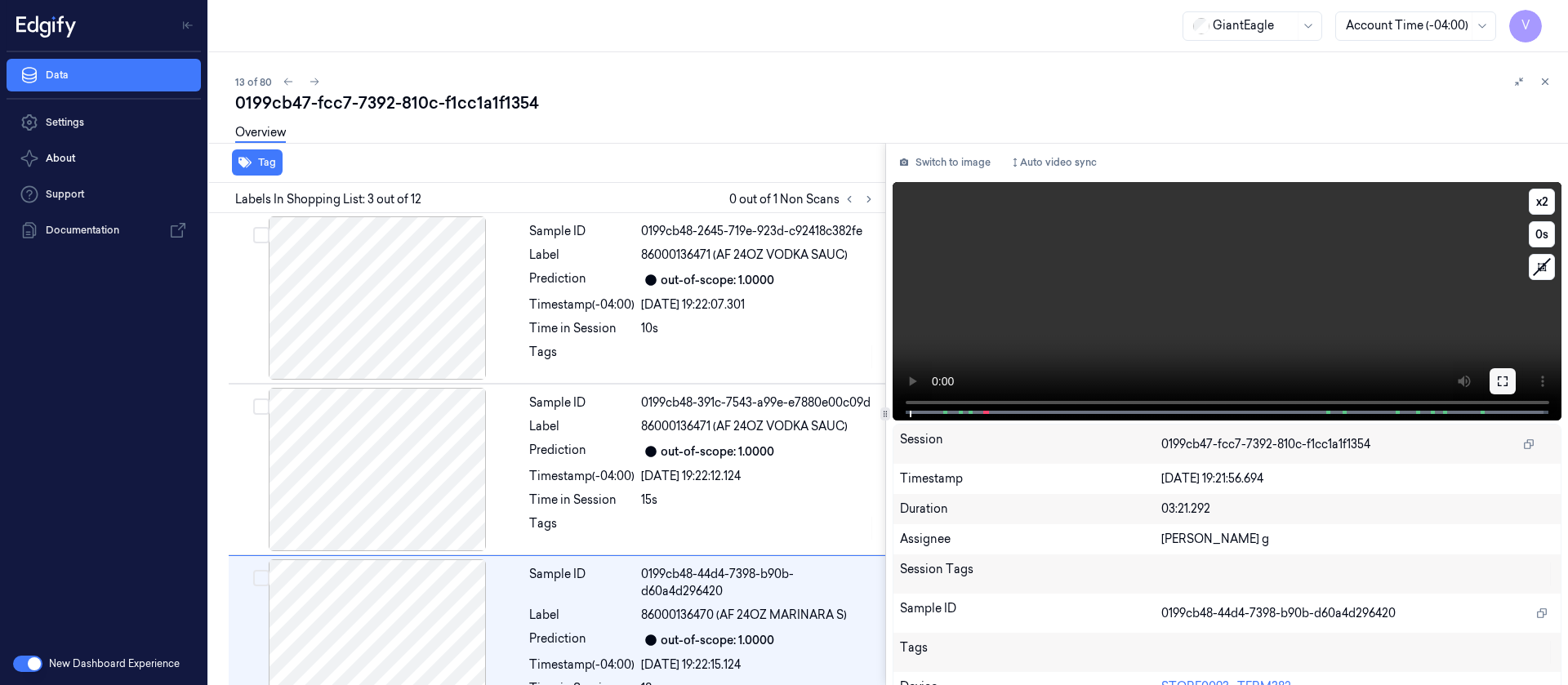
click at [1503, 378] on icon at bounding box center [1503, 381] width 13 height 13
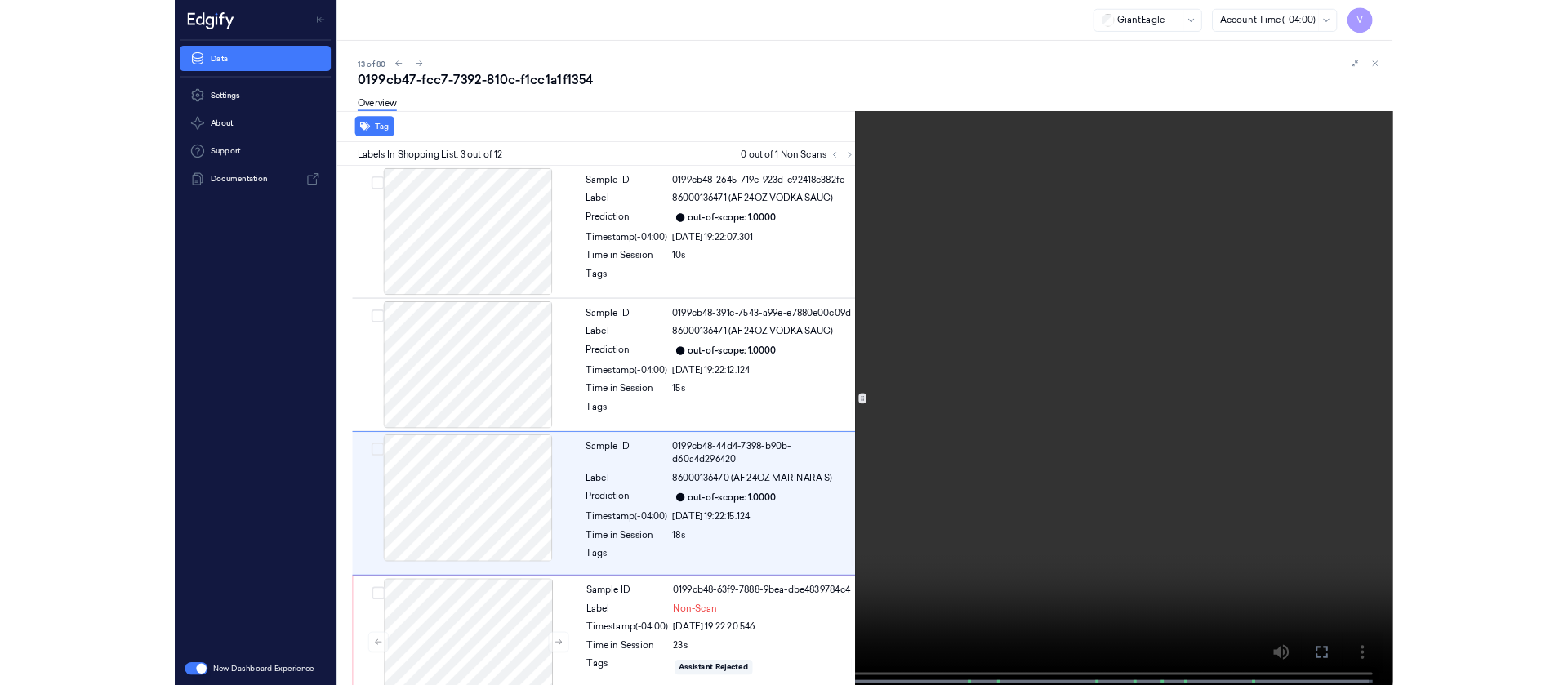
scroll to position [100, 0]
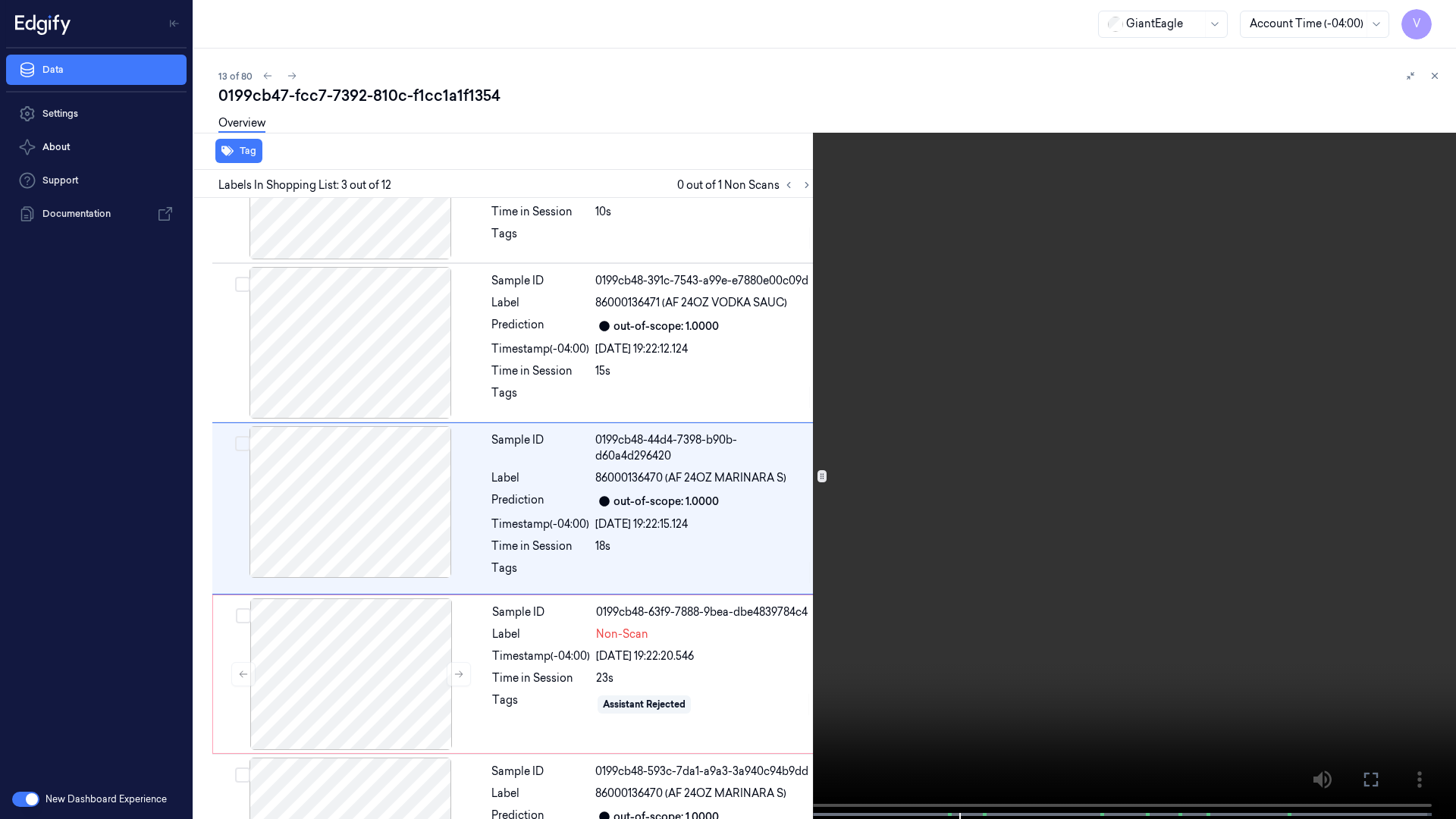
click at [0, 0] on button at bounding box center [0, 0] width 0 height 0
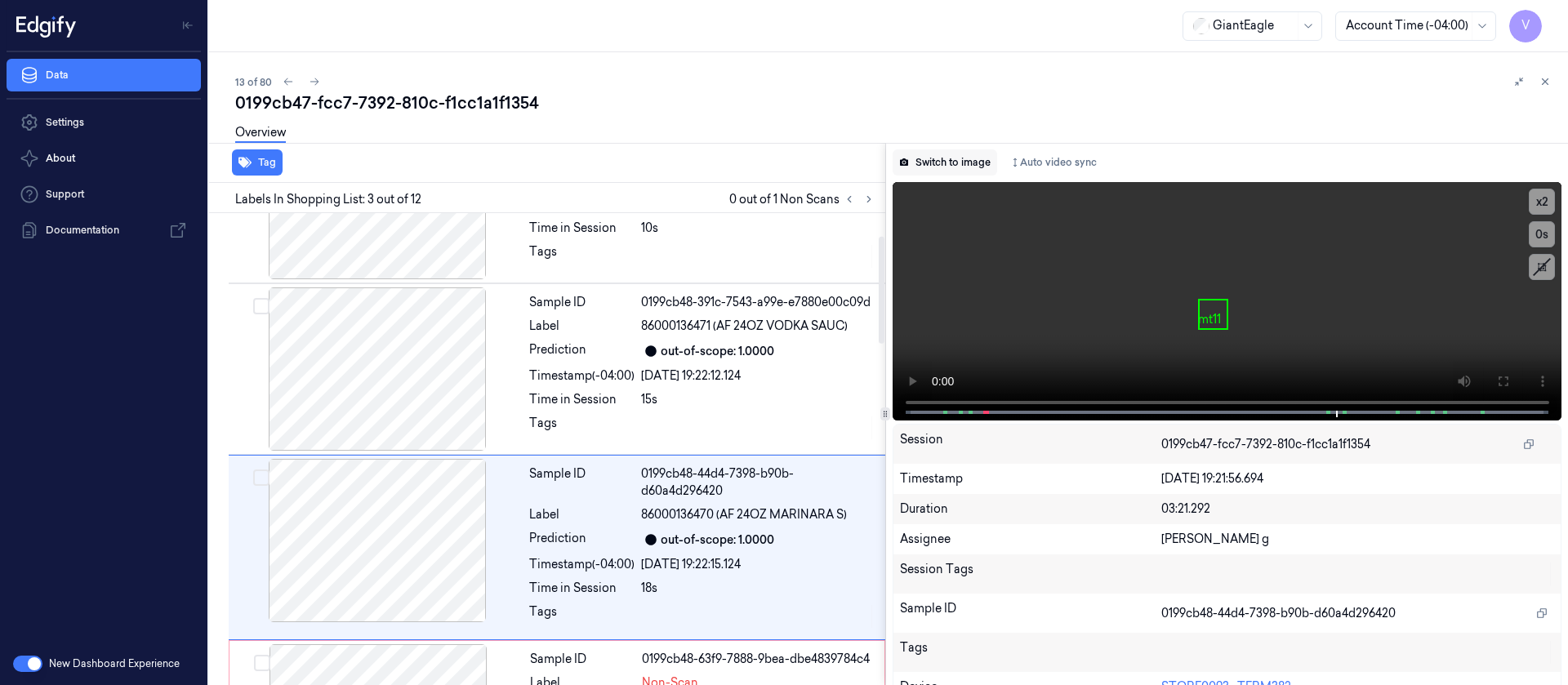
click at [927, 152] on button "Switch to image" at bounding box center [944, 163] width 104 height 26
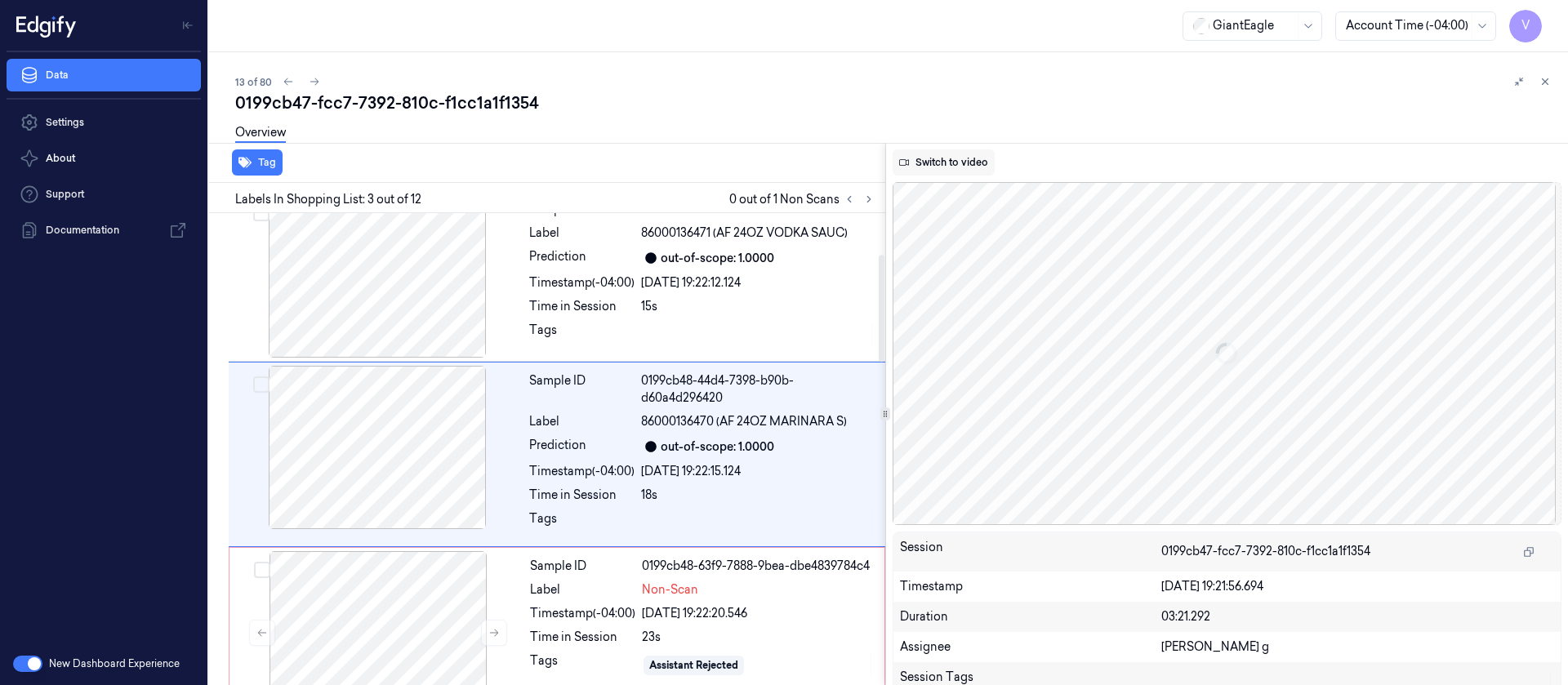
scroll to position [200, 0]
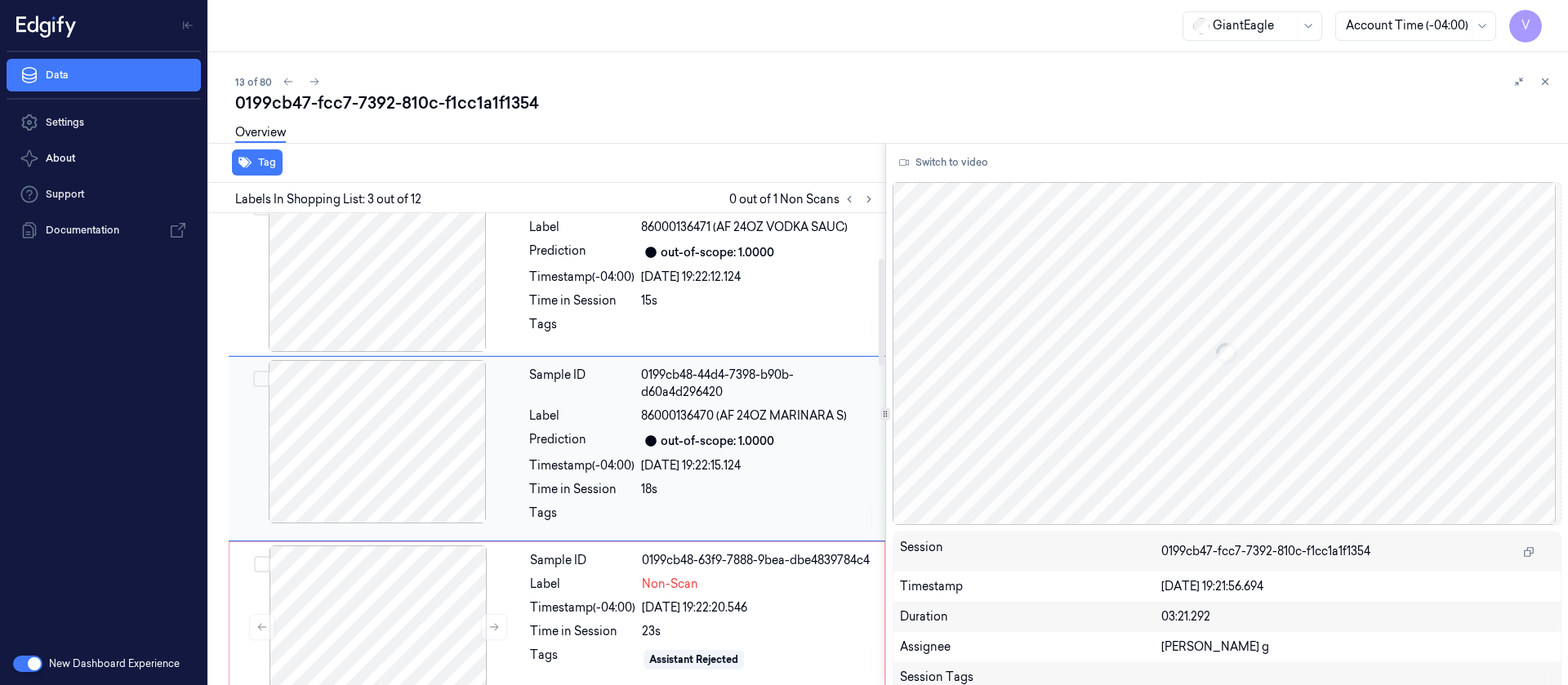
click at [391, 450] on div at bounding box center [377, 442] width 291 height 164
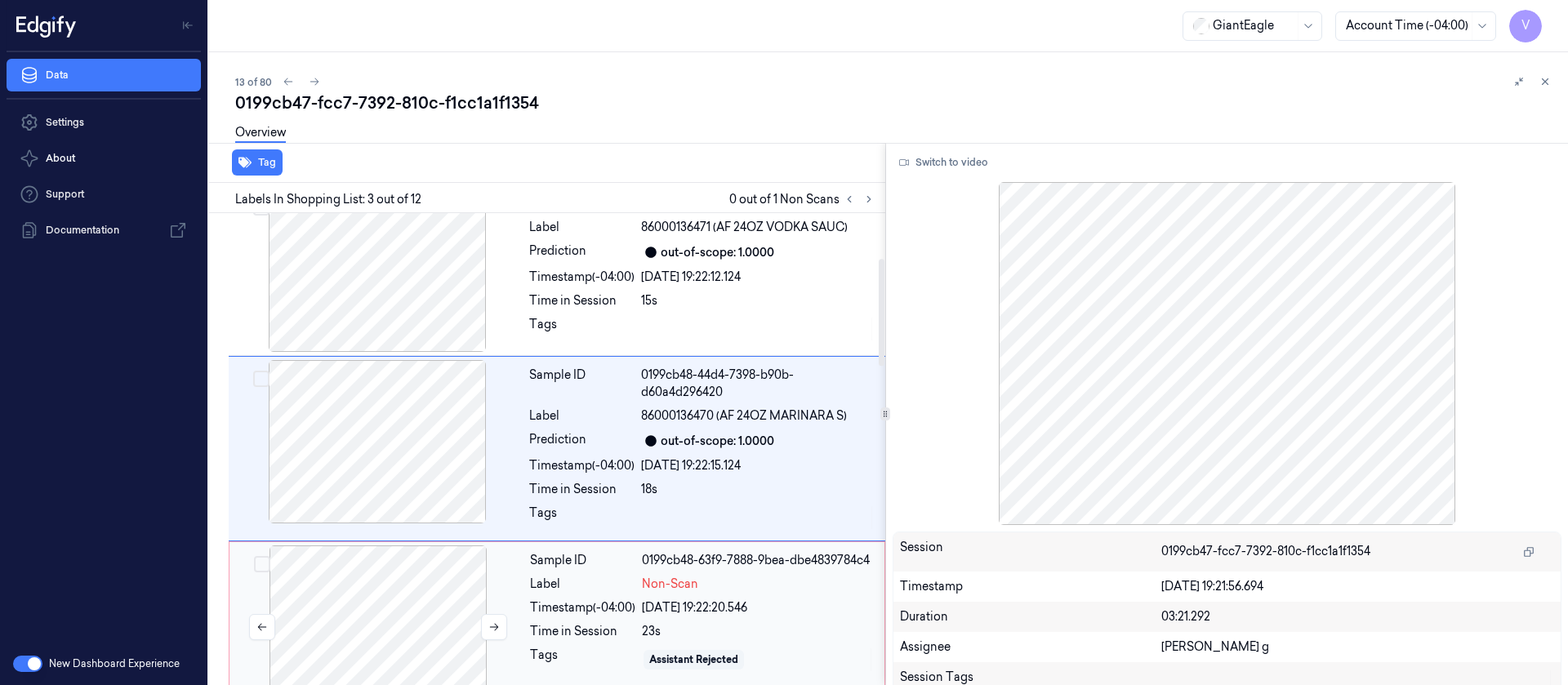
click at [385, 628] on div at bounding box center [378, 626] width 291 height 164
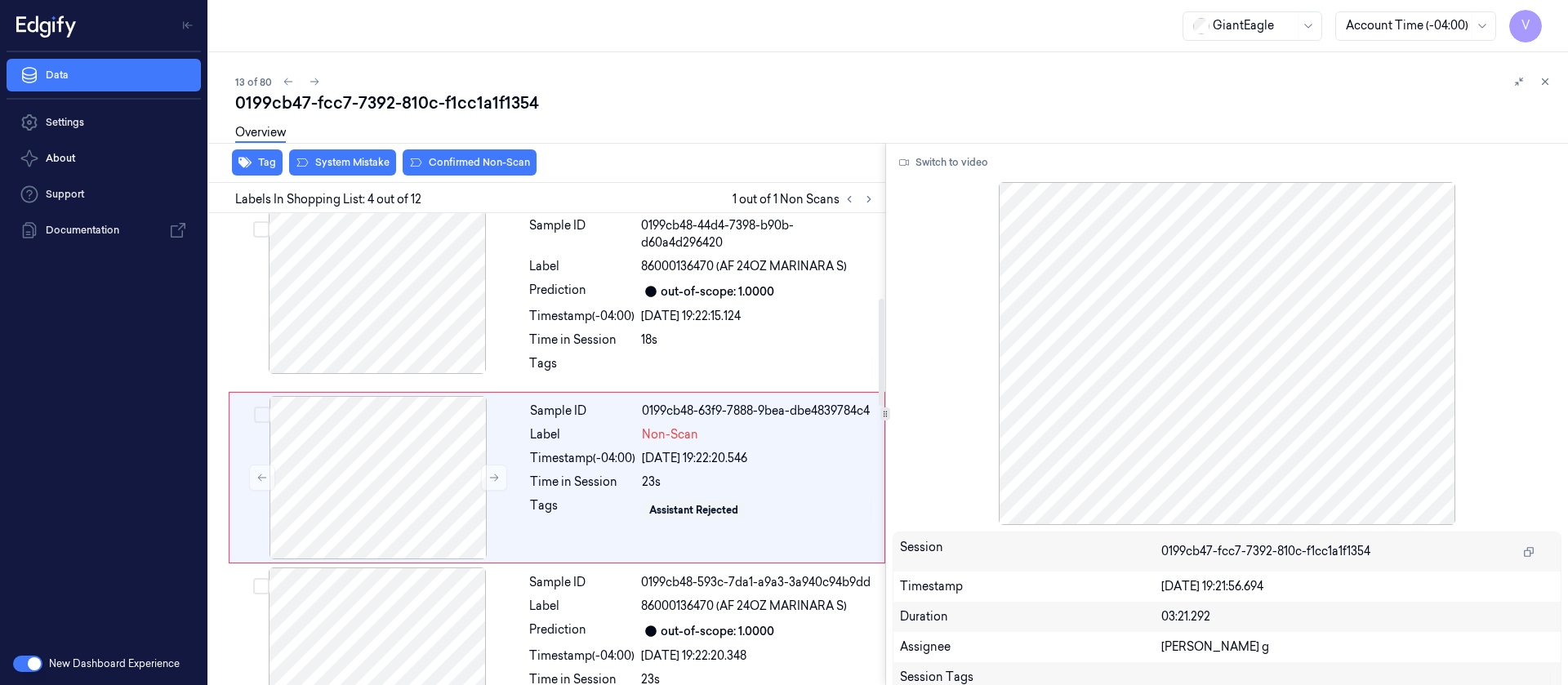
scroll to position [378, 0]
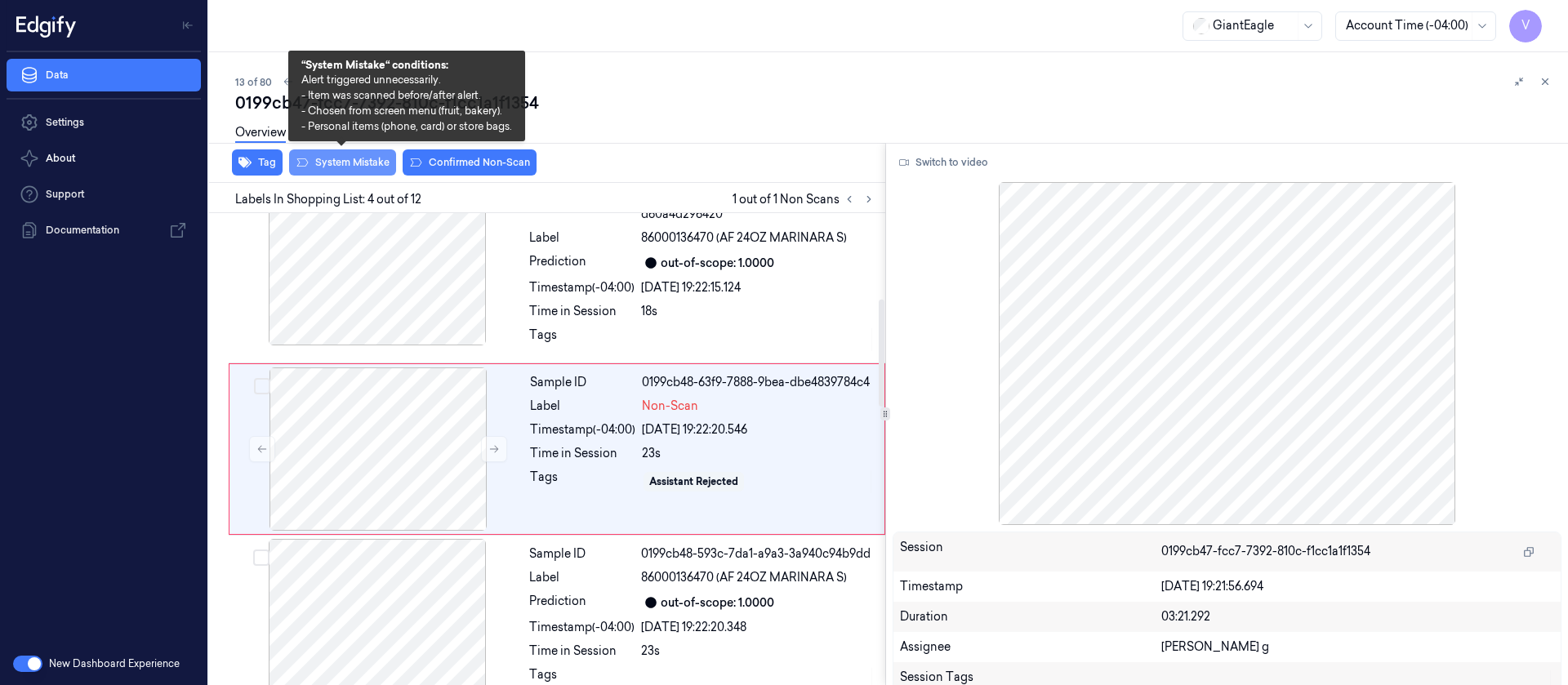
click at [356, 155] on div "Overview" at bounding box center [895, 135] width 1319 height 42
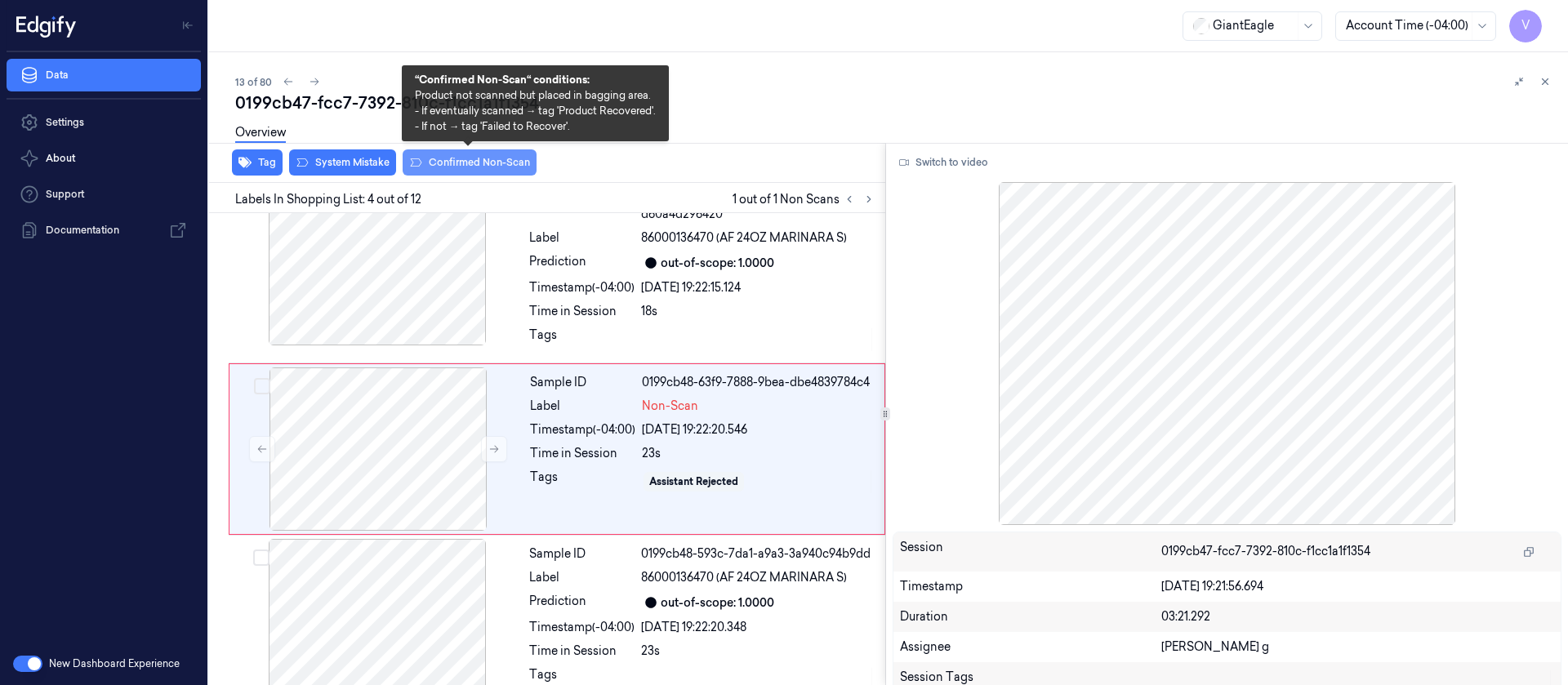
click at [456, 160] on button "Confirmed Non-Scan" at bounding box center [469, 163] width 134 height 26
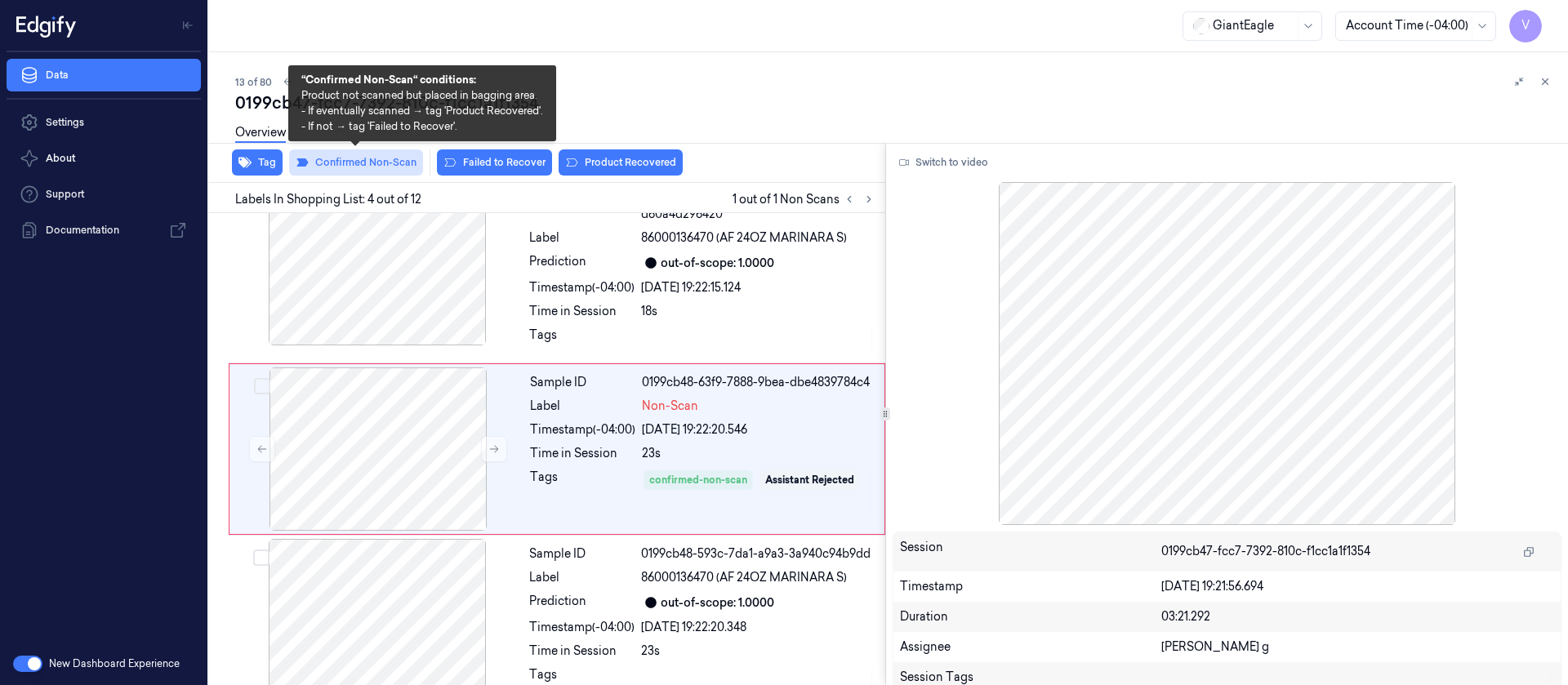
click at [373, 172] on button "Confirmed Non-Scan" at bounding box center [356, 163] width 134 height 26
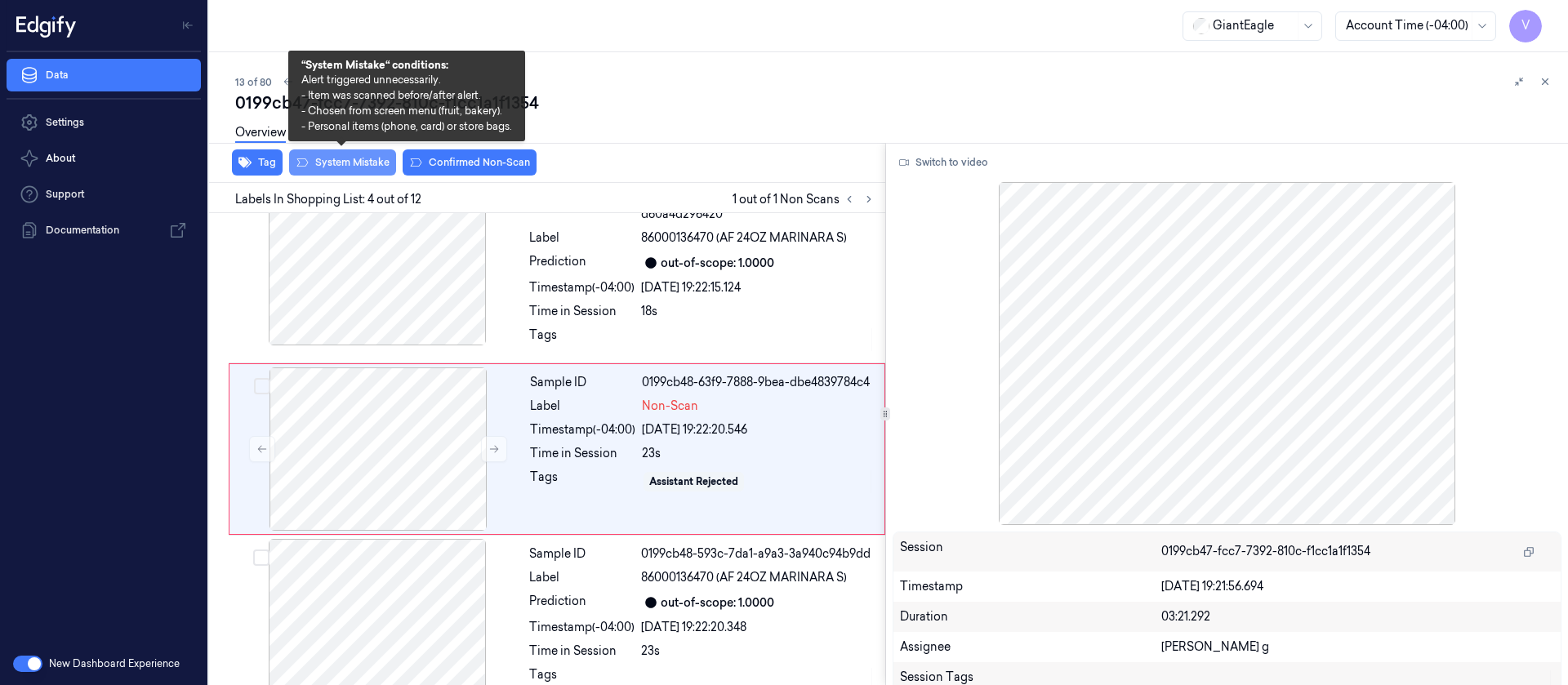
click at [327, 162] on button "System Mistake" at bounding box center [342, 163] width 107 height 26
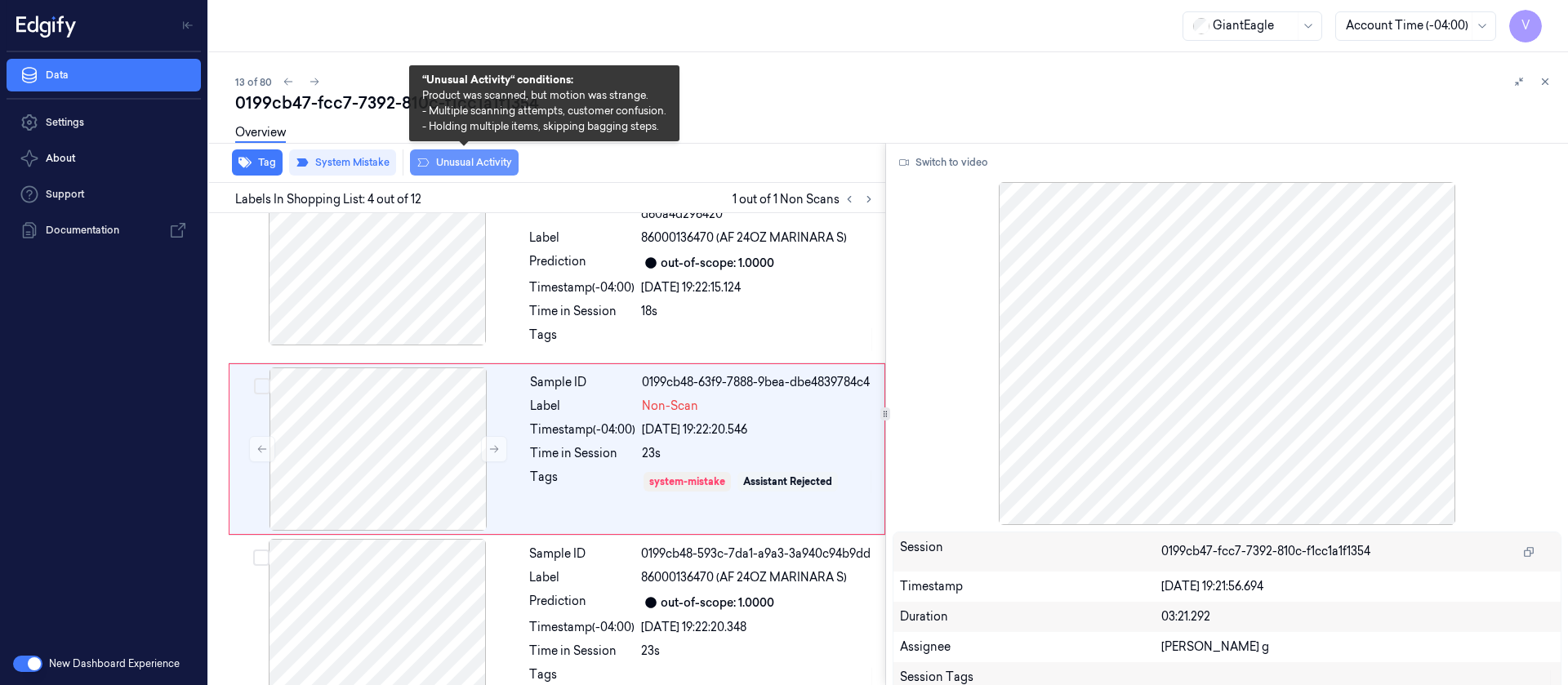
click at [457, 162] on button "Unusual Activity" at bounding box center [464, 163] width 109 height 26
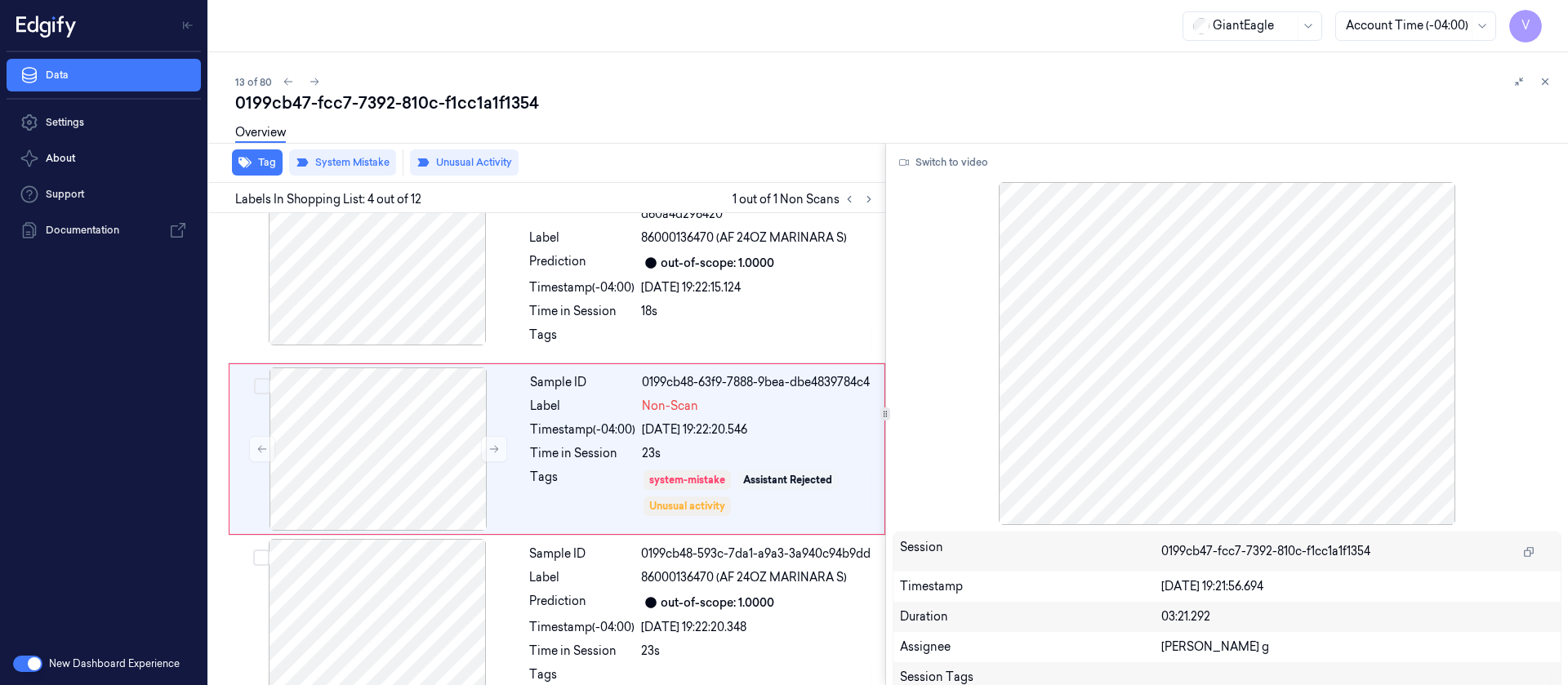
click at [661, 143] on div at bounding box center [885, 143] width 1365 height 1
click at [312, 82] on icon at bounding box center [314, 81] width 11 height 11
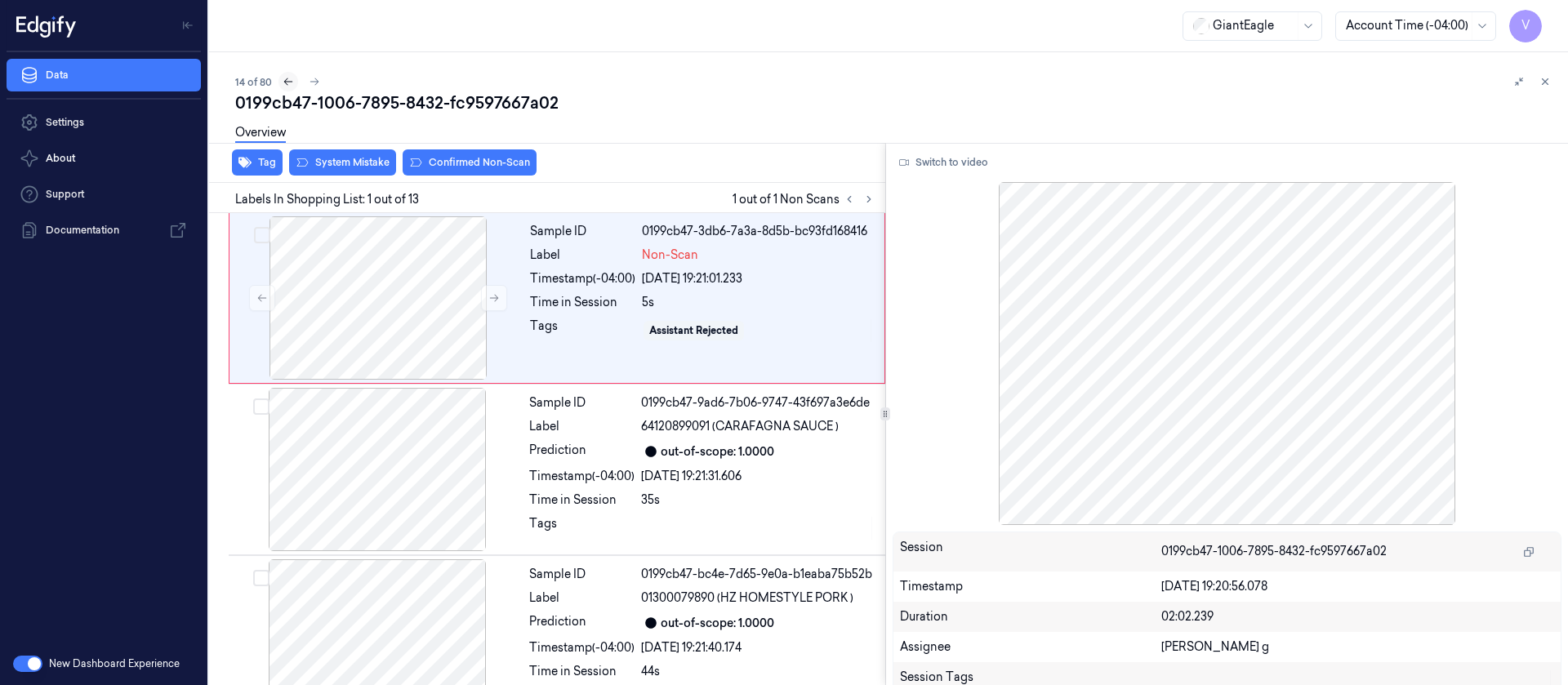
click at [283, 84] on icon at bounding box center [289, 81] width 11 height 11
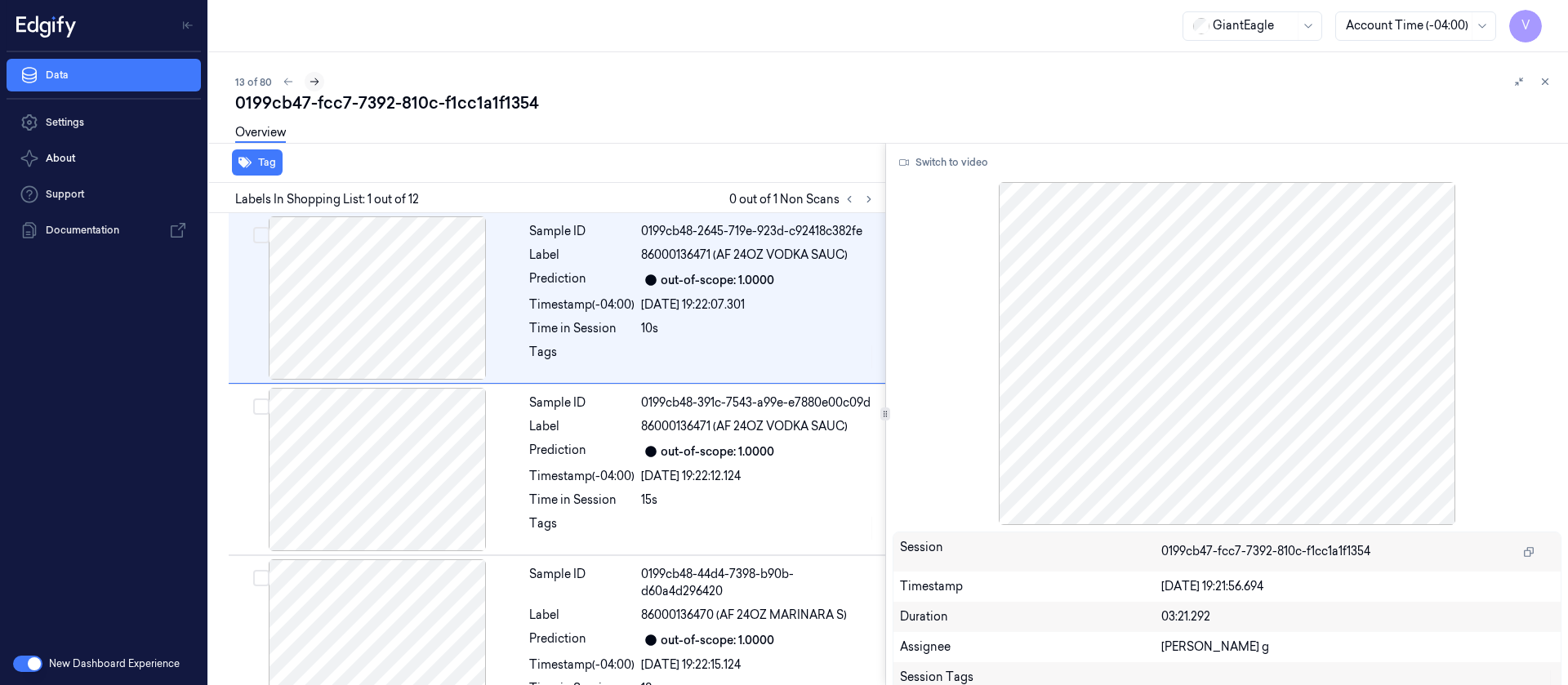
click at [319, 78] on icon at bounding box center [314, 81] width 11 height 11
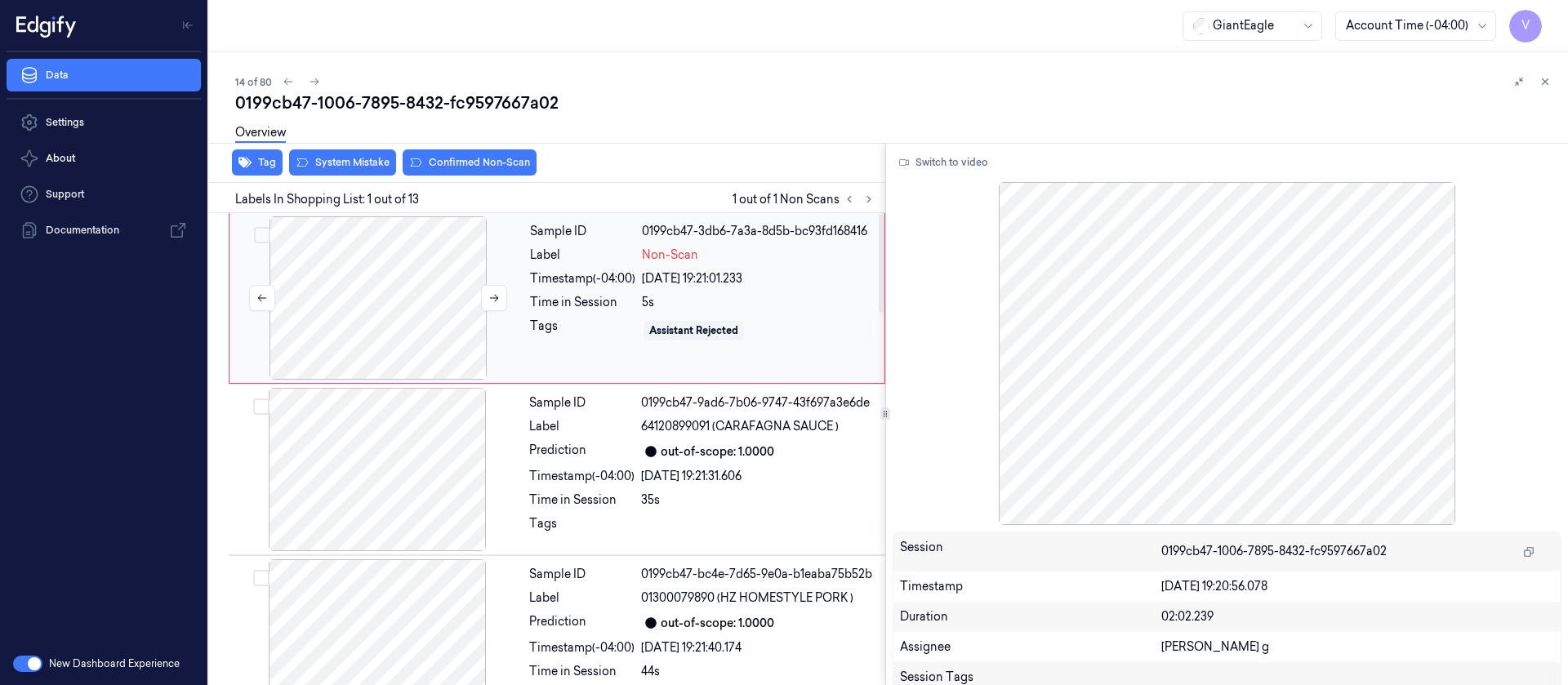
click at [397, 283] on div at bounding box center [378, 298] width 291 height 164
click at [944, 165] on button "Switch to video" at bounding box center [943, 163] width 102 height 26
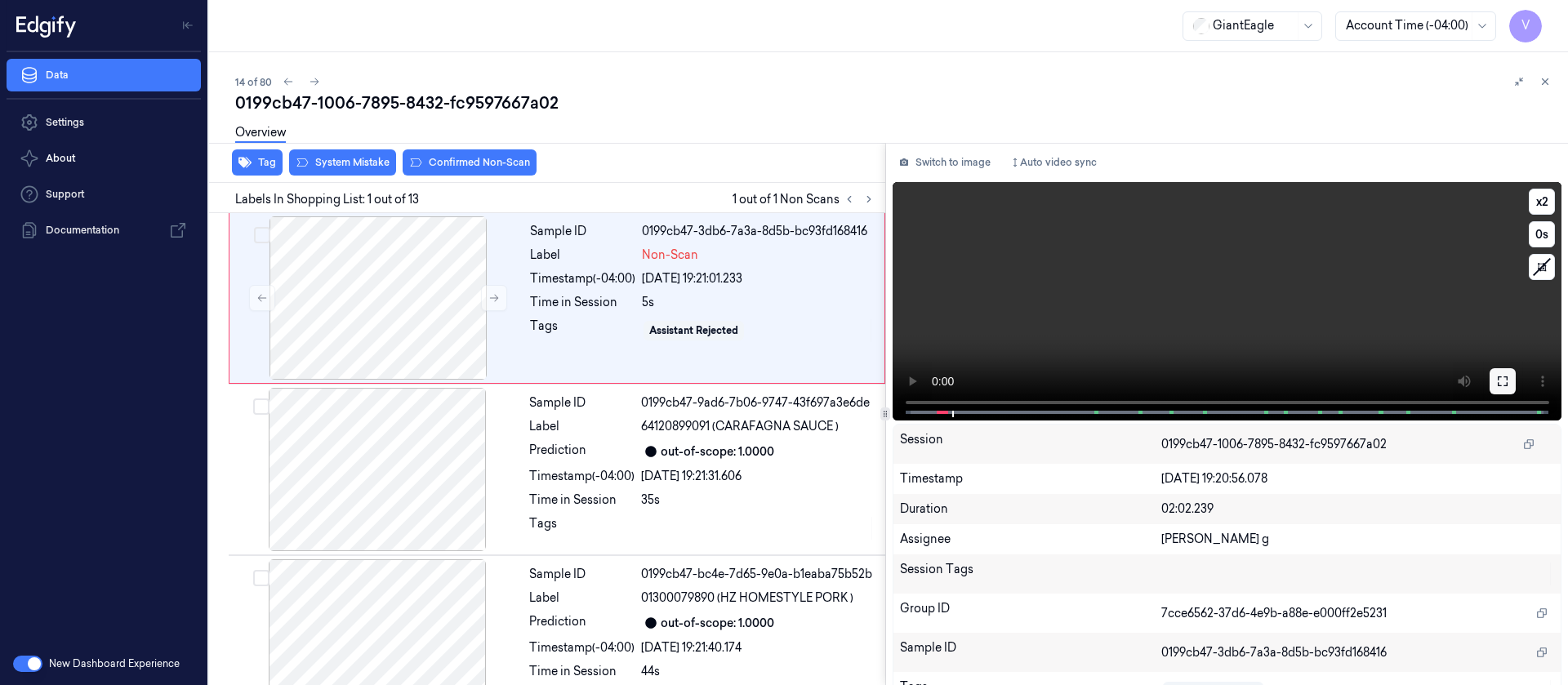
click at [1497, 384] on icon at bounding box center [1503, 381] width 13 height 13
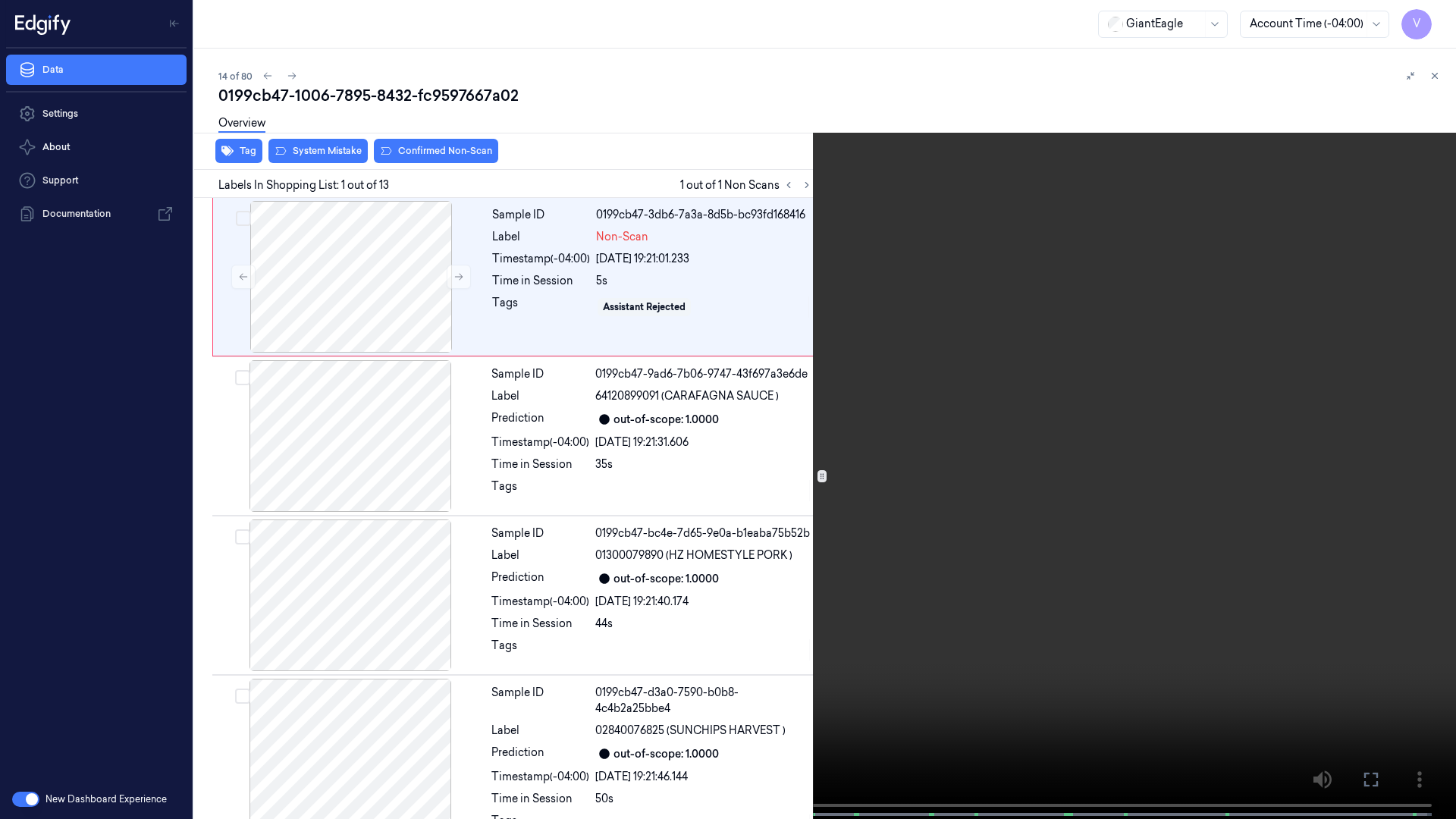
click at [0, 0] on icon at bounding box center [0, 0] width 0 height 0
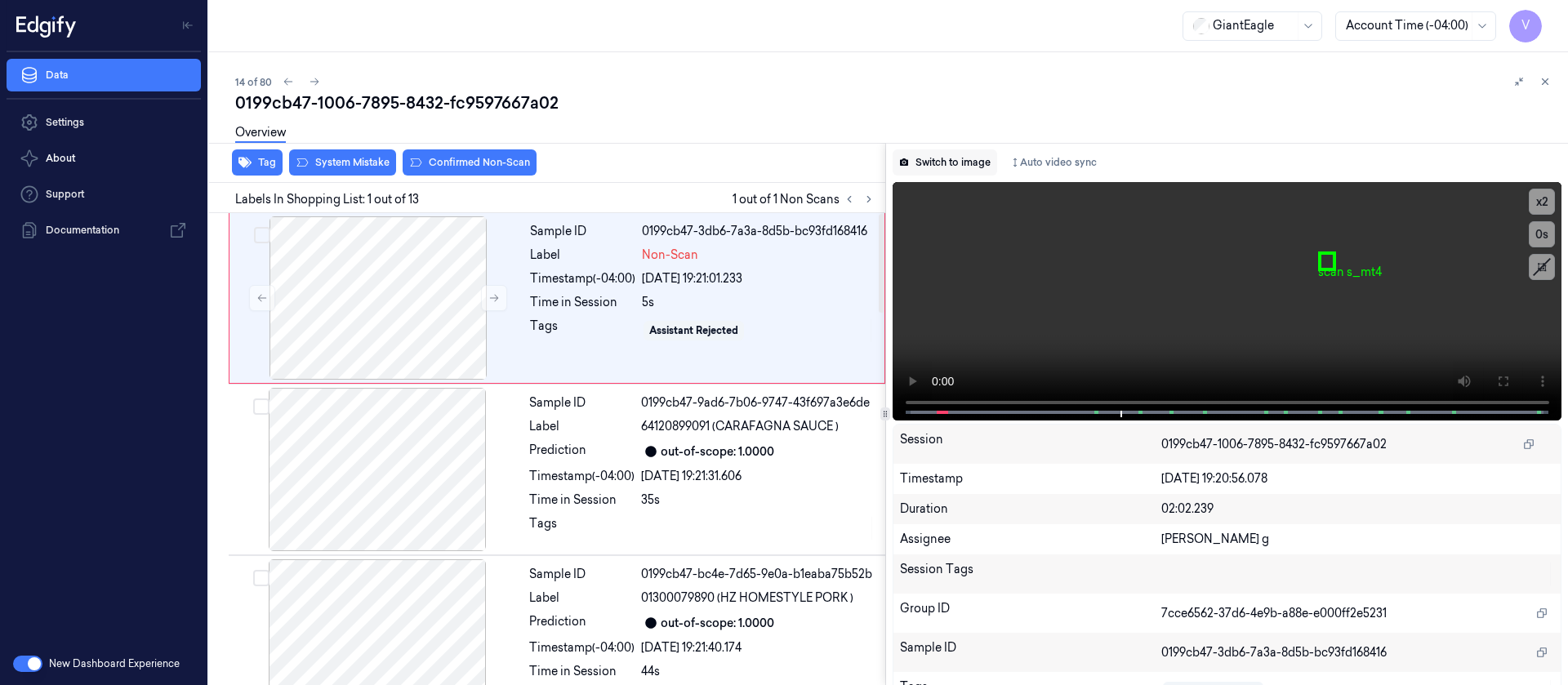
click at [957, 161] on button "Switch to image" at bounding box center [944, 163] width 104 height 26
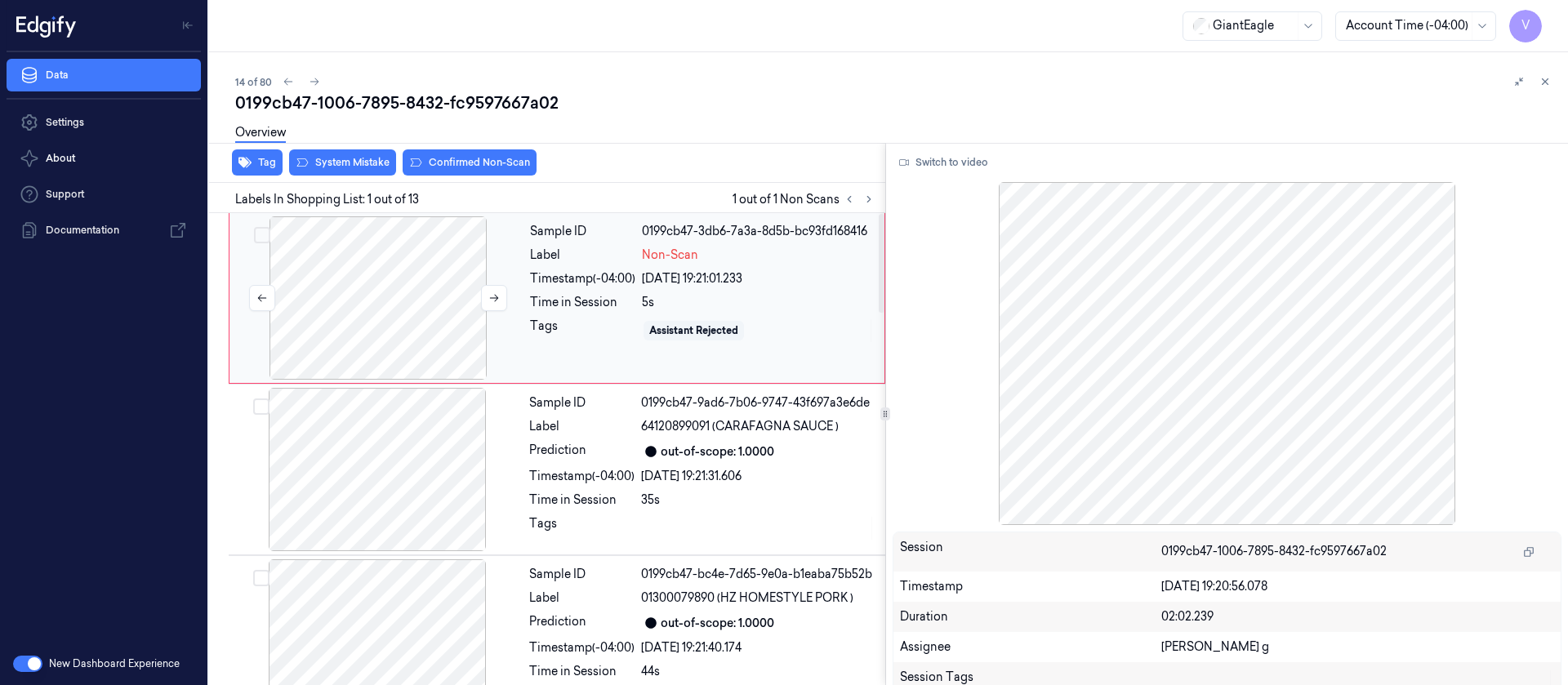
click at [388, 285] on div at bounding box center [378, 298] width 291 height 164
click at [349, 153] on div "Overview" at bounding box center [895, 135] width 1319 height 42
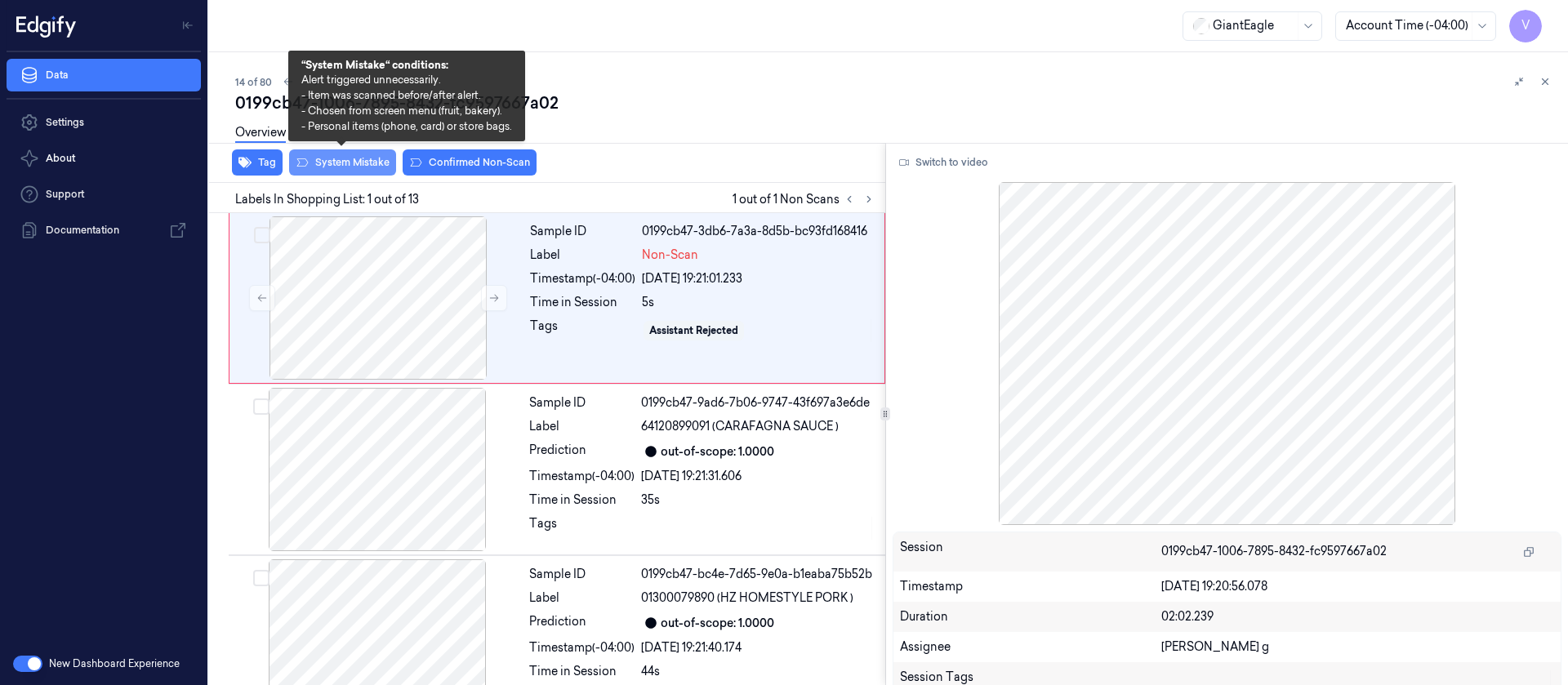
click at [308, 166] on icon at bounding box center [302, 163] width 13 height 13
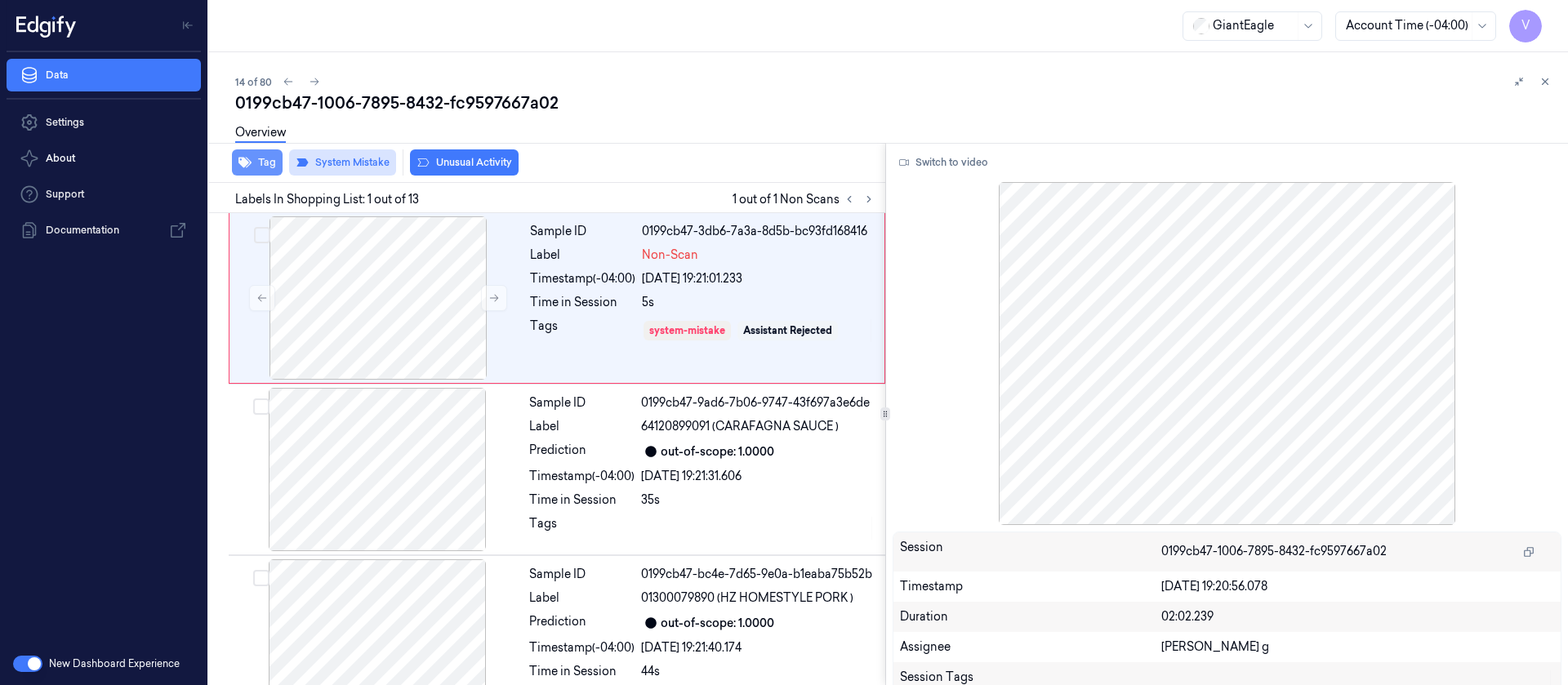
click at [263, 166] on button "Tag" at bounding box center [256, 163] width 50 height 26
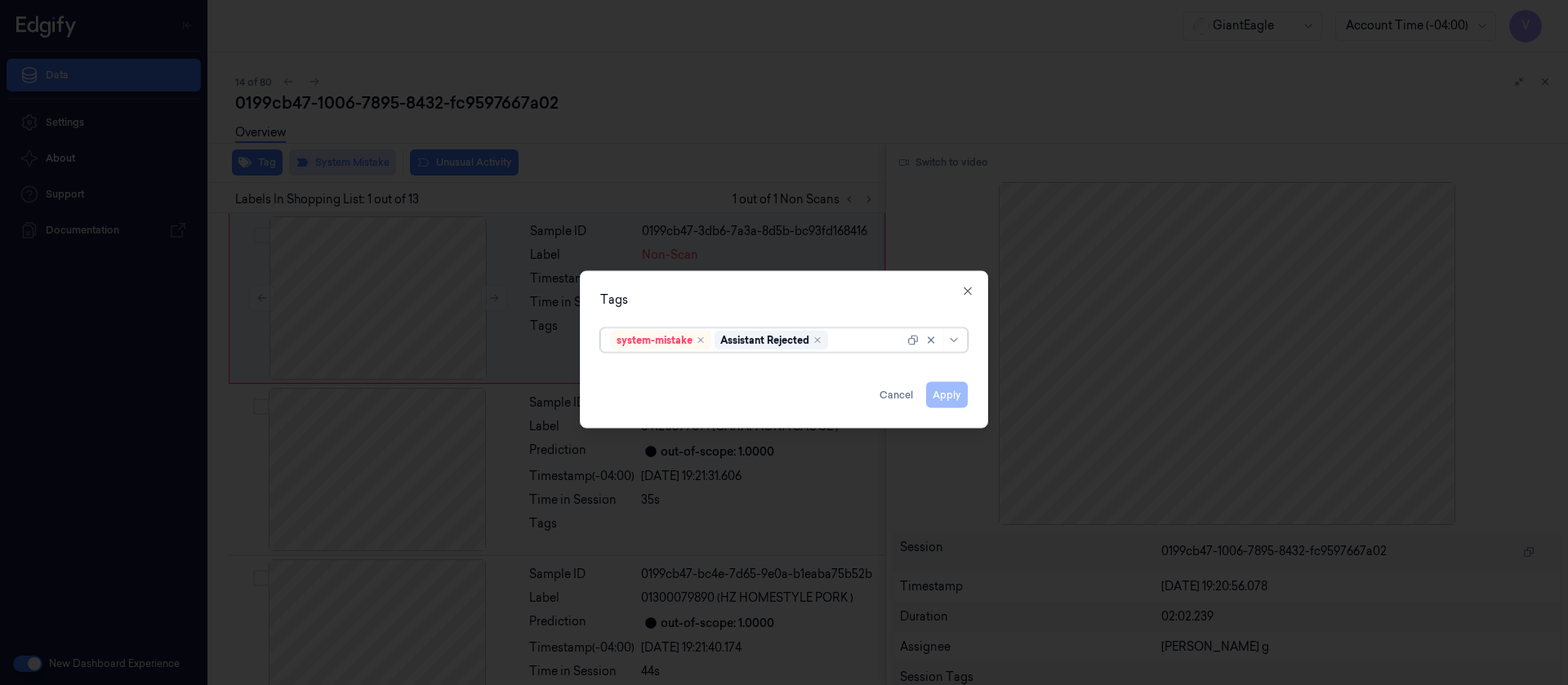
click at [867, 350] on div "system-mistake Assistant Rejected" at bounding box center [757, 340] width 293 height 23
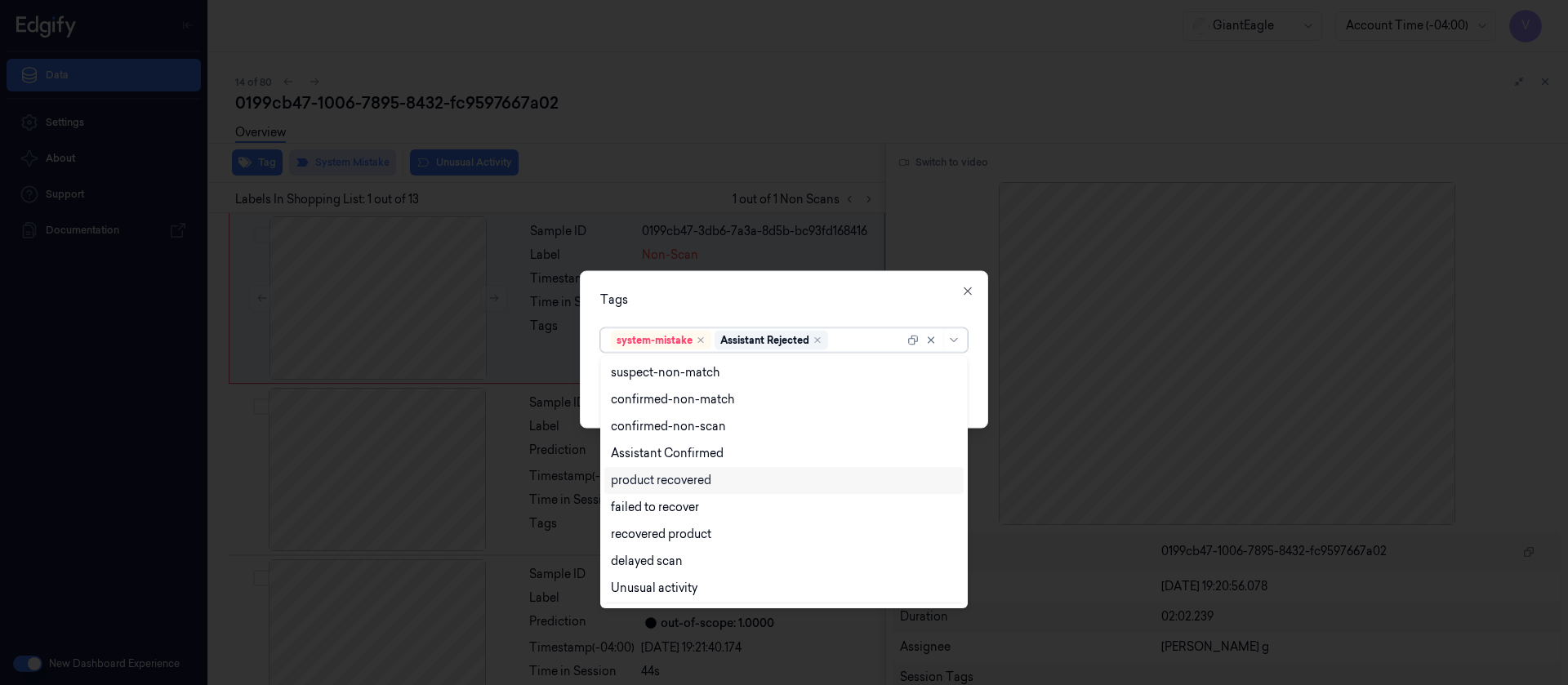
scroll to position [132, 0]
click at [649, 566] on div "Bag" at bounding box center [784, 564] width 346 height 17
click at [835, 299] on div "Tags" at bounding box center [784, 299] width 367 height 17
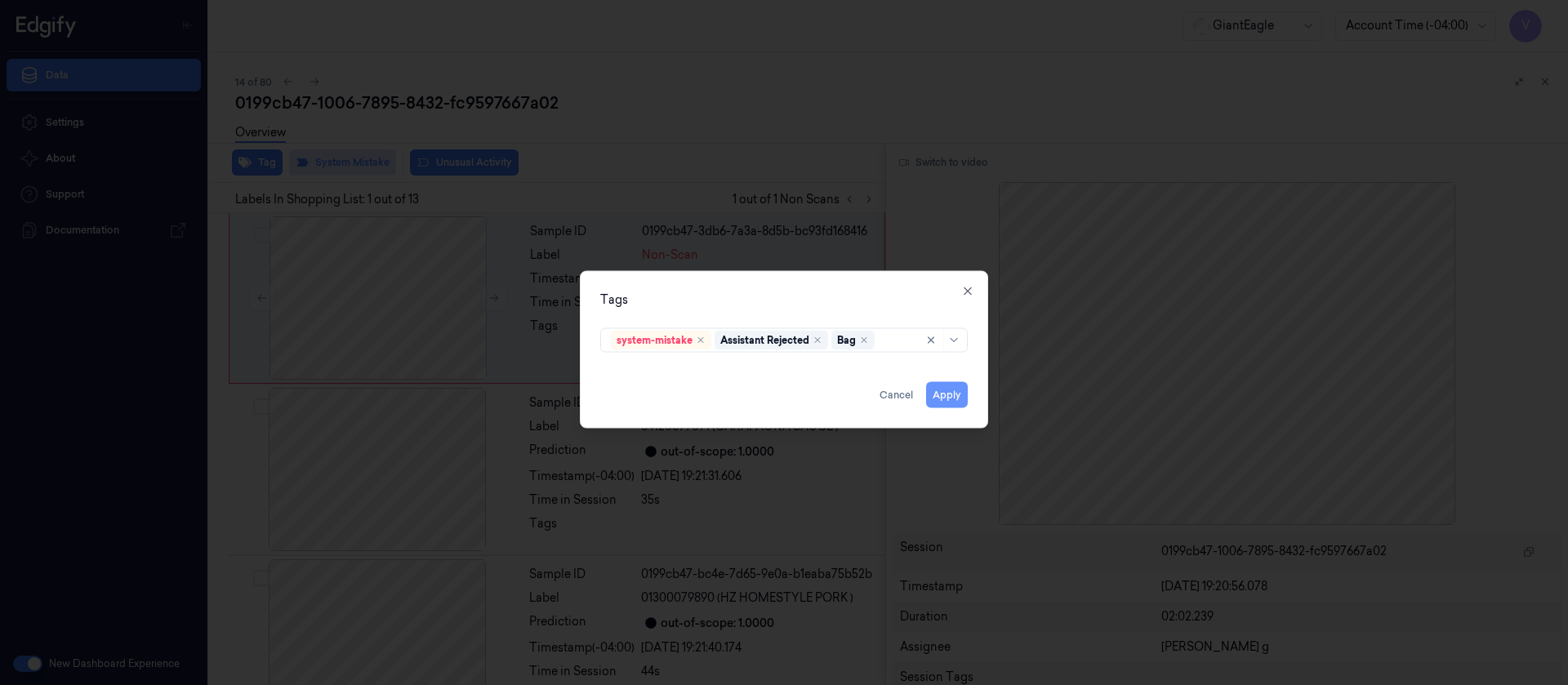
click at [954, 403] on button "Apply" at bounding box center [946, 395] width 42 height 26
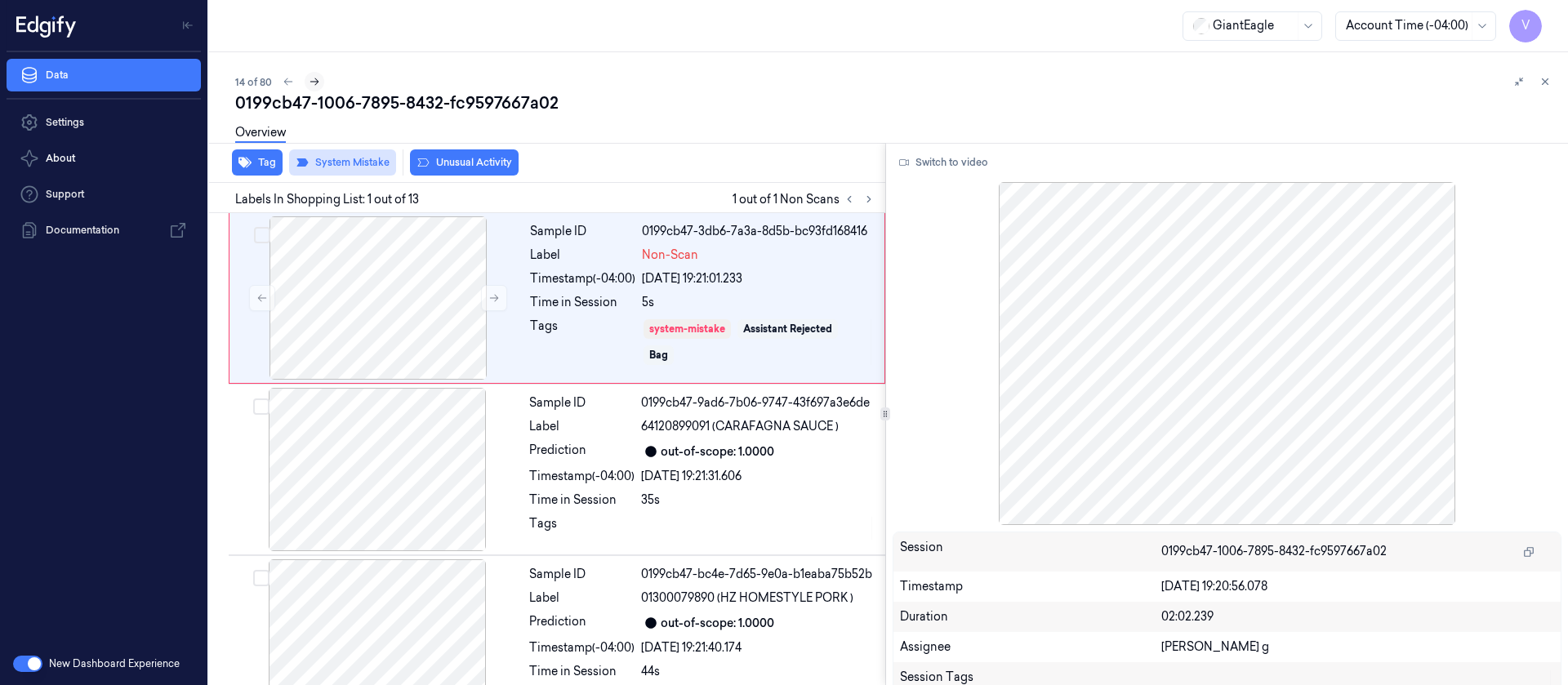
click at [314, 77] on icon at bounding box center [314, 81] width 11 height 11
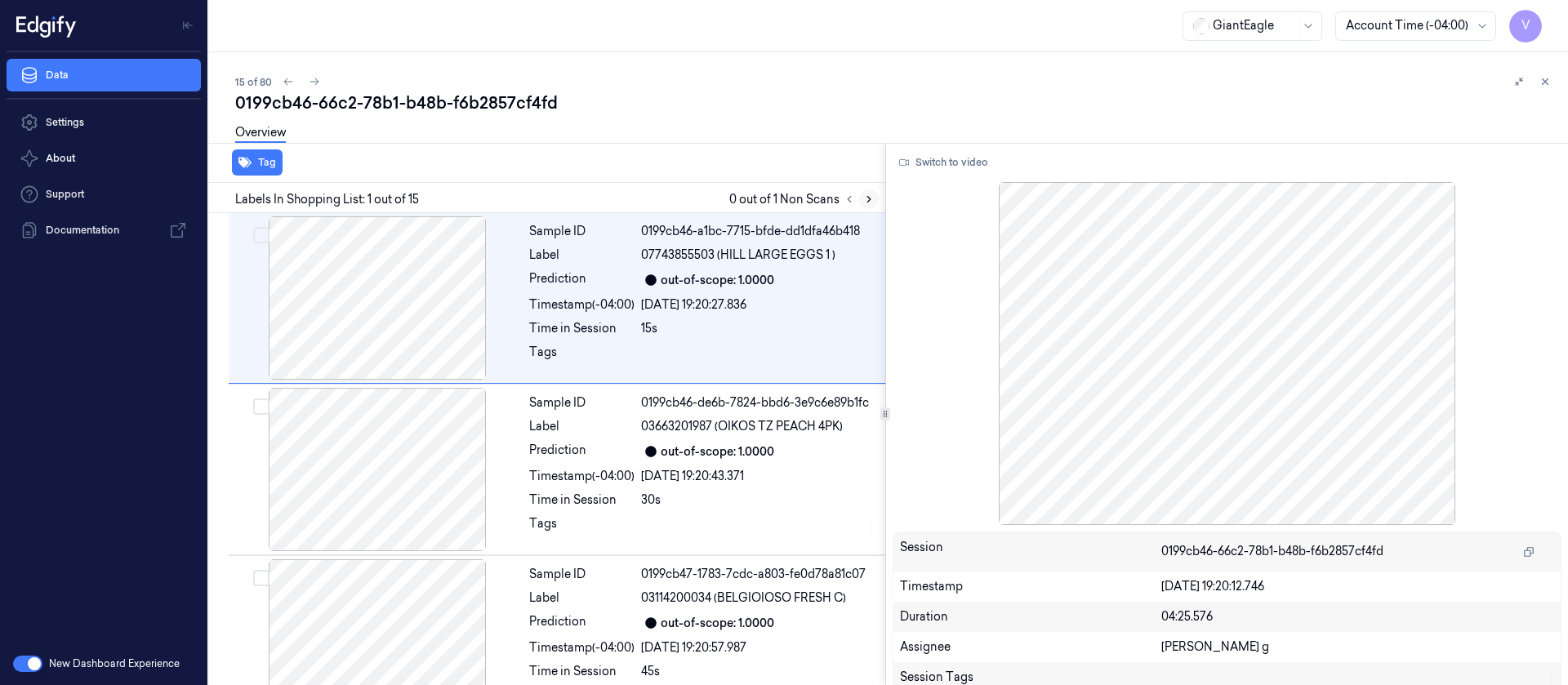
click at [868, 201] on icon at bounding box center [868, 200] width 3 height 6
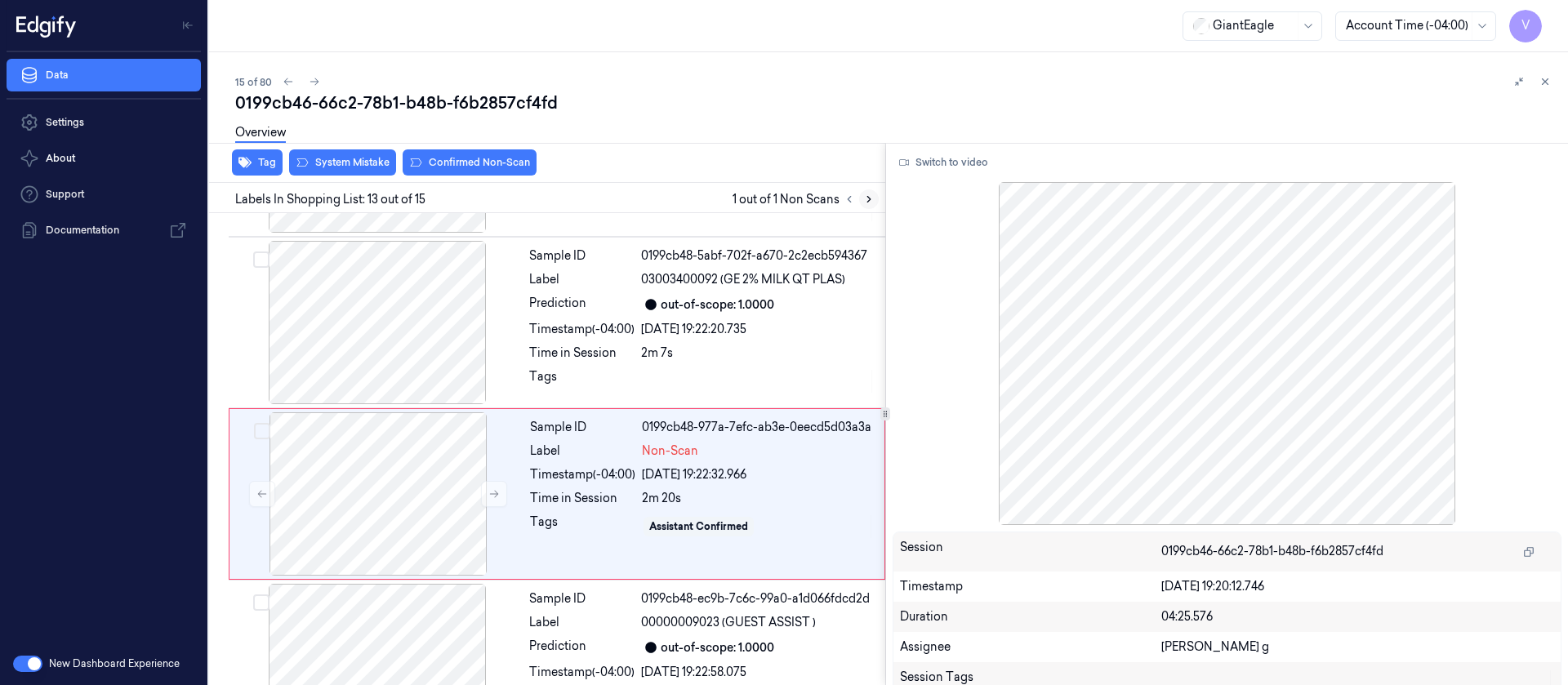
scroll to position [1920, 0]
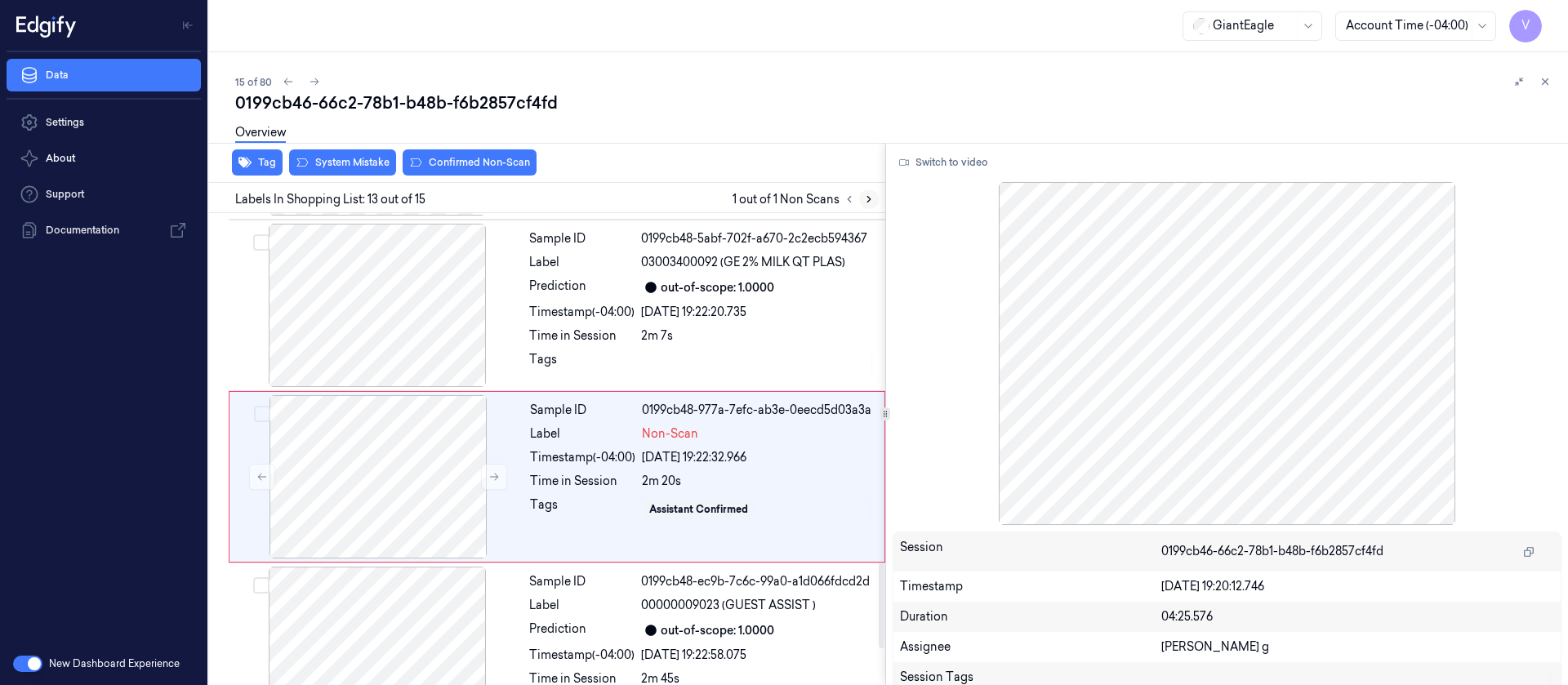
click at [868, 194] on icon at bounding box center [869, 200] width 11 height 11
click at [380, 455] on div at bounding box center [378, 477] width 291 height 164
click at [410, 284] on div at bounding box center [377, 305] width 291 height 164
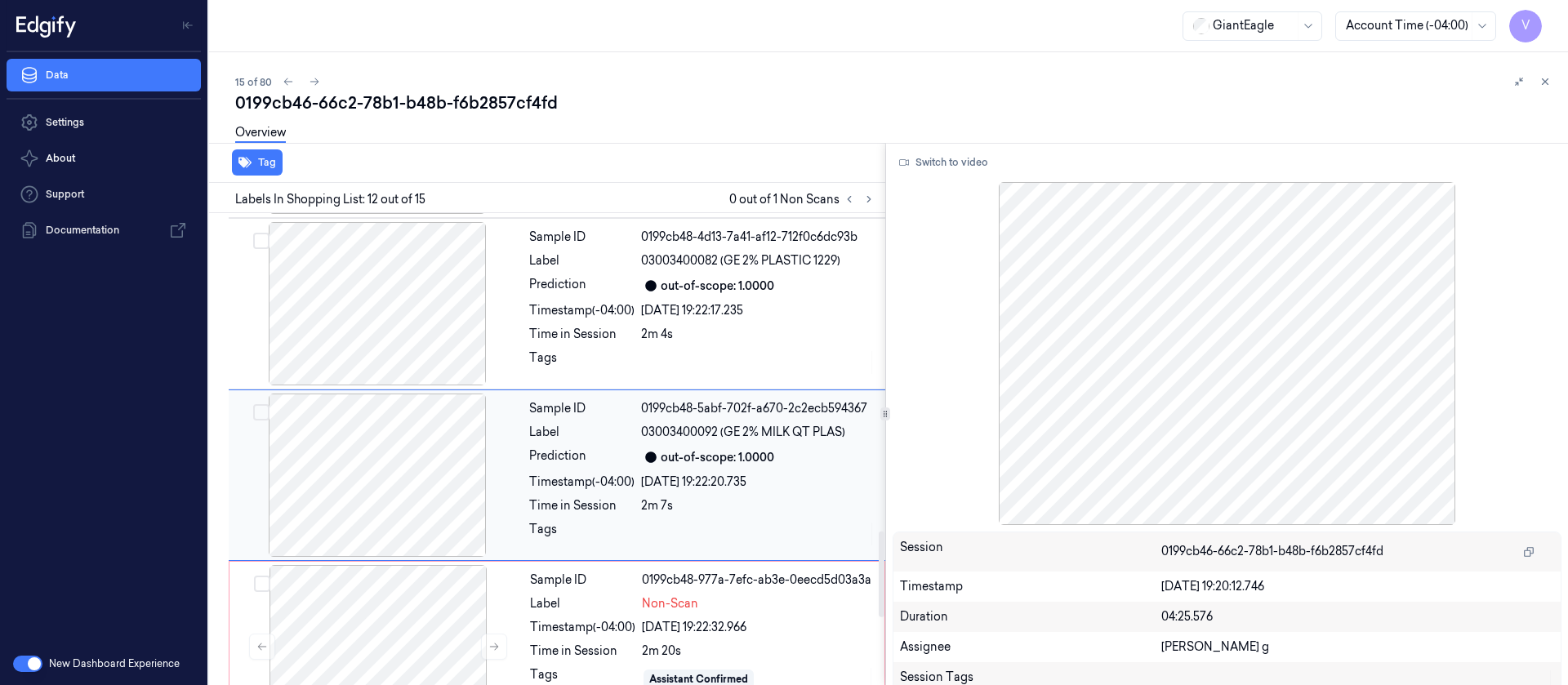
scroll to position [1748, 0]
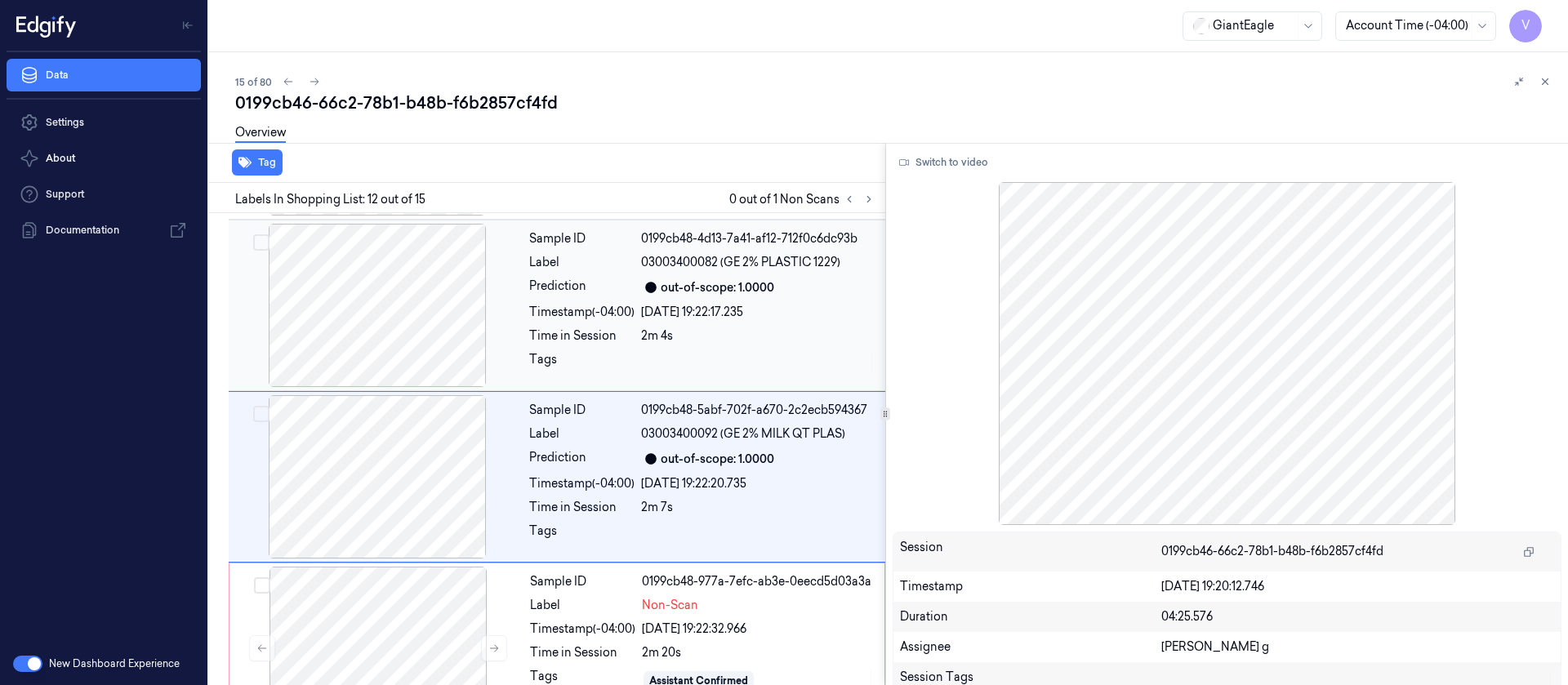
click at [946, 162] on button "Switch to video" at bounding box center [943, 163] width 102 height 26
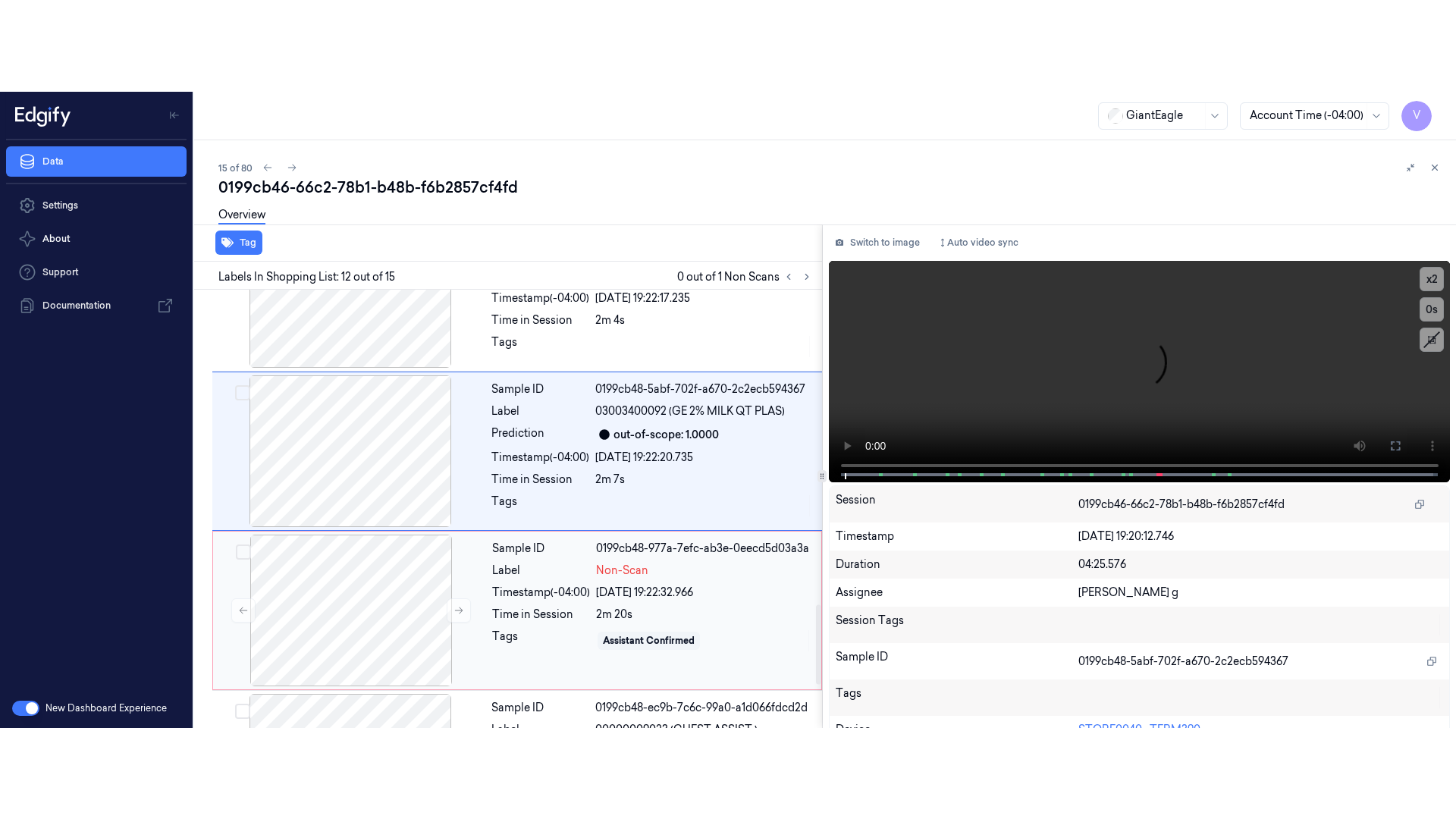
scroll to position [1738, 0]
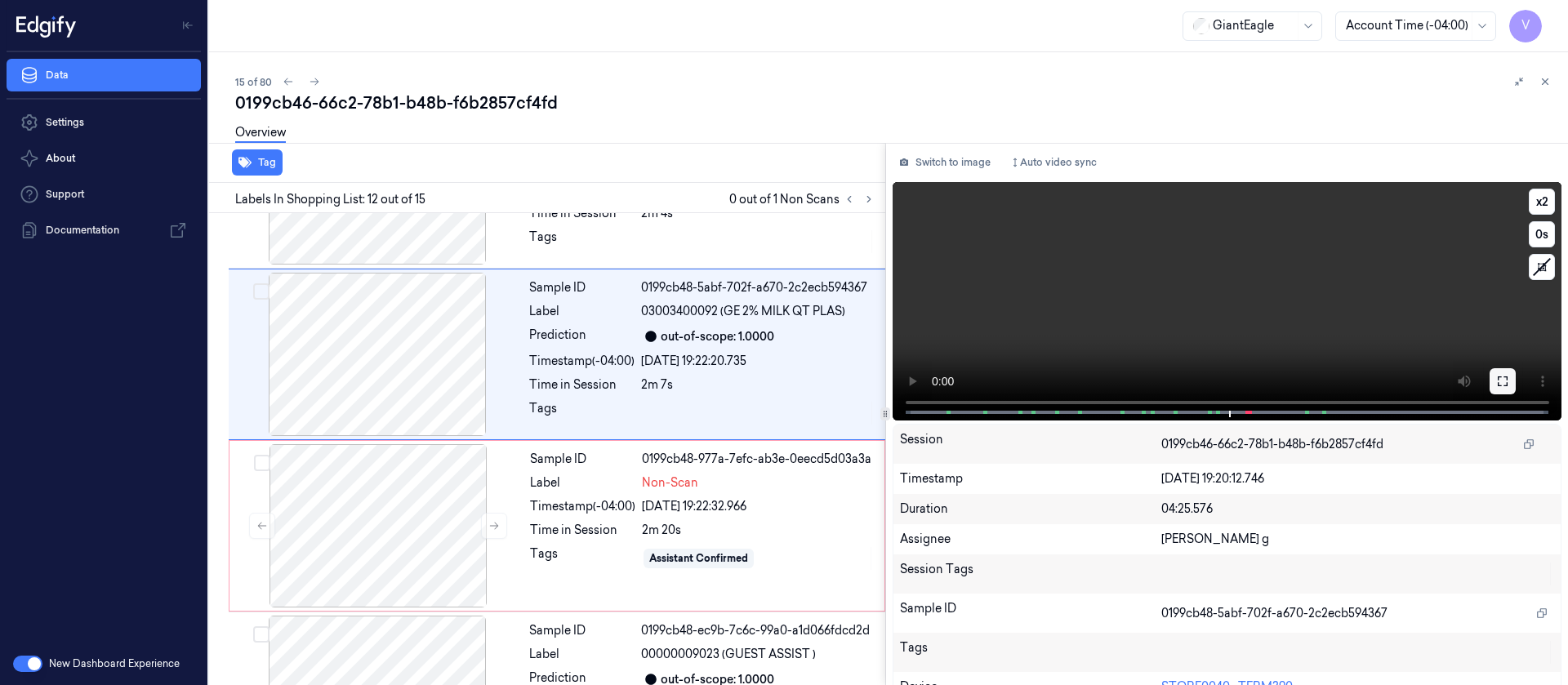
click at [1498, 385] on icon at bounding box center [1503, 381] width 9 height 9
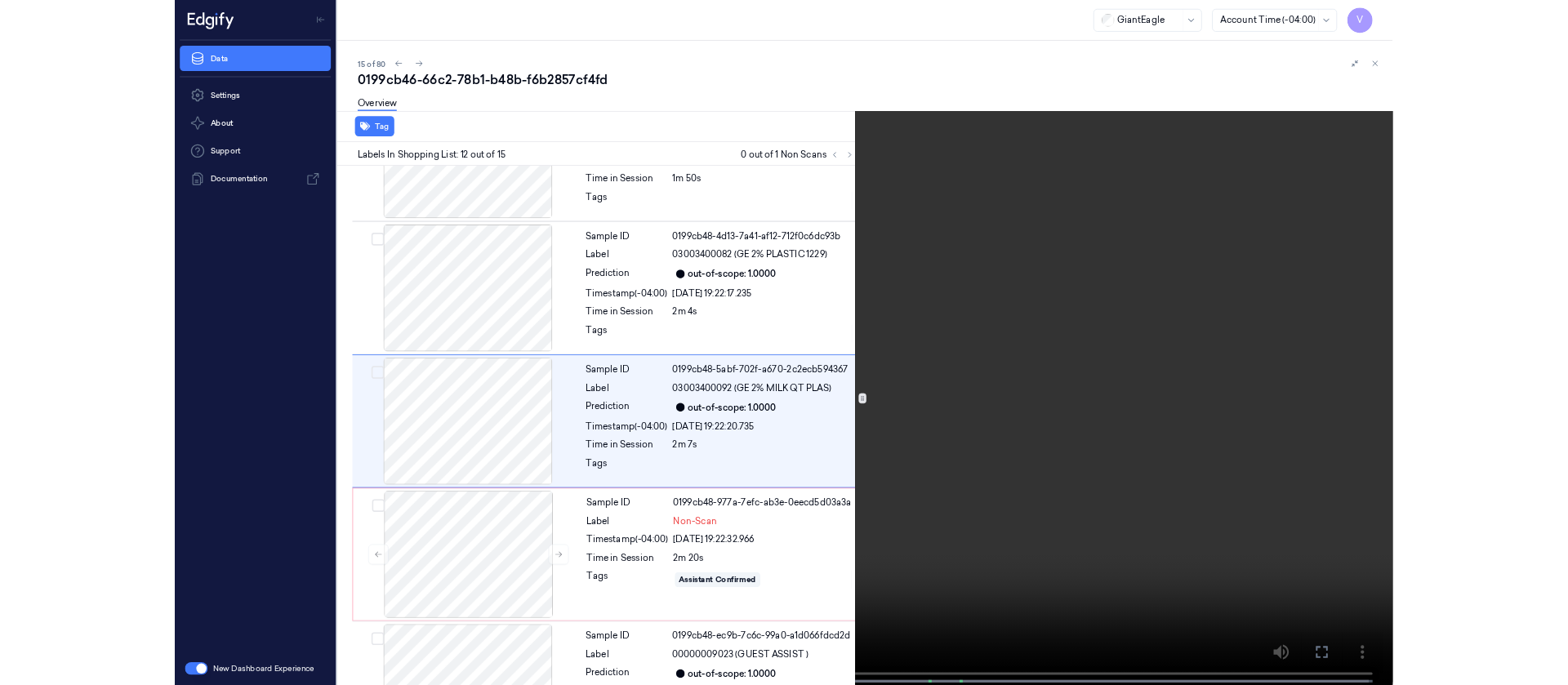
scroll to position [1651, 0]
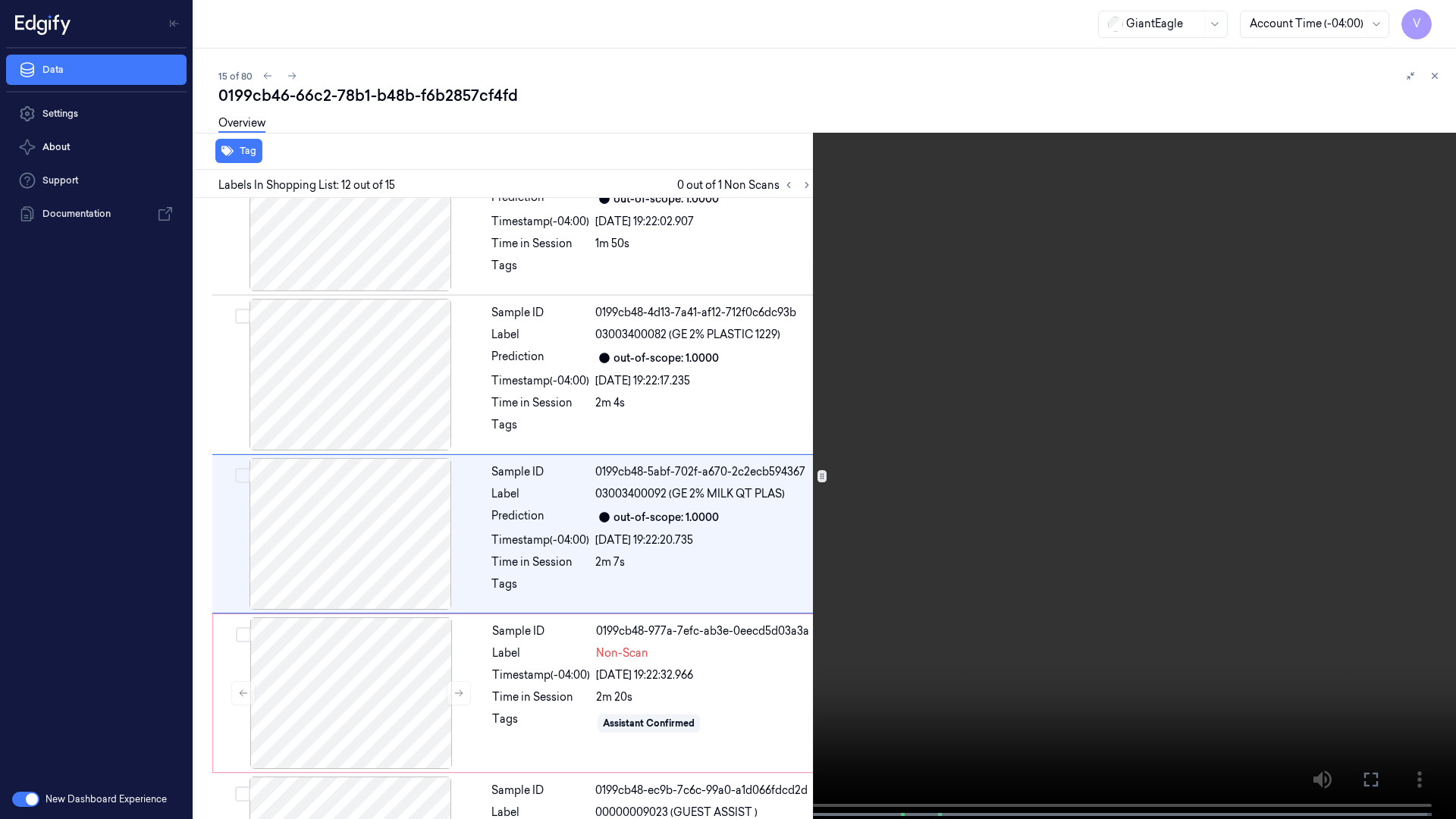
click at [107, 635] on div "x 2 0 s 07743855503 (HILL LARGE EGGS 1 )" at bounding box center [728, 410] width 1456 height 819
click at [0, 0] on icon at bounding box center [0, 0] width 0 height 0
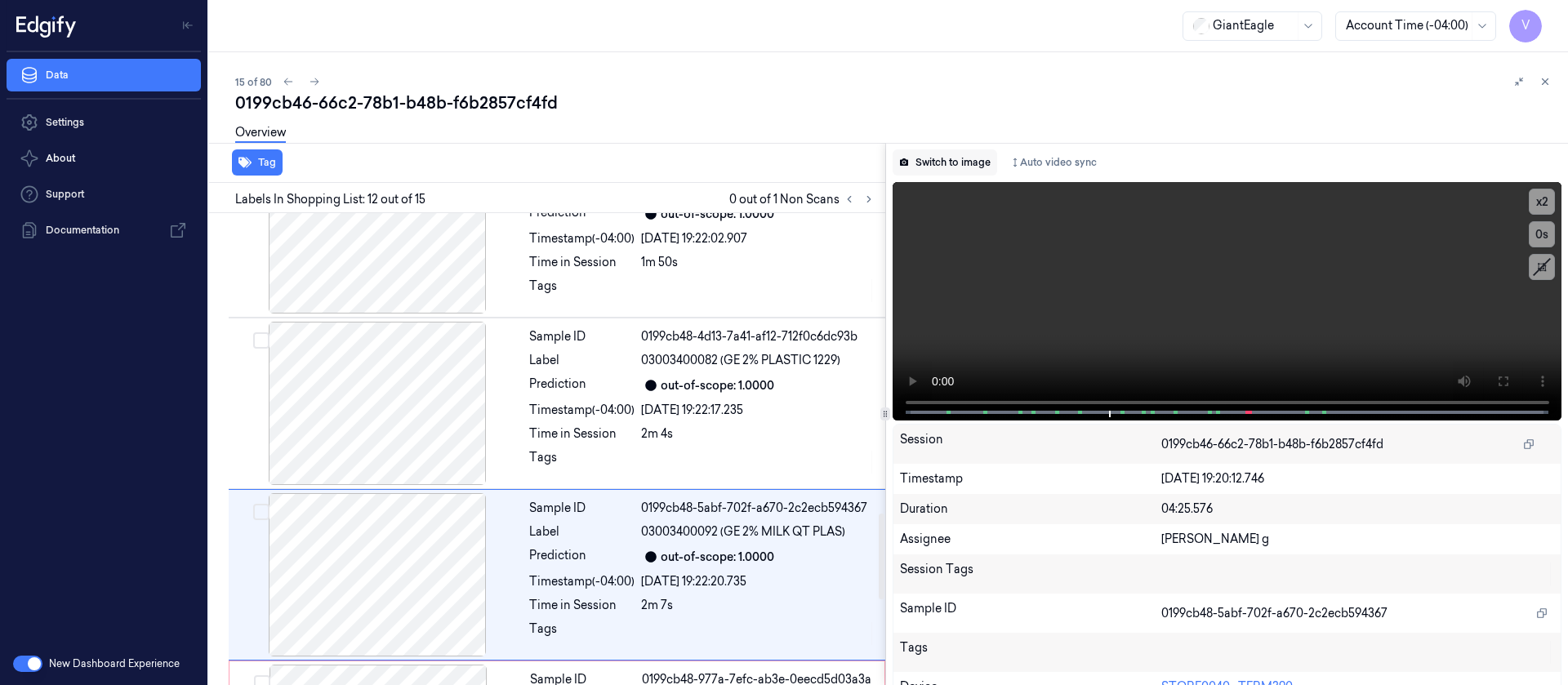
click at [961, 160] on button "Switch to image" at bounding box center [944, 163] width 104 height 26
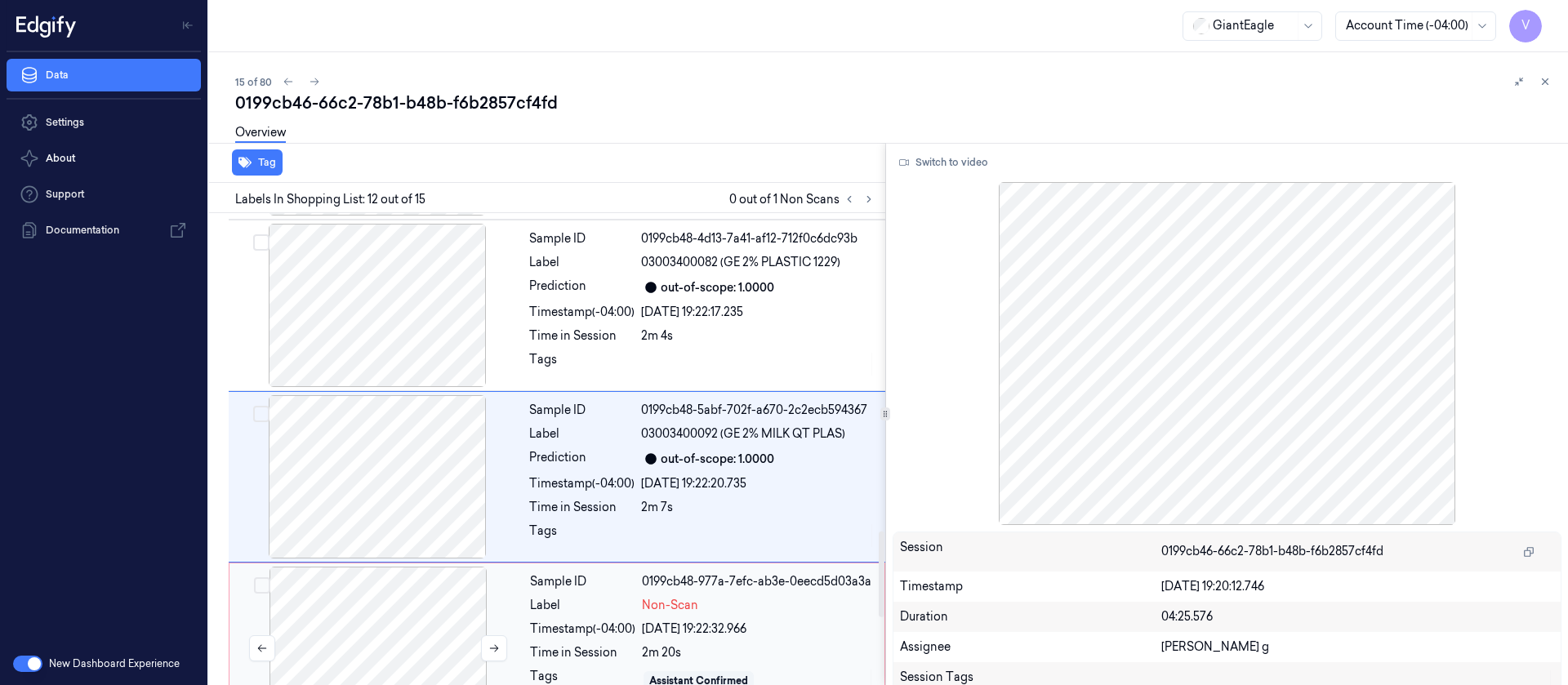
click at [378, 588] on div at bounding box center [378, 648] width 291 height 164
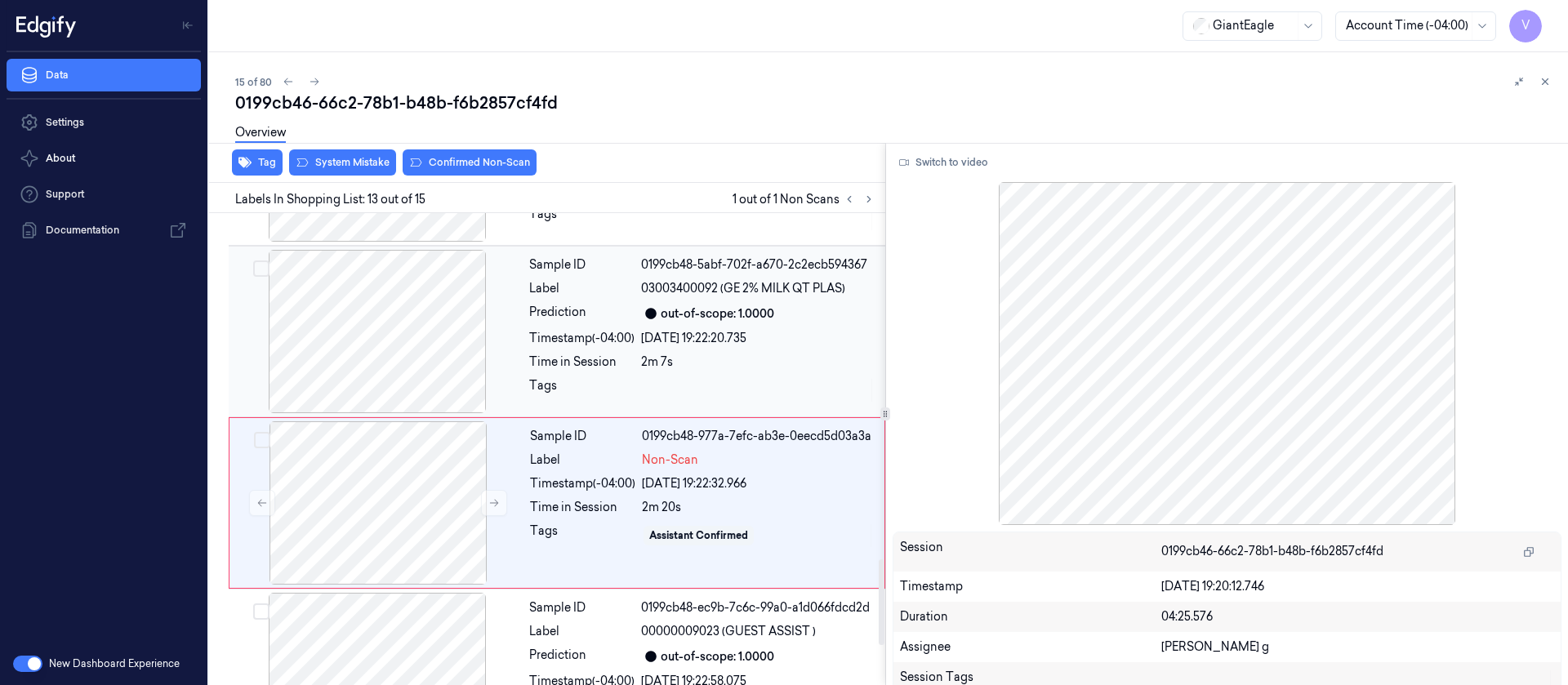
scroll to position [1920, 0]
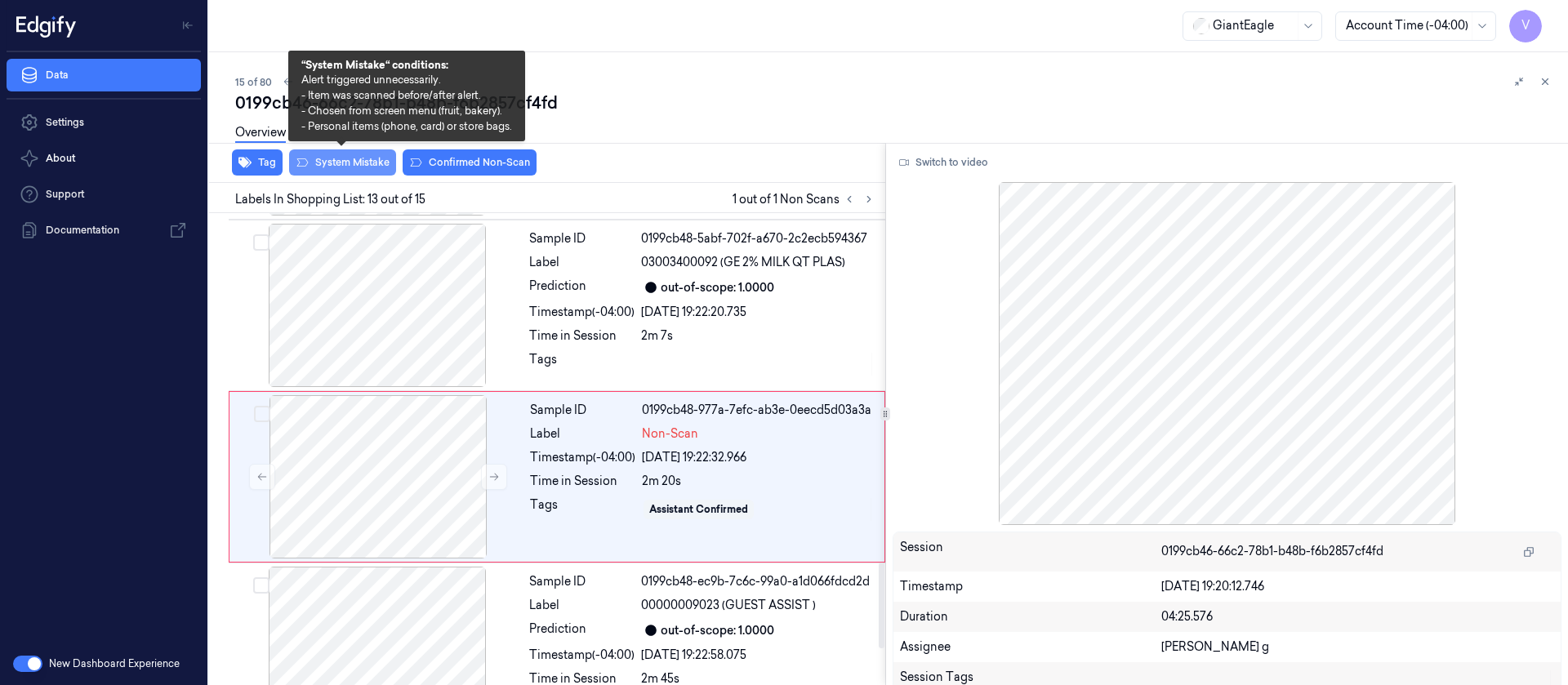
click at [356, 161] on button "System Mistake" at bounding box center [342, 163] width 107 height 26
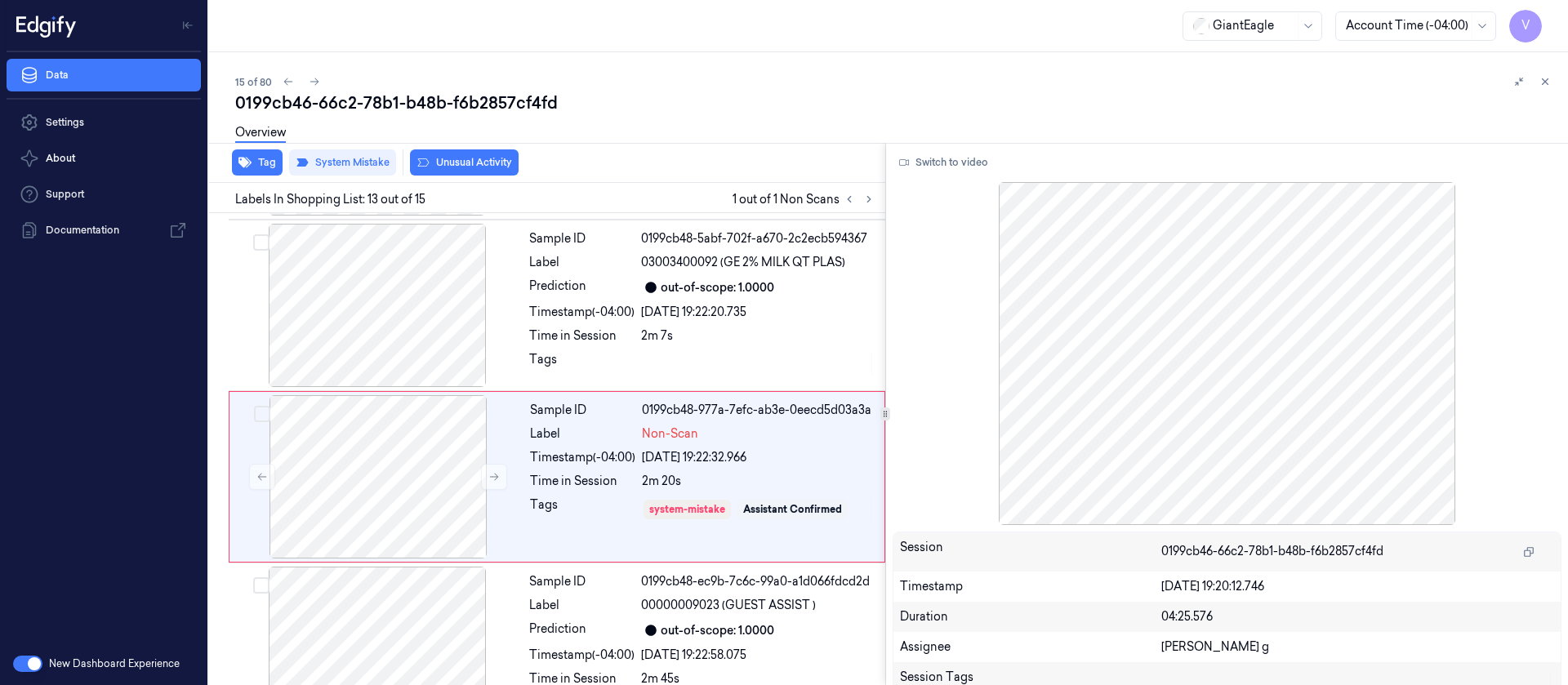
click at [445, 164] on button "Unusual Activity" at bounding box center [464, 163] width 109 height 26
click at [746, 74] on div "15 of 80" at bounding box center [895, 81] width 1319 height 20
click at [316, 79] on icon at bounding box center [314, 81] width 11 height 11
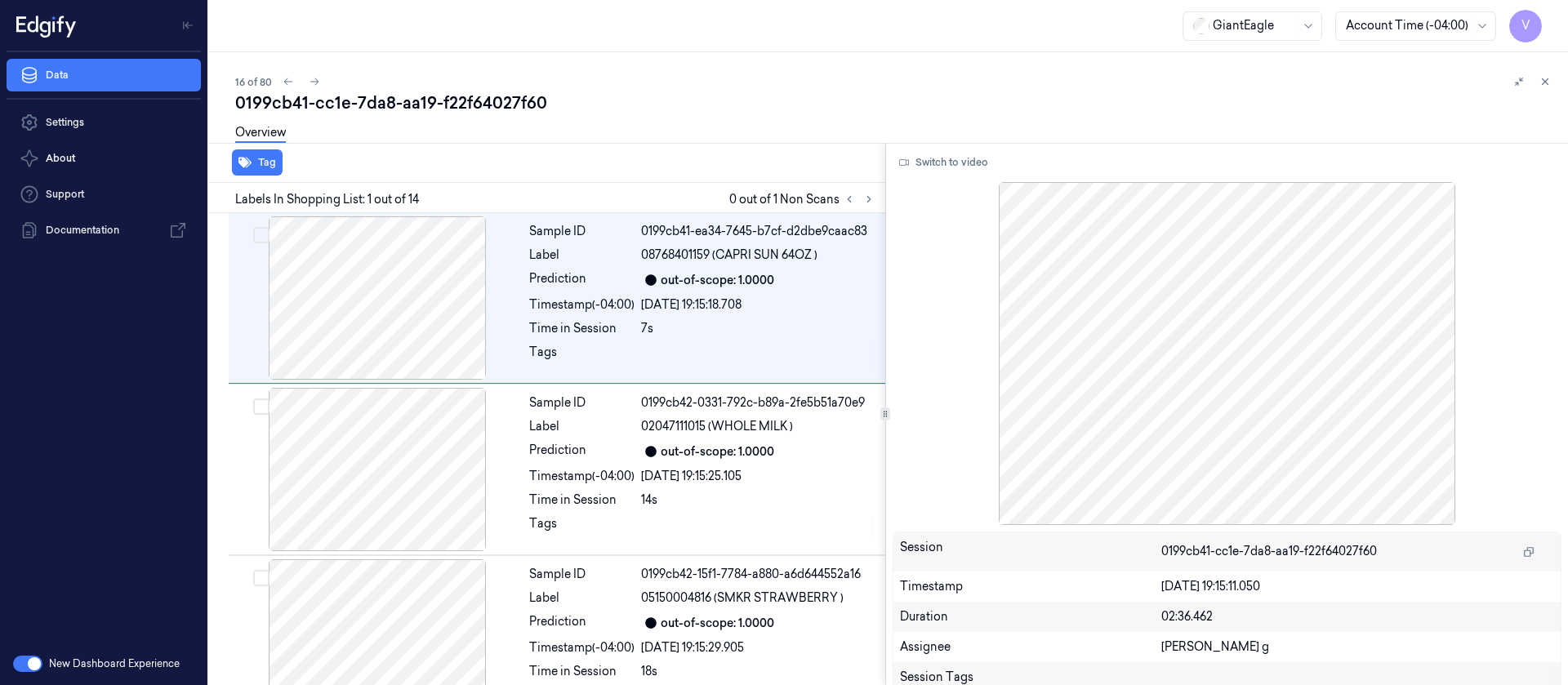
click at [570, 126] on div "Overview" at bounding box center [895, 135] width 1319 height 42
click at [867, 202] on icon at bounding box center [869, 200] width 11 height 11
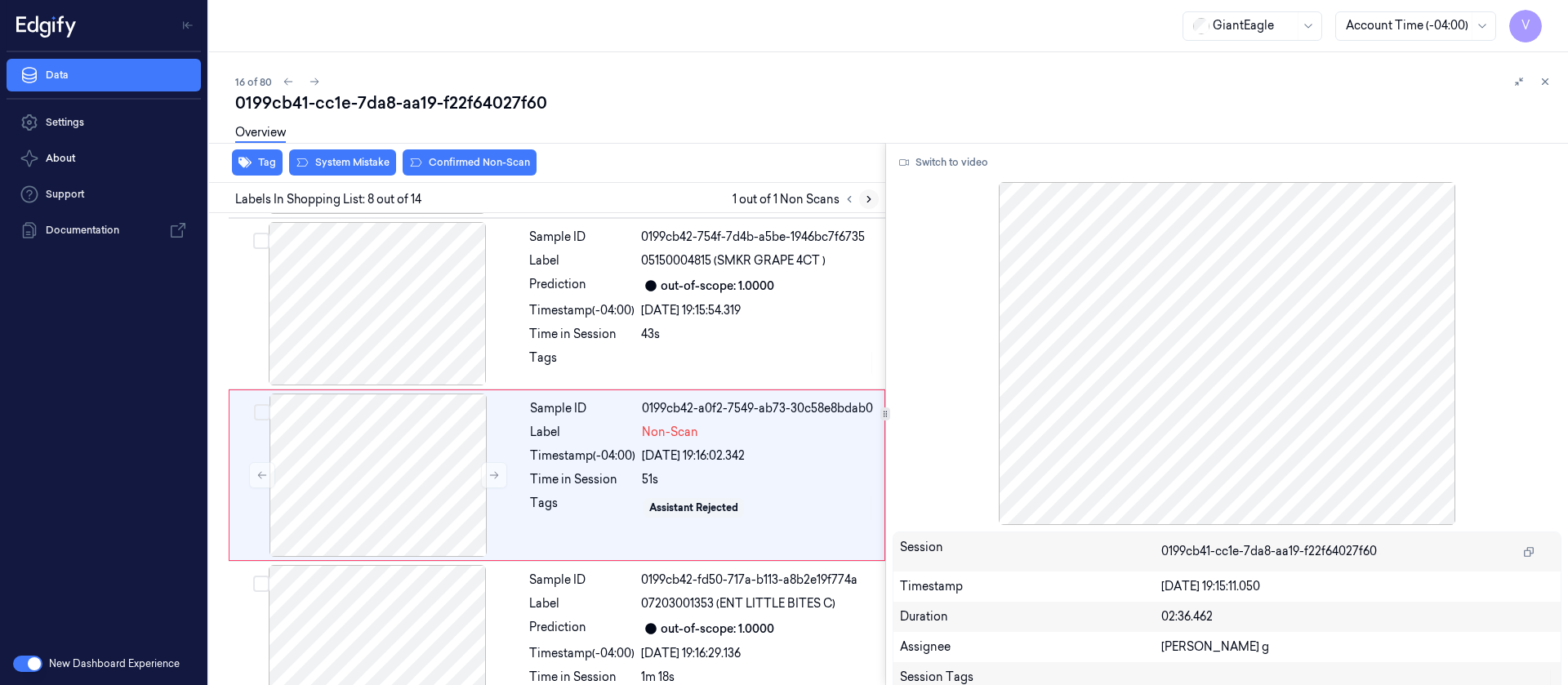
scroll to position [1049, 0]
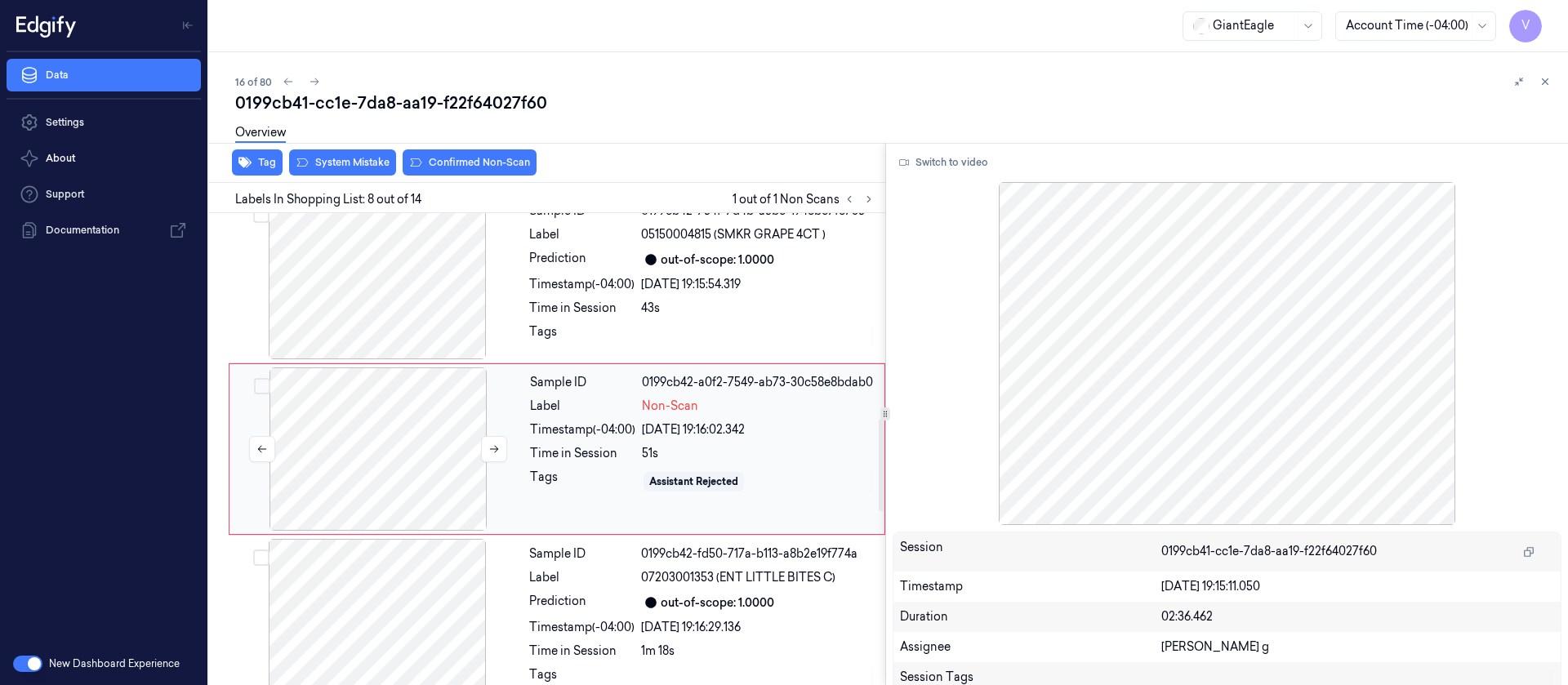
click at [390, 449] on div at bounding box center [378, 448] width 291 height 164
click at [491, 447] on icon at bounding box center [494, 449] width 11 height 11
click at [406, 605] on div at bounding box center [377, 620] width 291 height 164
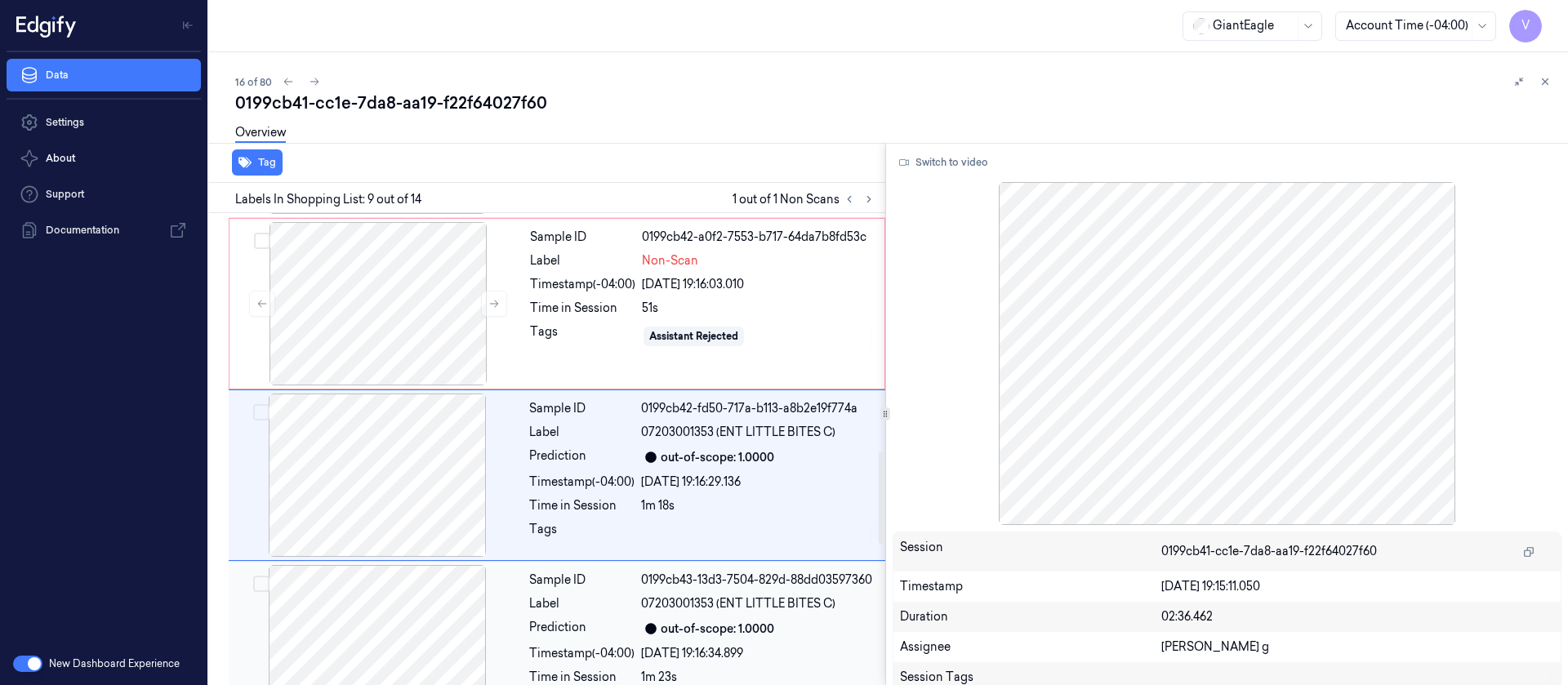
scroll to position [1221, 0]
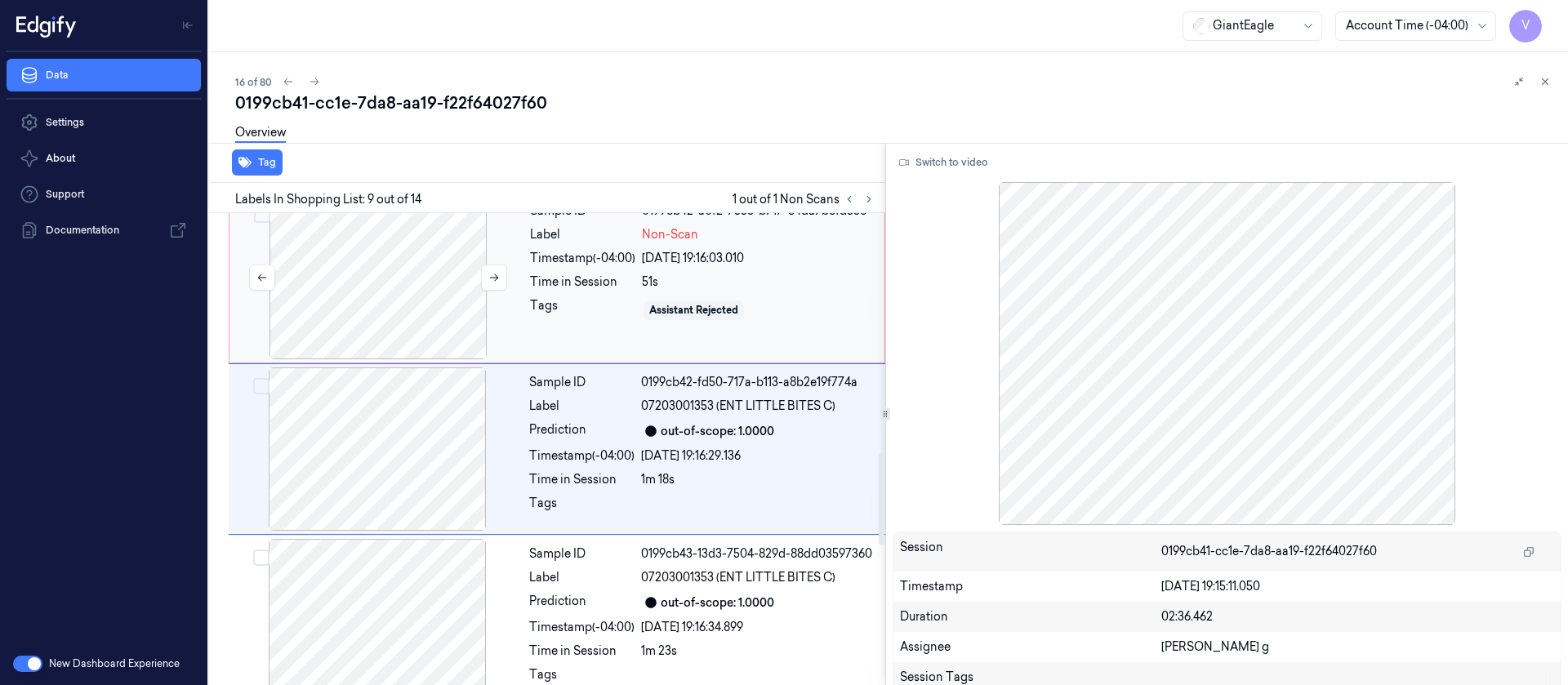
click at [419, 236] on div at bounding box center [378, 277] width 291 height 164
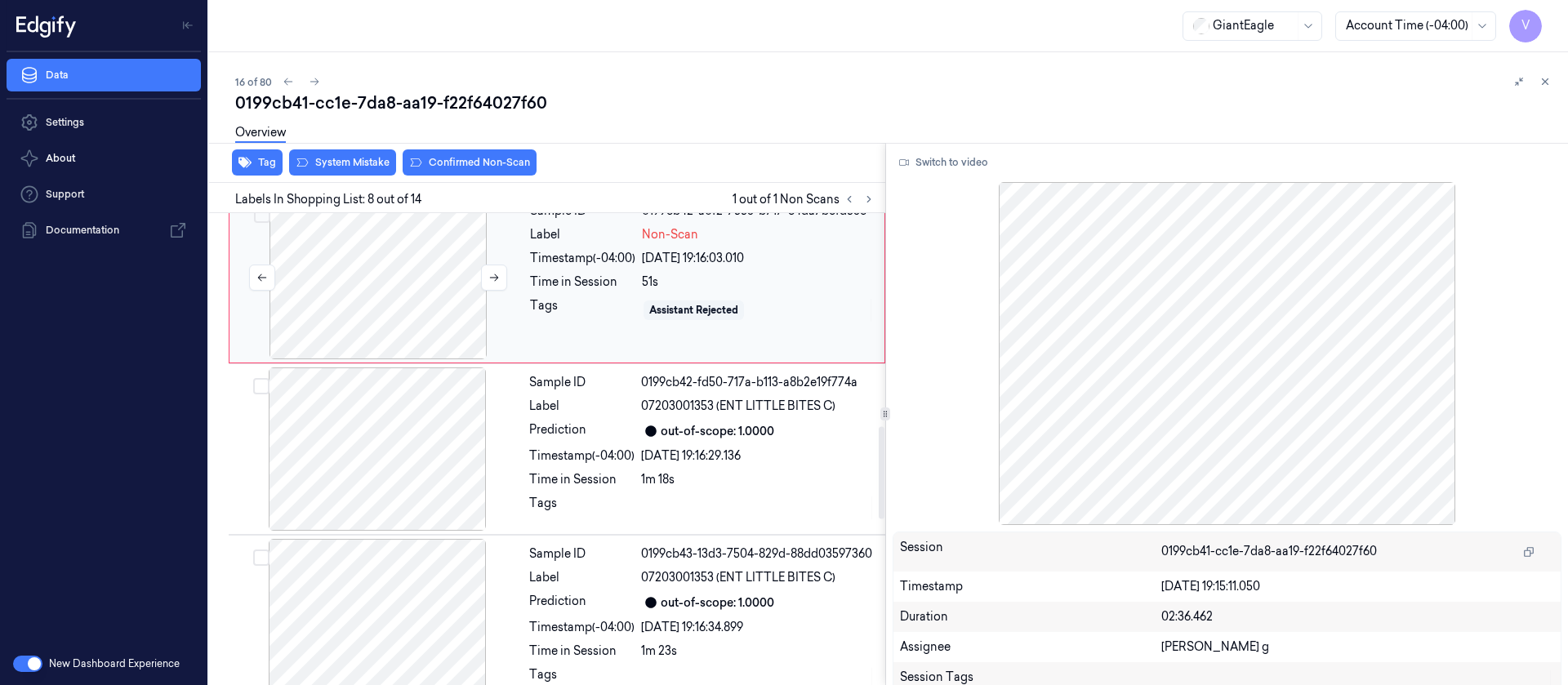
scroll to position [1049, 0]
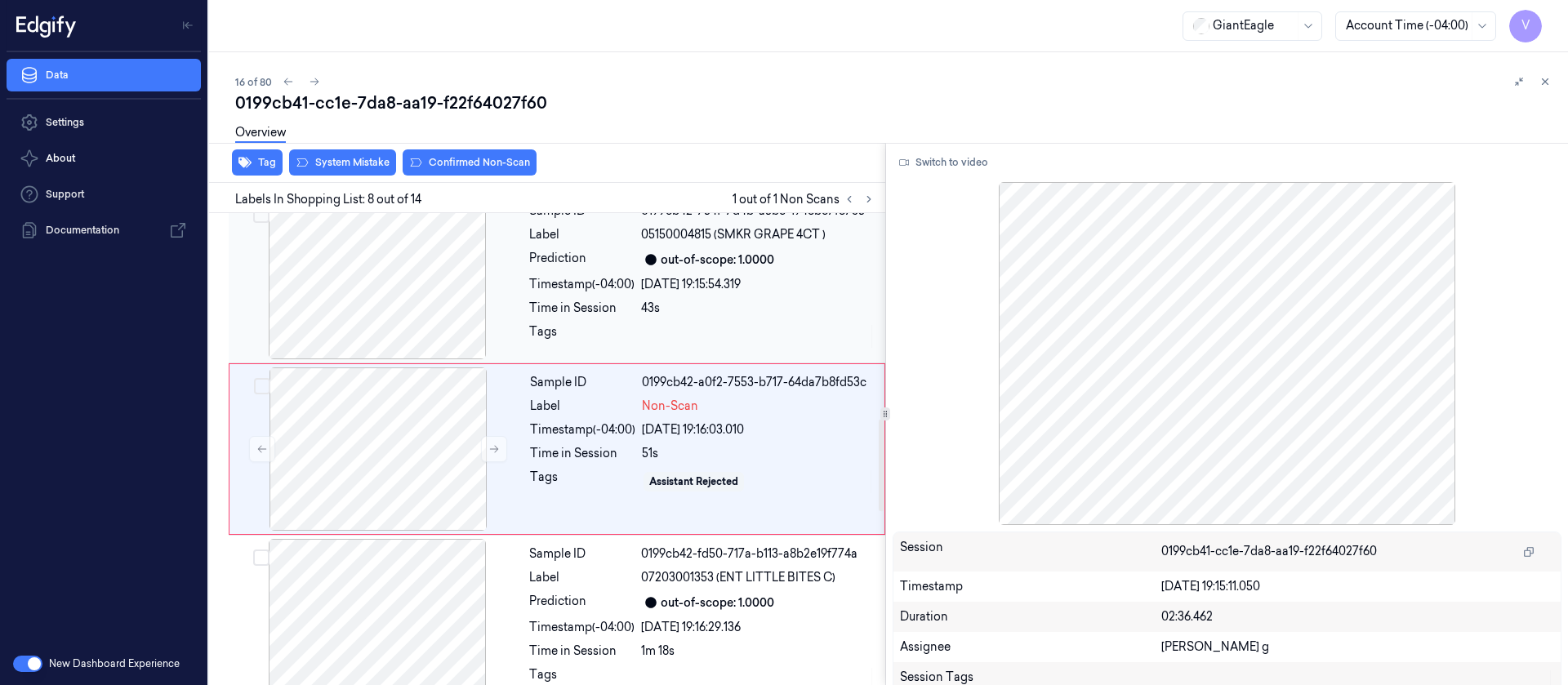
click at [439, 294] on div at bounding box center [377, 277] width 291 height 164
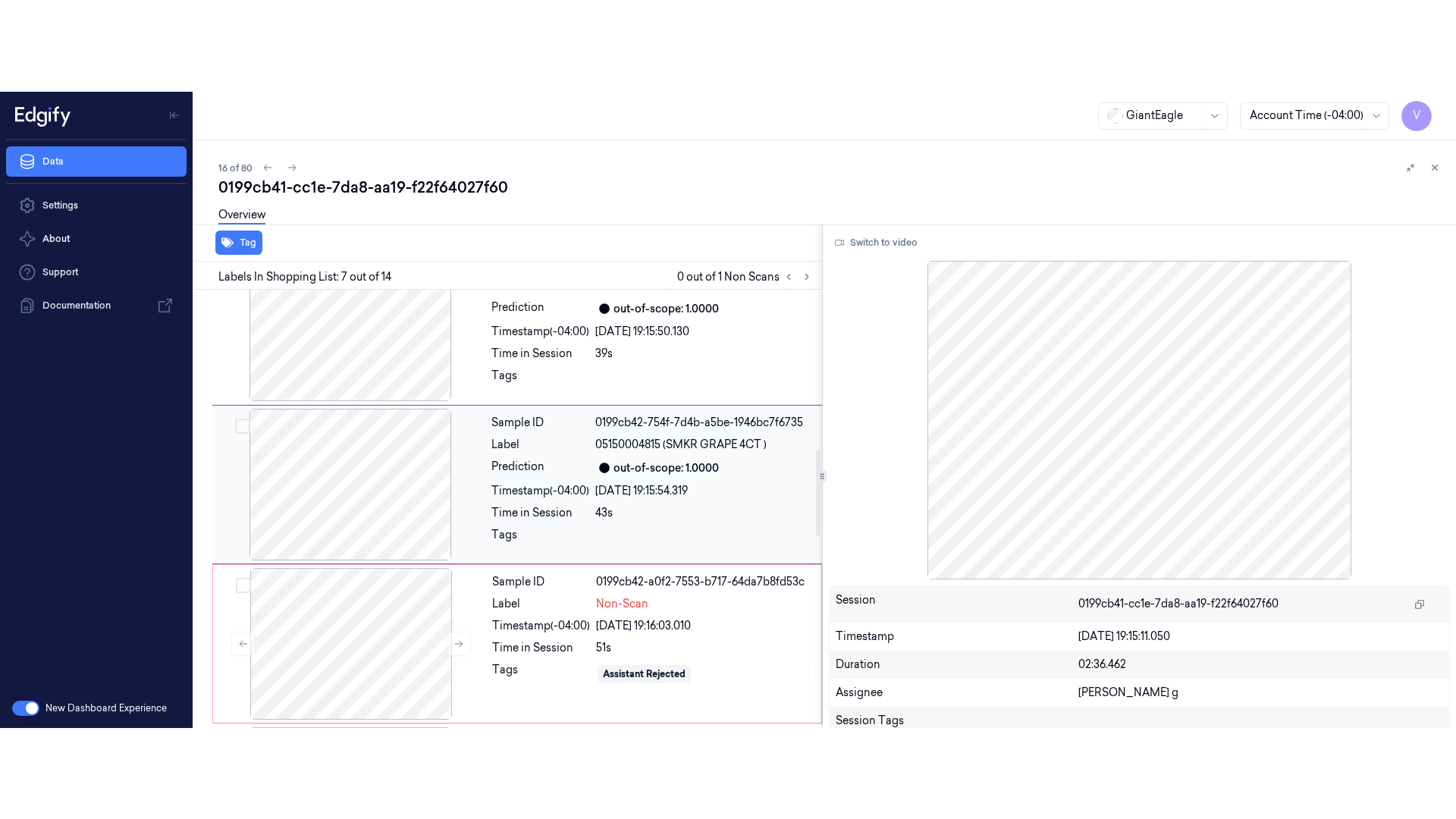
scroll to position [815, 0]
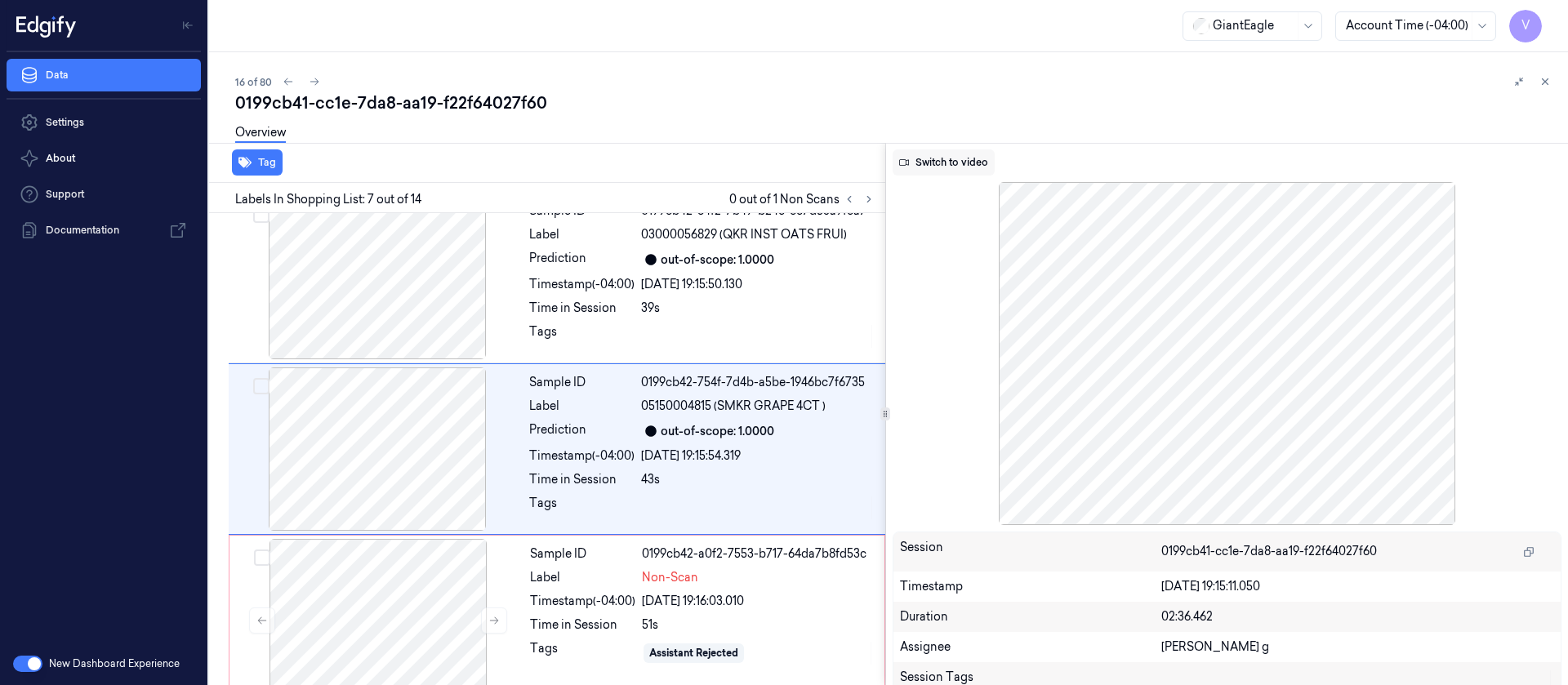
click at [945, 169] on button "Switch to video" at bounding box center [943, 163] width 102 height 26
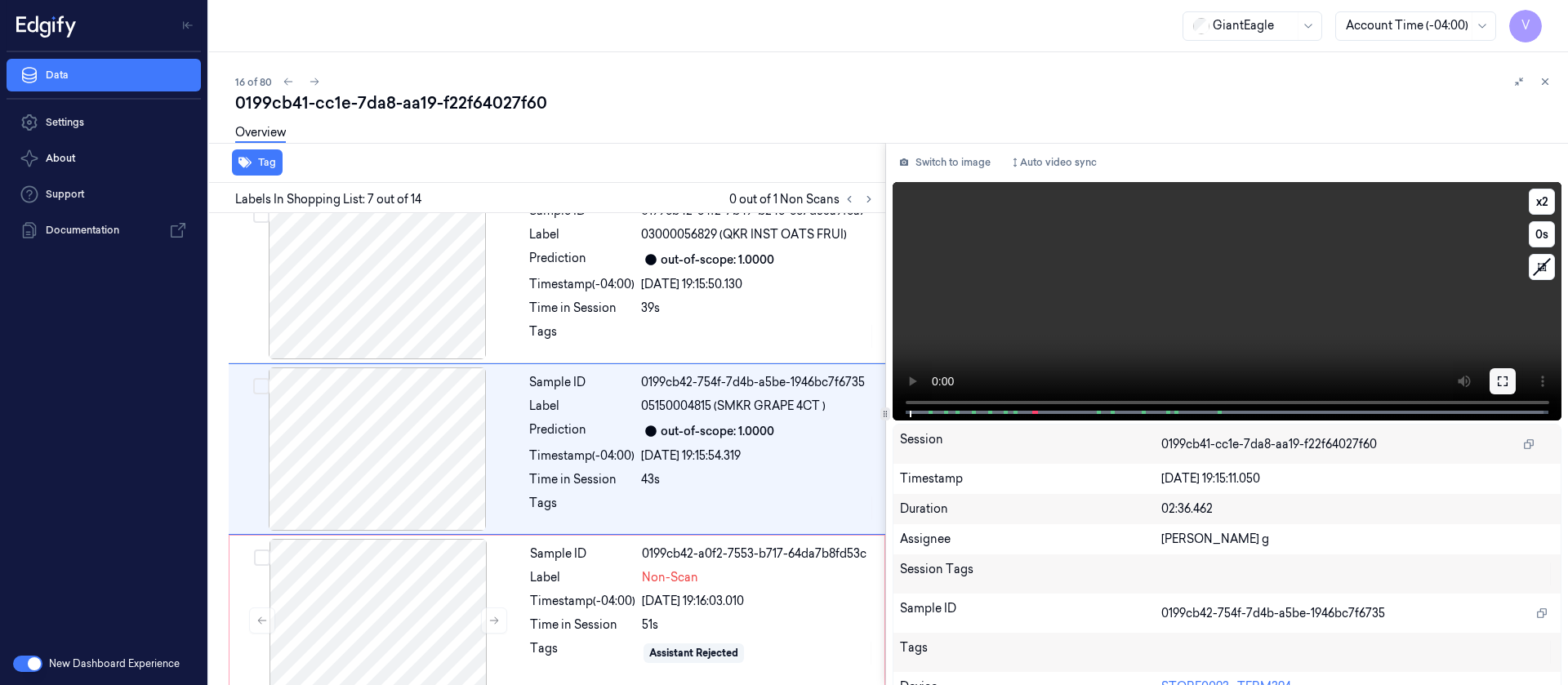
click at [1496, 381] on icon at bounding box center [1503, 381] width 13 height 13
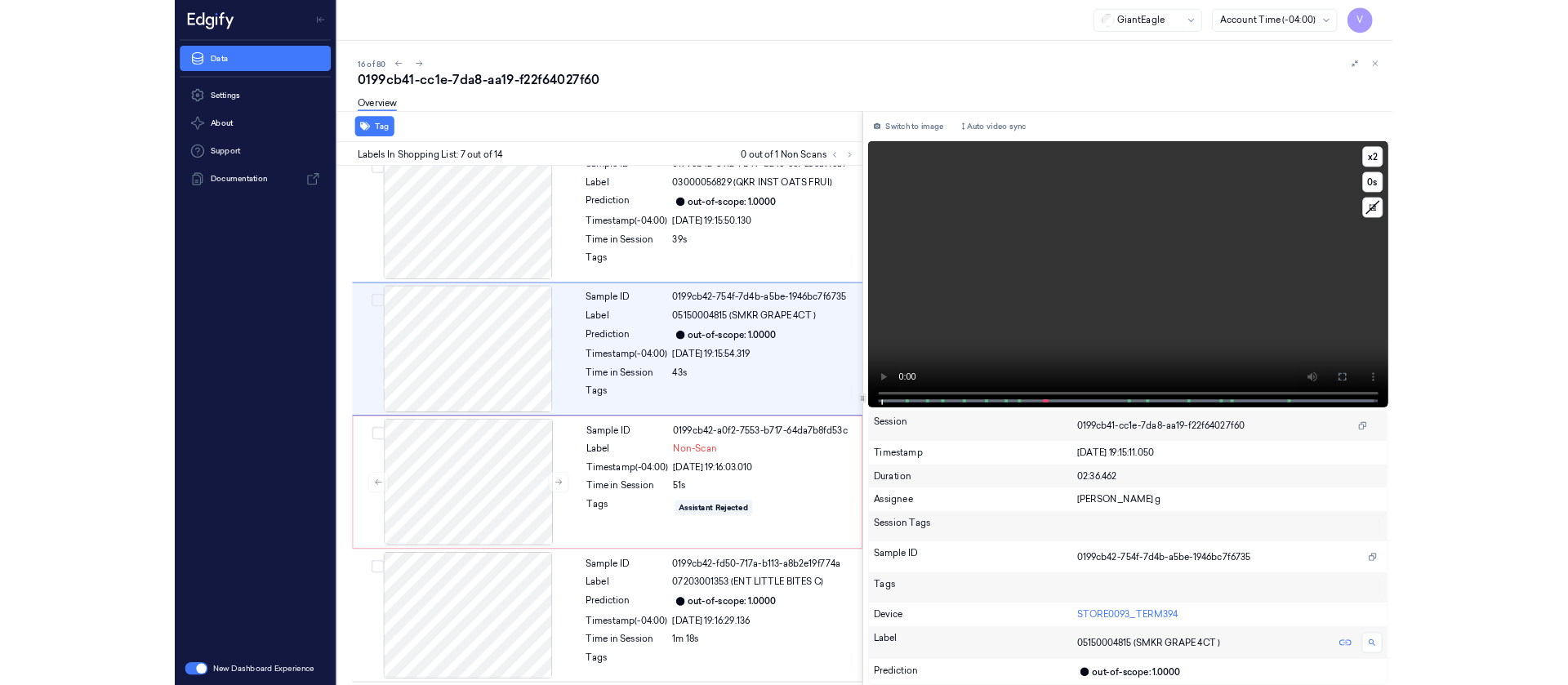
scroll to position [780, 0]
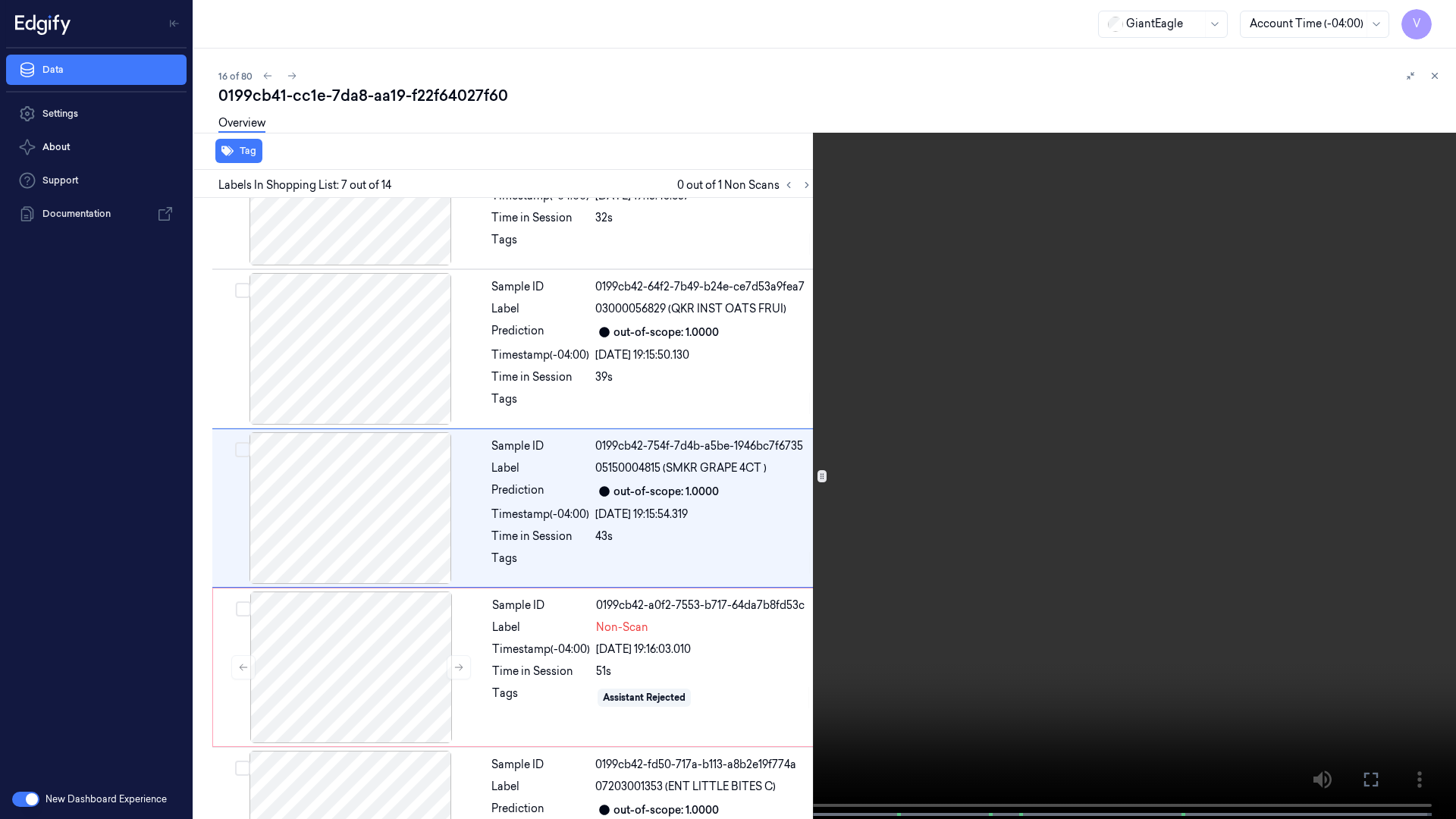
click at [0, 0] on icon at bounding box center [0, 0] width 0 height 0
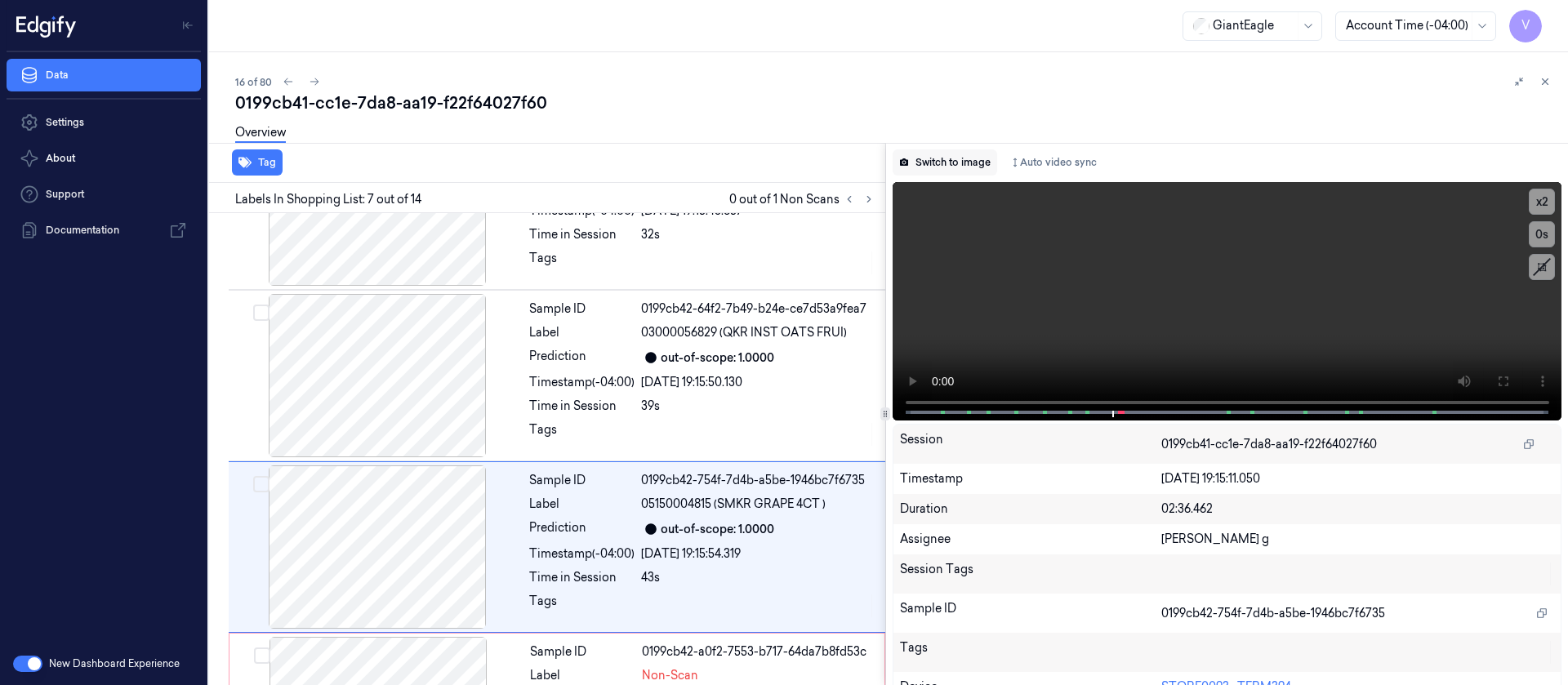
click at [925, 163] on button "Switch to image" at bounding box center [944, 163] width 104 height 26
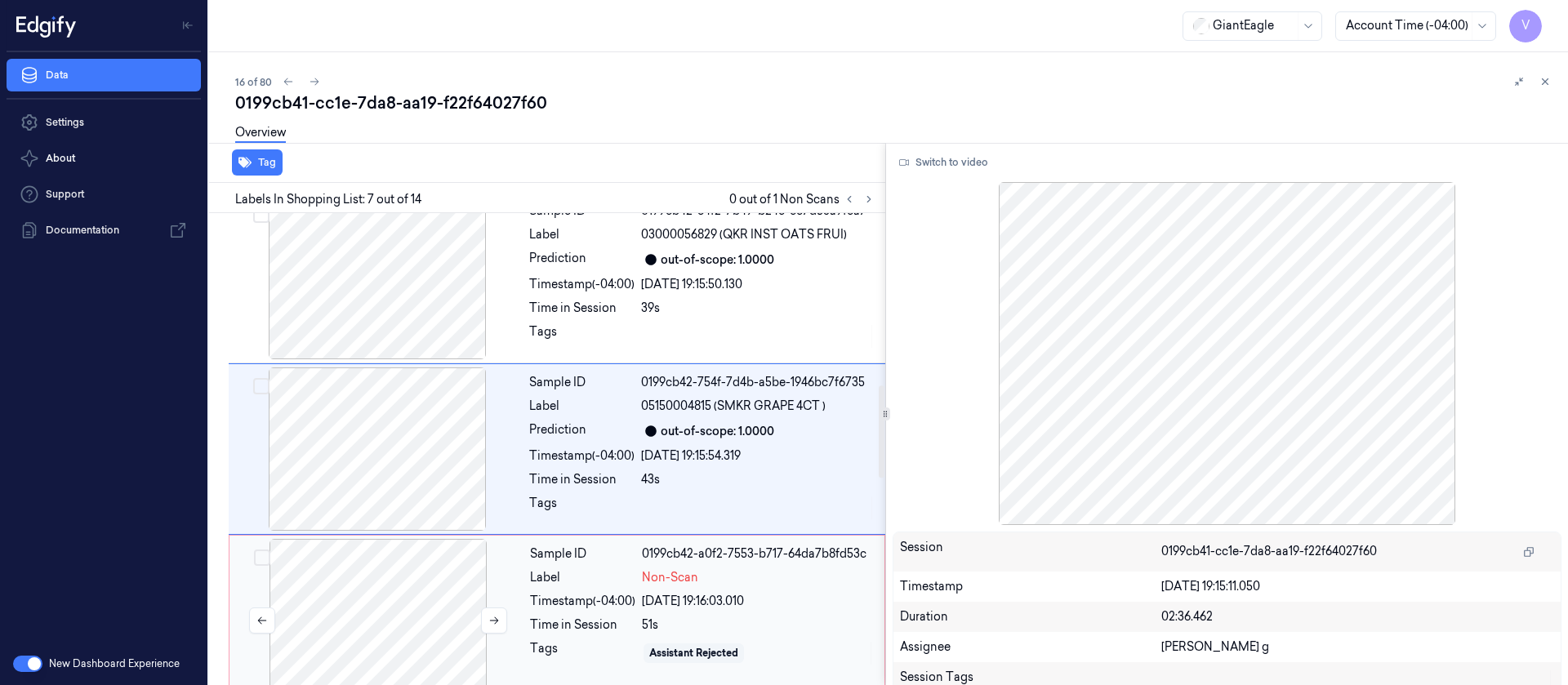
click at [396, 626] on div at bounding box center [378, 620] width 291 height 164
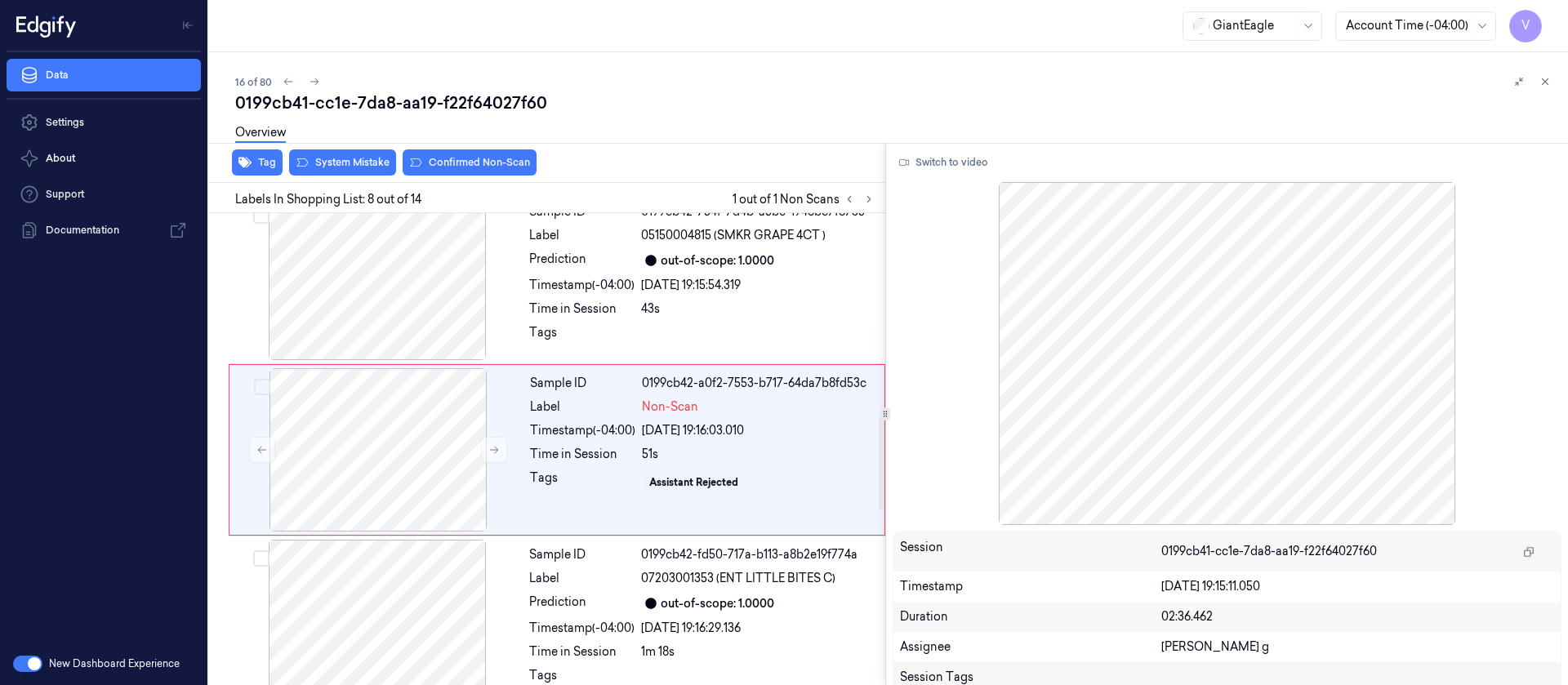
scroll to position [1049, 0]
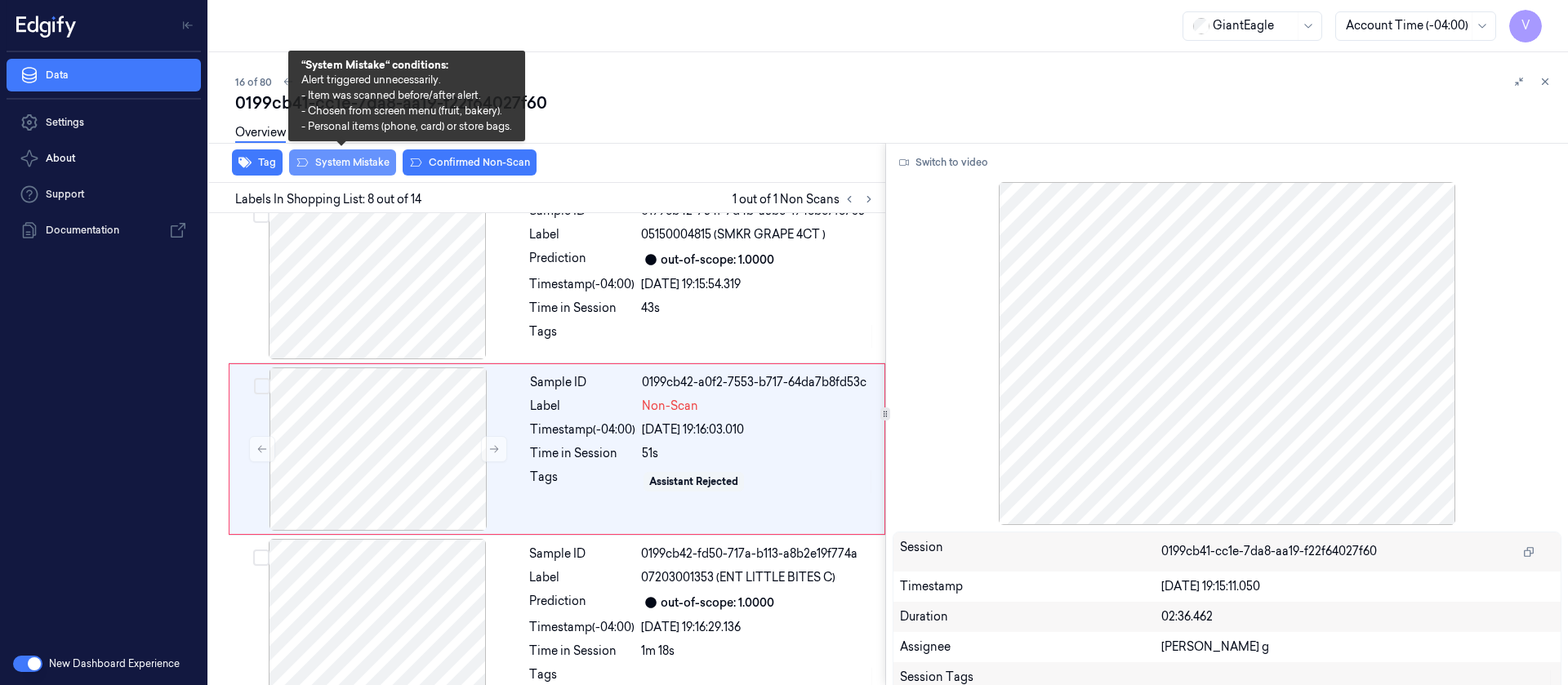
click at [333, 158] on button "System Mistake" at bounding box center [342, 163] width 107 height 26
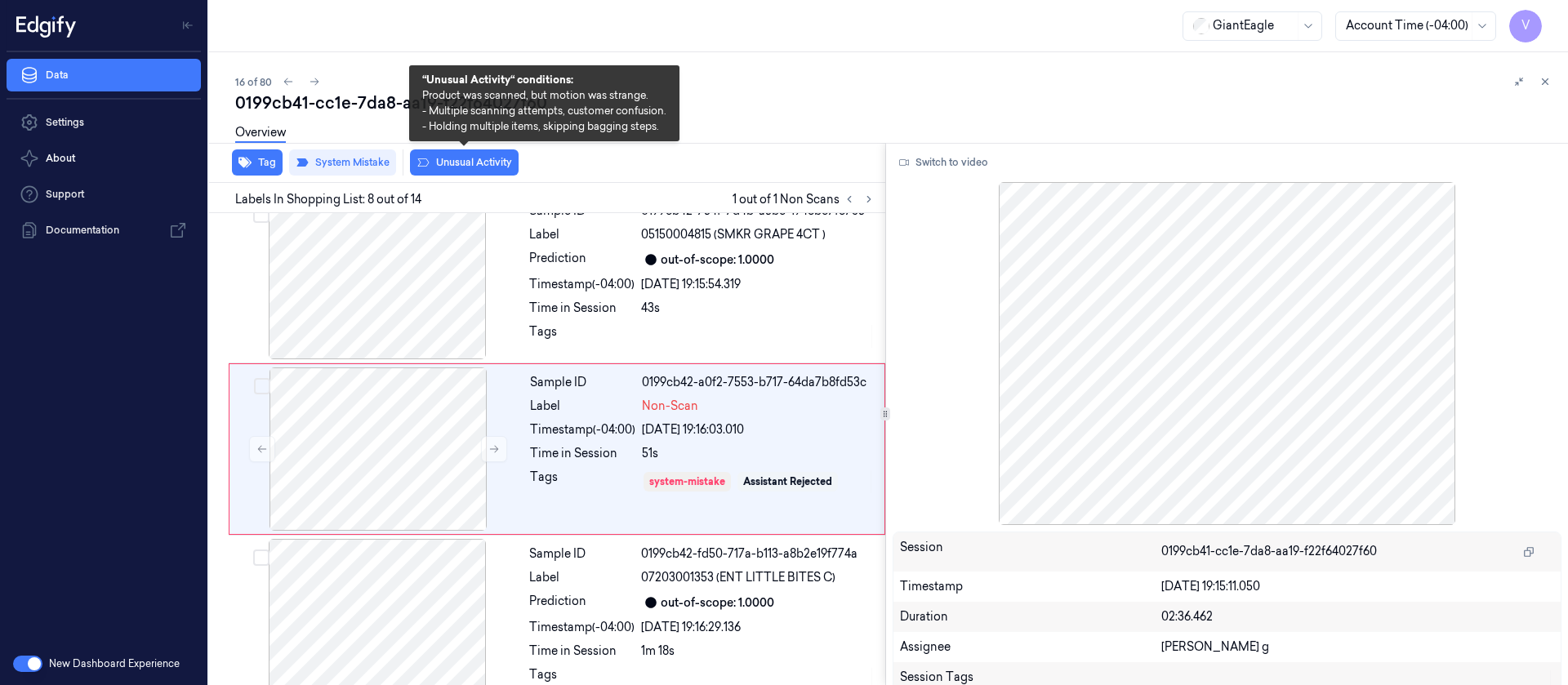
click at [458, 161] on button "Unusual Activity" at bounding box center [464, 163] width 109 height 26
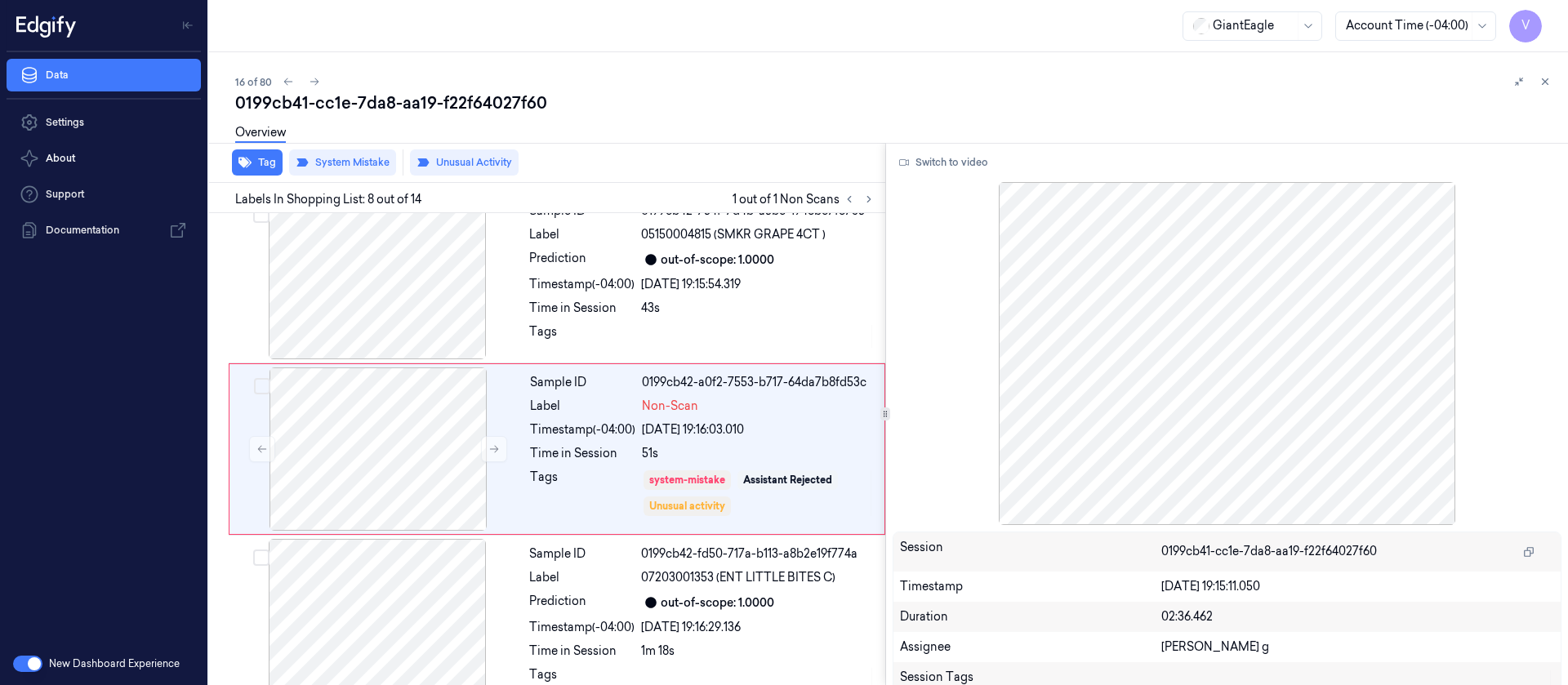
click at [744, 112] on div "0199cb41-cc1e-7da8-aa19-f22f64027f60" at bounding box center [895, 103] width 1319 height 23
click at [318, 78] on icon at bounding box center [314, 81] width 11 height 11
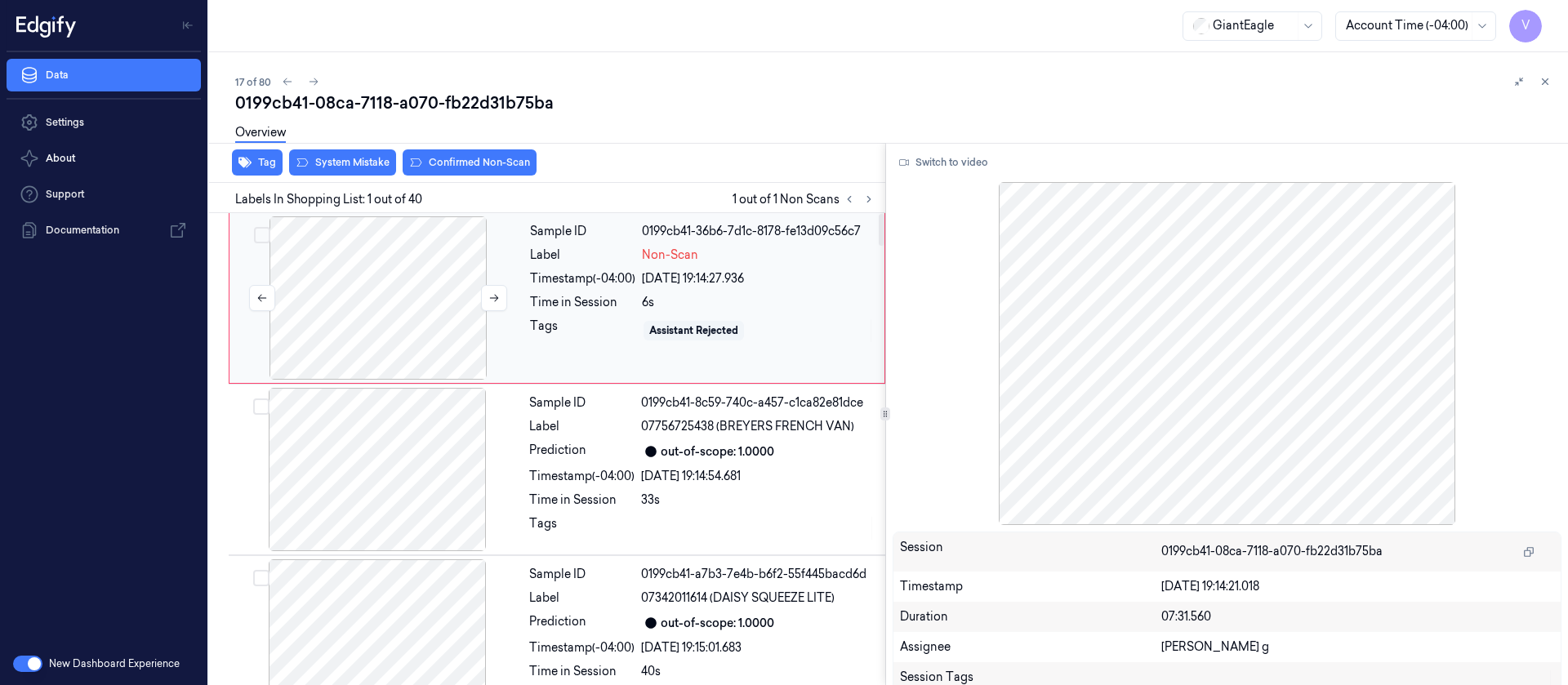
click at [361, 291] on div at bounding box center [378, 298] width 291 height 164
click at [960, 168] on button "Switch to video" at bounding box center [943, 163] width 102 height 26
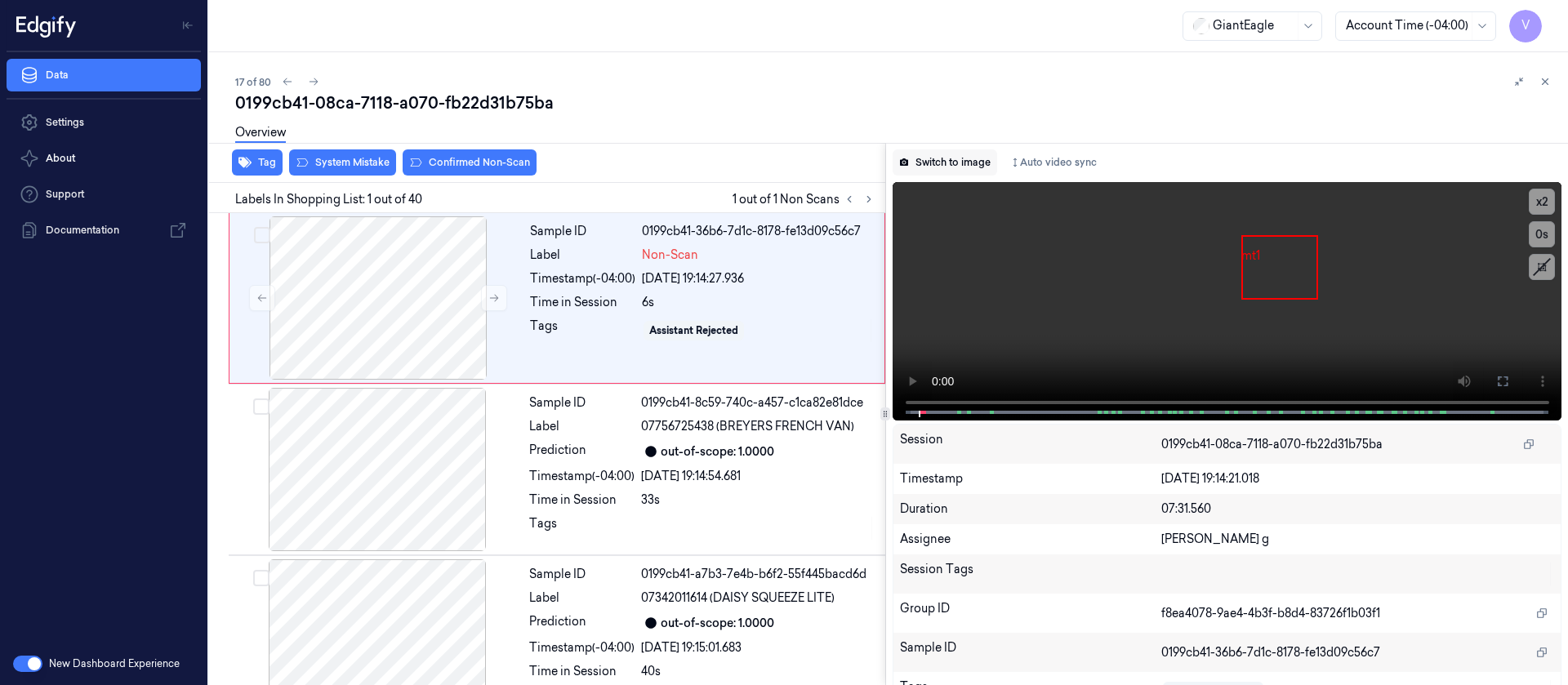
click at [932, 161] on button "Switch to image" at bounding box center [944, 163] width 104 height 26
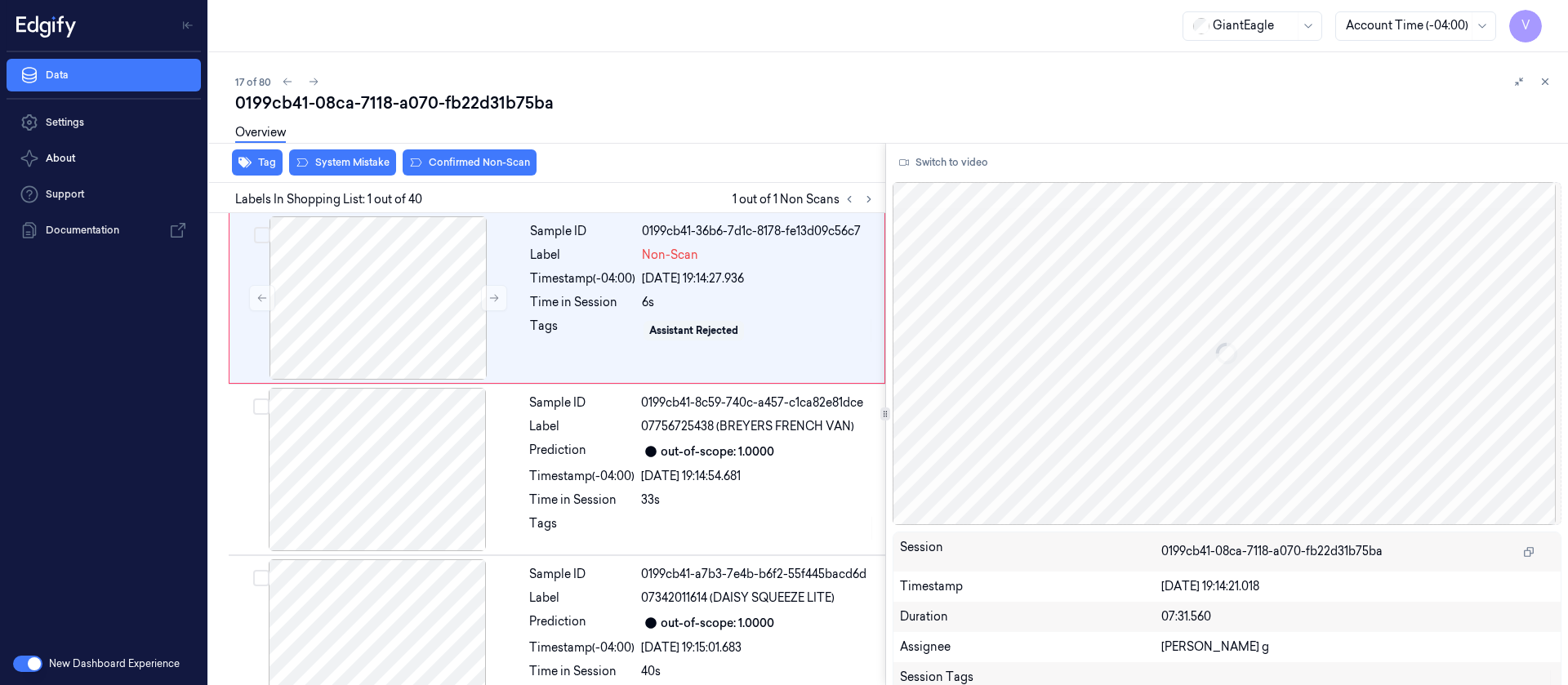
click at [932, 161] on button "Switch to video" at bounding box center [943, 163] width 102 height 26
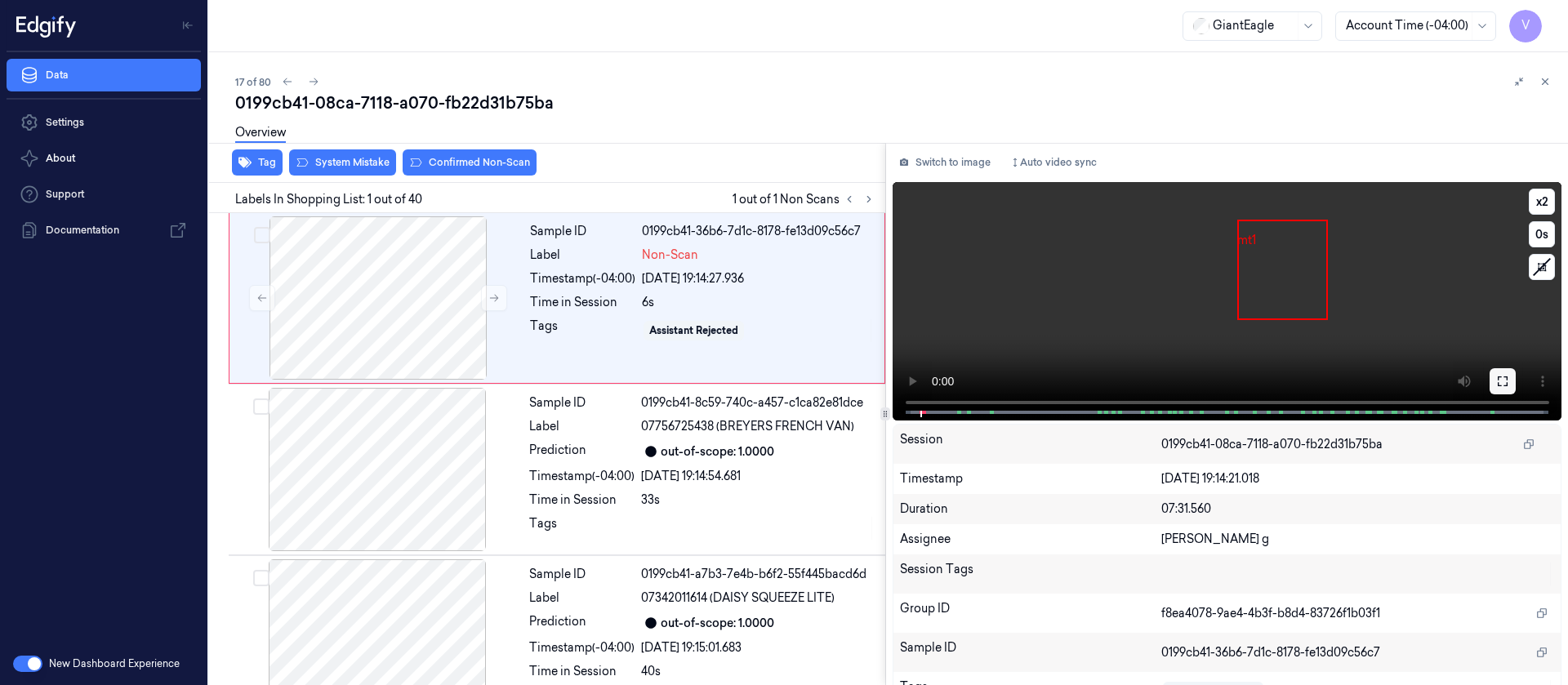
click at [1498, 387] on icon at bounding box center [1503, 381] width 13 height 13
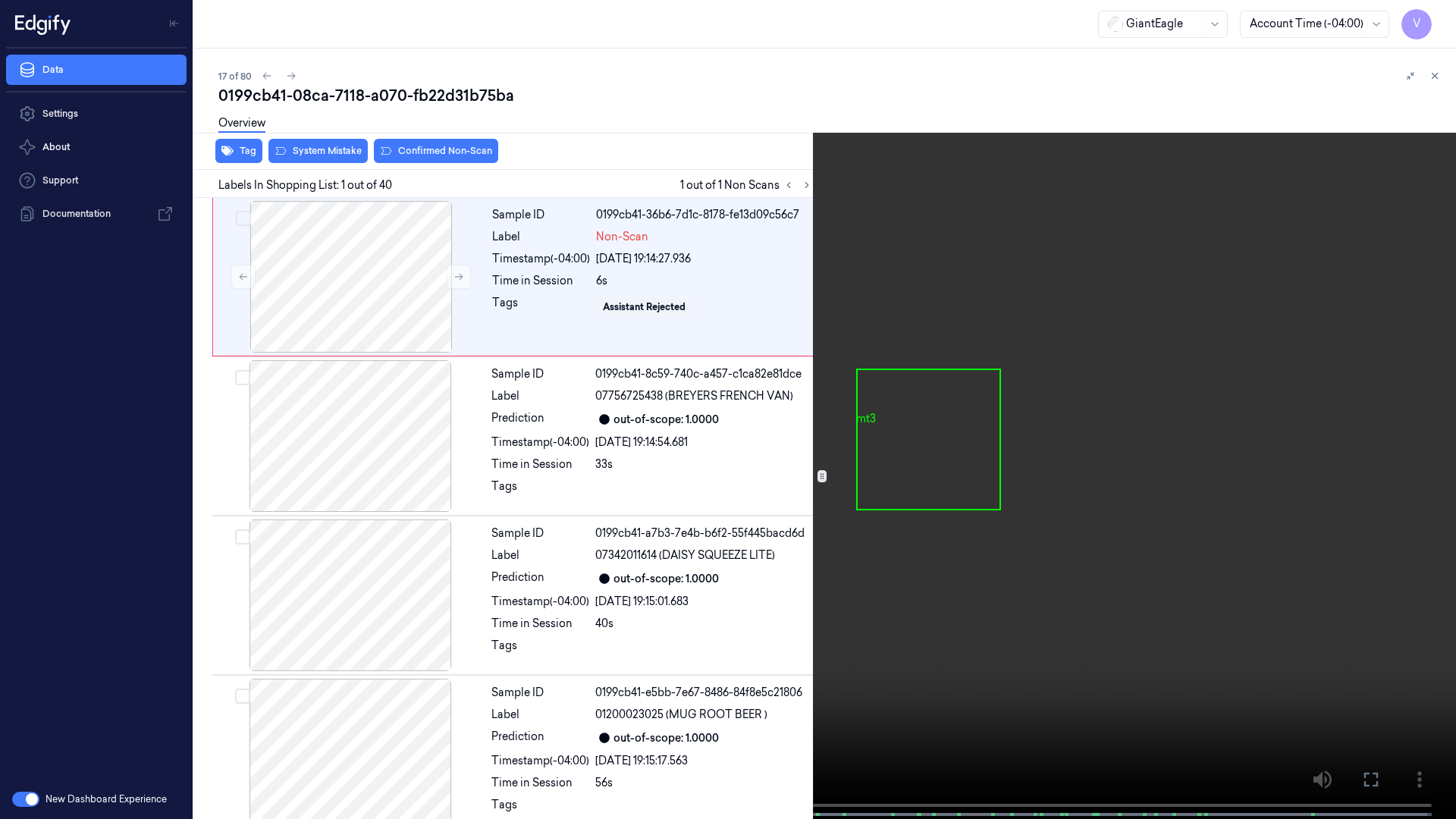
click at [0, 0] on icon at bounding box center [0, 0] width 0 height 0
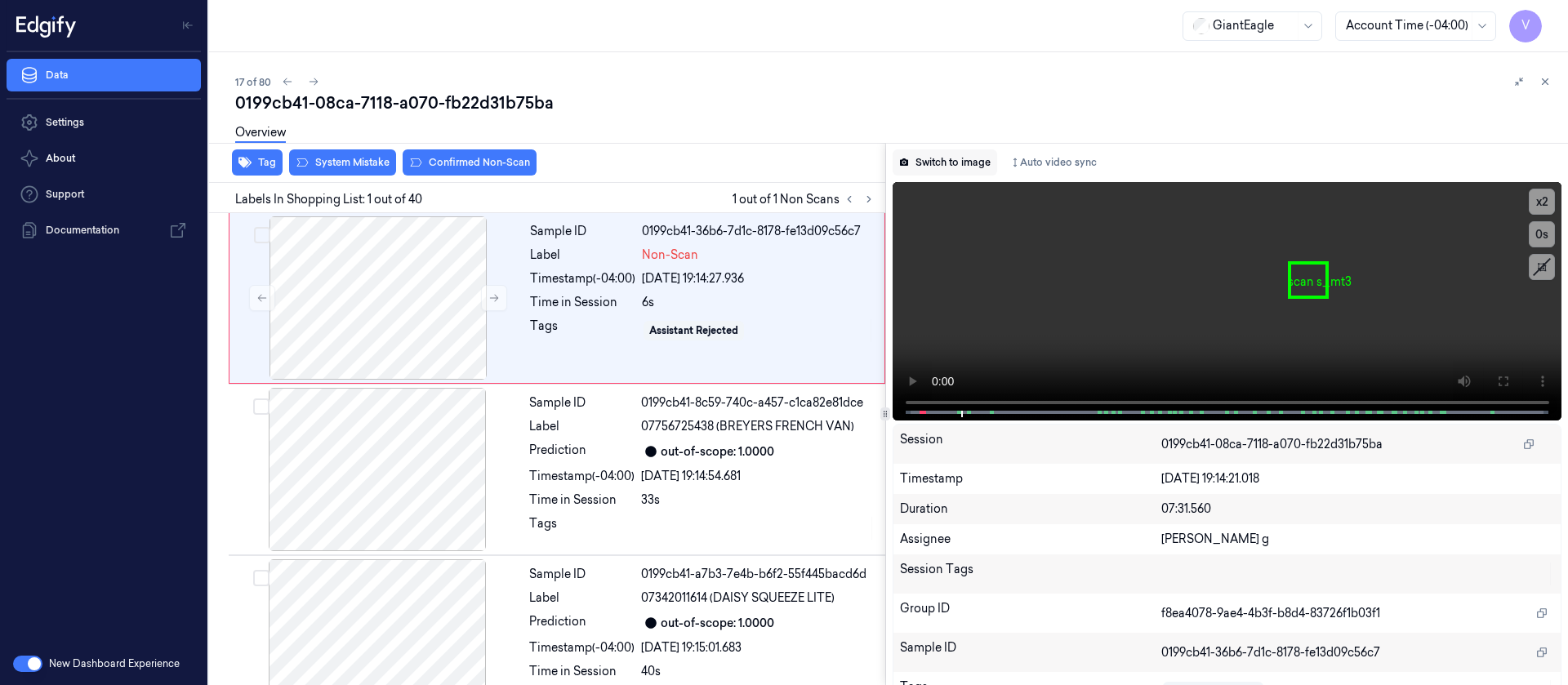
click at [963, 161] on button "Switch to image" at bounding box center [944, 163] width 104 height 26
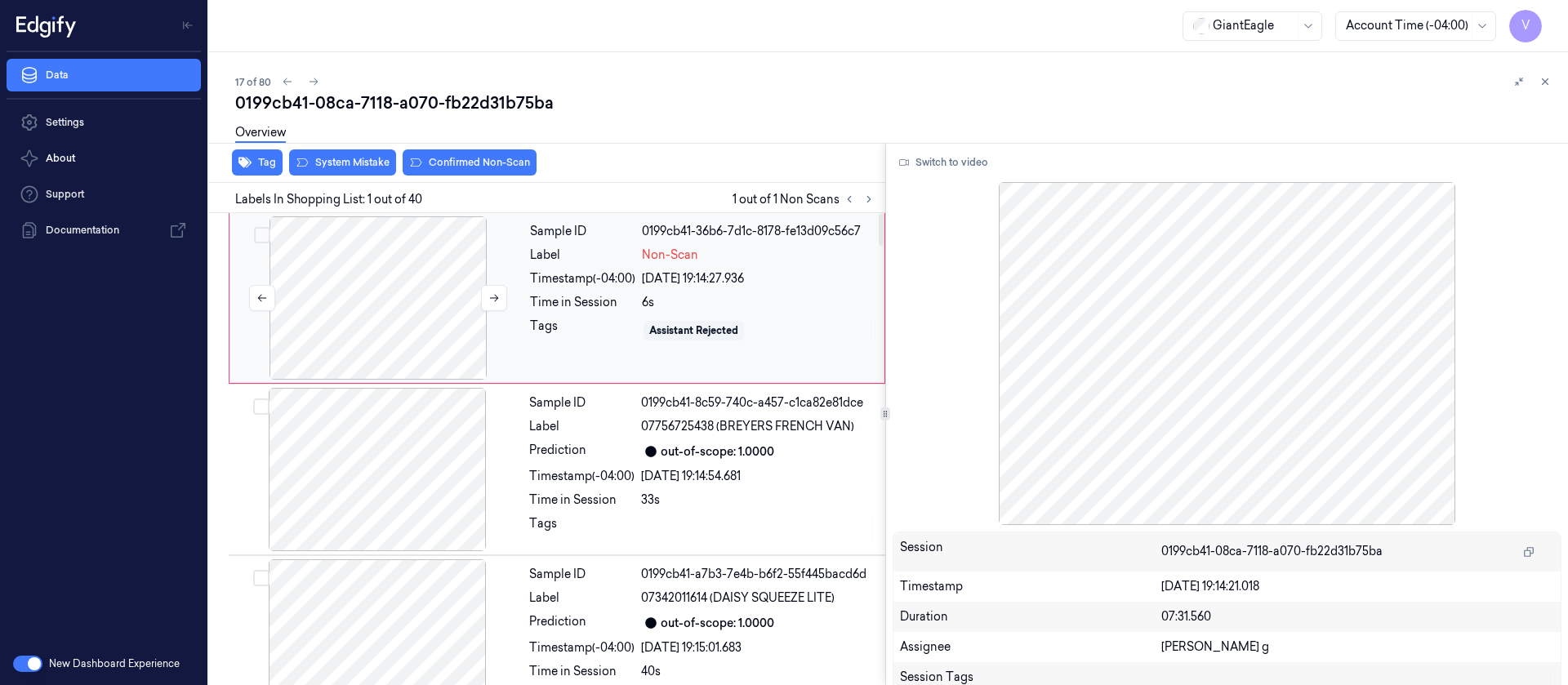
click at [365, 277] on div at bounding box center [378, 298] width 291 height 164
click at [355, 158] on button "System Mistake" at bounding box center [342, 163] width 107 height 26
click at [267, 164] on button "Tag" at bounding box center [256, 163] width 50 height 26
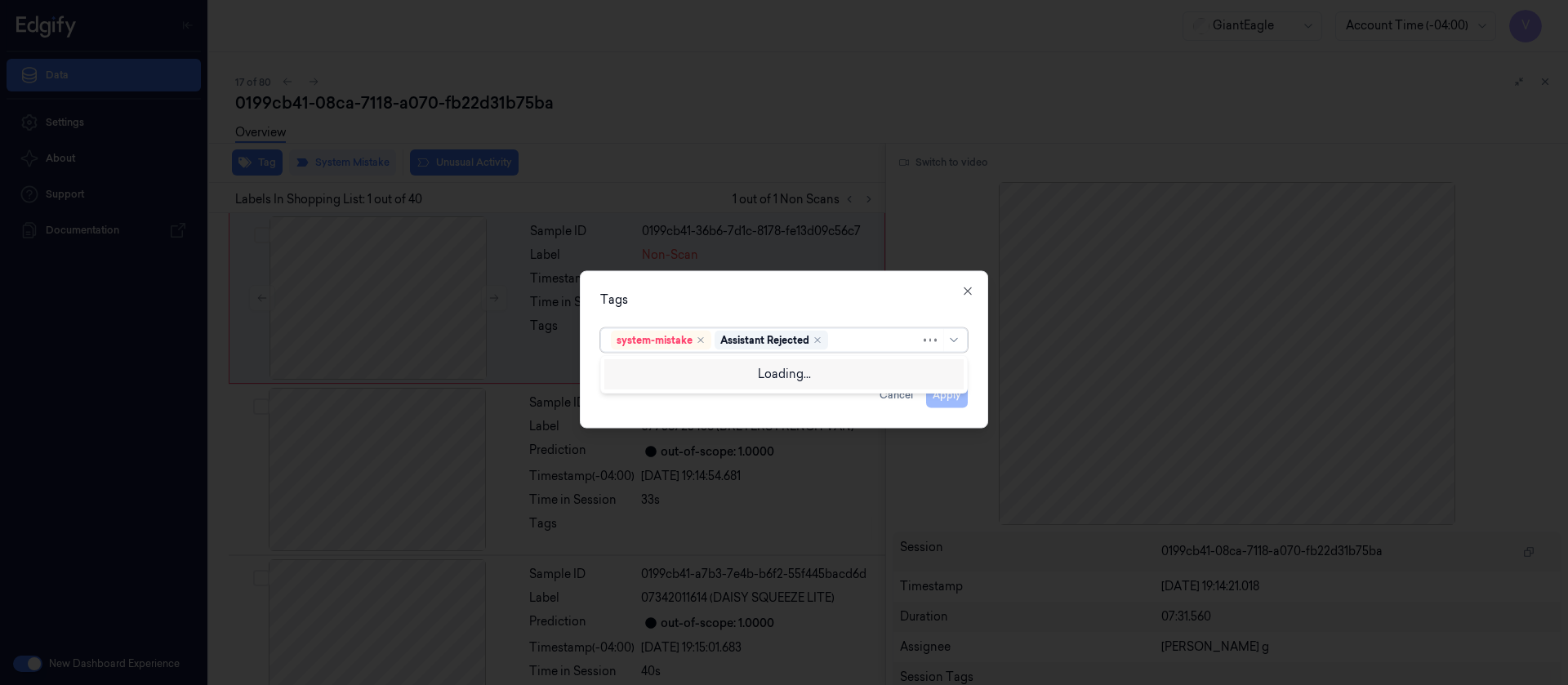
click at [867, 334] on div at bounding box center [875, 340] width 89 height 17
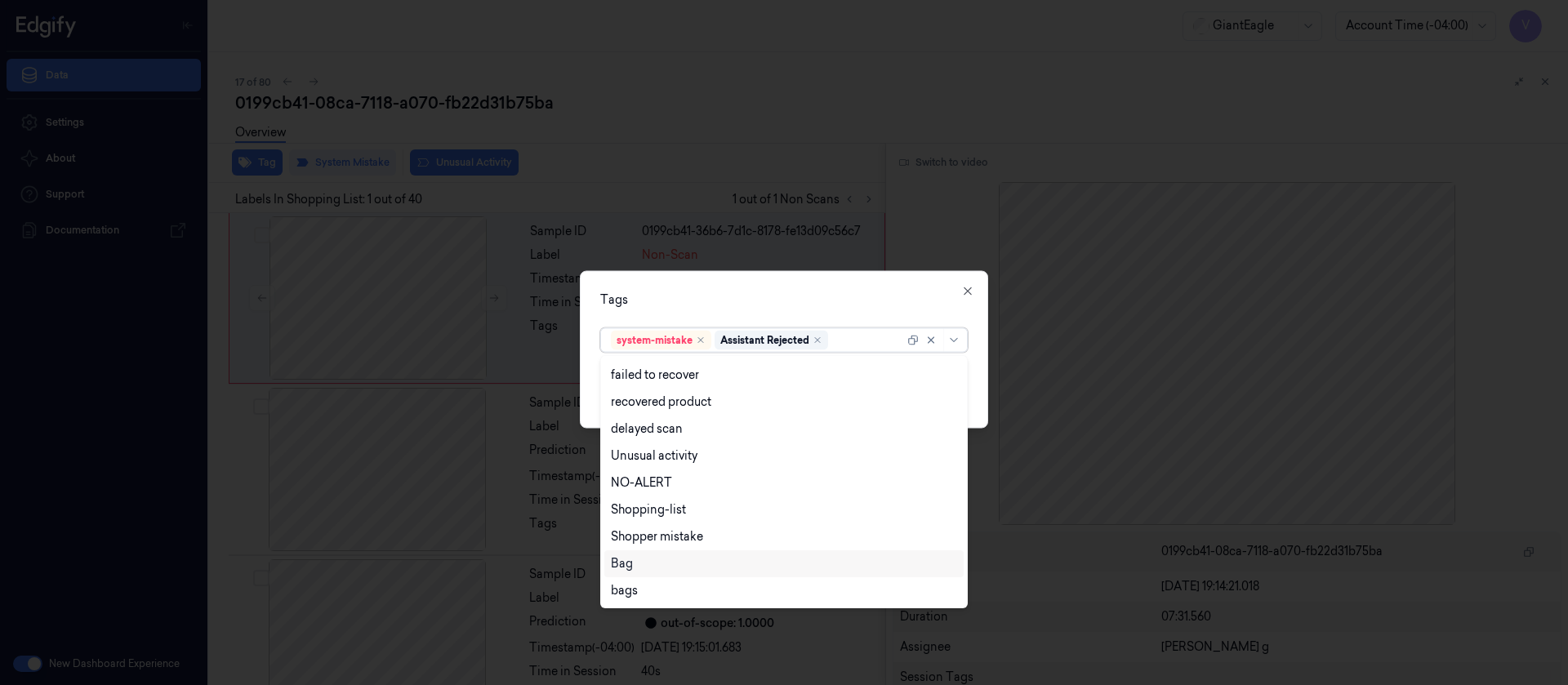
click at [614, 568] on div "Bag" at bounding box center [621, 564] width 22 height 17
click at [763, 290] on div "Tags" at bounding box center [784, 299] width 367 height 17
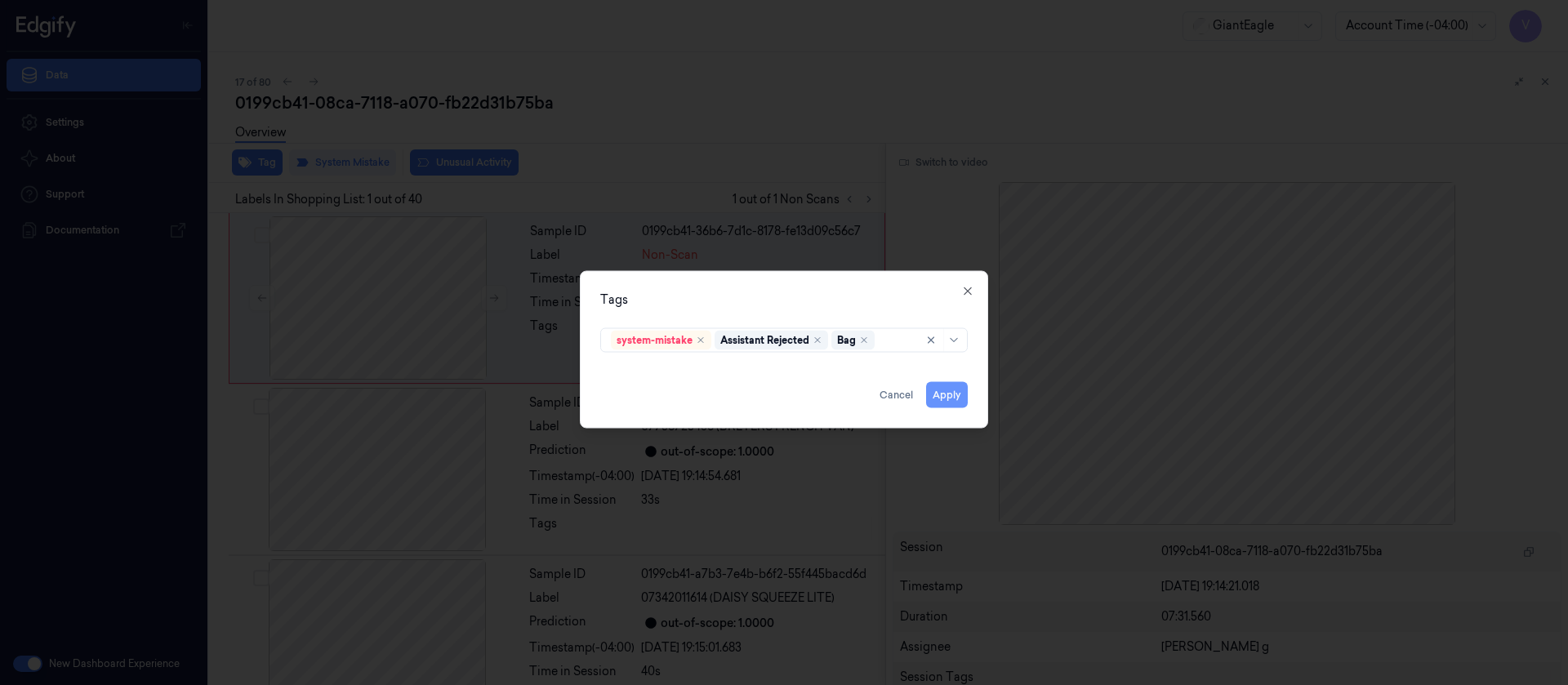
click at [947, 396] on button "Apply" at bounding box center [946, 395] width 42 height 26
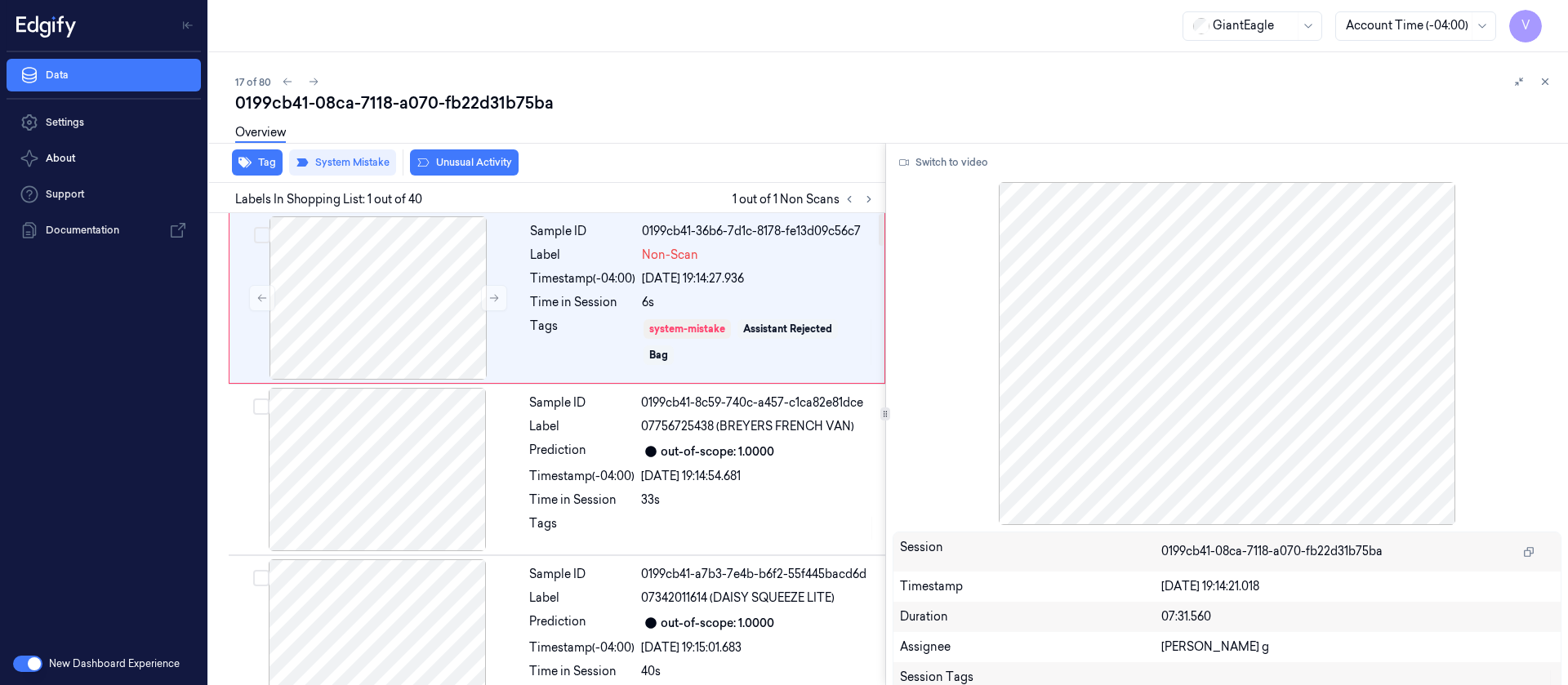
click at [722, 121] on div "Overview" at bounding box center [895, 135] width 1319 height 42
click at [312, 80] on icon at bounding box center [313, 81] width 11 height 11
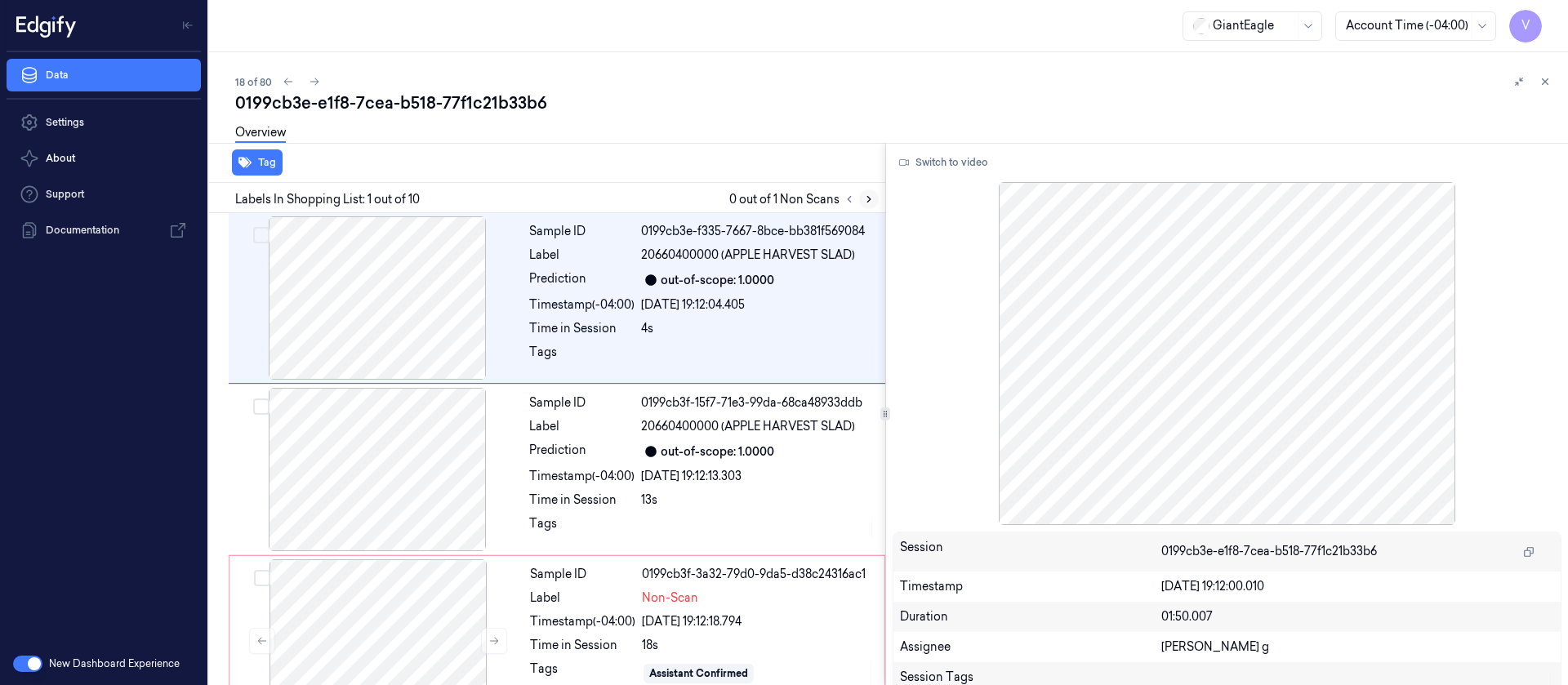
click at [870, 202] on icon at bounding box center [869, 200] width 11 height 11
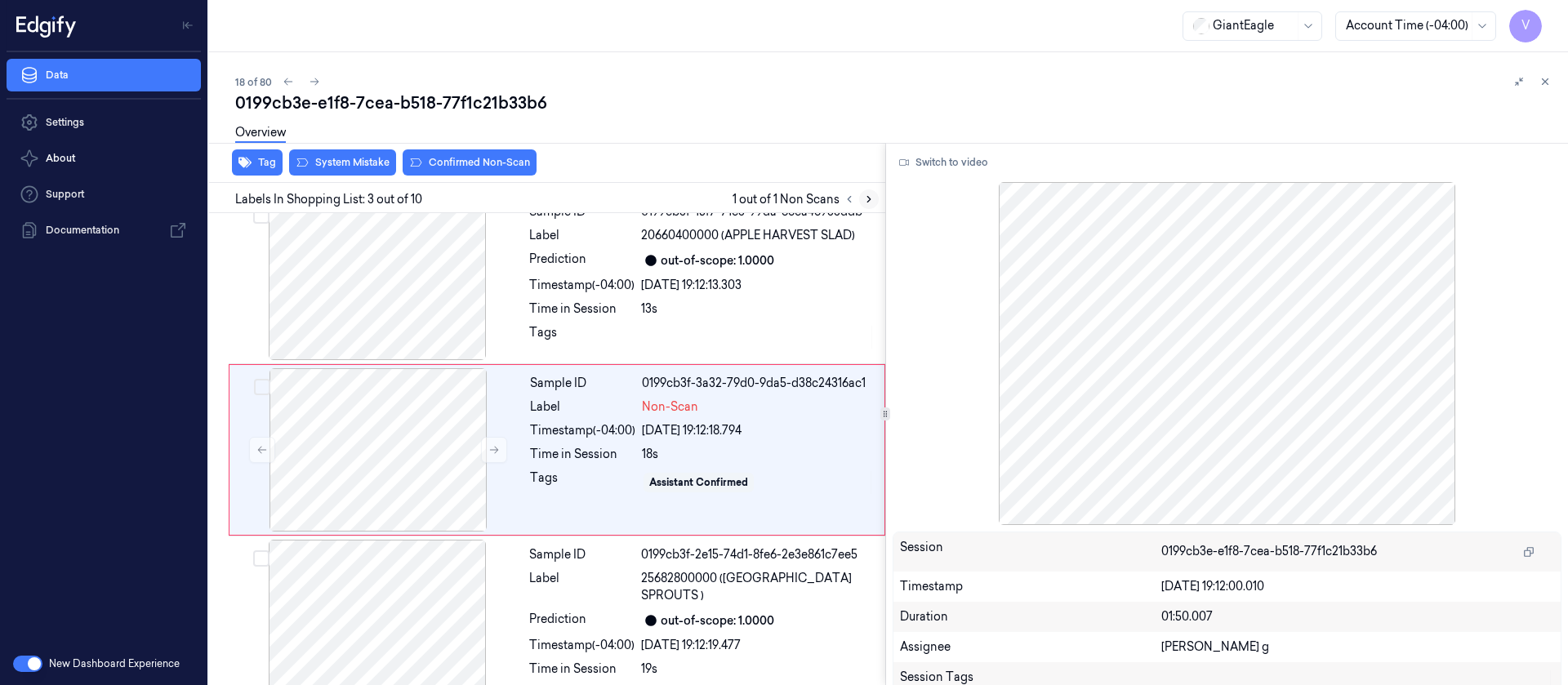
scroll to position [192, 0]
click at [426, 405] on div at bounding box center [378, 448] width 291 height 164
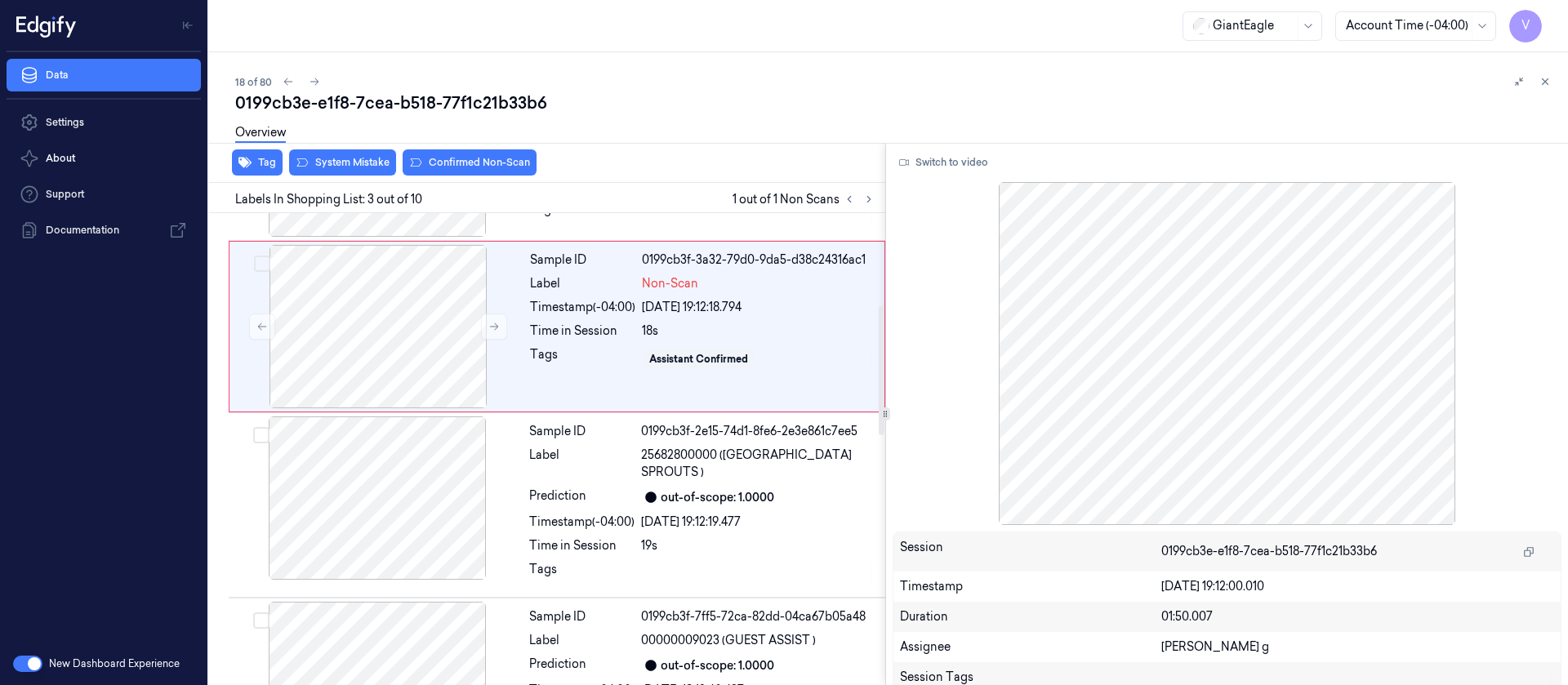
scroll to position [559, 0]
click at [403, 327] on div at bounding box center [378, 326] width 291 height 164
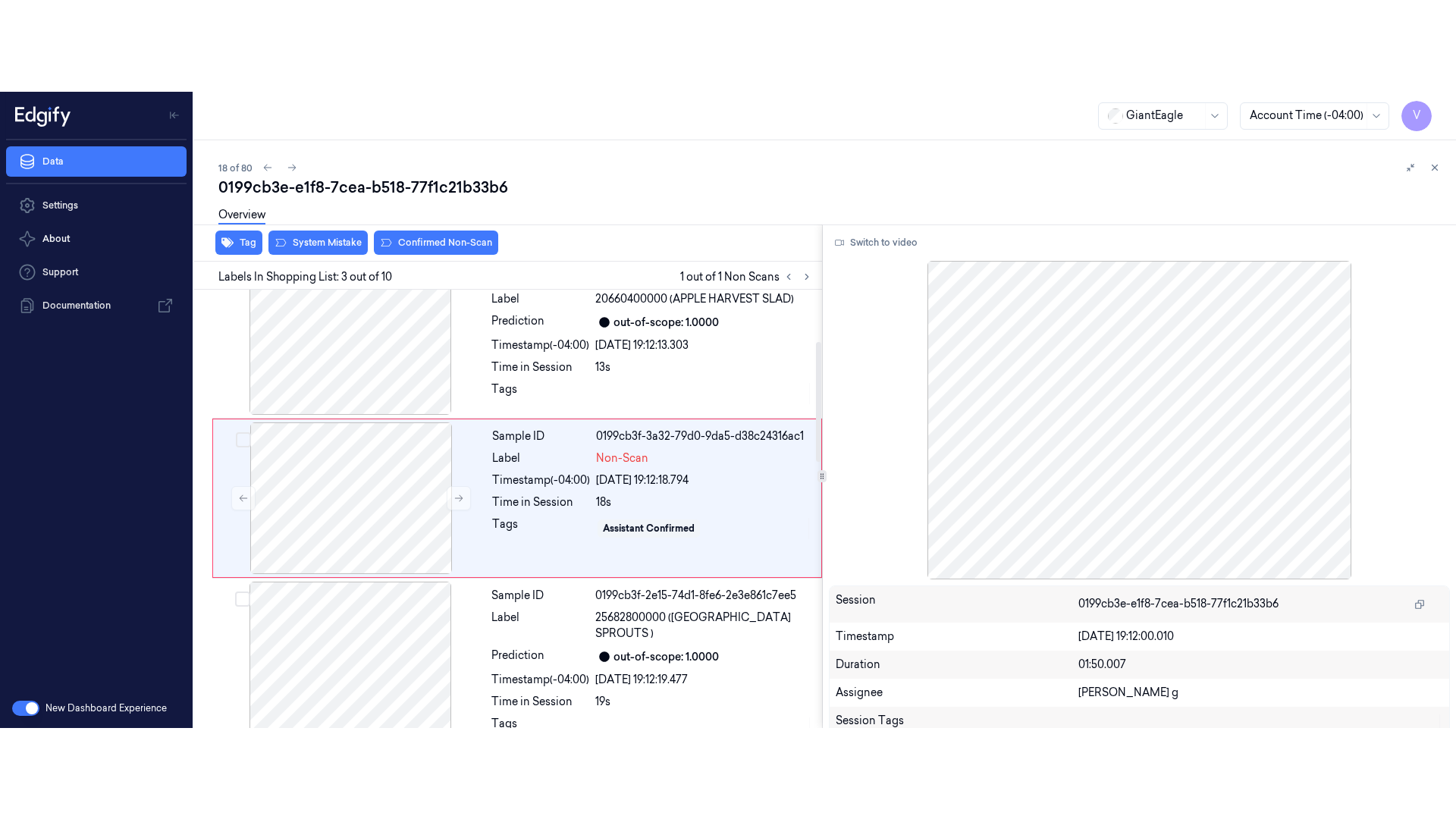
scroll to position [178, 0]
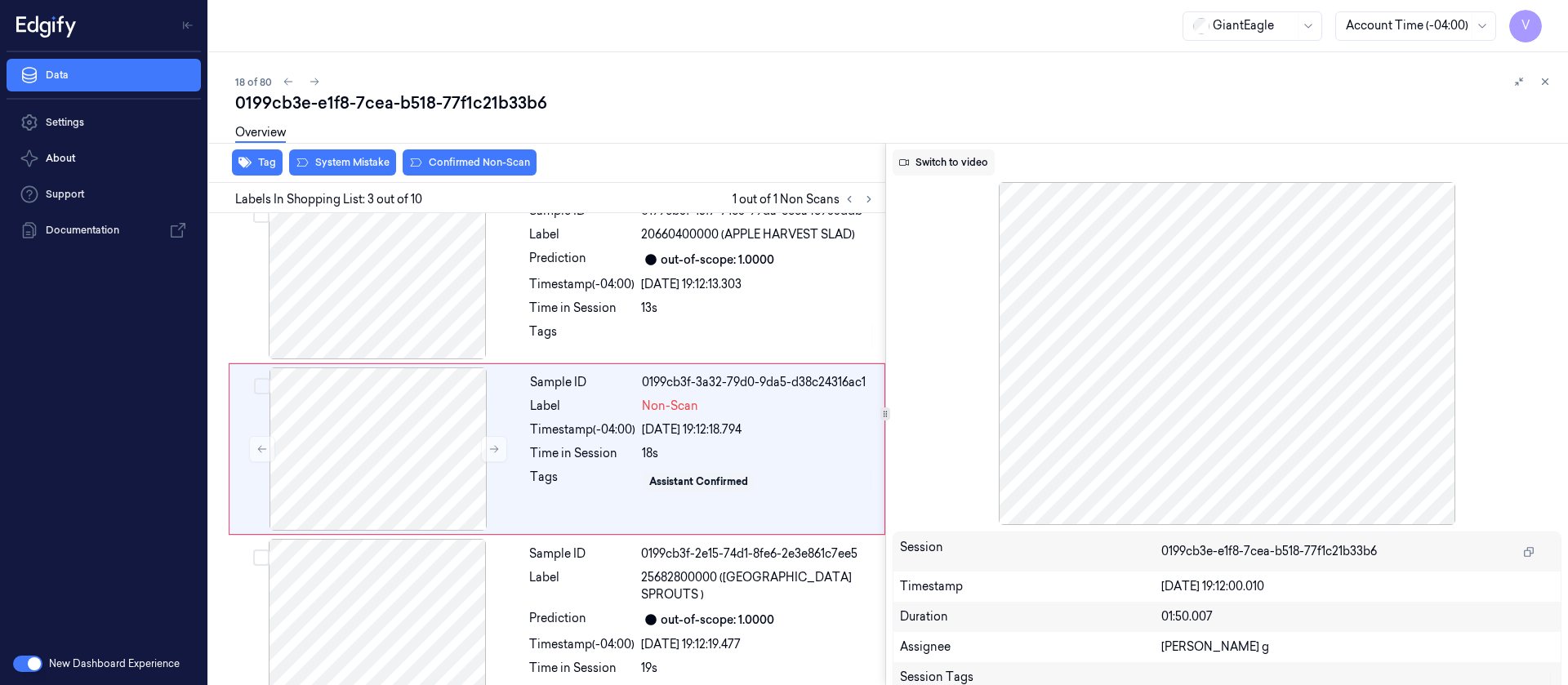
click at [922, 161] on button "Switch to video" at bounding box center [943, 163] width 102 height 26
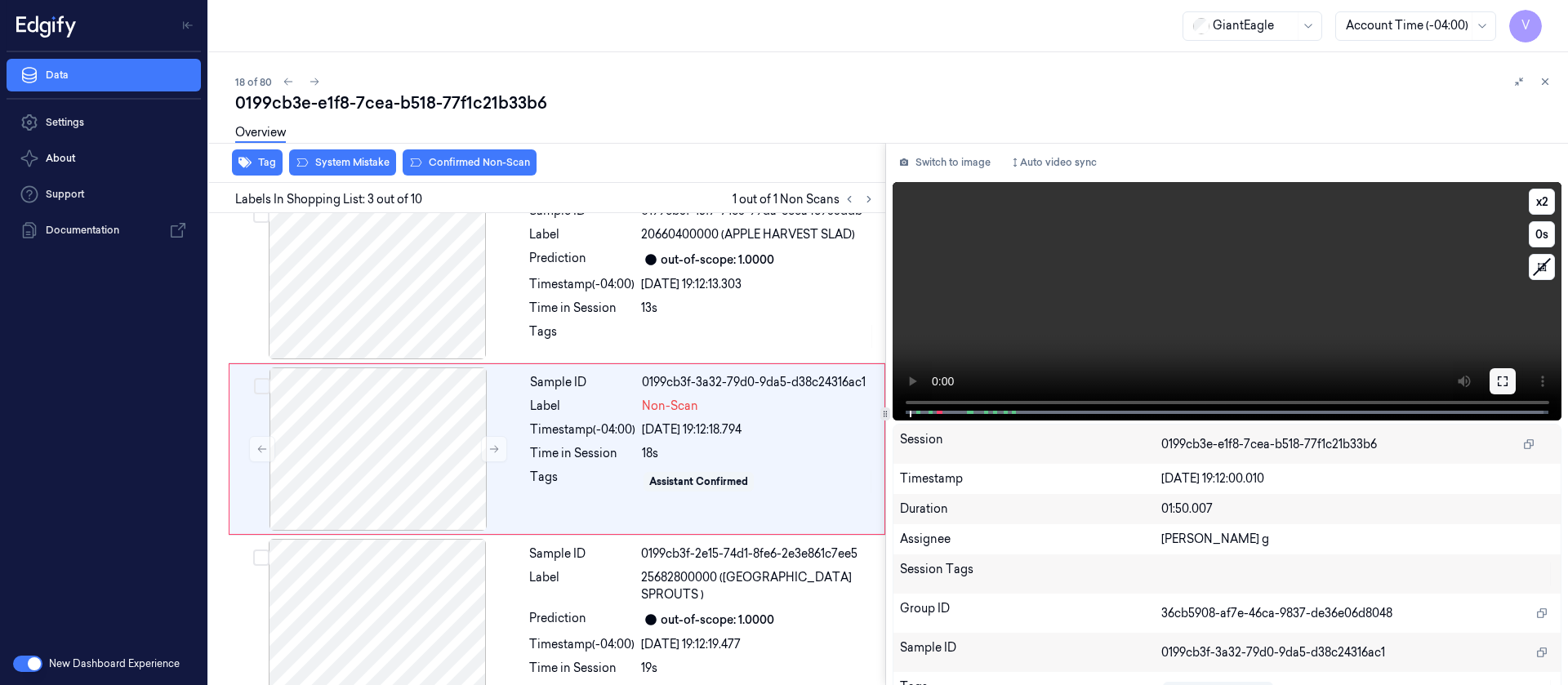
click at [1502, 375] on icon at bounding box center [1503, 381] width 13 height 13
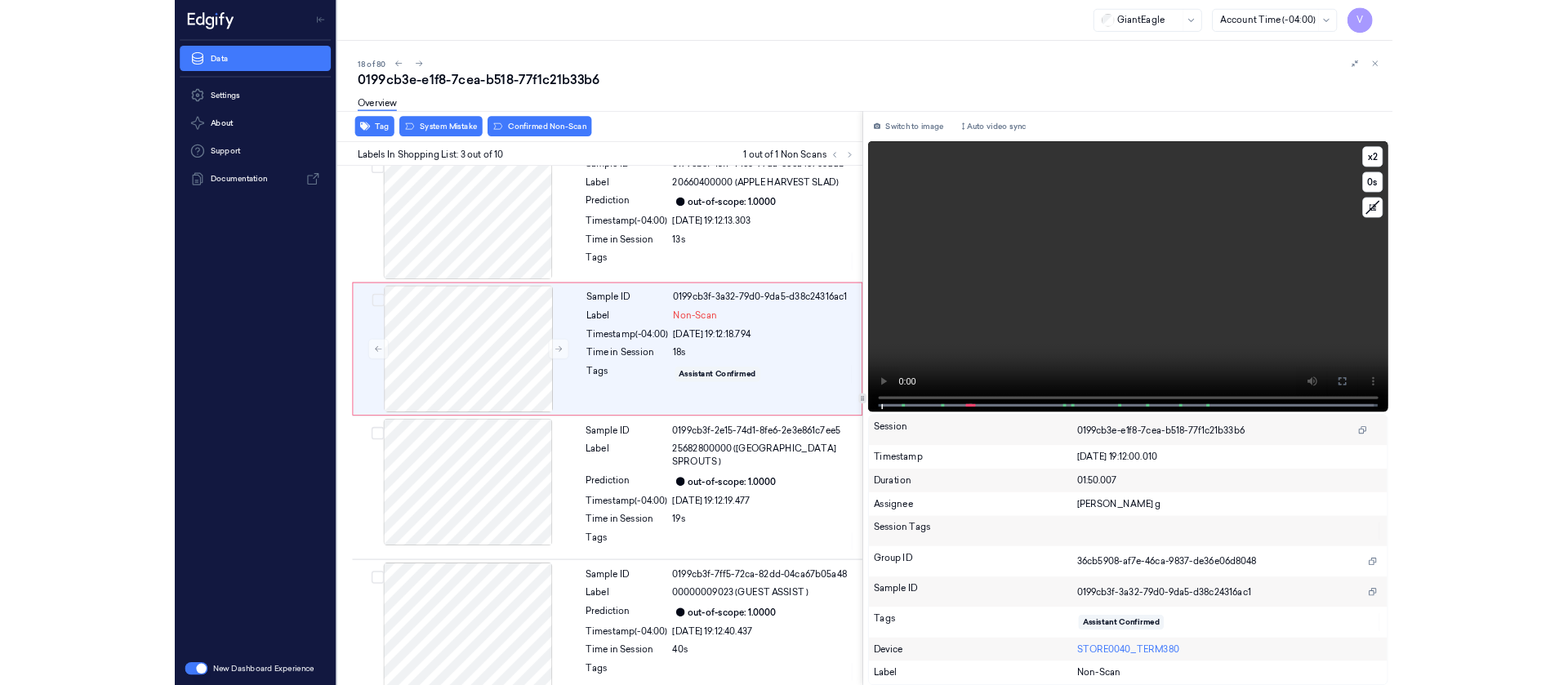
scroll to position [94, 0]
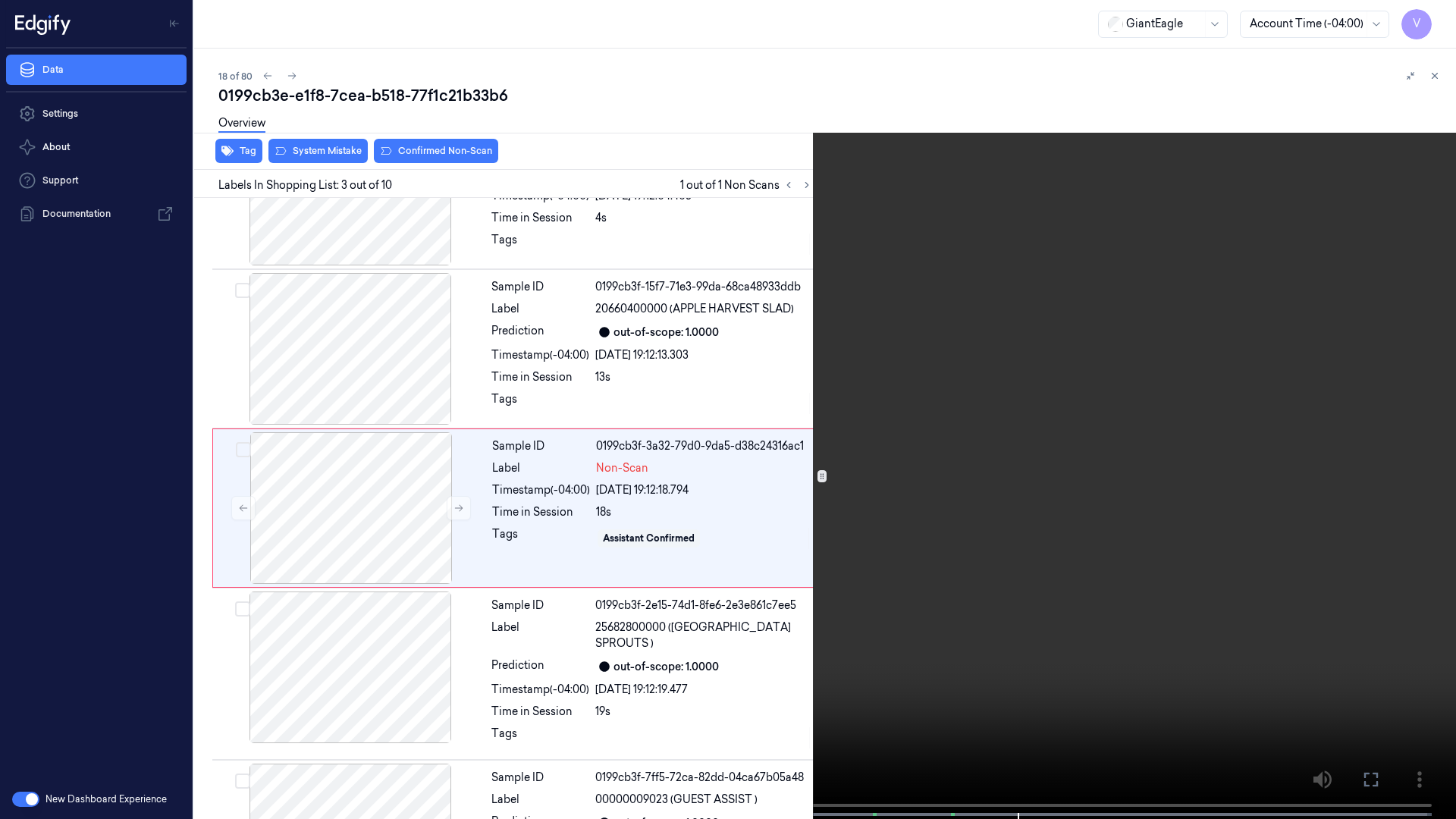
click at [0, 0] on icon at bounding box center [0, 0] width 0 height 0
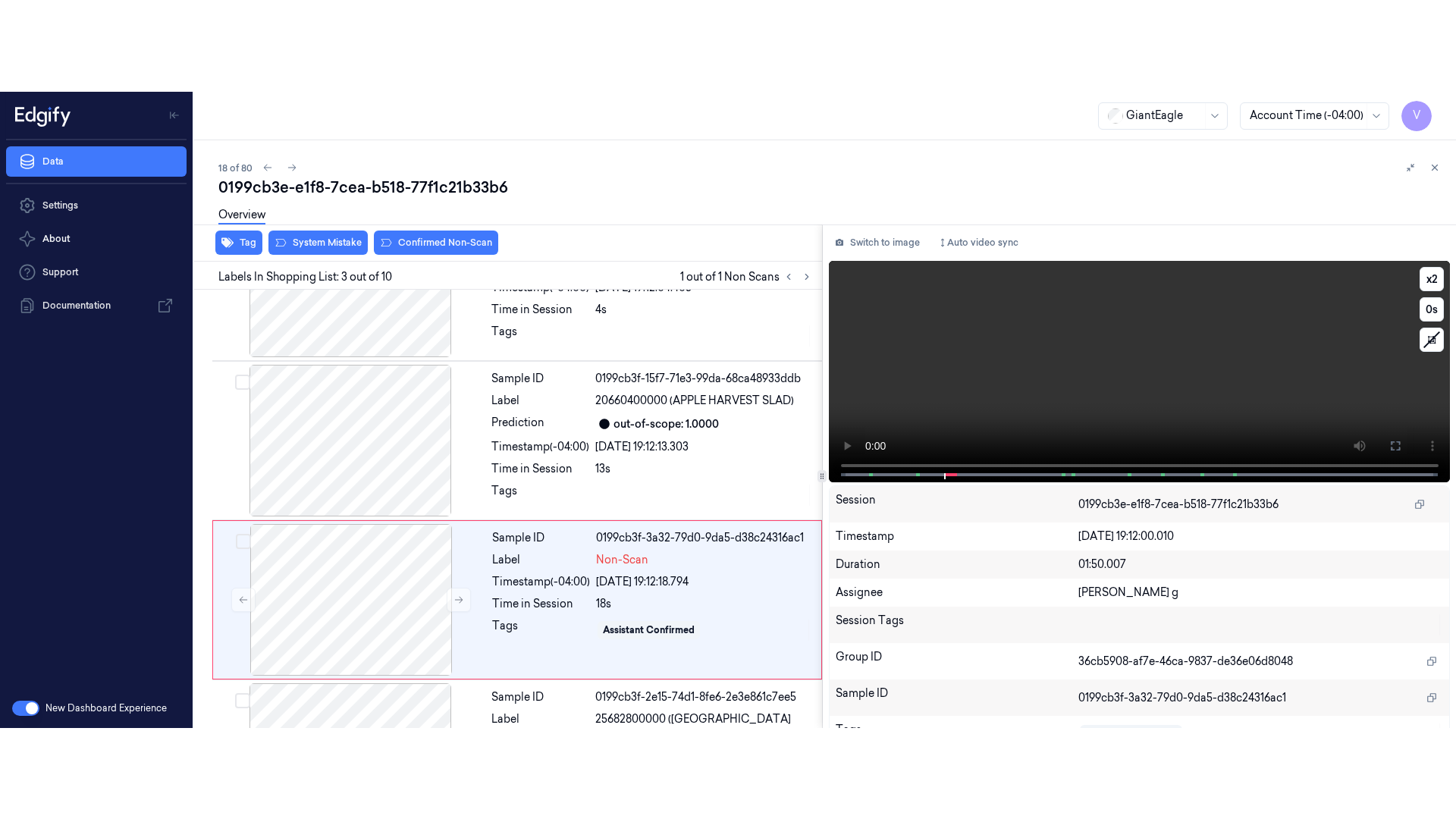
scroll to position [178, 0]
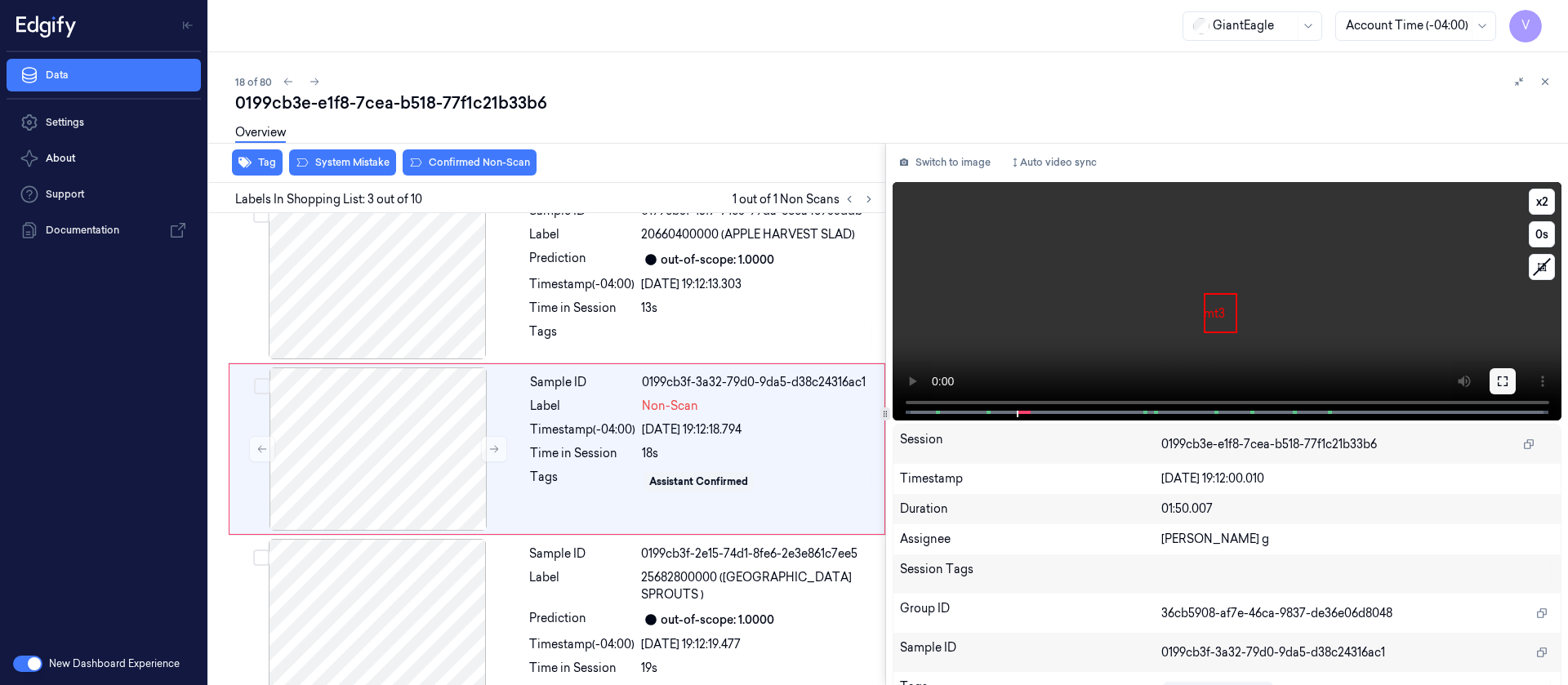
click at [1499, 379] on icon at bounding box center [1503, 381] width 13 height 13
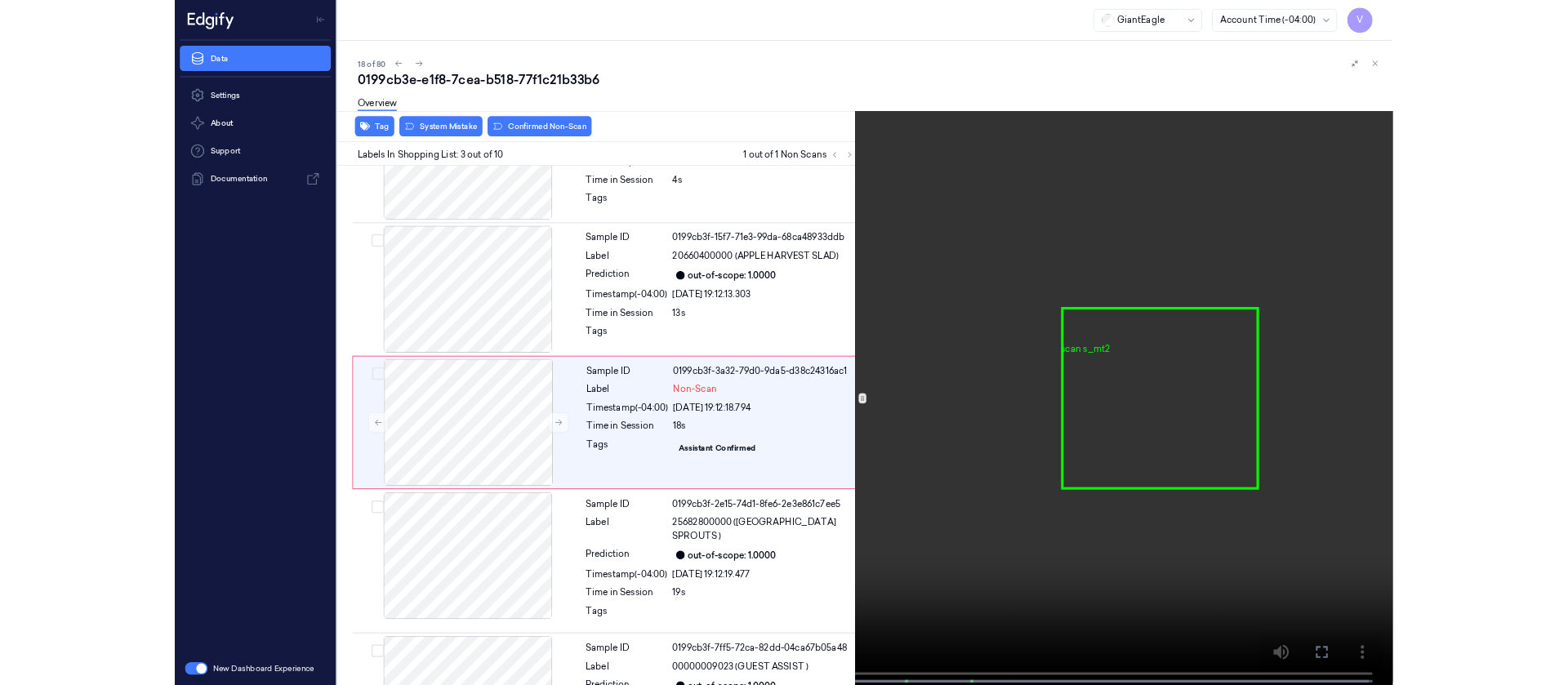
scroll to position [94, 0]
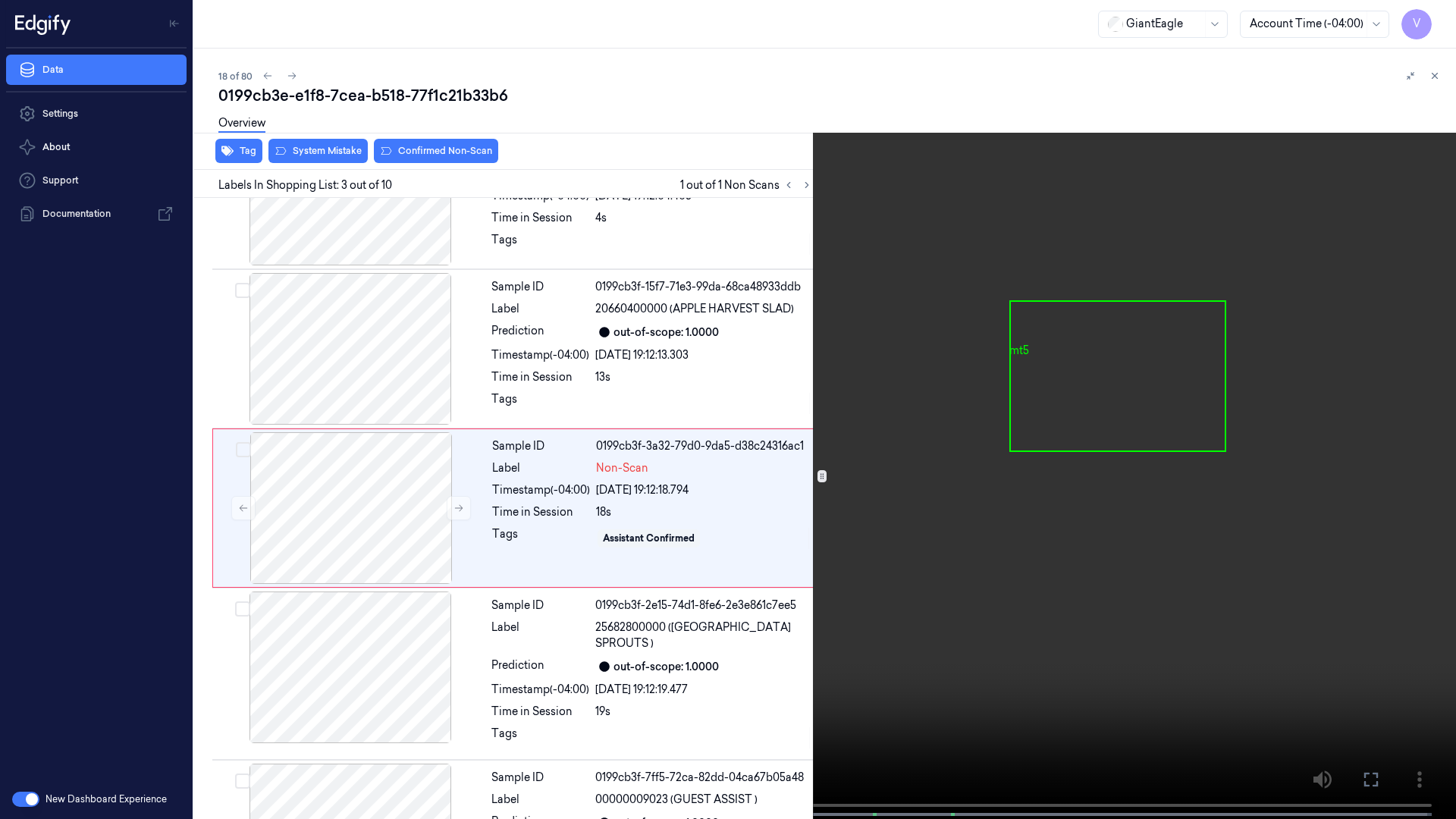
click at [0, 0] on icon at bounding box center [0, 0] width 0 height 0
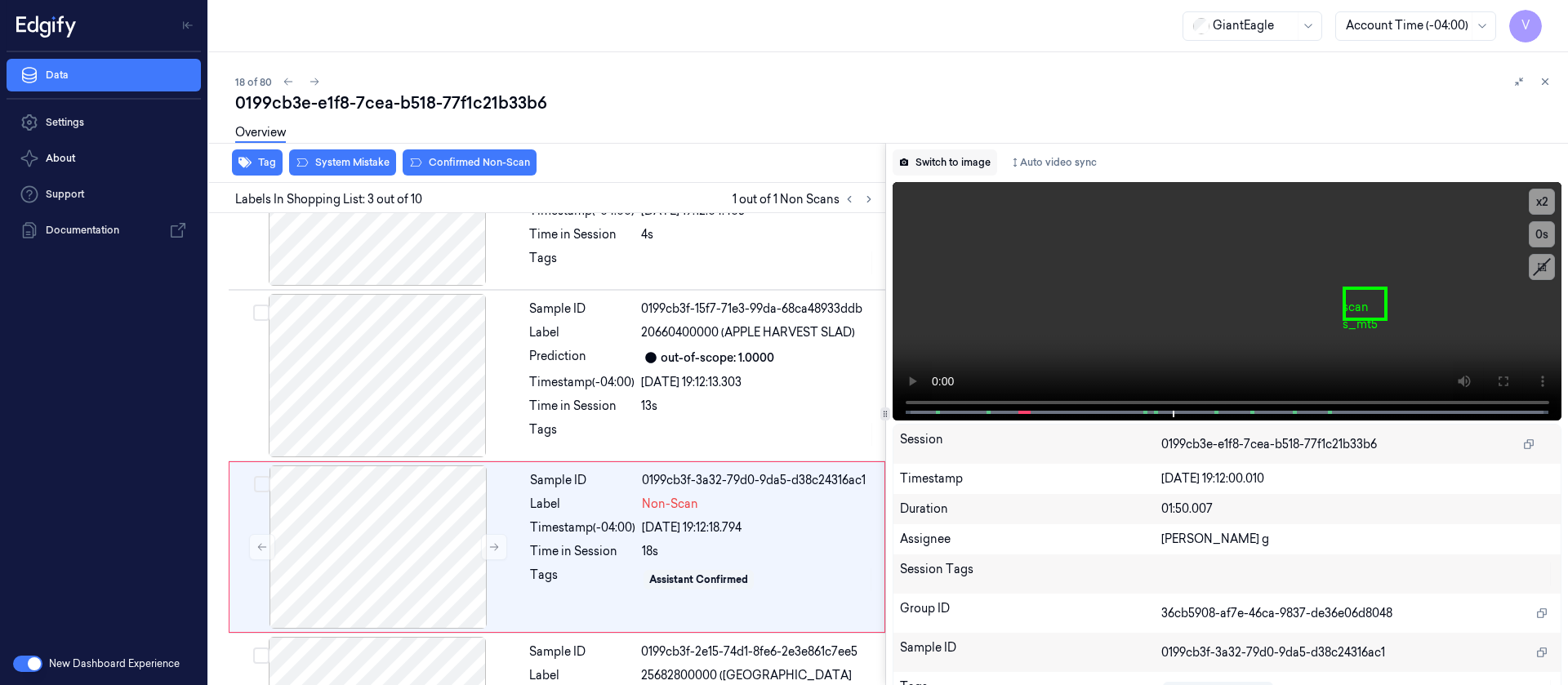
click at [932, 166] on button "Switch to image" at bounding box center [944, 163] width 104 height 26
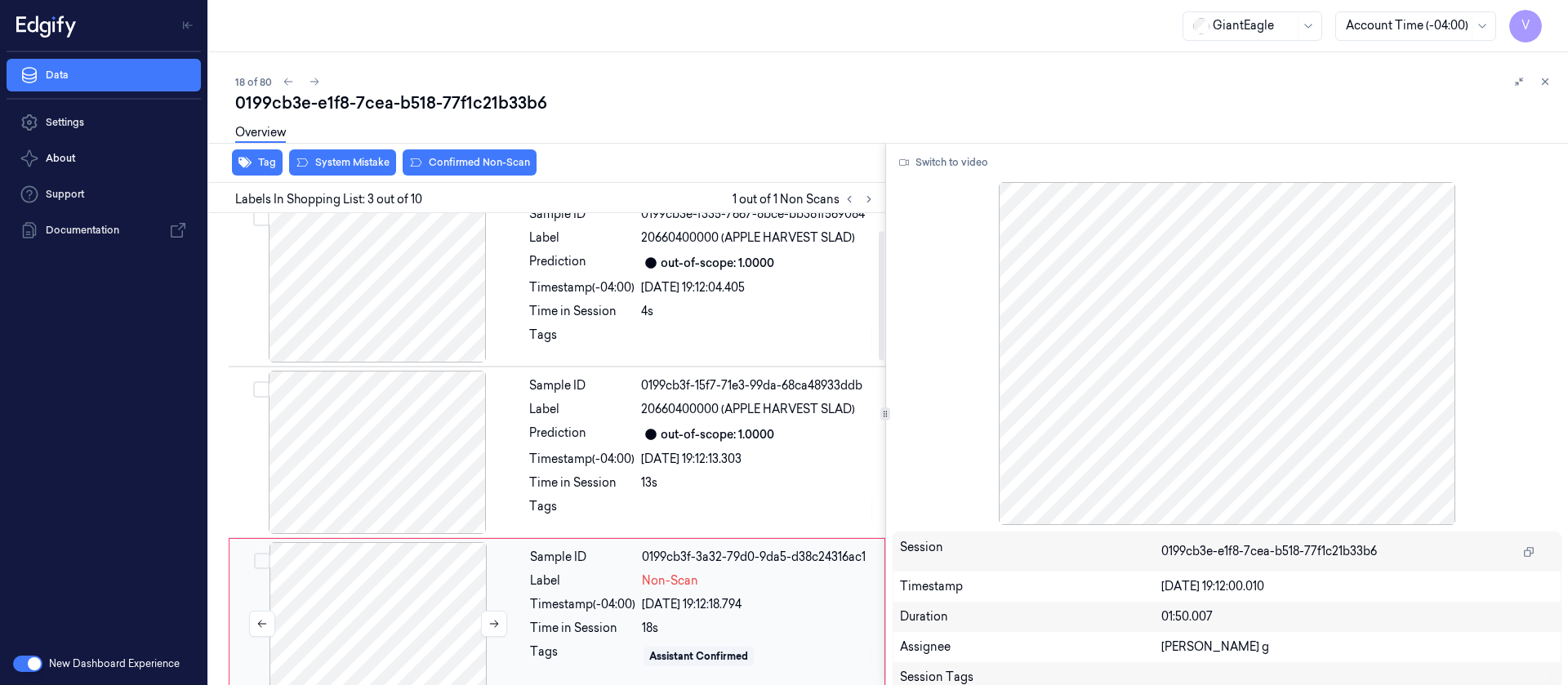
scroll to position [0, 0]
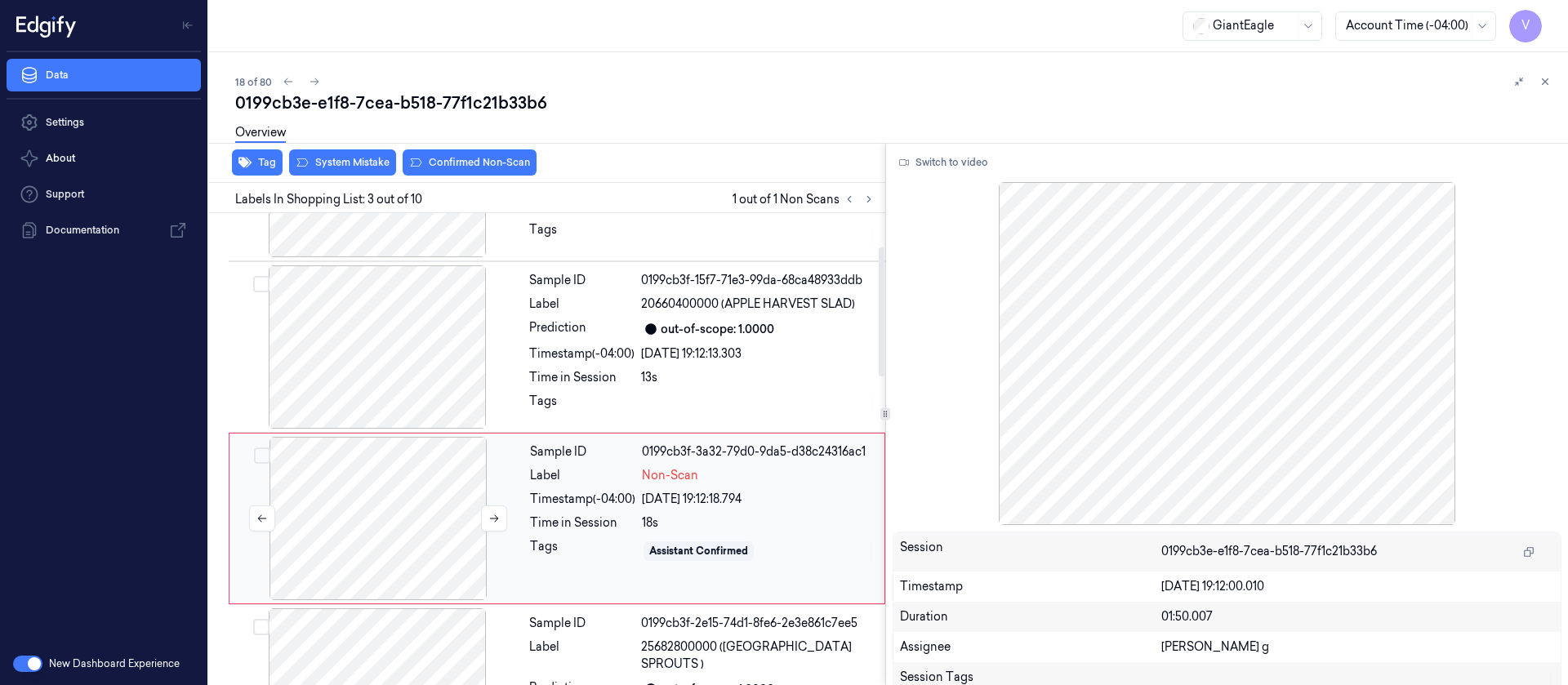
click at [376, 531] on div at bounding box center [378, 518] width 291 height 164
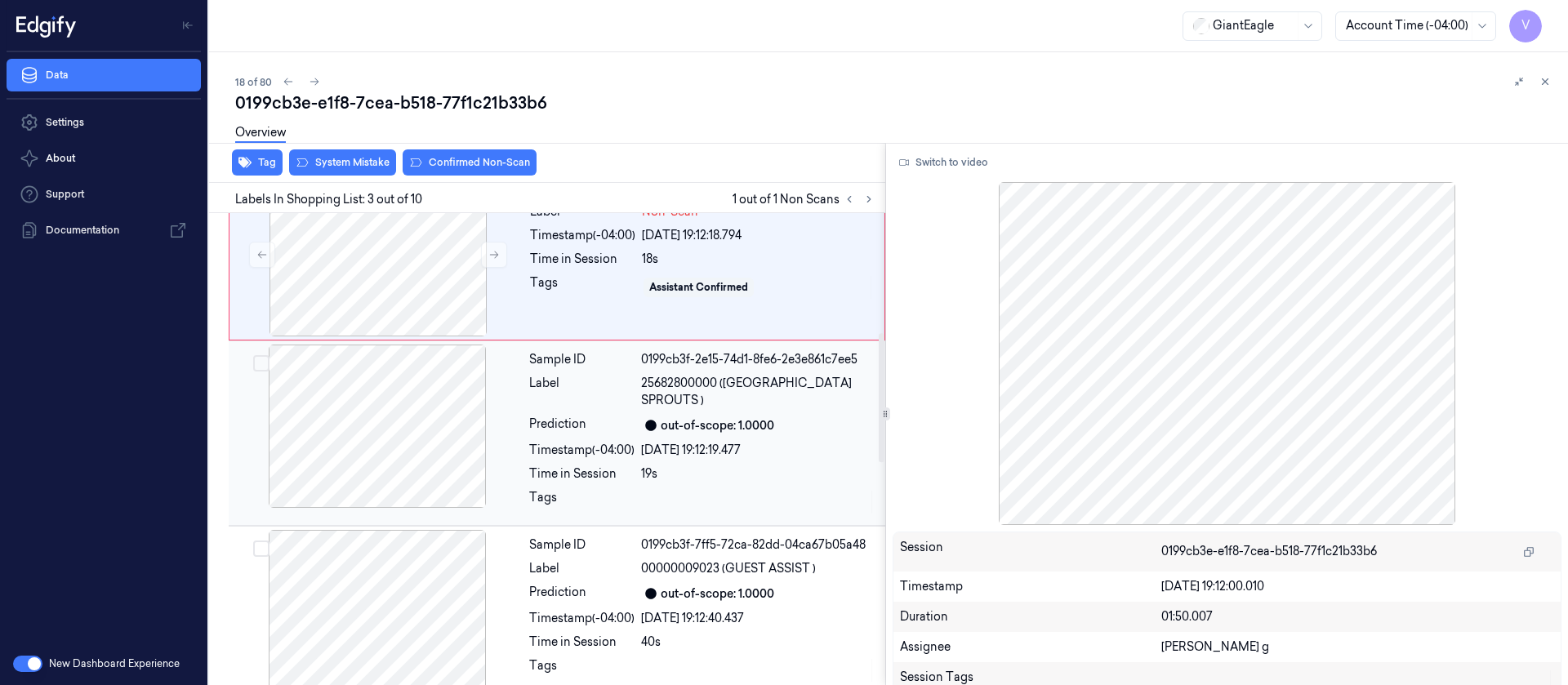
scroll to position [437, 0]
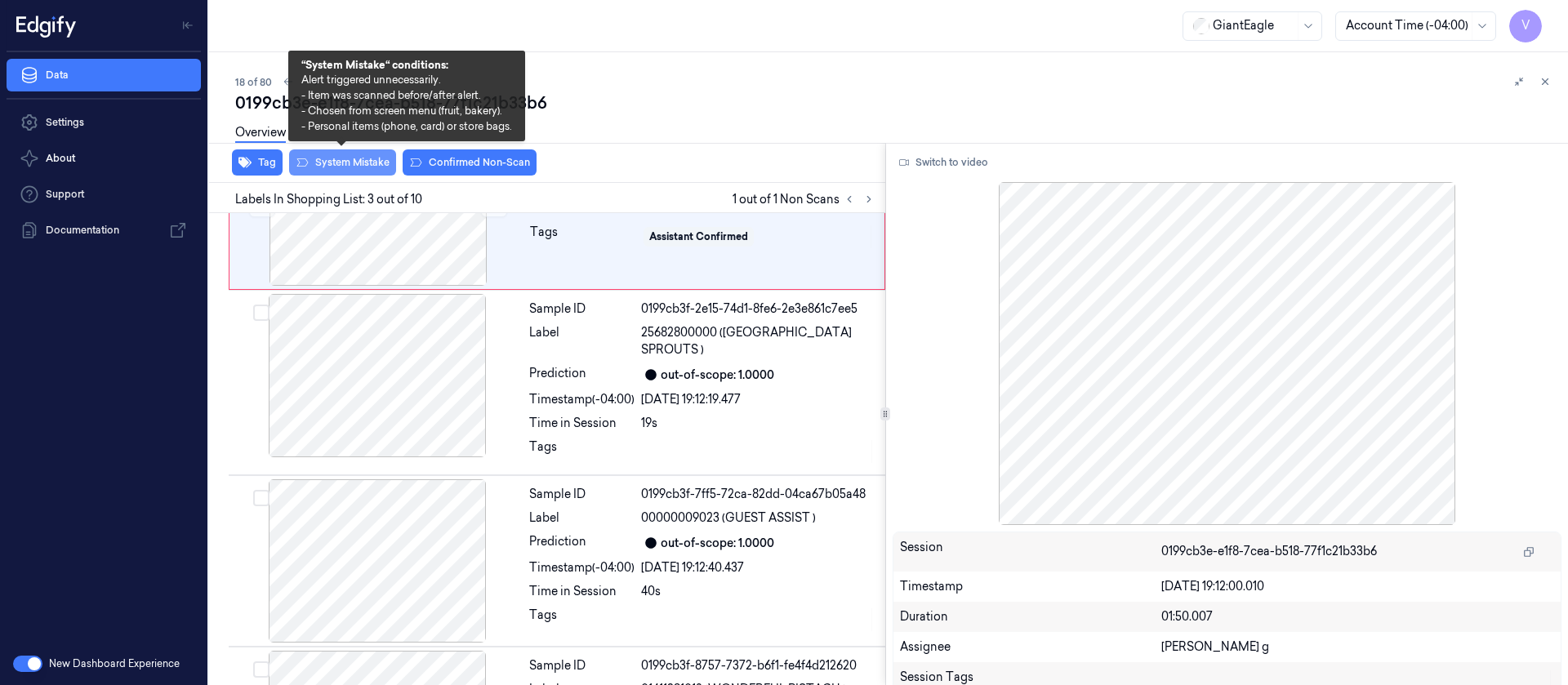
click at [352, 164] on button "System Mistake" at bounding box center [342, 163] width 107 height 26
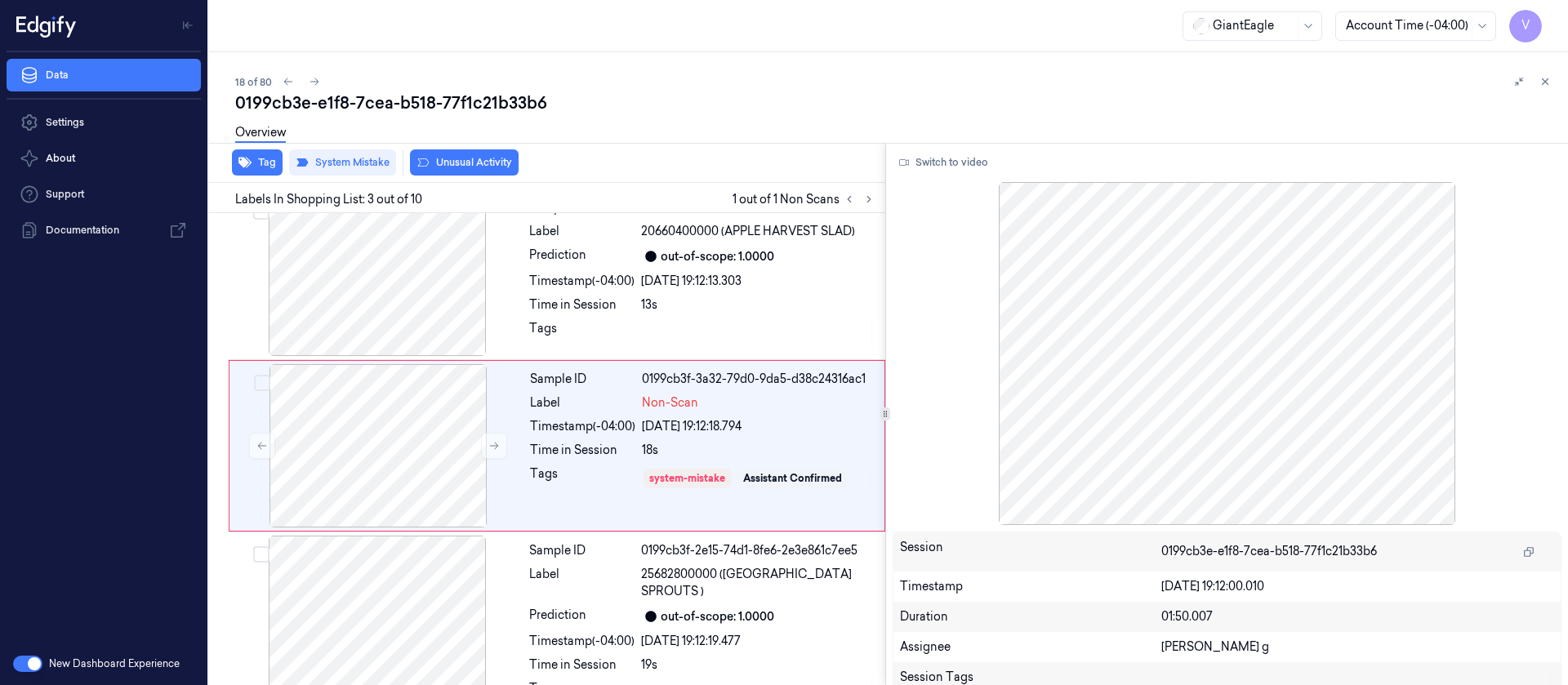
scroll to position [192, 0]
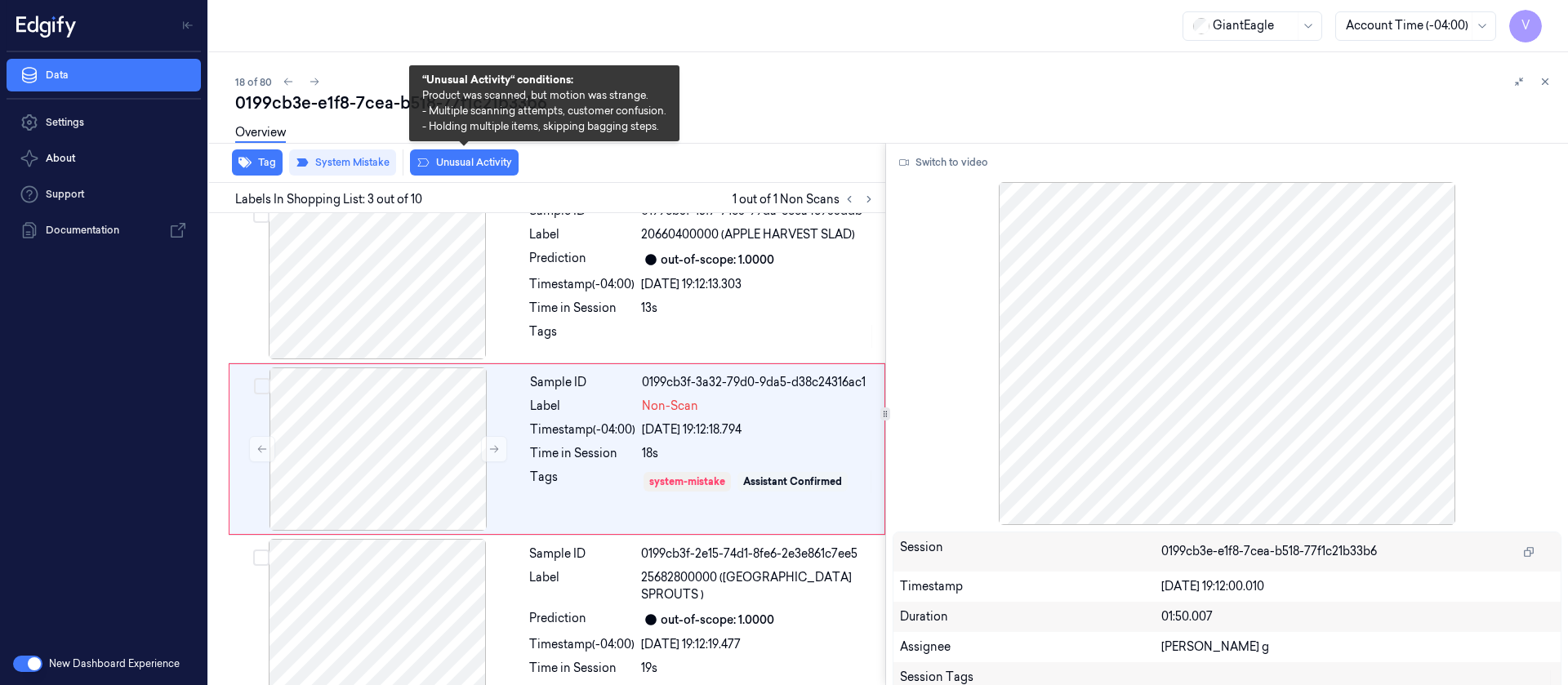
click at [477, 159] on button "Unusual Activity" at bounding box center [464, 163] width 109 height 26
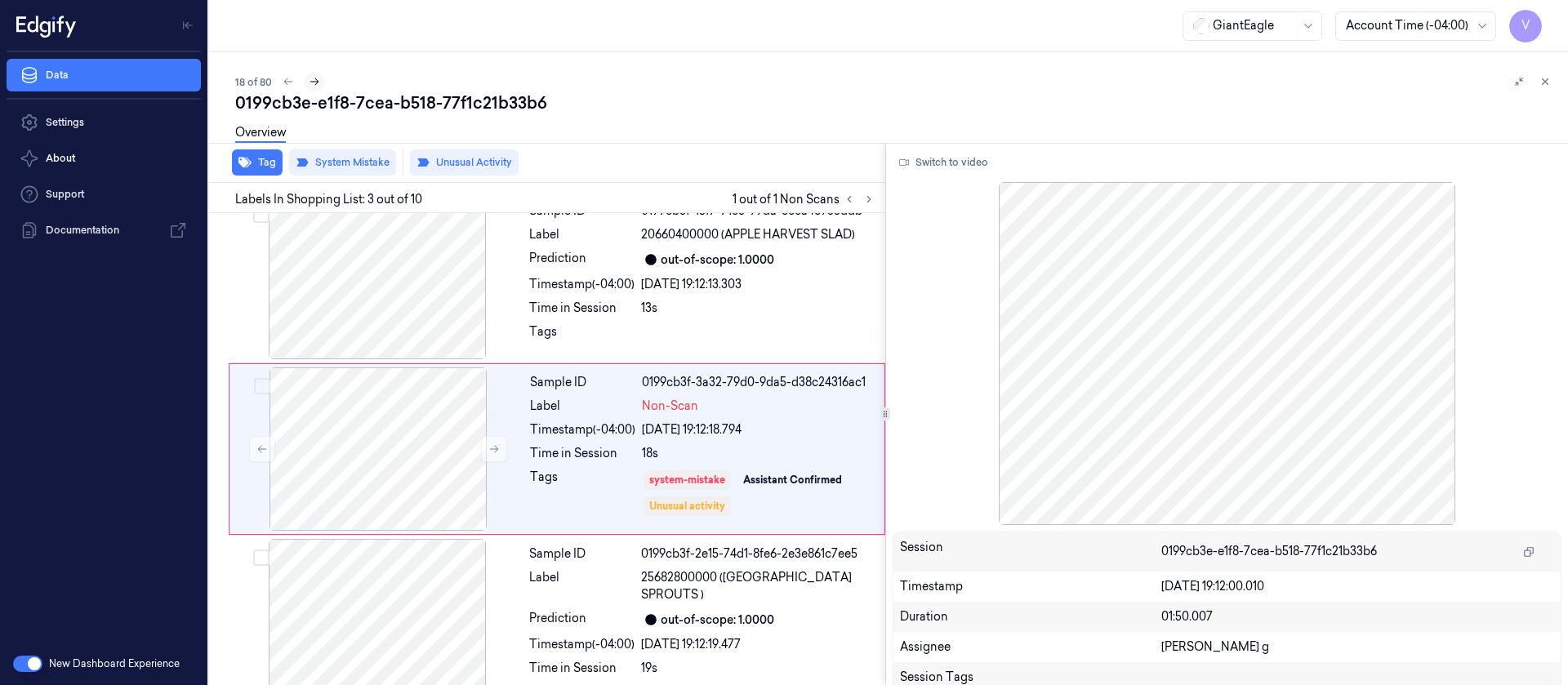
click at [319, 82] on icon at bounding box center [314, 81] width 11 height 11
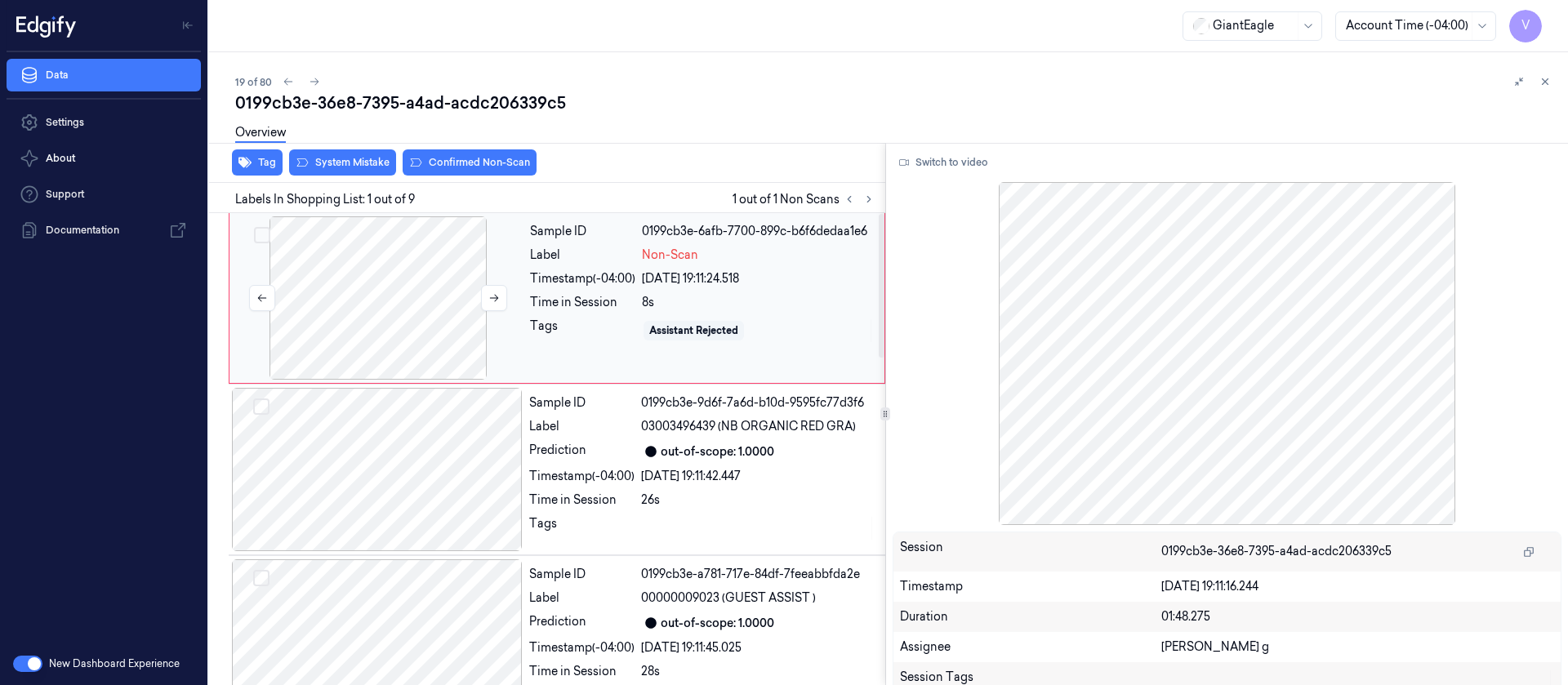
click at [410, 281] on div at bounding box center [378, 298] width 291 height 164
click at [501, 298] on button at bounding box center [494, 298] width 26 height 26
click at [927, 157] on button "Switch to video" at bounding box center [943, 163] width 102 height 26
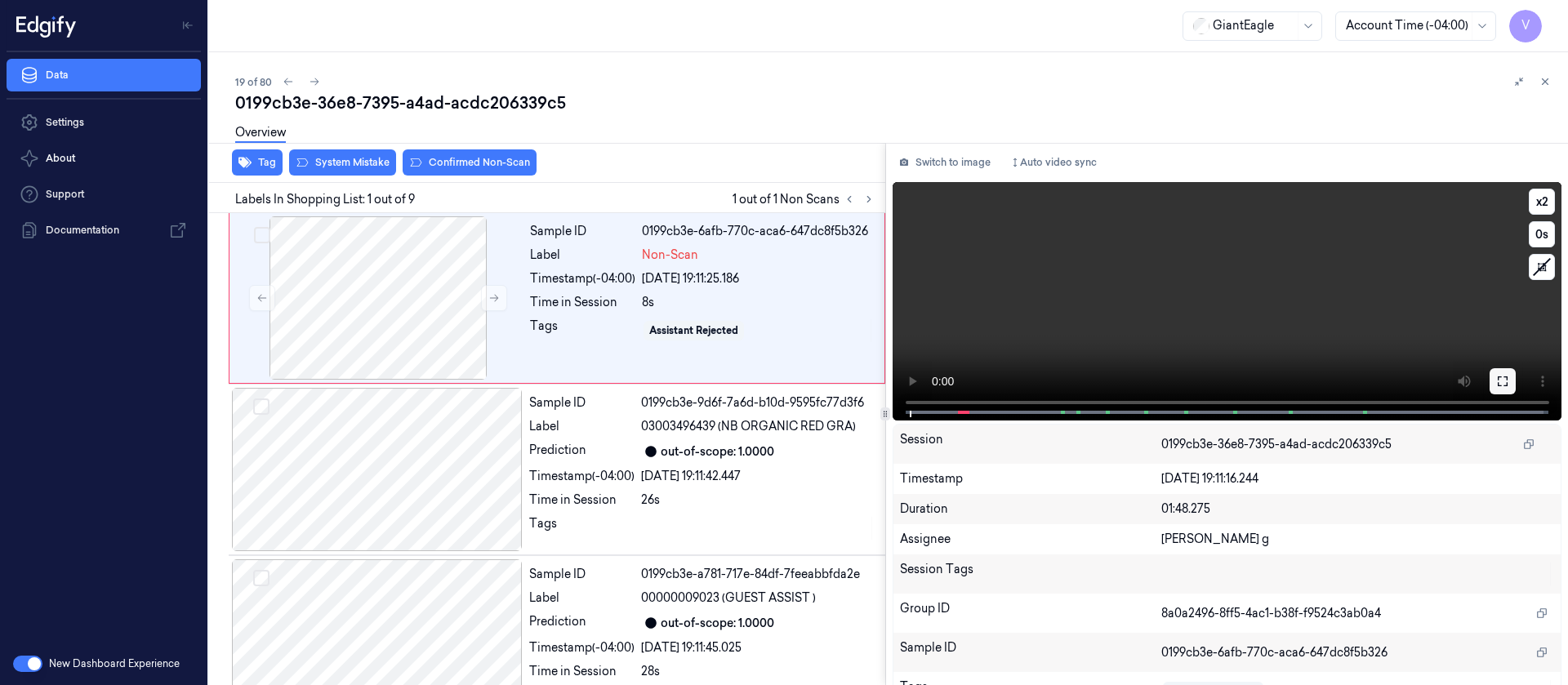
click at [1496, 380] on icon at bounding box center [1503, 381] width 13 height 13
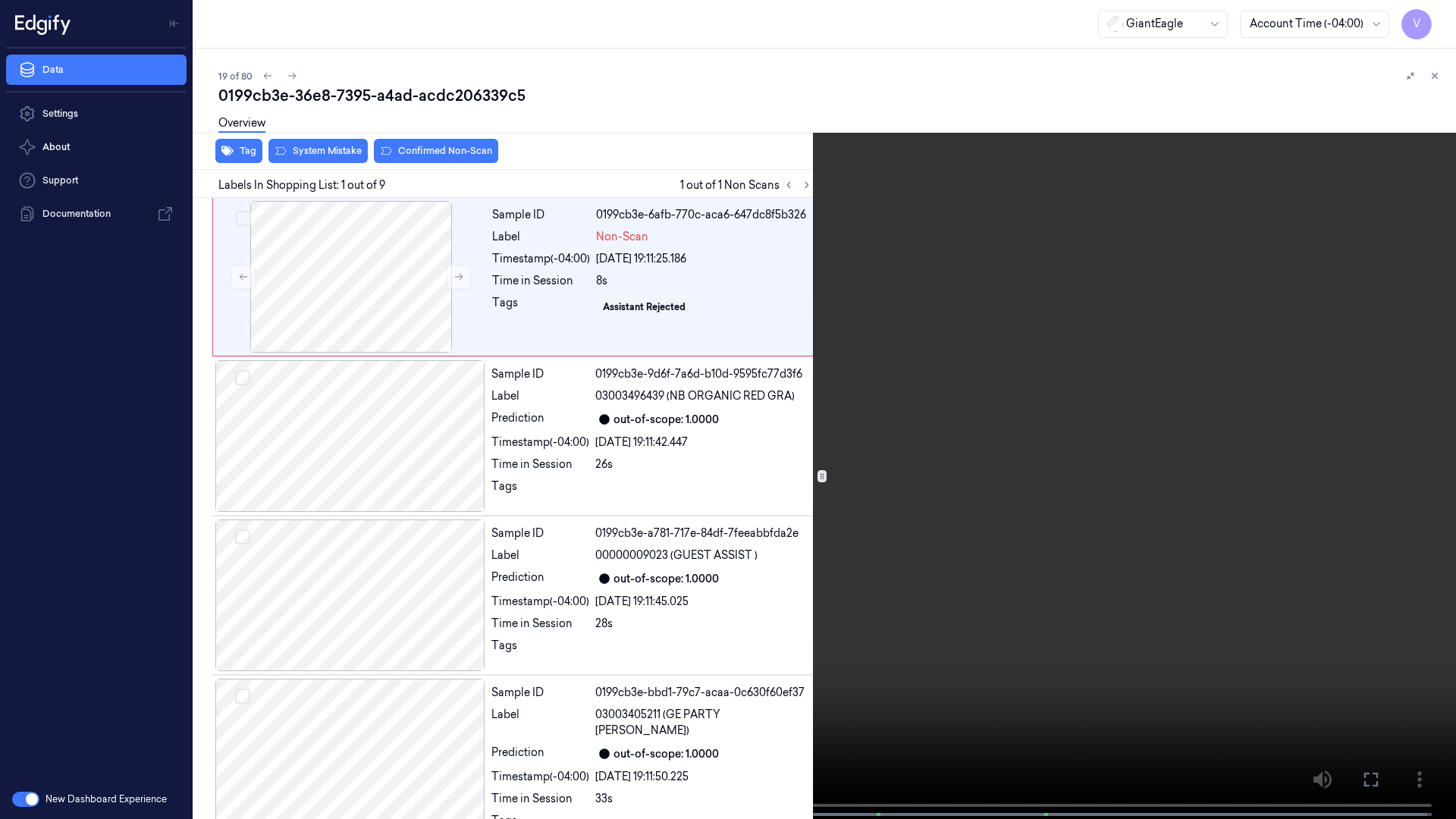
click at [1436, 20] on button "x 2" at bounding box center [1438, 18] width 25 height 25
click at [1436, 20] on button "x 4" at bounding box center [1438, 18] width 25 height 25
click at [0, 0] on icon at bounding box center [0, 0] width 0 height 0
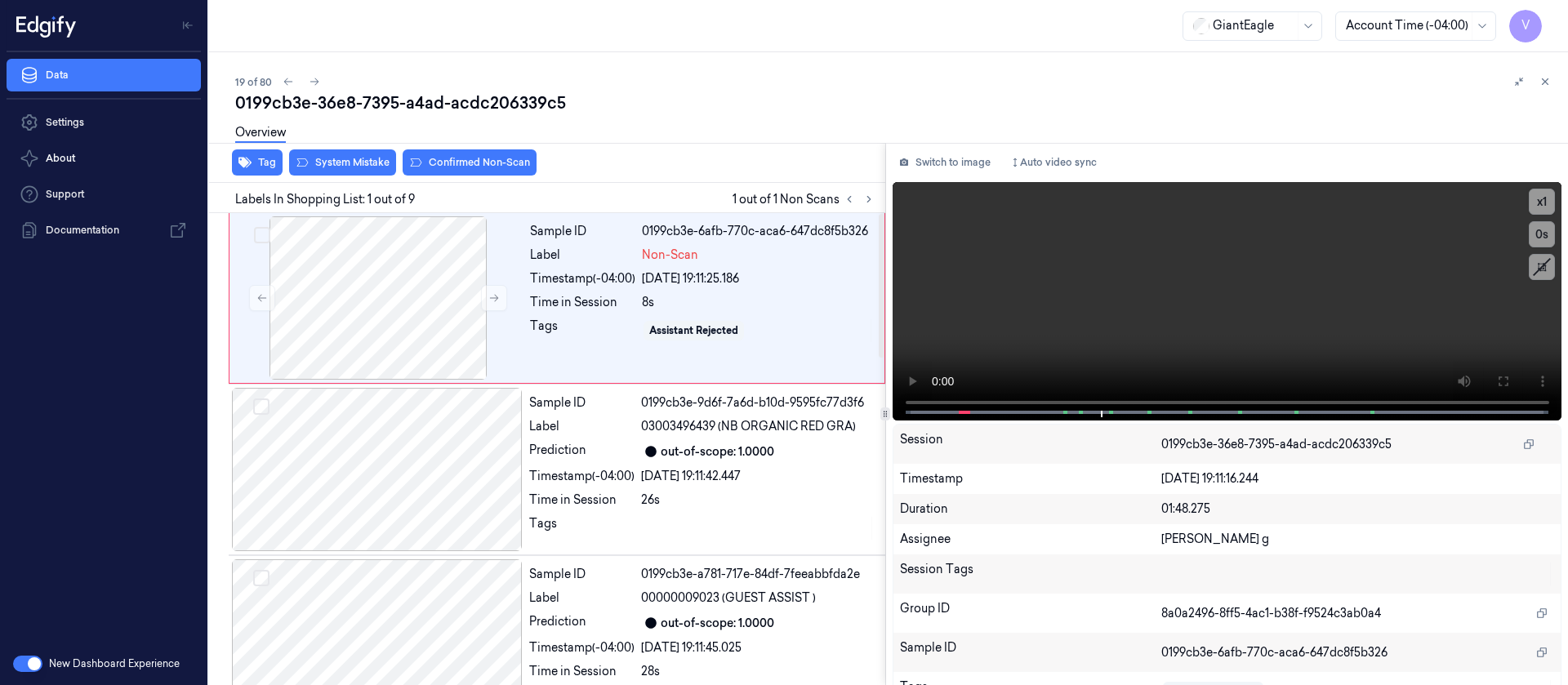
click at [976, 141] on div "Overview" at bounding box center [895, 135] width 1319 height 42
click at [967, 161] on button "Switch to image" at bounding box center [944, 163] width 104 height 26
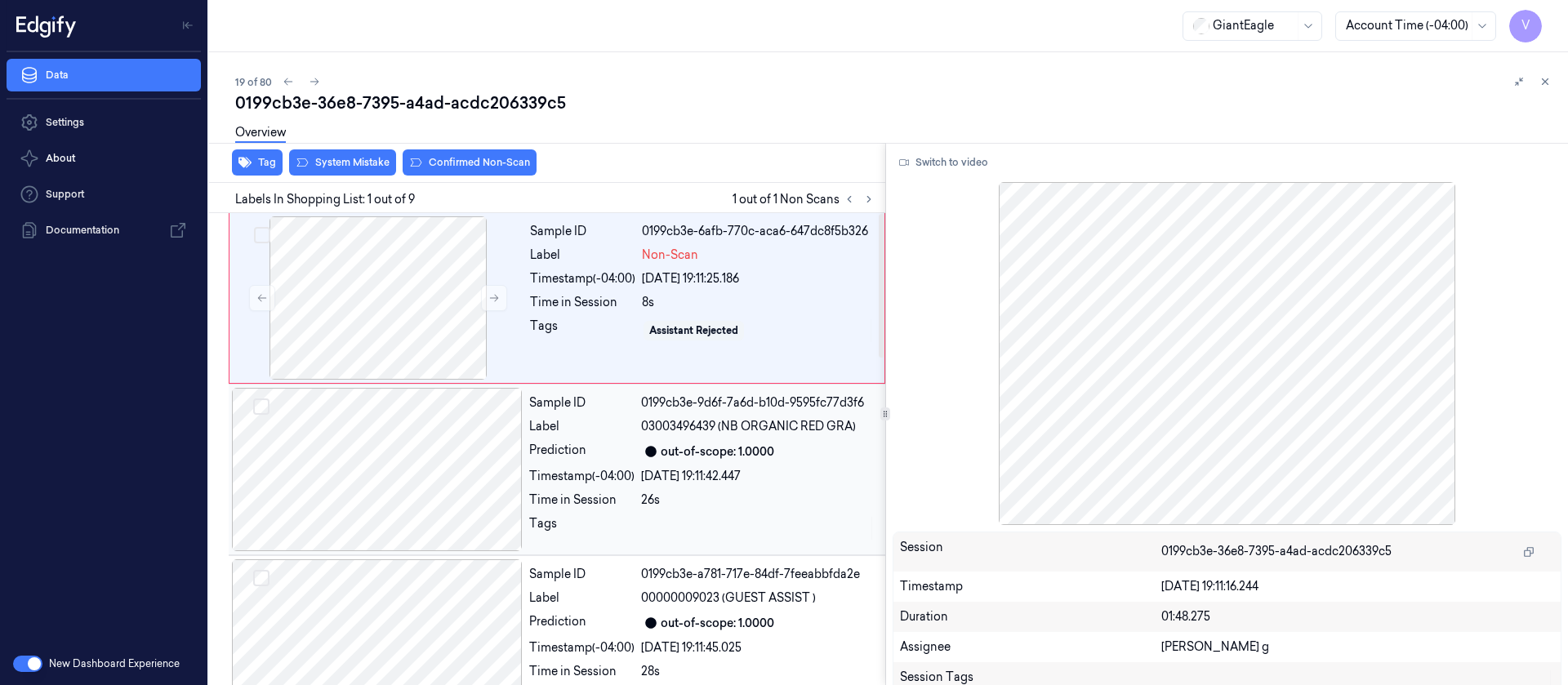
click at [382, 503] on div at bounding box center [377, 469] width 291 height 164
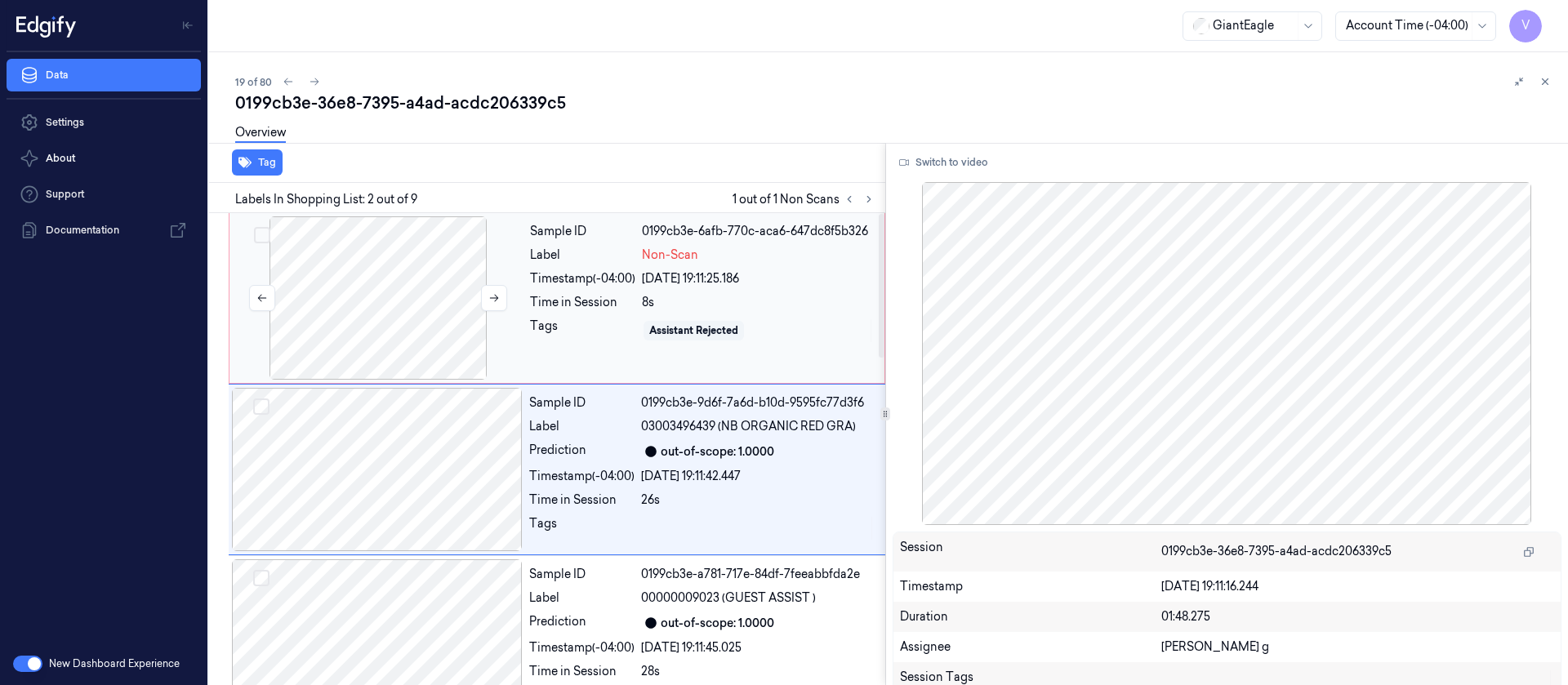
click at [396, 269] on div at bounding box center [378, 298] width 291 height 164
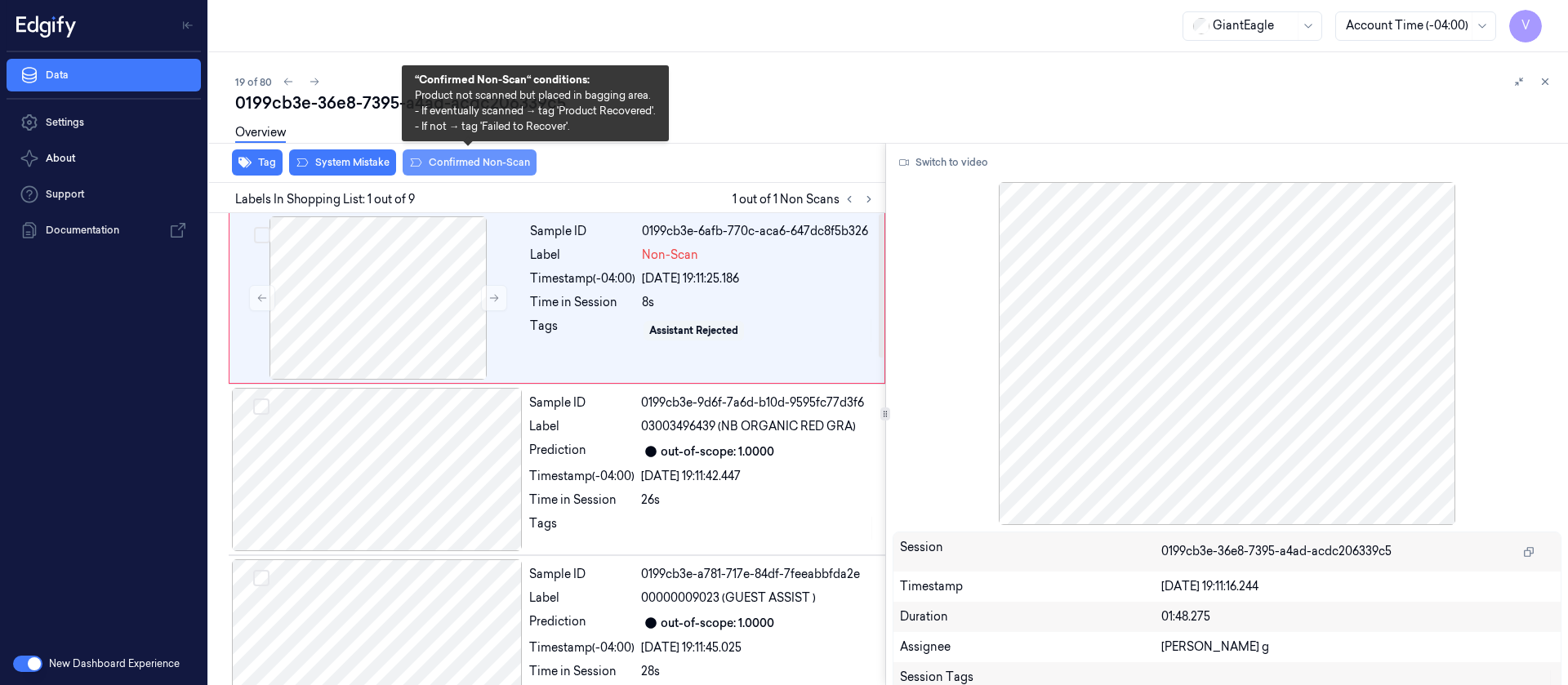
click at [478, 163] on button "Confirmed Non-Scan" at bounding box center [469, 163] width 134 height 26
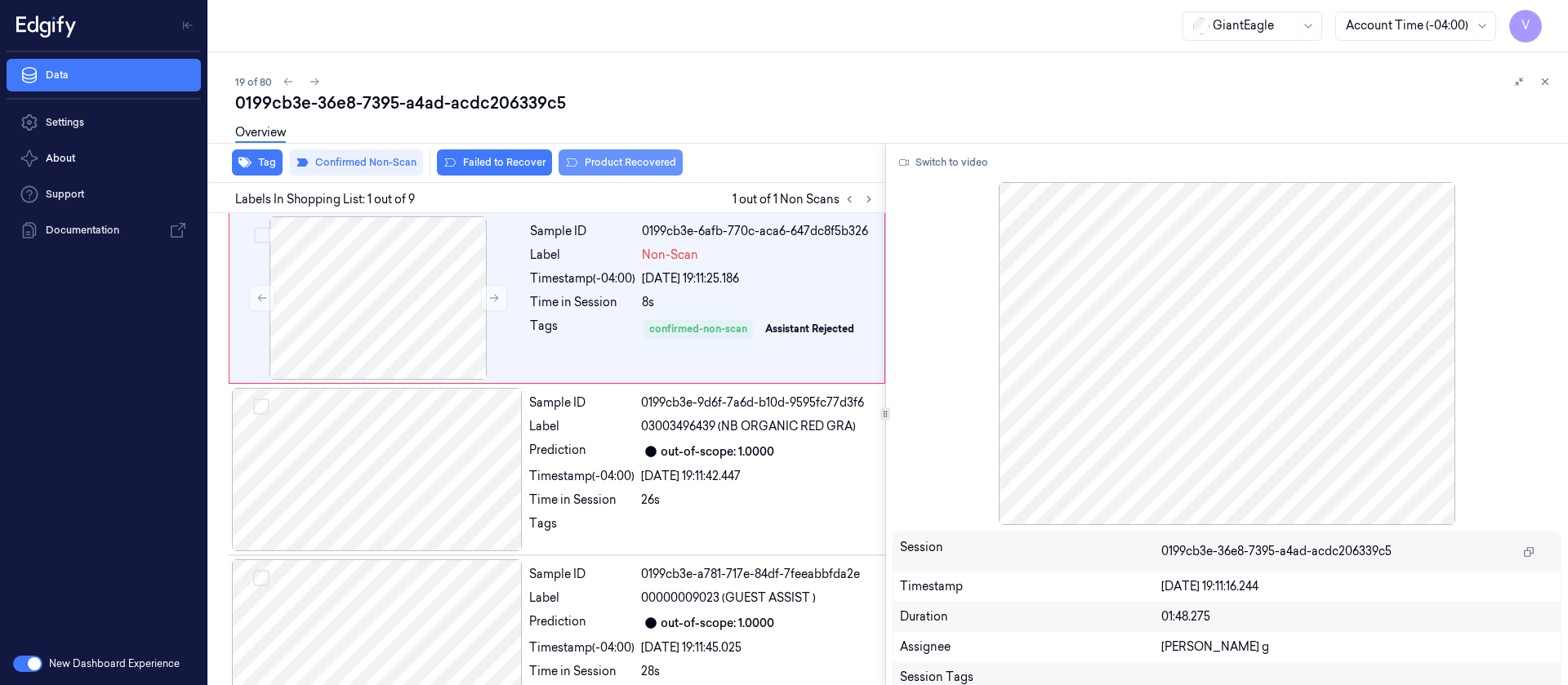
click at [620, 164] on button "Product Recovered" at bounding box center [620, 163] width 124 height 26
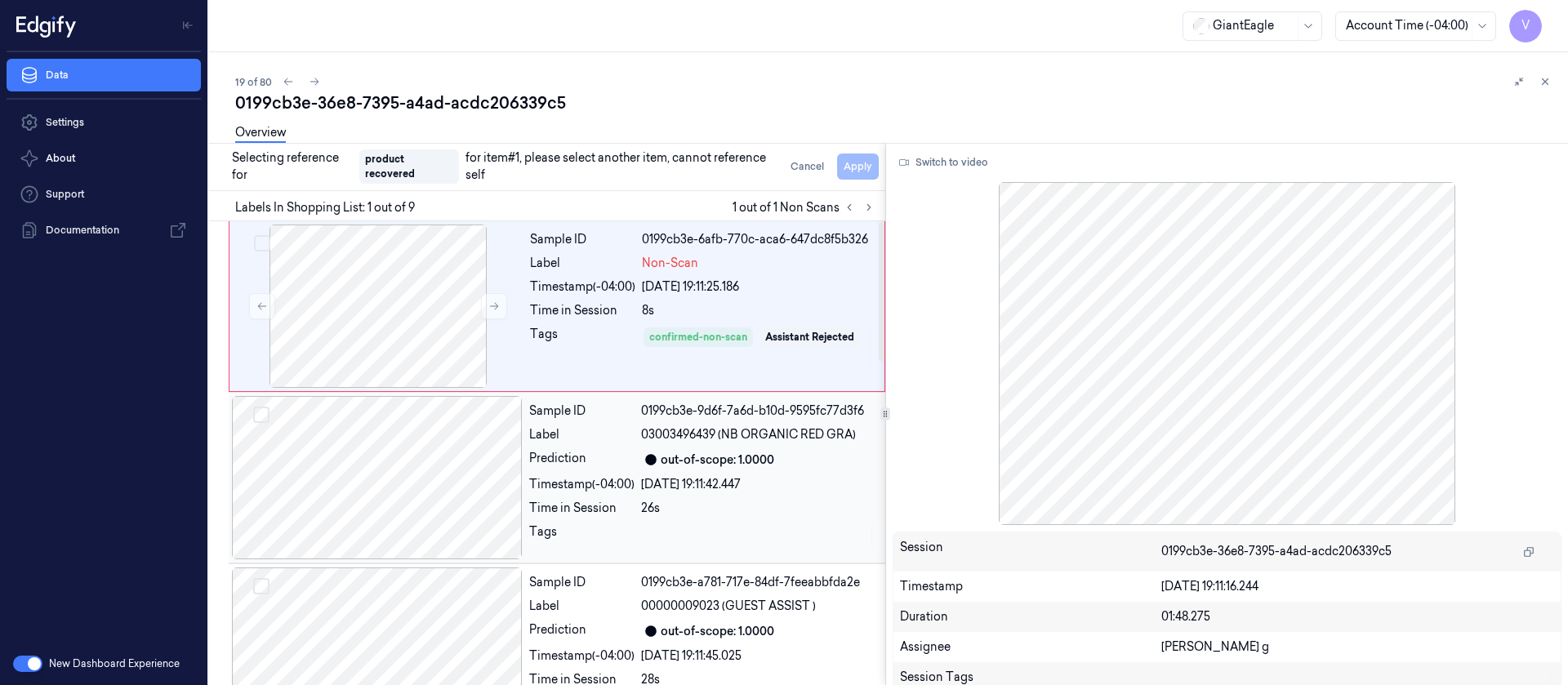
click at [398, 474] on div at bounding box center [377, 477] width 291 height 164
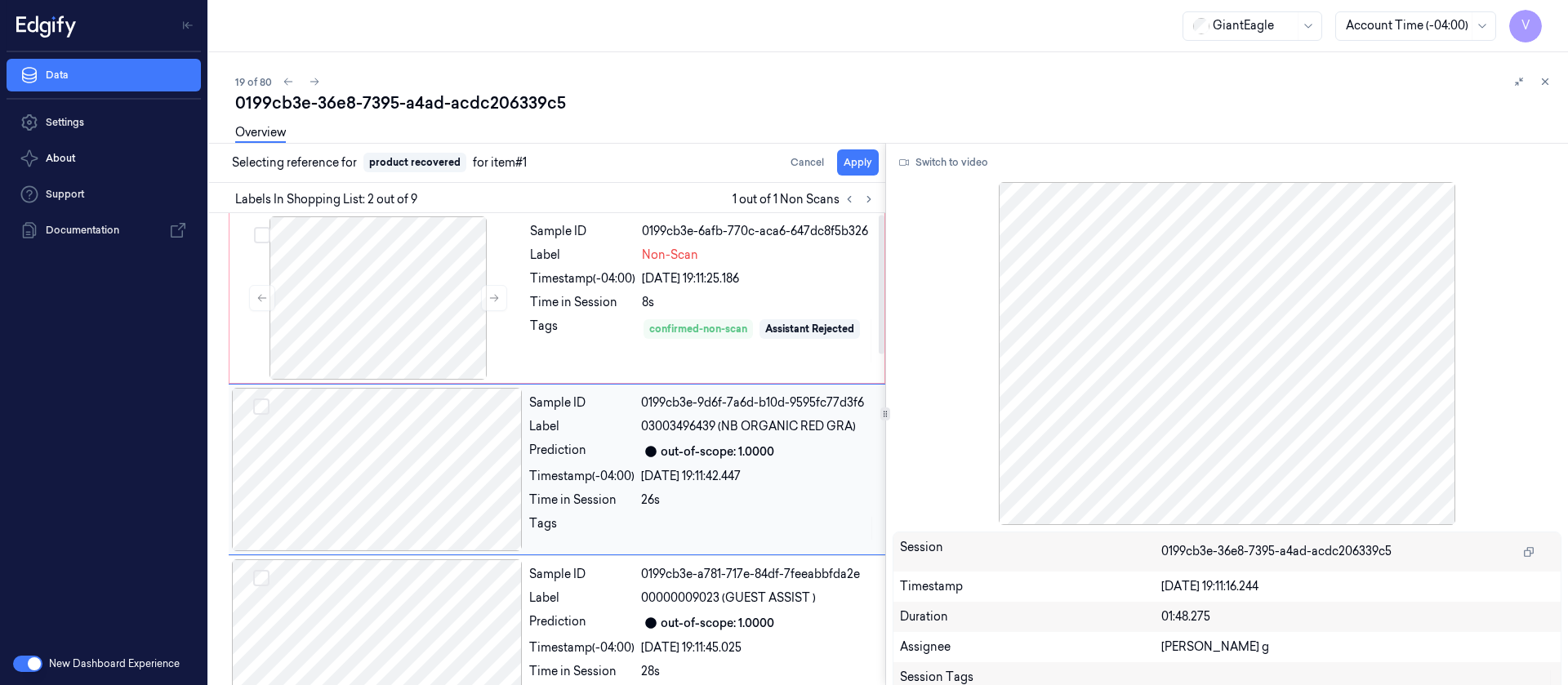
scroll to position [21, 0]
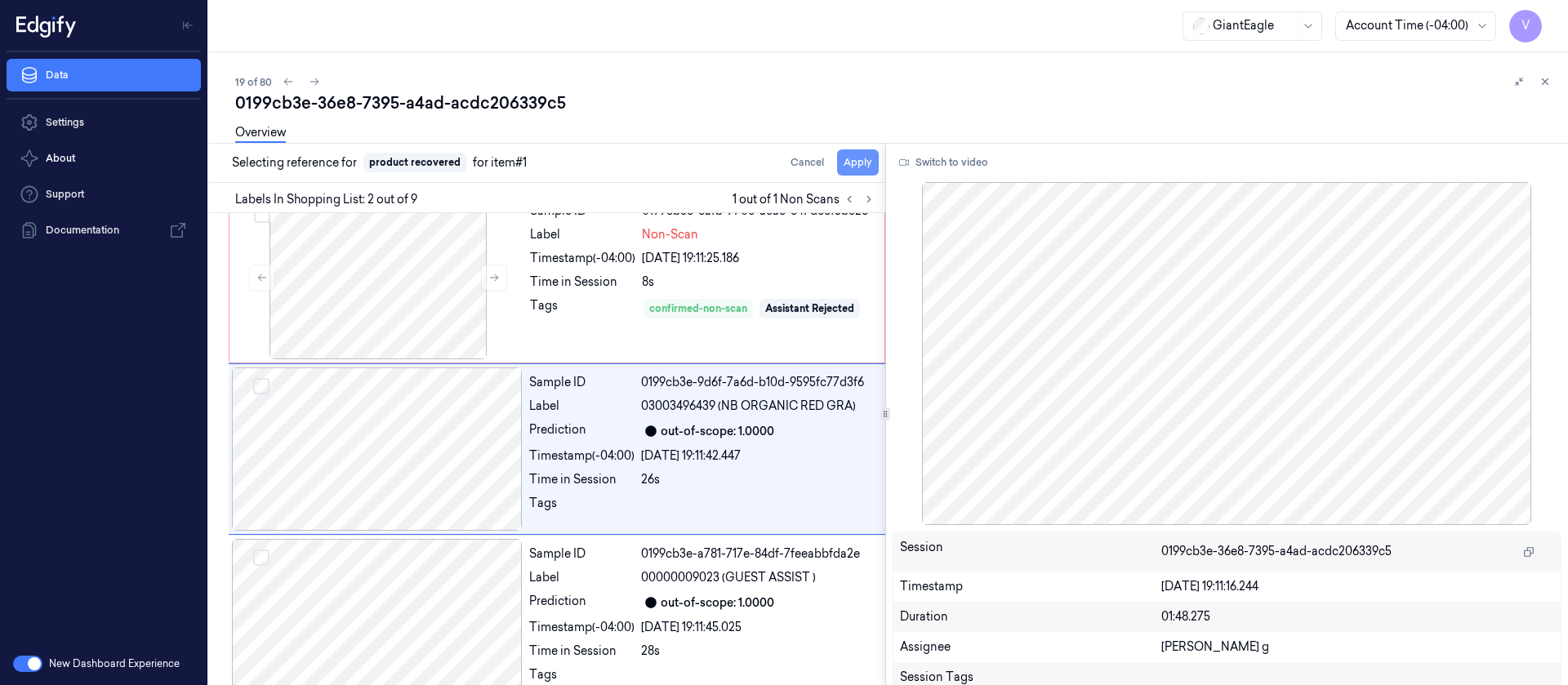
click at [872, 173] on button "Apply" at bounding box center [857, 163] width 42 height 26
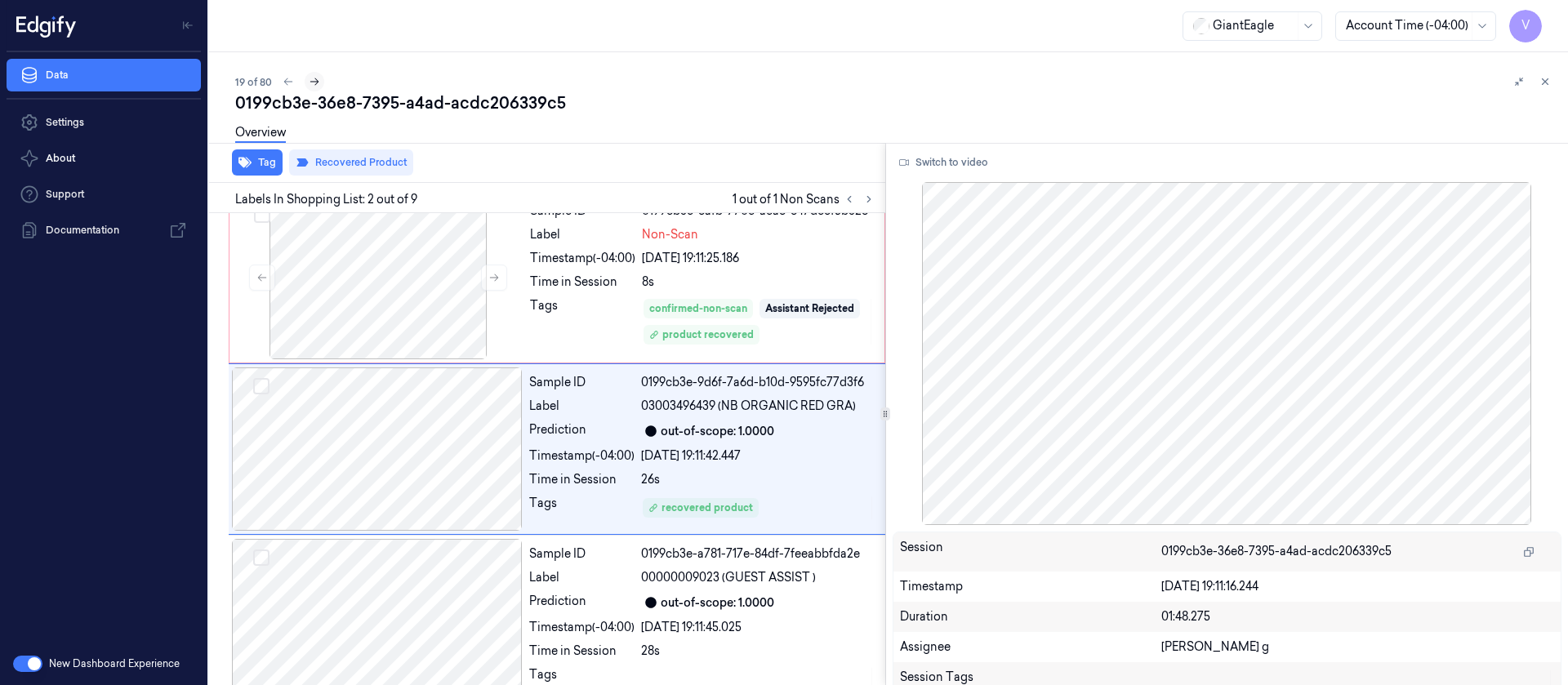
click at [315, 74] on button at bounding box center [314, 81] width 20 height 20
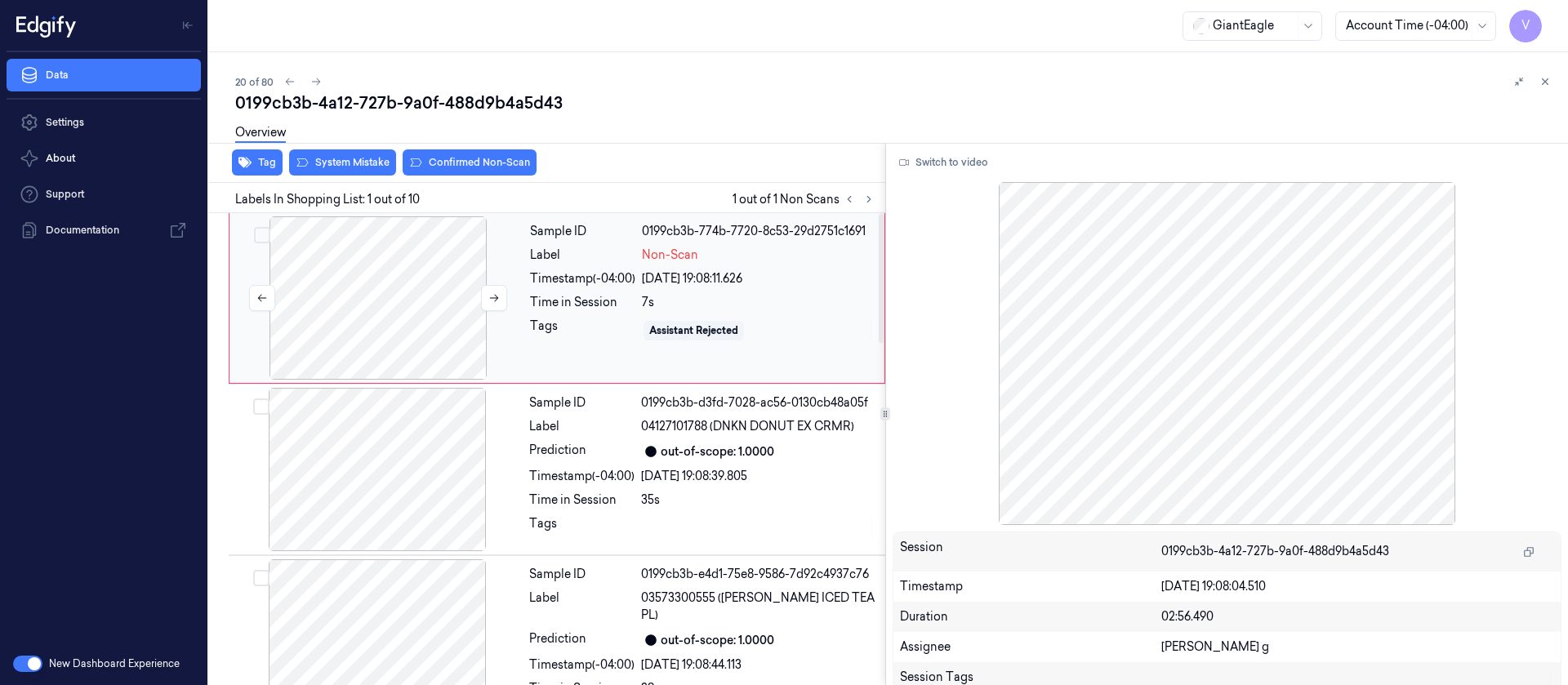
click at [338, 303] on div at bounding box center [378, 298] width 291 height 164
click at [292, 79] on icon at bounding box center [290, 81] width 11 height 11
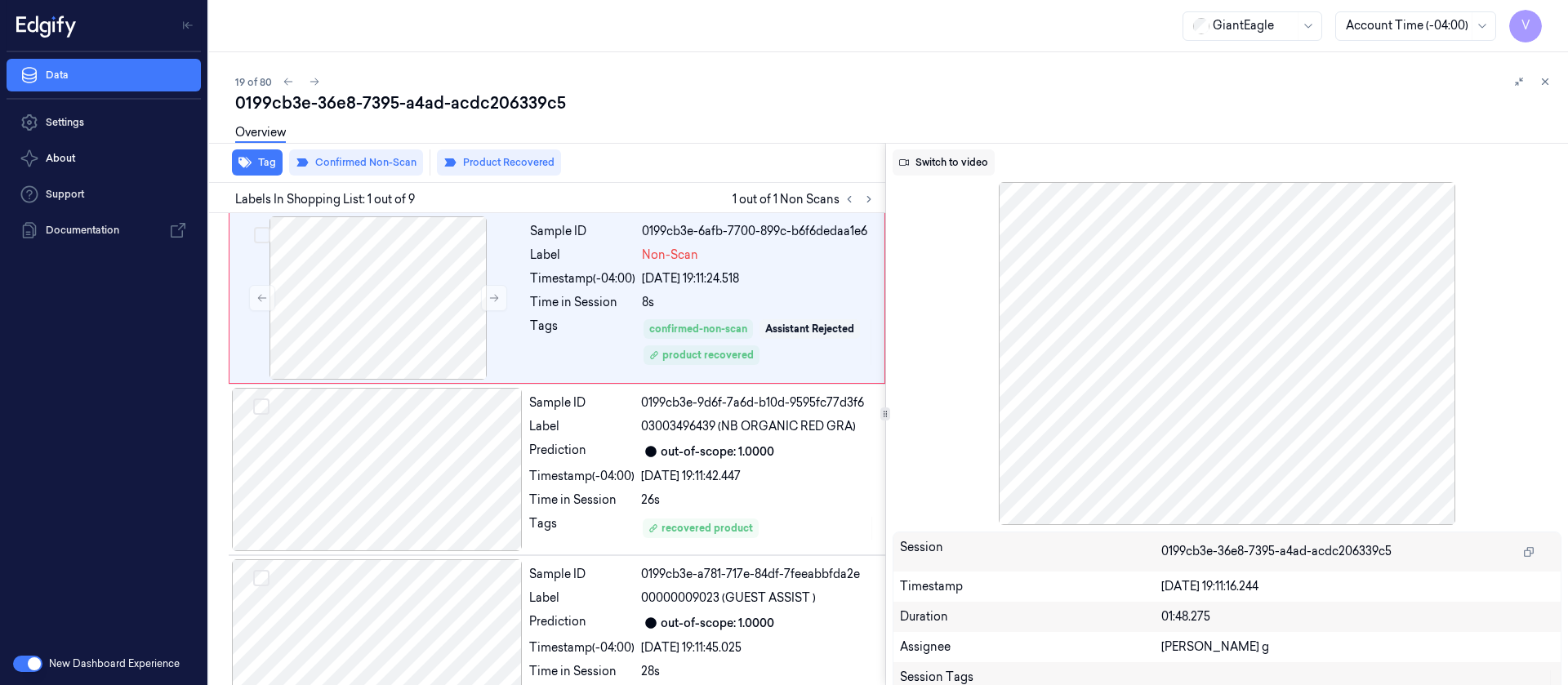
click at [945, 162] on button "Switch to video" at bounding box center [943, 163] width 102 height 26
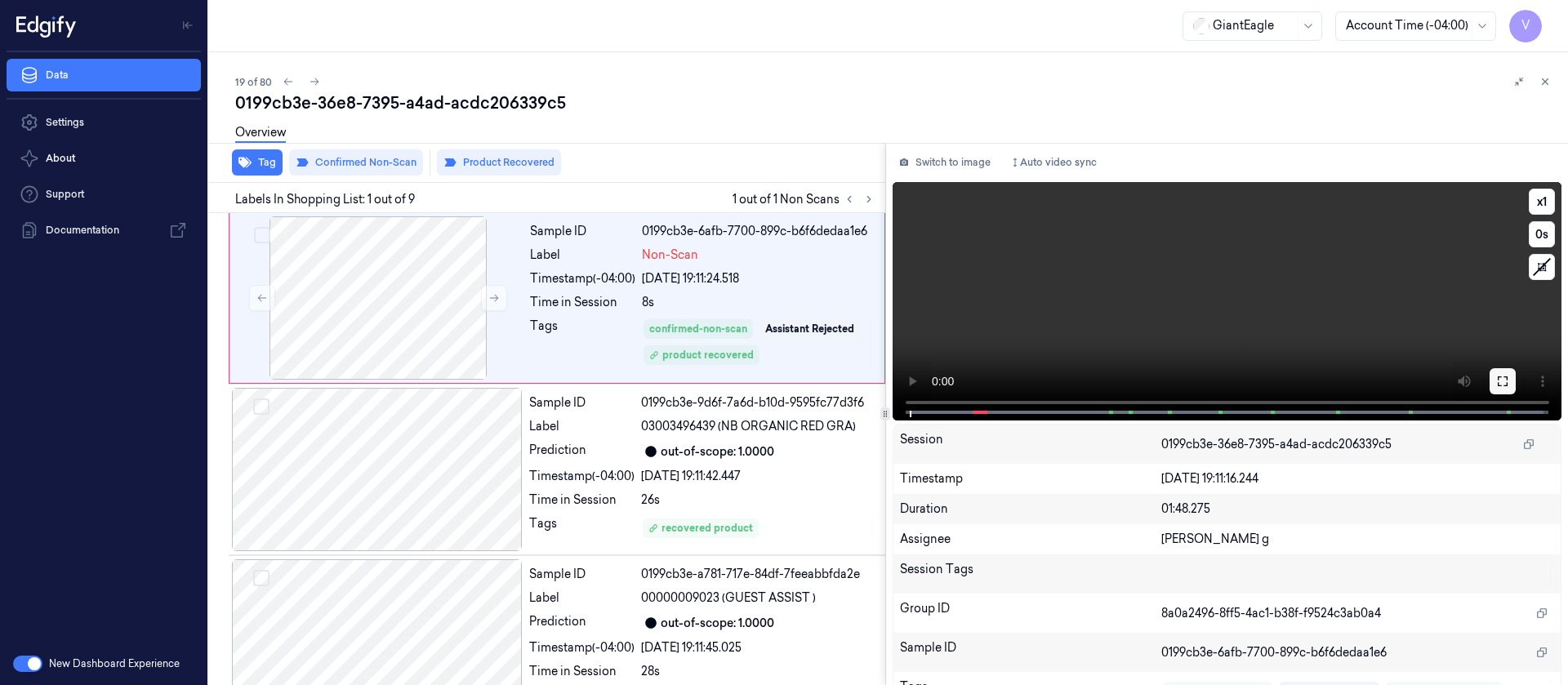
click at [1501, 372] on button at bounding box center [1503, 381] width 26 height 26
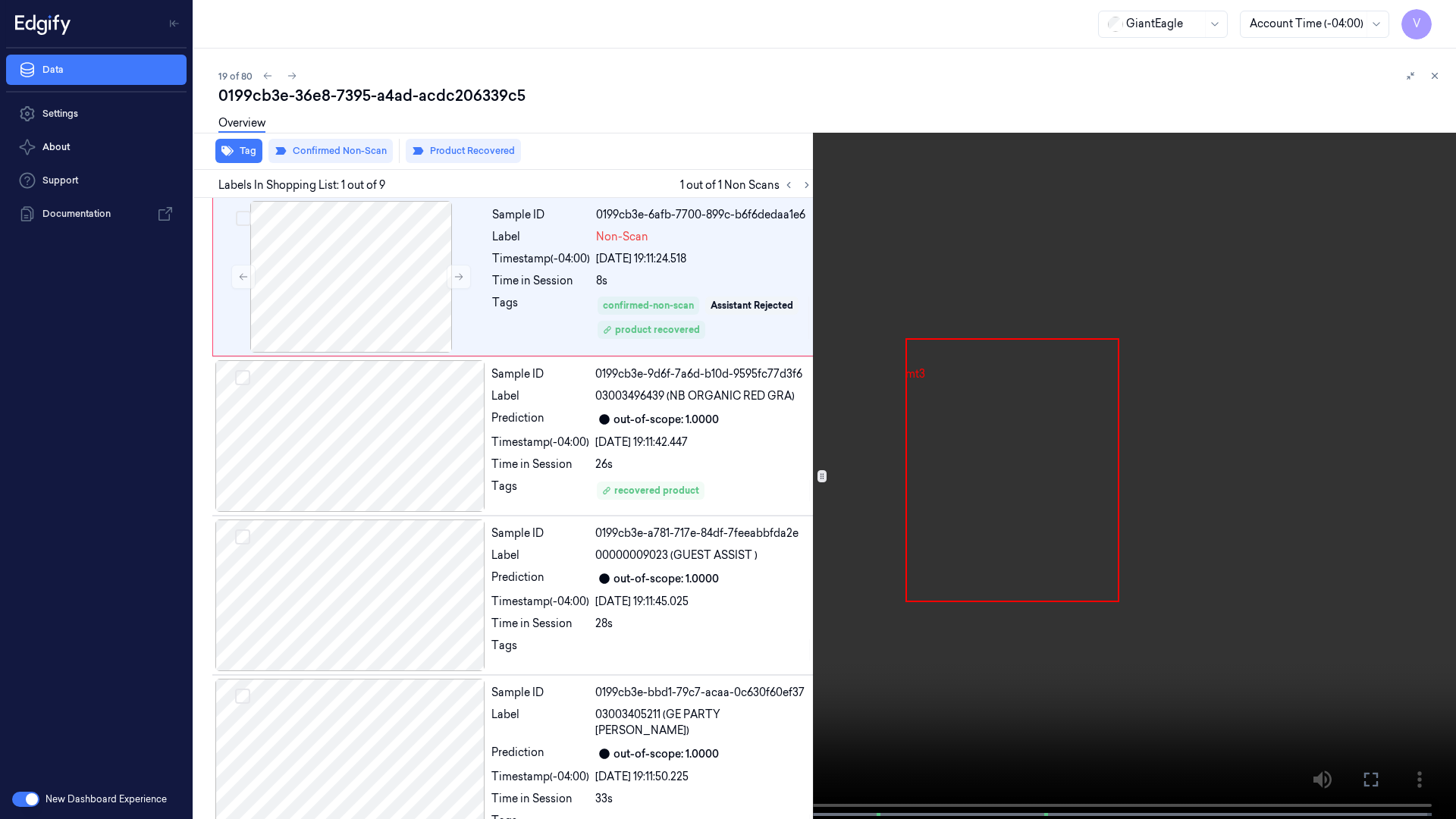
click at [0, 0] on icon at bounding box center [0, 0] width 0 height 0
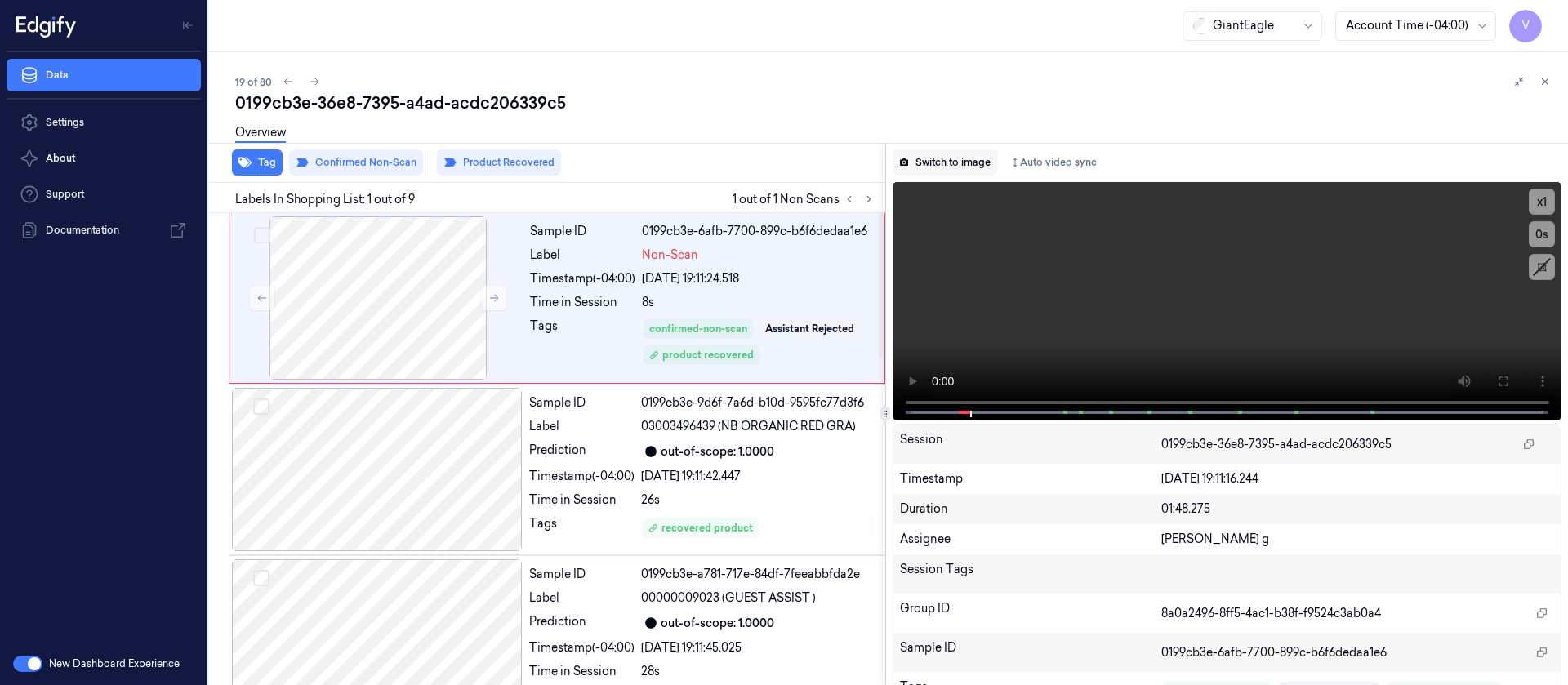
click at [943, 157] on button "Switch to image" at bounding box center [944, 163] width 104 height 26
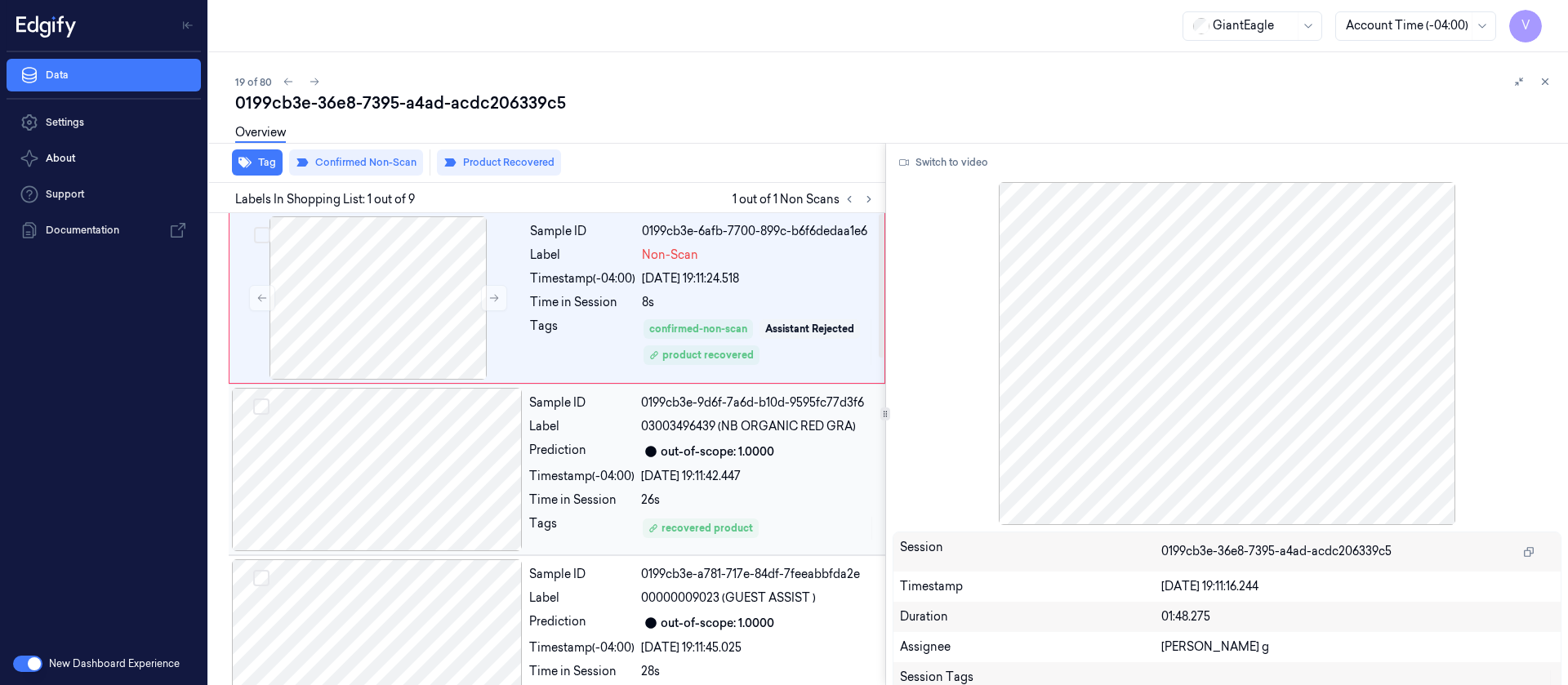
click at [341, 481] on div at bounding box center [377, 469] width 291 height 164
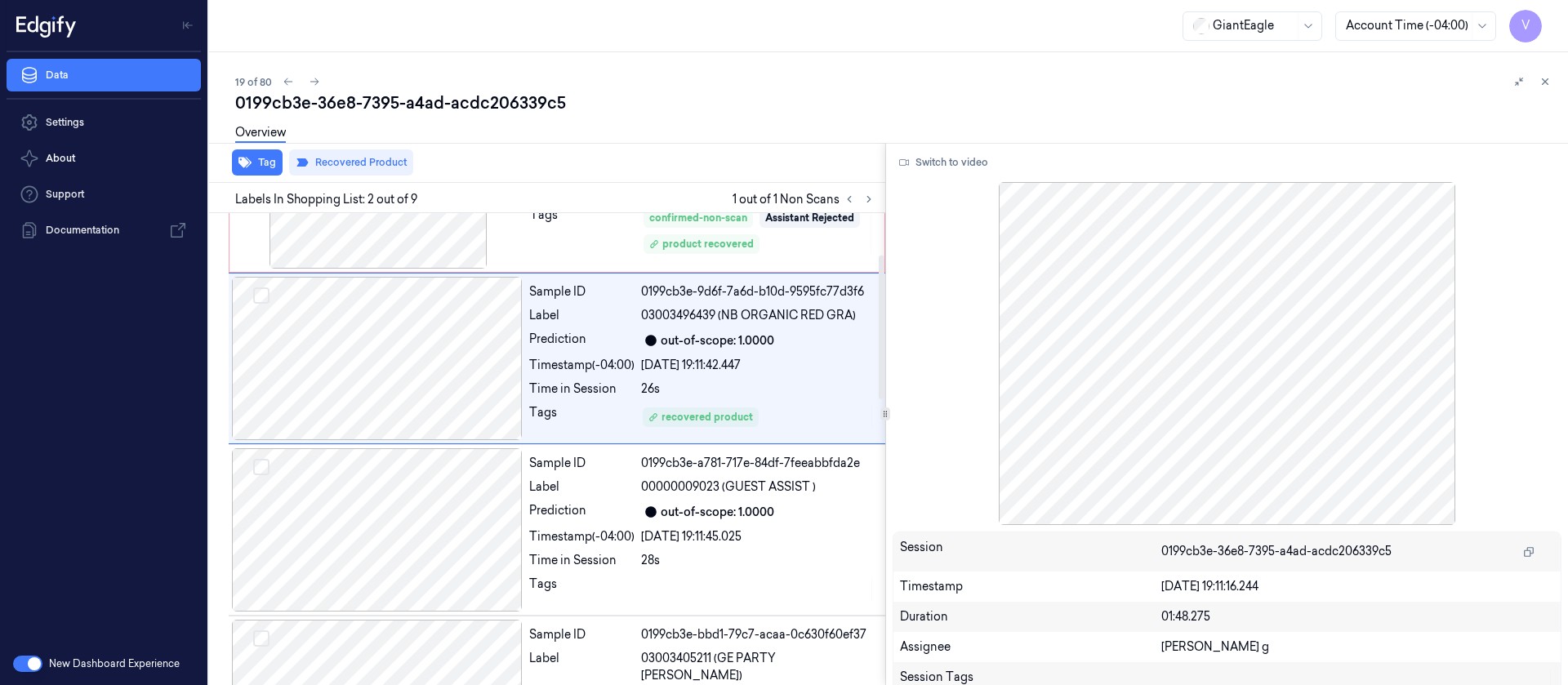
scroll to position [143, 0]
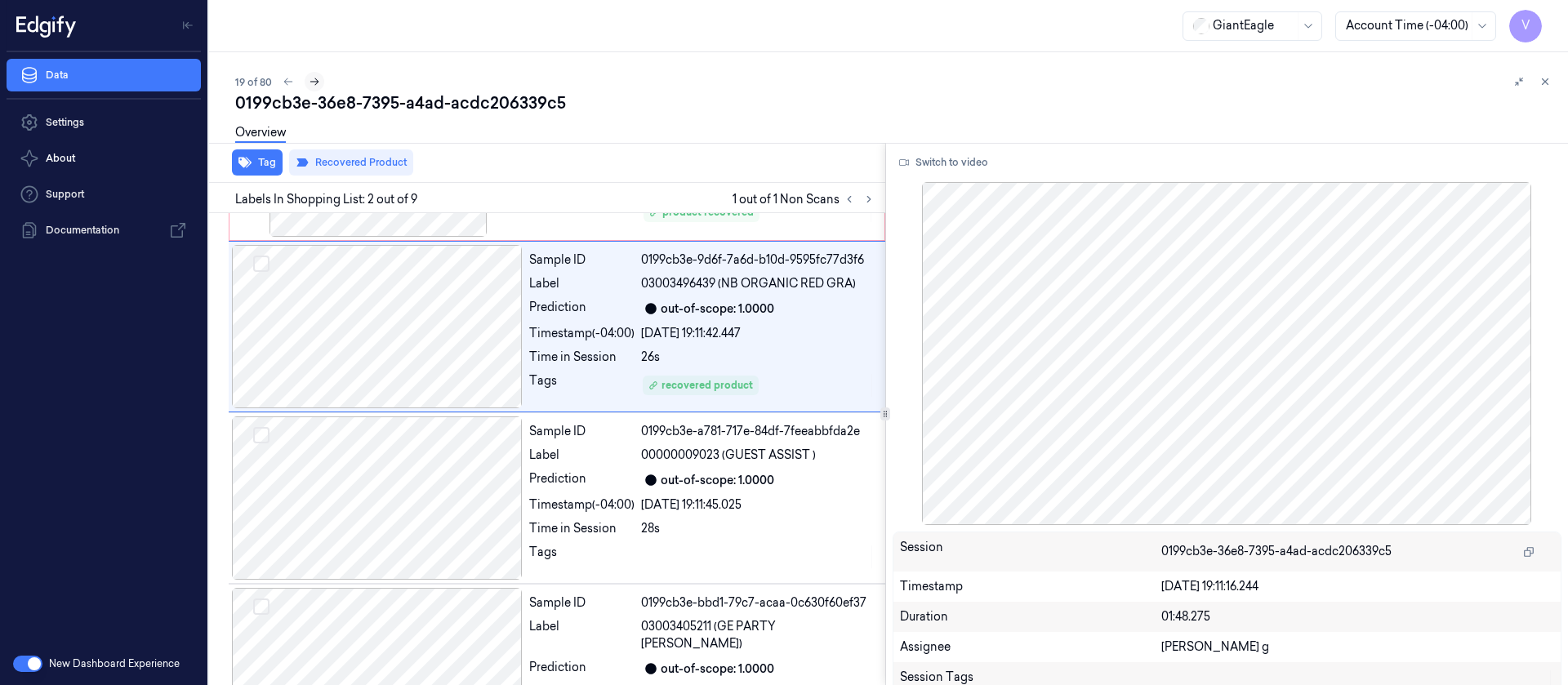
click at [317, 83] on icon at bounding box center [314, 81] width 11 height 11
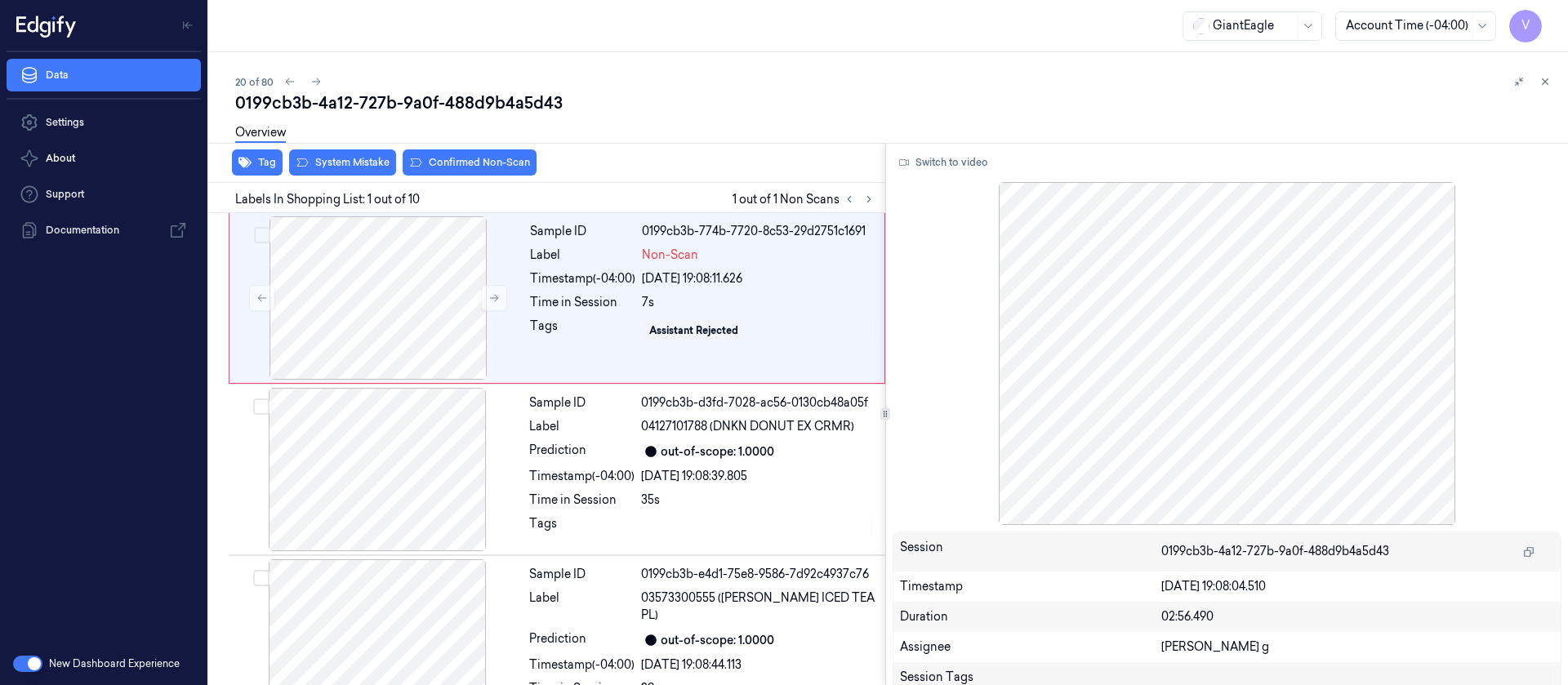
click at [643, 92] on div "0199cb3b-4a12-727b-9a0f-488d9b4a5d43" at bounding box center [895, 103] width 1319 height 23
click at [384, 335] on div at bounding box center [378, 298] width 291 height 164
click at [959, 163] on button "Switch to video" at bounding box center [943, 163] width 102 height 26
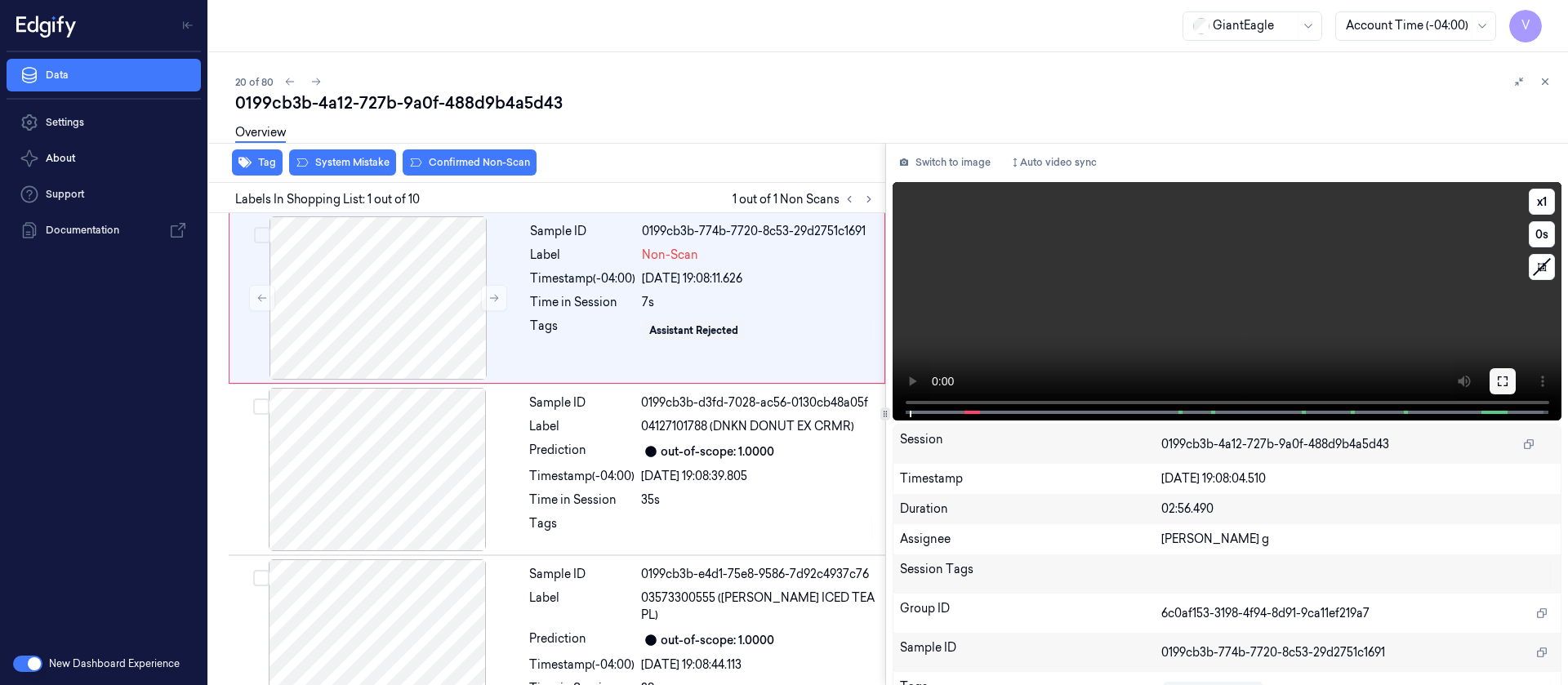
click at [1506, 381] on button at bounding box center [1503, 381] width 26 height 26
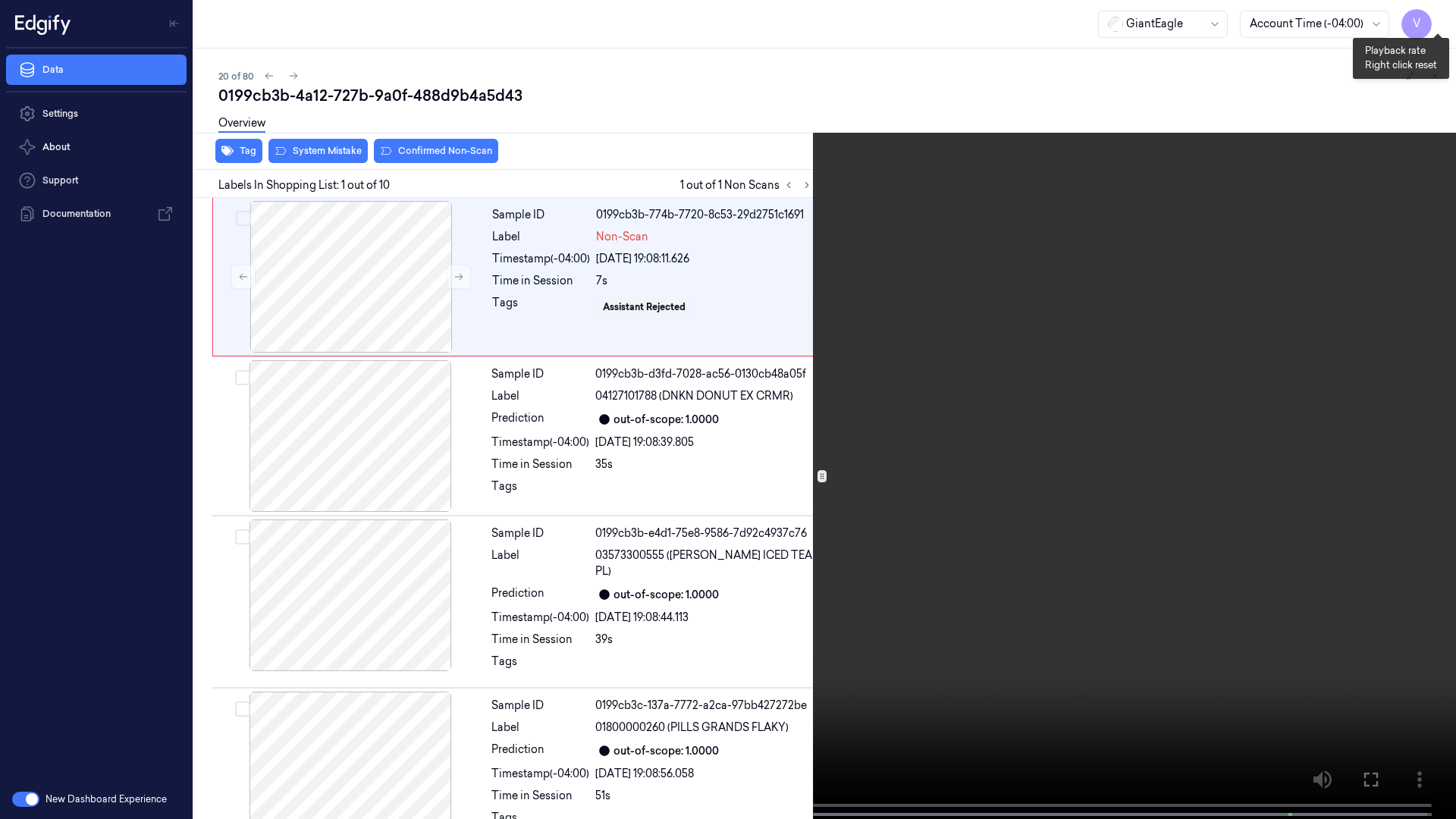
click at [1445, 14] on button "x 1" at bounding box center [1438, 18] width 25 height 25
click at [0, 0] on icon at bounding box center [0, 0] width 0 height 0
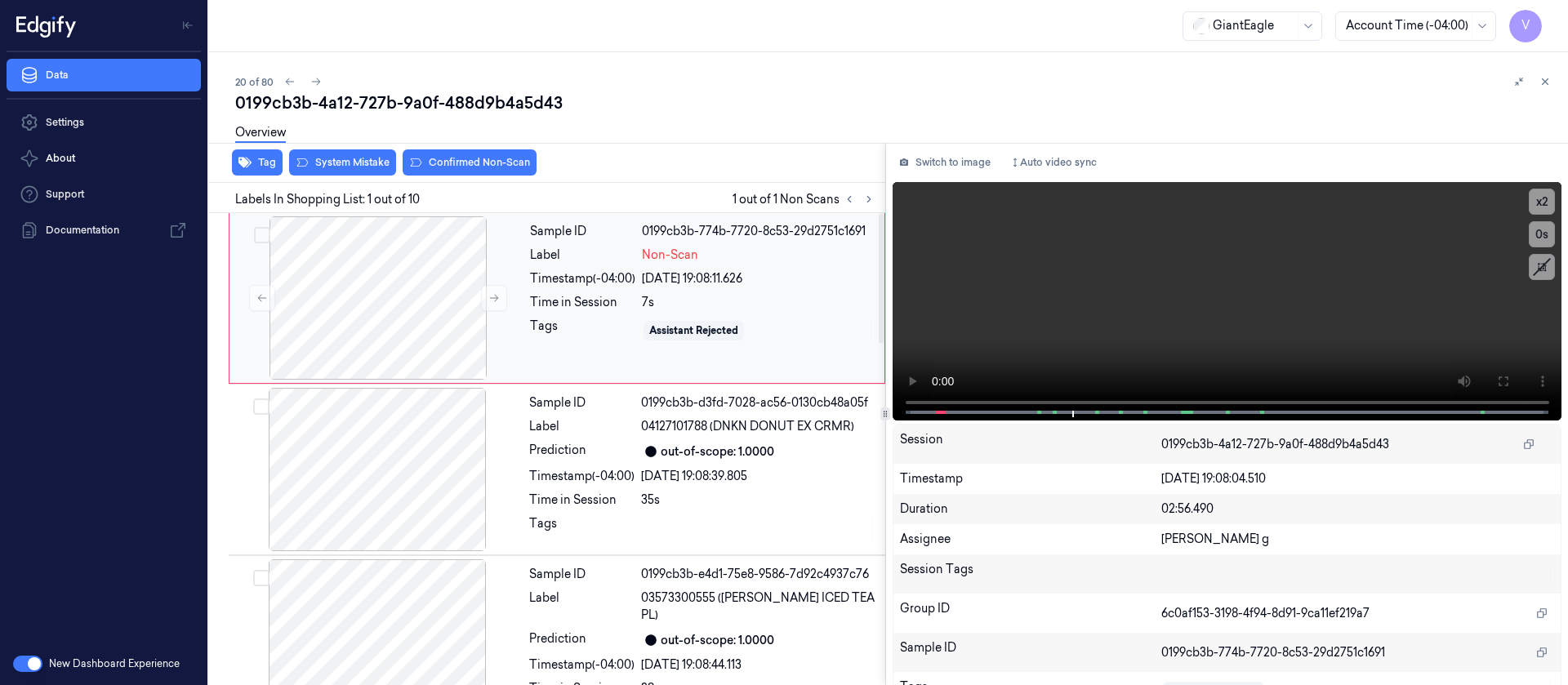
drag, startPoint x: 943, startPoint y: 172, endPoint x: 804, endPoint y: 285, distance: 179.1
click at [943, 172] on button "Switch to image" at bounding box center [944, 163] width 104 height 26
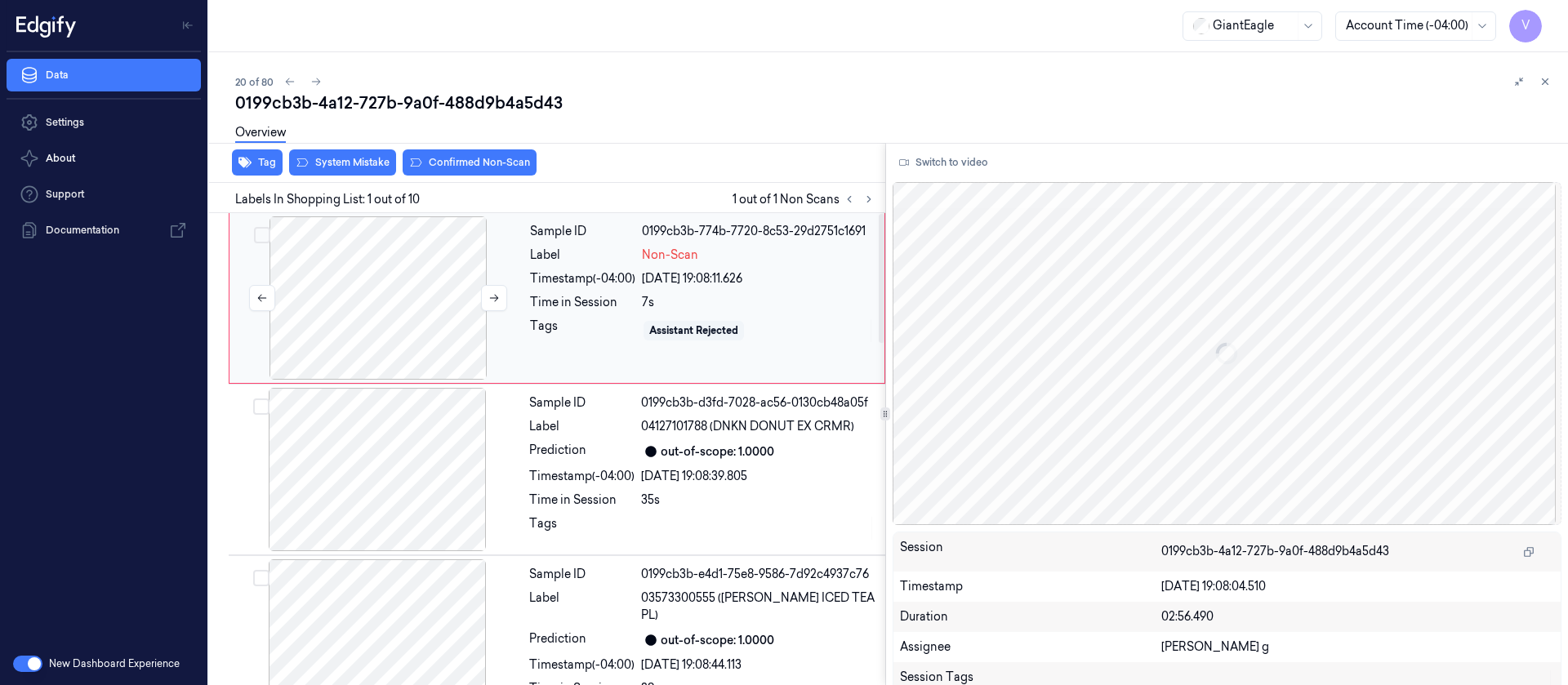
click at [389, 282] on div at bounding box center [378, 298] width 291 height 164
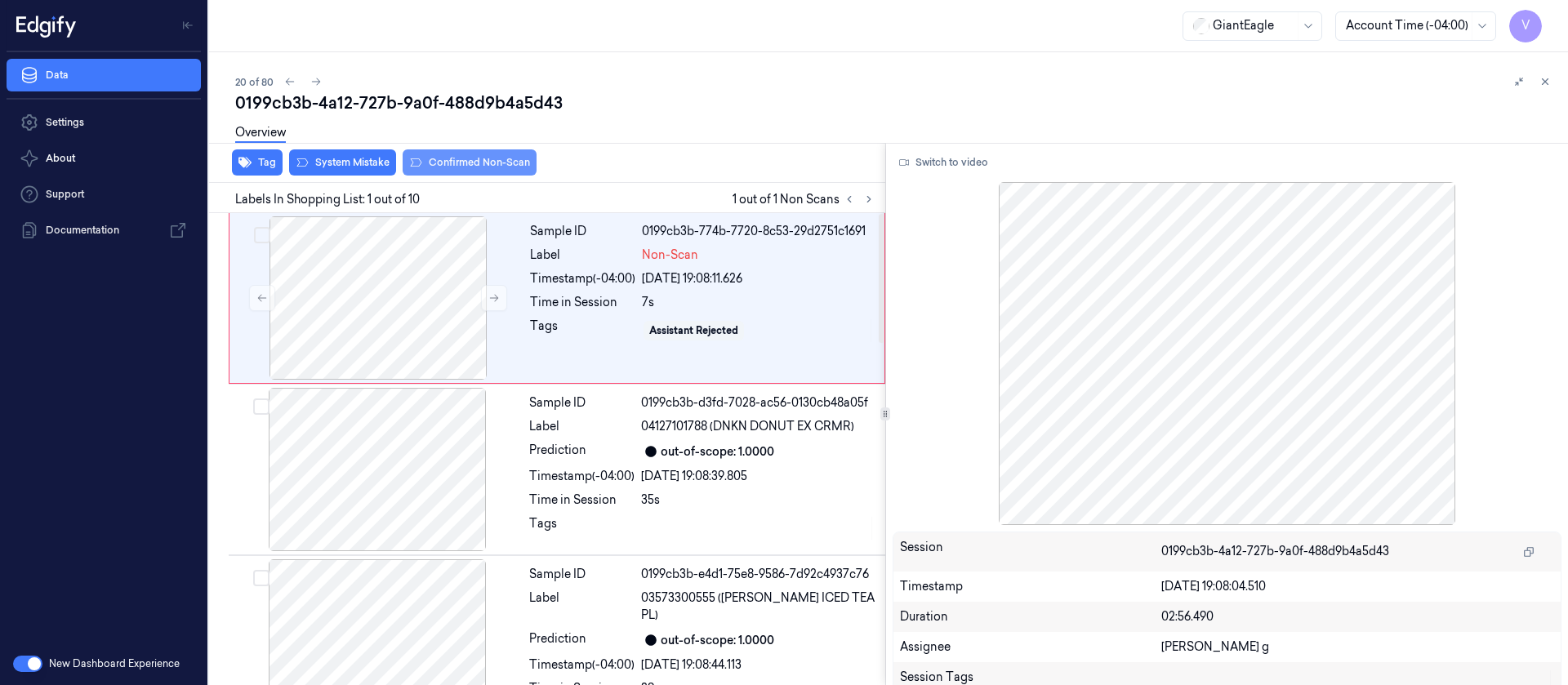
click at [469, 161] on button "Confirmed Non-Scan" at bounding box center [469, 163] width 134 height 26
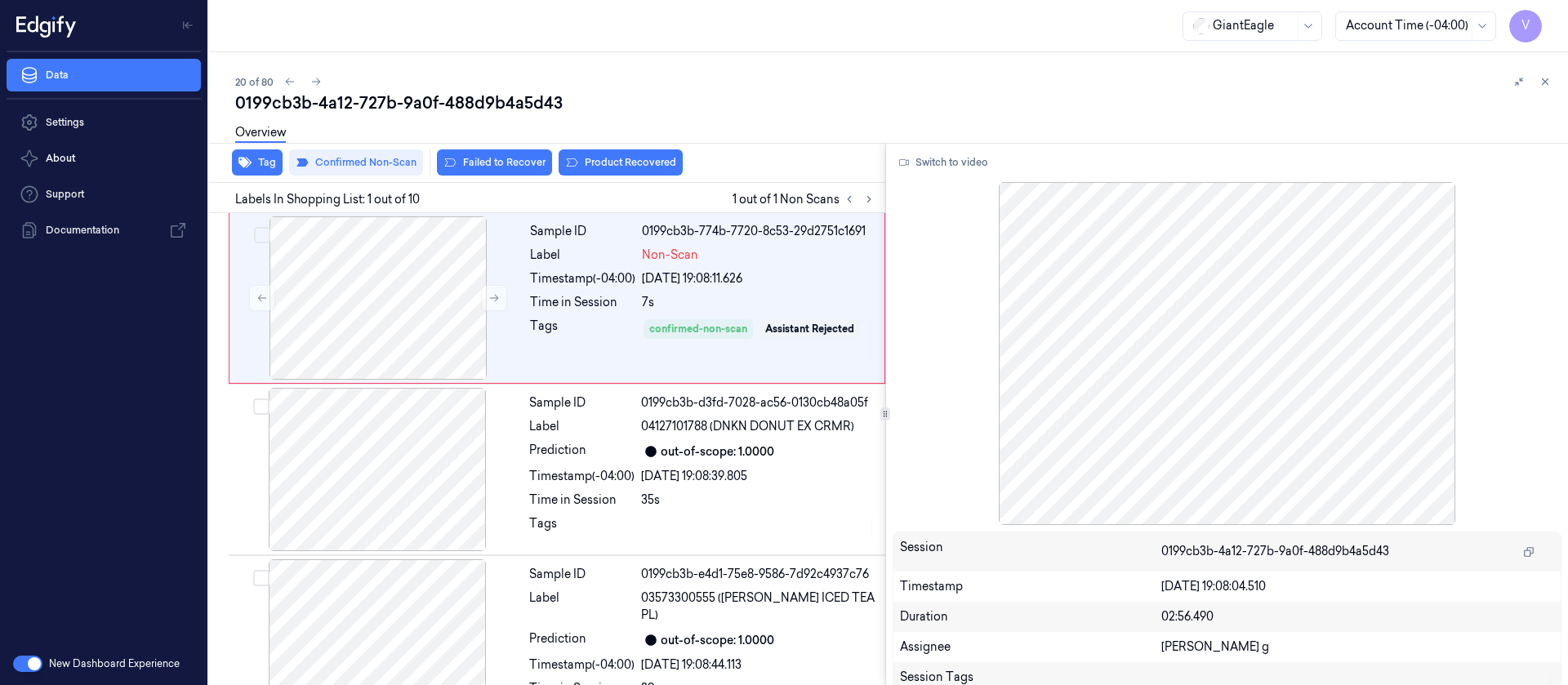
click at [636, 155] on div "Overview" at bounding box center [895, 135] width 1319 height 42
click at [606, 166] on button "Product Recovered" at bounding box center [620, 163] width 124 height 26
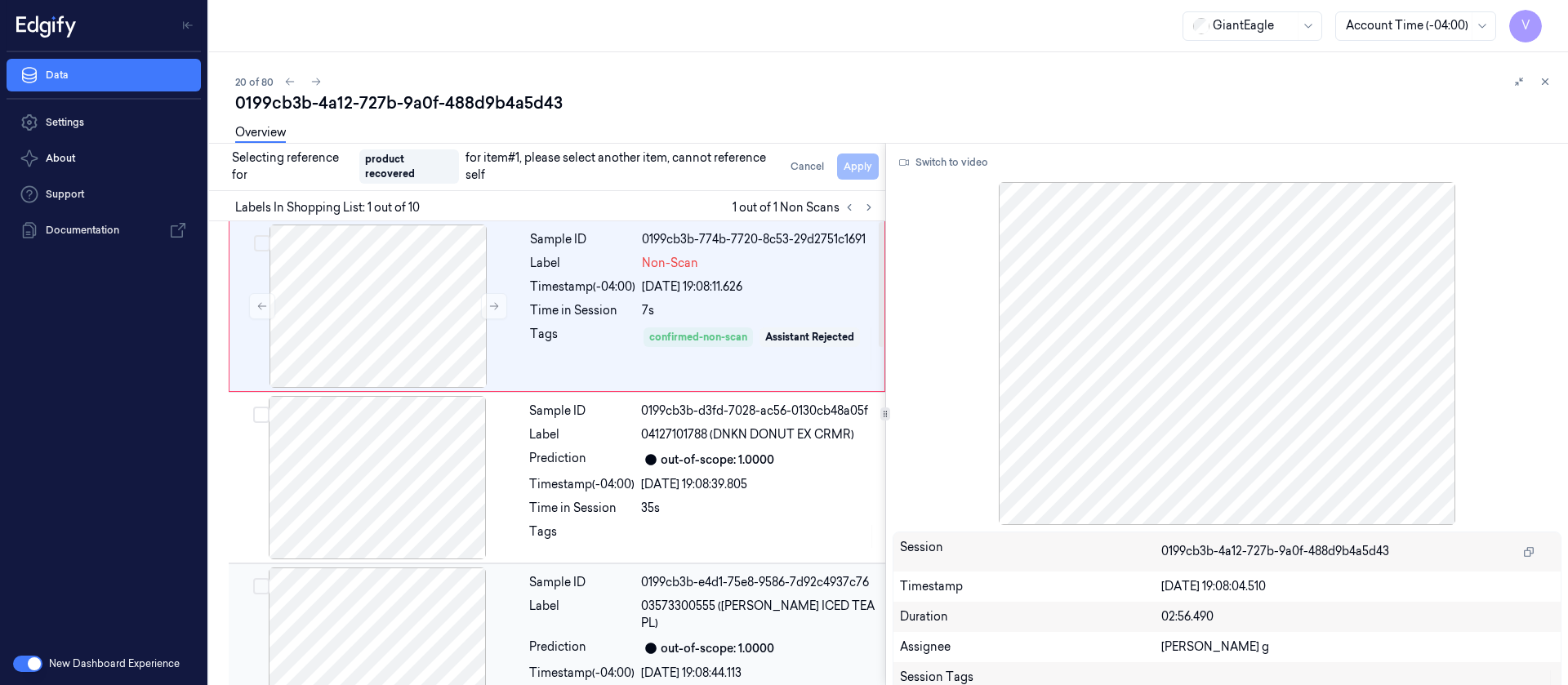
click at [420, 613] on div at bounding box center [377, 649] width 291 height 164
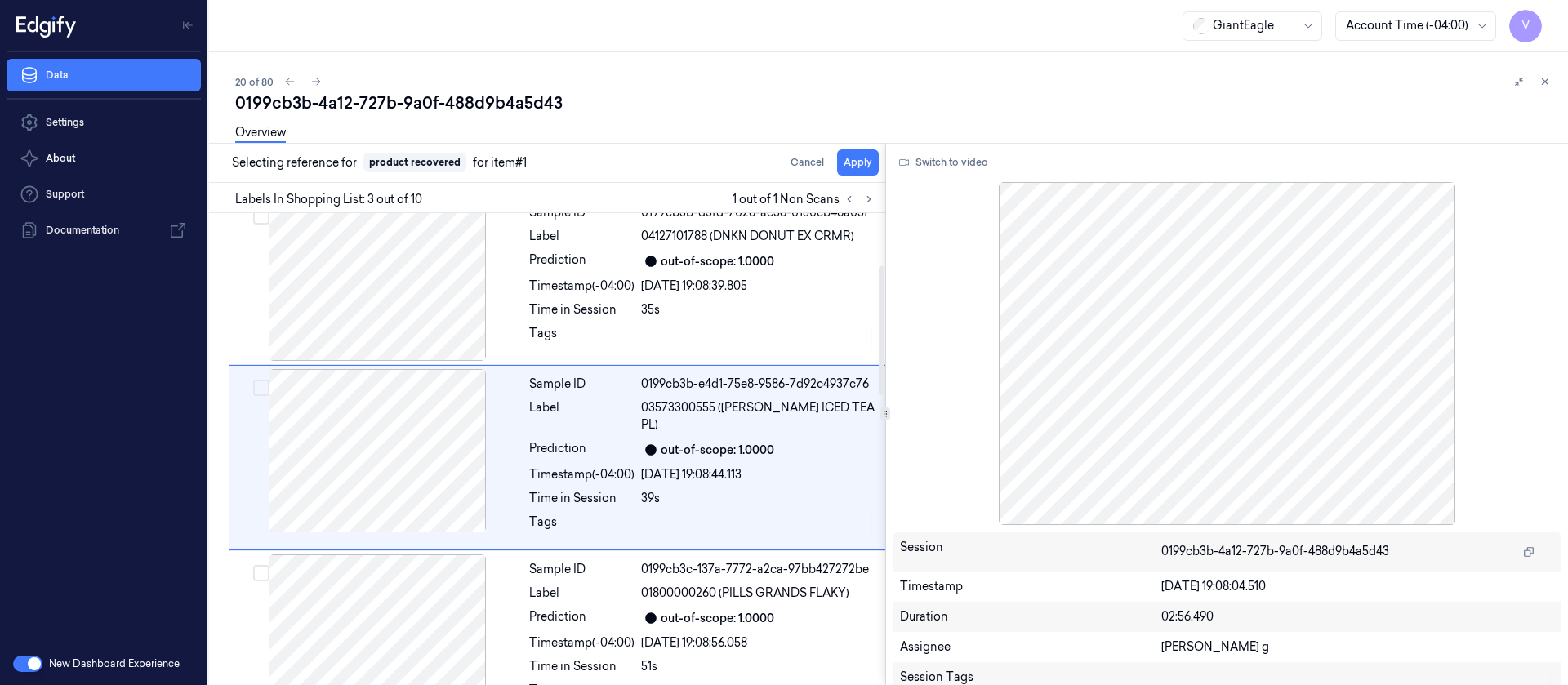
scroll to position [192, 0]
click at [854, 167] on button "Apply" at bounding box center [857, 163] width 42 height 26
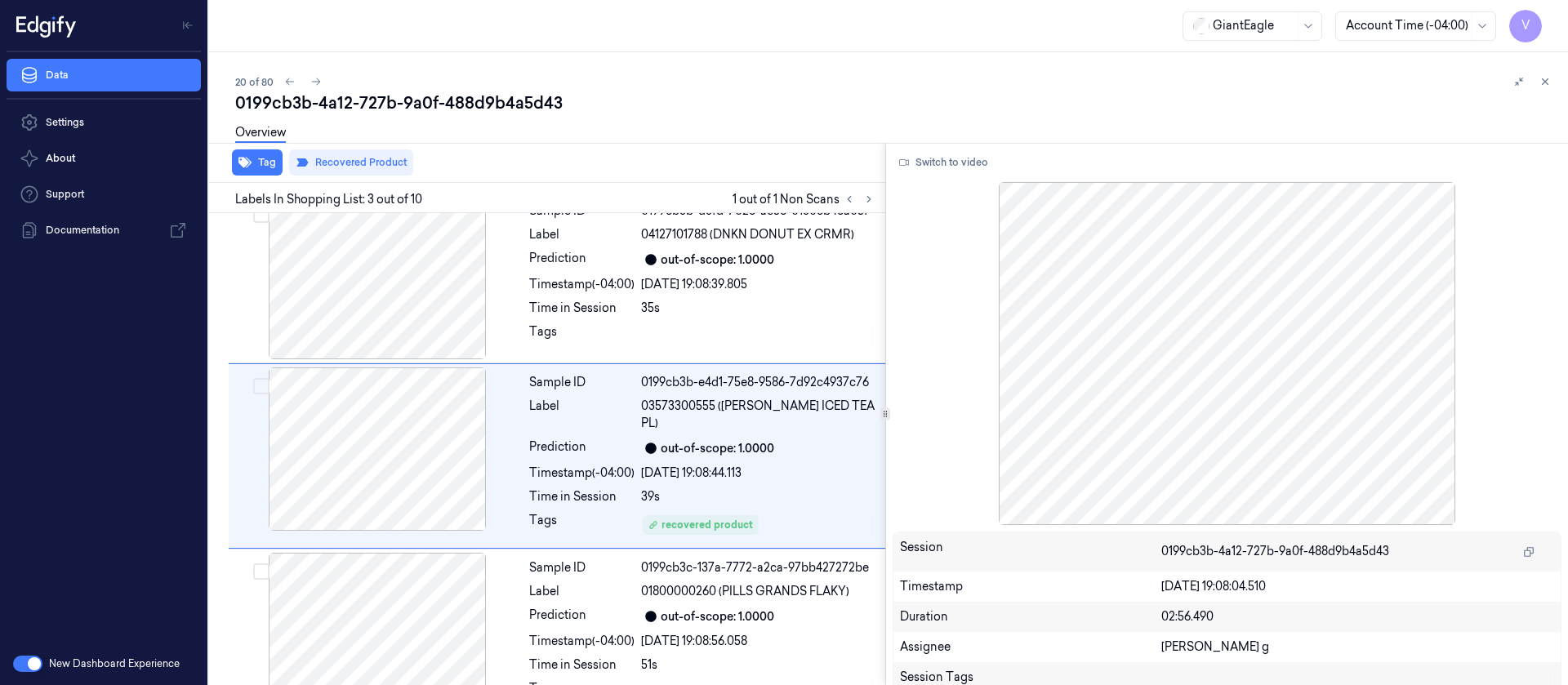
click at [633, 96] on div "0199cb3b-4a12-727b-9a0f-488d9b4a5d43" at bounding box center [895, 103] width 1319 height 23
click at [749, 111] on div "0199cb3b-4a12-727b-9a0f-488d9b4a5d43" at bounding box center [895, 103] width 1319 height 23
click at [1539, 75] on button at bounding box center [1544, 81] width 20 height 20
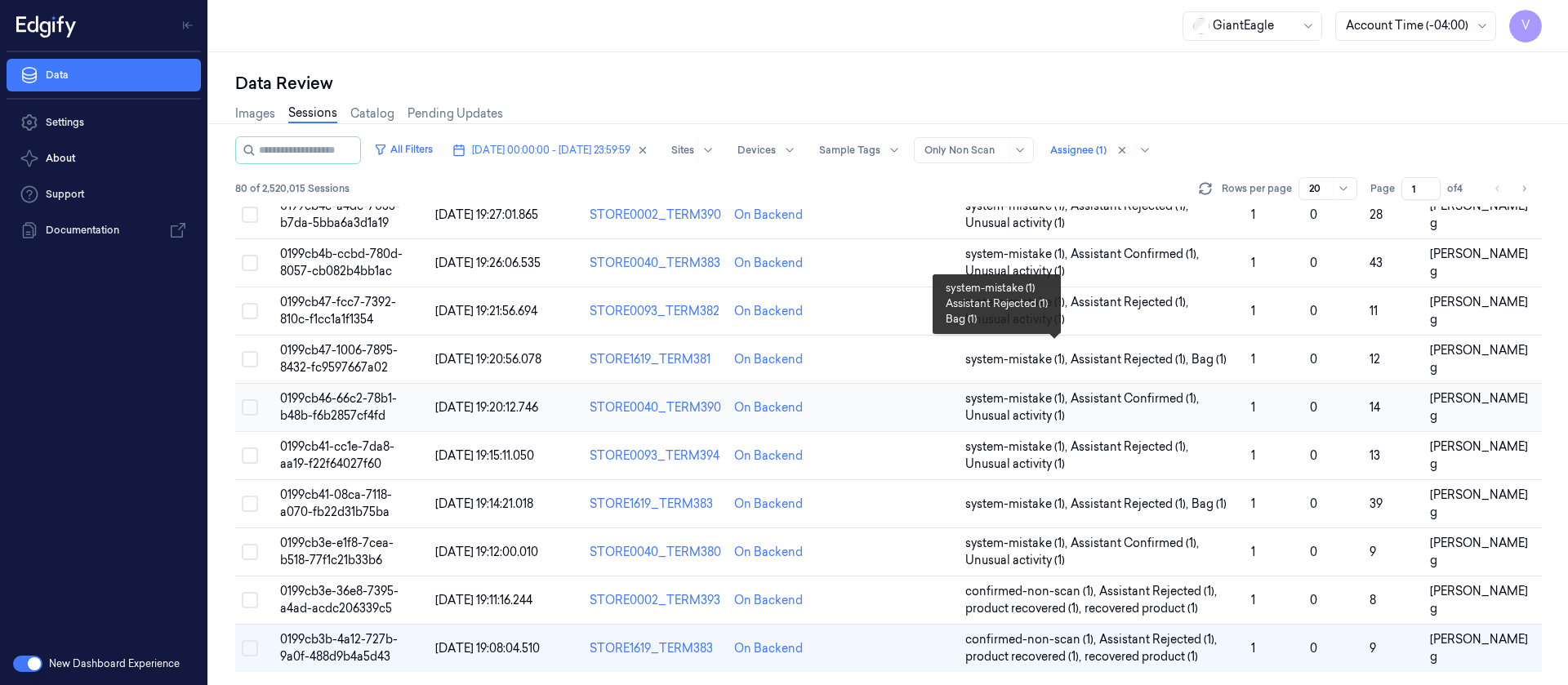
scroll to position [533, 0]
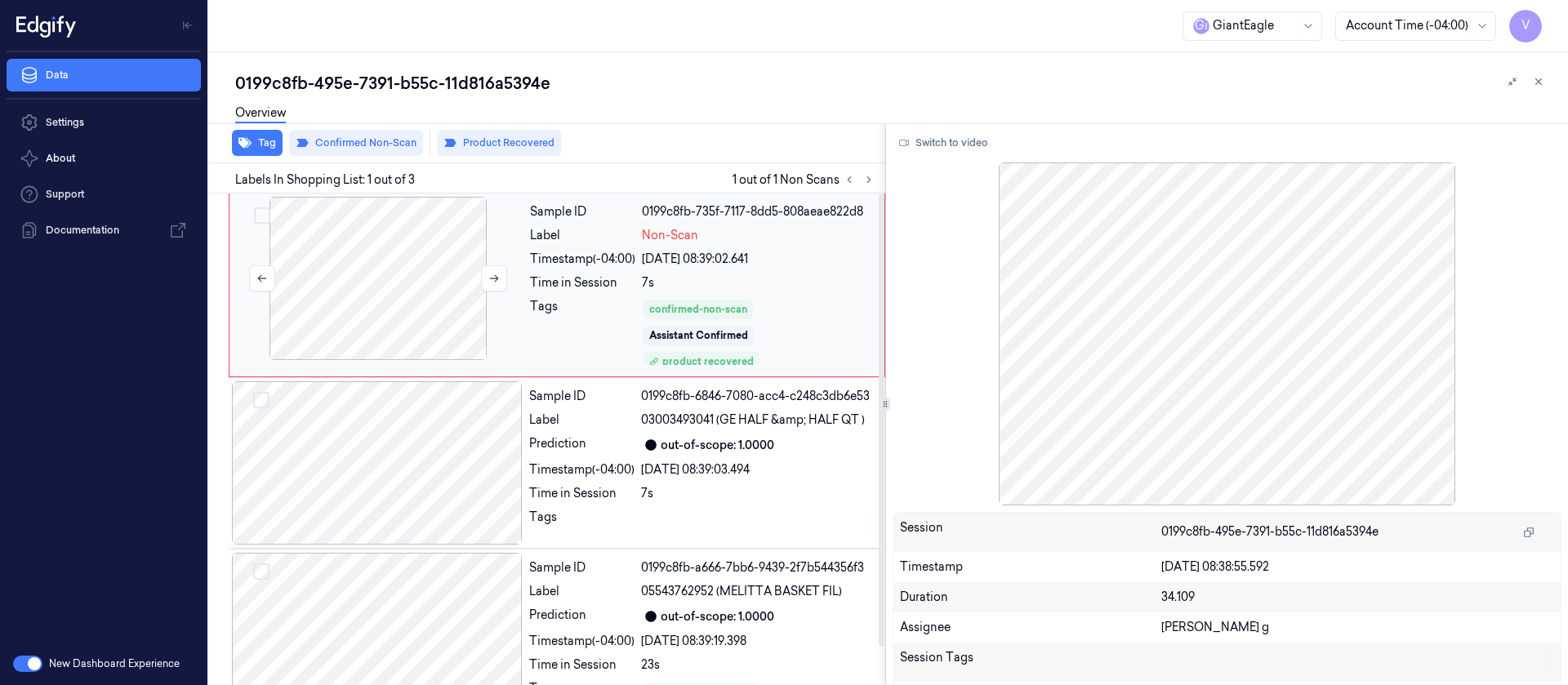
click at [507, 285] on div at bounding box center [378, 278] width 291 height 164
click at [489, 279] on icon at bounding box center [494, 278] width 11 height 11
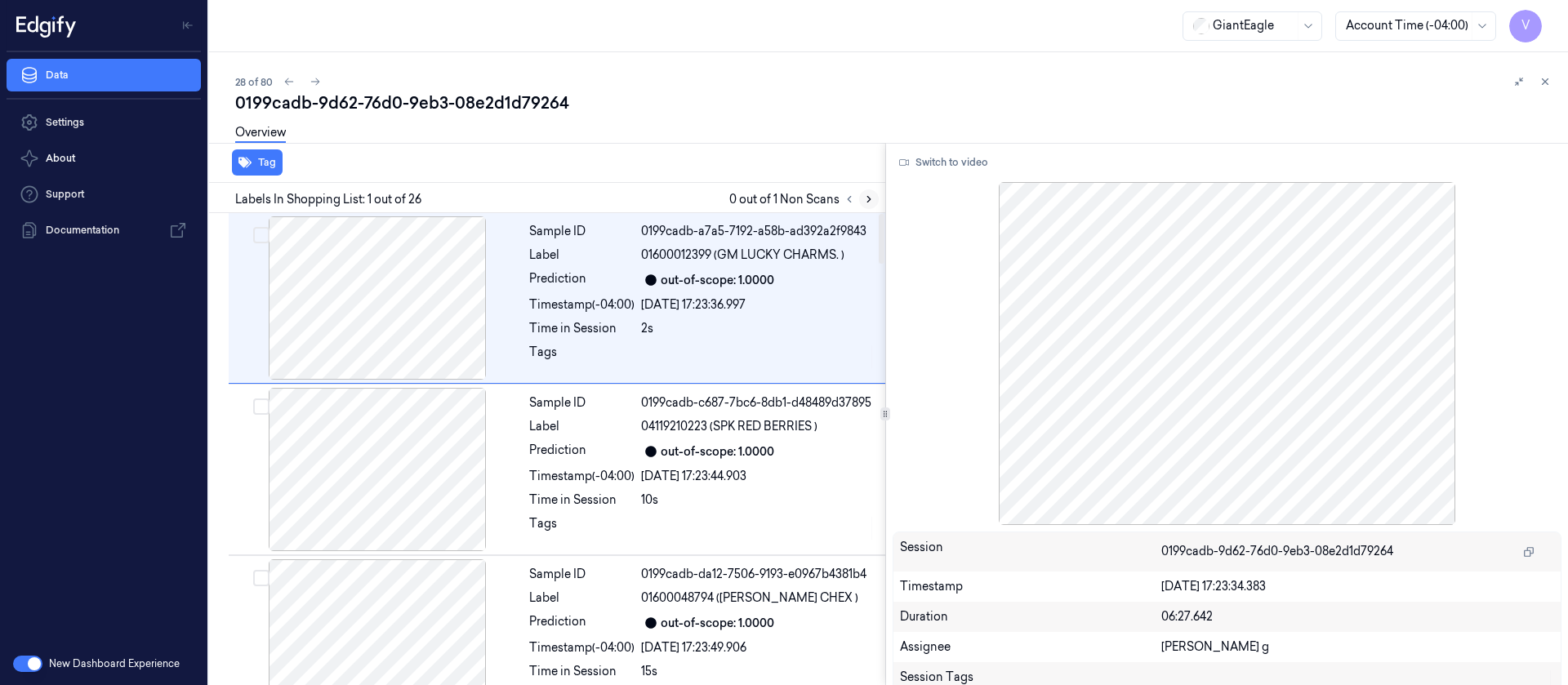
click at [867, 194] on icon at bounding box center [869, 200] width 11 height 11
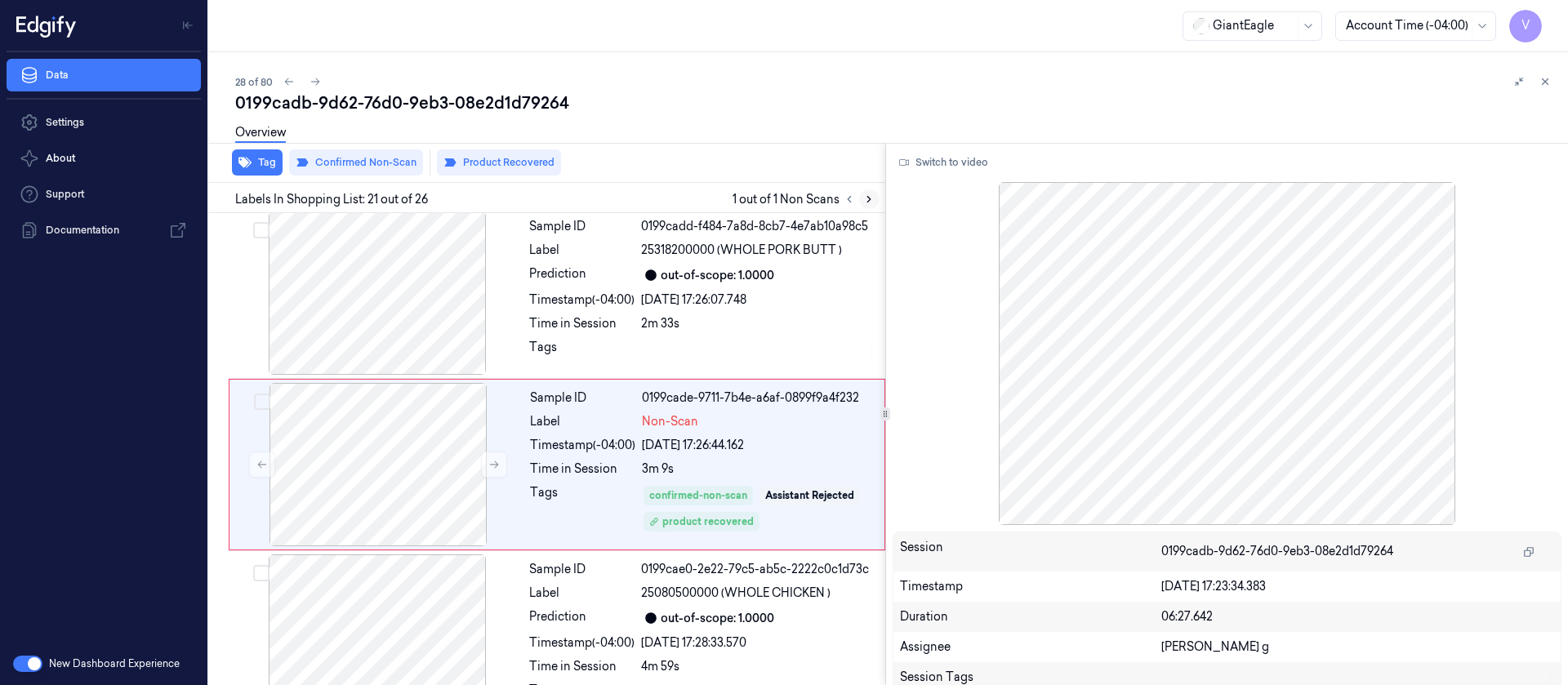
scroll to position [3298, 0]
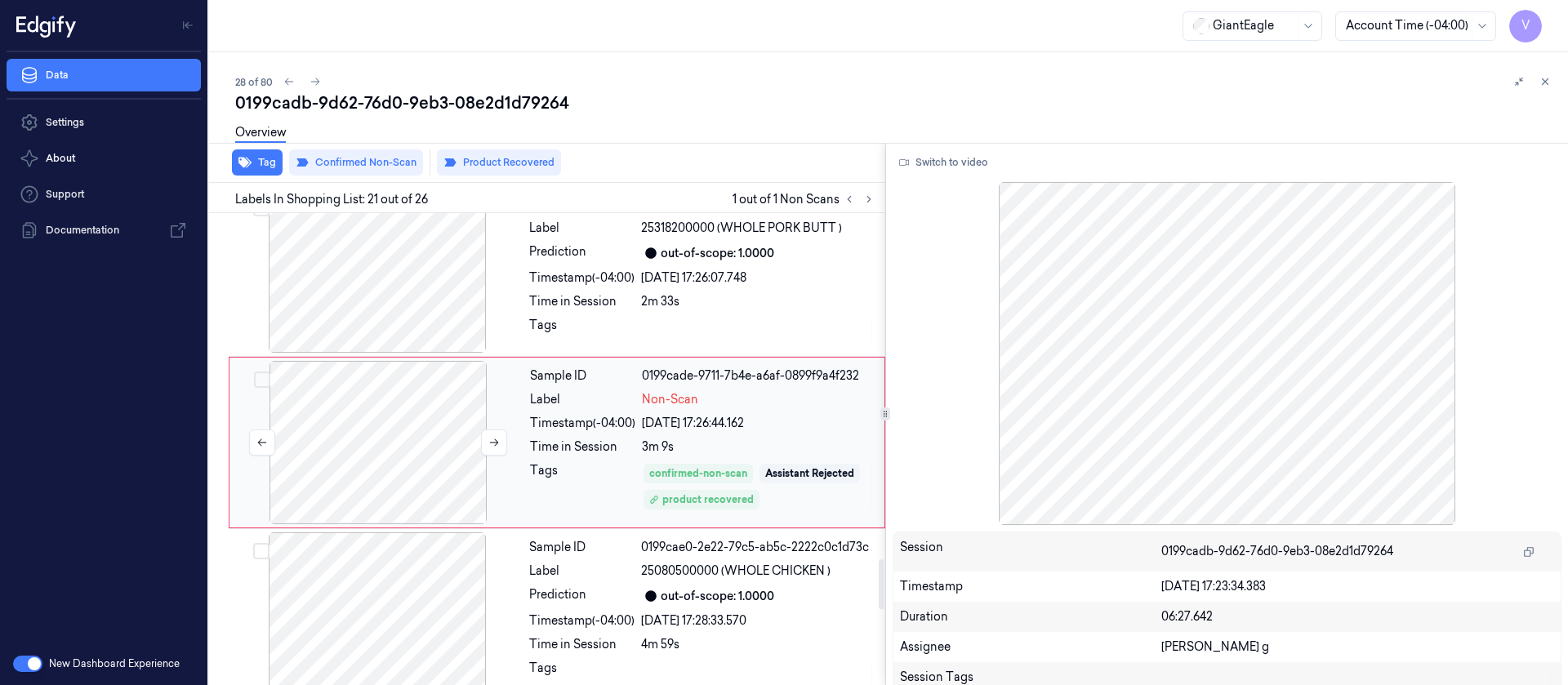
click at [378, 471] on div at bounding box center [378, 442] width 291 height 164
click at [498, 439] on icon at bounding box center [494, 443] width 11 height 11
click at [387, 289] on div at bounding box center [377, 271] width 291 height 164
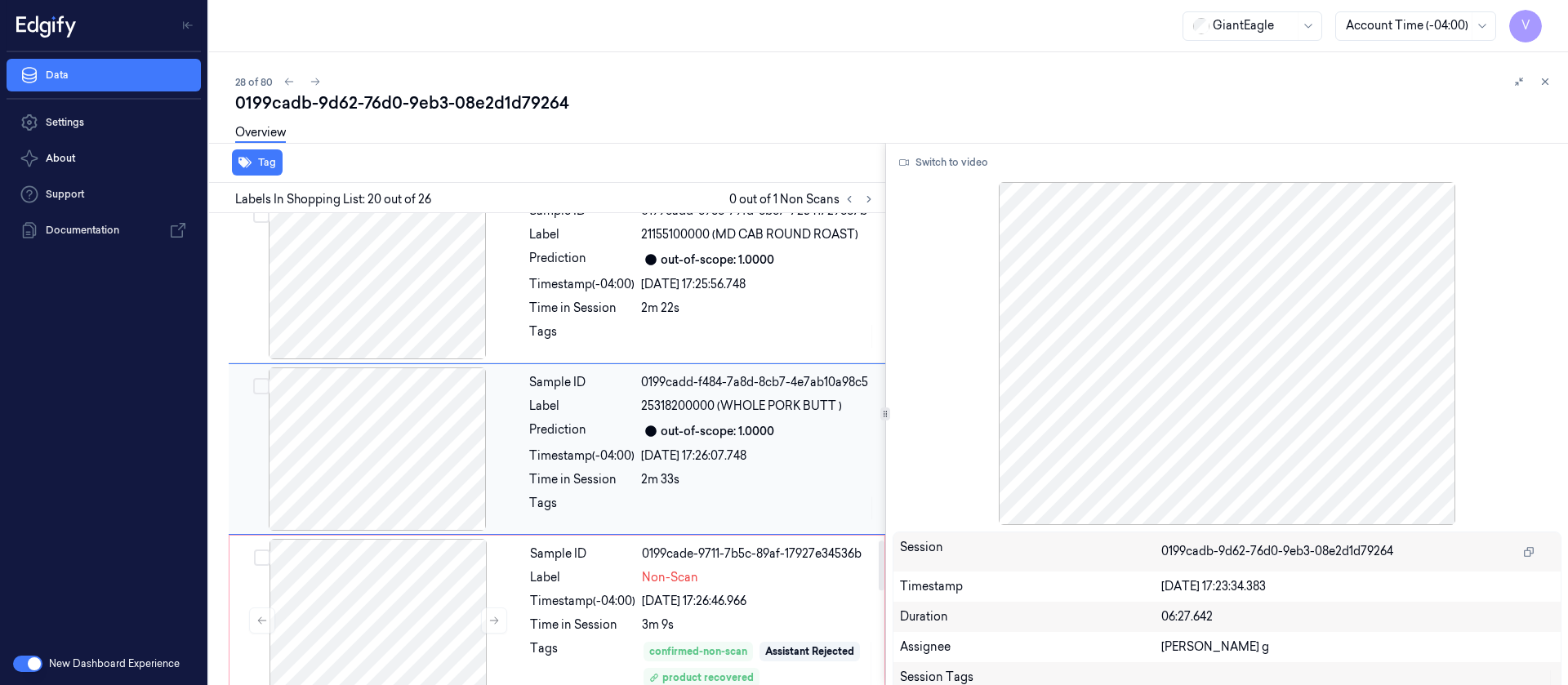
click at [408, 455] on div at bounding box center [377, 448] width 291 height 164
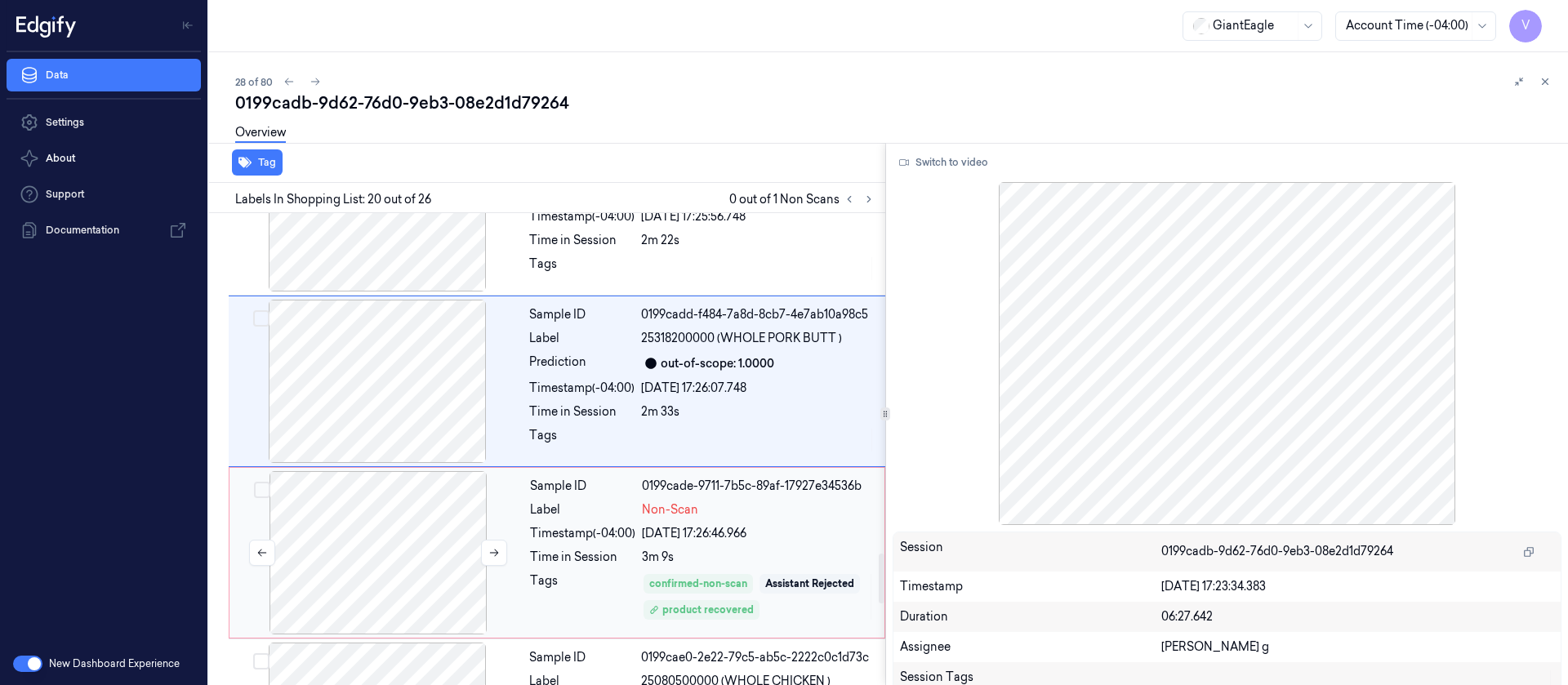
scroll to position [3242, 0]
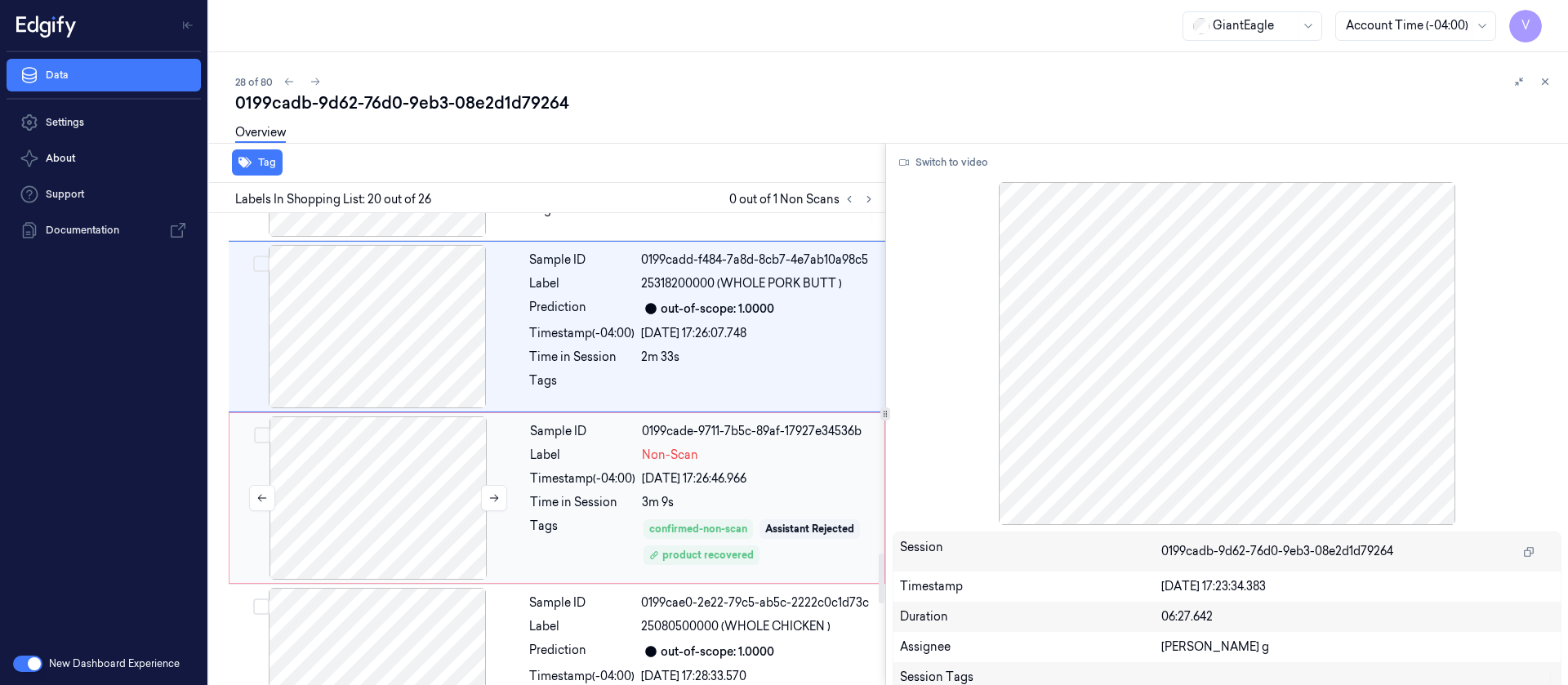
click at [396, 500] on div at bounding box center [378, 498] width 291 height 164
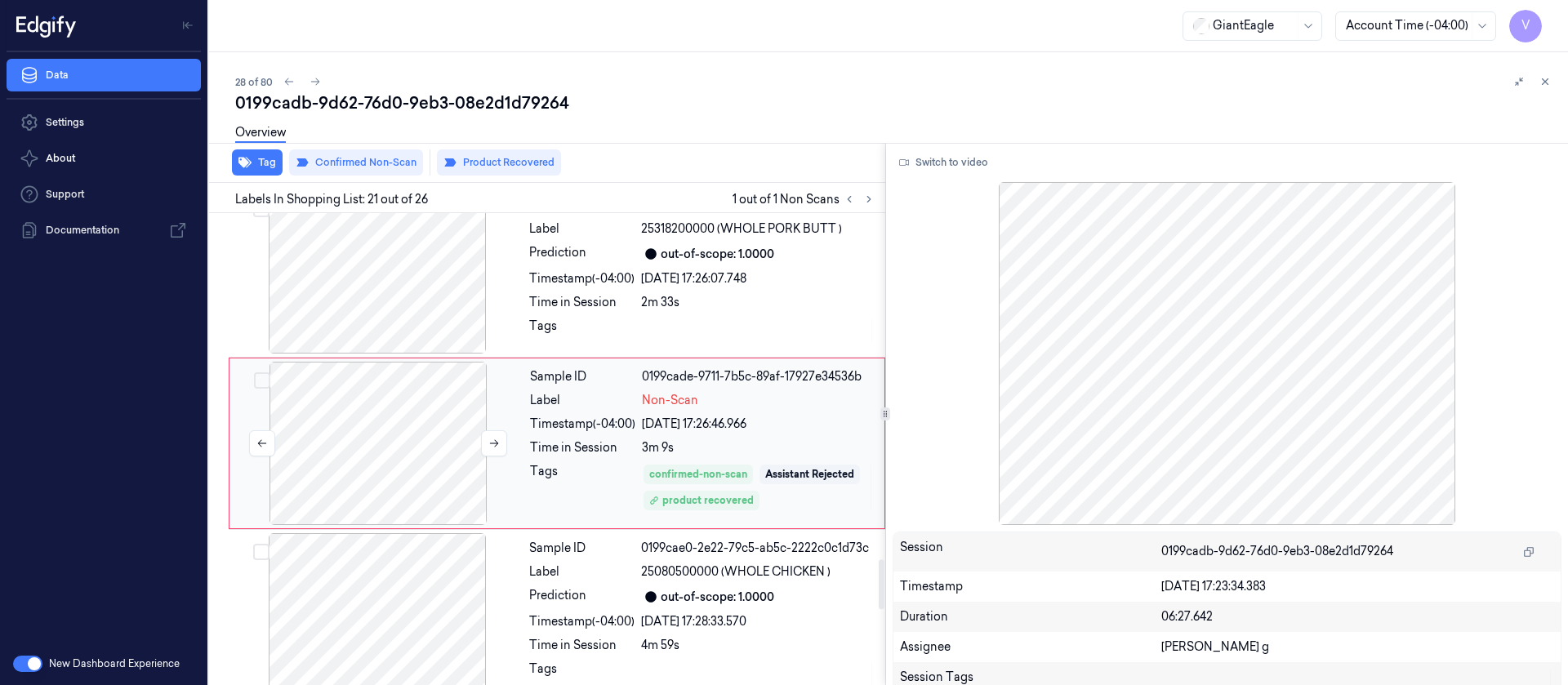
scroll to position [3298, 0]
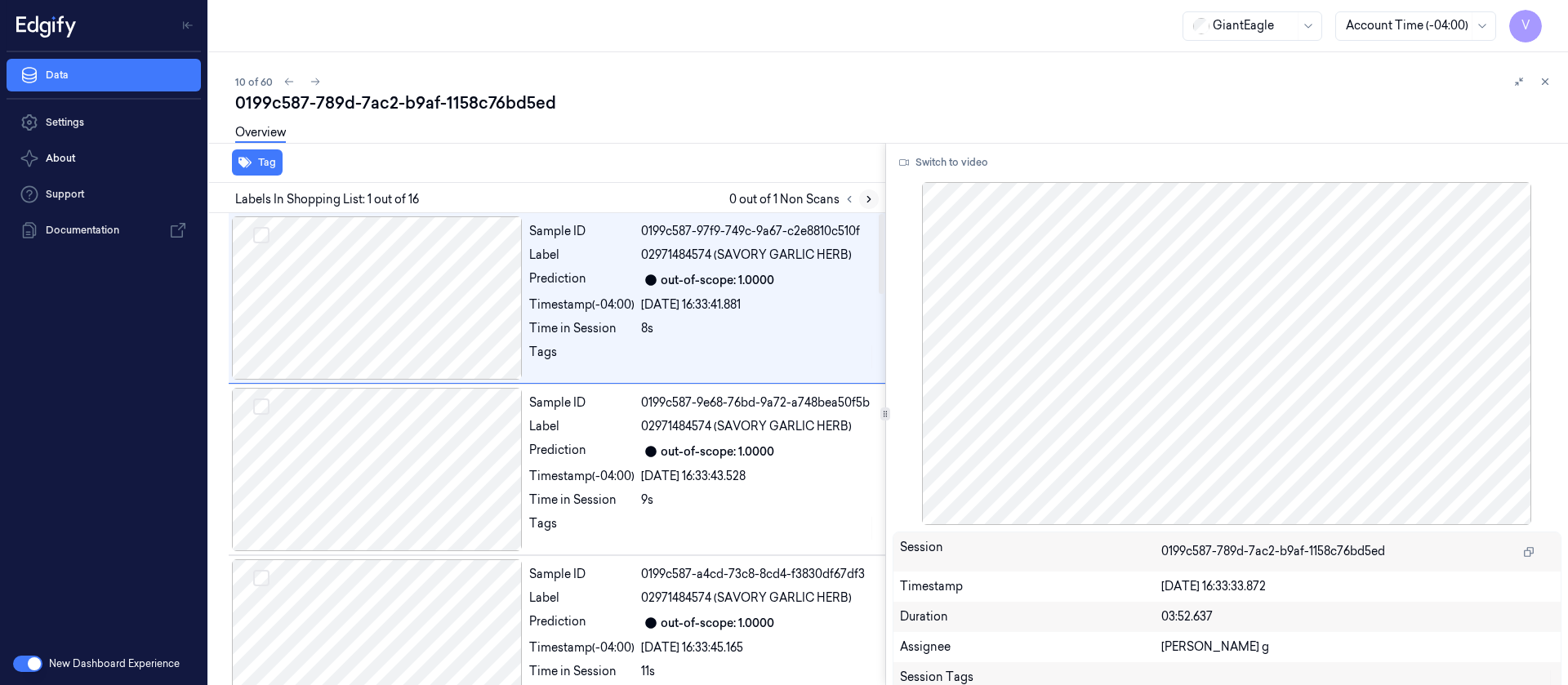
click at [868, 196] on icon at bounding box center [869, 200] width 11 height 11
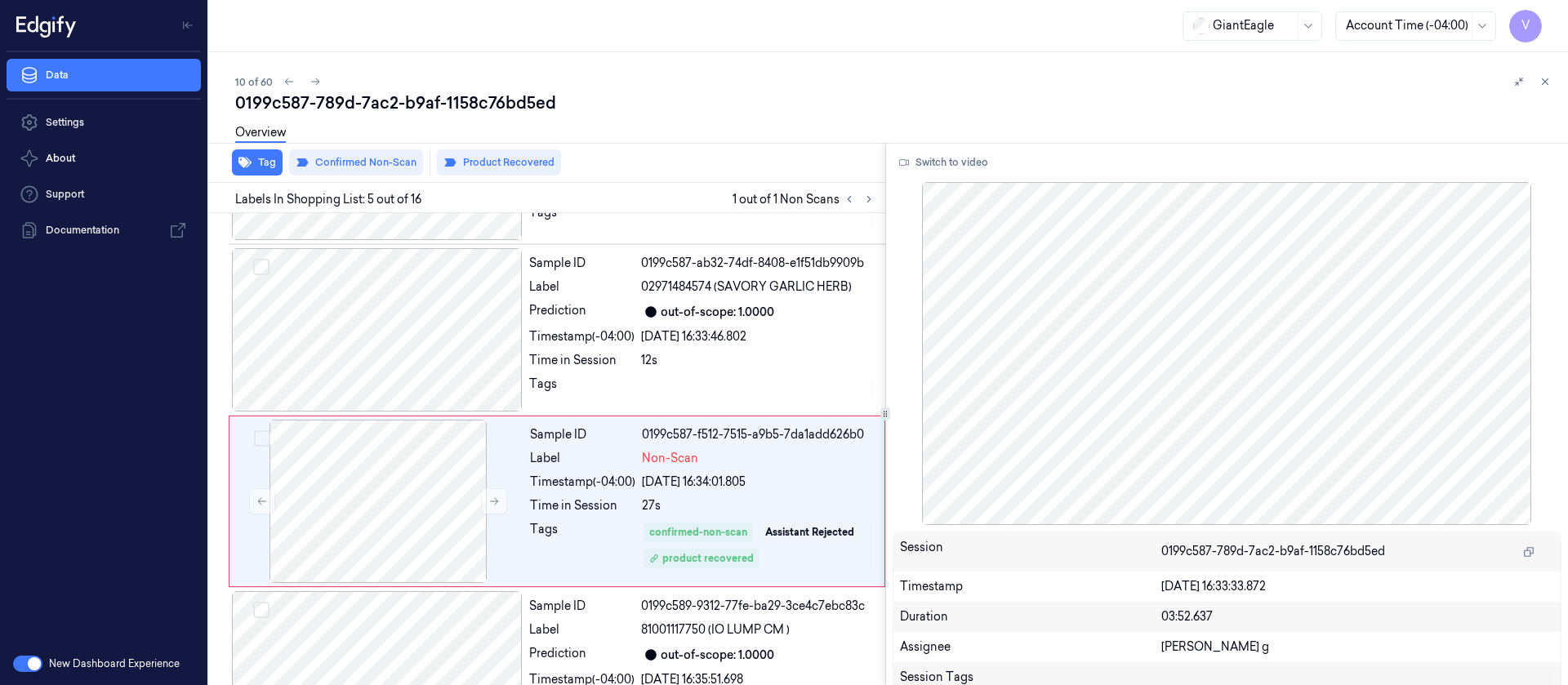
scroll to position [541, 0]
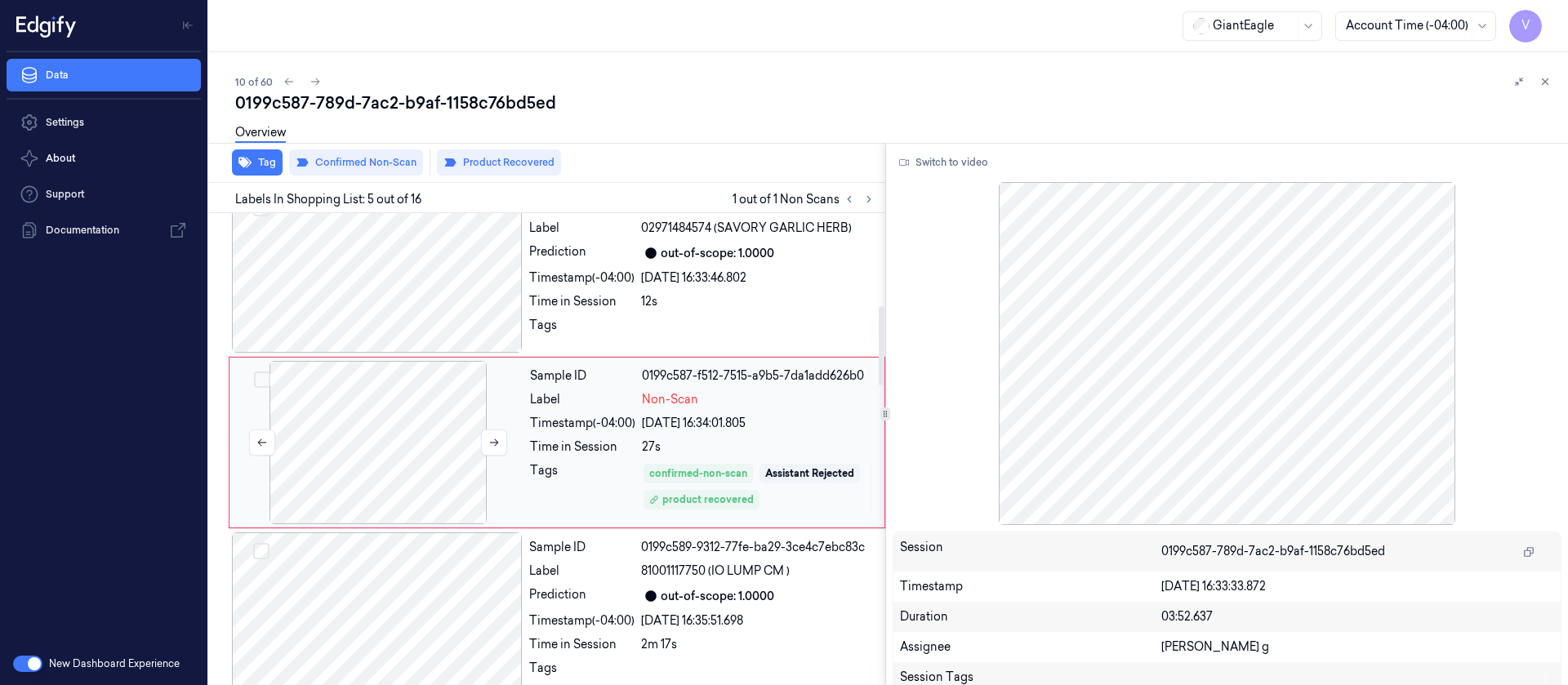
click at [387, 475] on div at bounding box center [378, 442] width 291 height 164
click at [937, 166] on button "Switch to video" at bounding box center [943, 163] width 102 height 26
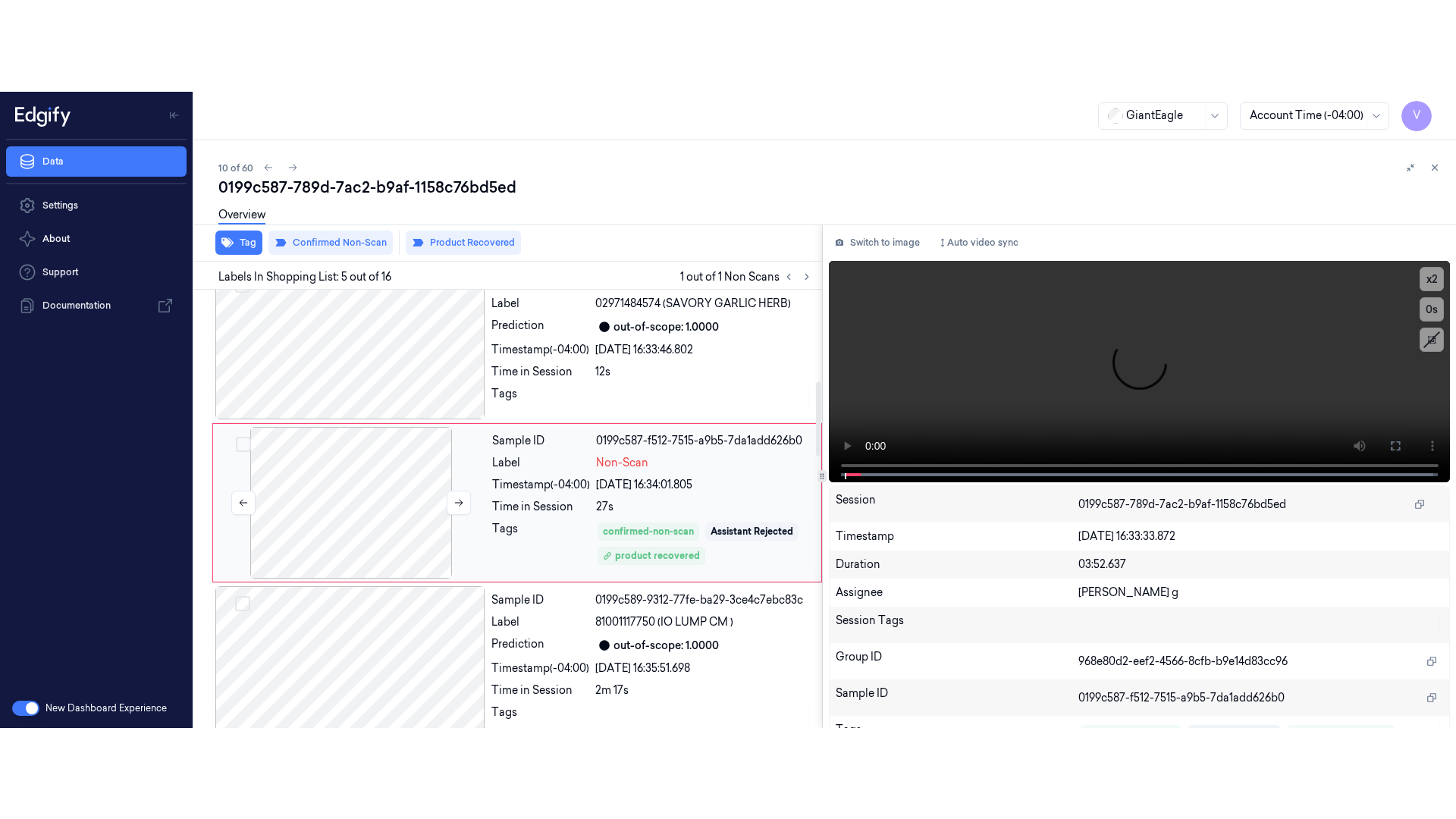
scroll to position [617, 0]
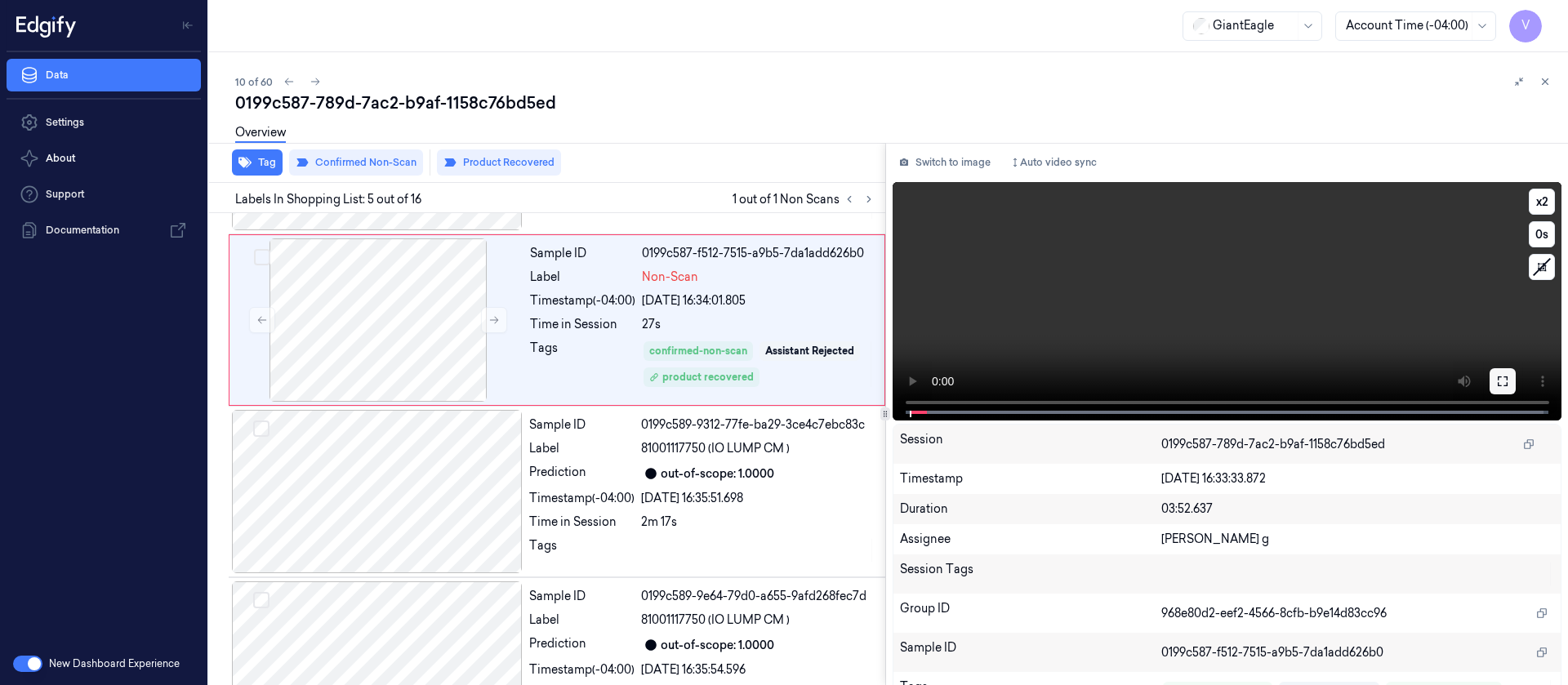
click at [1489, 376] on button at bounding box center [1503, 381] width 26 height 26
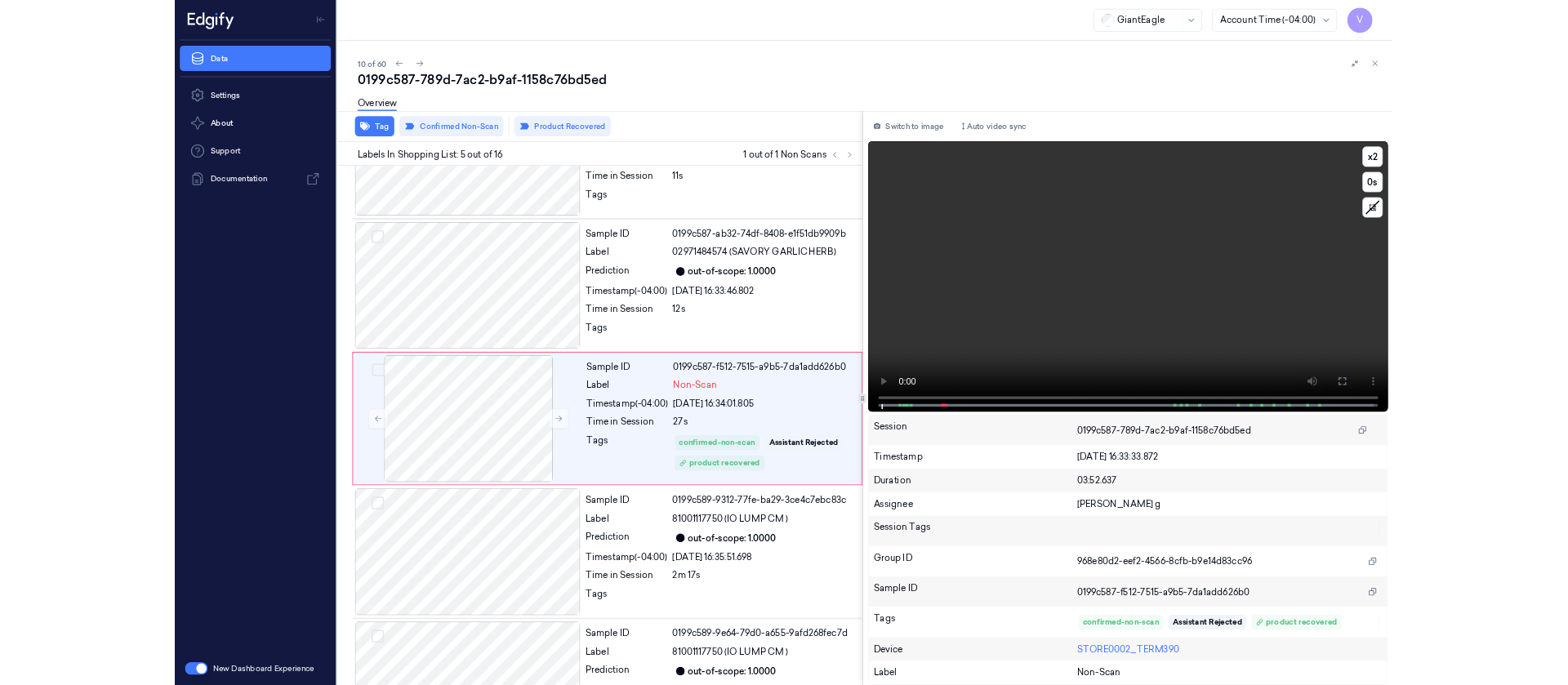
scroll to position [444, 0]
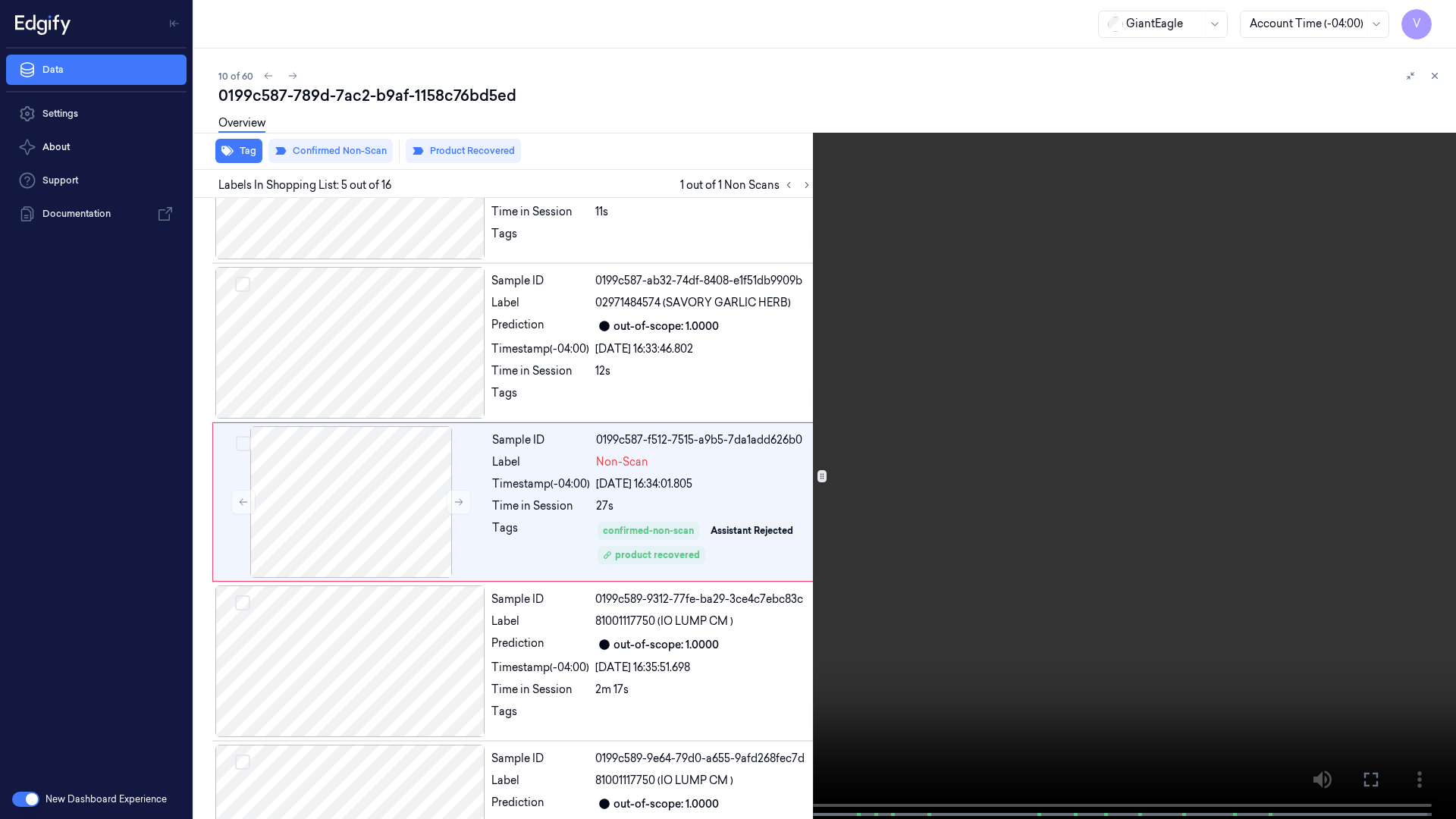
click at [0, 0] on icon at bounding box center [0, 0] width 0 height 0
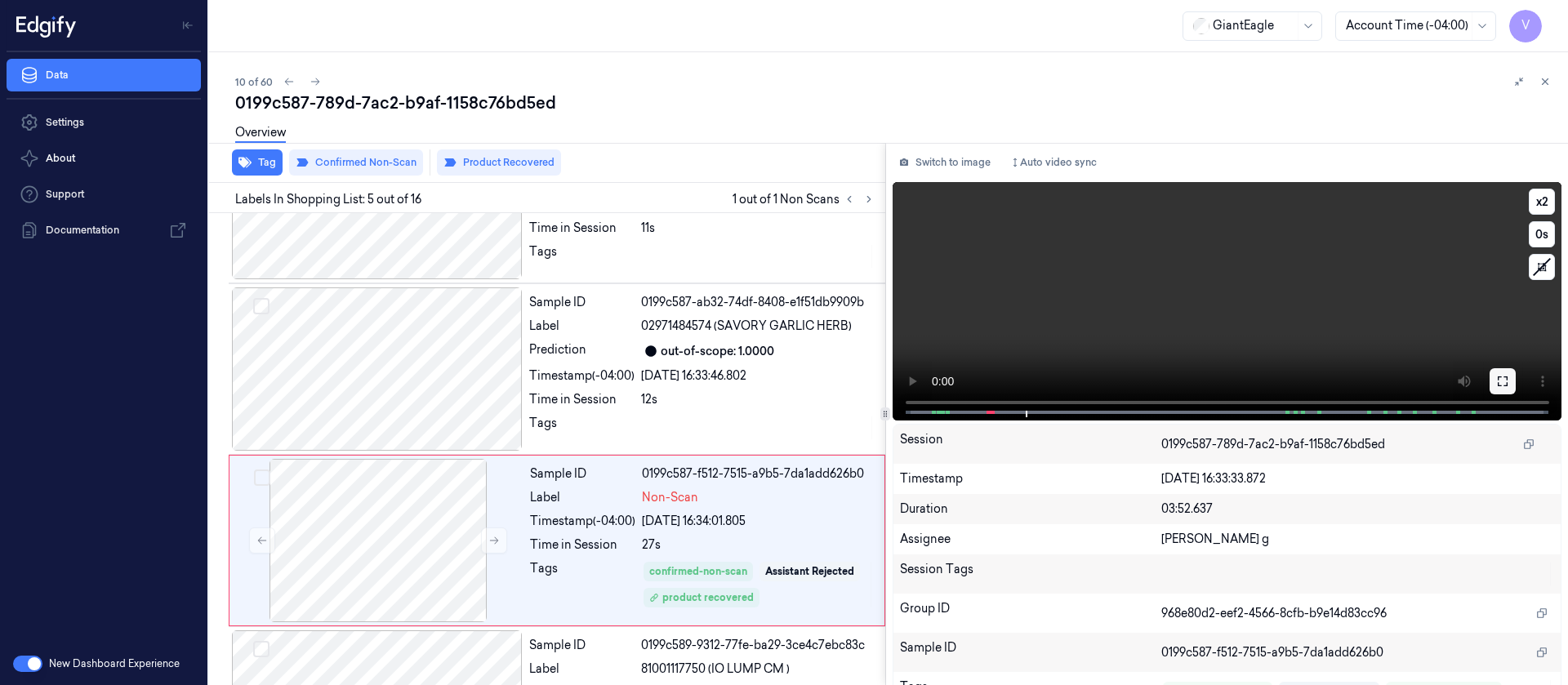
click at [1504, 378] on button at bounding box center [1503, 381] width 26 height 26
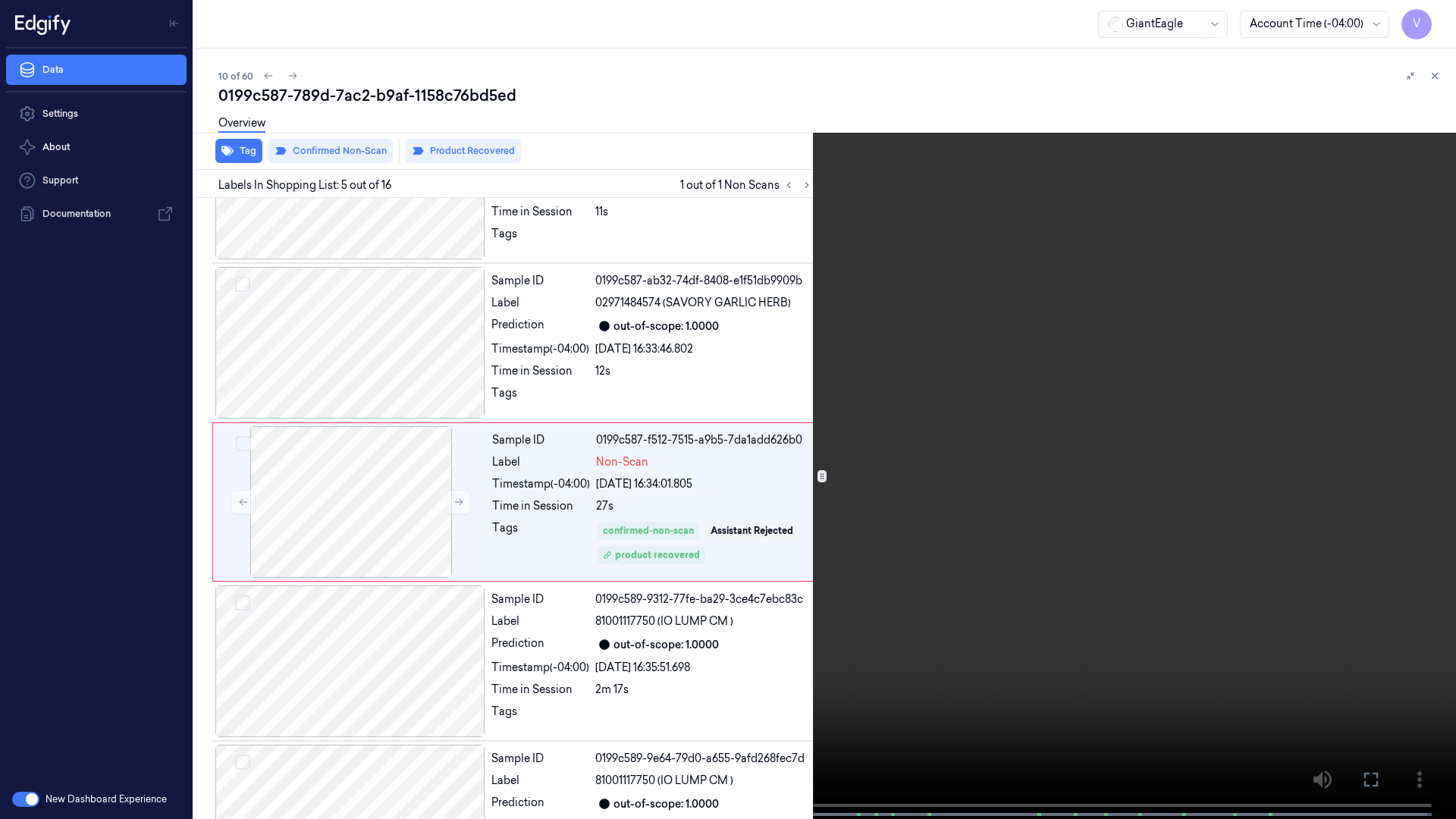
click at [0, 0] on icon at bounding box center [0, 0] width 0 height 0
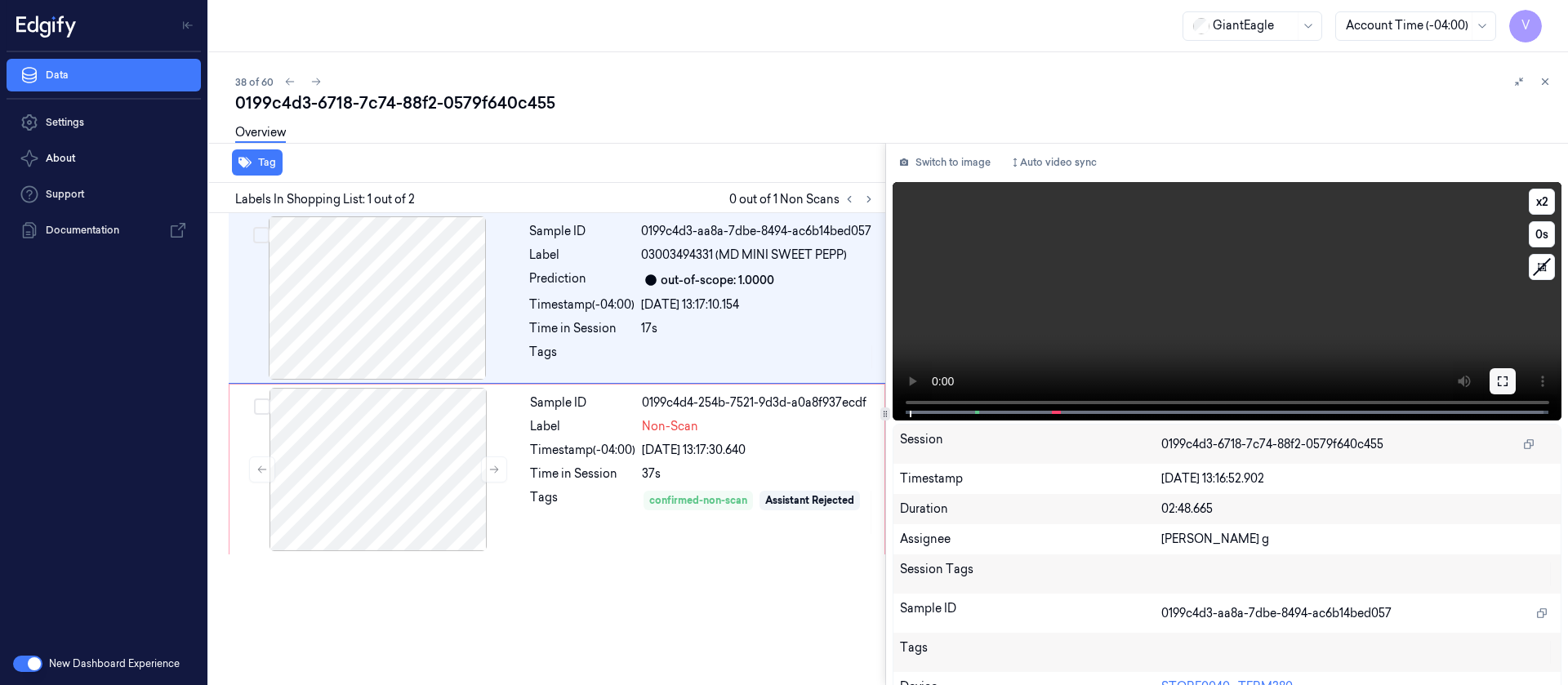
click at [1489, 374] on button at bounding box center [1503, 381] width 26 height 26
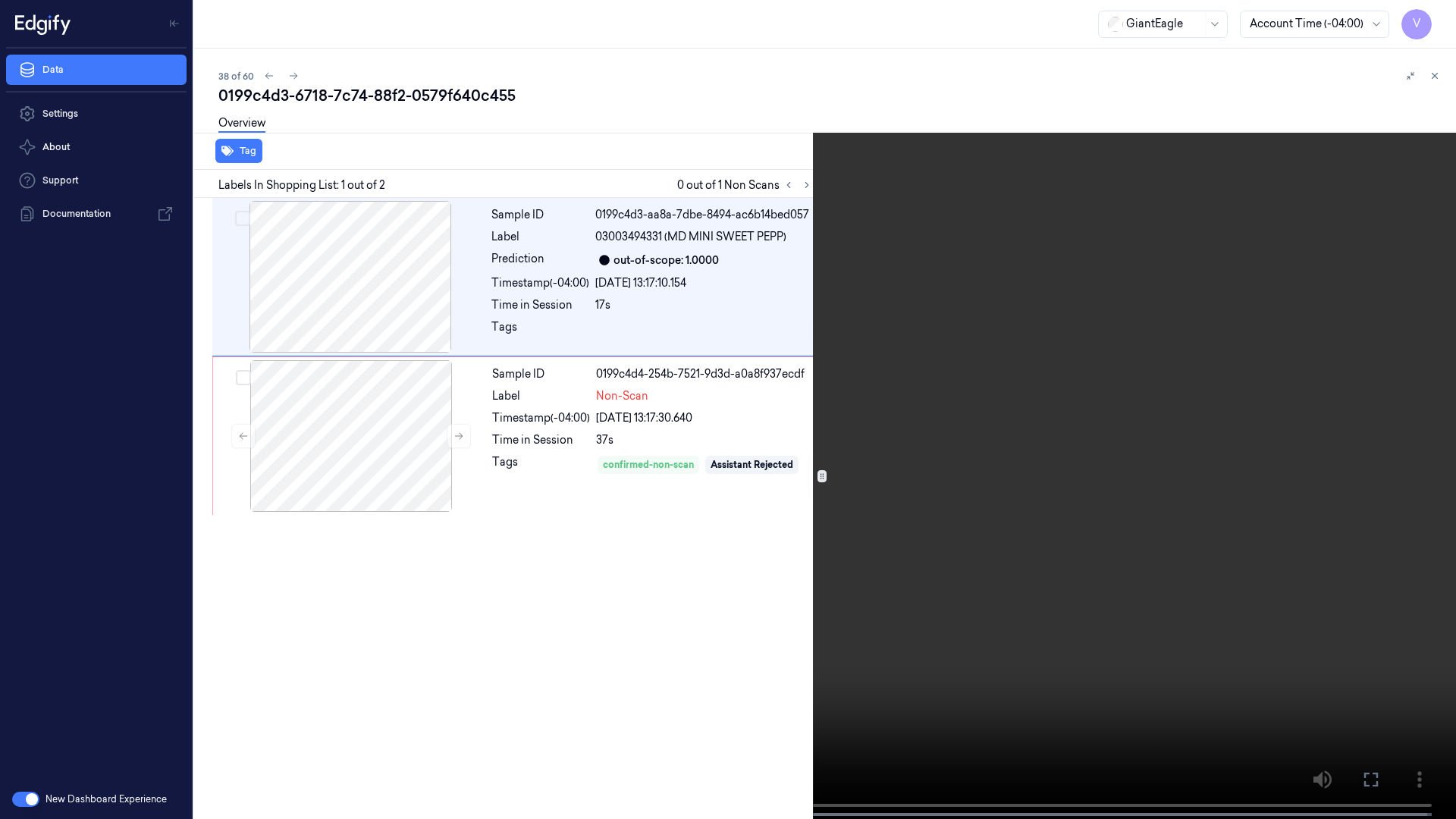
click at [0, 0] on icon at bounding box center [0, 0] width 0 height 0
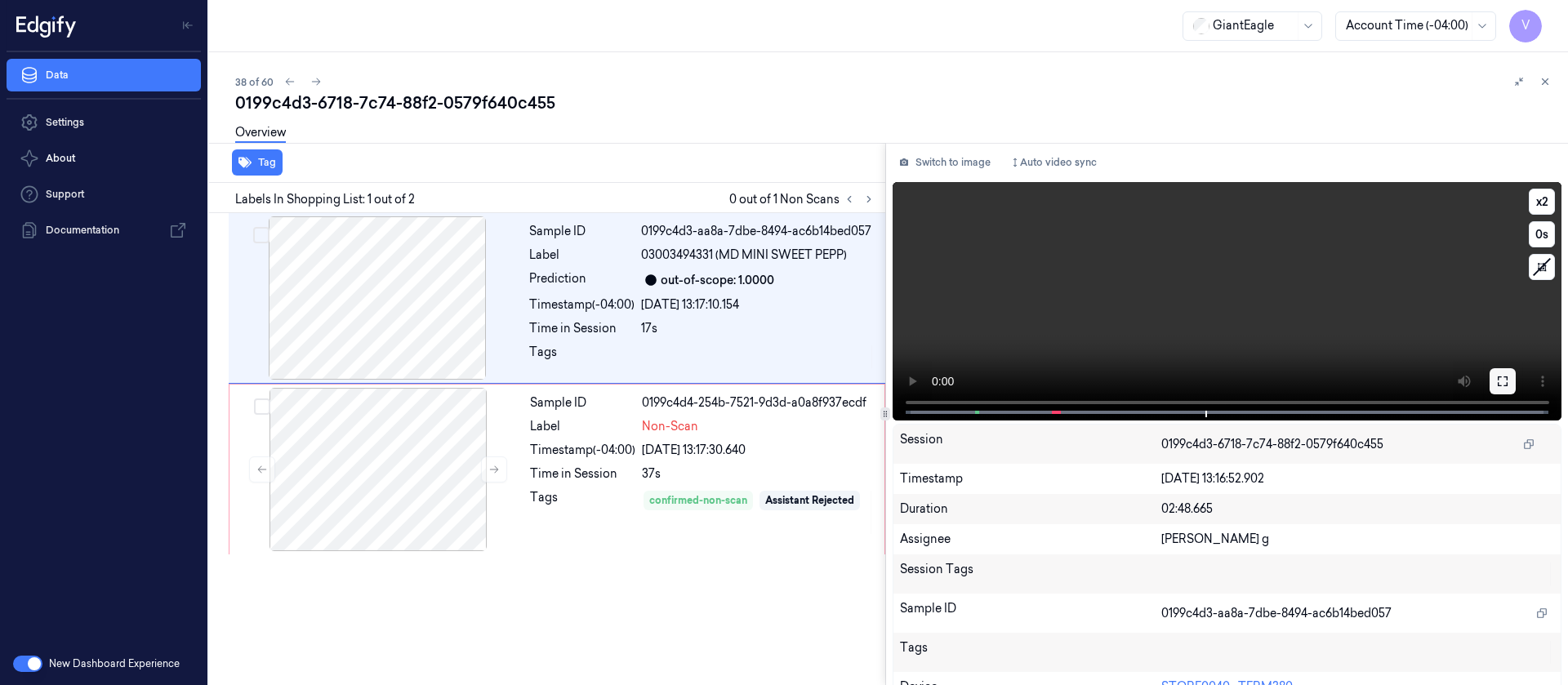
click at [1496, 384] on icon at bounding box center [1503, 381] width 13 height 13
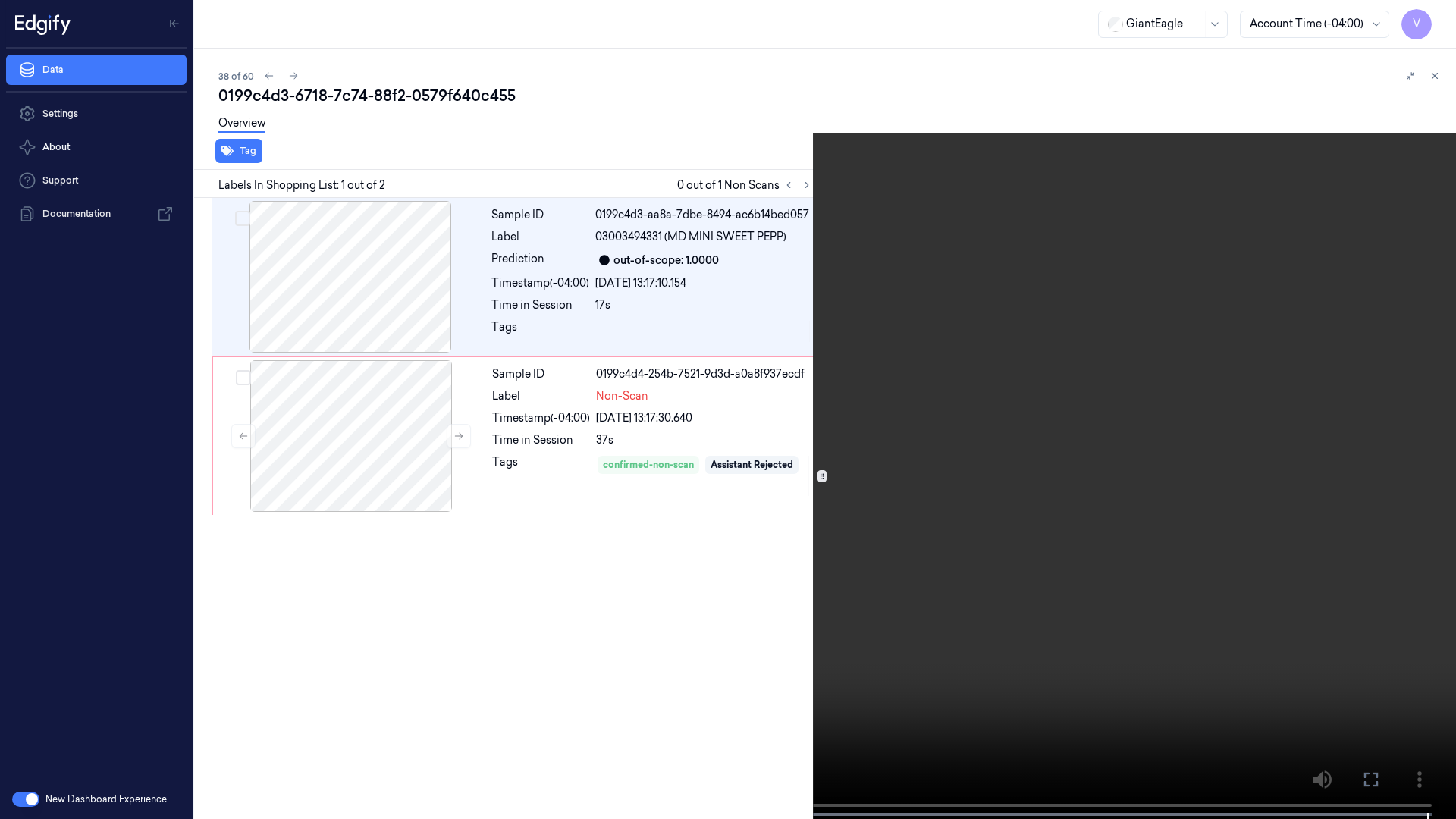
click at [0, 0] on icon at bounding box center [0, 0] width 0 height 0
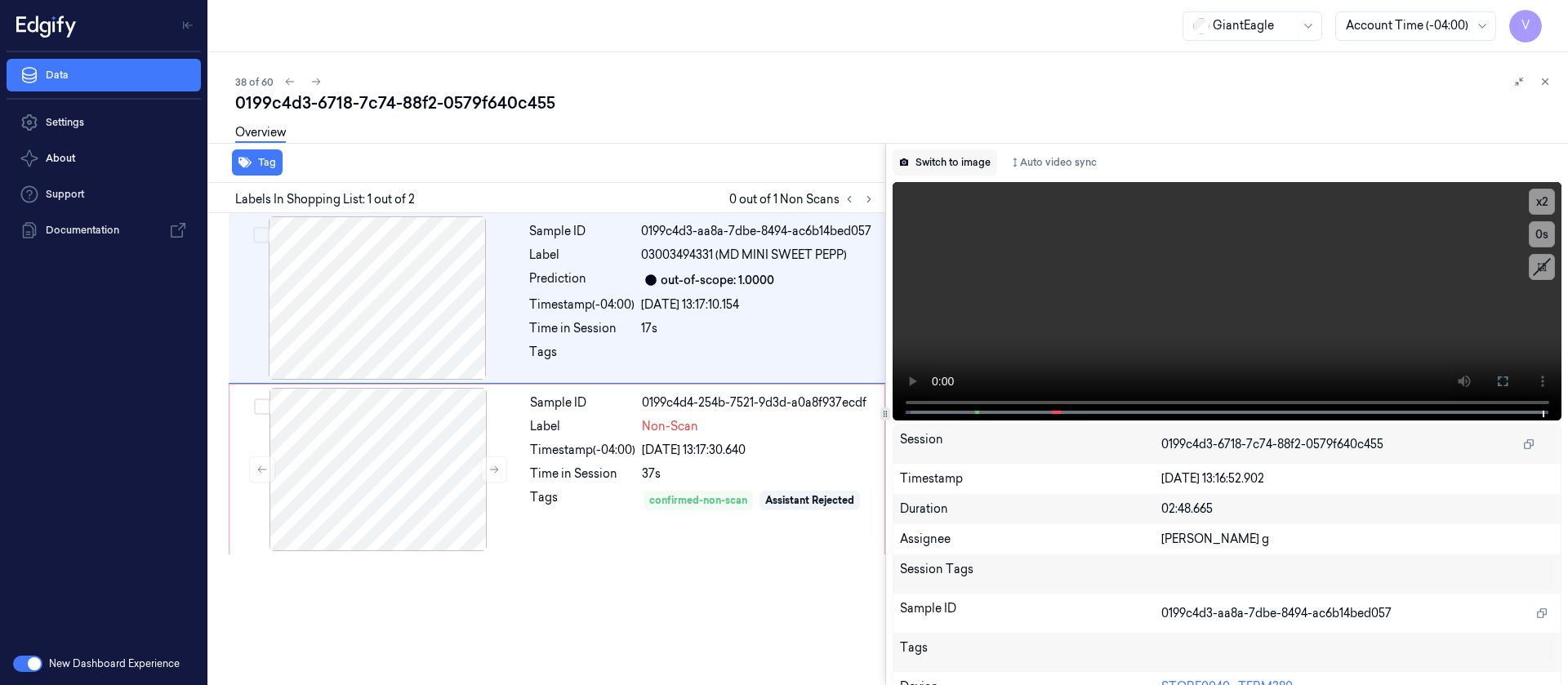
click at [936, 172] on button "Switch to image" at bounding box center [944, 163] width 104 height 26
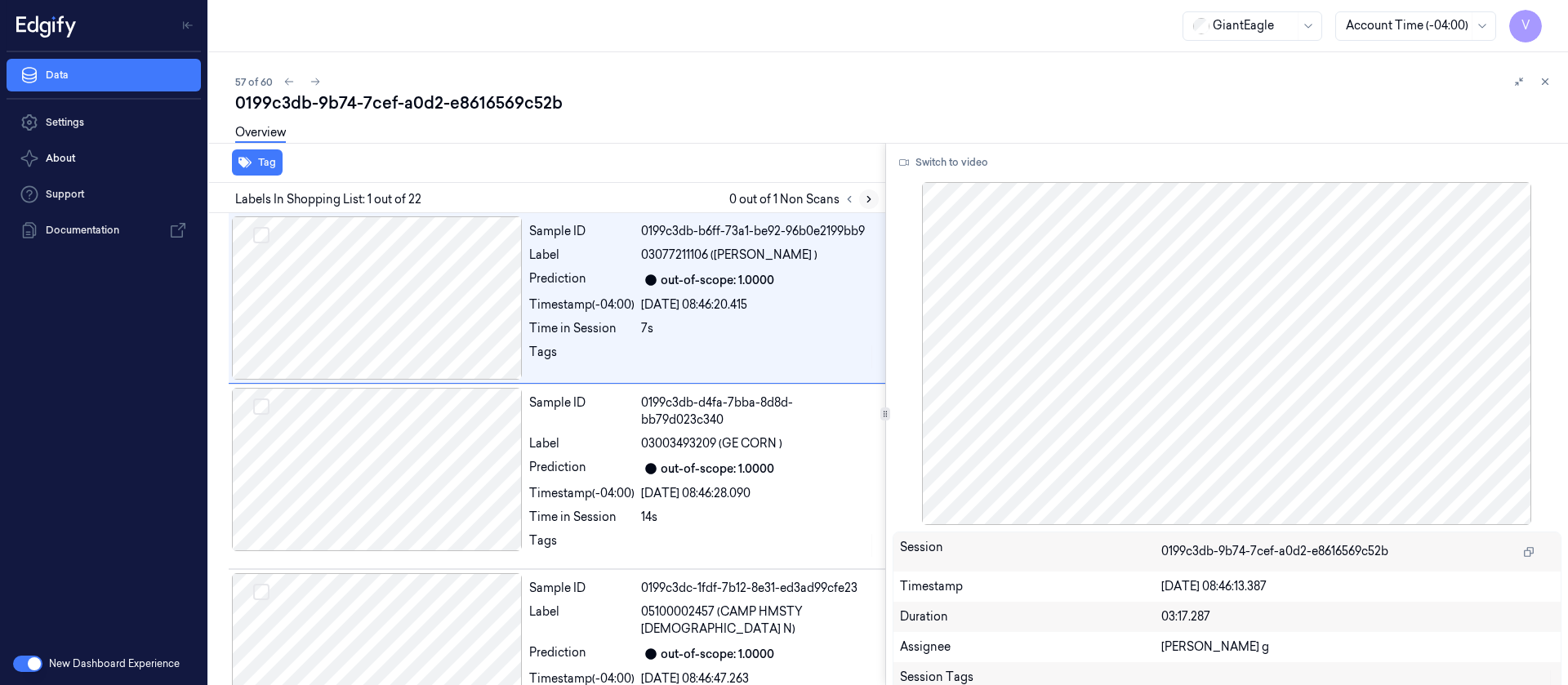
click at [872, 201] on icon at bounding box center [869, 200] width 11 height 11
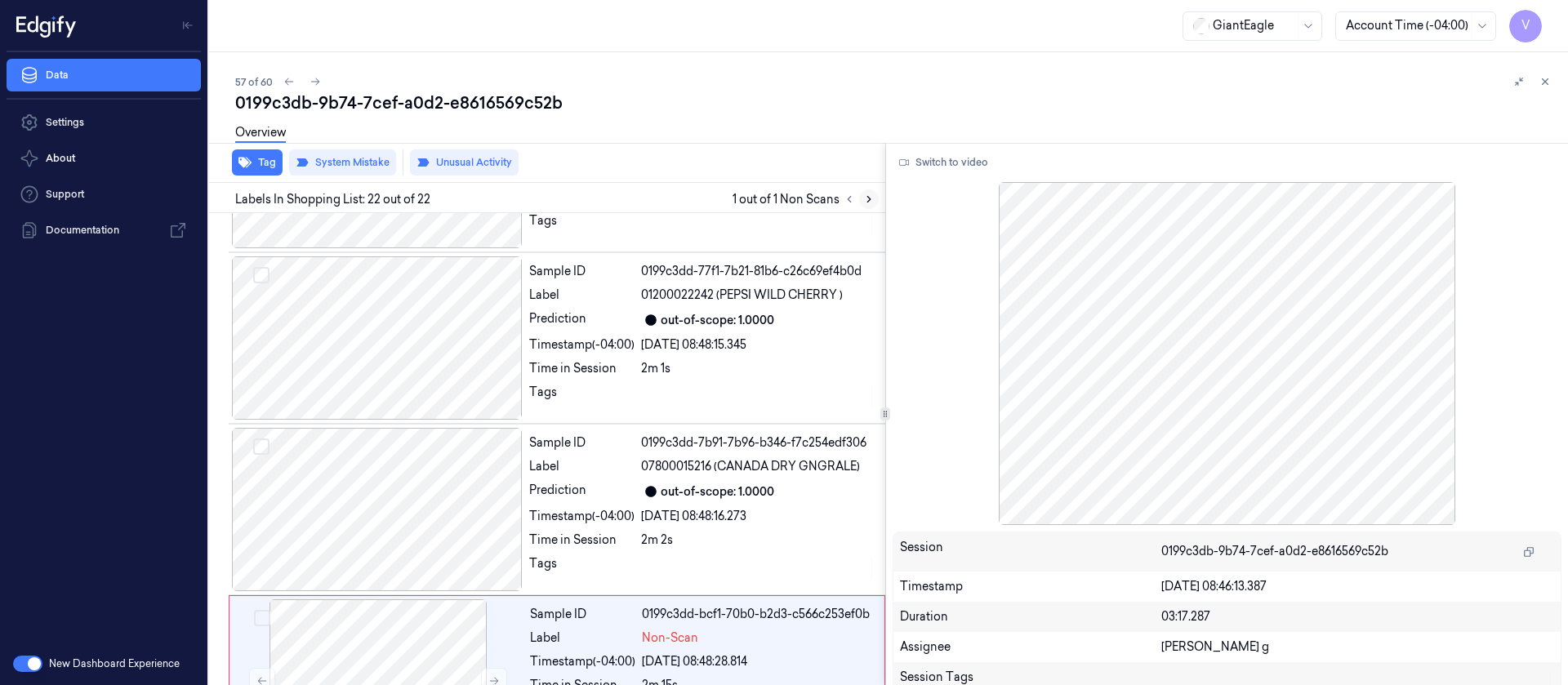
scroll to position [3319, 0]
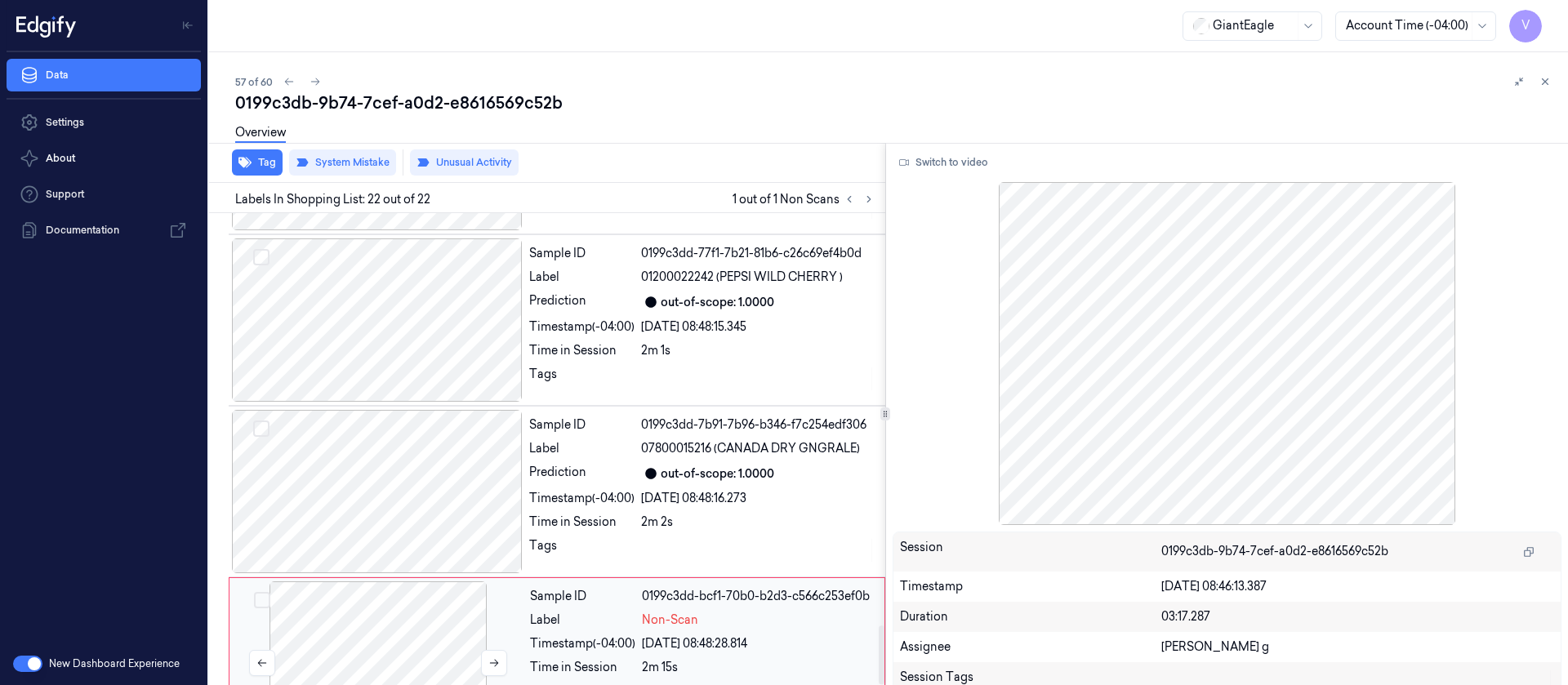
click at [394, 581] on div at bounding box center [378, 662] width 291 height 164
click at [968, 165] on button "Switch to video" at bounding box center [943, 163] width 102 height 26
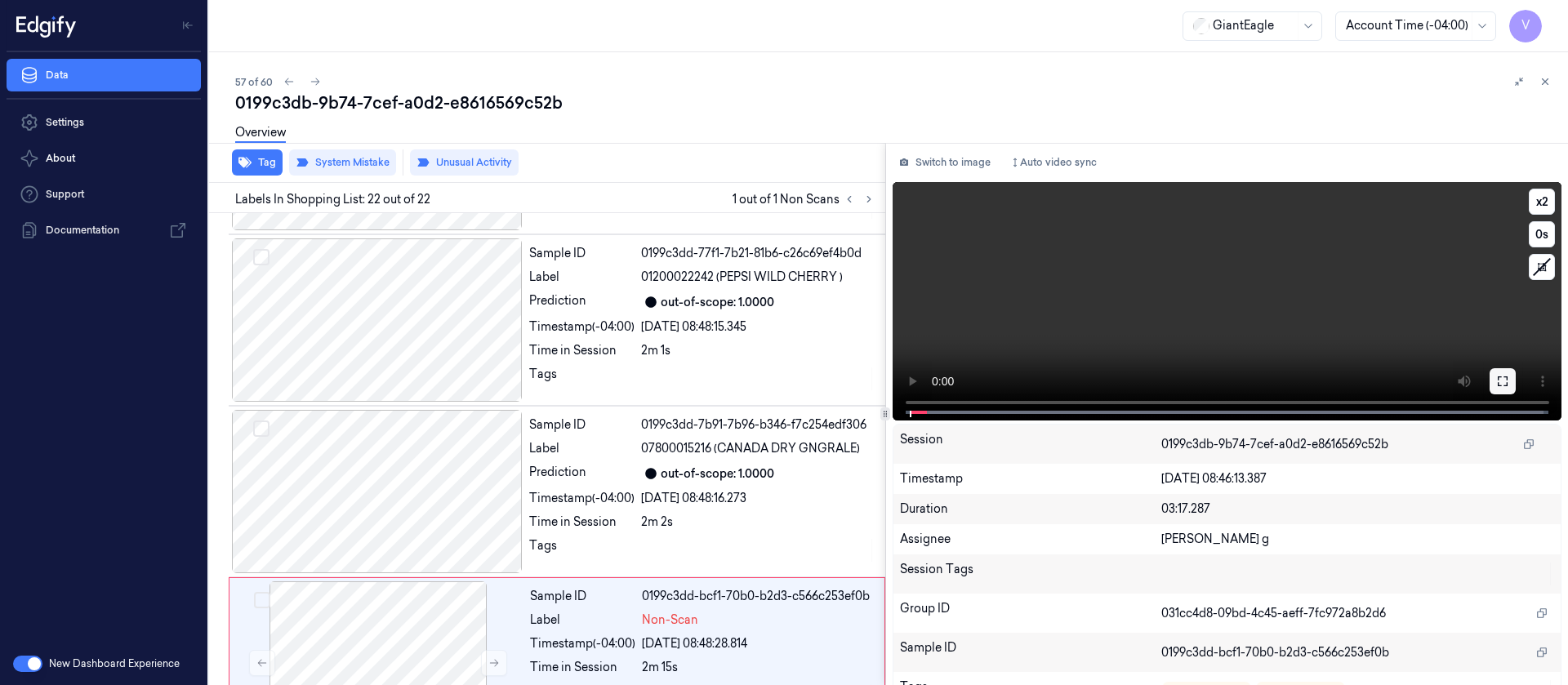
click at [1502, 376] on icon at bounding box center [1503, 381] width 13 height 13
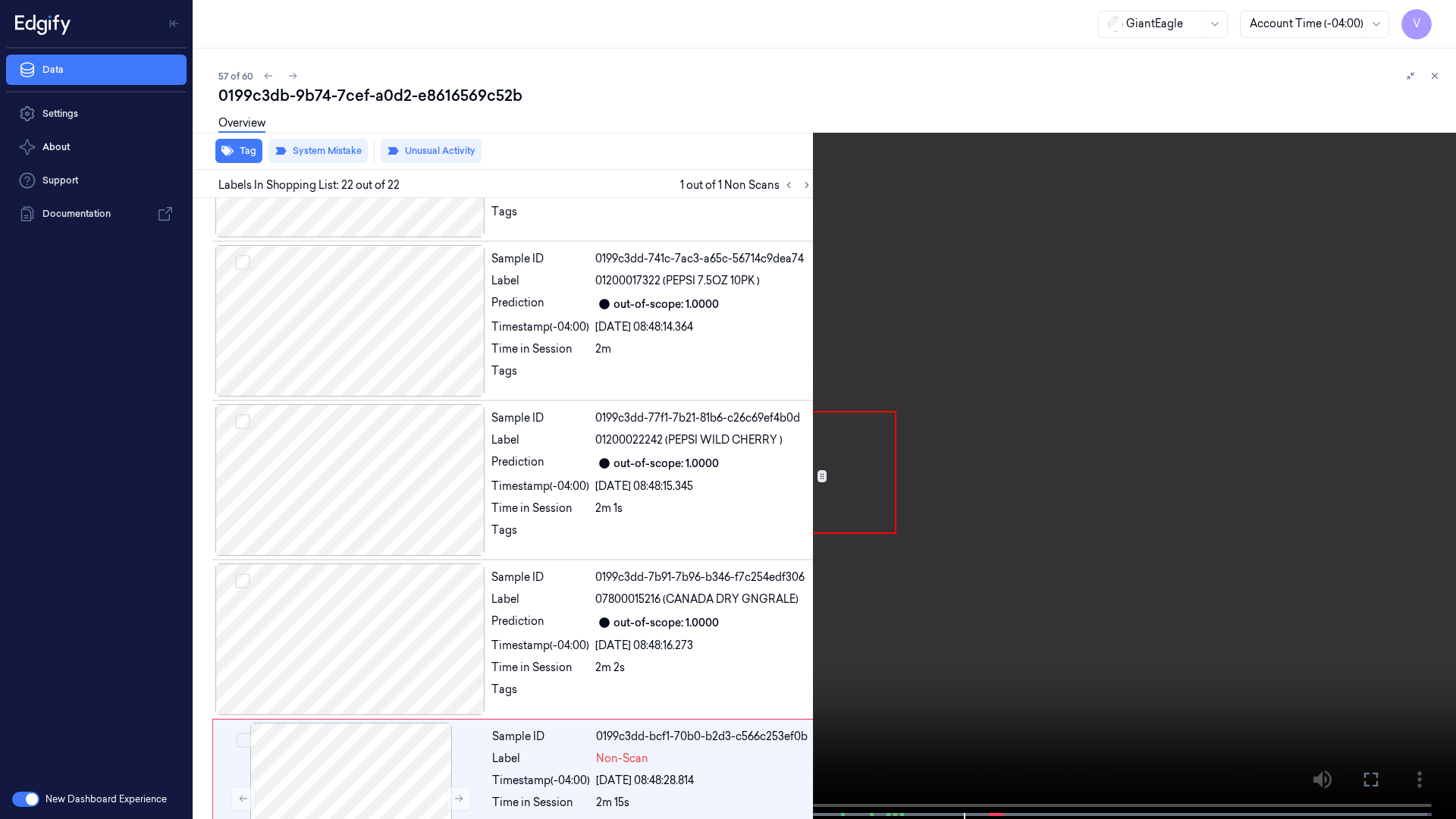
click at [0, 0] on icon at bounding box center [0, 0] width 0 height 0
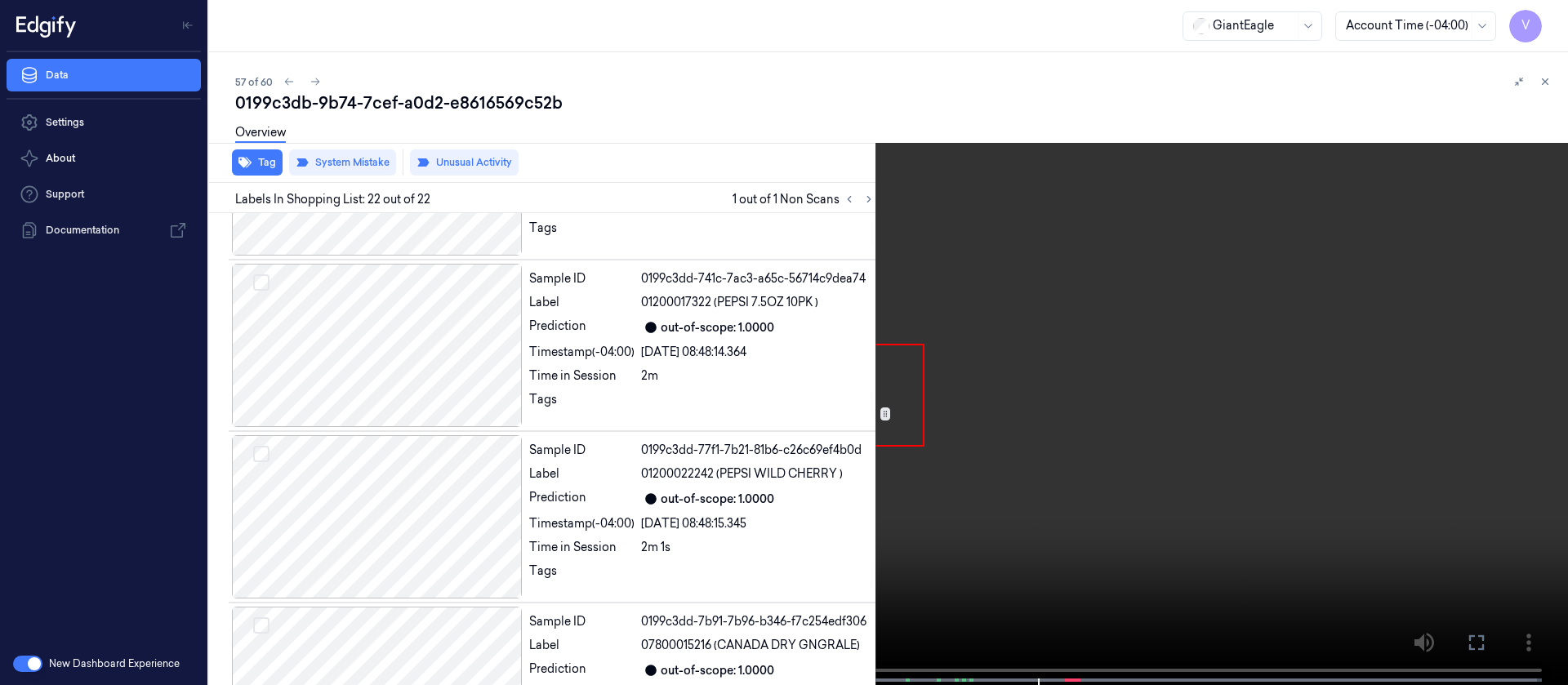
scroll to position [3319, 0]
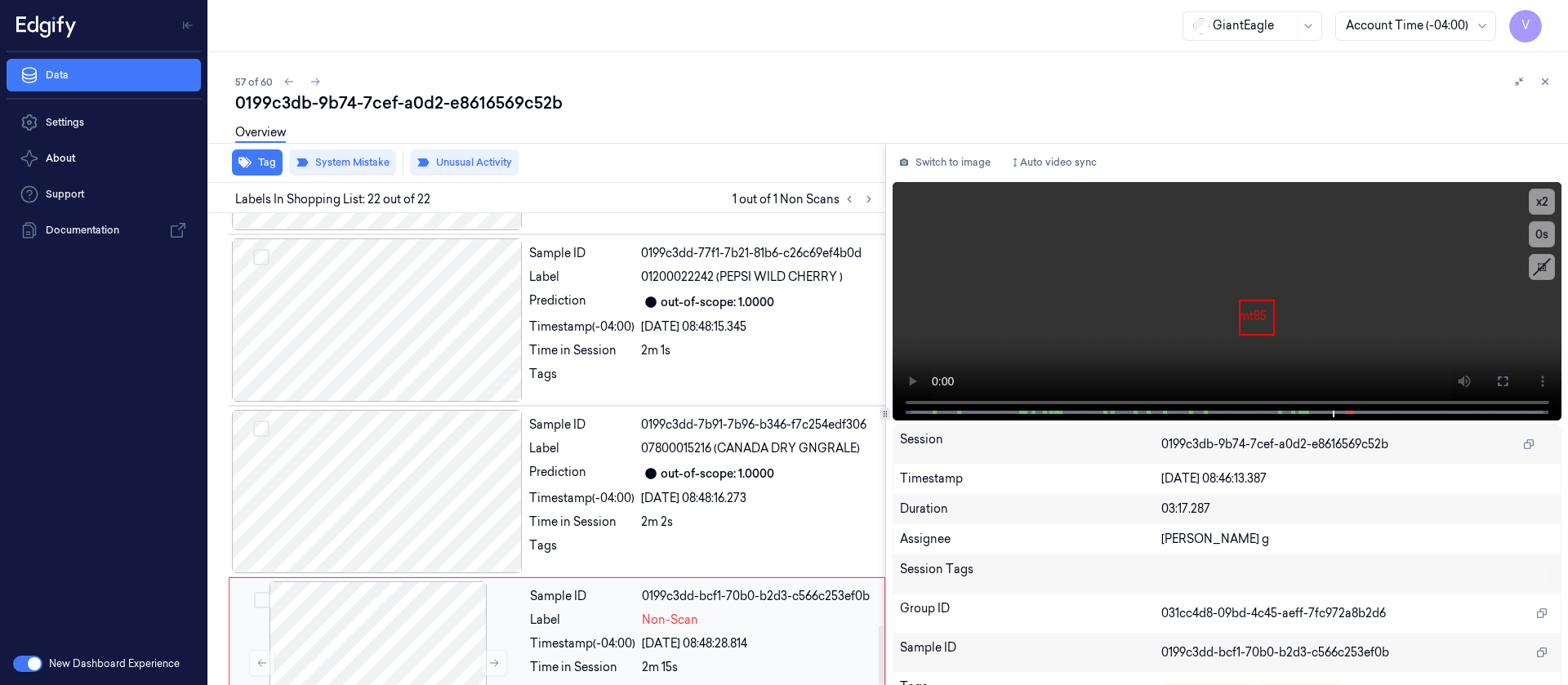
click at [562, 611] on div "Label" at bounding box center [582, 620] width 105 height 17
click at [640, 464] on div "Prediction out-of-scope: 1.0000" at bounding box center [702, 473] width 346 height 20
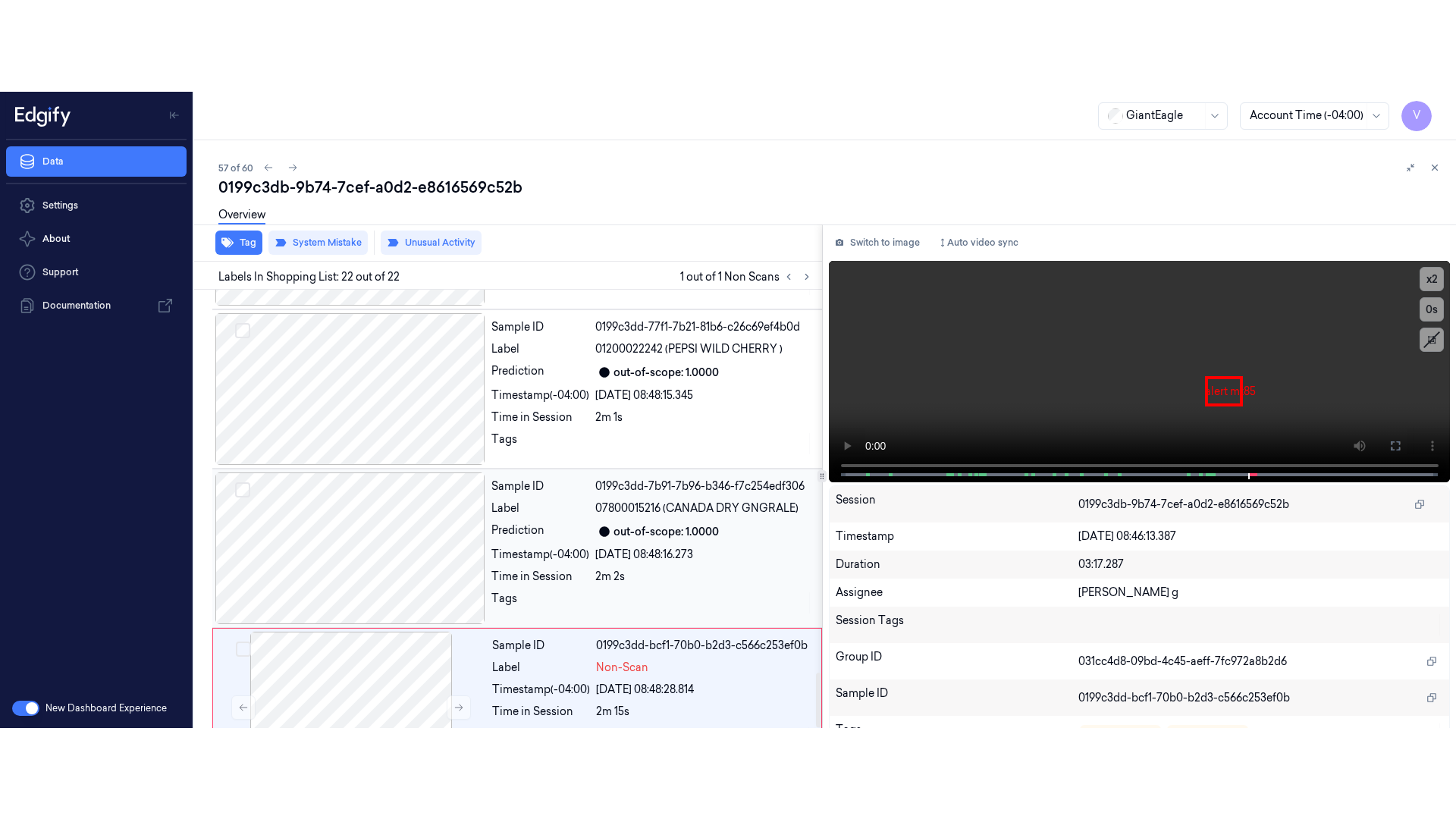
scroll to position [3057, 0]
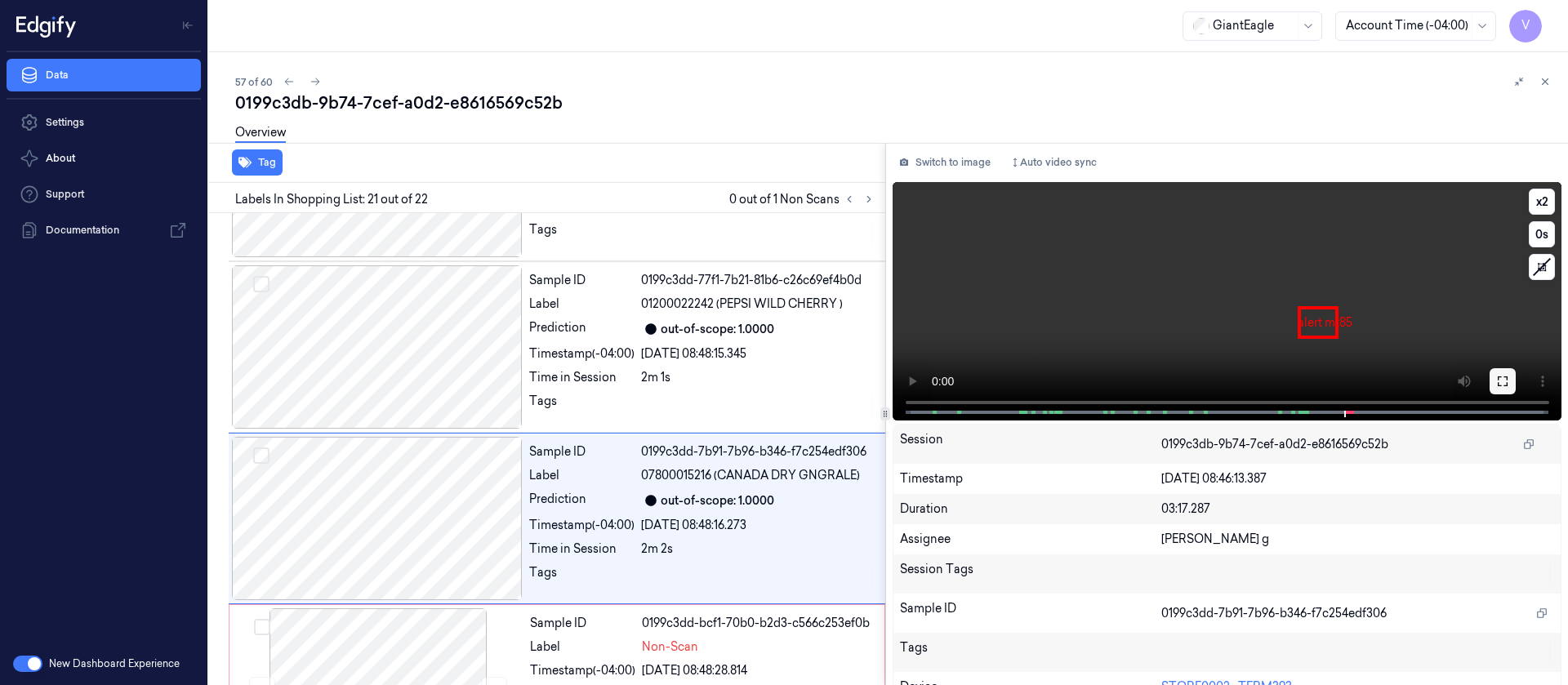
click at [1498, 383] on icon at bounding box center [1503, 381] width 9 height 9
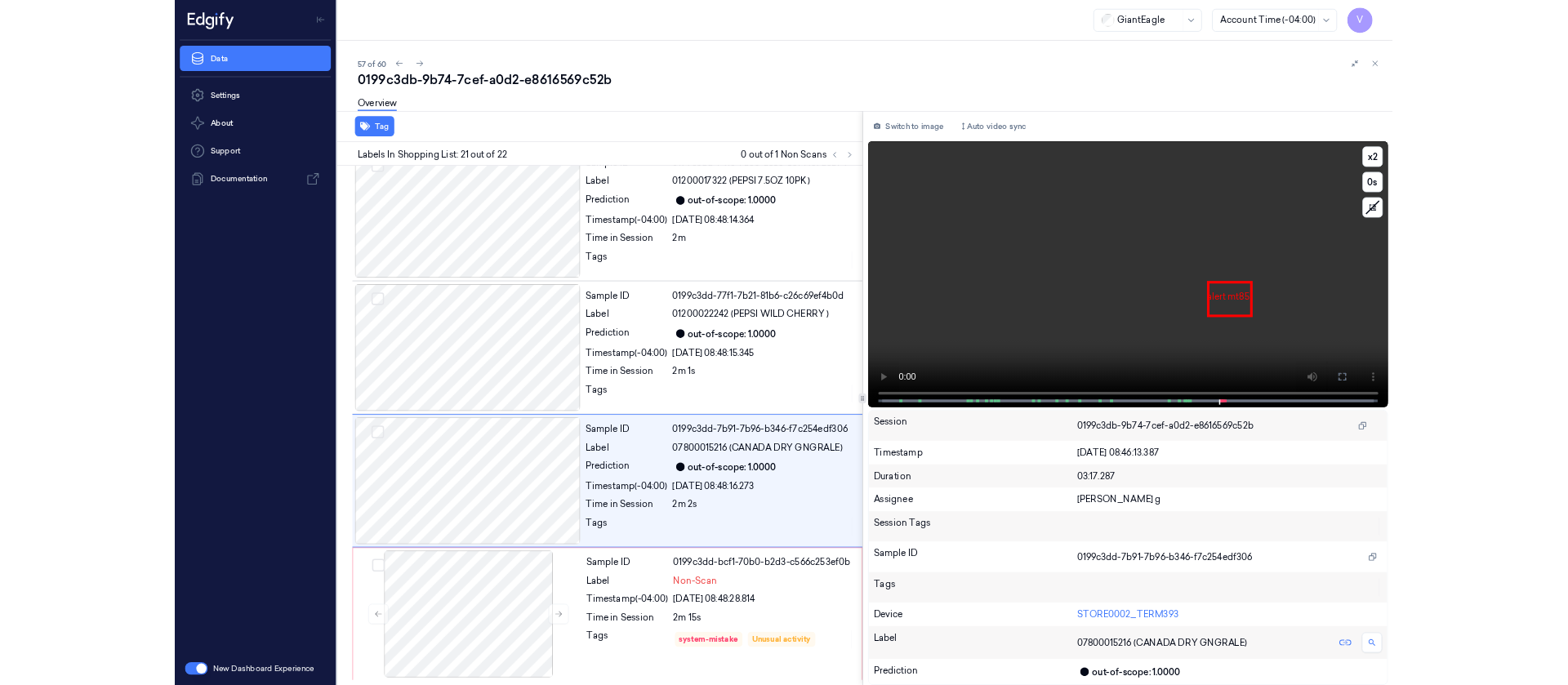
scroll to position [3122, 0]
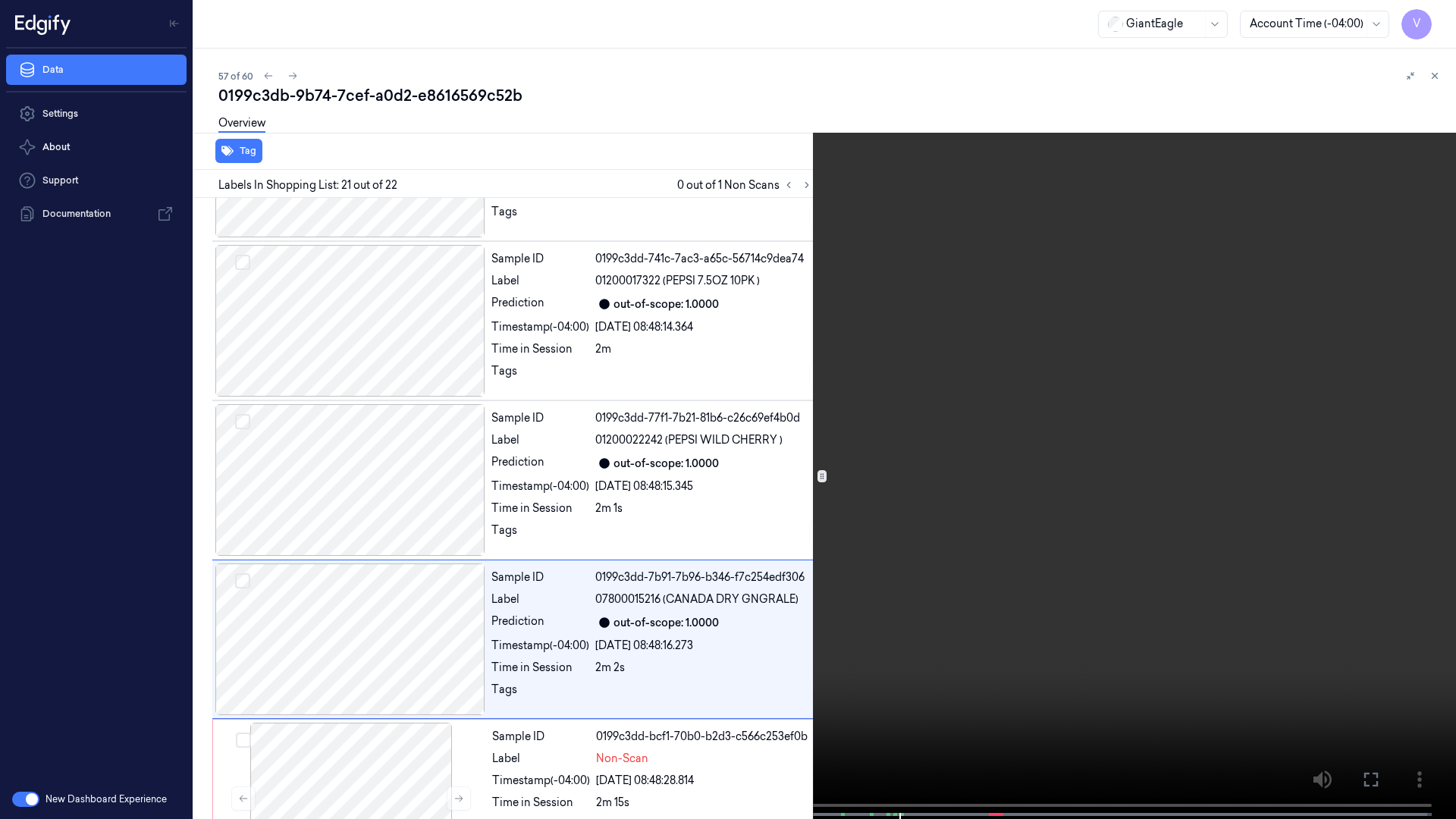
click at [0, 0] on icon at bounding box center [0, 0] width 0 height 0
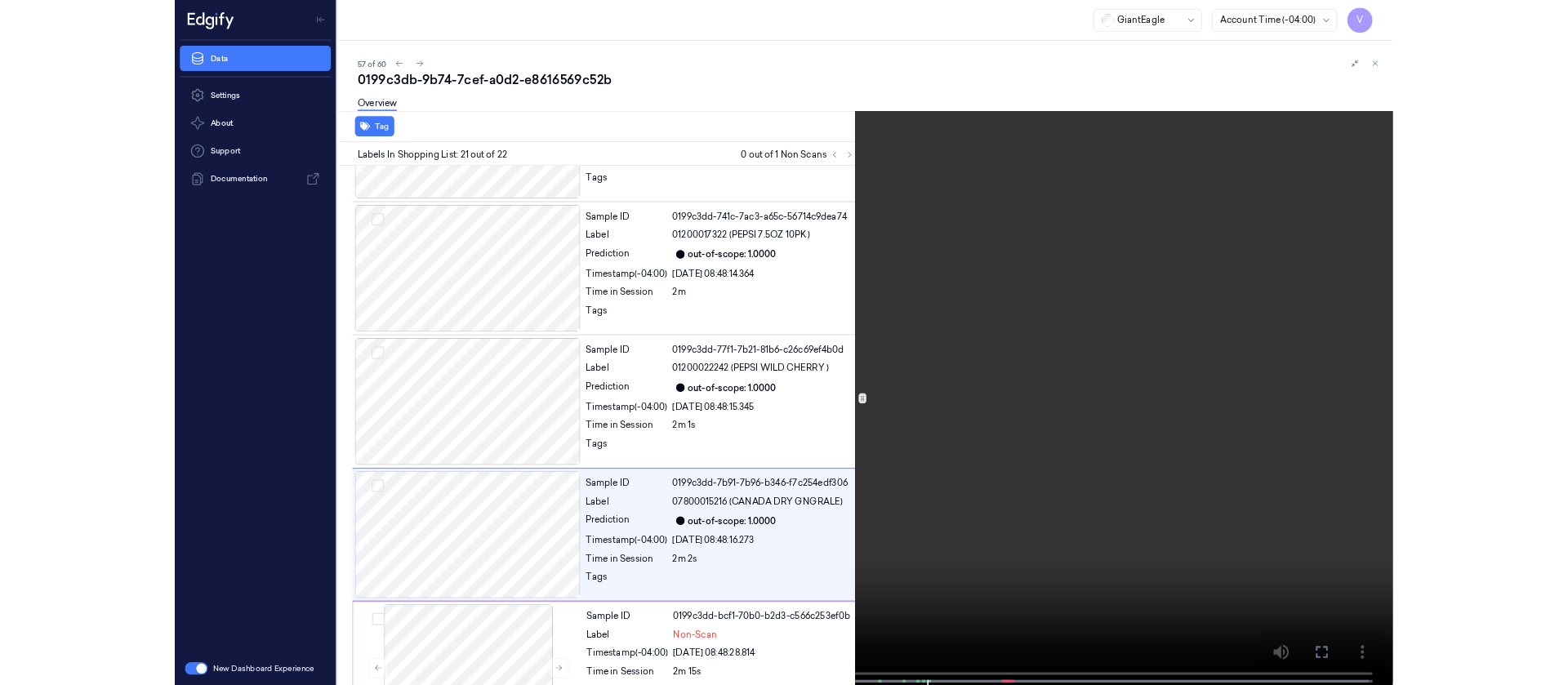
scroll to position [3292, 0]
